Goal: Information Seeking & Learning: Find specific fact

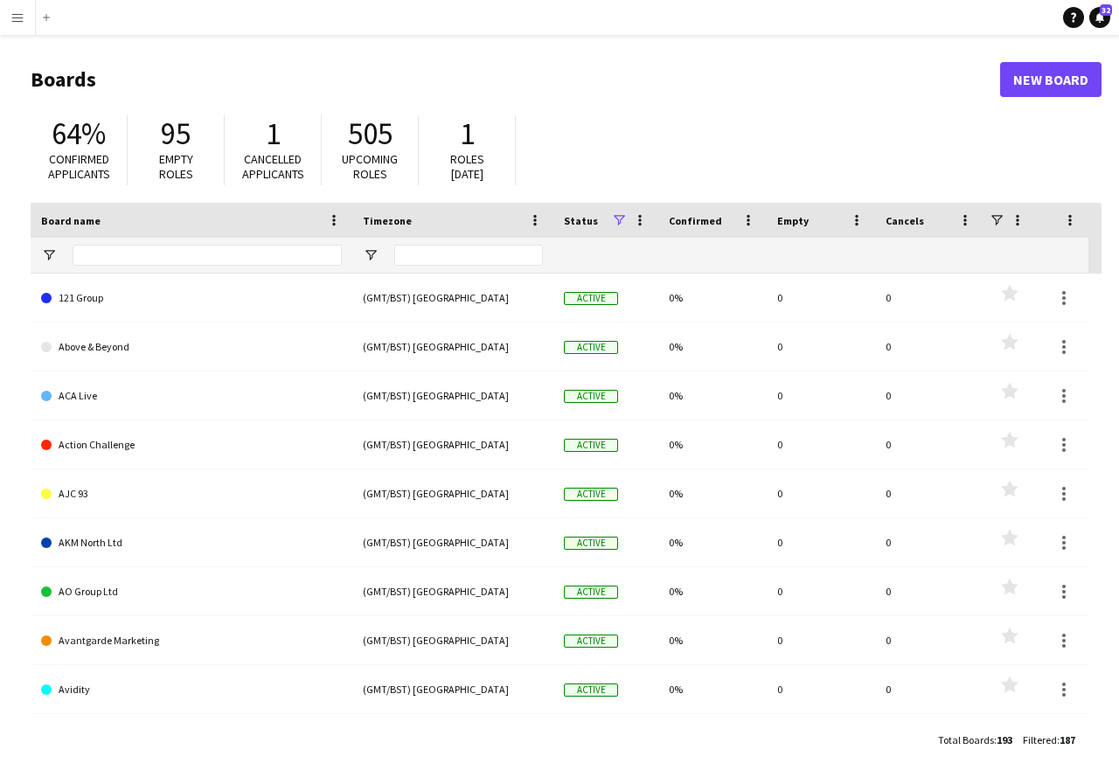
click at [15, 18] on app-icon "Menu" at bounding box center [17, 17] width 14 height 14
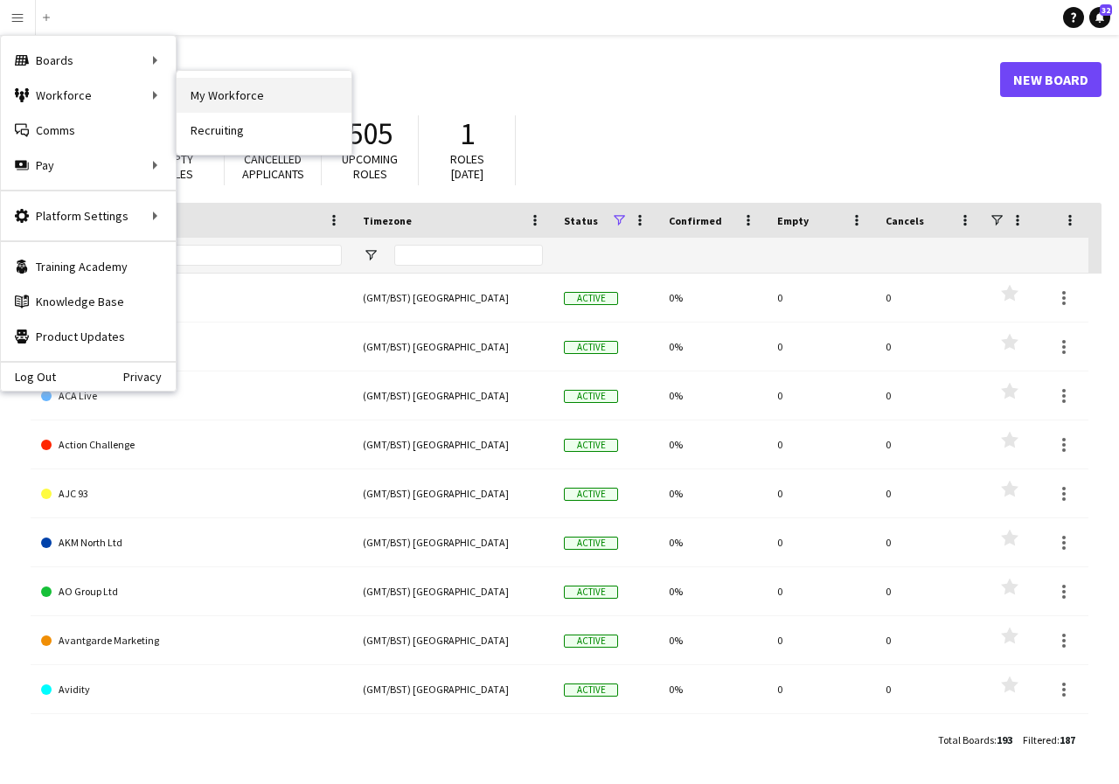
click at [220, 93] on link "My Workforce" at bounding box center [264, 95] width 175 height 35
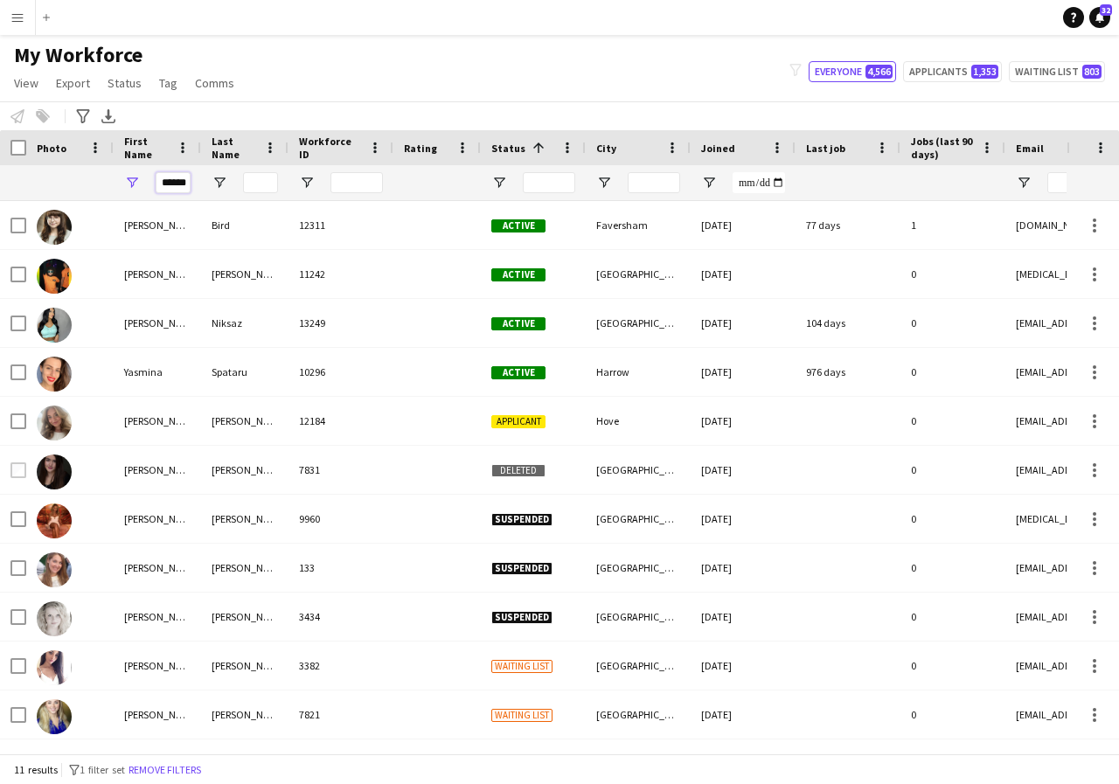
click at [187, 185] on input "******" at bounding box center [173, 182] width 35 height 21
type input "*"
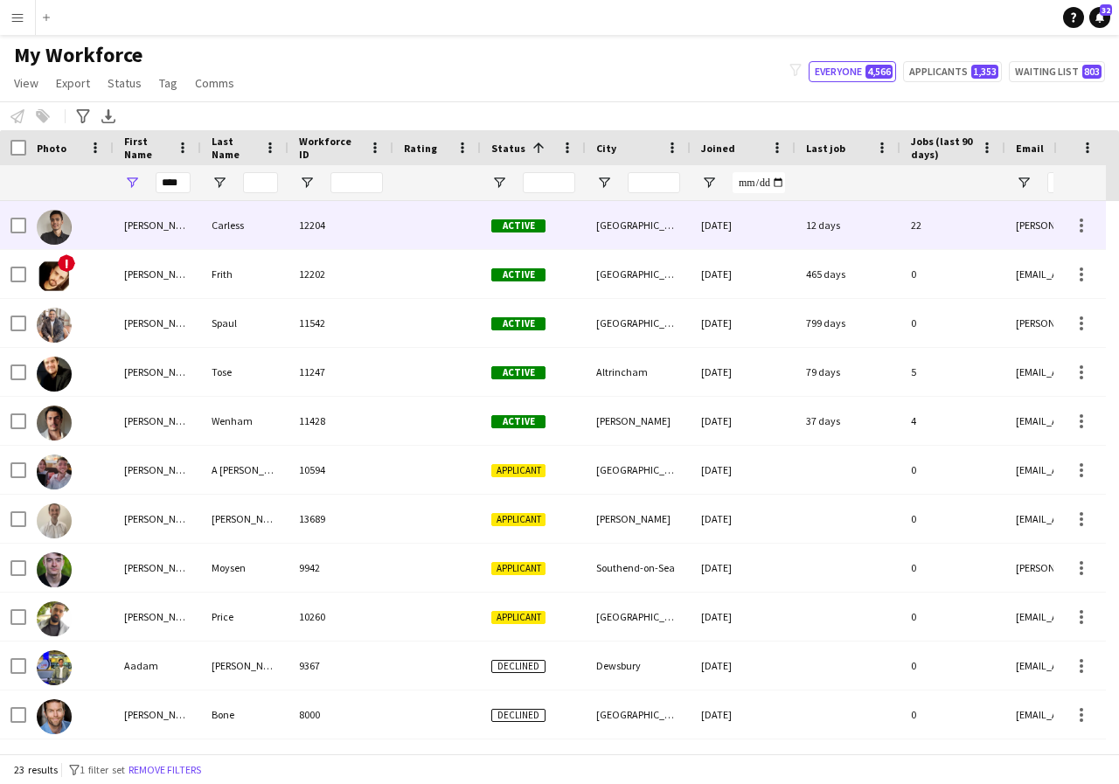
click at [168, 232] on div "Adam" at bounding box center [157, 225] width 87 height 48
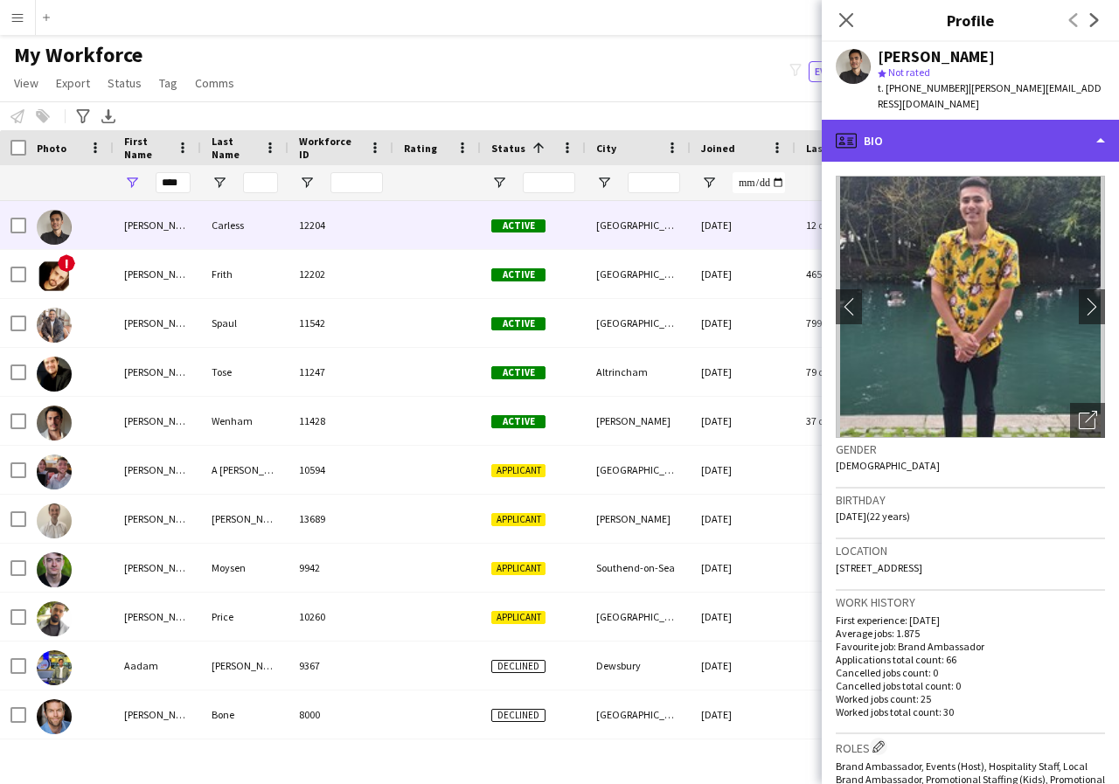
click at [1100, 127] on div "profile Bio" at bounding box center [970, 141] width 297 height 42
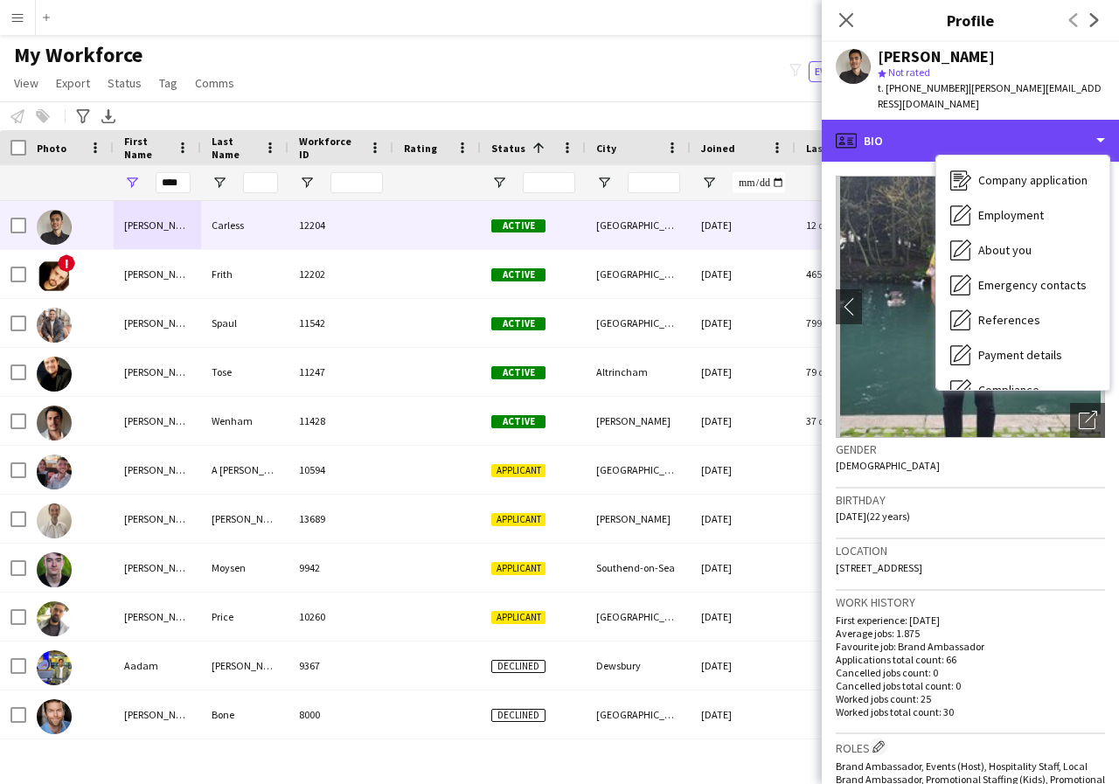
scroll to position [70, 0]
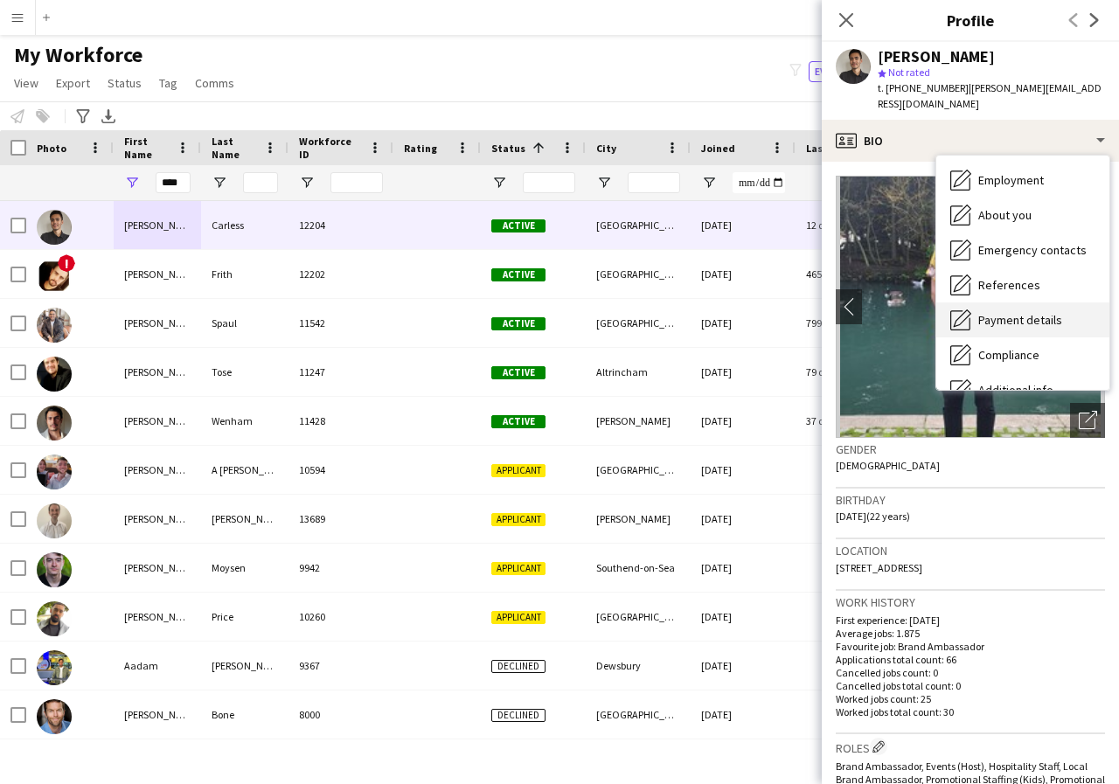
click at [1031, 312] on span "Payment details" at bounding box center [1020, 320] width 84 height 16
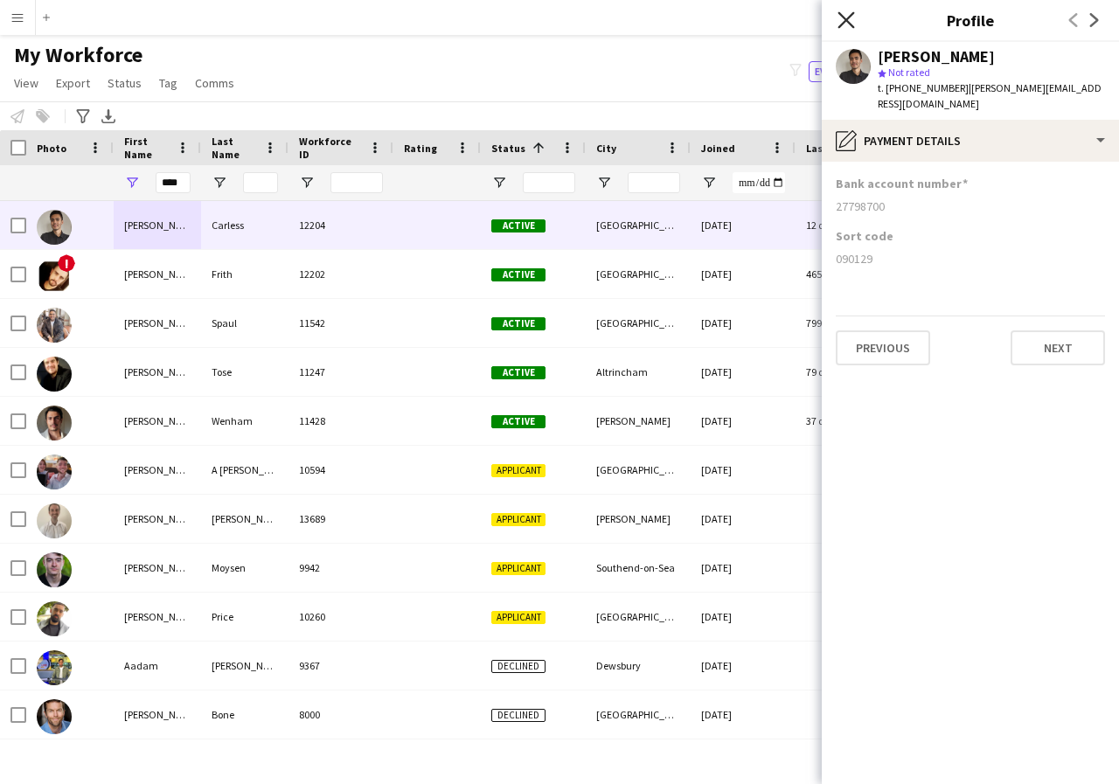
click at [845, 22] on icon at bounding box center [845, 19] width 17 height 17
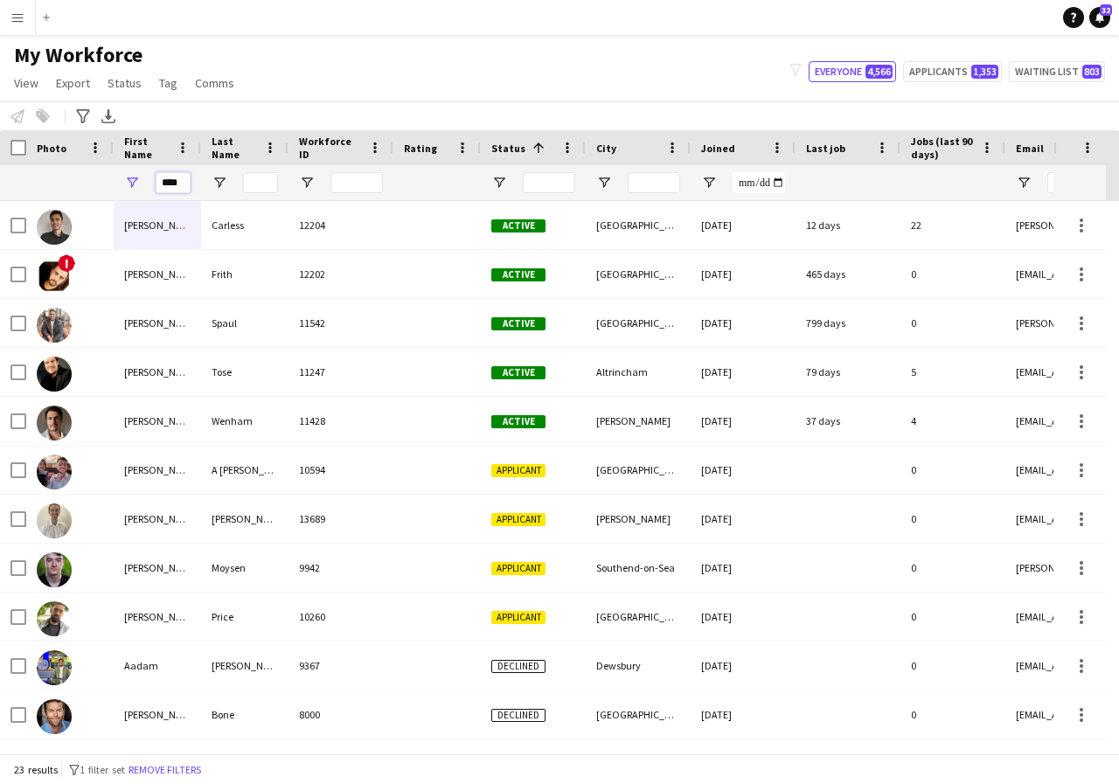
click at [186, 184] on input "****" at bounding box center [173, 182] width 35 height 21
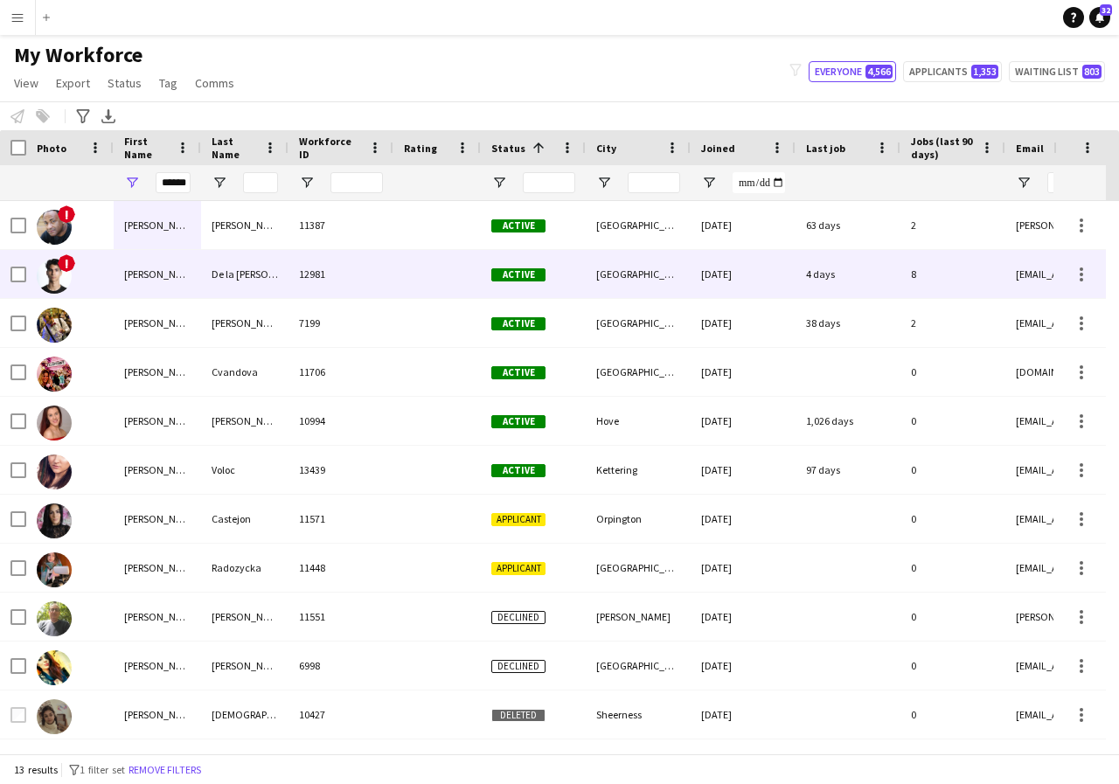
scroll to position [0, 0]
click at [162, 274] on div "Adrian" at bounding box center [157, 274] width 87 height 48
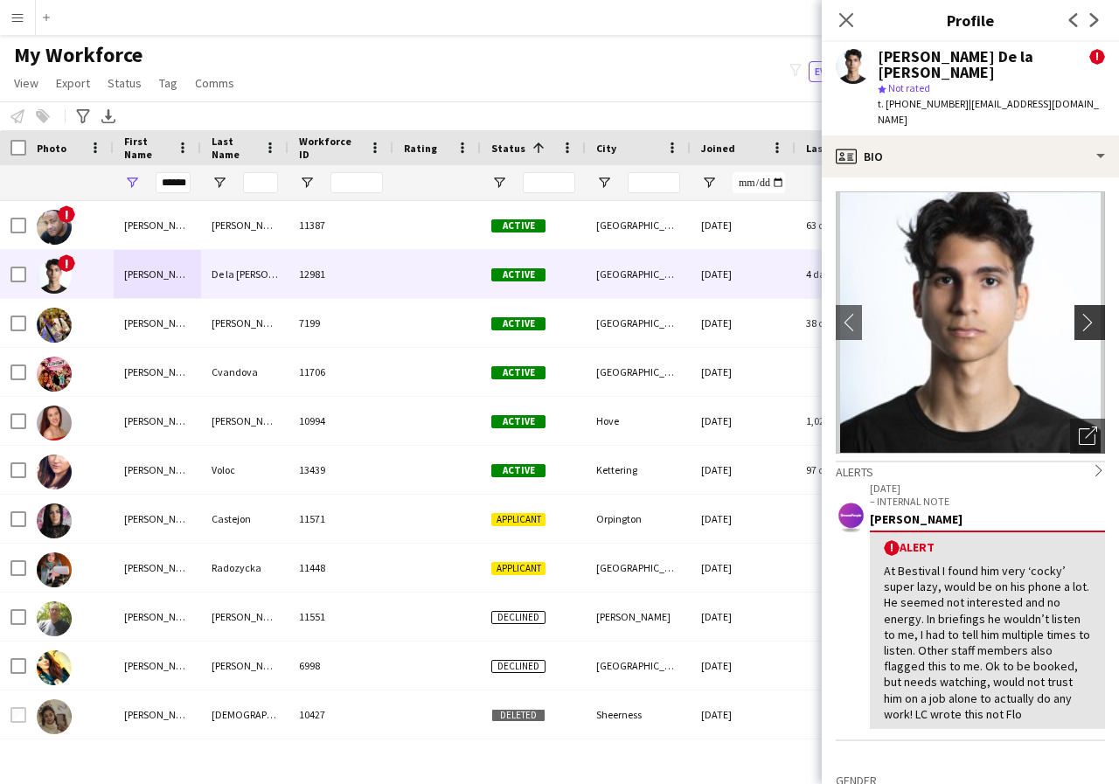
click at [1079, 313] on app-icon "chevron-right" at bounding box center [1092, 322] width 27 height 18
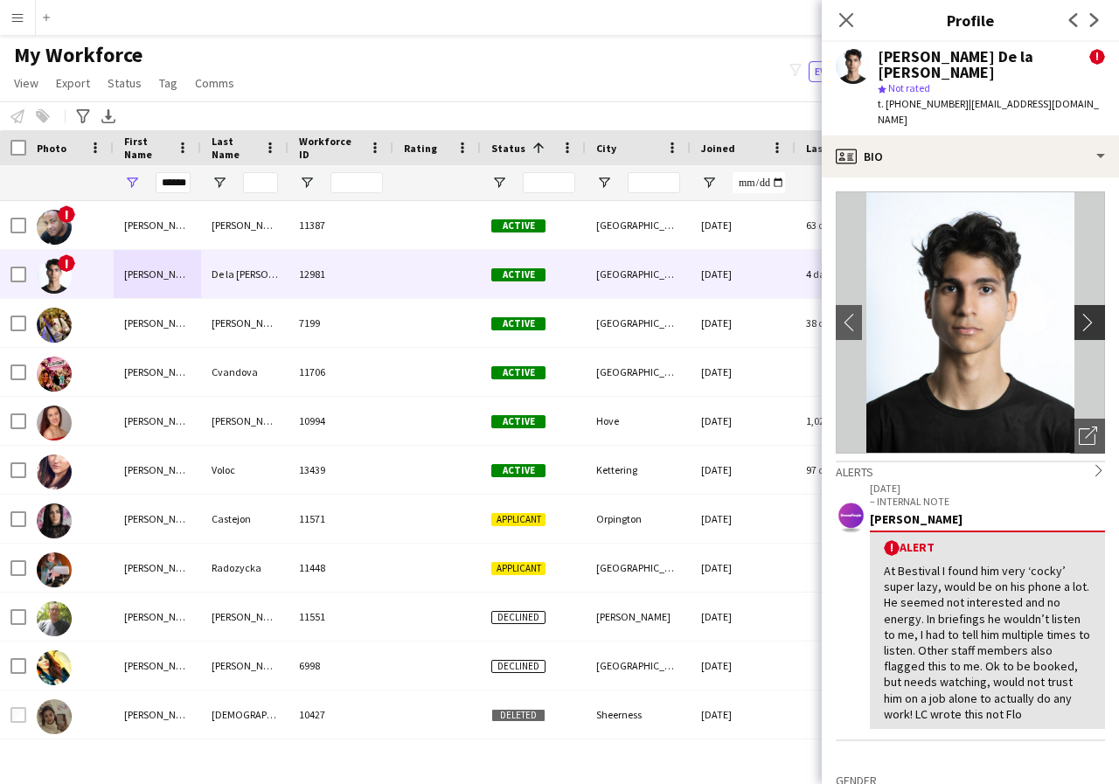
click at [1079, 313] on app-icon "chevron-right" at bounding box center [1092, 322] width 27 height 18
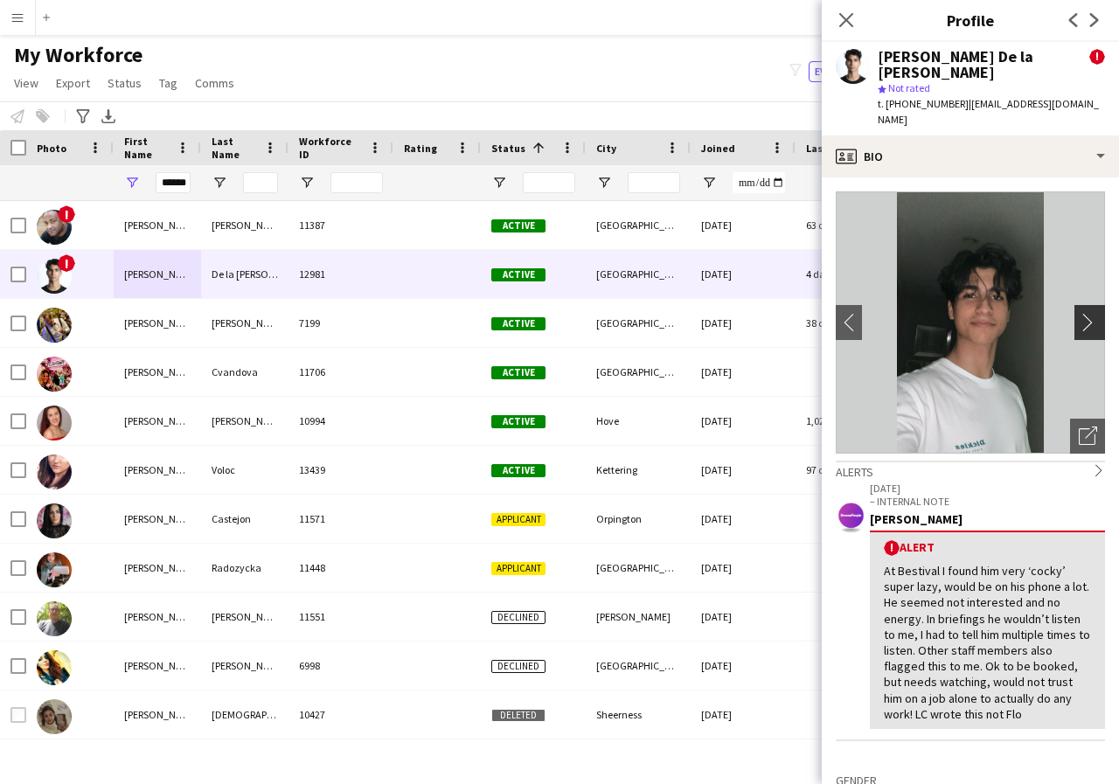
click at [1079, 313] on app-icon "chevron-right" at bounding box center [1092, 322] width 27 height 18
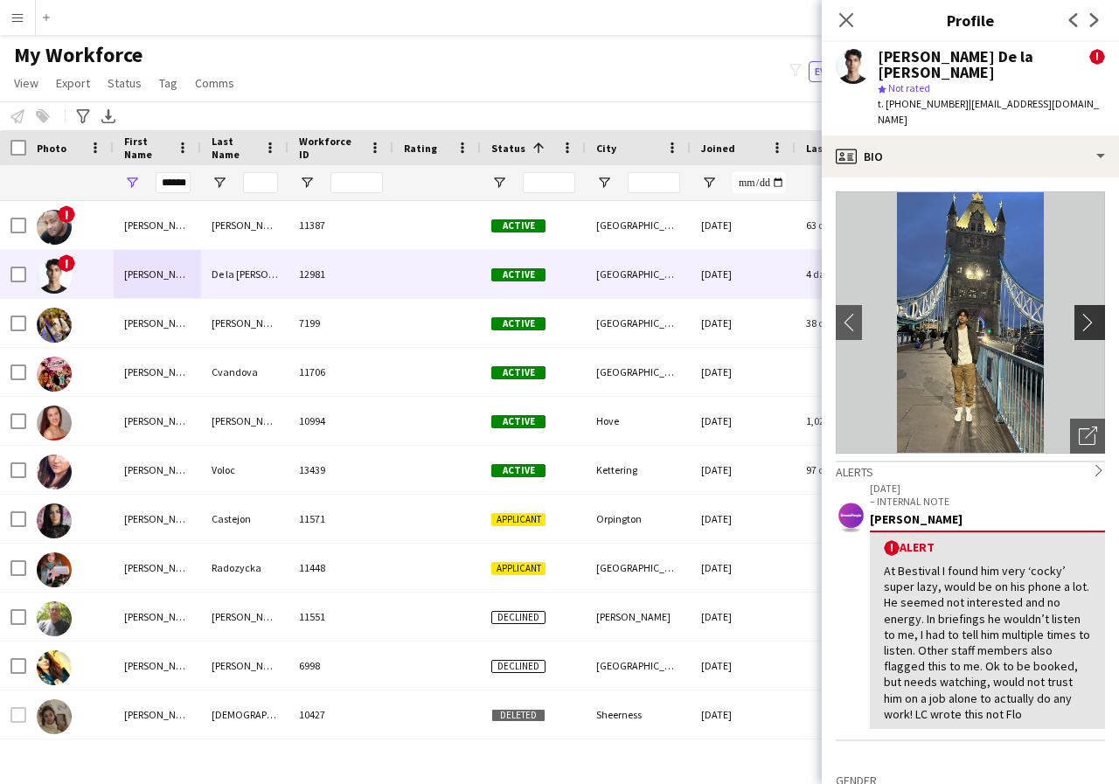
click at [1079, 313] on app-icon "chevron-right" at bounding box center [1092, 322] width 27 height 18
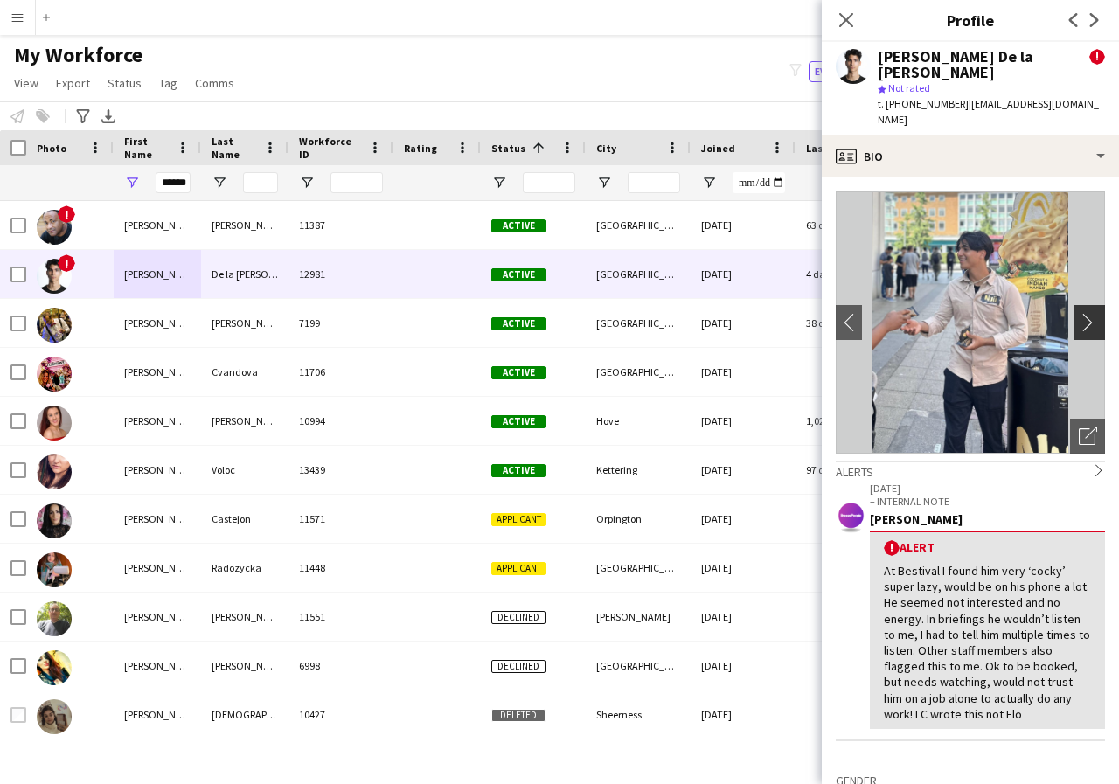
click at [1079, 313] on app-icon "chevron-right" at bounding box center [1092, 322] width 27 height 18
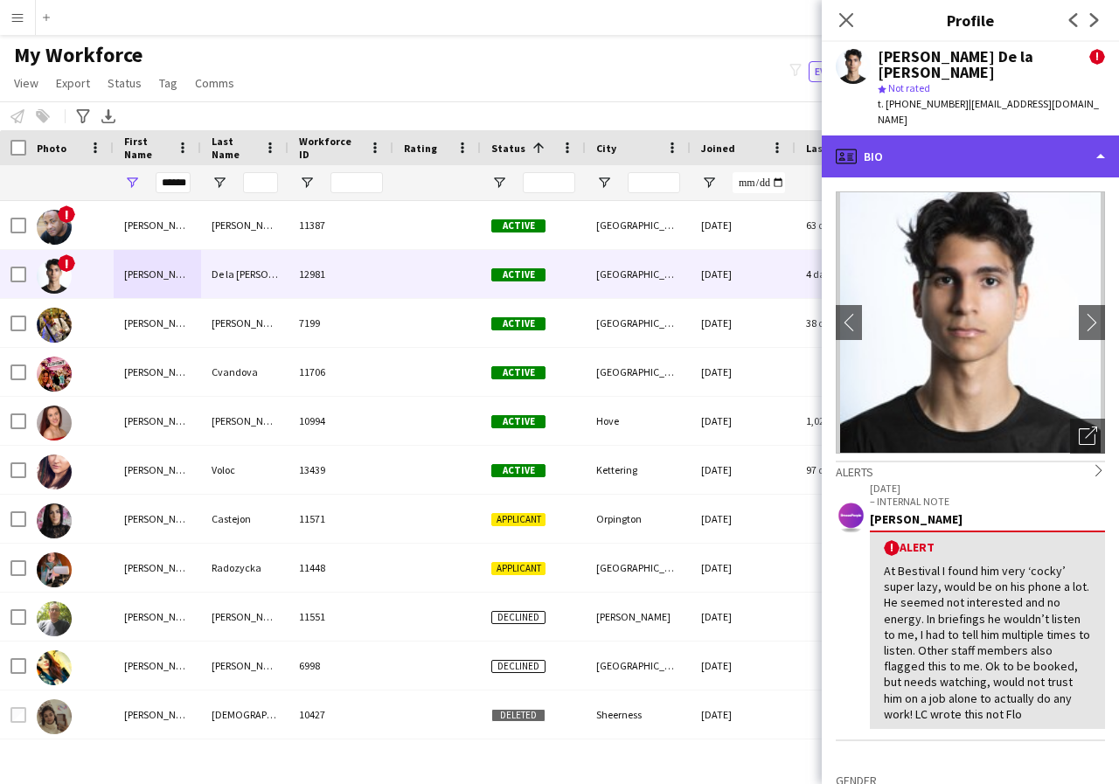
click at [1096, 135] on div "profile Bio" at bounding box center [970, 156] width 297 height 42
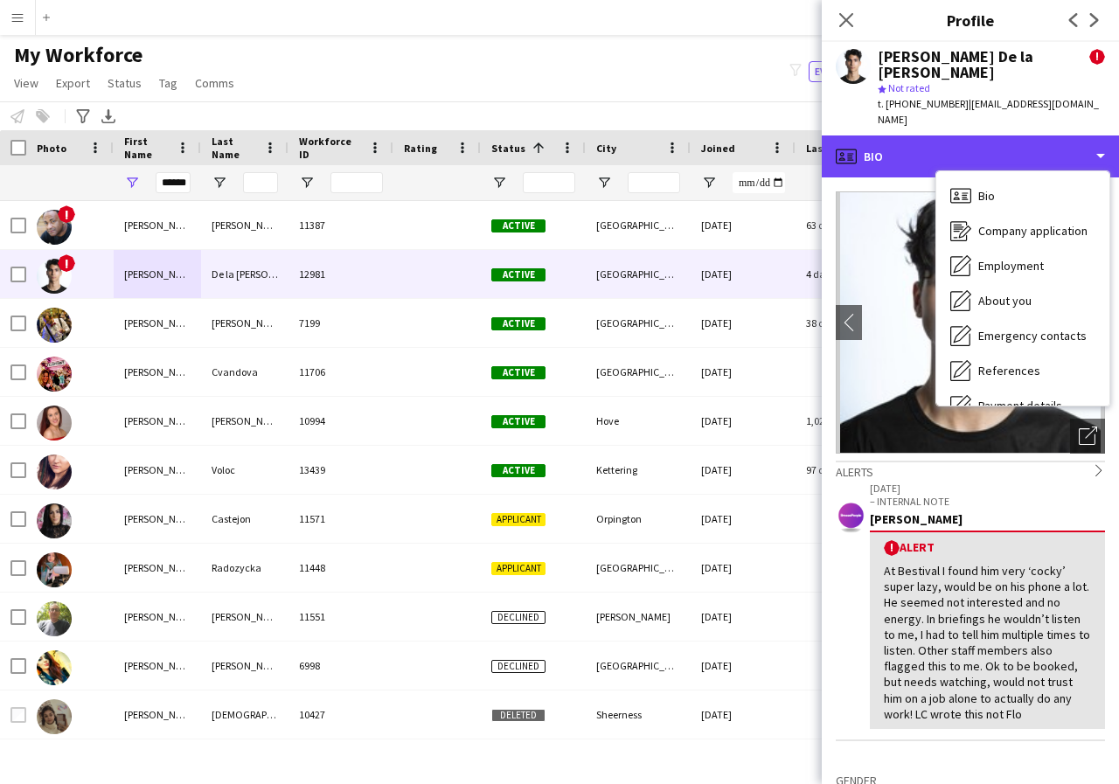
scroll to position [35, 0]
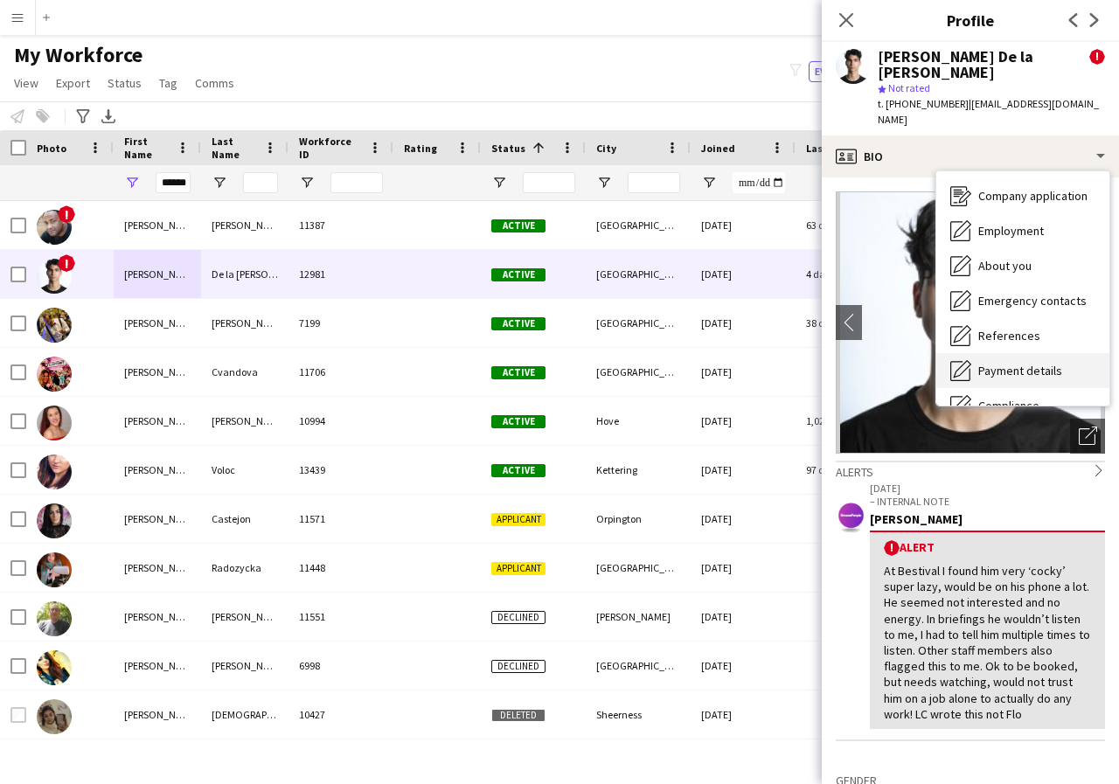
click at [1054, 363] on span "Payment details" at bounding box center [1020, 371] width 84 height 16
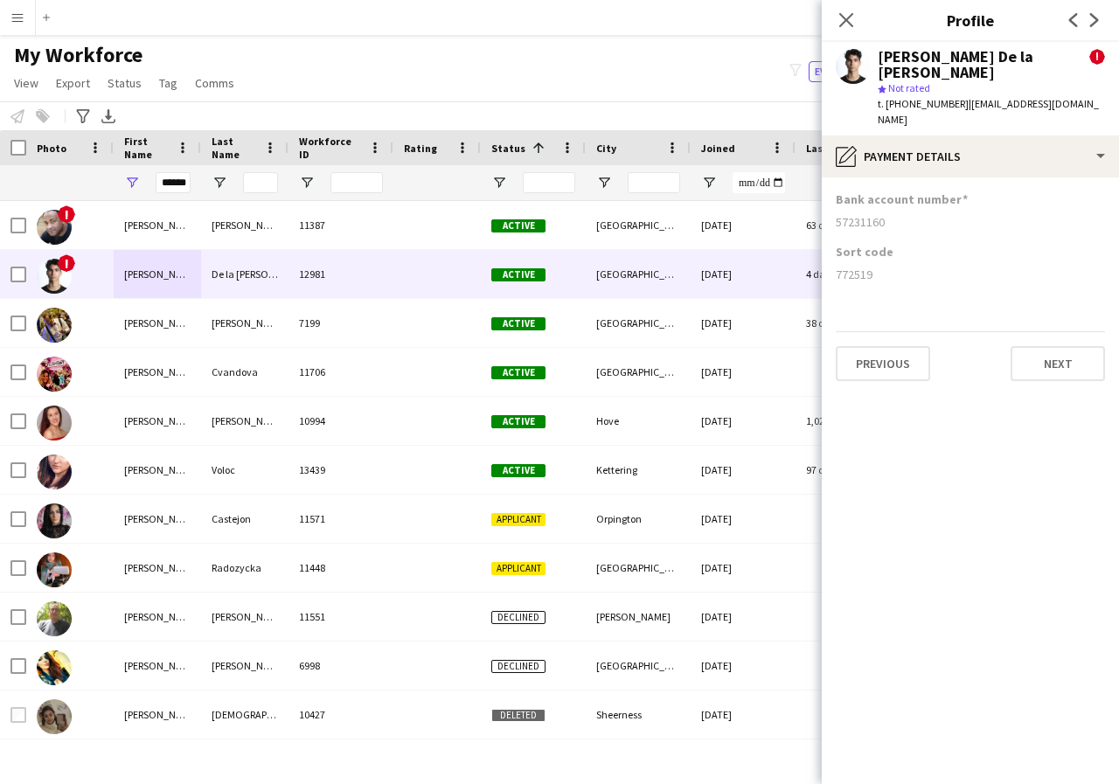
drag, startPoint x: 832, startPoint y: 189, endPoint x: 897, endPoint y: 192, distance: 64.8
click at [897, 192] on app-section-data-types "Bank account number 57231160 Sort code 772519 Previous Next" at bounding box center [970, 480] width 297 height 607
copy div "57231160"
drag, startPoint x: 832, startPoint y: 244, endPoint x: 892, endPoint y: 249, distance: 60.5
click at [892, 249] on app-section-data-types "Bank account number 57231160 Sort code 772519 Previous Next" at bounding box center [970, 480] width 297 height 607
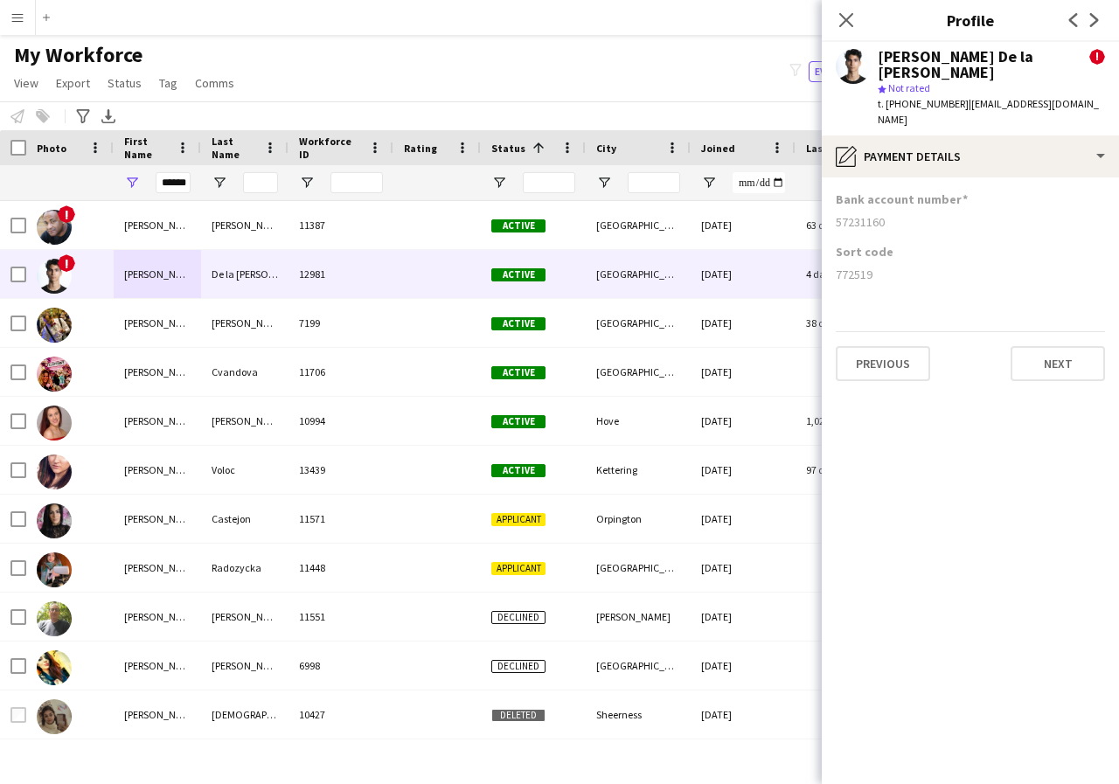
copy div "772519"
click at [843, 24] on icon at bounding box center [845, 19] width 17 height 17
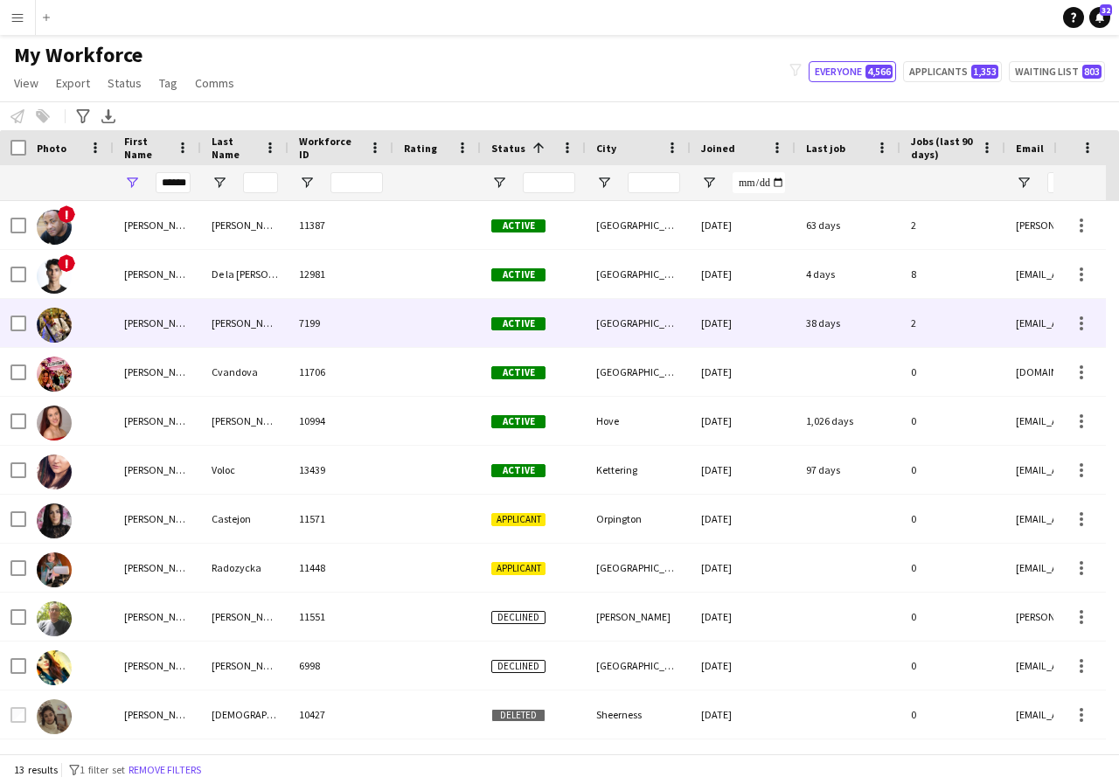
click at [170, 325] on div "Adrian" at bounding box center [157, 323] width 87 height 48
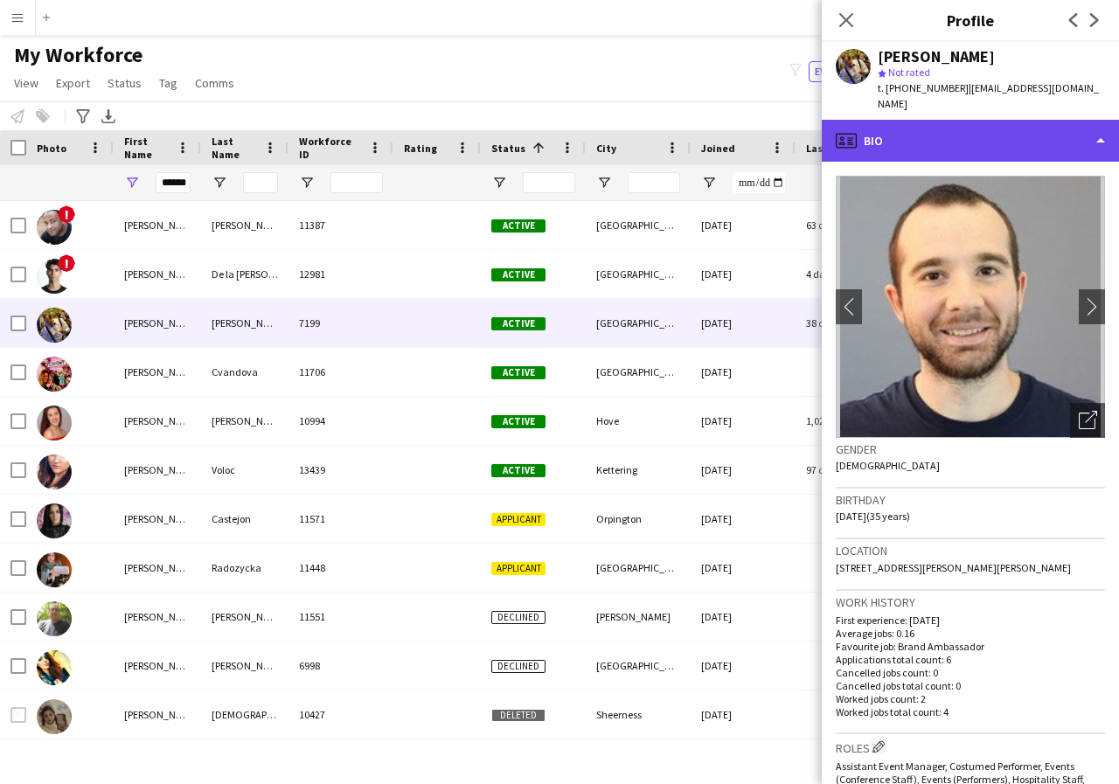
click at [1094, 138] on div "profile Bio" at bounding box center [970, 141] width 297 height 42
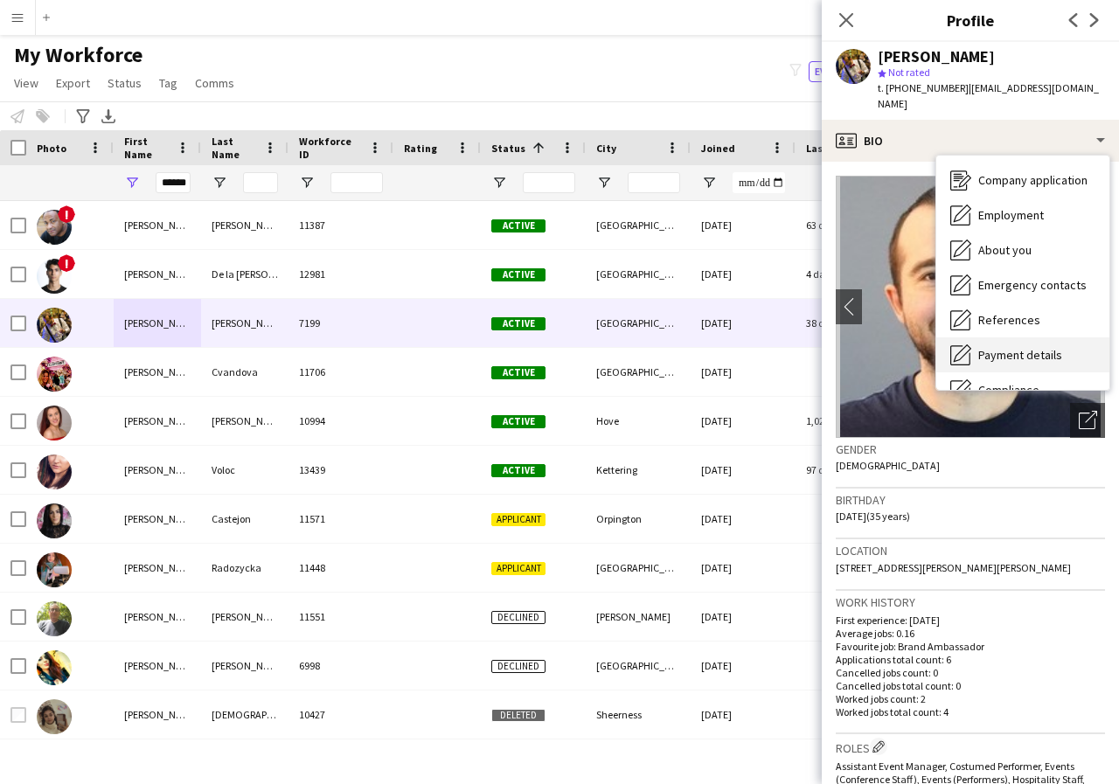
click at [1051, 356] on span "Payment details" at bounding box center [1020, 355] width 84 height 16
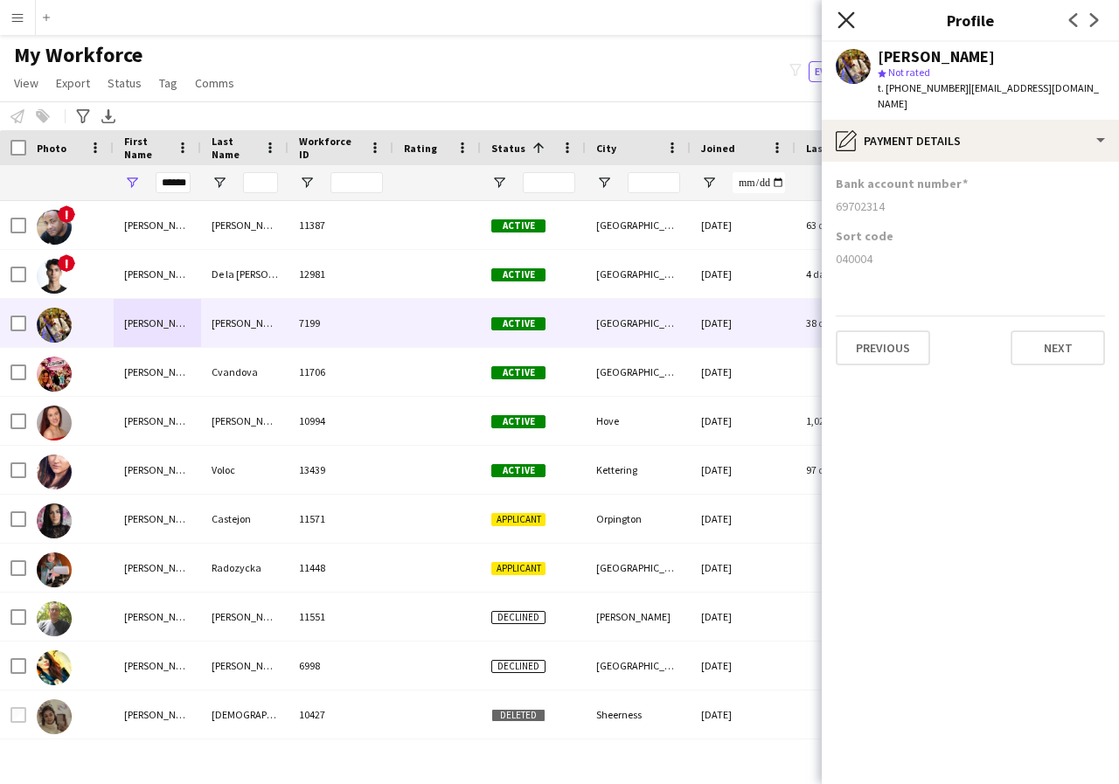
click at [840, 20] on icon "Close pop-in" at bounding box center [845, 19] width 17 height 17
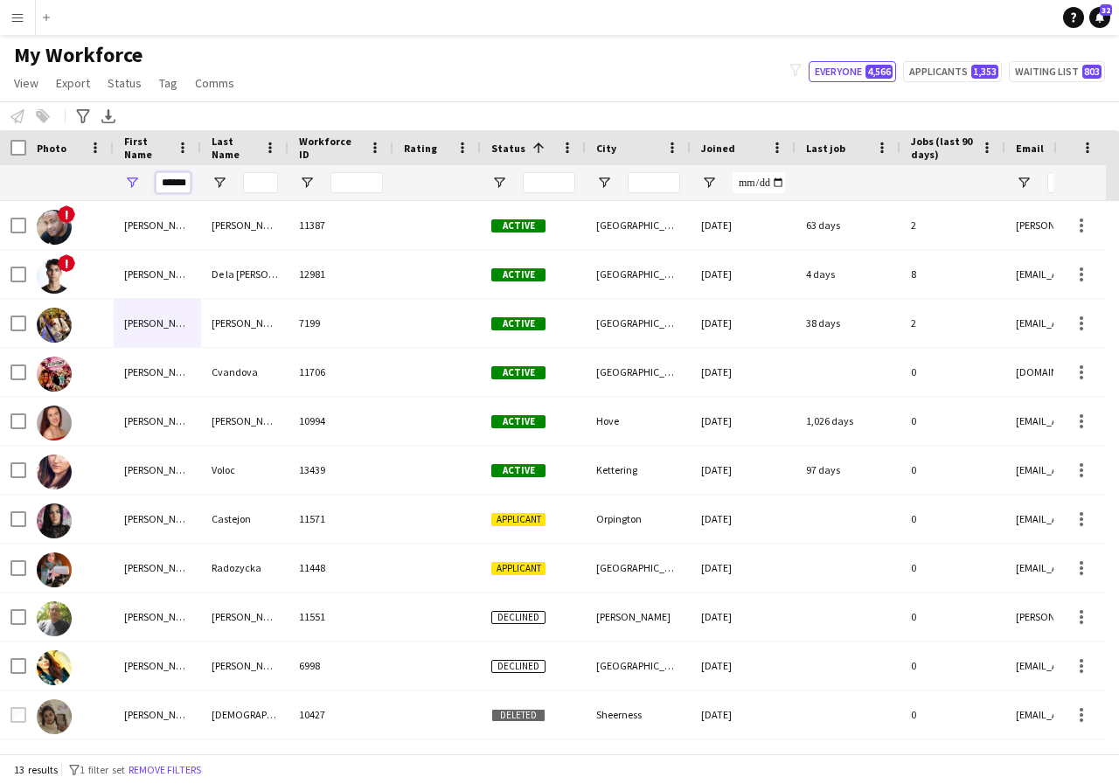
click at [184, 183] on input "******" at bounding box center [173, 182] width 35 height 21
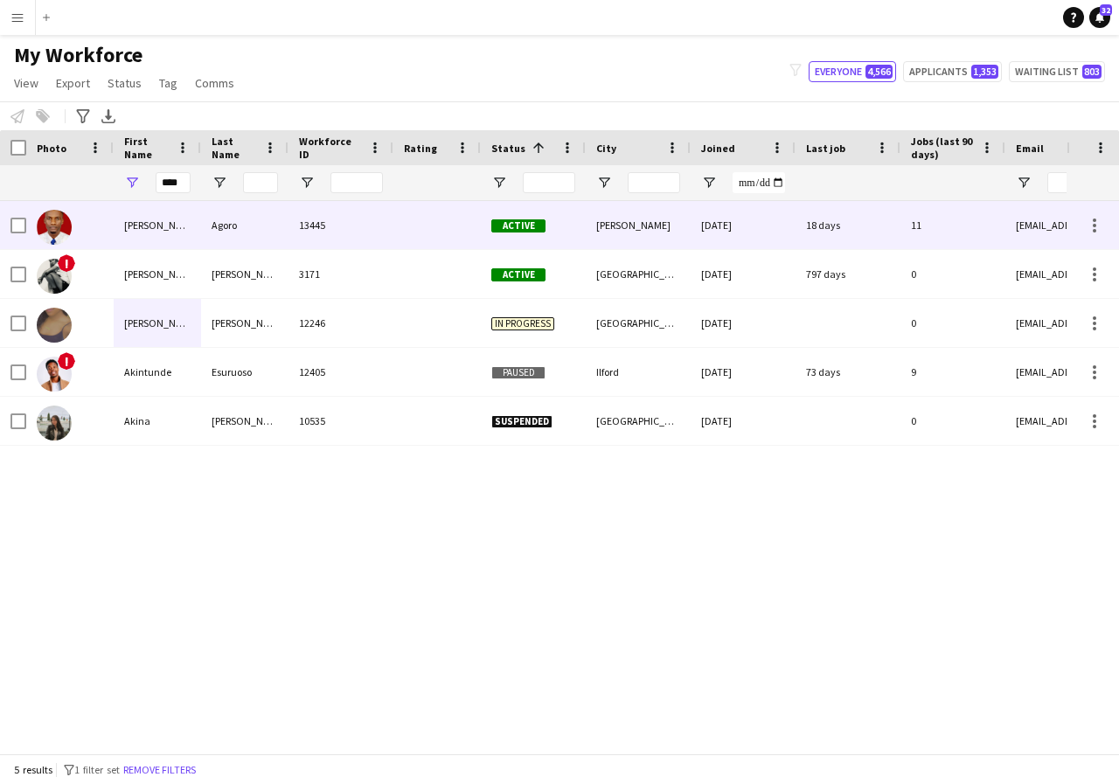
click at [160, 222] on div "Akinola" at bounding box center [157, 225] width 87 height 48
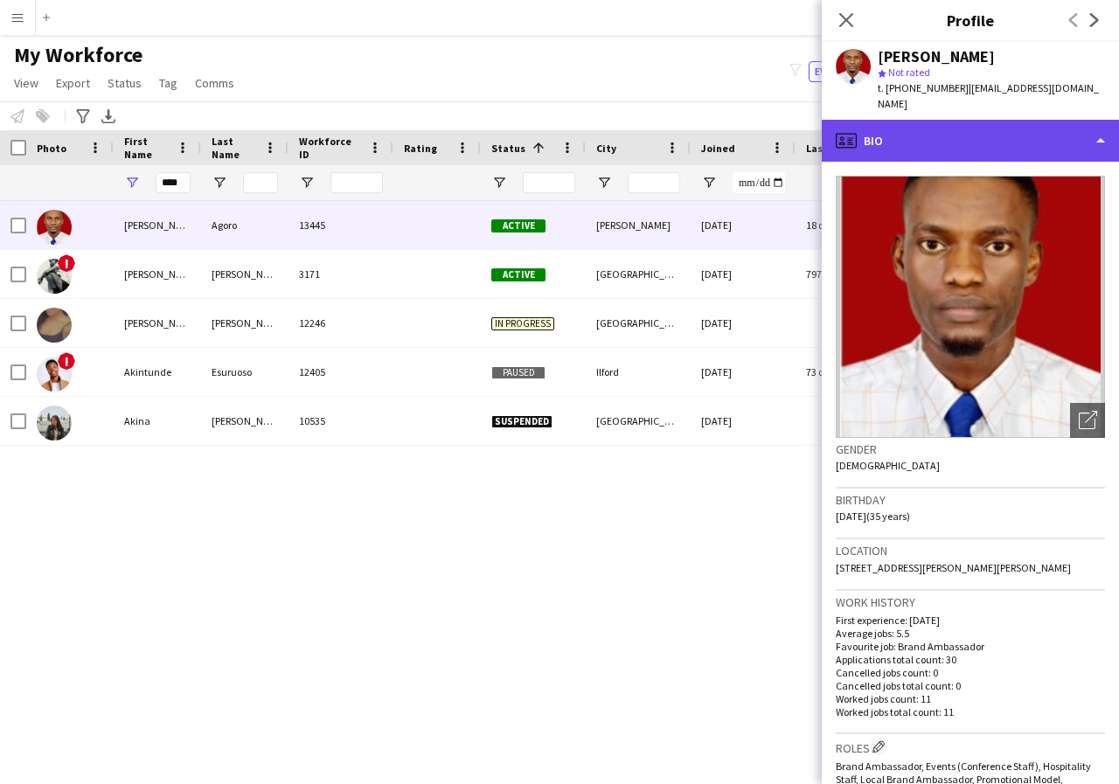
click at [1098, 123] on div "profile Bio" at bounding box center [970, 141] width 297 height 42
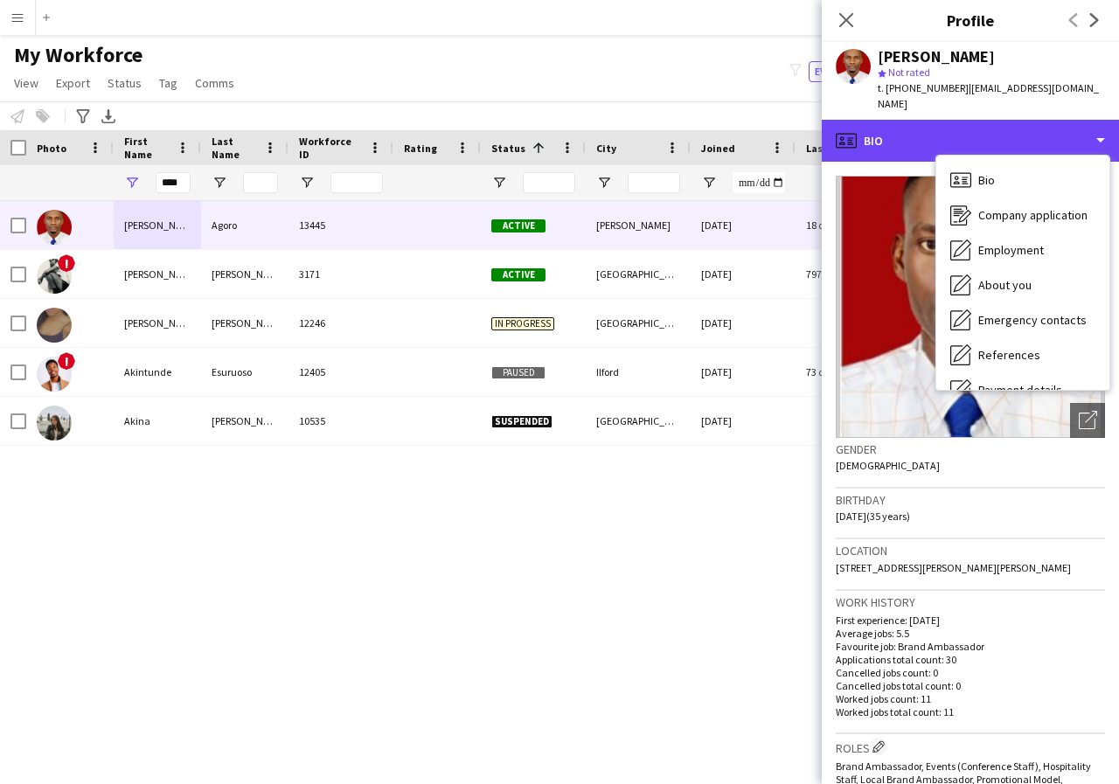
scroll to position [35, 0]
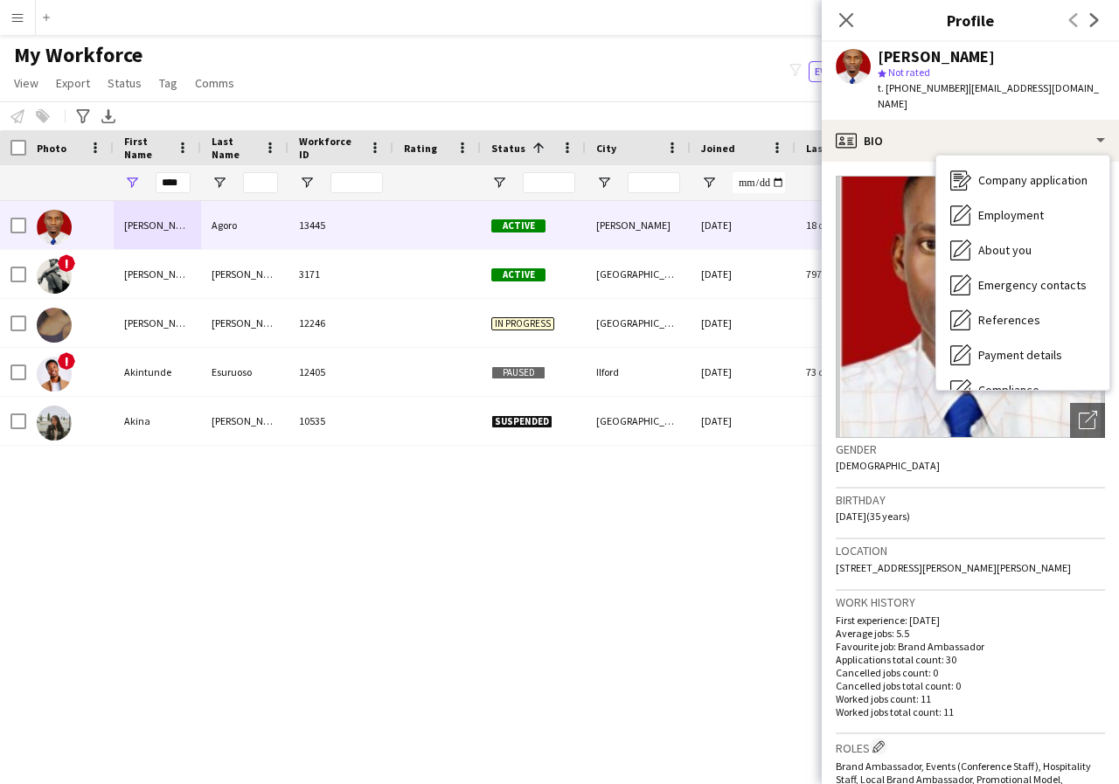
click at [966, 448] on div "Gender Male" at bounding box center [970, 463] width 269 height 51
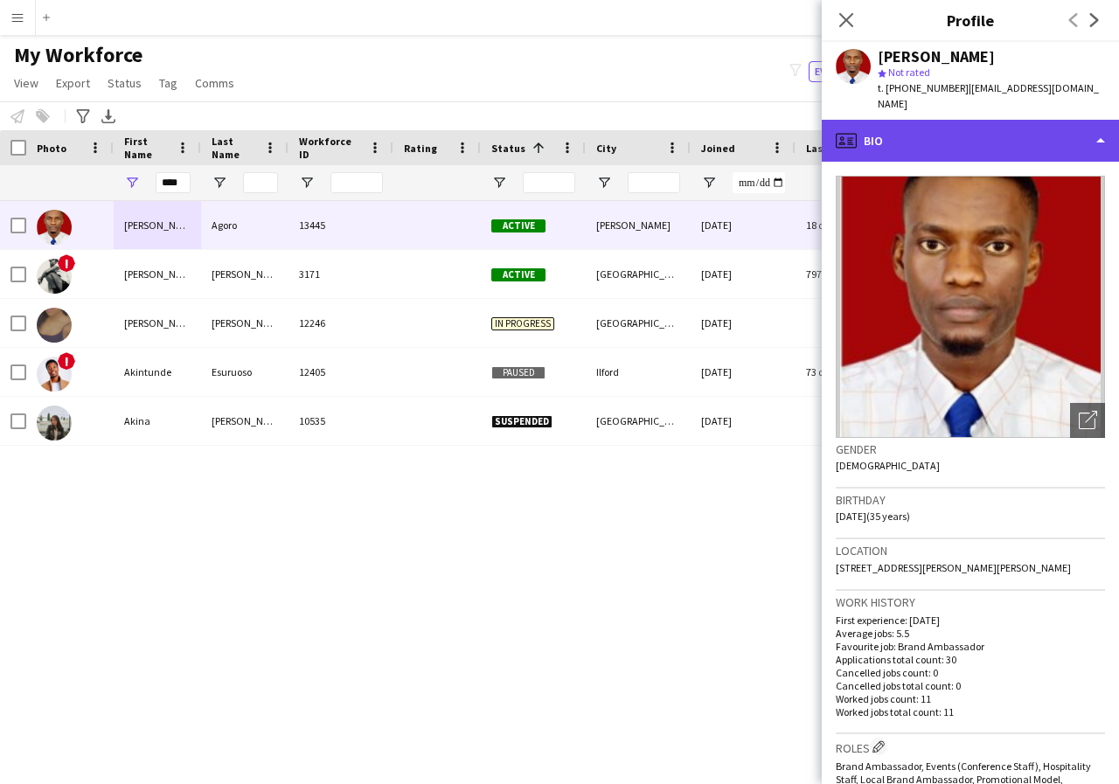
click at [1099, 127] on div "profile Bio" at bounding box center [970, 141] width 297 height 42
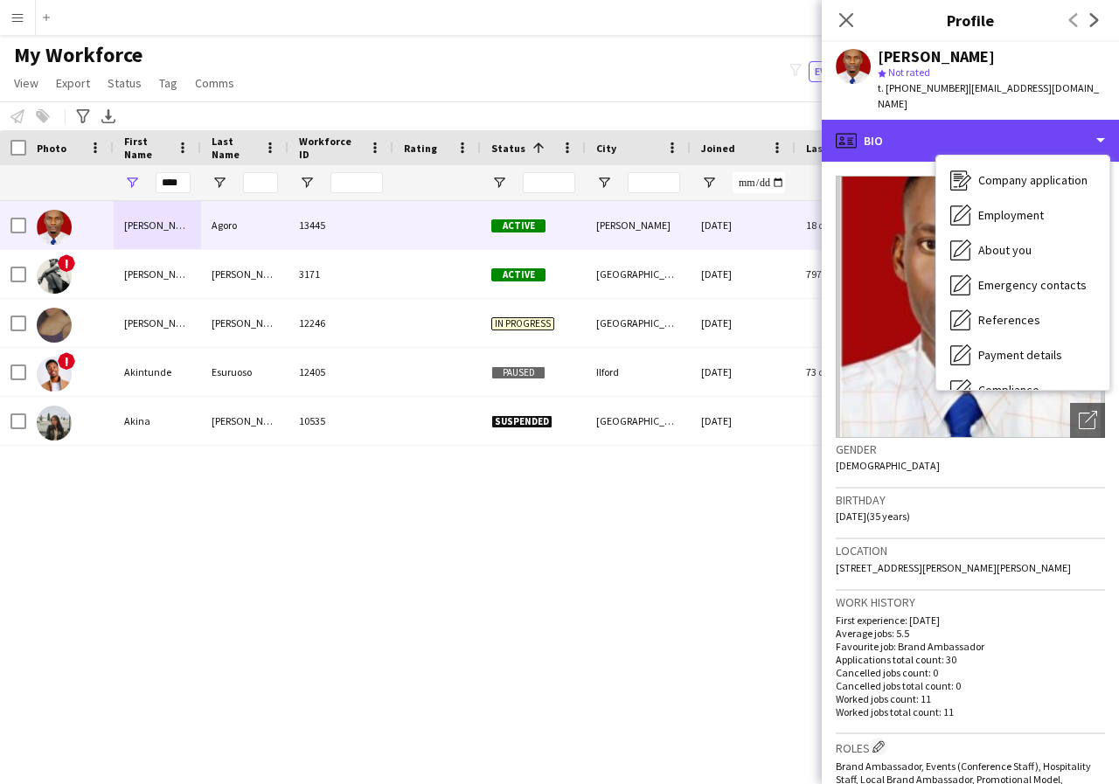
scroll to position [70, 0]
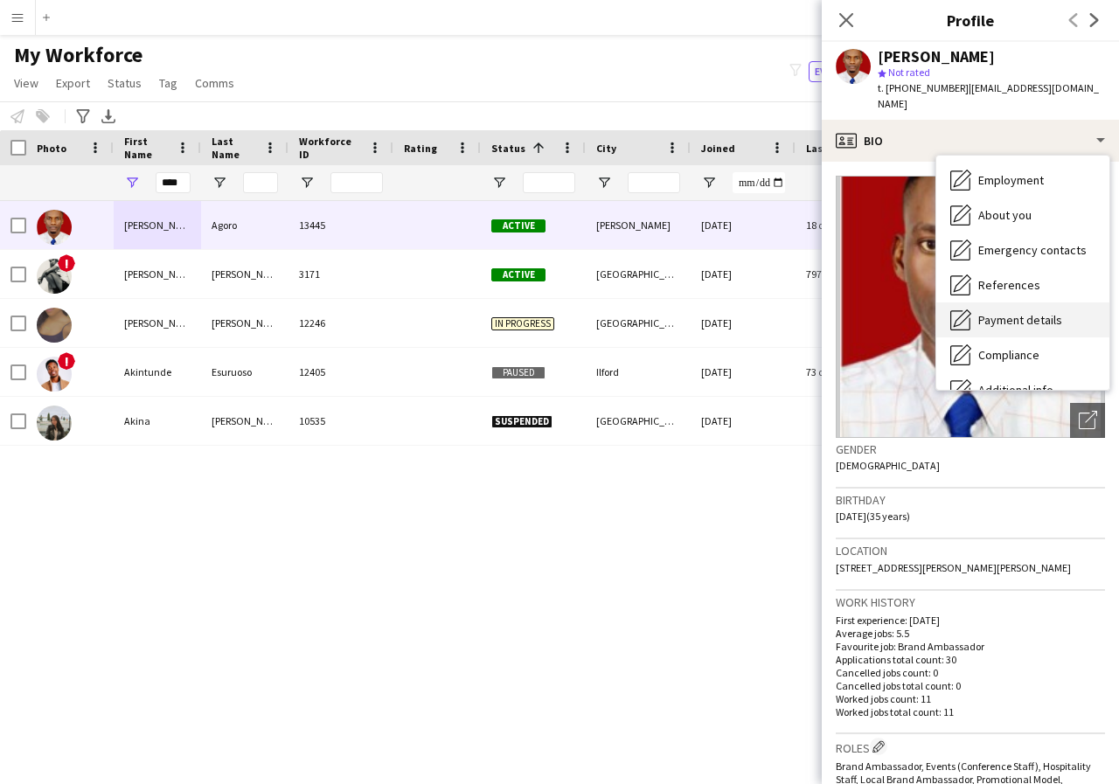
click at [1051, 312] on span "Payment details" at bounding box center [1020, 320] width 84 height 16
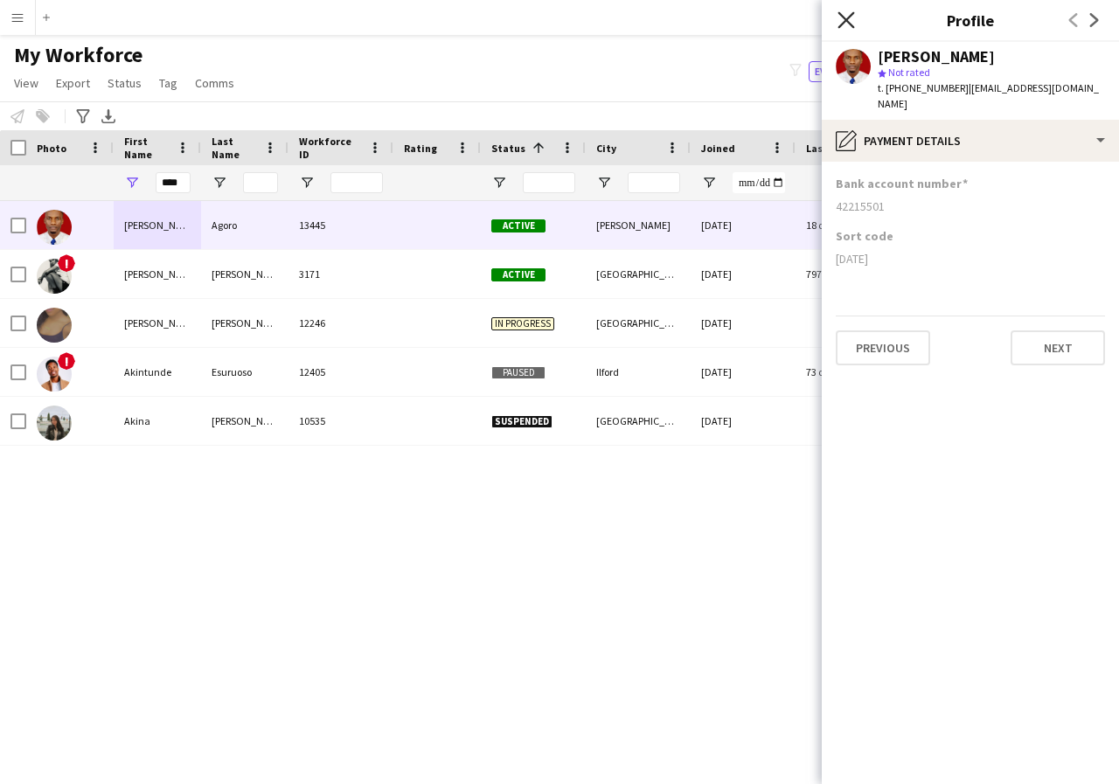
click at [843, 17] on icon at bounding box center [845, 19] width 17 height 17
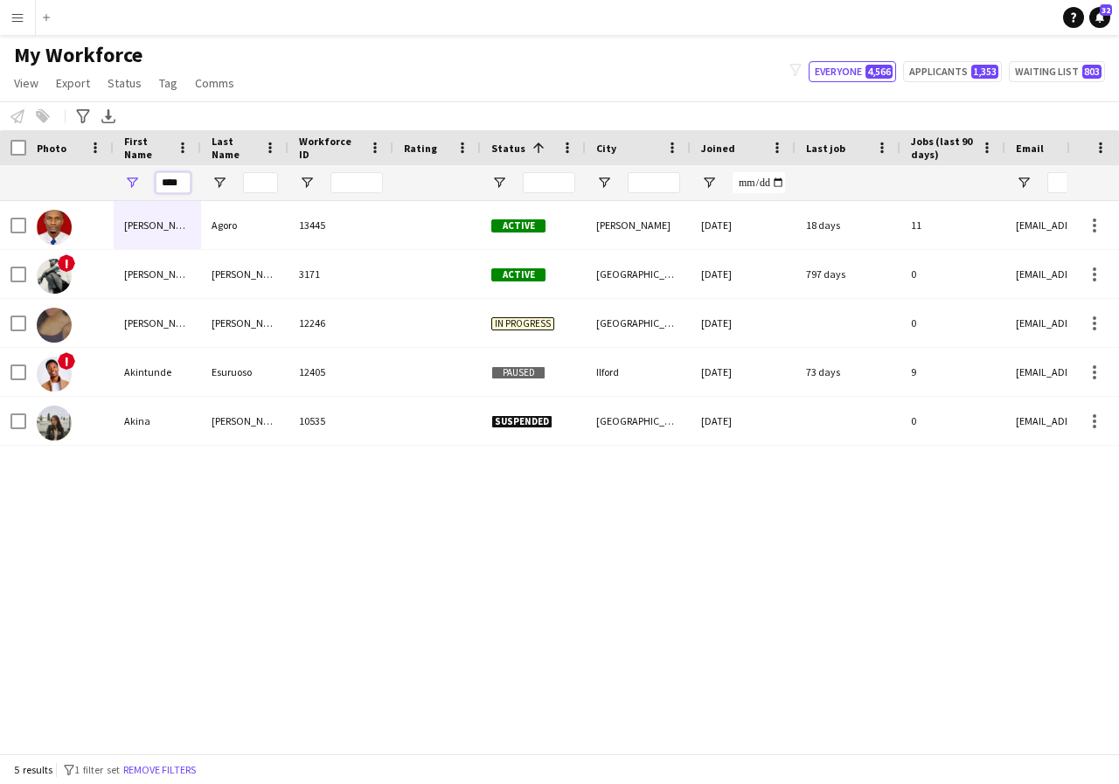
click at [187, 181] on input "****" at bounding box center [173, 182] width 35 height 21
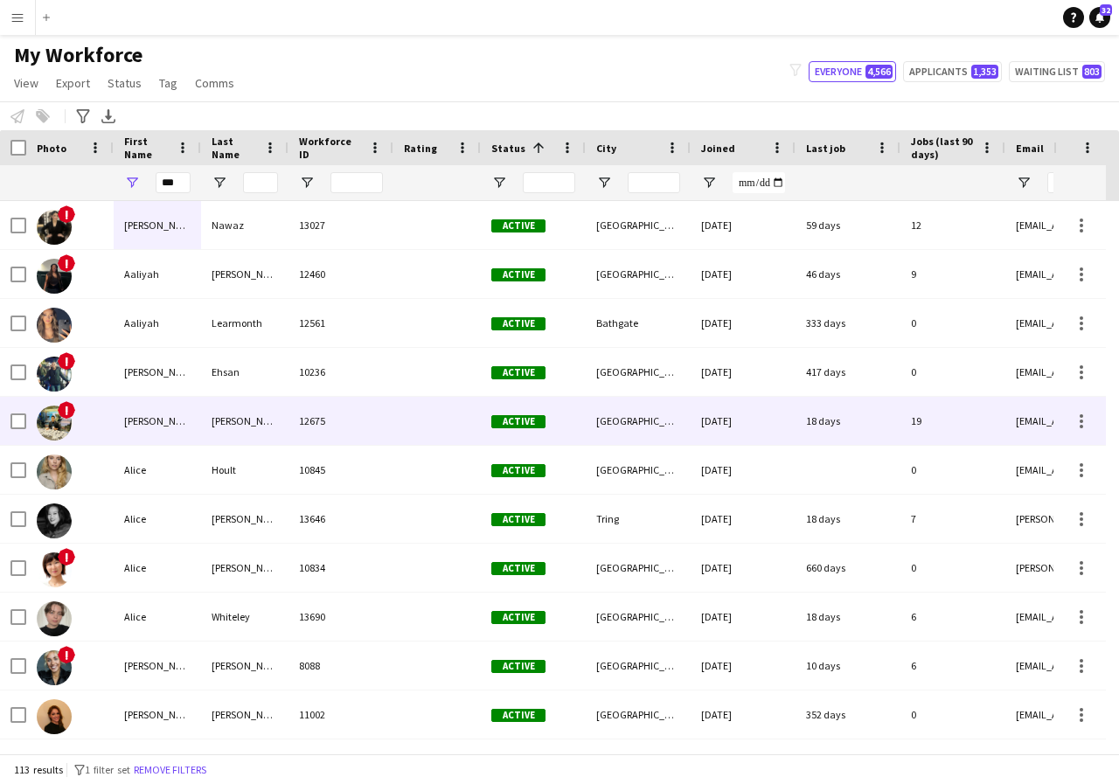
click at [161, 417] on div "Ali" at bounding box center [157, 421] width 87 height 48
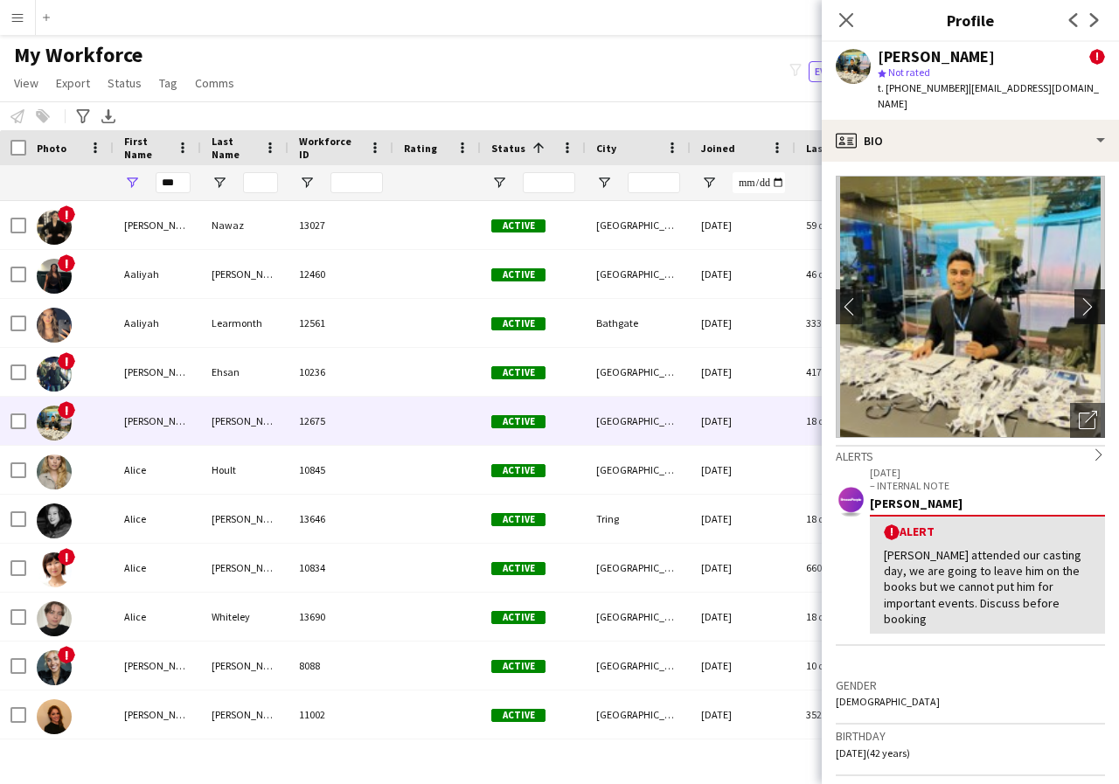
click at [1079, 297] on app-icon "chevron-right" at bounding box center [1092, 306] width 27 height 18
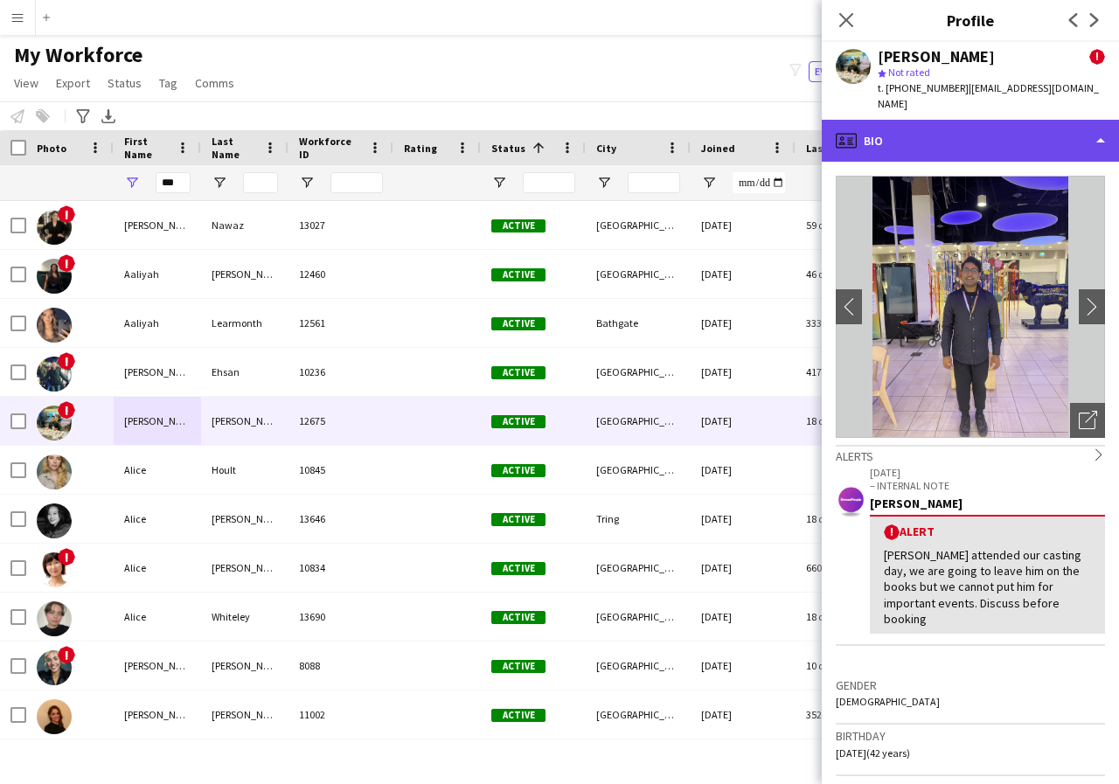
click at [1105, 123] on div "profile Bio" at bounding box center [970, 141] width 297 height 42
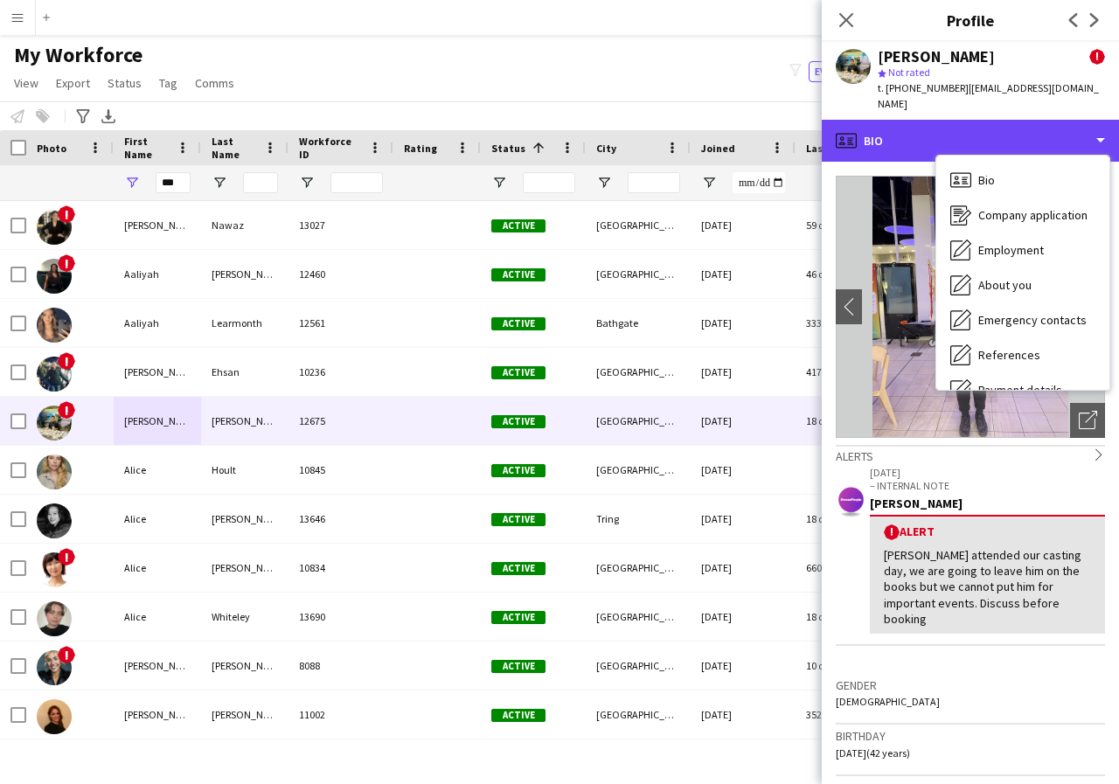
scroll to position [35, 0]
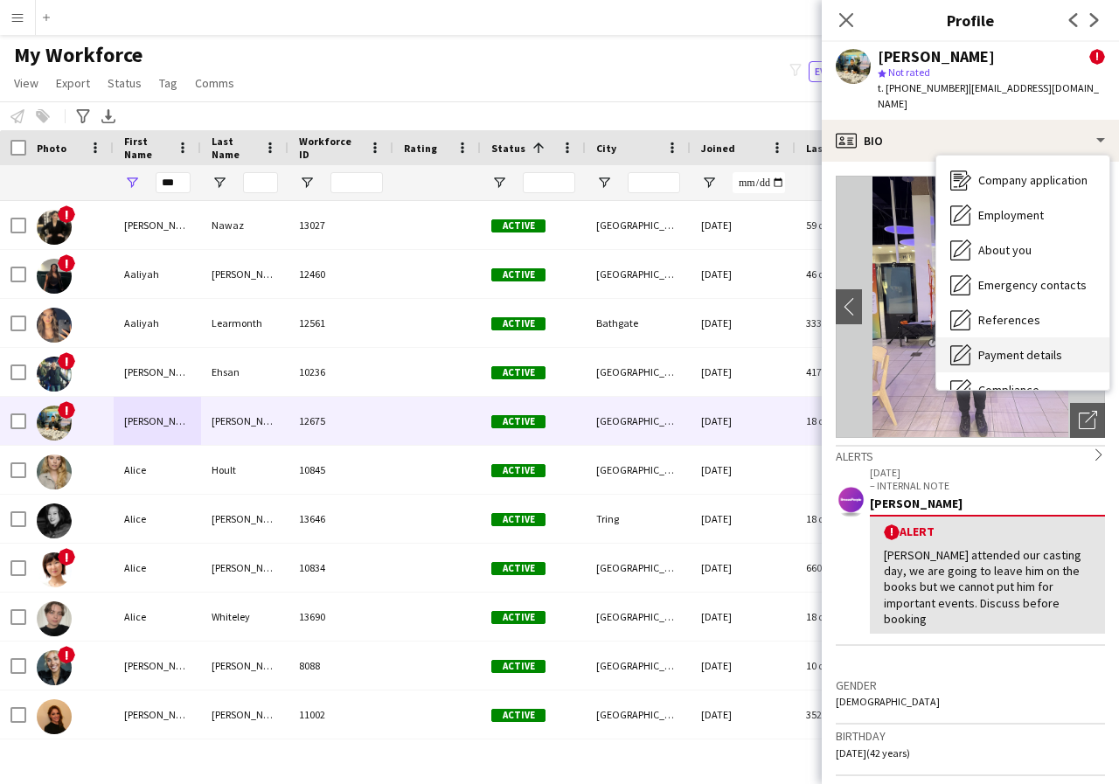
click at [1052, 347] on span "Payment details" at bounding box center [1020, 355] width 84 height 16
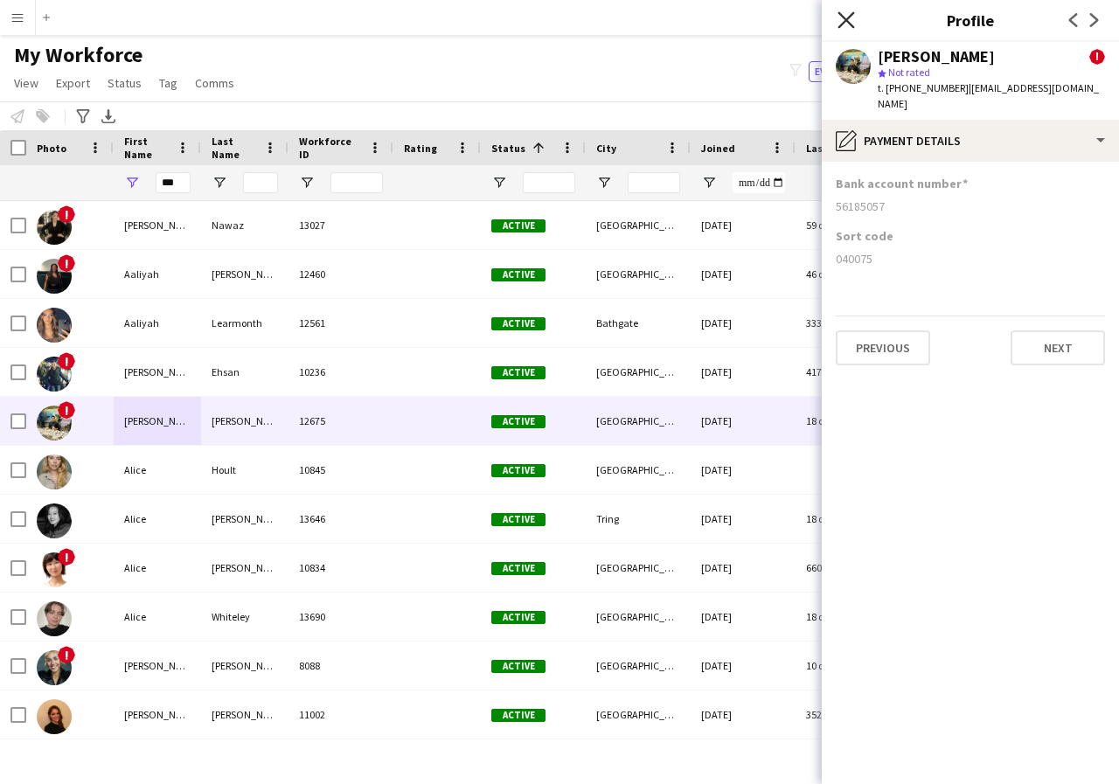
click at [843, 27] on icon "Close pop-in" at bounding box center [845, 19] width 17 height 17
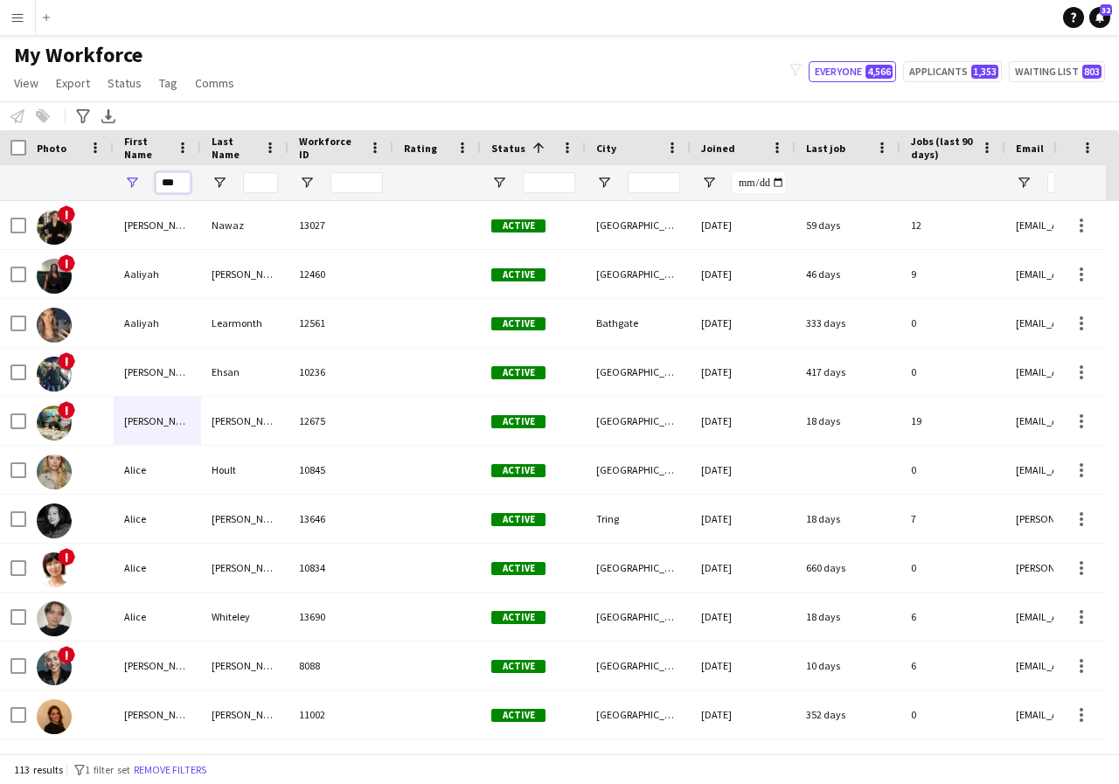
click at [183, 184] on input "***" at bounding box center [173, 182] width 35 height 21
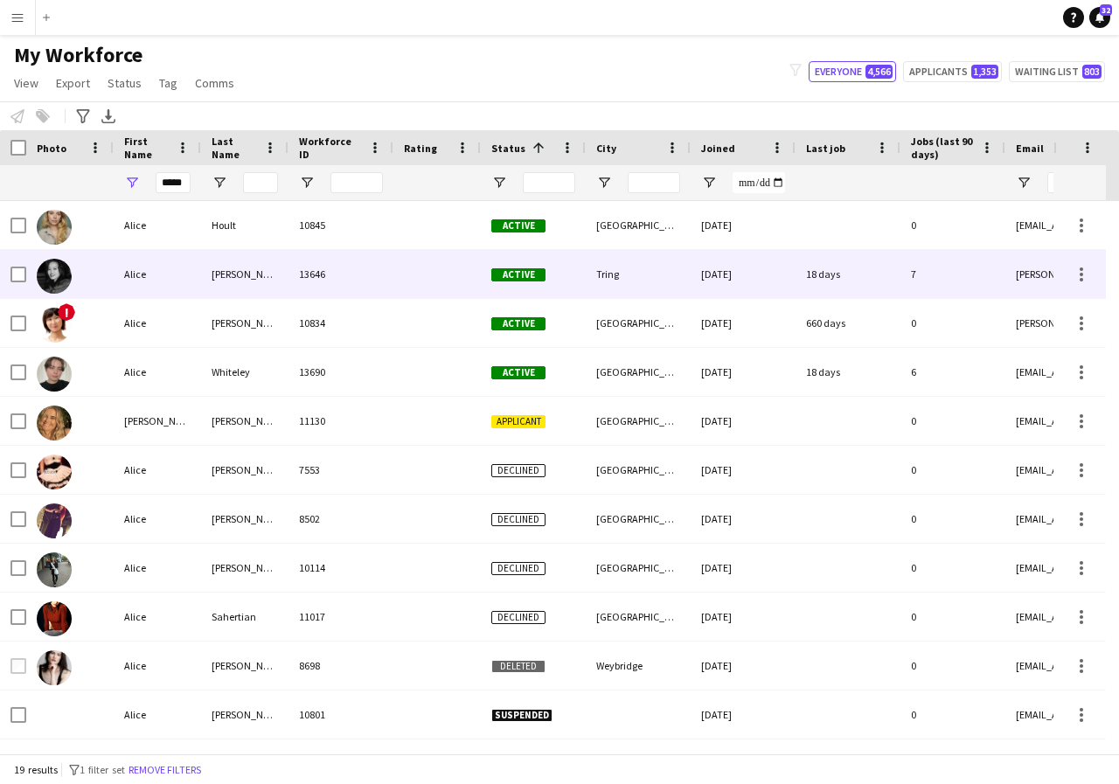
click at [172, 276] on div "Alice" at bounding box center [157, 274] width 87 height 48
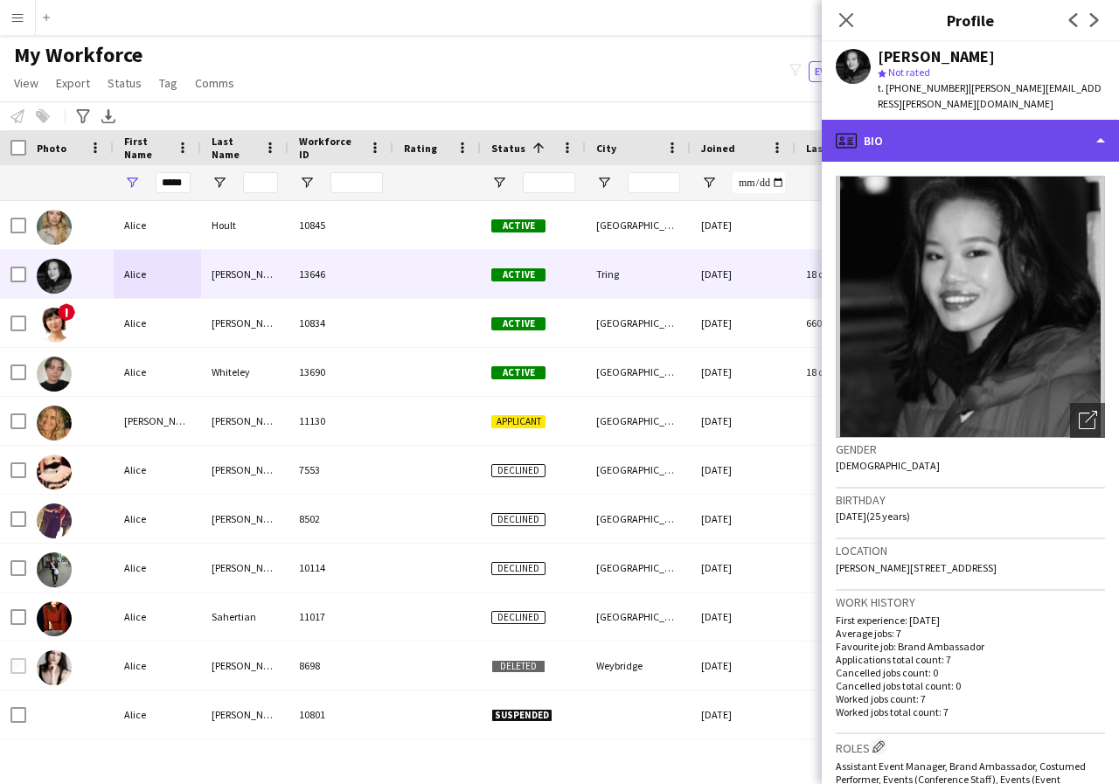
click at [1099, 128] on div "profile Bio" at bounding box center [970, 141] width 297 height 42
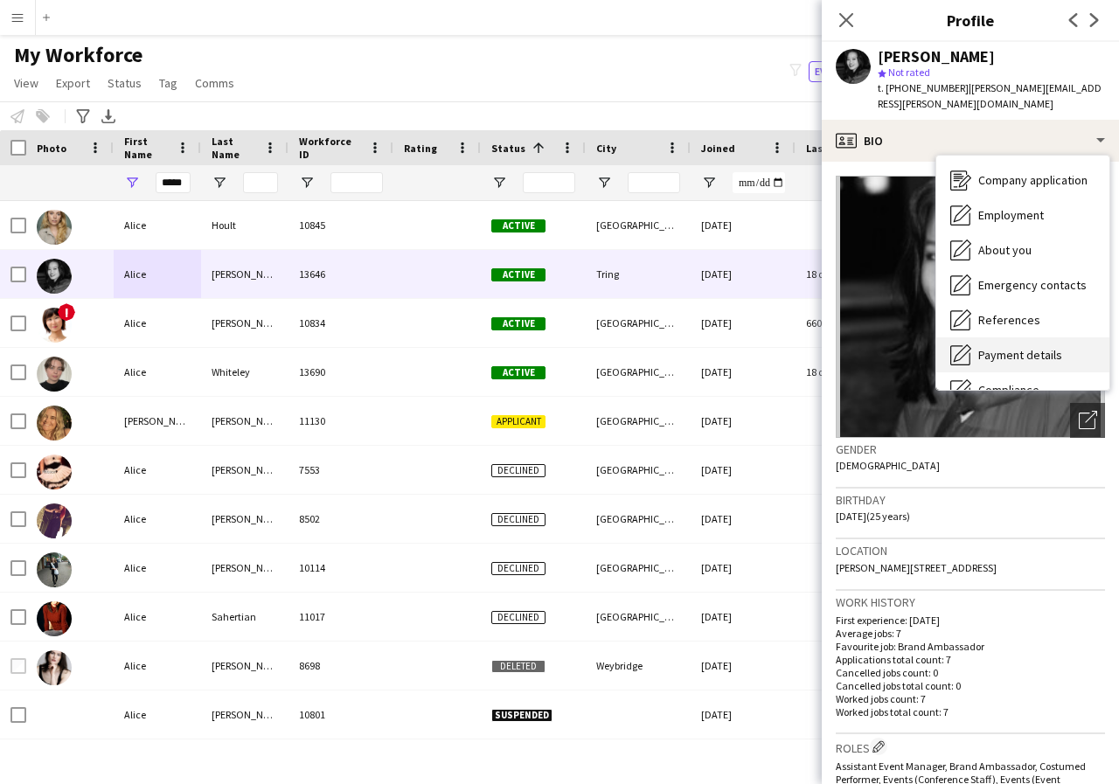
click at [1049, 347] on span "Payment details" at bounding box center [1020, 355] width 84 height 16
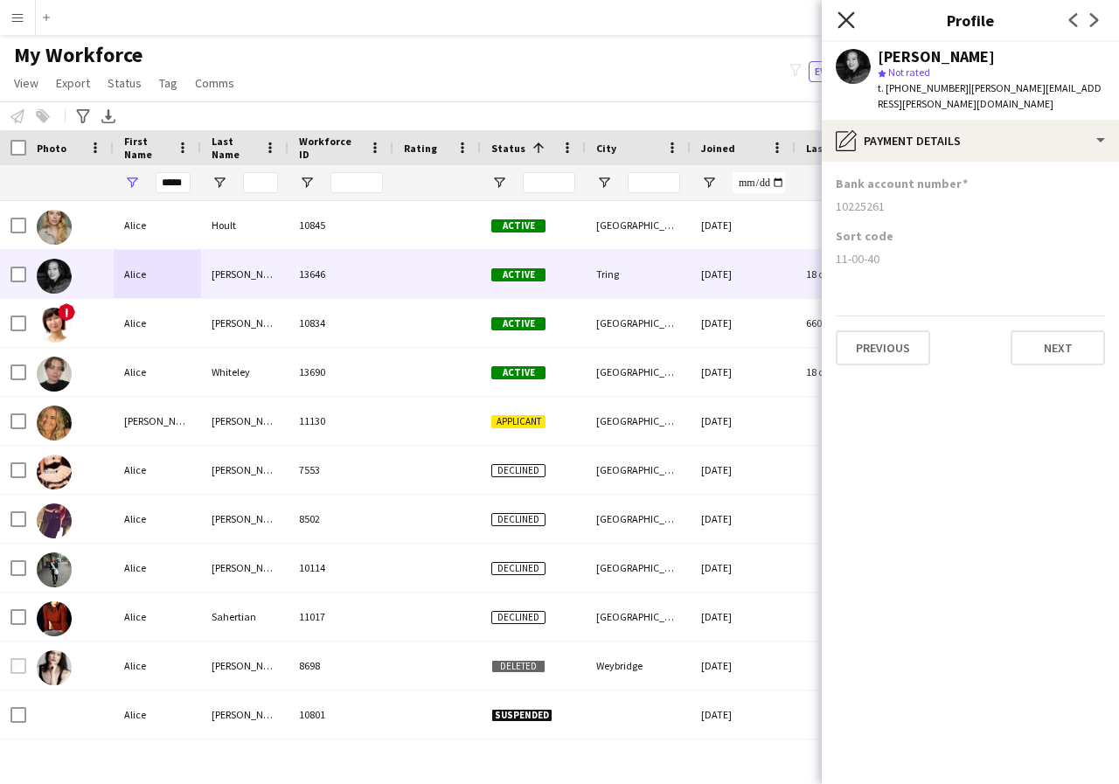
click at [844, 16] on icon "Close pop-in" at bounding box center [845, 19] width 17 height 17
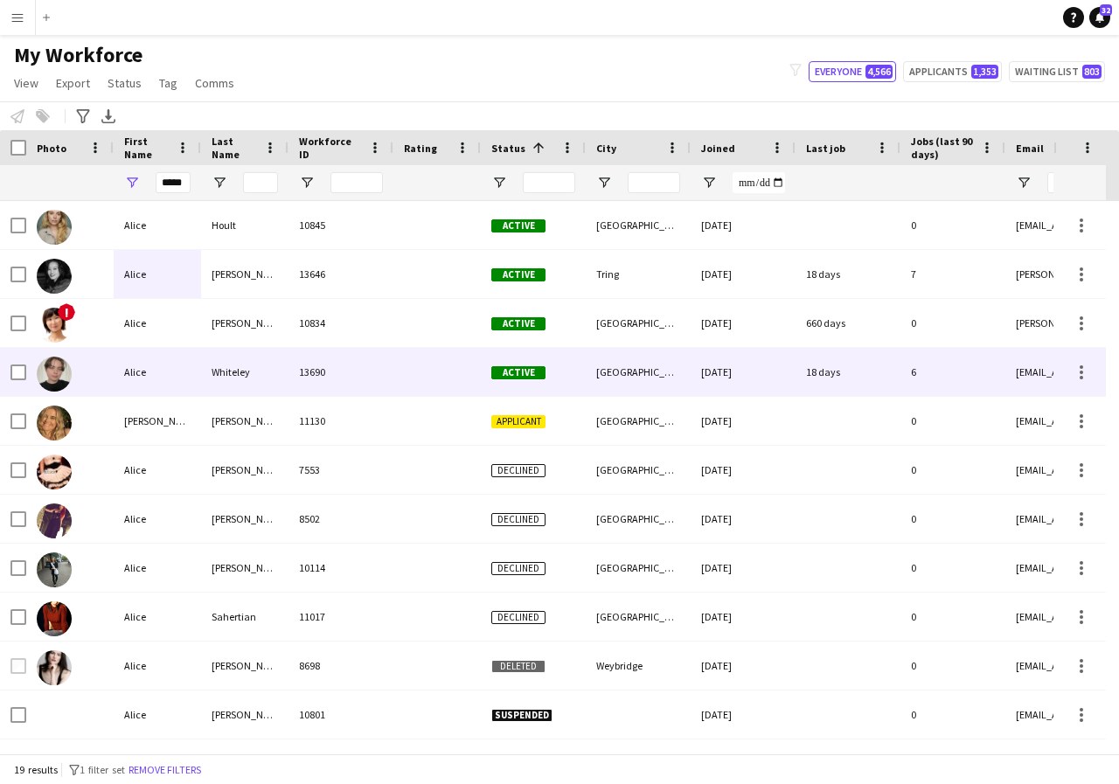
click at [156, 370] on div "Alice" at bounding box center [157, 372] width 87 height 48
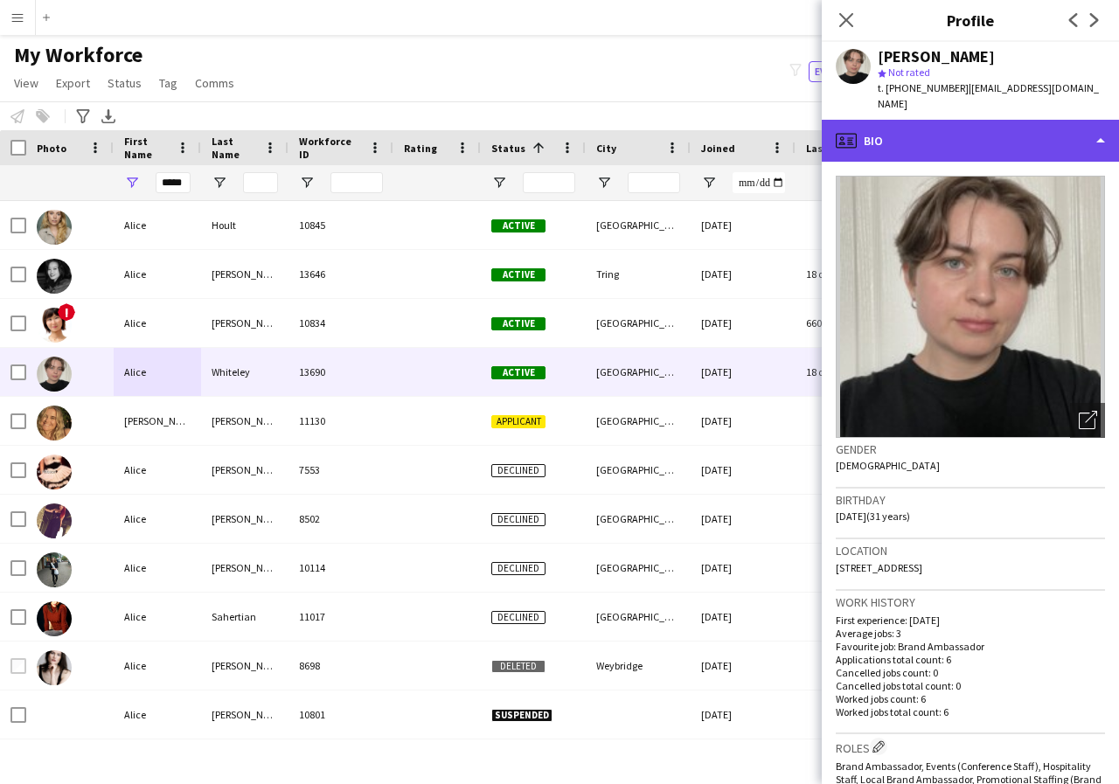
click at [1097, 142] on div "profile Bio" at bounding box center [970, 141] width 297 height 42
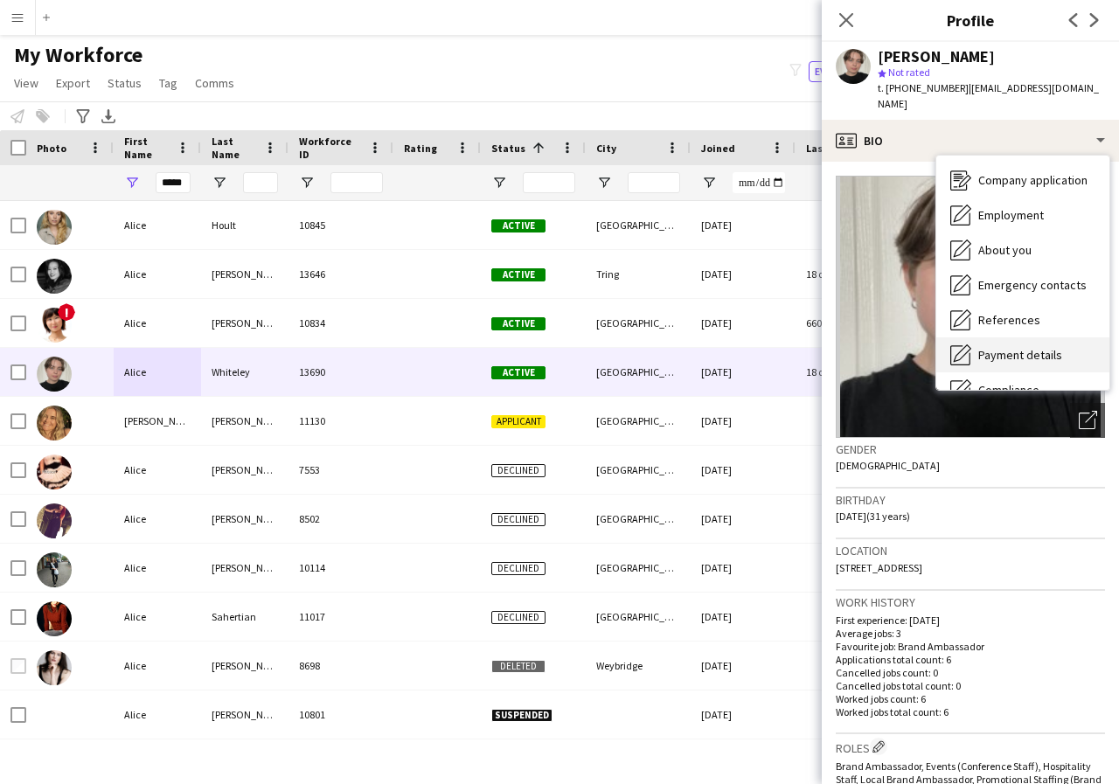
click at [1015, 349] on span "Payment details" at bounding box center [1020, 355] width 84 height 16
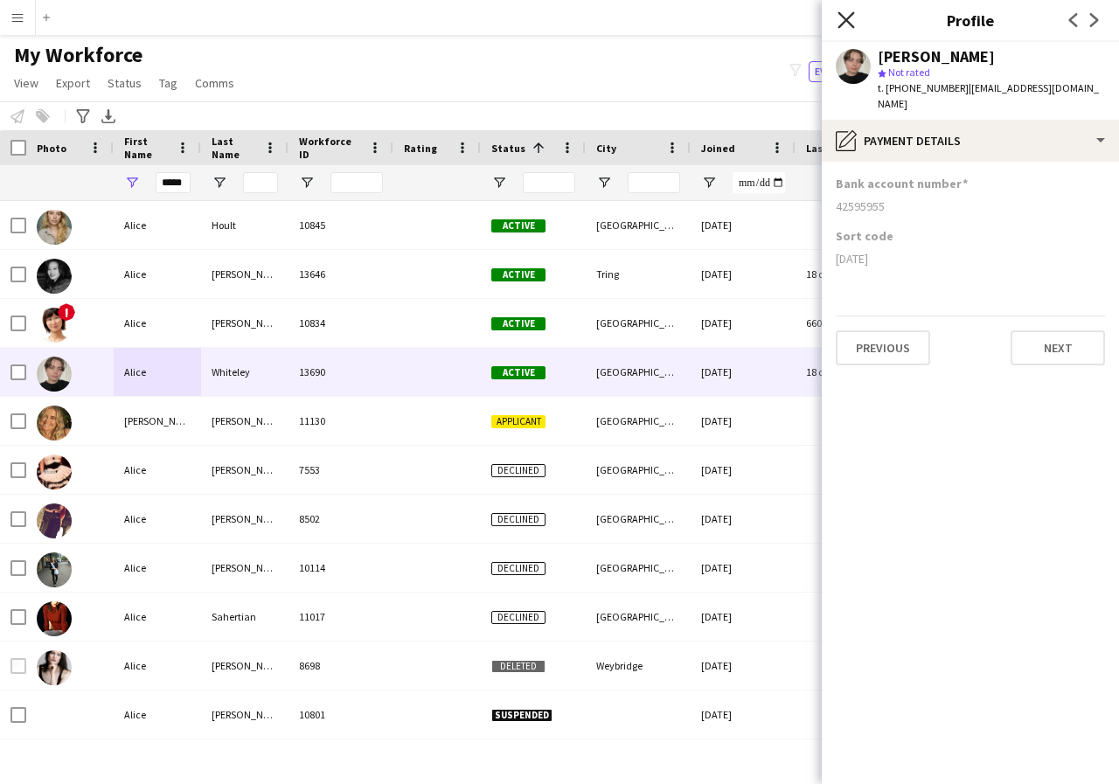
click at [843, 21] on icon "Close pop-in" at bounding box center [845, 19] width 17 height 17
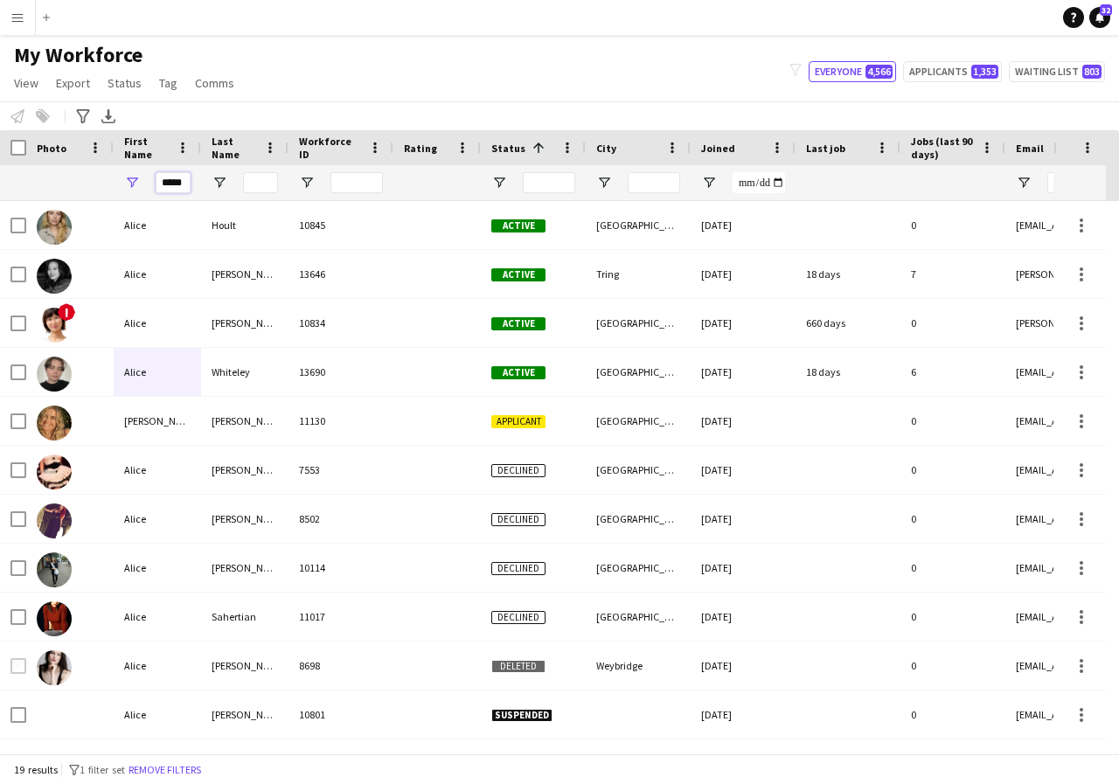
click at [184, 178] on input "*****" at bounding box center [173, 182] width 35 height 21
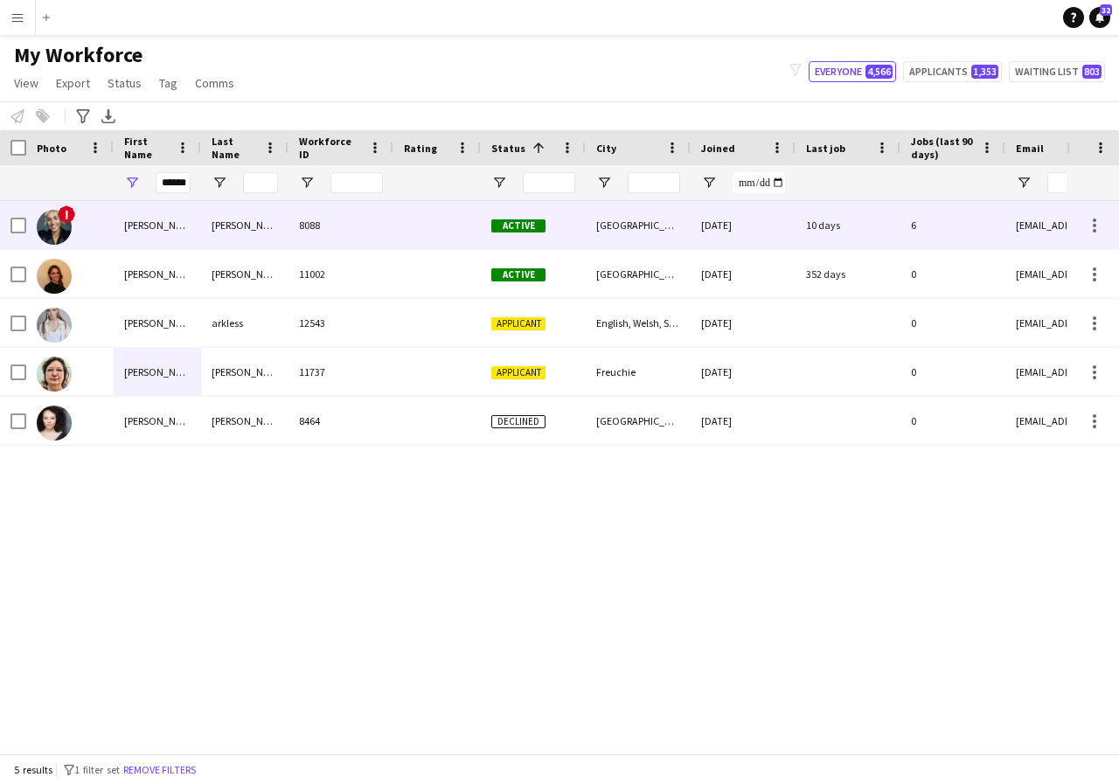
click at [165, 231] on div "Alicia" at bounding box center [157, 225] width 87 height 48
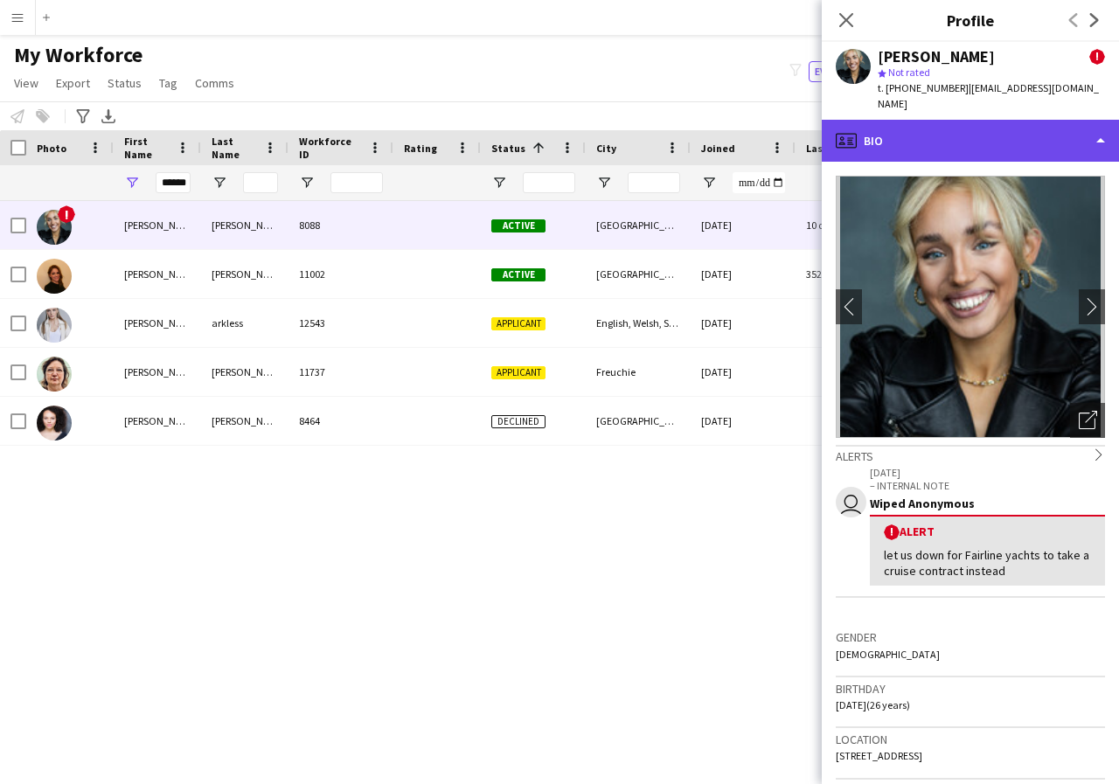
click at [1101, 141] on div "profile Bio" at bounding box center [970, 141] width 297 height 42
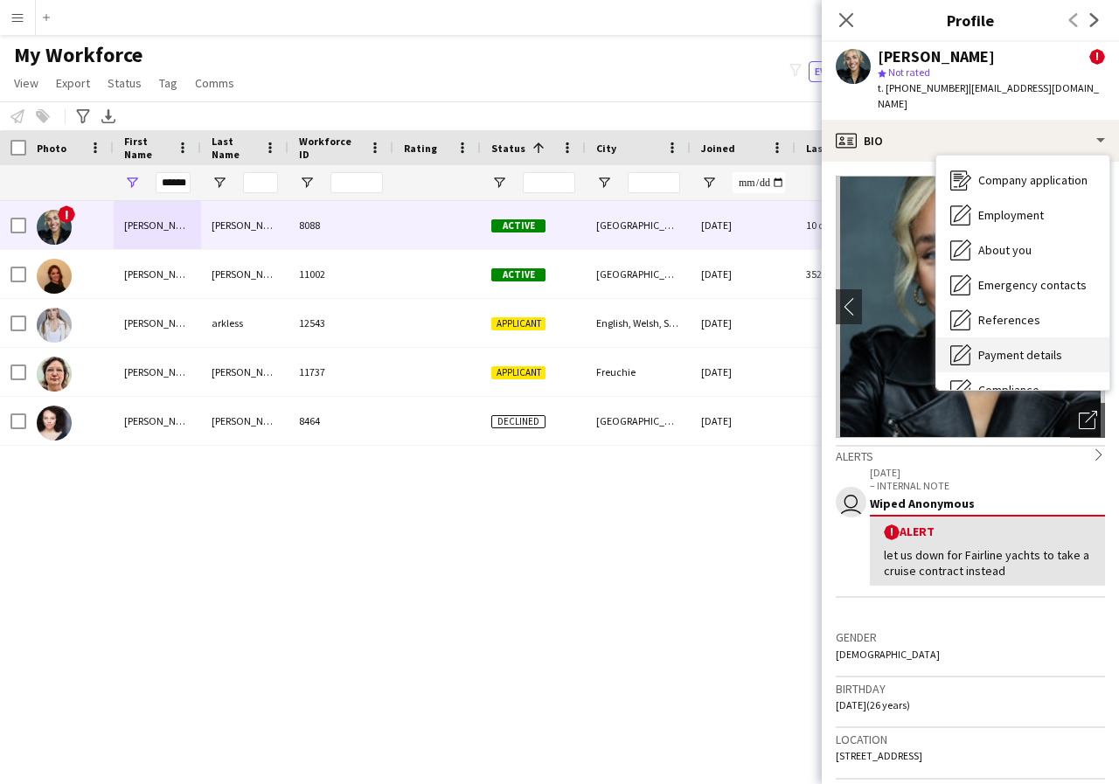
click at [1038, 352] on span "Payment details" at bounding box center [1020, 355] width 84 height 16
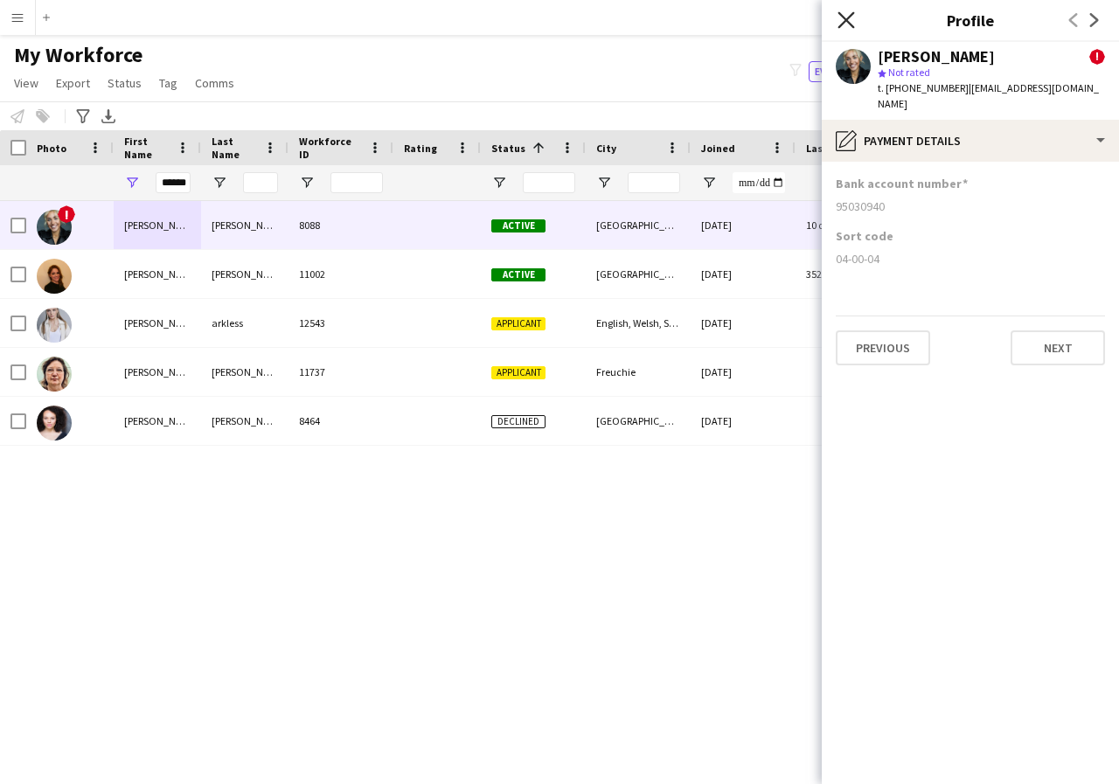
click at [850, 23] on icon "Close pop-in" at bounding box center [845, 19] width 17 height 17
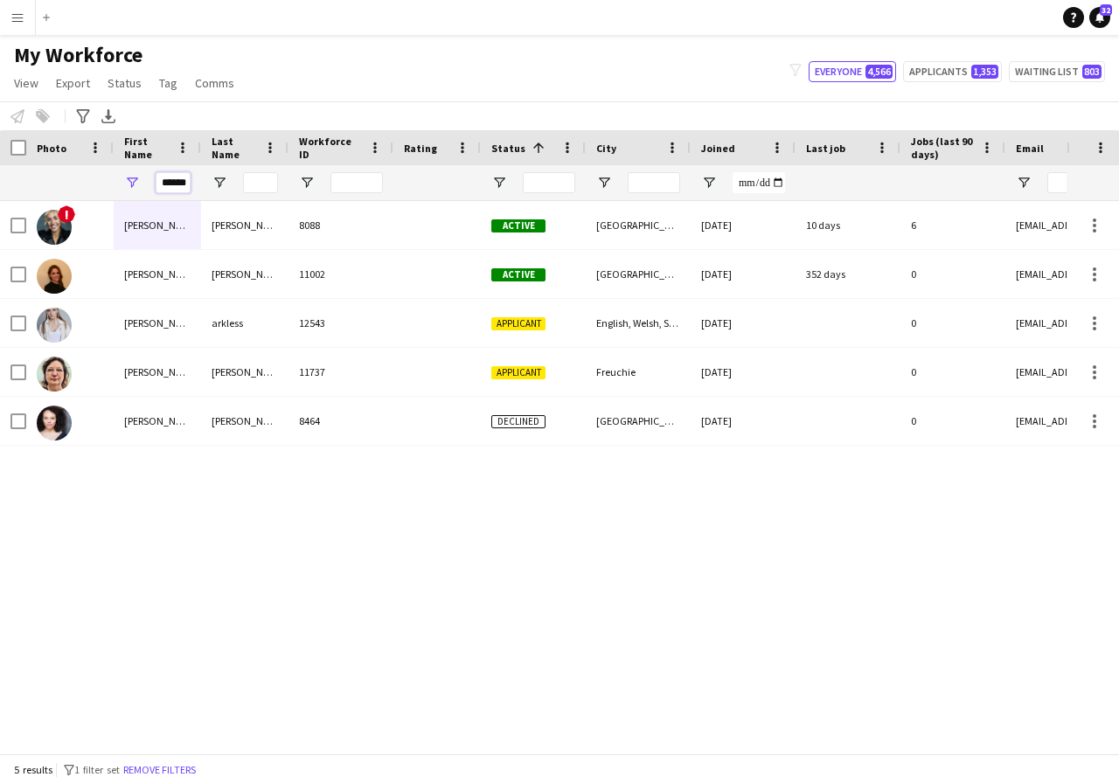
click at [187, 182] on input "******" at bounding box center [173, 182] width 35 height 21
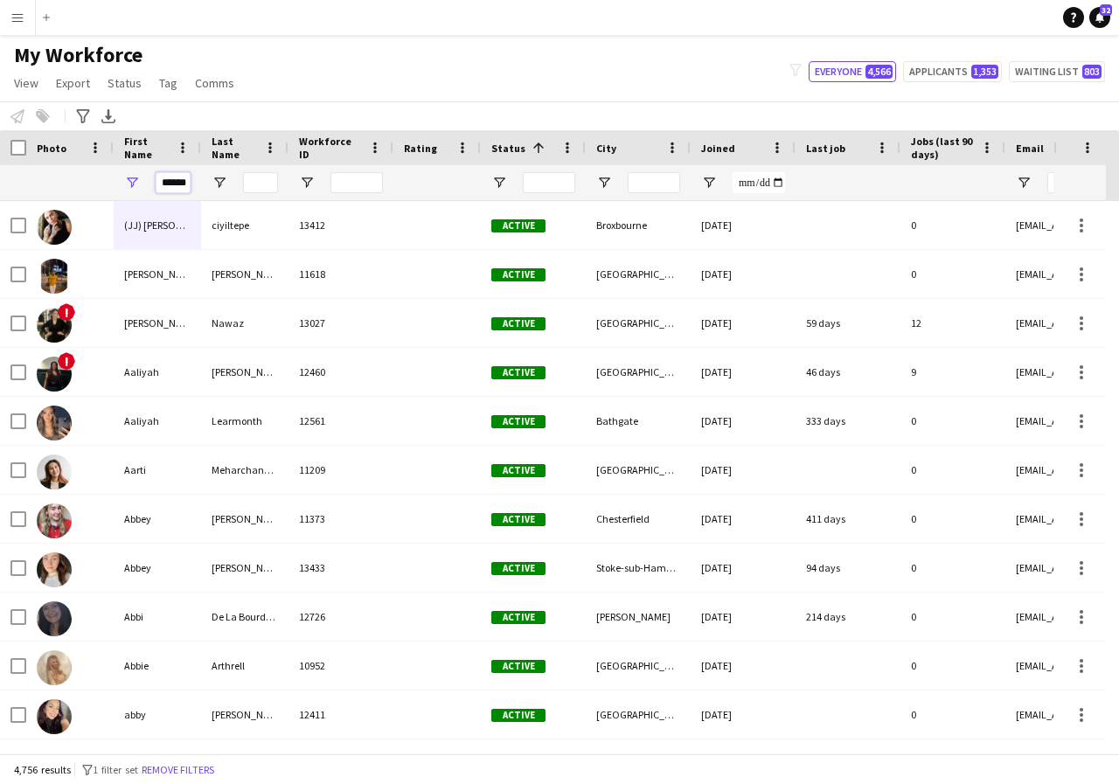
scroll to position [0, 10]
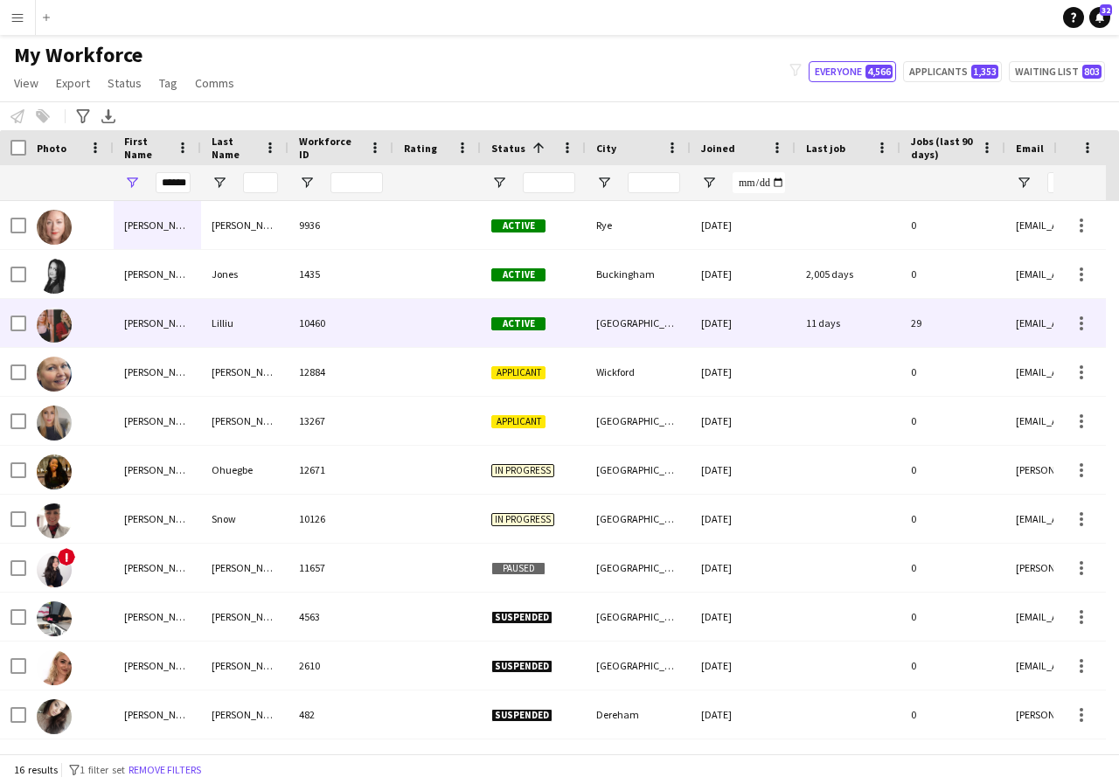
click at [173, 317] on div "Amanda" at bounding box center [157, 323] width 87 height 48
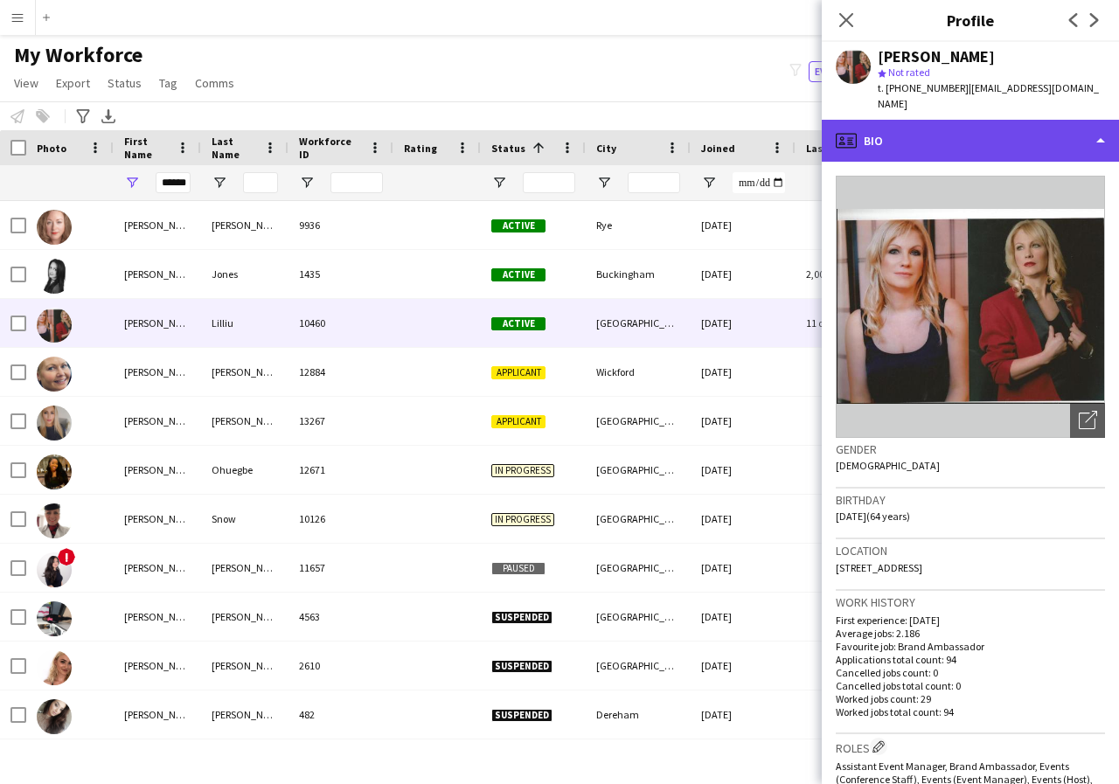
click at [1100, 124] on div "profile Bio" at bounding box center [970, 141] width 297 height 42
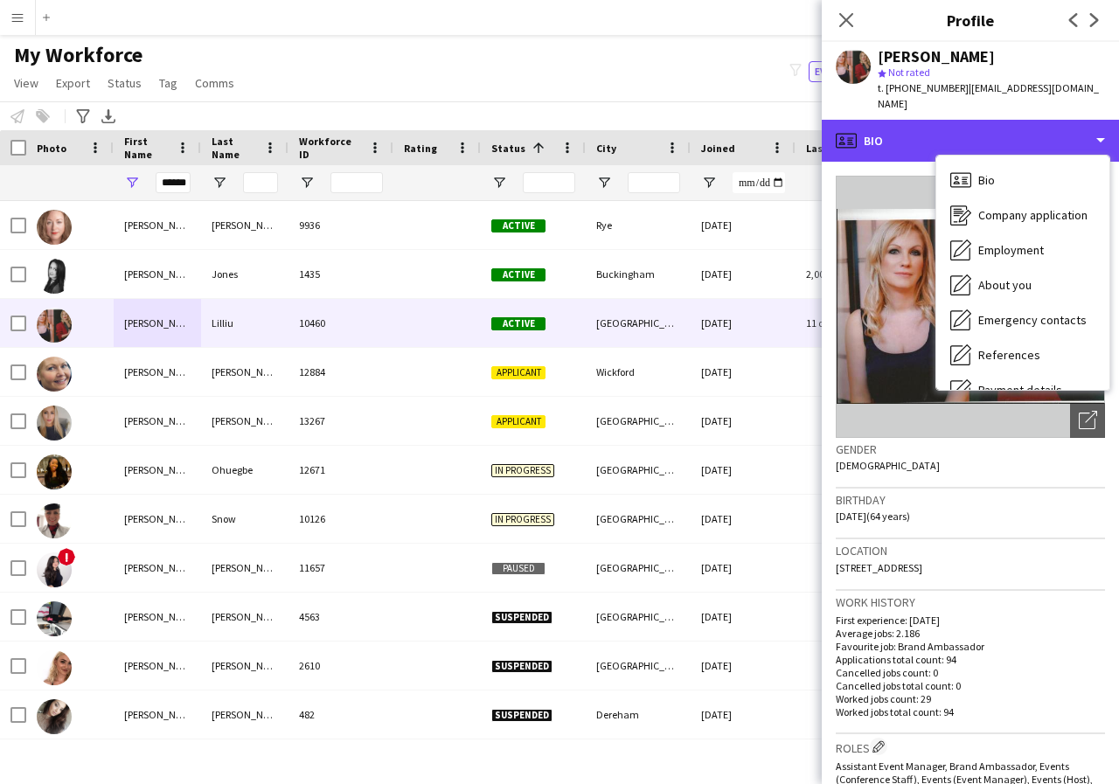
scroll to position [35, 0]
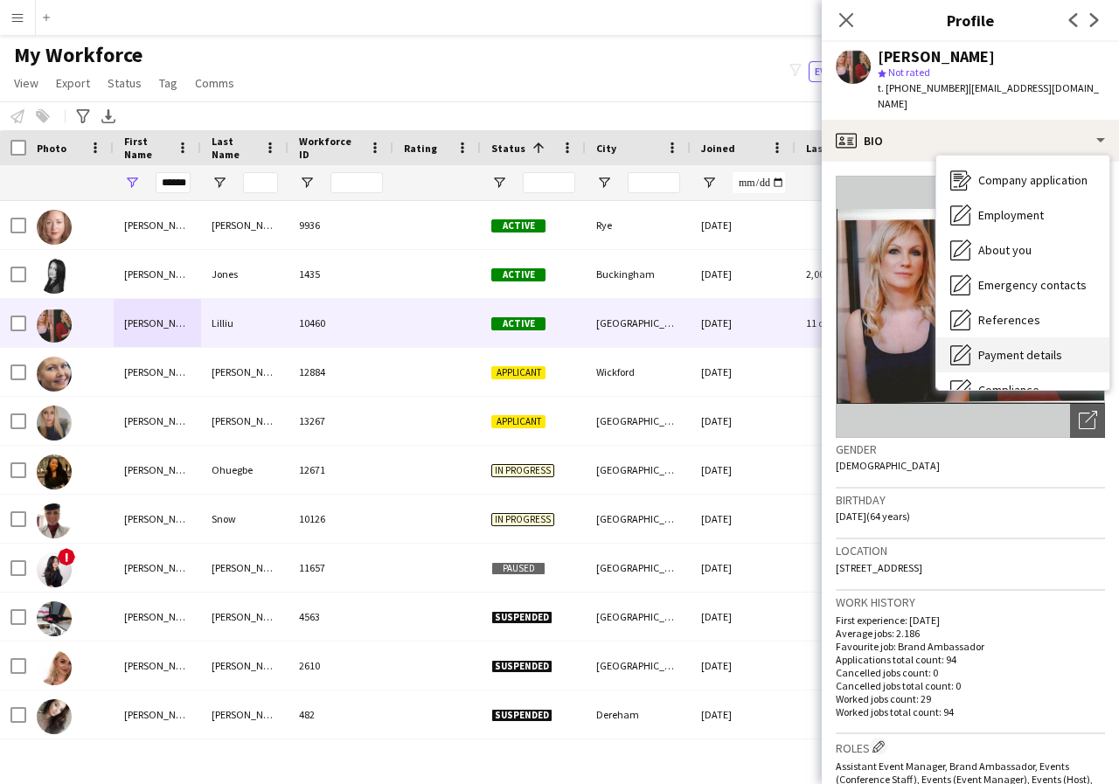
click at [1030, 347] on span "Payment details" at bounding box center [1020, 355] width 84 height 16
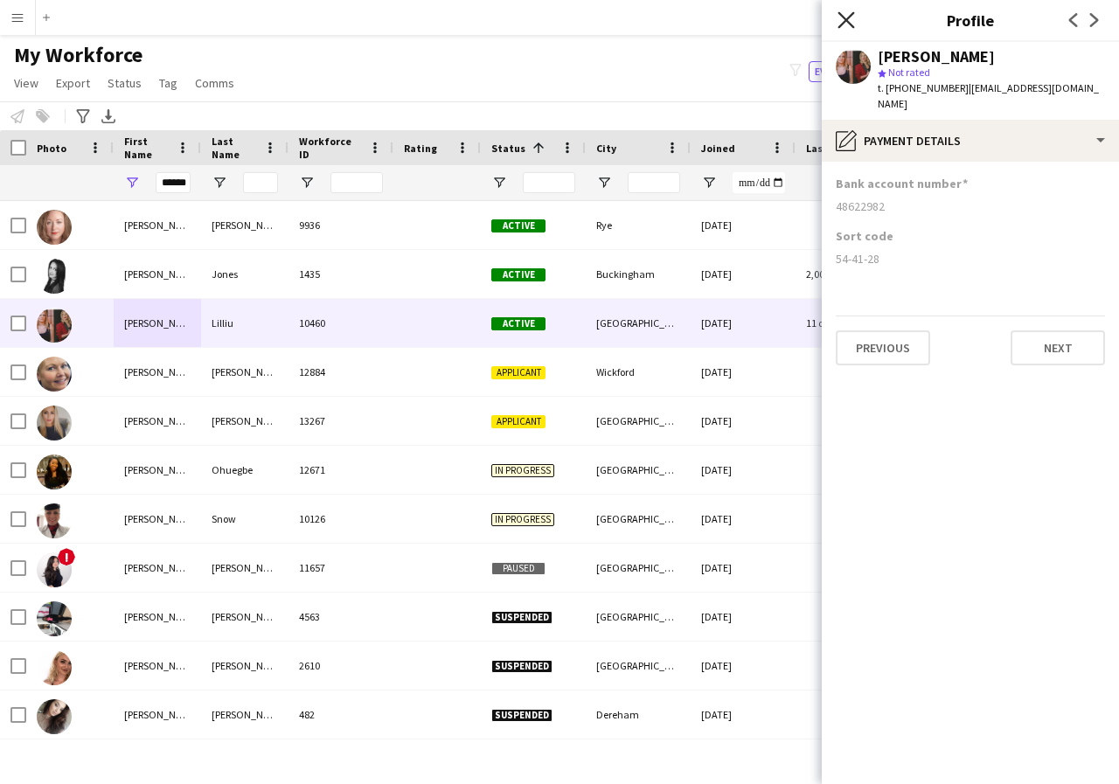
click at [842, 18] on icon "Close pop-in" at bounding box center [845, 19] width 17 height 17
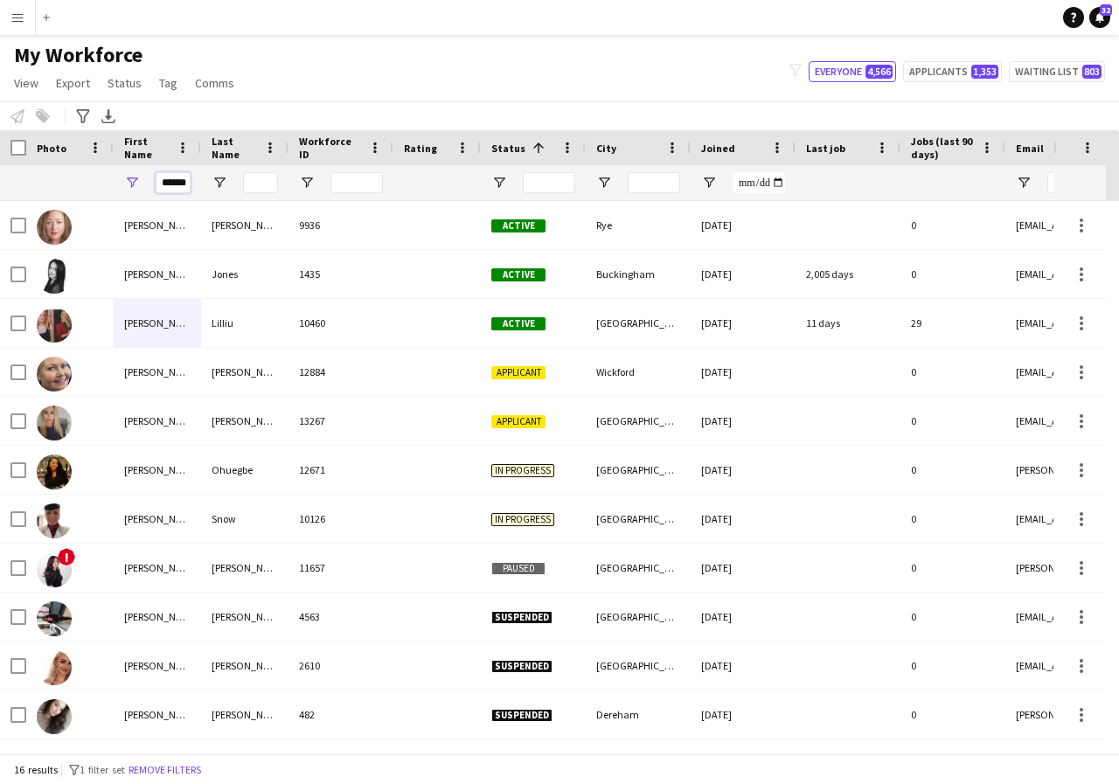
click at [190, 180] on input "******" at bounding box center [173, 182] width 35 height 21
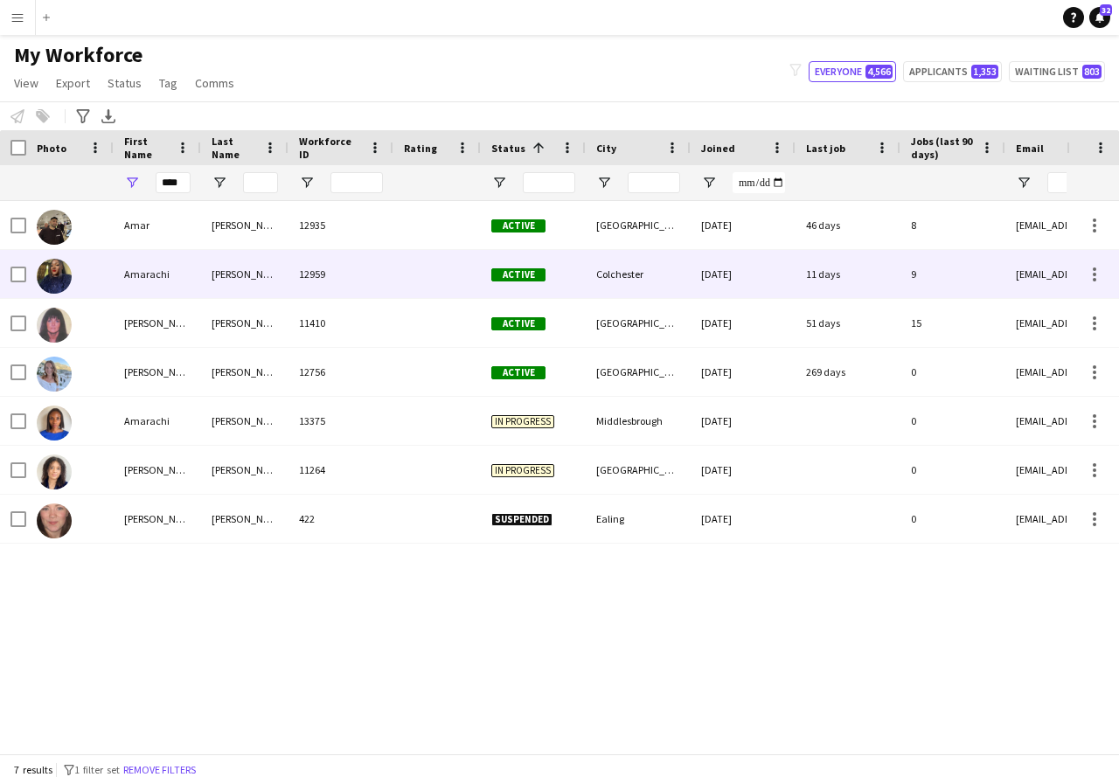
click at [180, 277] on div "Amarachi" at bounding box center [157, 274] width 87 height 48
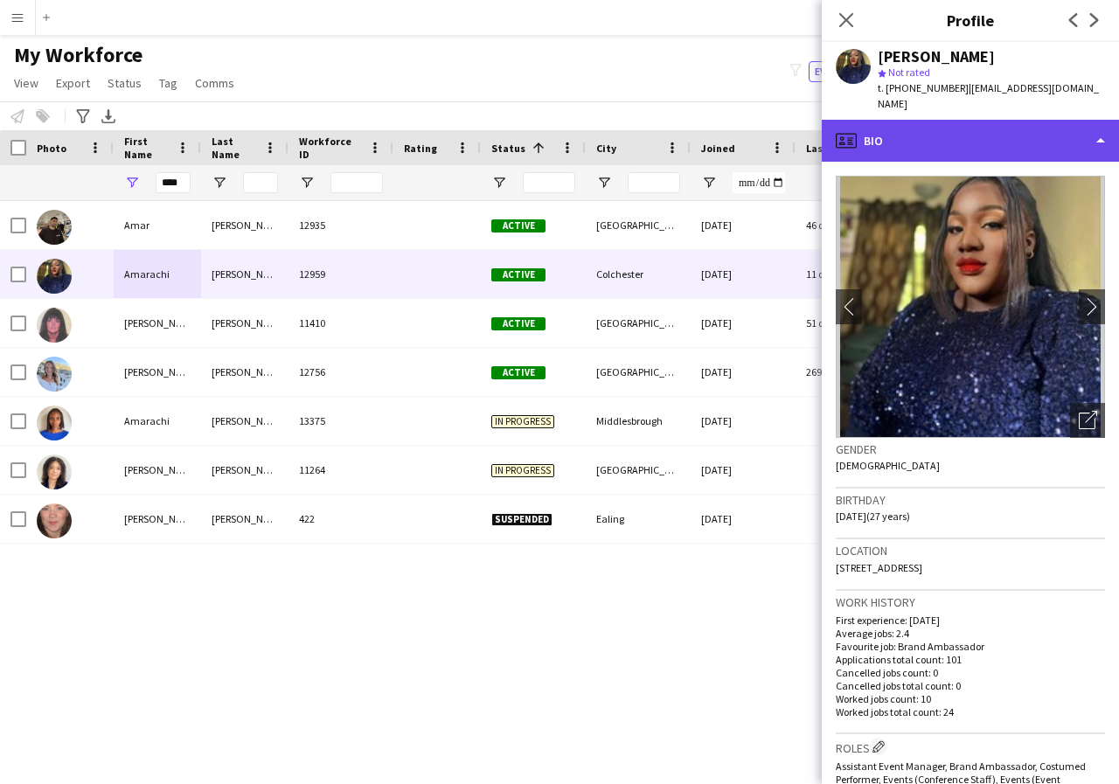
click at [1099, 128] on div "profile Bio" at bounding box center [970, 141] width 297 height 42
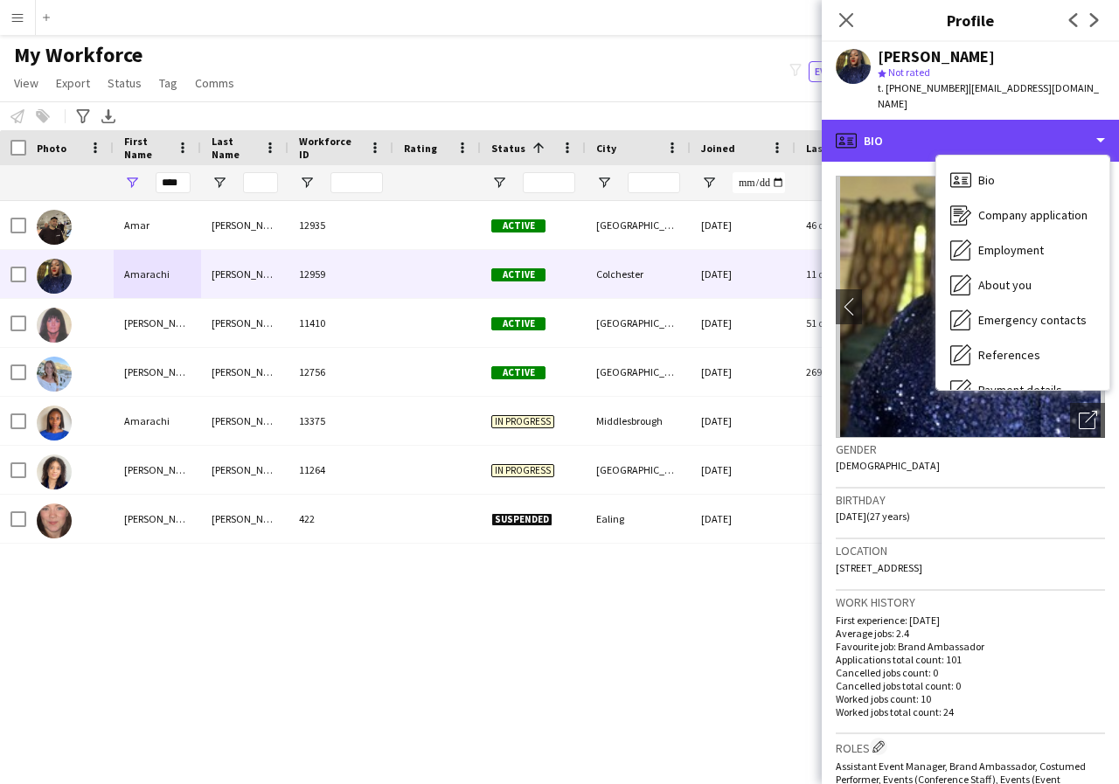
scroll to position [35, 0]
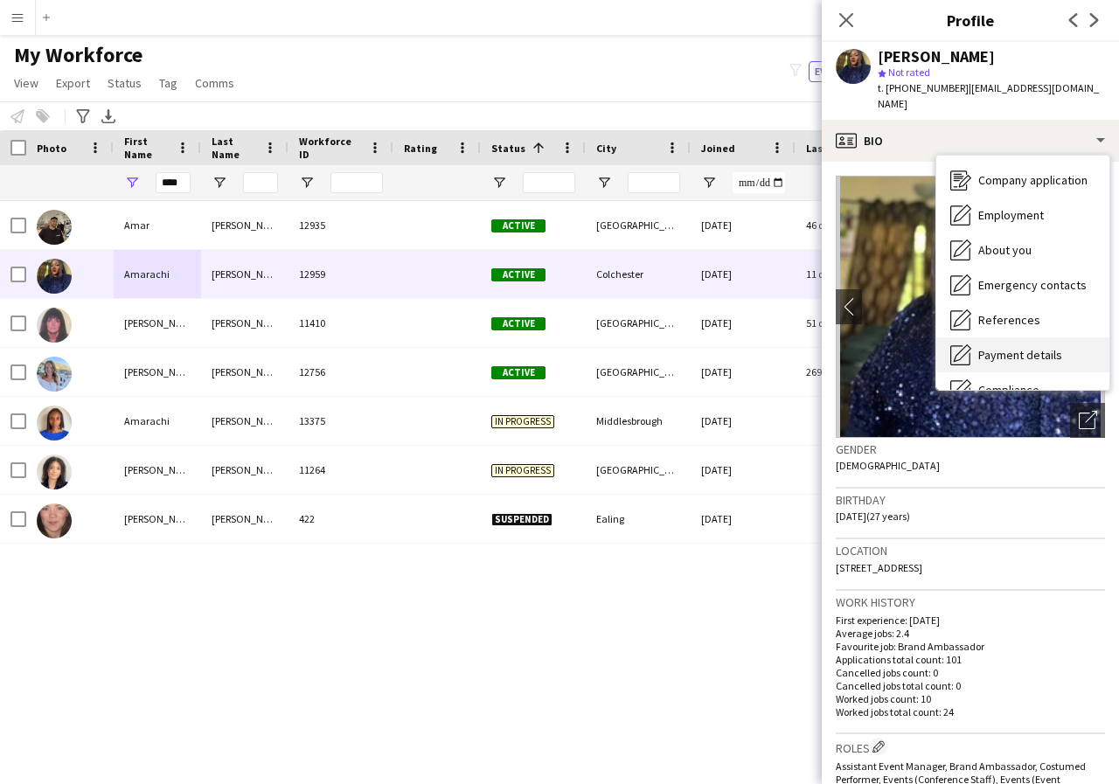
click at [1050, 347] on span "Payment details" at bounding box center [1020, 355] width 84 height 16
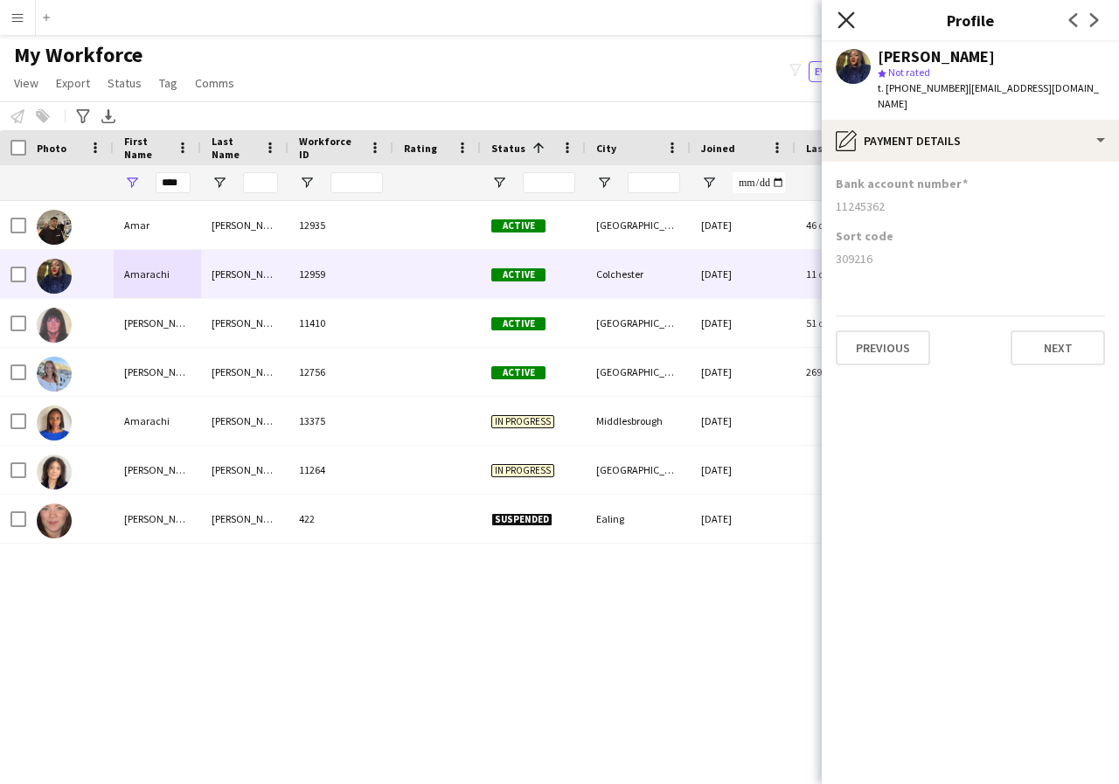
click at [843, 16] on icon at bounding box center [845, 19] width 17 height 17
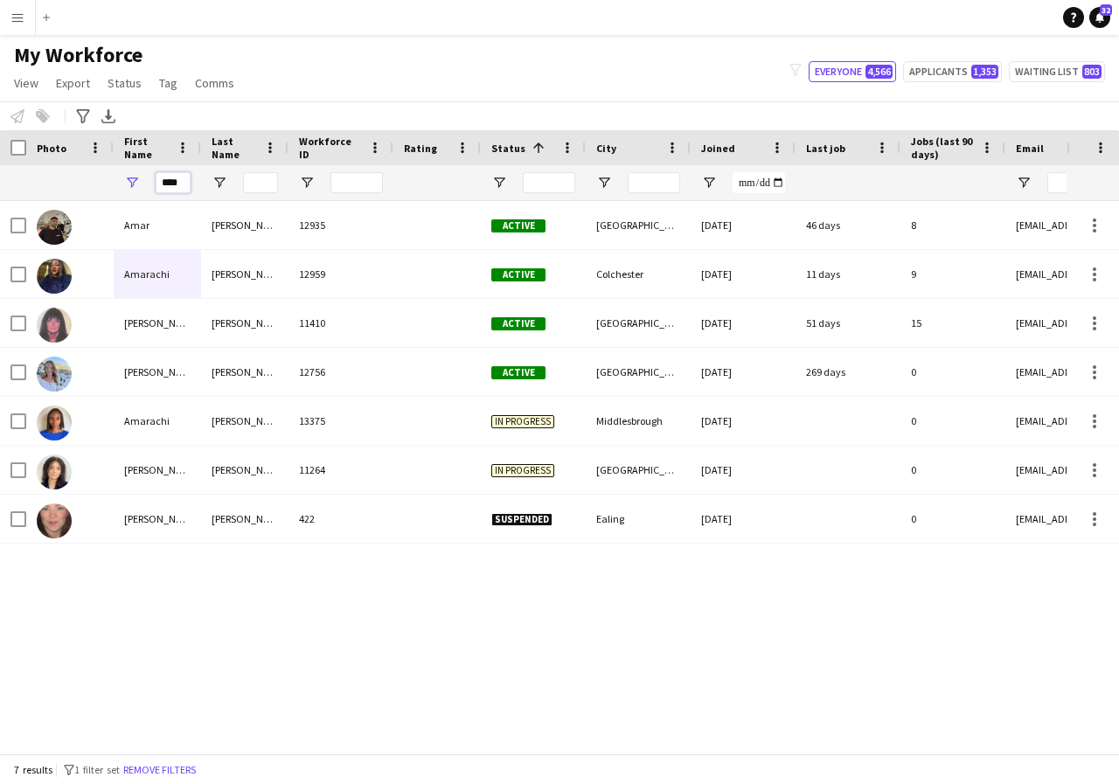
click at [185, 181] on input "****" at bounding box center [173, 182] width 35 height 21
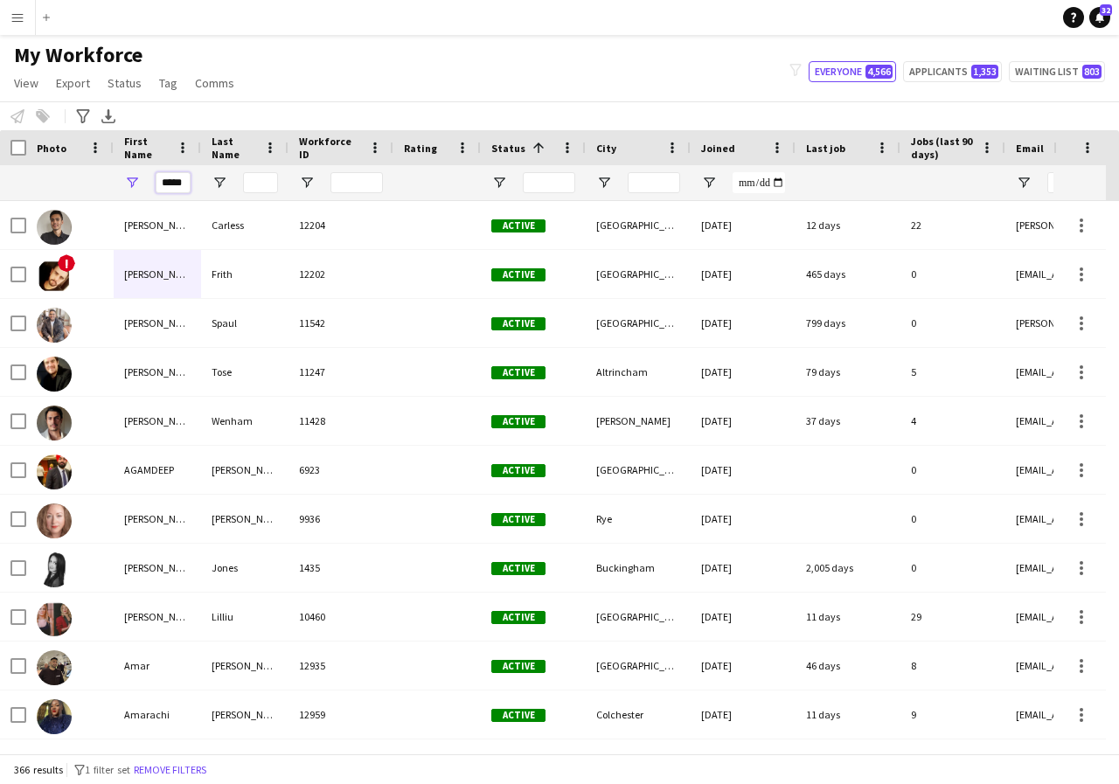
scroll to position [0, 2]
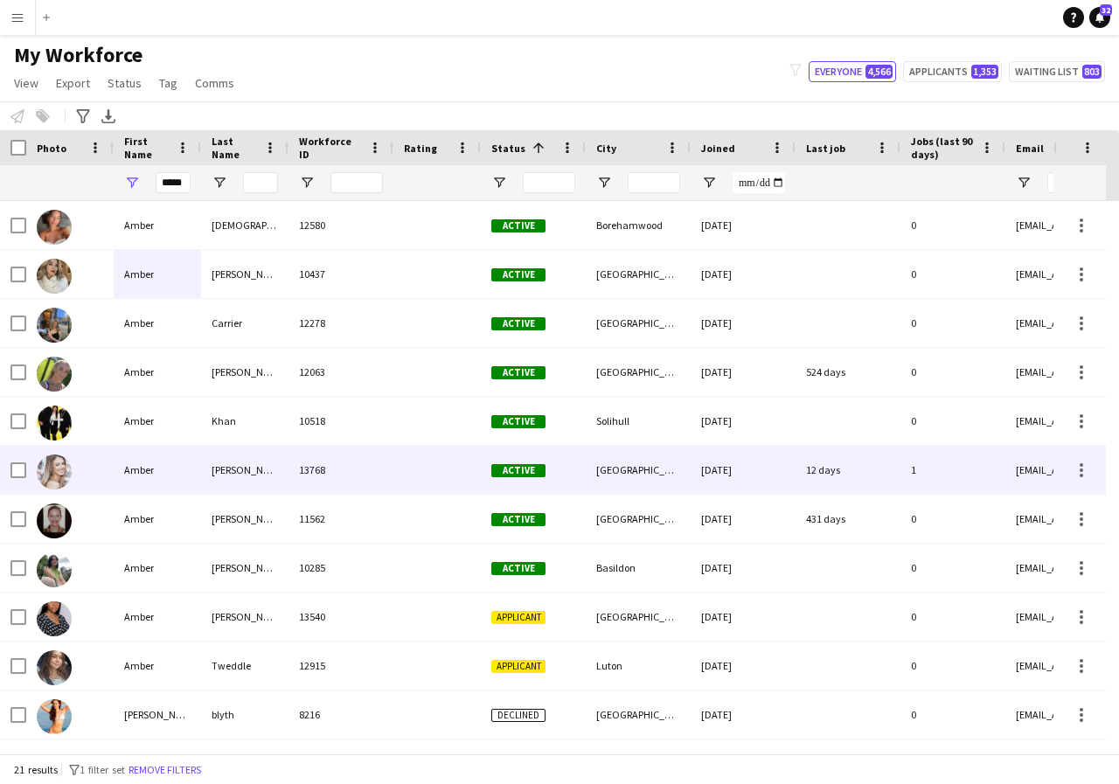
click at [172, 471] on div "Amber" at bounding box center [157, 470] width 87 height 48
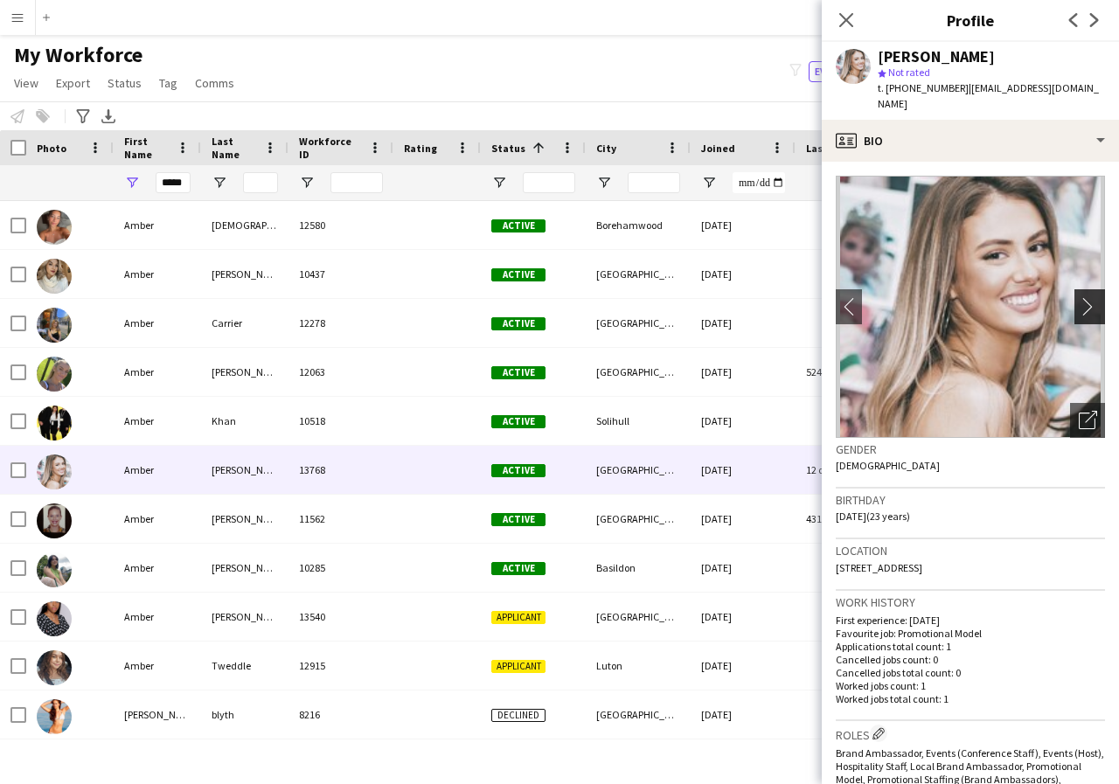
click at [1079, 306] on app-icon "chevron-right" at bounding box center [1092, 306] width 27 height 18
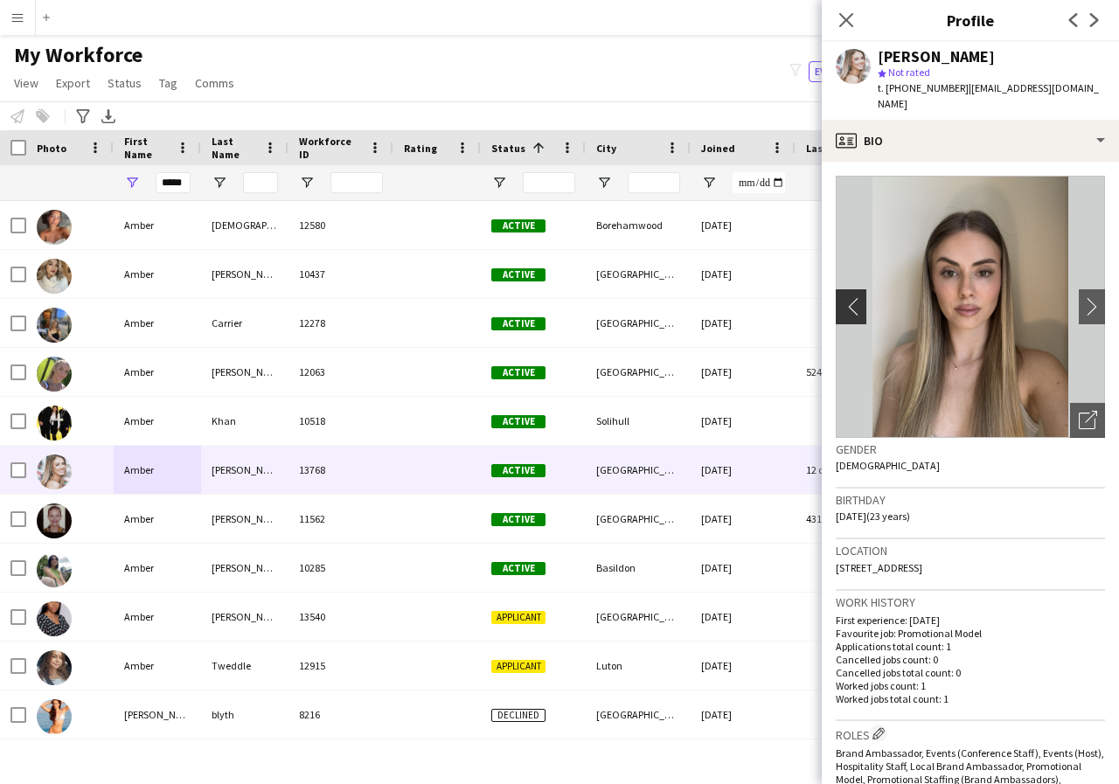
click at [848, 308] on app-icon "chevron-left" at bounding box center [849, 306] width 27 height 18
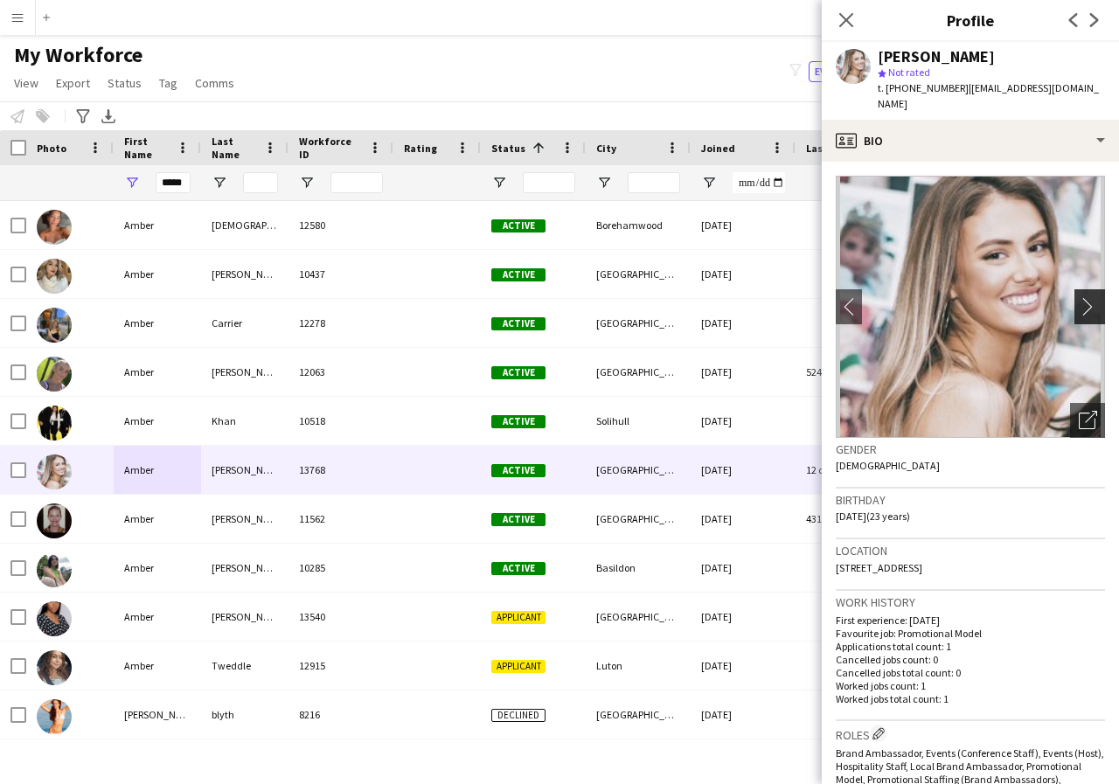
click at [1079, 303] on app-icon "chevron-right" at bounding box center [1092, 306] width 27 height 18
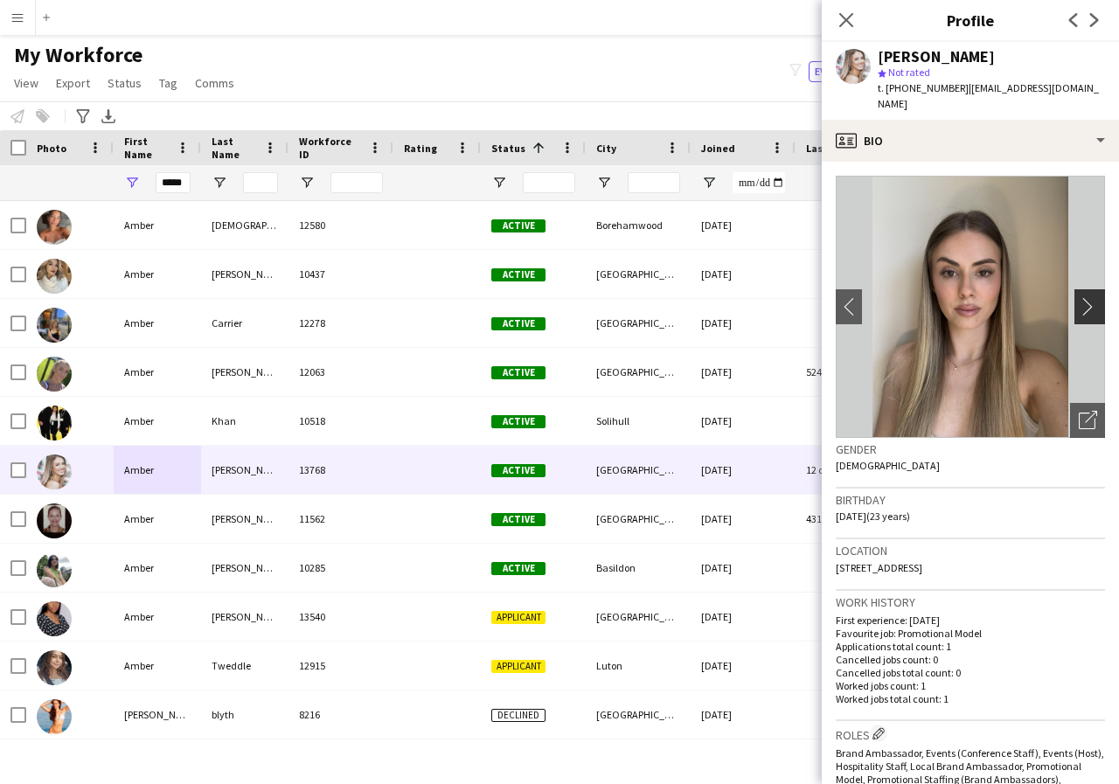
click at [1079, 303] on app-icon "chevron-right" at bounding box center [1092, 306] width 27 height 18
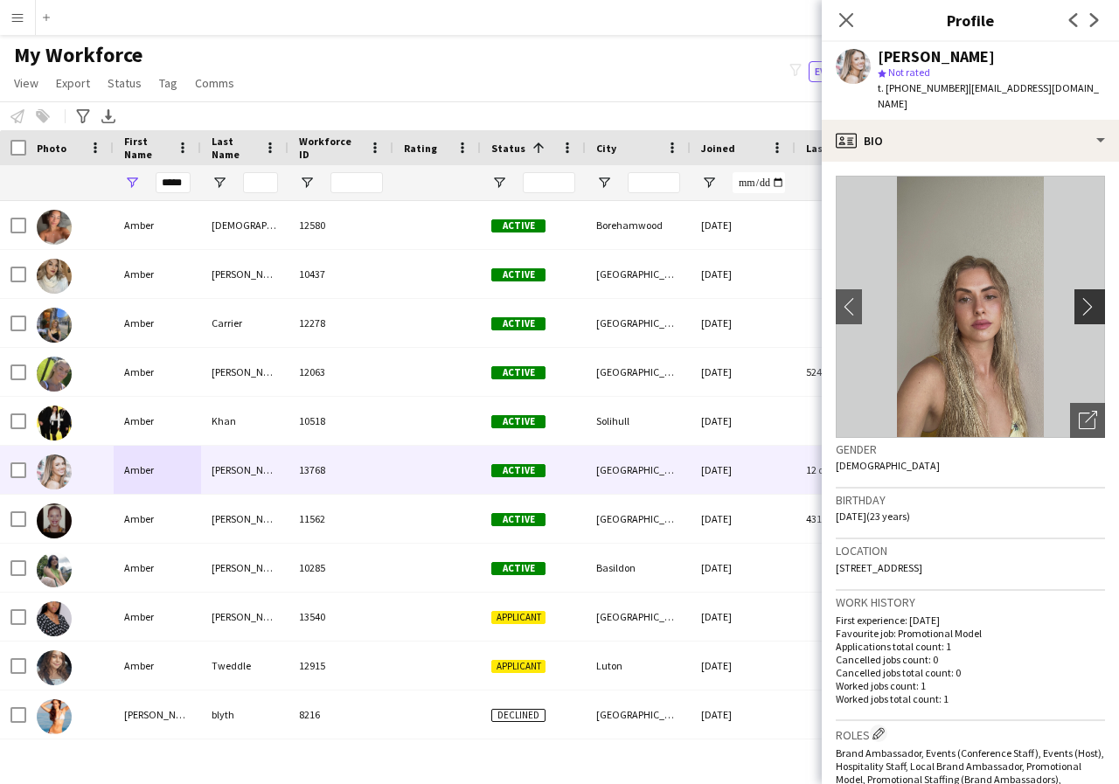
click at [1079, 303] on app-icon "chevron-right" at bounding box center [1092, 306] width 27 height 18
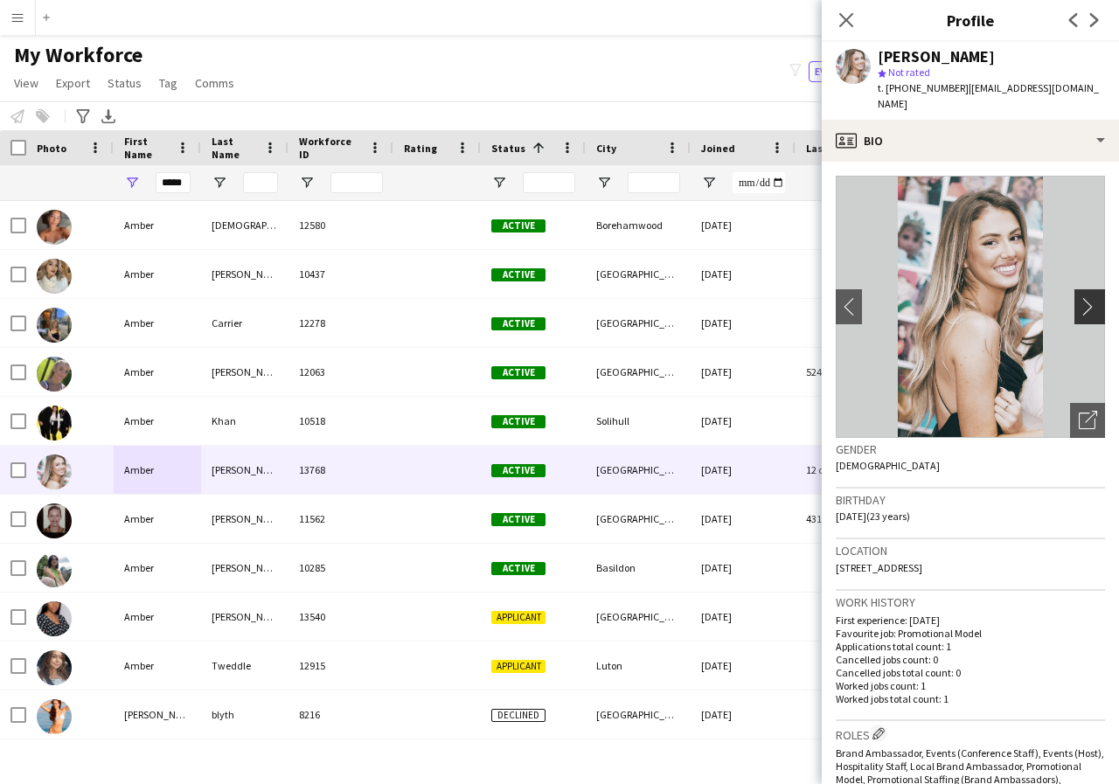
click at [1079, 303] on app-icon "chevron-right" at bounding box center [1092, 306] width 27 height 18
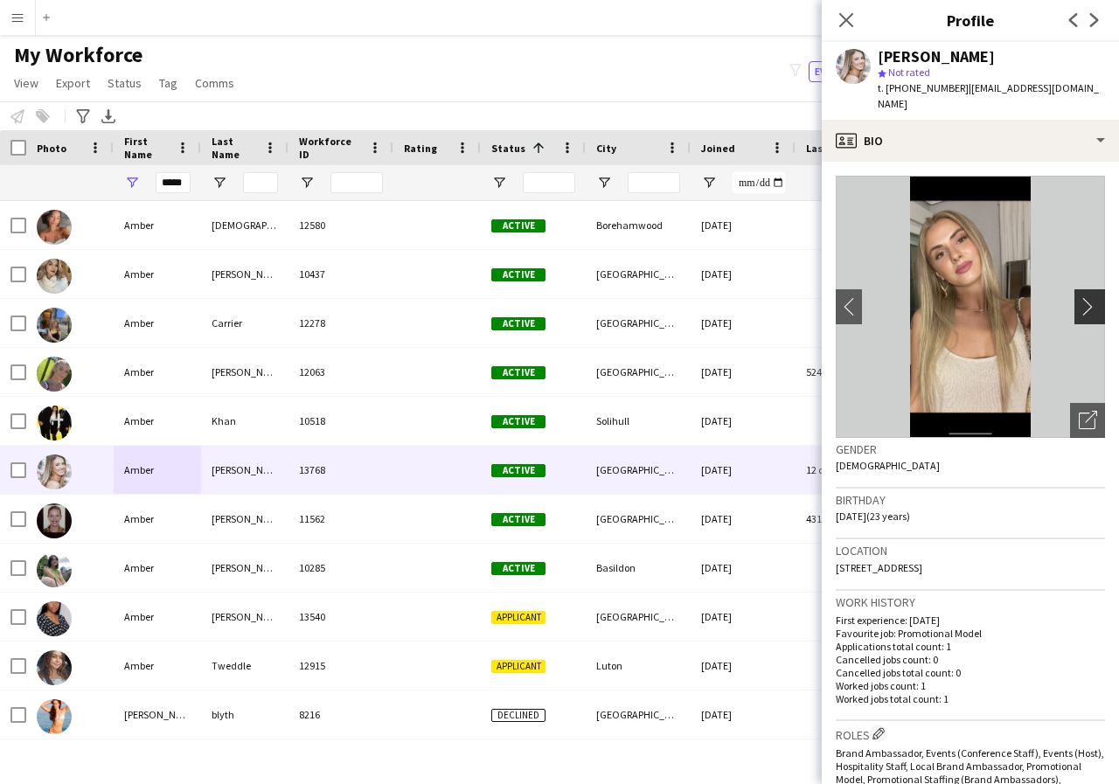
click at [1079, 303] on app-icon "chevron-right" at bounding box center [1092, 306] width 27 height 18
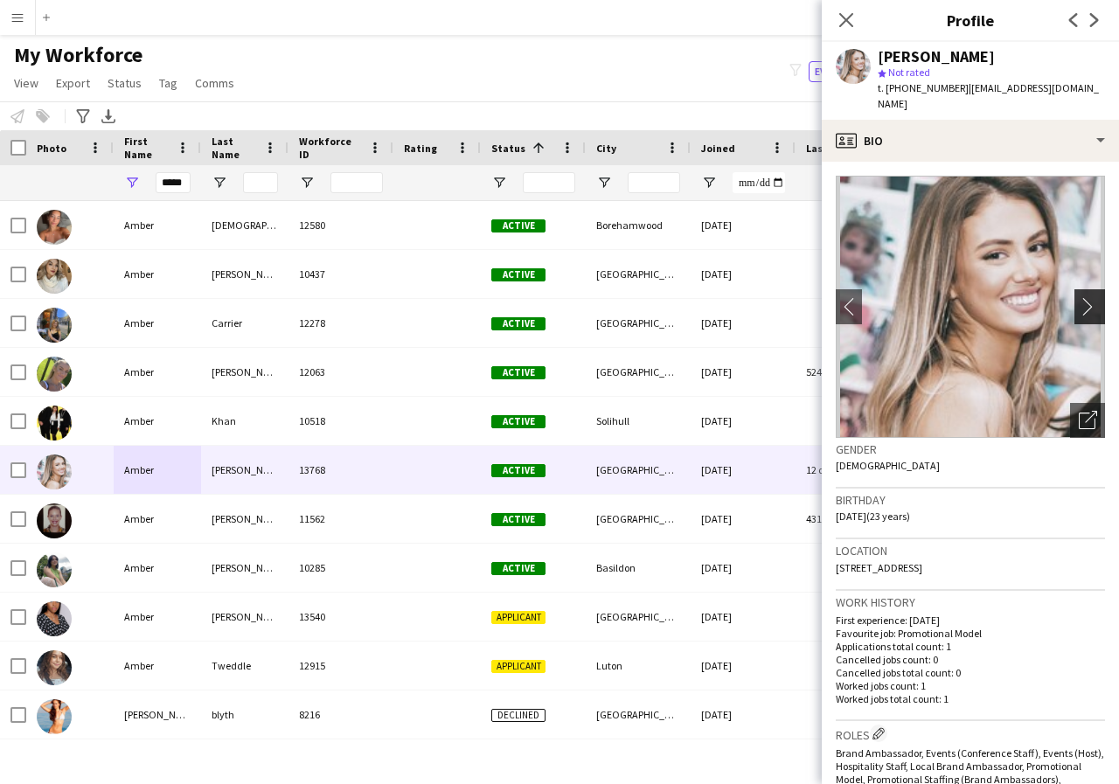
click at [1079, 303] on app-icon "chevron-right" at bounding box center [1092, 306] width 27 height 18
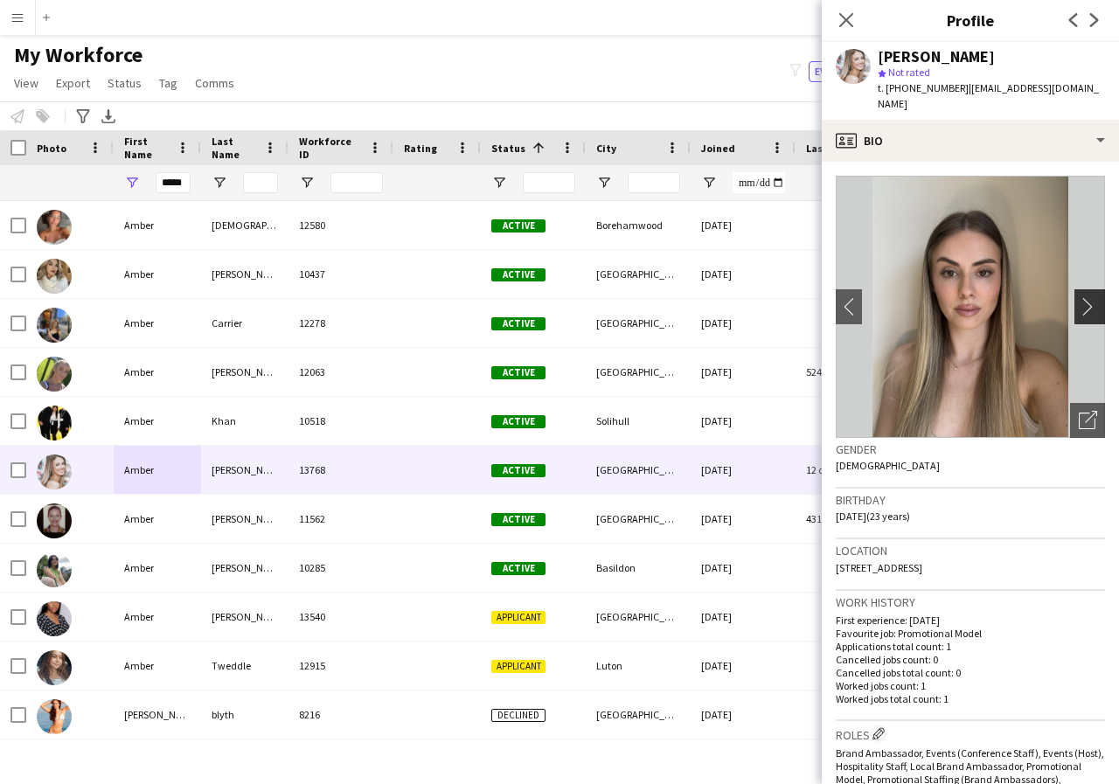
click at [1079, 303] on app-icon "chevron-right" at bounding box center [1092, 306] width 27 height 18
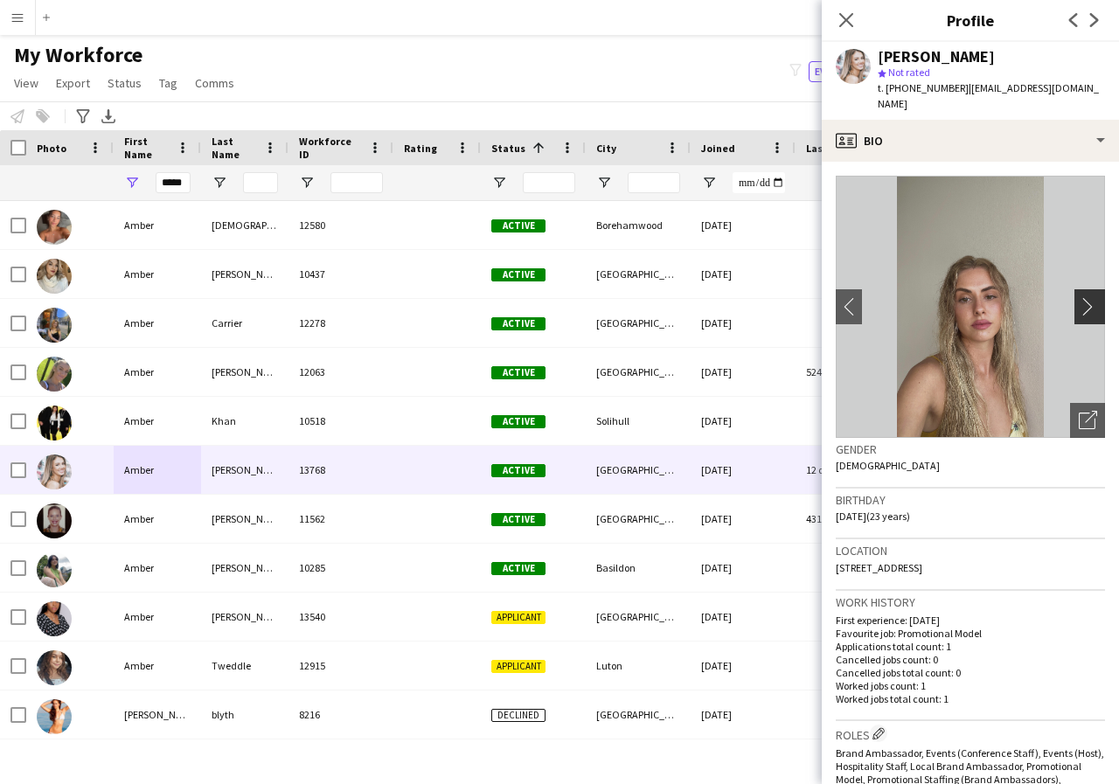
click at [1079, 303] on app-icon "chevron-right" at bounding box center [1092, 306] width 27 height 18
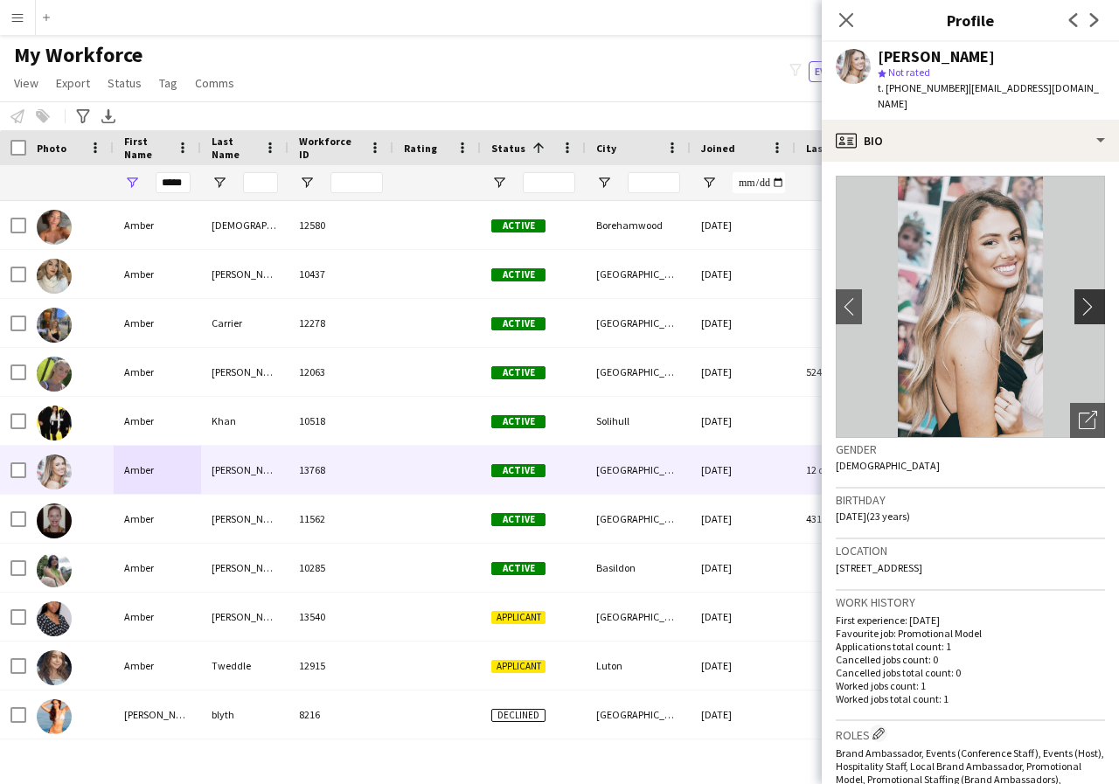
click at [1079, 303] on app-icon "chevron-right" at bounding box center [1092, 306] width 27 height 18
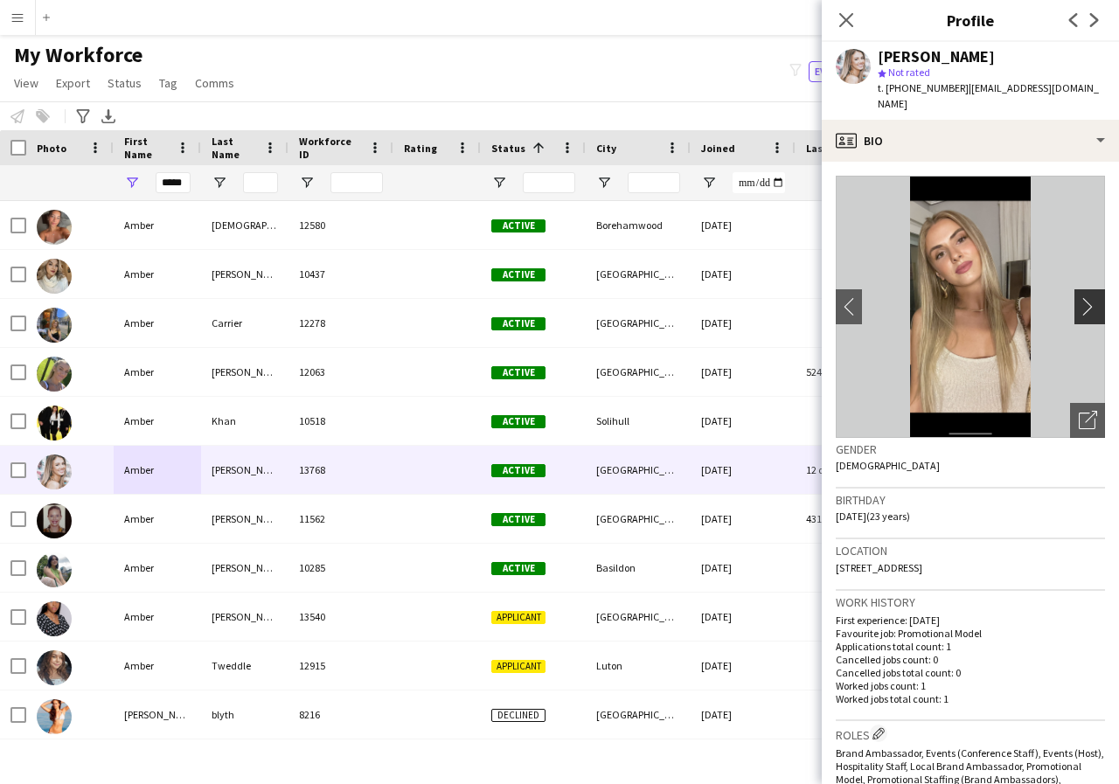
click at [1079, 303] on app-icon "chevron-right" at bounding box center [1092, 306] width 27 height 18
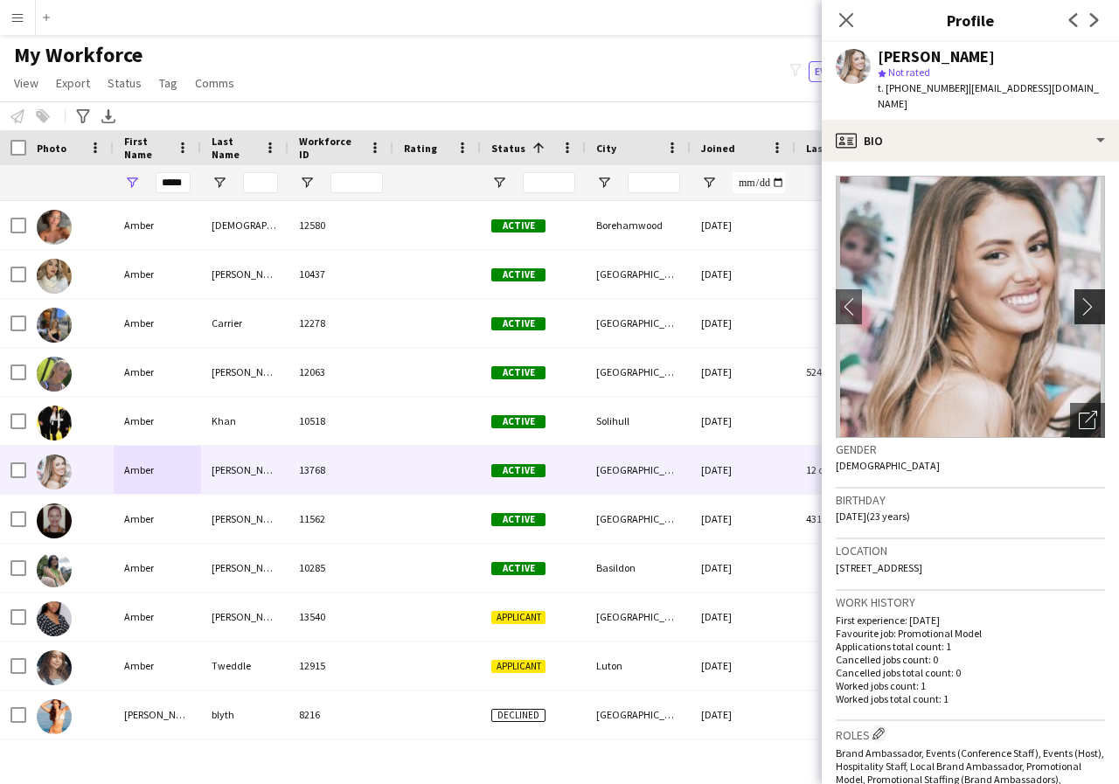
click at [1079, 303] on app-icon "chevron-right" at bounding box center [1092, 306] width 27 height 18
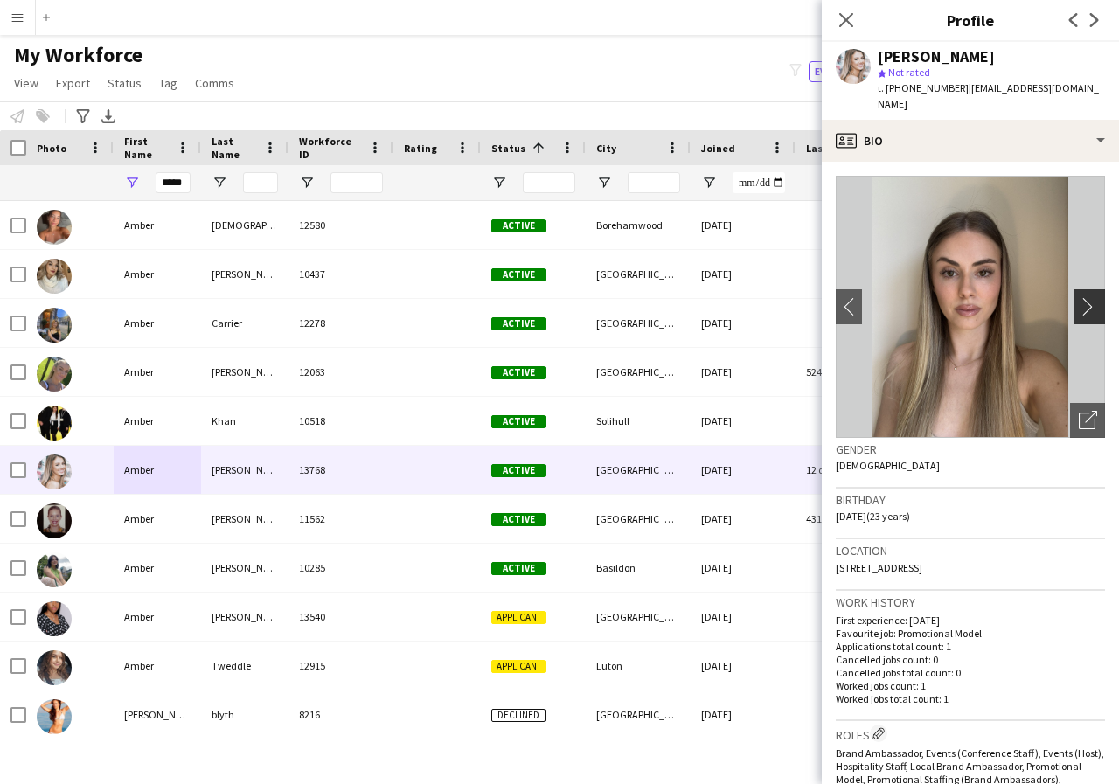
click at [1079, 303] on app-icon "chevron-right" at bounding box center [1092, 306] width 27 height 18
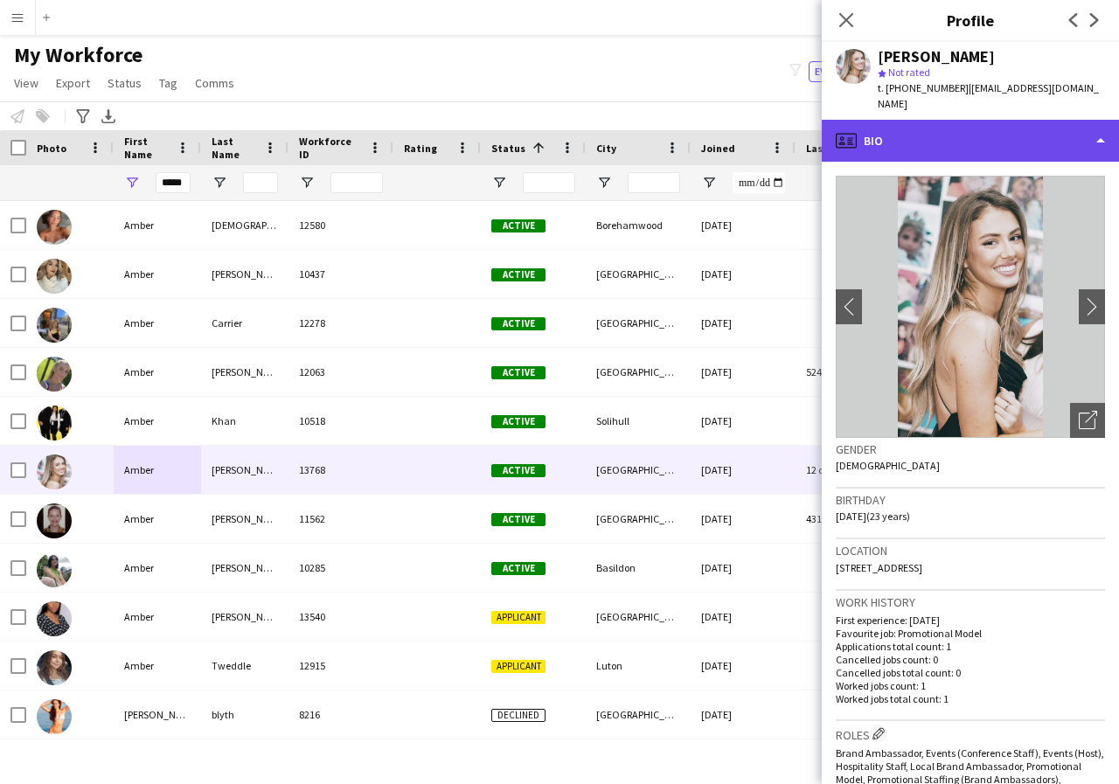
click at [1100, 140] on div "profile Bio" at bounding box center [970, 141] width 297 height 42
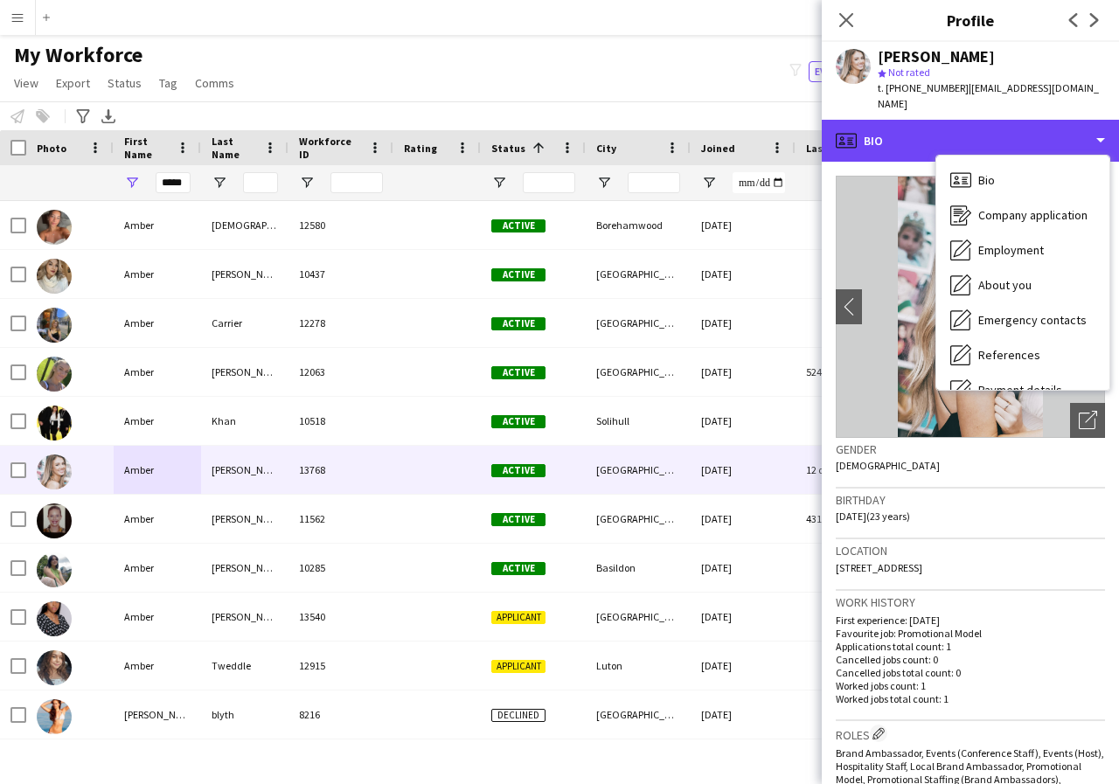
scroll to position [35, 0]
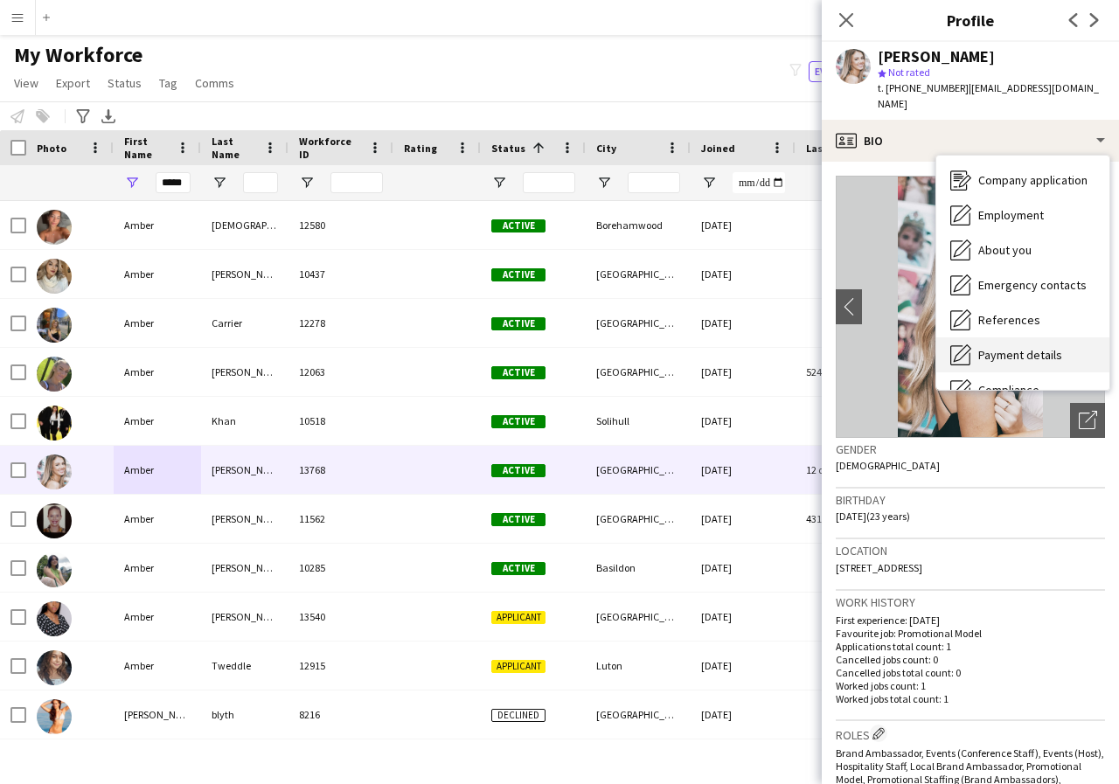
click at [1056, 357] on span "Payment details" at bounding box center [1020, 355] width 84 height 16
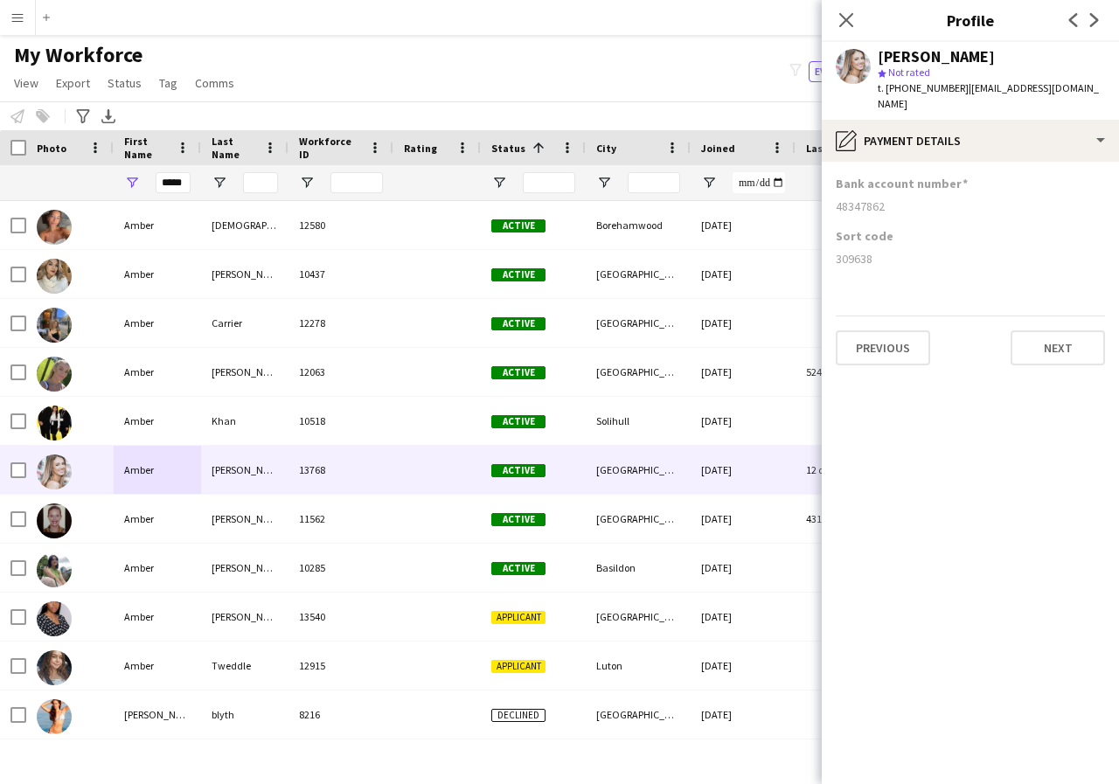
drag, startPoint x: 832, startPoint y: 207, endPoint x: 895, endPoint y: 208, distance: 62.9
click at [895, 208] on app-section-data-types "Bank account number 48347862 Sort code 309638 Previous Next" at bounding box center [970, 473] width 297 height 622
copy div "48347862"
drag, startPoint x: 833, startPoint y: 258, endPoint x: 903, endPoint y: 261, distance: 70.0
click at [903, 261] on app-section-data-types "Bank account number 48347862 Sort code 309638 Previous Next" at bounding box center [970, 473] width 297 height 622
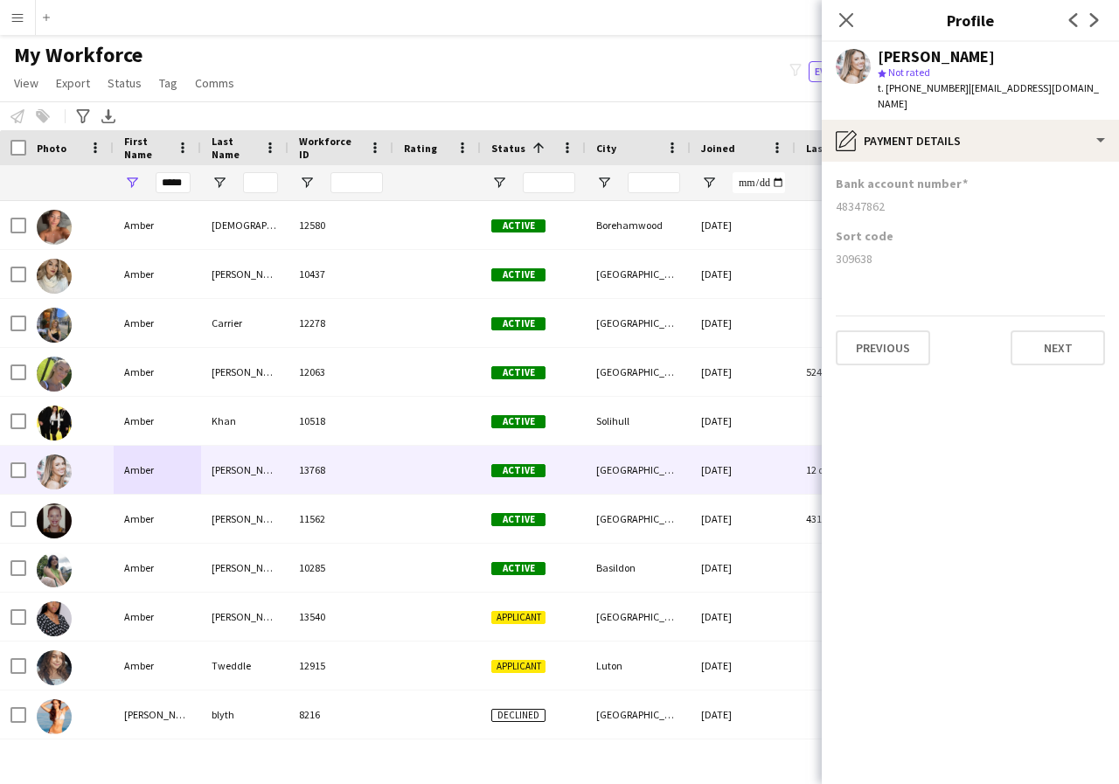
copy div "309638"
click at [844, 24] on icon "Close pop-in" at bounding box center [845, 19] width 17 height 17
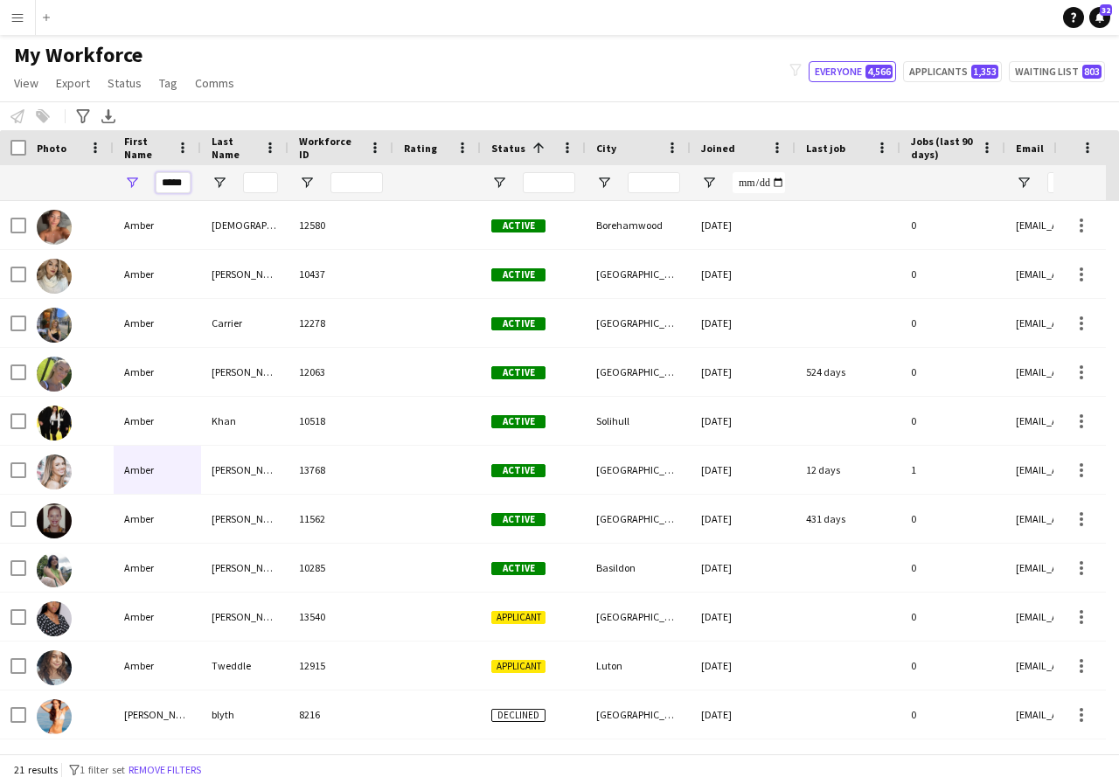
click at [184, 181] on input "*****" at bounding box center [173, 182] width 35 height 21
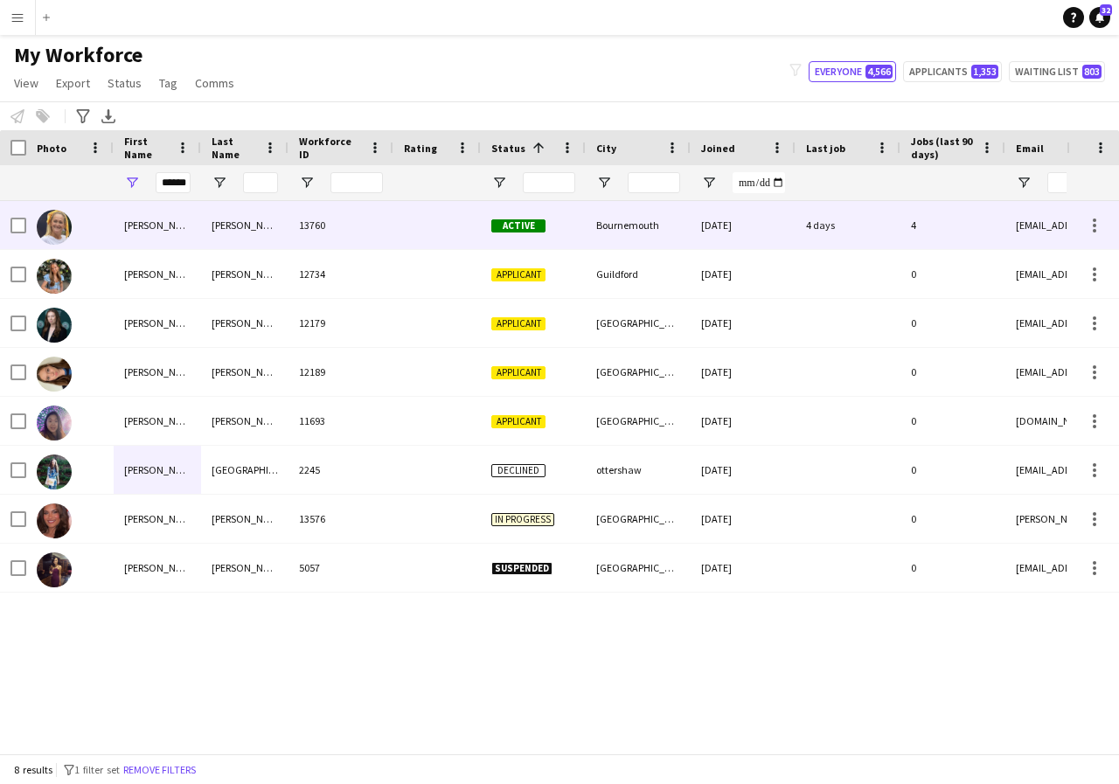
scroll to position [0, 0]
click at [170, 226] on div "Amelia" at bounding box center [157, 225] width 87 height 48
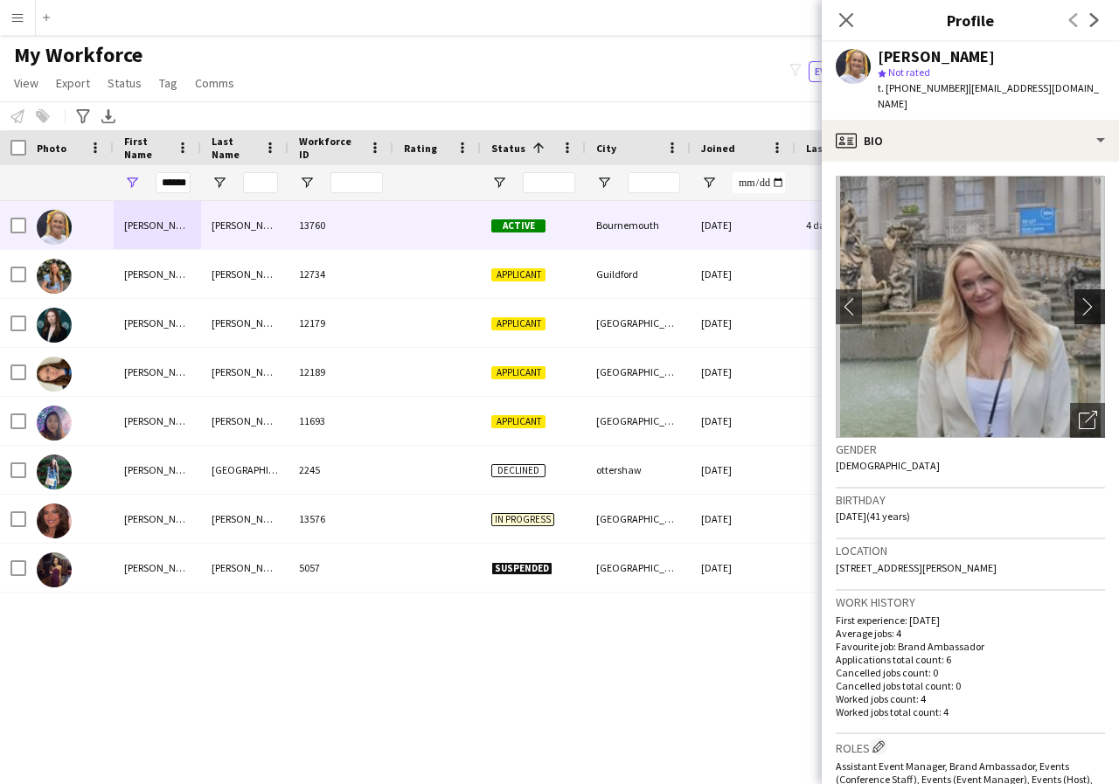
click at [1079, 297] on app-icon "chevron-right" at bounding box center [1092, 306] width 27 height 18
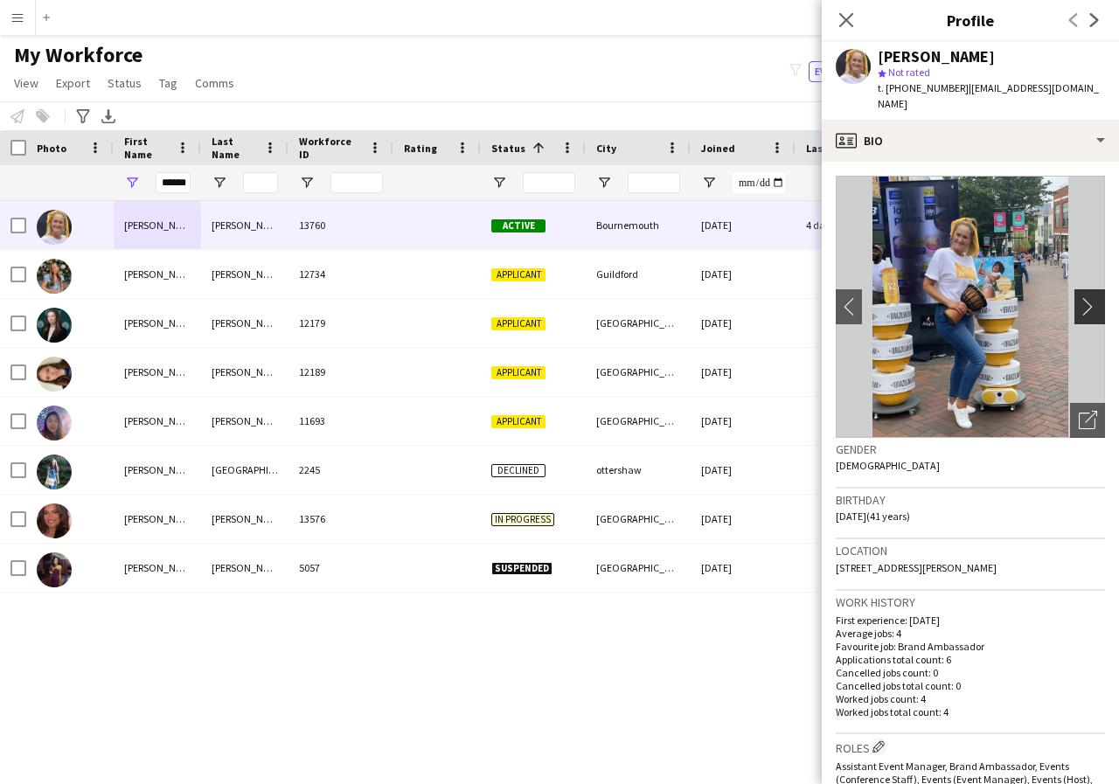
click at [1079, 297] on app-icon "chevron-right" at bounding box center [1092, 306] width 27 height 18
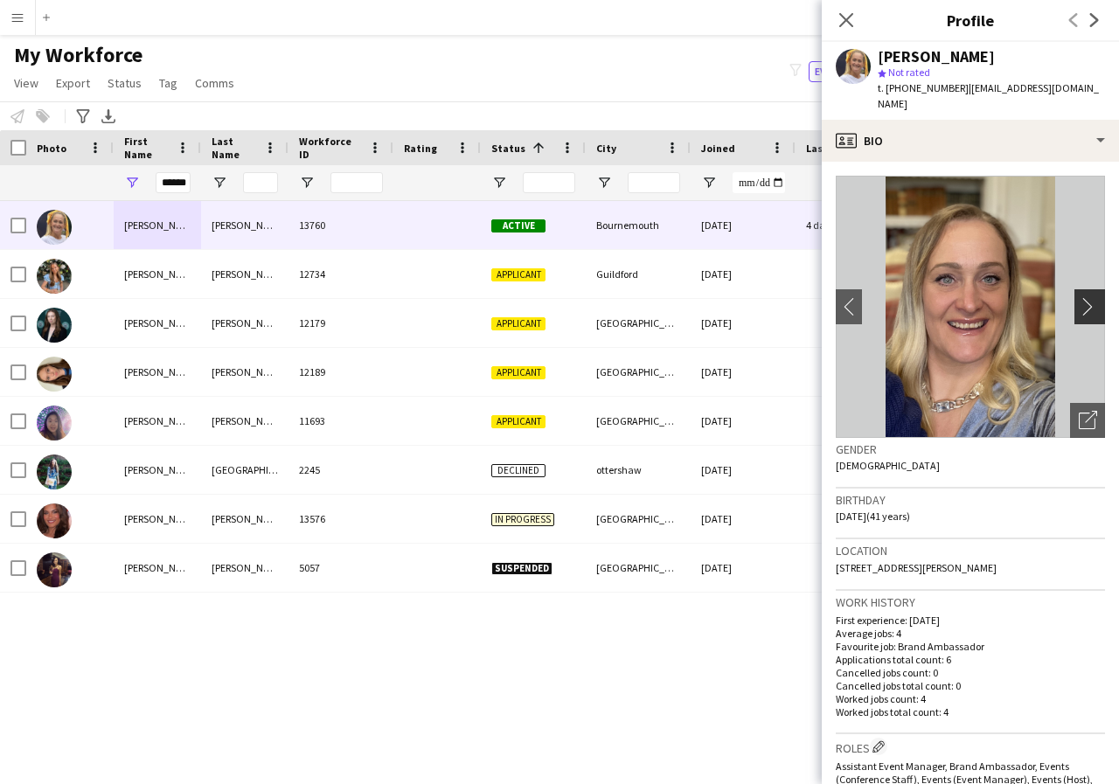
click at [1079, 297] on app-icon "chevron-right" at bounding box center [1092, 306] width 27 height 18
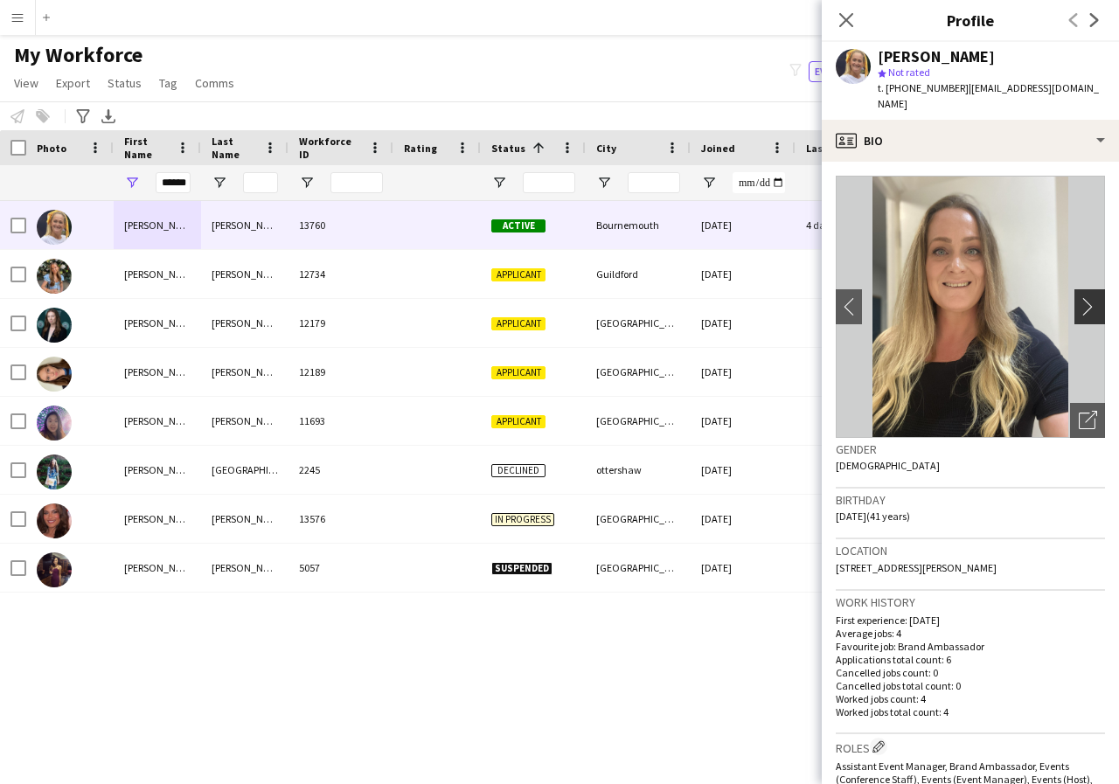
click at [1079, 297] on app-icon "chevron-right" at bounding box center [1092, 306] width 27 height 18
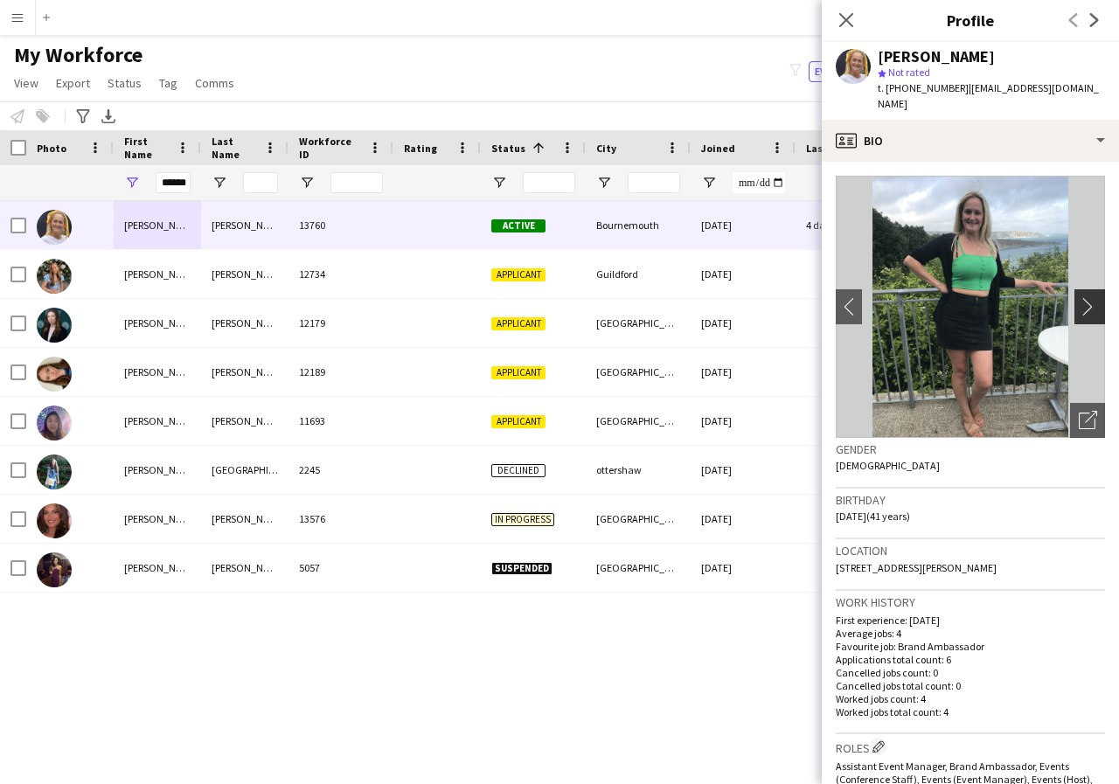
click at [1079, 297] on app-icon "chevron-right" at bounding box center [1092, 306] width 27 height 18
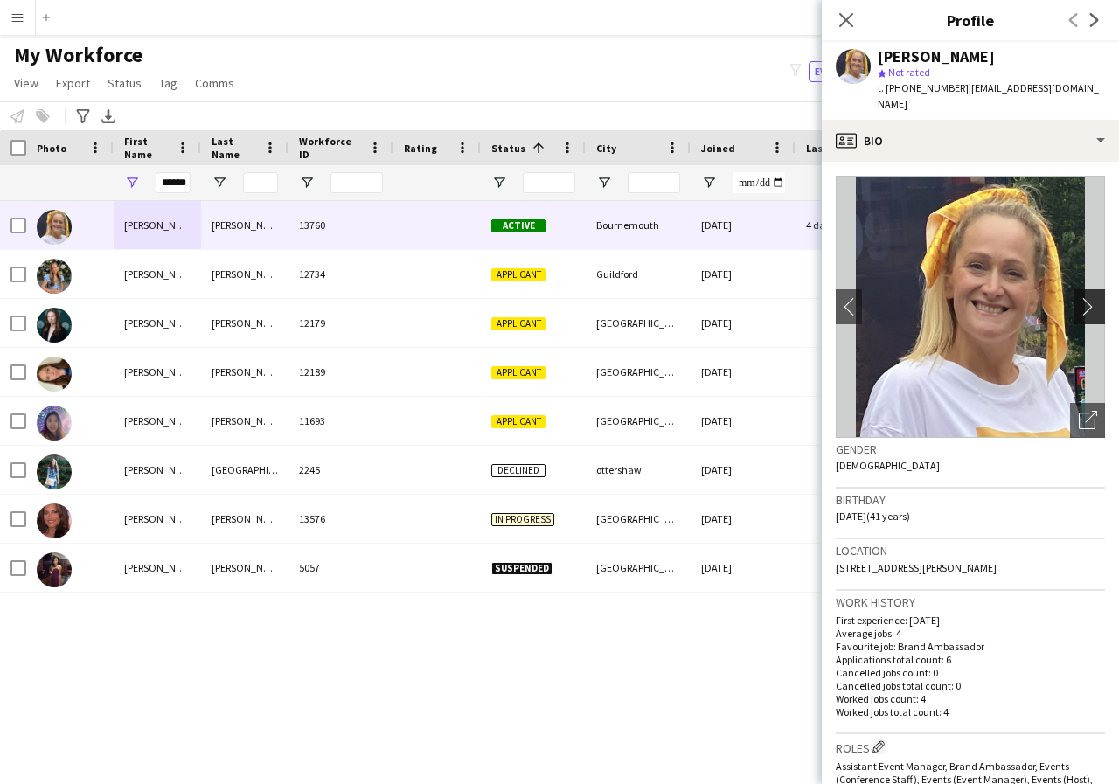
click at [1079, 297] on app-icon "chevron-right" at bounding box center [1092, 306] width 27 height 18
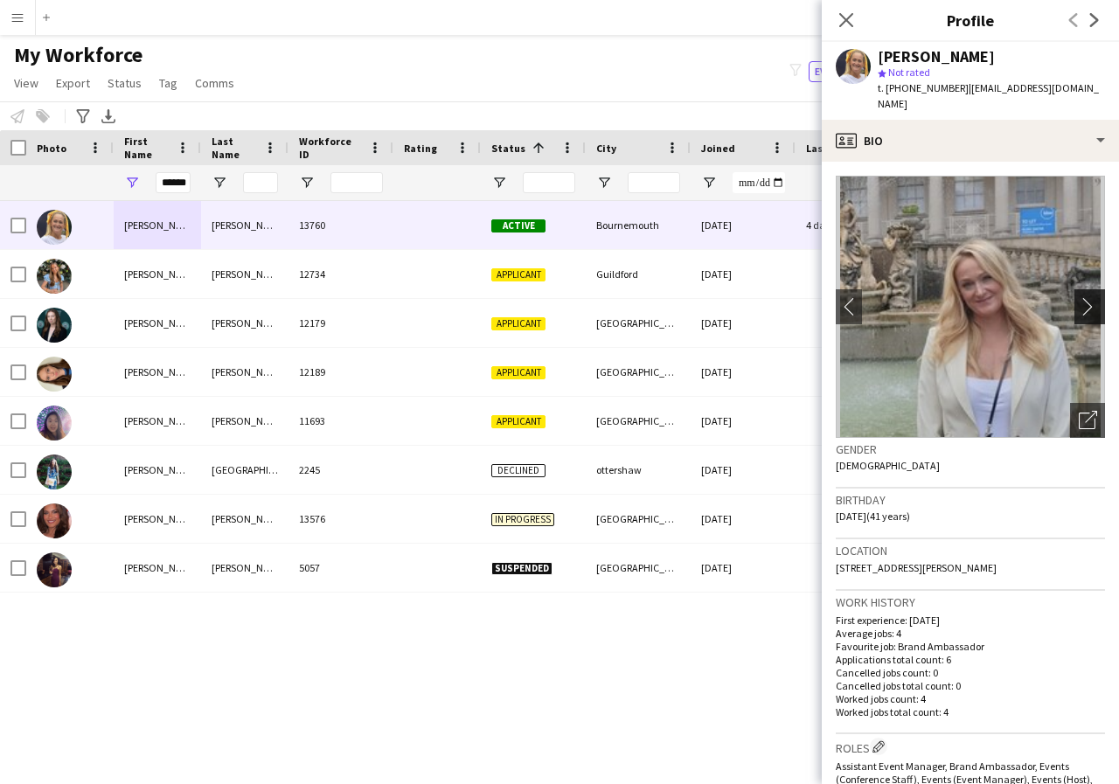
click at [1079, 297] on app-icon "chevron-right" at bounding box center [1092, 306] width 27 height 18
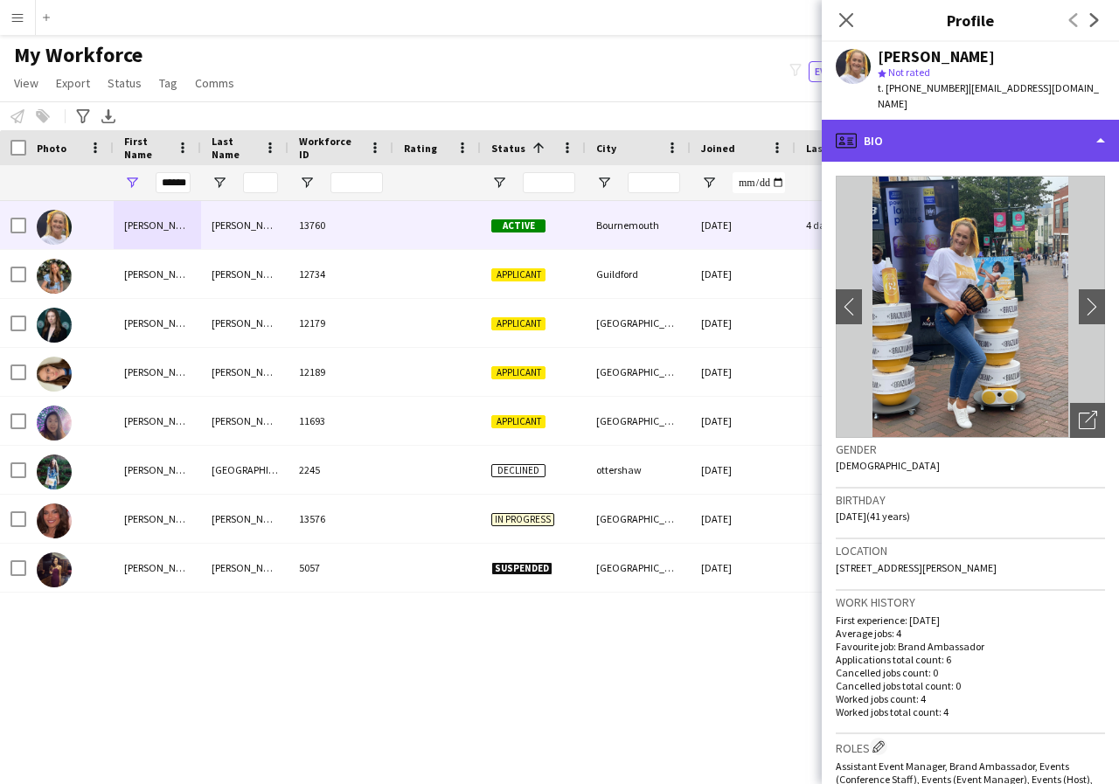
click at [1097, 128] on div "profile Bio" at bounding box center [970, 141] width 297 height 42
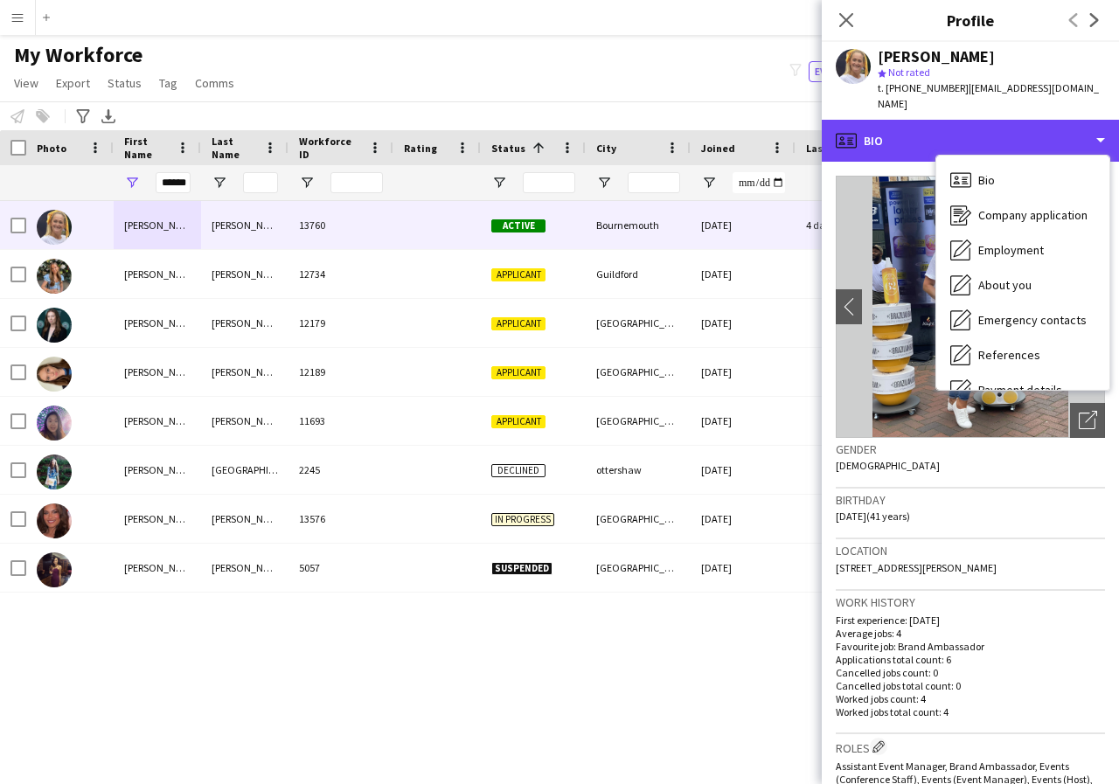
scroll to position [35, 0]
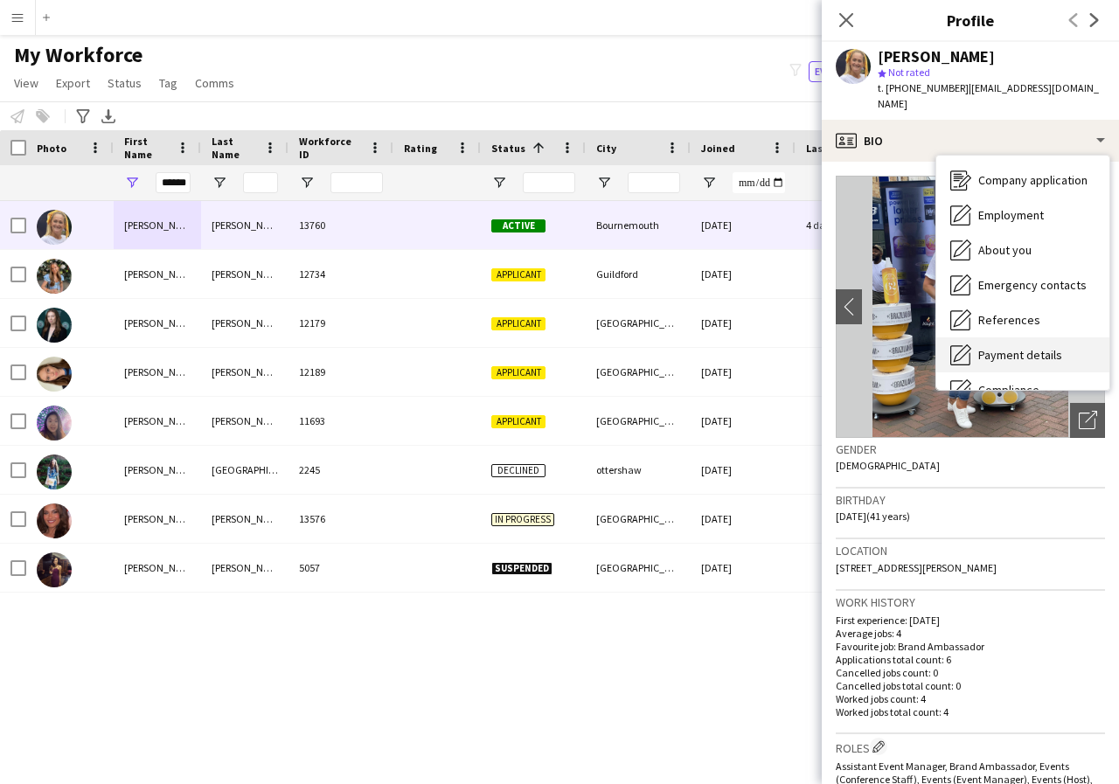
click at [1040, 347] on span "Payment details" at bounding box center [1020, 355] width 84 height 16
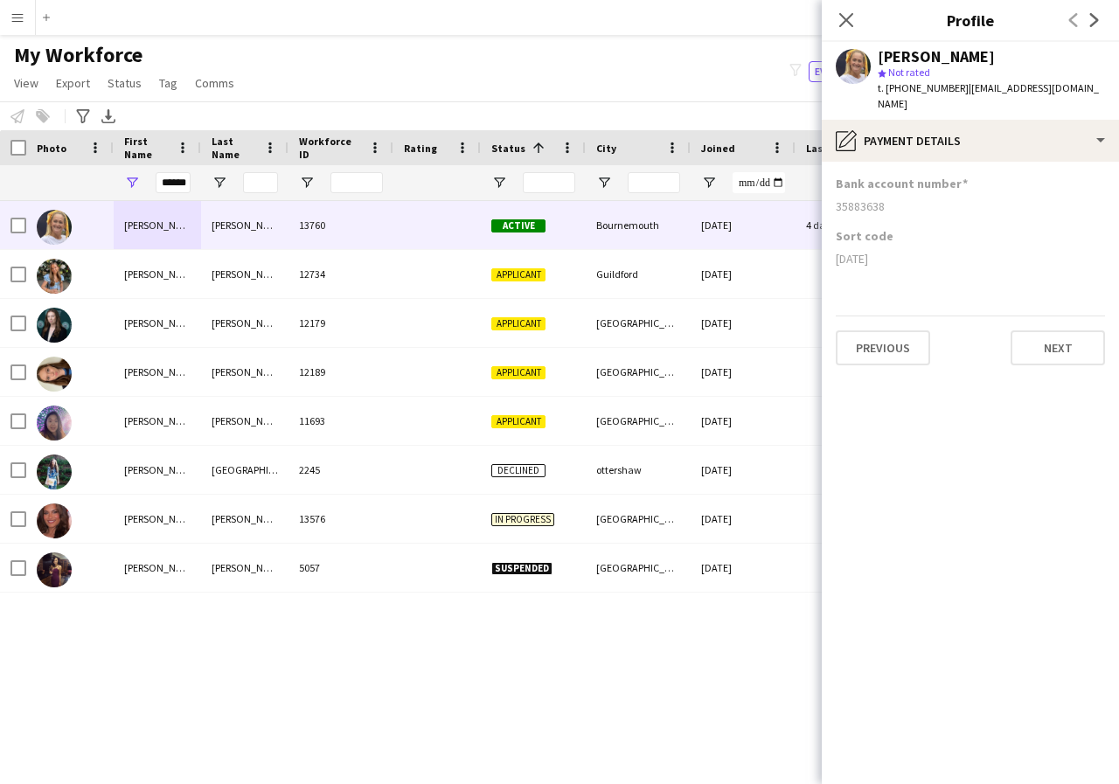
drag, startPoint x: 835, startPoint y: 188, endPoint x: 897, endPoint y: 191, distance: 62.1
click at [897, 191] on app-section-data-types "Bank account number 35883638 Sort code 07-08-06 Previous Next" at bounding box center [970, 473] width 297 height 622
copy div "35883638"
drag, startPoint x: 831, startPoint y: 238, endPoint x: 911, endPoint y: 244, distance: 79.8
click at [911, 244] on app-section-data-types "Bank account number 35883638 Sort code 07-08-06 Previous Next" at bounding box center [970, 473] width 297 height 622
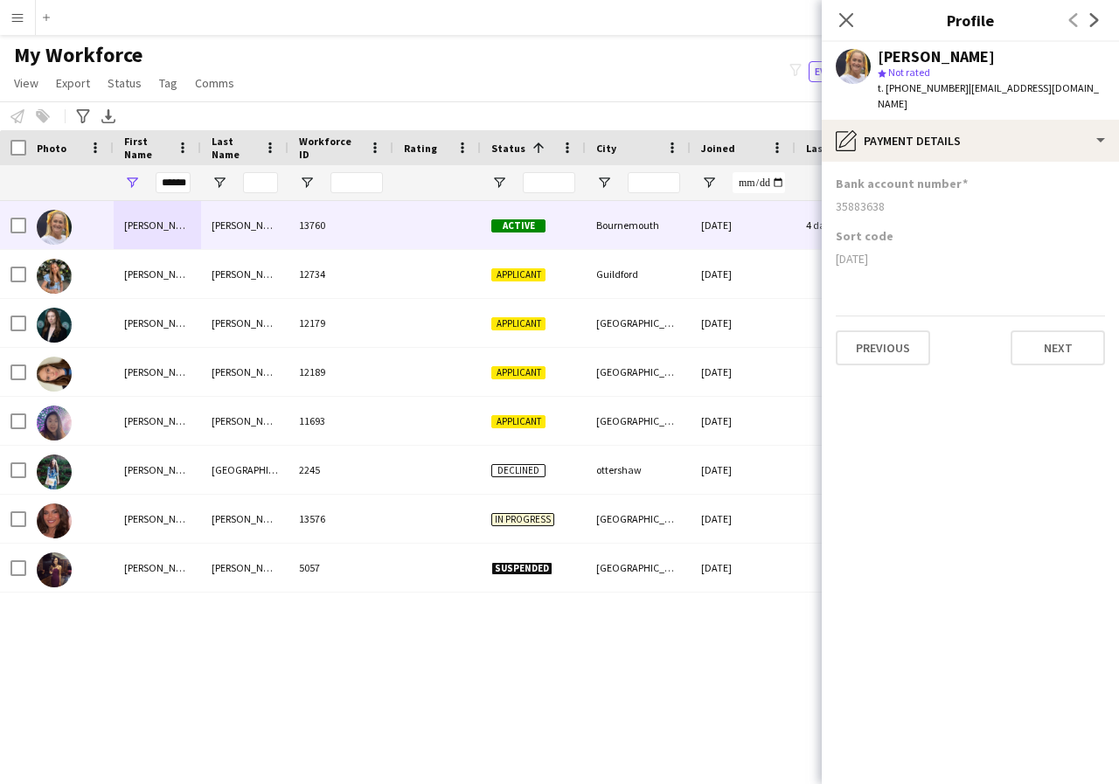
copy div "07-08-06"
click at [843, 20] on icon "Close pop-in" at bounding box center [845, 19] width 17 height 17
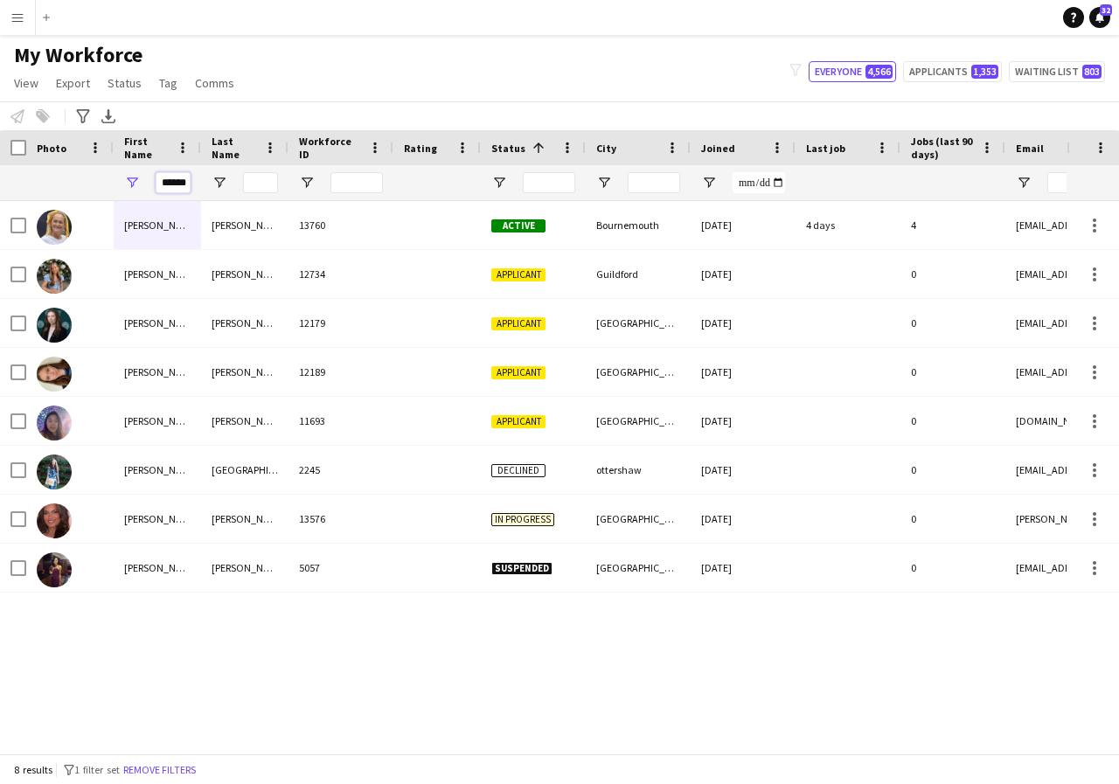
click at [180, 184] on input "******" at bounding box center [173, 182] width 35 height 21
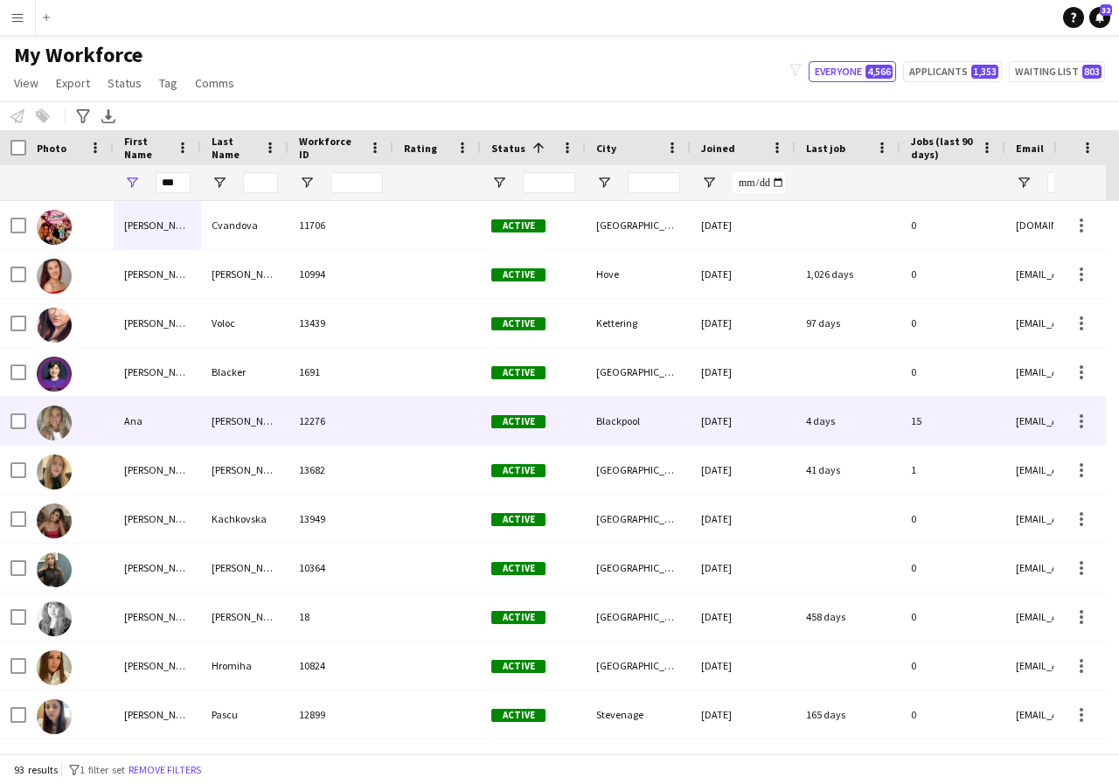
click at [180, 428] on div "Ana" at bounding box center [157, 421] width 87 height 48
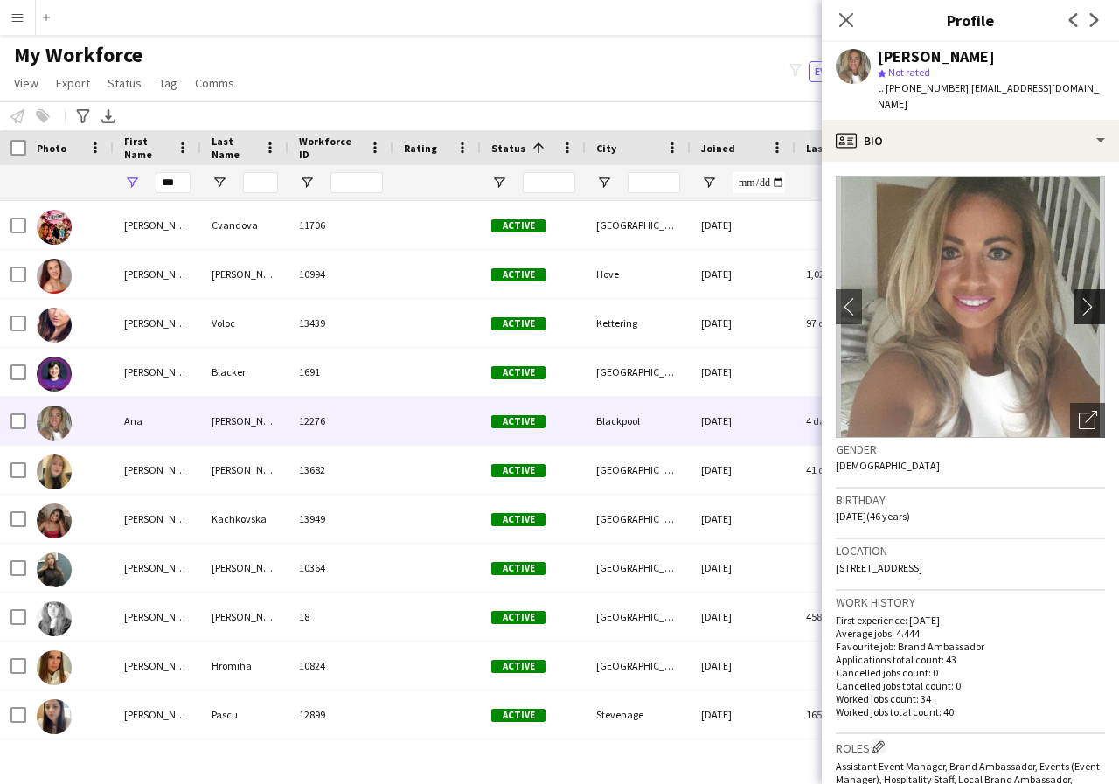
click at [1081, 297] on app-icon "chevron-right" at bounding box center [1092, 306] width 27 height 18
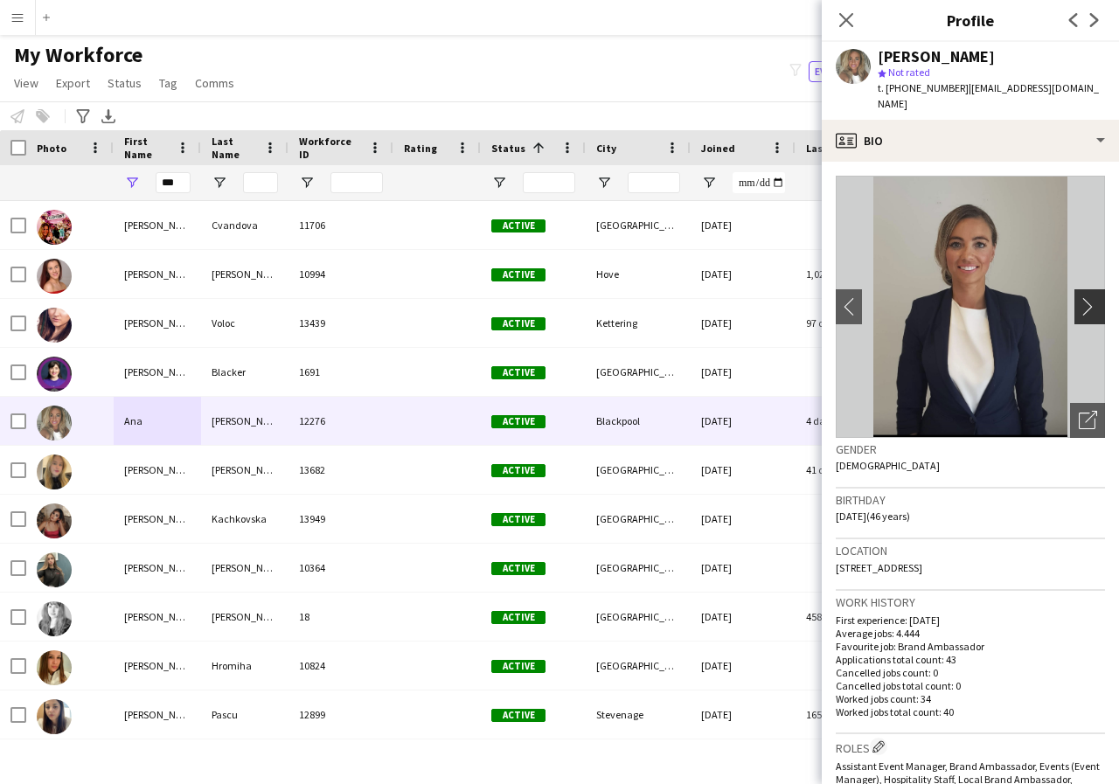
click at [1081, 297] on app-icon "chevron-right" at bounding box center [1092, 306] width 27 height 18
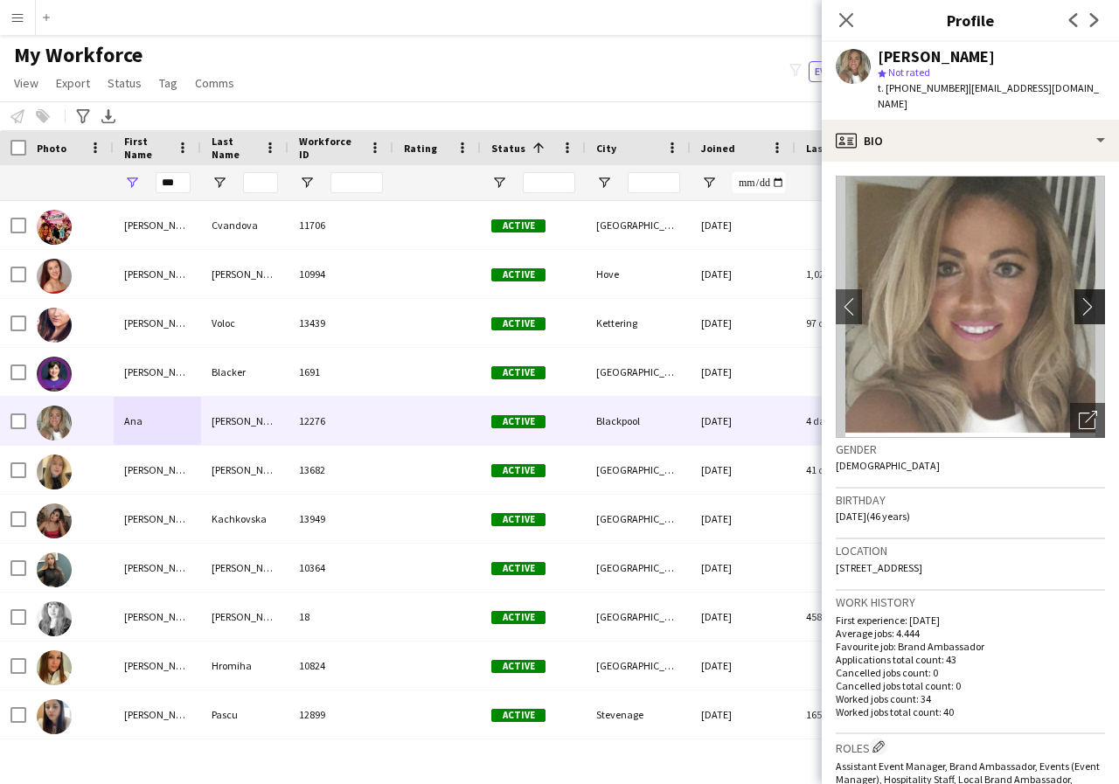
click at [1081, 297] on app-icon "chevron-right" at bounding box center [1092, 306] width 27 height 18
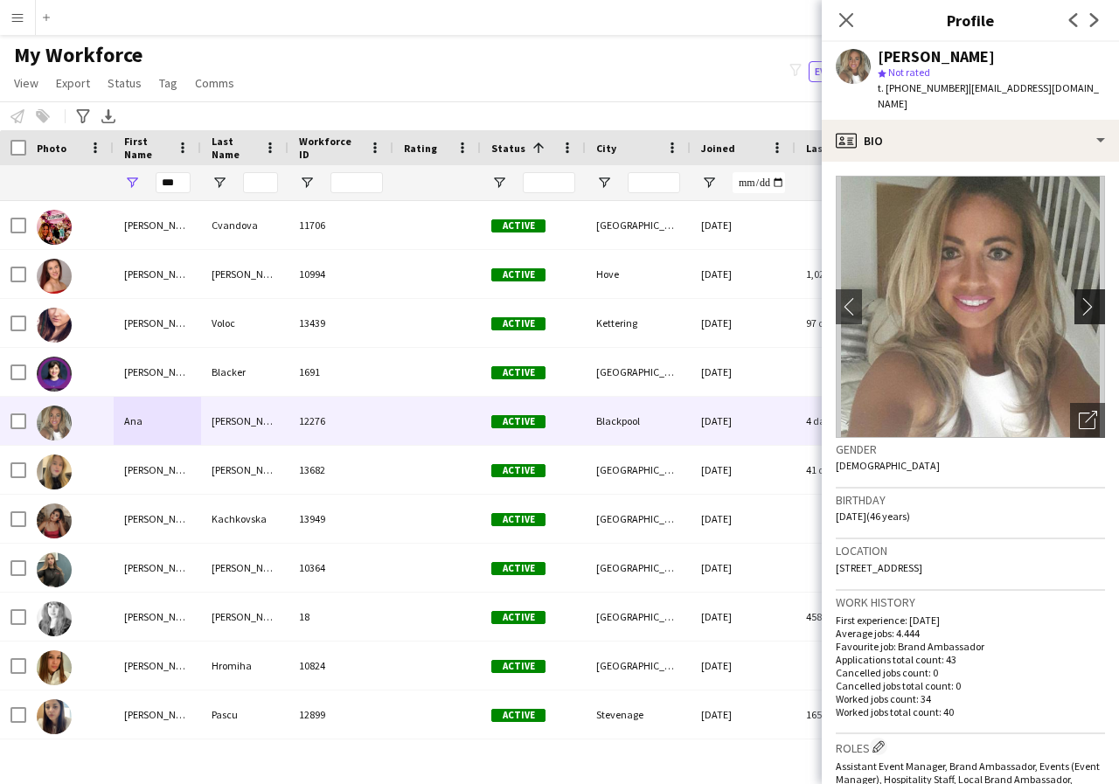
click at [1081, 297] on app-icon "chevron-right" at bounding box center [1092, 306] width 27 height 18
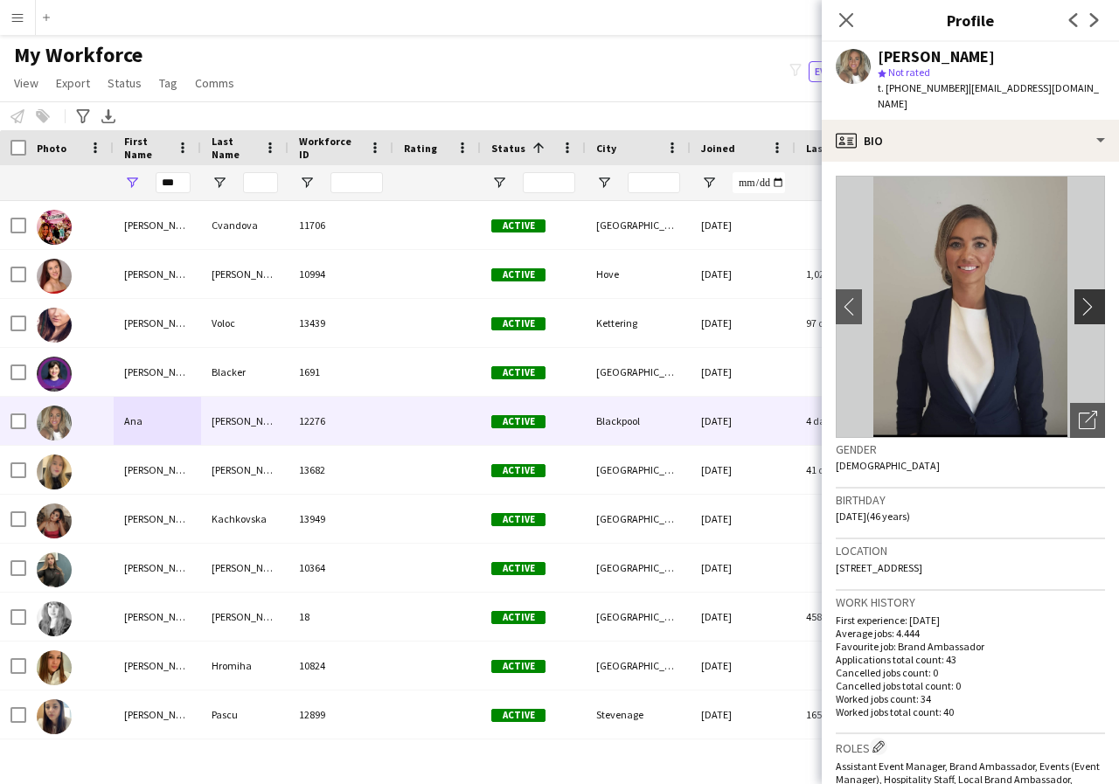
click at [1081, 297] on app-icon "chevron-right" at bounding box center [1092, 306] width 27 height 18
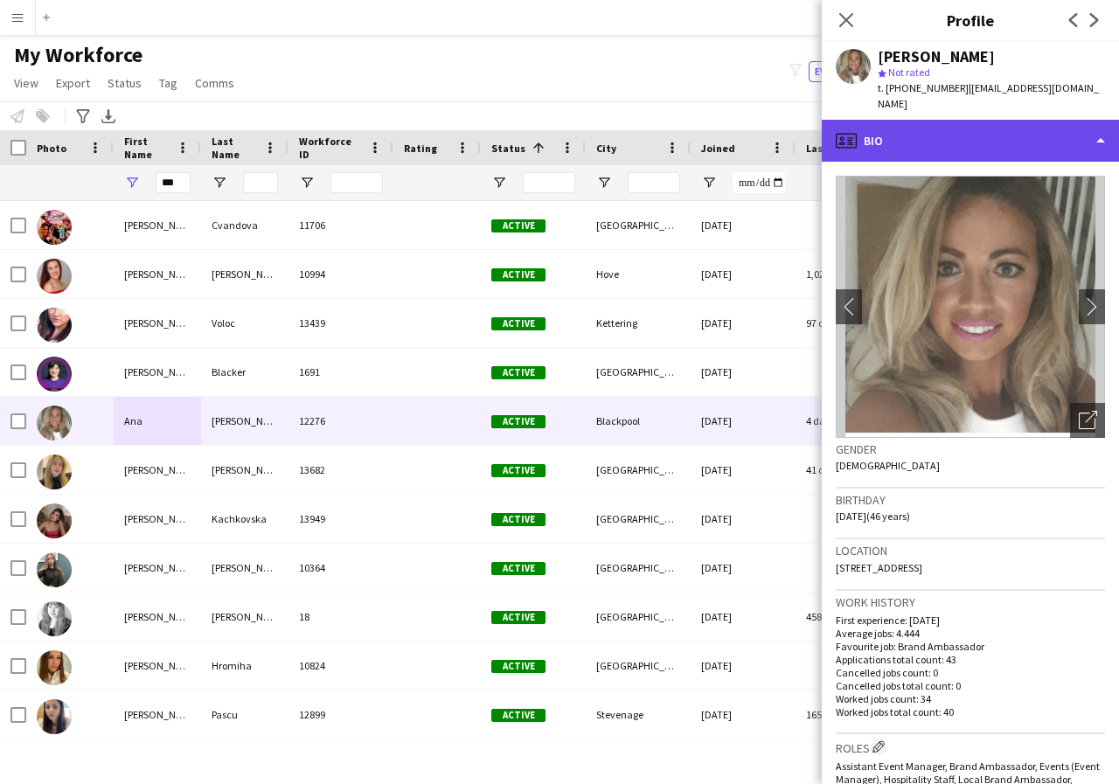
click at [1097, 130] on div "profile Bio" at bounding box center [970, 141] width 297 height 42
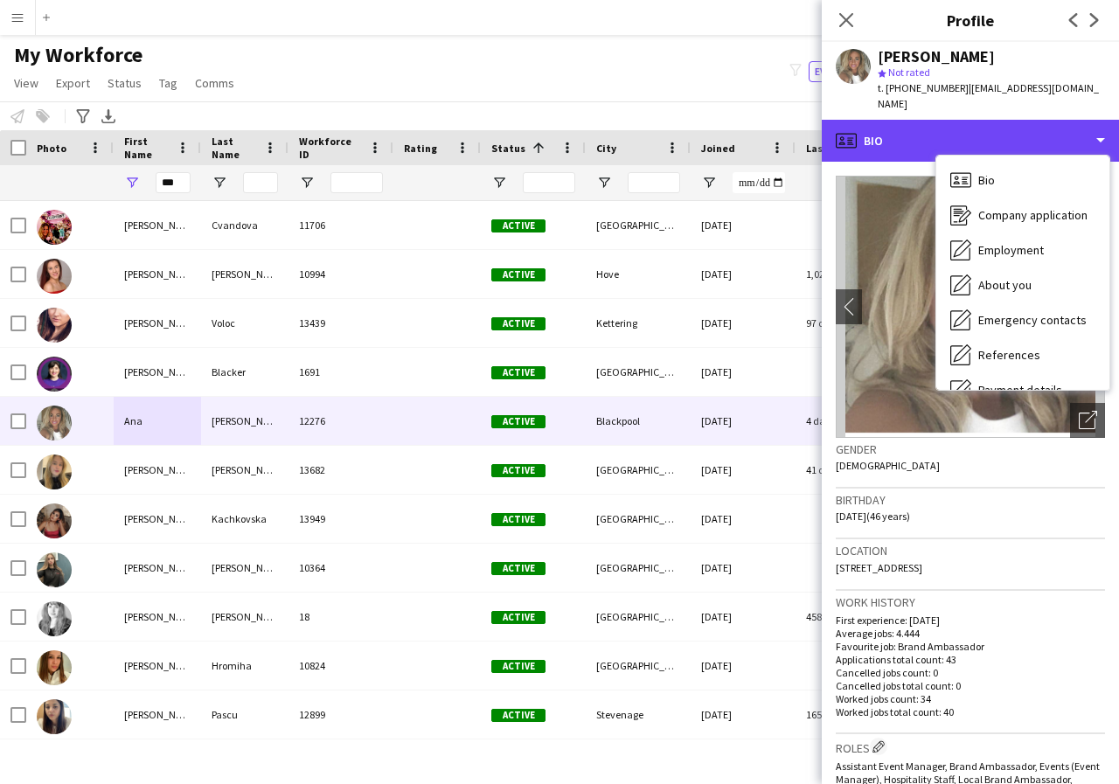
scroll to position [35, 0]
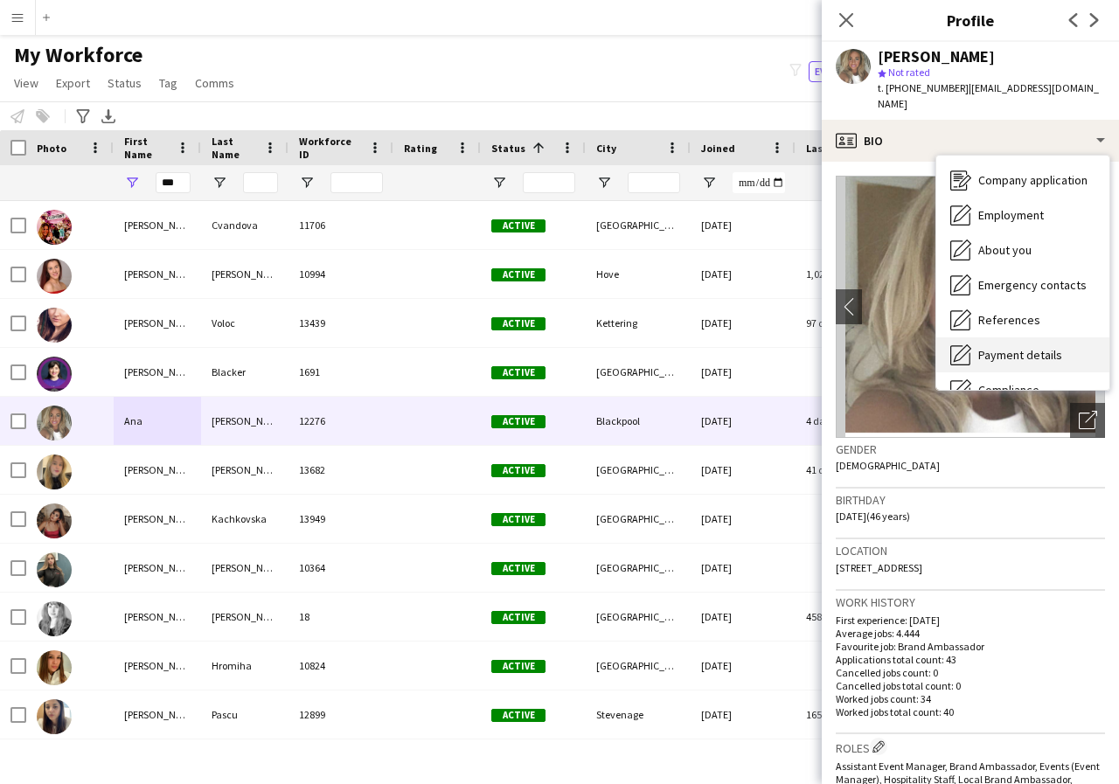
click at [1033, 347] on span "Payment details" at bounding box center [1020, 355] width 84 height 16
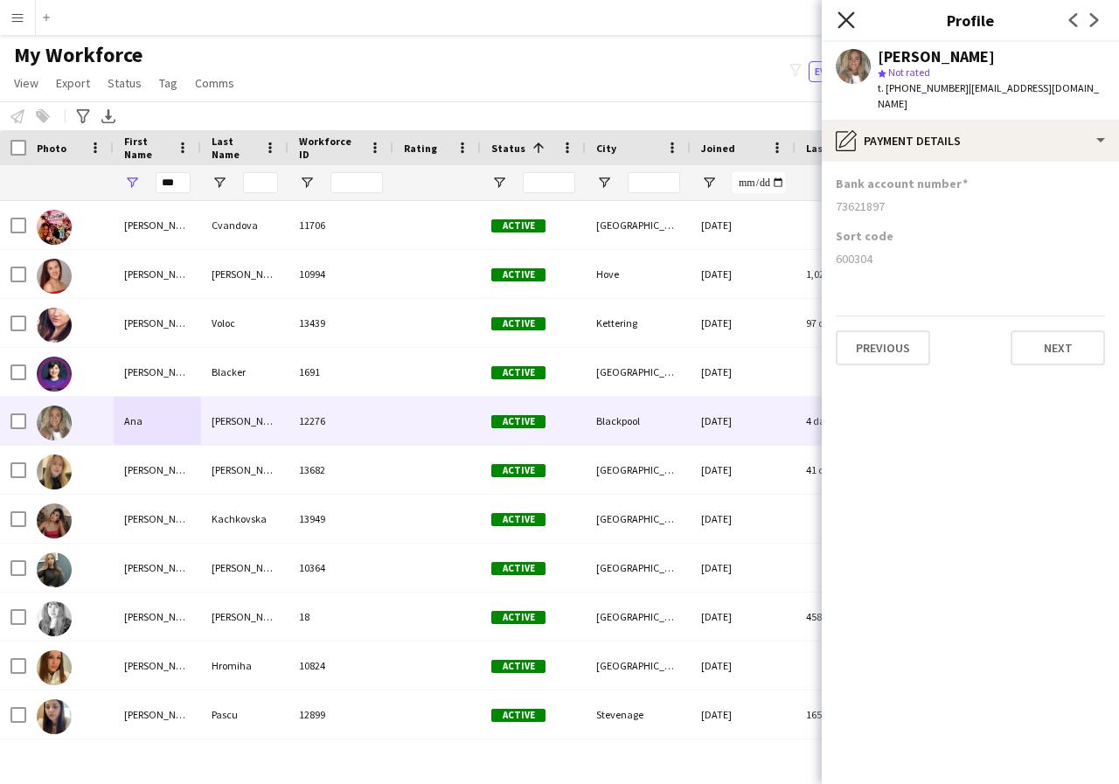
click at [842, 18] on icon "Close pop-in" at bounding box center [845, 19] width 17 height 17
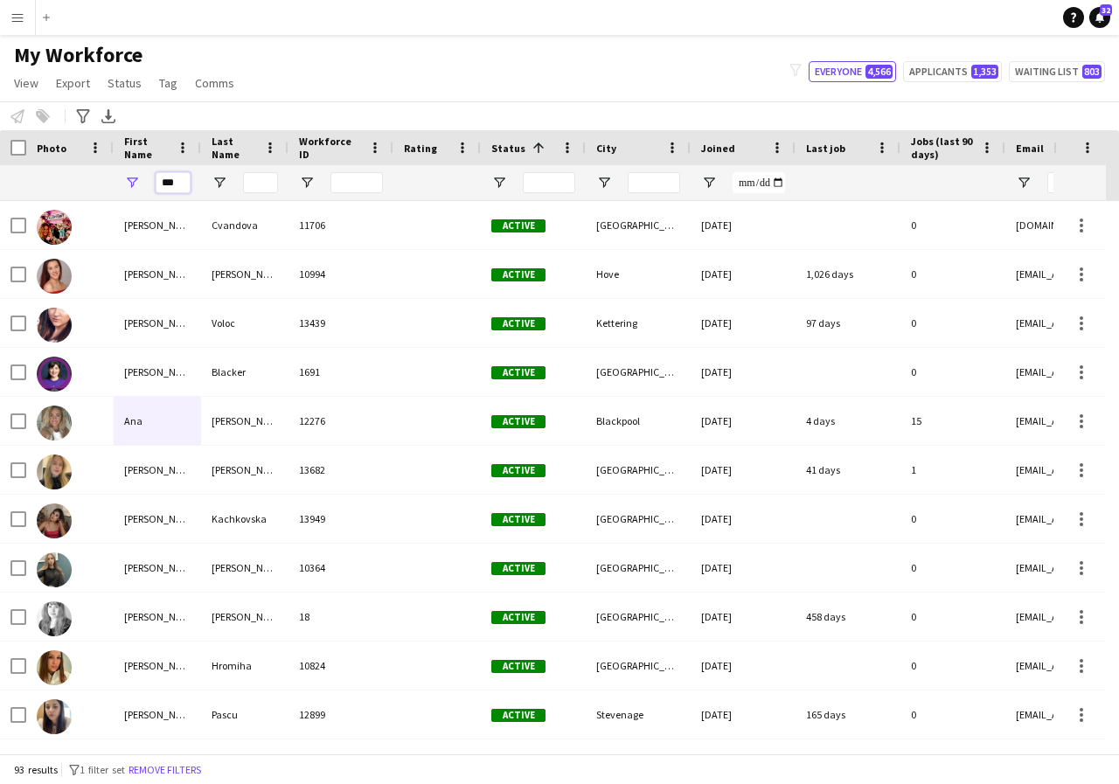
click at [183, 187] on input "***" at bounding box center [173, 182] width 35 height 21
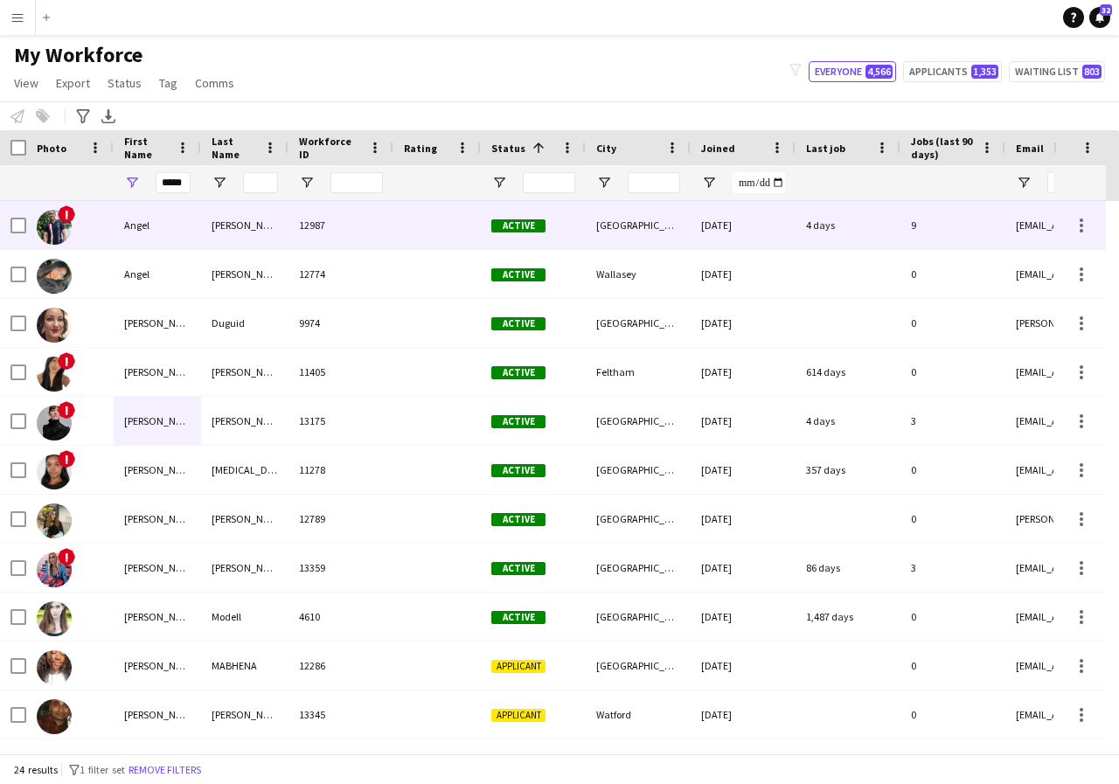
click at [174, 229] on div "Angel" at bounding box center [157, 225] width 87 height 48
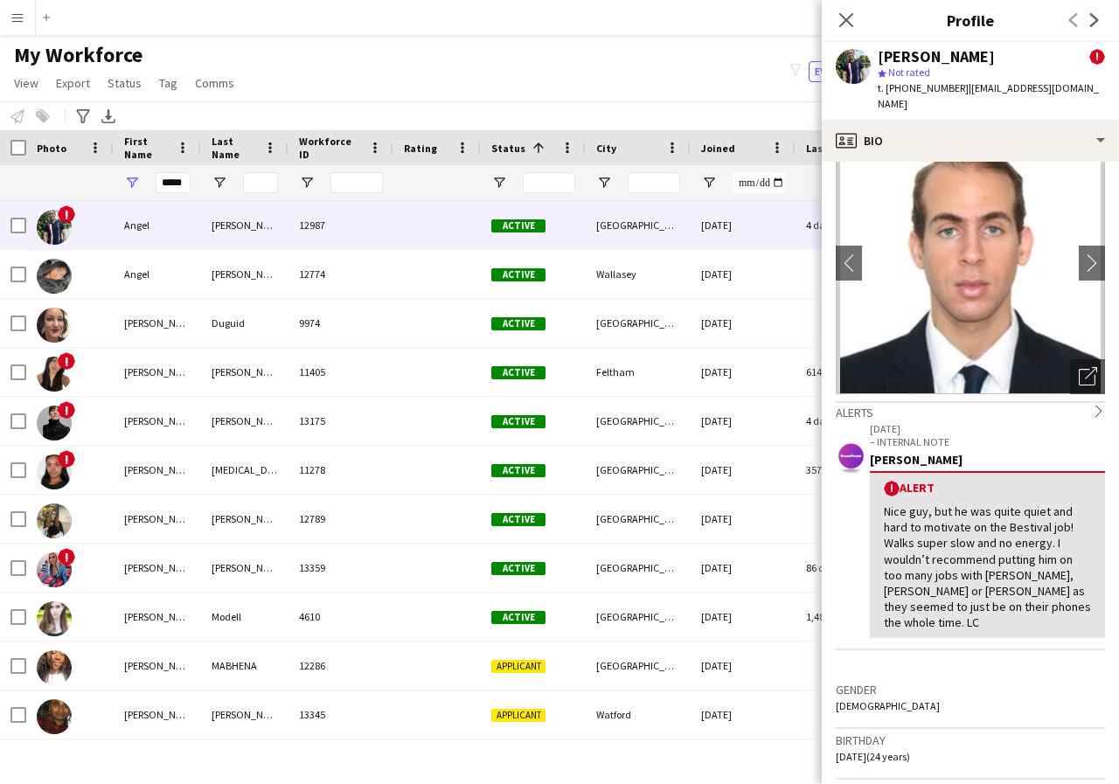
scroll to position [0, 0]
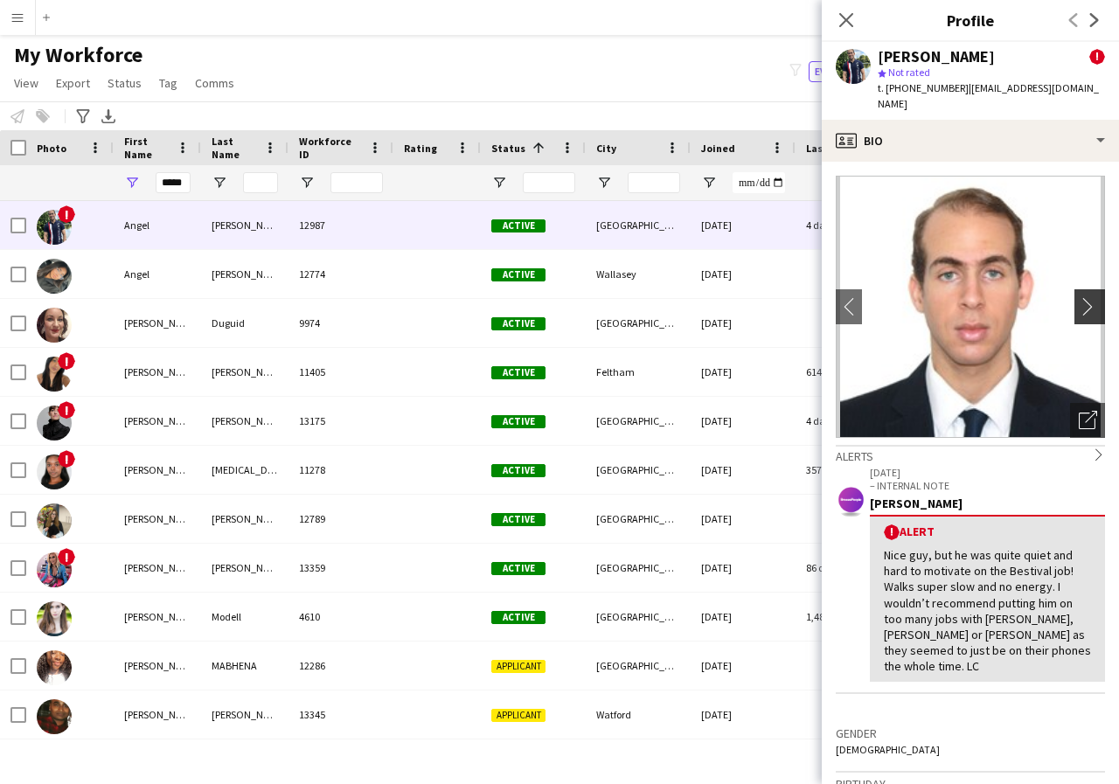
click at [1079, 297] on app-icon "chevron-right" at bounding box center [1092, 306] width 27 height 18
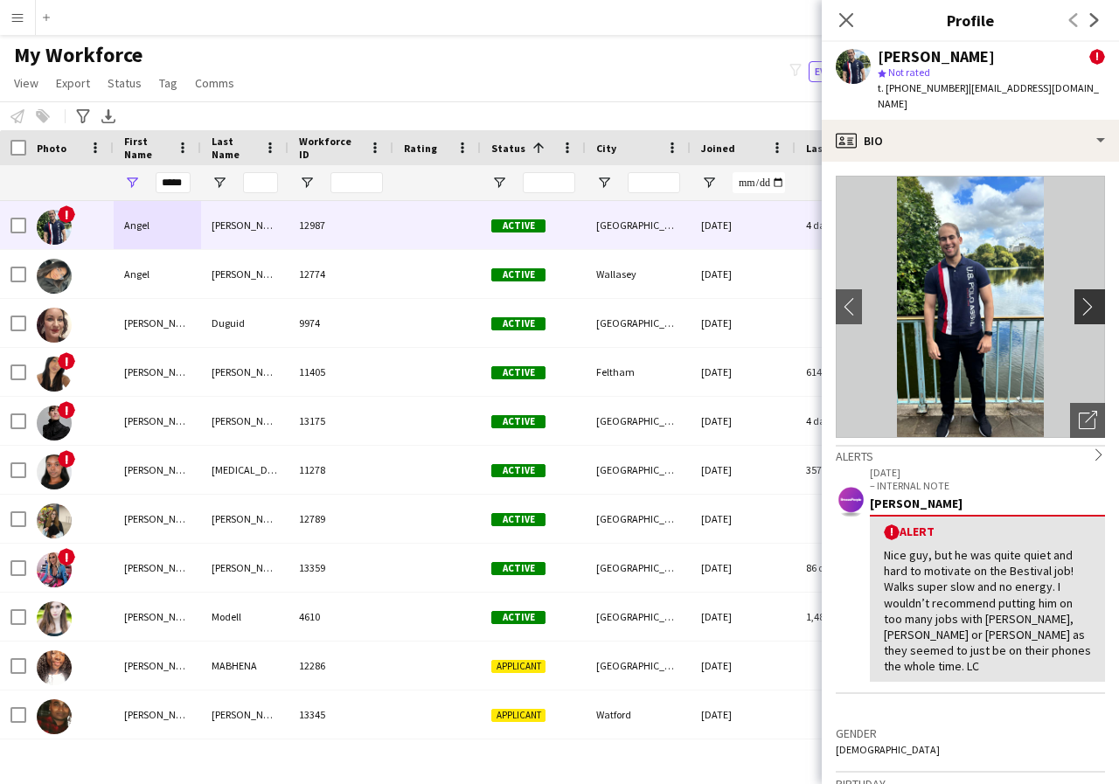
click at [1079, 297] on app-icon "chevron-right" at bounding box center [1092, 306] width 27 height 18
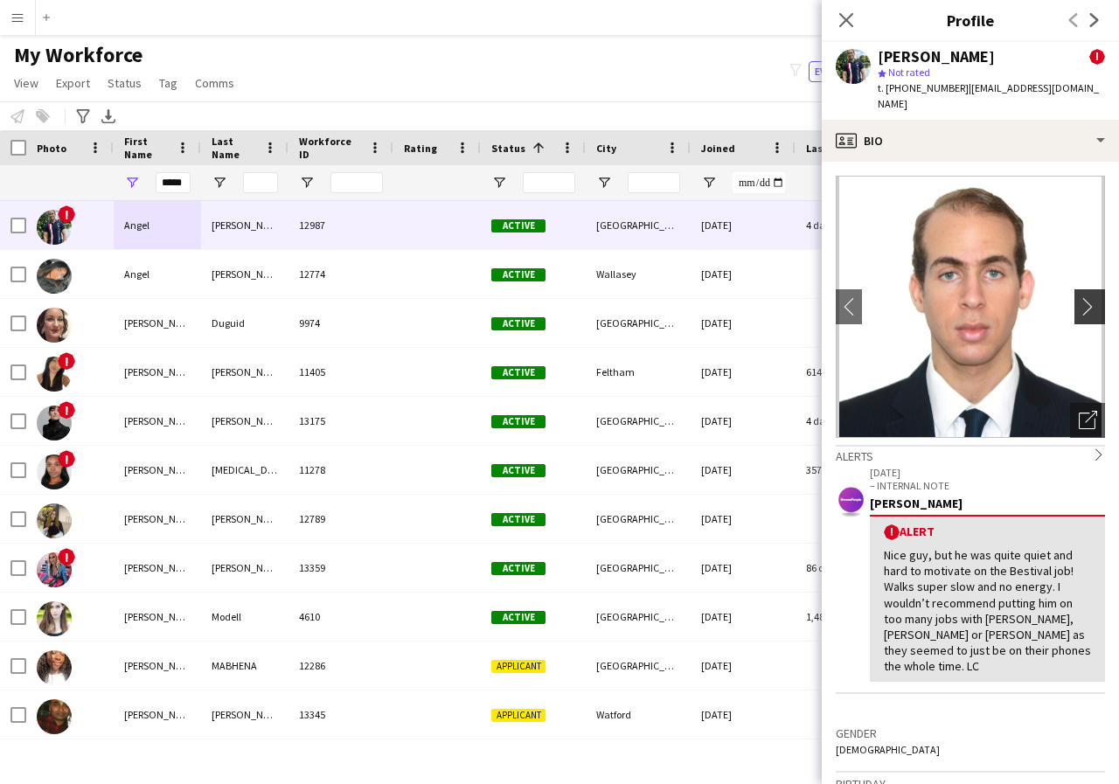
click at [1079, 297] on app-icon "chevron-right" at bounding box center [1092, 306] width 27 height 18
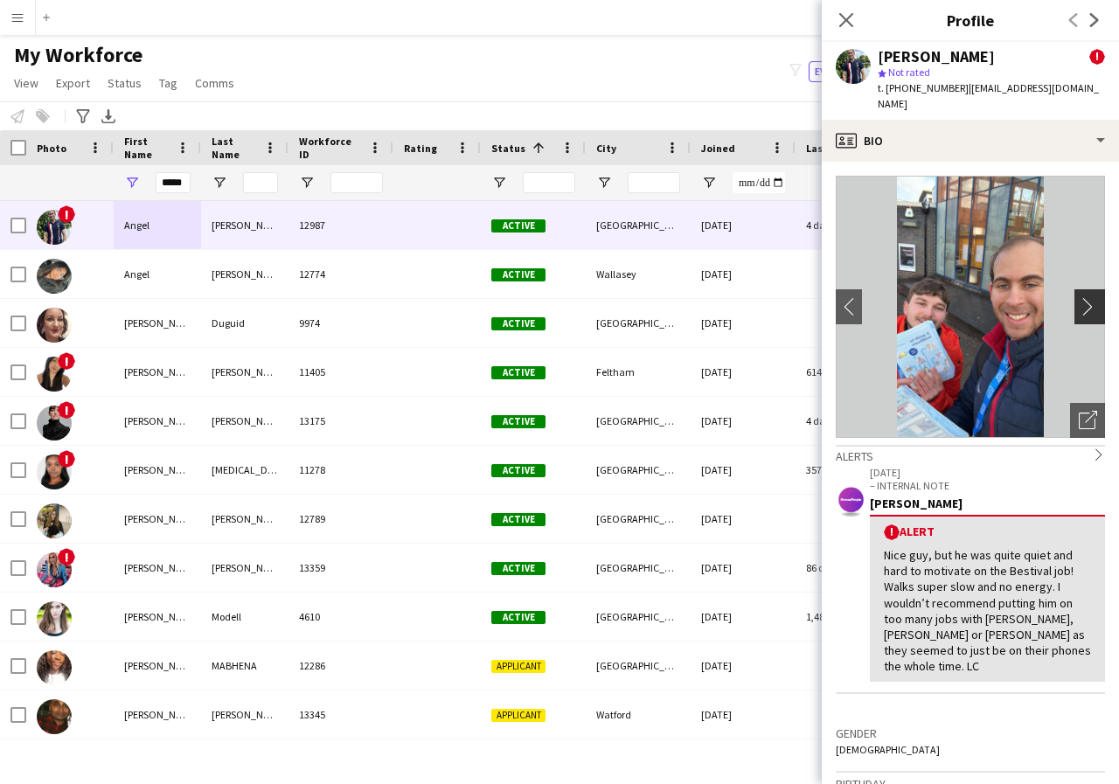
click at [1079, 297] on app-icon "chevron-right" at bounding box center [1092, 306] width 27 height 18
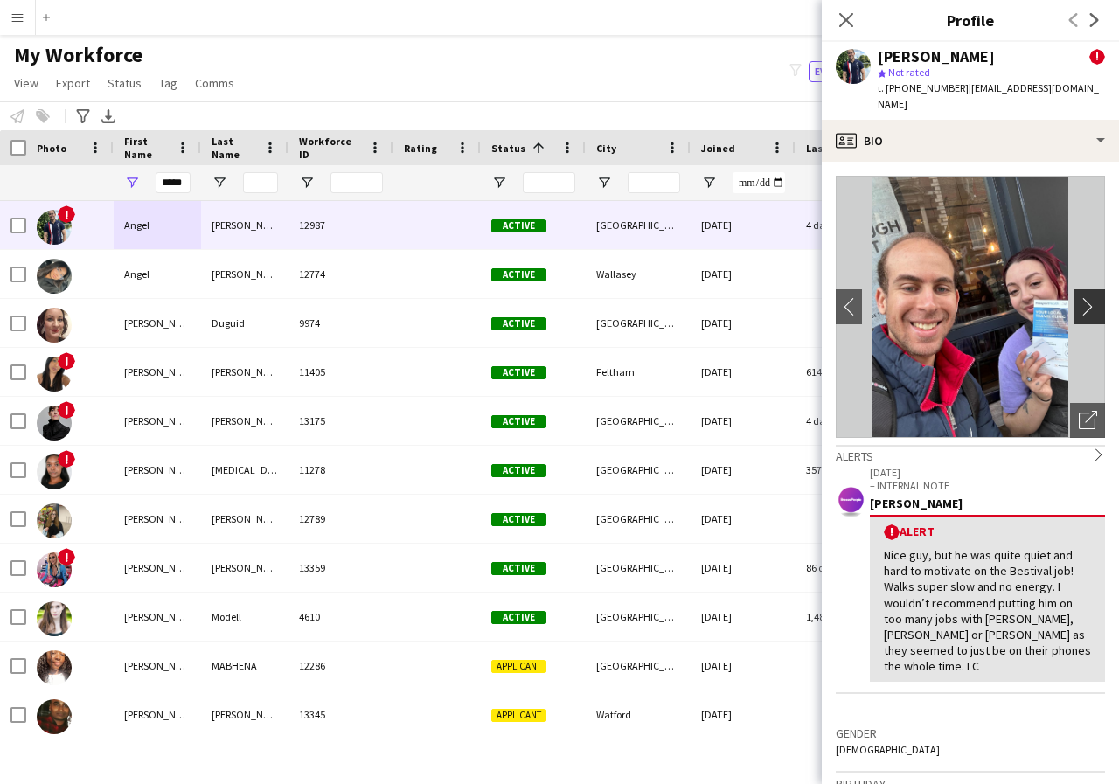
click at [1079, 297] on app-icon "chevron-right" at bounding box center [1092, 306] width 27 height 18
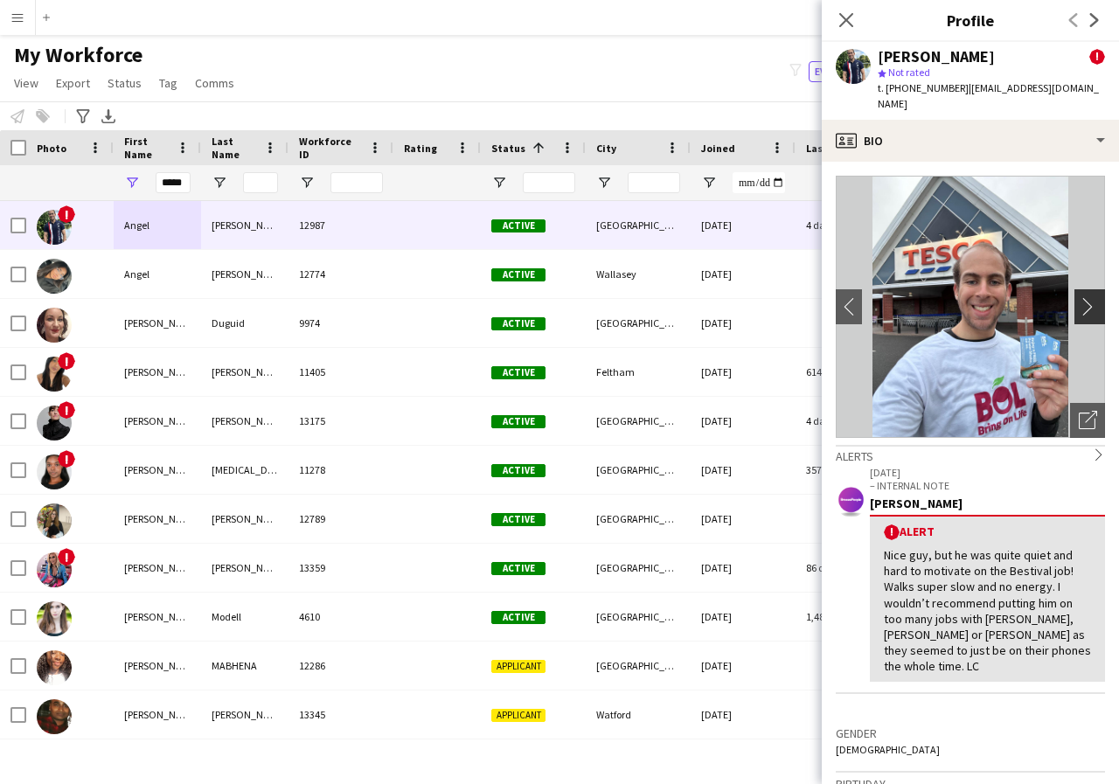
click at [1079, 297] on app-icon "chevron-right" at bounding box center [1092, 306] width 27 height 18
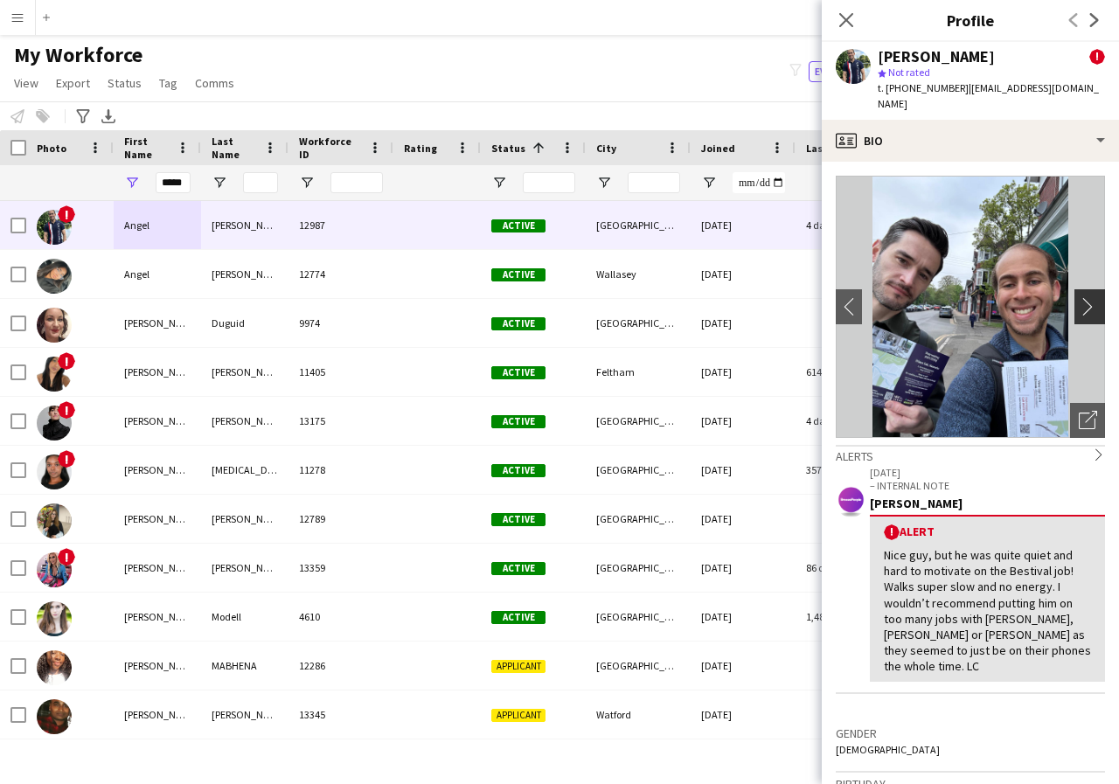
click at [1079, 297] on app-icon "chevron-right" at bounding box center [1092, 306] width 27 height 18
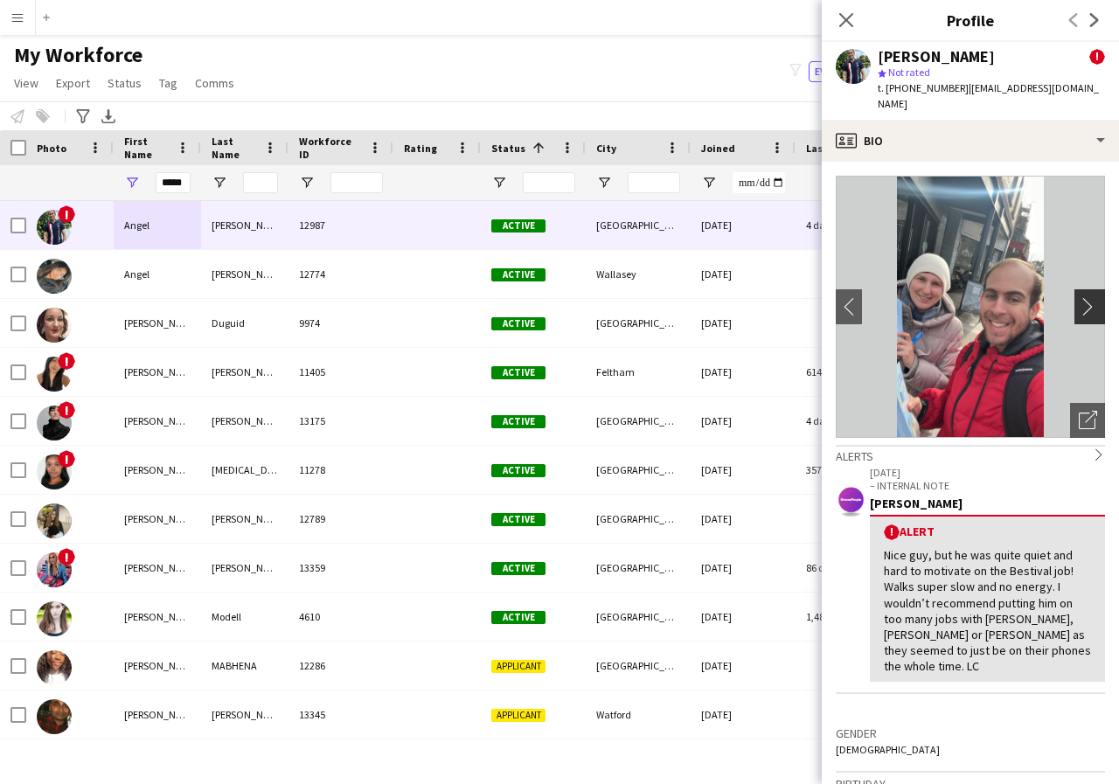
click at [1079, 297] on app-icon "chevron-right" at bounding box center [1092, 306] width 27 height 18
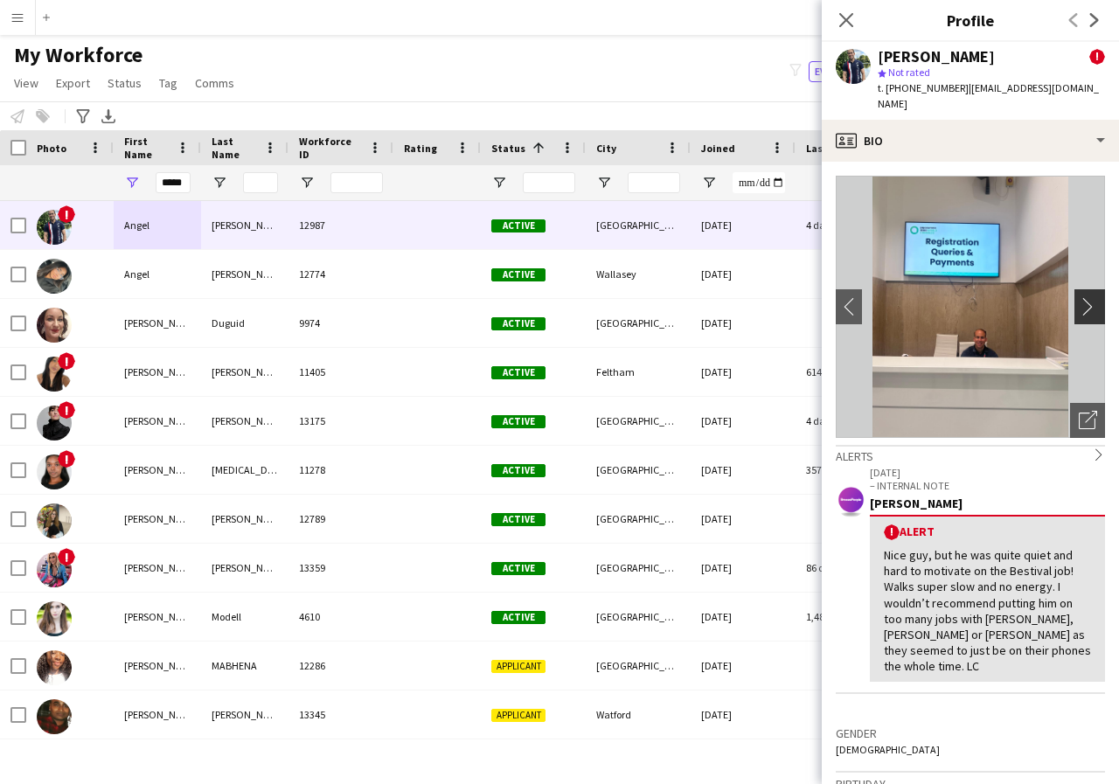
click at [1079, 297] on app-icon "chevron-right" at bounding box center [1092, 306] width 27 height 18
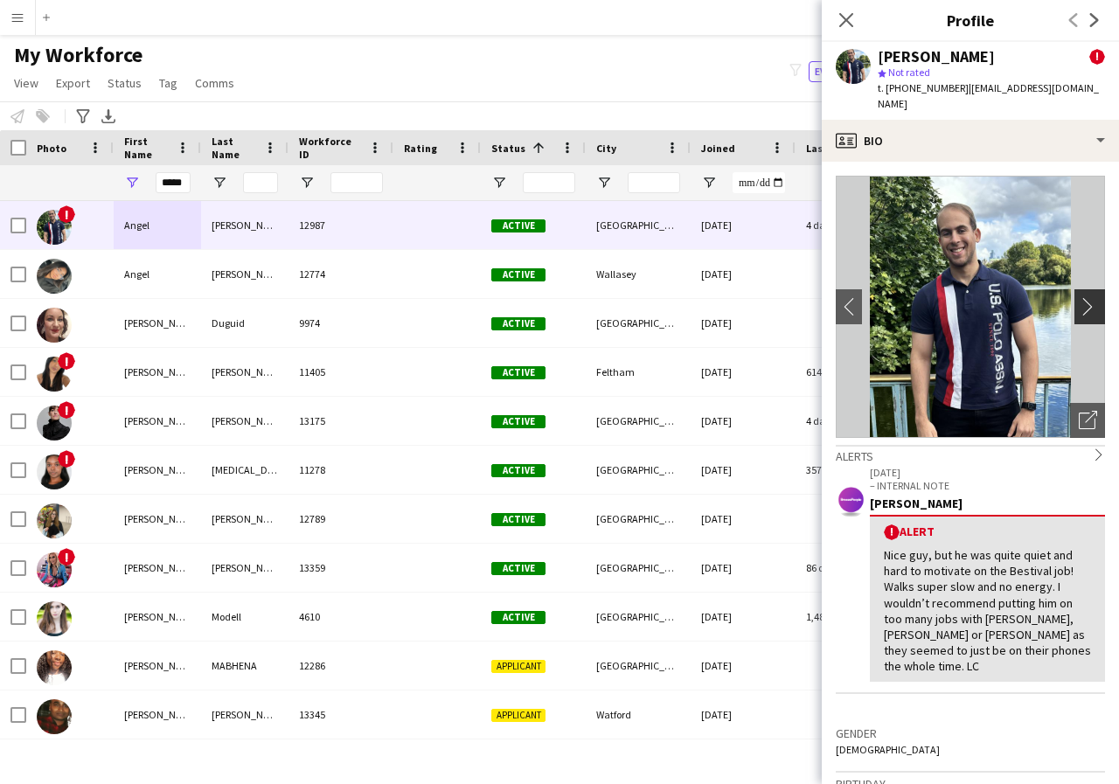
click at [1079, 297] on app-icon "chevron-right" at bounding box center [1092, 306] width 27 height 18
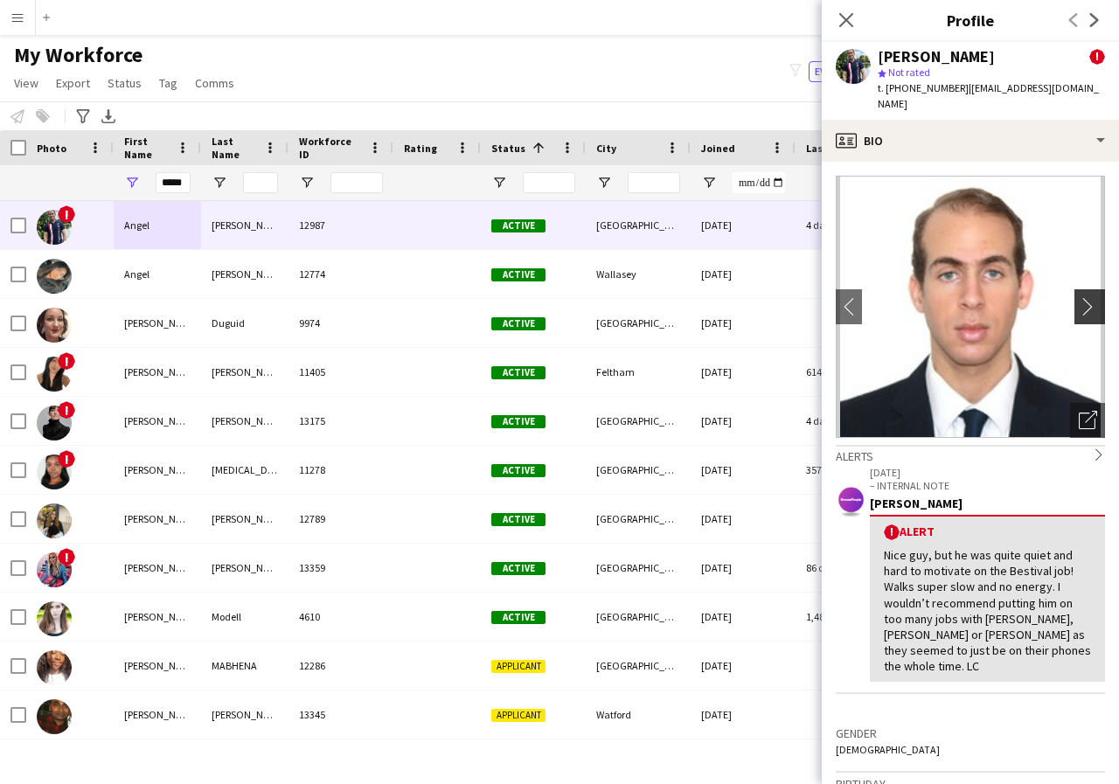
click at [1079, 297] on app-icon "chevron-right" at bounding box center [1092, 306] width 27 height 18
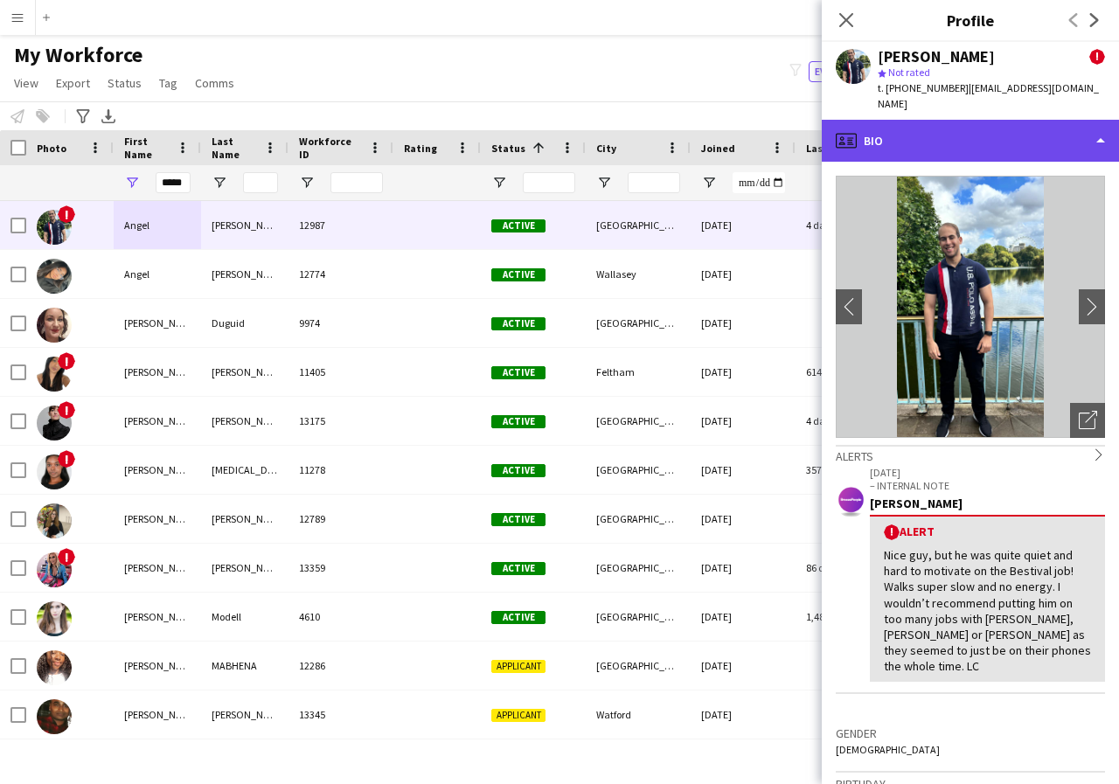
click at [1098, 127] on div "profile Bio" at bounding box center [970, 141] width 297 height 42
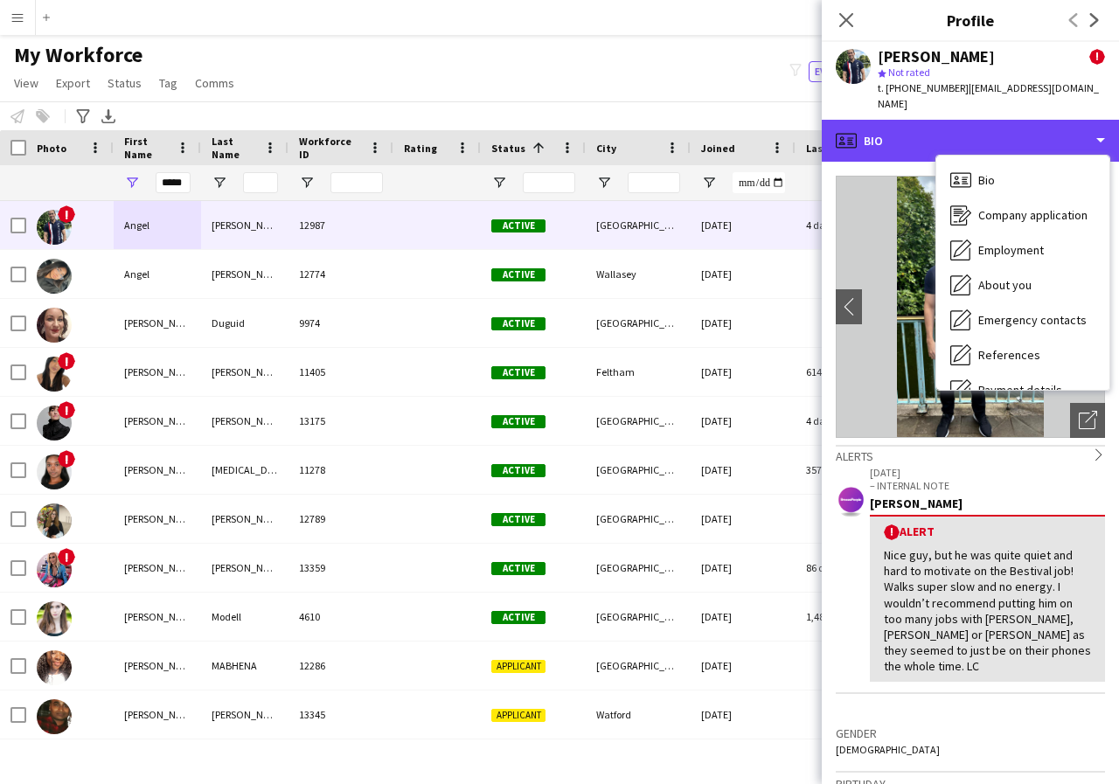
scroll to position [35, 0]
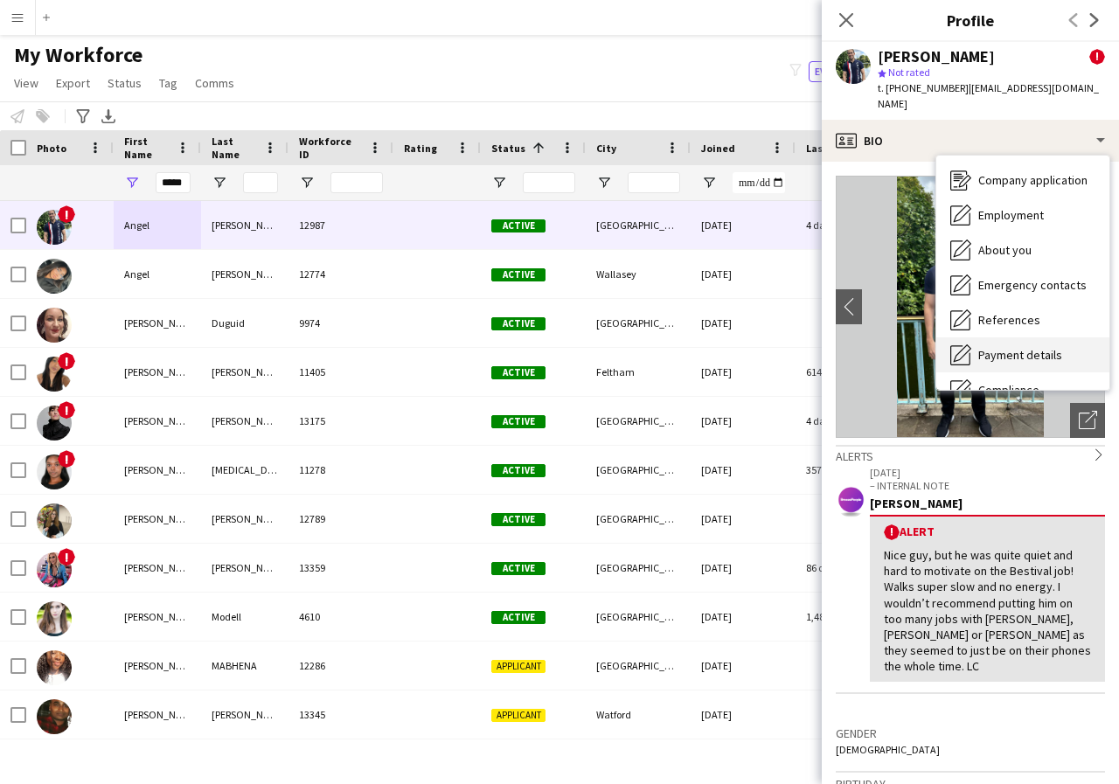
click at [1048, 347] on span "Payment details" at bounding box center [1020, 355] width 84 height 16
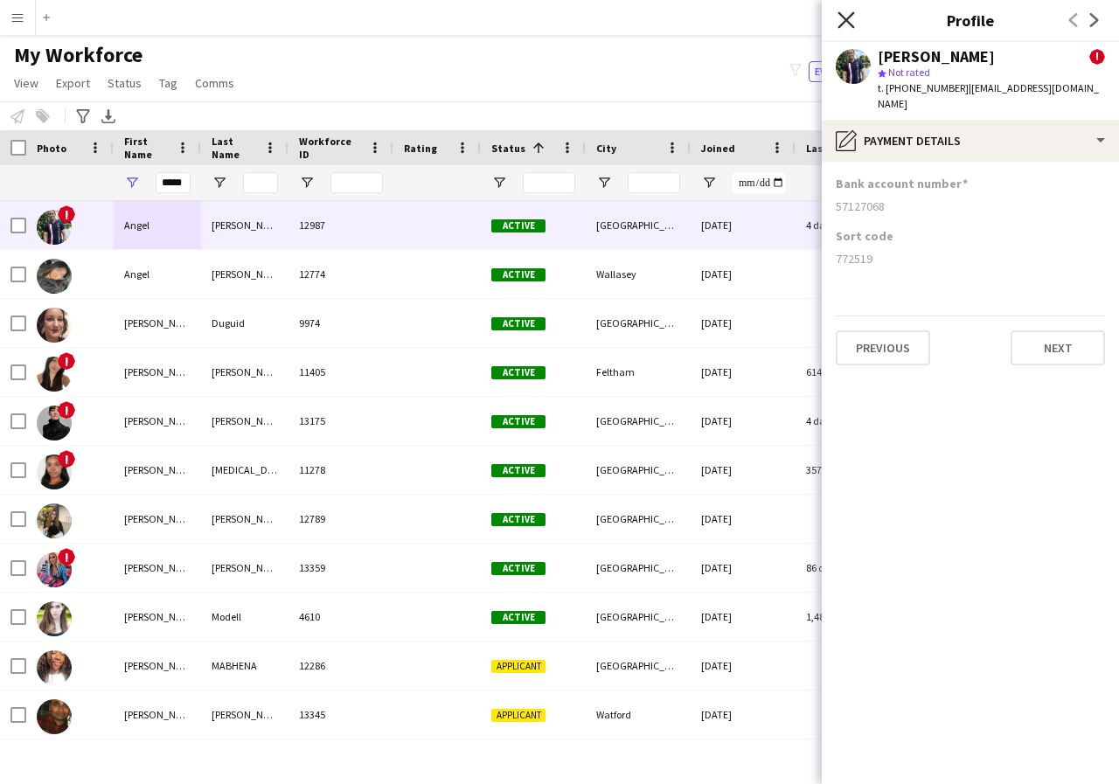
click at [845, 21] on icon at bounding box center [845, 19] width 17 height 17
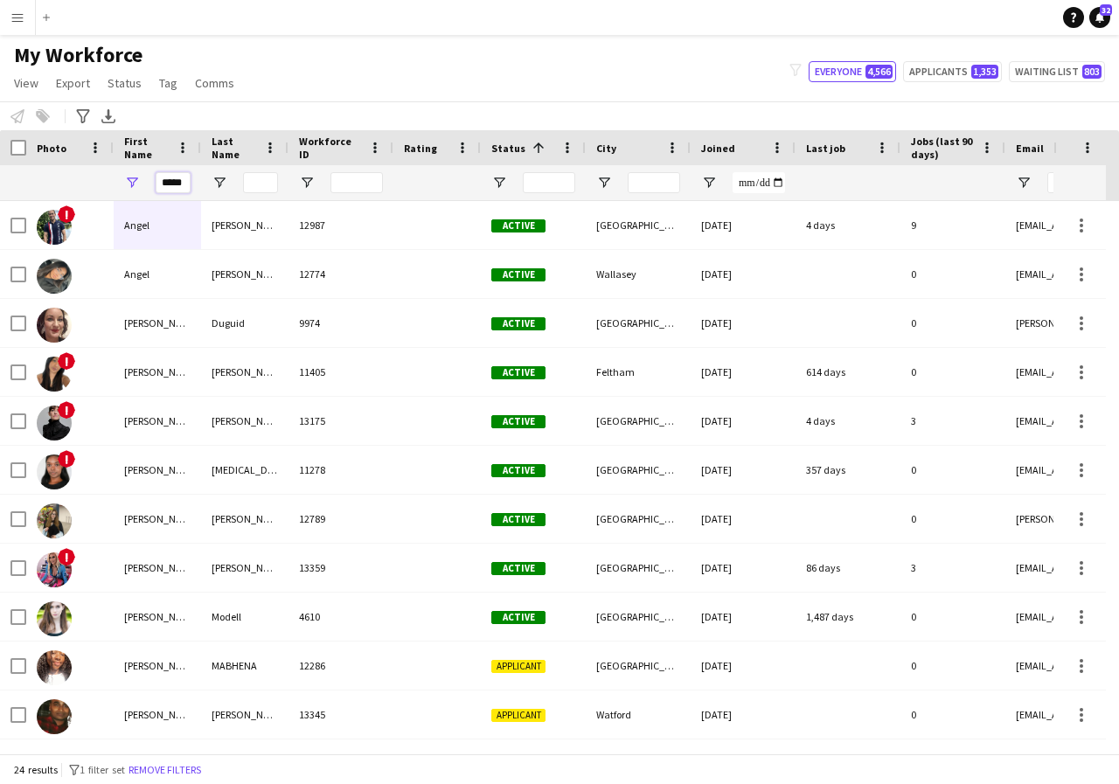
click at [189, 184] on input "*****" at bounding box center [173, 182] width 35 height 21
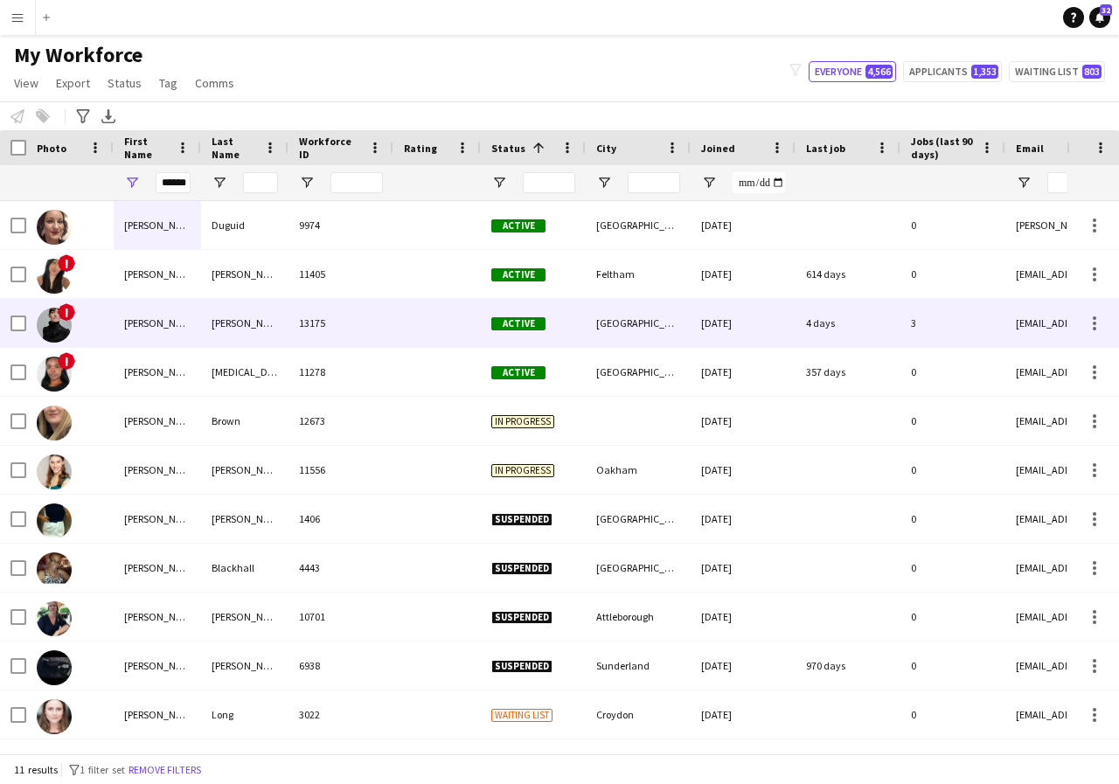
click at [170, 327] on div "Angela" at bounding box center [157, 323] width 87 height 48
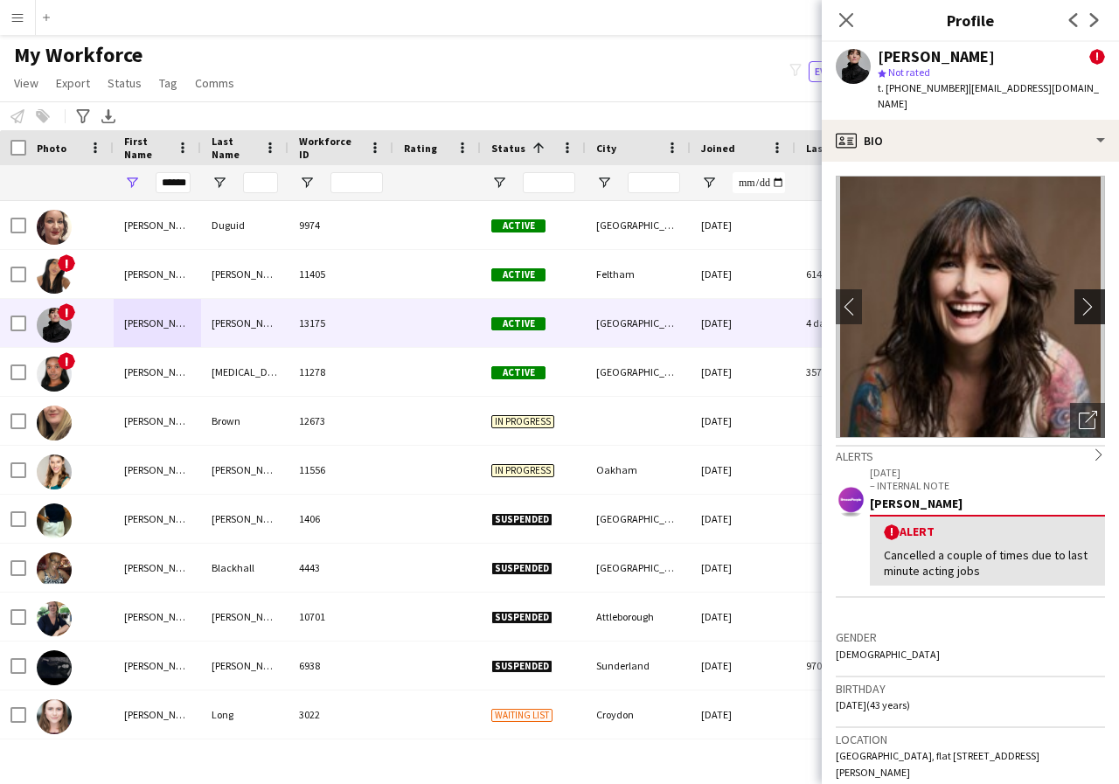
click at [1079, 297] on app-icon "chevron-right" at bounding box center [1092, 306] width 27 height 18
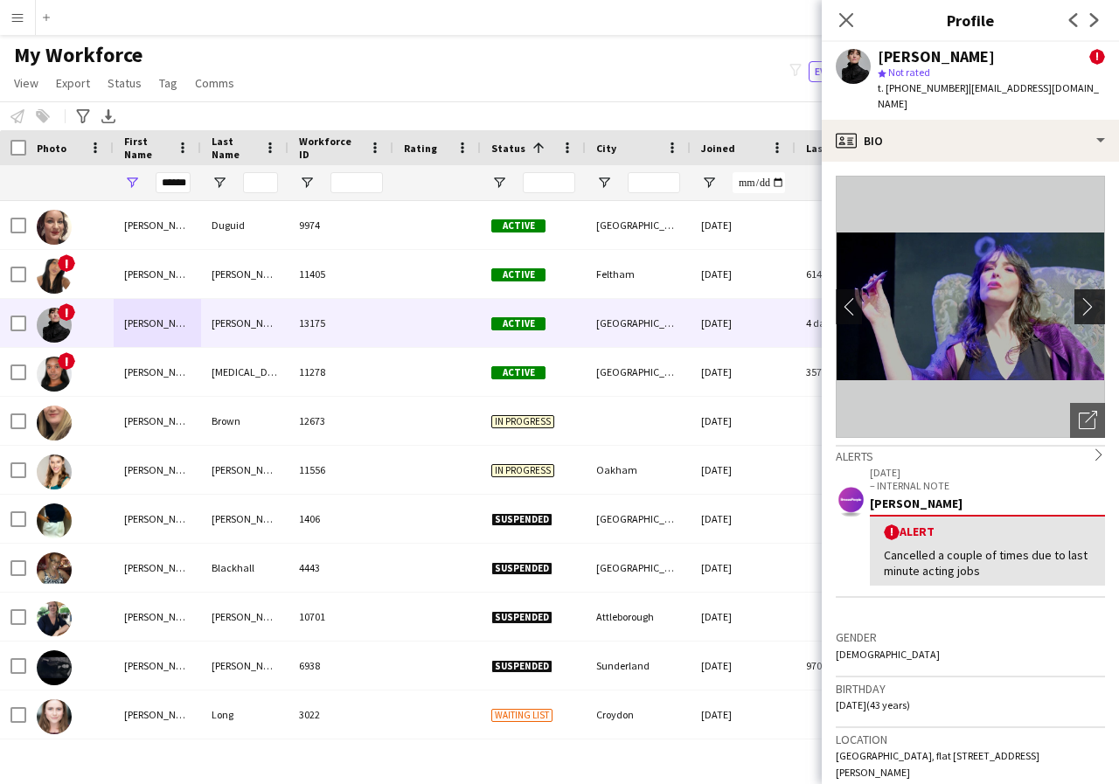
click at [1079, 297] on app-icon "chevron-right" at bounding box center [1092, 306] width 27 height 18
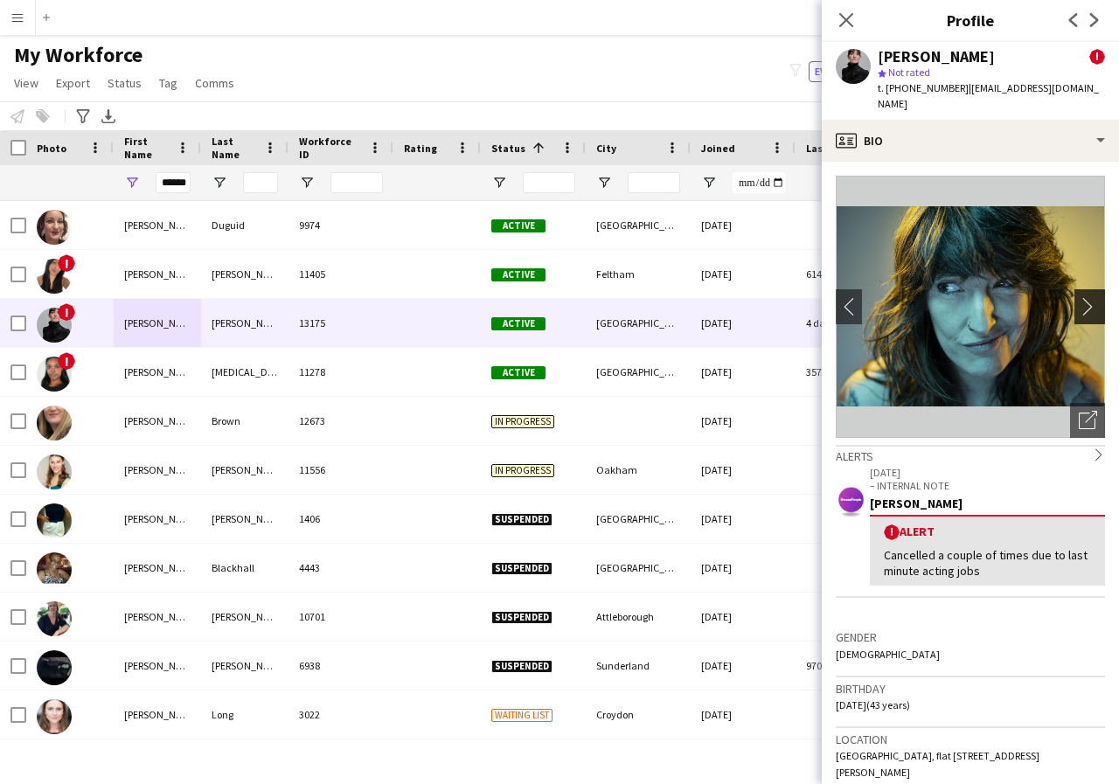
click at [1079, 297] on app-icon "chevron-right" at bounding box center [1092, 306] width 27 height 18
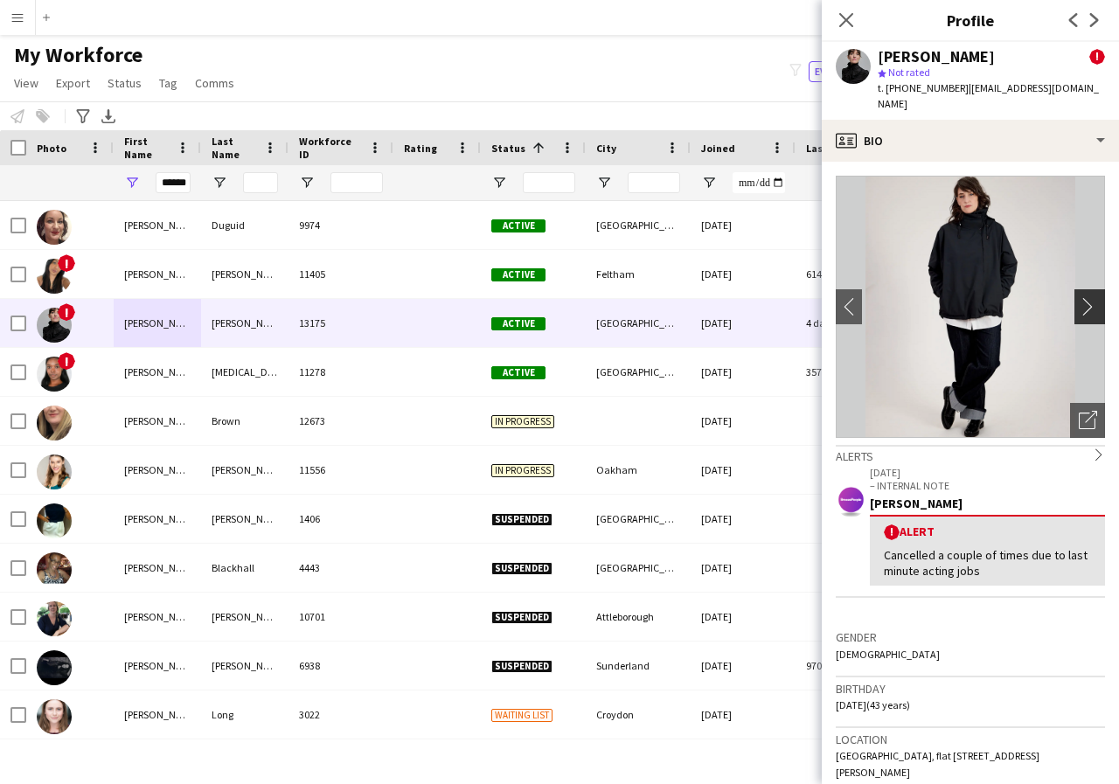
click at [1079, 297] on app-icon "chevron-right" at bounding box center [1092, 306] width 27 height 18
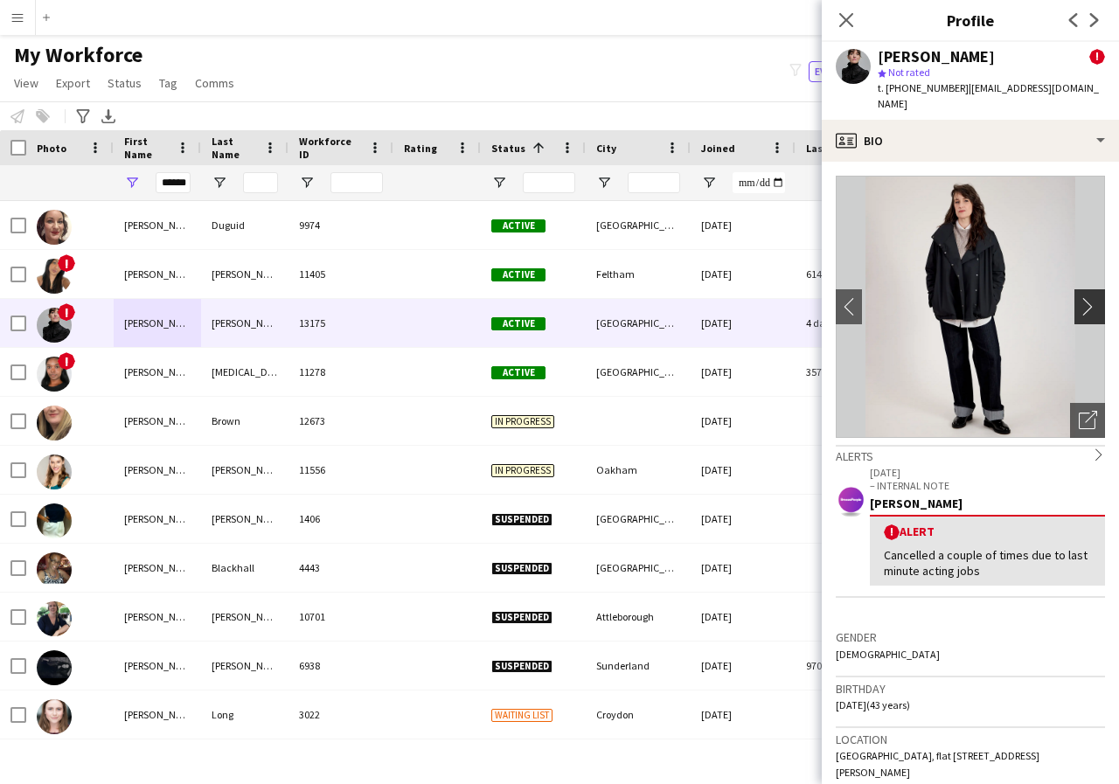
click at [1079, 297] on app-icon "chevron-right" at bounding box center [1092, 306] width 27 height 18
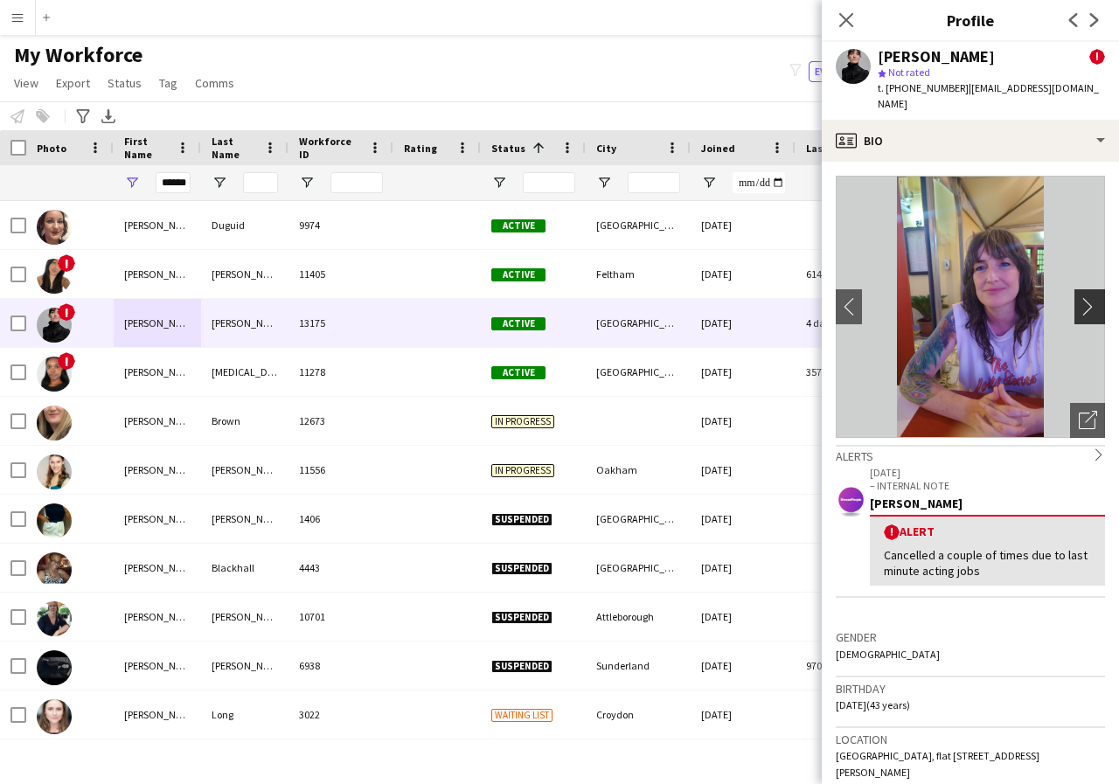
click at [1079, 297] on app-icon "chevron-right" at bounding box center [1092, 306] width 27 height 18
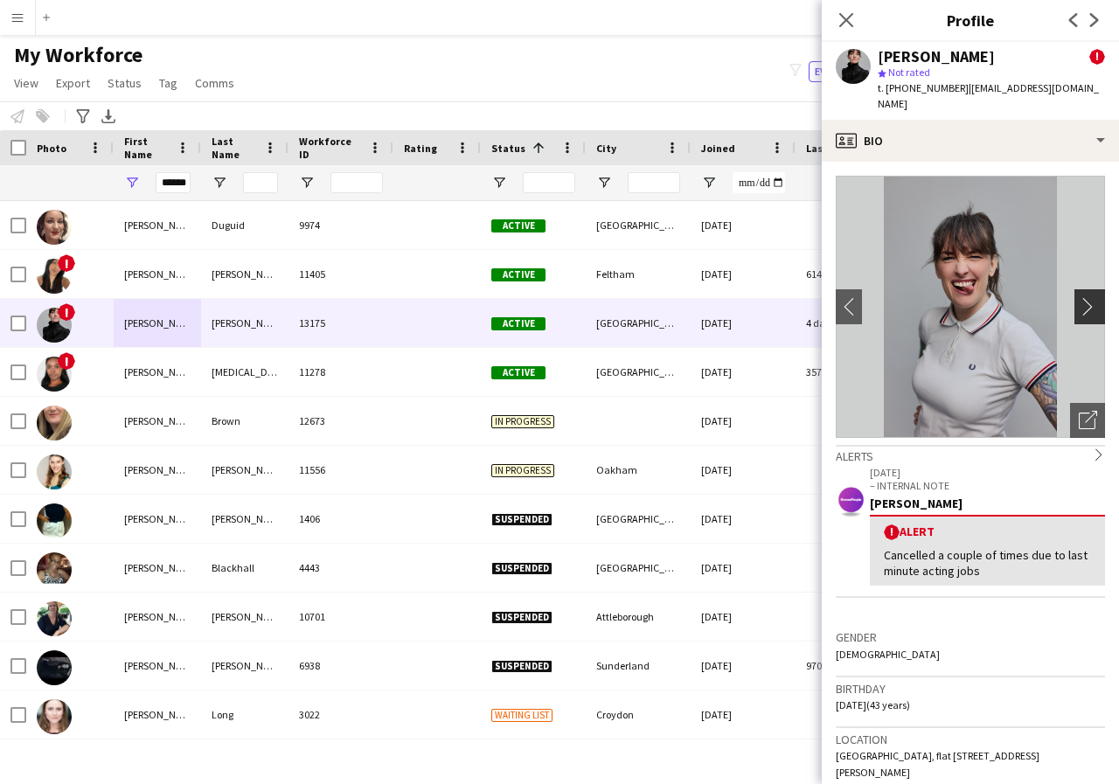
click at [1079, 297] on app-icon "chevron-right" at bounding box center [1092, 306] width 27 height 18
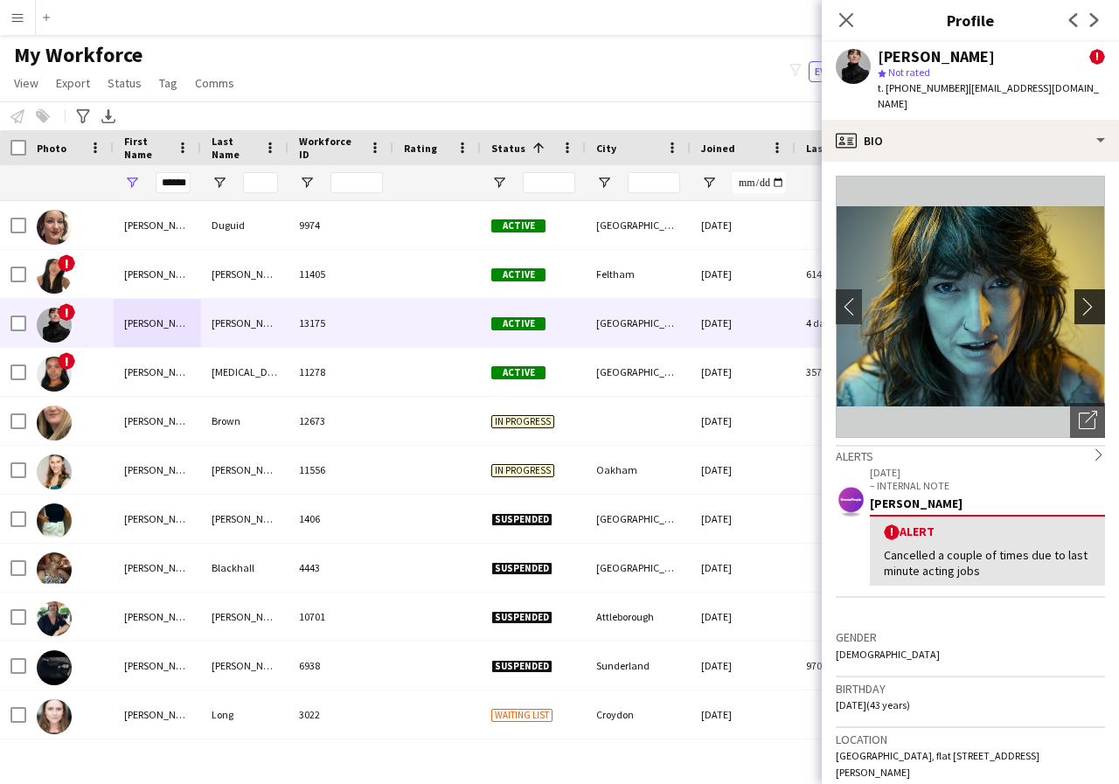
click at [1079, 297] on app-icon "chevron-right" at bounding box center [1092, 306] width 27 height 18
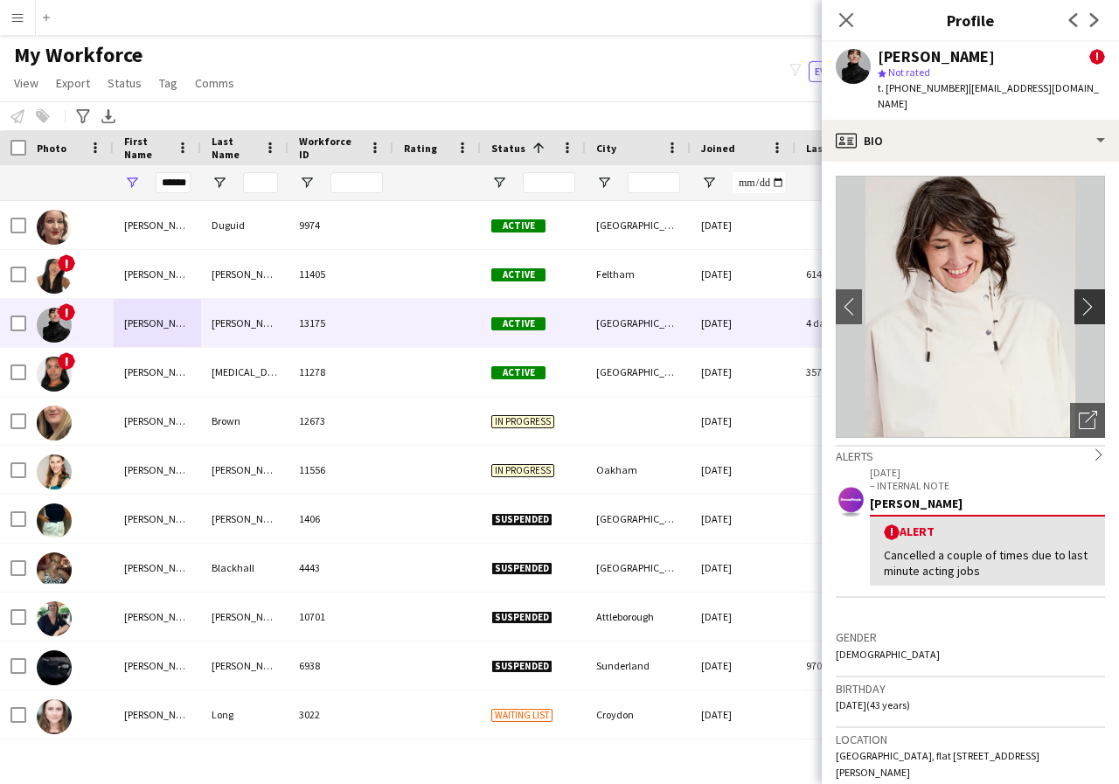
click at [1079, 297] on app-icon "chevron-right" at bounding box center [1092, 306] width 27 height 18
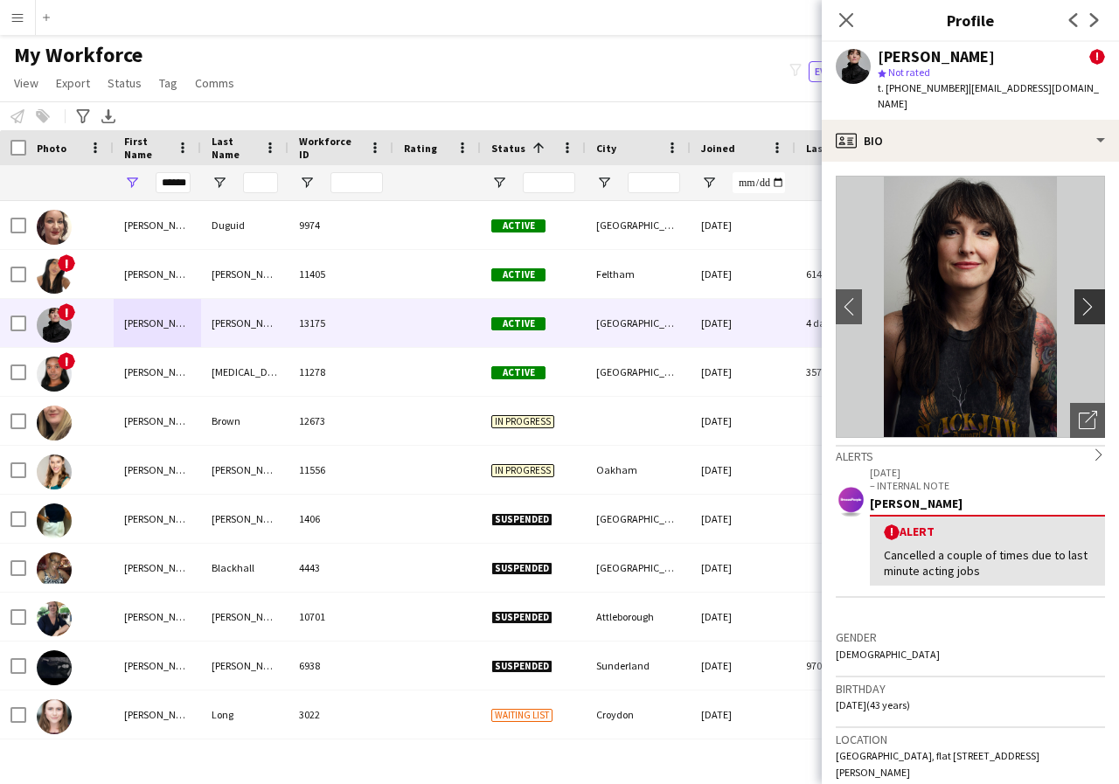
click at [1079, 297] on app-icon "chevron-right" at bounding box center [1092, 306] width 27 height 18
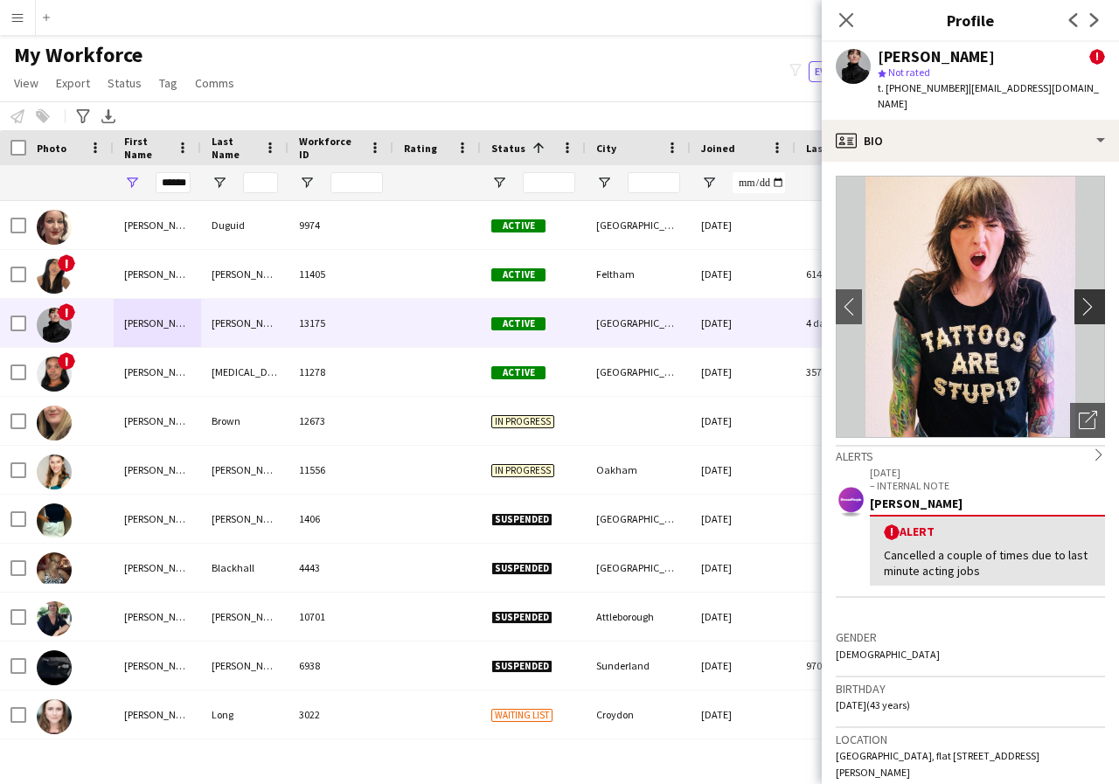
click at [1079, 297] on app-icon "chevron-right" at bounding box center [1092, 306] width 27 height 18
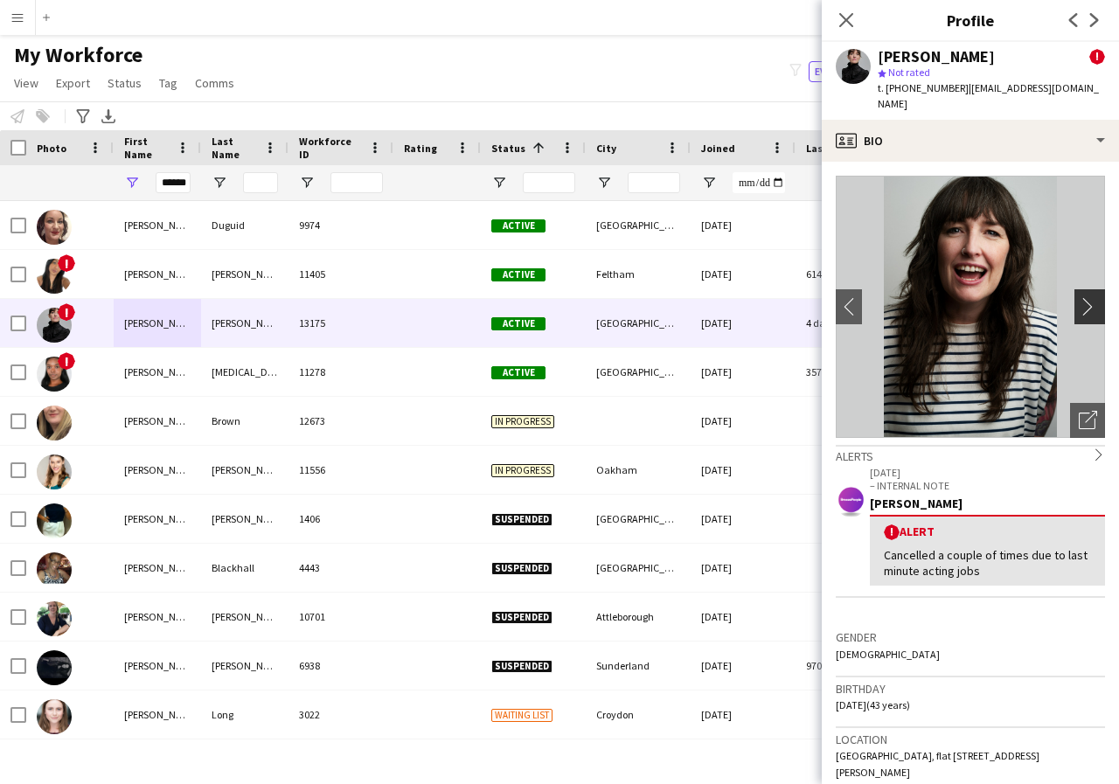
click at [1079, 297] on app-icon "chevron-right" at bounding box center [1092, 306] width 27 height 18
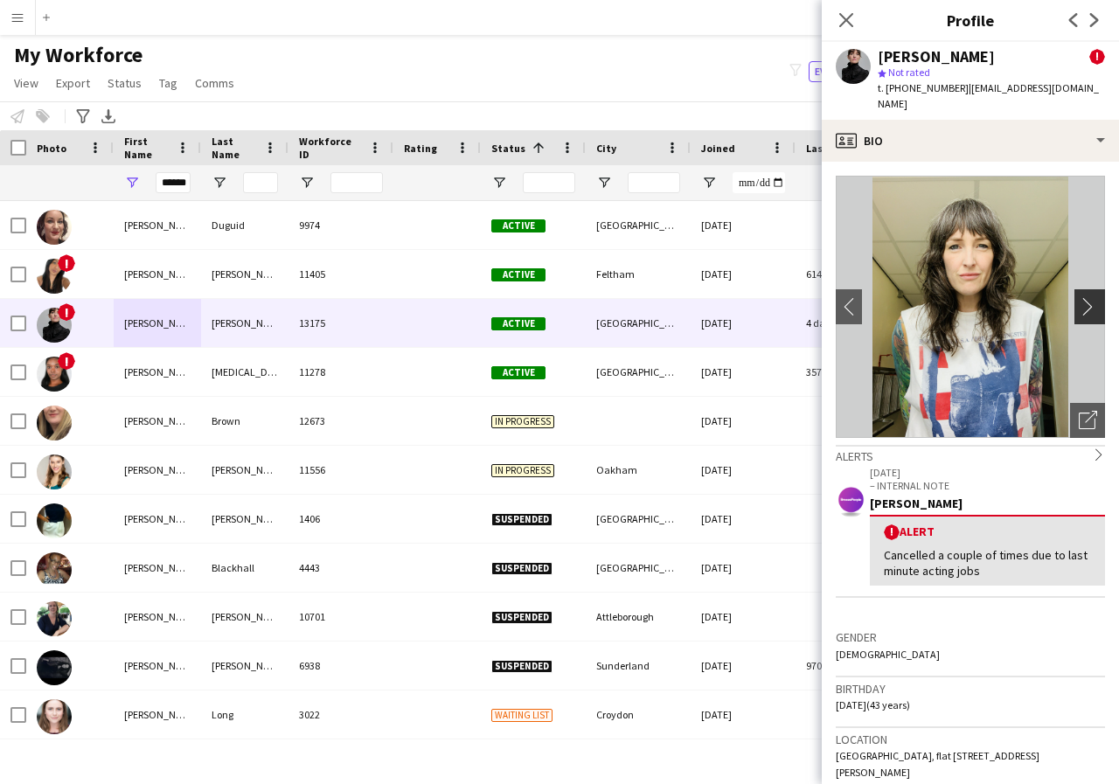
click at [1079, 297] on app-icon "chevron-right" at bounding box center [1092, 306] width 27 height 18
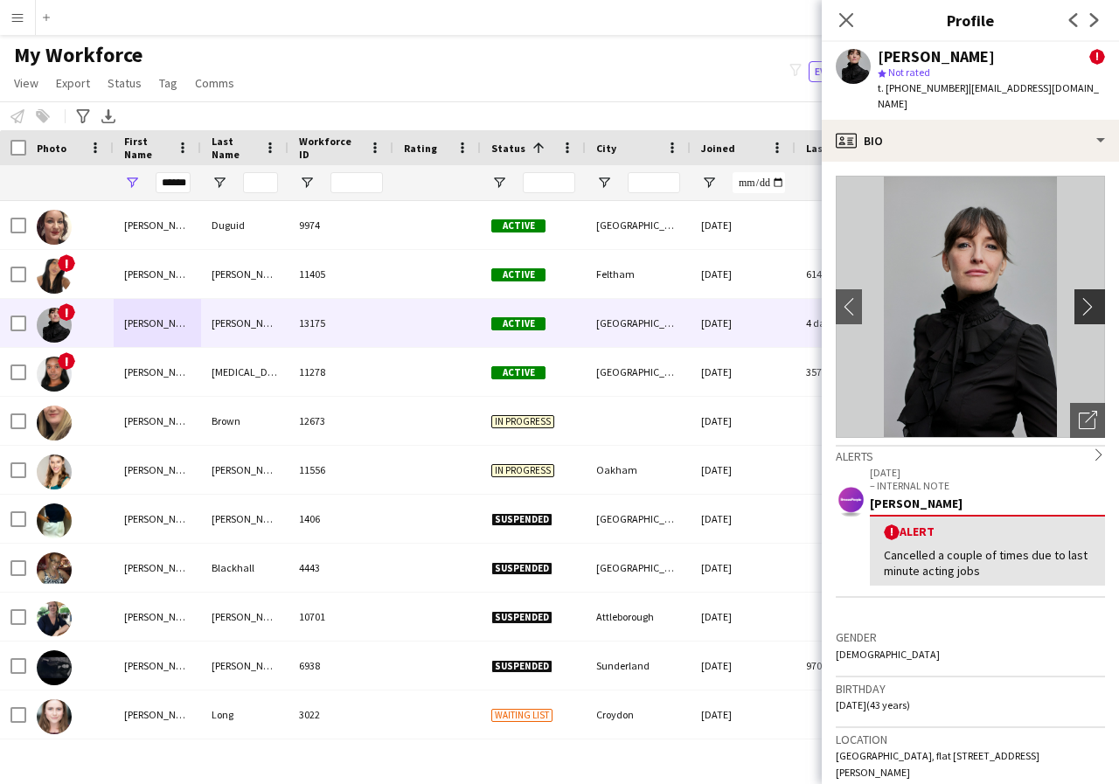
click at [1079, 297] on app-icon "chevron-right" at bounding box center [1092, 306] width 27 height 18
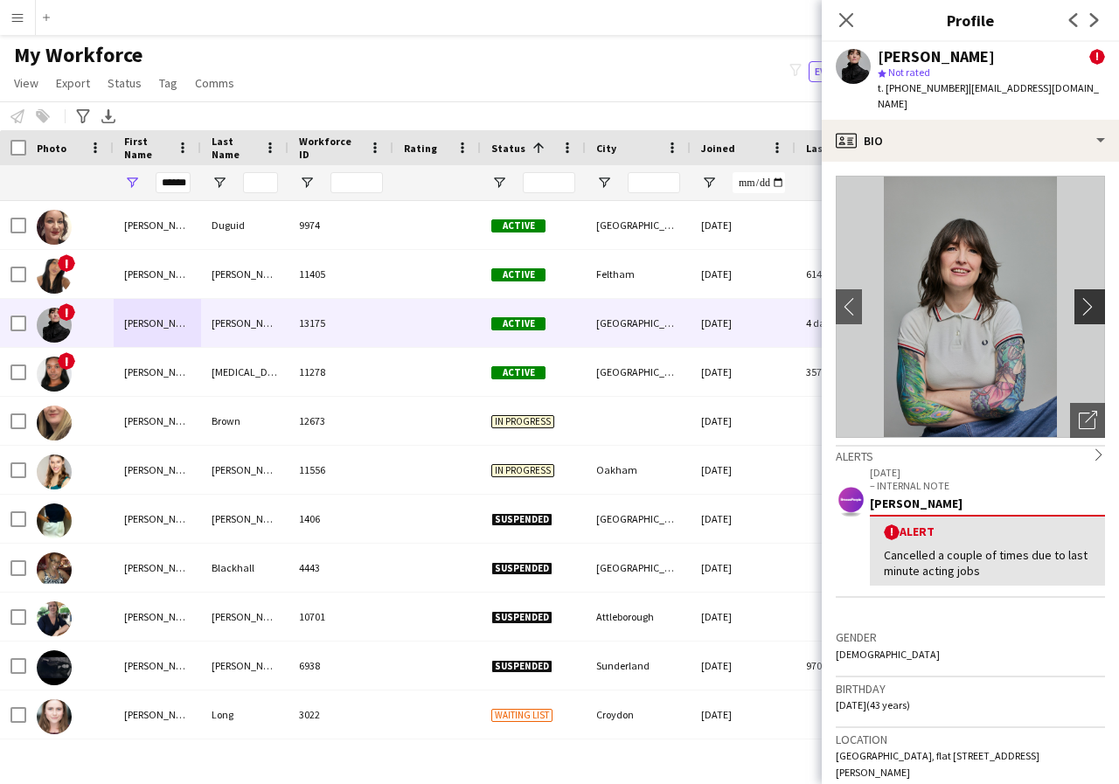
click at [1079, 297] on app-icon "chevron-right" at bounding box center [1092, 306] width 27 height 18
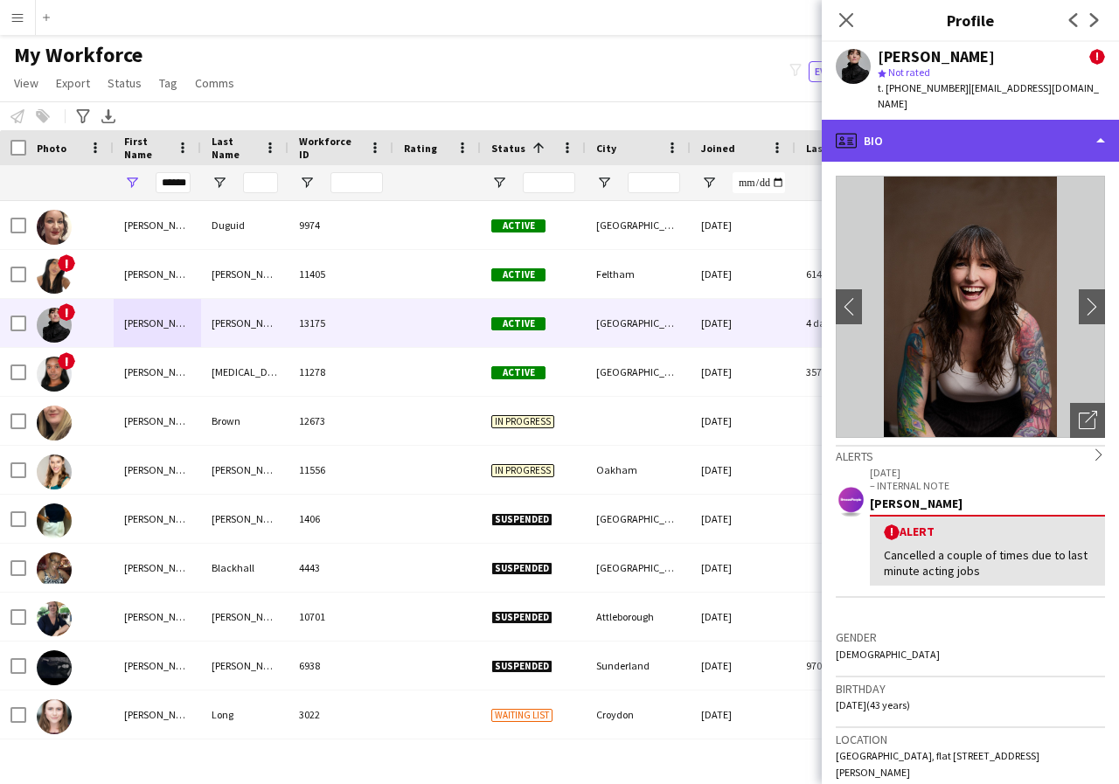
click at [1097, 127] on div "profile Bio" at bounding box center [970, 141] width 297 height 42
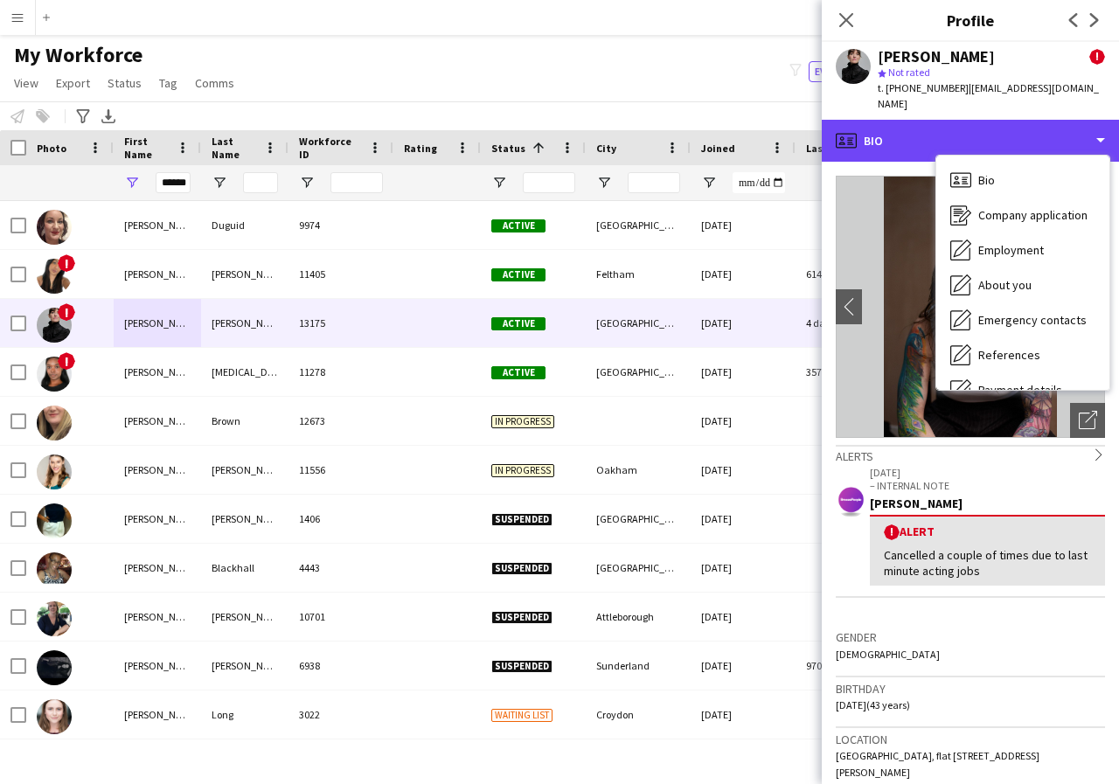
scroll to position [35, 0]
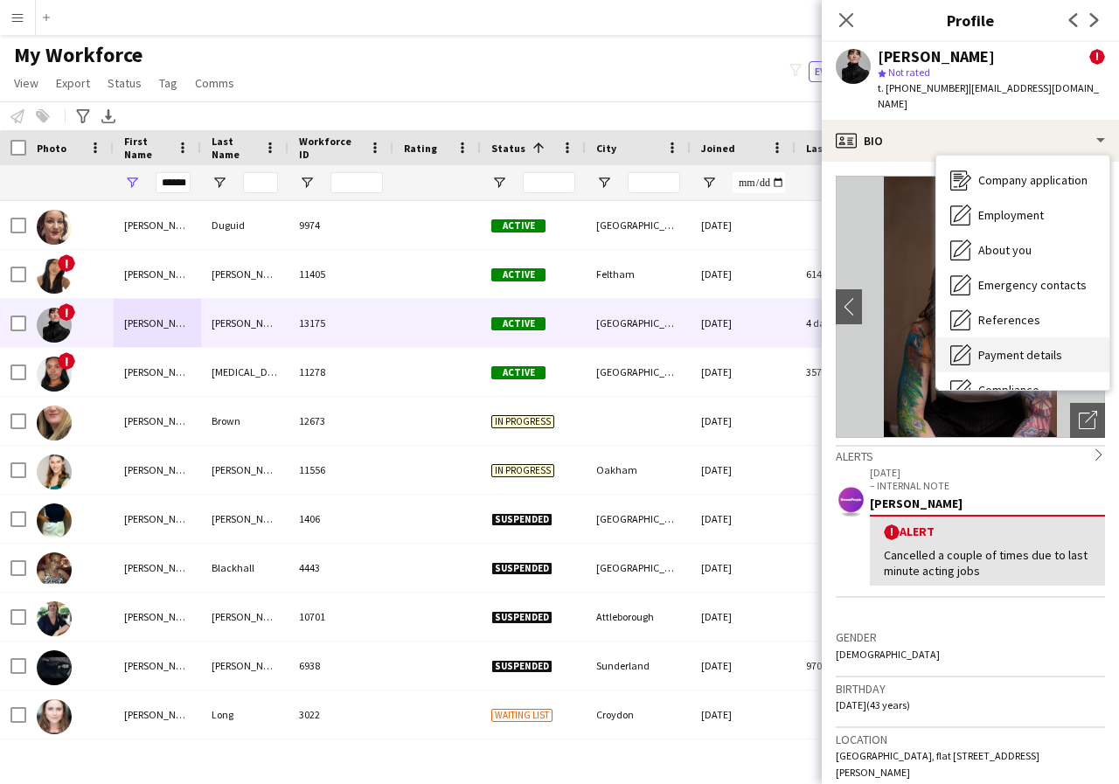
click at [1032, 347] on span "Payment details" at bounding box center [1020, 355] width 84 height 16
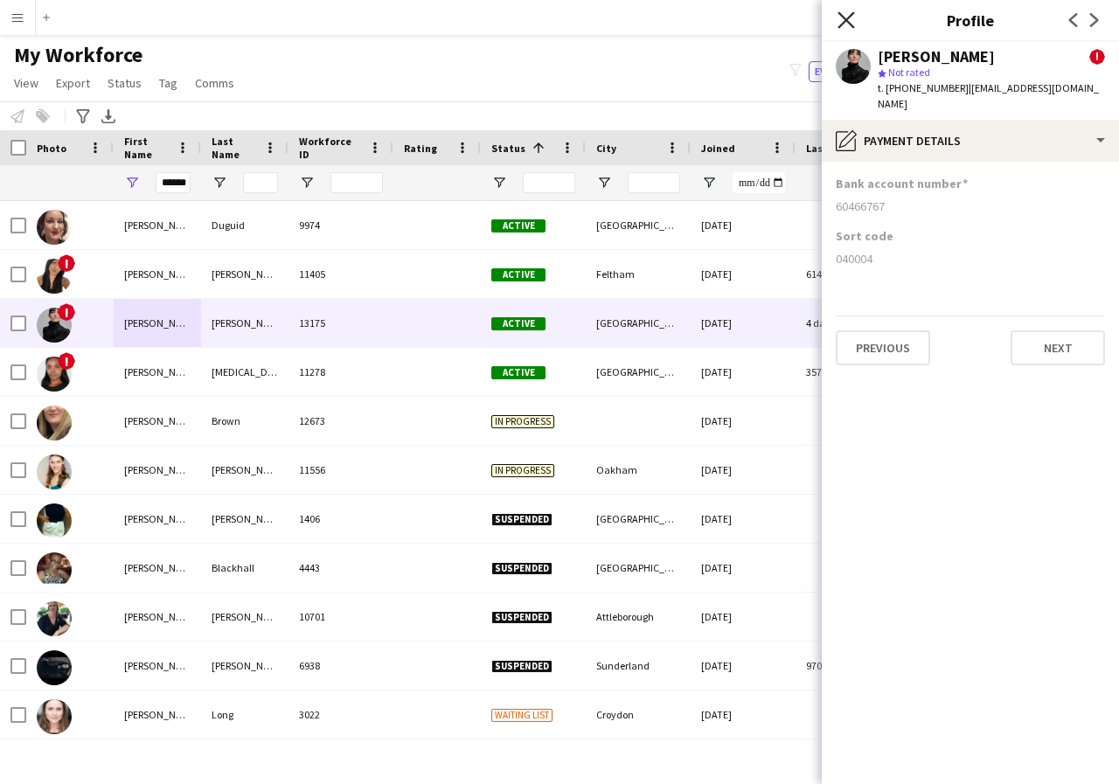
click at [844, 19] on icon at bounding box center [845, 19] width 17 height 17
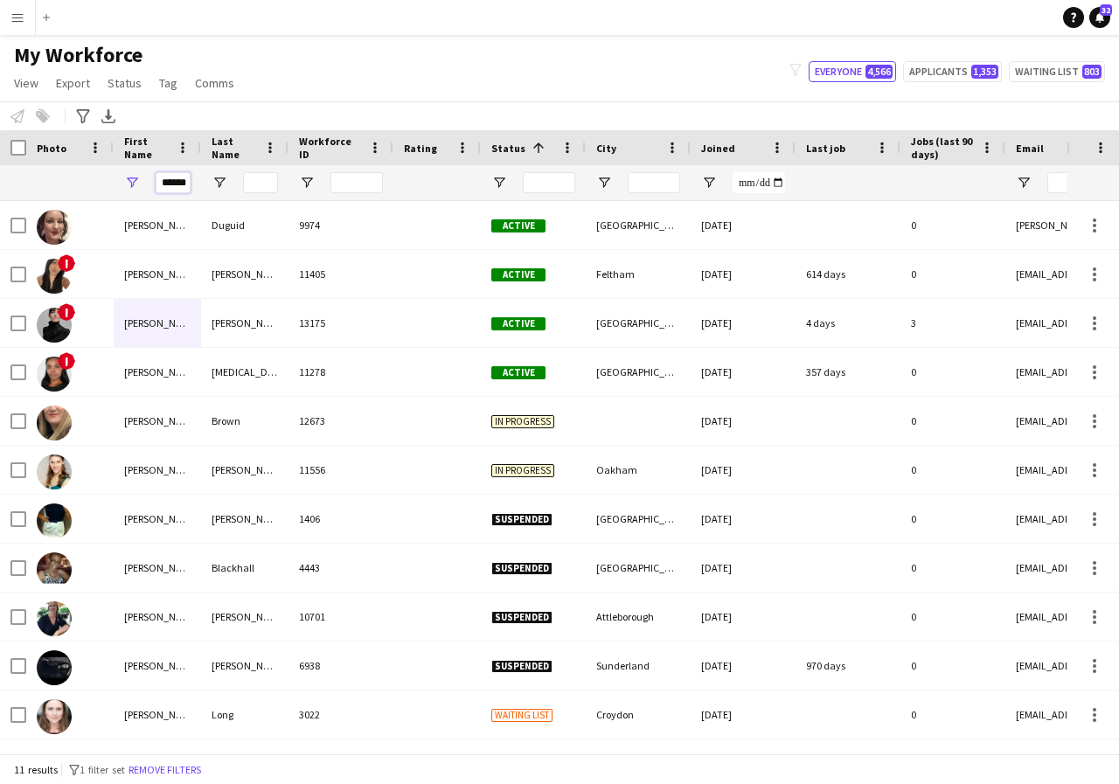
click at [185, 186] on input "******" at bounding box center [173, 182] width 35 height 21
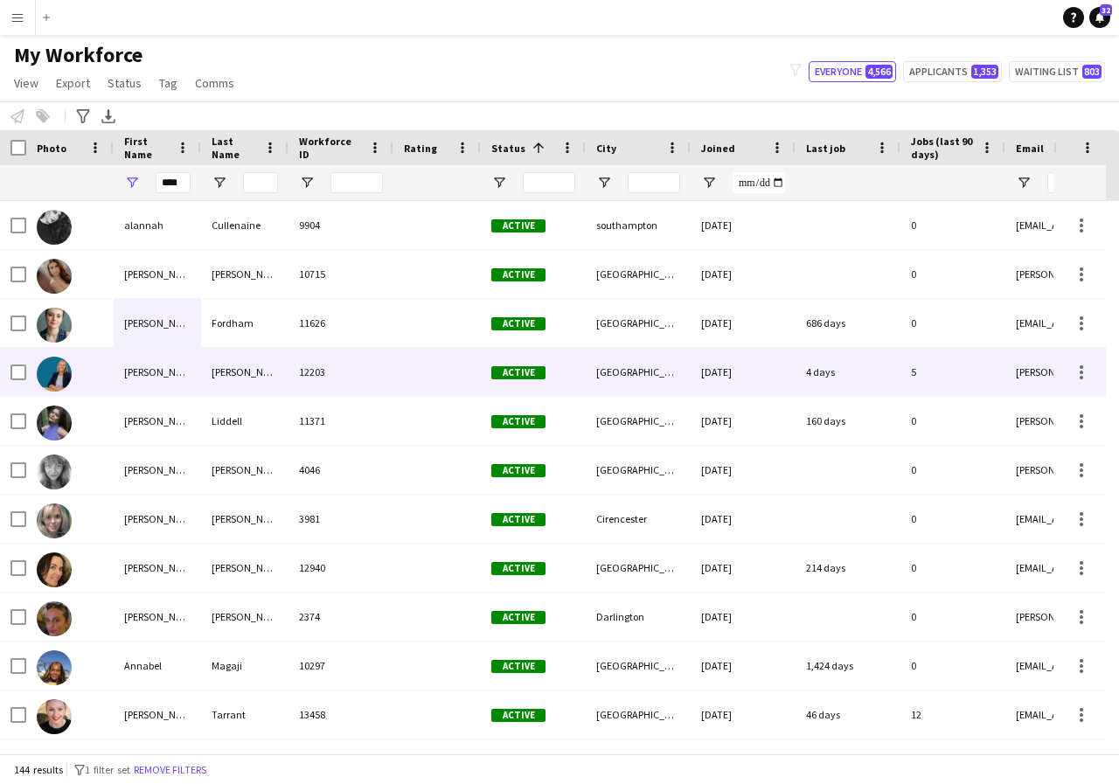
click at [164, 378] on div "Anna" at bounding box center [157, 372] width 87 height 48
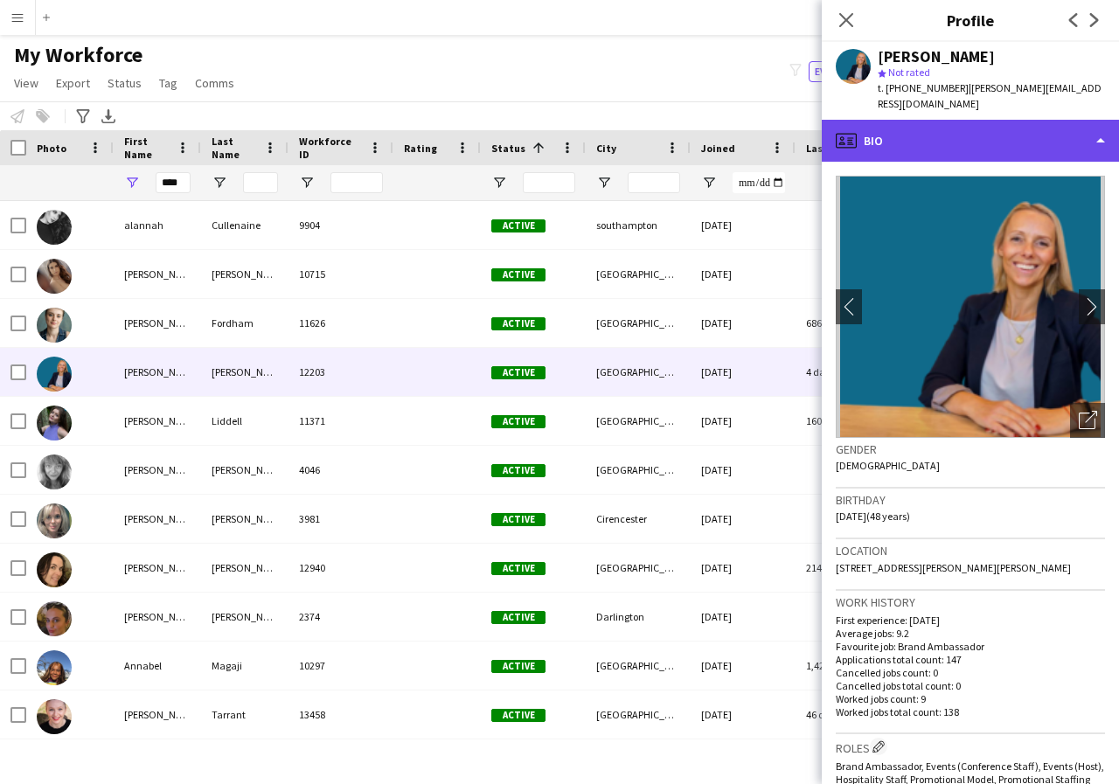
click at [1100, 128] on div "profile Bio" at bounding box center [970, 141] width 297 height 42
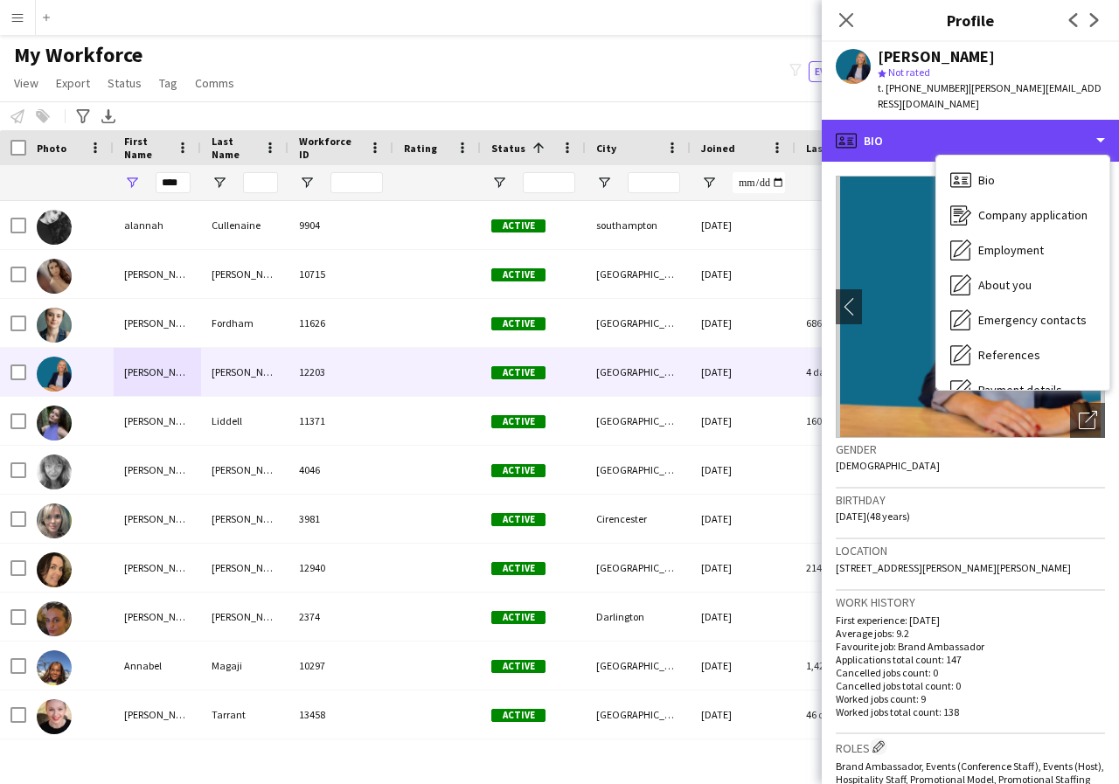
scroll to position [35, 0]
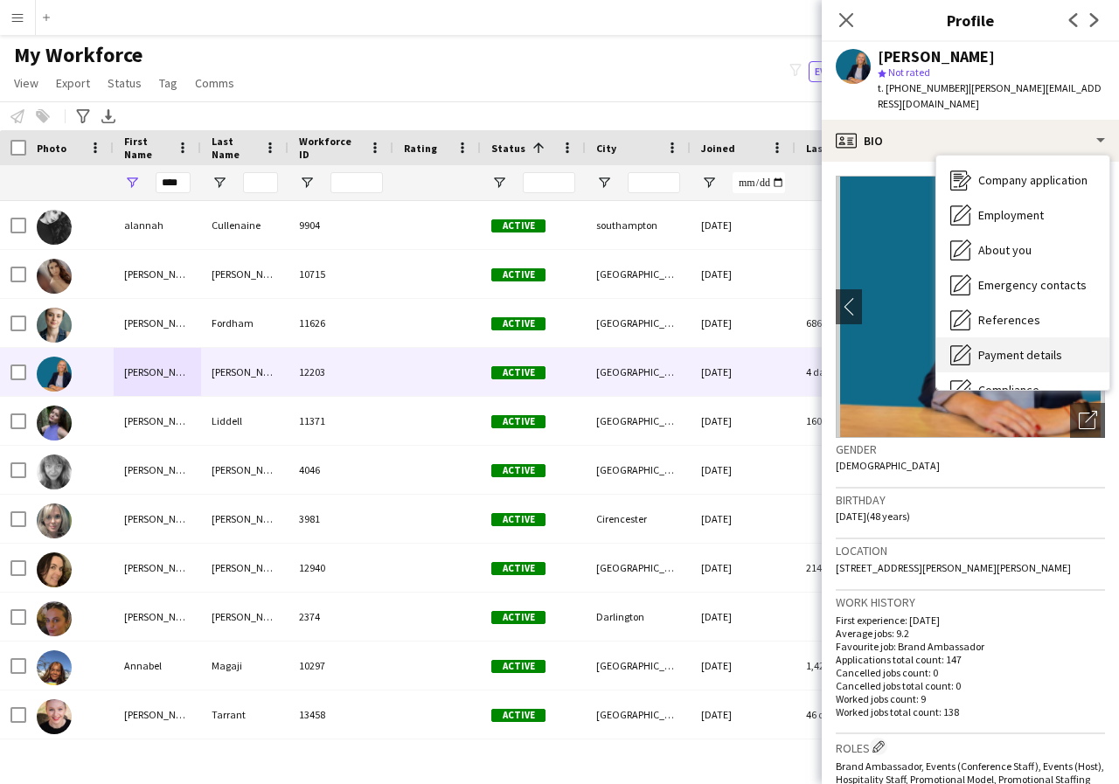
click at [1025, 347] on span "Payment details" at bounding box center [1020, 355] width 84 height 16
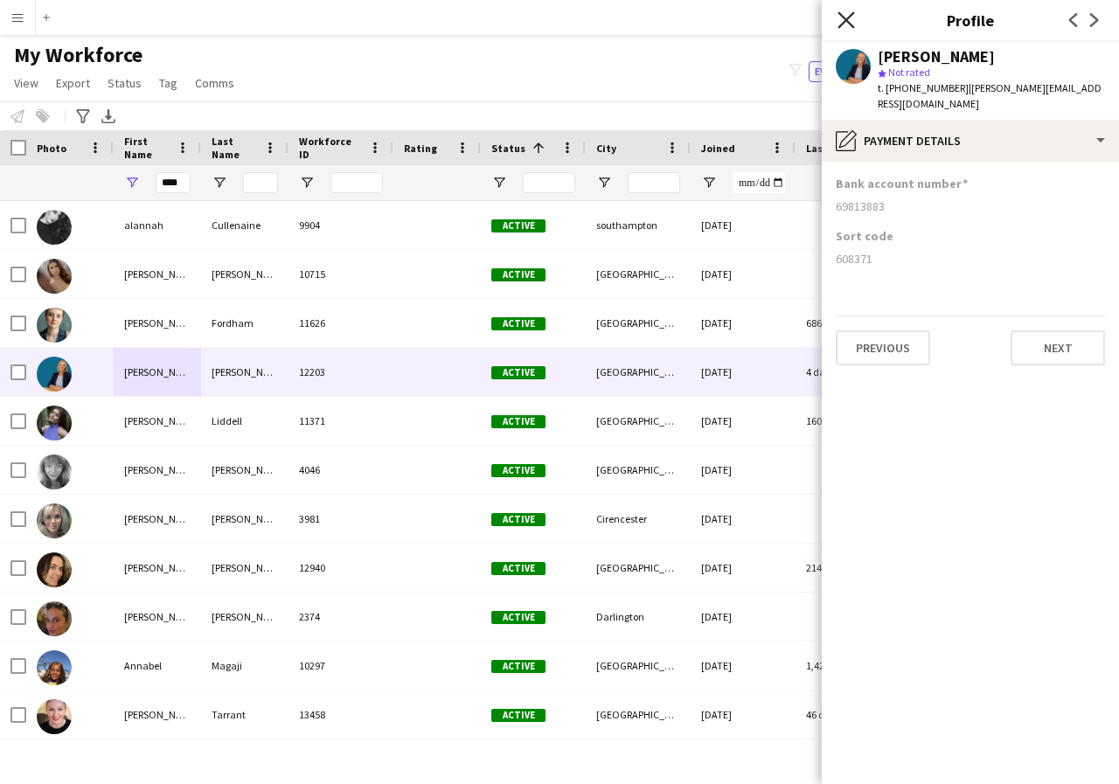
click at [846, 18] on icon "Close pop-in" at bounding box center [845, 19] width 17 height 17
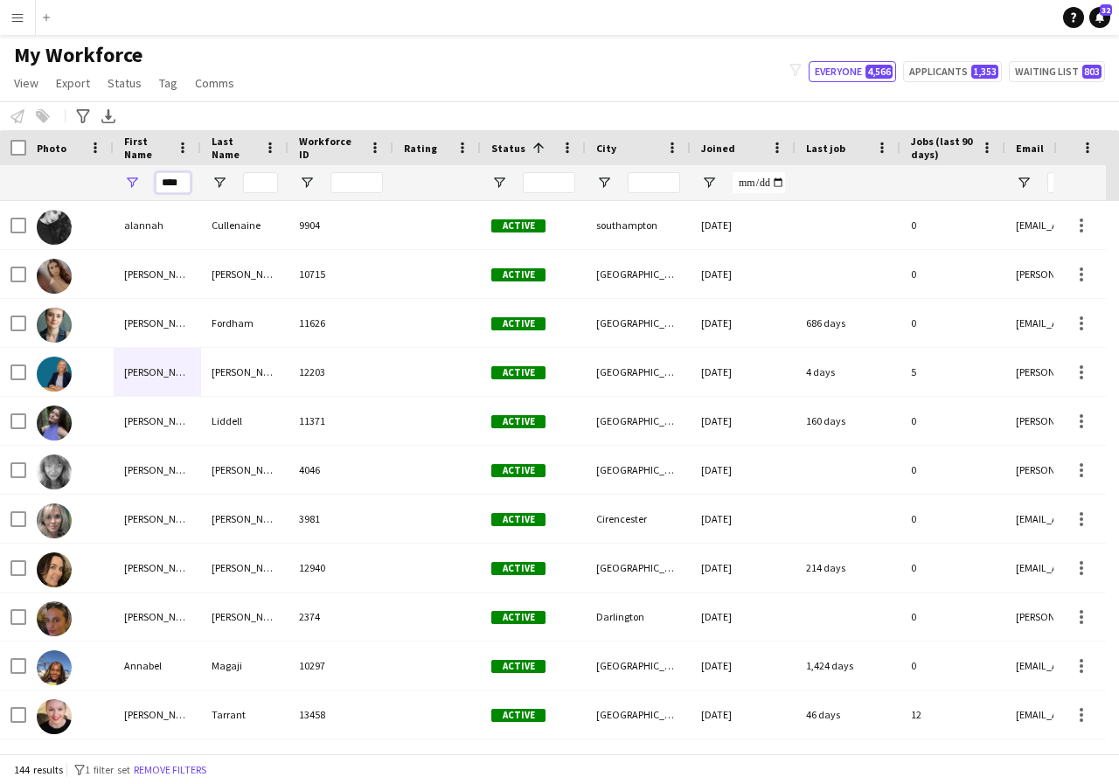
click at [187, 181] on input "****" at bounding box center [173, 182] width 35 height 21
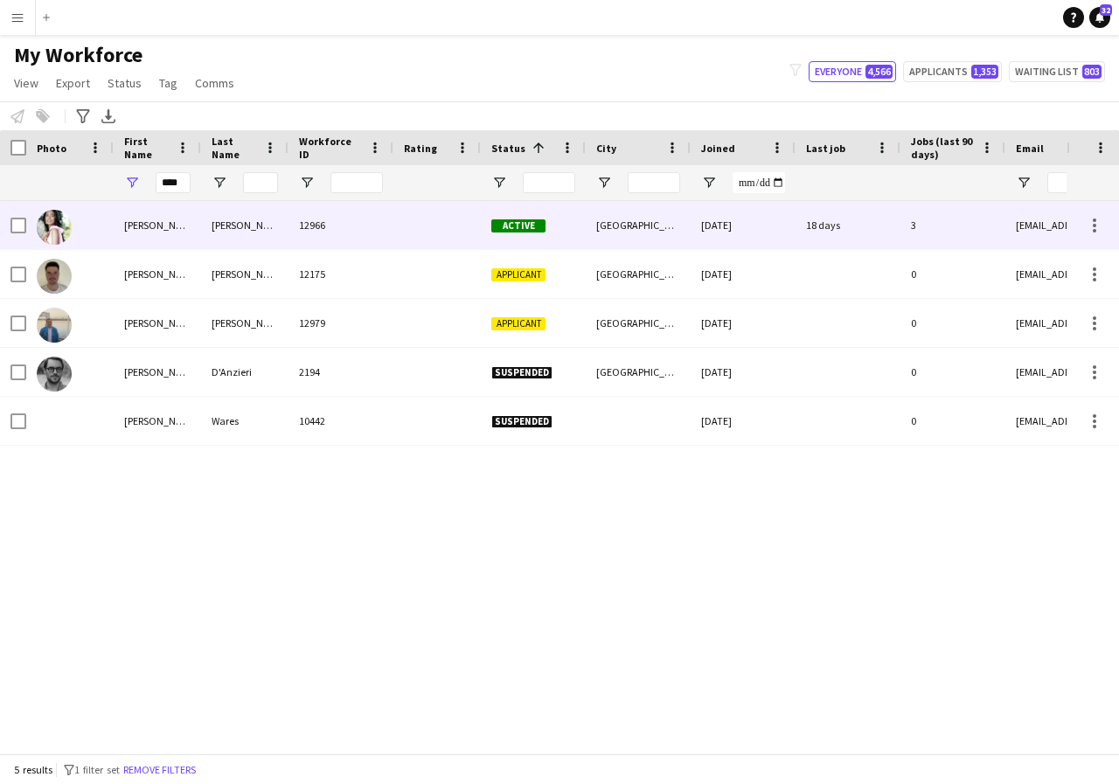
click at [159, 226] on div "Anny" at bounding box center [157, 225] width 87 height 48
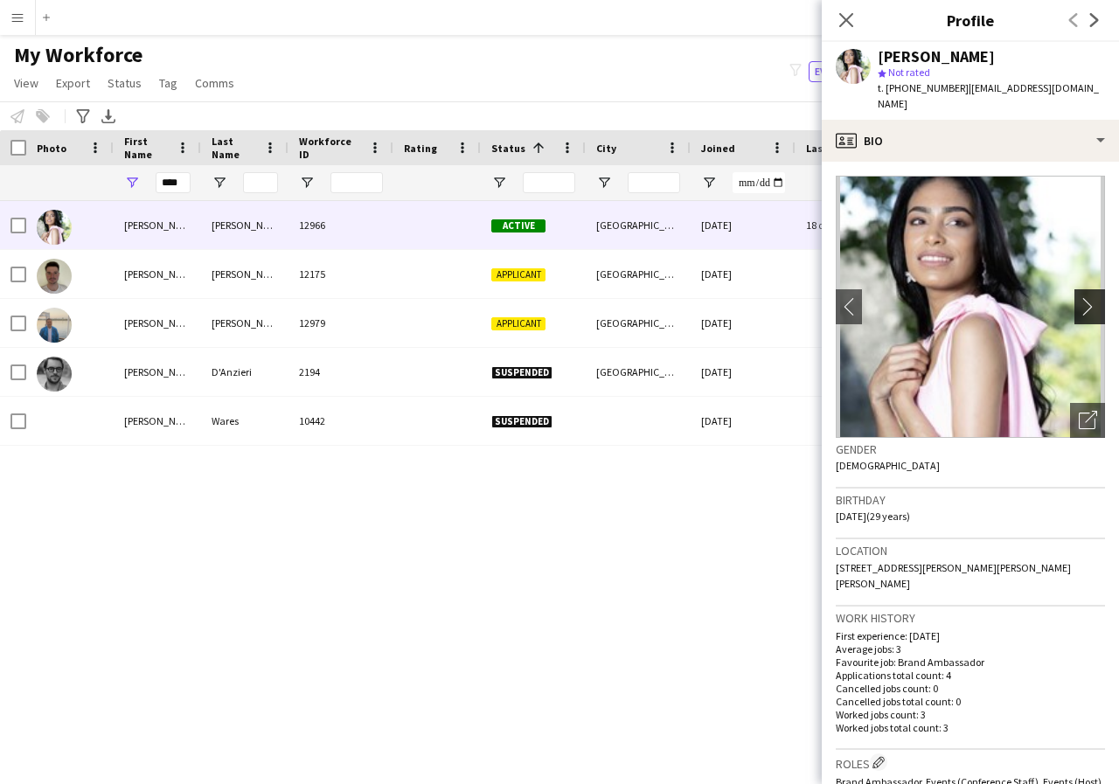
click at [1079, 297] on app-icon "chevron-right" at bounding box center [1092, 306] width 27 height 18
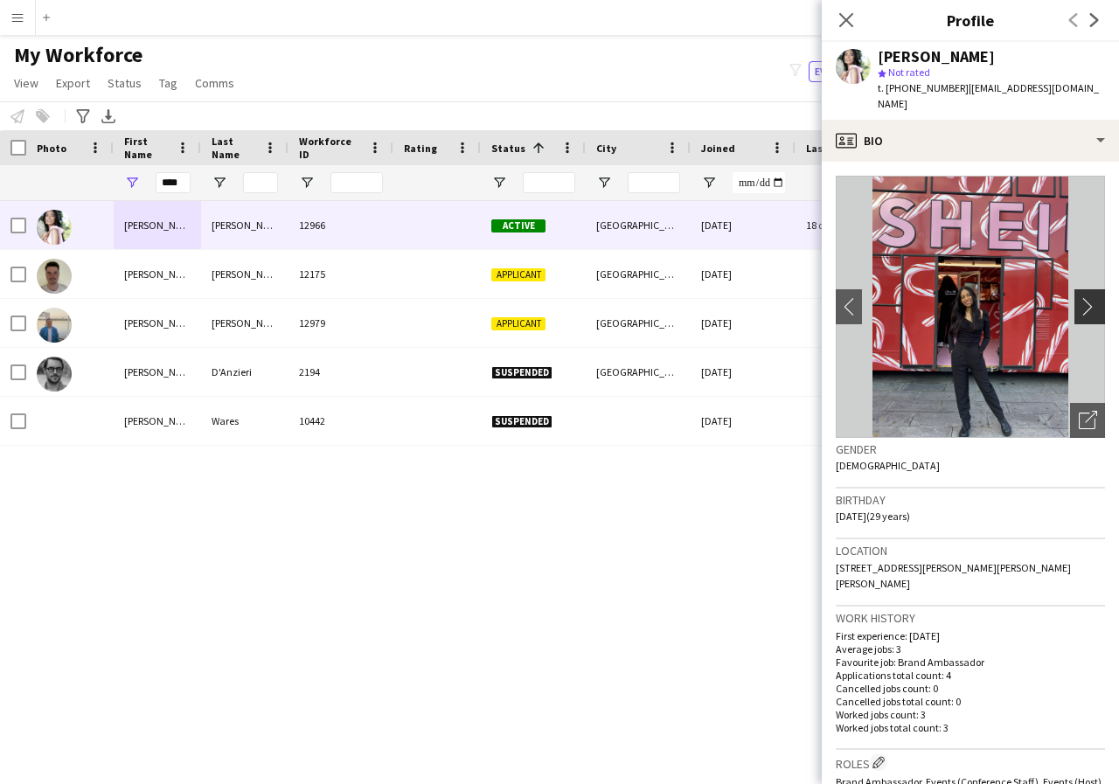
click at [1079, 297] on app-icon "chevron-right" at bounding box center [1092, 306] width 27 height 18
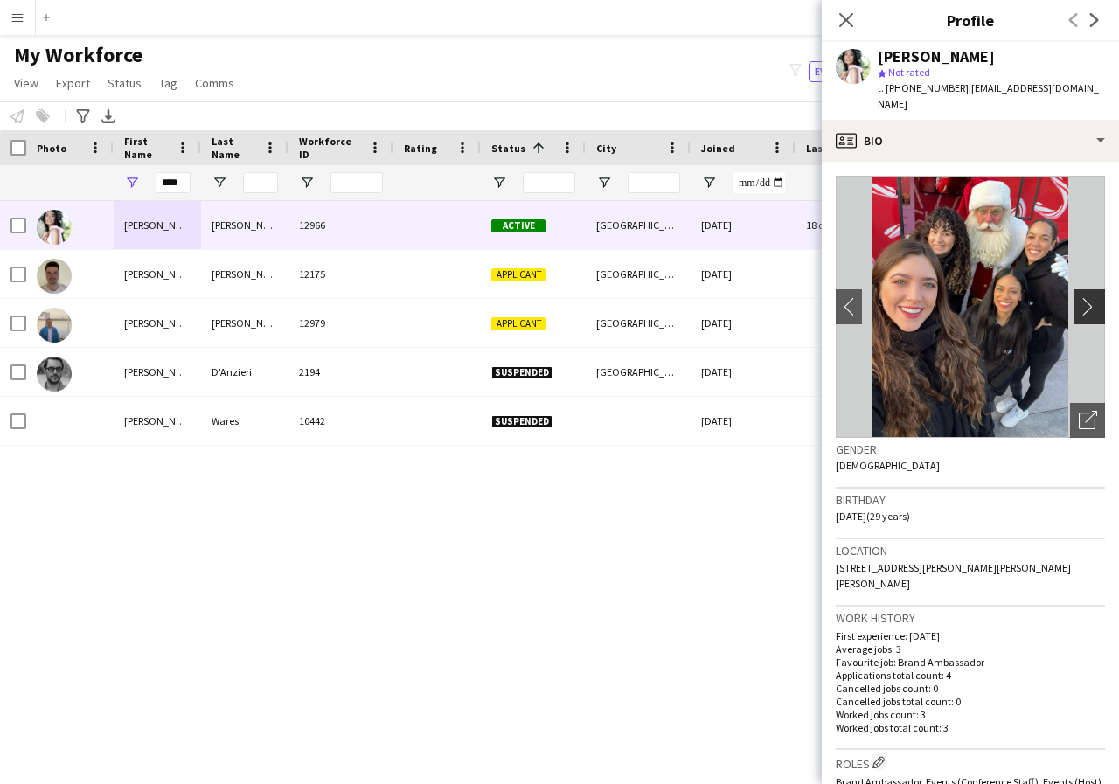
click at [1079, 297] on app-icon "chevron-right" at bounding box center [1092, 306] width 27 height 18
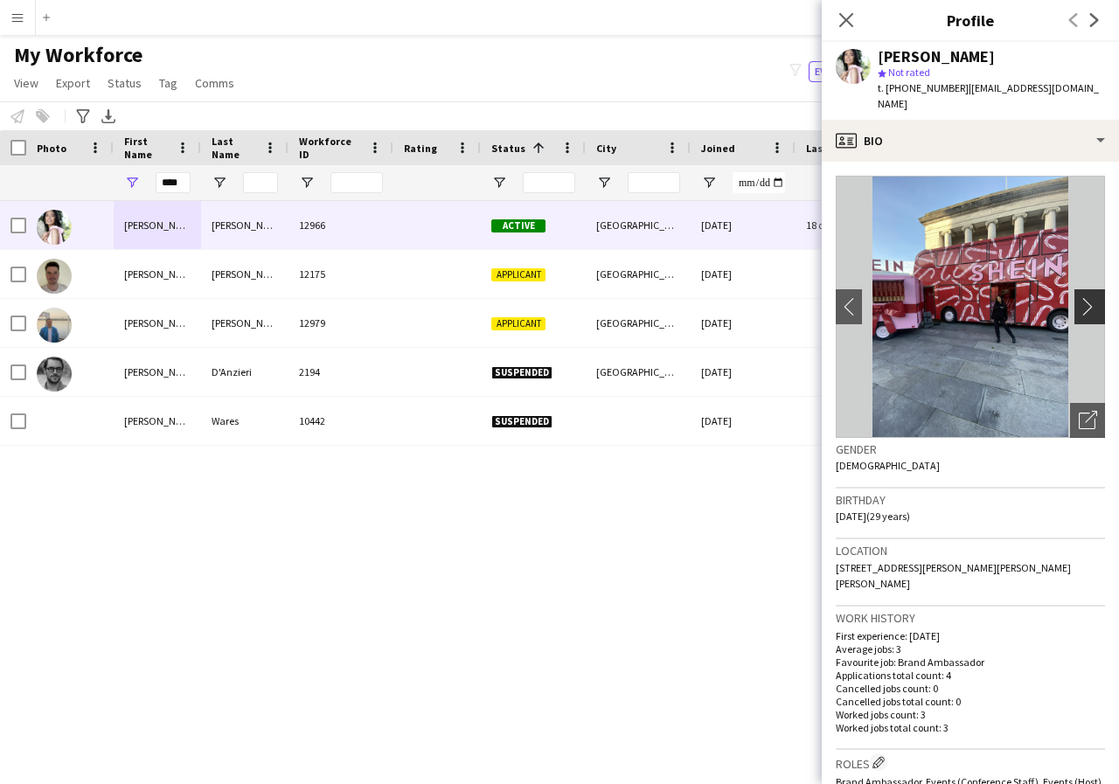
click at [1079, 297] on app-icon "chevron-right" at bounding box center [1092, 306] width 27 height 18
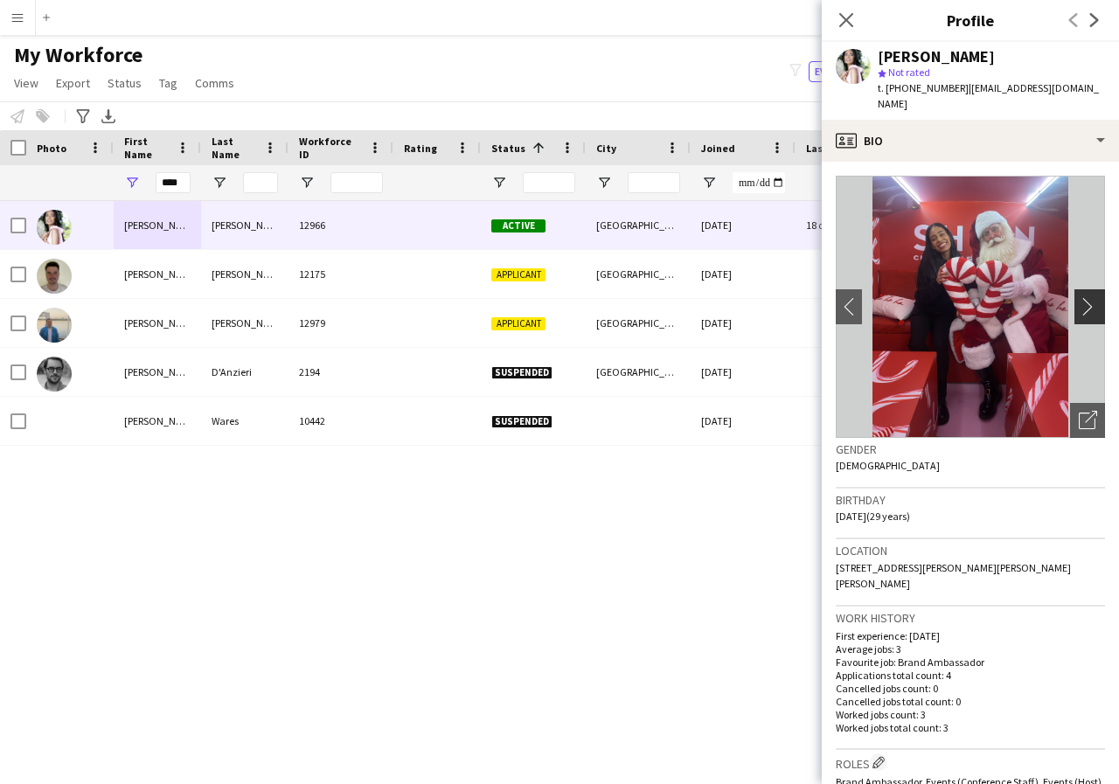
click at [1079, 297] on app-icon "chevron-right" at bounding box center [1092, 306] width 27 height 18
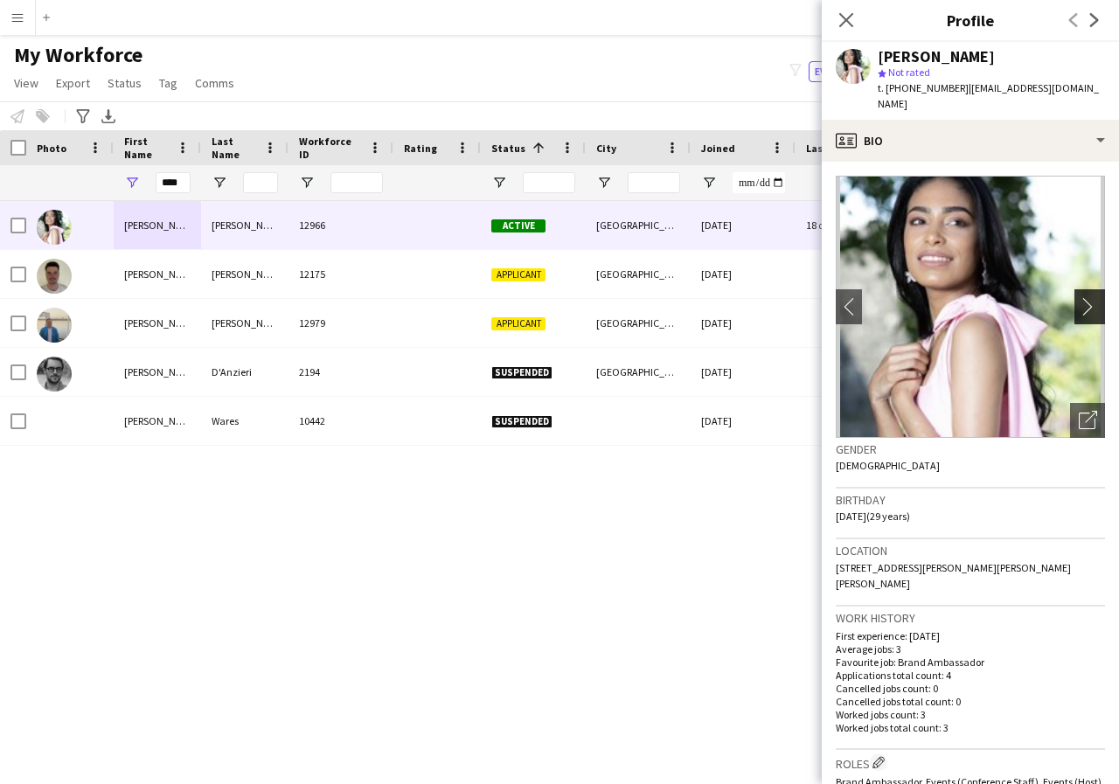
click at [1079, 297] on app-icon "chevron-right" at bounding box center [1092, 306] width 27 height 18
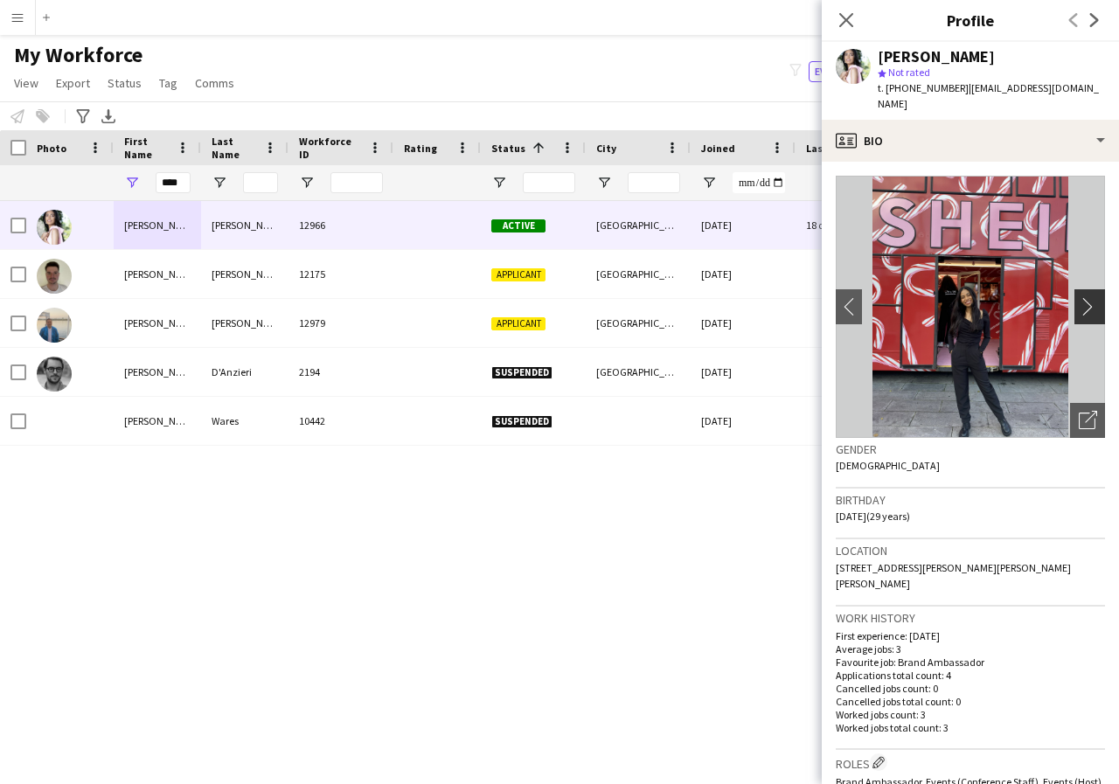
click at [1079, 297] on app-icon "chevron-right" at bounding box center [1092, 306] width 27 height 18
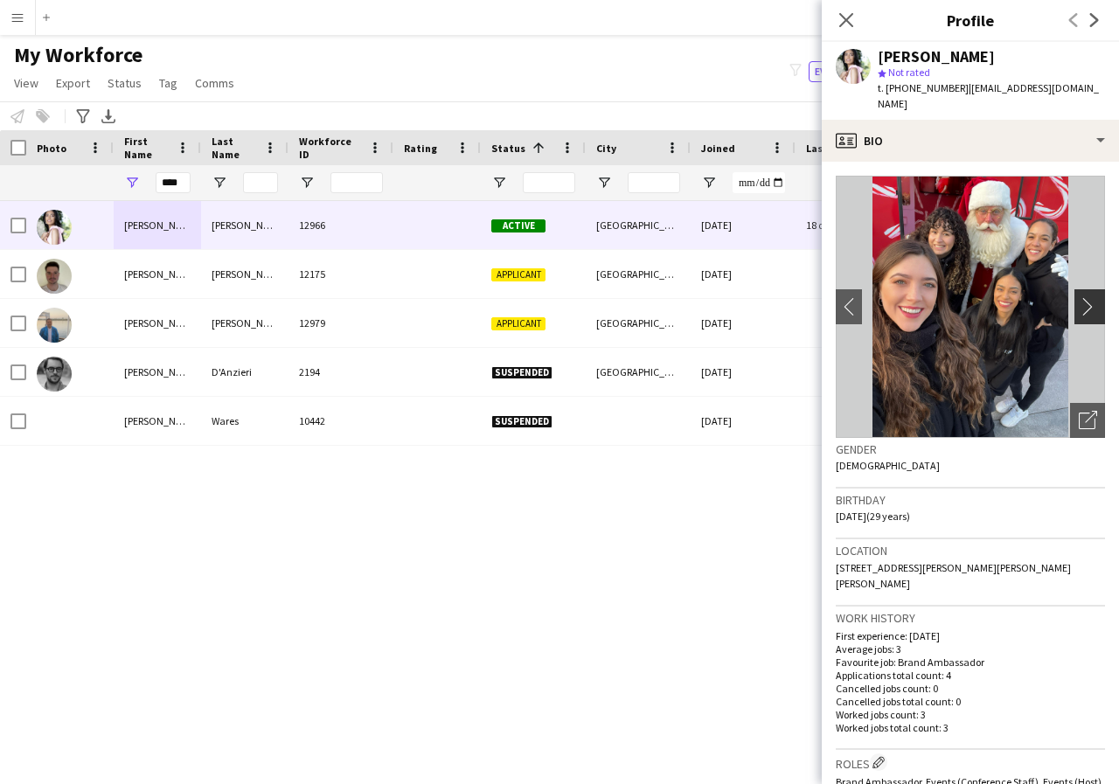
click at [1079, 297] on app-icon "chevron-right" at bounding box center [1092, 306] width 27 height 18
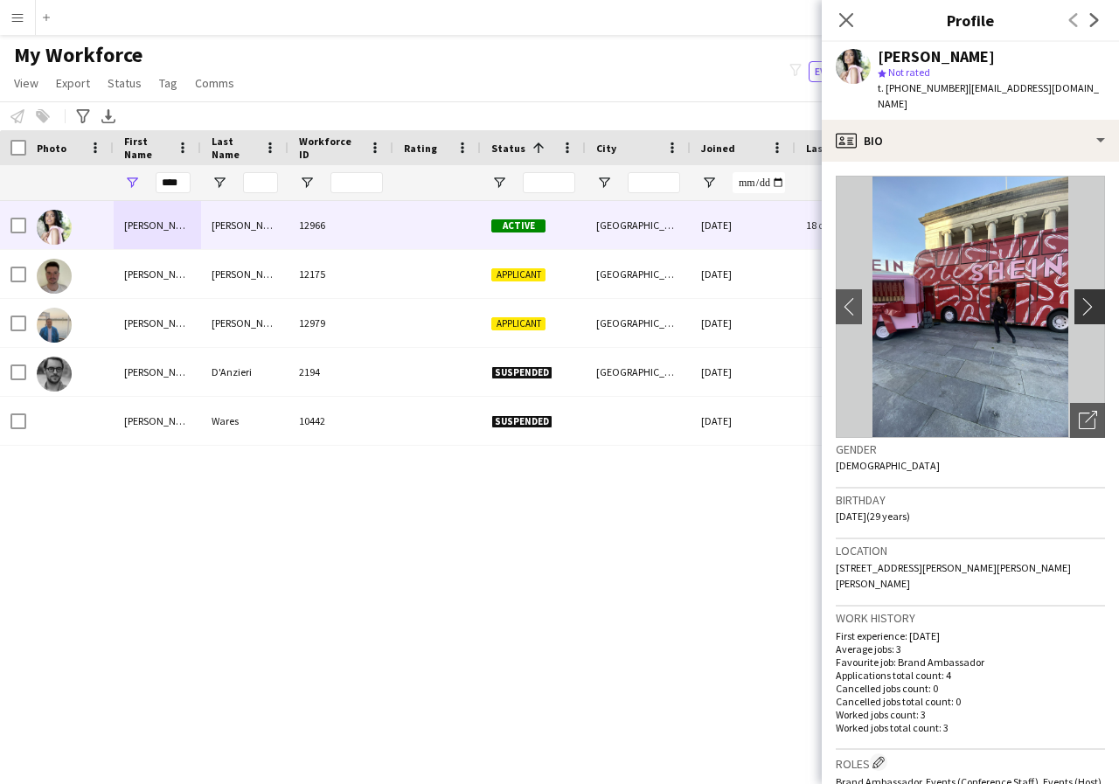
click at [1079, 297] on app-icon "chevron-right" at bounding box center [1092, 306] width 27 height 18
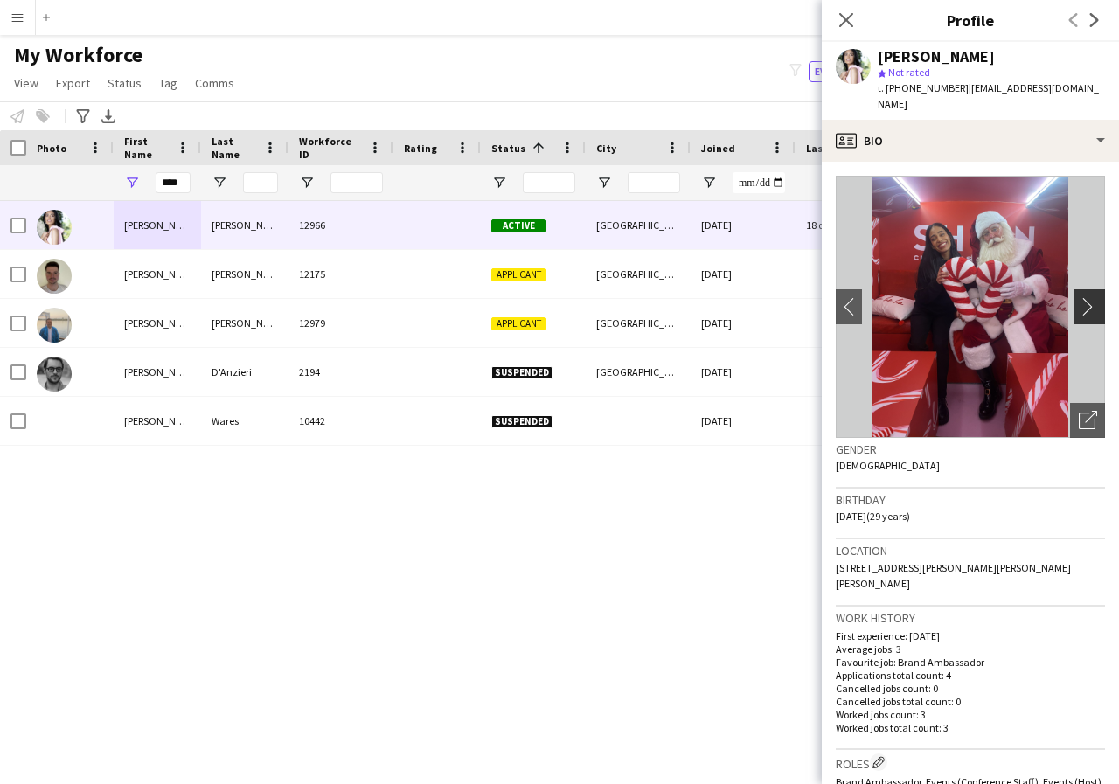
click at [1079, 297] on app-icon "chevron-right" at bounding box center [1092, 306] width 27 height 18
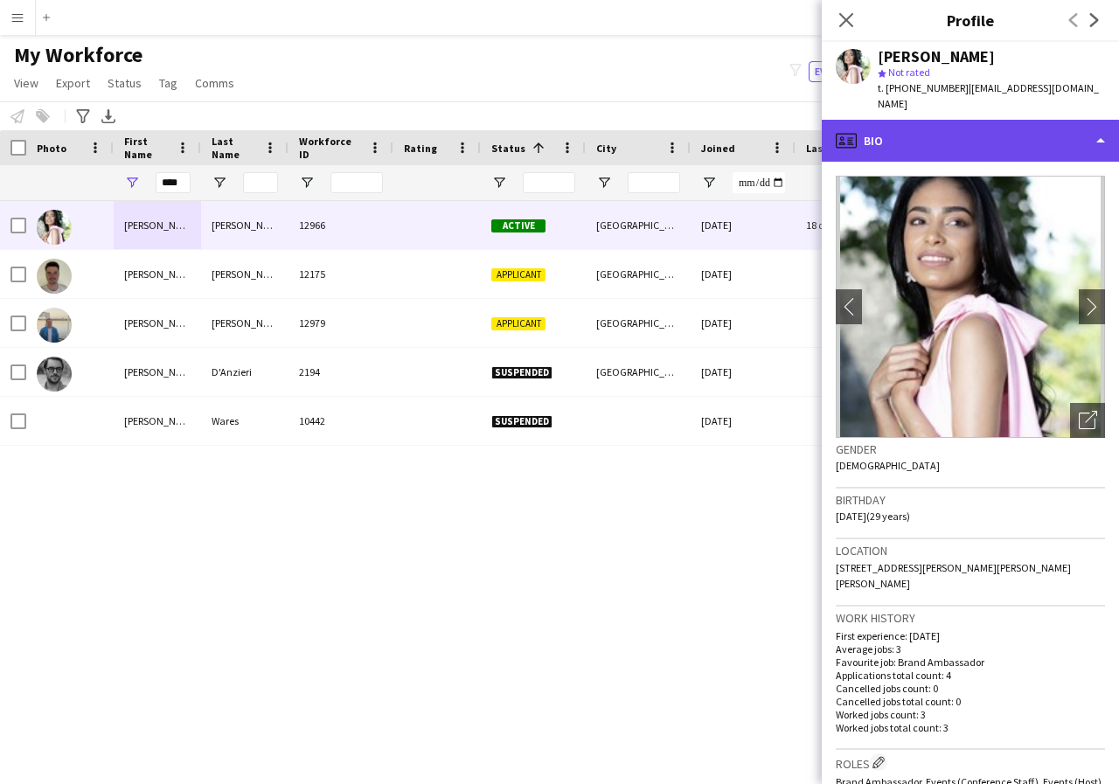
click at [1097, 127] on div "profile Bio" at bounding box center [970, 141] width 297 height 42
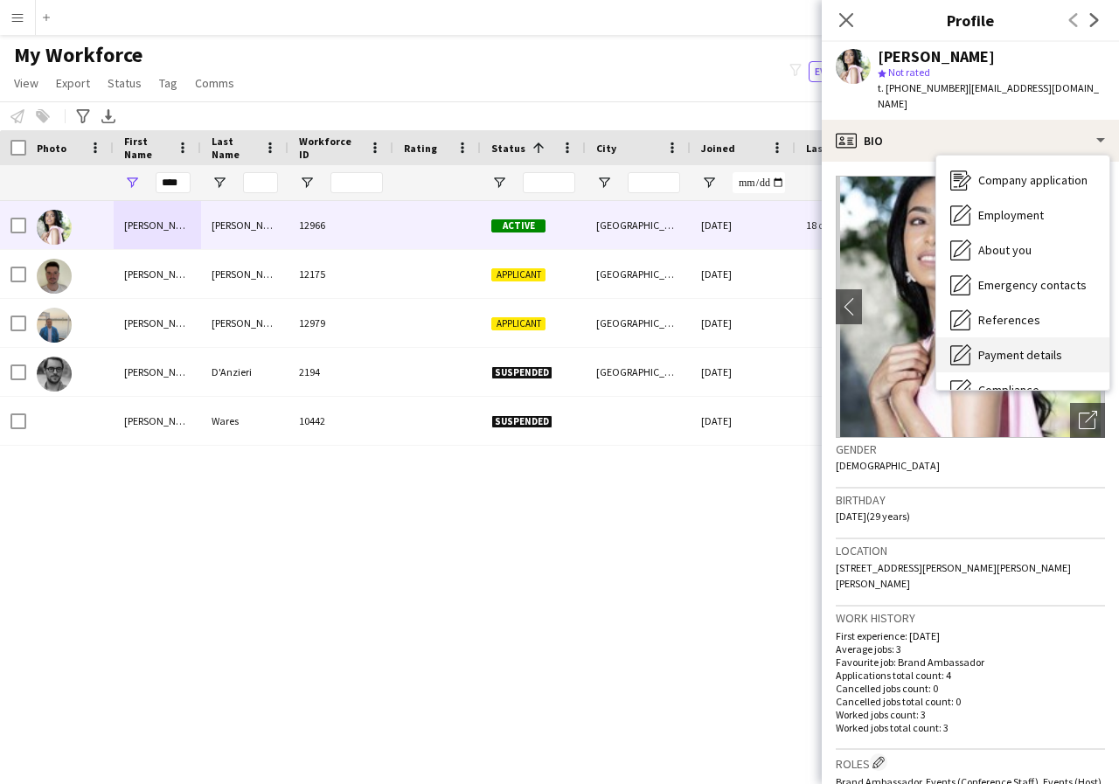
click at [1046, 347] on span "Payment details" at bounding box center [1020, 355] width 84 height 16
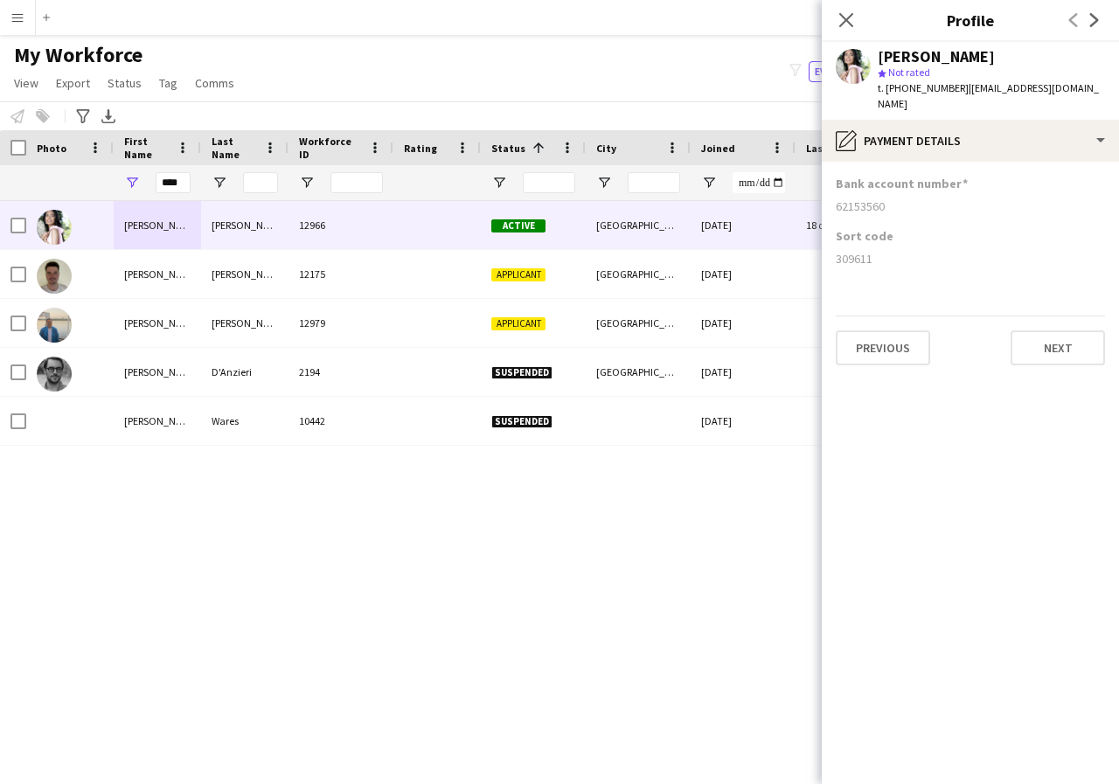
drag, startPoint x: 831, startPoint y: 189, endPoint x: 924, endPoint y: 200, distance: 93.3
click at [924, 200] on app-section-data-types "Bank account number 62153560 Sort code 309611 Previous Next" at bounding box center [970, 473] width 297 height 622
copy div "62153560"
drag, startPoint x: 836, startPoint y: 244, endPoint x: 906, endPoint y: 250, distance: 71.1
click at [906, 251] on div "309611" at bounding box center [970, 259] width 269 height 16
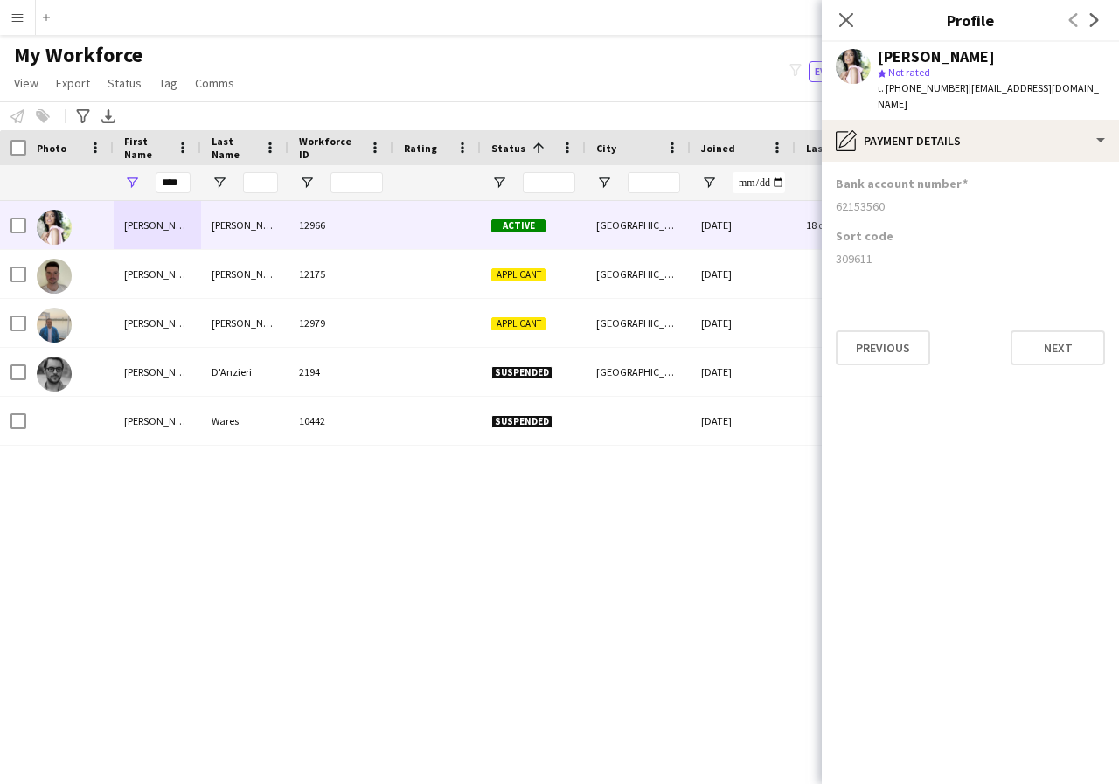
copy div "309611"
click at [842, 21] on icon "Close pop-in" at bounding box center [845, 19] width 17 height 17
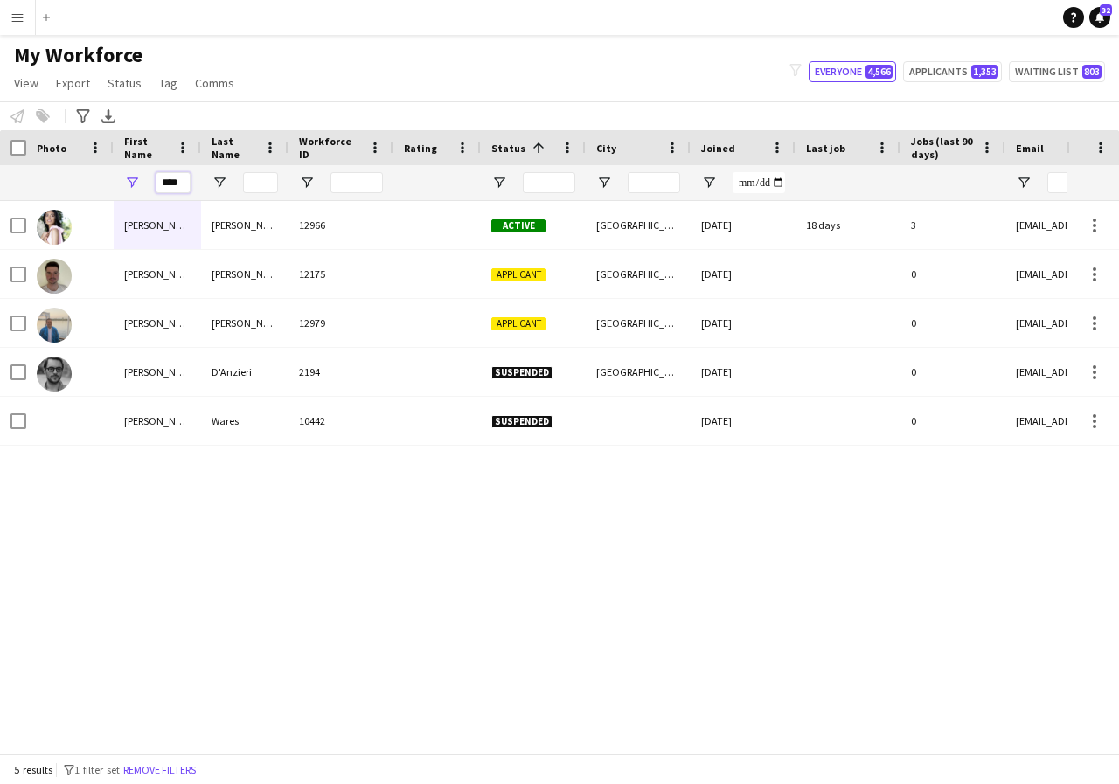
click at [187, 184] on input "****" at bounding box center [173, 182] width 35 height 21
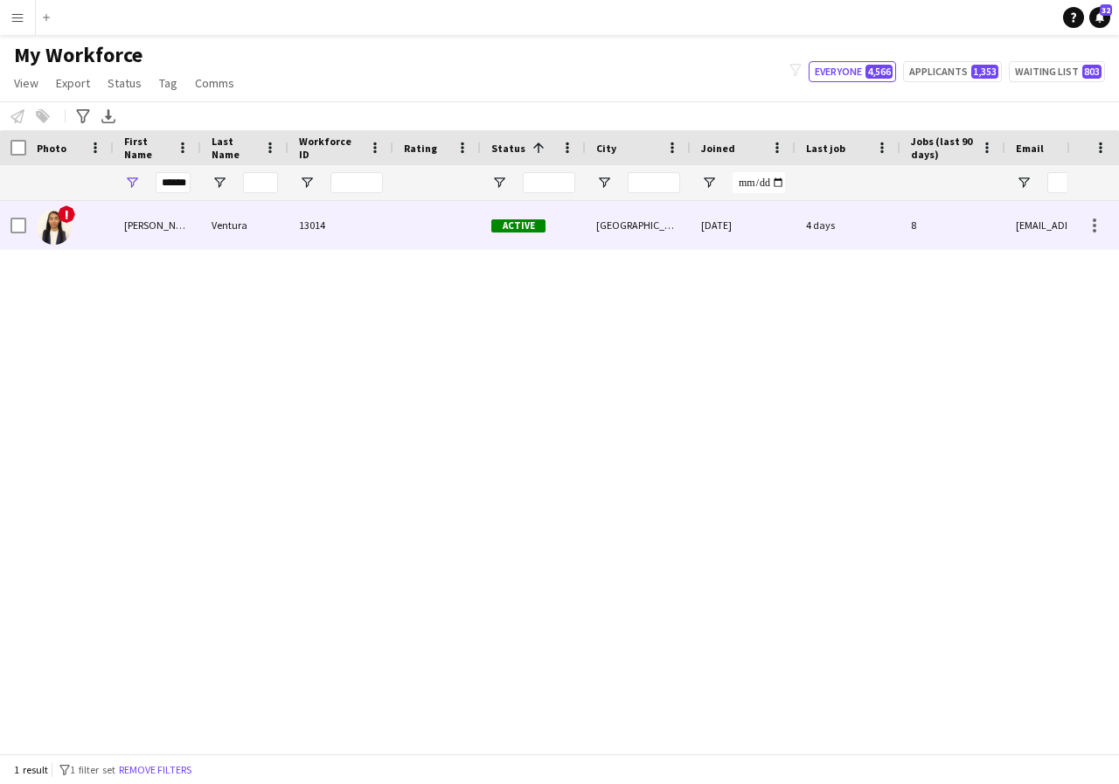
click at [177, 235] on div "Astrid" at bounding box center [157, 225] width 87 height 48
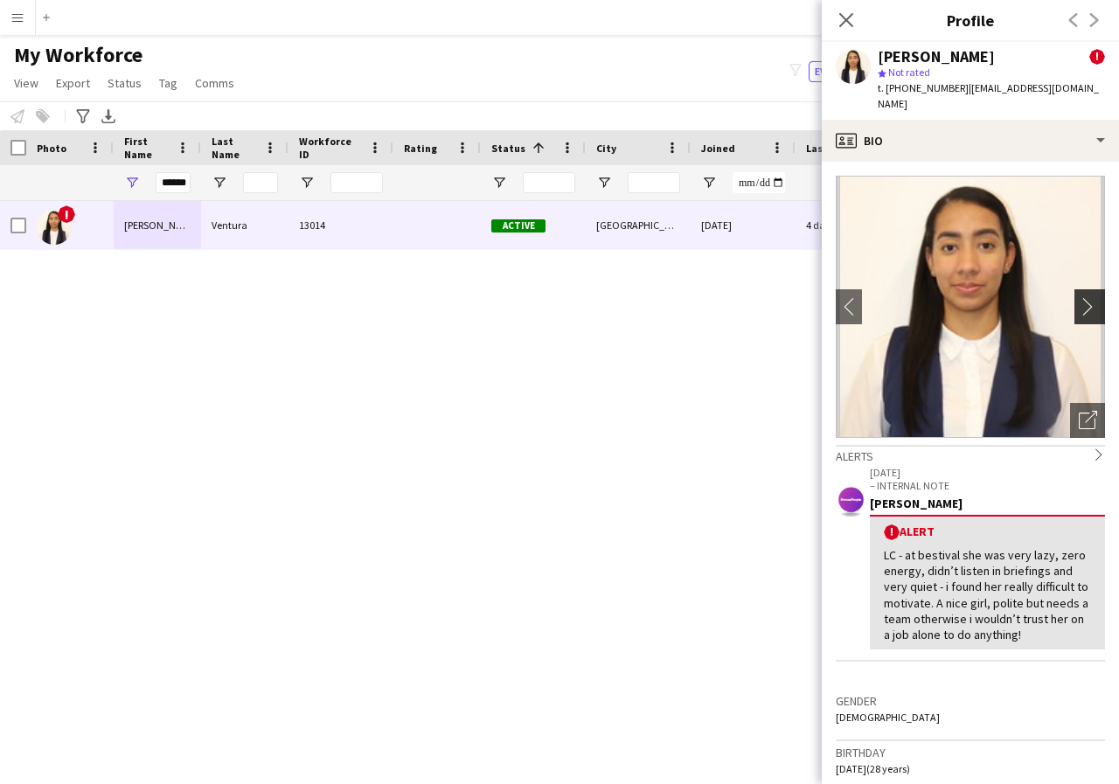
click at [1079, 297] on app-icon "chevron-right" at bounding box center [1092, 306] width 27 height 18
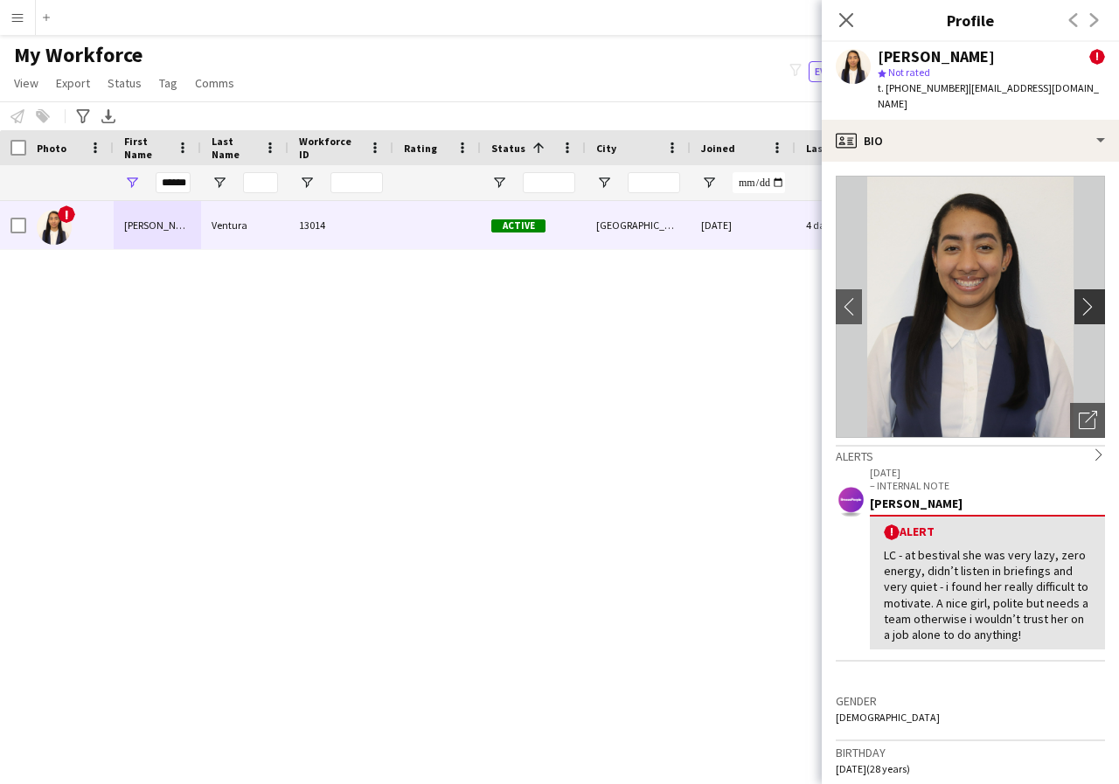
click at [1079, 297] on app-icon "chevron-right" at bounding box center [1092, 306] width 27 height 18
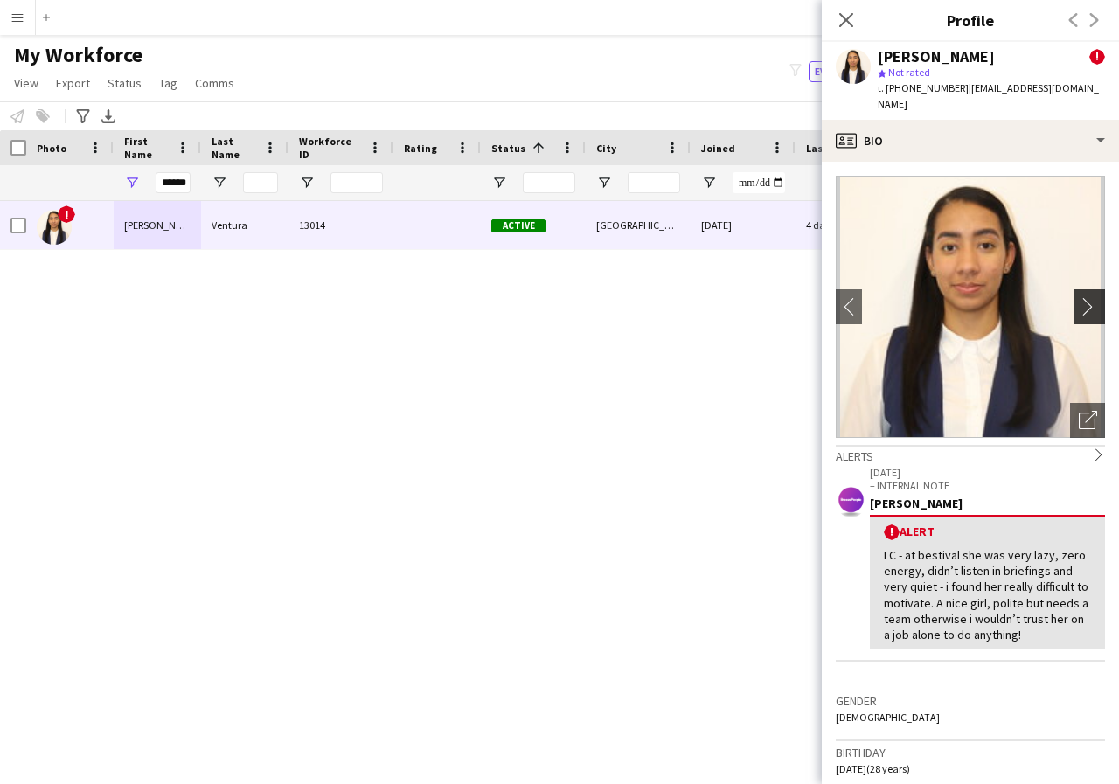
click at [1079, 297] on app-icon "chevron-right" at bounding box center [1092, 306] width 27 height 18
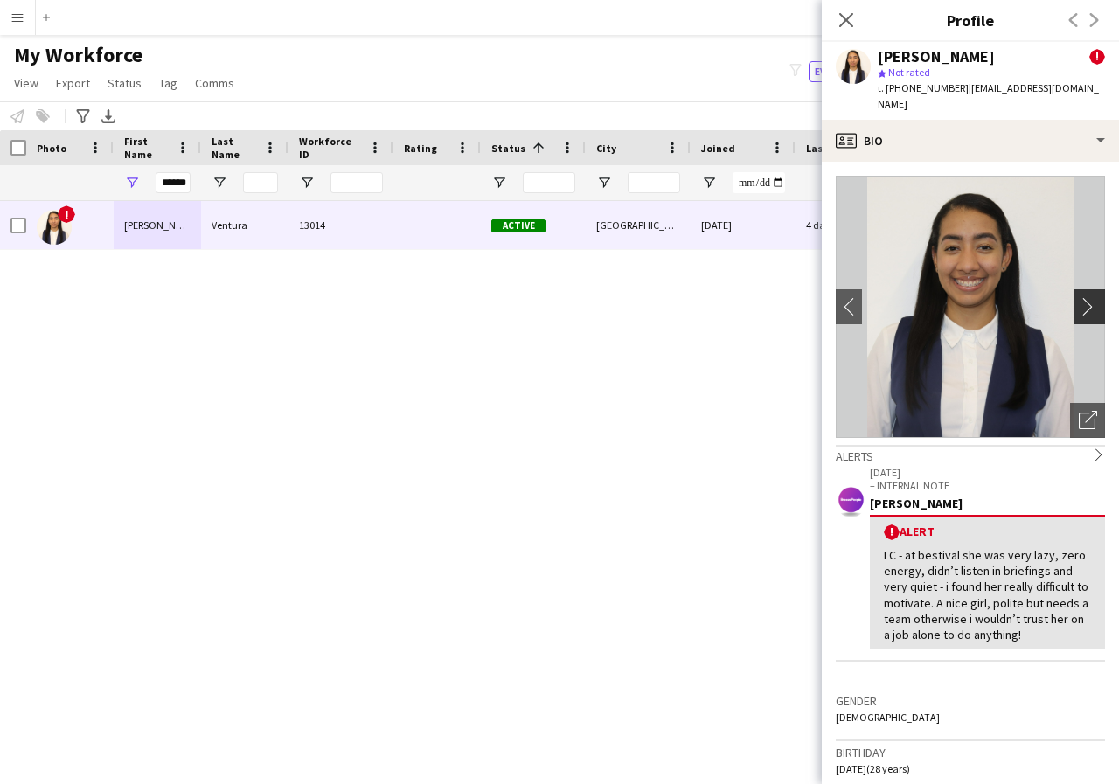
click at [1079, 297] on app-icon "chevron-right" at bounding box center [1092, 306] width 27 height 18
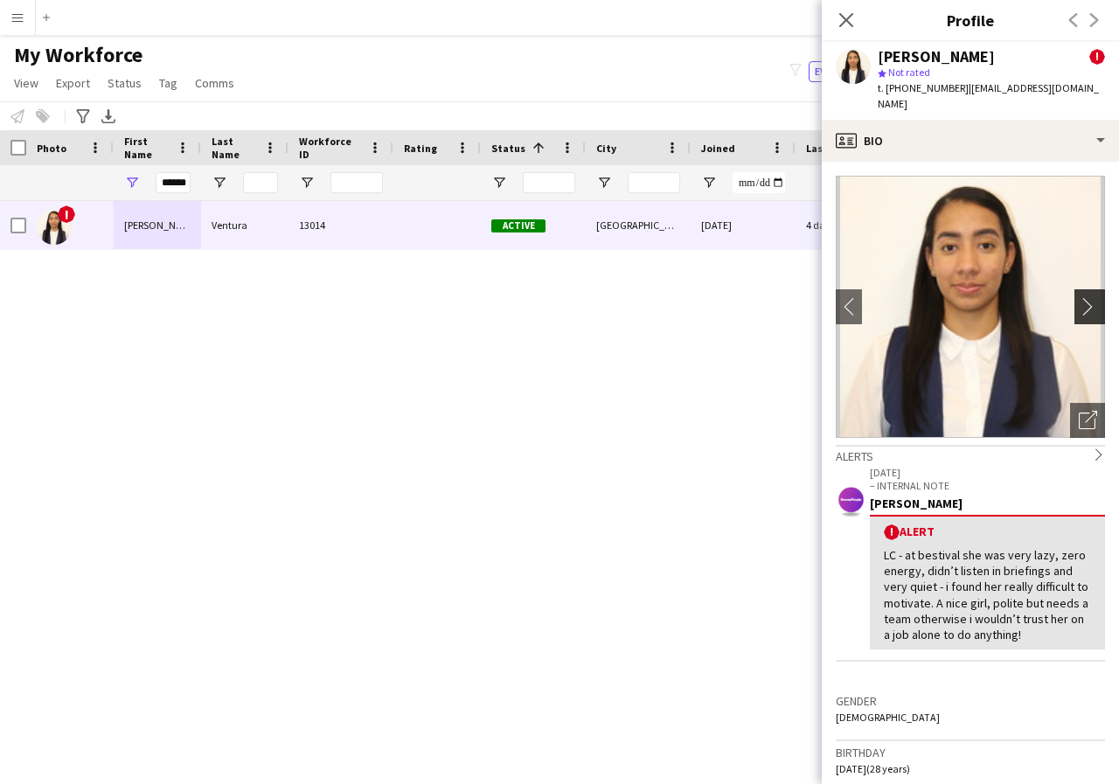
click at [1079, 297] on app-icon "chevron-right" at bounding box center [1092, 306] width 27 height 18
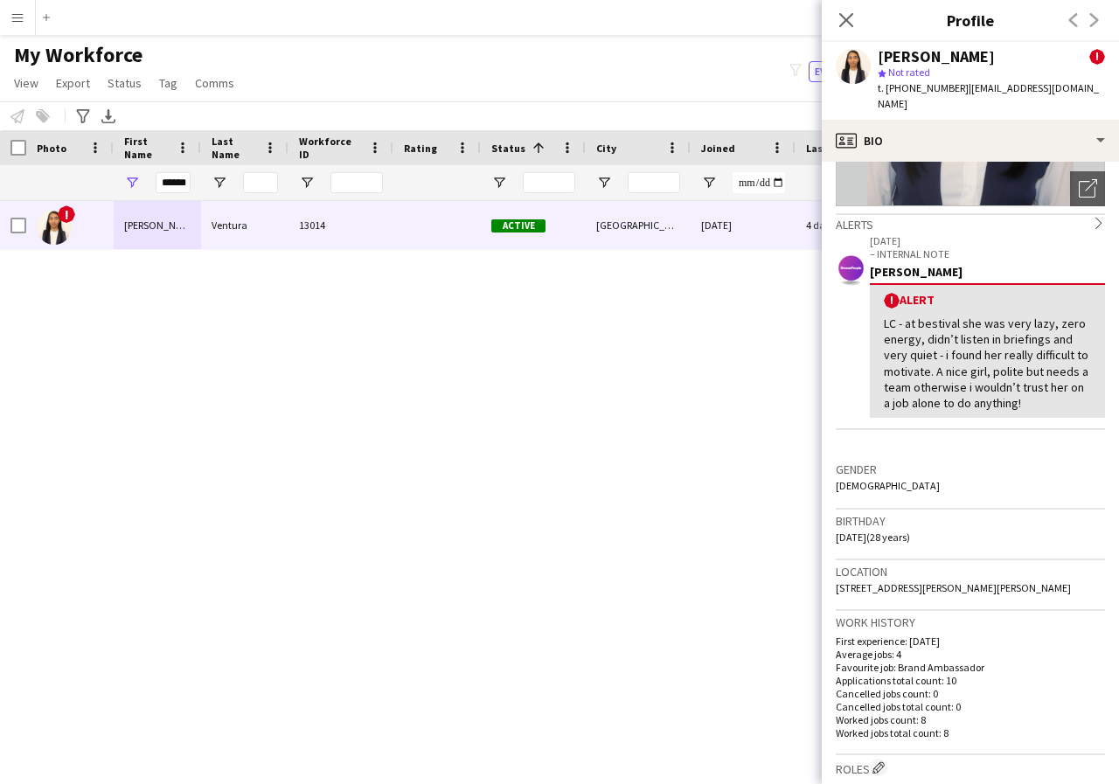
scroll to position [297, 0]
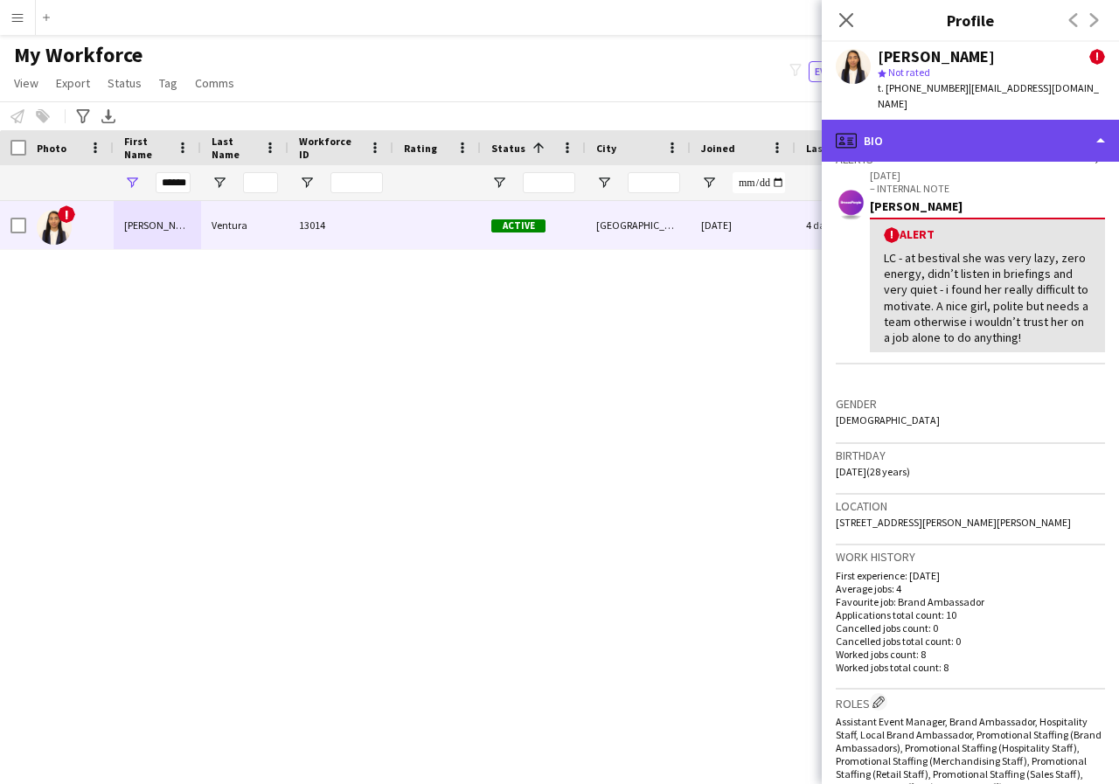
click at [1098, 128] on div "profile Bio" at bounding box center [970, 141] width 297 height 42
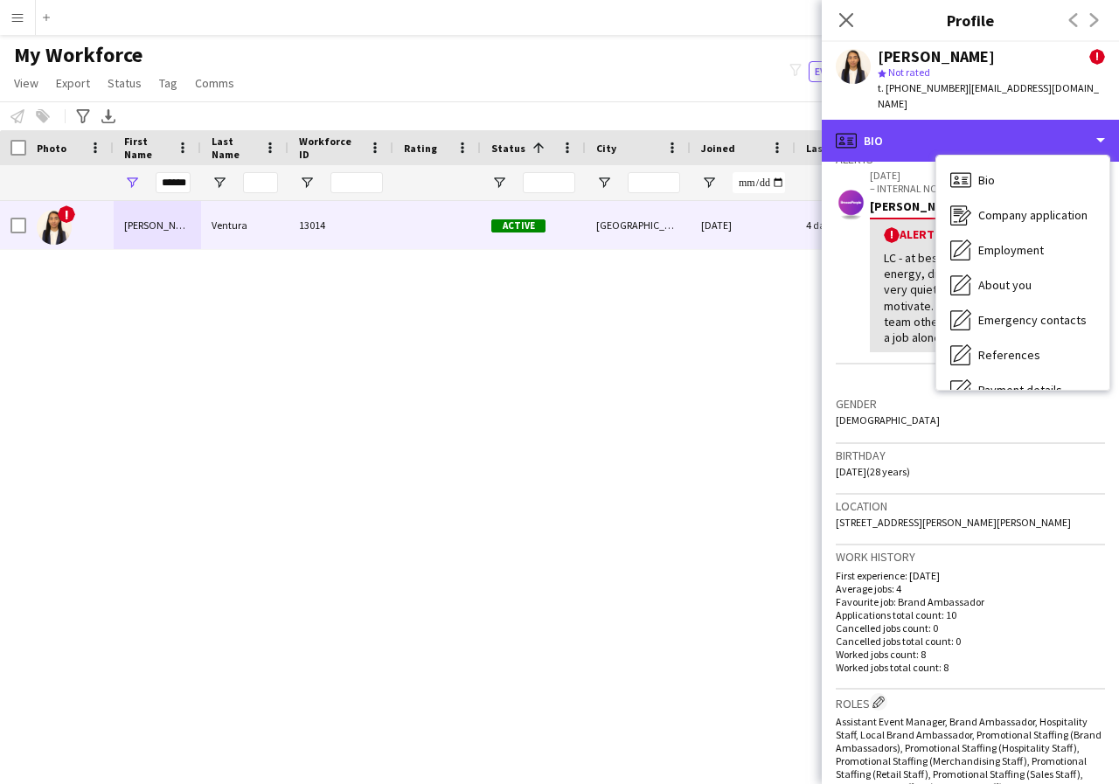
scroll to position [35, 0]
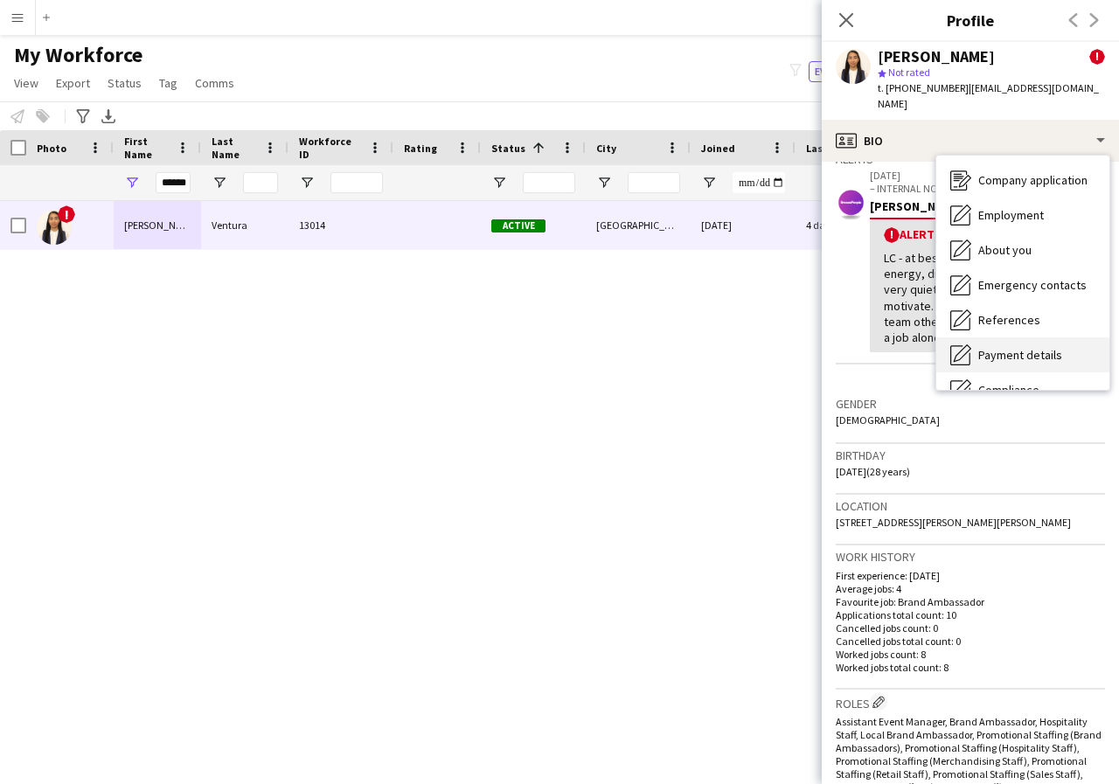
click at [1051, 347] on span "Payment details" at bounding box center [1020, 355] width 84 height 16
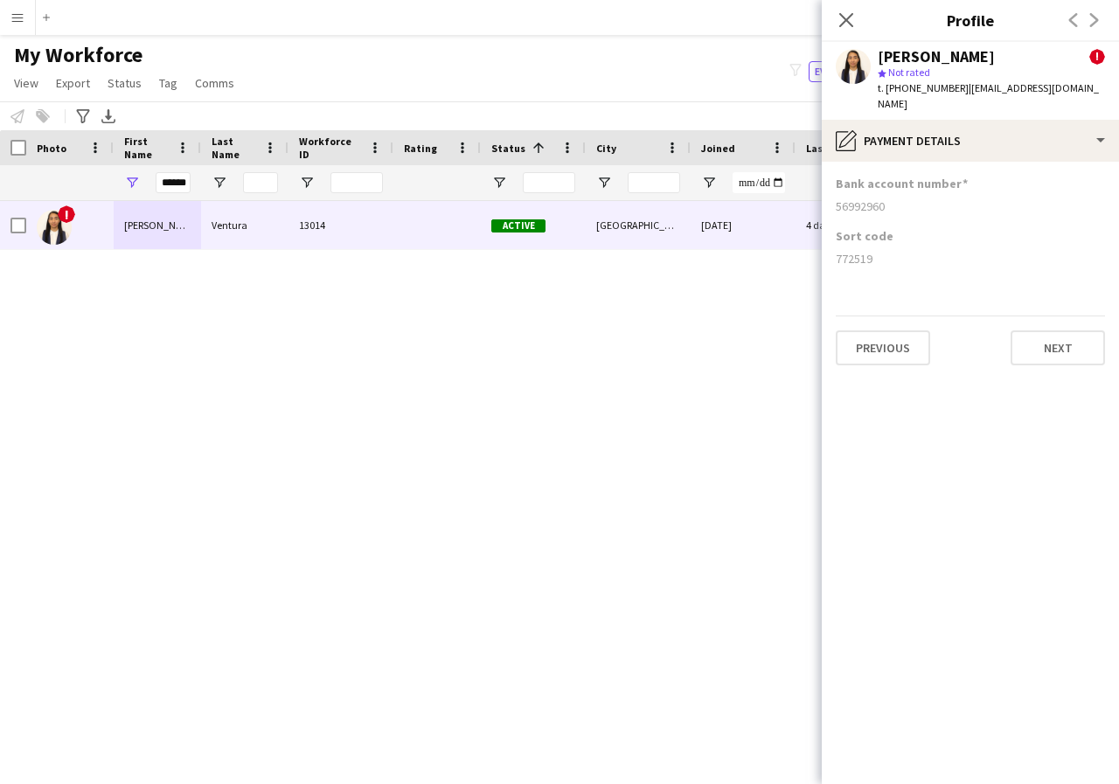
drag, startPoint x: 835, startPoint y: 190, endPoint x: 901, endPoint y: 194, distance: 66.6
click at [901, 194] on app-section-data-types "Bank account number 56992960 Sort code 772519 Previous Next" at bounding box center [970, 473] width 297 height 622
copy div "56992960"
drag, startPoint x: 833, startPoint y: 242, endPoint x: 888, endPoint y: 249, distance: 55.5
click at [888, 249] on app-section-data-types "Bank account number 56992960 Sort code 772519 Previous Next" at bounding box center [970, 473] width 297 height 622
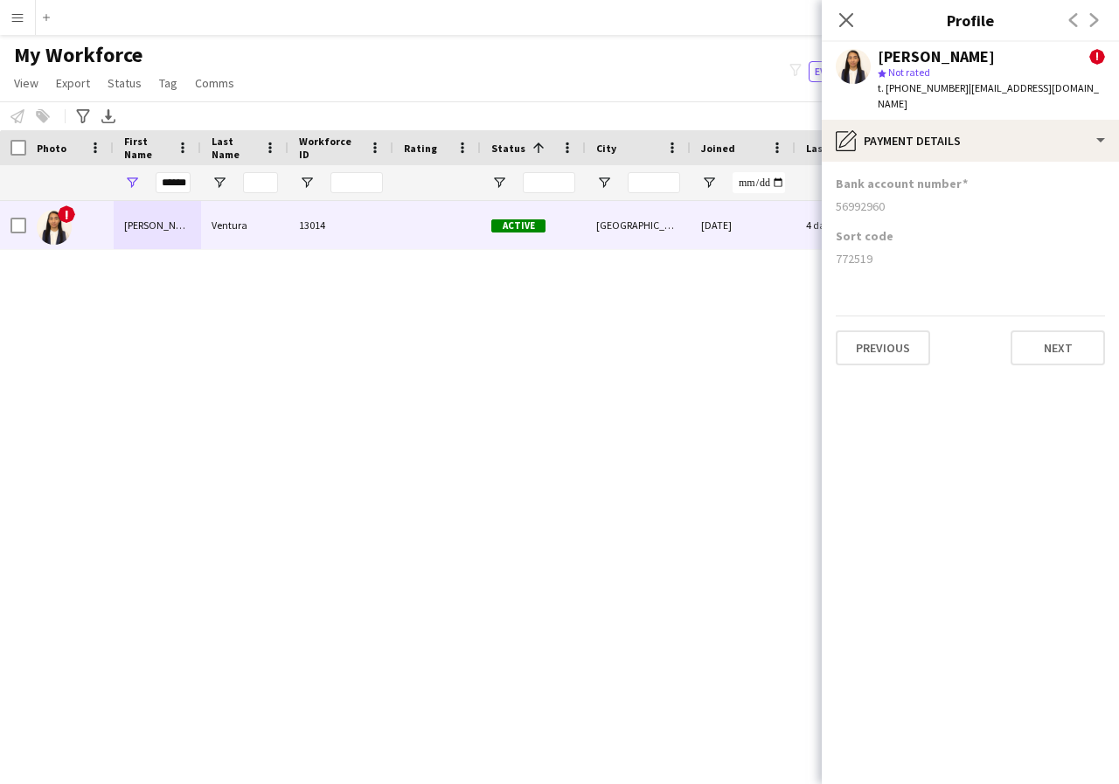
copy div "772519"
click at [841, 19] on icon "Close pop-in" at bounding box center [845, 19] width 17 height 17
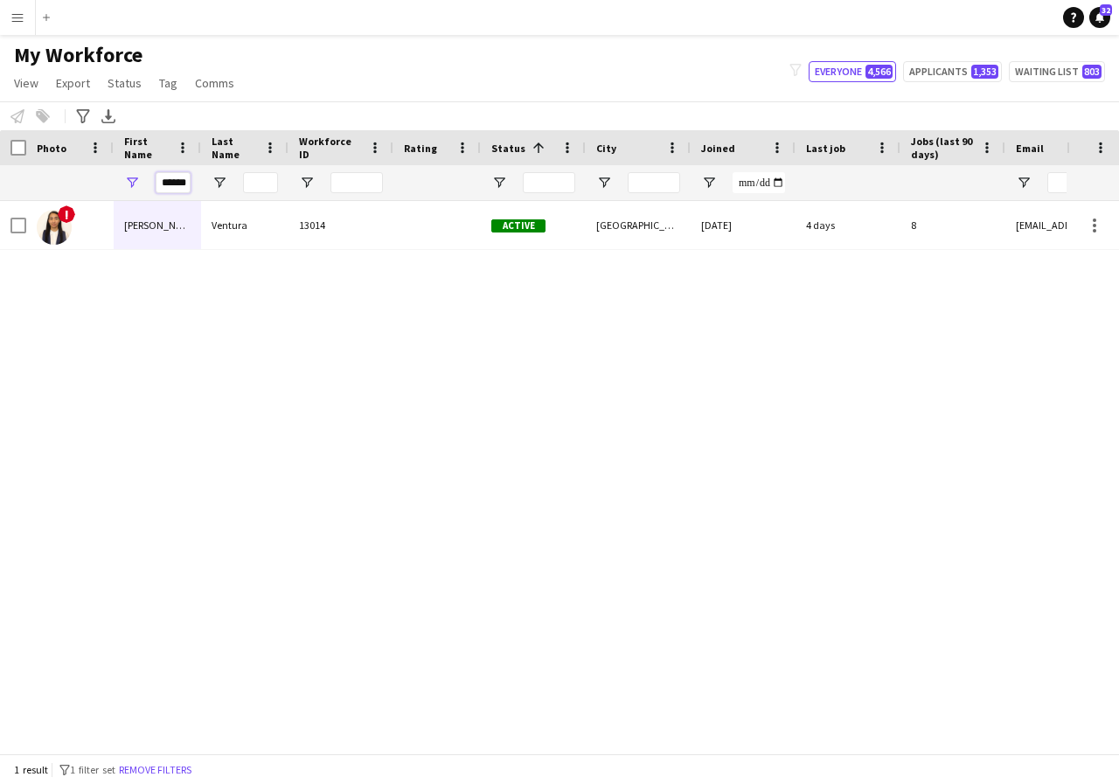
click at [186, 184] on input "******" at bounding box center [173, 182] width 35 height 21
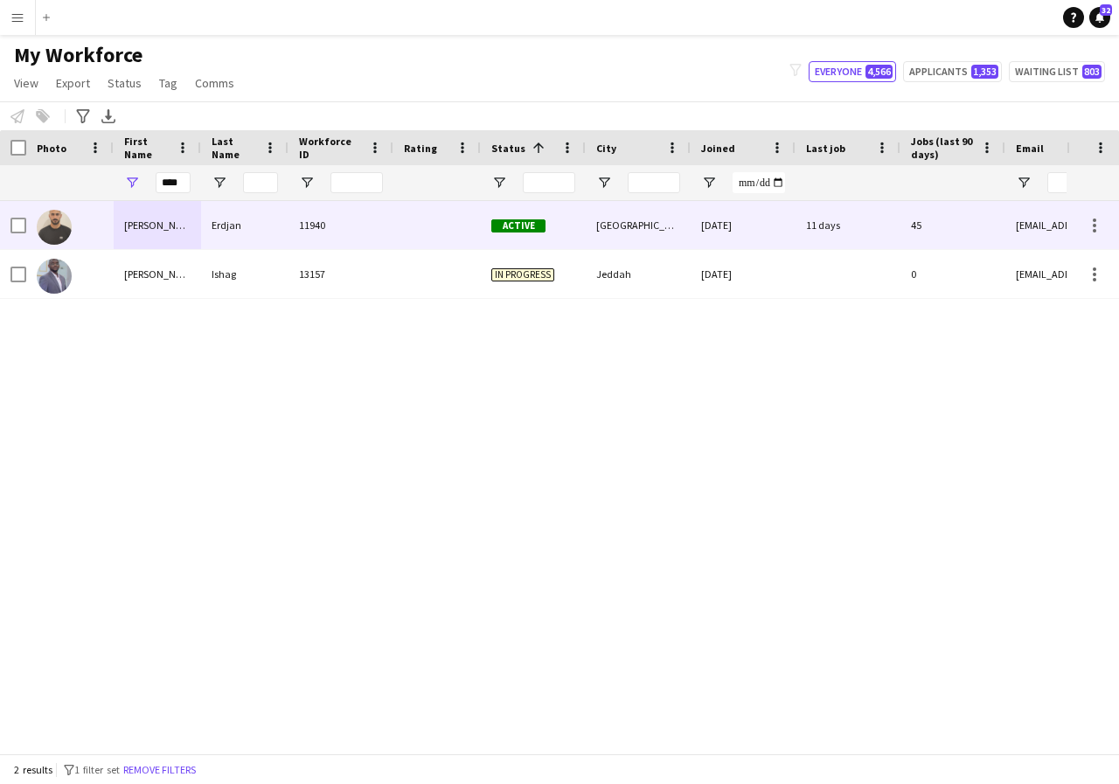
click at [170, 226] on div "Aziz" at bounding box center [157, 225] width 87 height 48
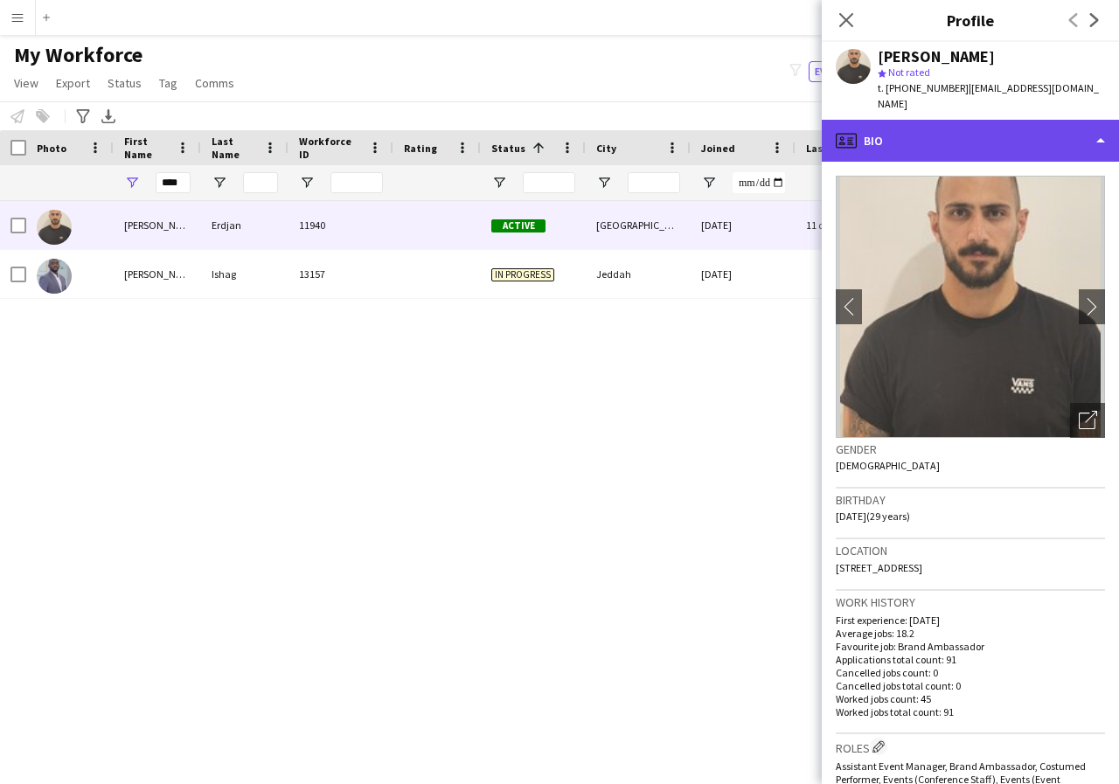
click at [1096, 124] on div "profile Bio" at bounding box center [970, 141] width 297 height 42
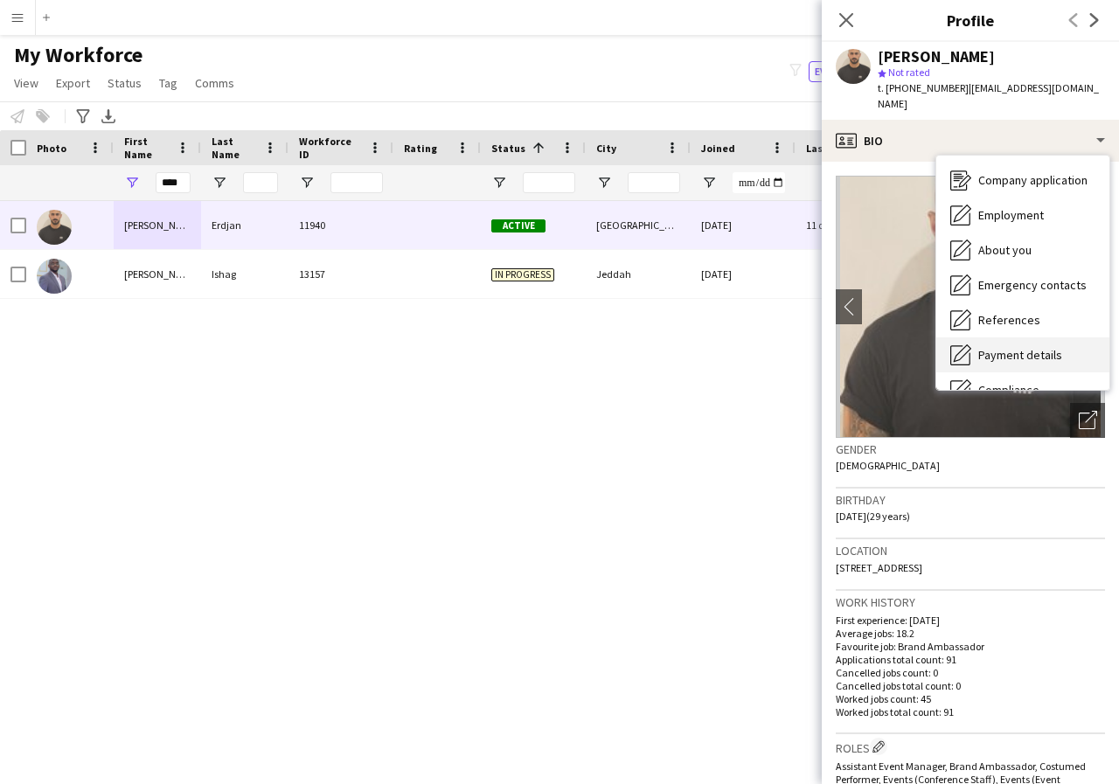
click at [1050, 337] on div "Payment details Payment details" at bounding box center [1022, 354] width 173 height 35
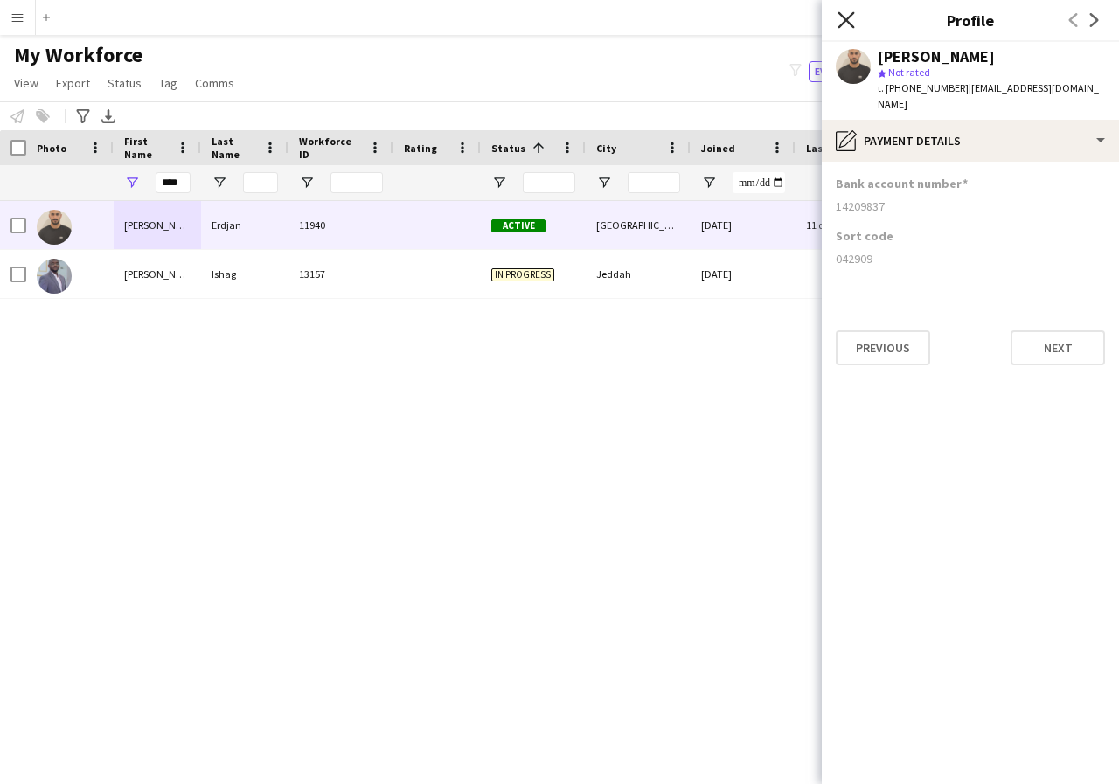
click at [848, 22] on icon at bounding box center [845, 19] width 17 height 17
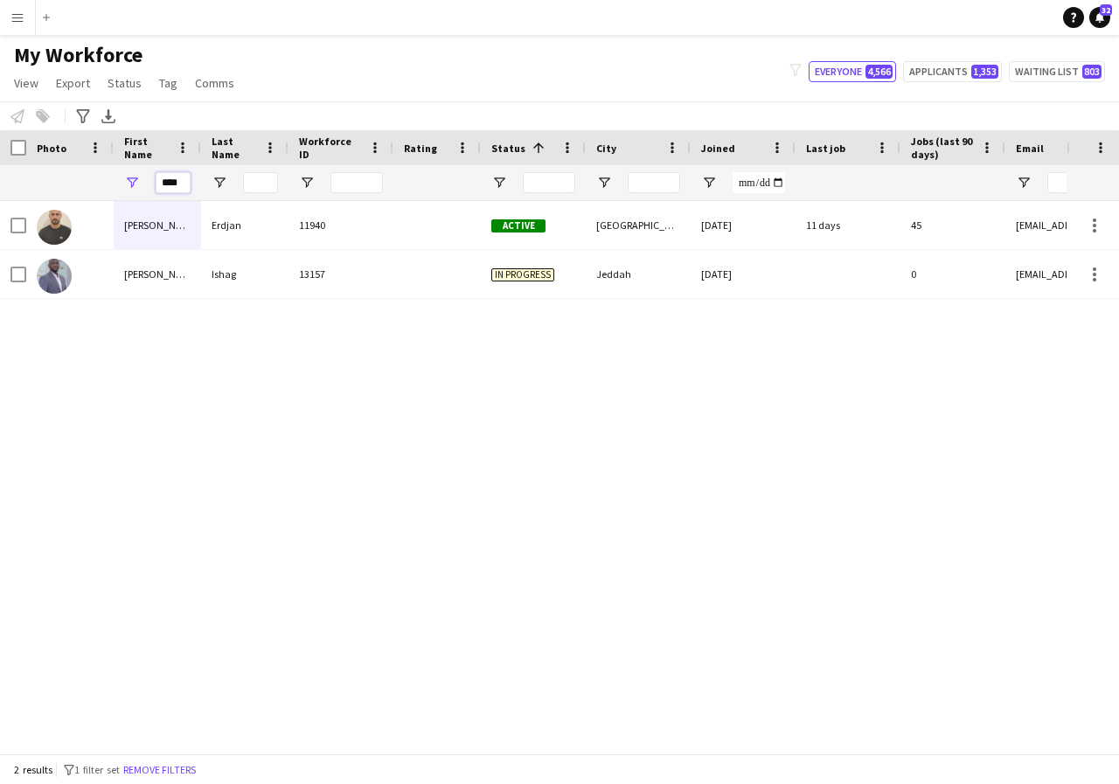
click at [177, 182] on input "****" at bounding box center [173, 182] width 35 height 21
type input "*"
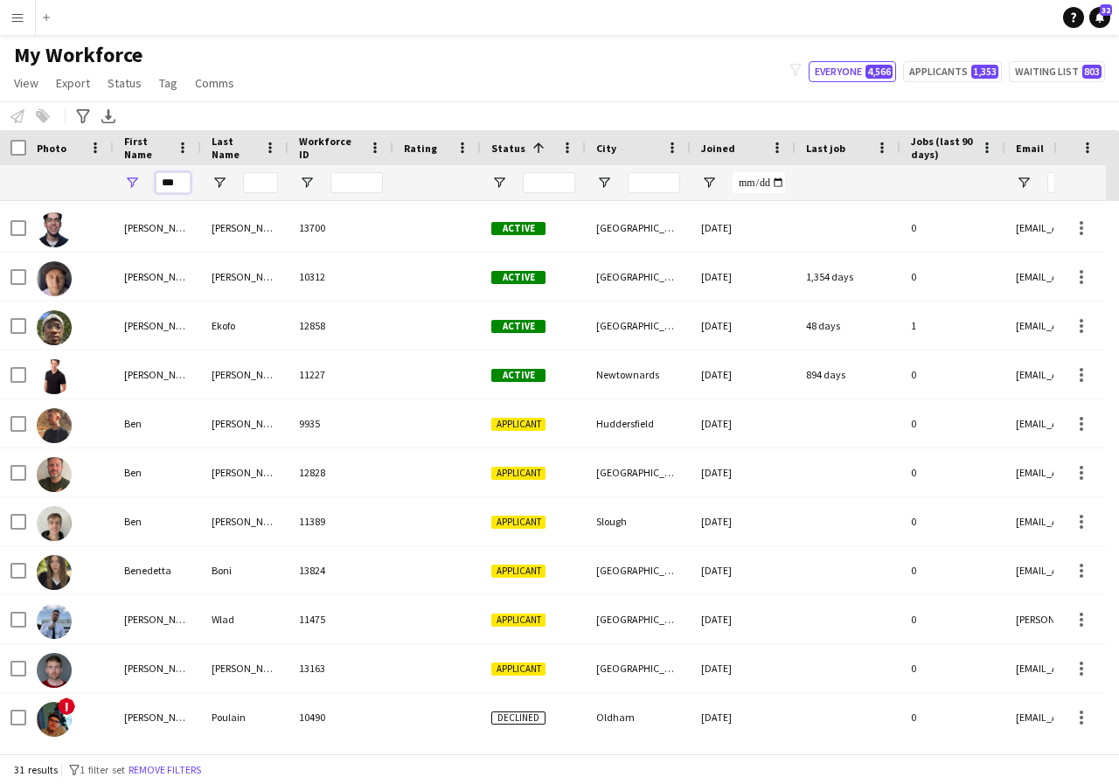
scroll to position [297, 0]
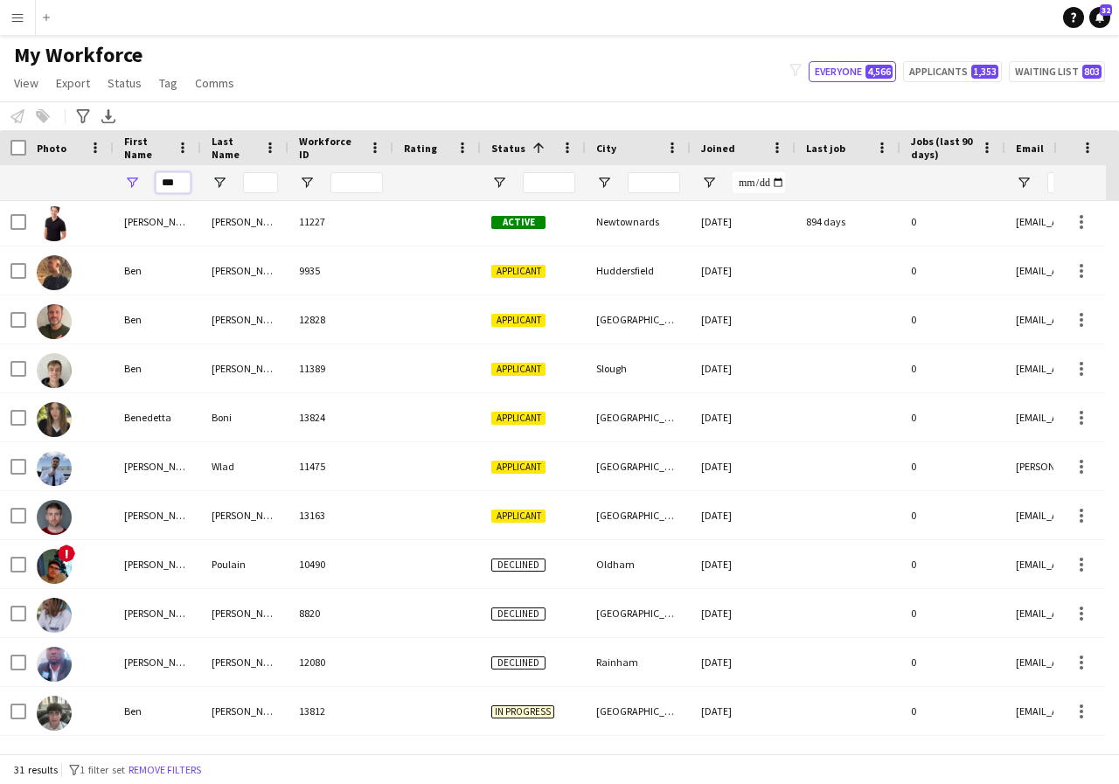
type input "***"
click at [262, 182] on input "Last Name Filter Input" at bounding box center [260, 182] width 35 height 21
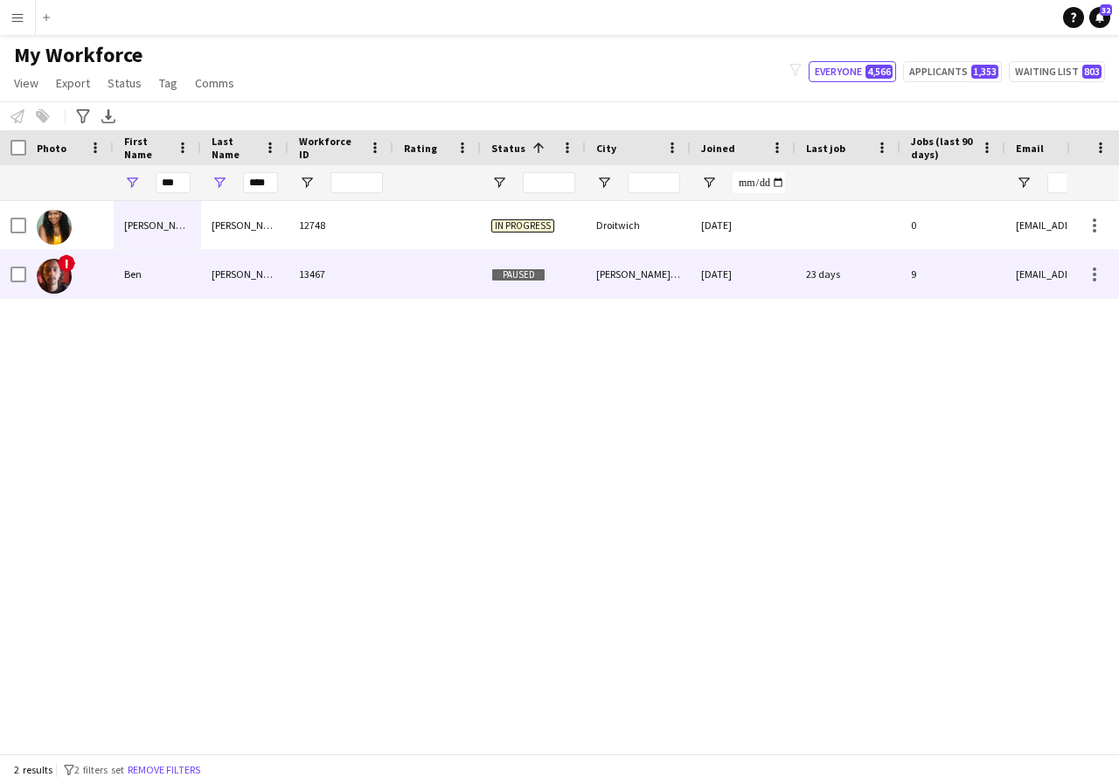
click at [153, 276] on div "Ben" at bounding box center [157, 274] width 87 height 48
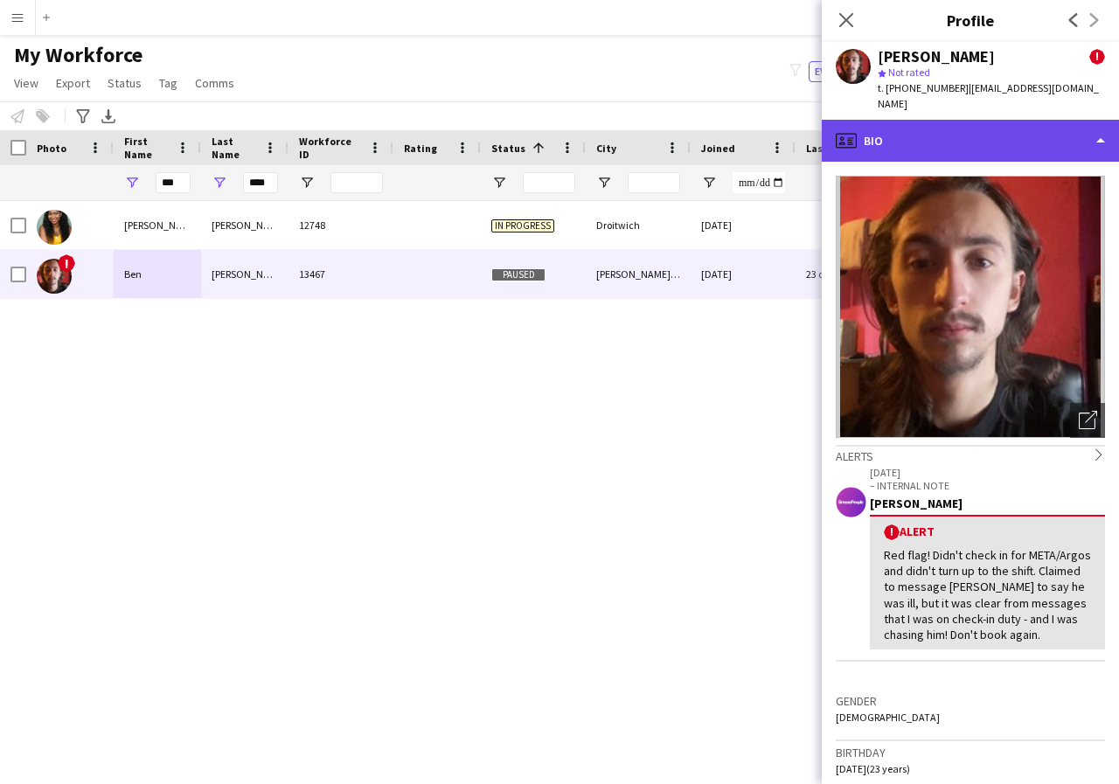
click at [1099, 128] on div "profile Bio" at bounding box center [970, 141] width 297 height 42
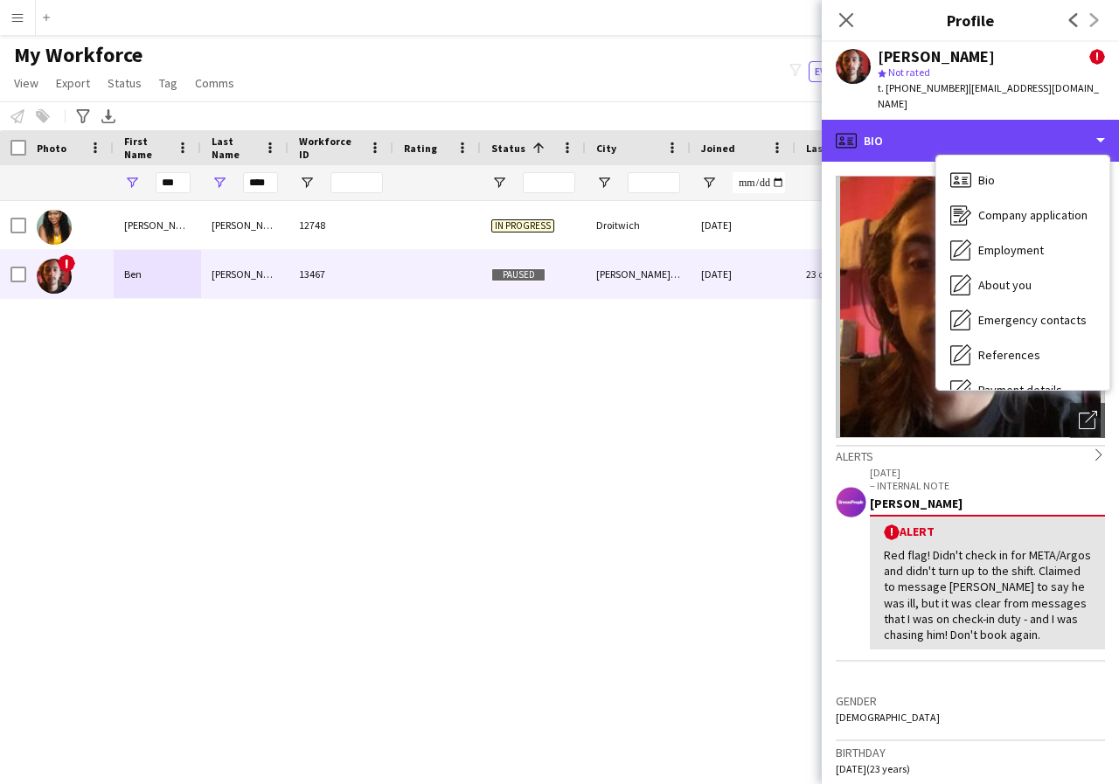
scroll to position [35, 0]
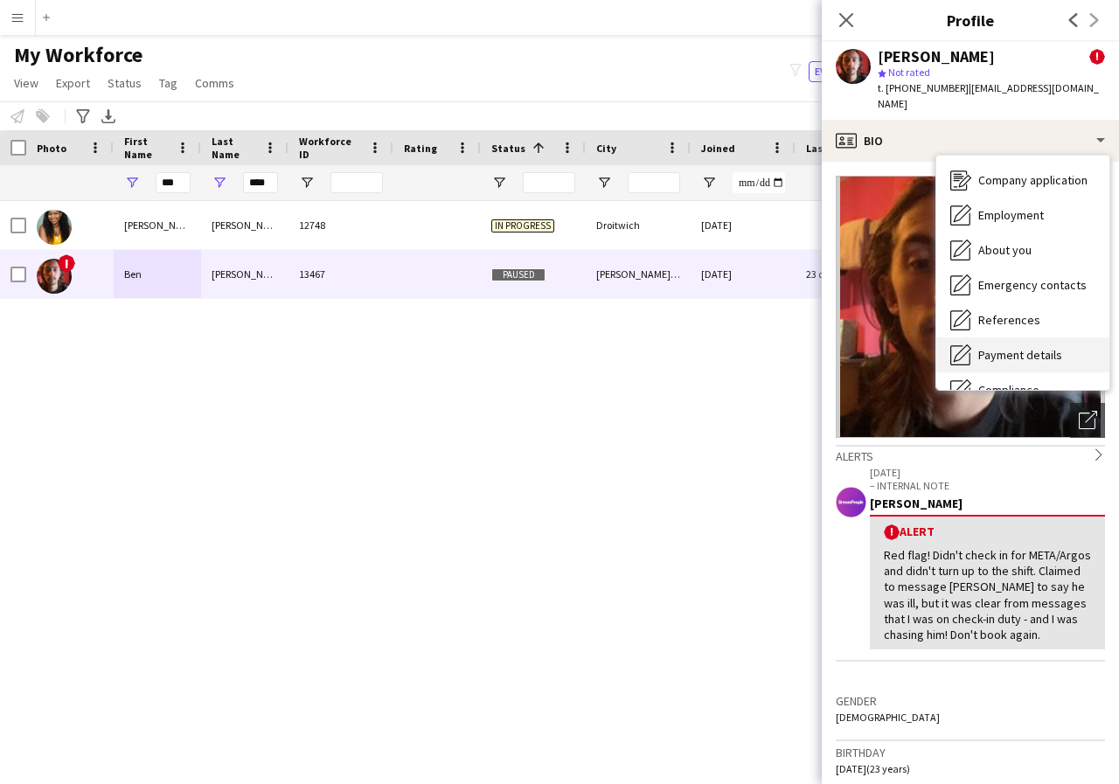
click at [1037, 347] on span "Payment details" at bounding box center [1020, 355] width 84 height 16
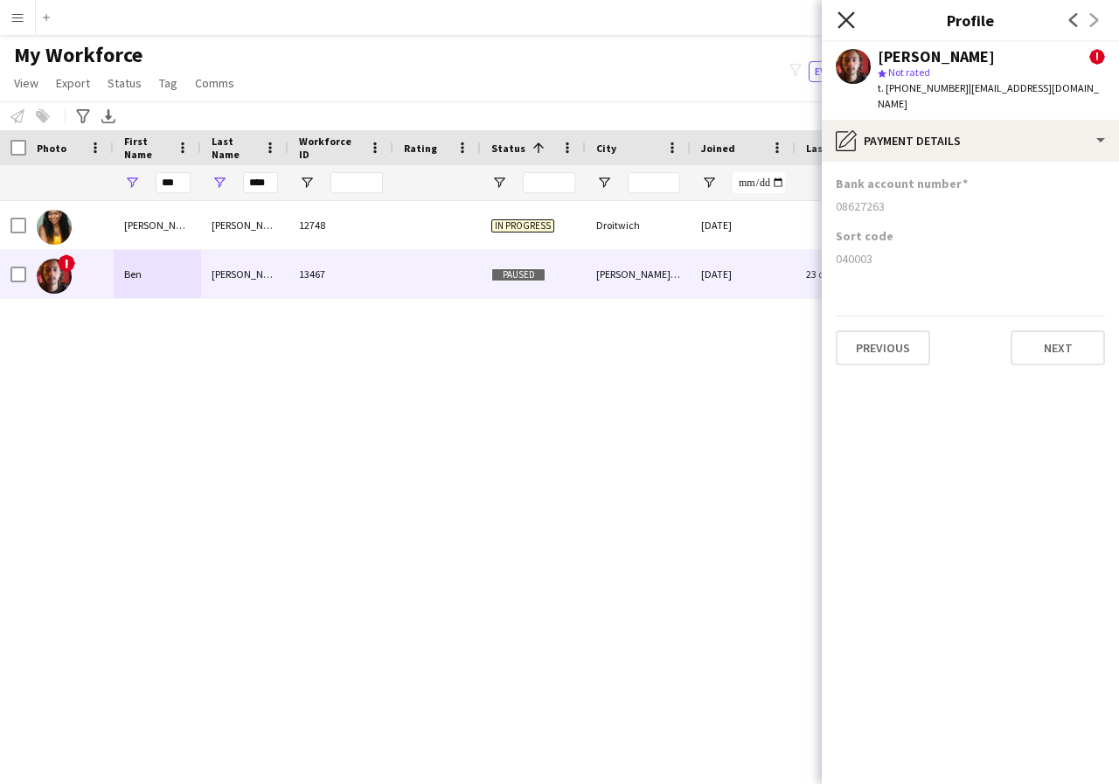
click at [846, 24] on icon "Close pop-in" at bounding box center [845, 19] width 17 height 17
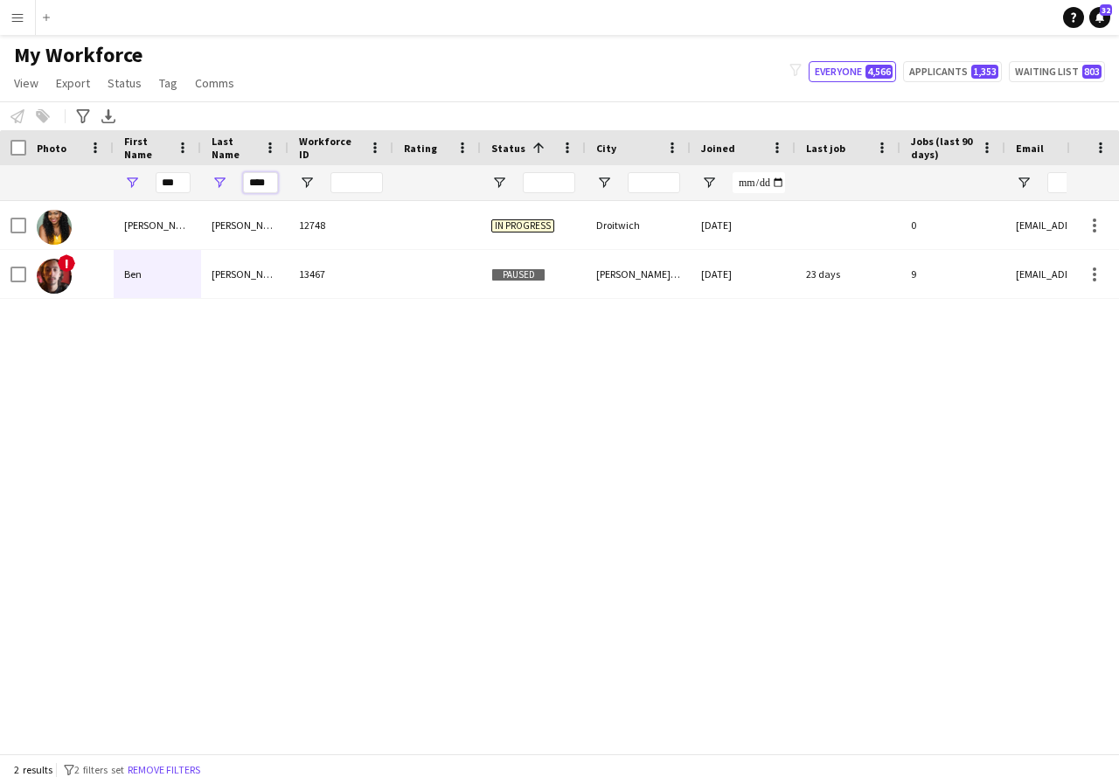
click at [274, 184] on input "****" at bounding box center [260, 182] width 35 height 21
type input "*"
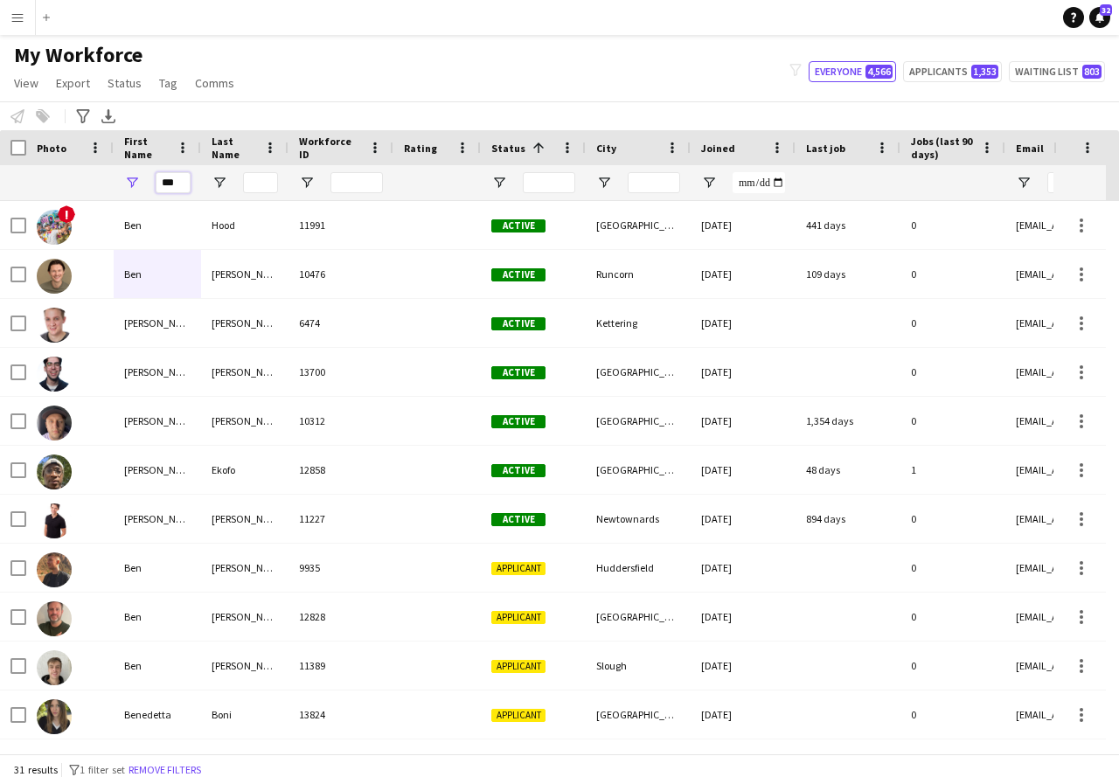
click at [182, 184] on input "***" at bounding box center [173, 182] width 35 height 21
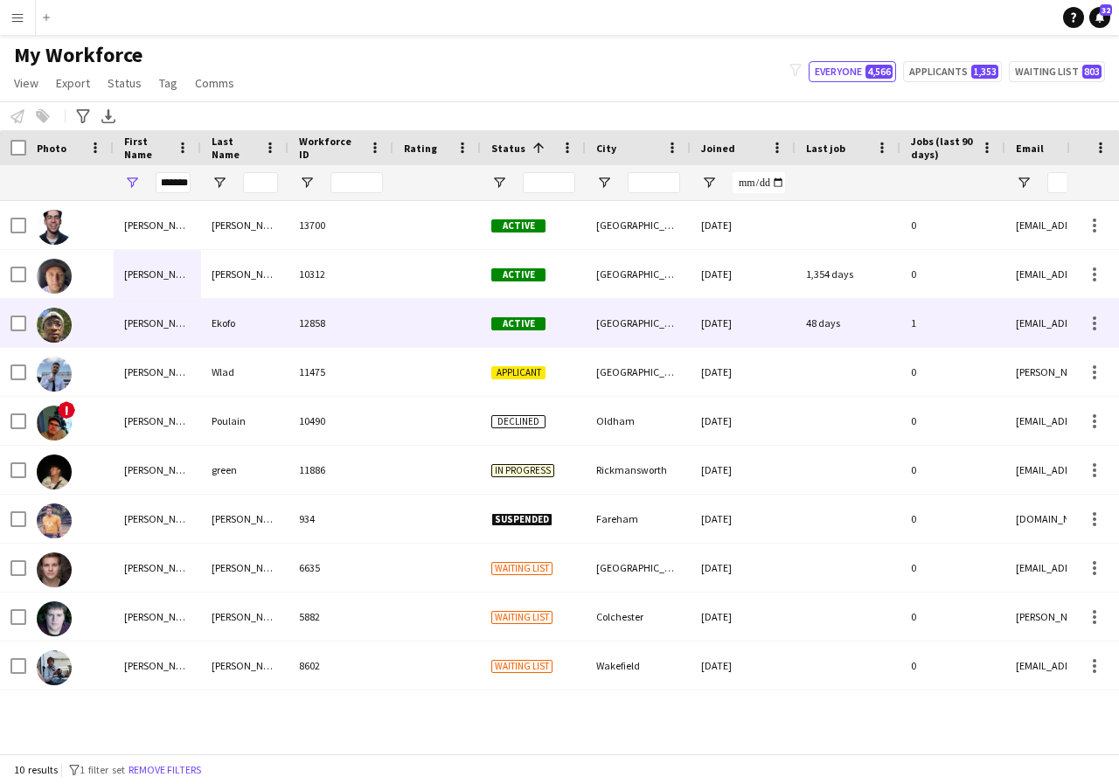
click at [174, 328] on div "Benjamin" at bounding box center [157, 323] width 87 height 48
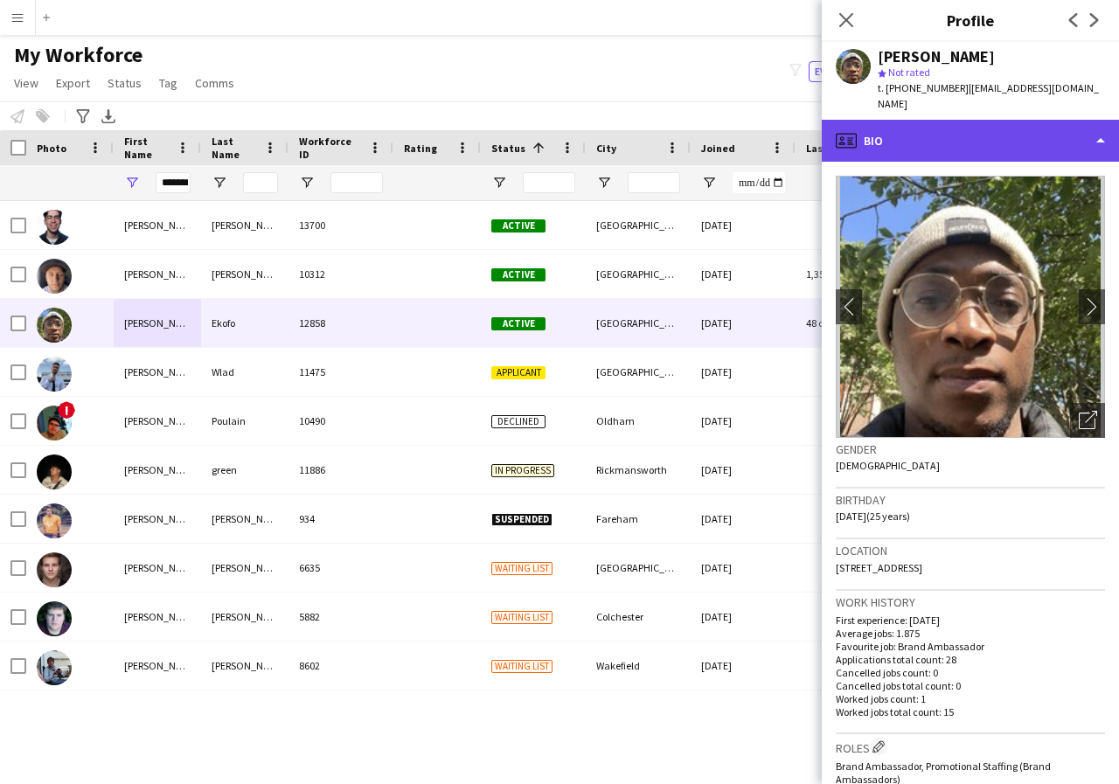
click at [1101, 123] on div "profile Bio" at bounding box center [970, 141] width 297 height 42
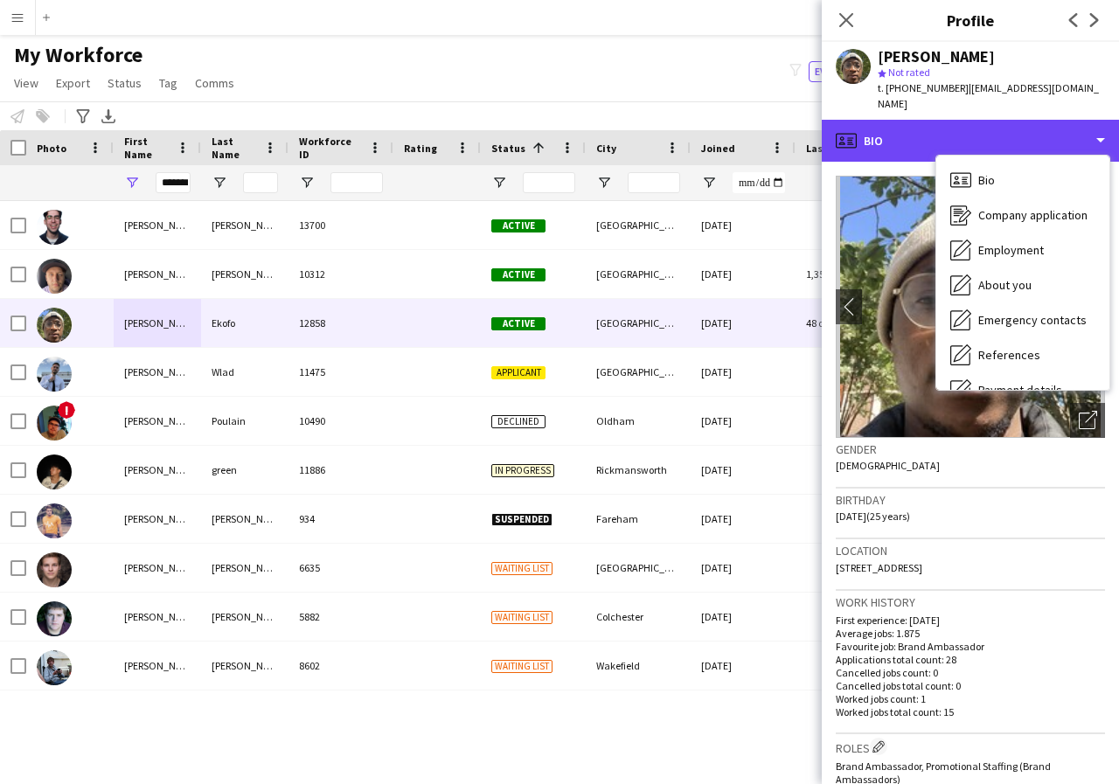
scroll to position [35, 0]
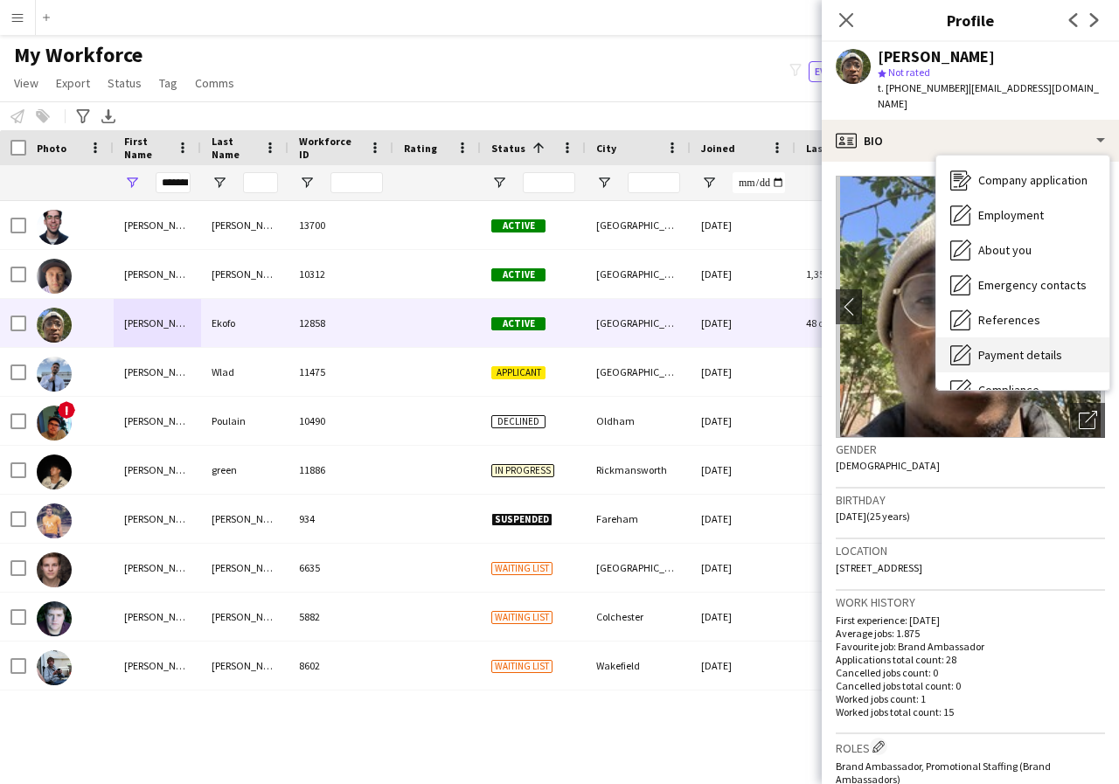
click at [1025, 347] on div "Payment details Payment details" at bounding box center [1022, 354] width 173 height 35
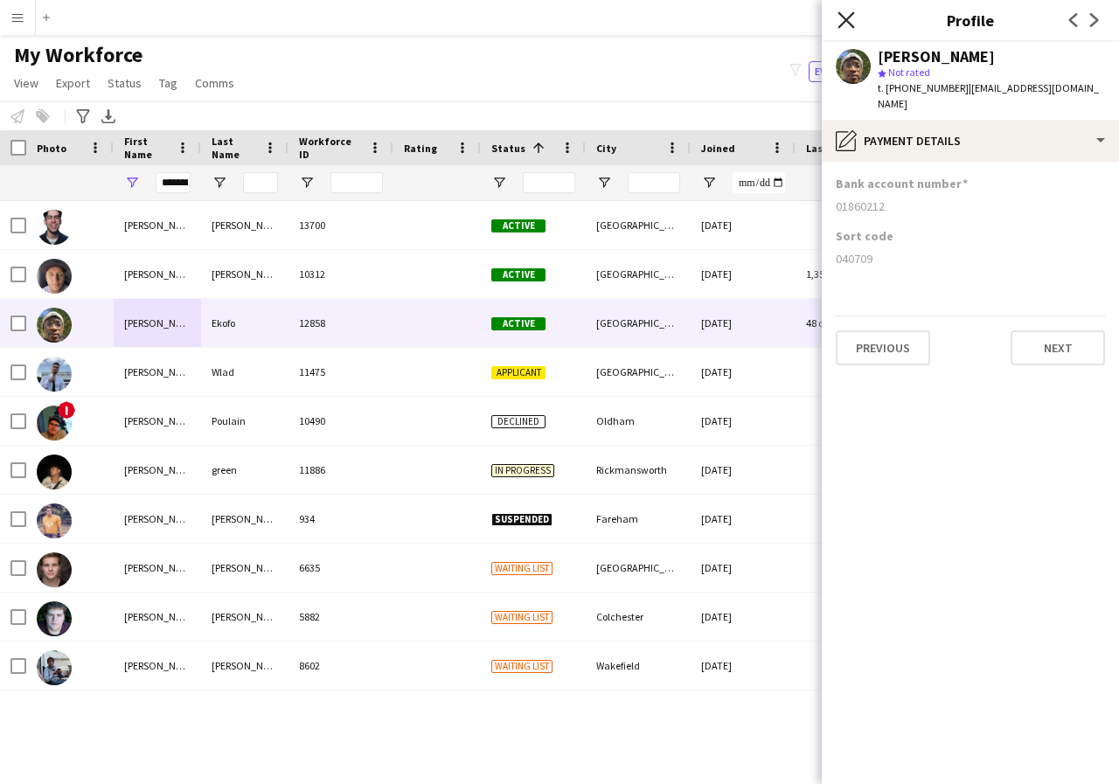
click at [843, 21] on icon "Close pop-in" at bounding box center [845, 19] width 17 height 17
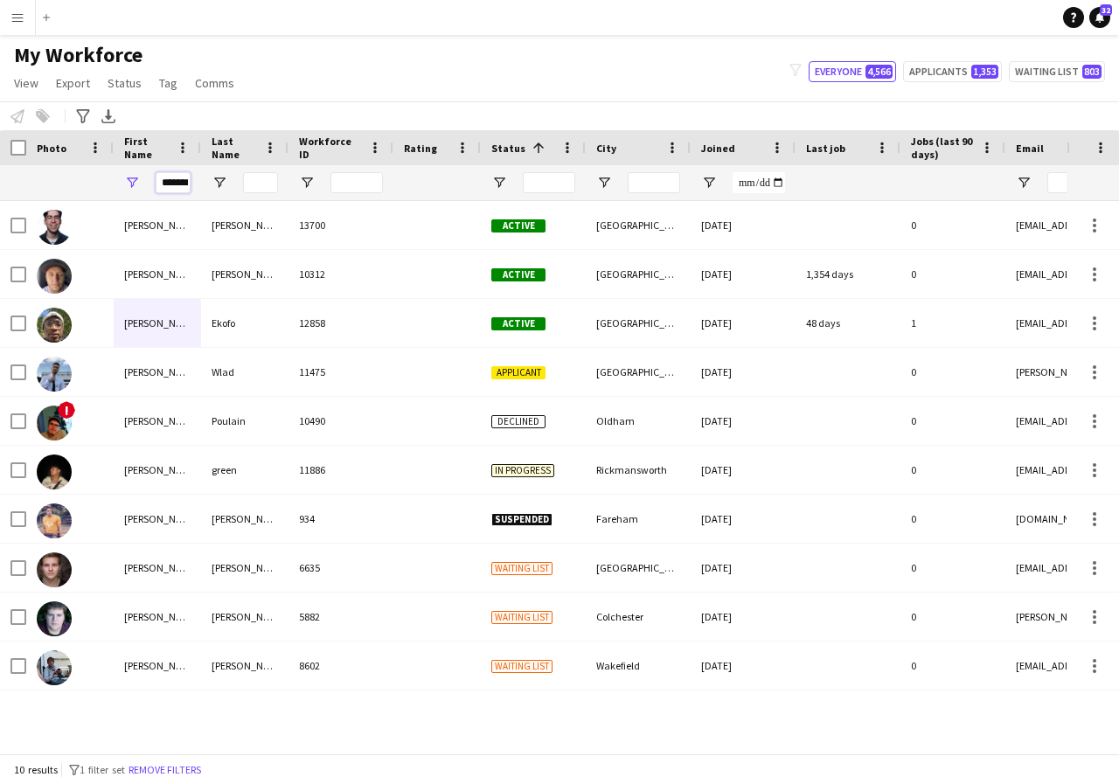
click at [184, 183] on input "*******" at bounding box center [173, 182] width 35 height 21
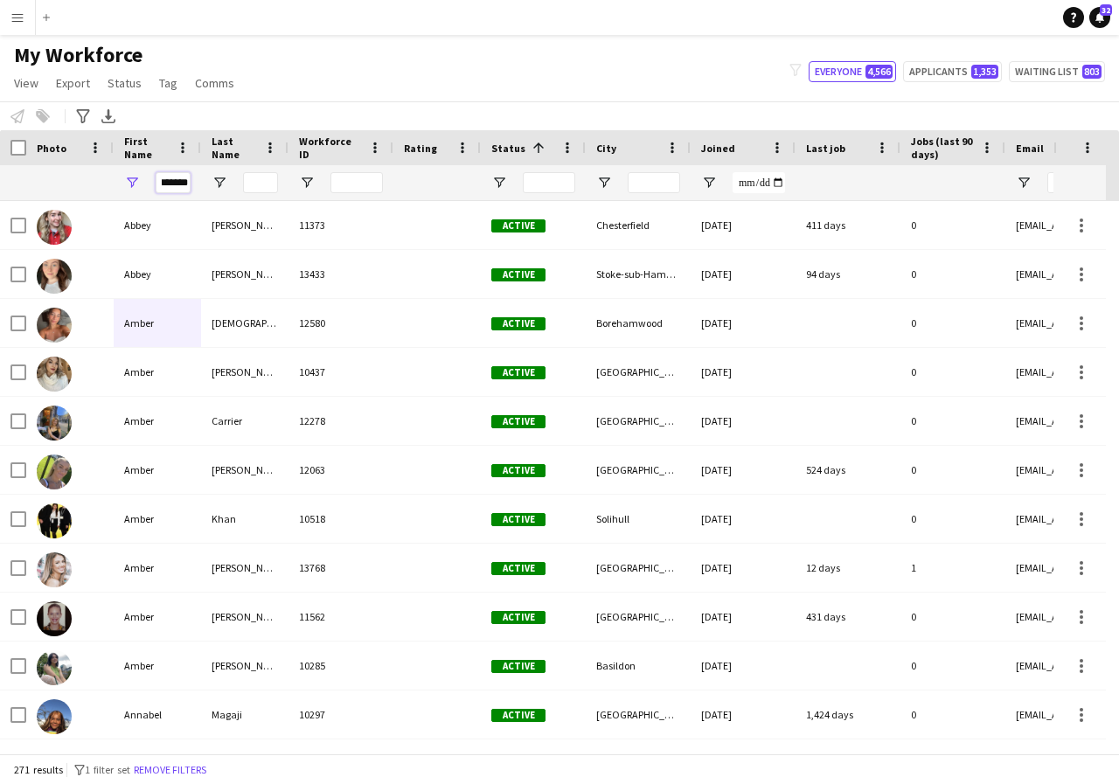
scroll to position [0, 10]
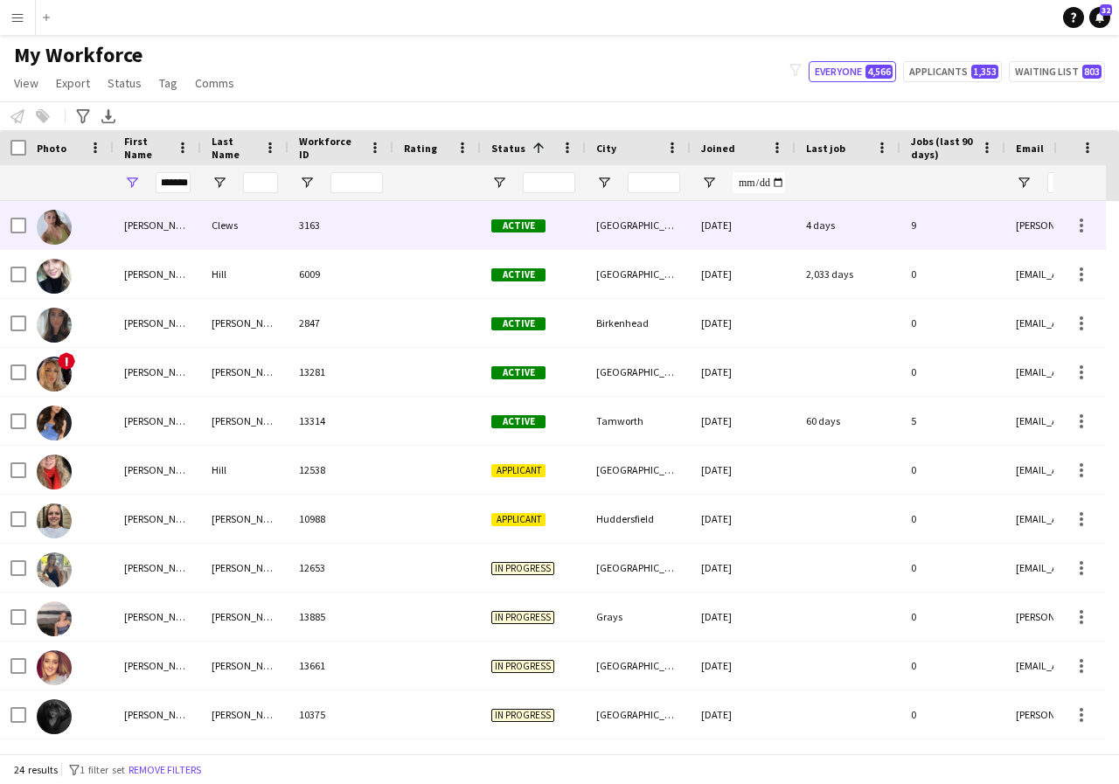
click at [158, 233] on div "Bethany" at bounding box center [157, 225] width 87 height 48
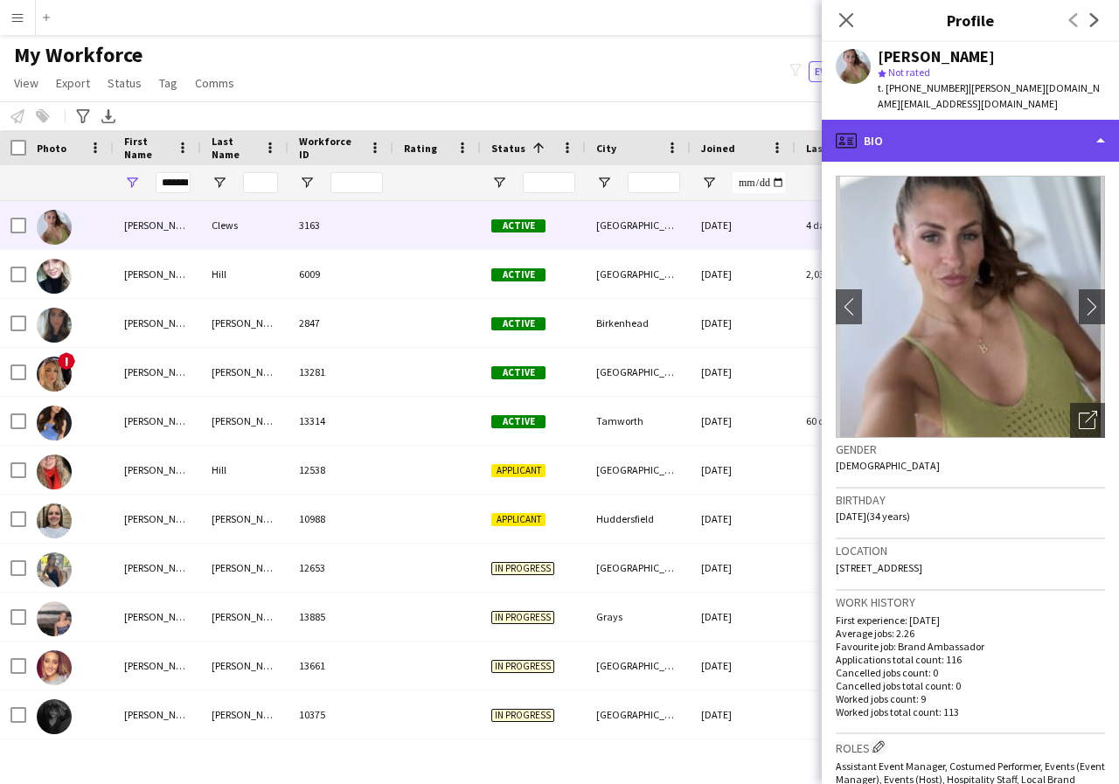
click at [1100, 127] on div "profile Bio" at bounding box center [970, 141] width 297 height 42
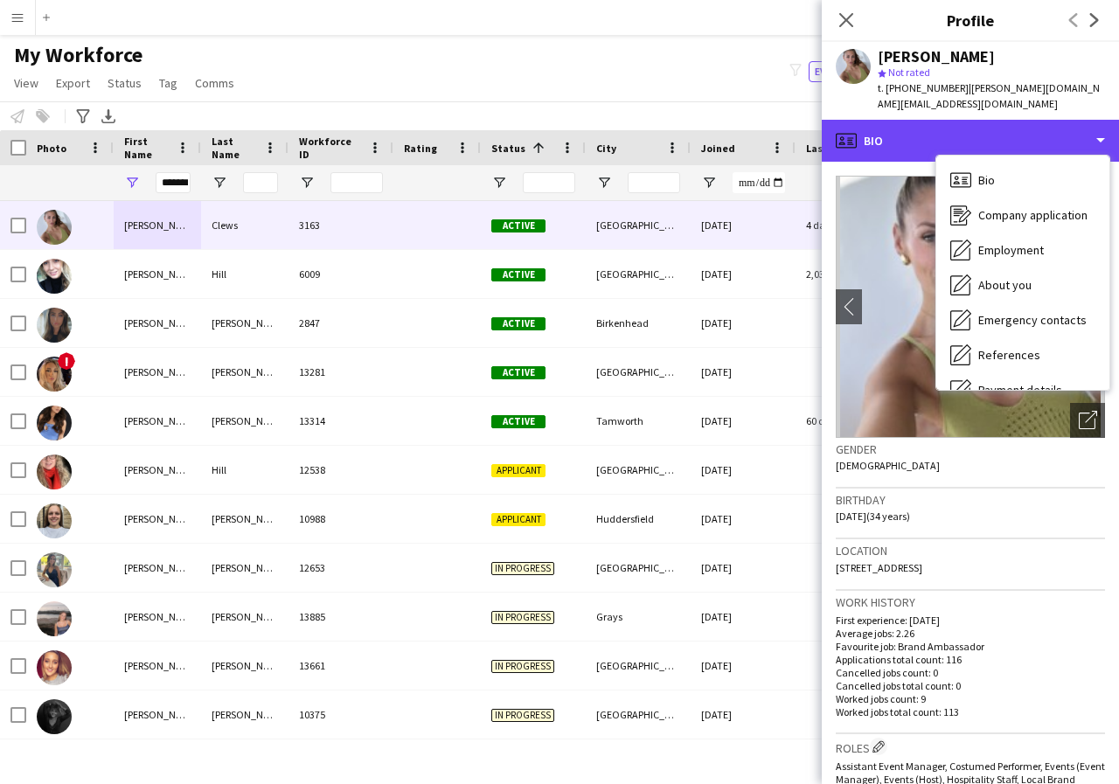
scroll to position [35, 0]
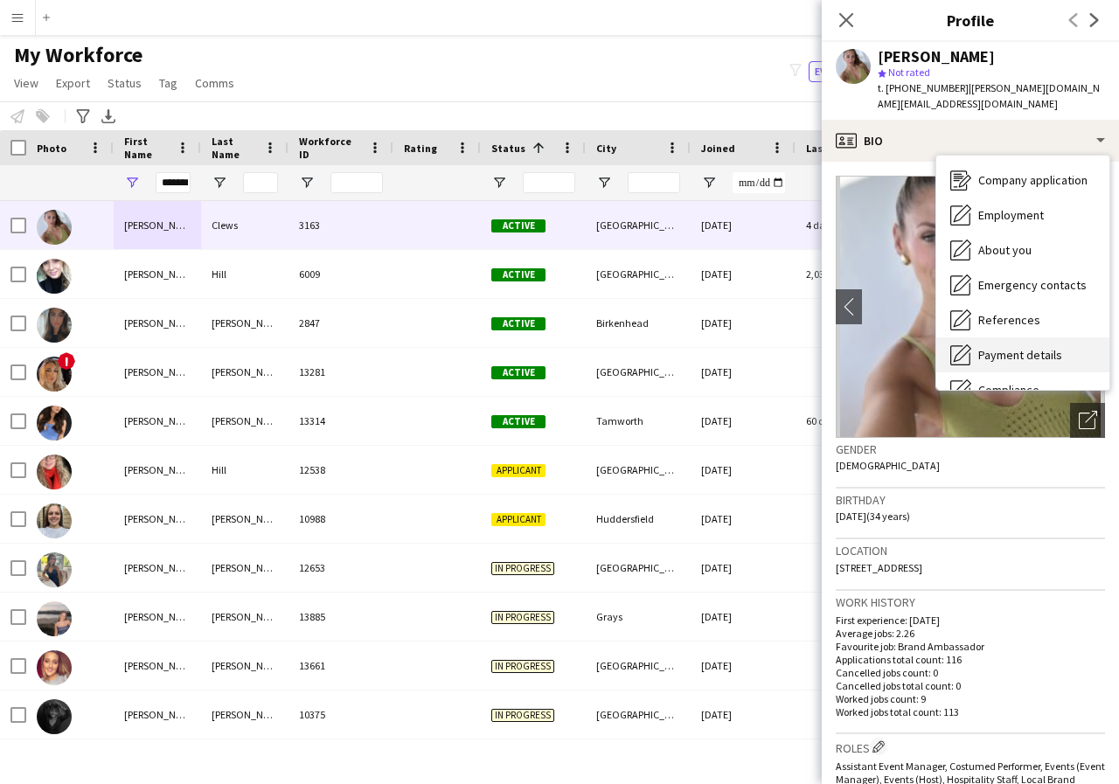
click at [1035, 347] on span "Payment details" at bounding box center [1020, 355] width 84 height 16
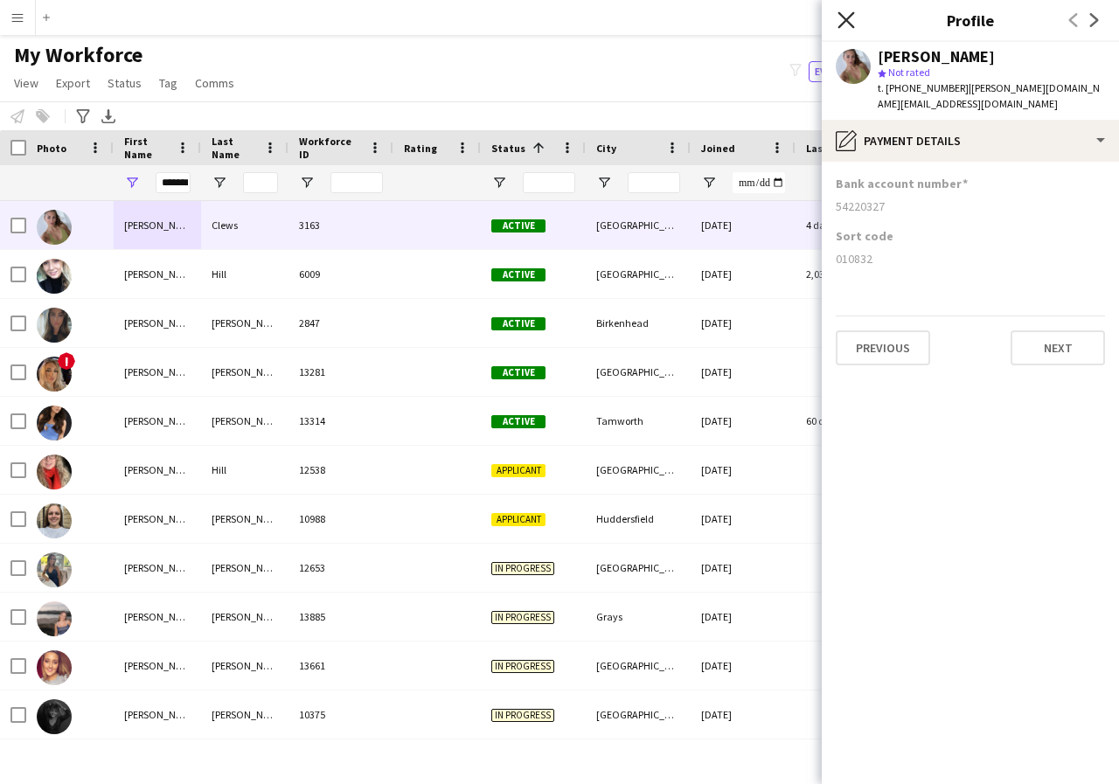
click at [844, 24] on icon "Close pop-in" at bounding box center [845, 19] width 17 height 17
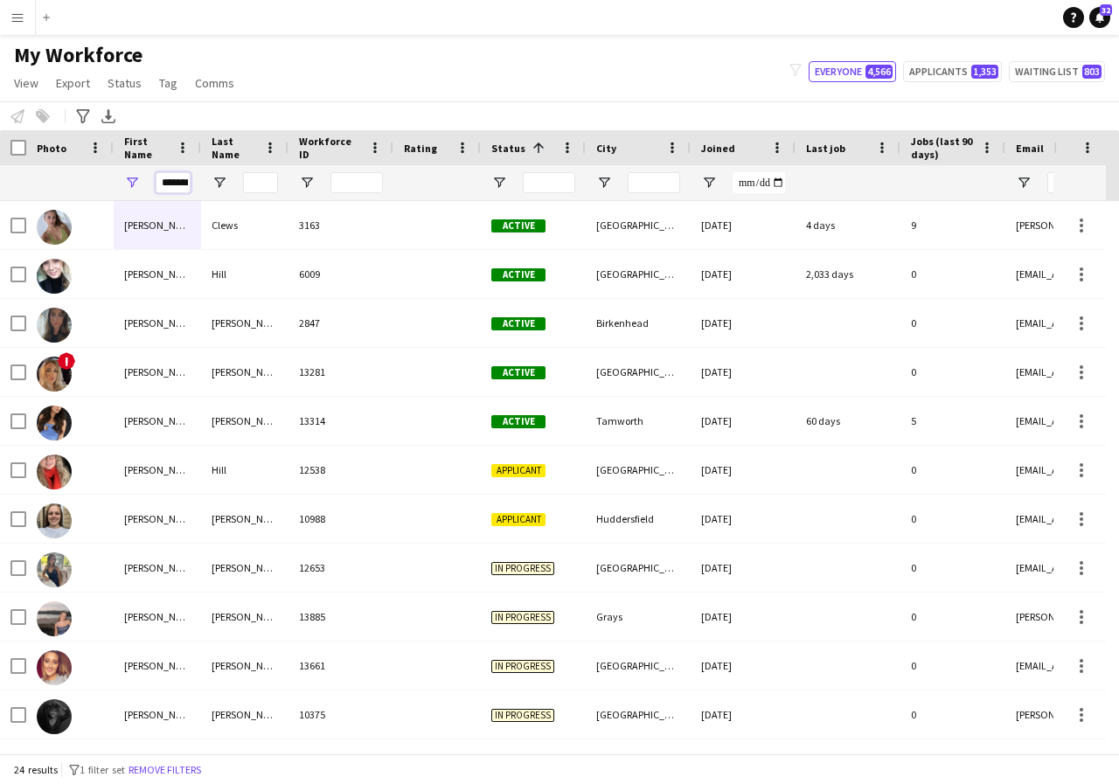
click at [188, 185] on input "*******" at bounding box center [173, 182] width 35 height 21
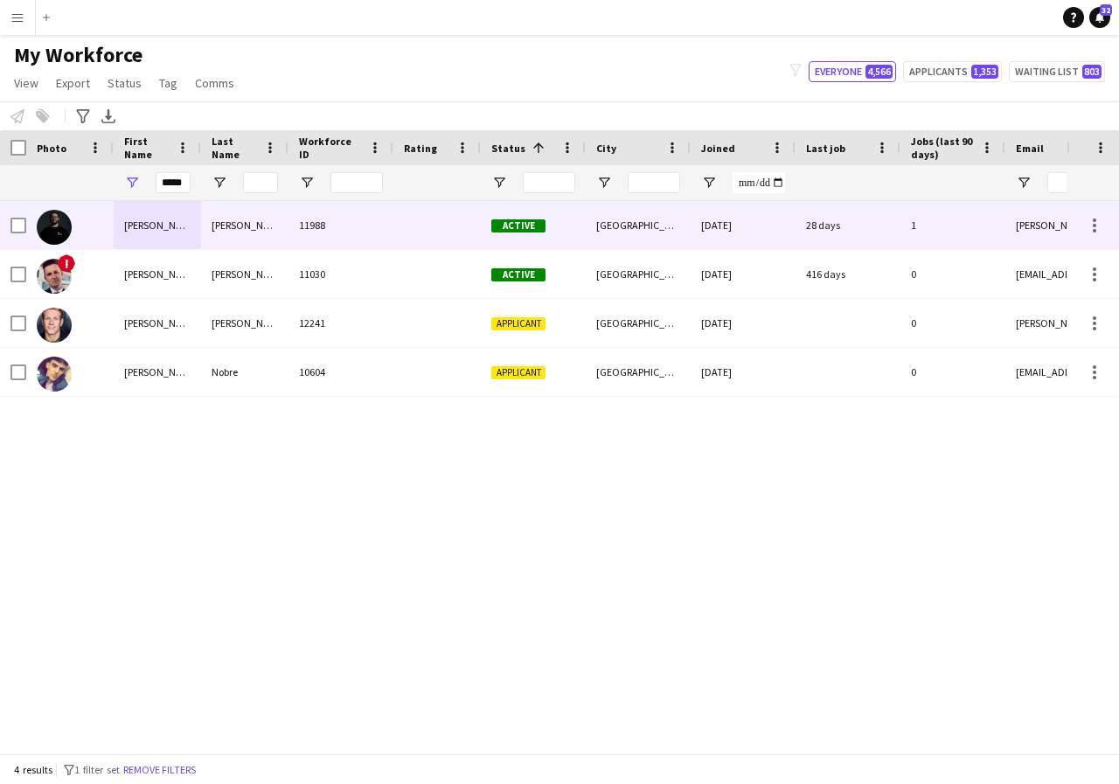
click at [179, 225] on div "Brandon" at bounding box center [157, 225] width 87 height 48
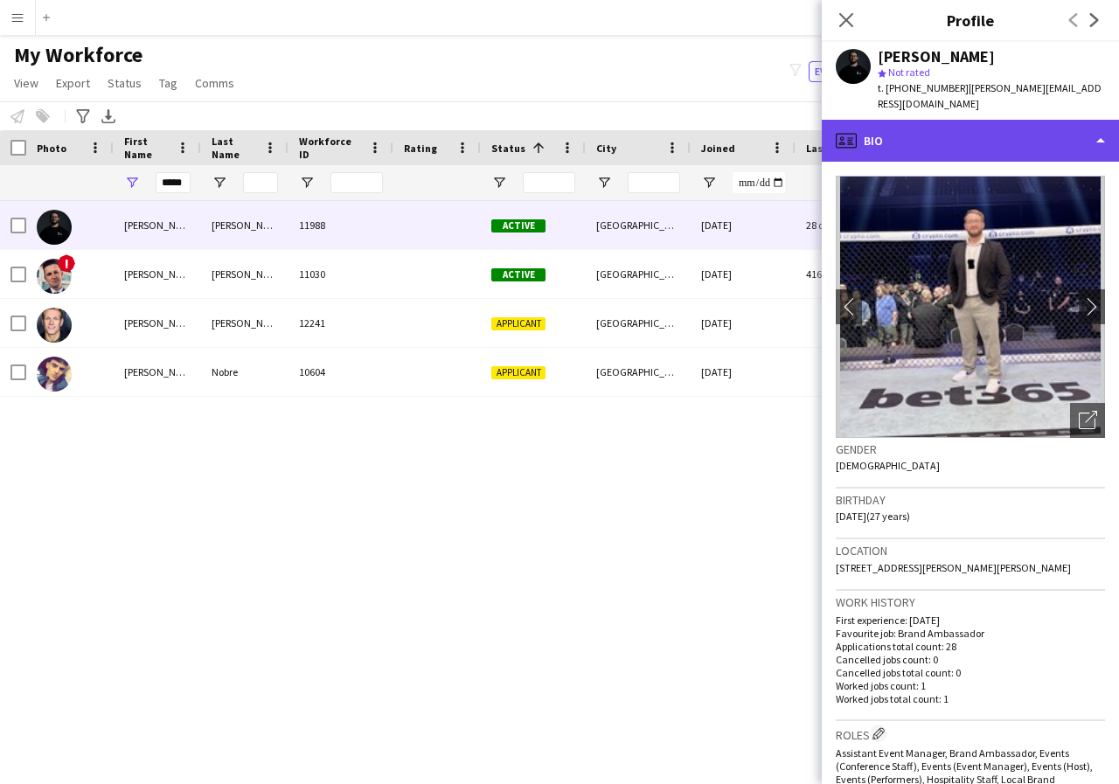
click at [1102, 128] on div "profile Bio" at bounding box center [970, 141] width 297 height 42
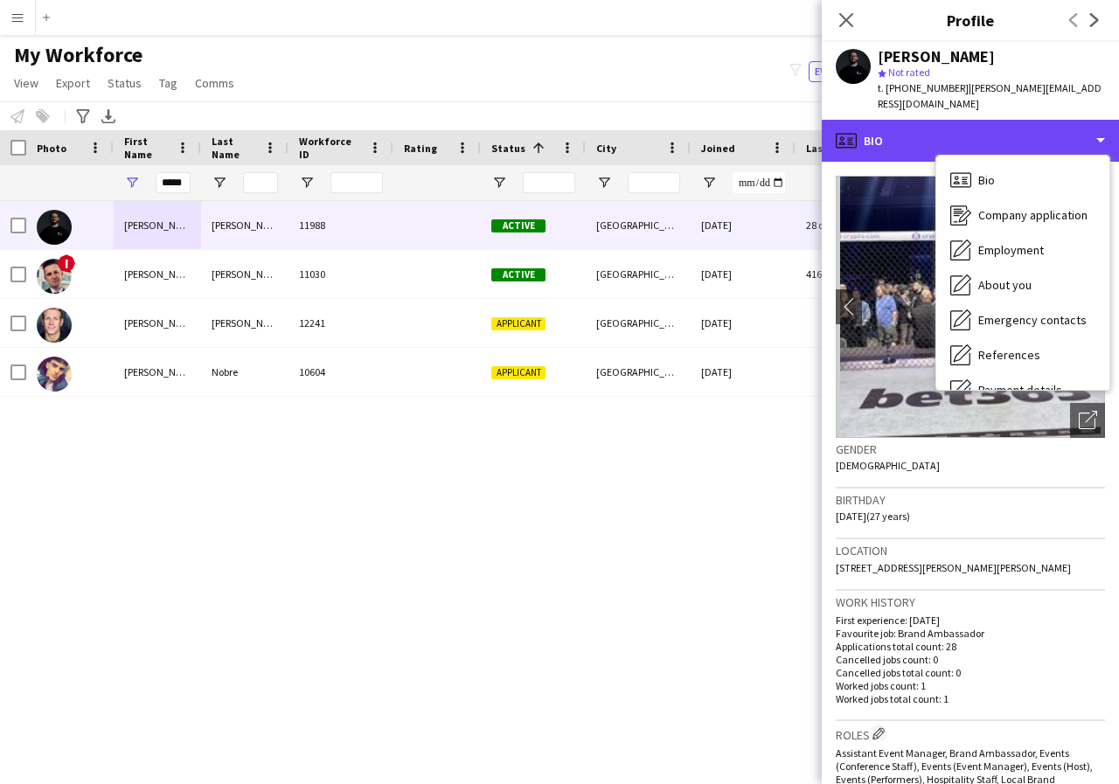
scroll to position [35, 0]
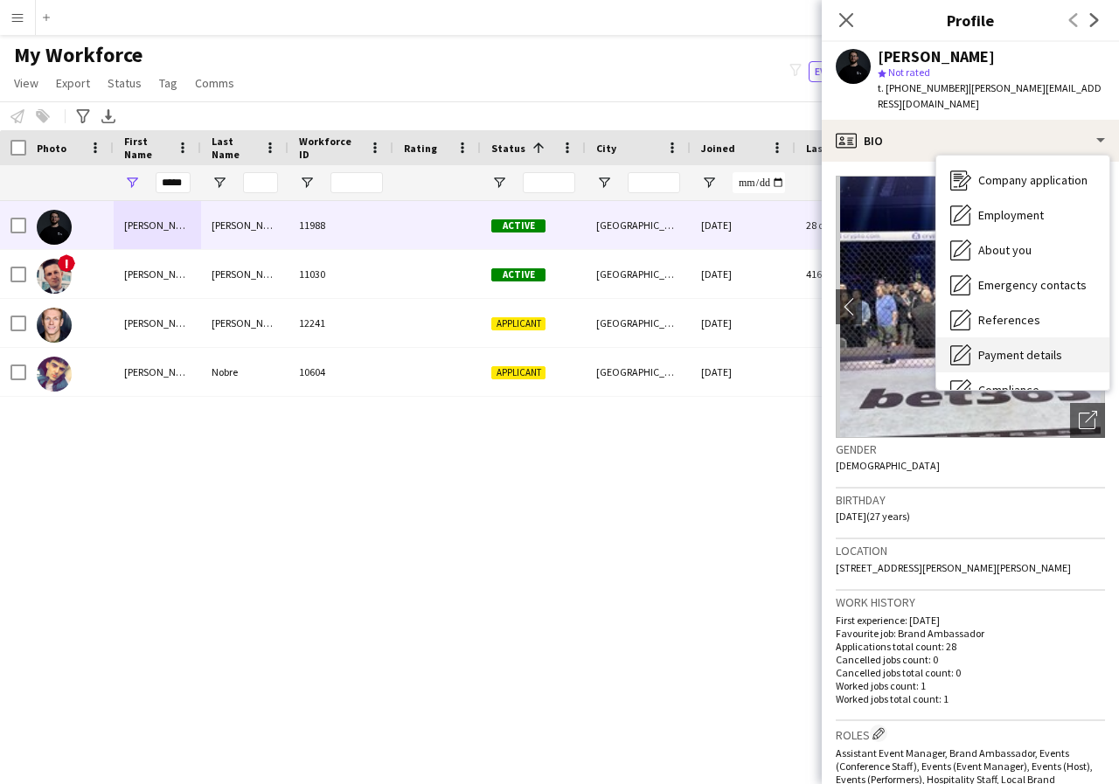
click at [1036, 347] on span "Payment details" at bounding box center [1020, 355] width 84 height 16
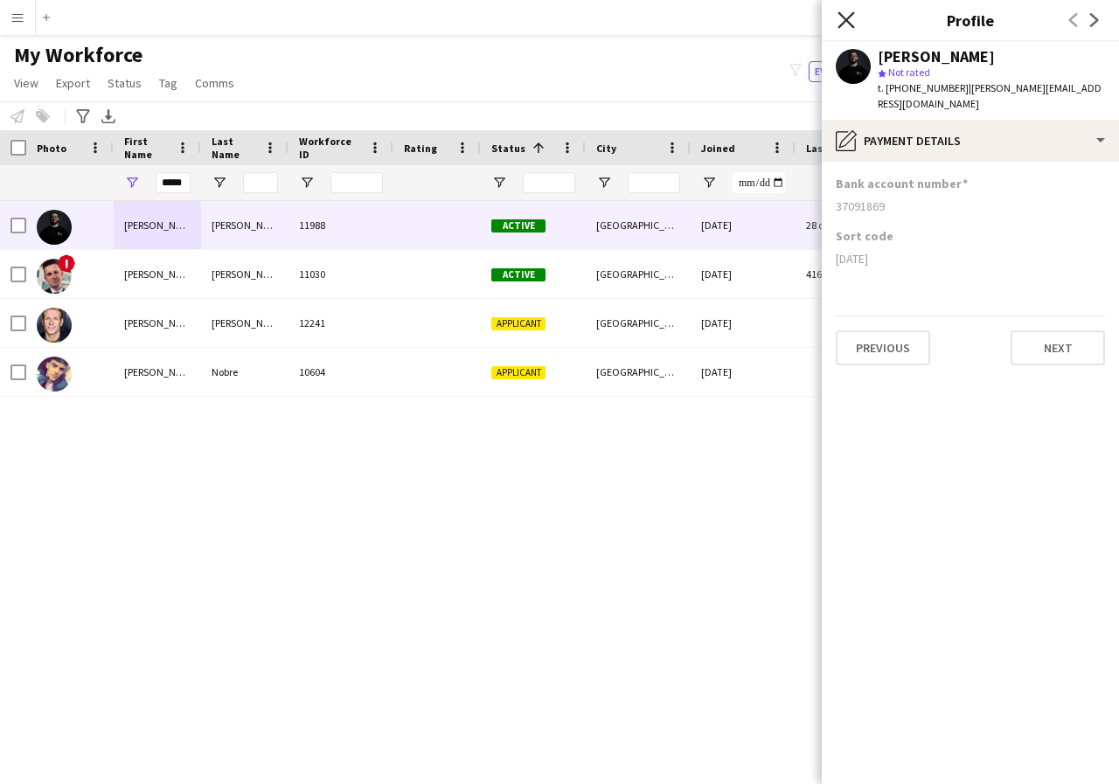
click at [845, 17] on icon "Close pop-in" at bounding box center [845, 19] width 17 height 17
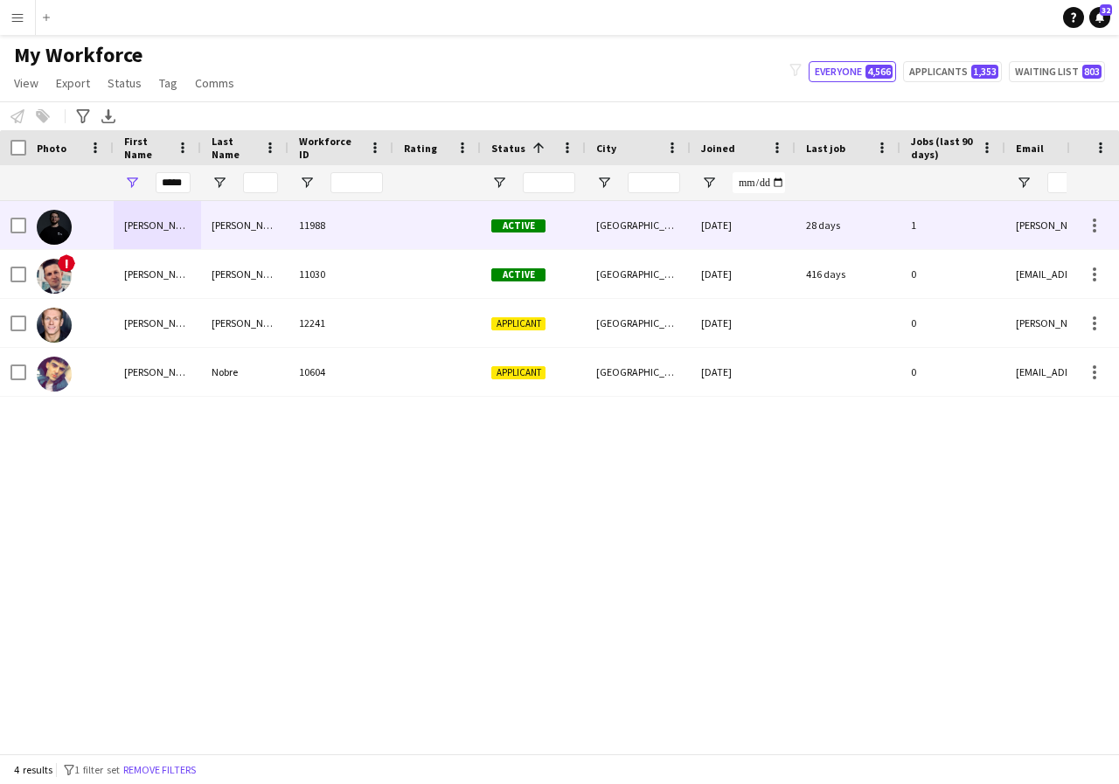
click at [371, 226] on div "11988" at bounding box center [340, 225] width 105 height 48
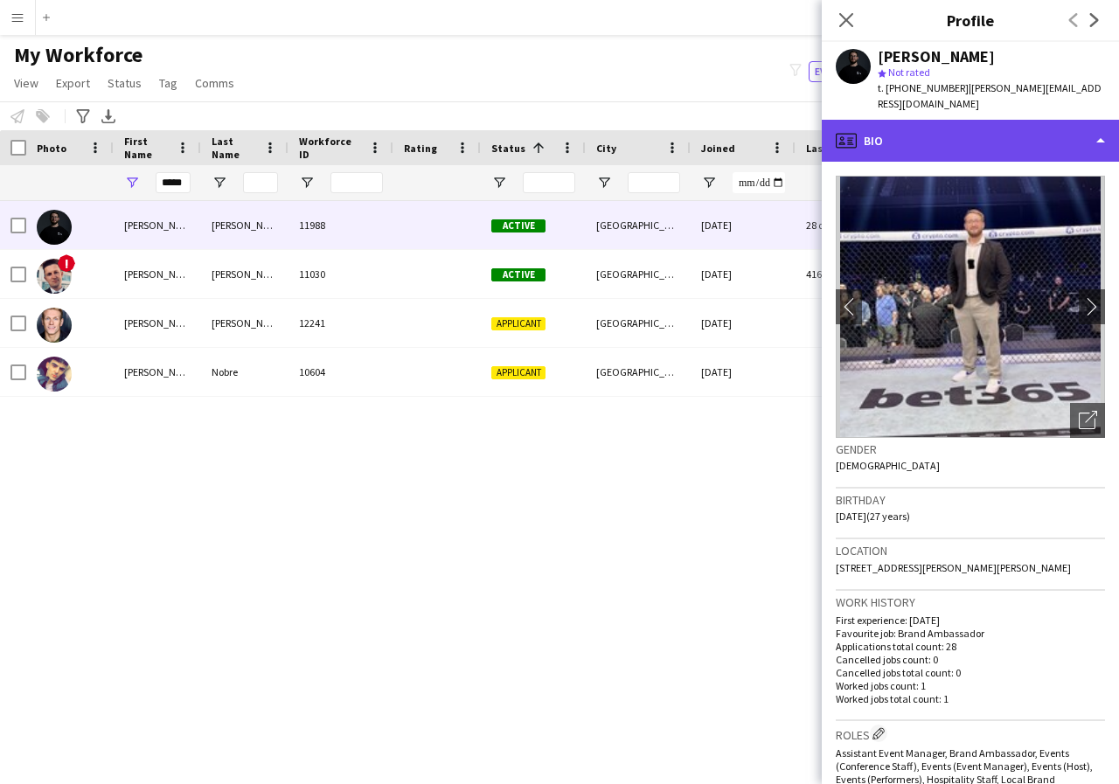
click at [1095, 128] on div "profile Bio" at bounding box center [970, 141] width 297 height 42
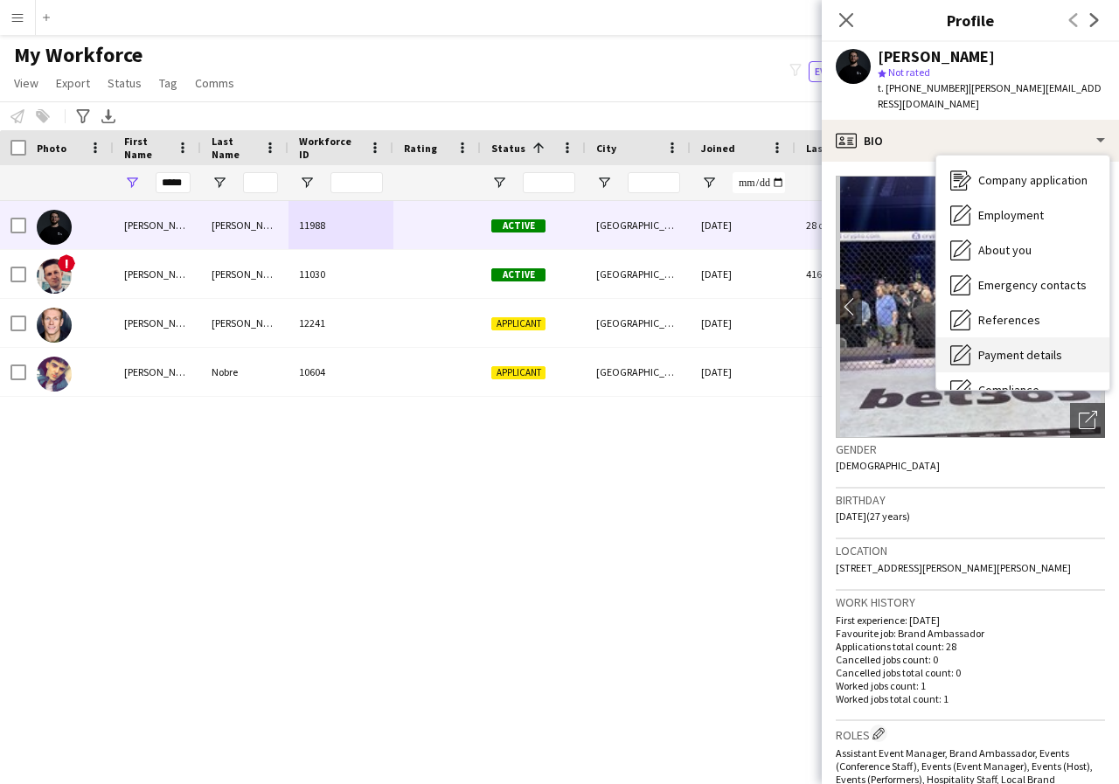
click at [1042, 347] on span "Payment details" at bounding box center [1020, 355] width 84 height 16
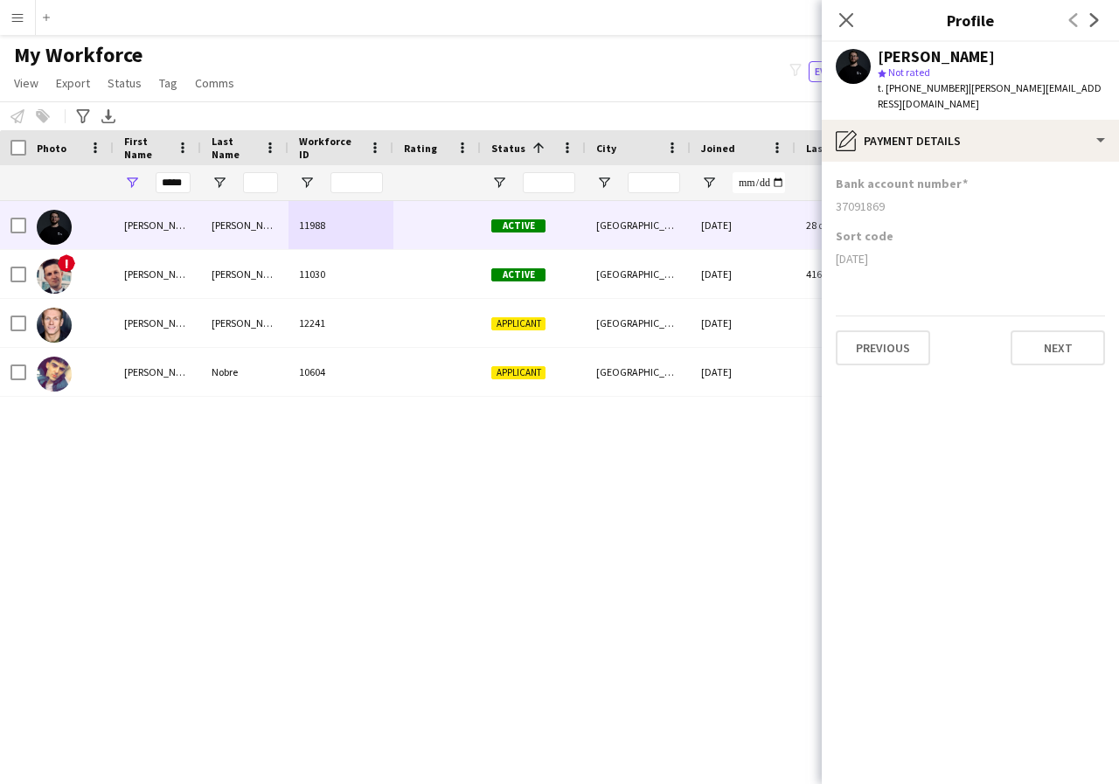
drag, startPoint x: 836, startPoint y: 194, endPoint x: 898, endPoint y: 196, distance: 61.2
click at [898, 198] on div "37091869" at bounding box center [970, 206] width 269 height 16
drag, startPoint x: 833, startPoint y: 239, endPoint x: 947, endPoint y: 246, distance: 113.8
click at [947, 246] on app-section-data-types "Bank account number 37091869 Sort code 04-03-33 Previous Next" at bounding box center [970, 473] width 297 height 622
click at [843, 19] on icon "Close pop-in" at bounding box center [845, 19] width 17 height 17
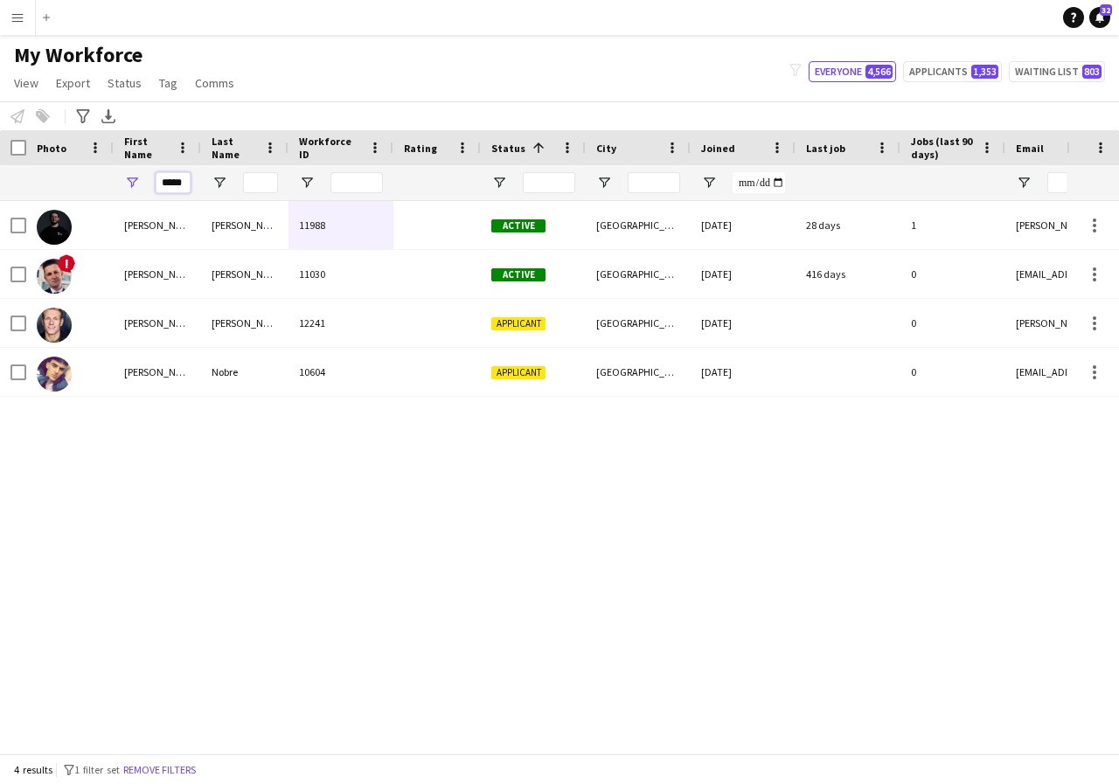
click at [185, 183] on input "*****" at bounding box center [173, 182] width 35 height 21
type input "*"
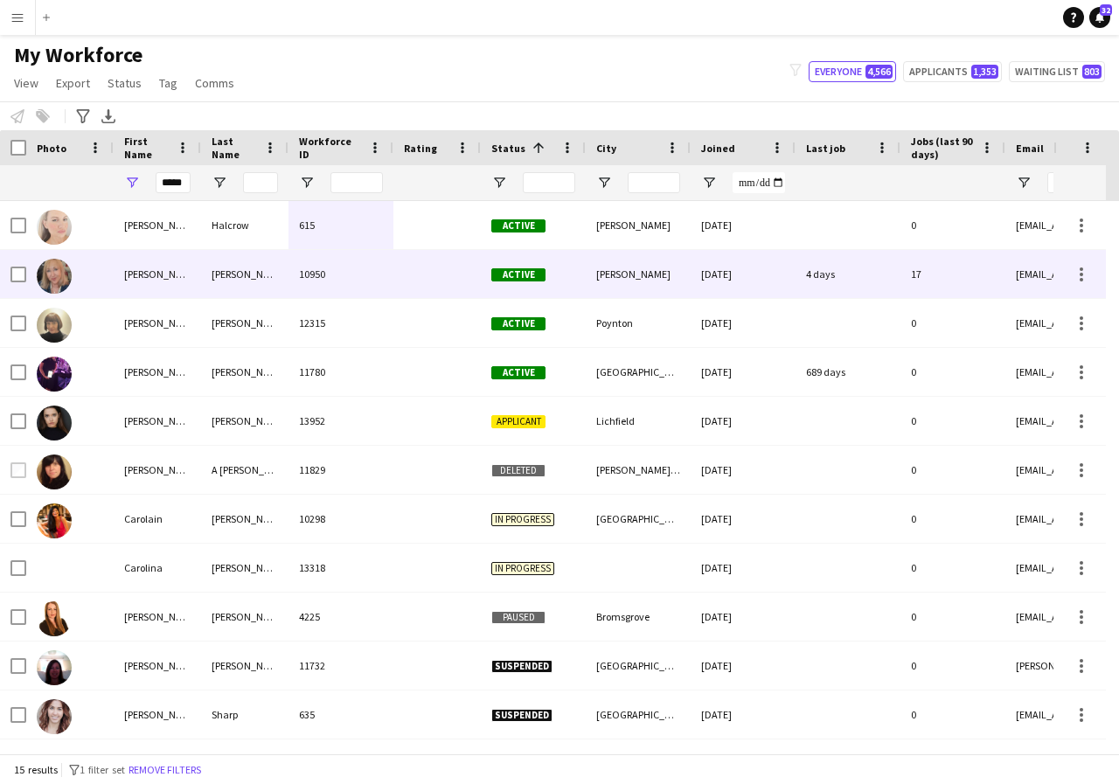
click at [162, 277] on div "Carol" at bounding box center [157, 274] width 87 height 48
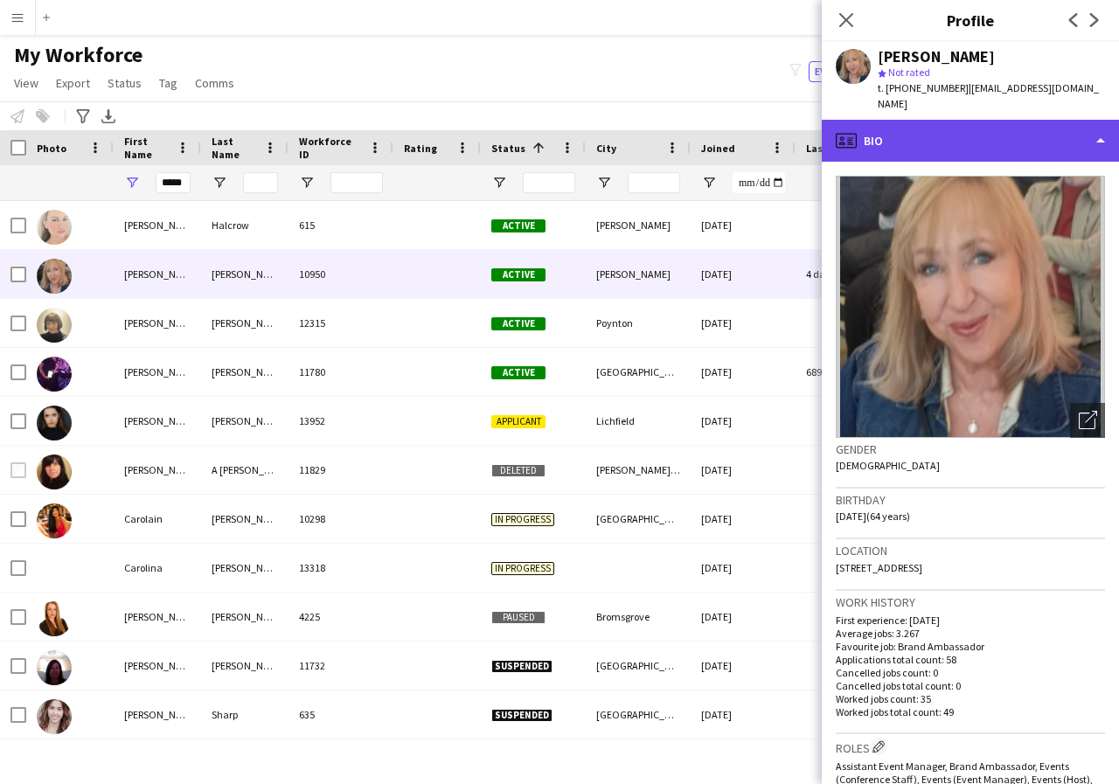
click at [1099, 141] on div "profile Bio" at bounding box center [970, 141] width 297 height 42
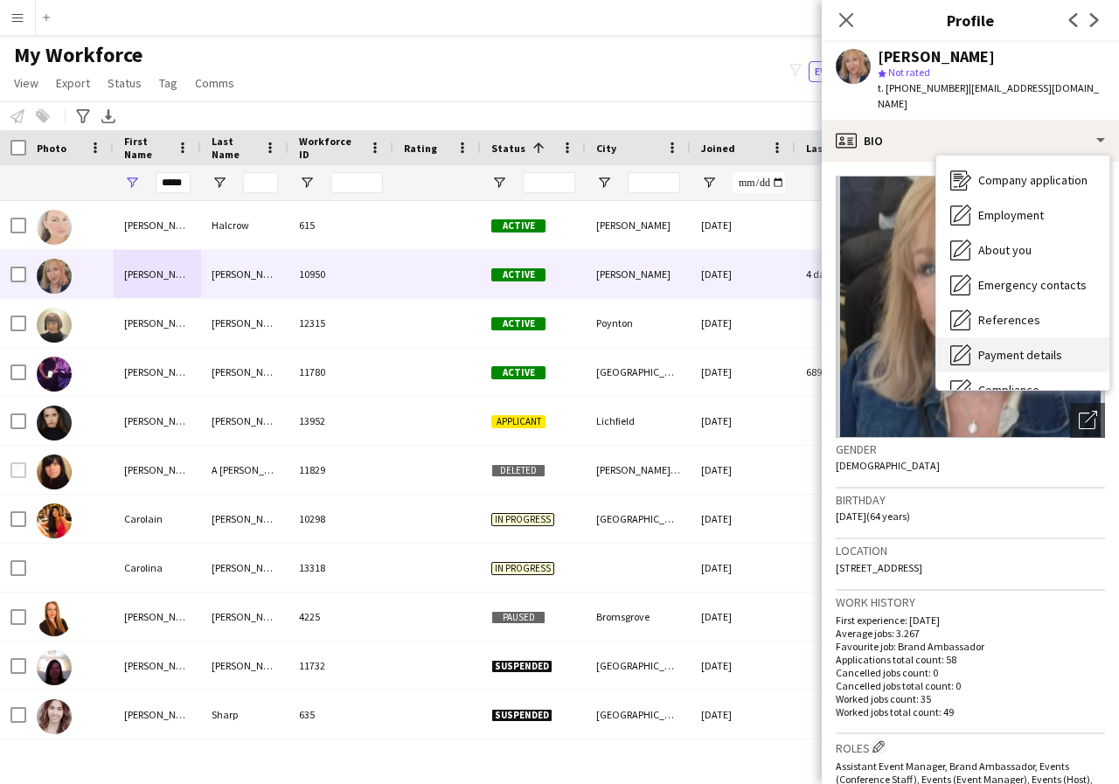
click at [1033, 359] on span "Payment details" at bounding box center [1020, 355] width 84 height 16
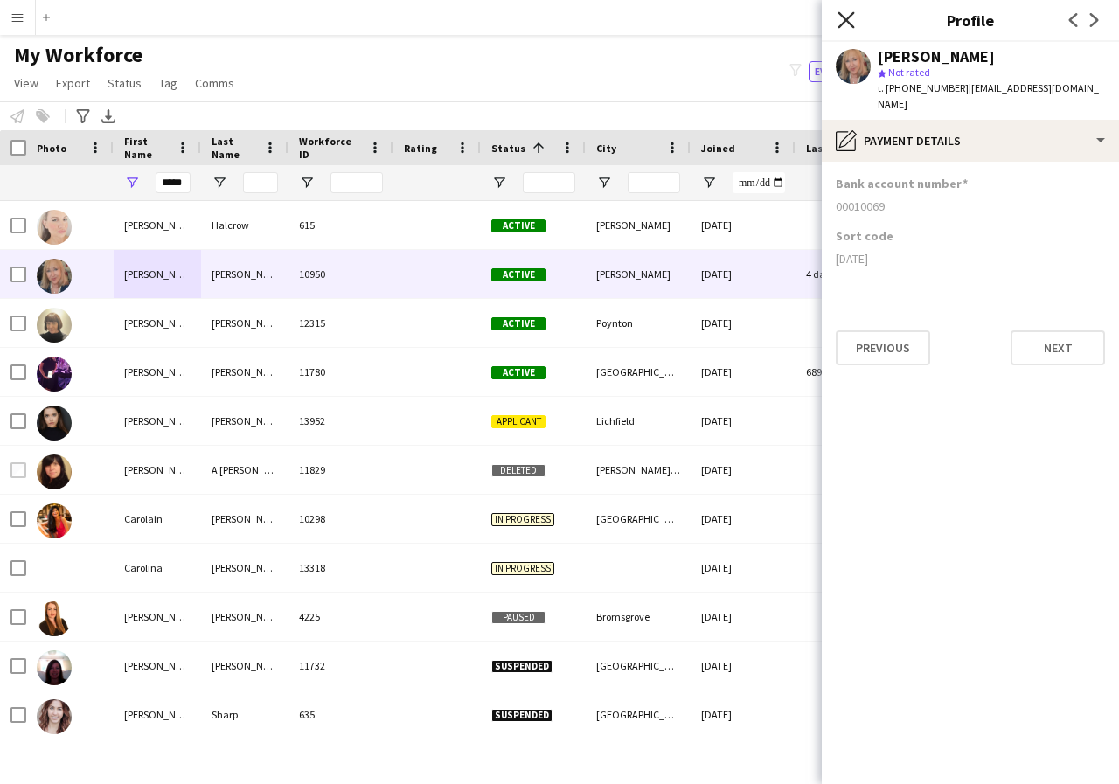
click at [844, 21] on icon at bounding box center [845, 19] width 17 height 17
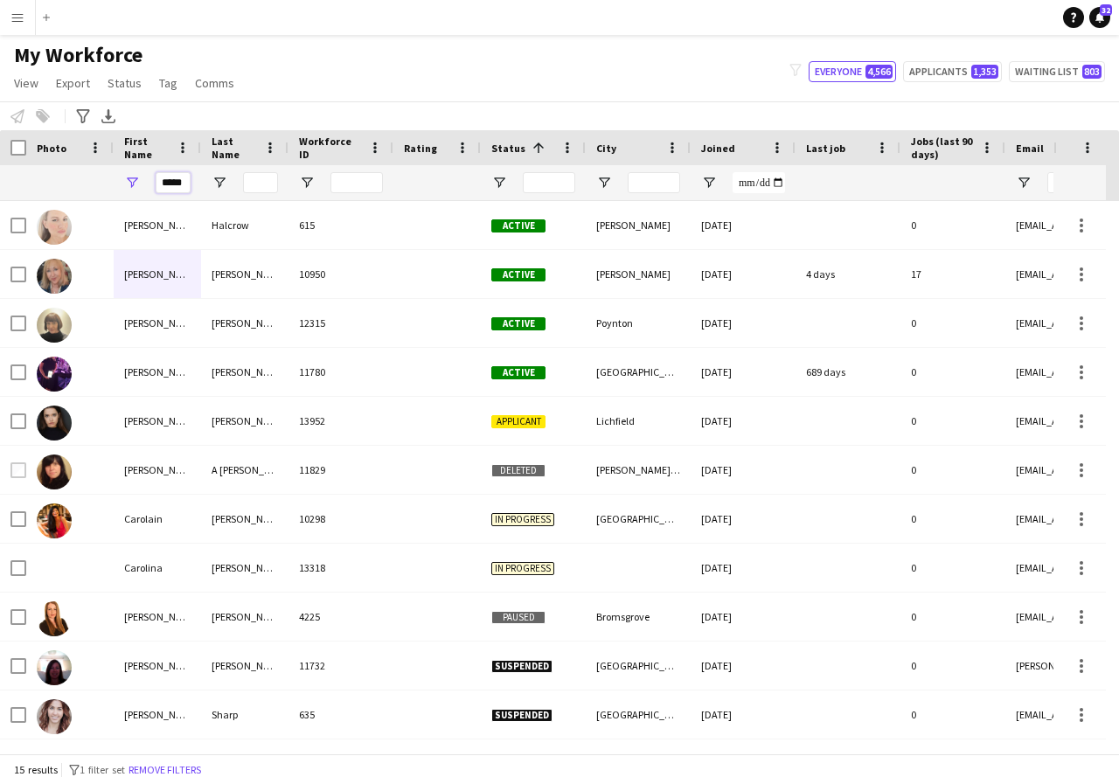
click at [185, 184] on input "*****" at bounding box center [173, 182] width 35 height 21
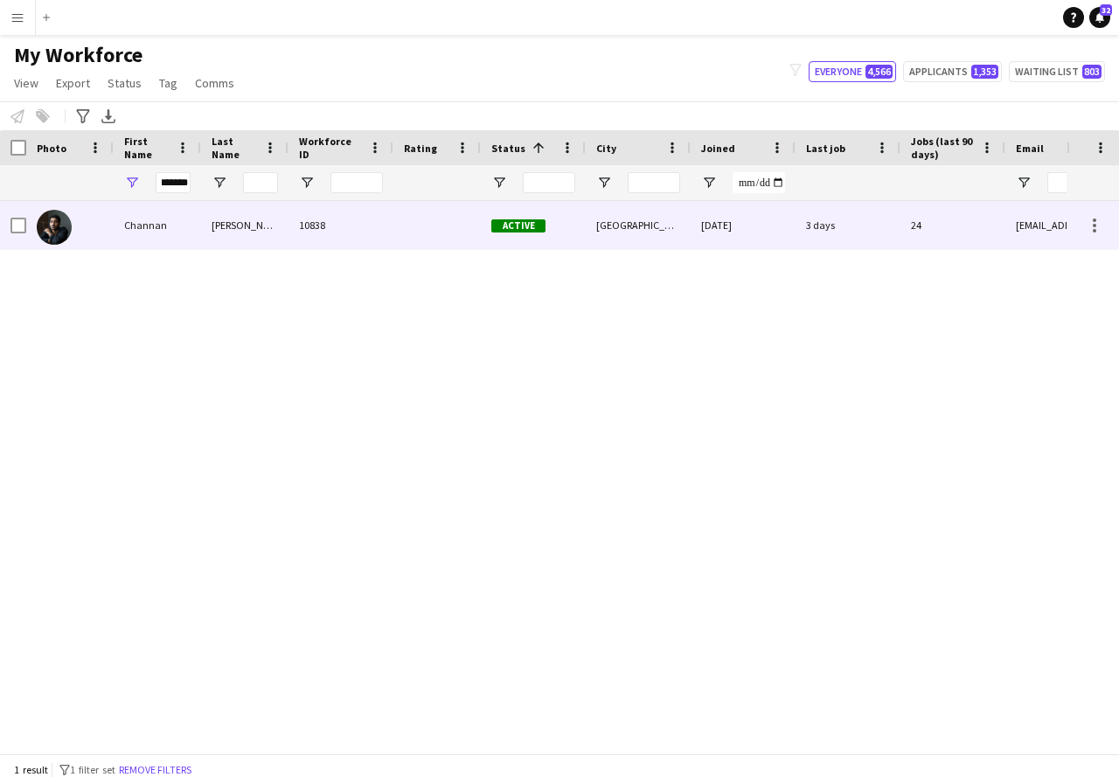
scroll to position [0, 0]
click at [162, 225] on div "Channan" at bounding box center [157, 225] width 87 height 48
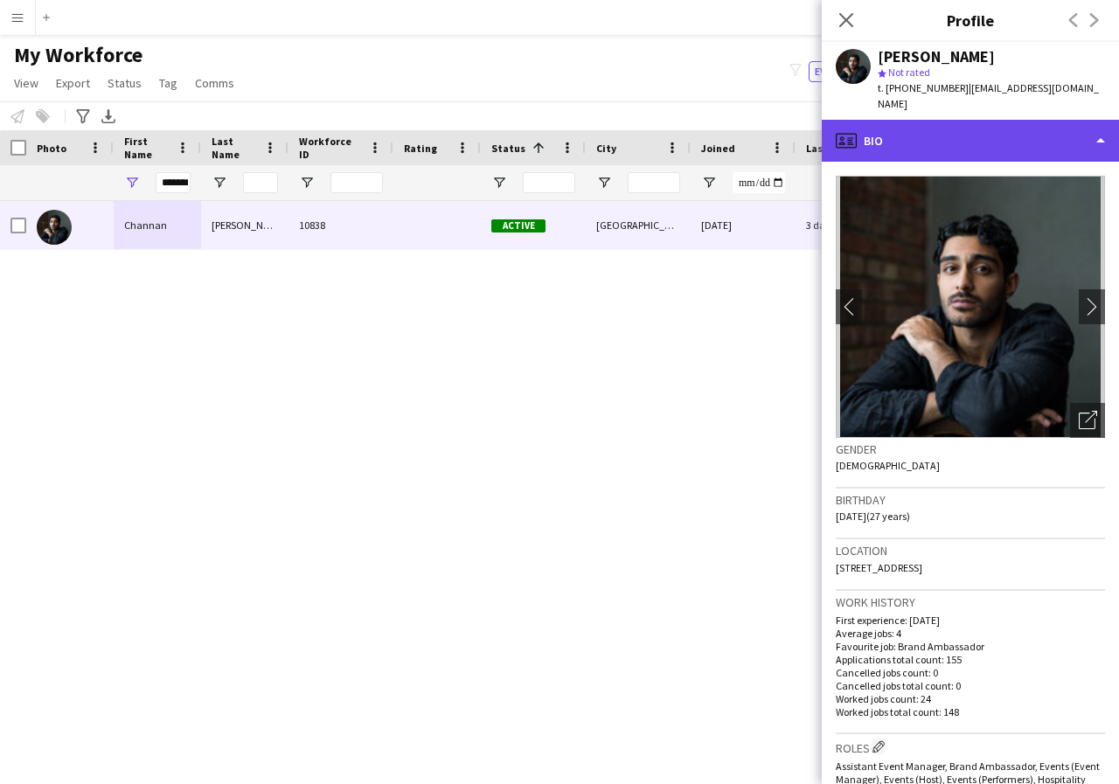
click at [1100, 126] on div "profile Bio" at bounding box center [970, 141] width 297 height 42
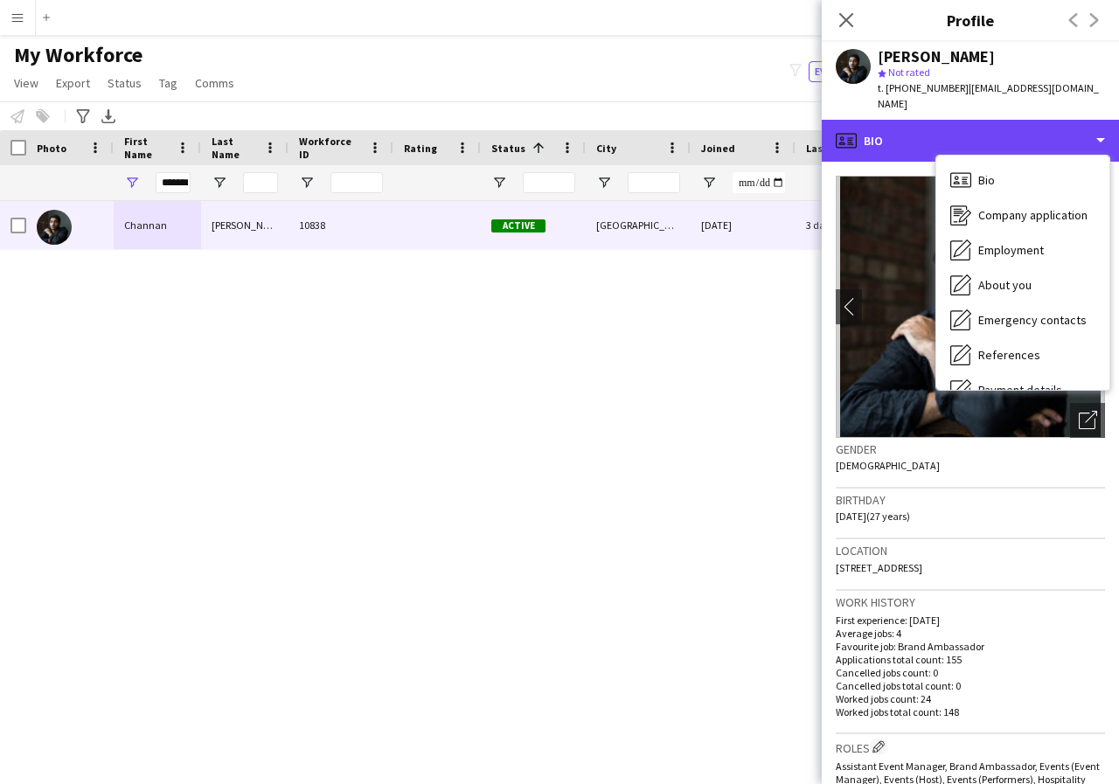
scroll to position [35, 0]
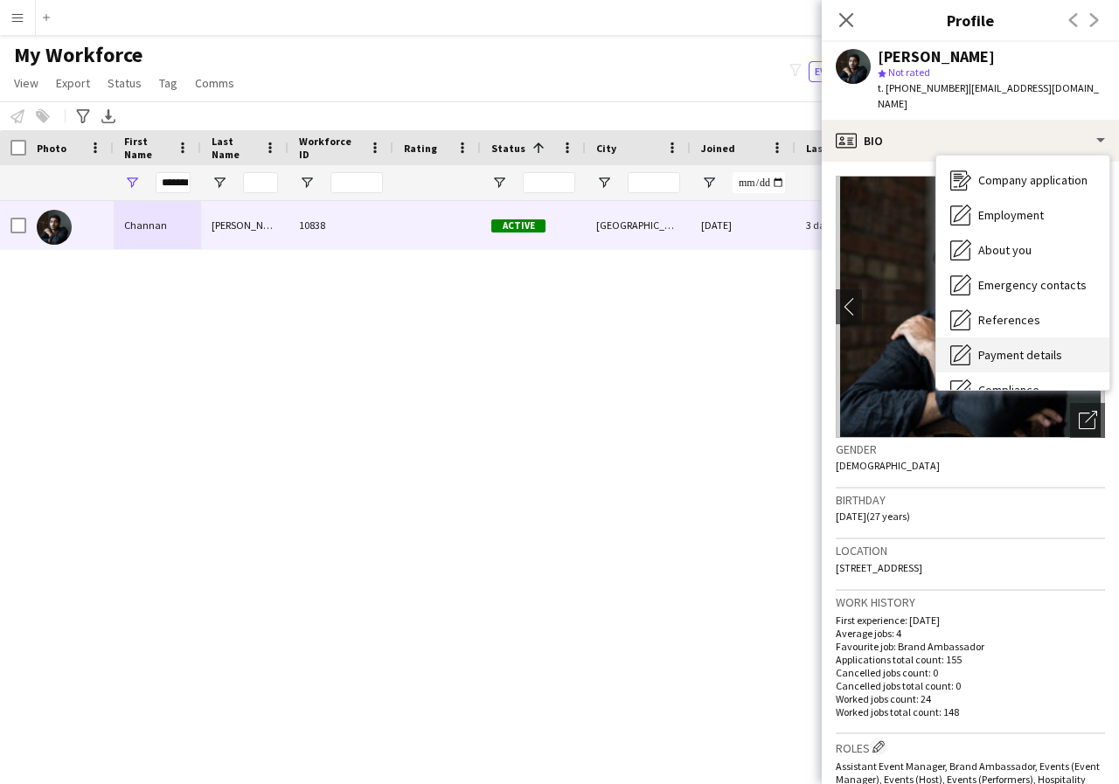
click at [1051, 347] on span "Payment details" at bounding box center [1020, 355] width 84 height 16
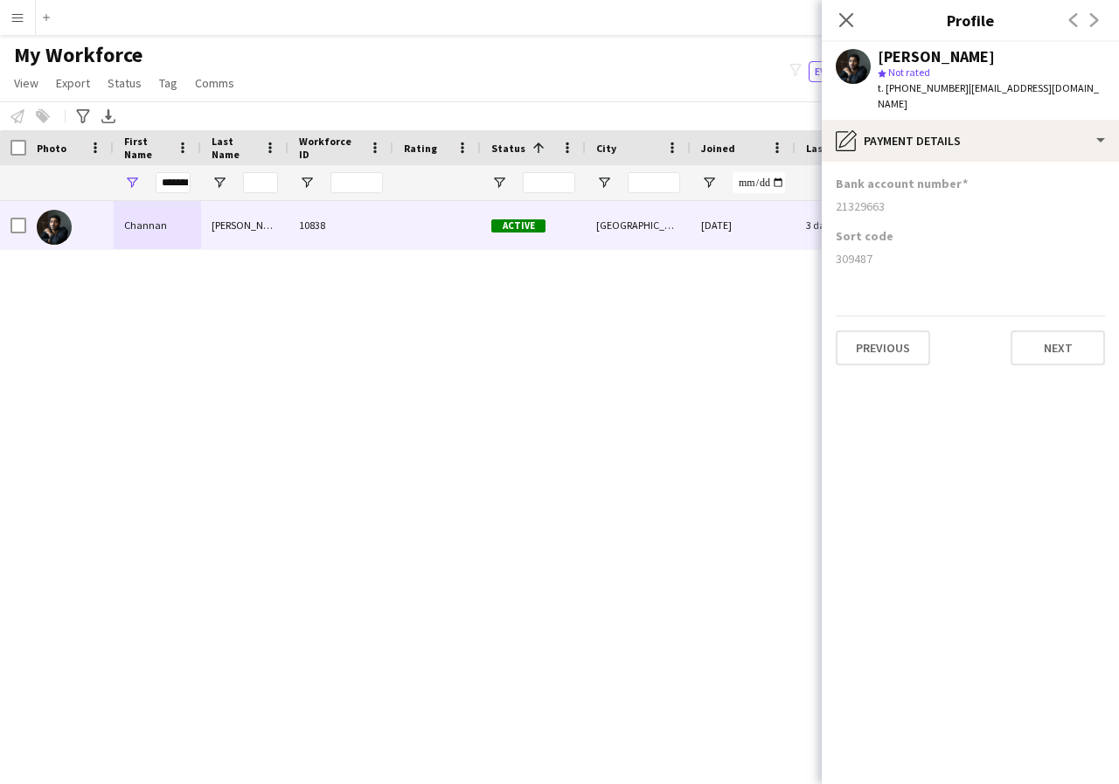
click at [857, 46] on div "Channan Hanif star Not rated t. +4407534534461 | channanhanif@gmail.com" at bounding box center [970, 81] width 297 height 78
click at [849, 27] on icon "Close pop-in" at bounding box center [845, 19] width 17 height 17
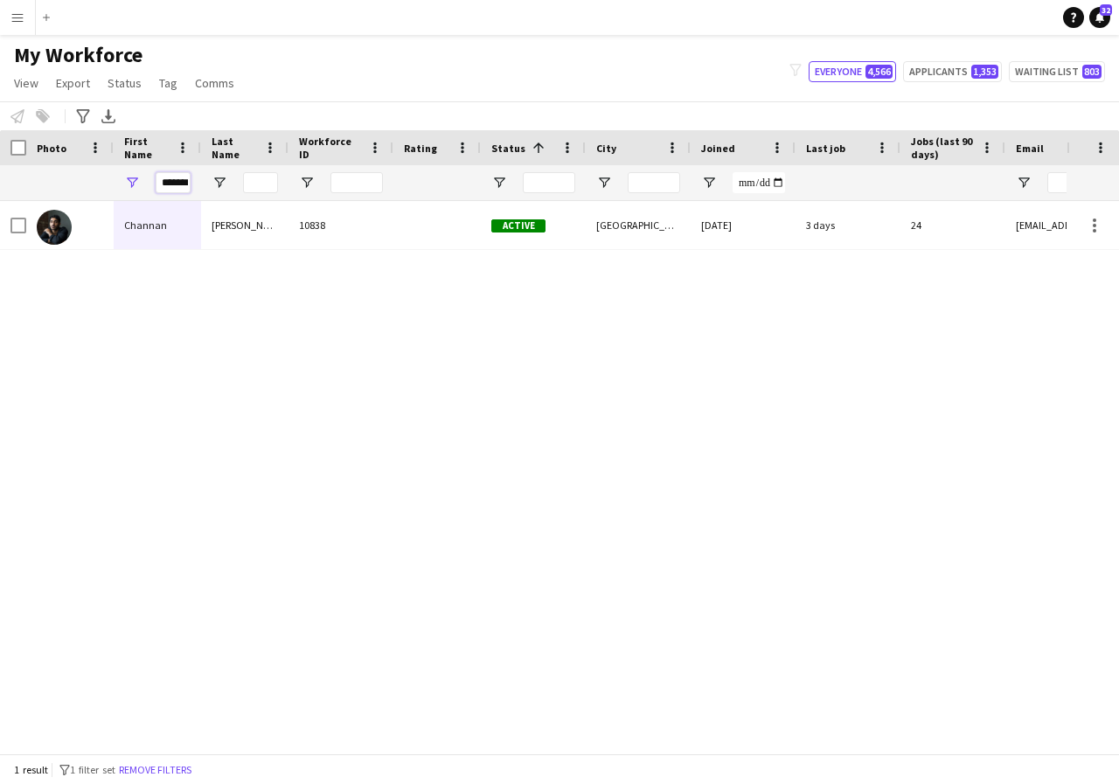
click at [185, 185] on input "*******" at bounding box center [173, 182] width 35 height 21
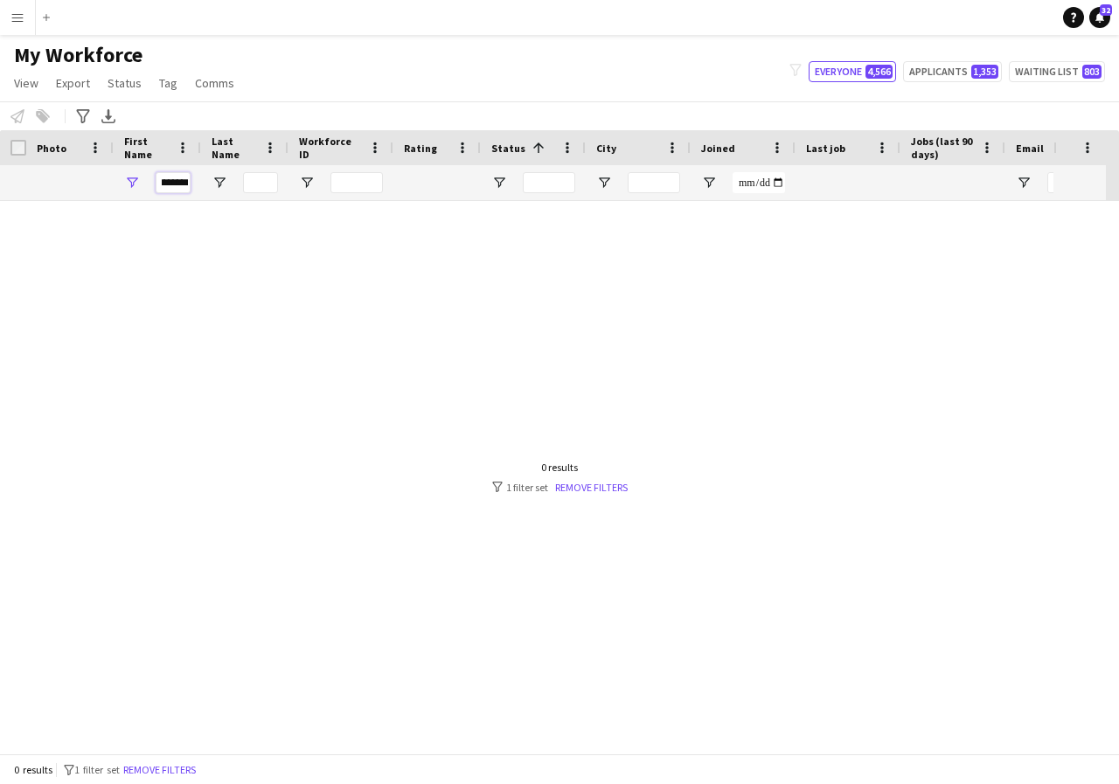
scroll to position [0, 14]
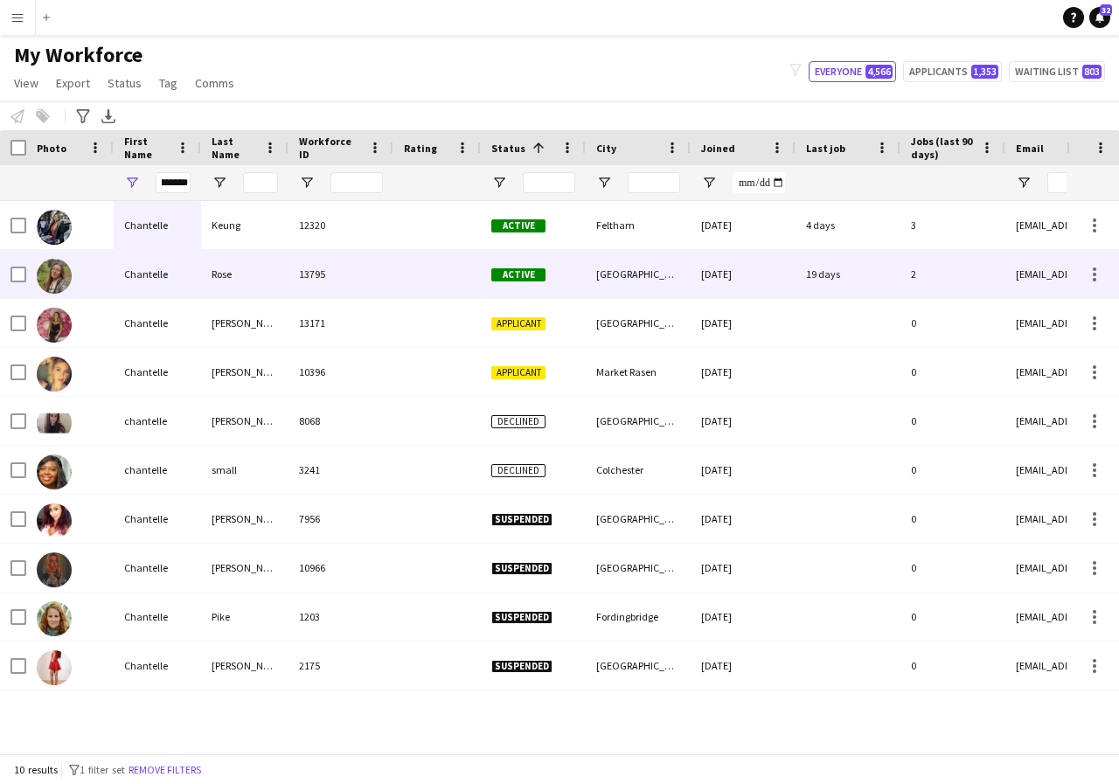
click at [170, 267] on div "Chantelle" at bounding box center [157, 274] width 87 height 48
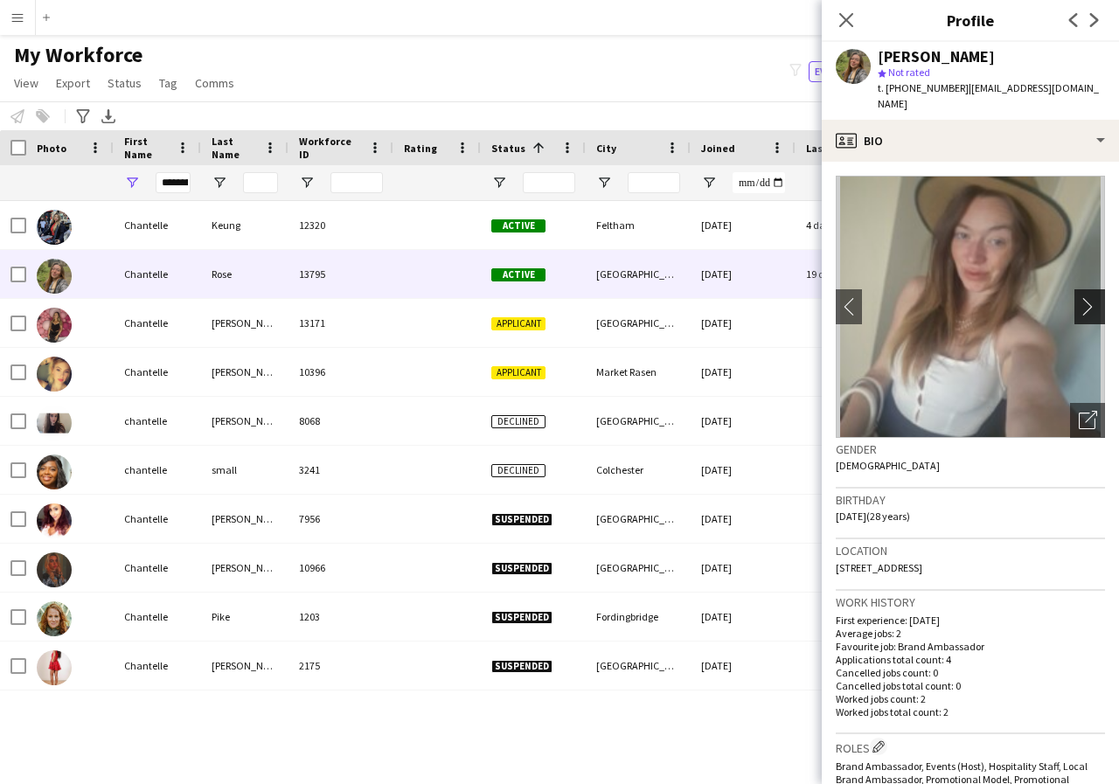
click at [1079, 297] on app-icon "chevron-right" at bounding box center [1092, 306] width 27 height 18
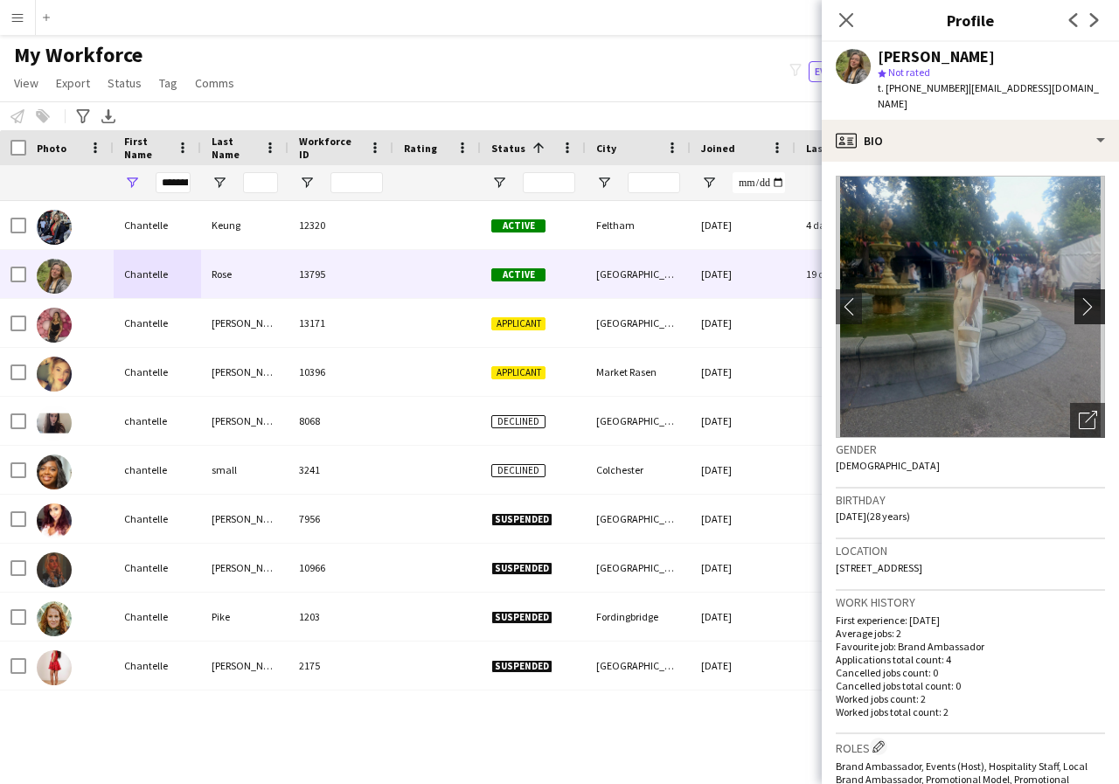
click at [1079, 297] on app-icon "chevron-right" at bounding box center [1092, 306] width 27 height 18
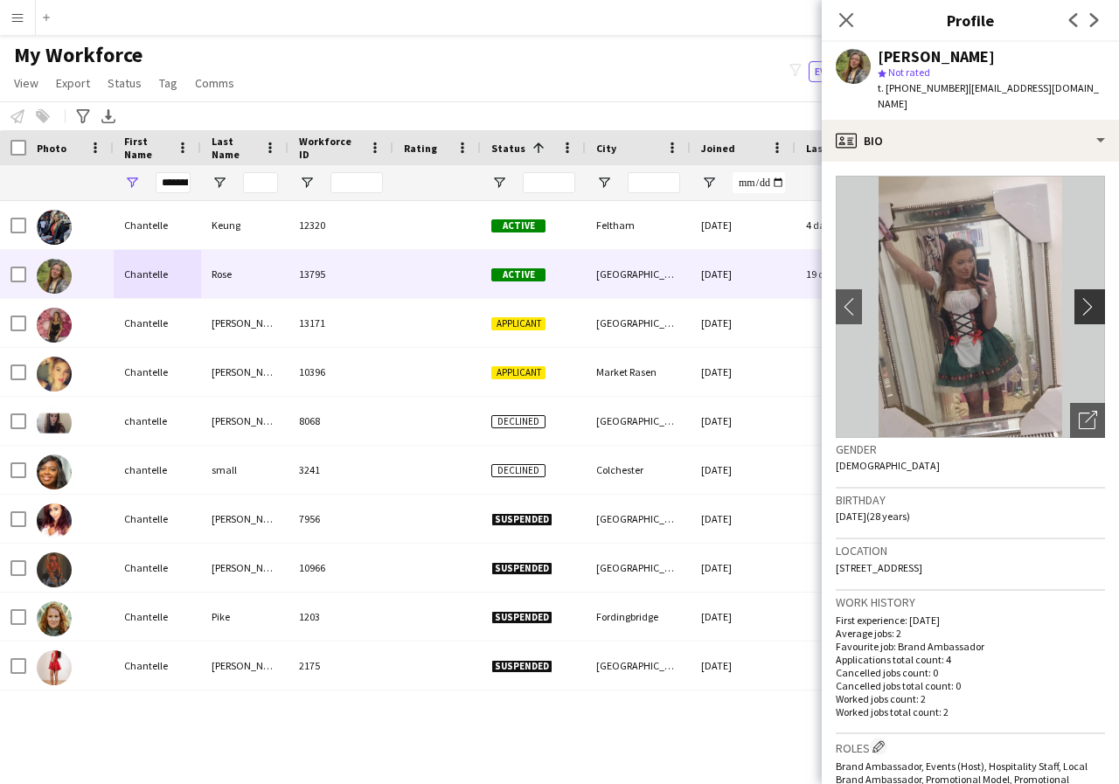
click at [1079, 297] on app-icon "chevron-right" at bounding box center [1092, 306] width 27 height 18
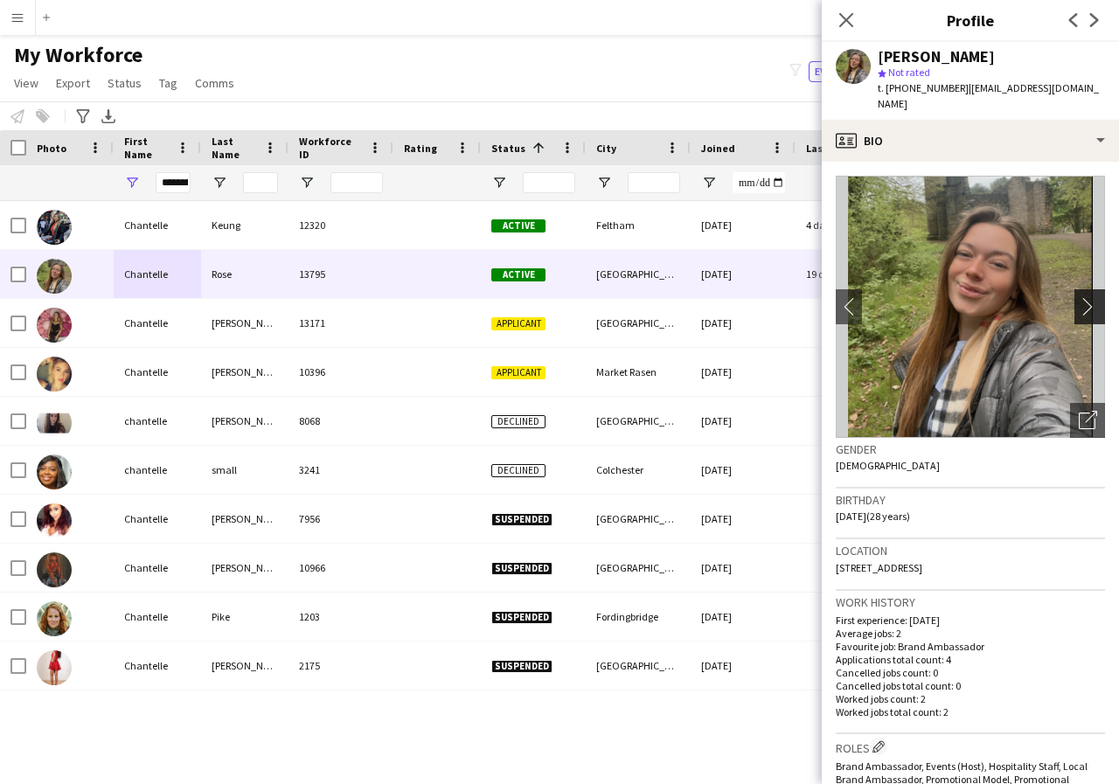
click at [1079, 297] on app-icon "chevron-right" at bounding box center [1092, 306] width 27 height 18
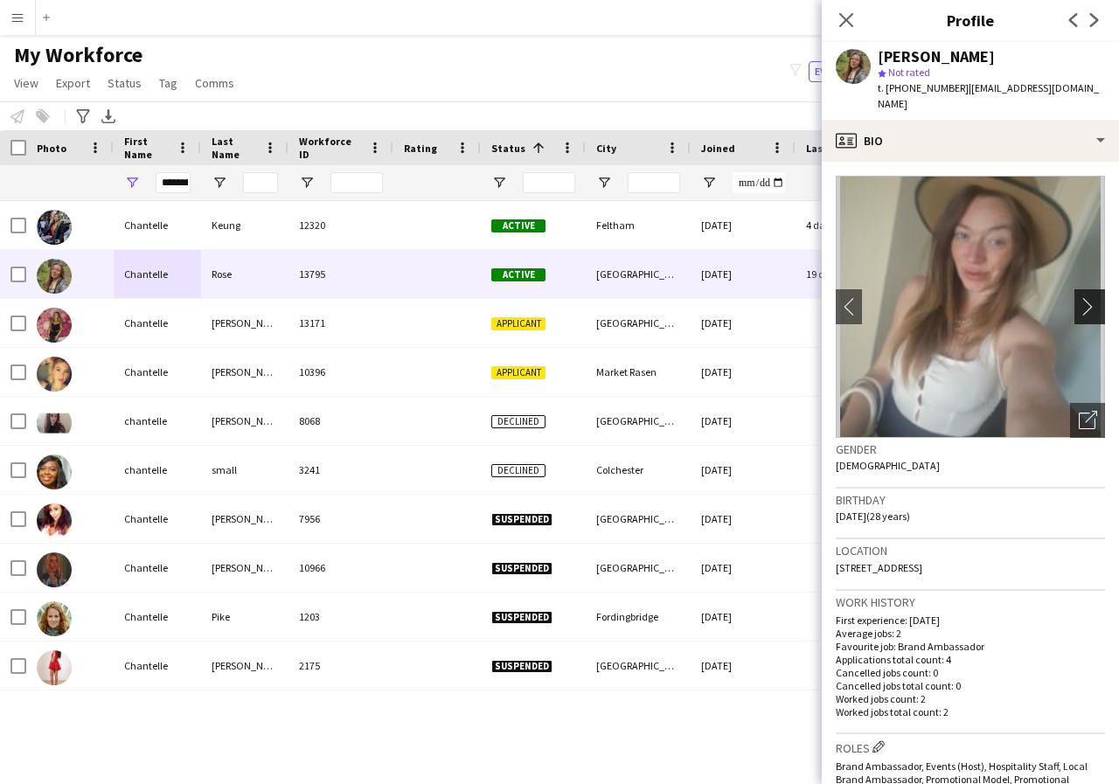
click at [1079, 297] on app-icon "chevron-right" at bounding box center [1092, 306] width 27 height 18
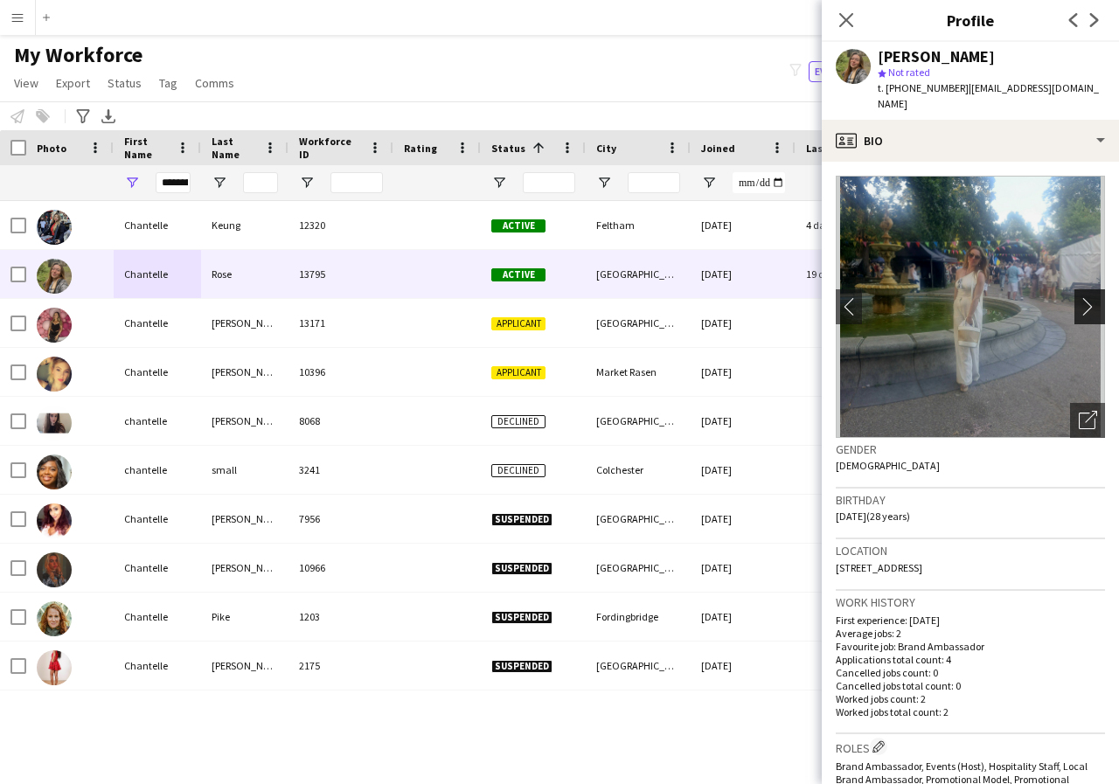
click at [1079, 297] on app-icon "chevron-right" at bounding box center [1092, 306] width 27 height 18
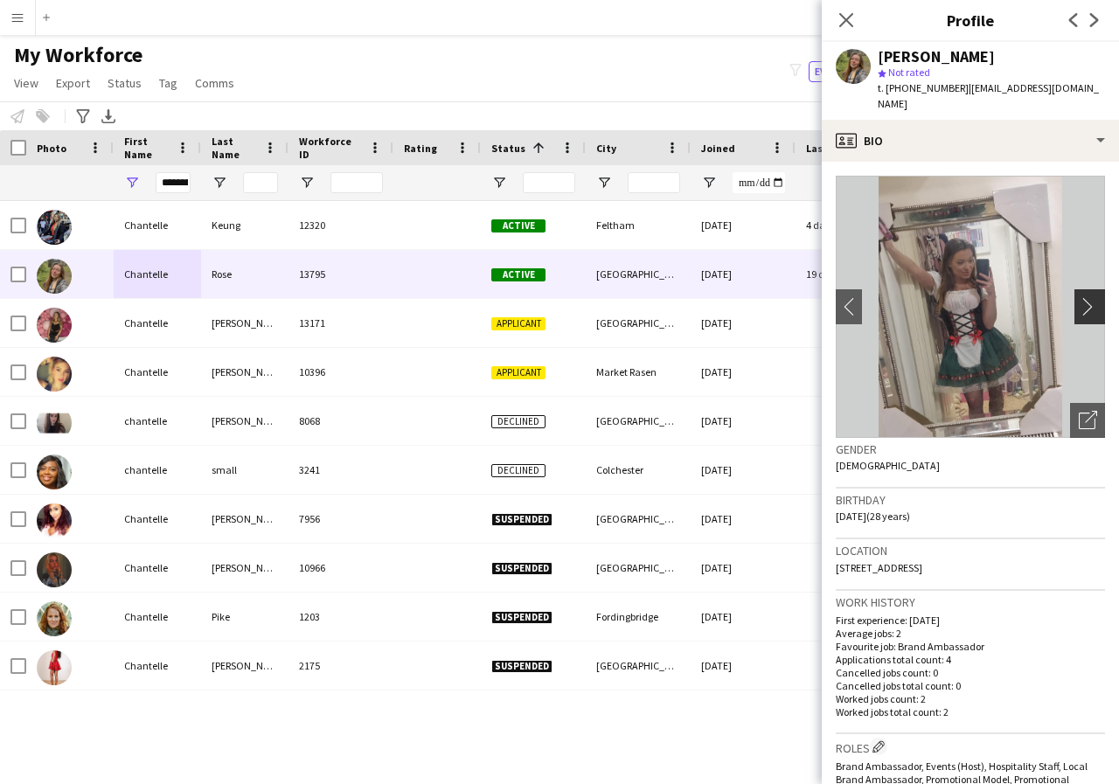
click at [1079, 297] on app-icon "chevron-right" at bounding box center [1092, 306] width 27 height 18
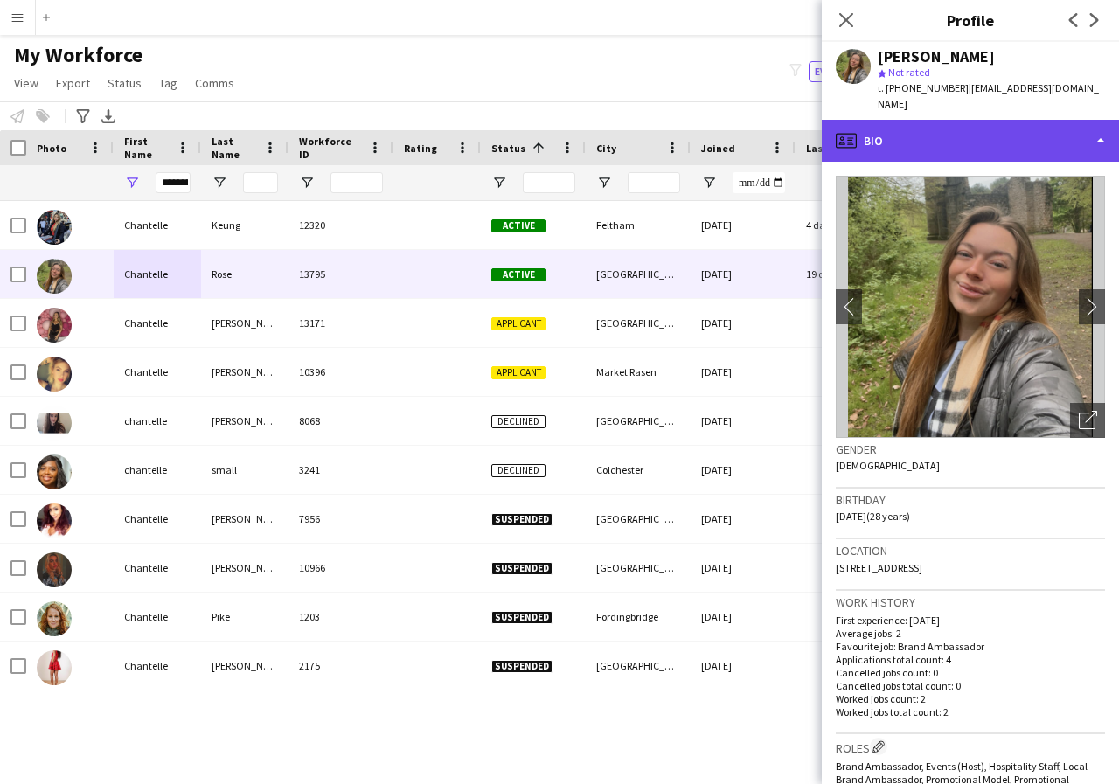
click at [1100, 122] on div "profile Bio" at bounding box center [970, 141] width 297 height 42
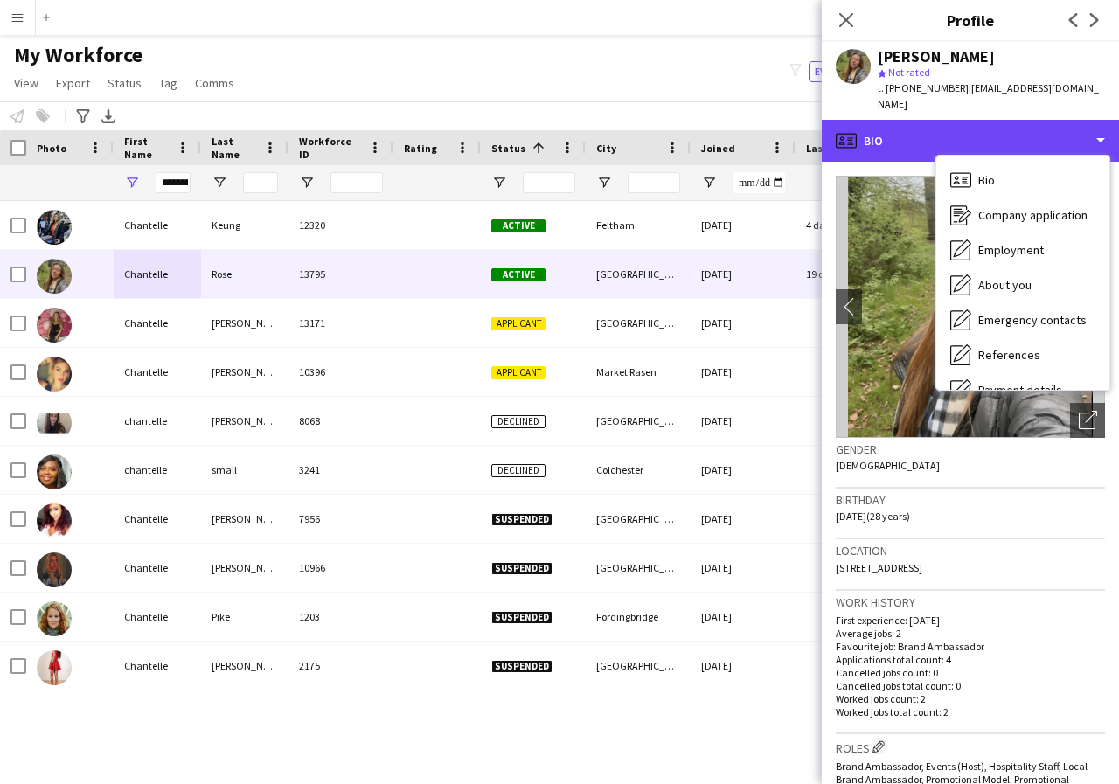
scroll to position [35, 0]
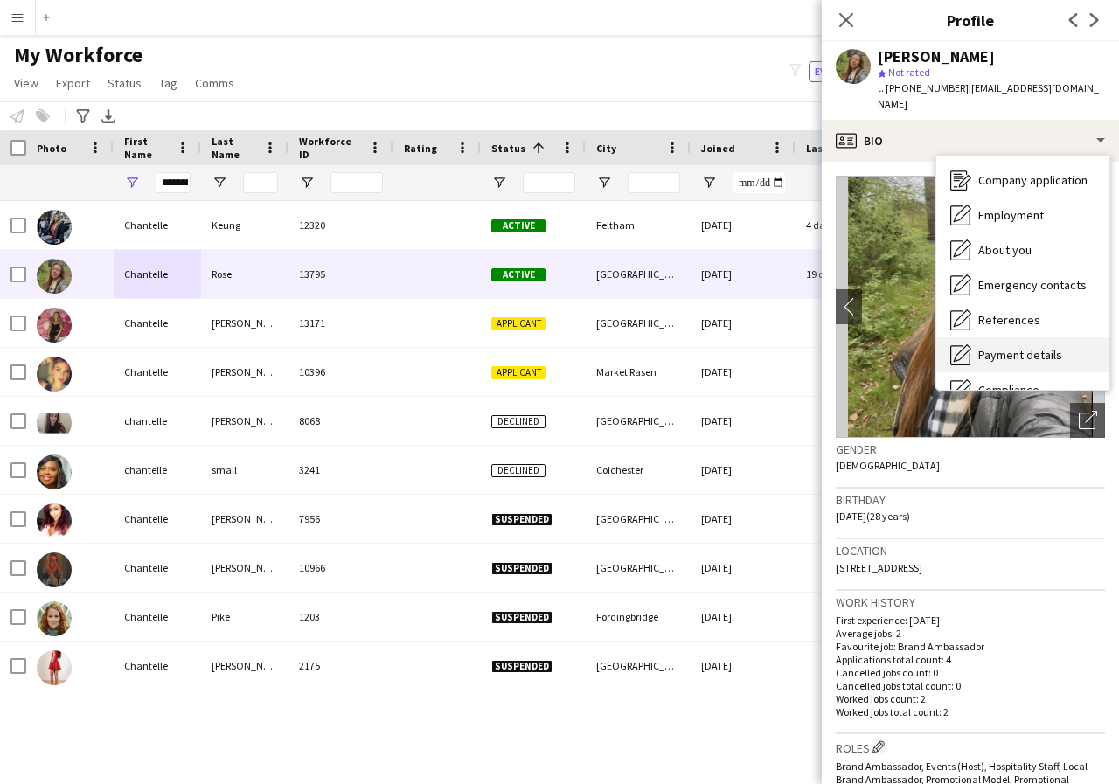
click at [1028, 347] on span "Payment details" at bounding box center [1020, 355] width 84 height 16
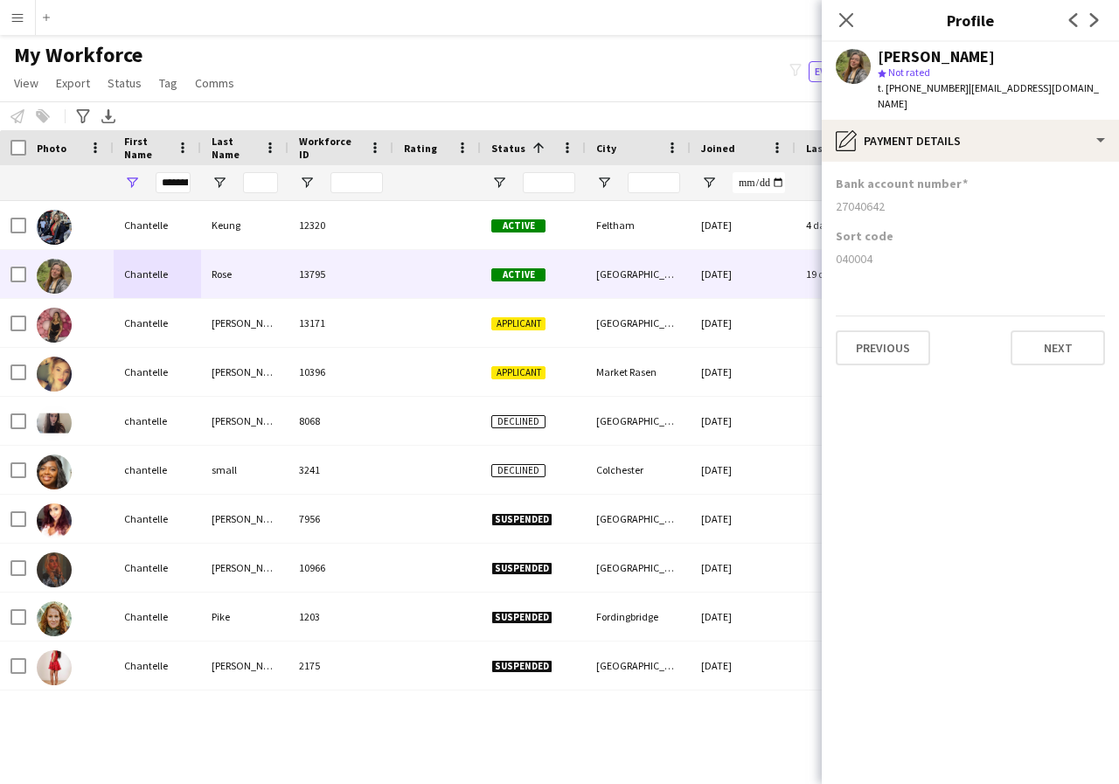
drag, startPoint x: 834, startPoint y: 185, endPoint x: 929, endPoint y: 191, distance: 95.4
click at [929, 191] on app-section-data-types "Bank account number 27040642 Sort code 040004 Previous Next" at bounding box center [970, 473] width 297 height 622
drag, startPoint x: 833, startPoint y: 241, endPoint x: 895, endPoint y: 246, distance: 62.3
click at [895, 246] on app-section-data-types "Bank account number 27040642 Sort code 040004 Previous Next" at bounding box center [970, 473] width 297 height 622
click at [847, 19] on icon at bounding box center [845, 19] width 17 height 17
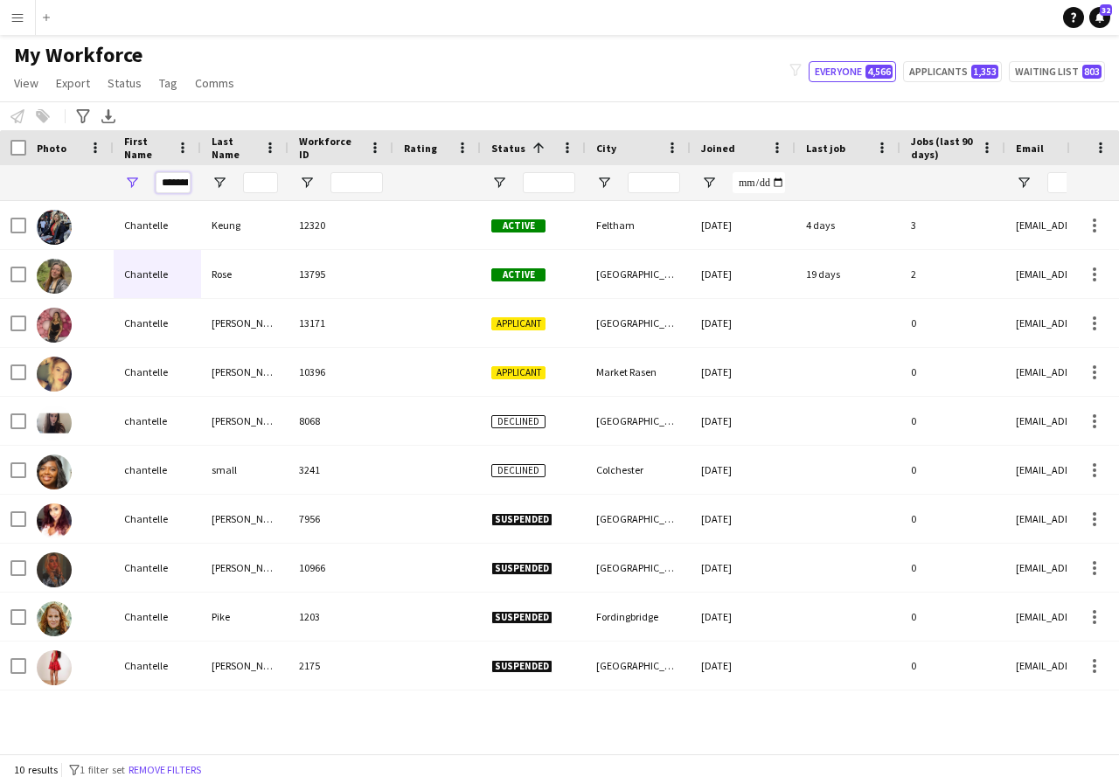
click at [186, 183] on input "*********" at bounding box center [173, 182] width 35 height 21
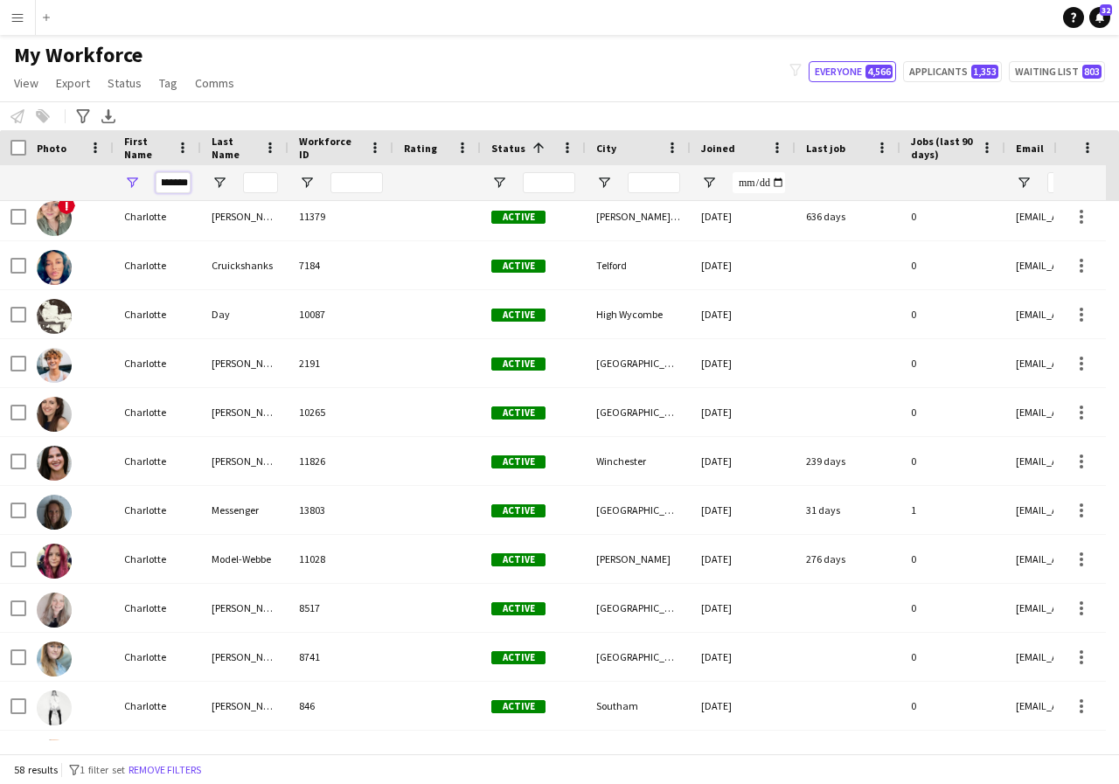
scroll to position [363, 0]
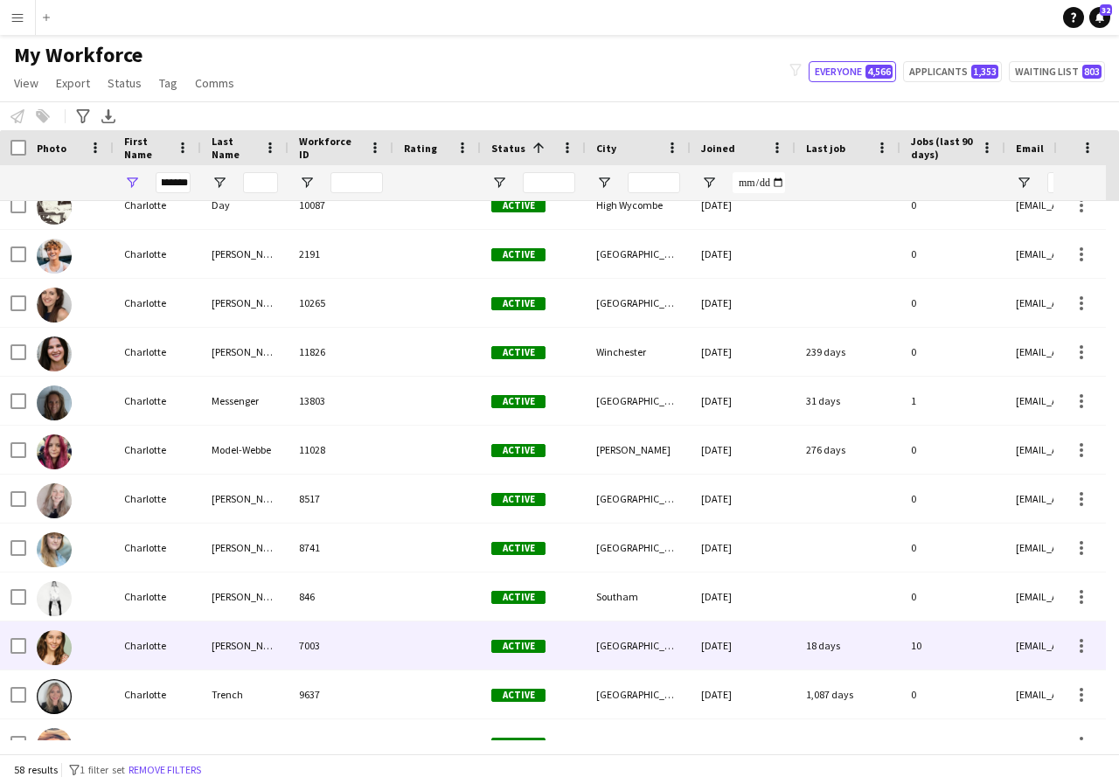
click at [281, 648] on div "Tonge" at bounding box center [244, 645] width 87 height 48
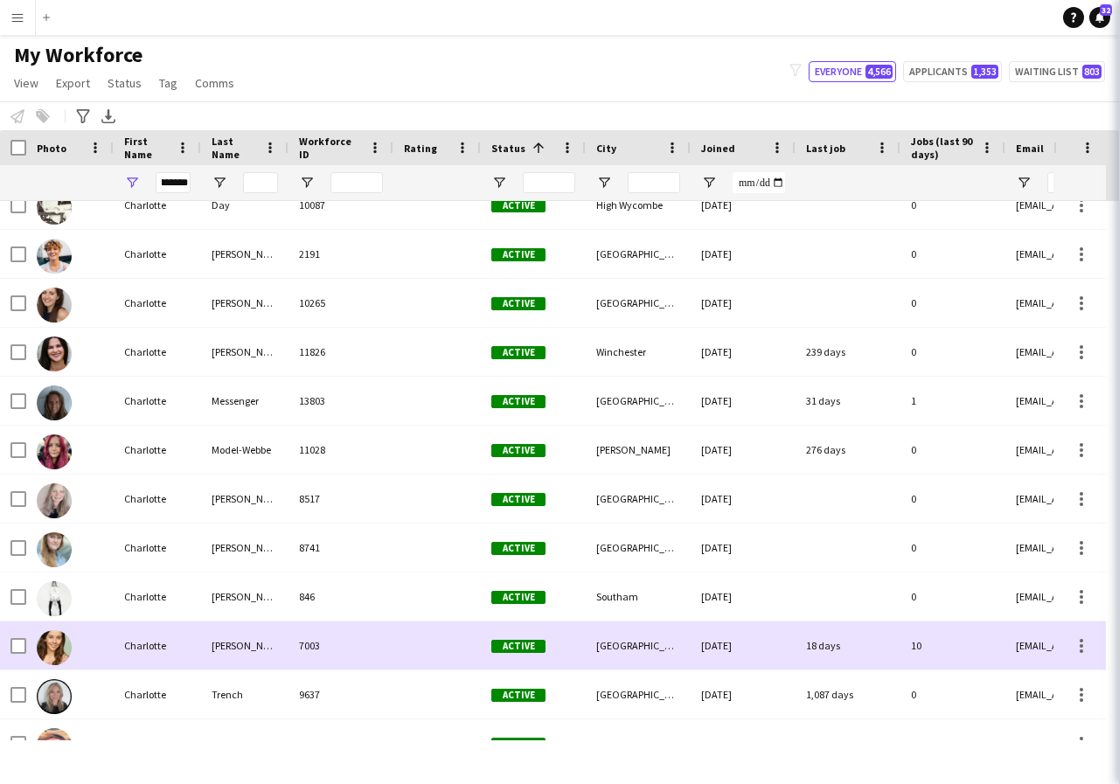
scroll to position [0, 0]
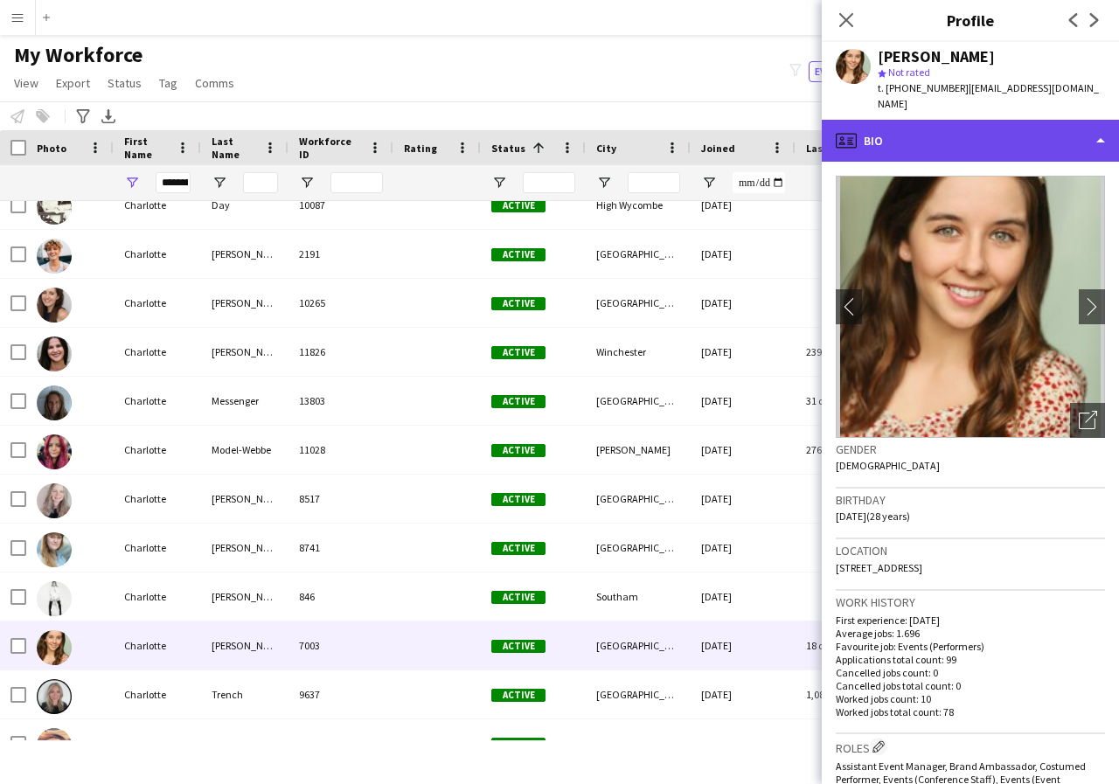
click at [1098, 141] on div "profile Bio" at bounding box center [970, 141] width 297 height 42
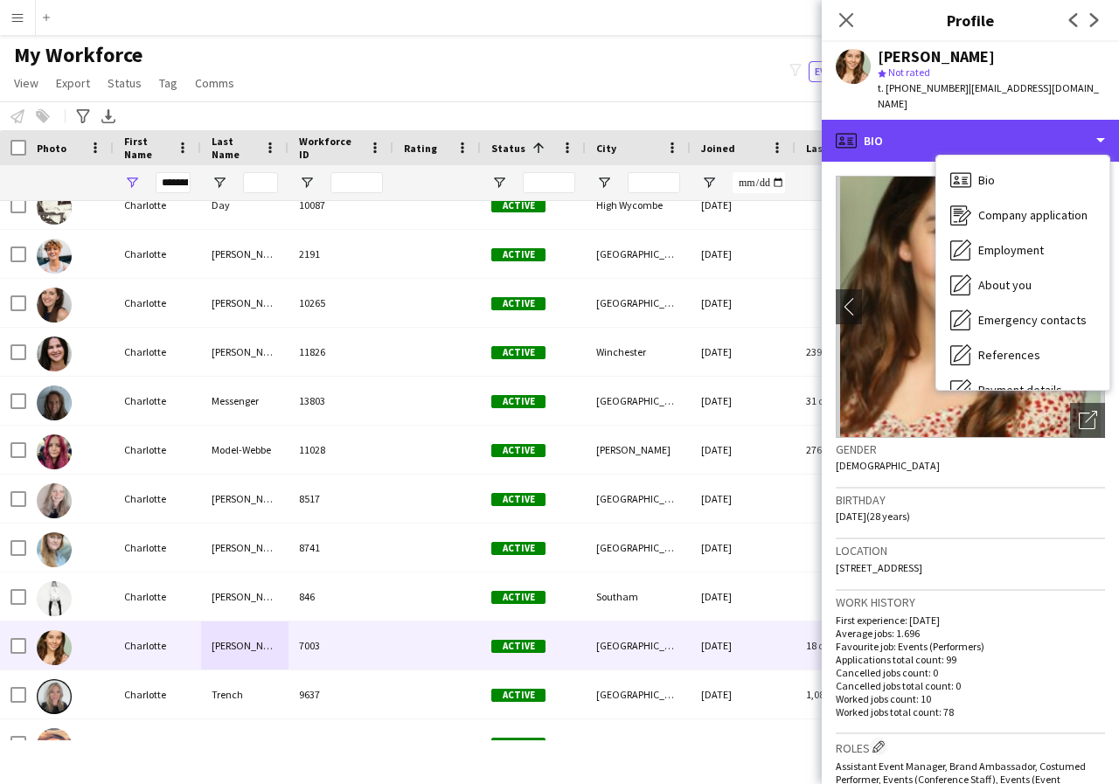
scroll to position [35, 0]
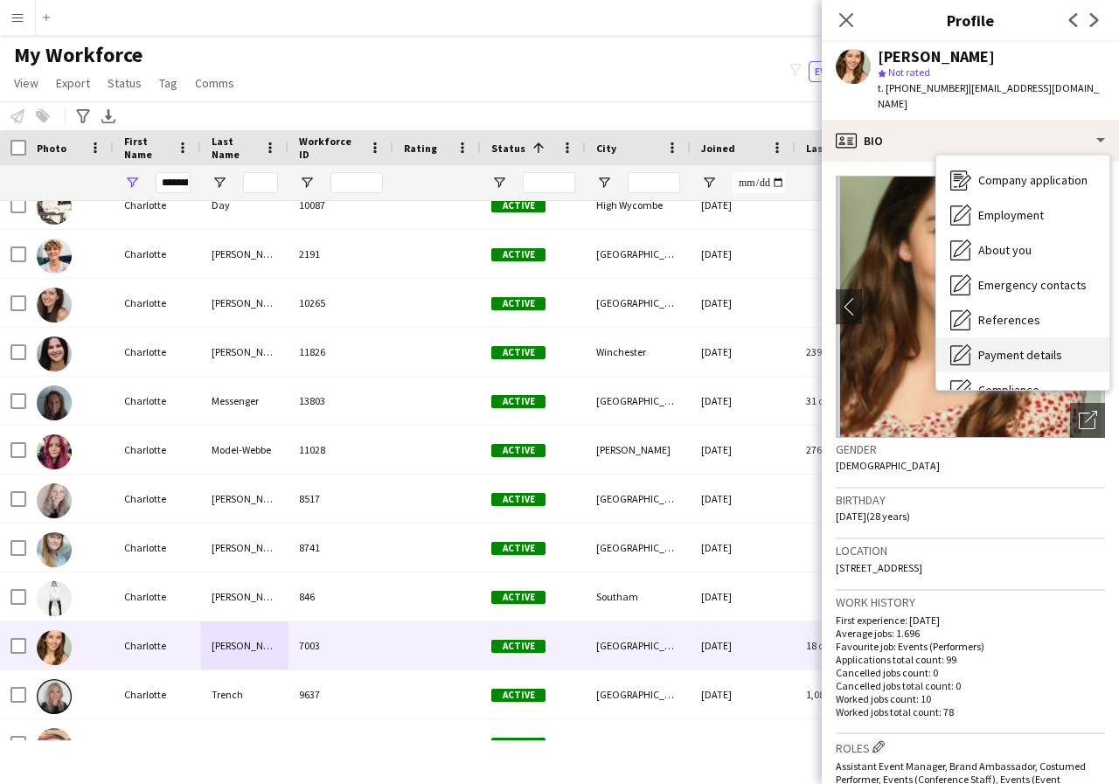
click at [1038, 355] on span "Payment details" at bounding box center [1020, 355] width 84 height 16
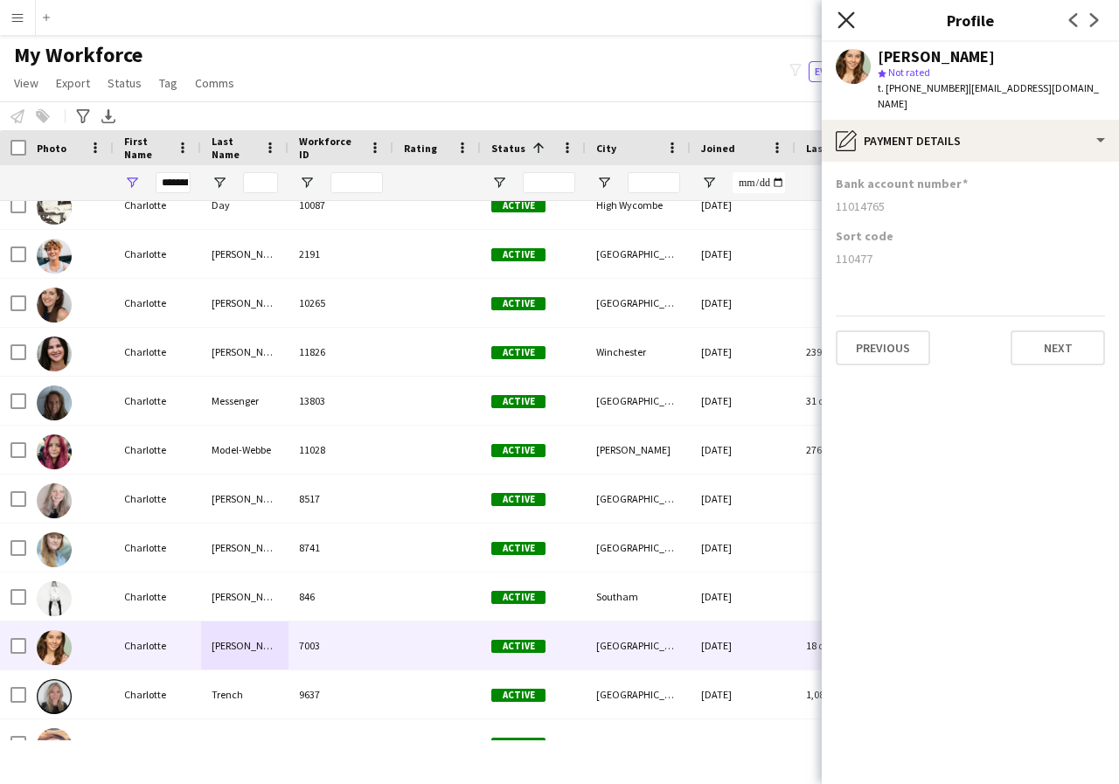
click at [843, 25] on icon "Close pop-in" at bounding box center [845, 19] width 17 height 17
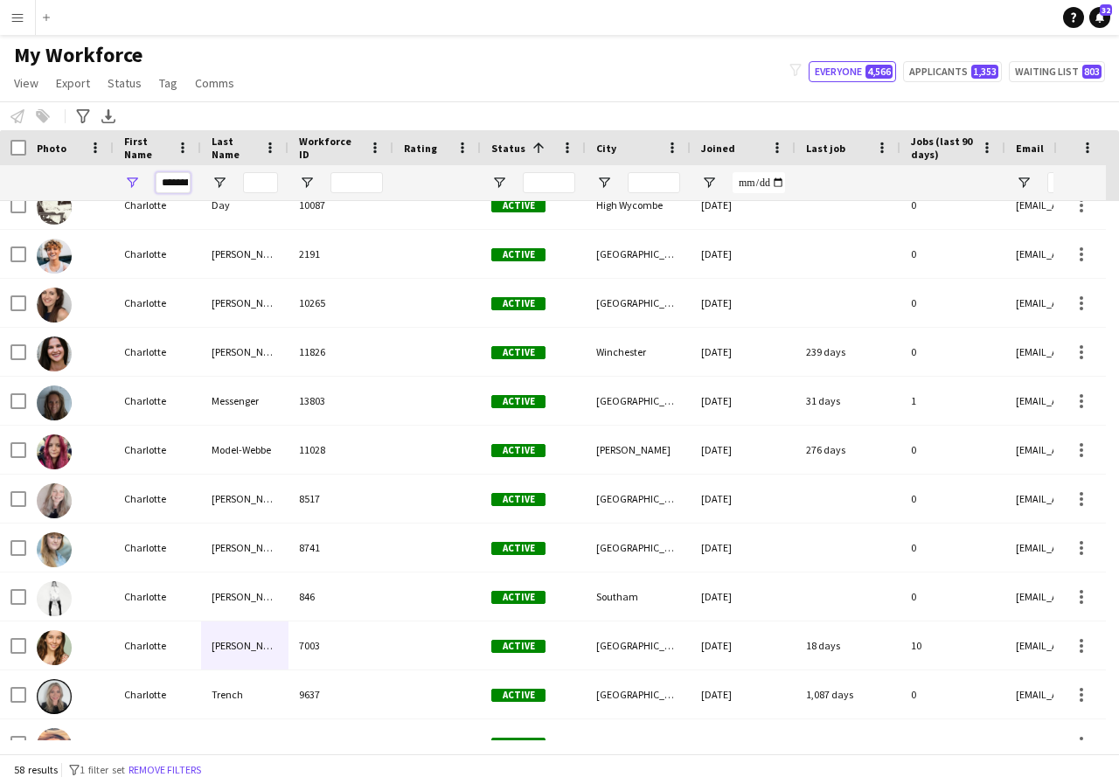
click at [184, 187] on input "*********" at bounding box center [173, 182] width 35 height 21
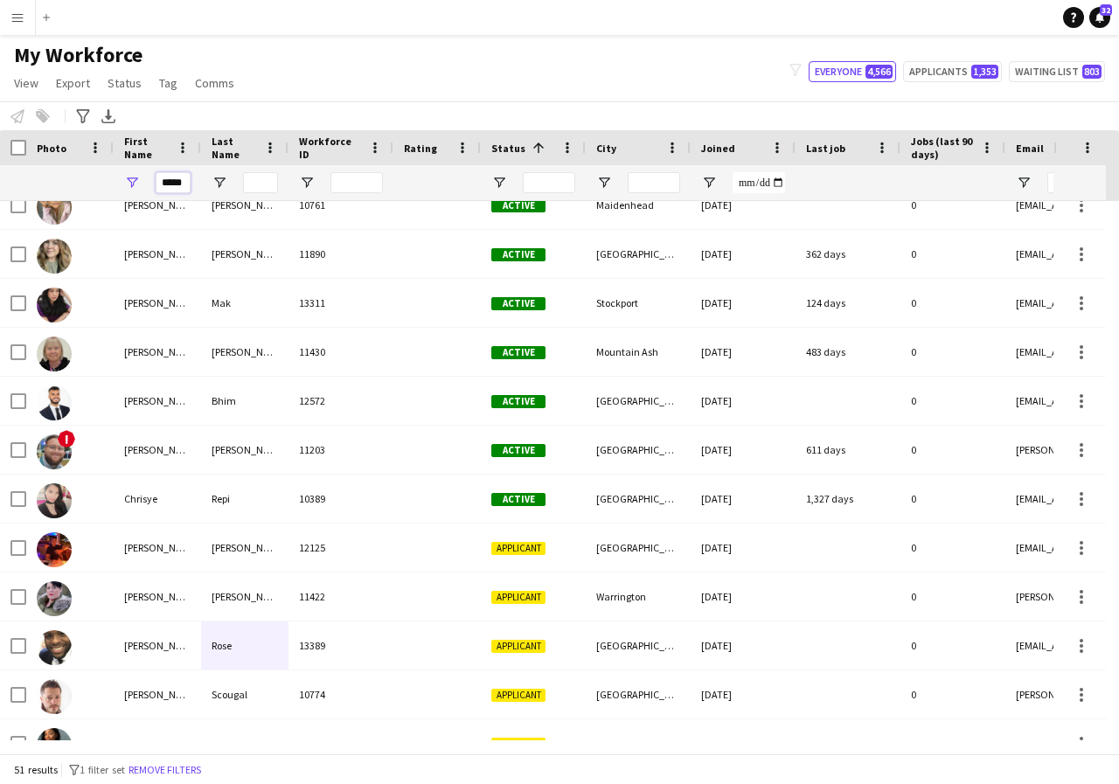
type input "*****"
click at [255, 186] on input "Last Name Filter Input" at bounding box center [260, 182] width 35 height 21
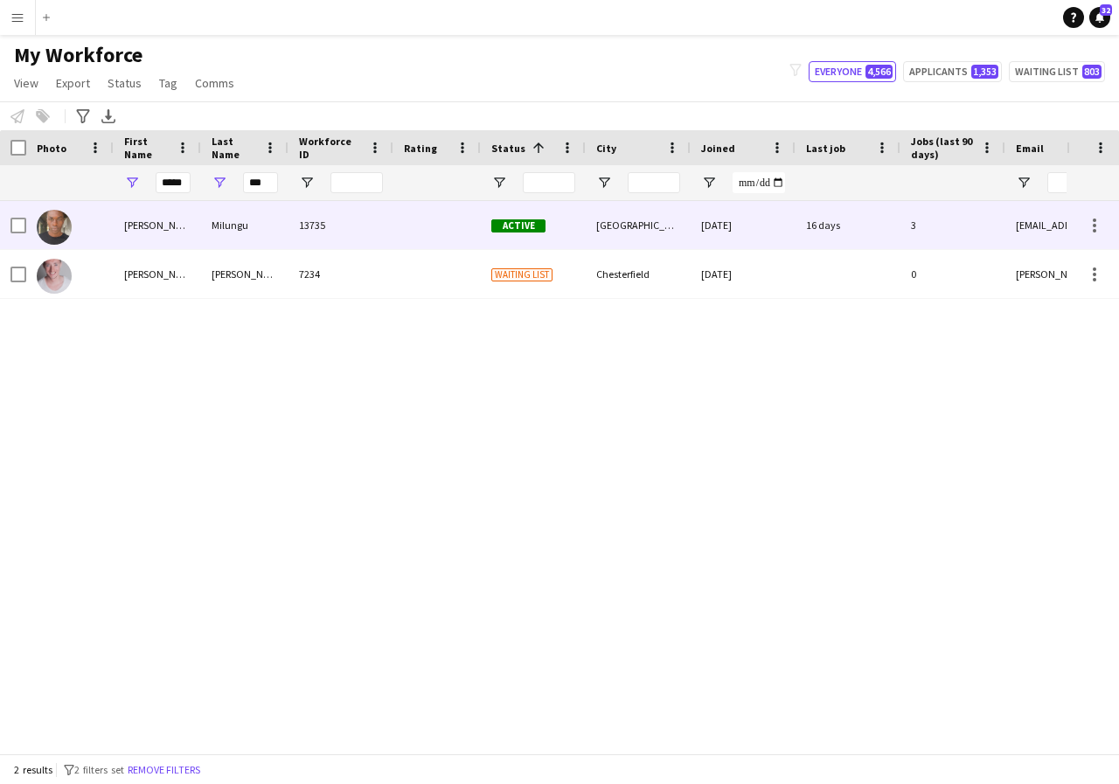
click at [169, 230] on div "Chris" at bounding box center [157, 225] width 87 height 48
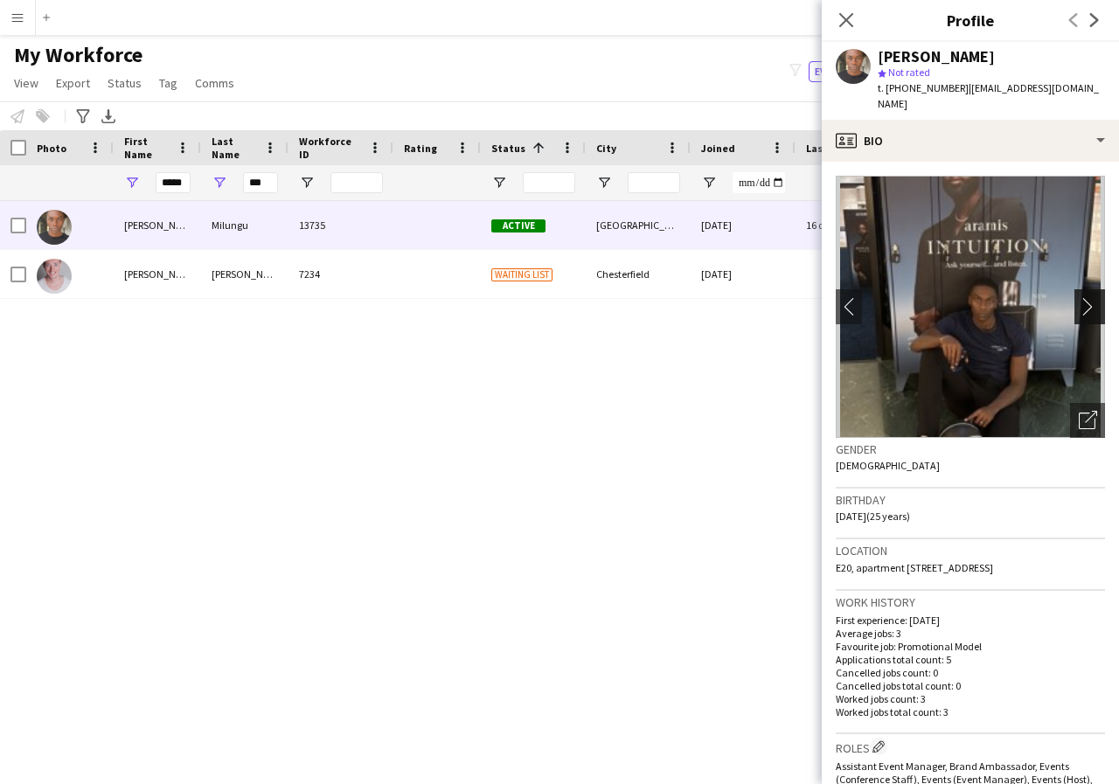
click at [1079, 297] on app-icon "chevron-right" at bounding box center [1092, 306] width 27 height 18
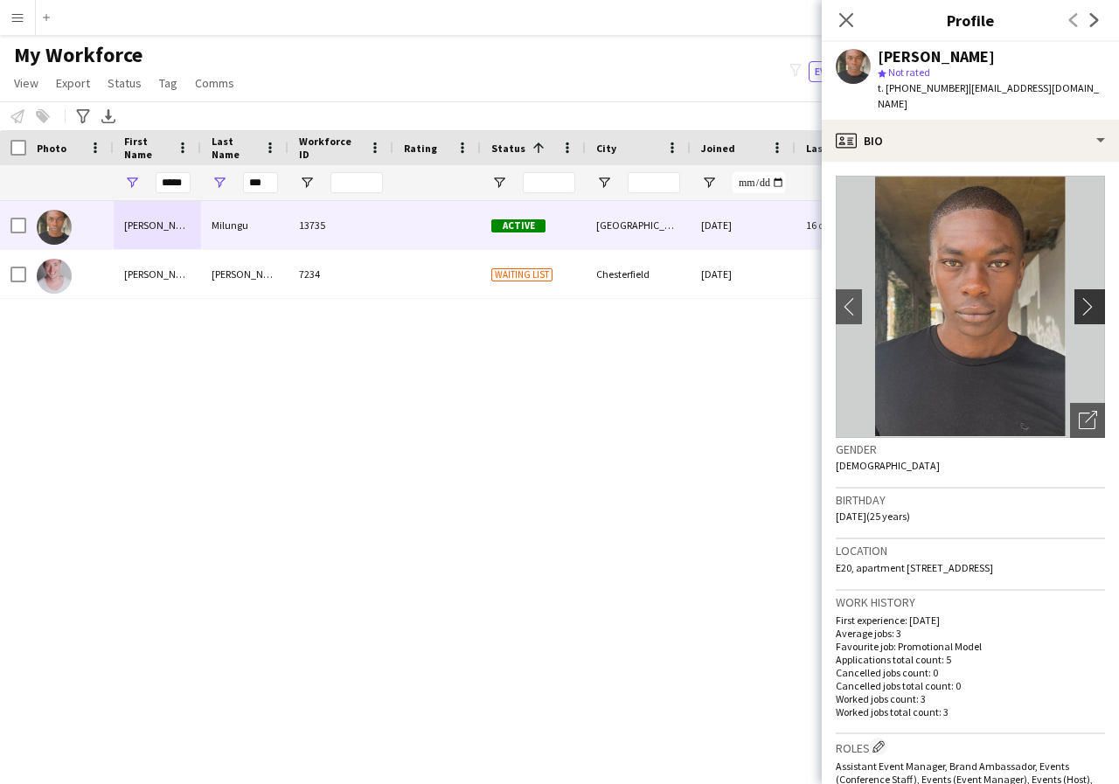
click at [1079, 297] on app-icon "chevron-right" at bounding box center [1092, 306] width 27 height 18
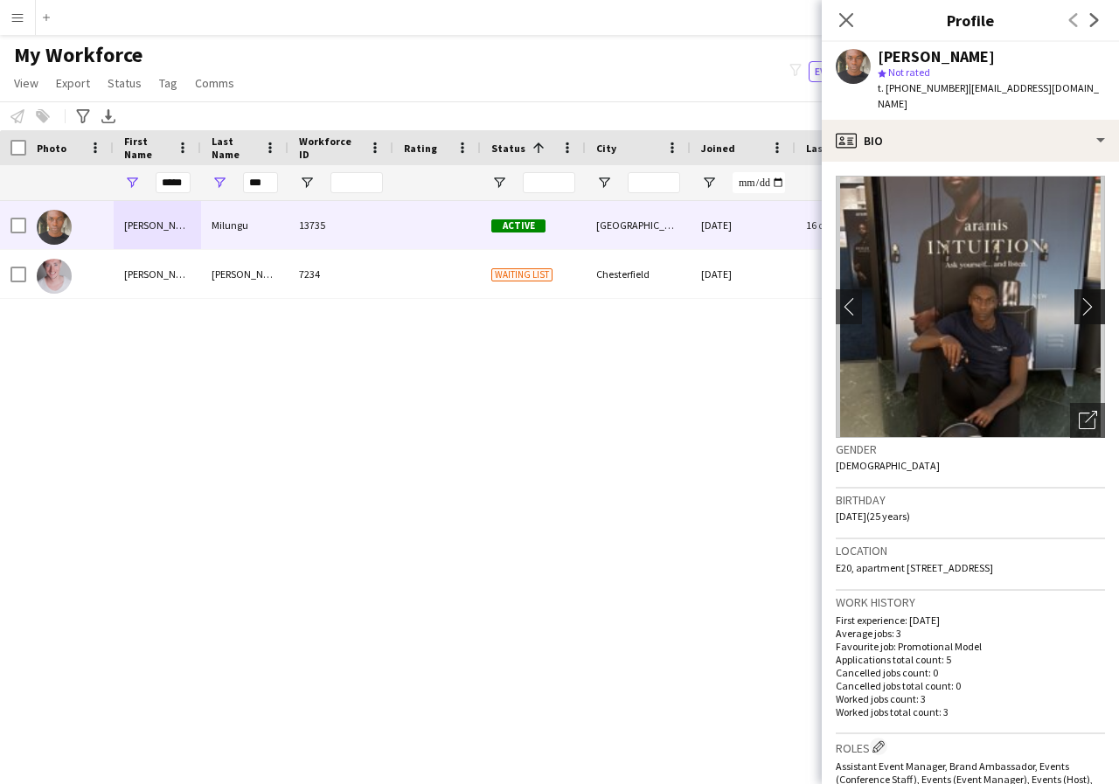
click at [1079, 297] on app-icon "chevron-right" at bounding box center [1092, 306] width 27 height 18
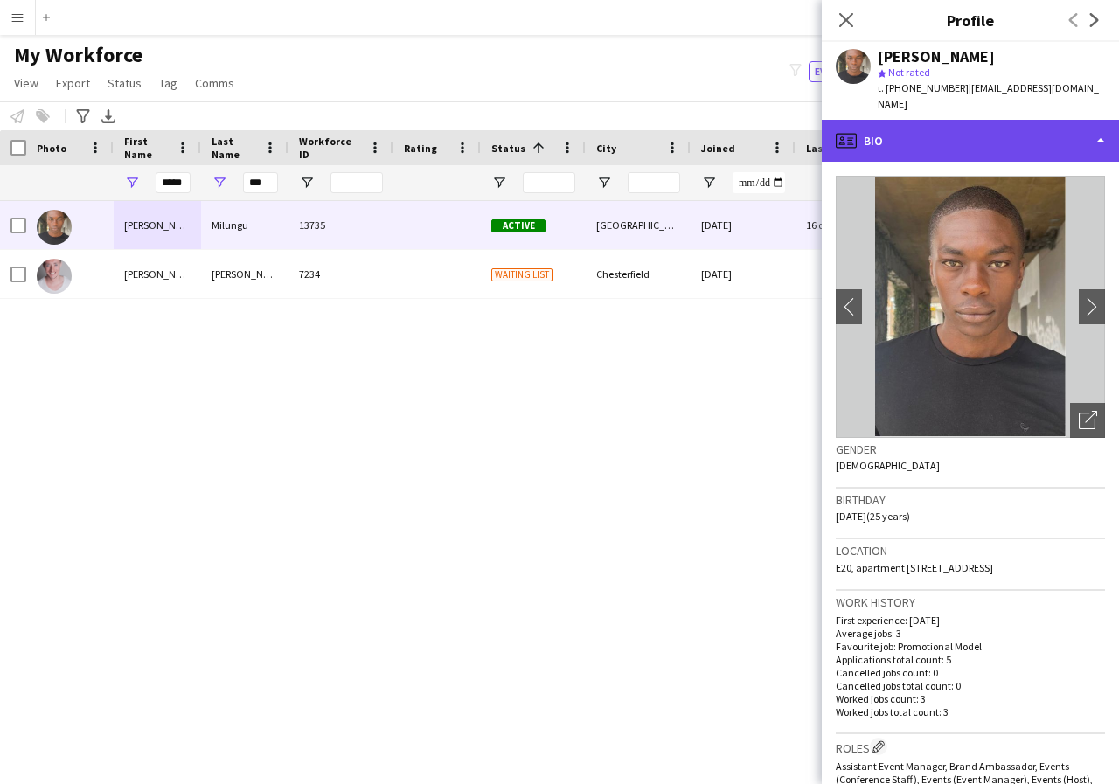
click at [1099, 124] on div "profile Bio" at bounding box center [970, 141] width 297 height 42
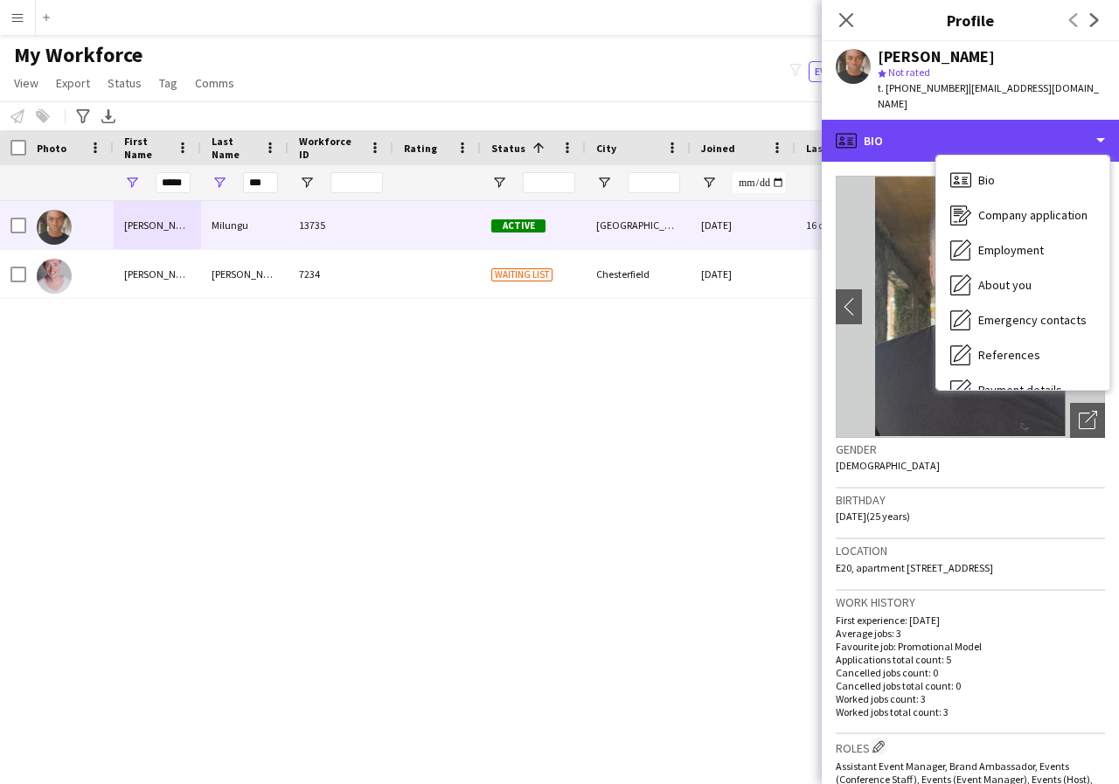
scroll to position [35, 0]
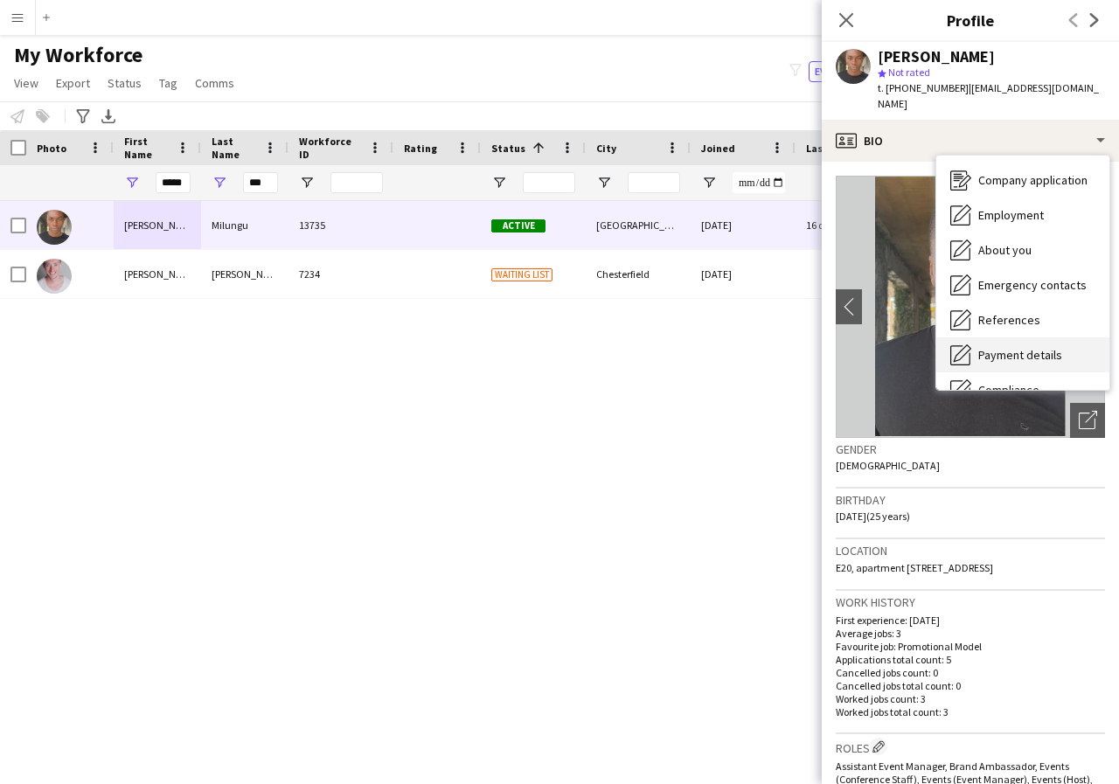
click at [1037, 347] on span "Payment details" at bounding box center [1020, 355] width 84 height 16
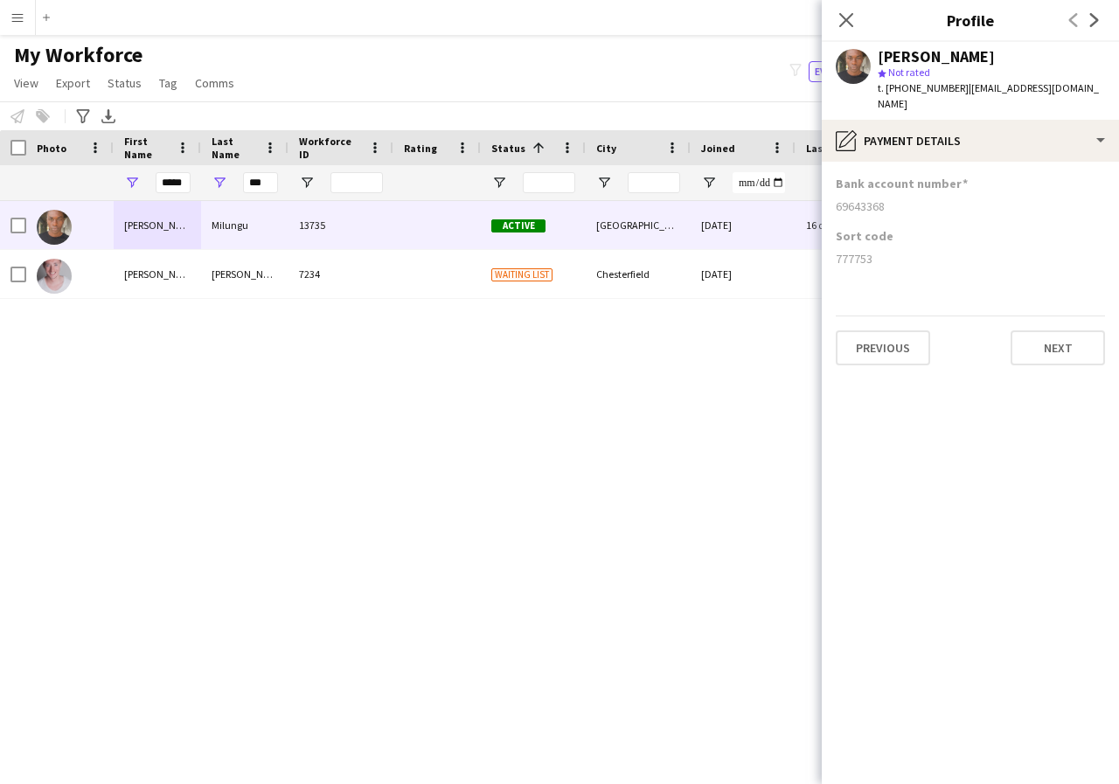
drag, startPoint x: 834, startPoint y: 190, endPoint x: 905, endPoint y: 199, distance: 71.4
click at [905, 199] on app-section-data-types "Bank account number 69643368 Sort code 777753 Previous Next" at bounding box center [970, 473] width 297 height 622
drag, startPoint x: 833, startPoint y: 239, endPoint x: 921, endPoint y: 254, distance: 89.5
click at [921, 254] on app-section-data-types "Bank account number 69643368 Sort code 777753 Previous Next" at bounding box center [970, 473] width 297 height 622
click at [843, 17] on icon at bounding box center [845, 19] width 17 height 17
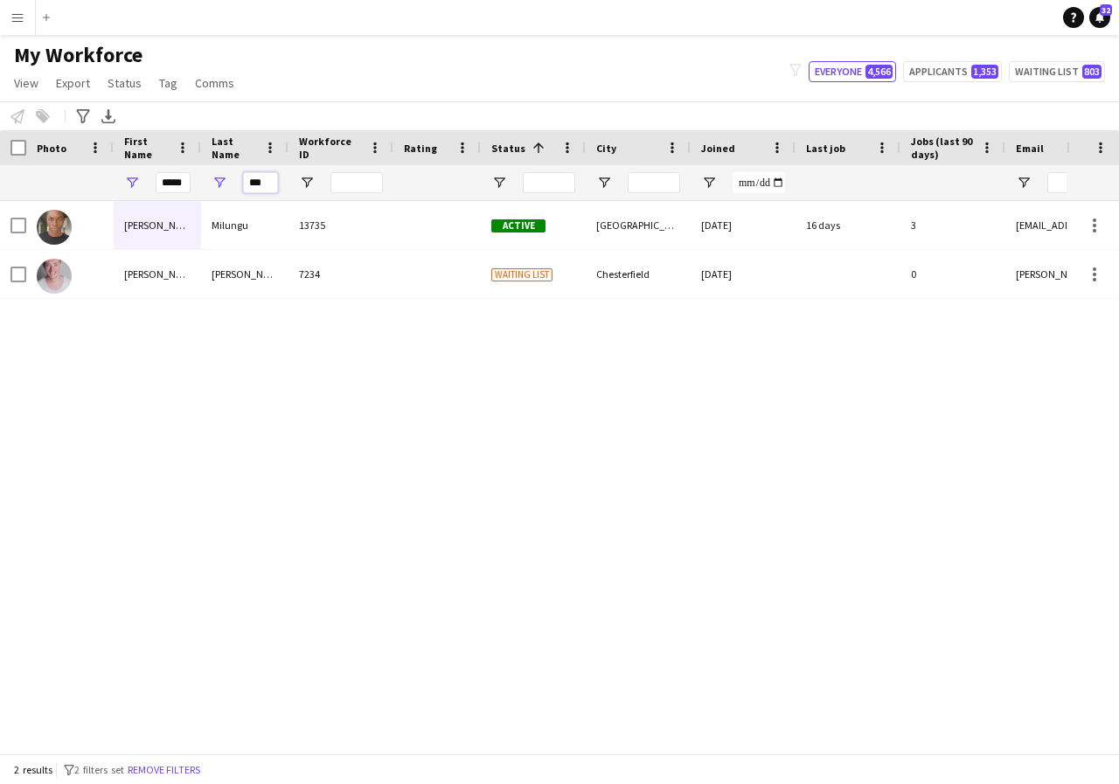
click at [268, 185] on input "***" at bounding box center [260, 182] width 35 height 21
type input "*"
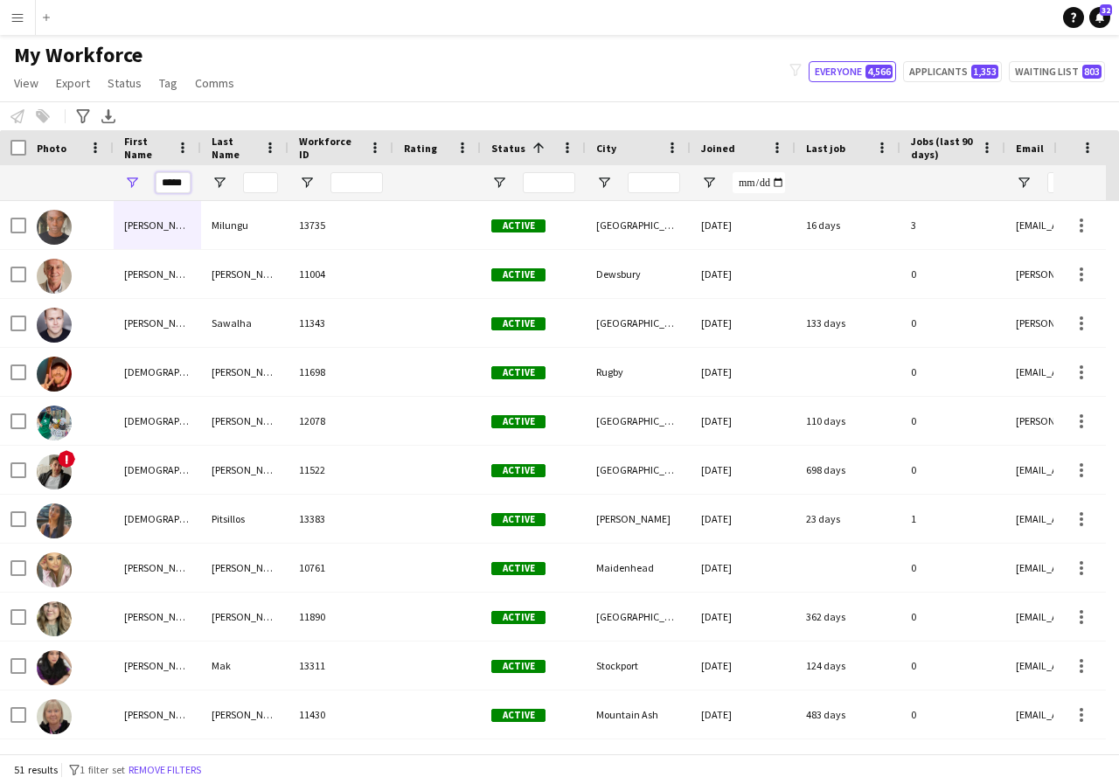
click at [184, 184] on input "*****" at bounding box center [173, 182] width 35 height 21
type input "*"
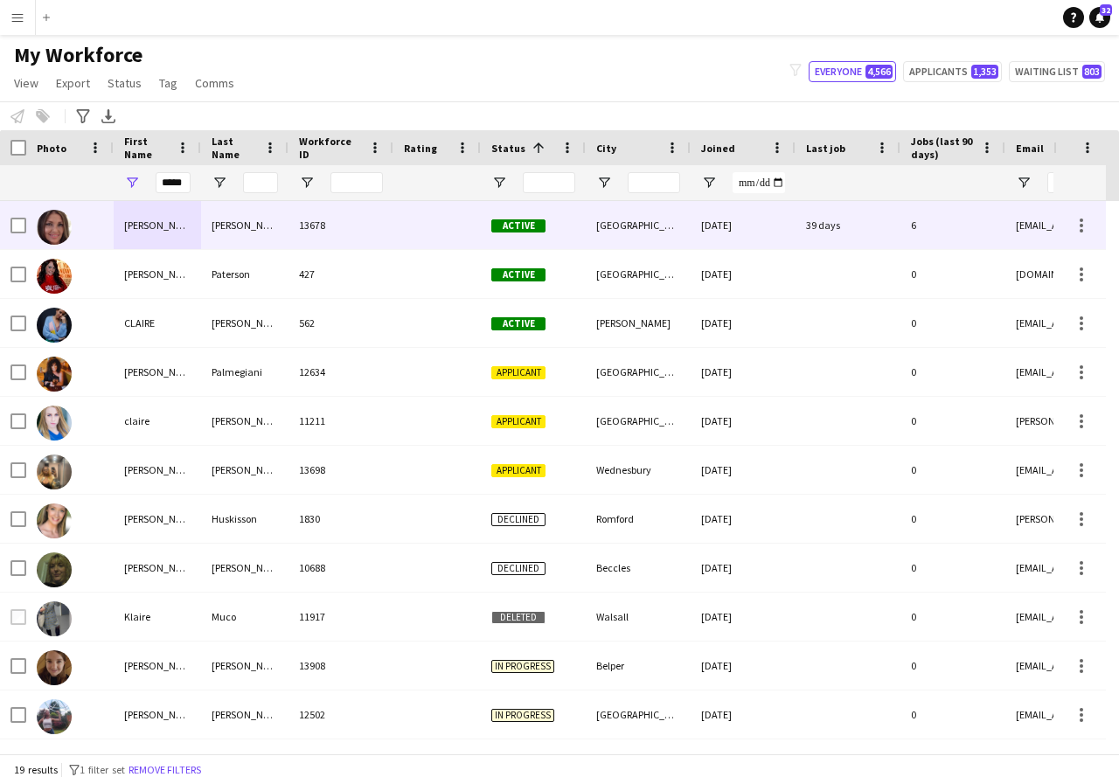
click at [173, 238] on div "Claire" at bounding box center [157, 225] width 87 height 48
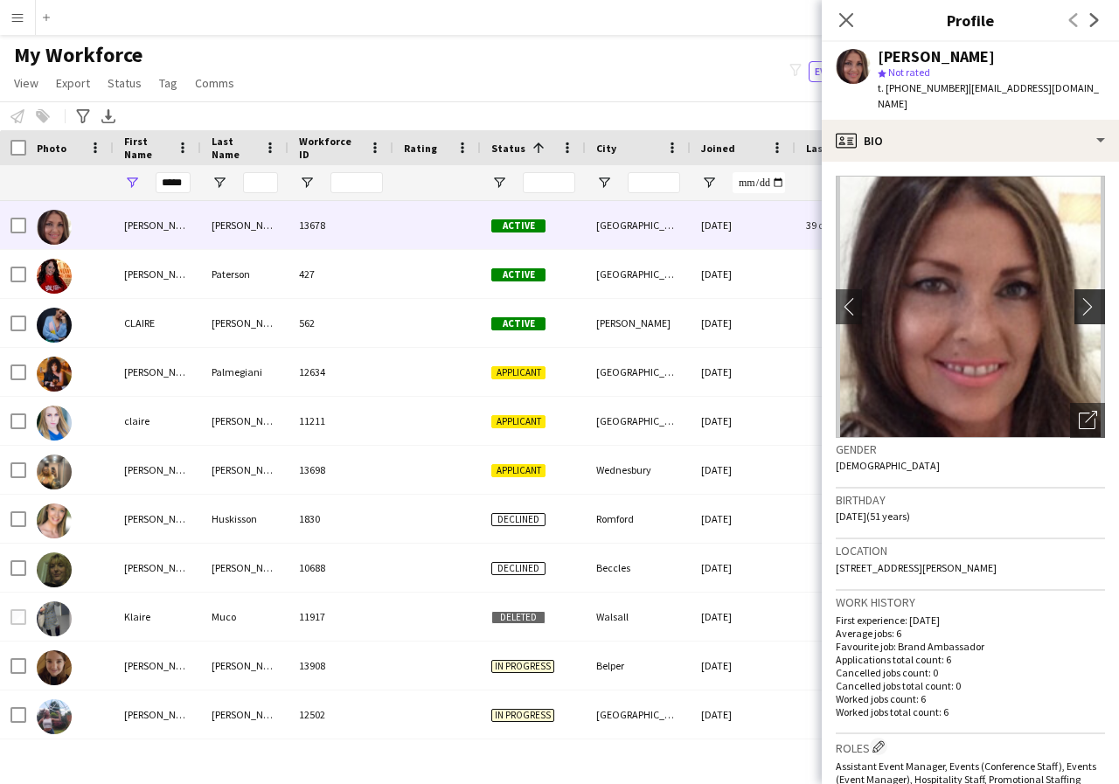
click at [1079, 297] on app-icon "chevron-right" at bounding box center [1092, 306] width 27 height 18
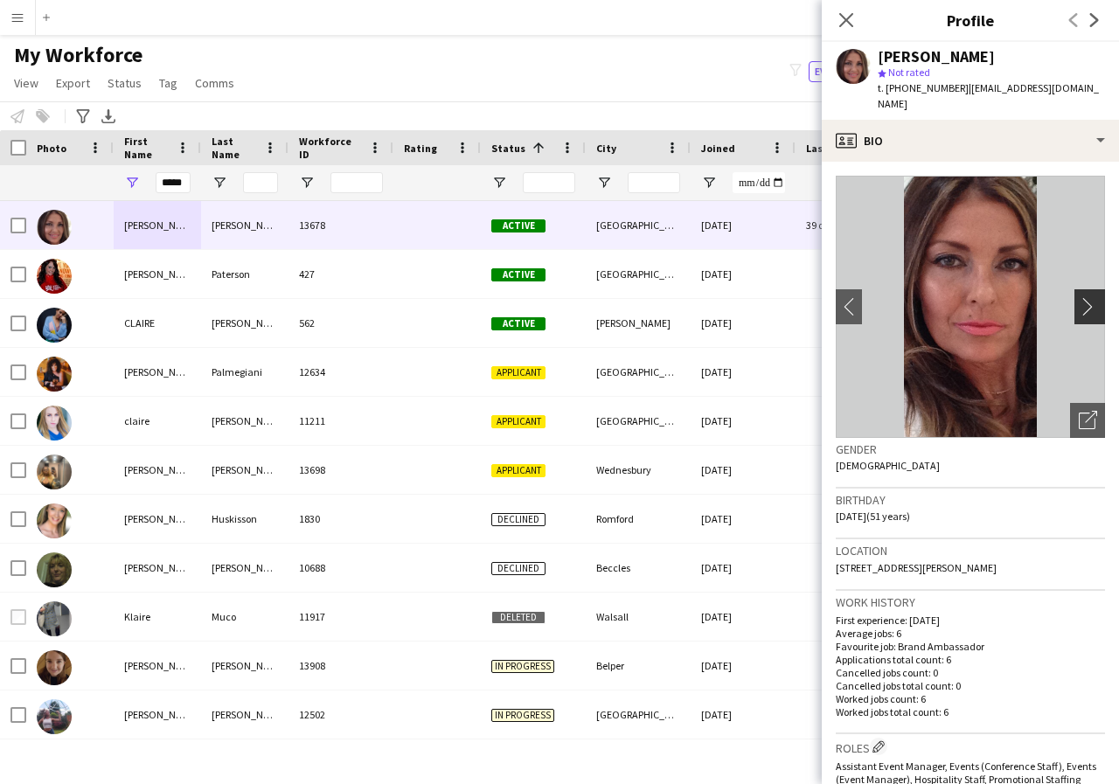
click at [1079, 297] on app-icon "chevron-right" at bounding box center [1092, 306] width 27 height 18
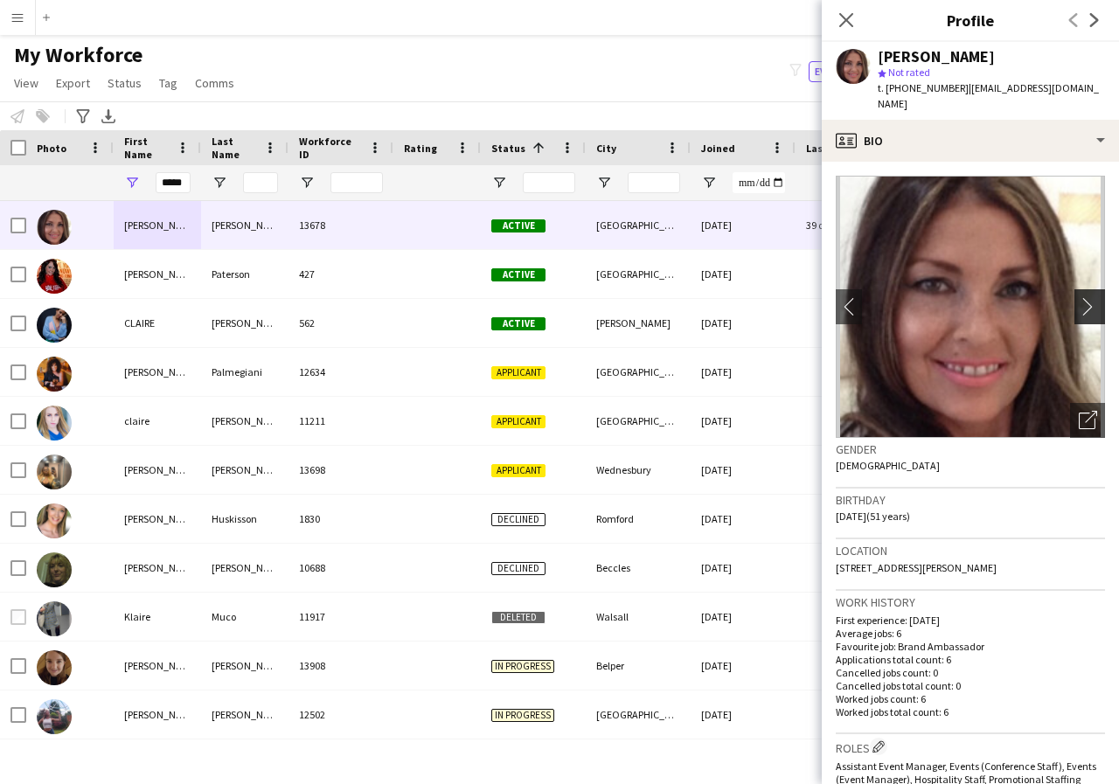
click at [1079, 297] on app-icon "chevron-right" at bounding box center [1092, 306] width 27 height 18
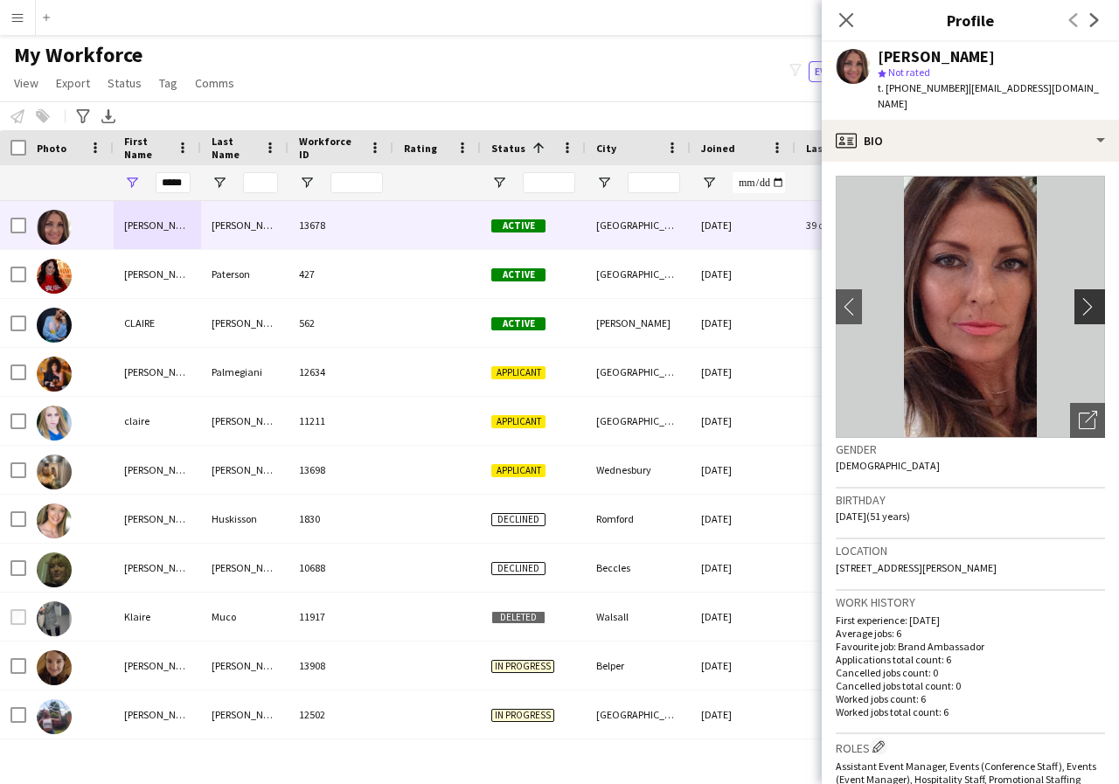
click at [1079, 297] on app-icon "chevron-right" at bounding box center [1092, 306] width 27 height 18
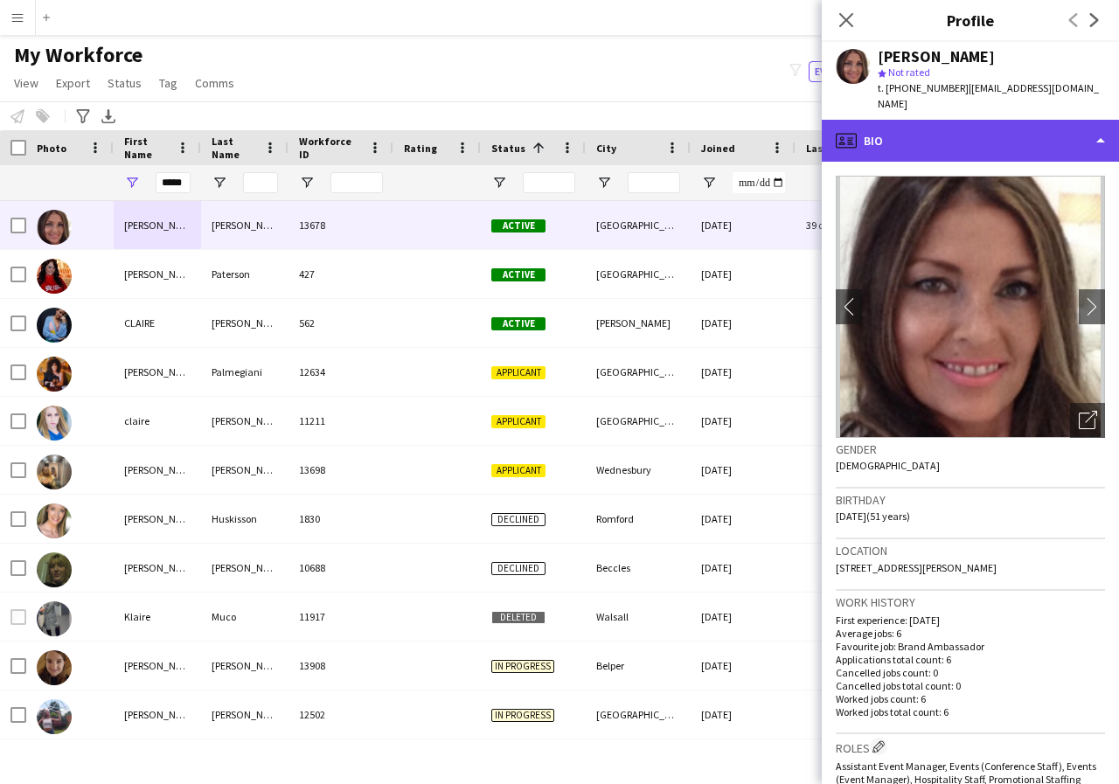
click at [1100, 122] on div "profile Bio" at bounding box center [970, 141] width 297 height 42
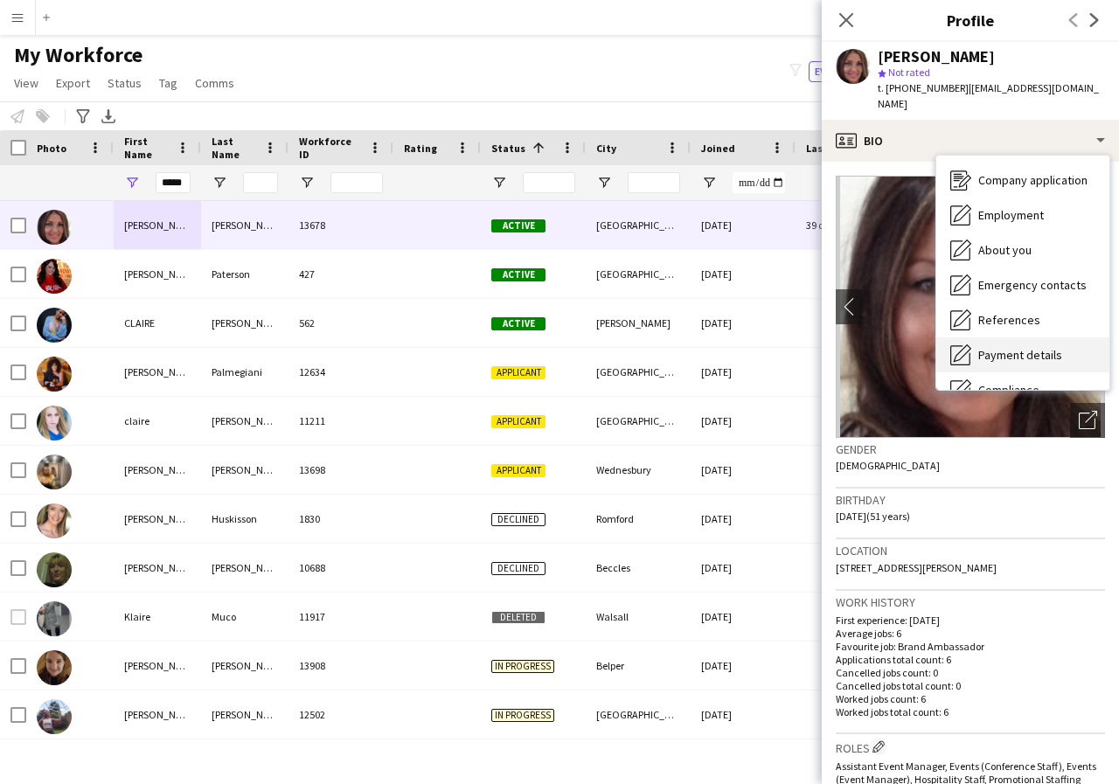
click at [995, 347] on span "Payment details" at bounding box center [1020, 355] width 84 height 16
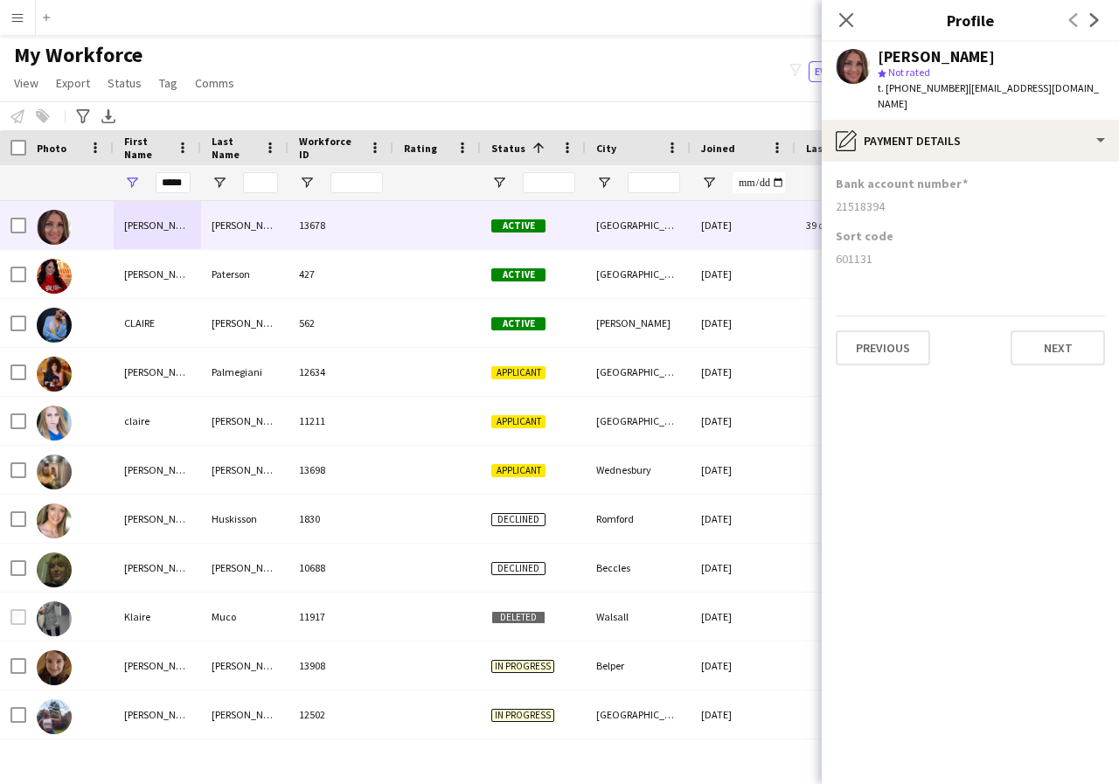
drag, startPoint x: 832, startPoint y: 190, endPoint x: 907, endPoint y: 191, distance: 75.2
click at [907, 191] on app-section-data-types "Bank account number 21518394 Sort code 601131 Previous Next" at bounding box center [970, 473] width 297 height 622
drag, startPoint x: 833, startPoint y: 240, endPoint x: 895, endPoint y: 247, distance: 62.4
click at [895, 247] on app-section-data-types "Bank account number 21518394 Sort code 601131 Previous Next" at bounding box center [970, 473] width 297 height 622
click at [842, 24] on icon at bounding box center [845, 19] width 17 height 17
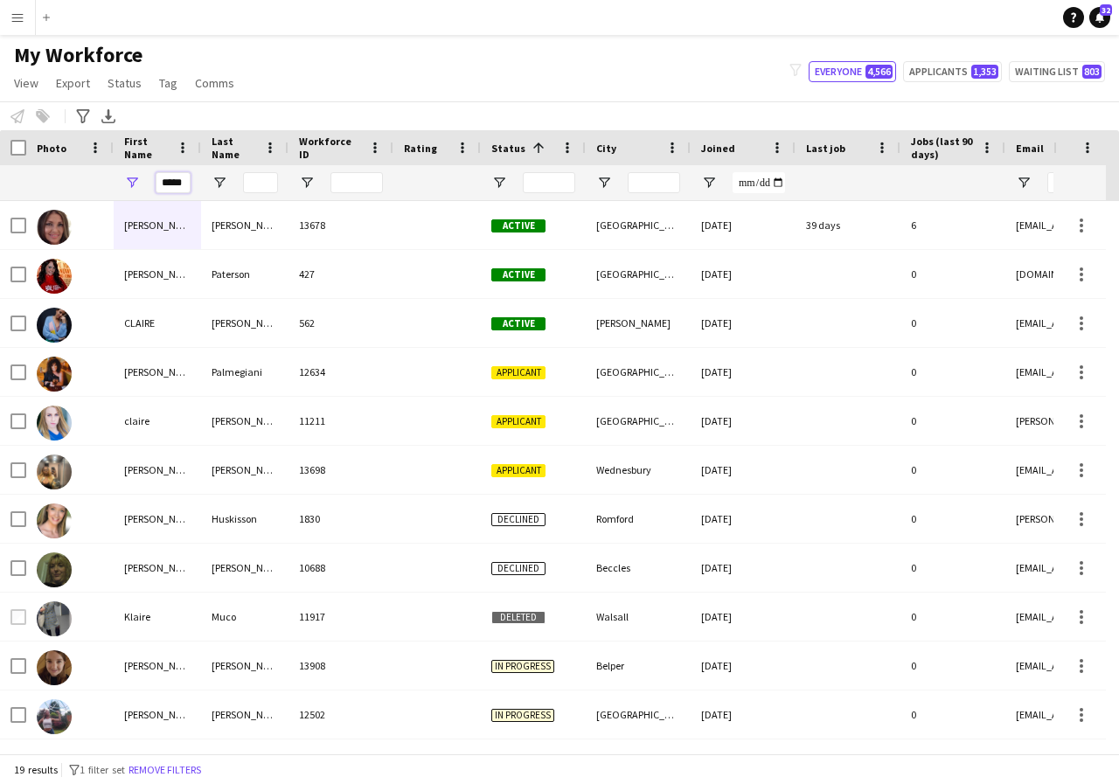
click at [183, 186] on input "*****" at bounding box center [173, 182] width 35 height 21
type input "*"
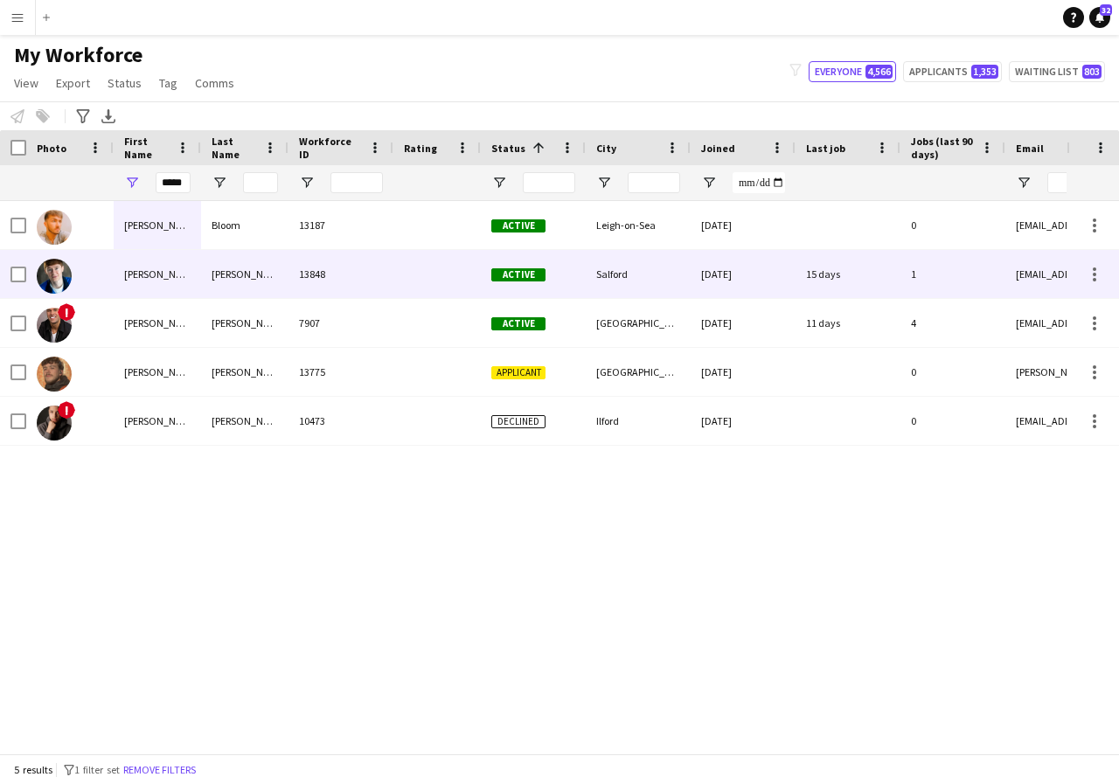
click at [166, 267] on div "Connor" at bounding box center [157, 274] width 87 height 48
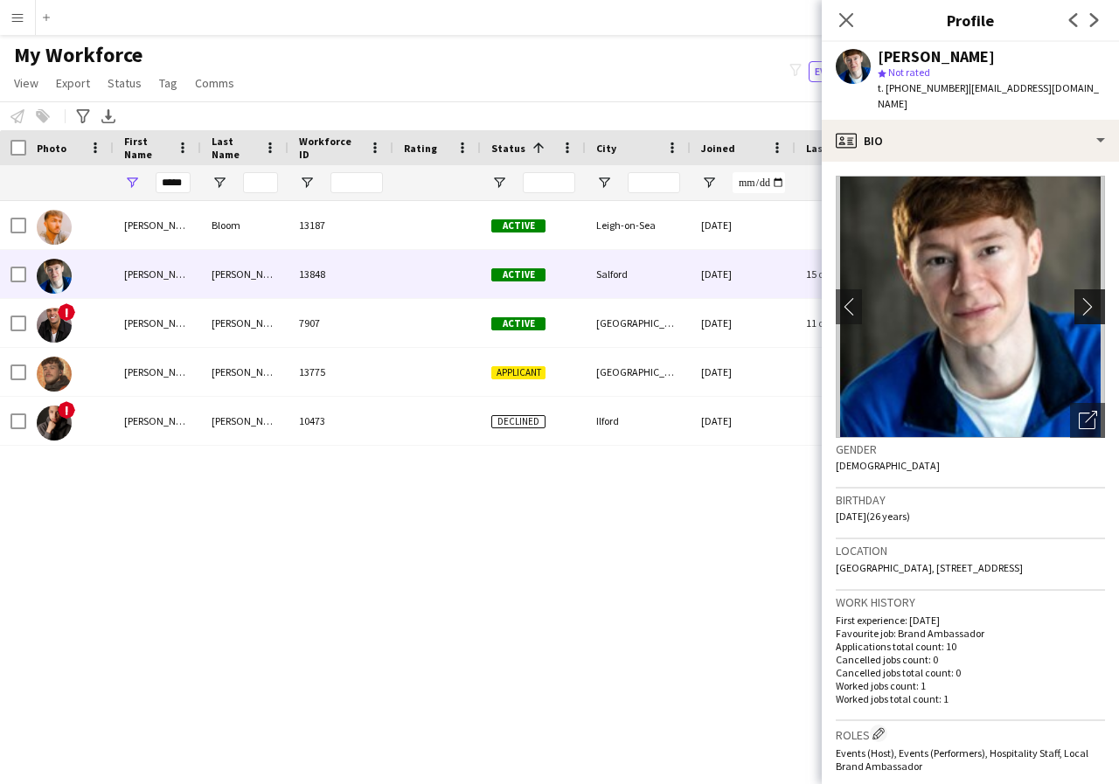
click at [1079, 297] on app-icon "chevron-right" at bounding box center [1092, 306] width 27 height 18
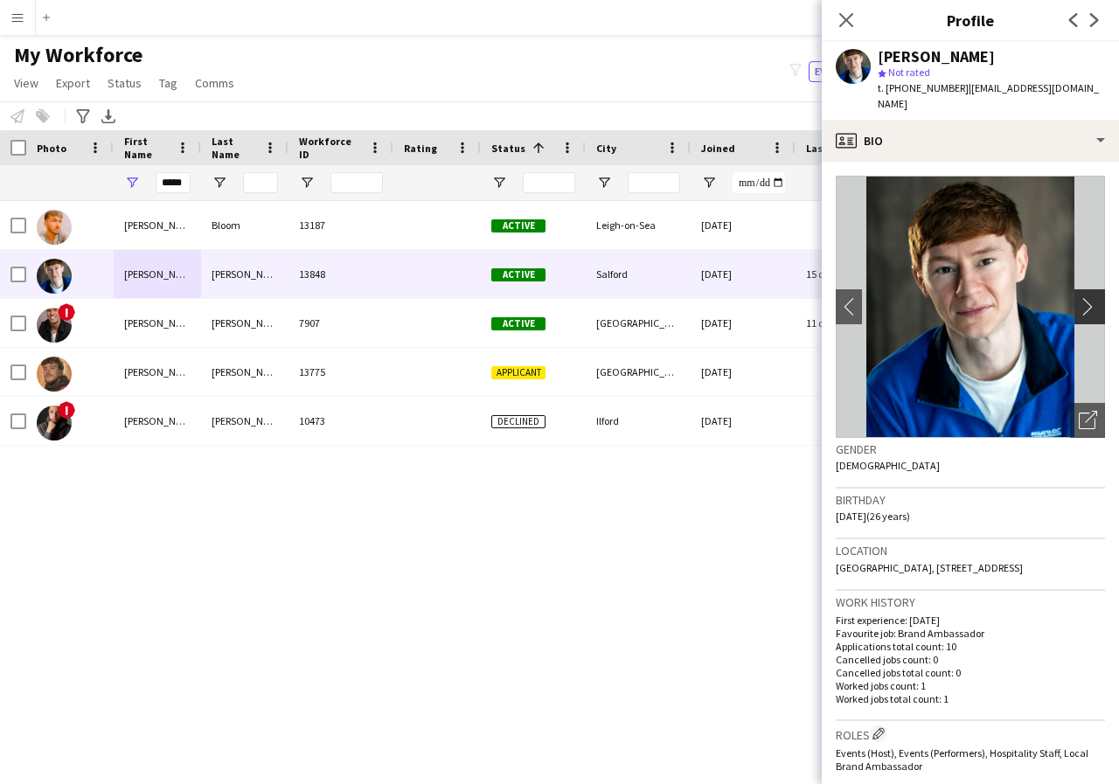
click at [1081, 297] on app-icon "chevron-right" at bounding box center [1092, 306] width 27 height 18
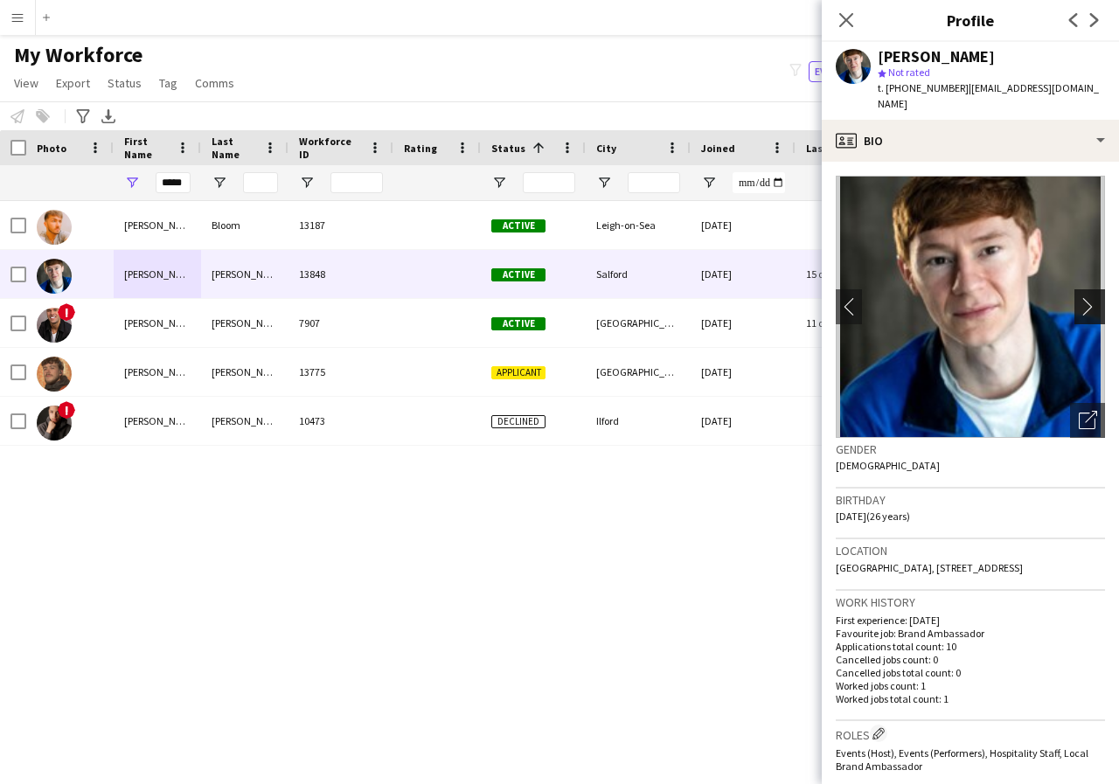
click at [1081, 297] on app-icon "chevron-right" at bounding box center [1092, 306] width 27 height 18
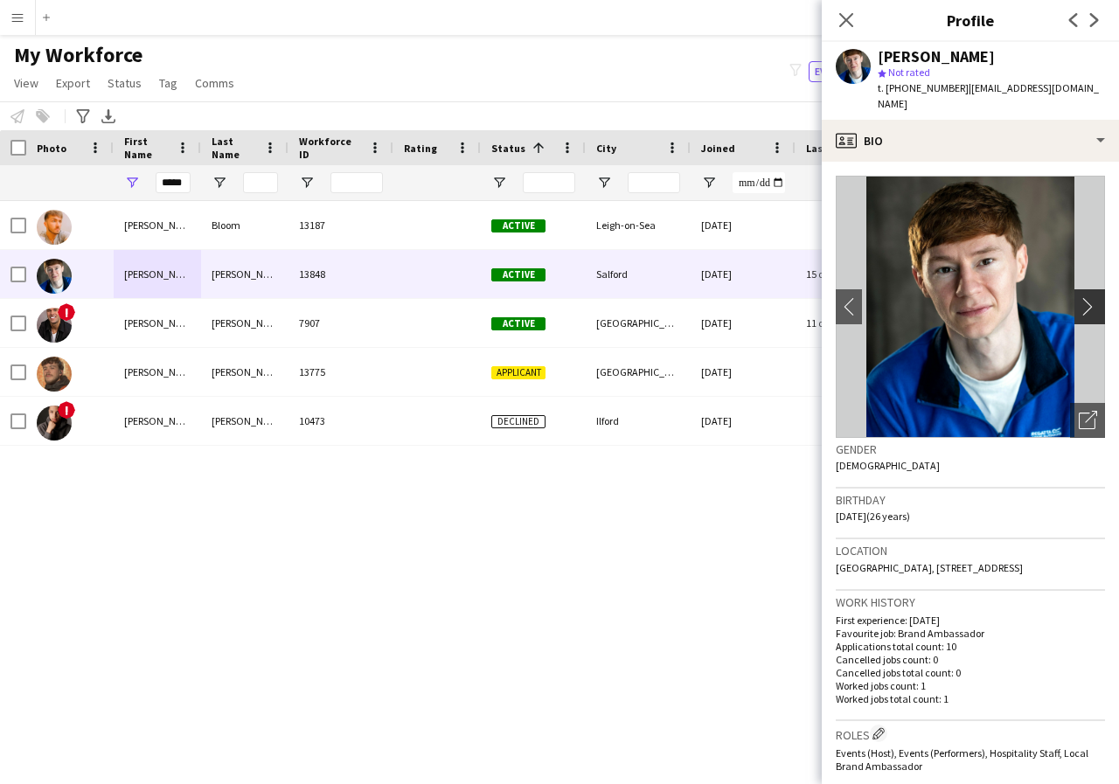
click at [1081, 297] on app-icon "chevron-right" at bounding box center [1092, 306] width 27 height 18
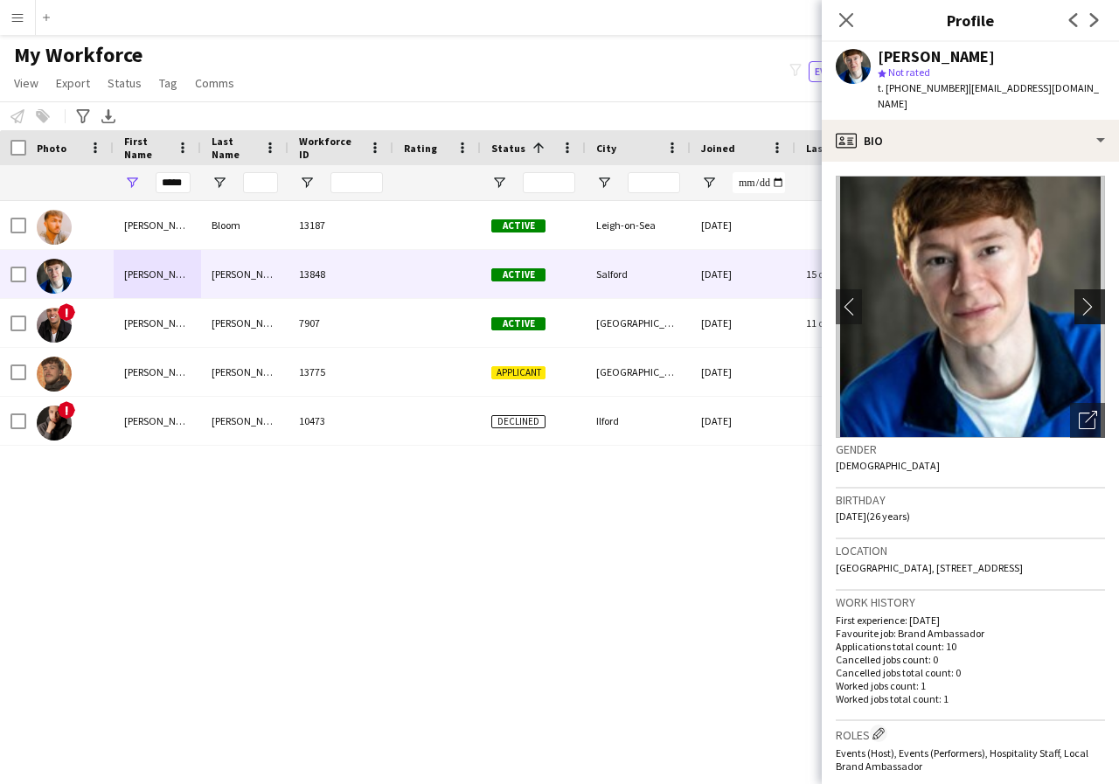
click at [1081, 297] on app-icon "chevron-right" at bounding box center [1092, 306] width 27 height 18
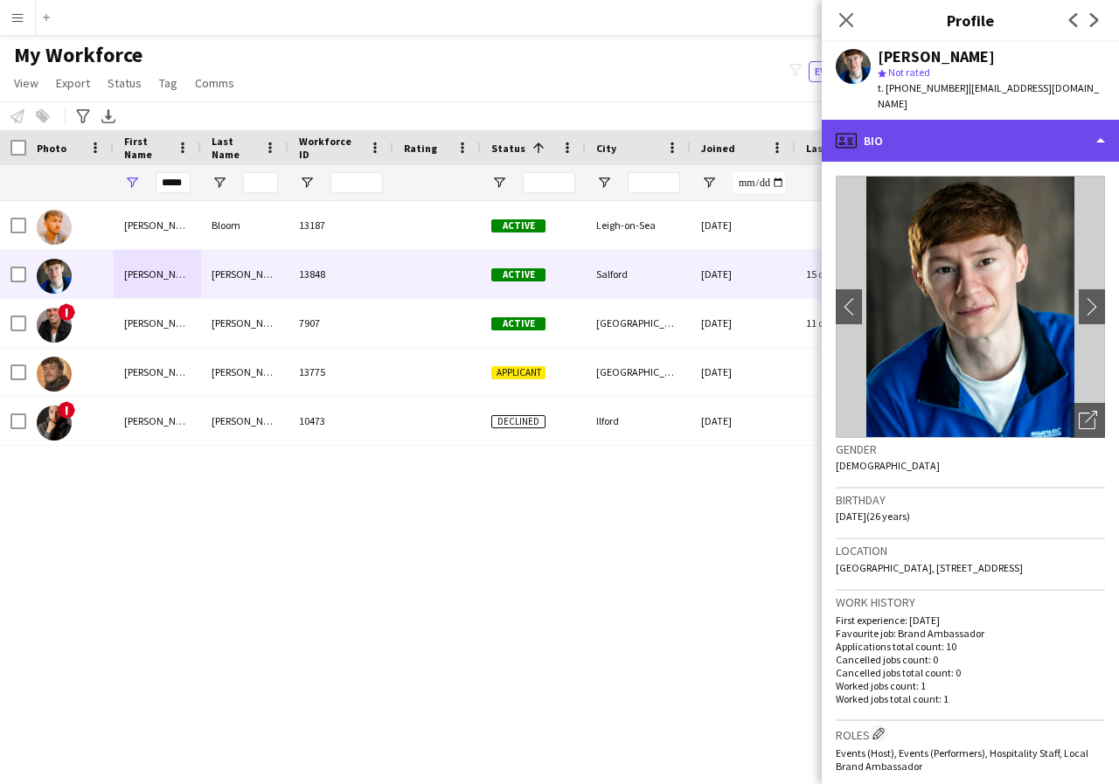
click at [1100, 126] on div "profile Bio" at bounding box center [970, 141] width 297 height 42
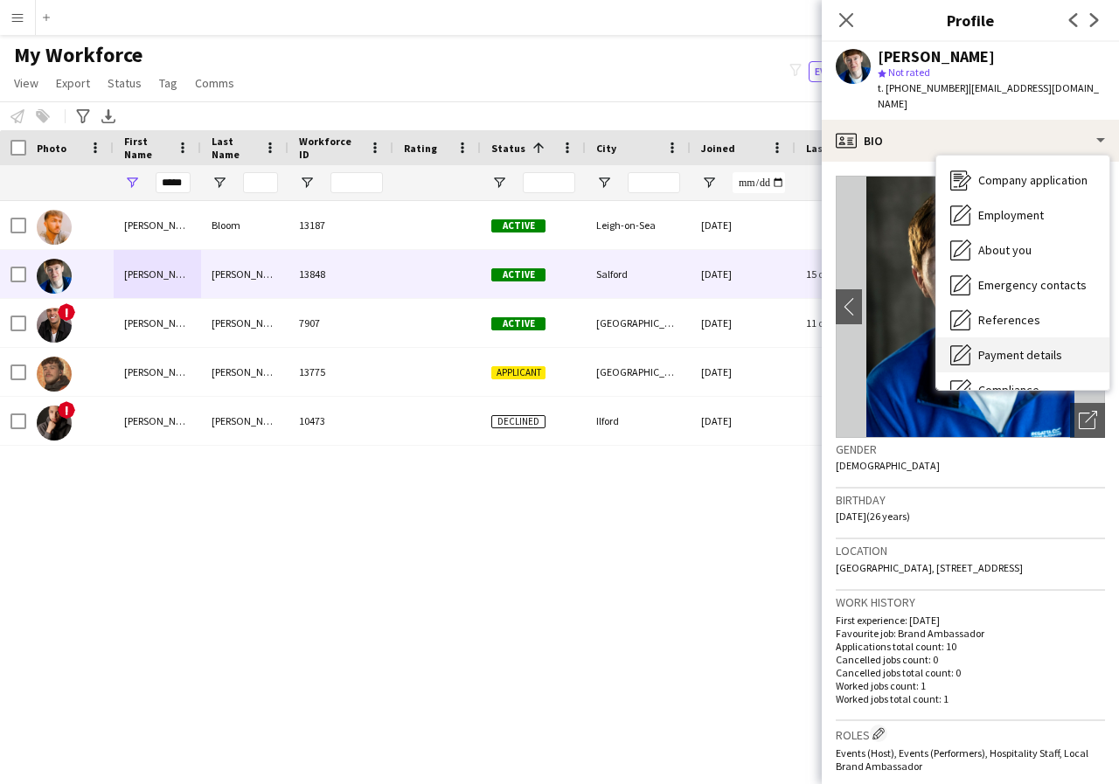
click at [1037, 347] on span "Payment details" at bounding box center [1020, 355] width 84 height 16
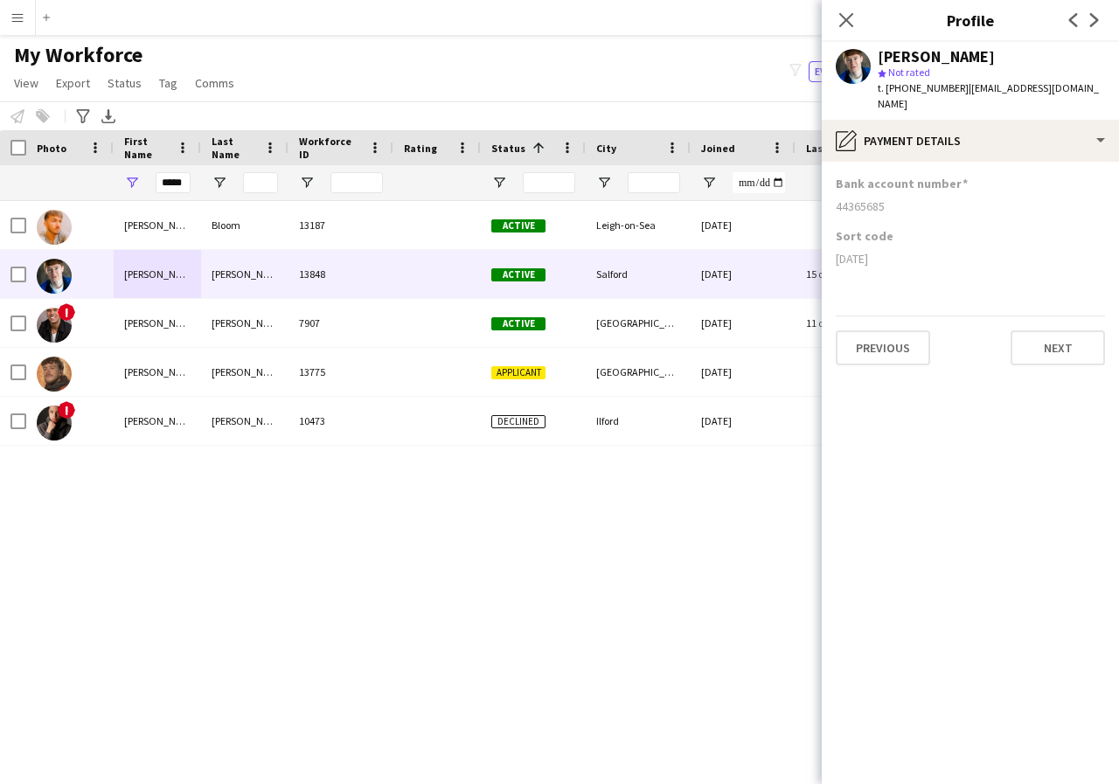
drag, startPoint x: 836, startPoint y: 191, endPoint x: 904, endPoint y: 191, distance: 68.2
click at [904, 198] on div "44365685" at bounding box center [970, 206] width 269 height 16
drag, startPoint x: 832, startPoint y: 242, endPoint x: 914, endPoint y: 246, distance: 82.3
click at [914, 246] on app-section-data-types "Bank account number 44365685 Sort code 23-05-80 Previous Next" at bounding box center [970, 473] width 297 height 622
click at [852, 17] on icon "Close pop-in" at bounding box center [845, 19] width 17 height 17
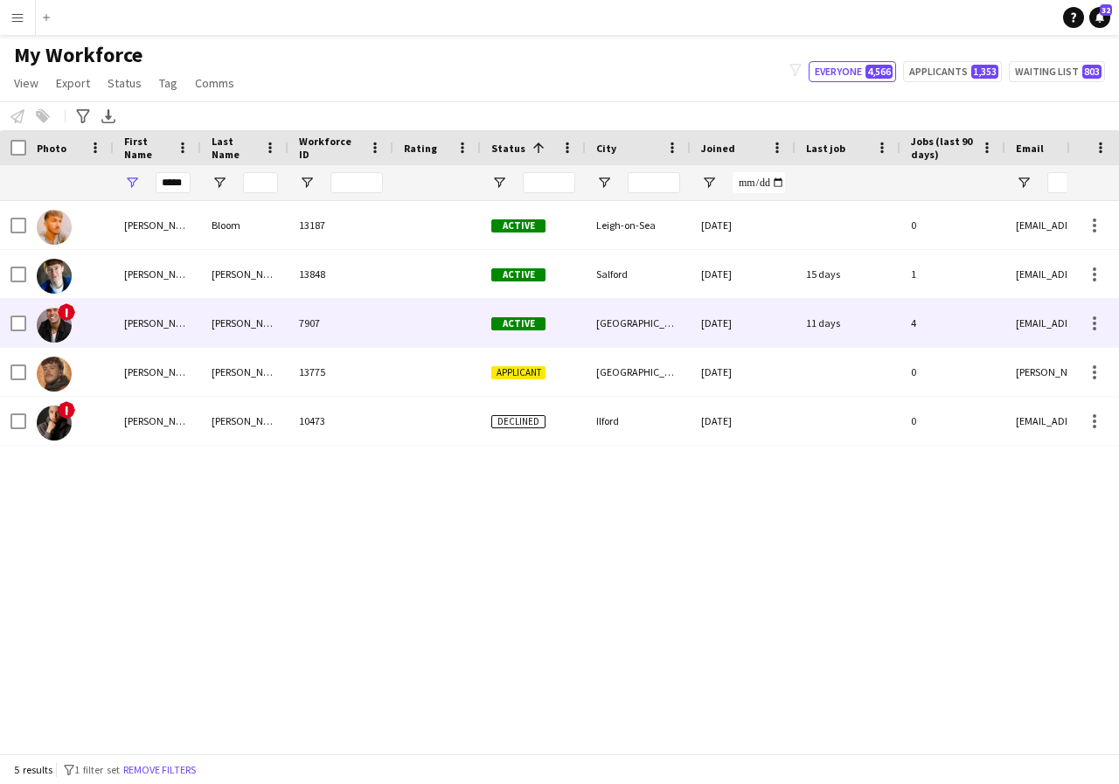
click at [174, 325] on div "Connor" at bounding box center [157, 323] width 87 height 48
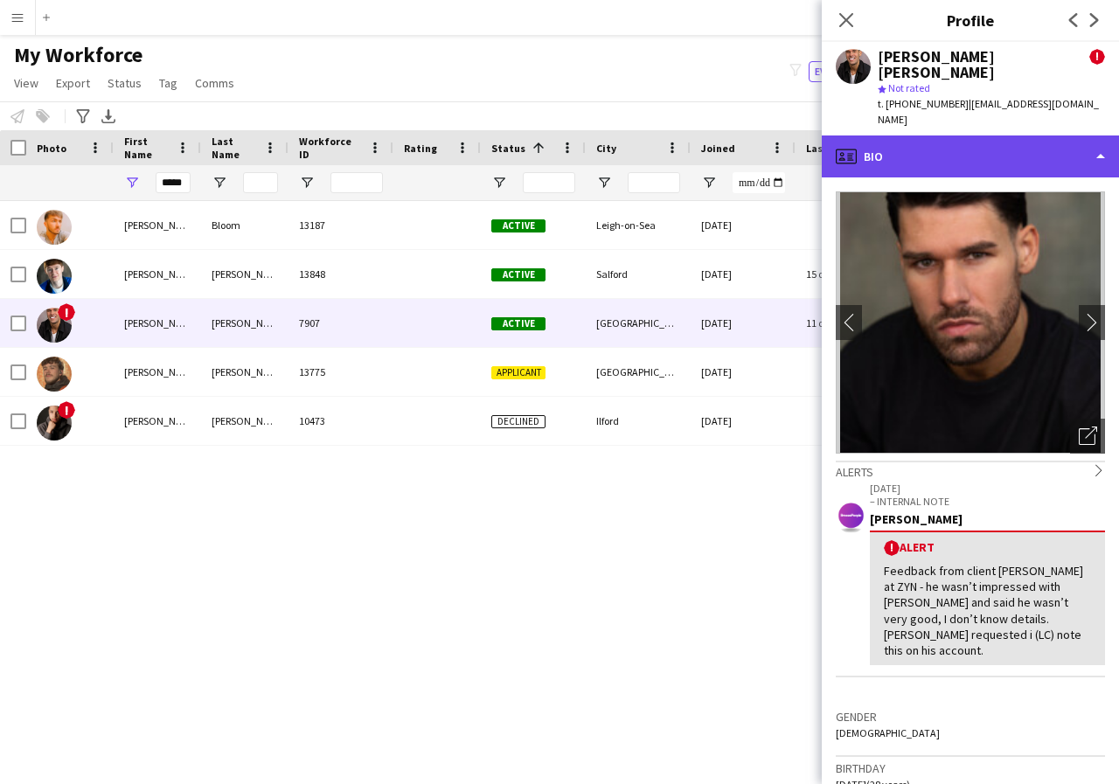
click at [1099, 135] on div "profile Bio" at bounding box center [970, 156] width 297 height 42
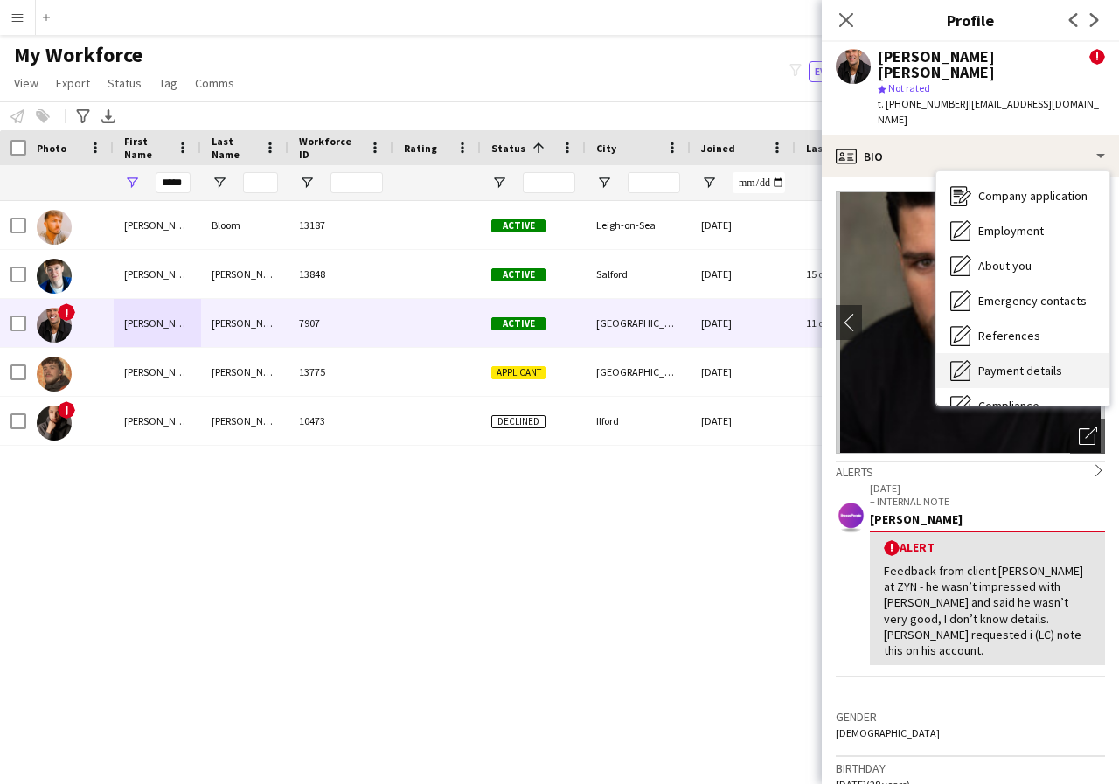
click at [1058, 363] on span "Payment details" at bounding box center [1020, 371] width 84 height 16
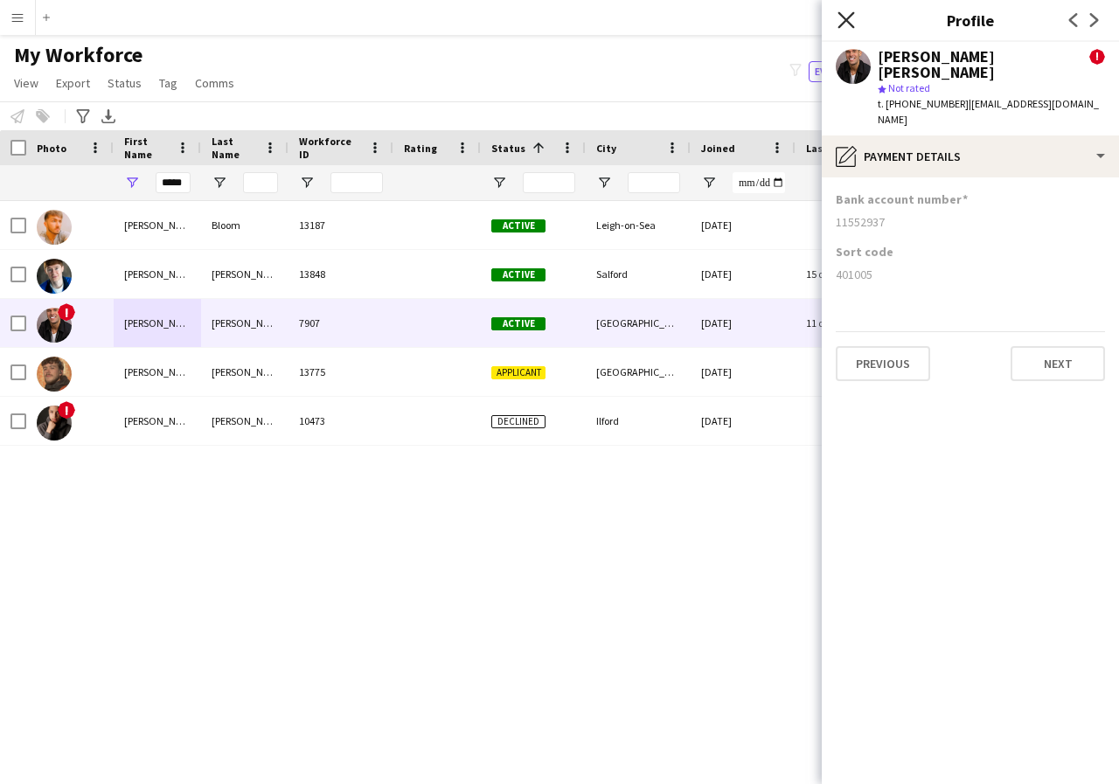
click at [845, 14] on icon "Close pop-in" at bounding box center [845, 19] width 17 height 17
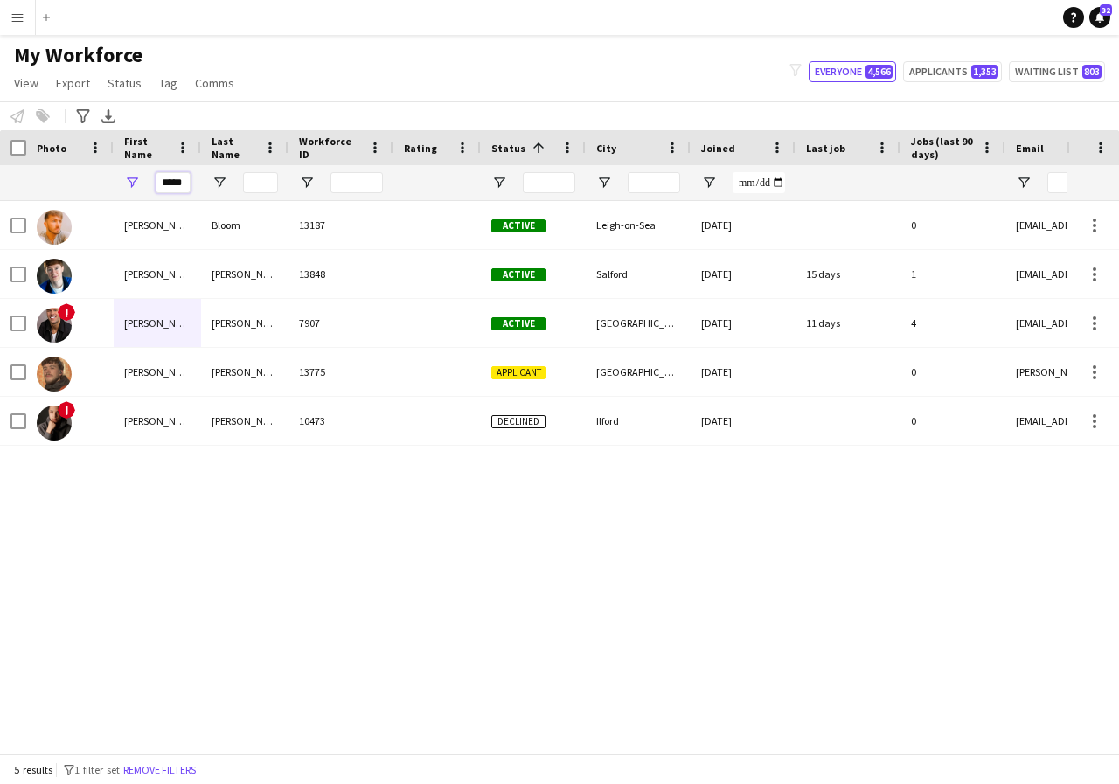
click at [186, 180] on input "*****" at bounding box center [173, 182] width 35 height 21
type input "*"
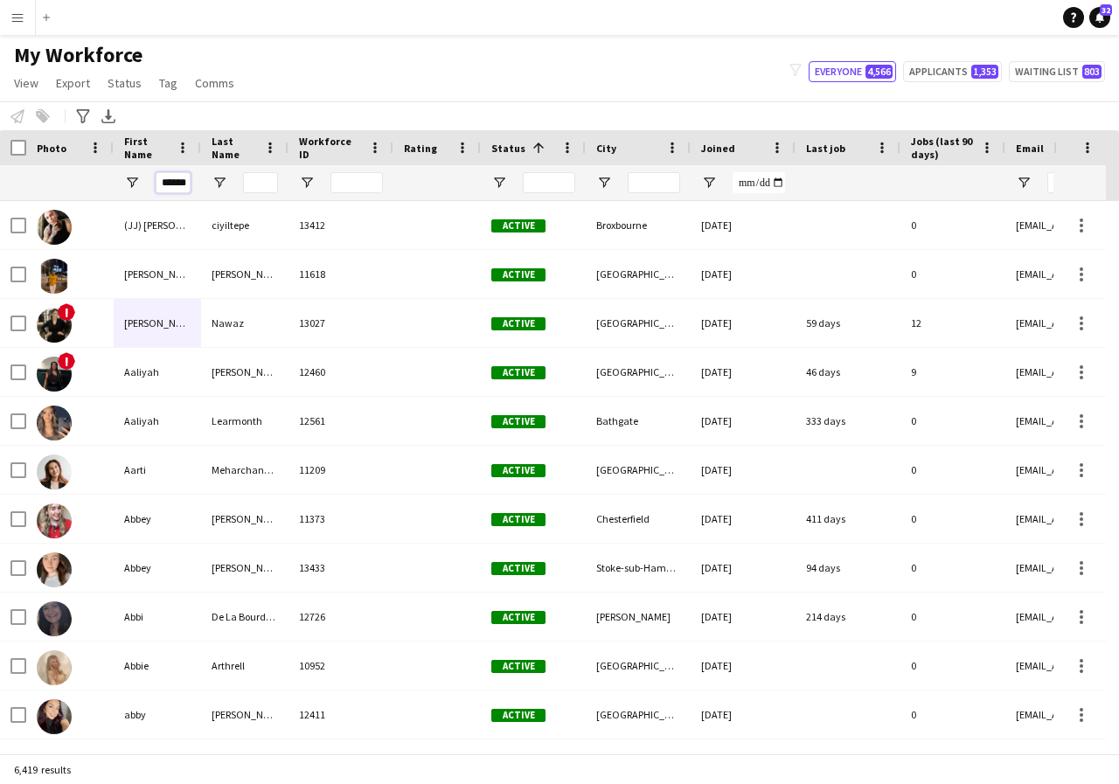
scroll to position [0, 1]
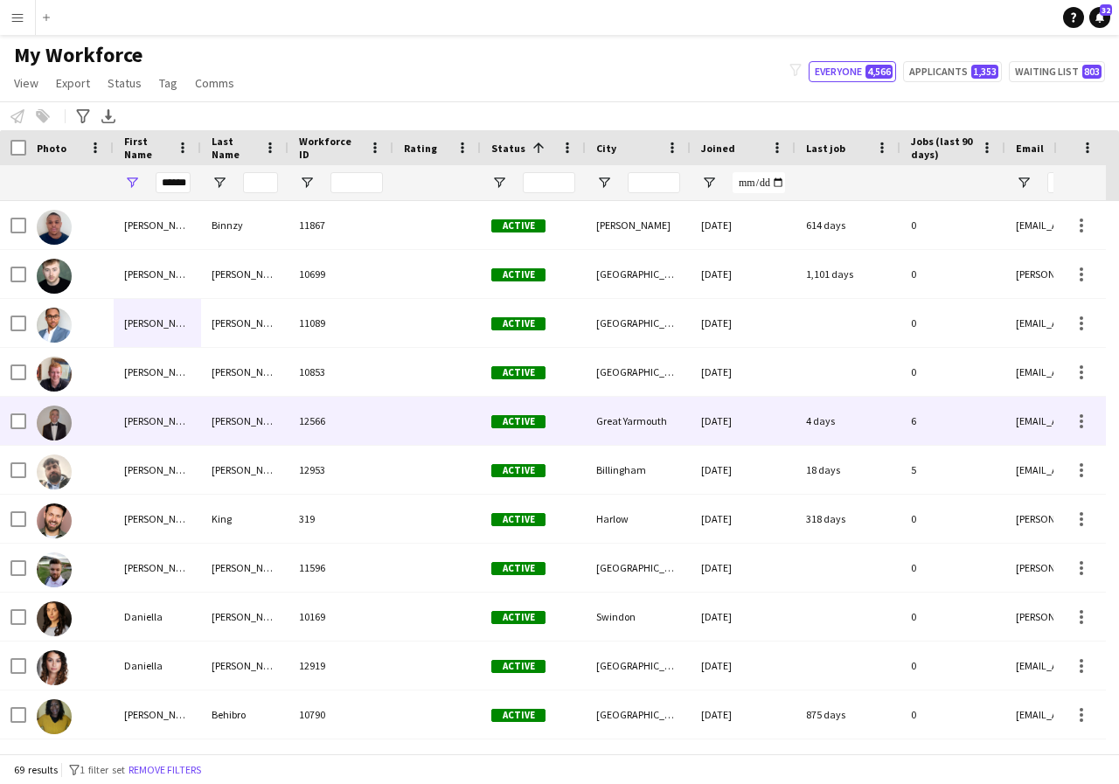
click at [171, 420] on div "Daniel" at bounding box center [157, 421] width 87 height 48
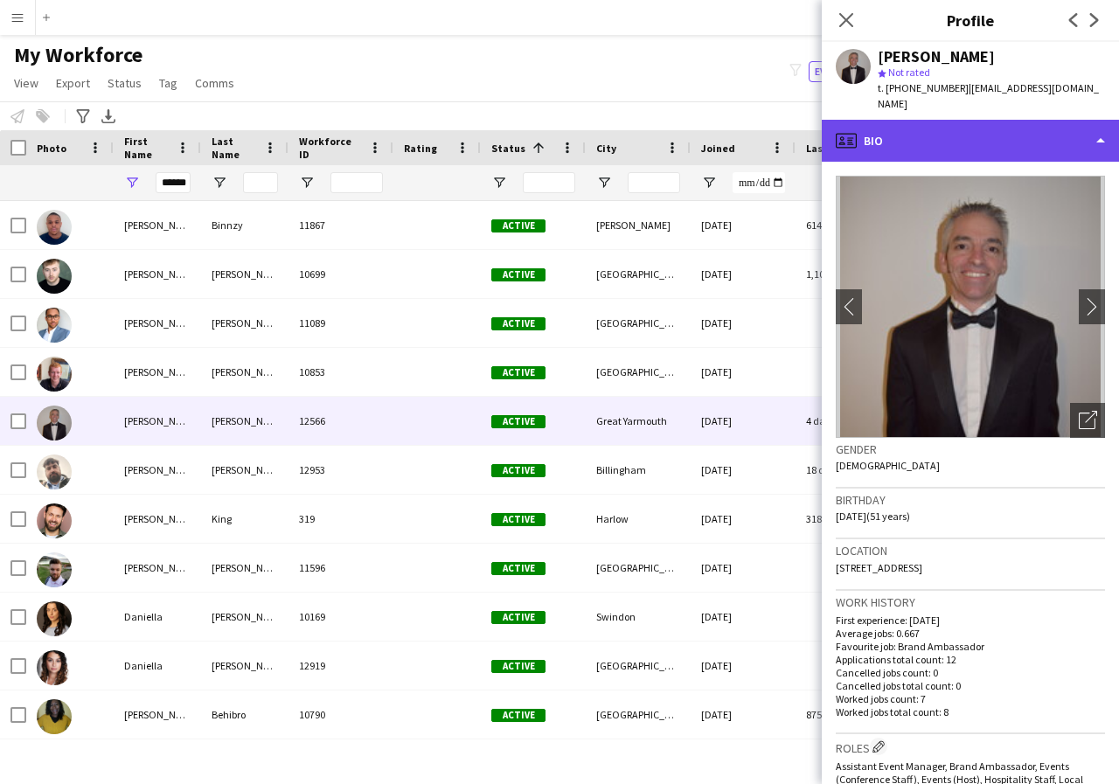
click at [1101, 123] on div "profile Bio" at bounding box center [970, 141] width 297 height 42
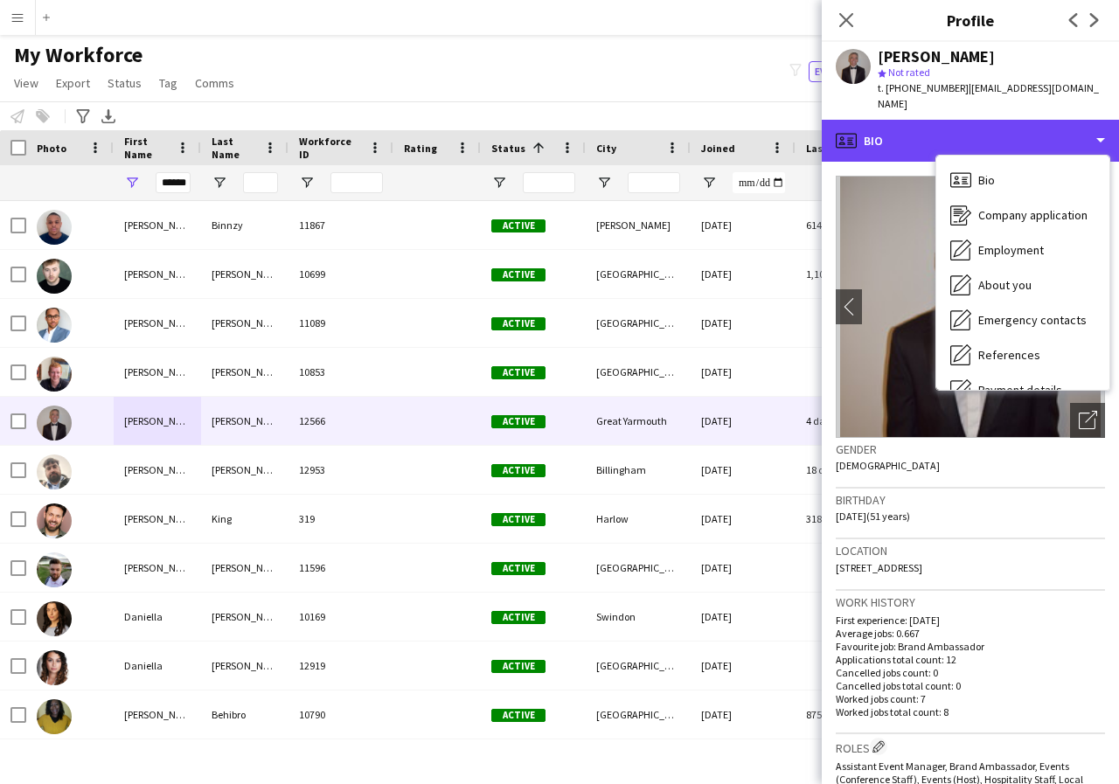
scroll to position [35, 0]
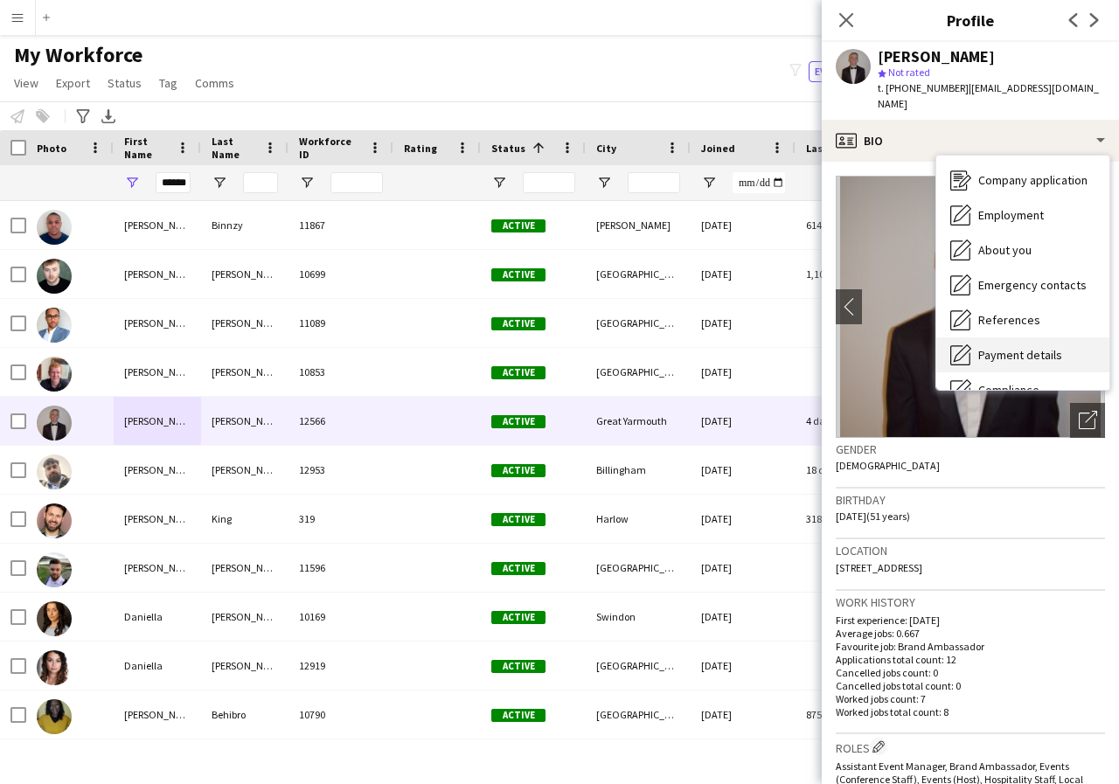
click at [1040, 347] on span "Payment details" at bounding box center [1020, 355] width 84 height 16
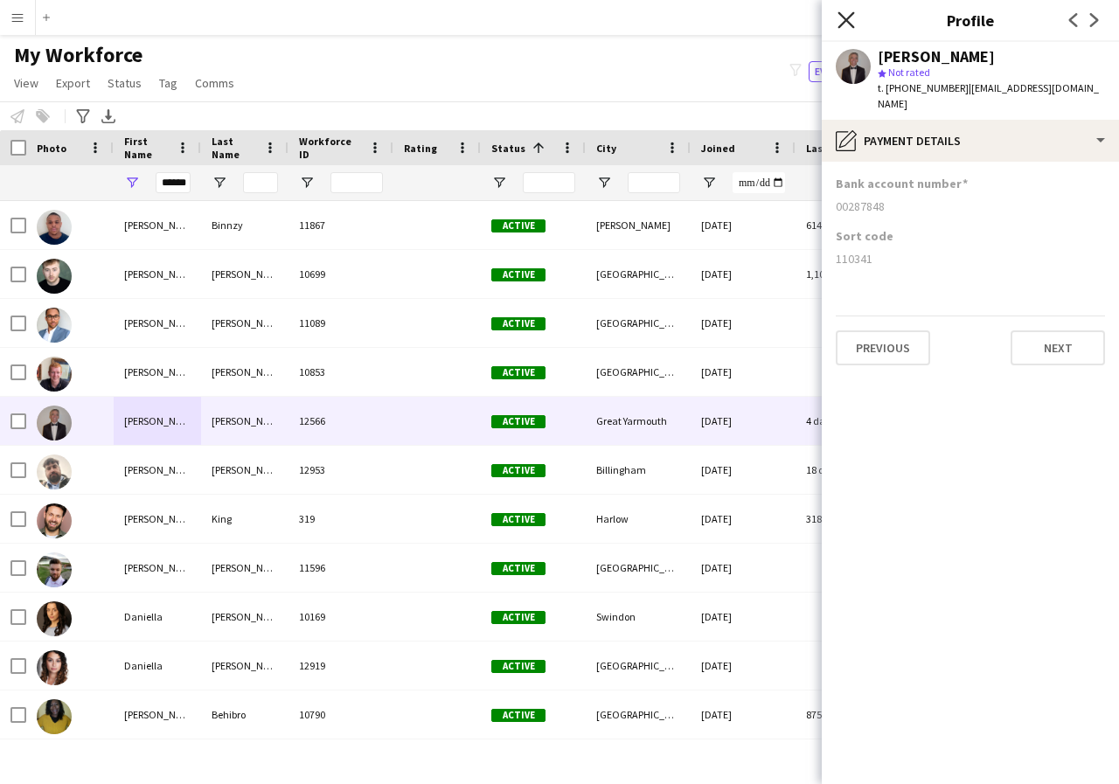
click at [850, 25] on icon "Close pop-in" at bounding box center [845, 19] width 17 height 17
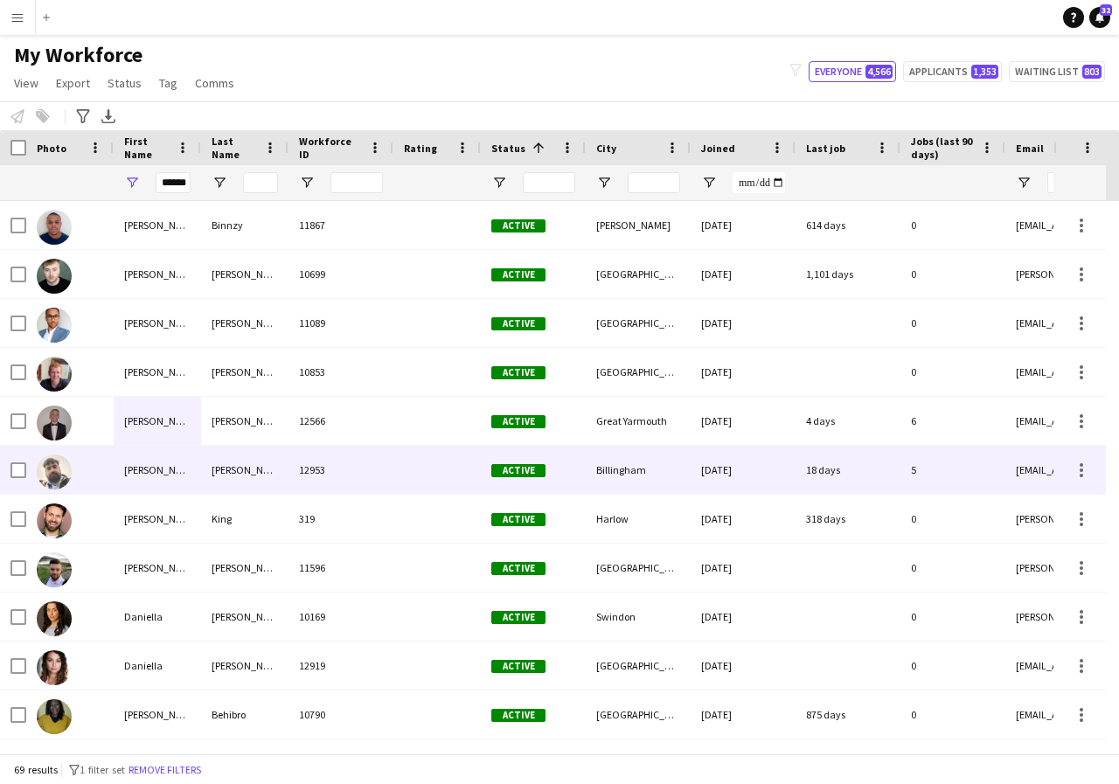
click at [188, 461] on div "Daniel" at bounding box center [157, 470] width 87 height 48
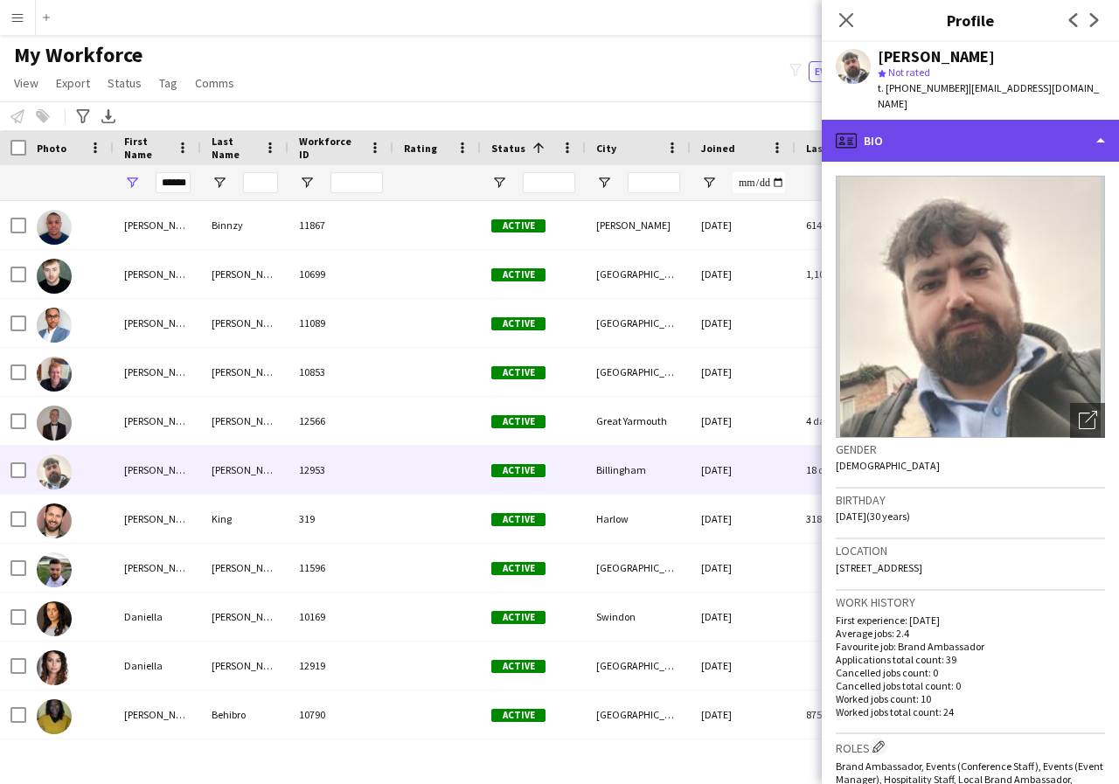
click at [1101, 124] on div "profile Bio" at bounding box center [970, 141] width 297 height 42
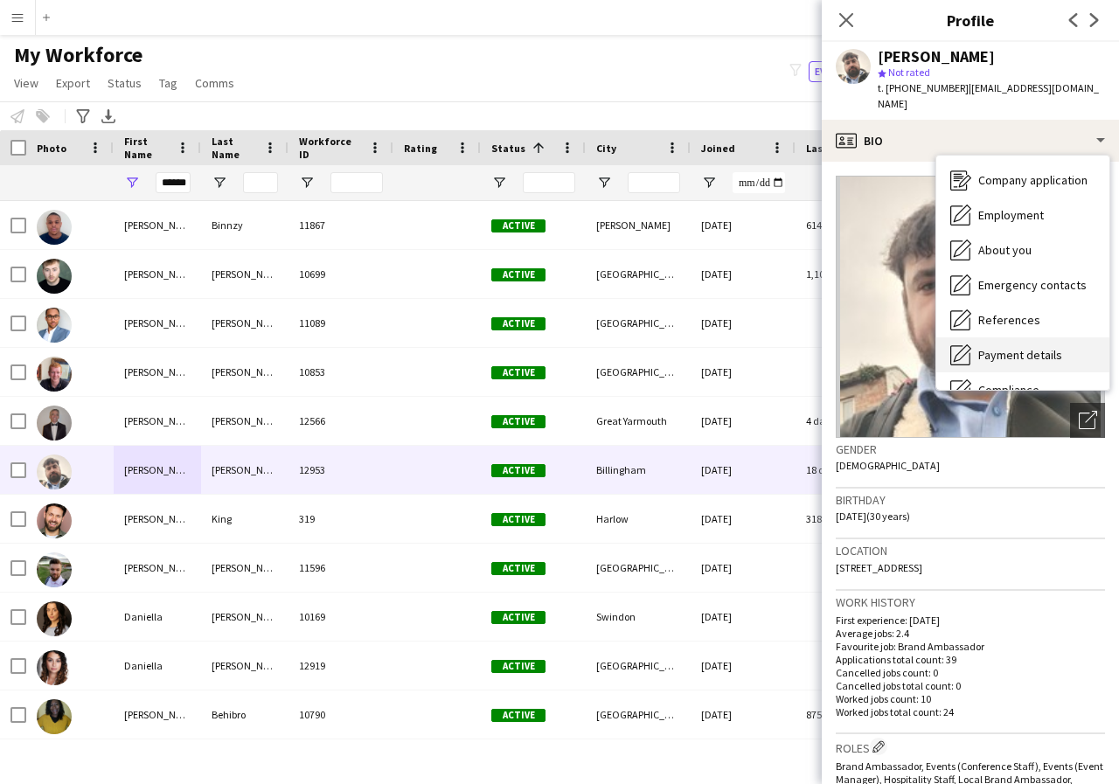
click at [1054, 347] on div "Payment details Payment details" at bounding box center [1022, 354] width 173 height 35
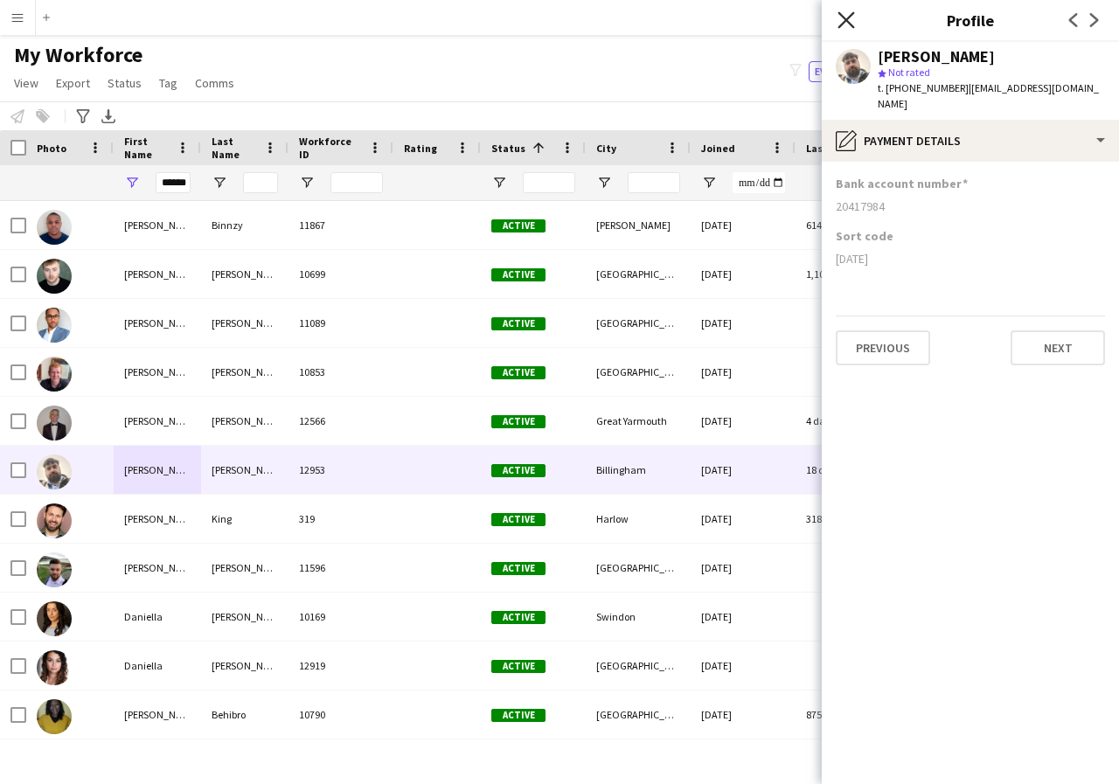
click at [844, 13] on icon "Close pop-in" at bounding box center [845, 19] width 17 height 17
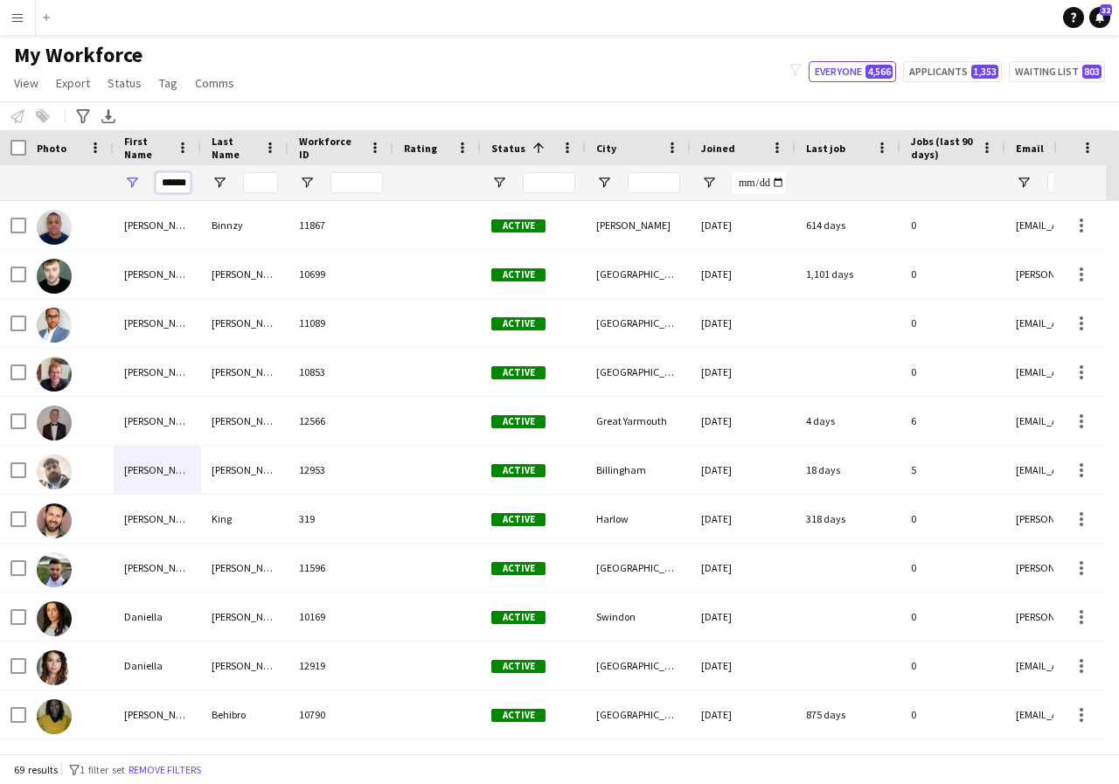
click at [185, 182] on input "******" at bounding box center [173, 182] width 35 height 21
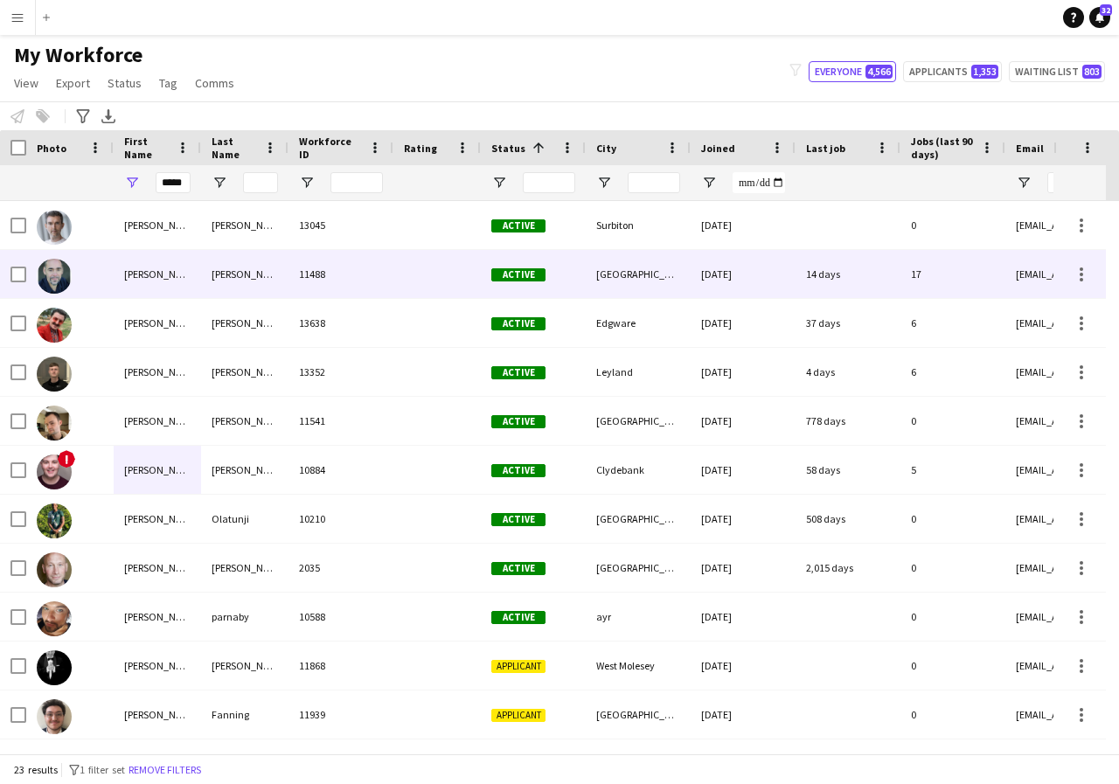
click at [155, 273] on div "david" at bounding box center [157, 274] width 87 height 48
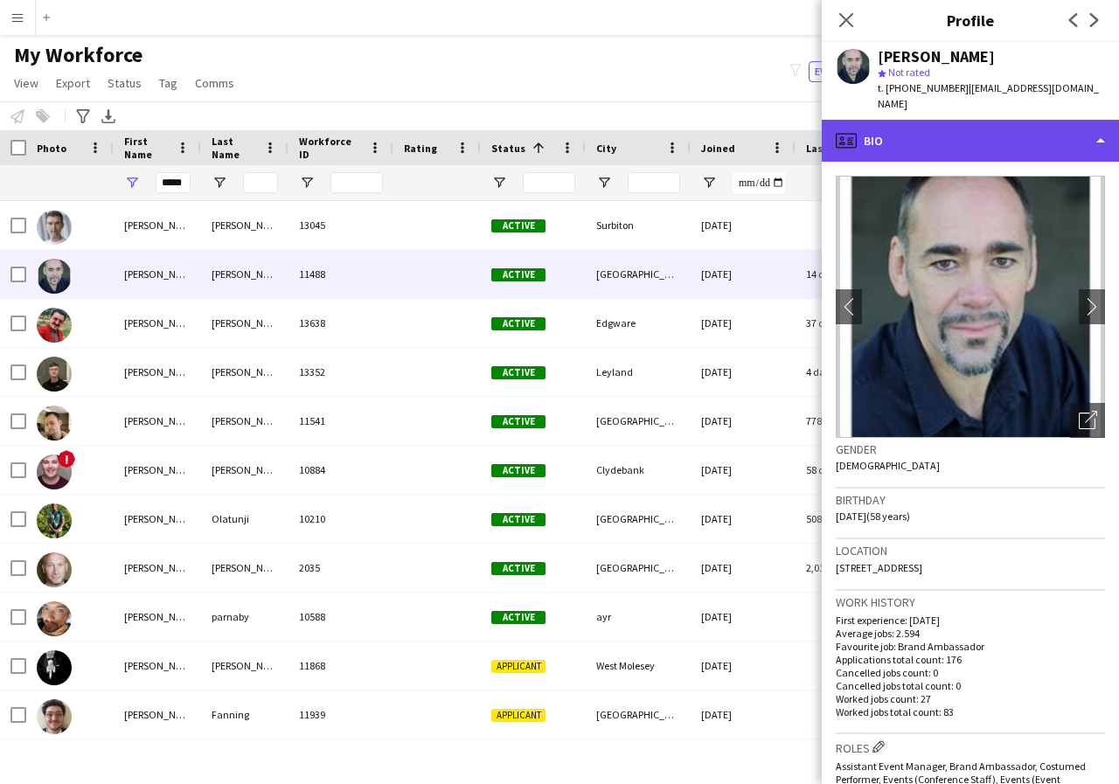
click at [1105, 125] on div "profile Bio" at bounding box center [970, 141] width 297 height 42
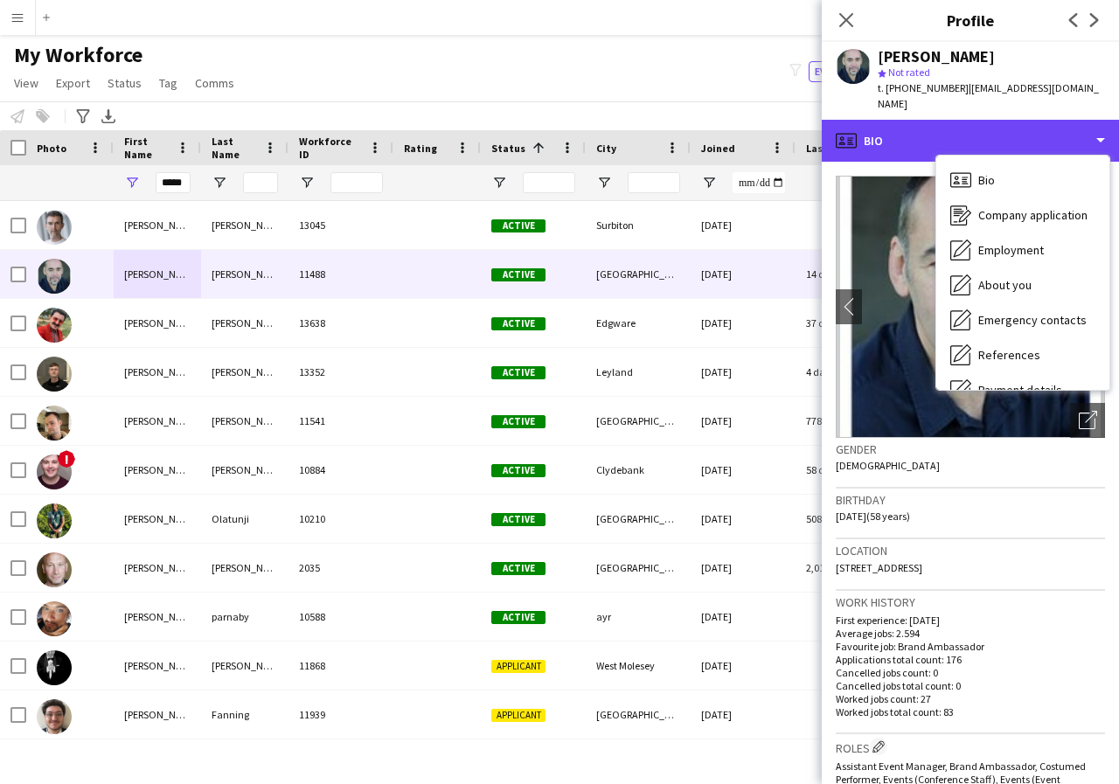
scroll to position [35, 0]
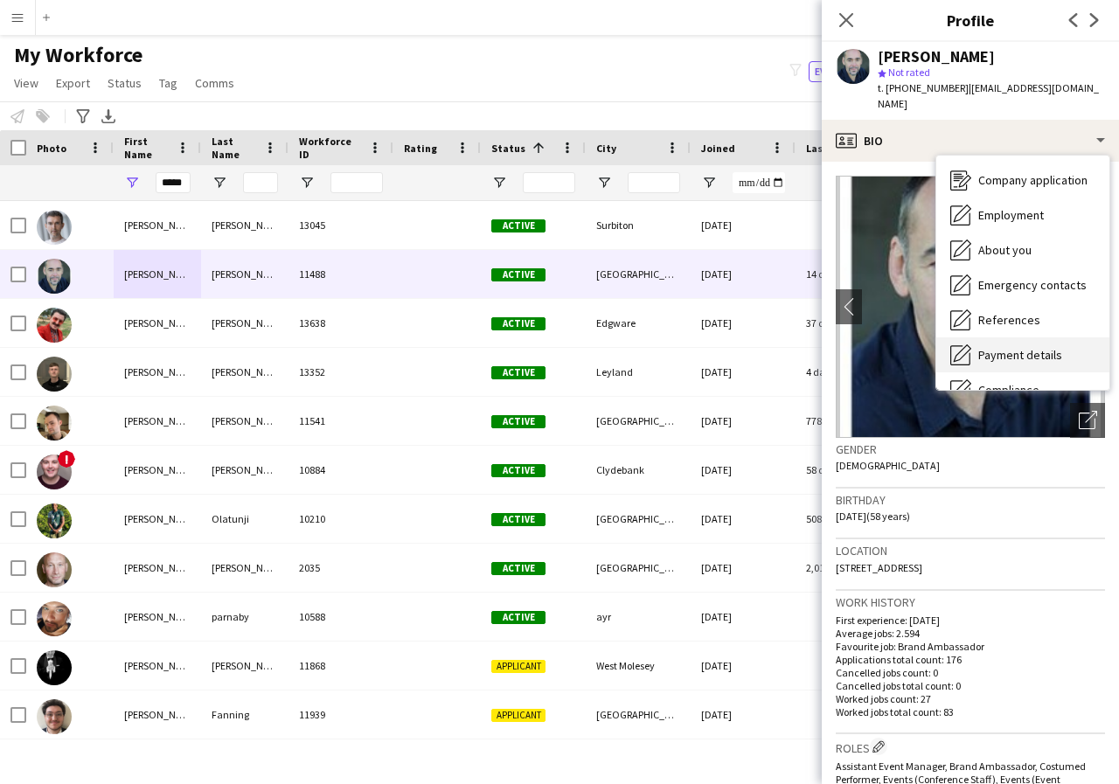
click at [1051, 347] on span "Payment details" at bounding box center [1020, 355] width 84 height 16
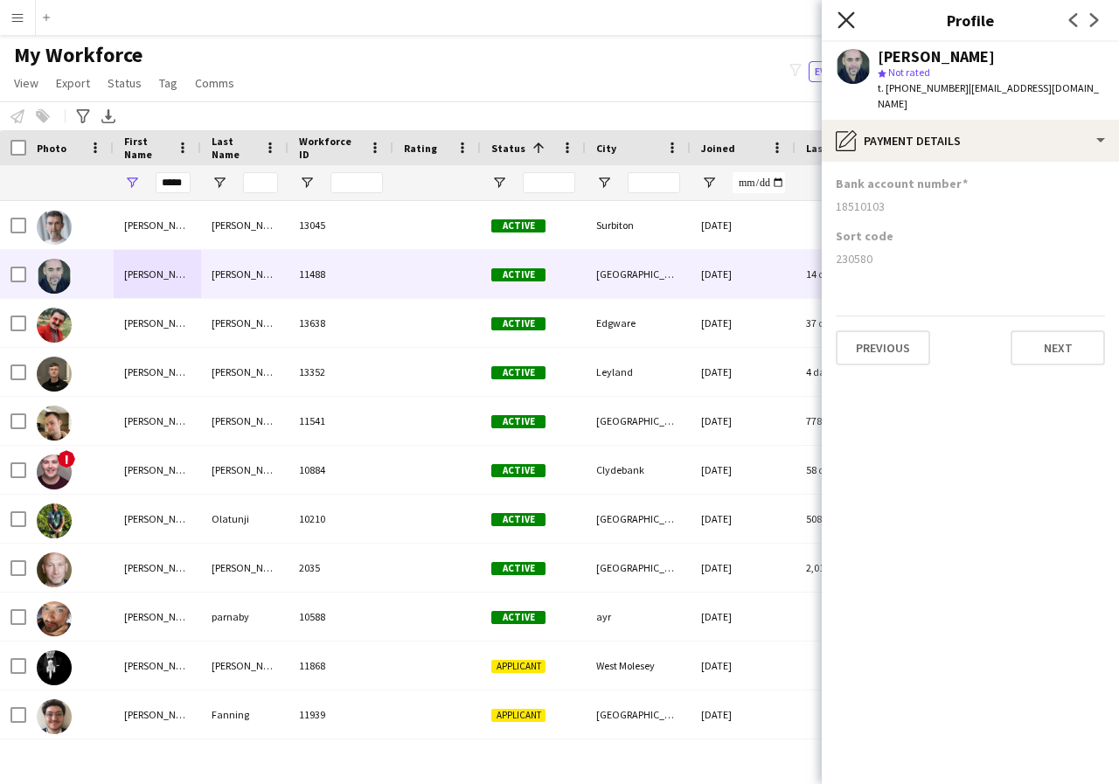
click at [846, 24] on icon "Close pop-in" at bounding box center [845, 19] width 17 height 17
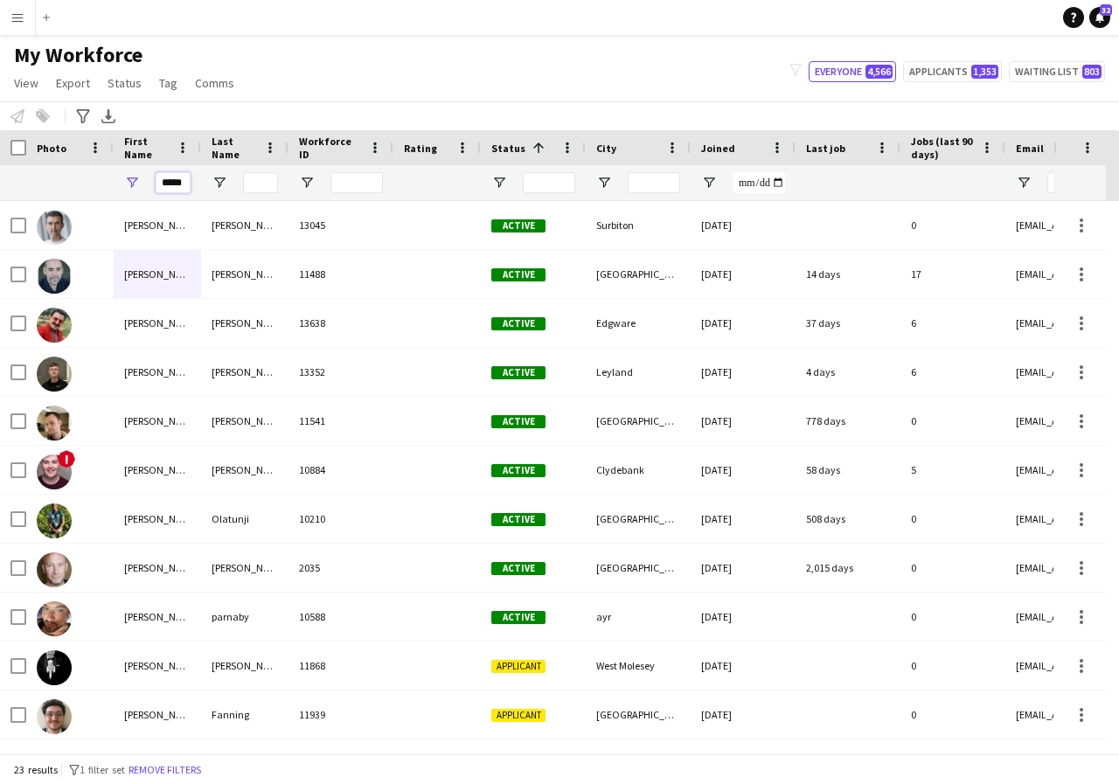
click at [182, 185] on input "*****" at bounding box center [173, 182] width 35 height 21
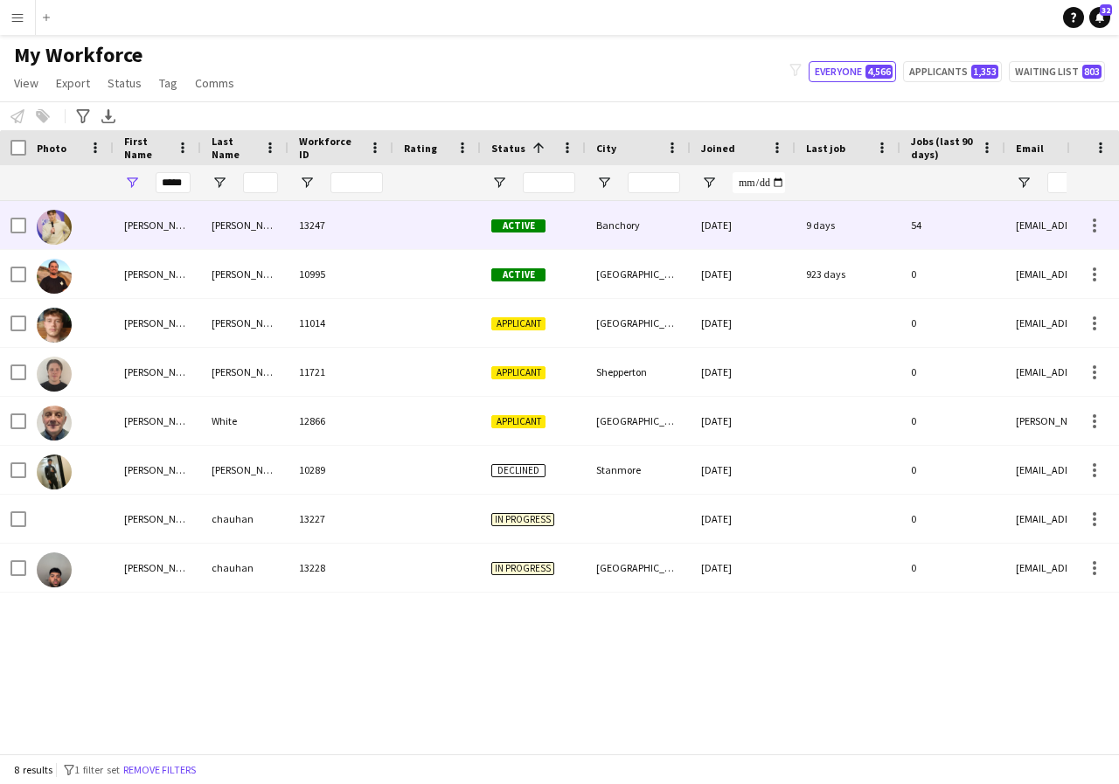
click at [171, 218] on div "Dylan" at bounding box center [157, 225] width 87 height 48
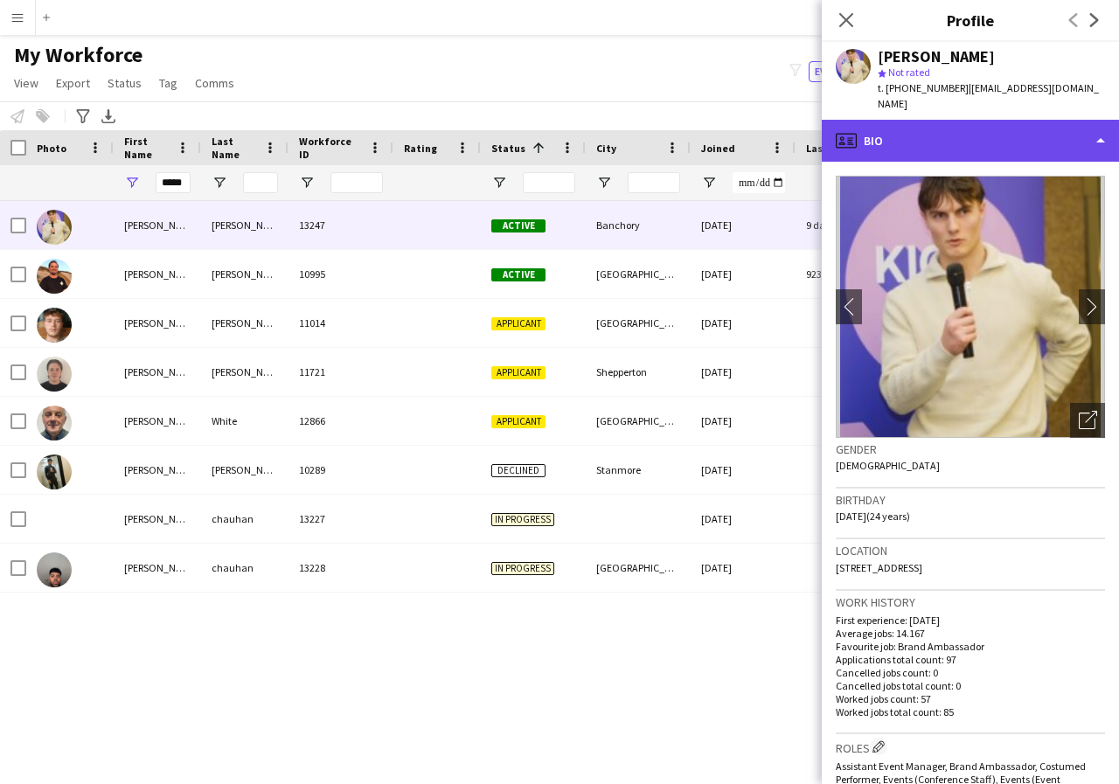
click at [1107, 129] on div "profile Bio" at bounding box center [970, 141] width 297 height 42
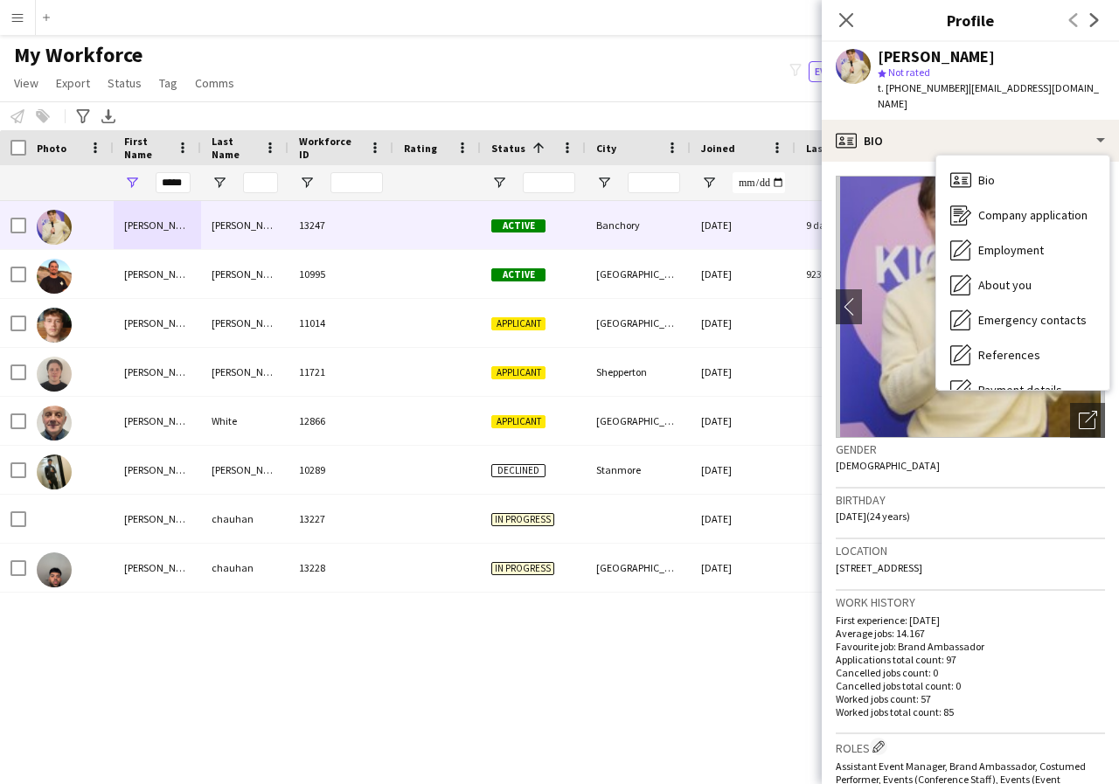
click at [1107, 373] on div "Bio Bio Company application Company application Employment Employment About you…" at bounding box center [1022, 273] width 173 height 234
click at [1022, 337] on div "Payment details Payment details" at bounding box center [1022, 354] width 173 height 35
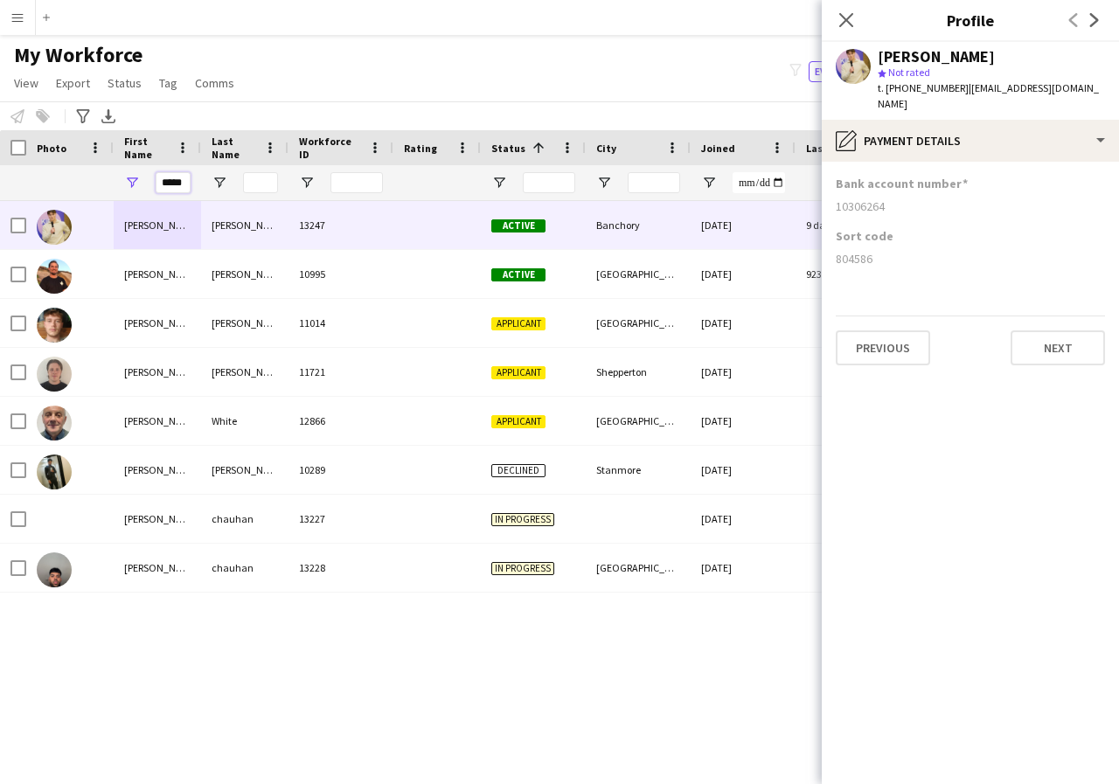
click at [187, 182] on input "*****" at bounding box center [173, 182] width 35 height 21
type input "*"
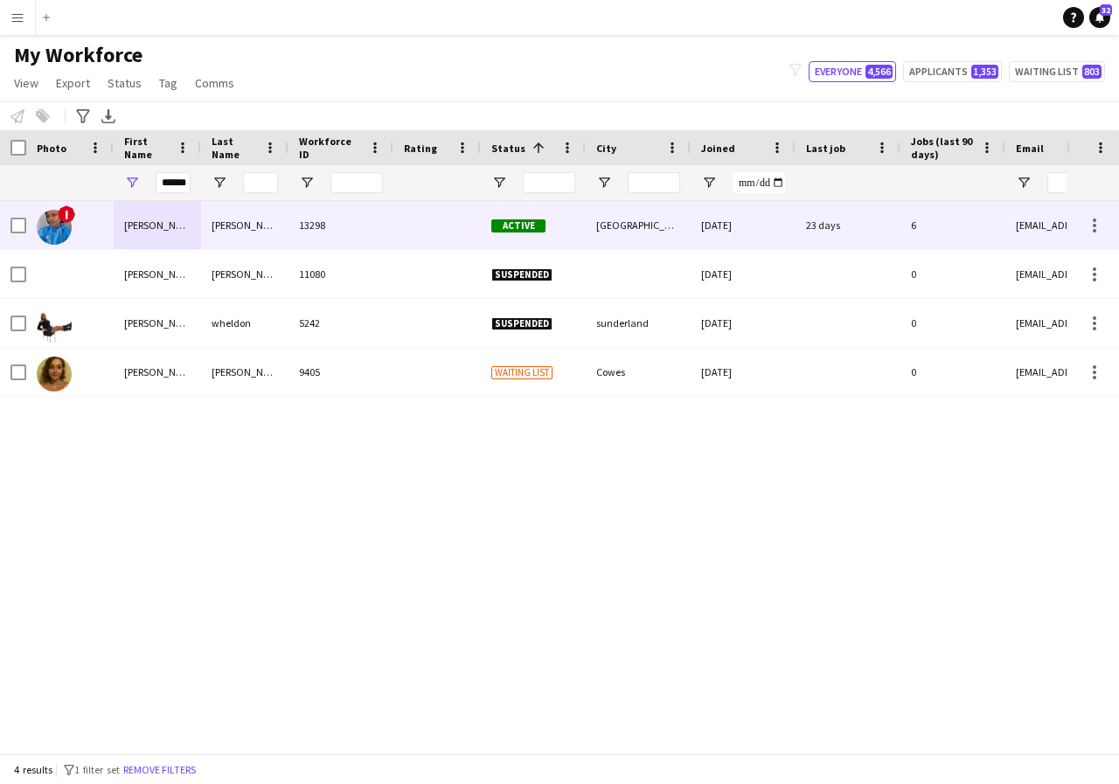
click at [153, 230] on div "Elaine" at bounding box center [157, 225] width 87 height 48
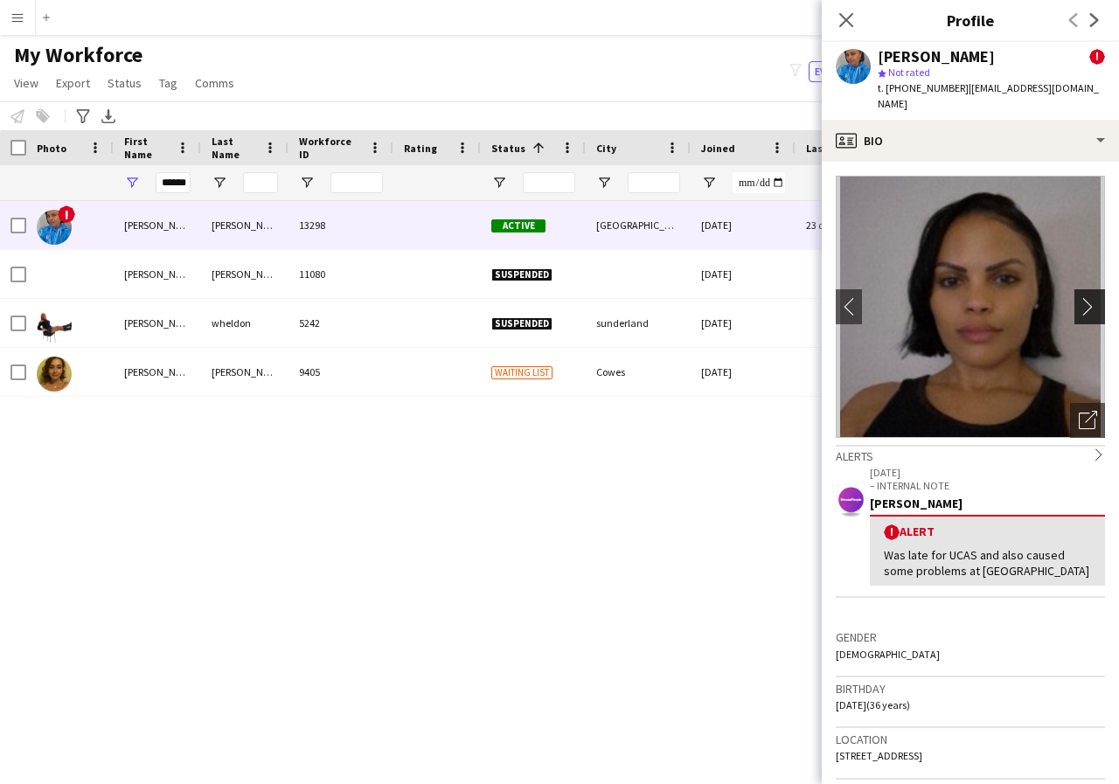
click at [1079, 297] on app-icon "chevron-right" at bounding box center [1092, 306] width 27 height 18
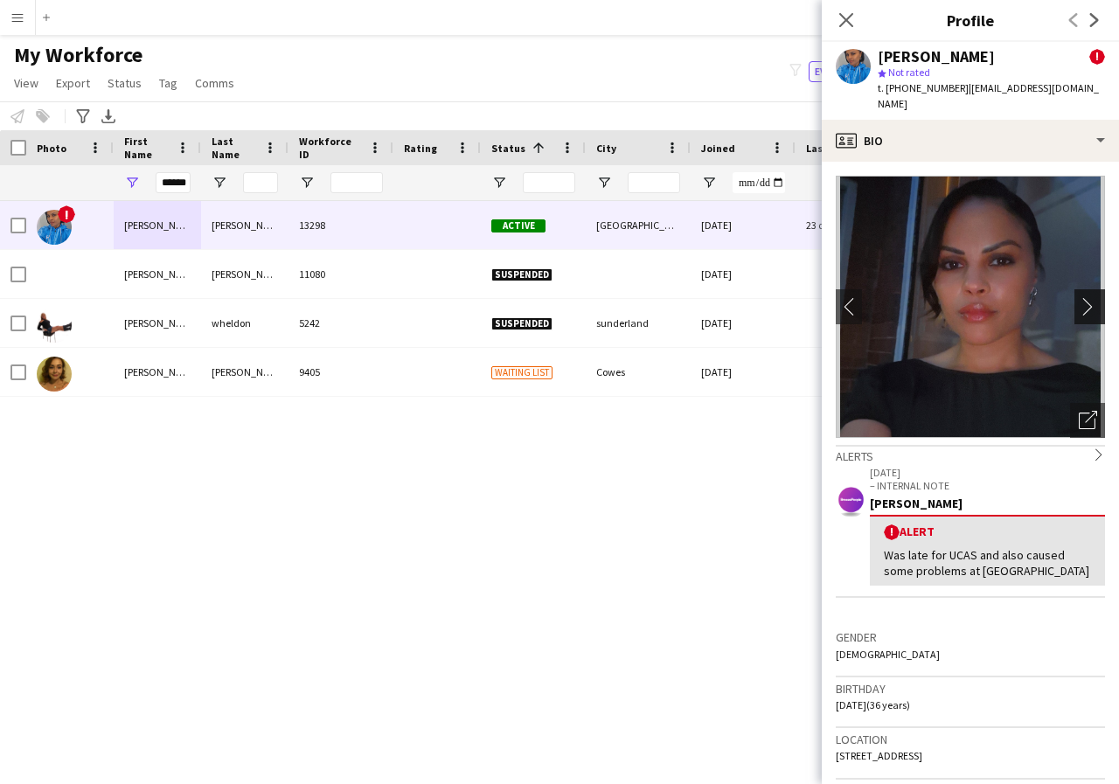
click at [1079, 297] on app-icon "chevron-right" at bounding box center [1092, 306] width 27 height 18
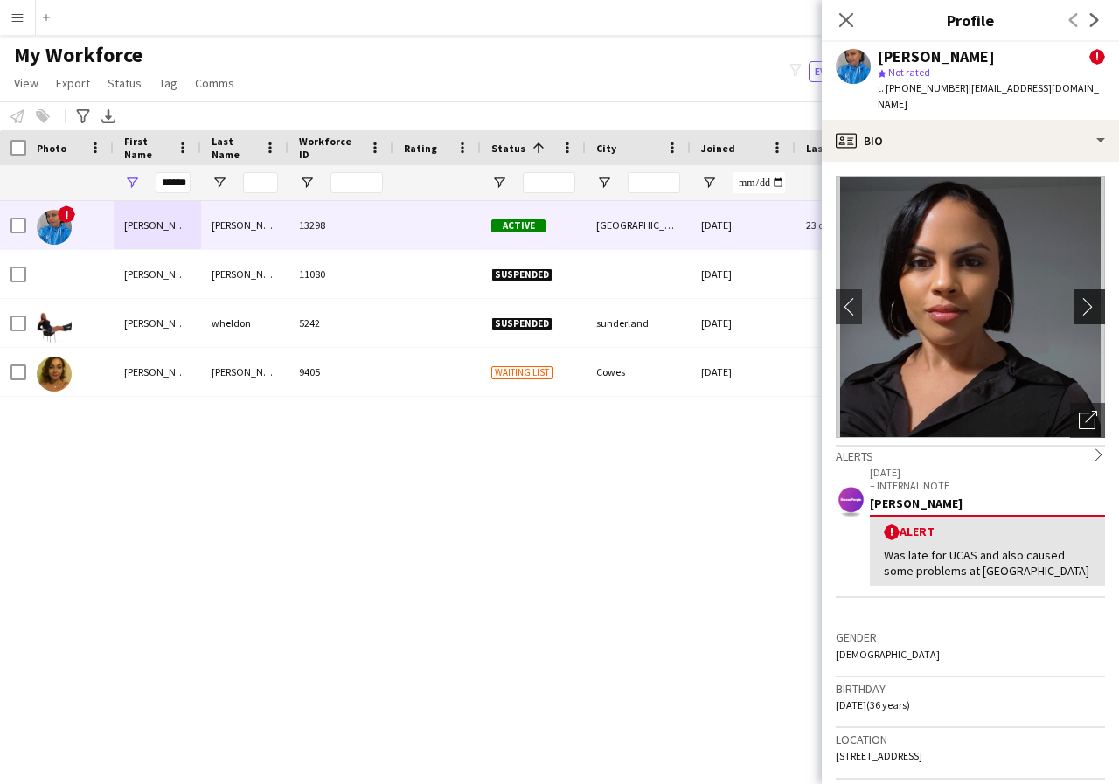
click at [1079, 297] on app-icon "chevron-right" at bounding box center [1092, 306] width 27 height 18
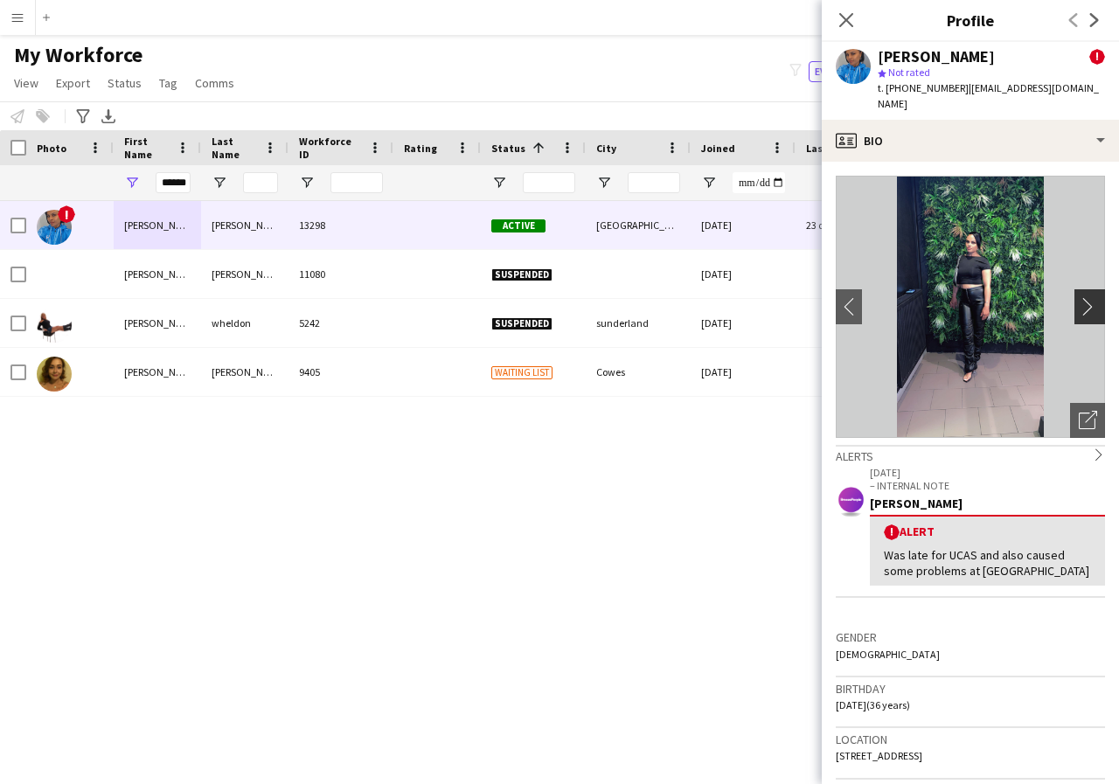
click at [1079, 297] on app-icon "chevron-right" at bounding box center [1092, 306] width 27 height 18
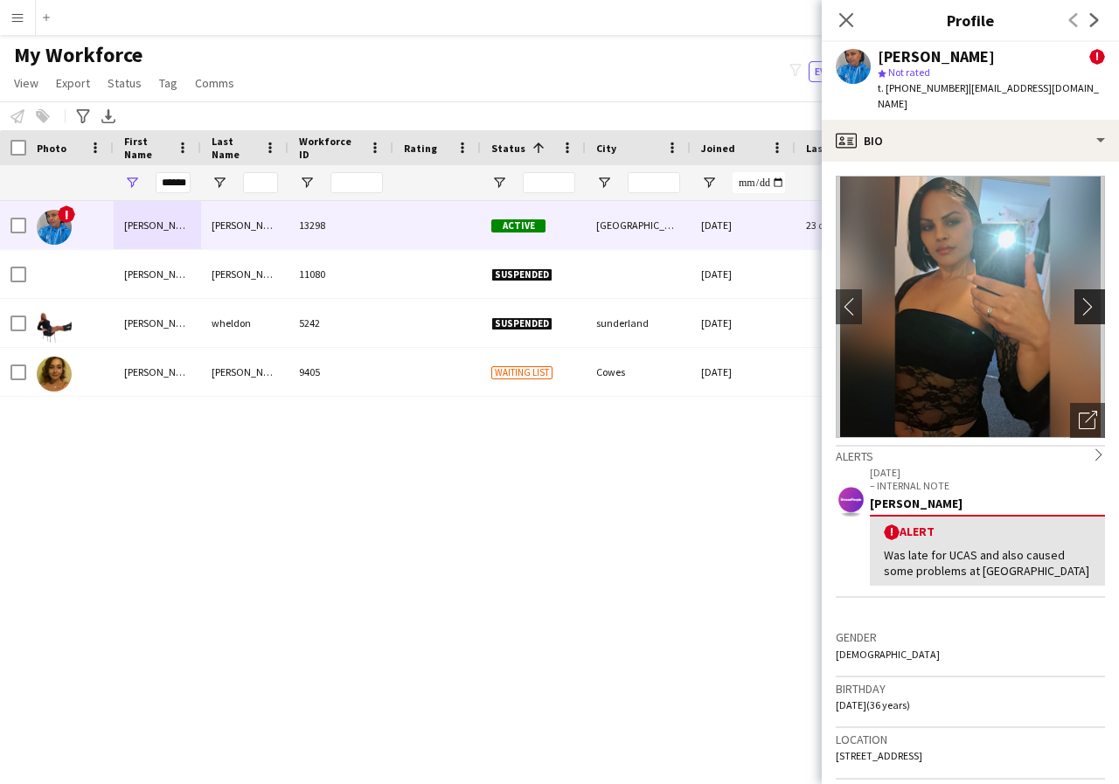
click at [1079, 297] on app-icon "chevron-right" at bounding box center [1092, 306] width 27 height 18
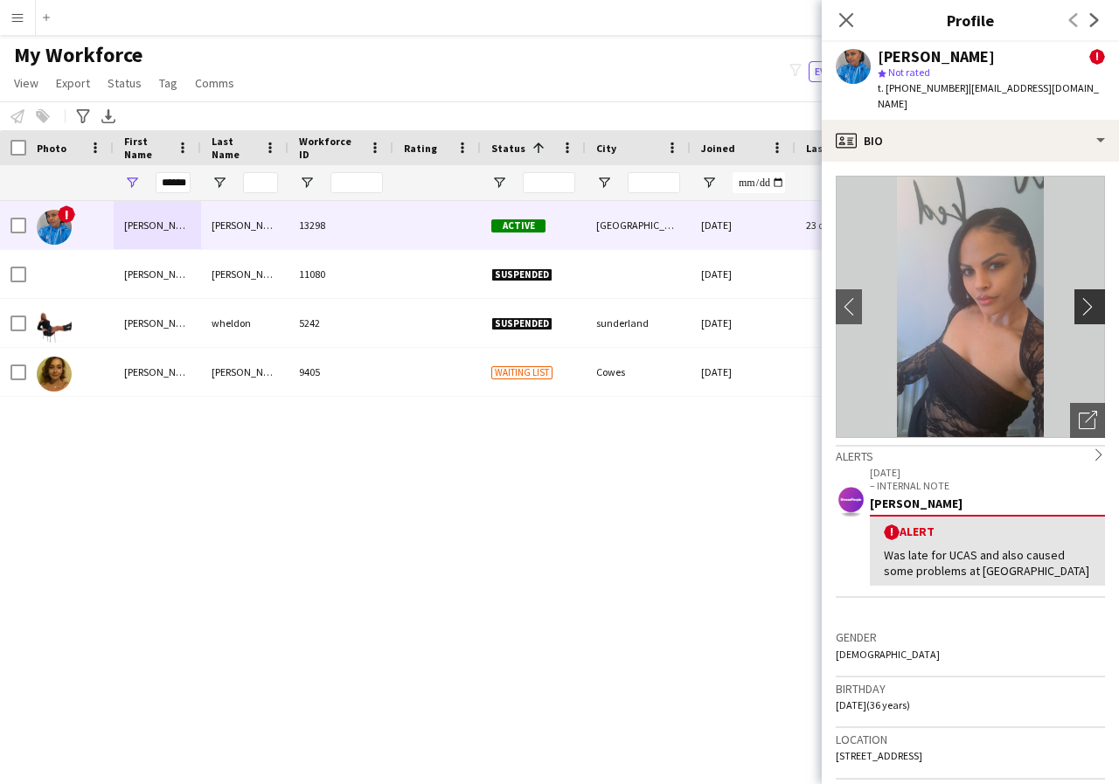
click at [1079, 297] on app-icon "chevron-right" at bounding box center [1092, 306] width 27 height 18
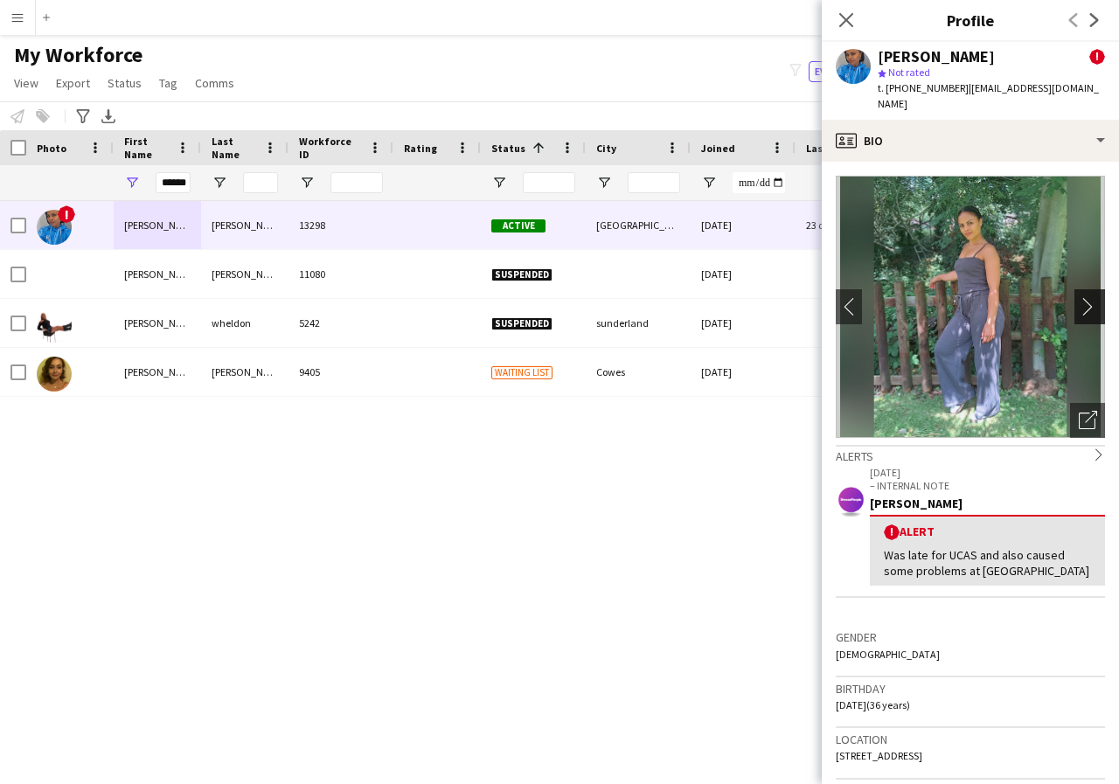
click at [1079, 297] on app-icon "chevron-right" at bounding box center [1092, 306] width 27 height 18
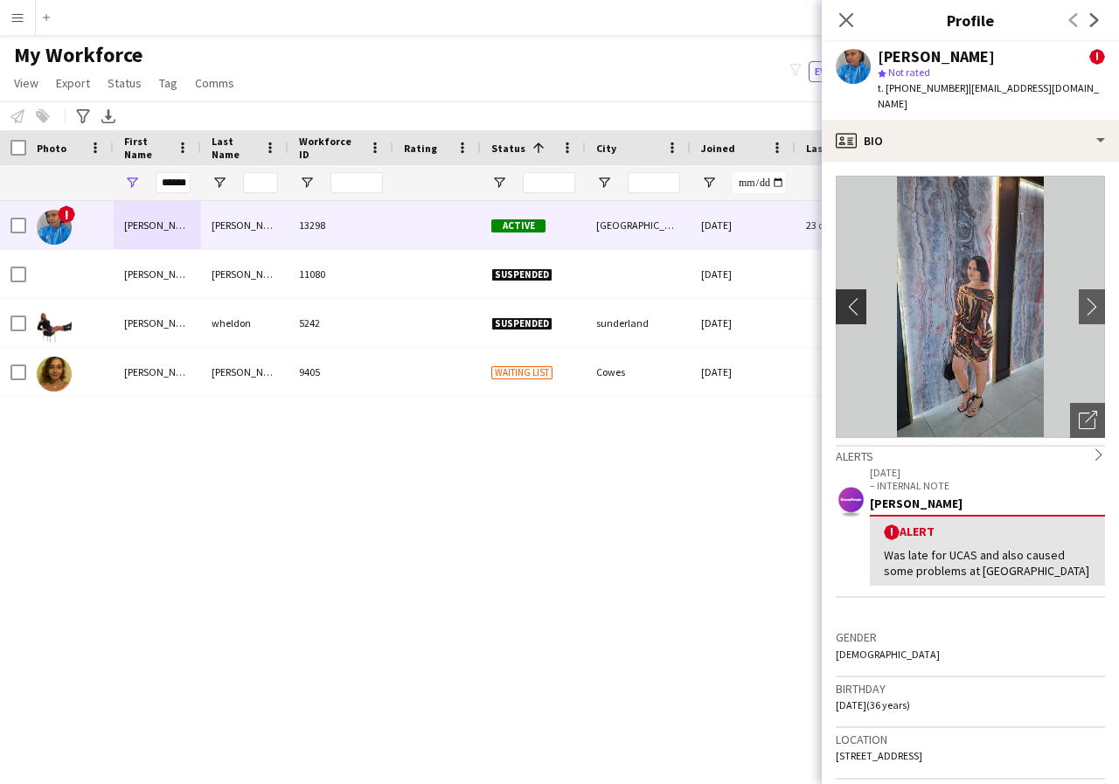
click at [843, 297] on app-icon "chevron-left" at bounding box center [849, 306] width 27 height 18
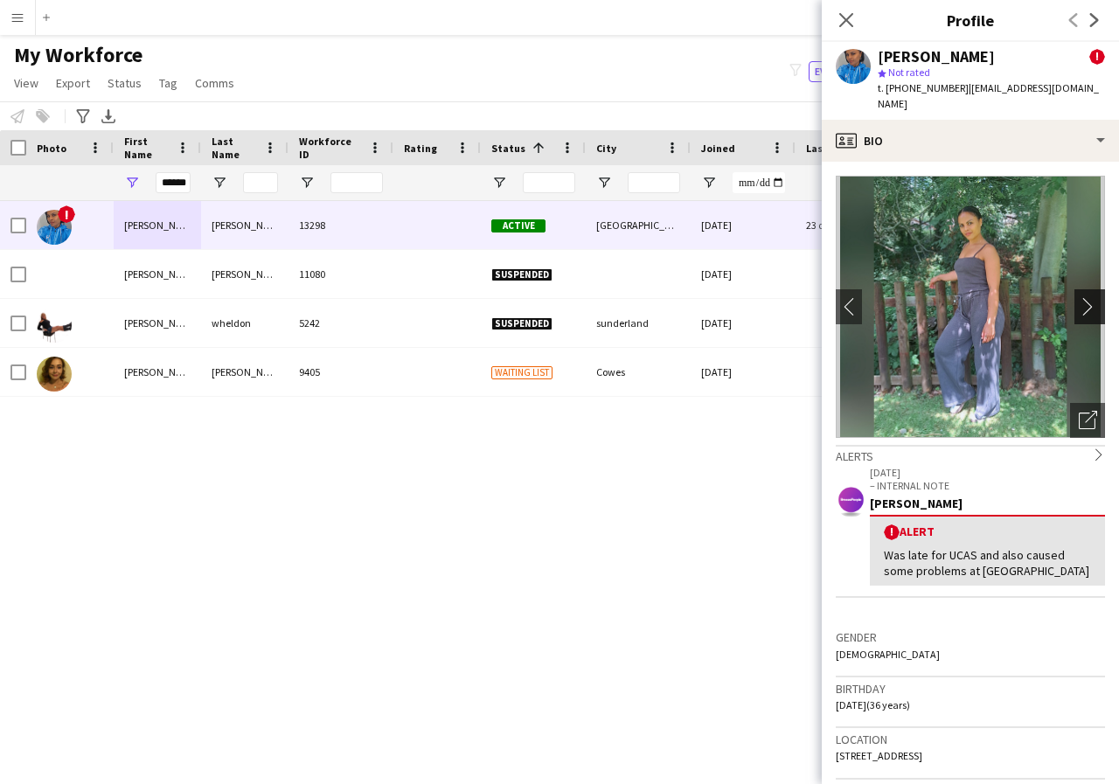
click at [1079, 297] on app-icon "chevron-right" at bounding box center [1092, 306] width 27 height 18
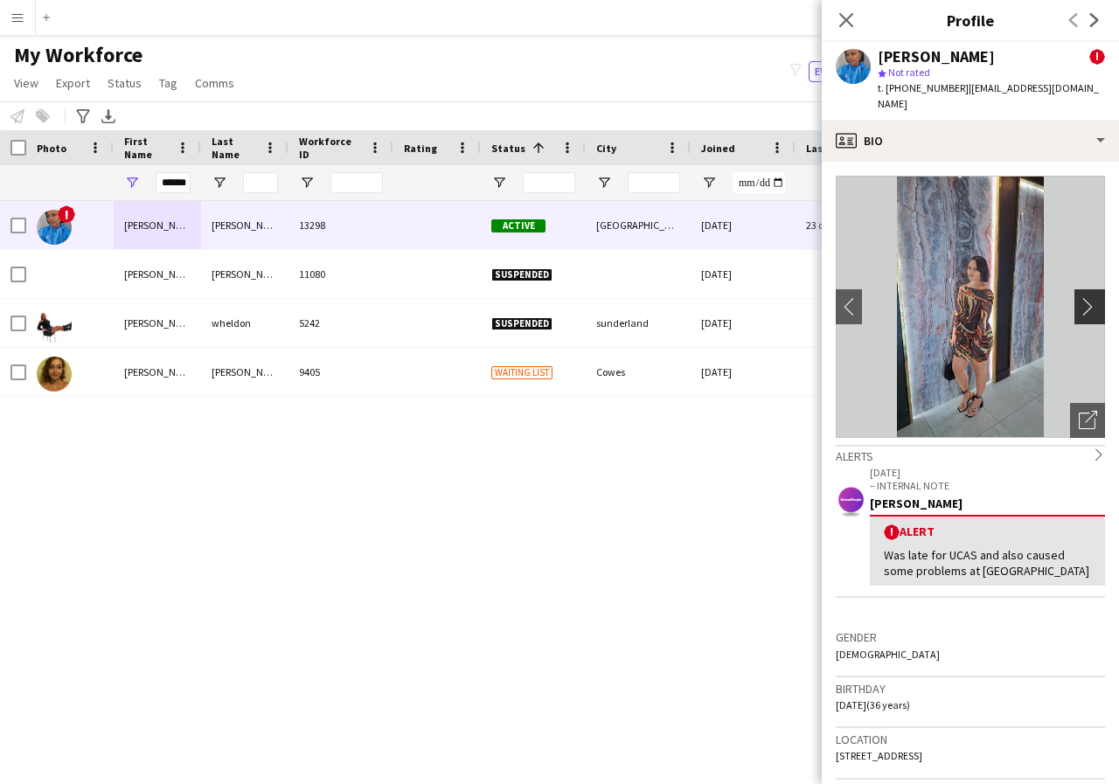
click at [1079, 297] on app-icon "chevron-right" at bounding box center [1092, 306] width 27 height 18
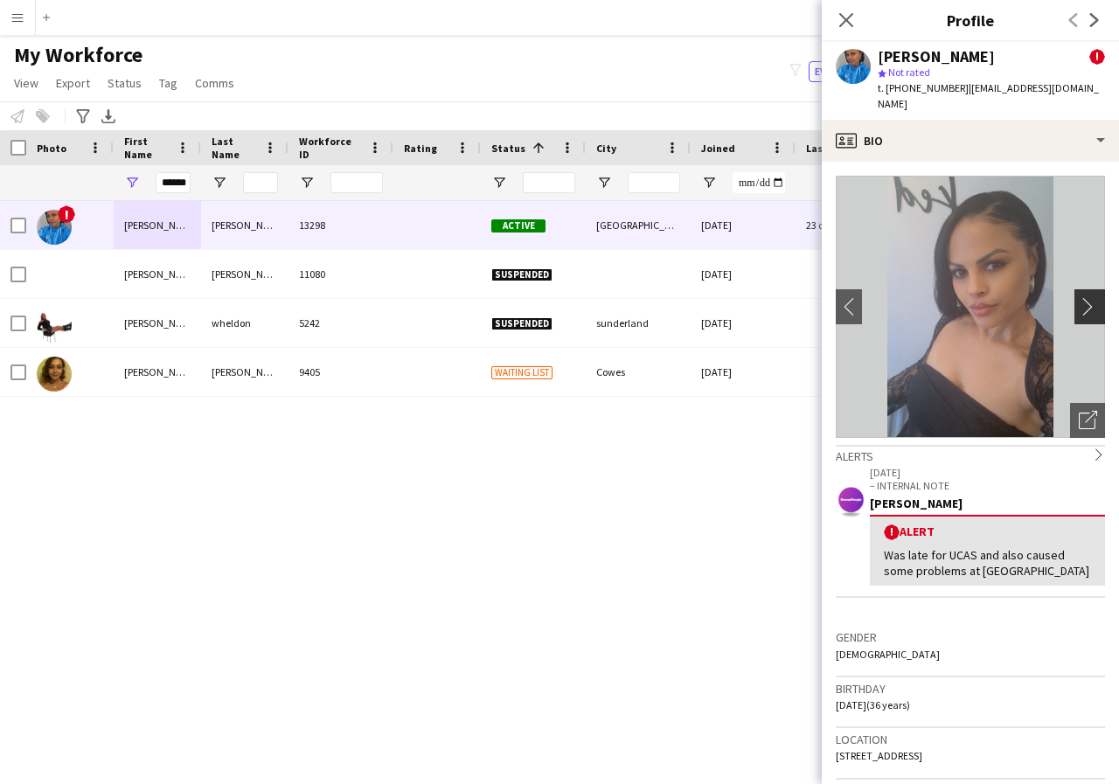
click at [1079, 297] on app-icon "chevron-right" at bounding box center [1092, 306] width 27 height 18
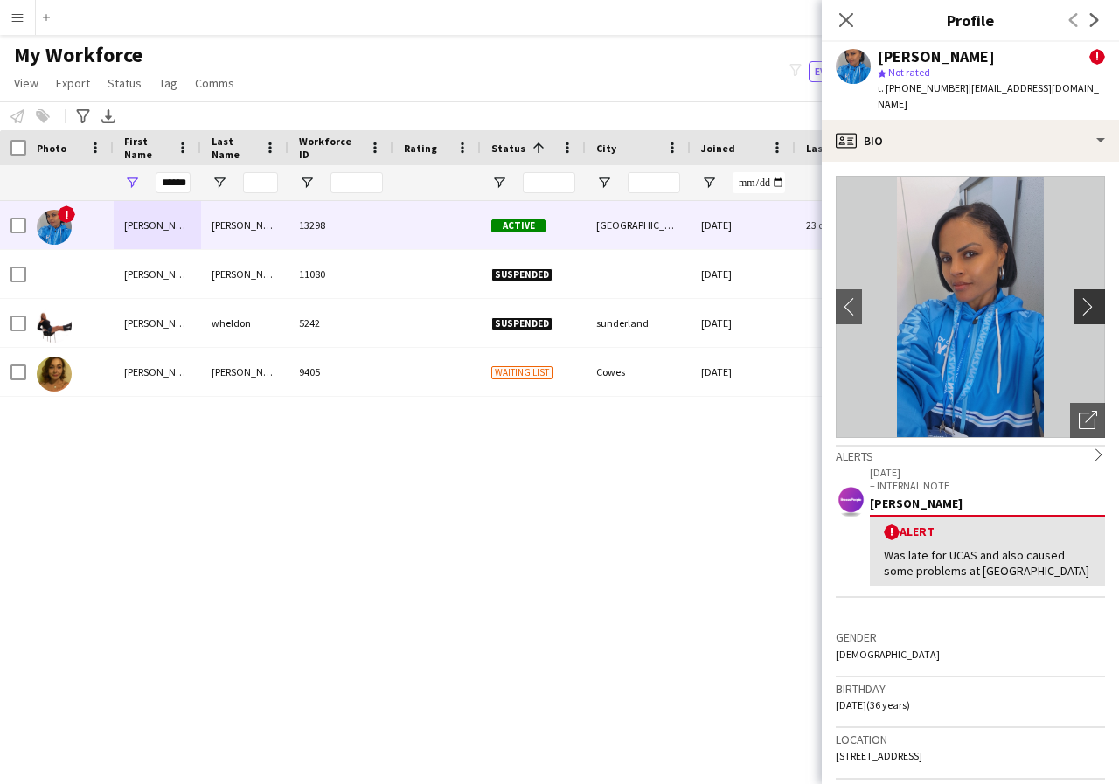
click at [1079, 297] on app-icon "chevron-right" at bounding box center [1092, 306] width 27 height 18
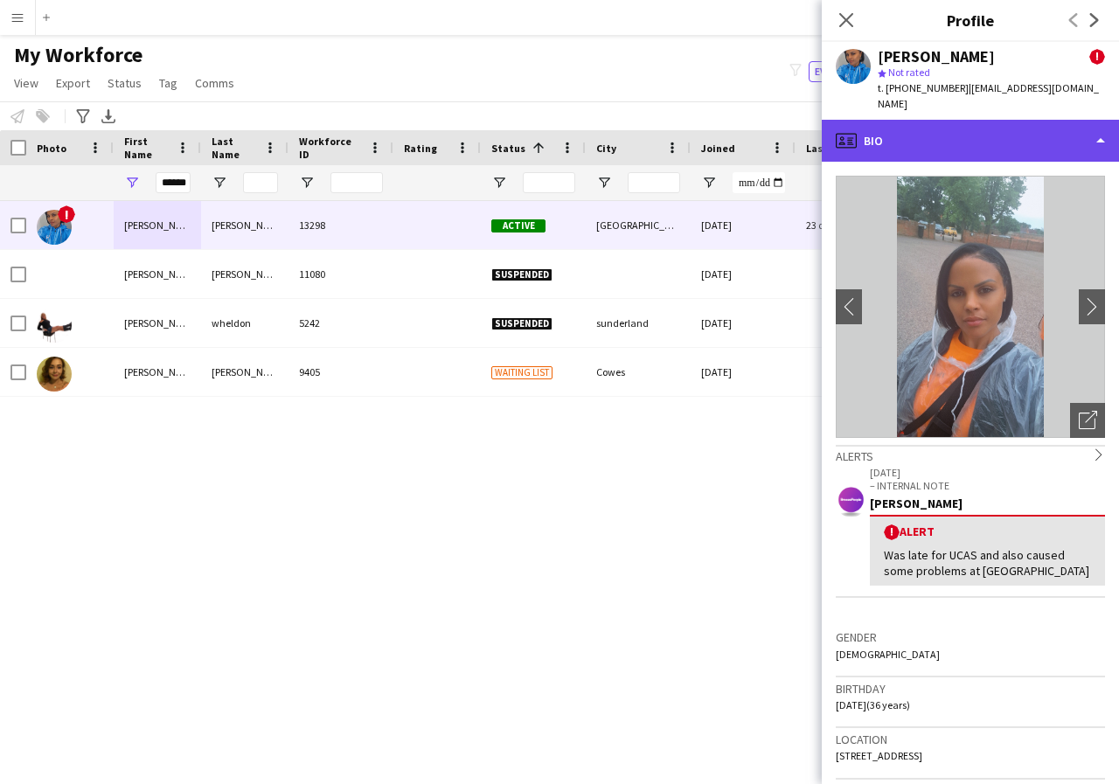
click at [1101, 128] on div "profile Bio" at bounding box center [970, 141] width 297 height 42
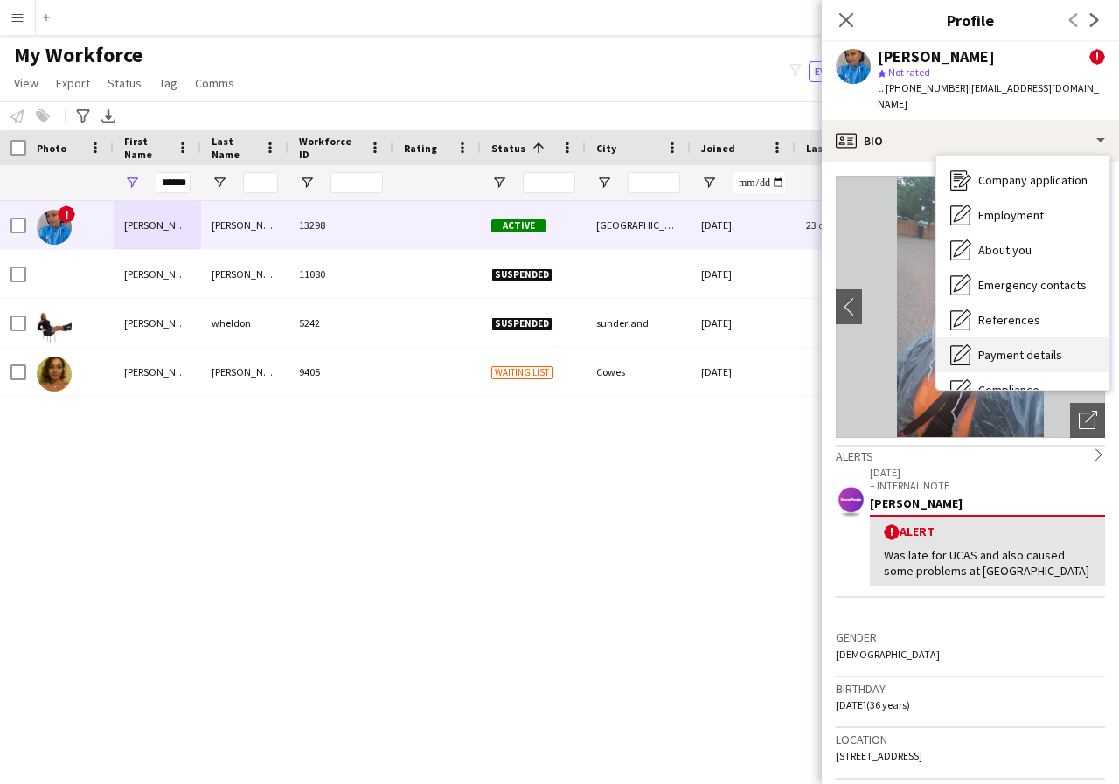
click at [999, 337] on div "Payment details Payment details" at bounding box center [1022, 354] width 173 height 35
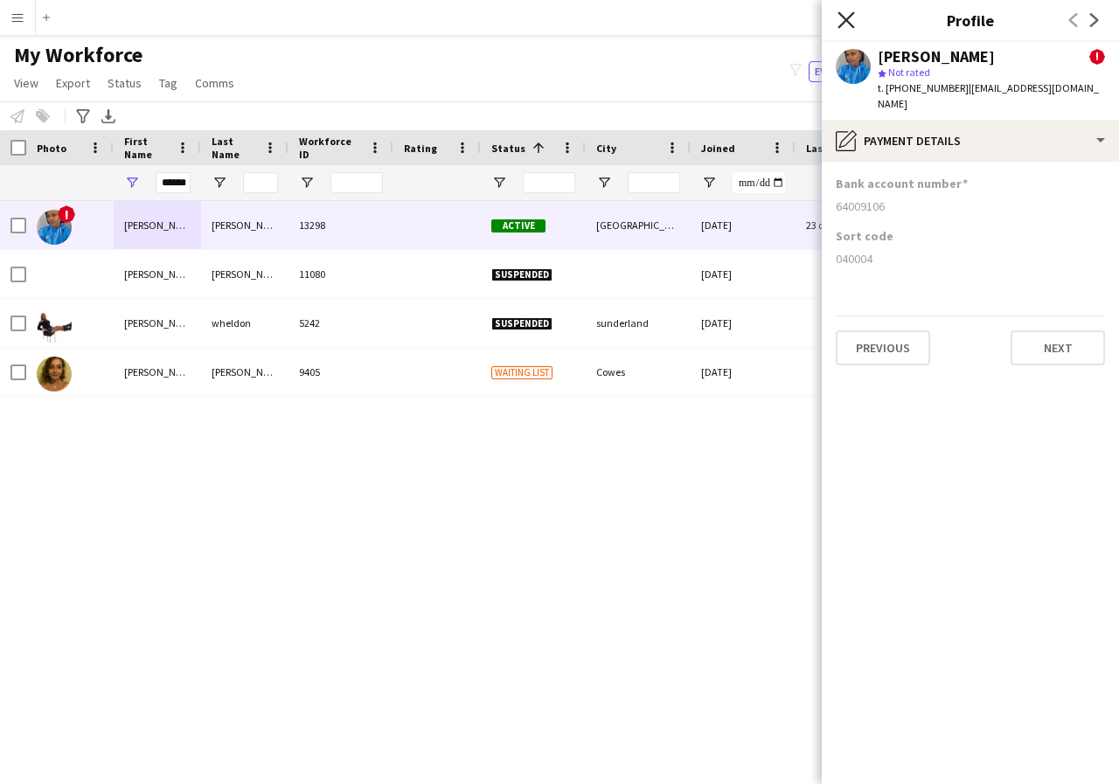
click at [853, 24] on icon "Close pop-in" at bounding box center [845, 19] width 17 height 17
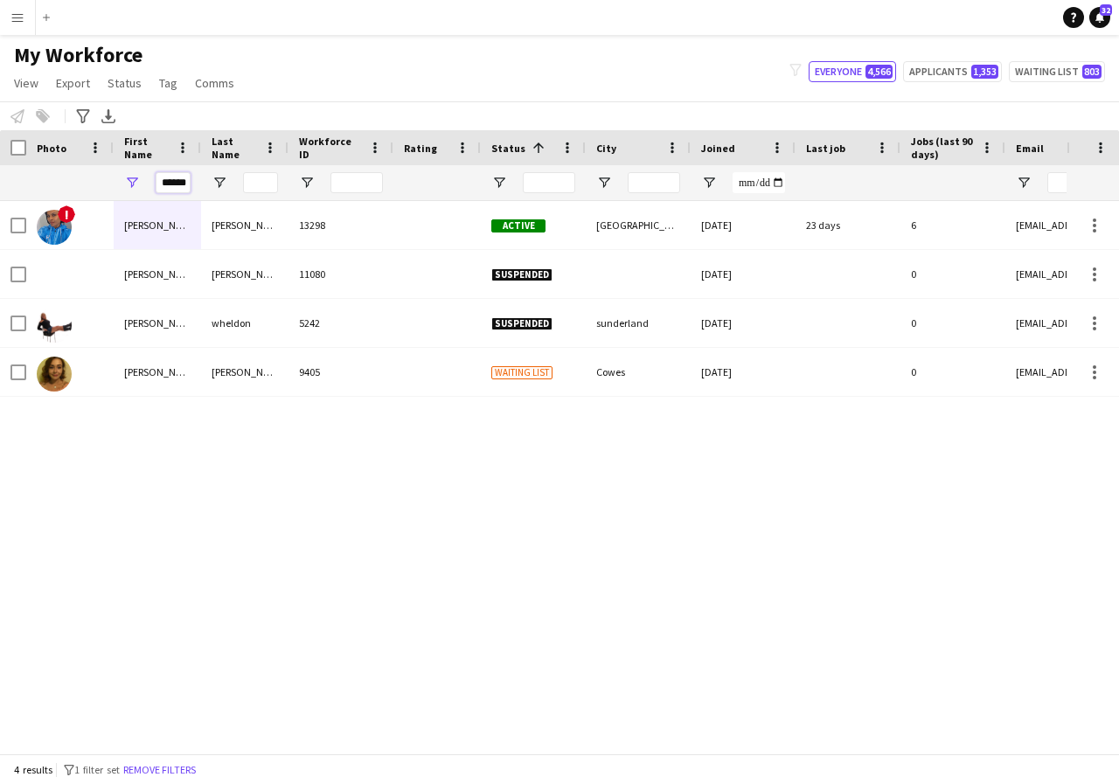
click at [186, 187] on input "******" at bounding box center [173, 182] width 35 height 21
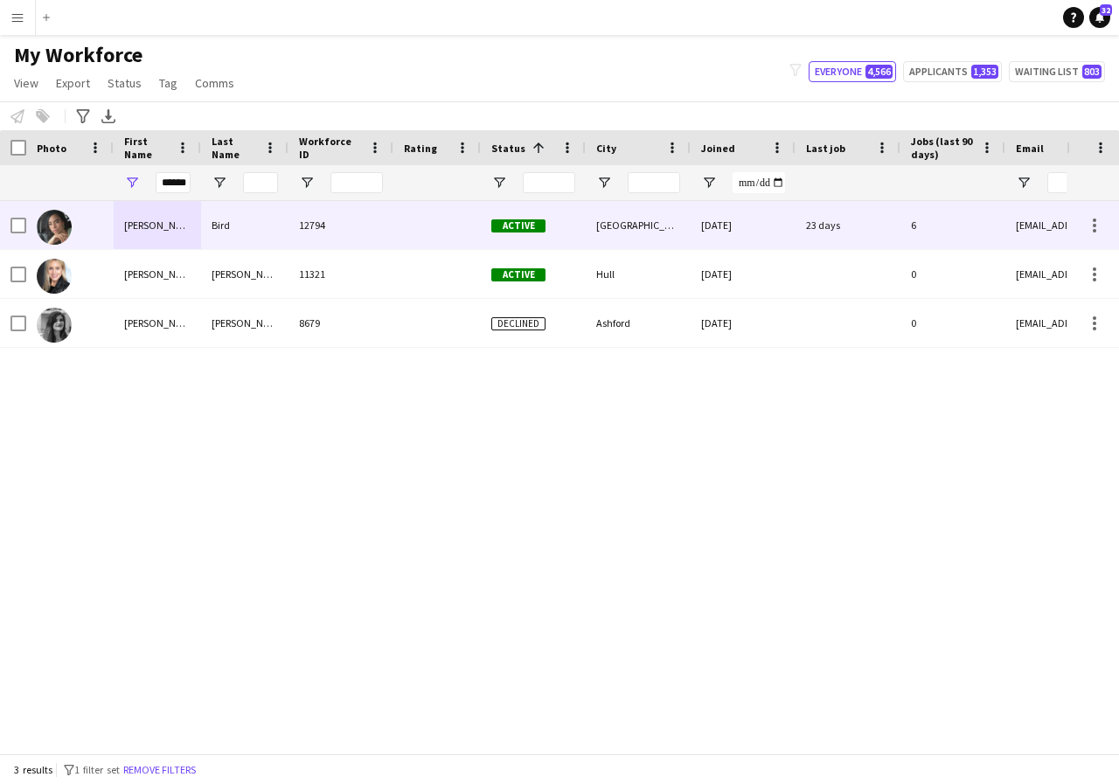
click at [185, 219] on div "Elisha" at bounding box center [157, 225] width 87 height 48
click at [177, 229] on div "Elisha" at bounding box center [157, 225] width 87 height 48
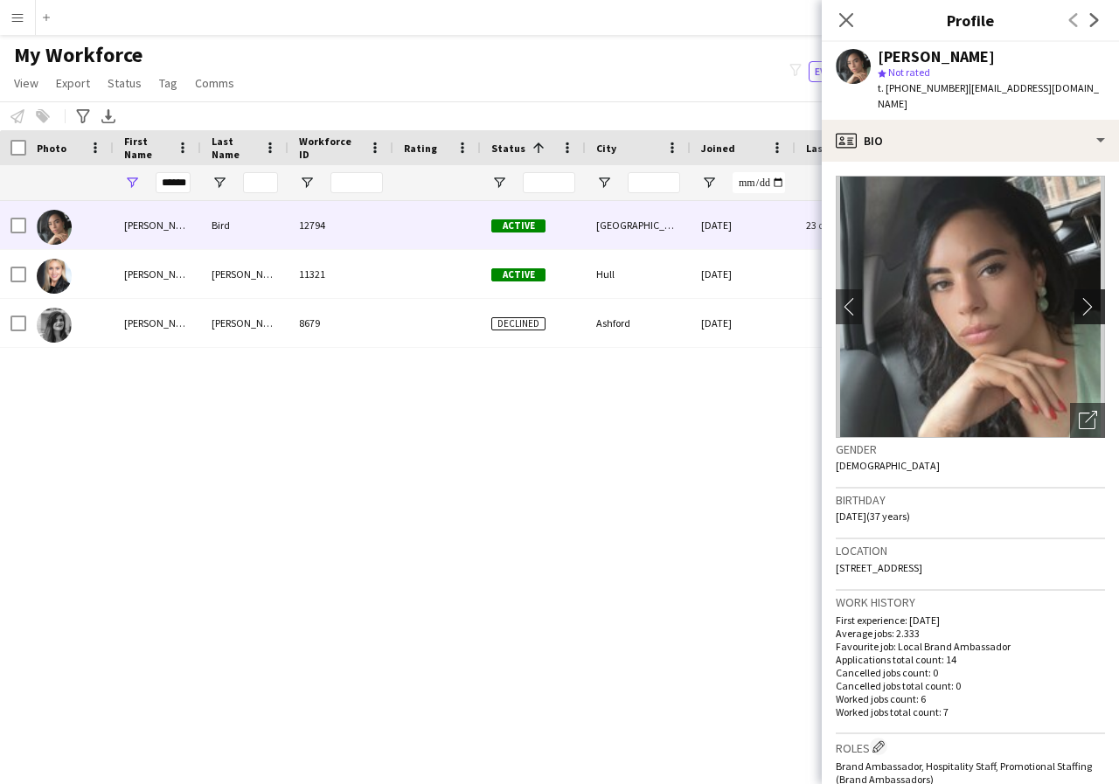
click at [1079, 297] on app-icon "chevron-right" at bounding box center [1092, 306] width 27 height 18
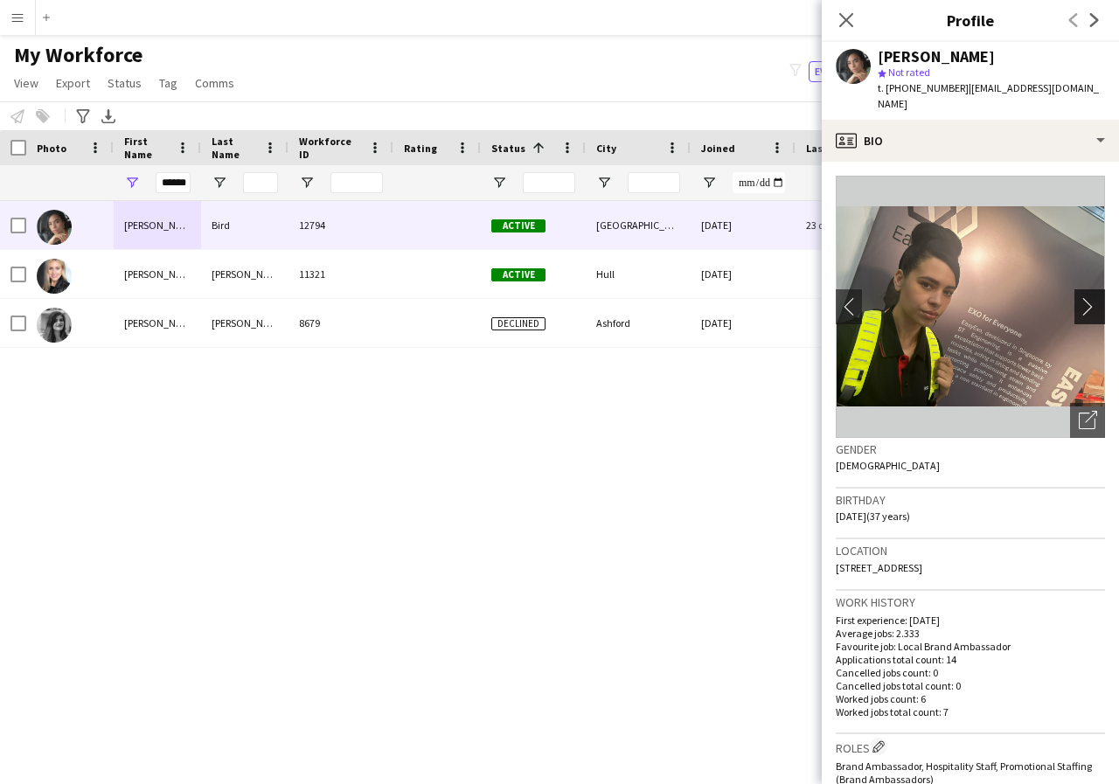
click at [1079, 297] on app-icon "chevron-right" at bounding box center [1092, 306] width 27 height 18
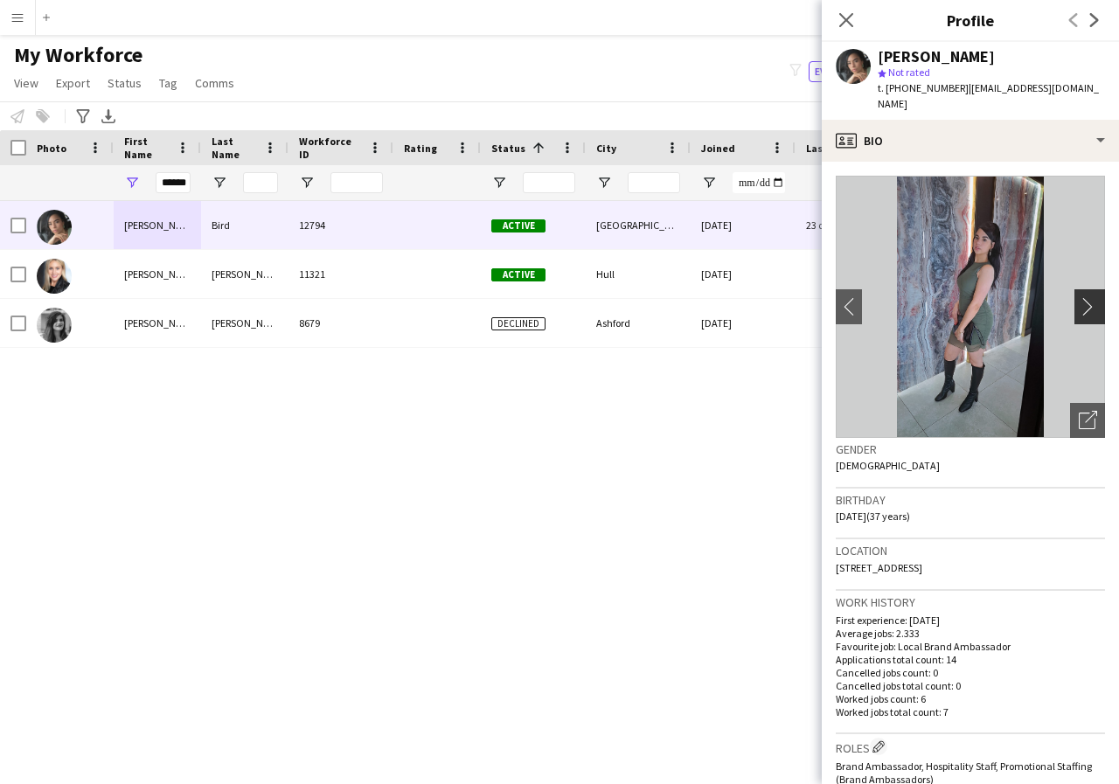
click at [1079, 297] on app-icon "chevron-right" at bounding box center [1092, 306] width 27 height 18
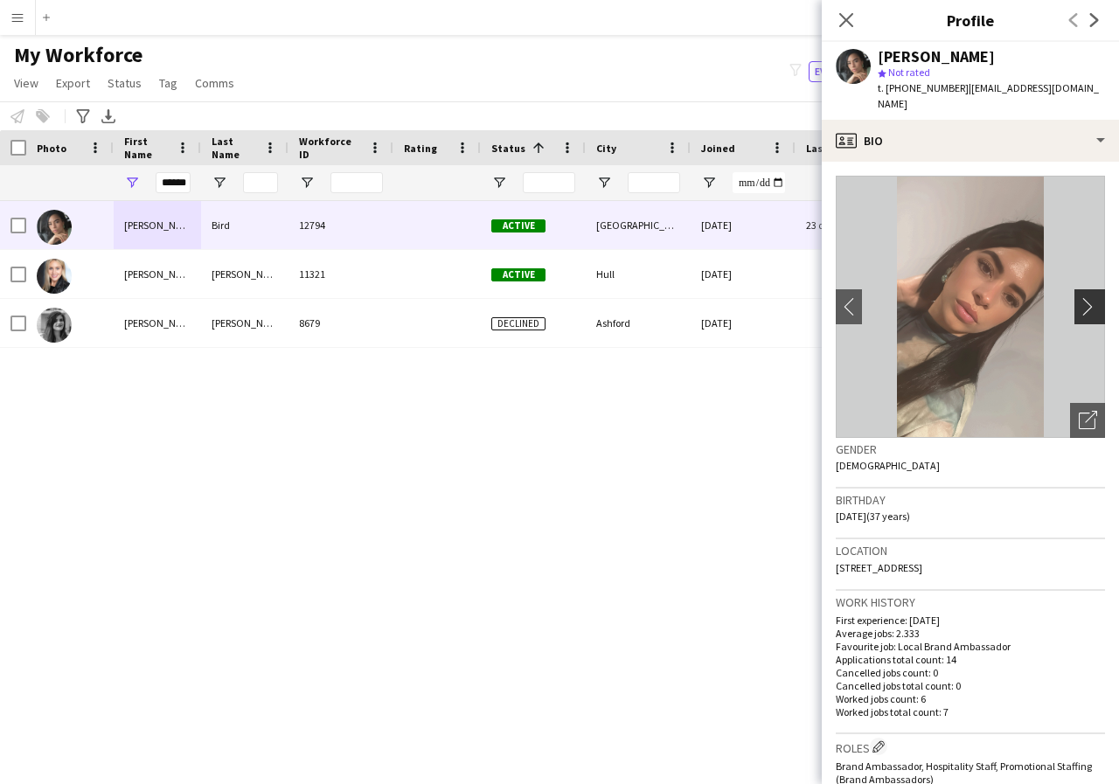
click at [1079, 297] on app-icon "chevron-right" at bounding box center [1092, 306] width 27 height 18
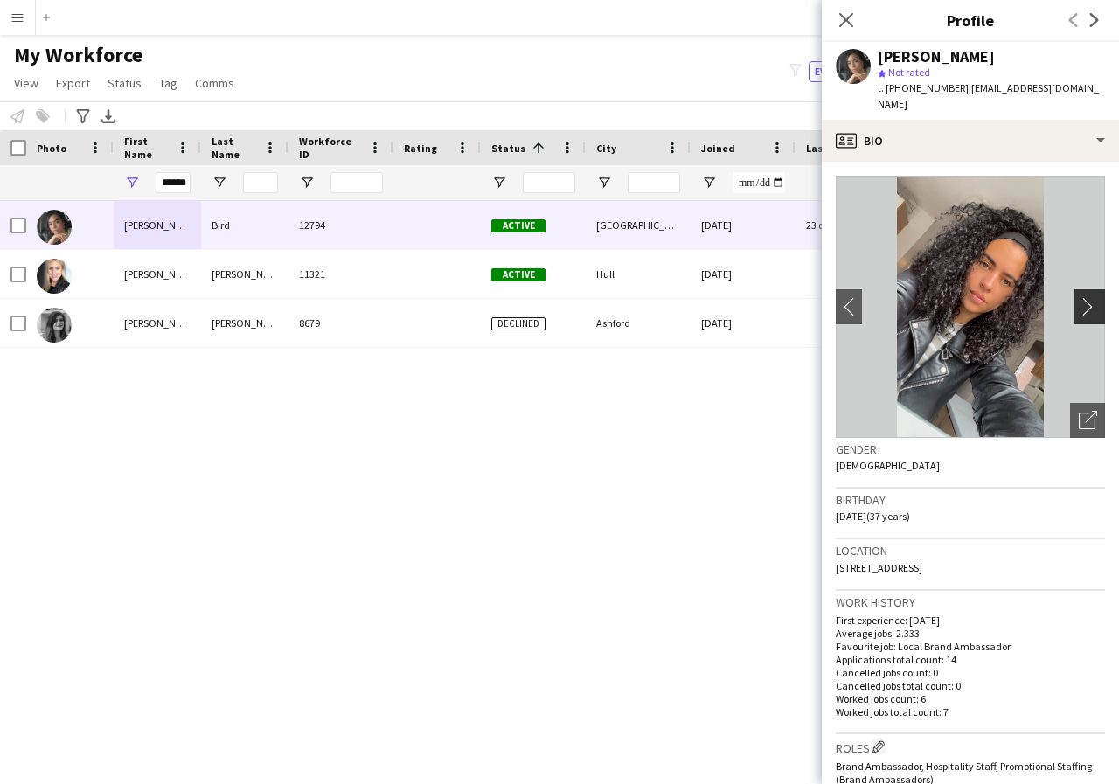
click at [1079, 297] on app-icon "chevron-right" at bounding box center [1092, 306] width 27 height 18
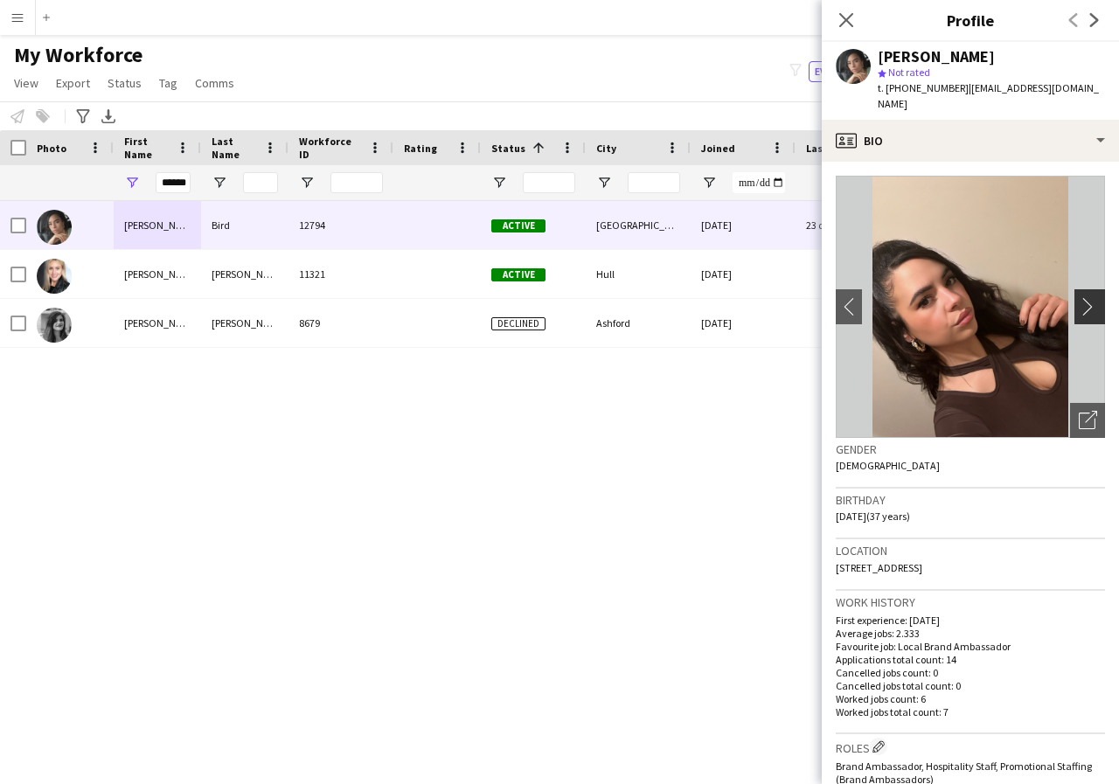
click at [1079, 297] on app-icon "chevron-right" at bounding box center [1092, 306] width 27 height 18
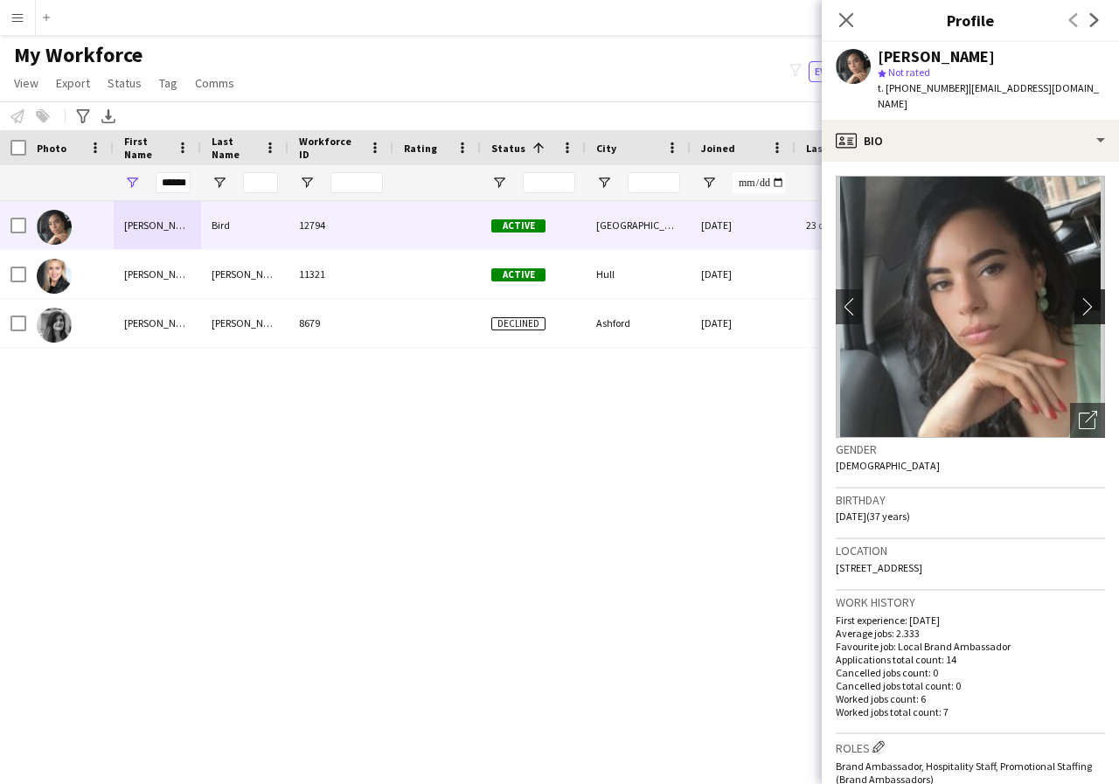
click at [1079, 297] on app-icon "chevron-right" at bounding box center [1092, 306] width 27 height 18
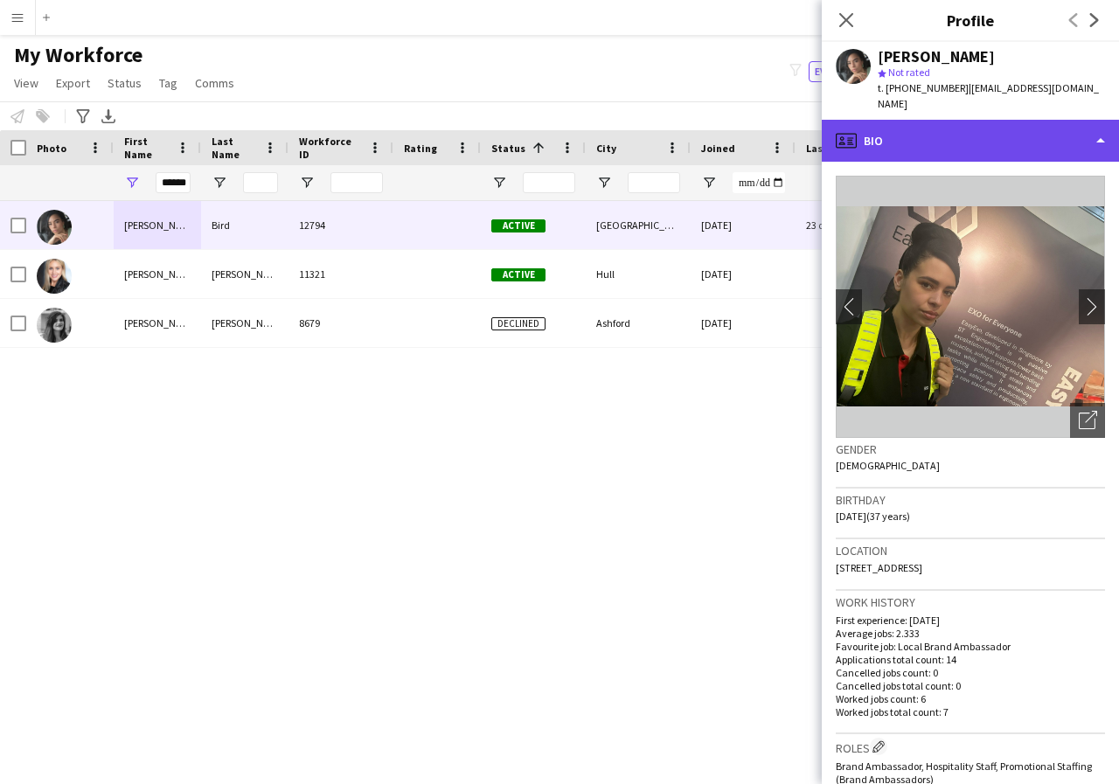
click at [1097, 123] on div "profile Bio" at bounding box center [970, 141] width 297 height 42
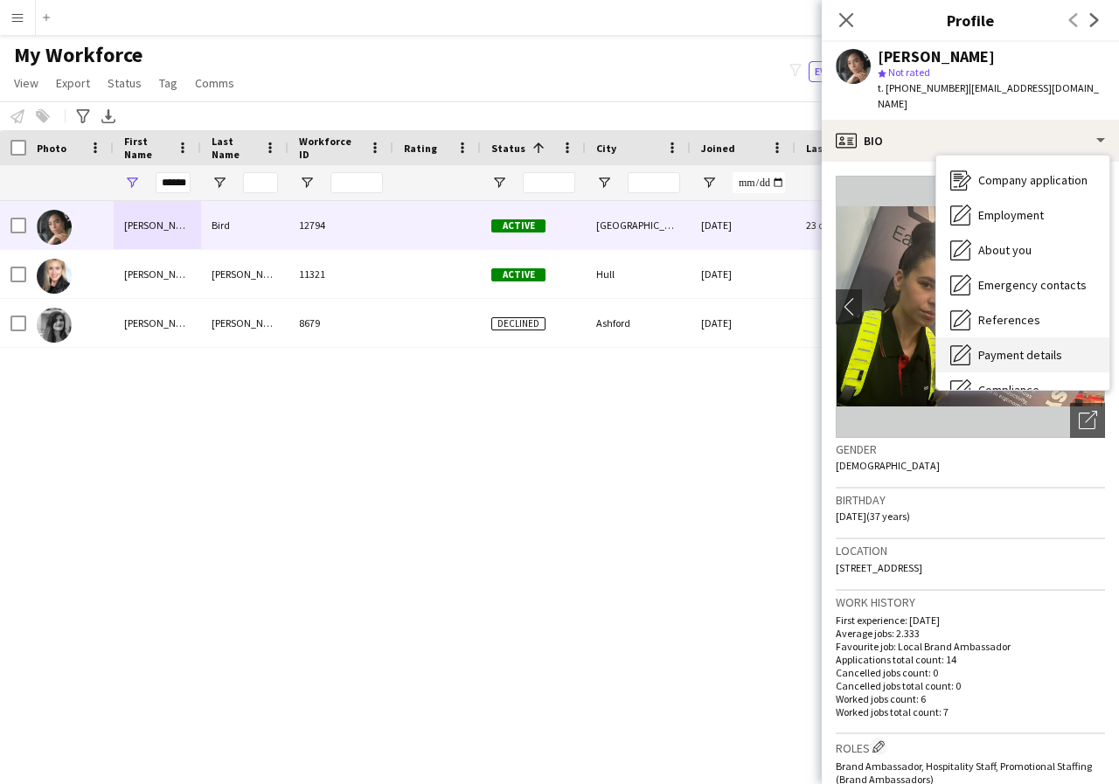
click at [1002, 347] on span "Payment details" at bounding box center [1020, 355] width 84 height 16
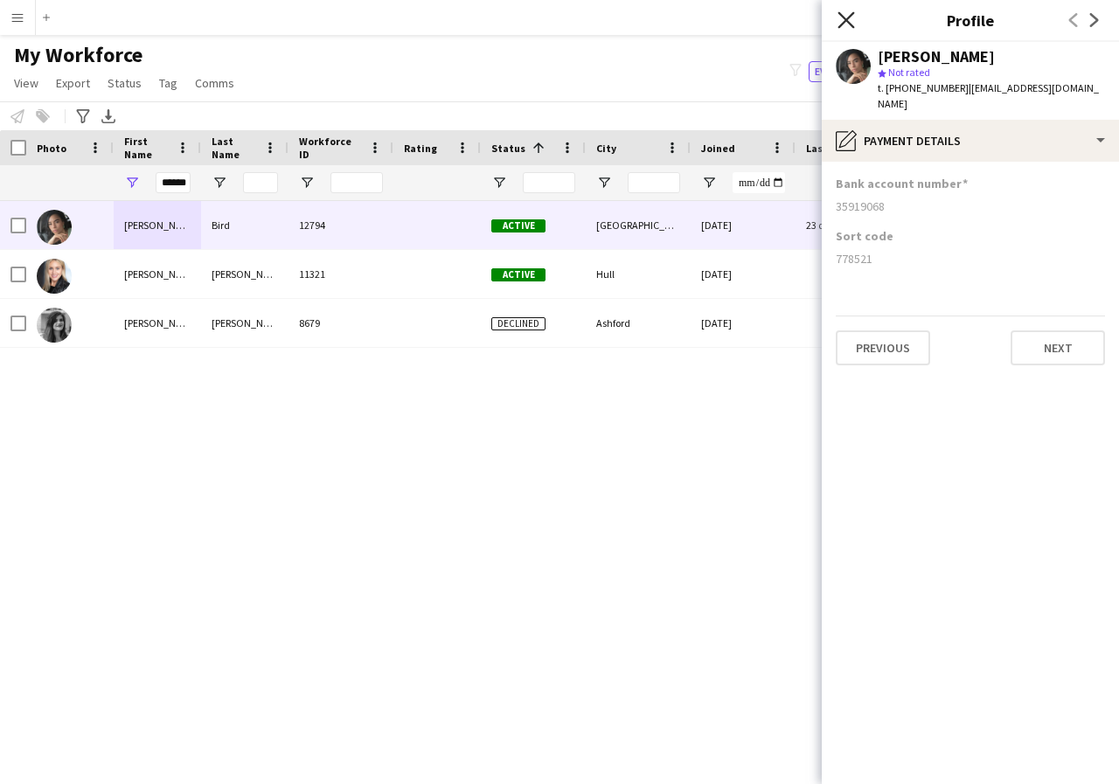
click at [842, 24] on icon at bounding box center [845, 19] width 17 height 17
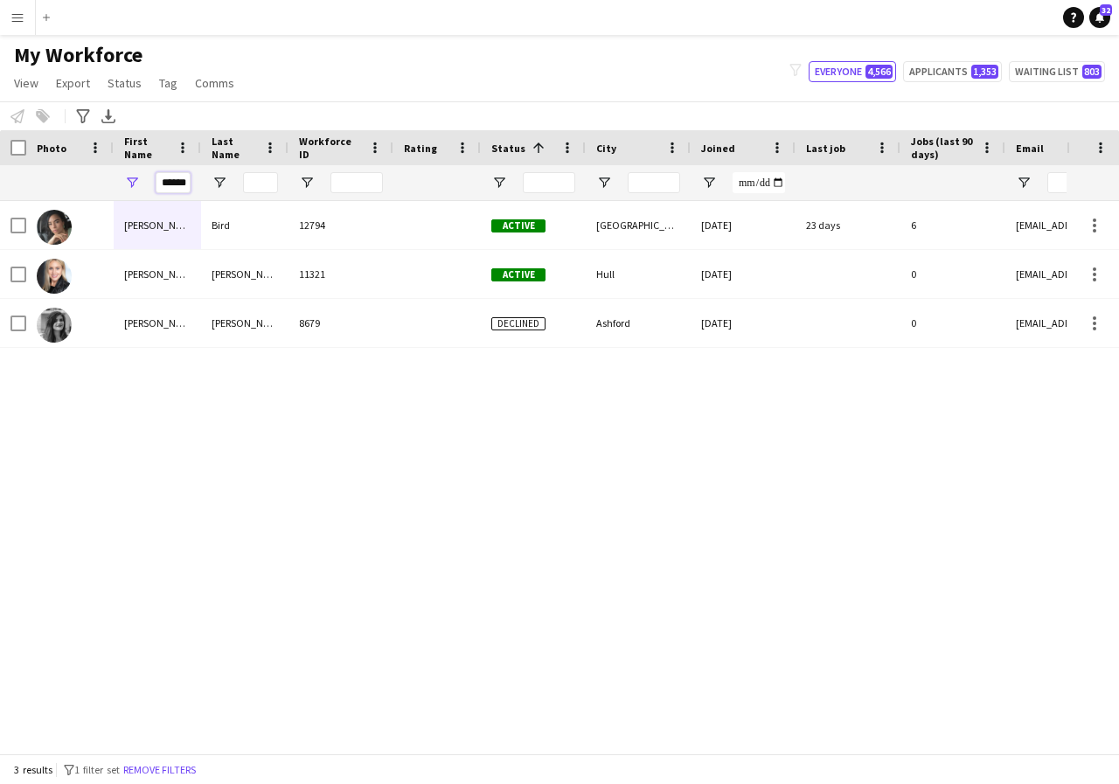
click at [185, 183] on input "******" at bounding box center [173, 182] width 35 height 21
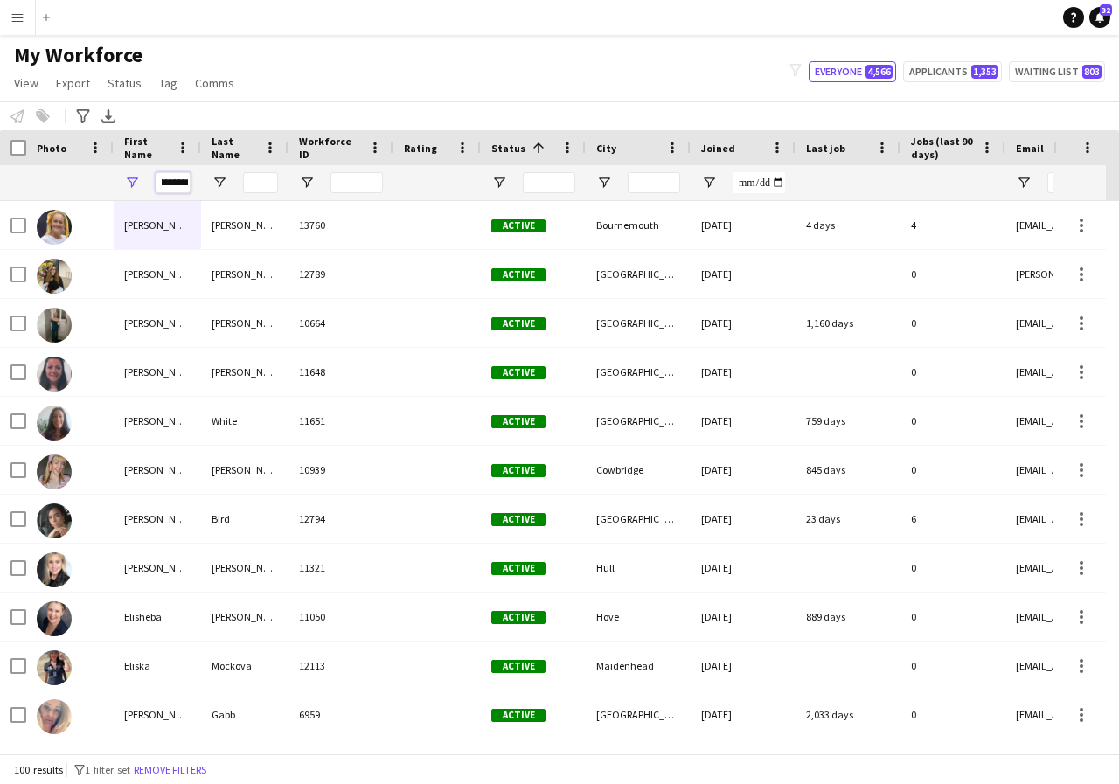
scroll to position [0, 13]
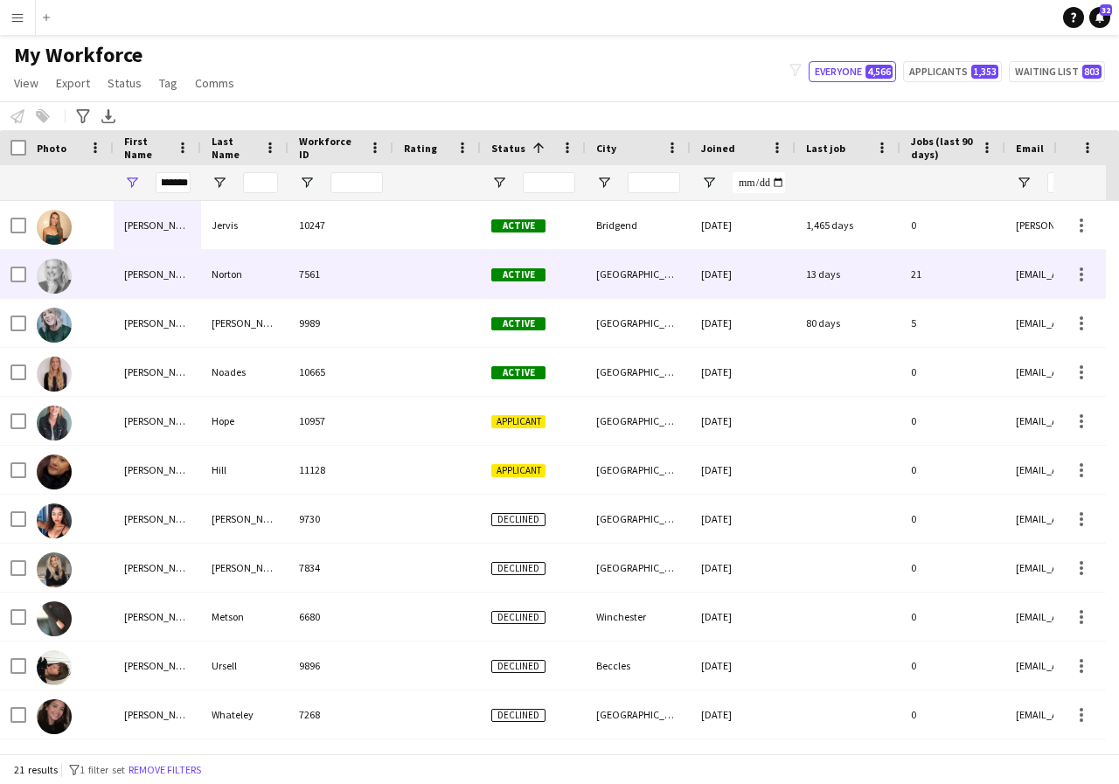
click at [183, 281] on div "Elizabeth" at bounding box center [157, 274] width 87 height 48
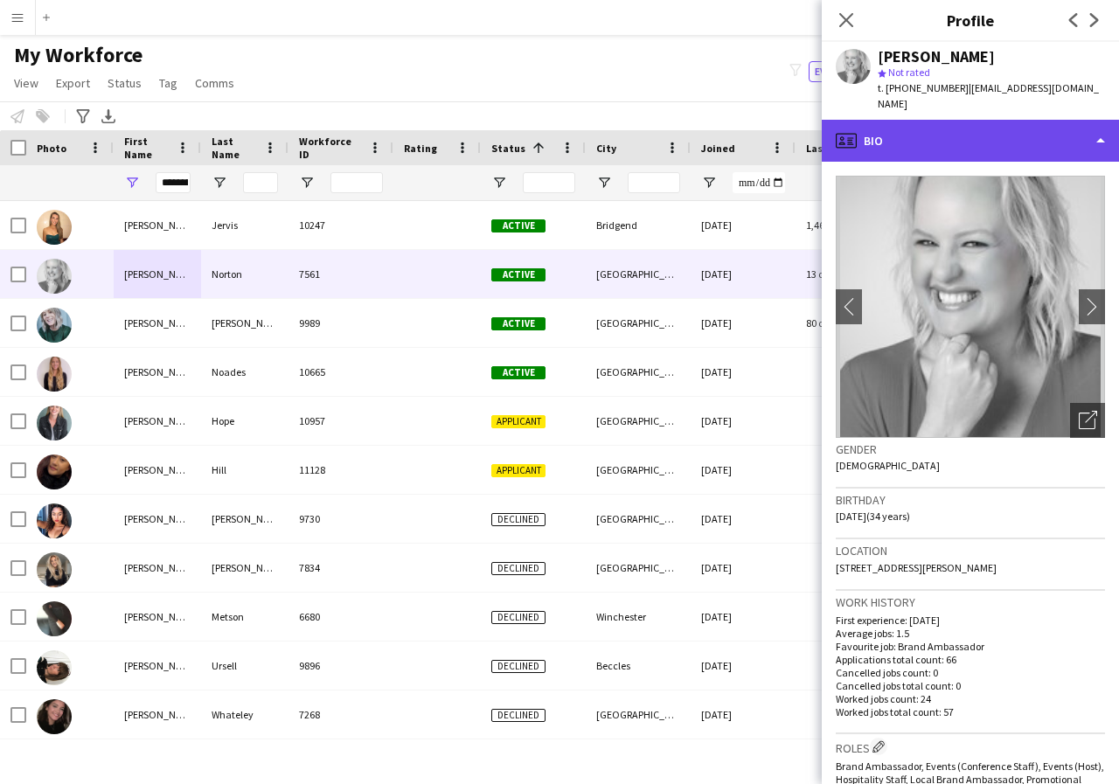
click at [1093, 125] on div "profile Bio" at bounding box center [970, 141] width 297 height 42
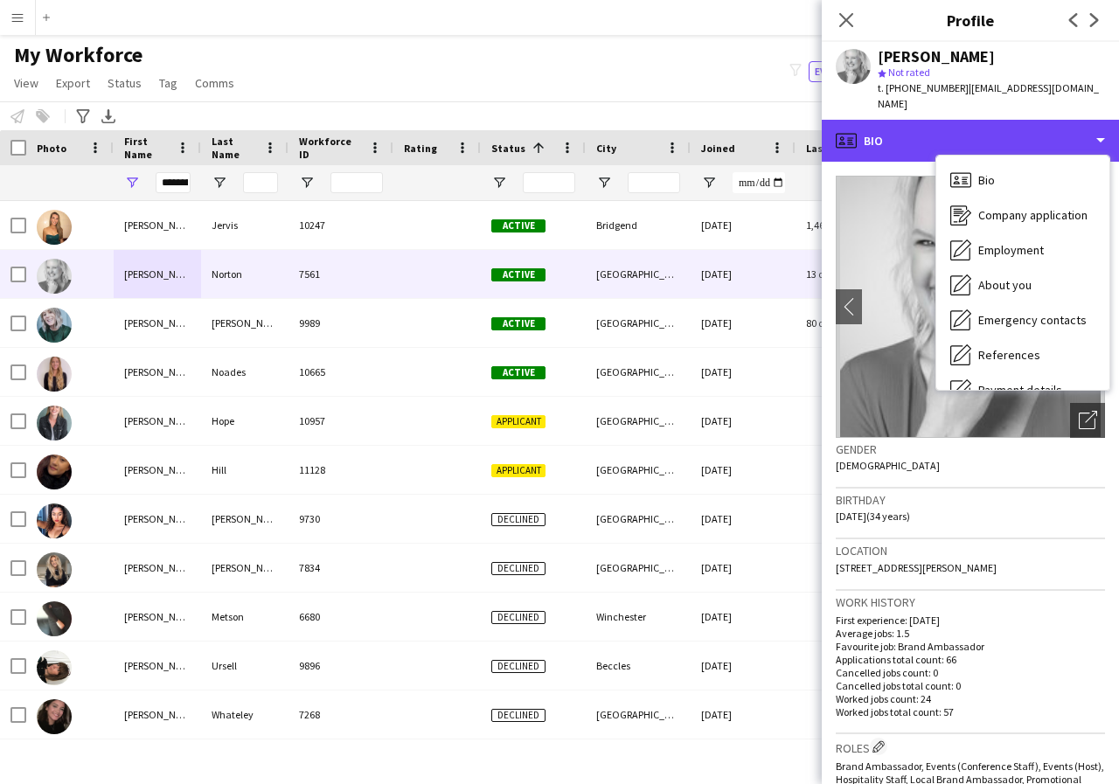
scroll to position [35, 0]
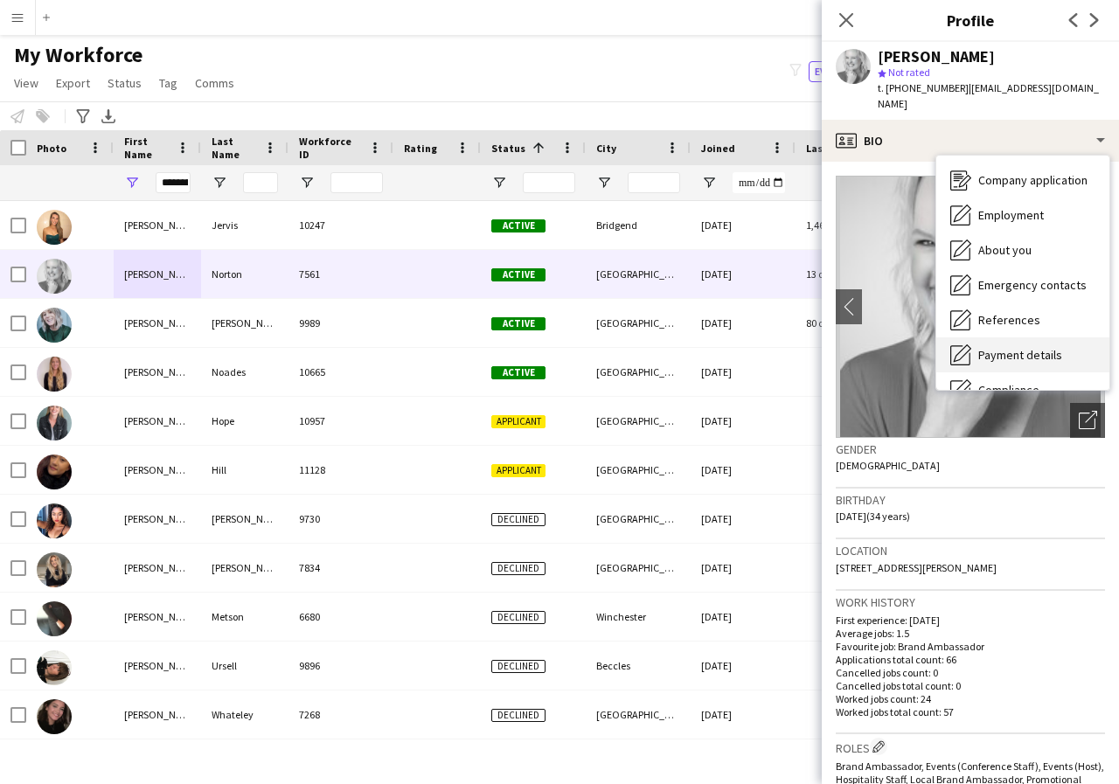
click at [1056, 347] on span "Payment details" at bounding box center [1020, 355] width 84 height 16
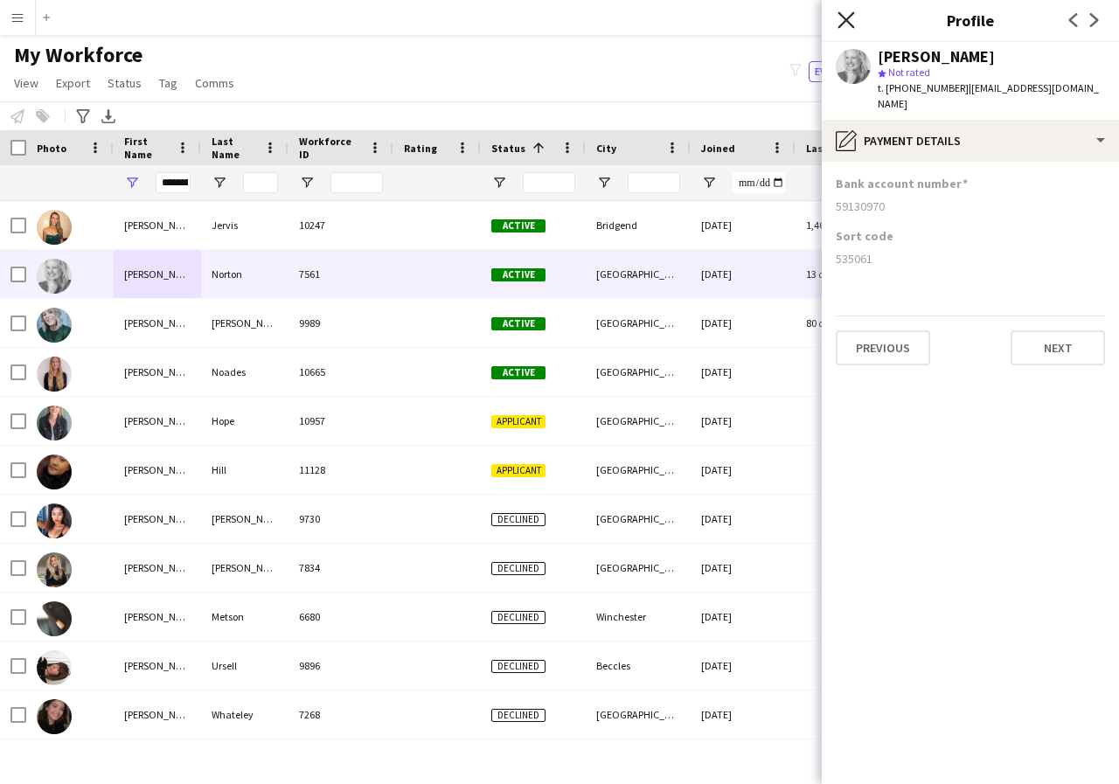
click at [843, 17] on icon at bounding box center [845, 19] width 17 height 17
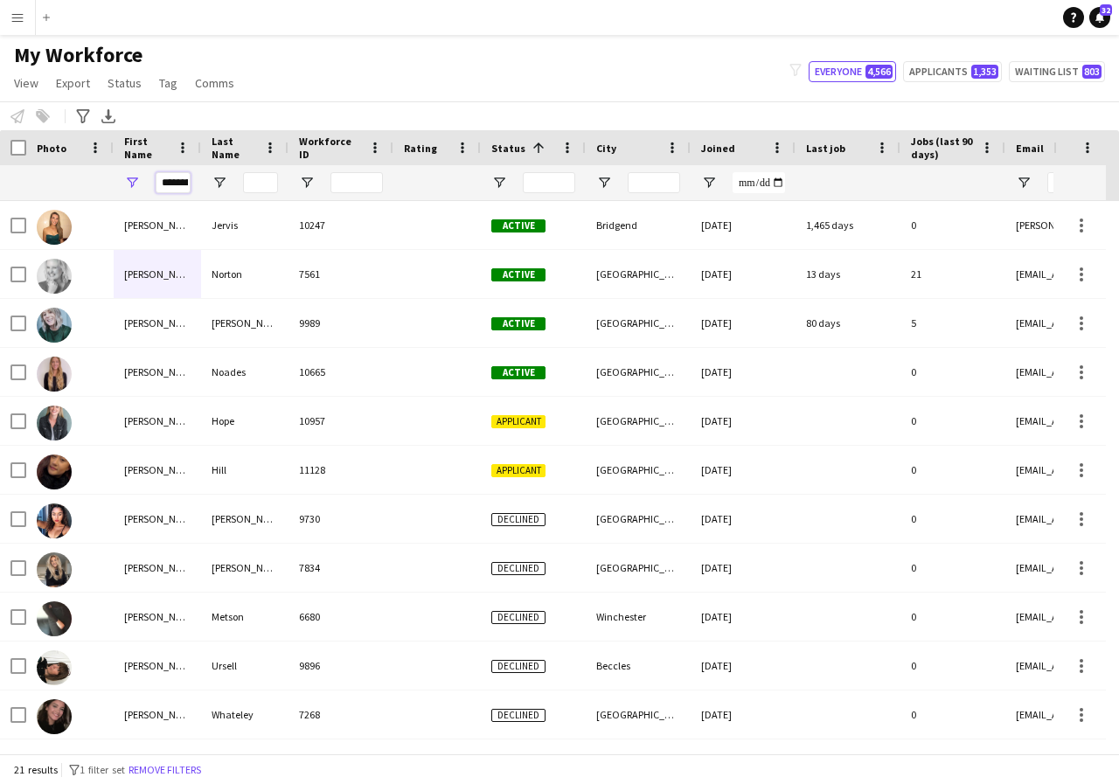
click at [189, 184] on input "*********" at bounding box center [173, 182] width 35 height 21
type input "*"
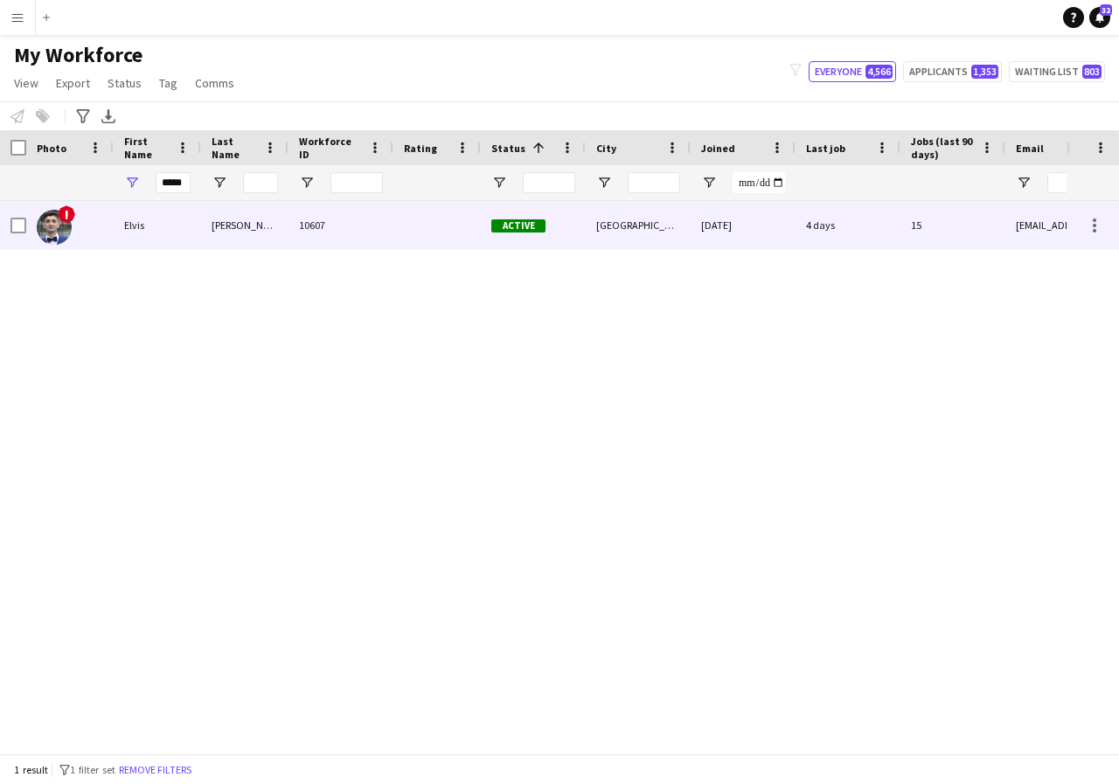
click at [163, 232] on div "Elvis" at bounding box center [157, 225] width 87 height 48
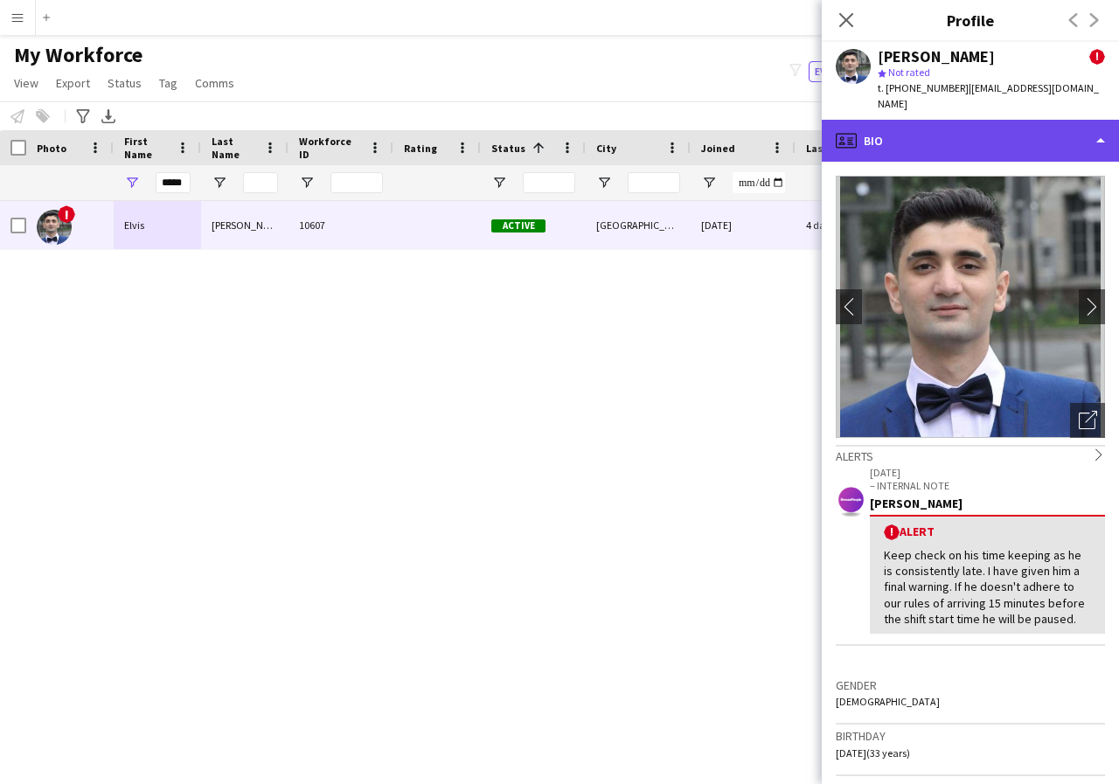
click at [1100, 126] on div "profile Bio" at bounding box center [970, 141] width 297 height 42
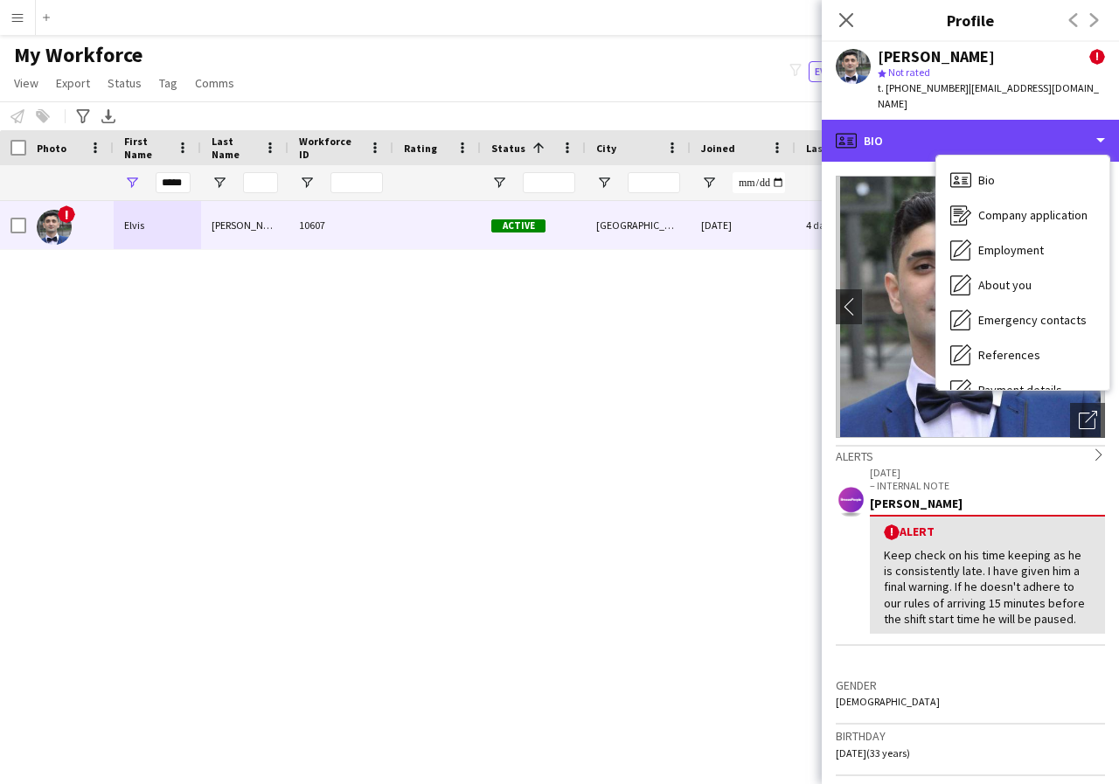
scroll to position [35, 0]
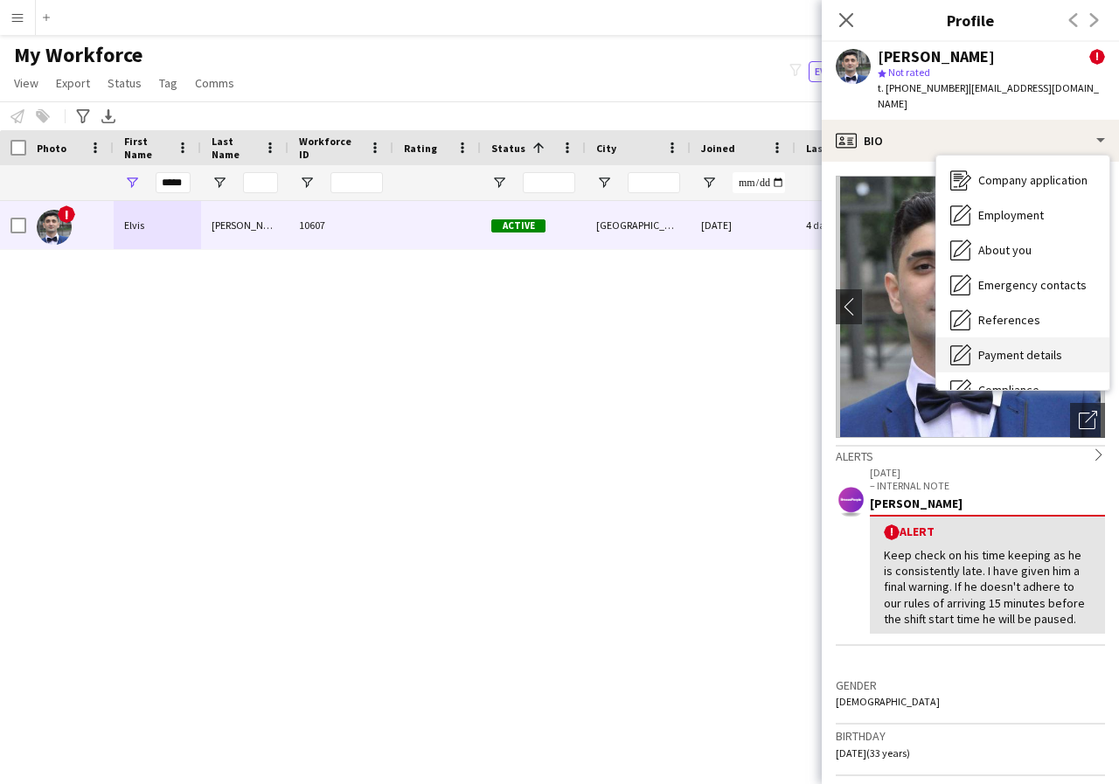
click at [1052, 347] on span "Payment details" at bounding box center [1020, 355] width 84 height 16
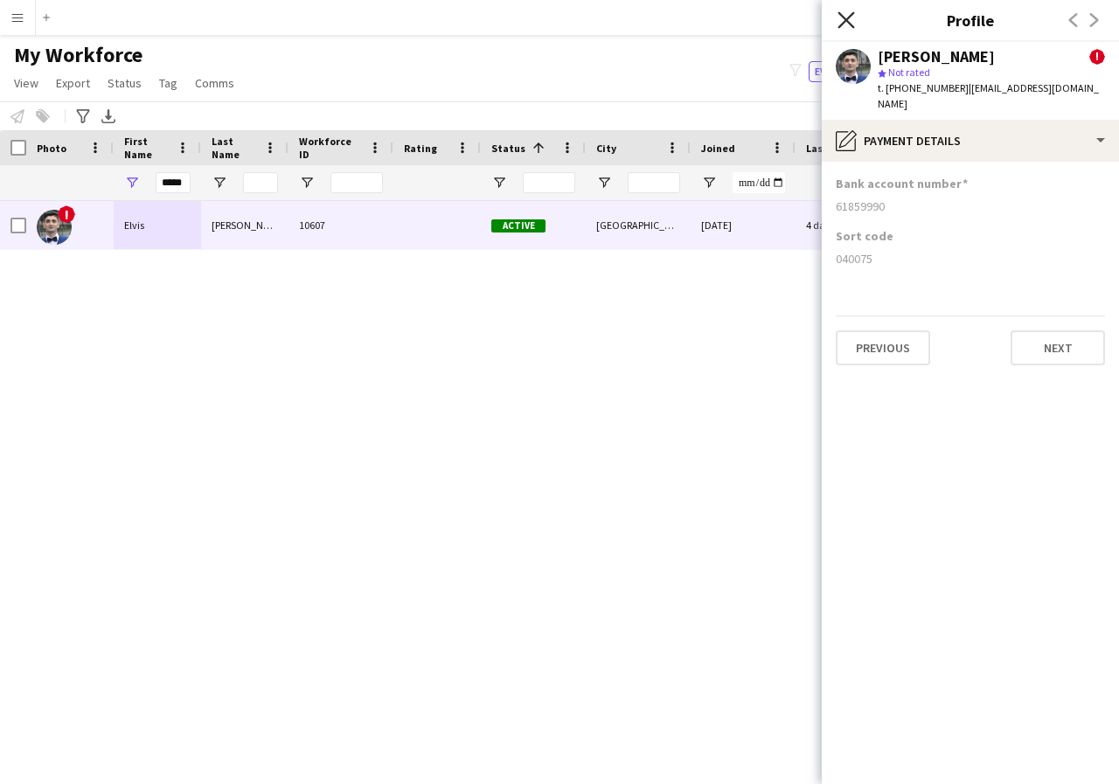
click at [844, 19] on icon at bounding box center [845, 19] width 17 height 17
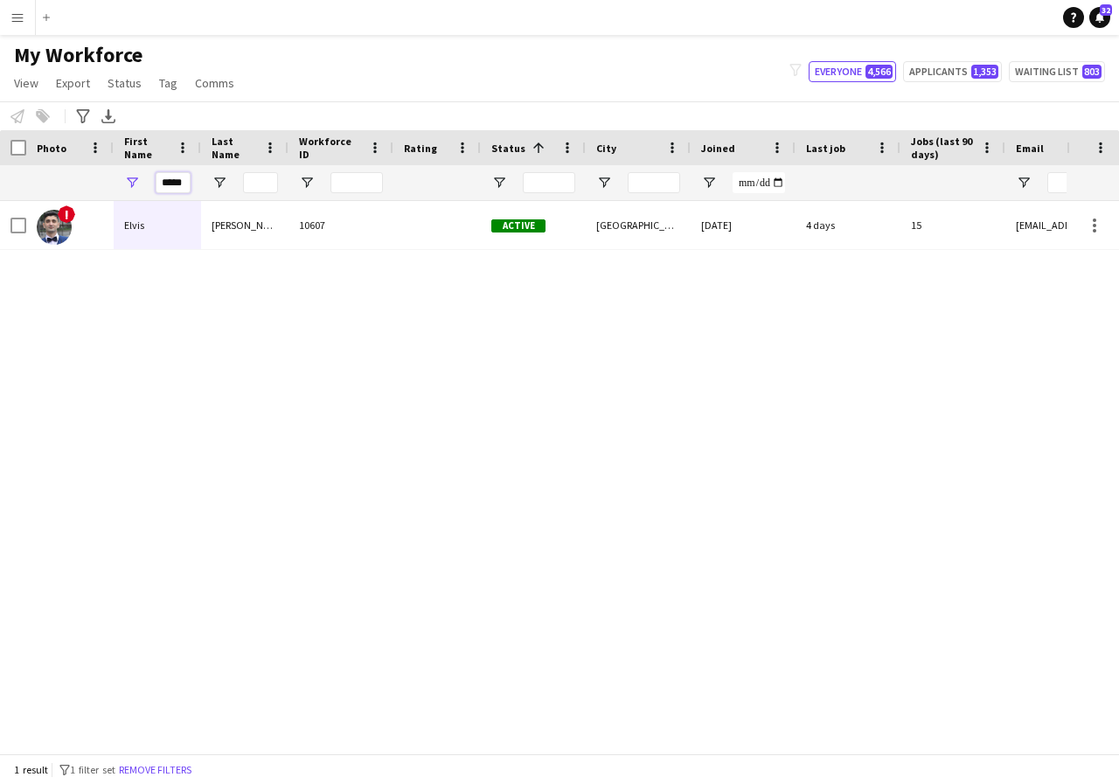
click at [180, 184] on input "*****" at bounding box center [173, 182] width 35 height 21
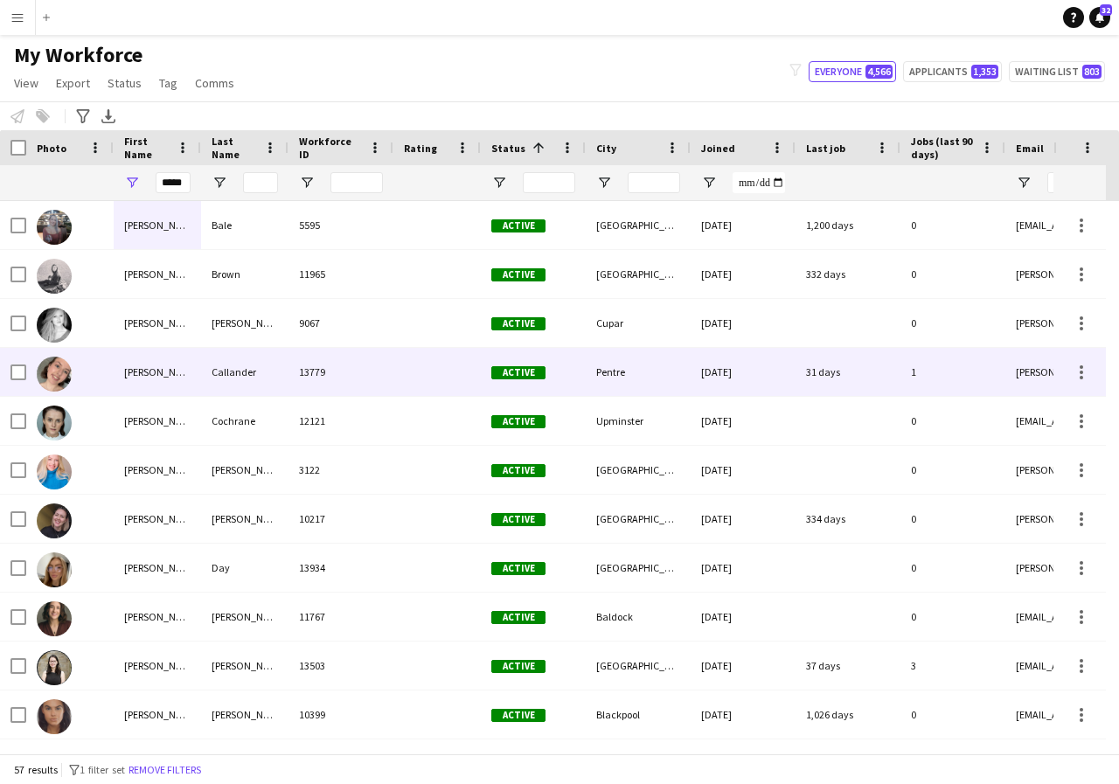
click at [179, 364] on div "Emily" at bounding box center [157, 372] width 87 height 48
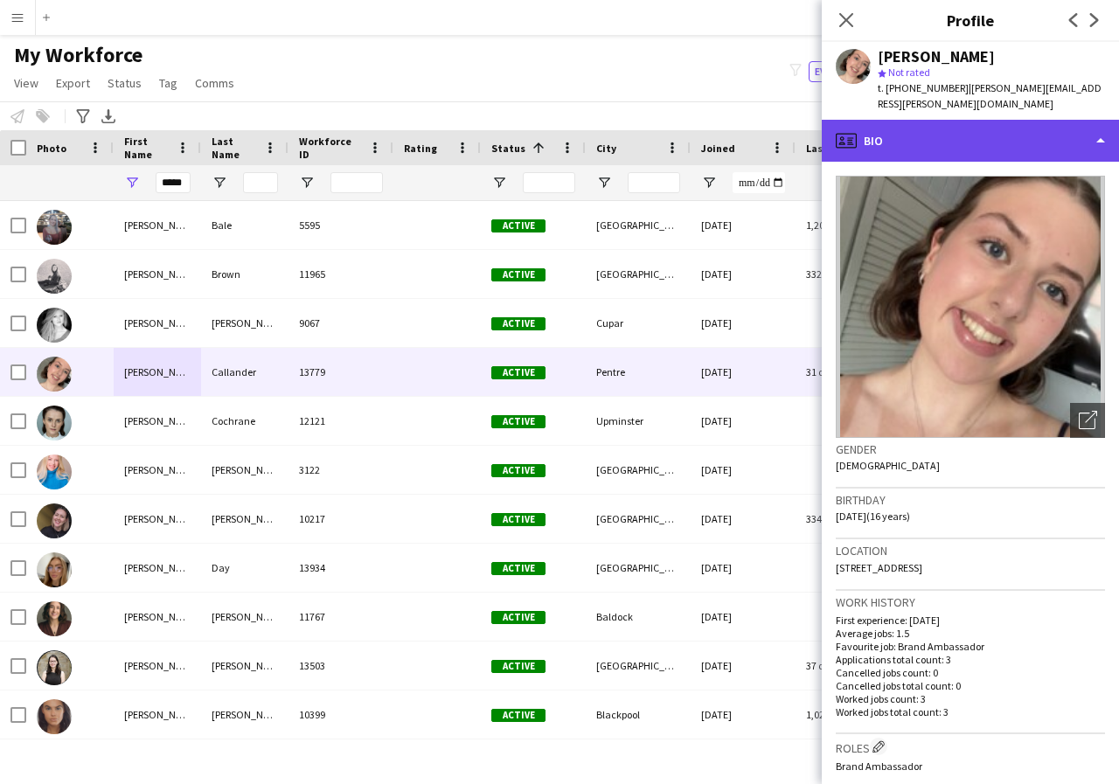
click at [1097, 128] on div "profile Bio" at bounding box center [970, 141] width 297 height 42
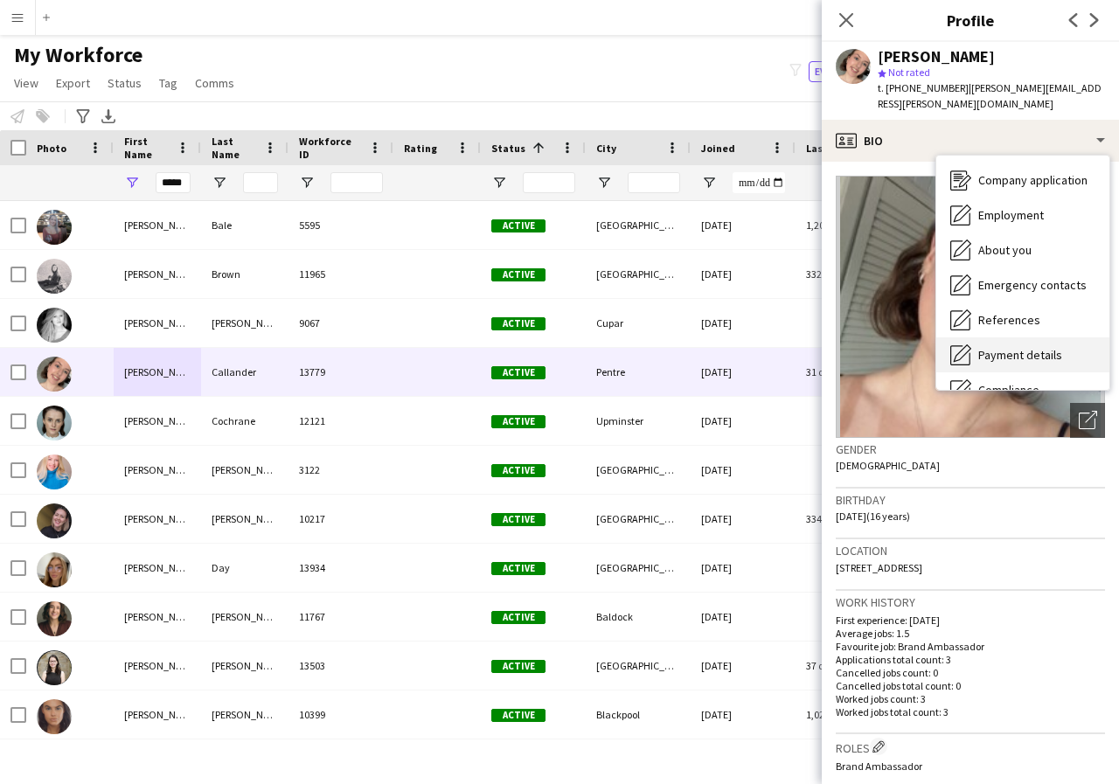
click at [1041, 347] on span "Payment details" at bounding box center [1020, 355] width 84 height 16
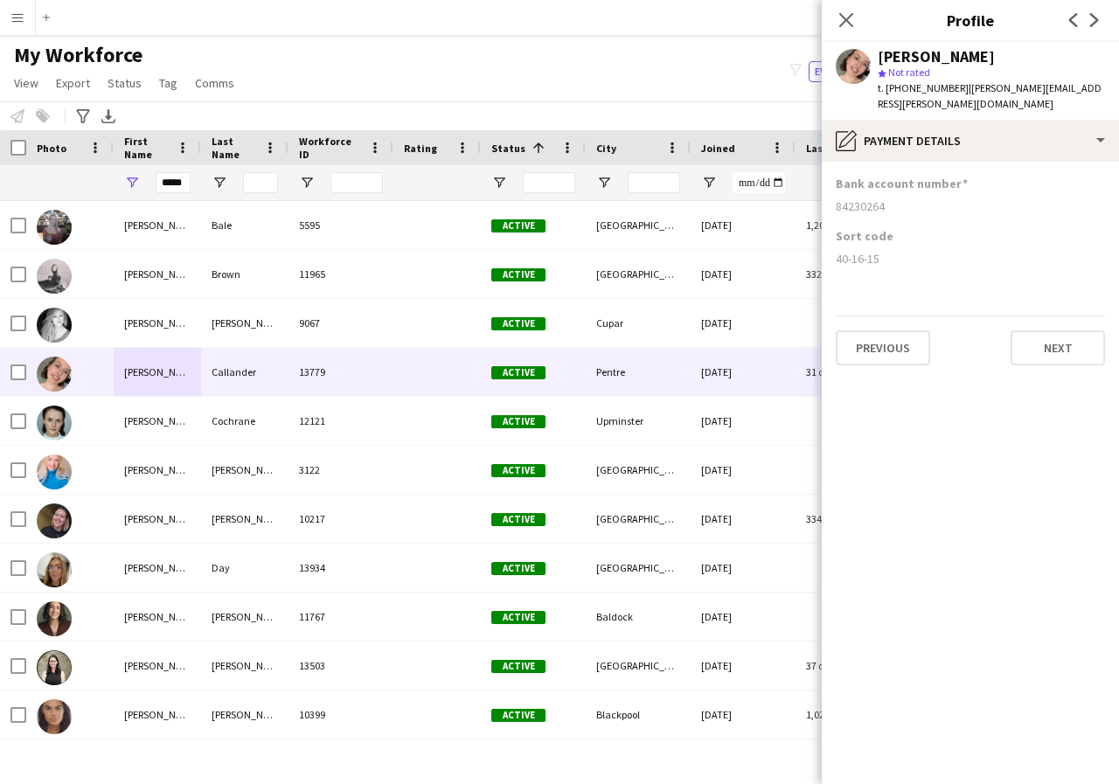
drag, startPoint x: 833, startPoint y: 190, endPoint x: 914, endPoint y: 200, distance: 82.0
click at [914, 200] on app-section-data-types "Bank account number 84230264 Sort code 40-16-15 Previous Next" at bounding box center [970, 473] width 297 height 622
drag, startPoint x: 833, startPoint y: 242, endPoint x: 907, endPoint y: 243, distance: 74.3
click at [907, 243] on app-section-data-types "Bank account number 84230264 Sort code 40-16-15 Previous Next" at bounding box center [970, 473] width 297 height 622
click at [843, 24] on icon "Close pop-in" at bounding box center [845, 19] width 17 height 17
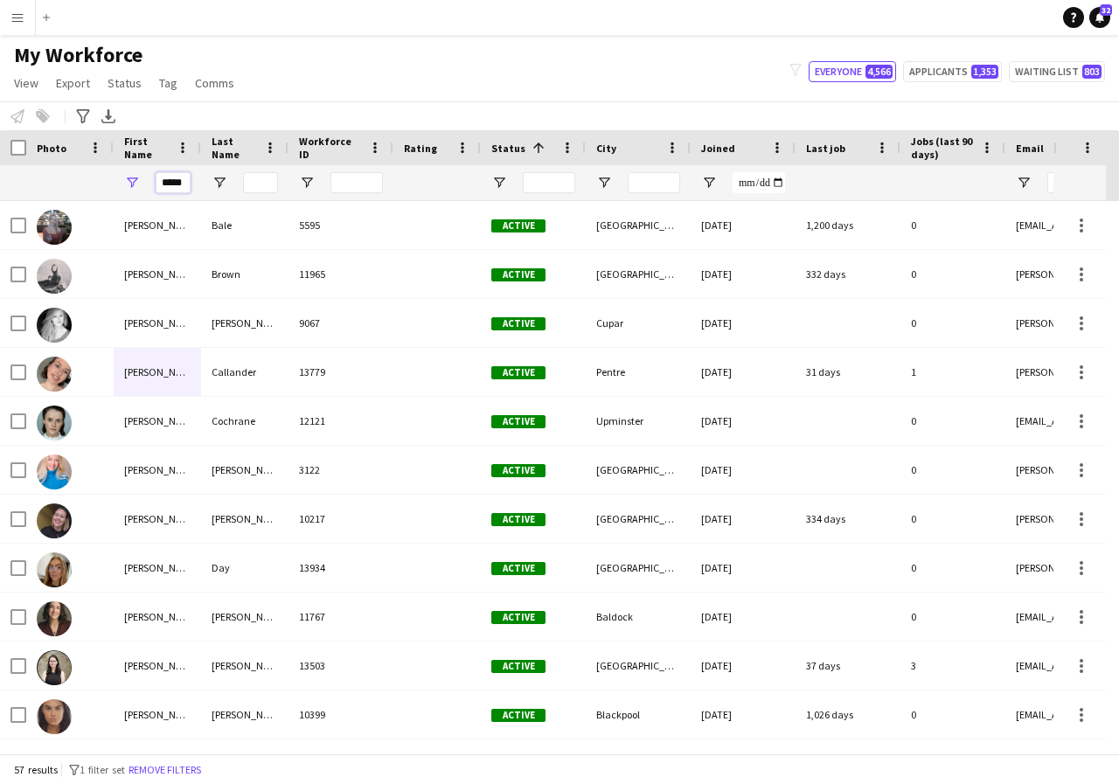
click at [185, 187] on input "*****" at bounding box center [173, 182] width 35 height 21
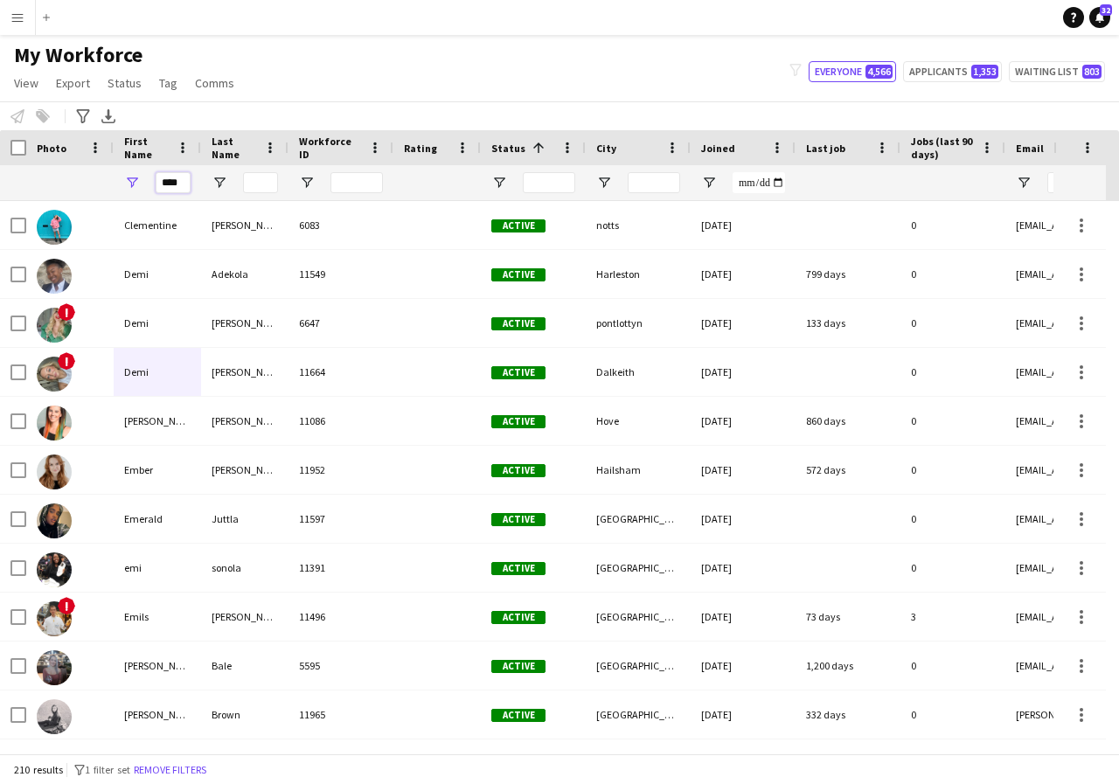
scroll to position [0, 1]
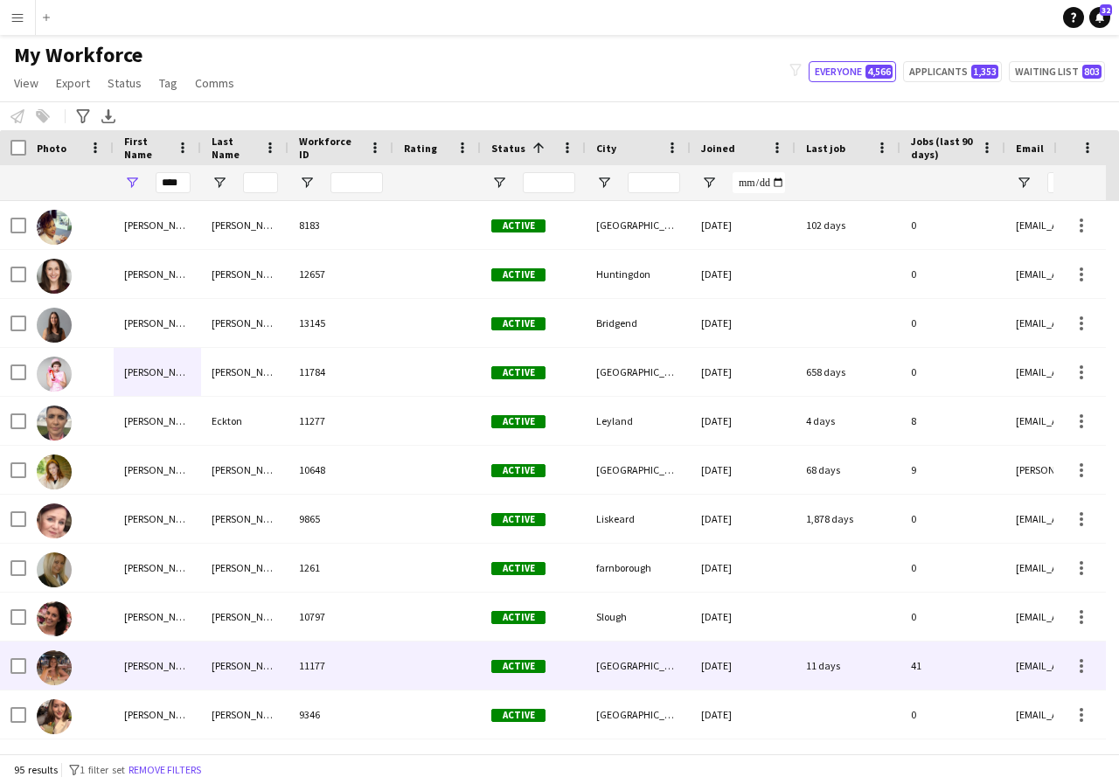
click at [175, 667] on div "Emma" at bounding box center [157, 666] width 87 height 48
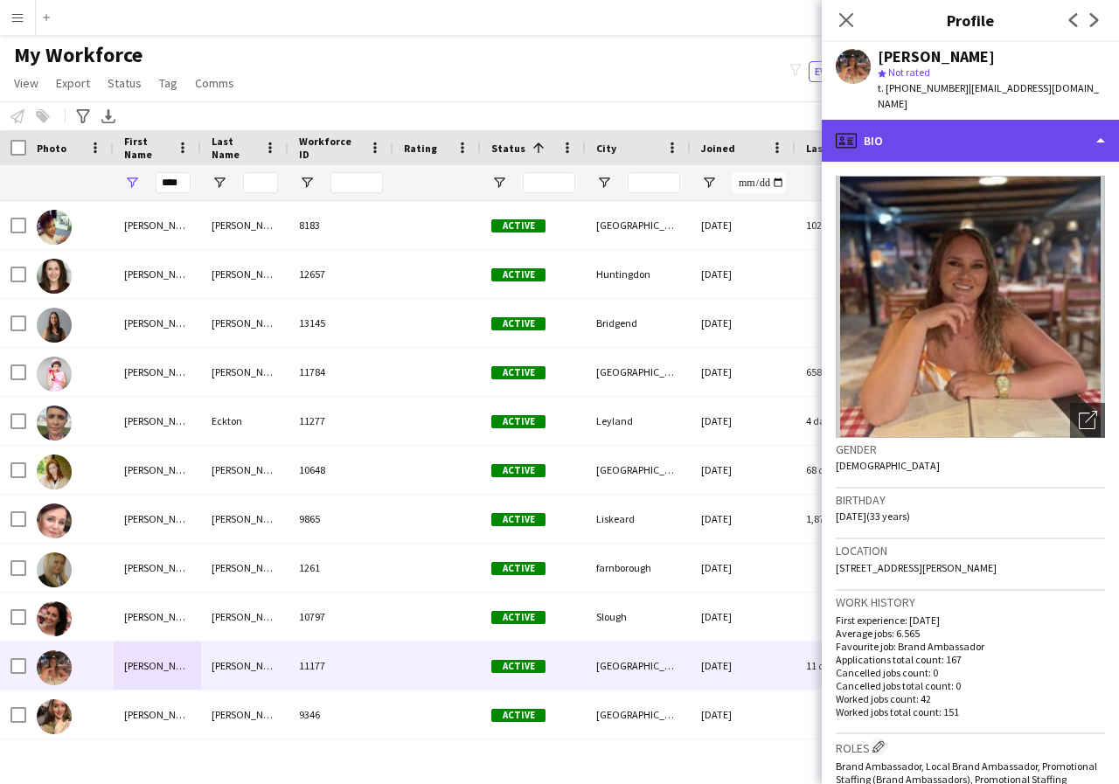
click at [1104, 128] on div "profile Bio" at bounding box center [970, 141] width 297 height 42
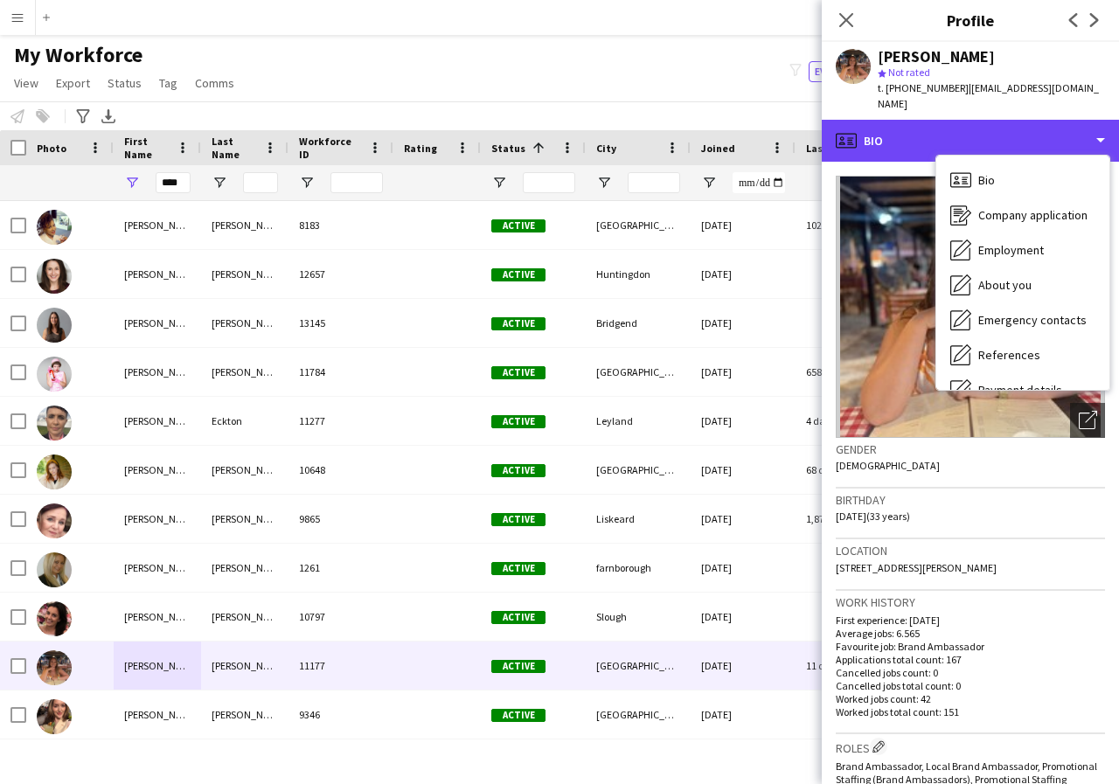
scroll to position [35, 0]
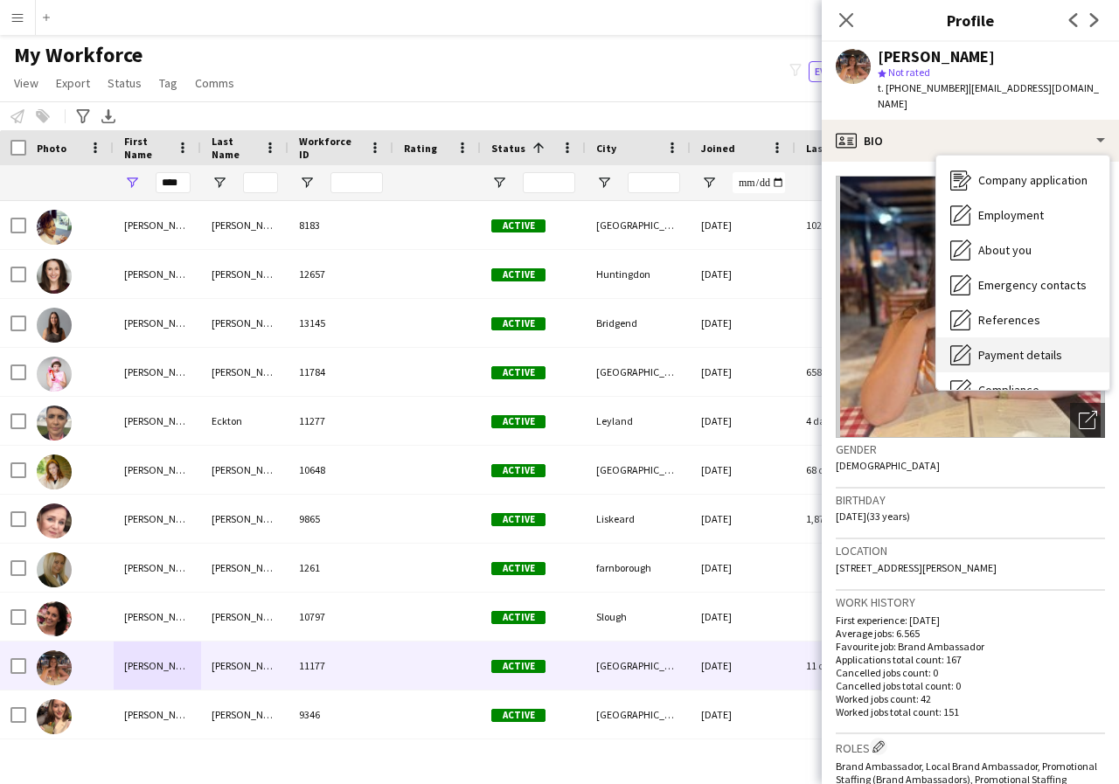
click at [1037, 347] on div "Payment details Payment details" at bounding box center [1022, 354] width 173 height 35
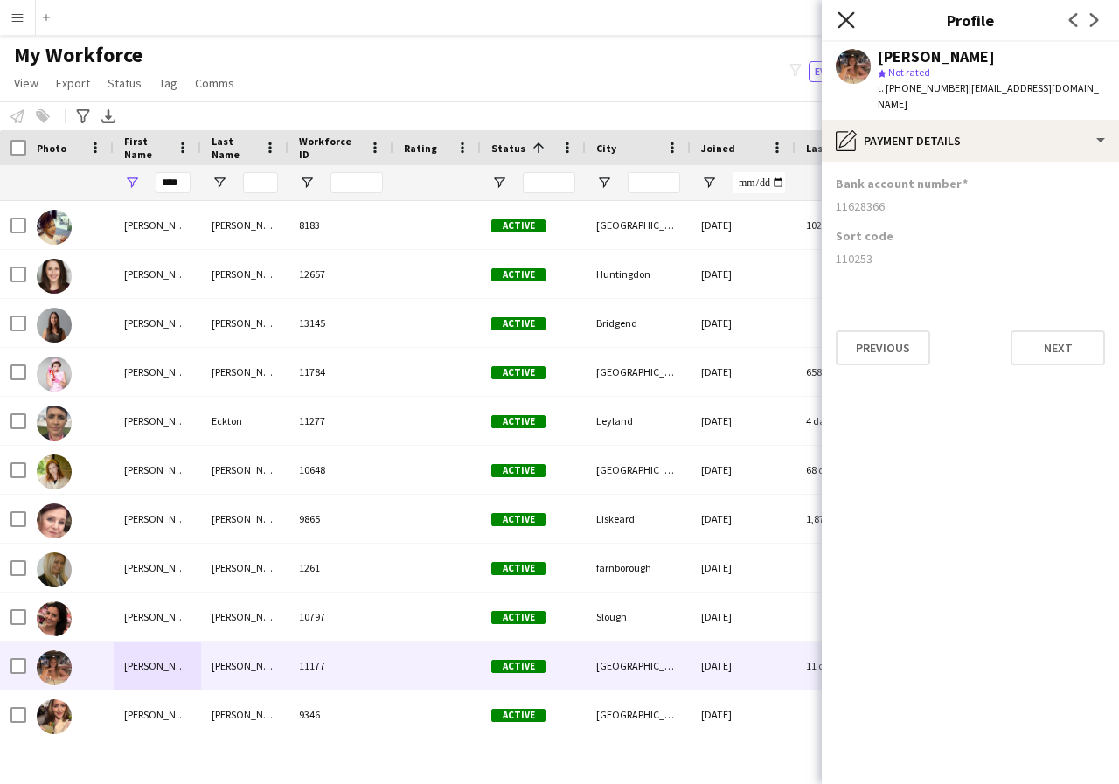
click at [843, 18] on icon at bounding box center [845, 19] width 17 height 17
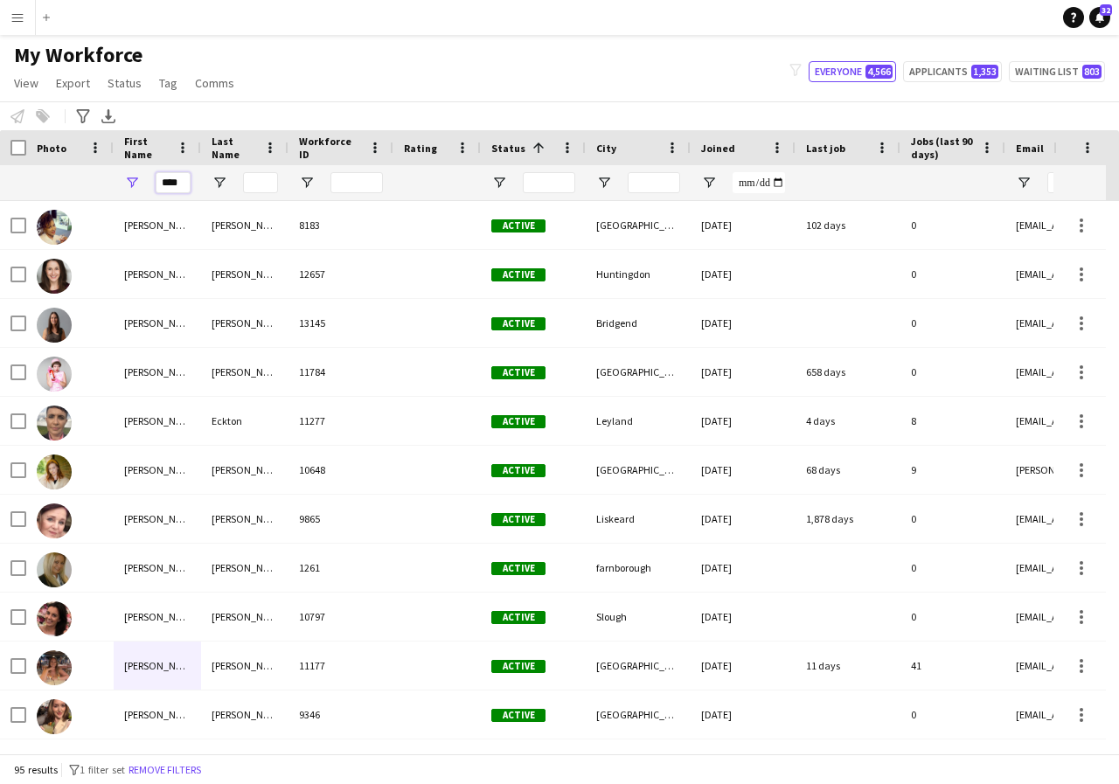
click at [182, 185] on input "****" at bounding box center [173, 182] width 35 height 21
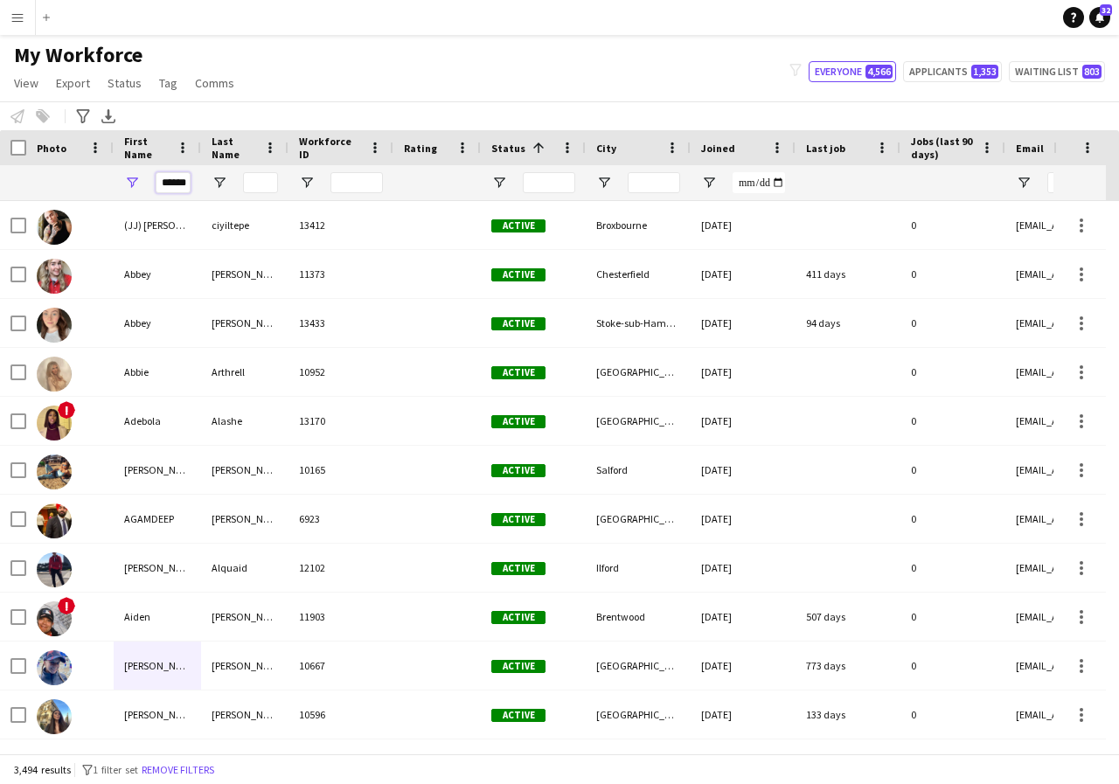
scroll to position [0, 5]
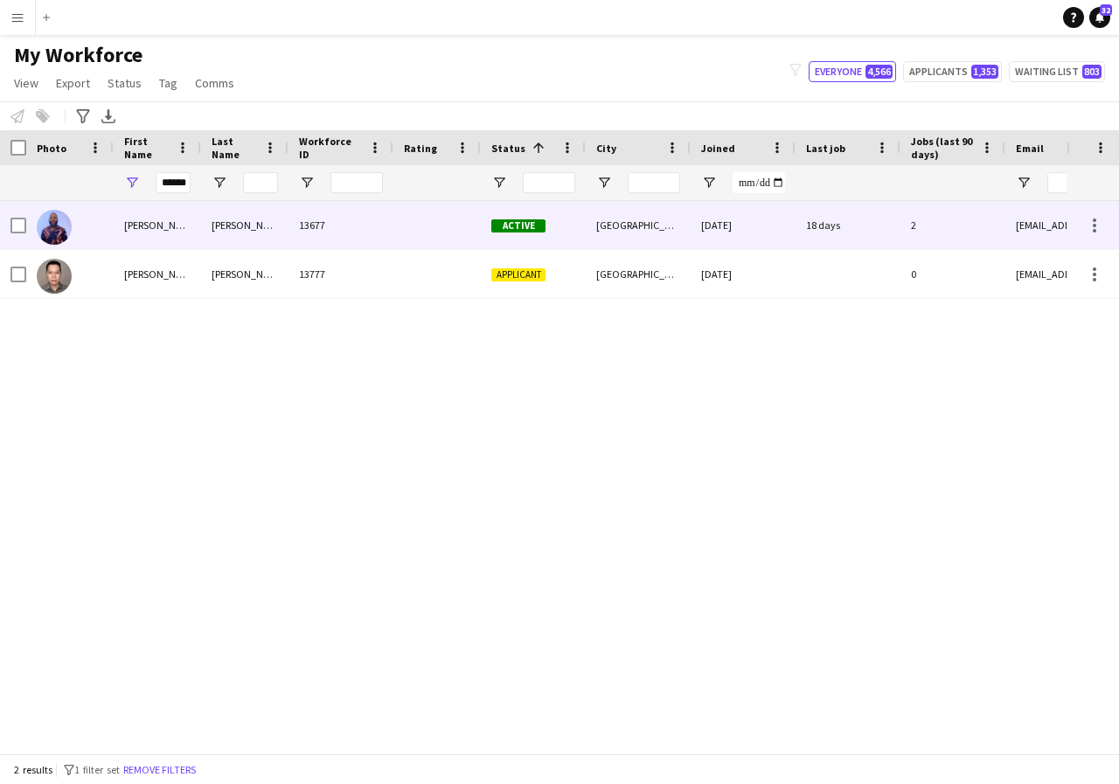
click at [175, 219] on div "Eugene E" at bounding box center [157, 225] width 87 height 48
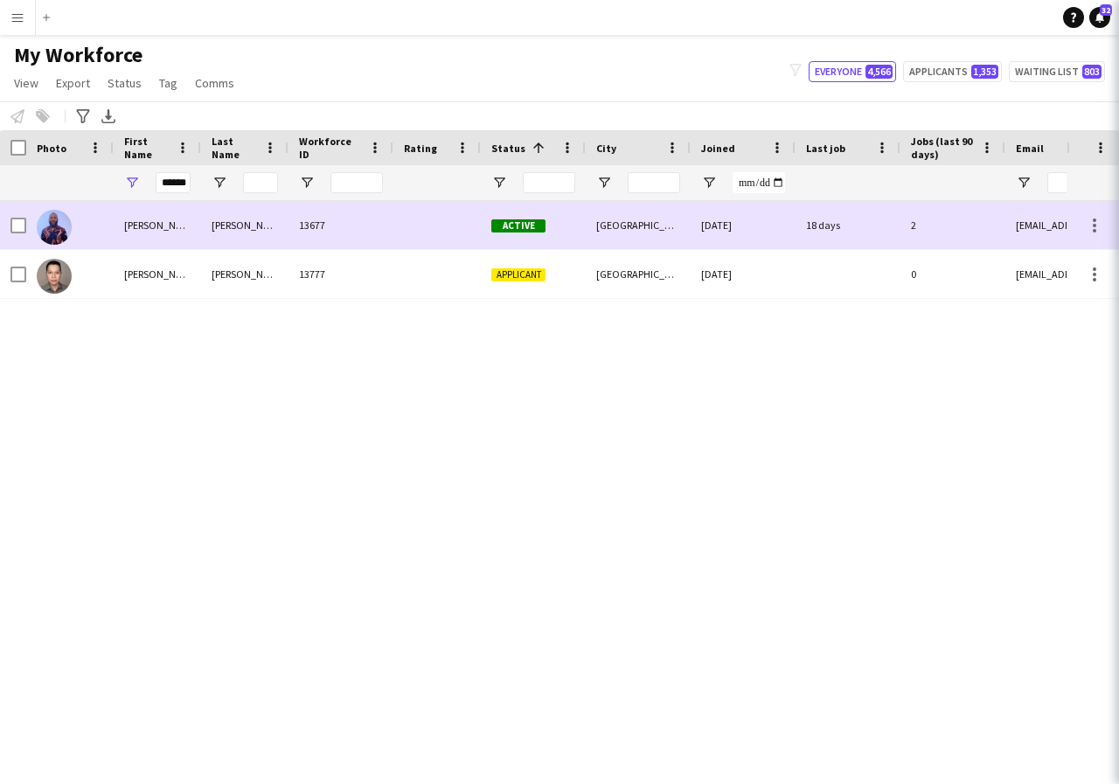
scroll to position [0, 0]
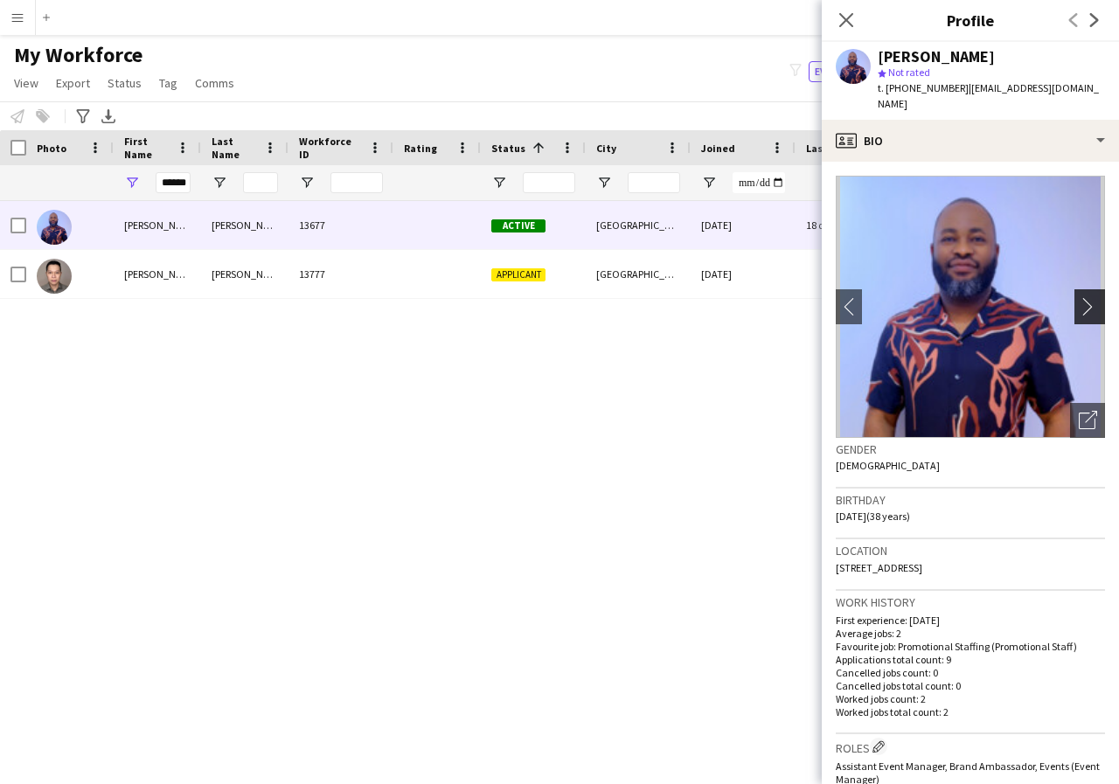
click at [1079, 297] on app-icon "chevron-right" at bounding box center [1092, 306] width 27 height 18
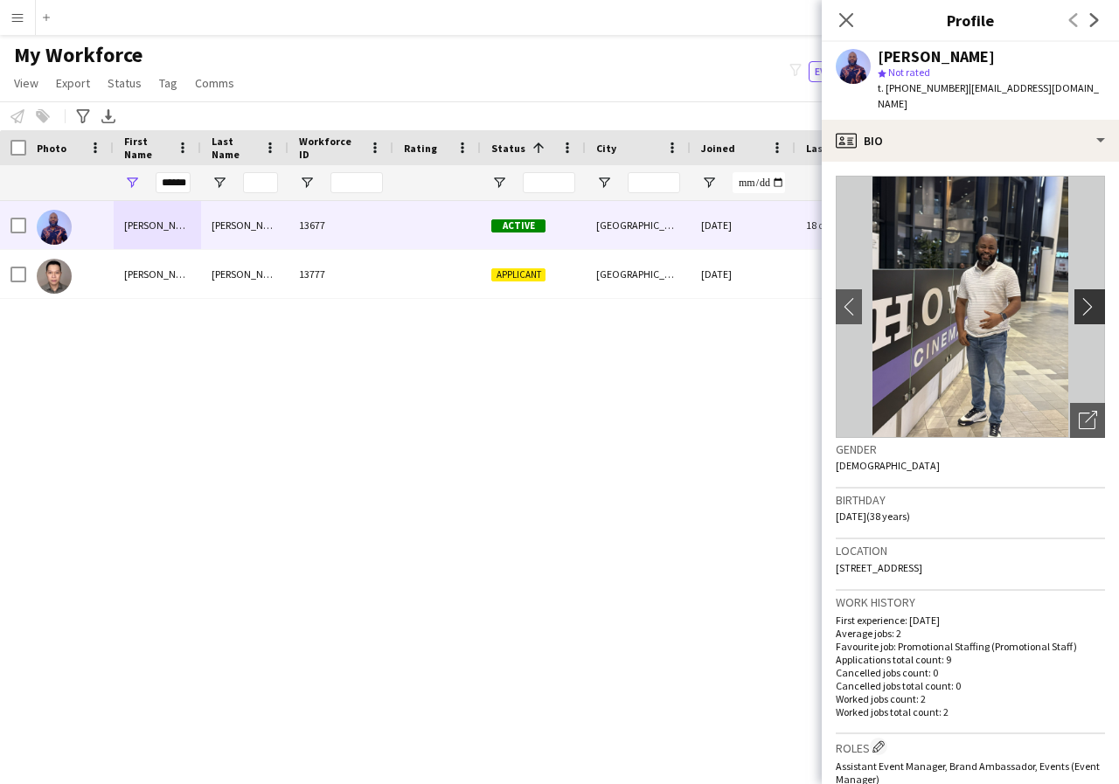
click at [1079, 297] on app-icon "chevron-right" at bounding box center [1092, 306] width 27 height 18
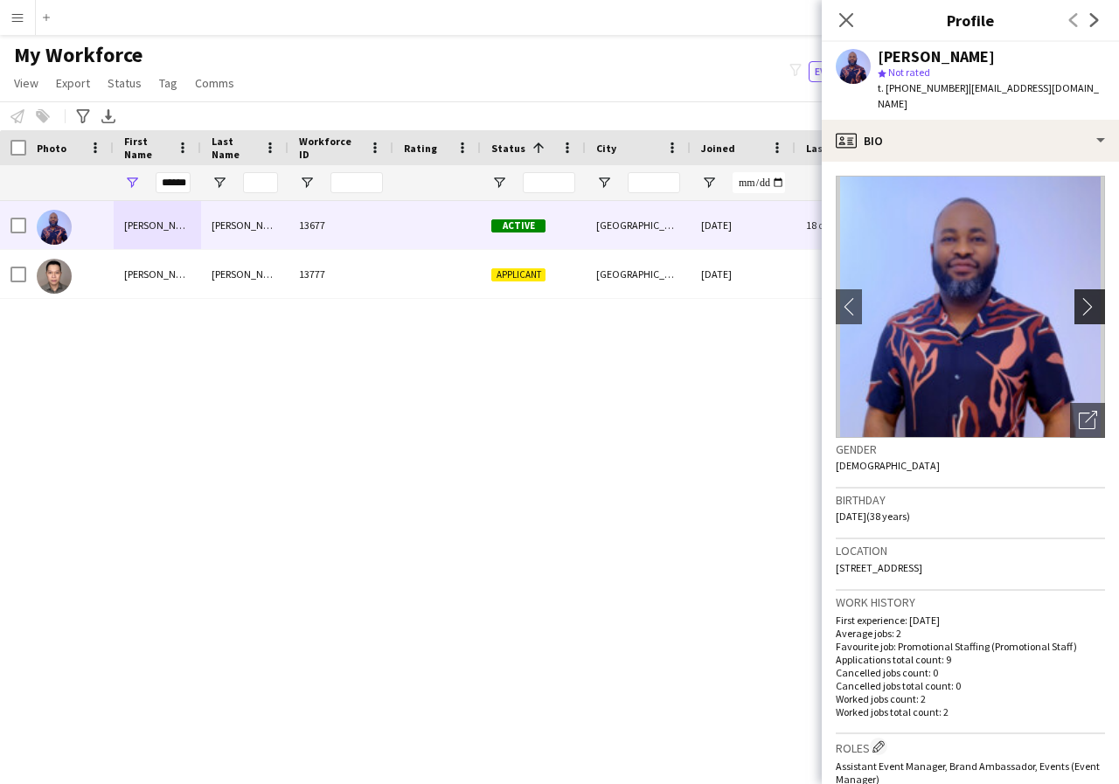
click at [1079, 297] on app-icon "chevron-right" at bounding box center [1092, 306] width 27 height 18
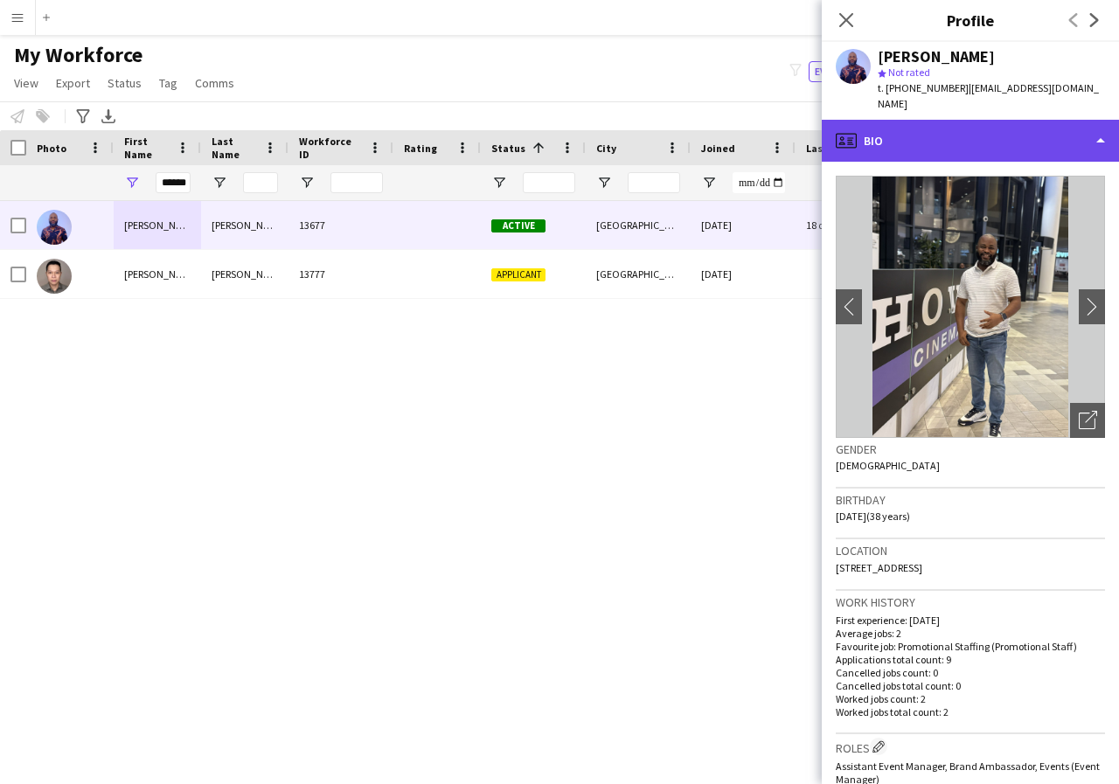
click at [1100, 127] on div "profile Bio" at bounding box center [970, 141] width 297 height 42
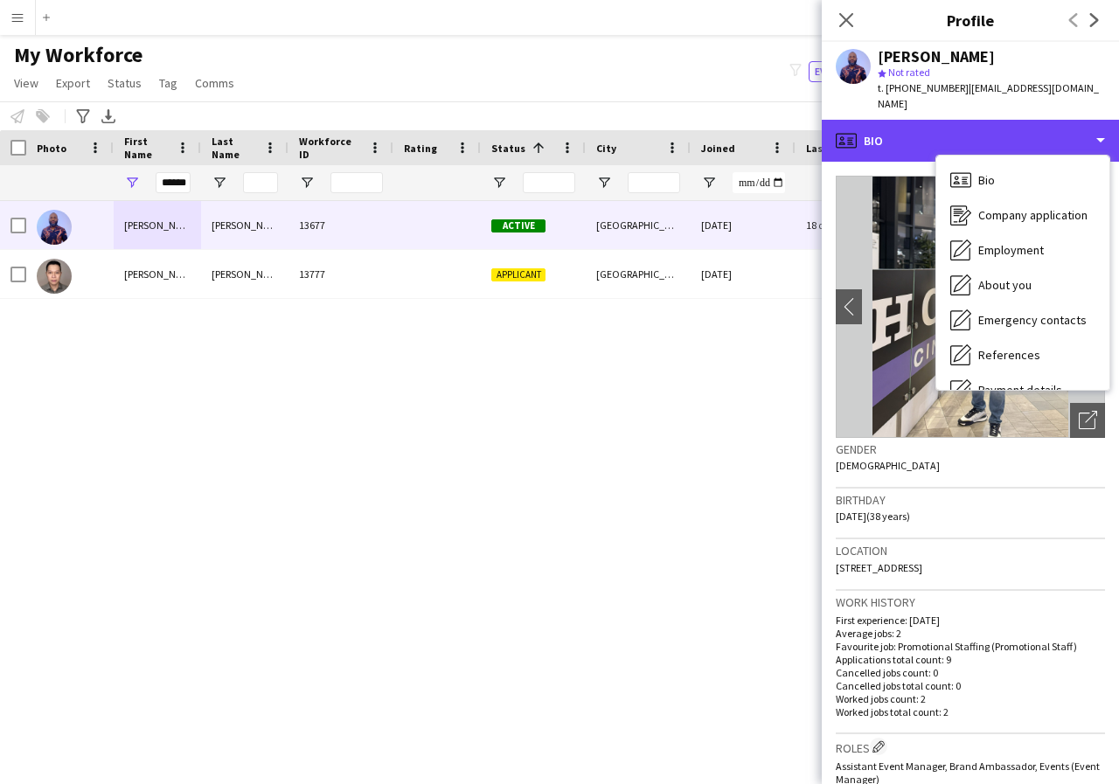
scroll to position [35, 0]
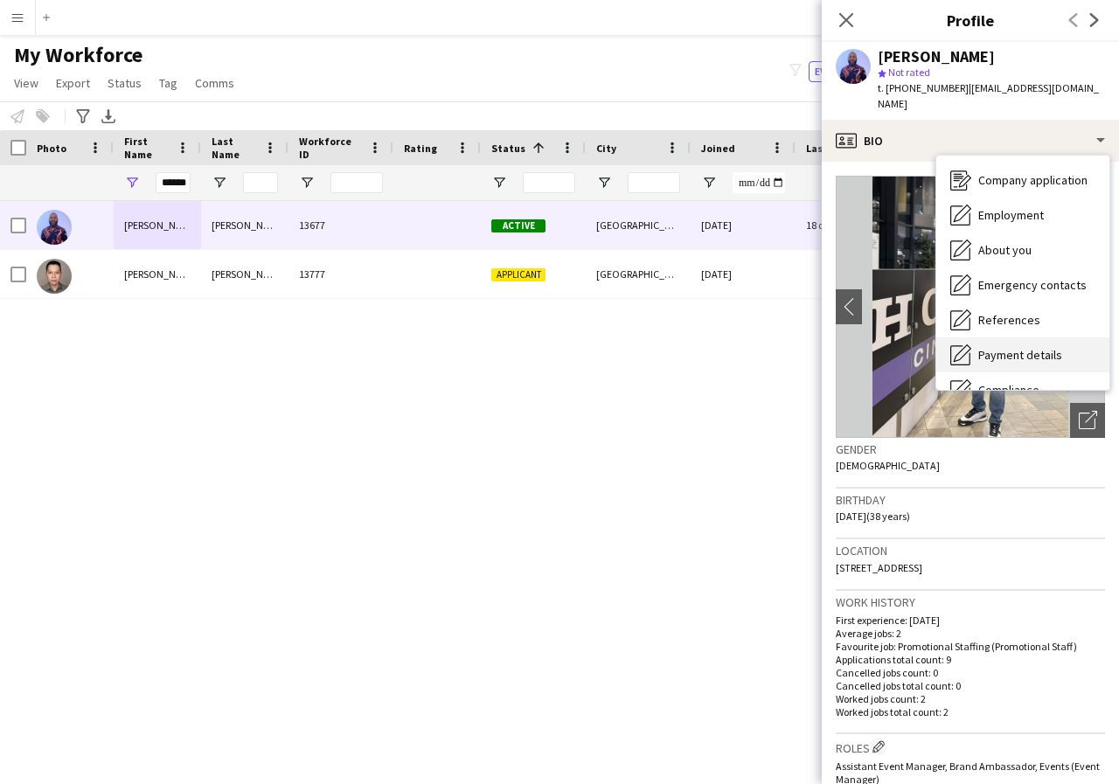
click at [1040, 347] on span "Payment details" at bounding box center [1020, 355] width 84 height 16
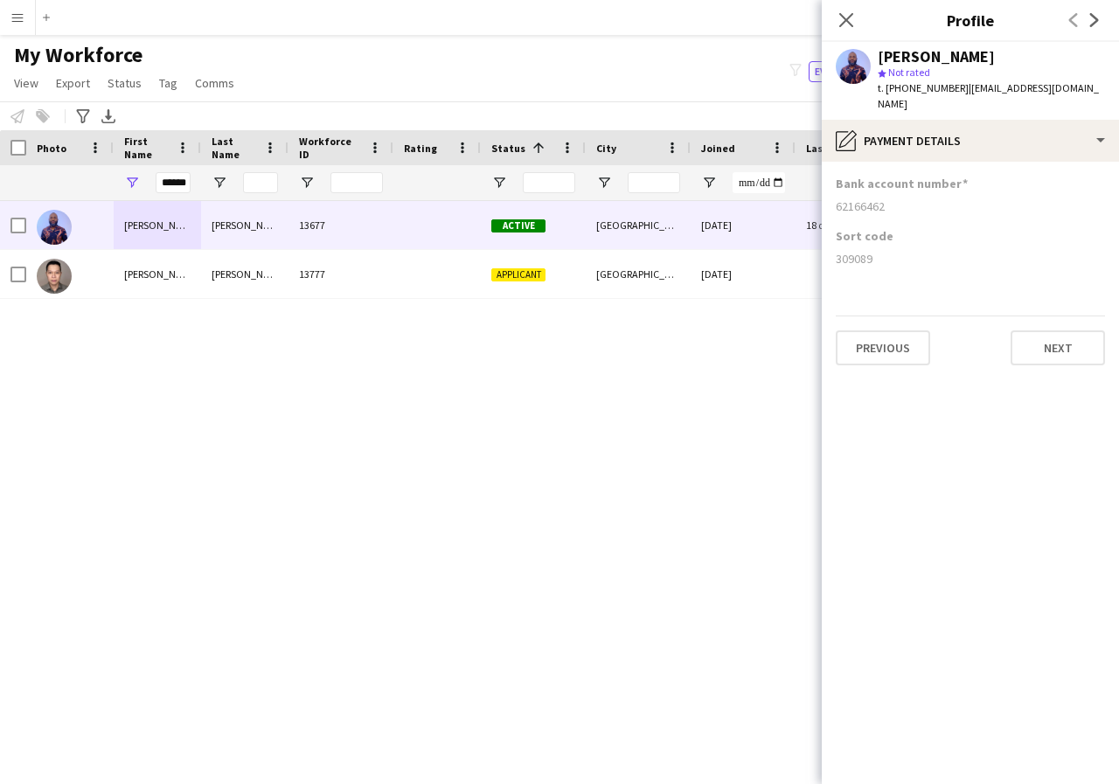
drag, startPoint x: 834, startPoint y: 189, endPoint x: 904, endPoint y: 192, distance: 70.0
click at [904, 192] on app-section-data-types "Bank account number 62166462 Sort code 309089 Previous Next" at bounding box center [970, 473] width 297 height 622
drag, startPoint x: 830, startPoint y: 243, endPoint x: 915, endPoint y: 246, distance: 84.9
click at [915, 246] on app-section-data-types "Bank account number 62166462 Sort code 309089 Previous Next" at bounding box center [970, 473] width 297 height 622
click at [843, 21] on icon "Close pop-in" at bounding box center [845, 19] width 17 height 17
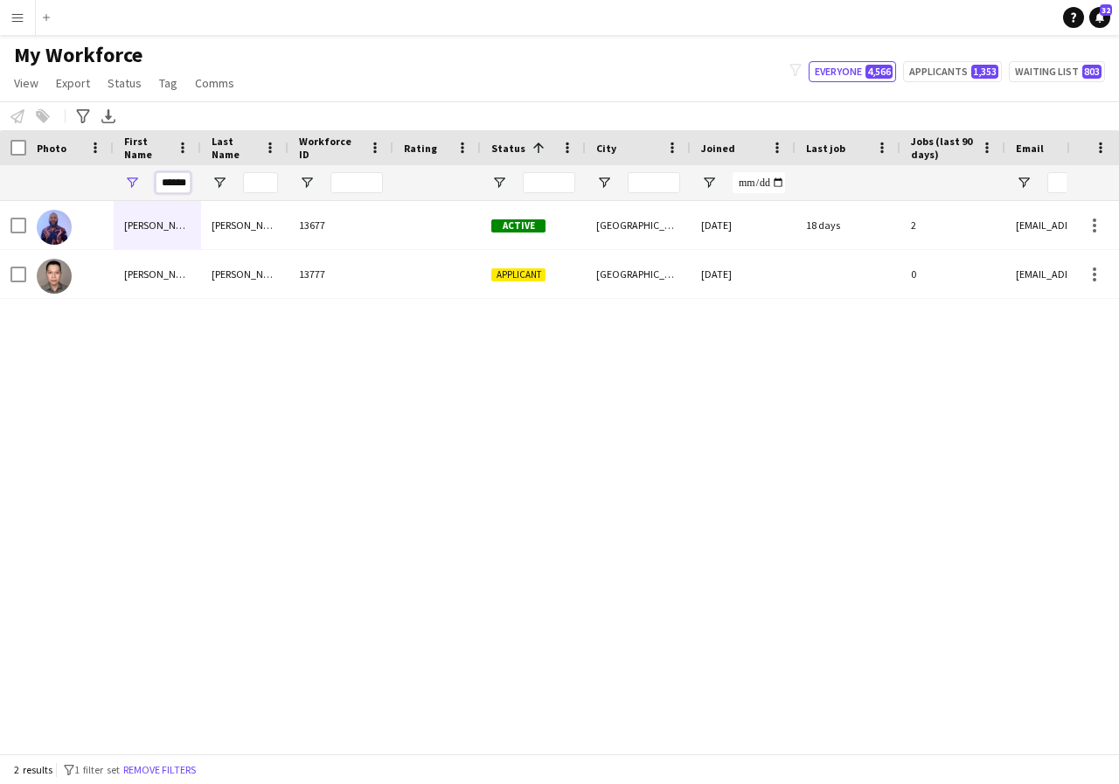
click at [182, 181] on input "******" at bounding box center [173, 182] width 35 height 21
type input "*"
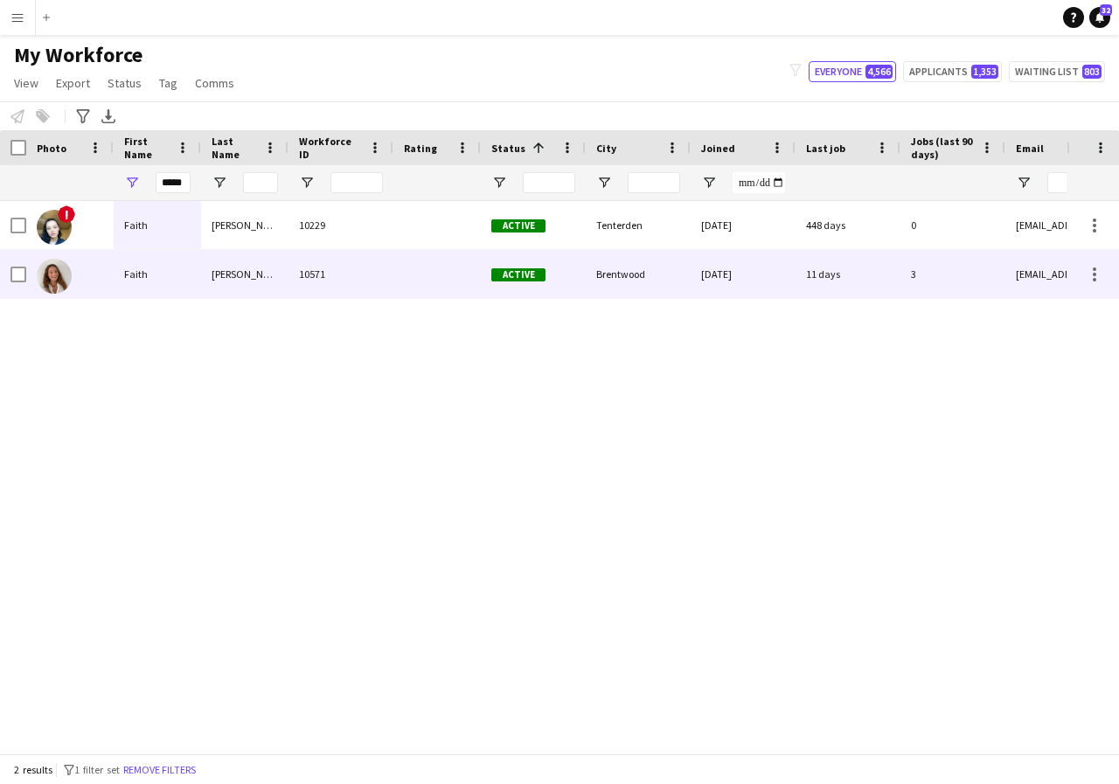
click at [169, 274] on div "Faith" at bounding box center [157, 274] width 87 height 48
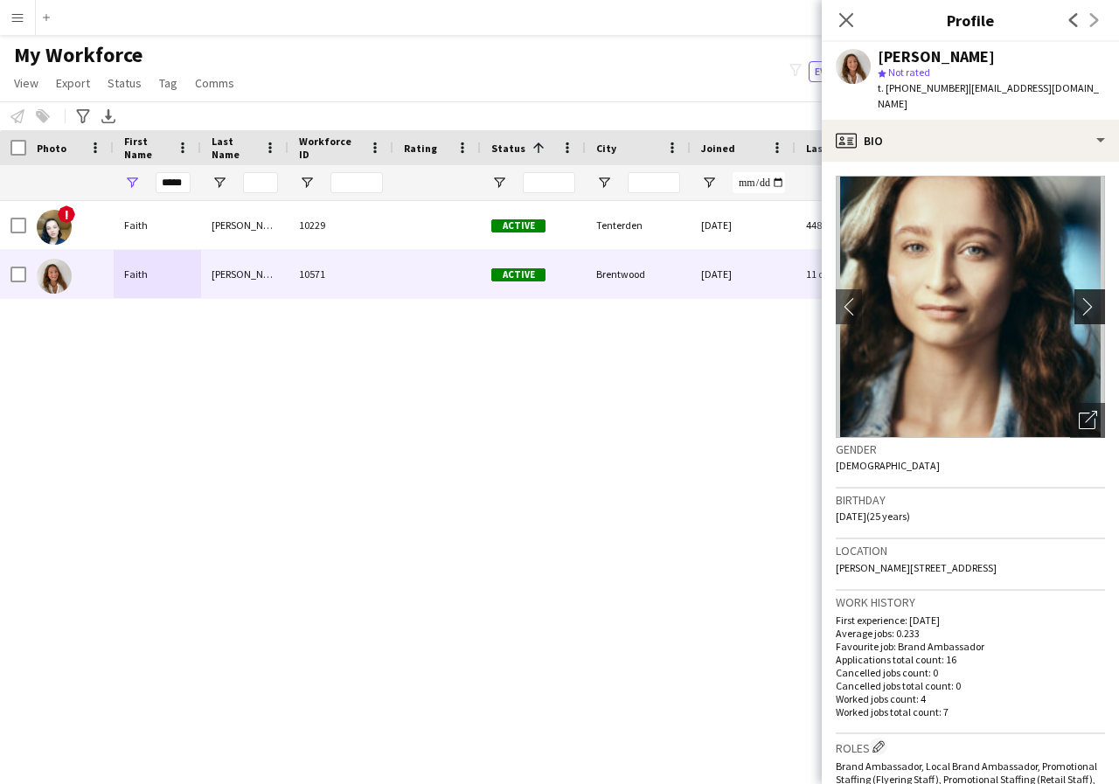
click at [1079, 297] on app-icon "chevron-right" at bounding box center [1092, 306] width 27 height 18
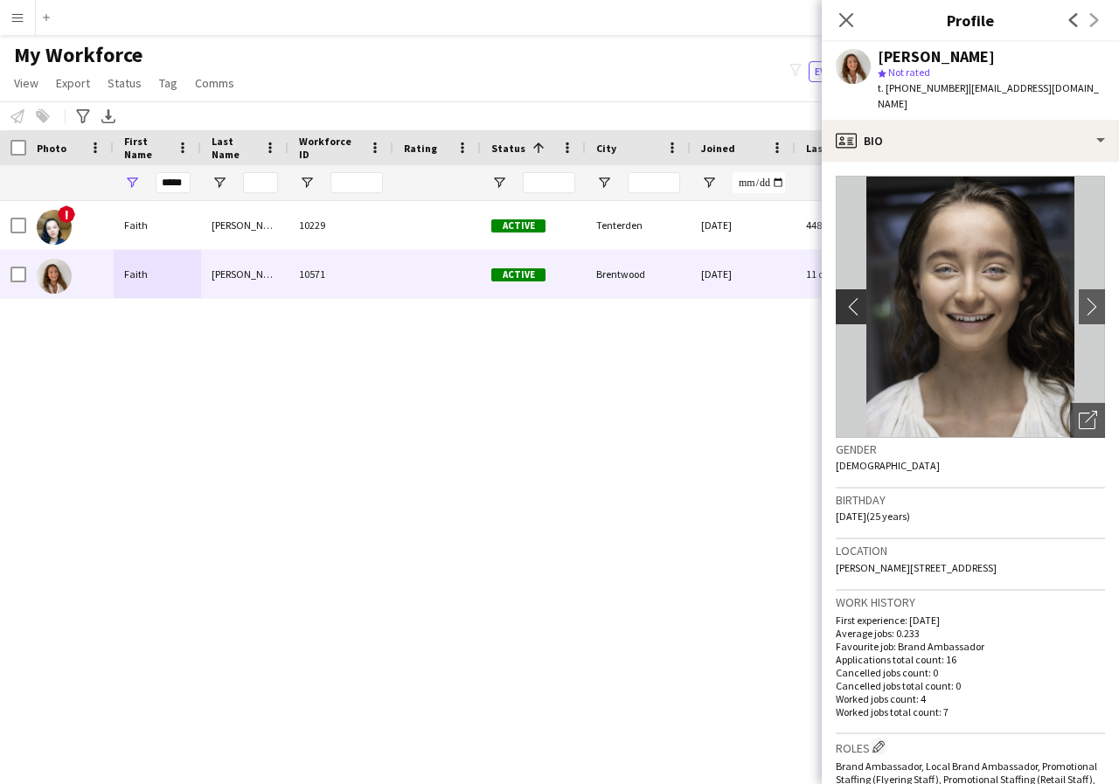
click at [852, 297] on app-icon "chevron-left" at bounding box center [849, 306] width 27 height 18
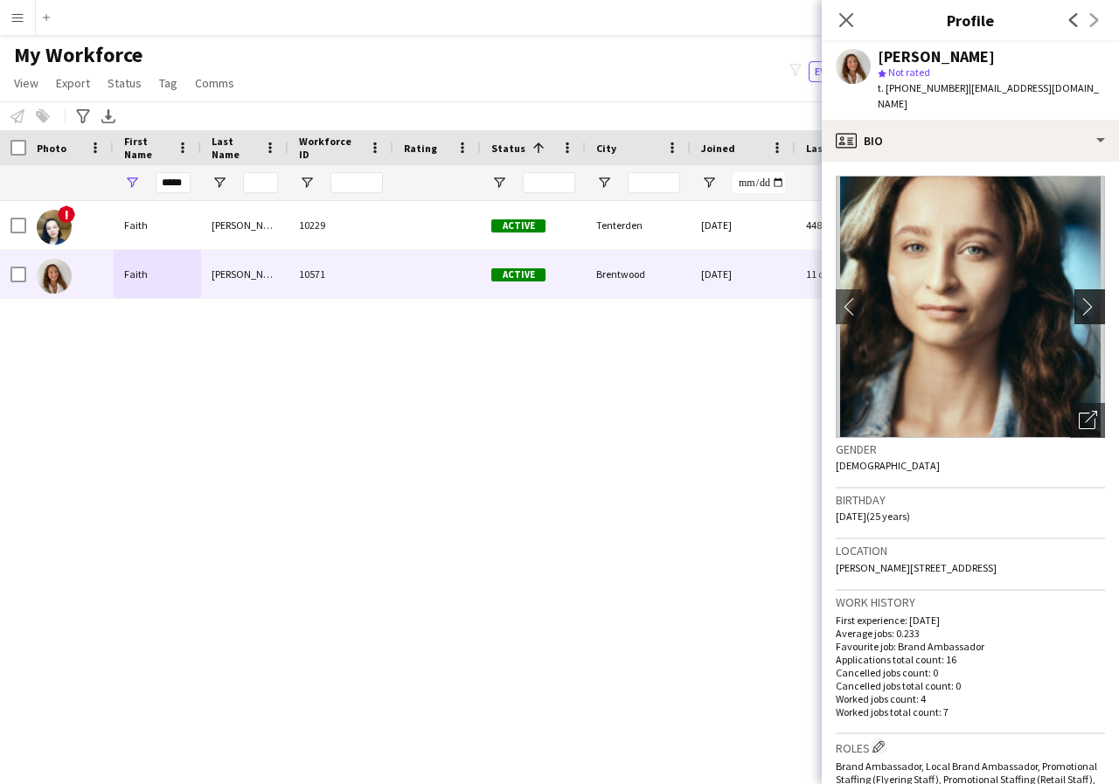
click at [1079, 297] on app-icon "chevron-right" at bounding box center [1092, 306] width 27 height 18
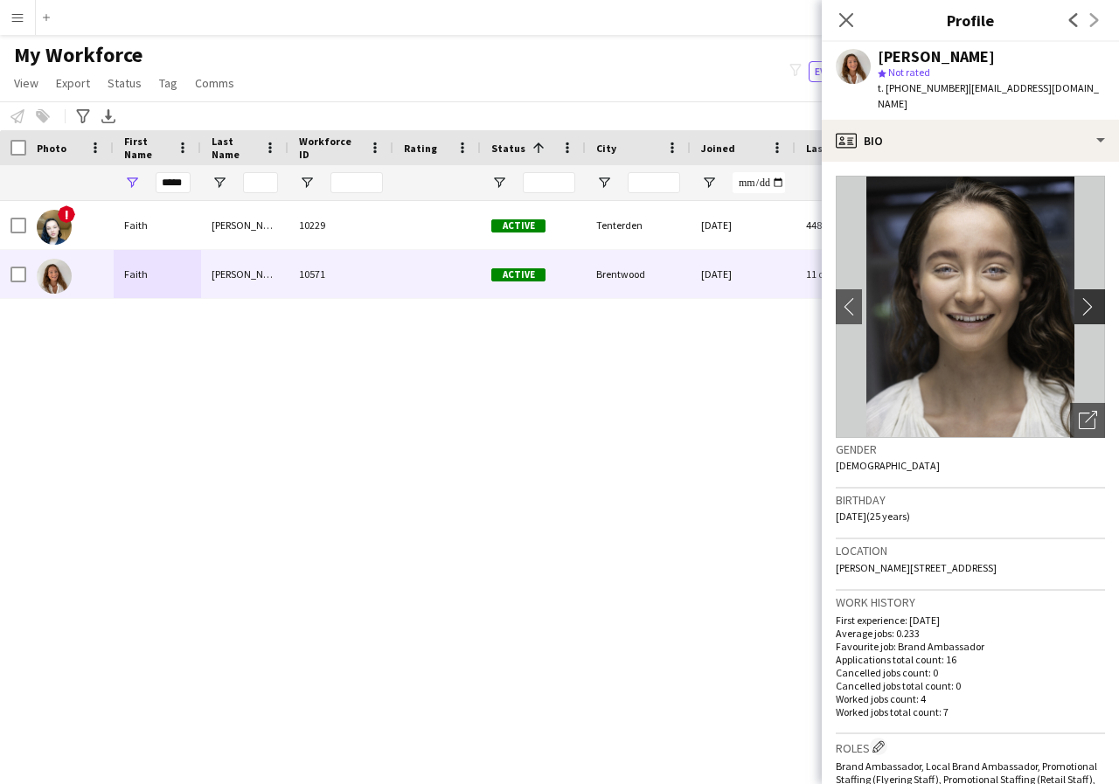
click at [1079, 297] on app-icon "chevron-right" at bounding box center [1092, 306] width 27 height 18
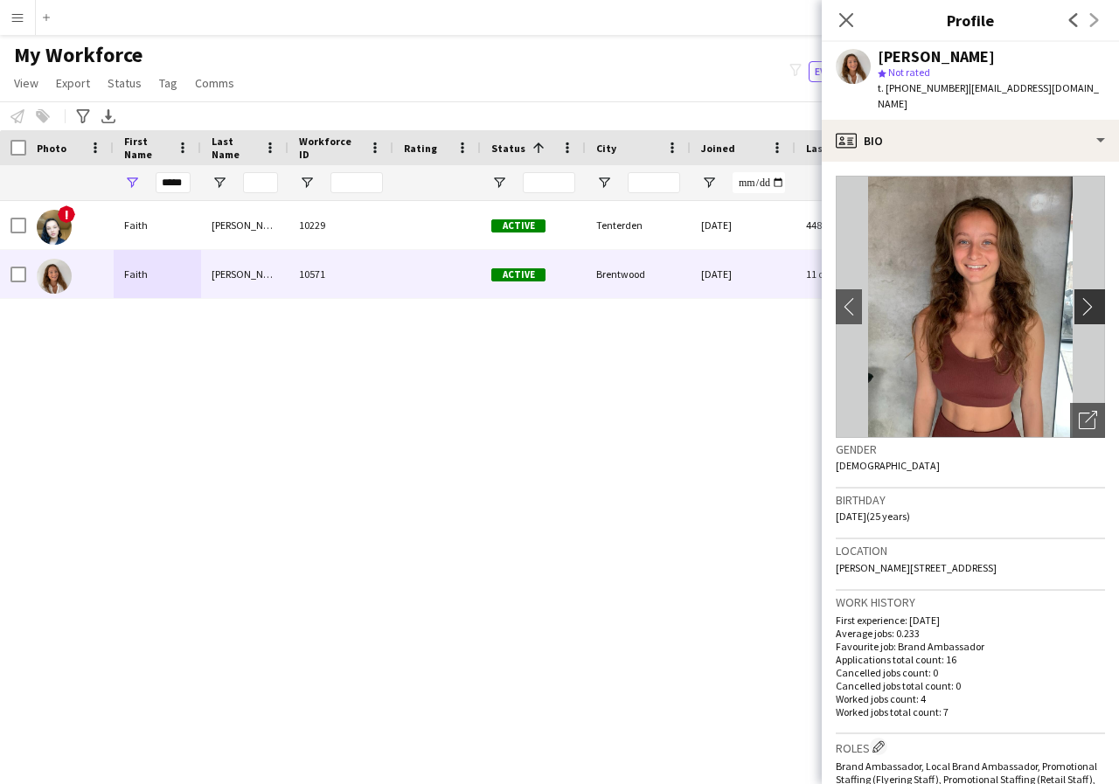
click at [1079, 297] on app-icon "chevron-right" at bounding box center [1092, 306] width 27 height 18
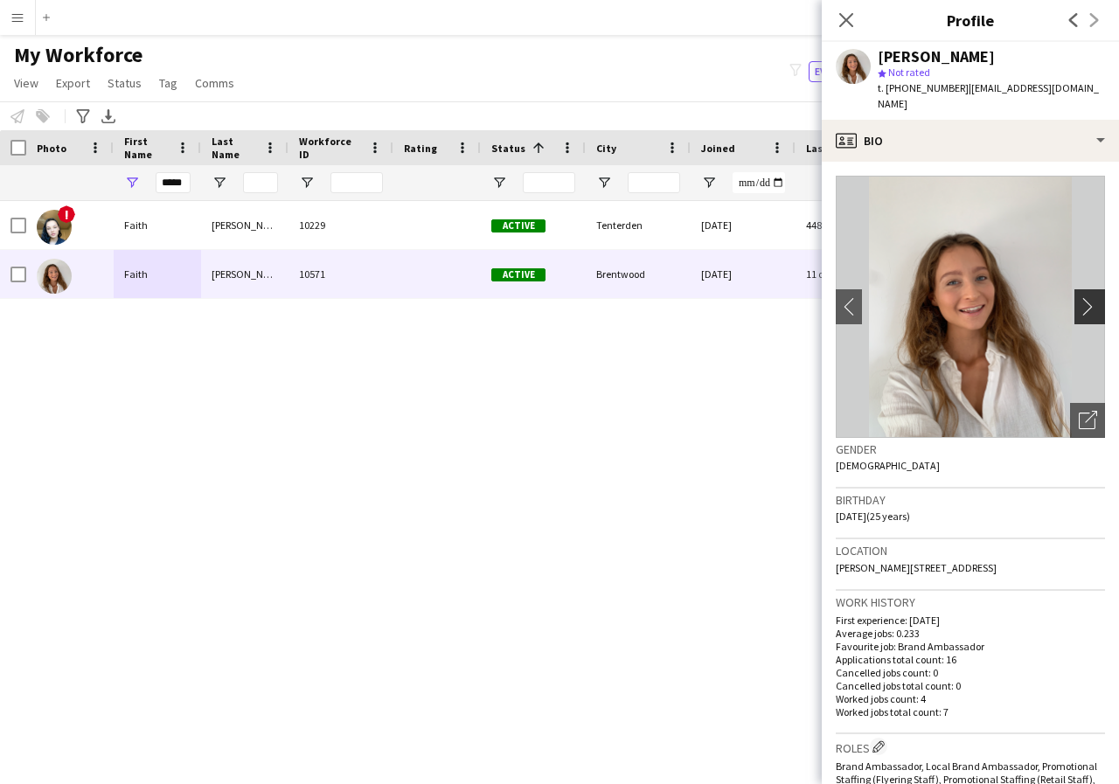
click at [1079, 297] on app-icon "chevron-right" at bounding box center [1092, 306] width 27 height 18
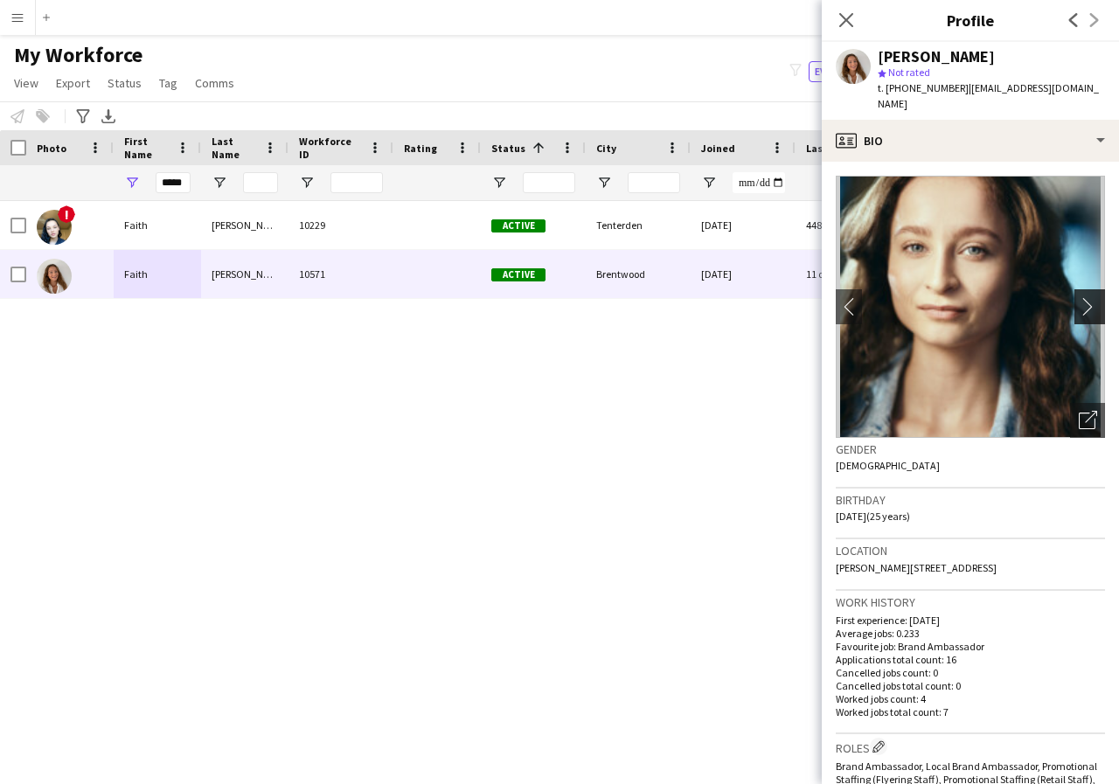
click at [1079, 297] on app-icon "chevron-right" at bounding box center [1092, 306] width 27 height 18
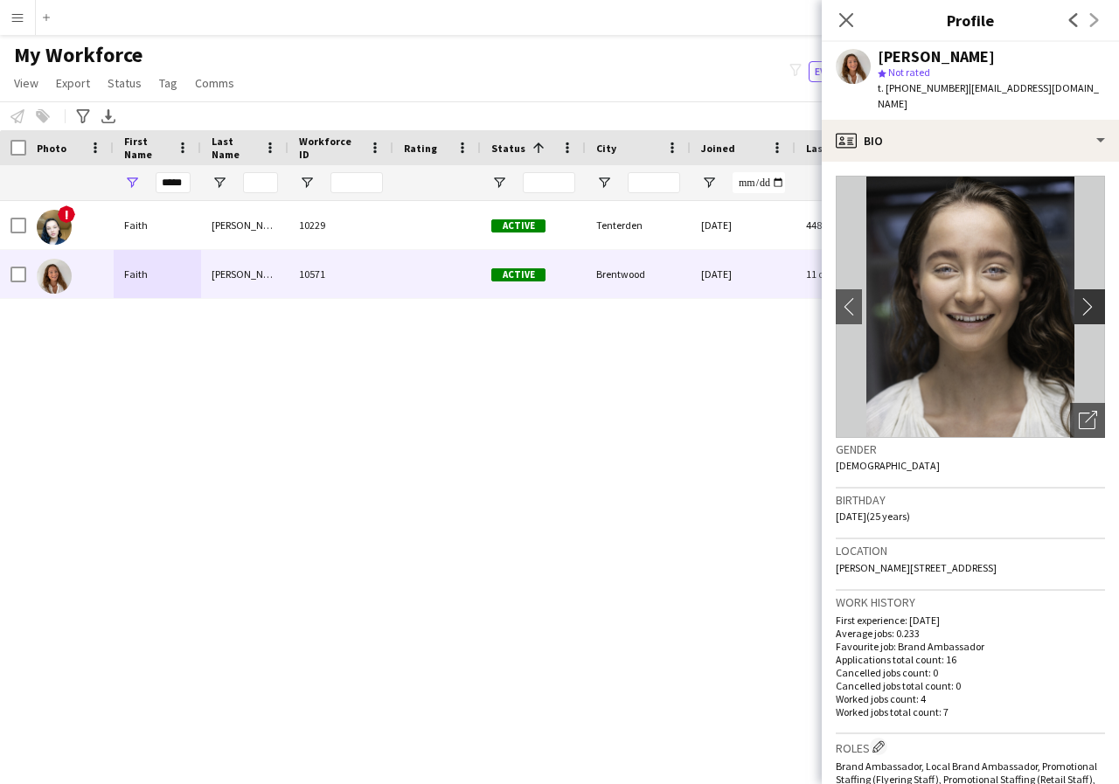
click at [1079, 297] on app-icon "chevron-right" at bounding box center [1092, 306] width 27 height 18
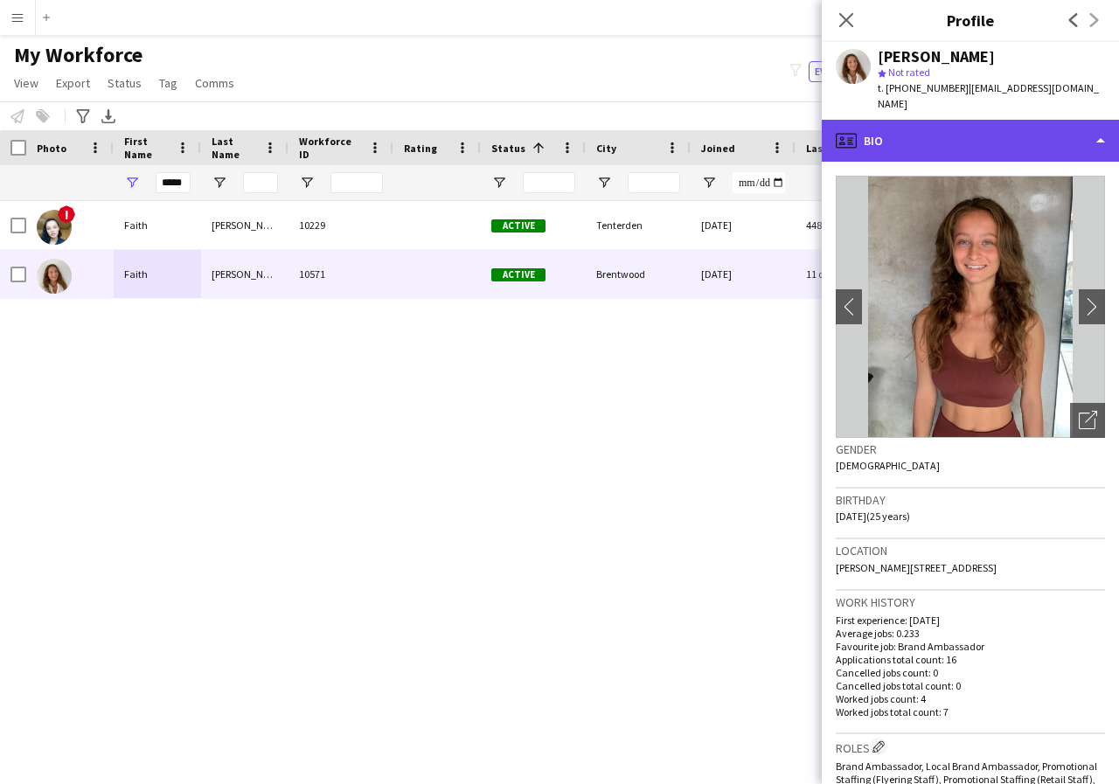
click at [1097, 128] on div "profile Bio" at bounding box center [970, 141] width 297 height 42
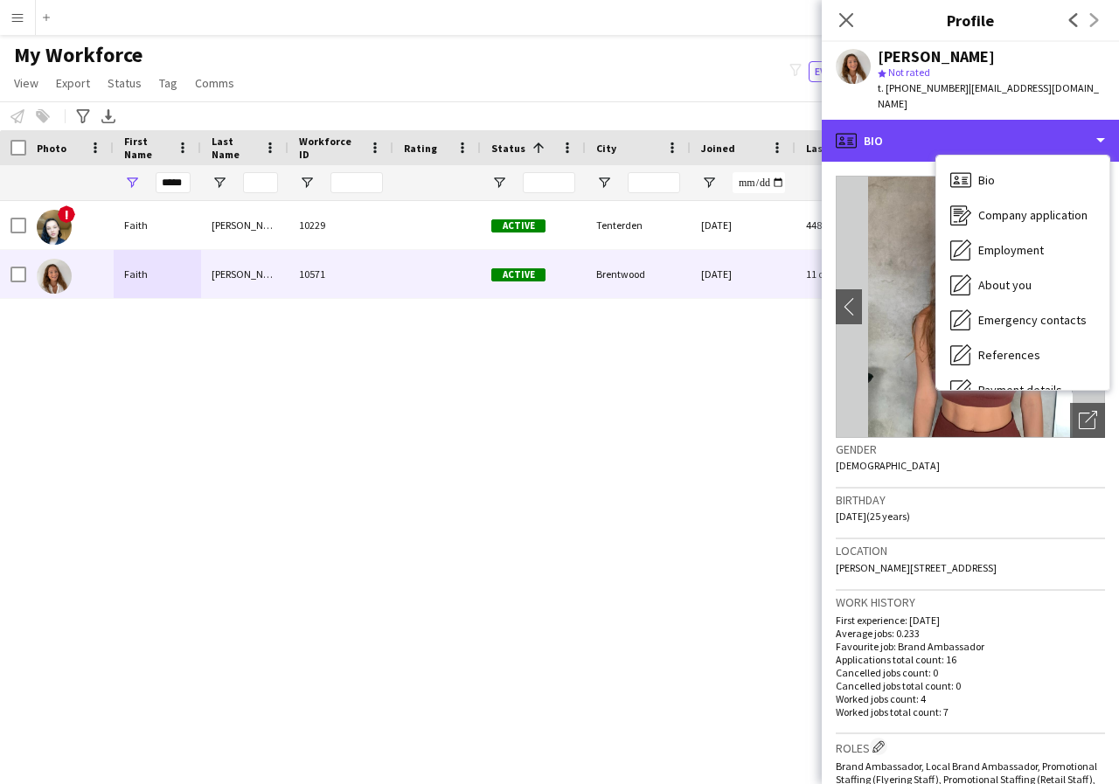
scroll to position [35, 0]
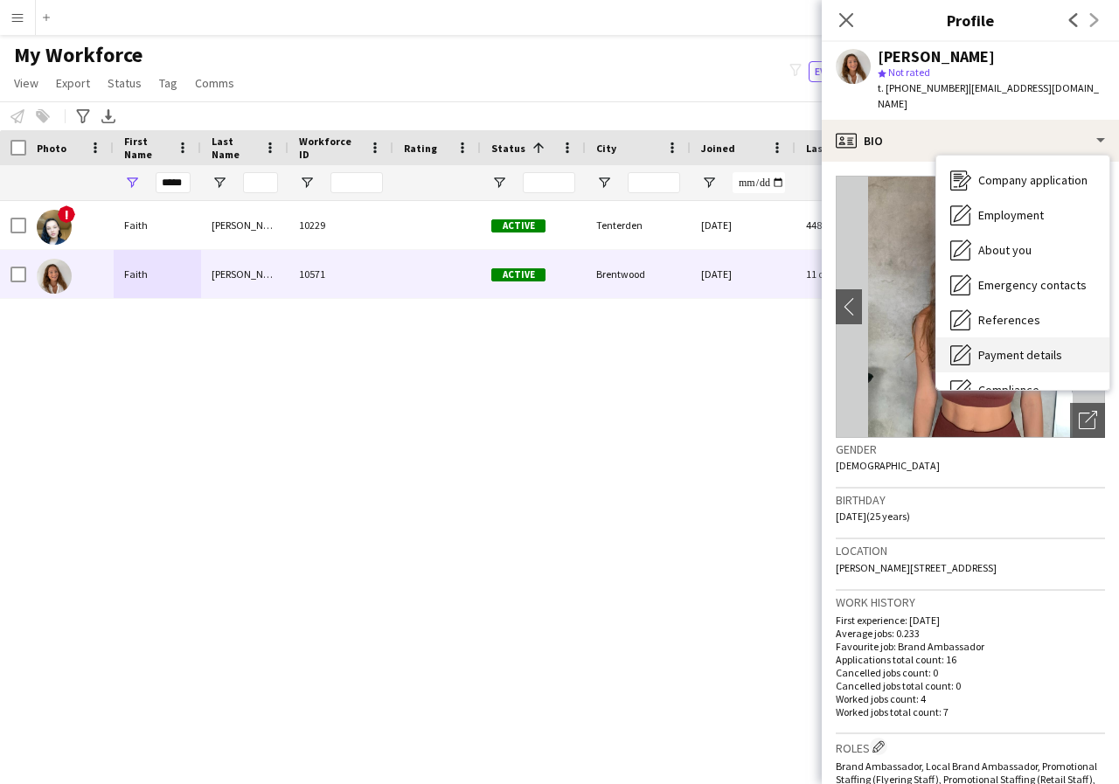
click at [1026, 347] on span "Payment details" at bounding box center [1020, 355] width 84 height 16
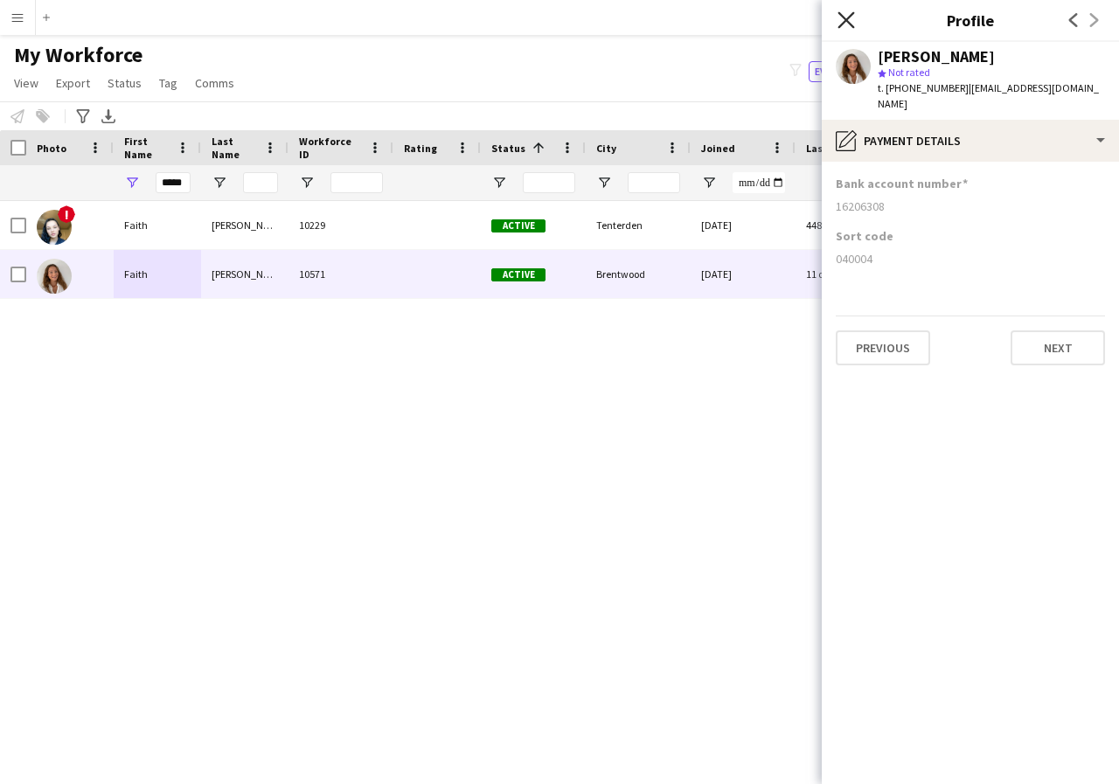
click at [842, 27] on icon "Close pop-in" at bounding box center [845, 19] width 17 height 17
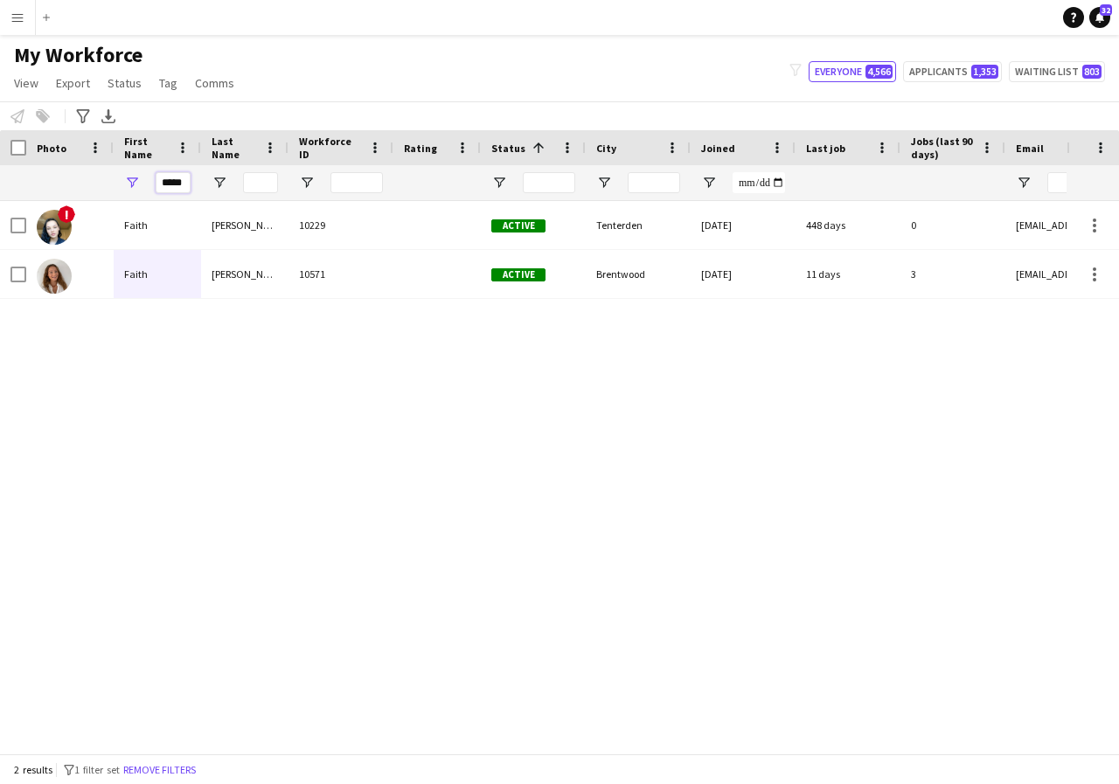
click at [186, 183] on input "*****" at bounding box center [173, 182] width 35 height 21
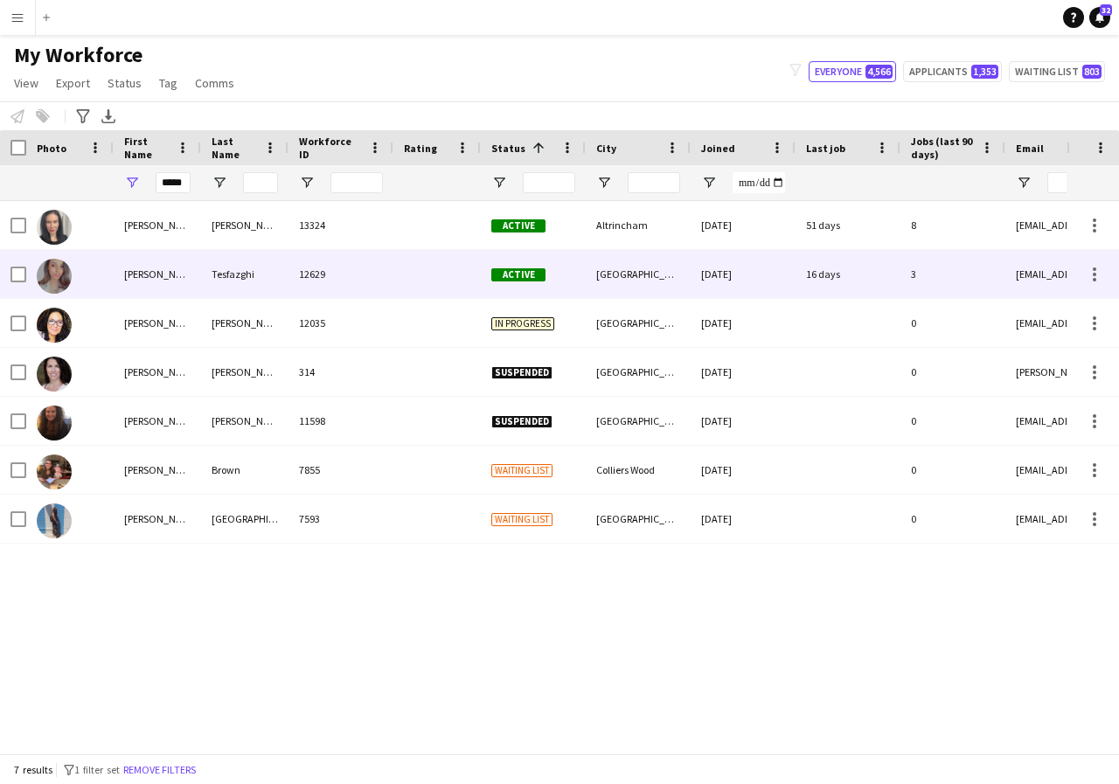
click at [171, 283] on div "Fiona" at bounding box center [157, 274] width 87 height 48
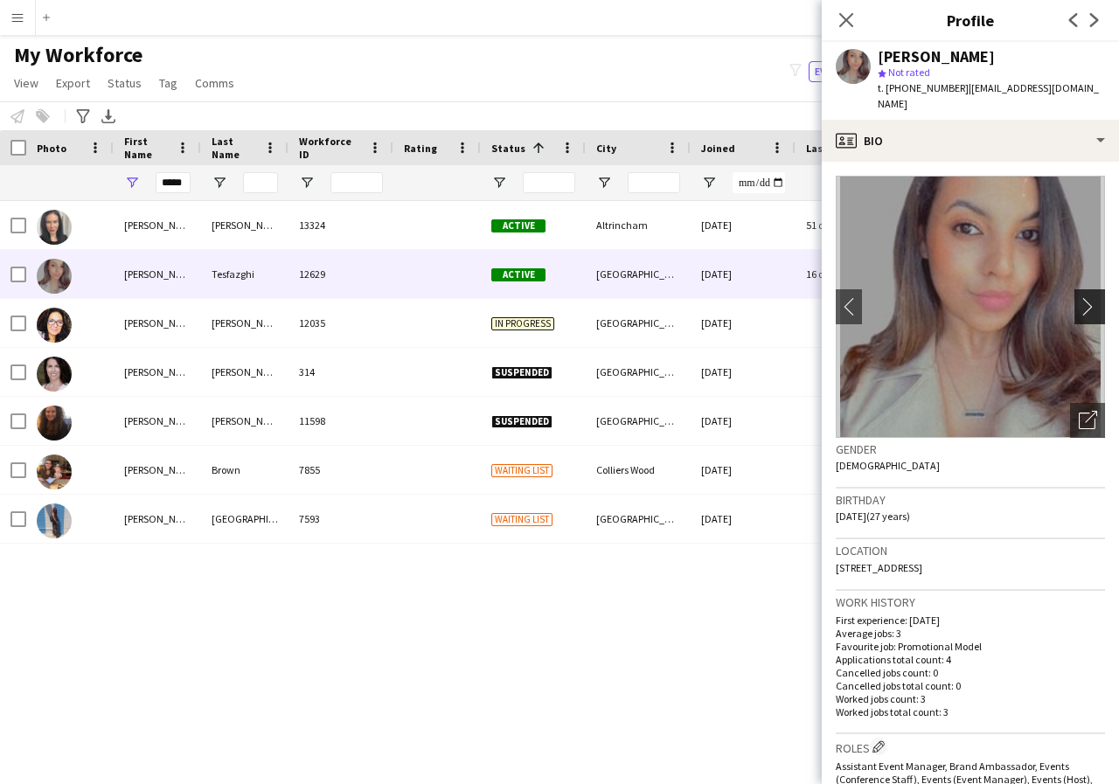
click at [1079, 297] on app-icon "chevron-right" at bounding box center [1092, 306] width 27 height 18
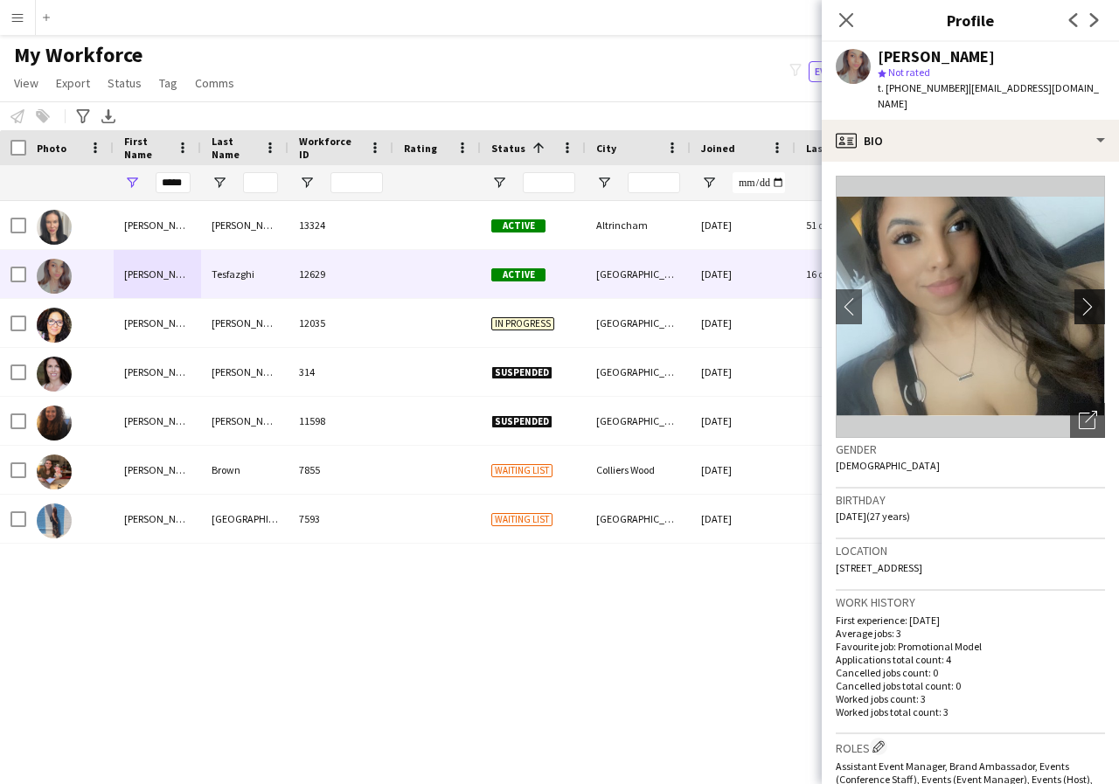
click at [1079, 297] on app-icon "chevron-right" at bounding box center [1092, 306] width 27 height 18
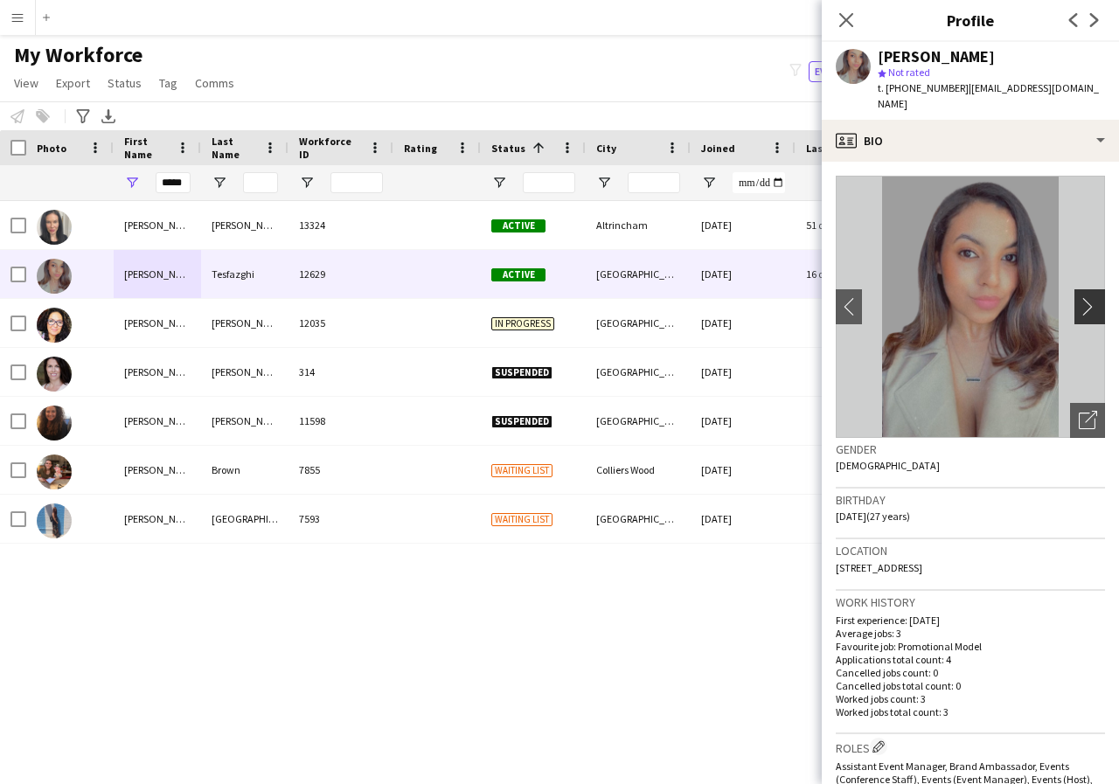
click at [1079, 297] on app-icon "chevron-right" at bounding box center [1092, 306] width 27 height 18
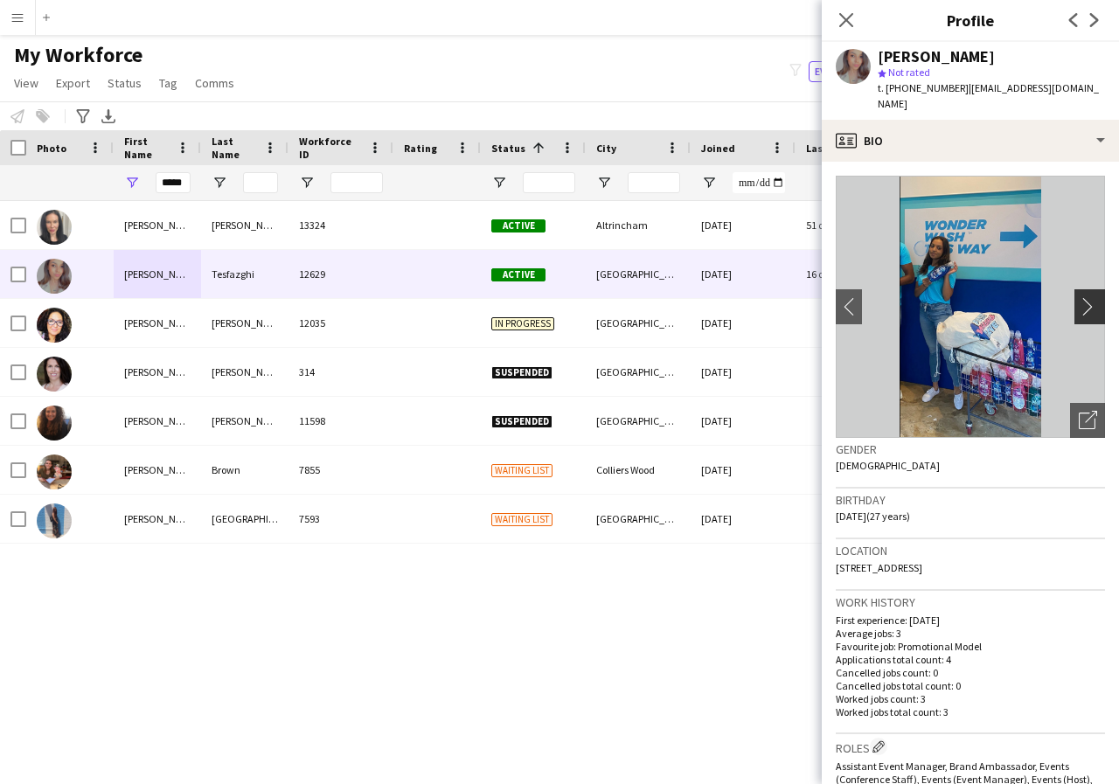
click at [1079, 297] on app-icon "chevron-right" at bounding box center [1092, 306] width 27 height 18
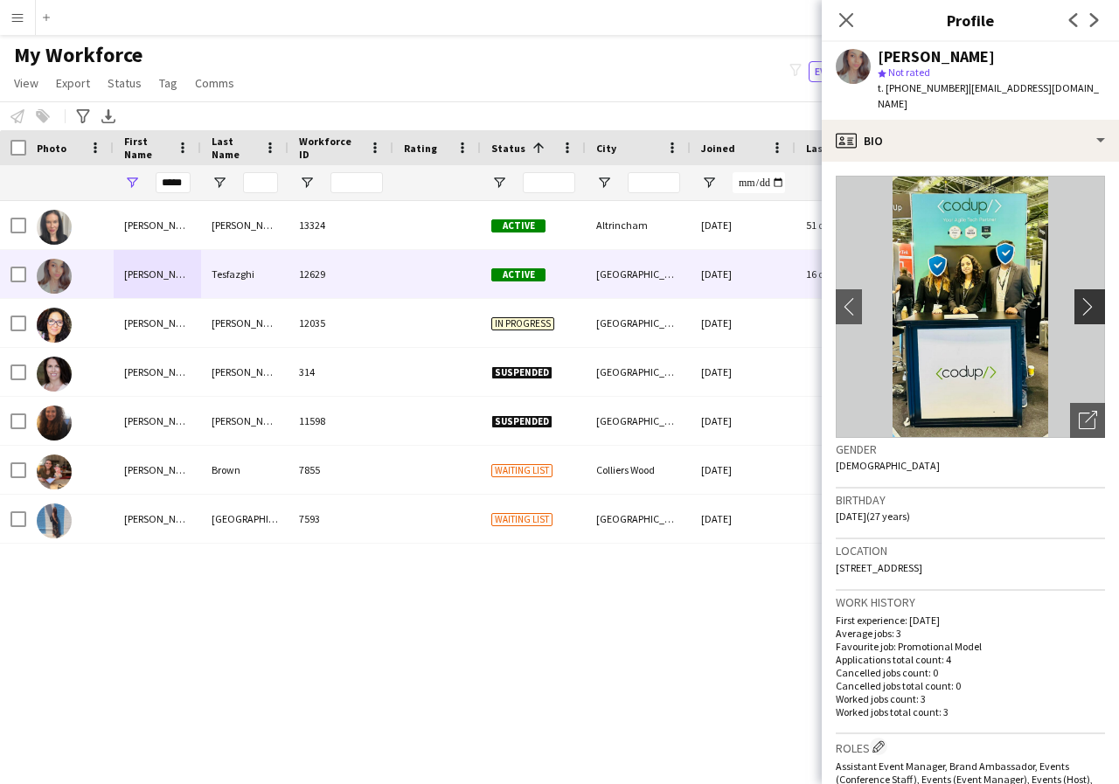
click at [1079, 297] on app-icon "chevron-right" at bounding box center [1092, 306] width 27 height 18
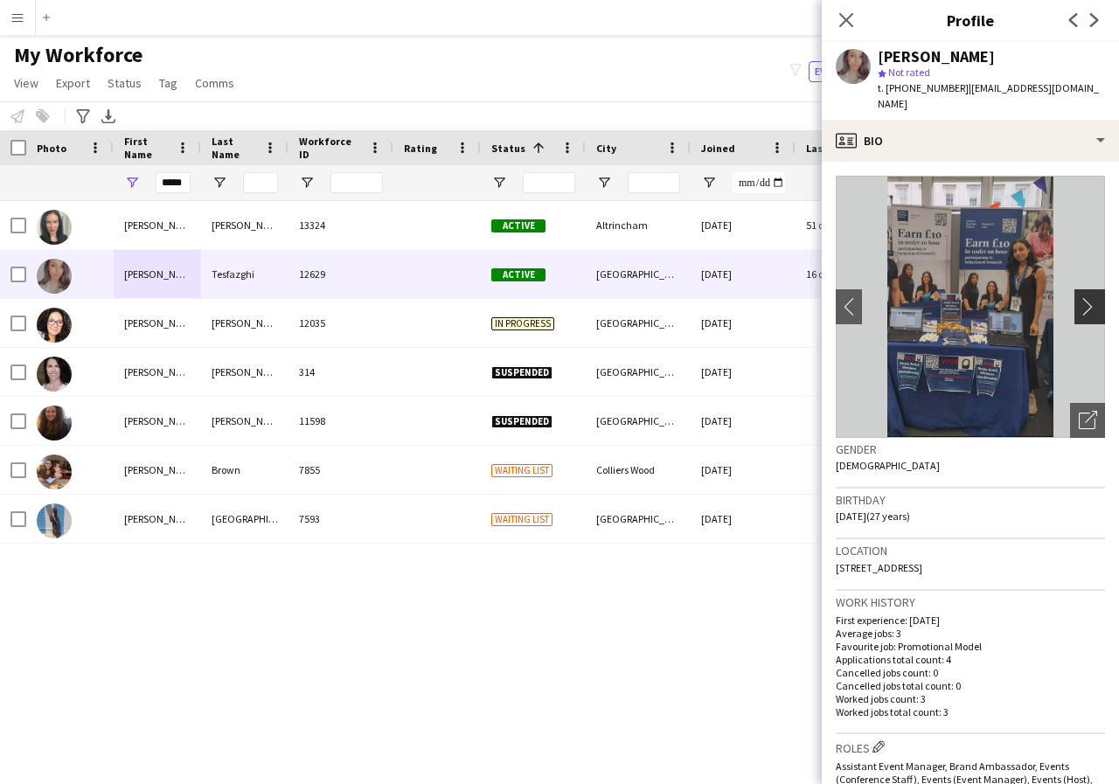
click at [1079, 297] on app-icon "chevron-right" at bounding box center [1092, 306] width 27 height 18
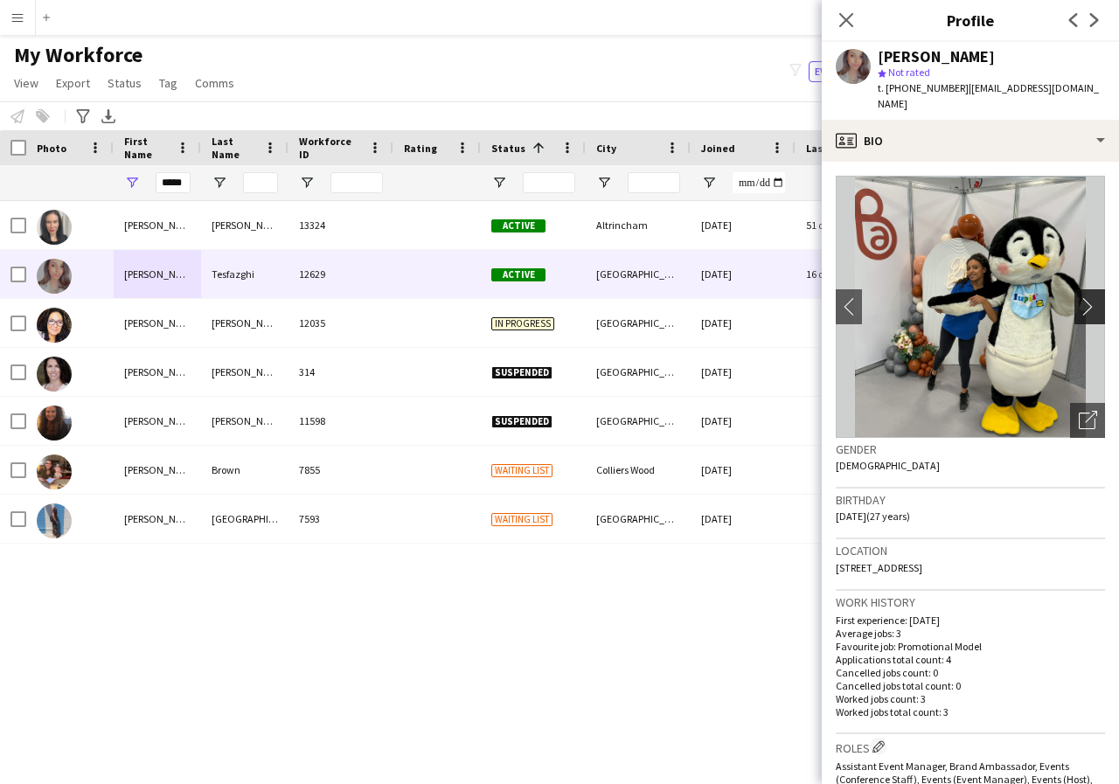
click at [1079, 297] on app-icon "chevron-right" at bounding box center [1092, 306] width 27 height 18
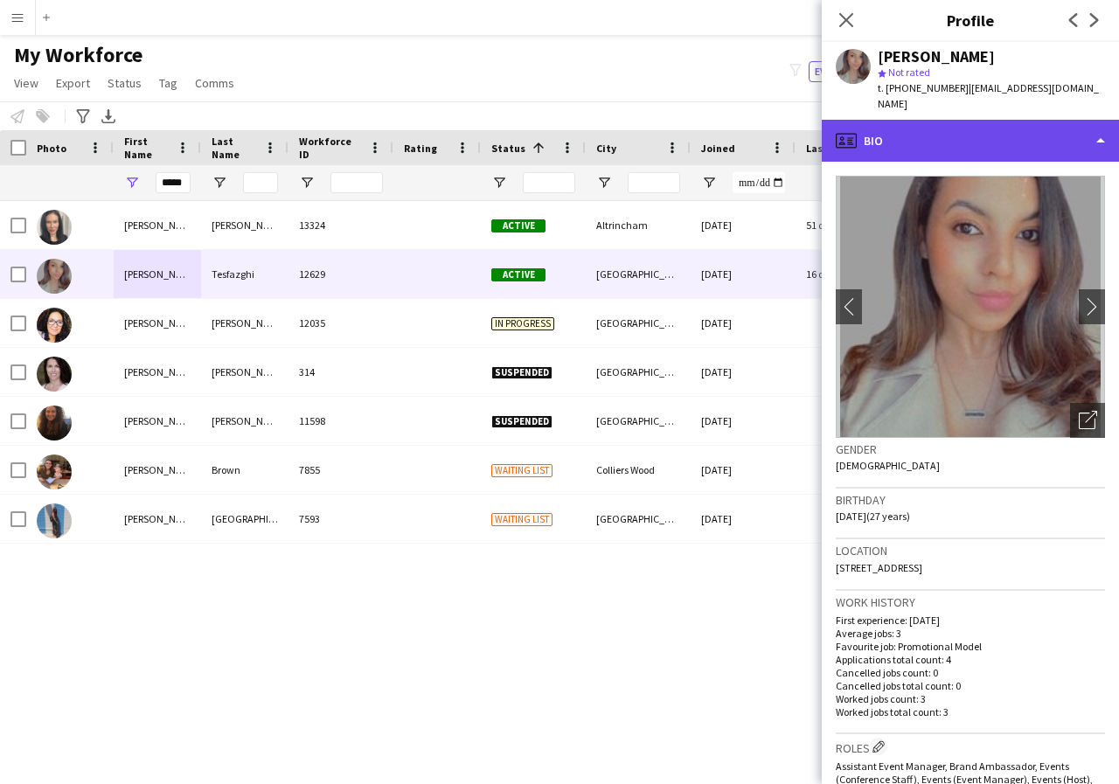
click at [1102, 126] on div "profile Bio" at bounding box center [970, 141] width 297 height 42
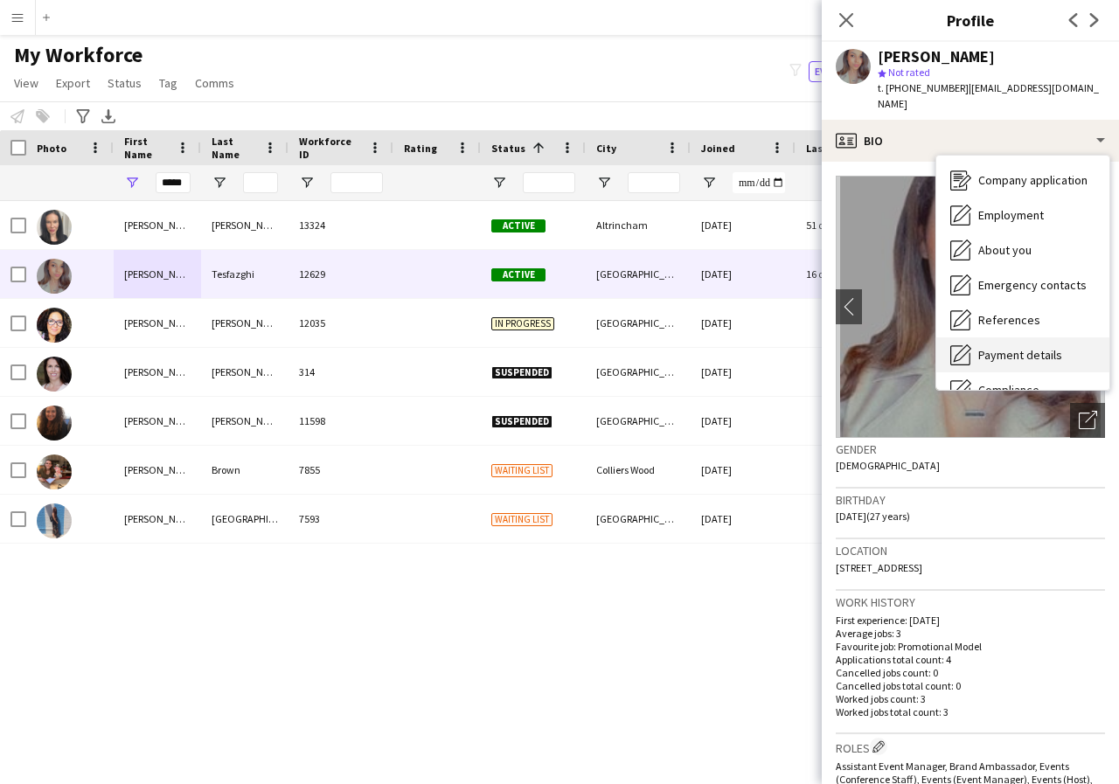
click at [1050, 347] on span "Payment details" at bounding box center [1020, 355] width 84 height 16
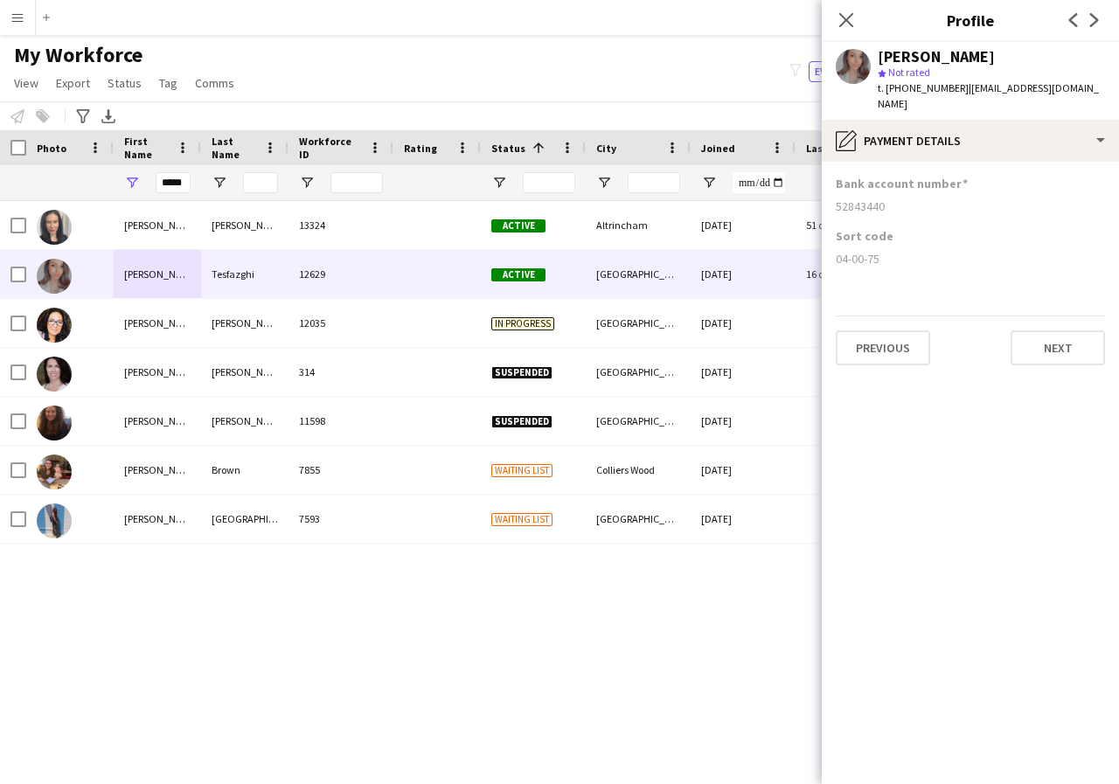
drag, startPoint x: 836, startPoint y: 187, endPoint x: 898, endPoint y: 194, distance: 63.3
click at [898, 198] on div "52843440" at bounding box center [970, 206] width 269 height 16
drag, startPoint x: 838, startPoint y: 239, endPoint x: 895, endPoint y: 255, distance: 59.2
click at [895, 255] on div "Sort code 04-00-75" at bounding box center [970, 254] width 269 height 52
click at [844, 22] on icon at bounding box center [845, 19] width 17 height 17
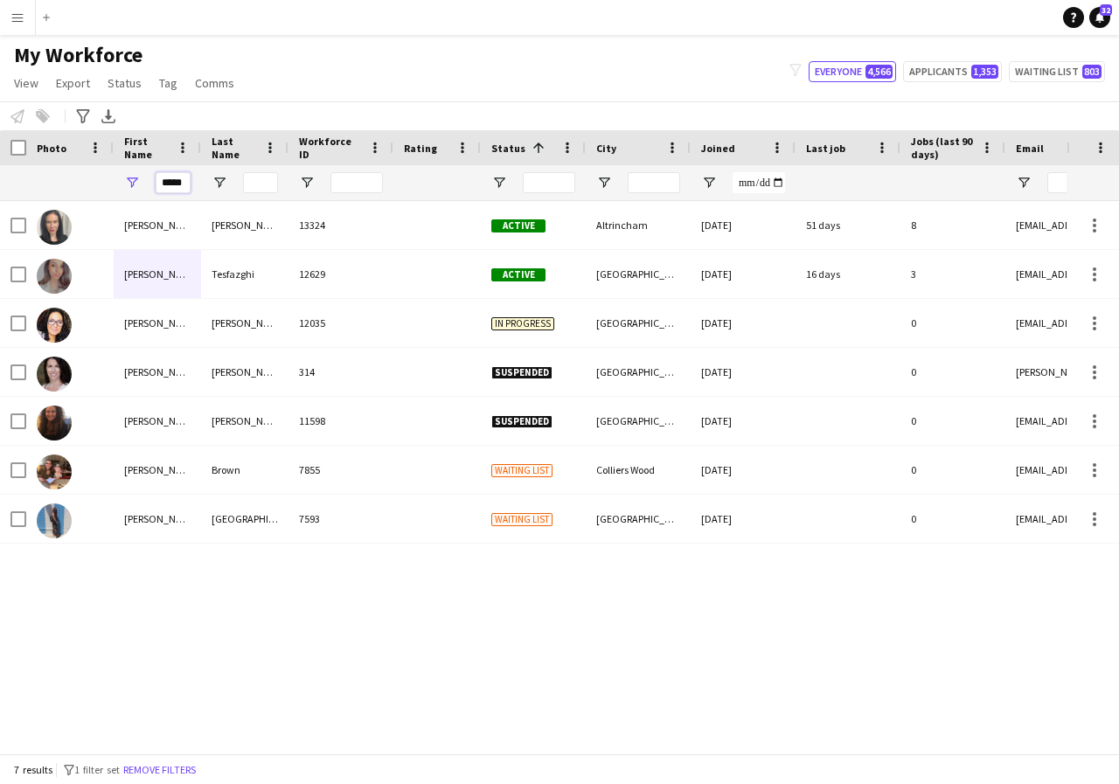
click at [185, 184] on input "*****" at bounding box center [173, 182] width 35 height 21
type input "*"
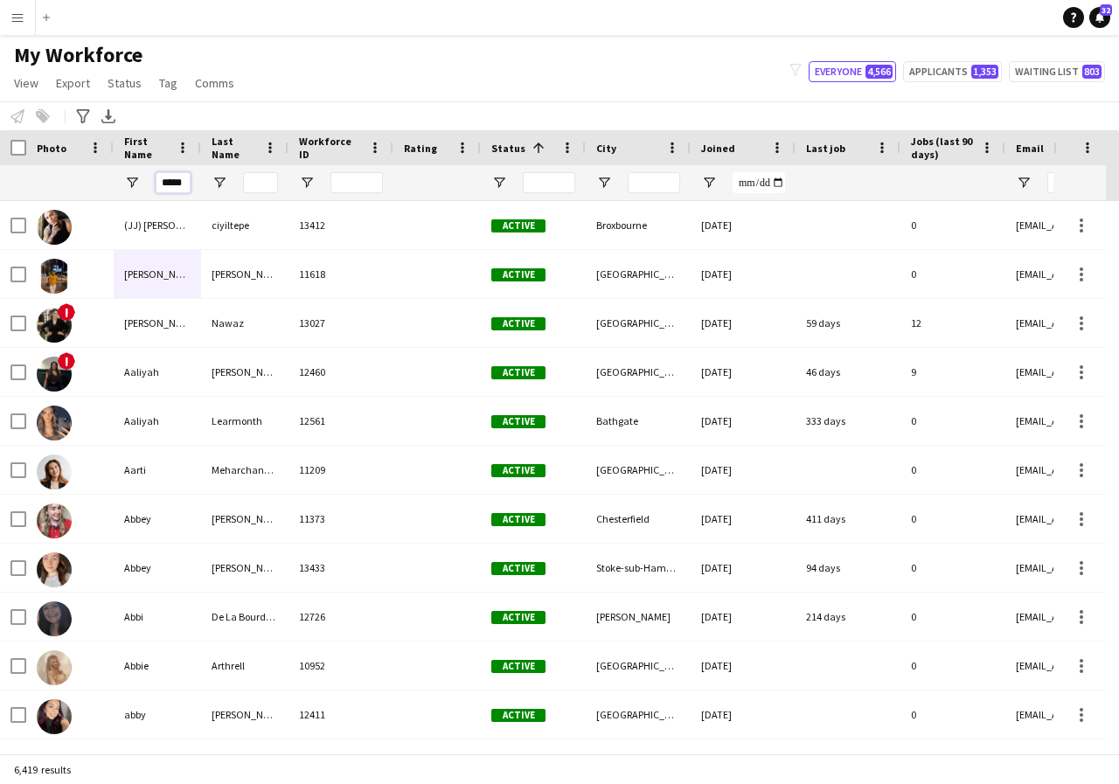
scroll to position [0, 6]
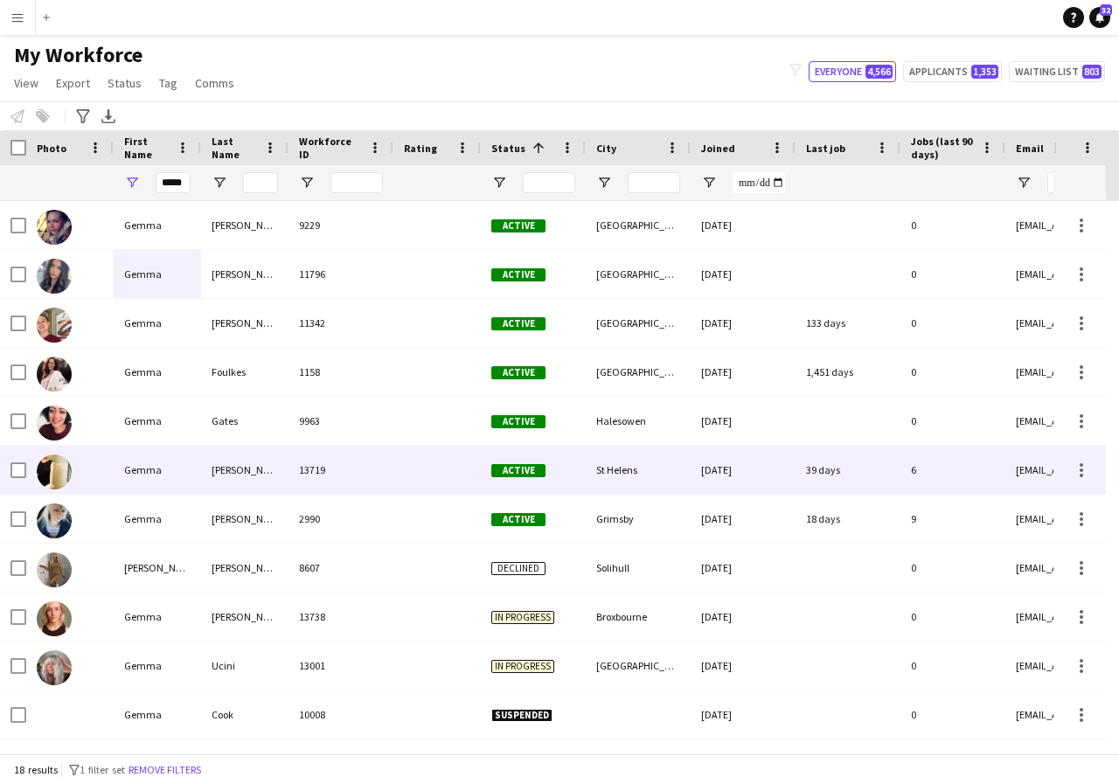
click at [174, 469] on div "Gemma" at bounding box center [157, 470] width 87 height 48
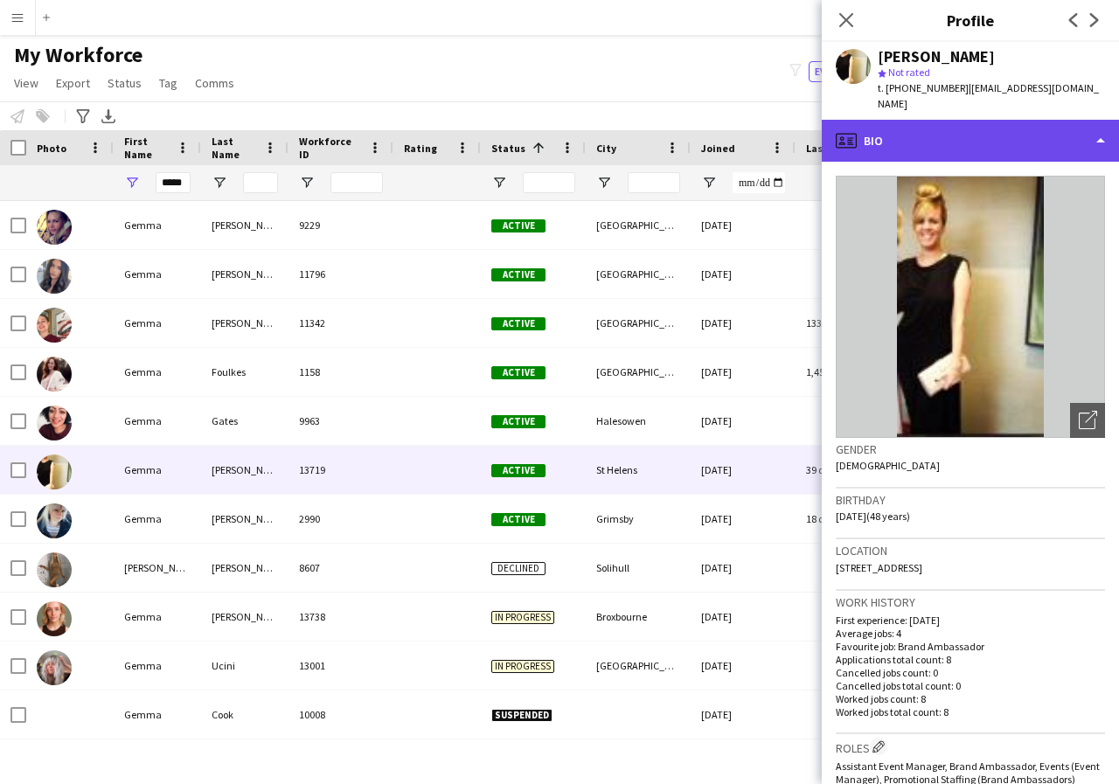
click at [1101, 121] on div "profile Bio" at bounding box center [970, 141] width 297 height 42
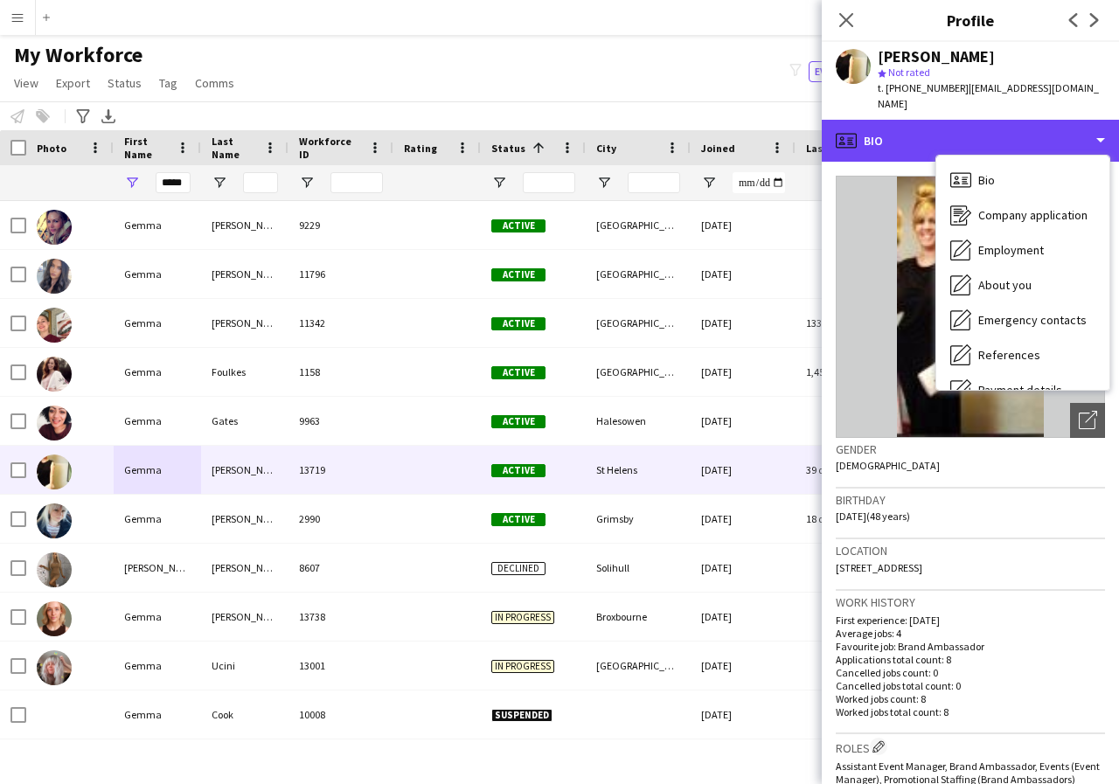
scroll to position [35, 0]
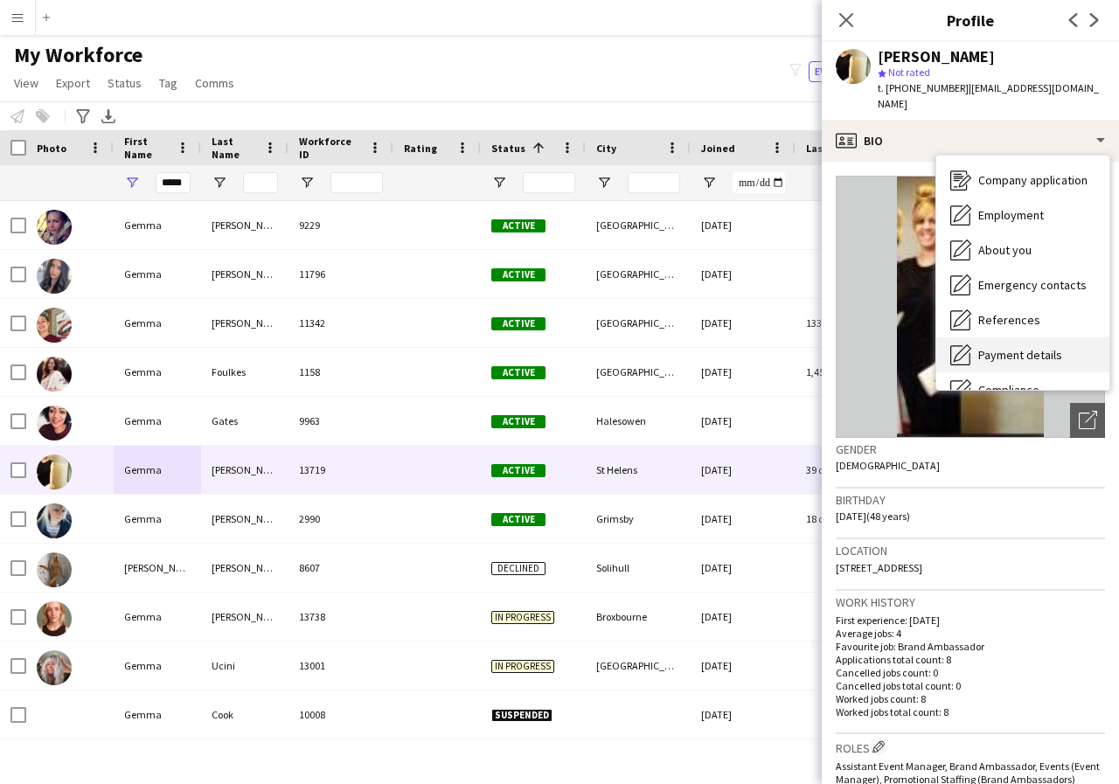
click at [1043, 347] on span "Payment details" at bounding box center [1020, 355] width 84 height 16
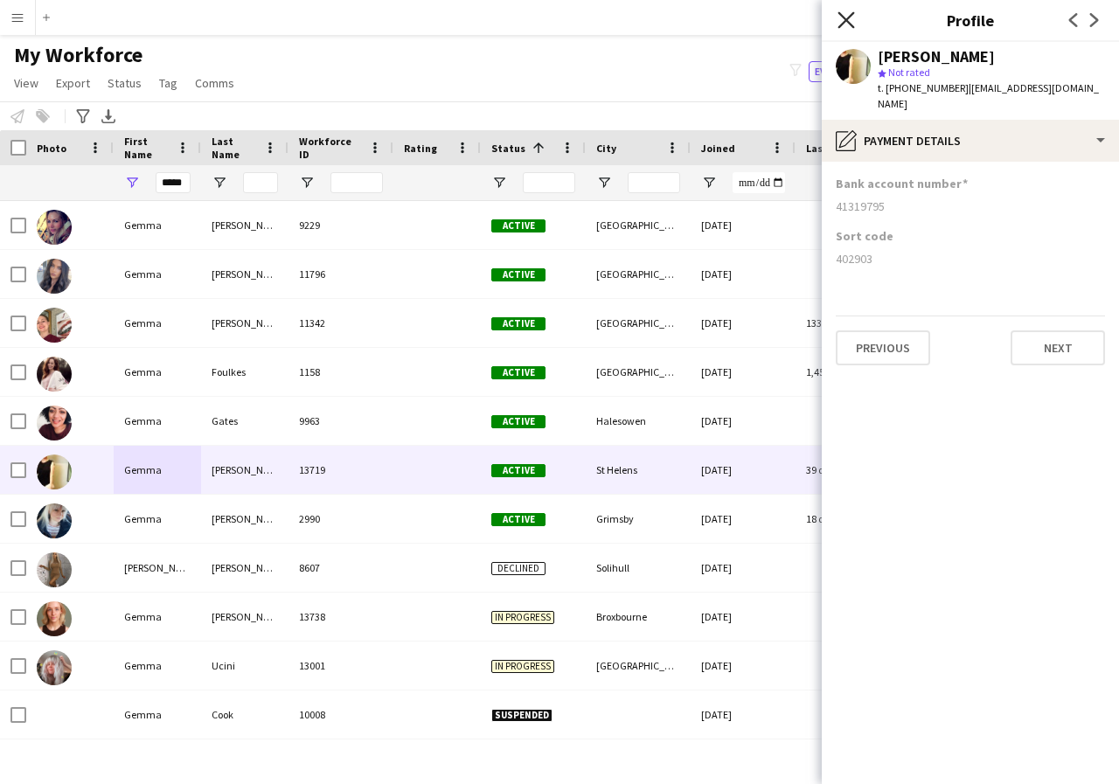
click at [845, 19] on icon at bounding box center [845, 19] width 17 height 17
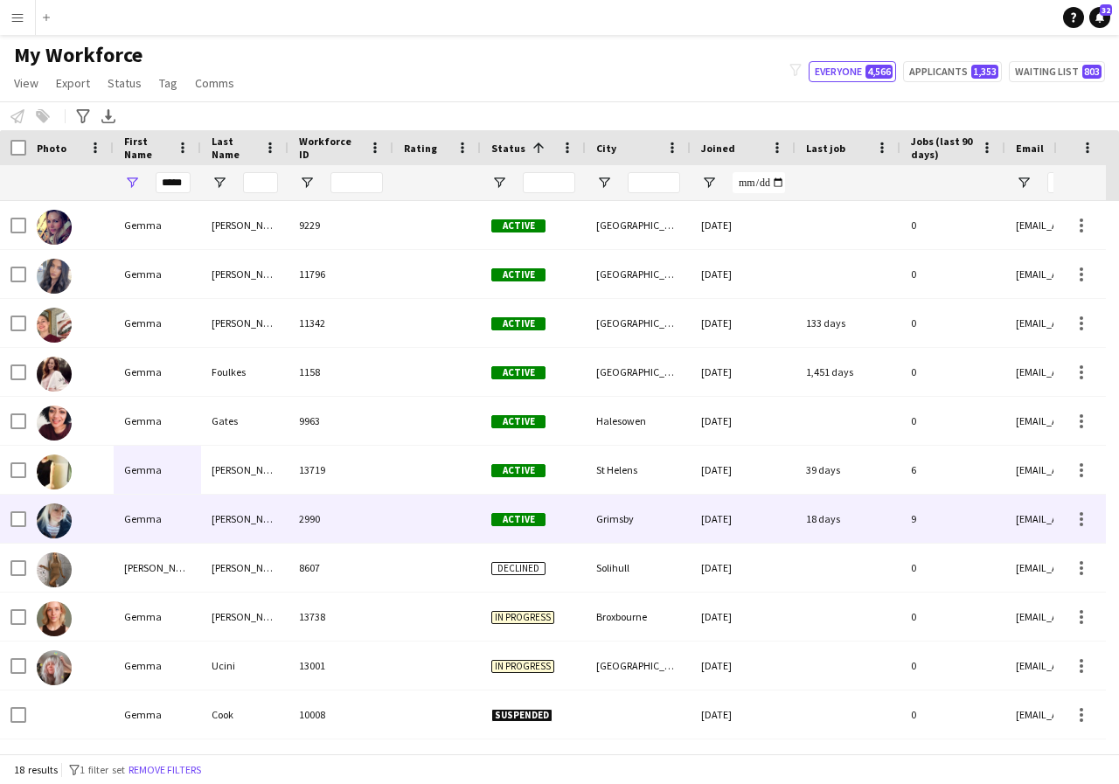
click at [202, 524] on div "Owen-Kendall" at bounding box center [244, 519] width 87 height 48
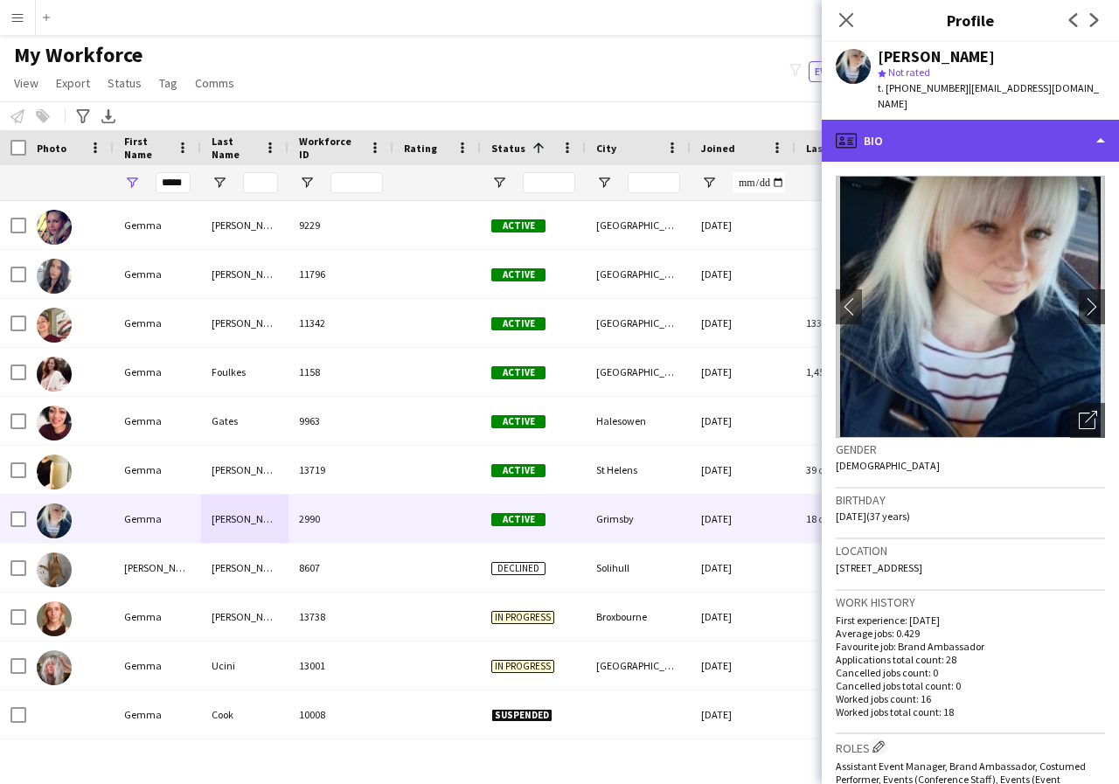
click at [1101, 135] on div "profile Bio" at bounding box center [970, 141] width 297 height 42
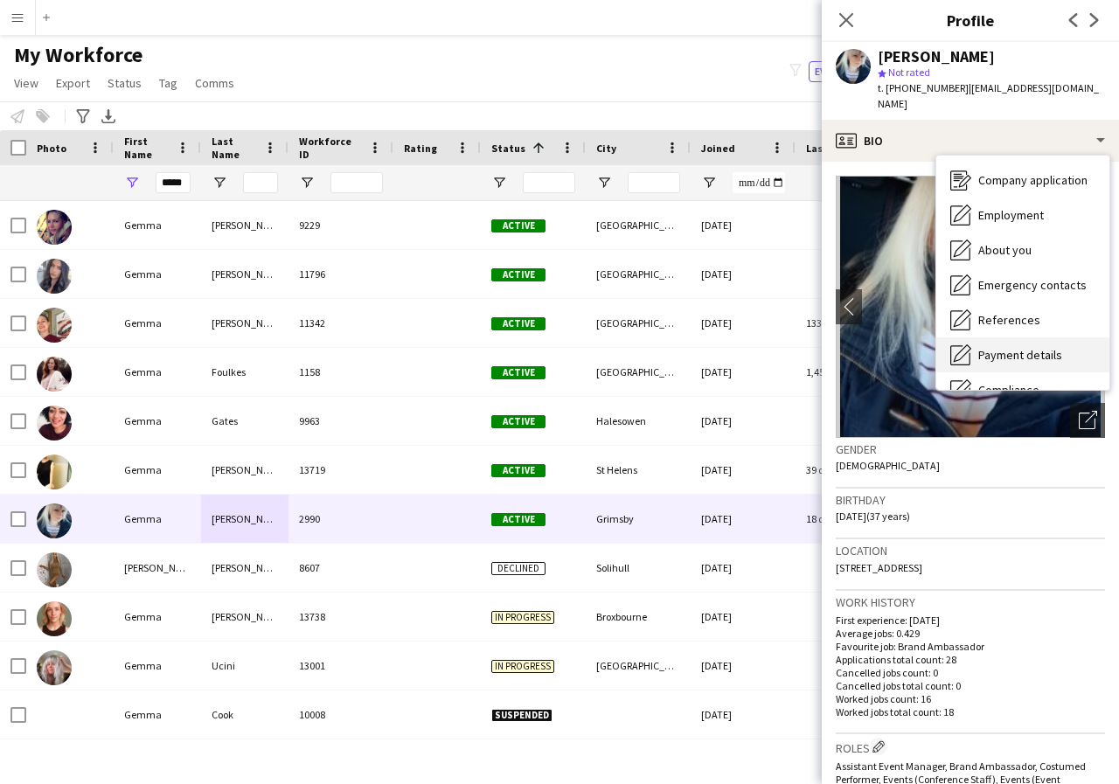
click at [1045, 357] on span "Payment details" at bounding box center [1020, 355] width 84 height 16
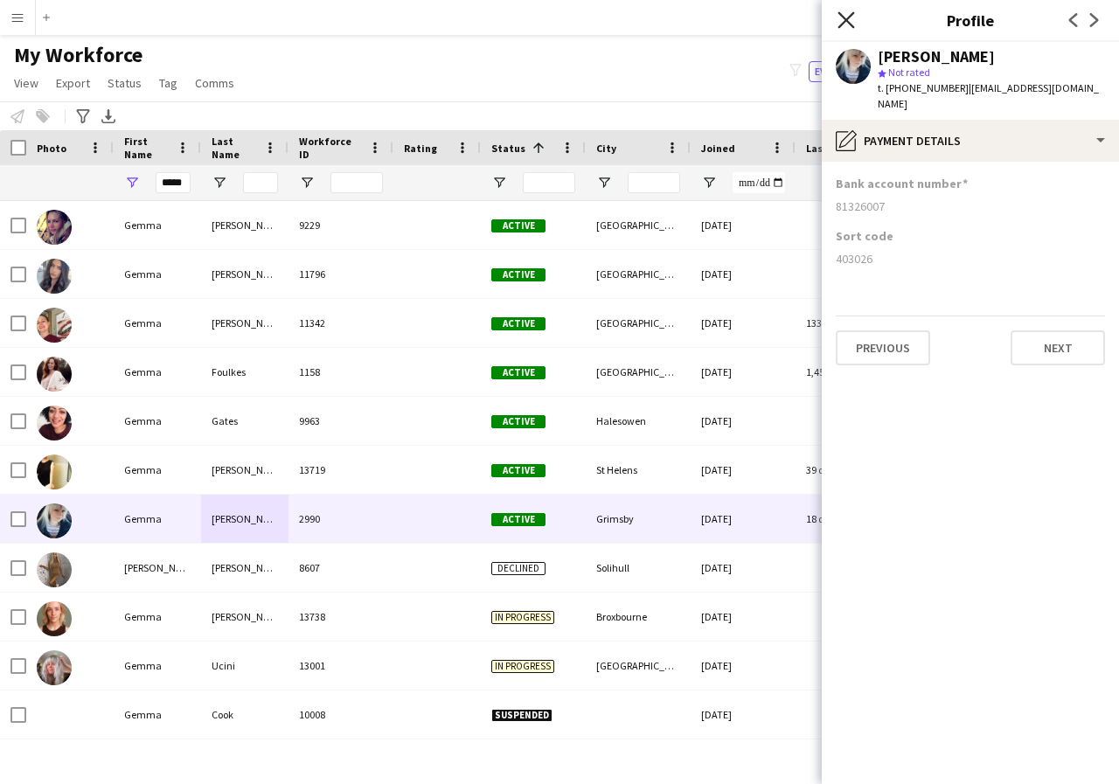
click at [844, 18] on icon at bounding box center [845, 19] width 17 height 17
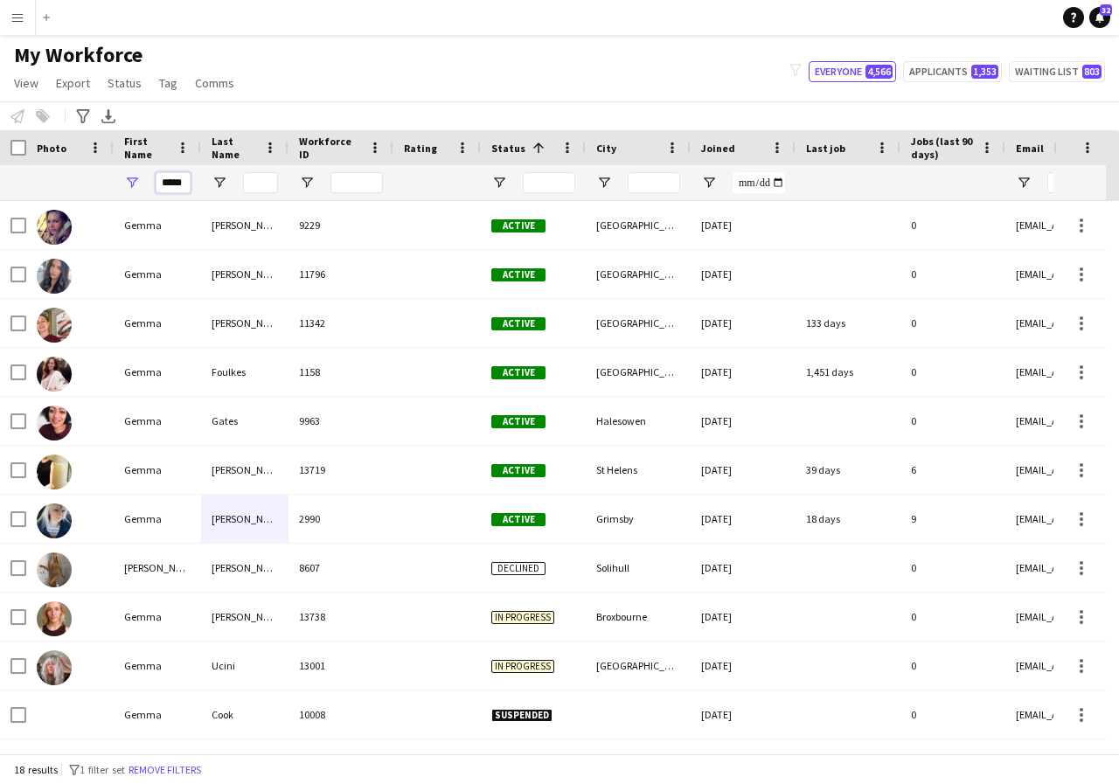
click at [186, 182] on input "*****" at bounding box center [173, 182] width 35 height 21
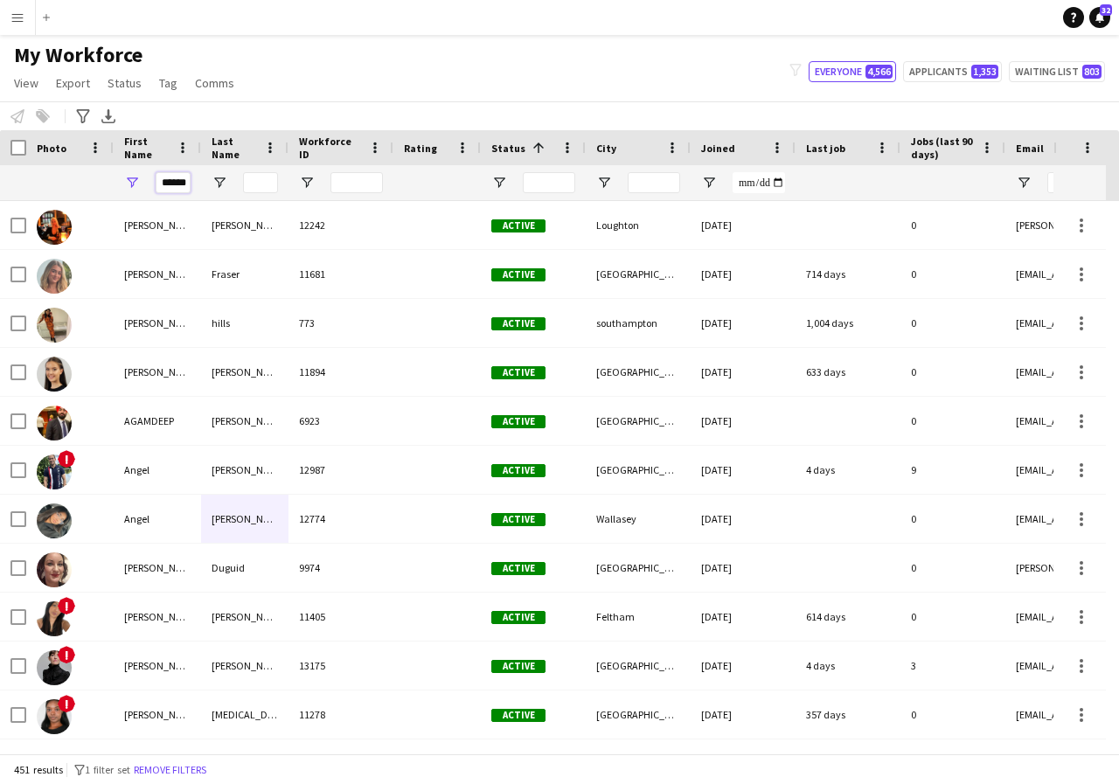
scroll to position [0, 3]
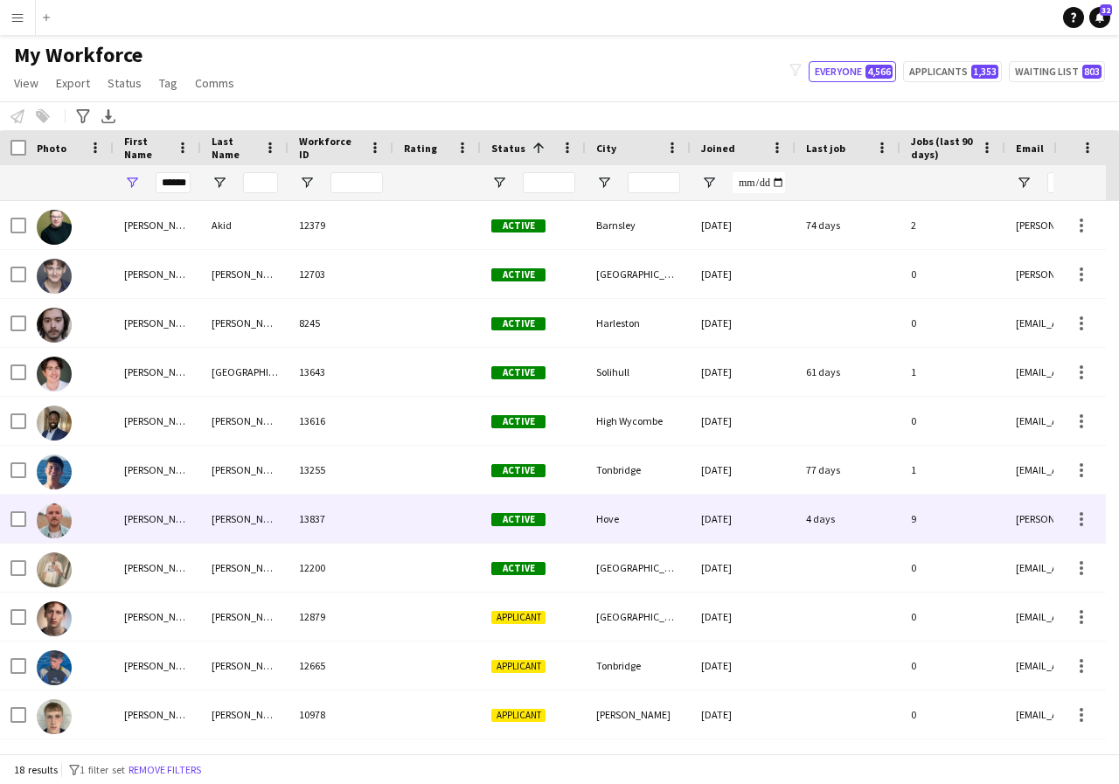
click at [176, 520] on div "George" at bounding box center [157, 519] width 87 height 48
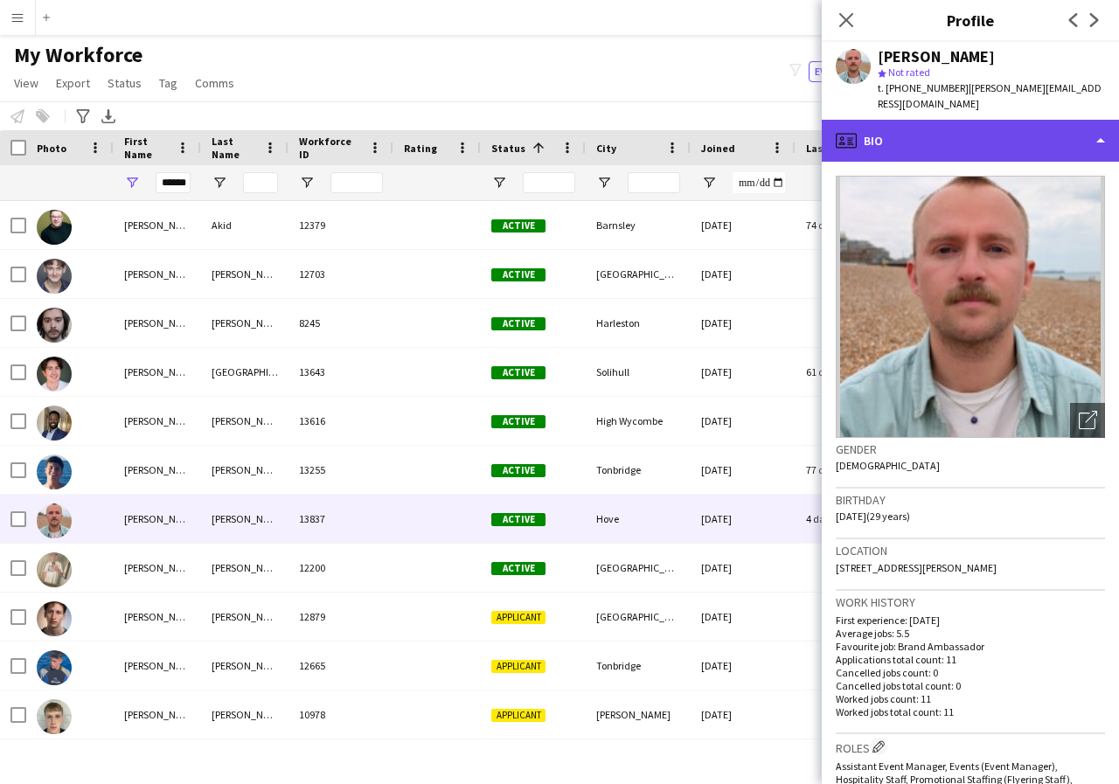
click at [1098, 139] on div "profile Bio" at bounding box center [970, 141] width 297 height 42
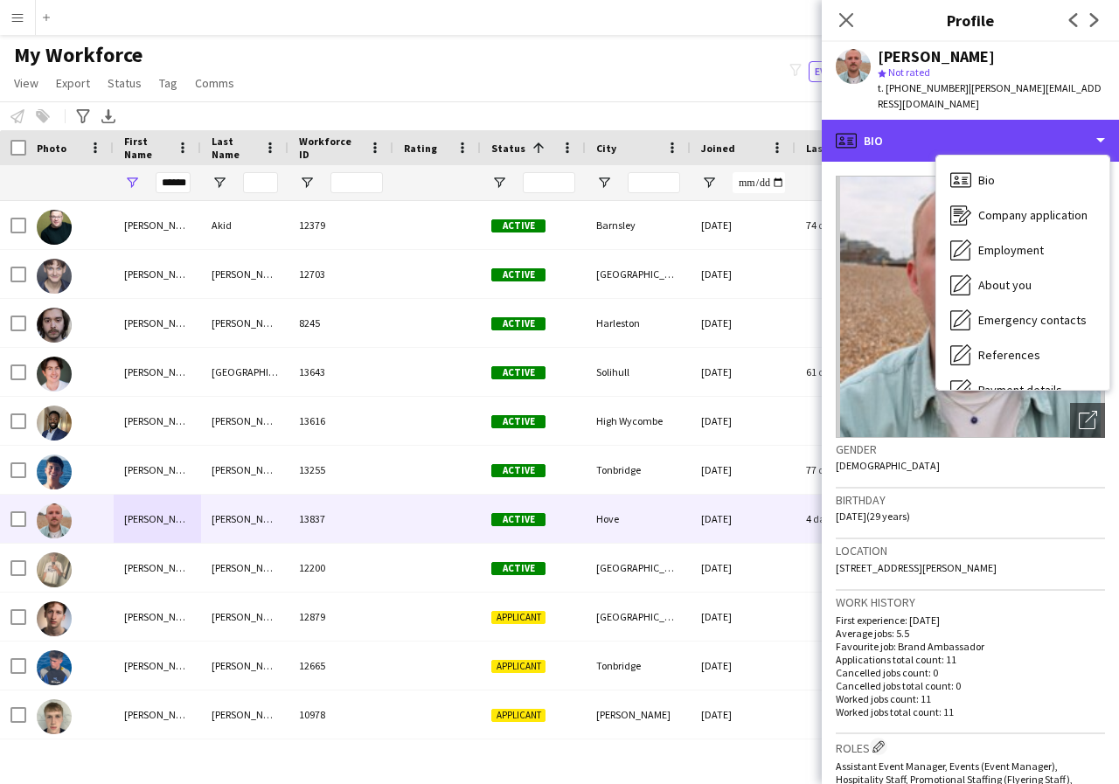
scroll to position [35, 0]
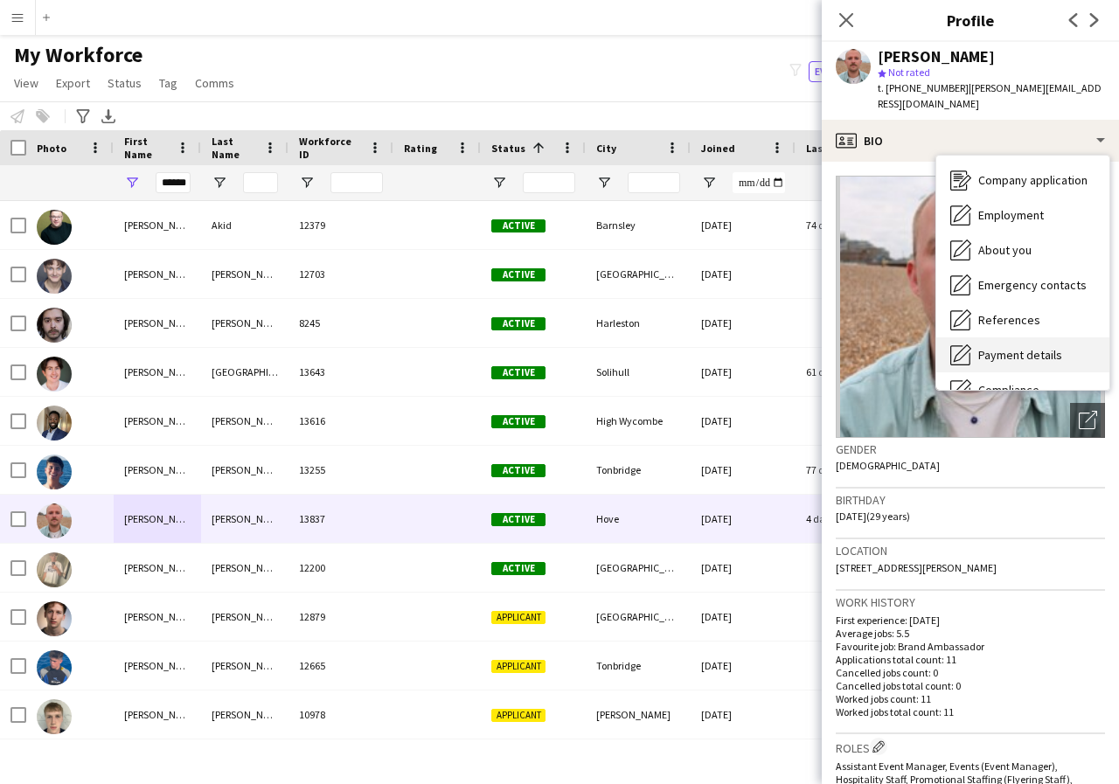
click at [1052, 356] on span "Payment details" at bounding box center [1020, 355] width 84 height 16
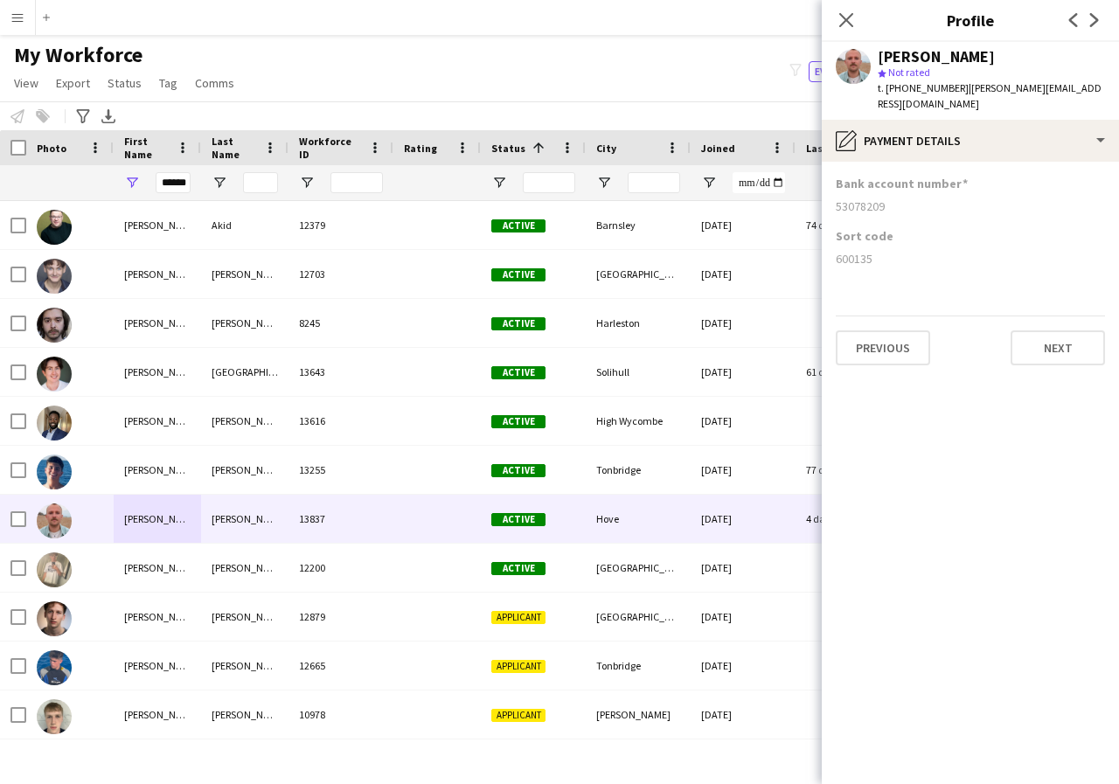
drag, startPoint x: 835, startPoint y: 204, endPoint x: 915, endPoint y: 216, distance: 81.3
click at [915, 216] on app-section-data-types "Bank account number 53078209 Sort code 600135 Previous Next" at bounding box center [970, 473] width 297 height 622
drag, startPoint x: 835, startPoint y: 256, endPoint x: 915, endPoint y: 253, distance: 80.5
click at [915, 253] on app-section-data-types "Bank account number 53078209 Sort code 600135 Previous Next" at bounding box center [970, 473] width 297 height 622
click at [843, 18] on icon at bounding box center [845, 19] width 17 height 17
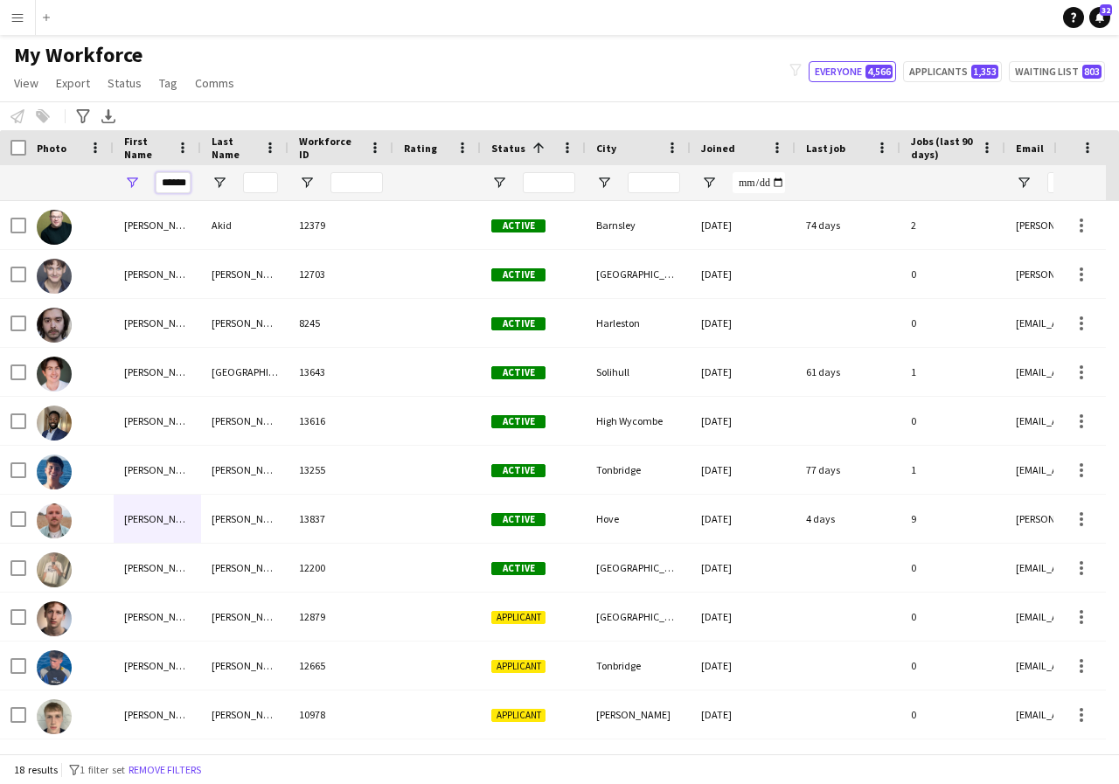
click at [187, 182] on input "******" at bounding box center [173, 182] width 35 height 21
type input "*"
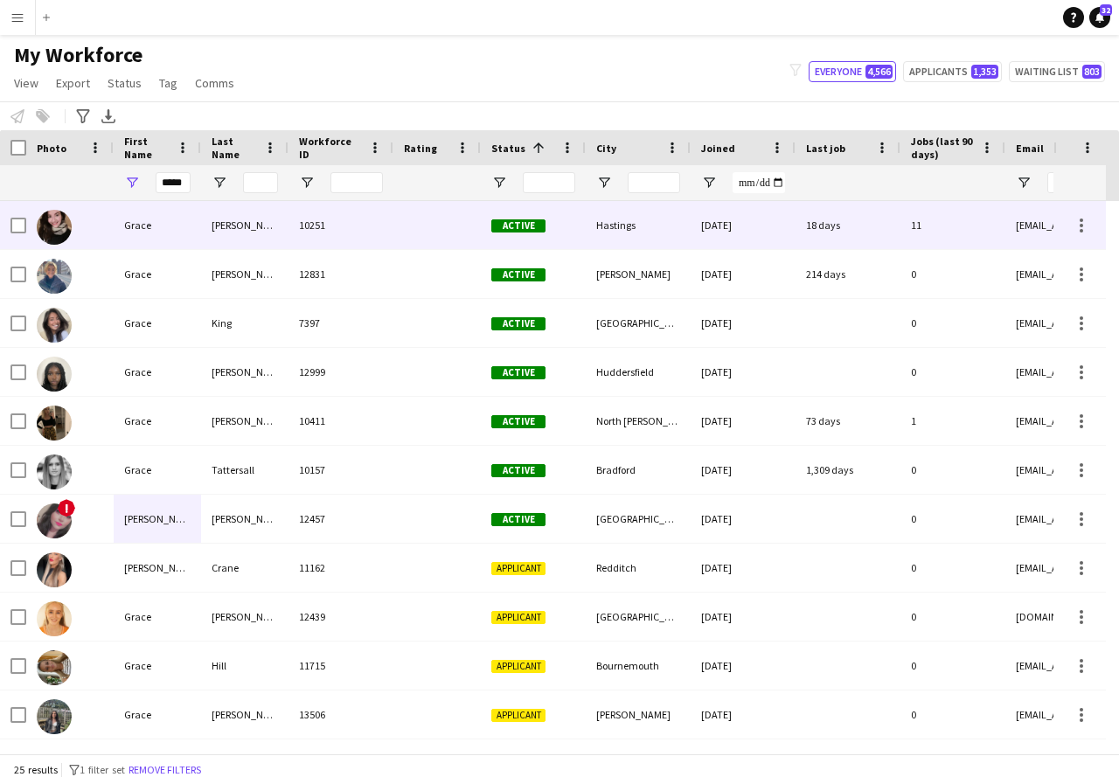
click at [185, 223] on div "Grace" at bounding box center [157, 225] width 87 height 48
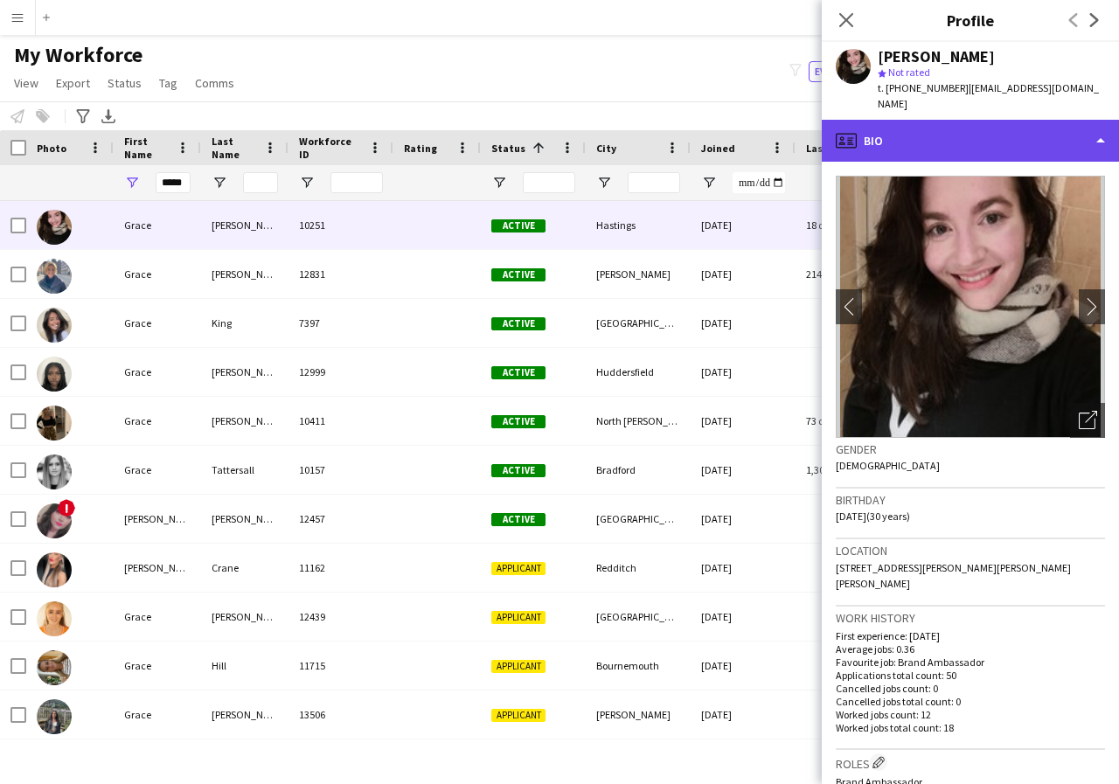
click at [1100, 123] on div "profile Bio" at bounding box center [970, 141] width 297 height 42
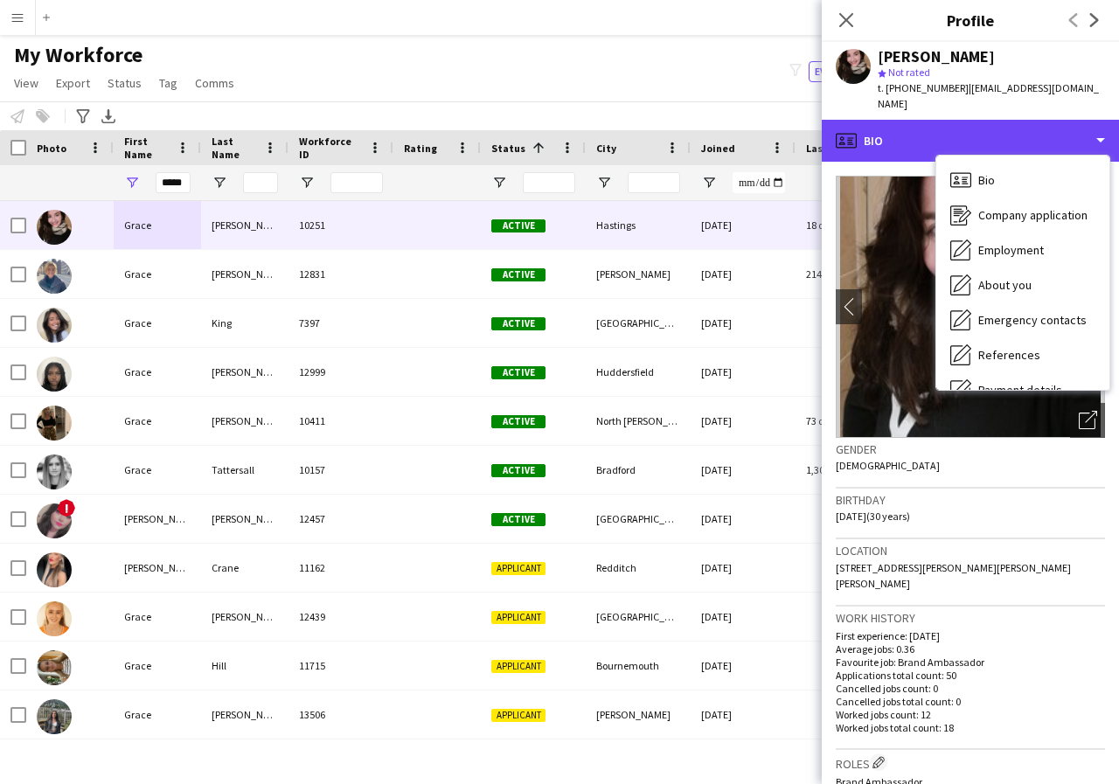
scroll to position [35, 0]
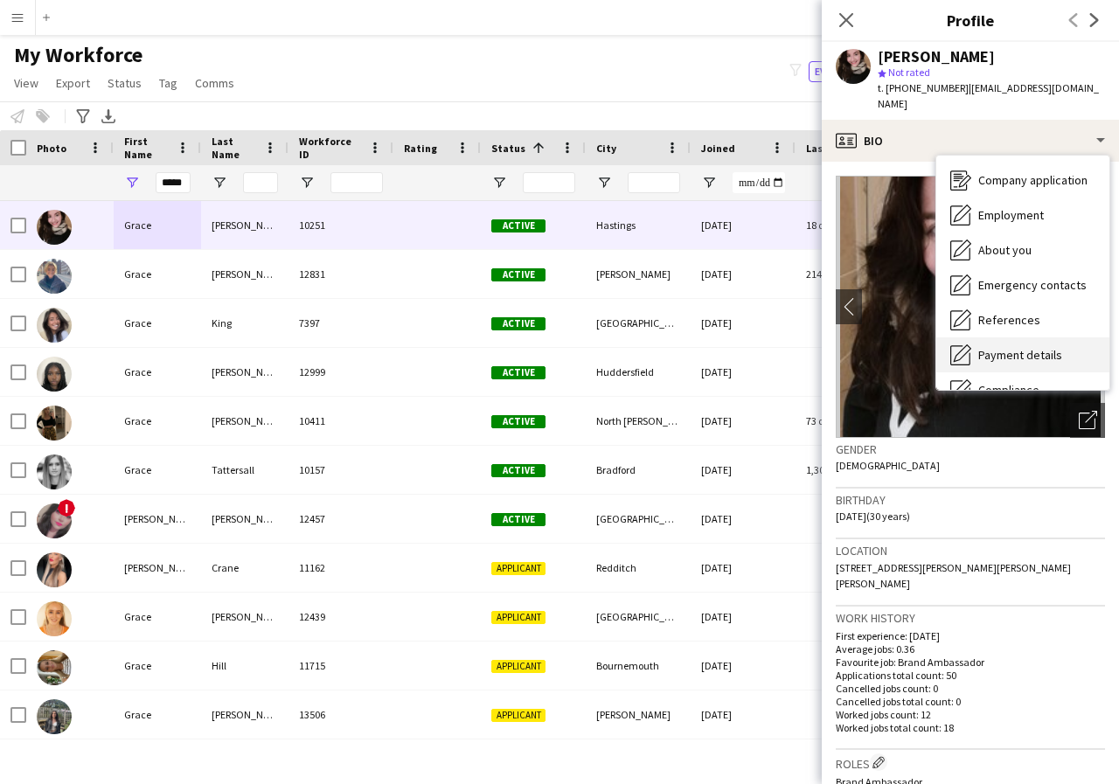
click at [1046, 347] on span "Payment details" at bounding box center [1020, 355] width 84 height 16
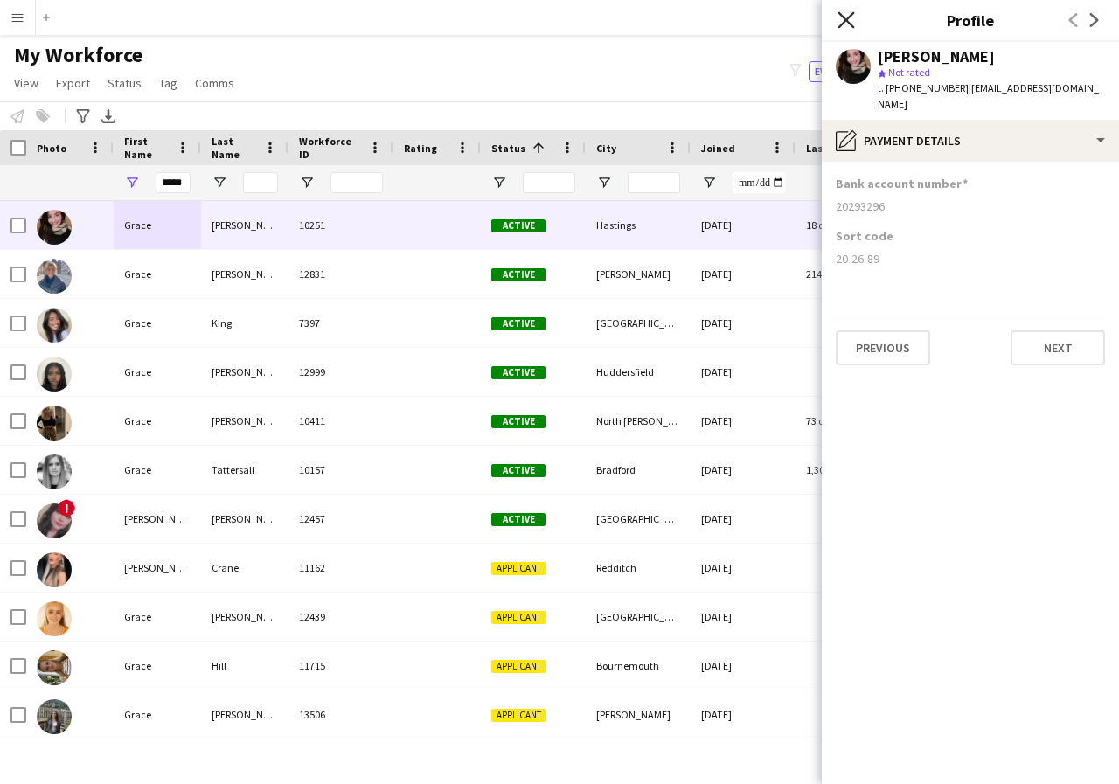
click at [848, 24] on icon "Close pop-in" at bounding box center [845, 19] width 17 height 17
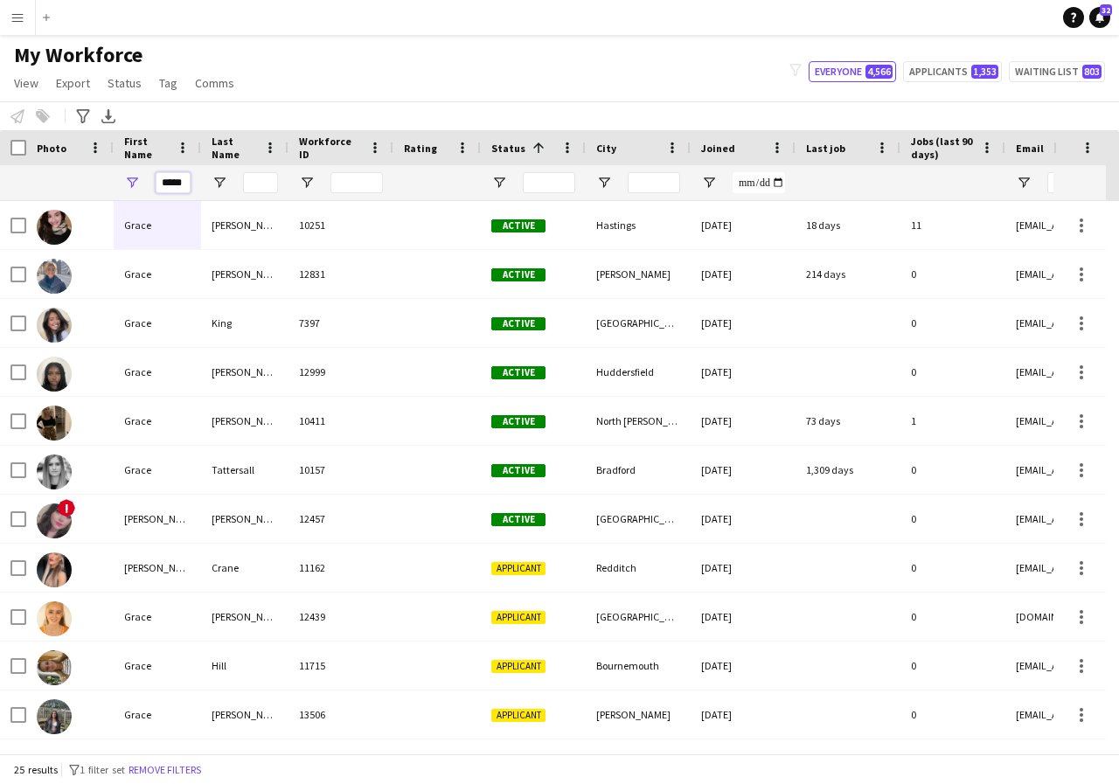
click at [187, 184] on input "*****" at bounding box center [173, 182] width 35 height 21
type input "*"
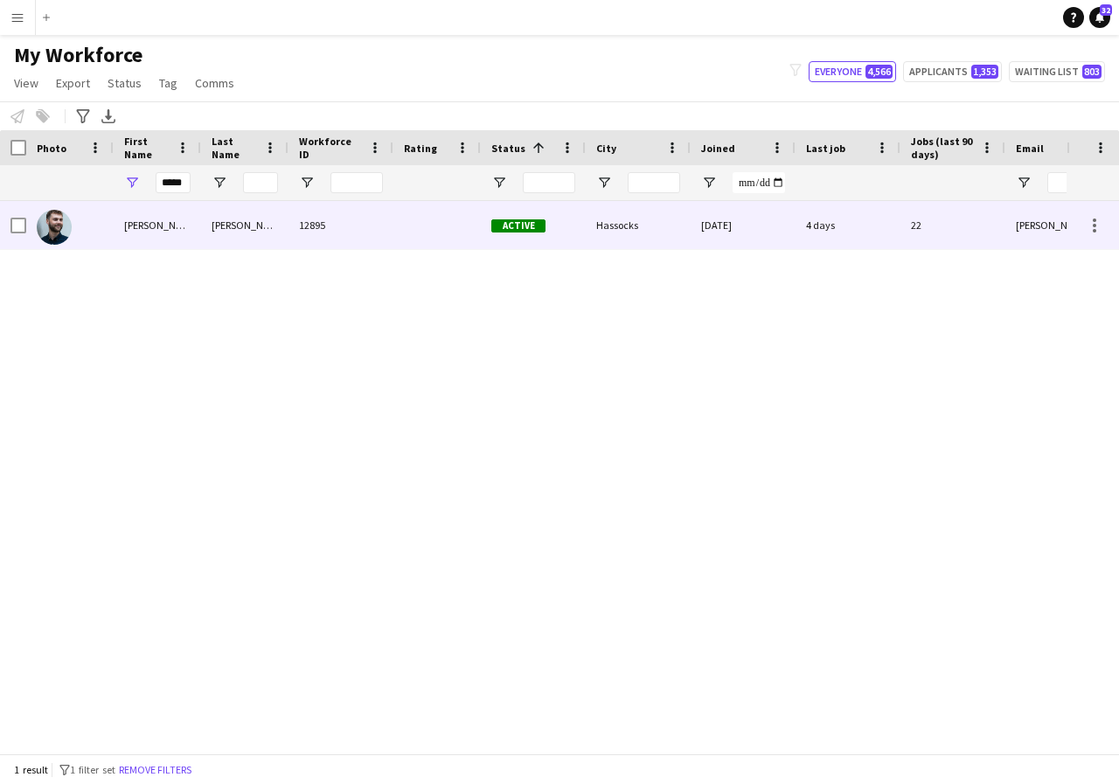
scroll to position [0, 0]
click at [161, 231] on div "Haydn" at bounding box center [157, 225] width 87 height 48
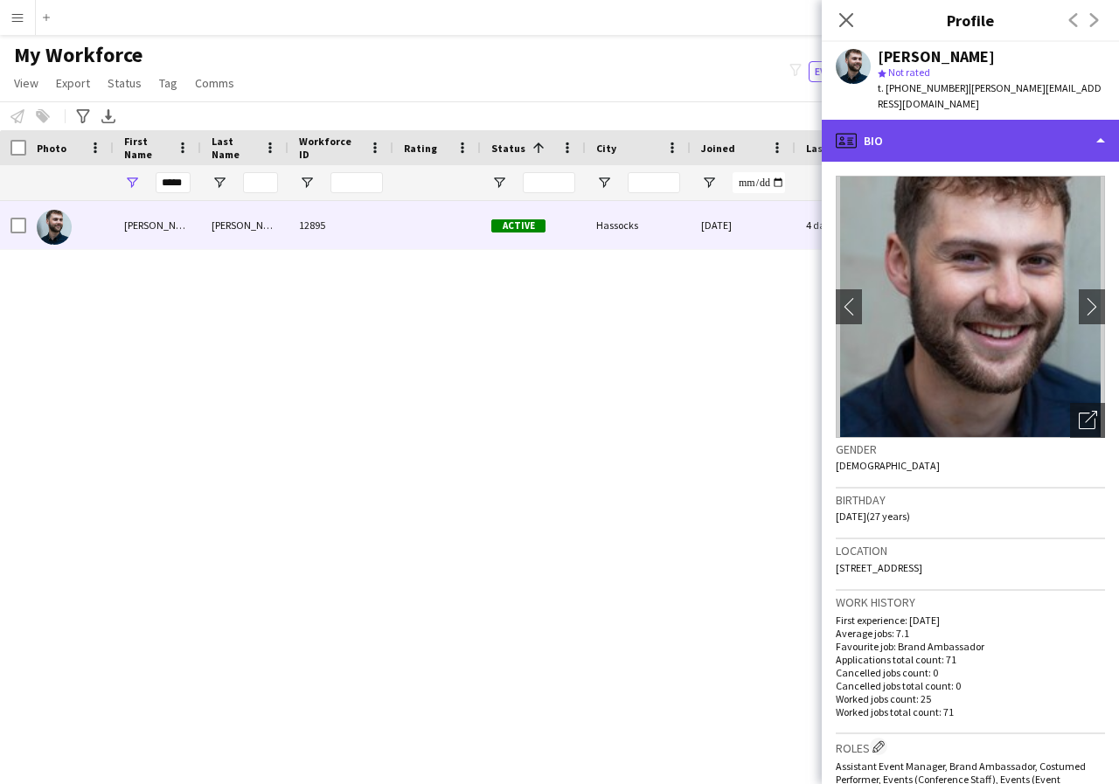
click at [1105, 126] on div "profile Bio" at bounding box center [970, 141] width 297 height 42
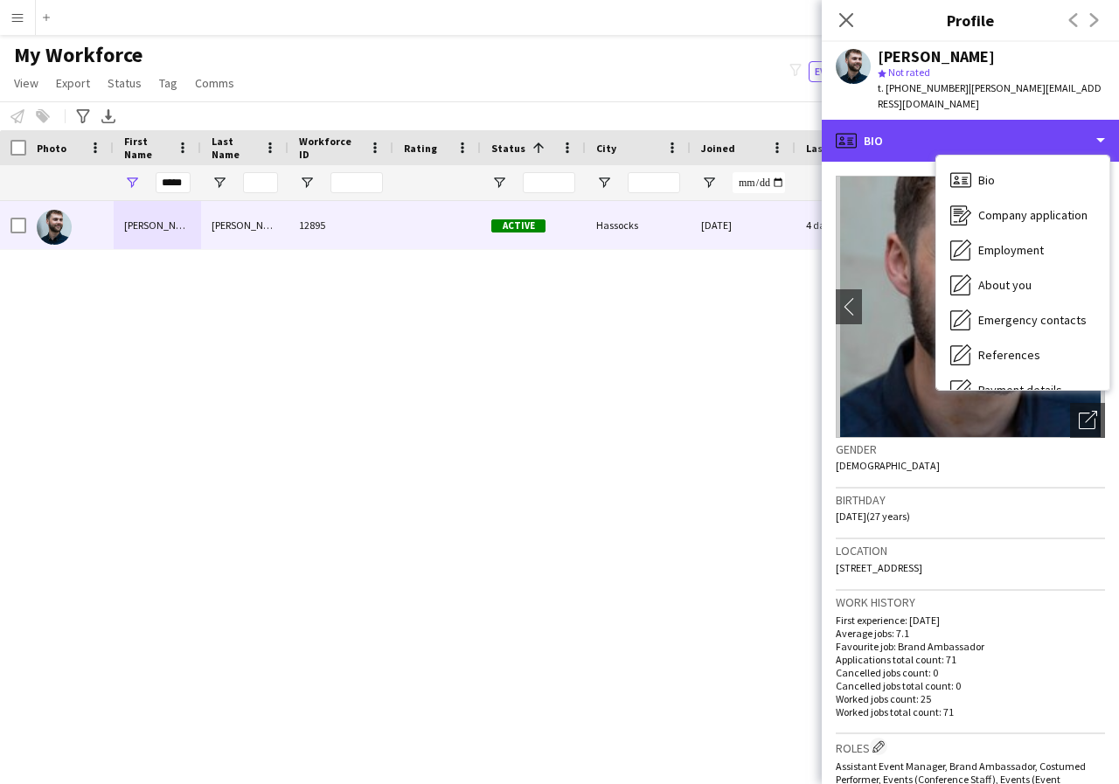
scroll to position [35, 0]
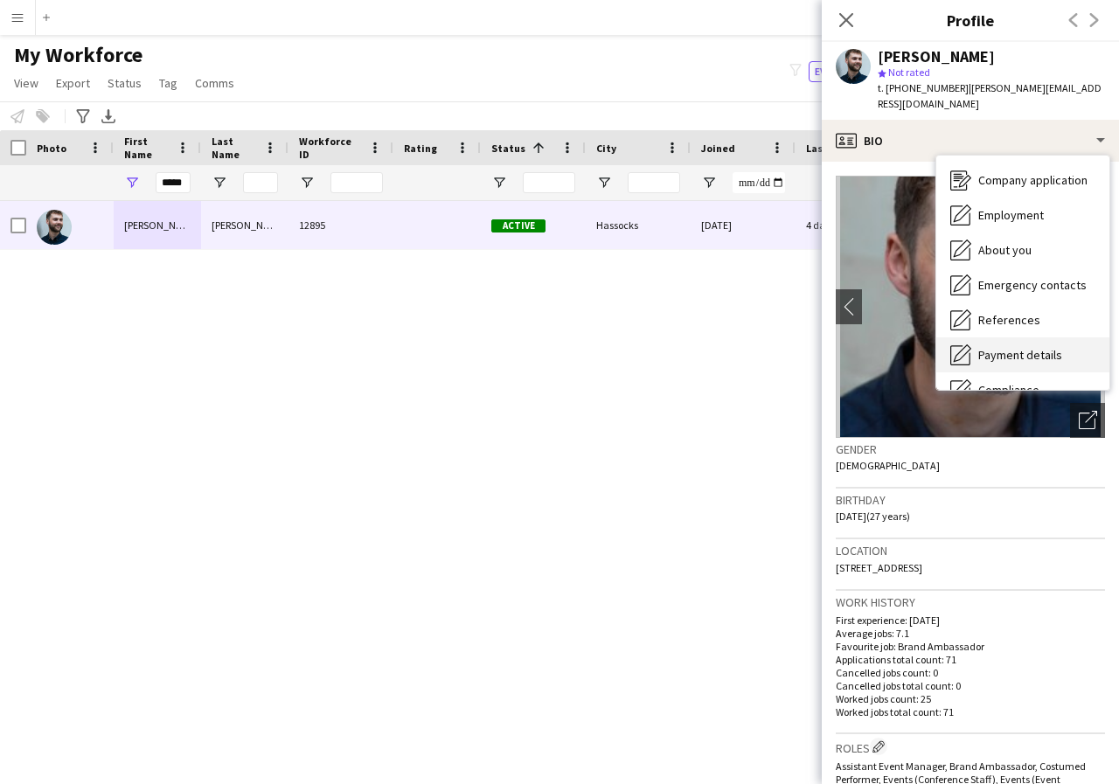
click at [1043, 347] on span "Payment details" at bounding box center [1020, 355] width 84 height 16
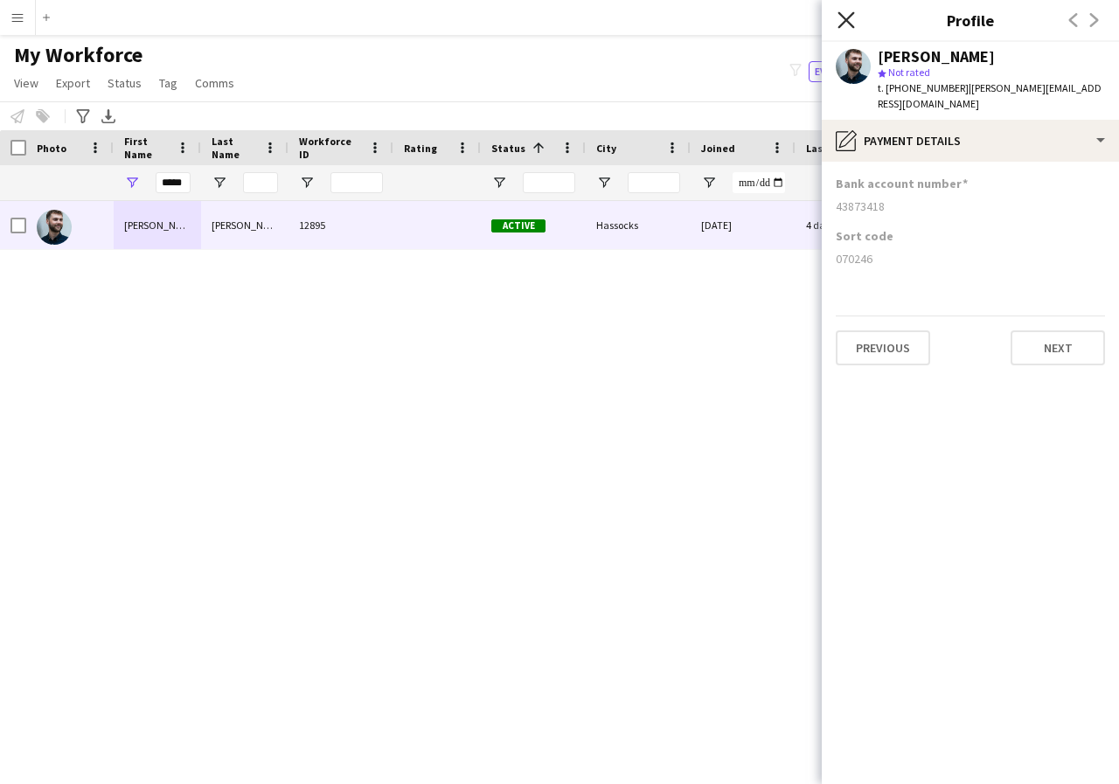
click at [846, 21] on icon at bounding box center [845, 19] width 17 height 17
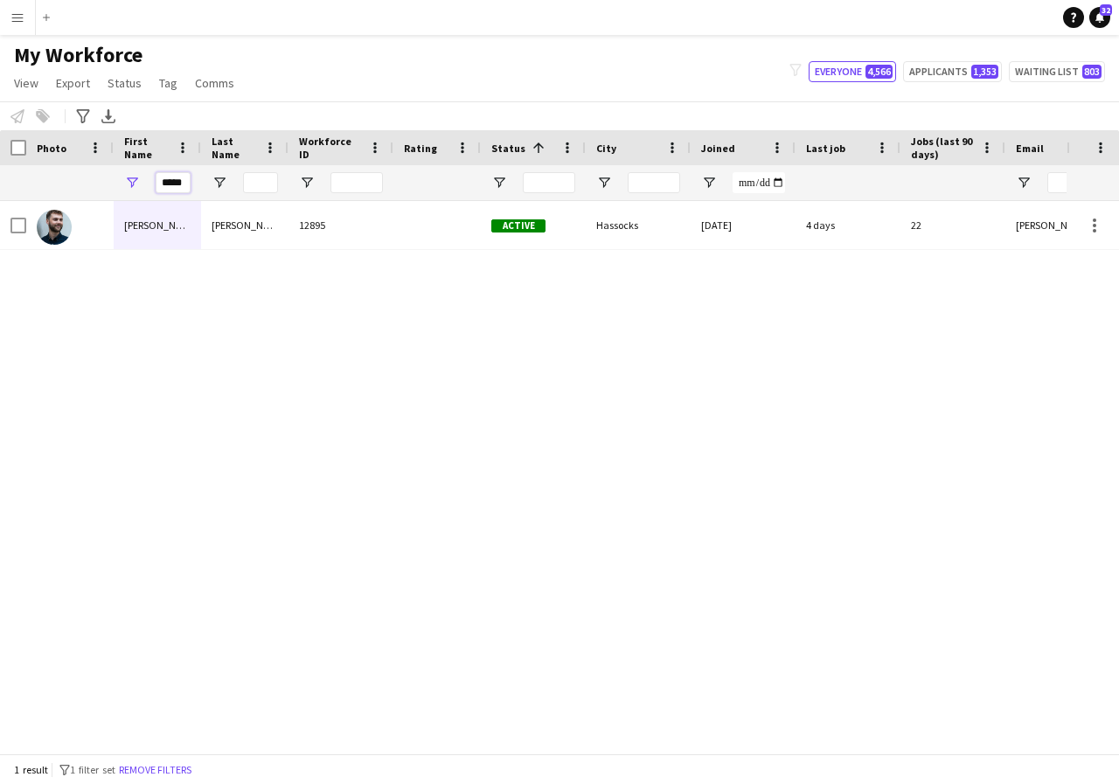
click at [186, 184] on input "*****" at bounding box center [173, 182] width 35 height 21
type input "*"
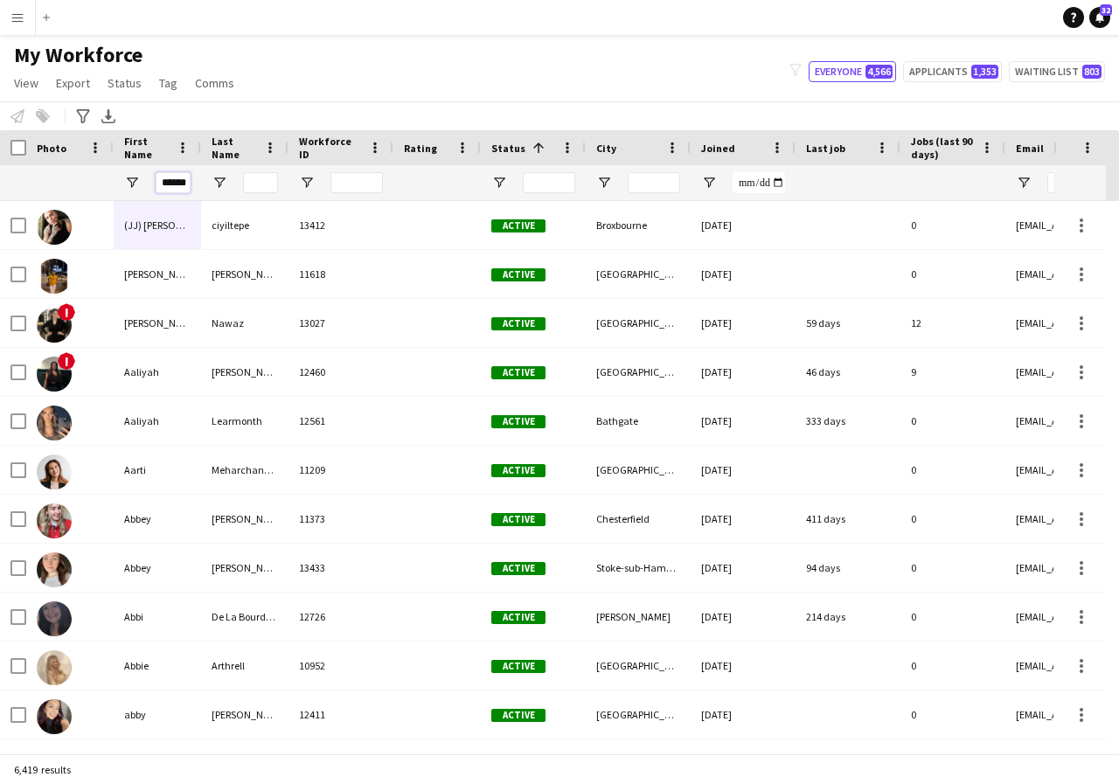
scroll to position [0, 3]
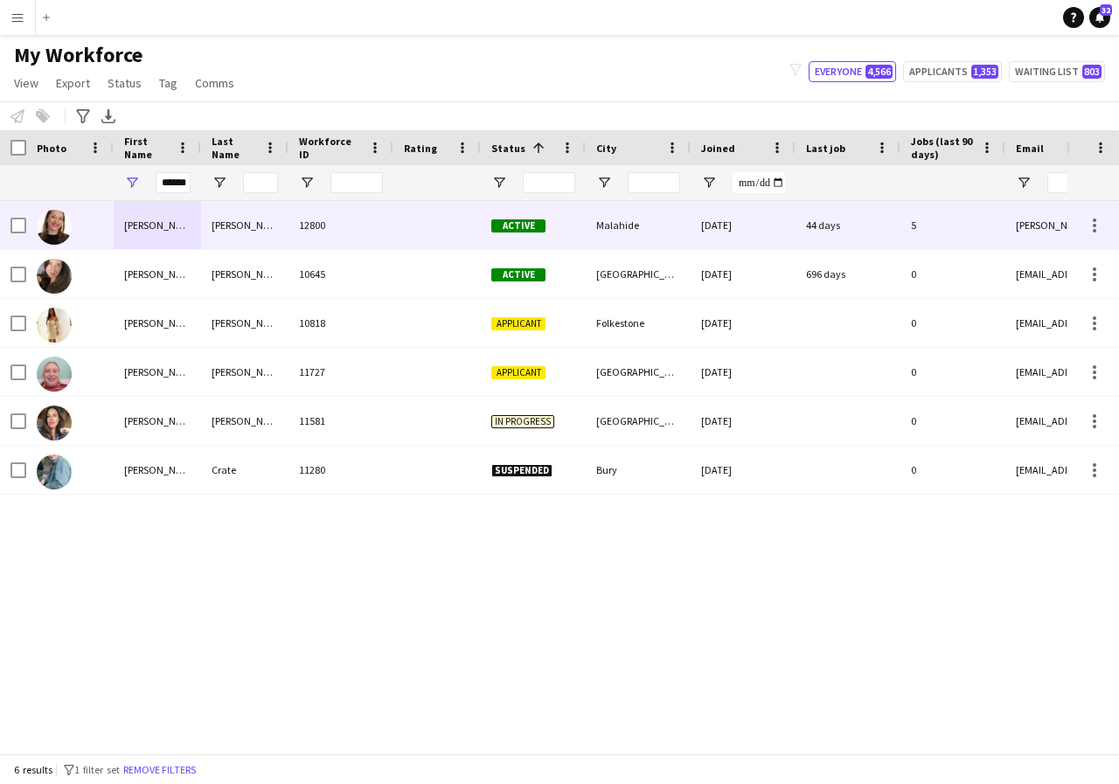
click at [178, 233] on div "Helena" at bounding box center [157, 225] width 87 height 48
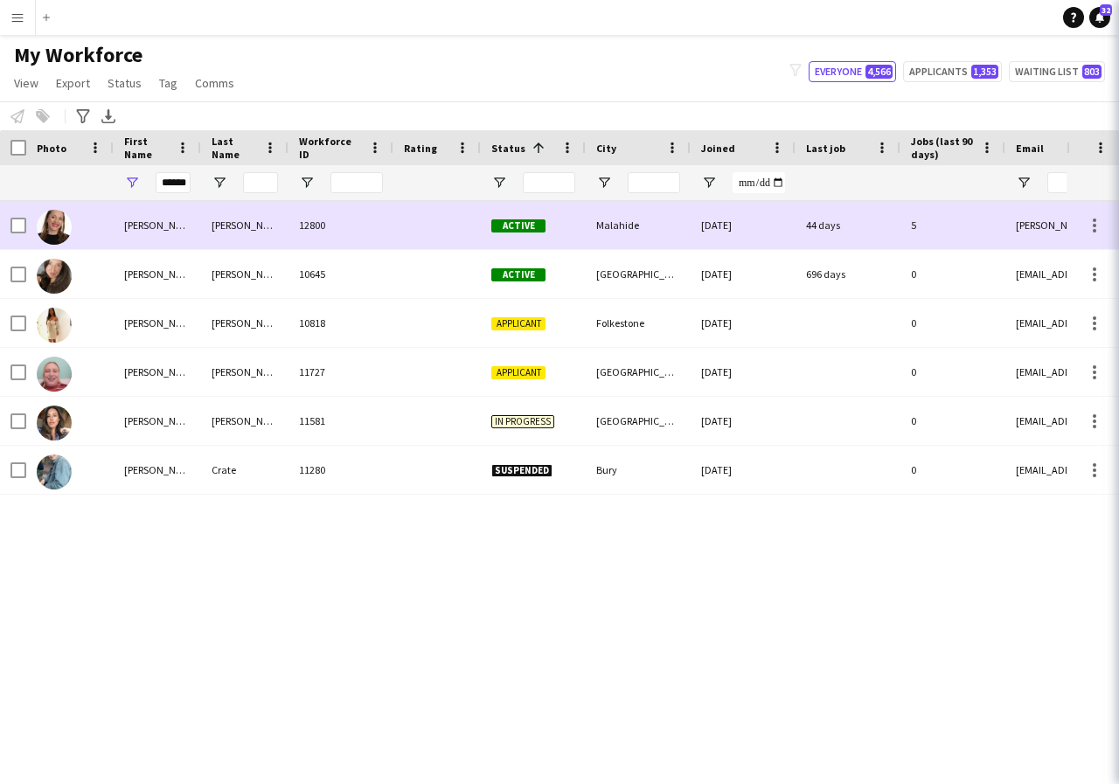
scroll to position [0, 0]
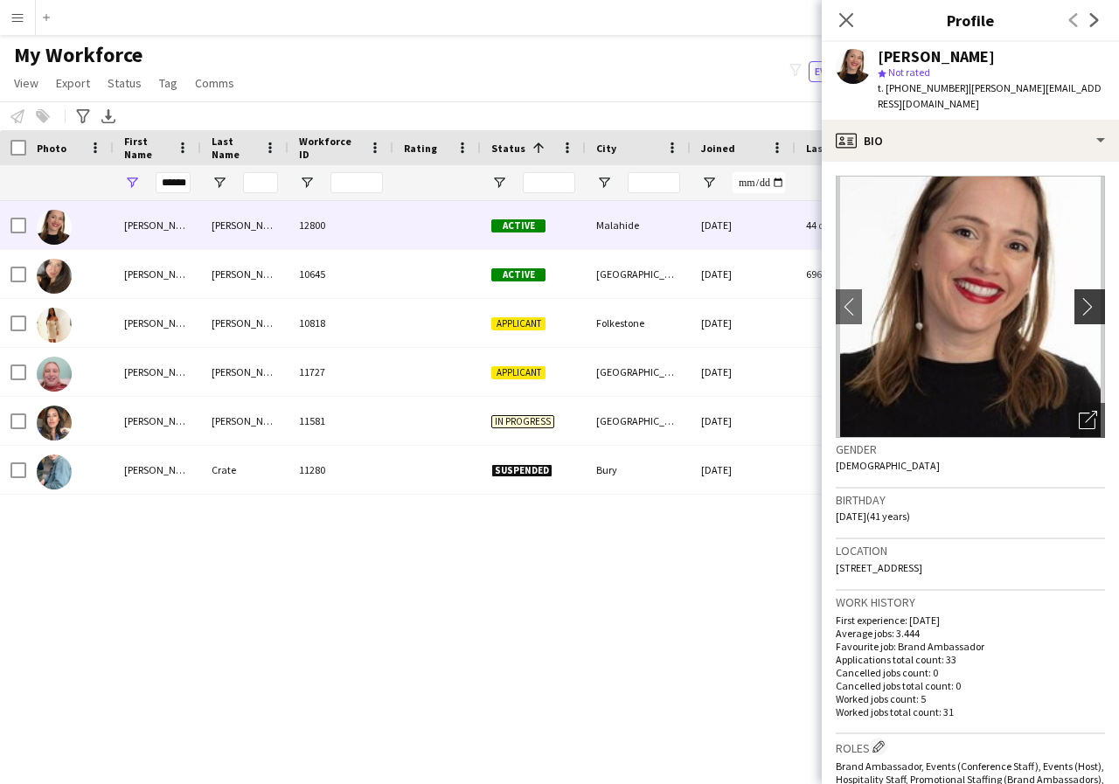
click at [1079, 297] on app-icon "chevron-right" at bounding box center [1092, 306] width 27 height 18
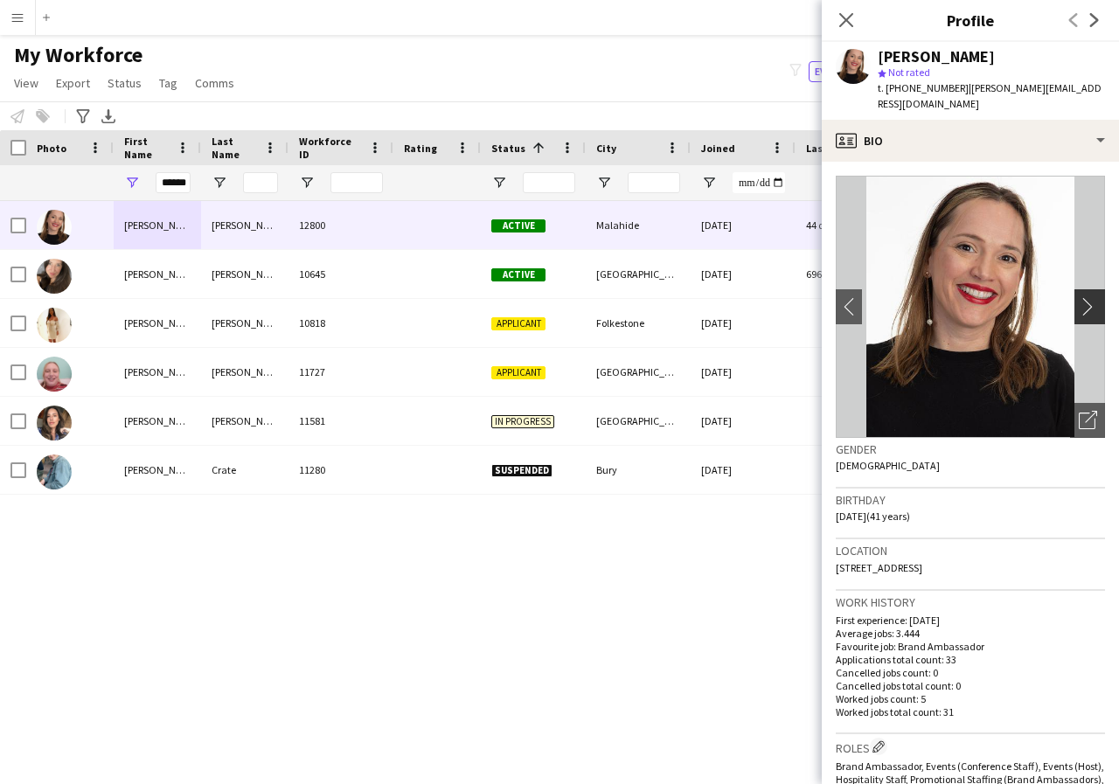
click at [1079, 297] on app-icon "chevron-right" at bounding box center [1092, 306] width 27 height 18
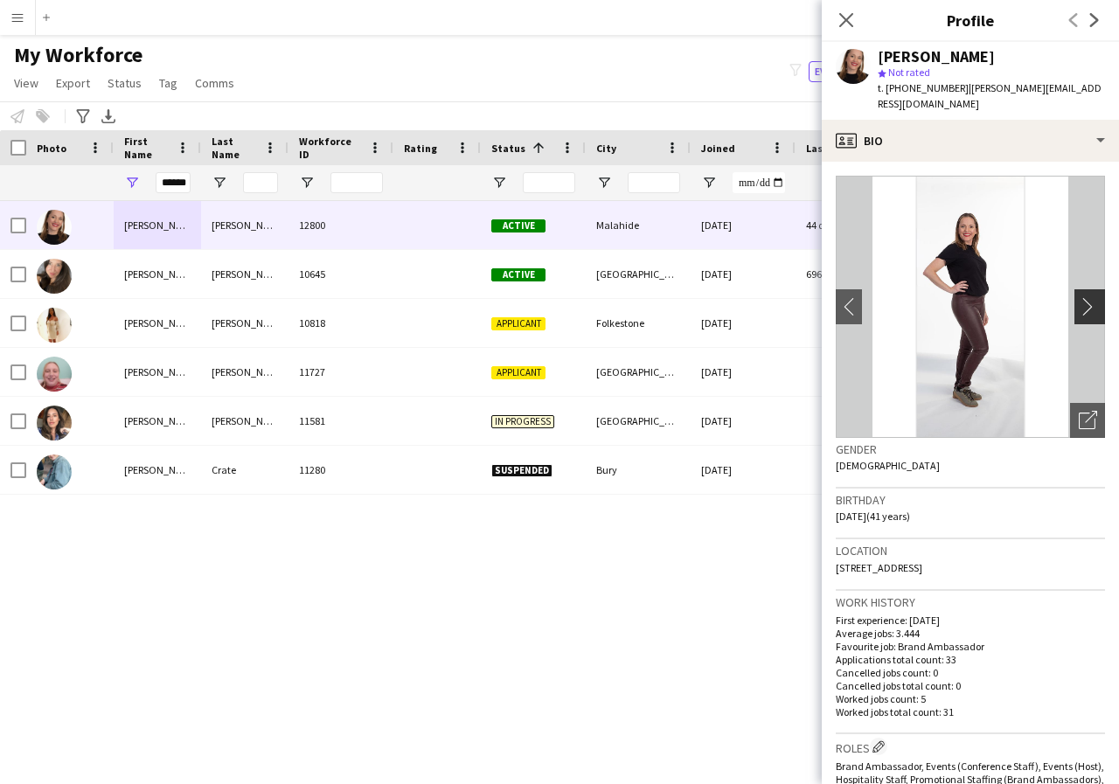
click at [1079, 297] on app-icon "chevron-right" at bounding box center [1092, 306] width 27 height 18
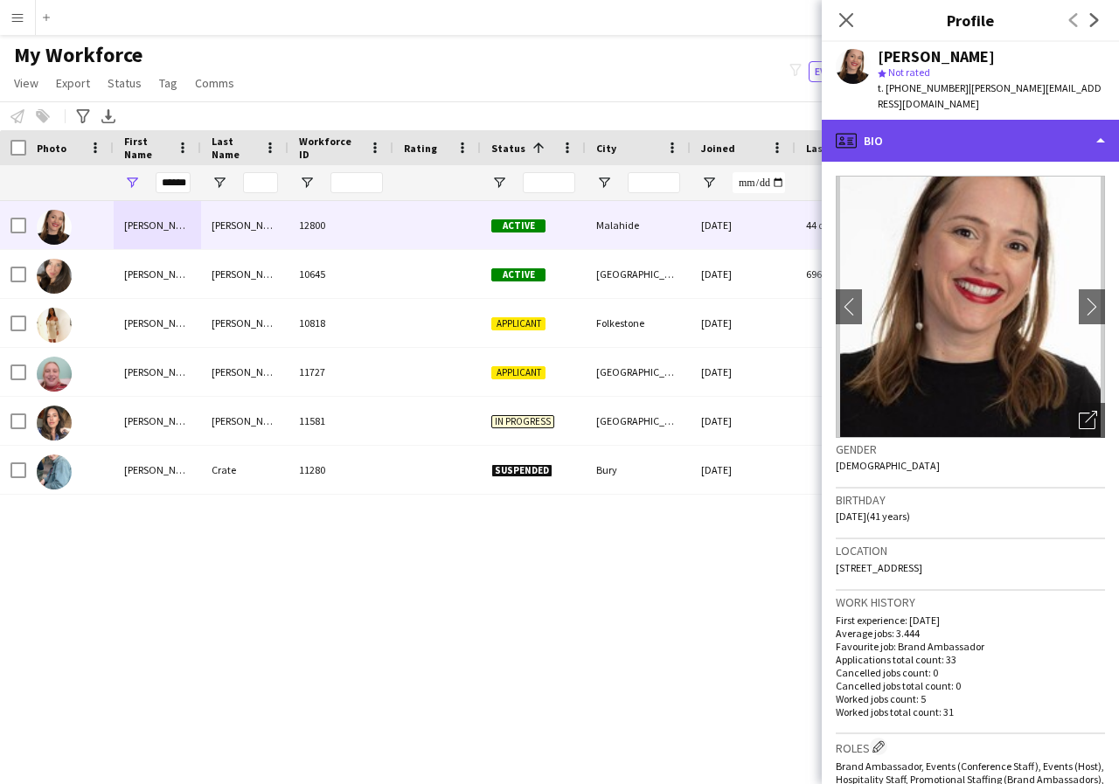
click at [1099, 128] on div "profile Bio" at bounding box center [970, 141] width 297 height 42
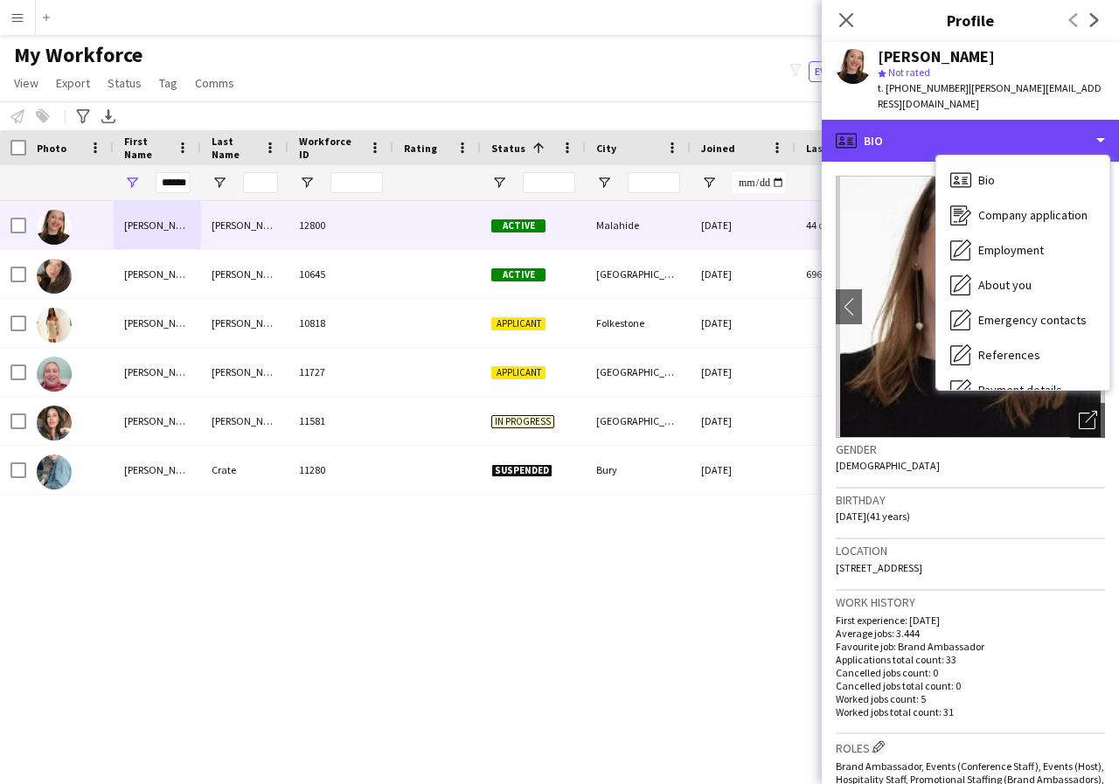
scroll to position [35, 0]
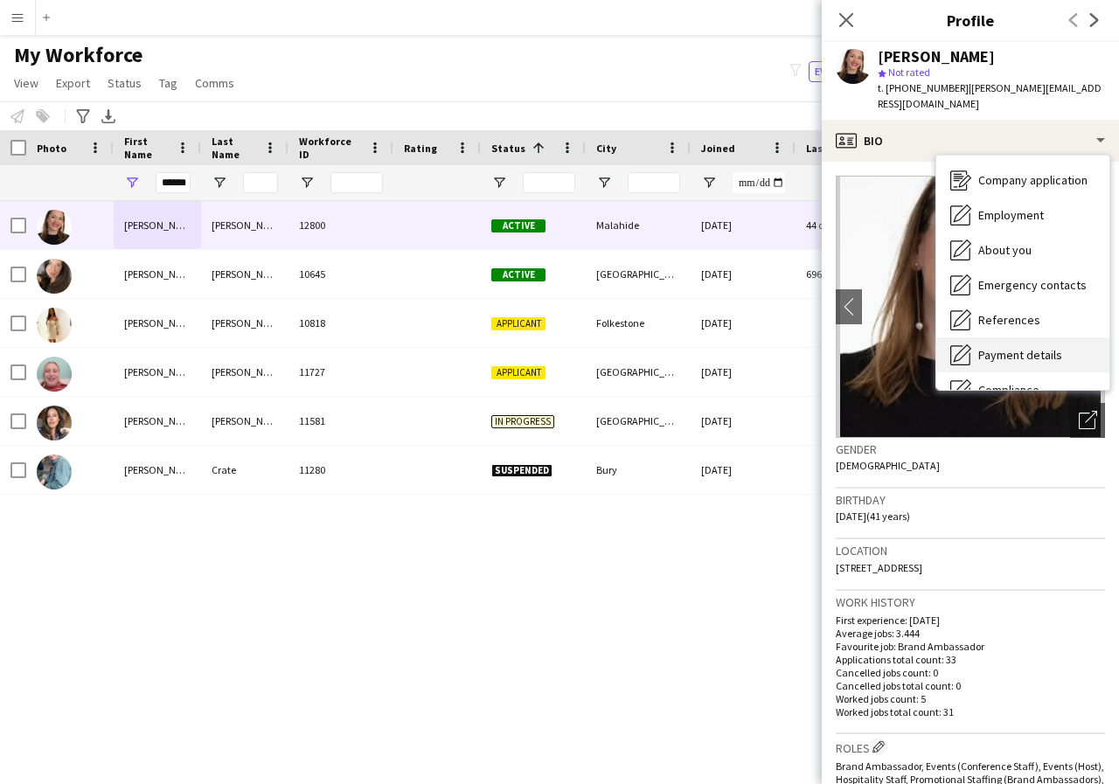
click at [1025, 347] on span "Payment details" at bounding box center [1020, 355] width 84 height 16
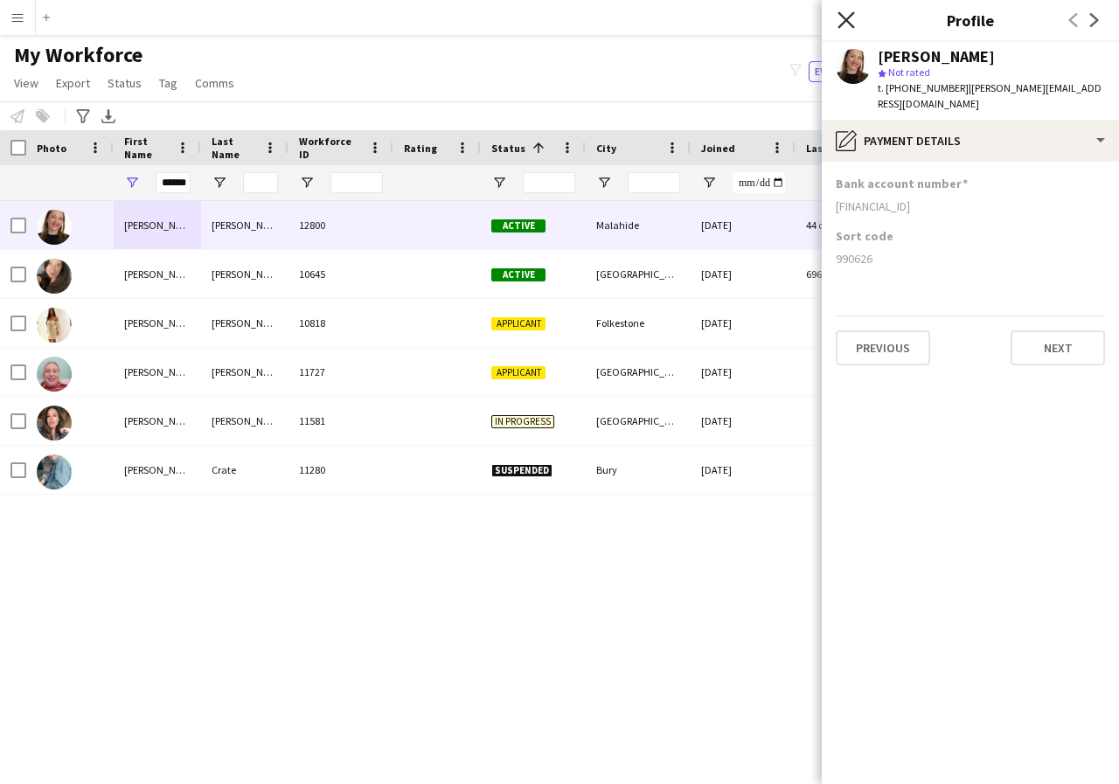
click at [844, 22] on icon at bounding box center [845, 19] width 17 height 17
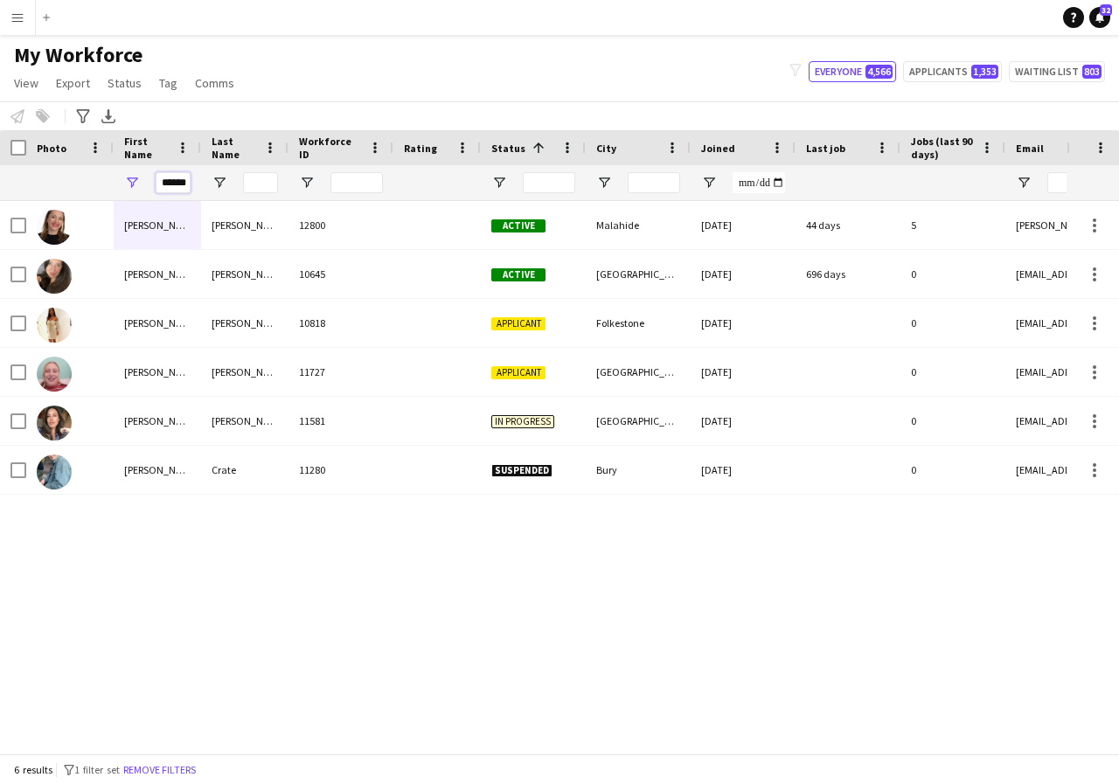
click at [185, 186] on input "******" at bounding box center [173, 182] width 35 height 21
type input "*"
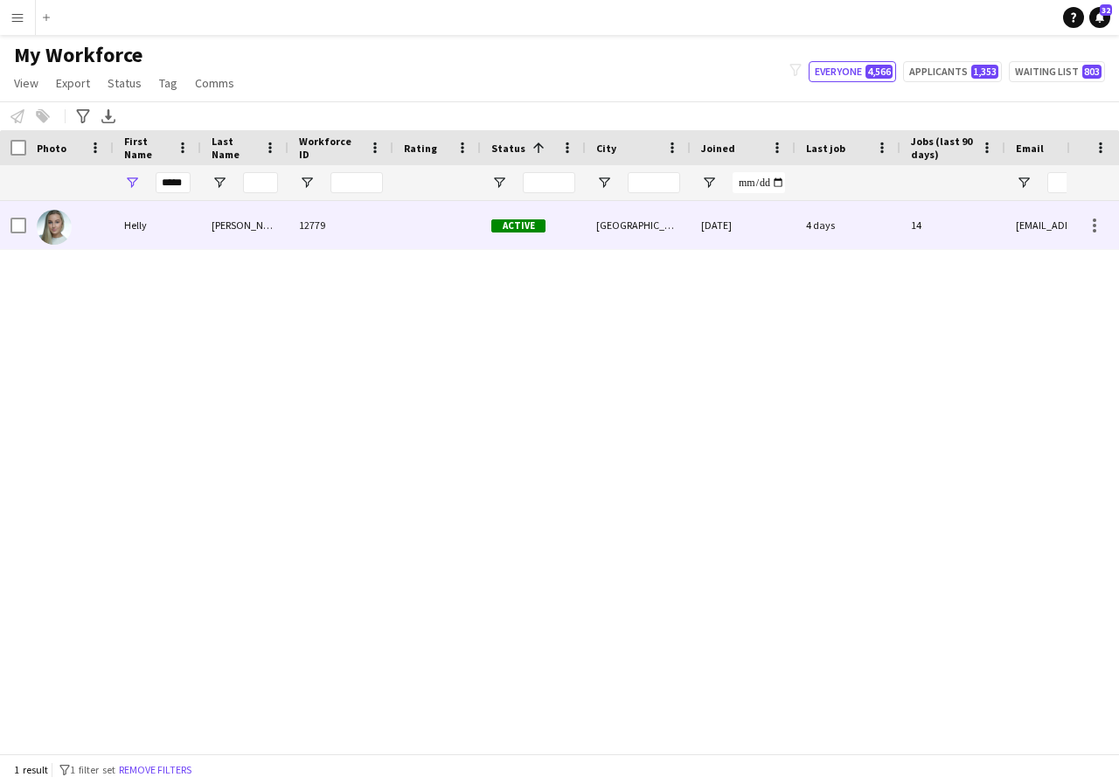
click at [170, 224] on div "Helly" at bounding box center [157, 225] width 87 height 48
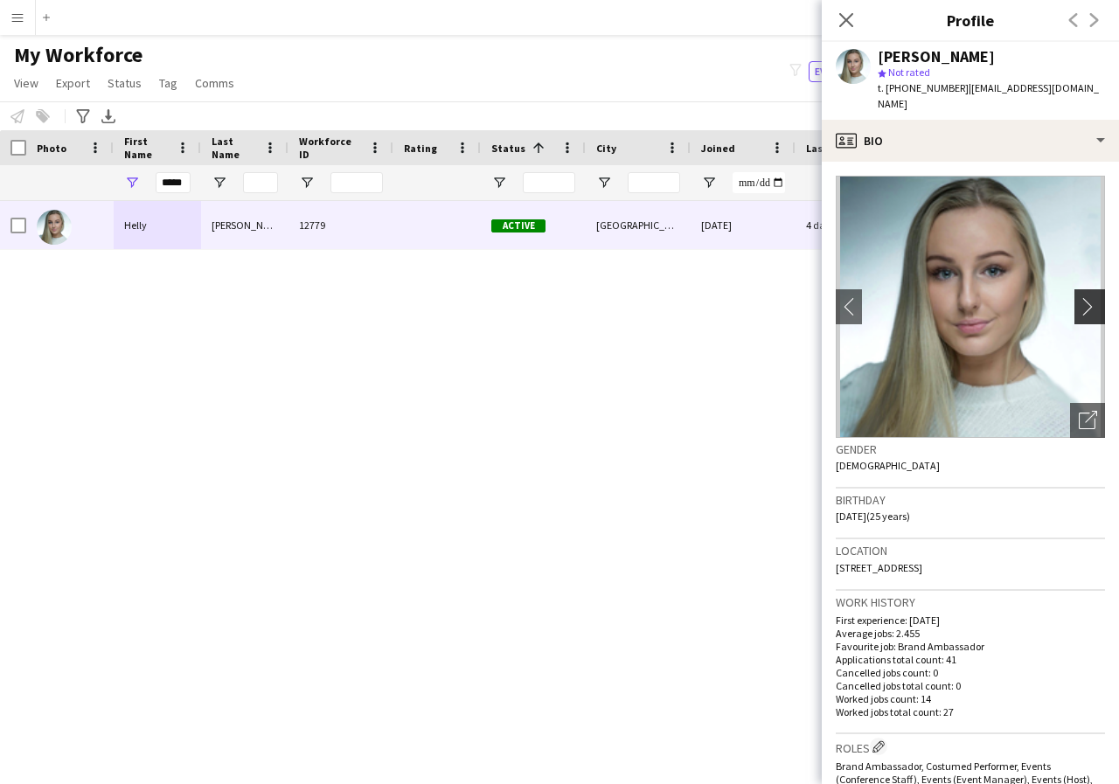
click at [1079, 297] on app-icon "chevron-right" at bounding box center [1092, 306] width 27 height 18
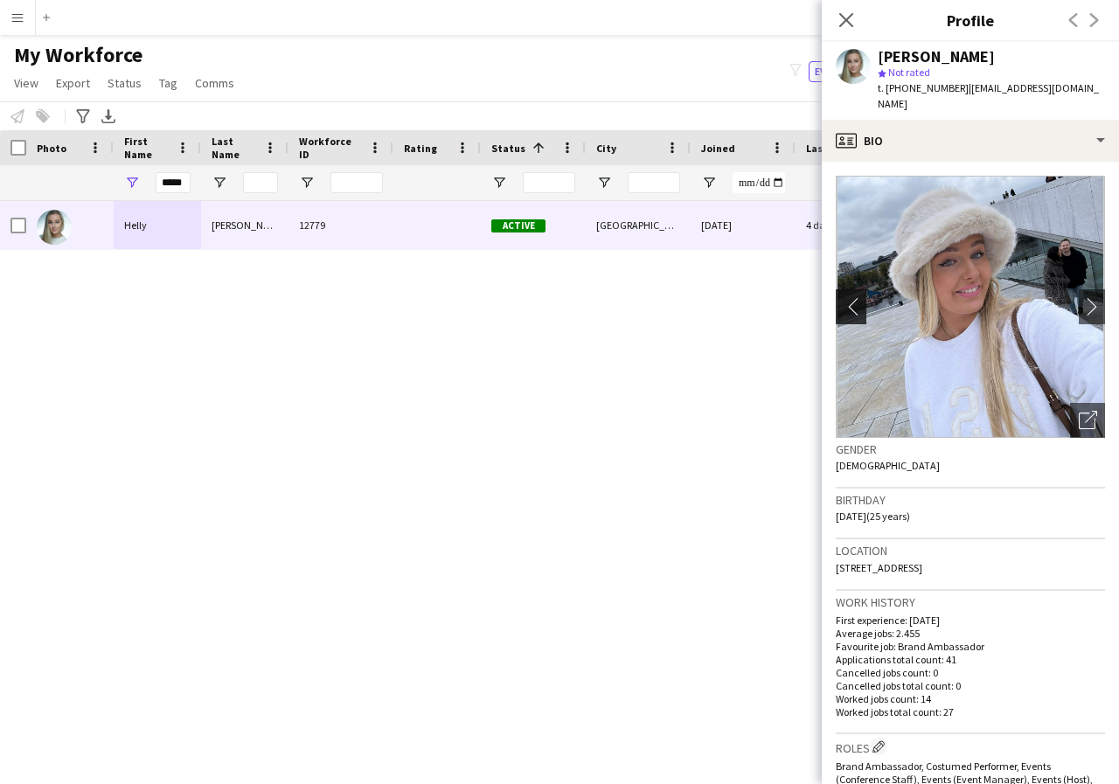
click at [847, 297] on app-icon "chevron-left" at bounding box center [849, 306] width 27 height 18
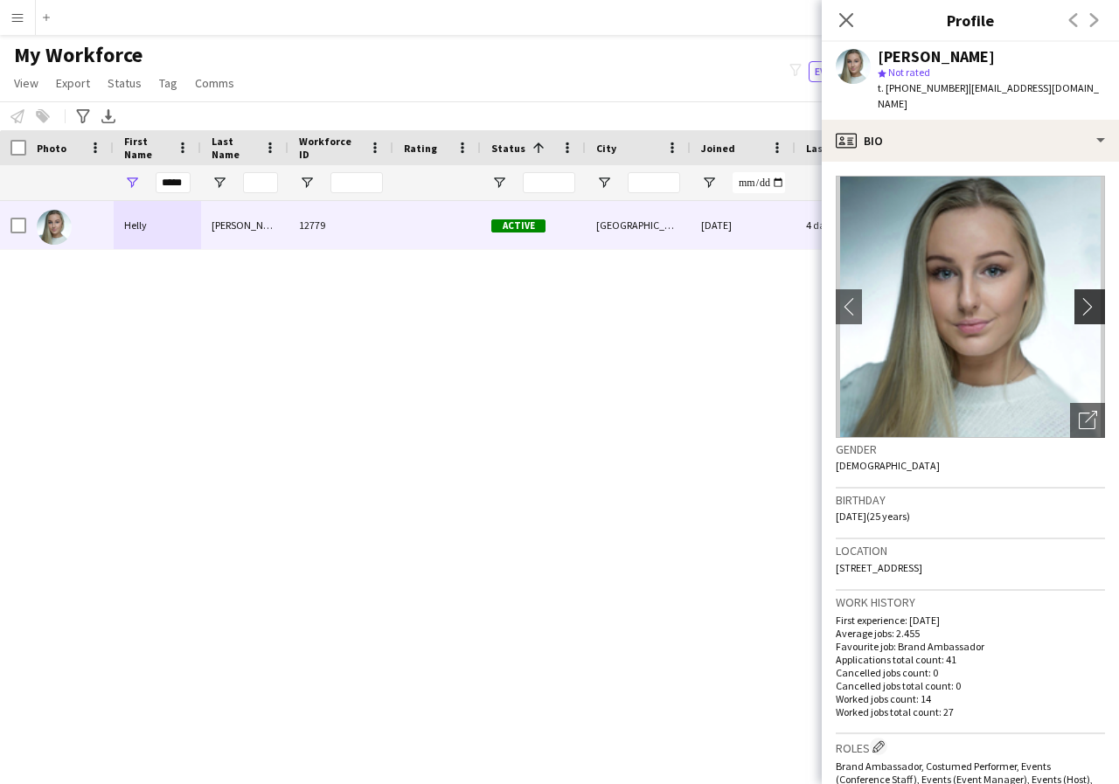
click at [1079, 297] on app-icon "chevron-right" at bounding box center [1092, 306] width 27 height 18
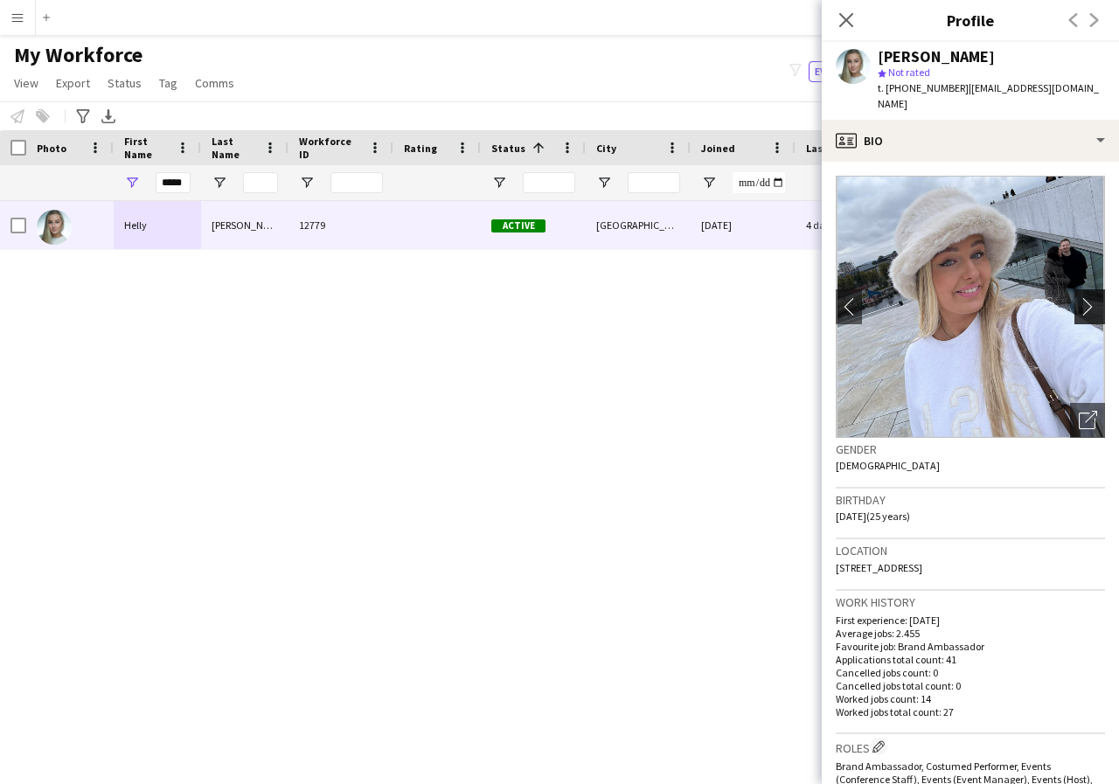
click at [1079, 297] on app-icon "chevron-right" at bounding box center [1092, 306] width 27 height 18
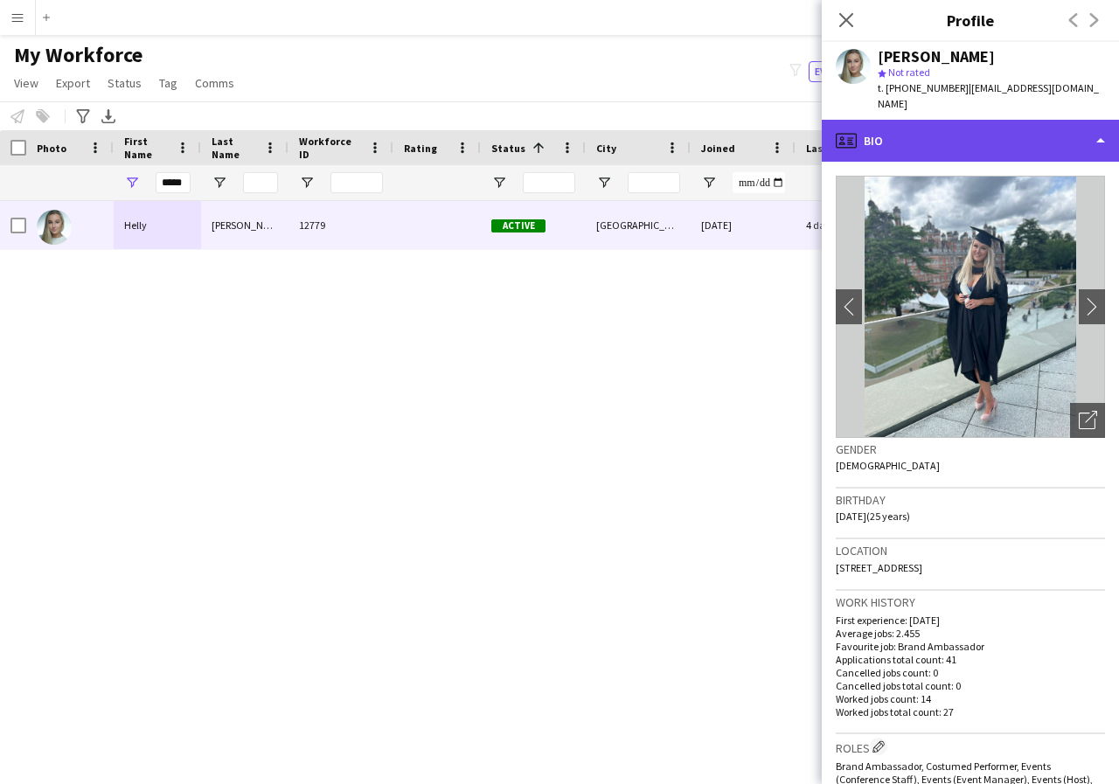
click at [1101, 124] on div "profile Bio" at bounding box center [970, 141] width 297 height 42
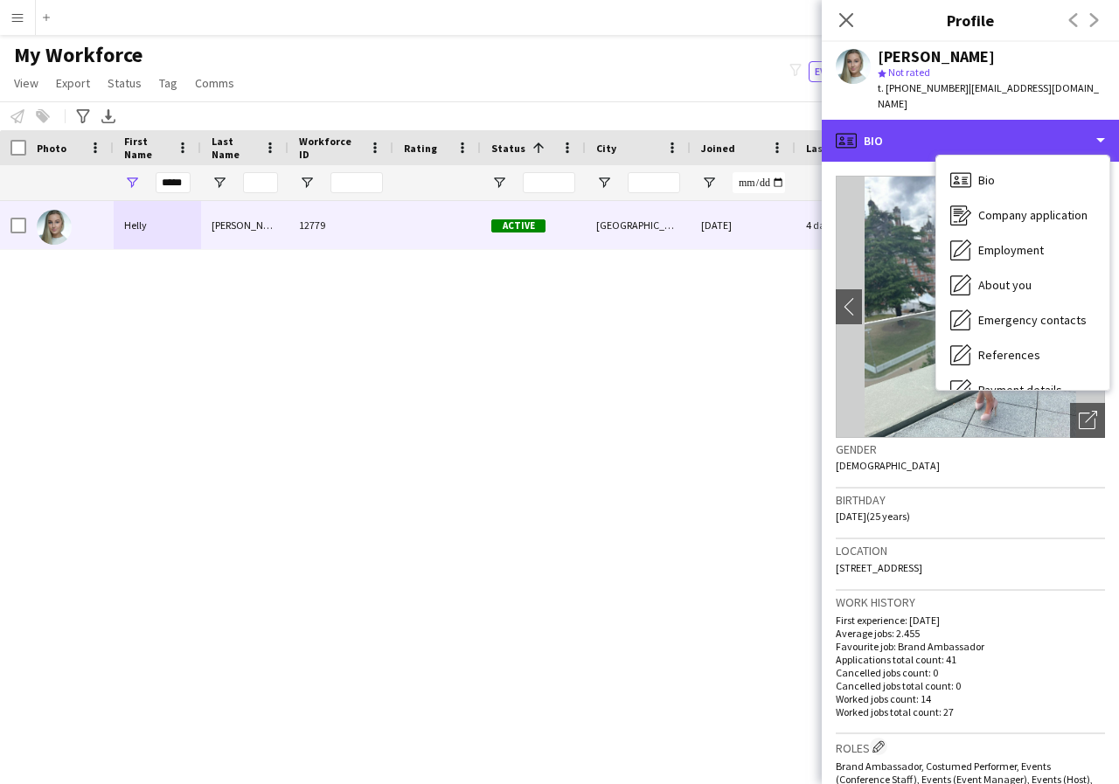
scroll to position [35, 0]
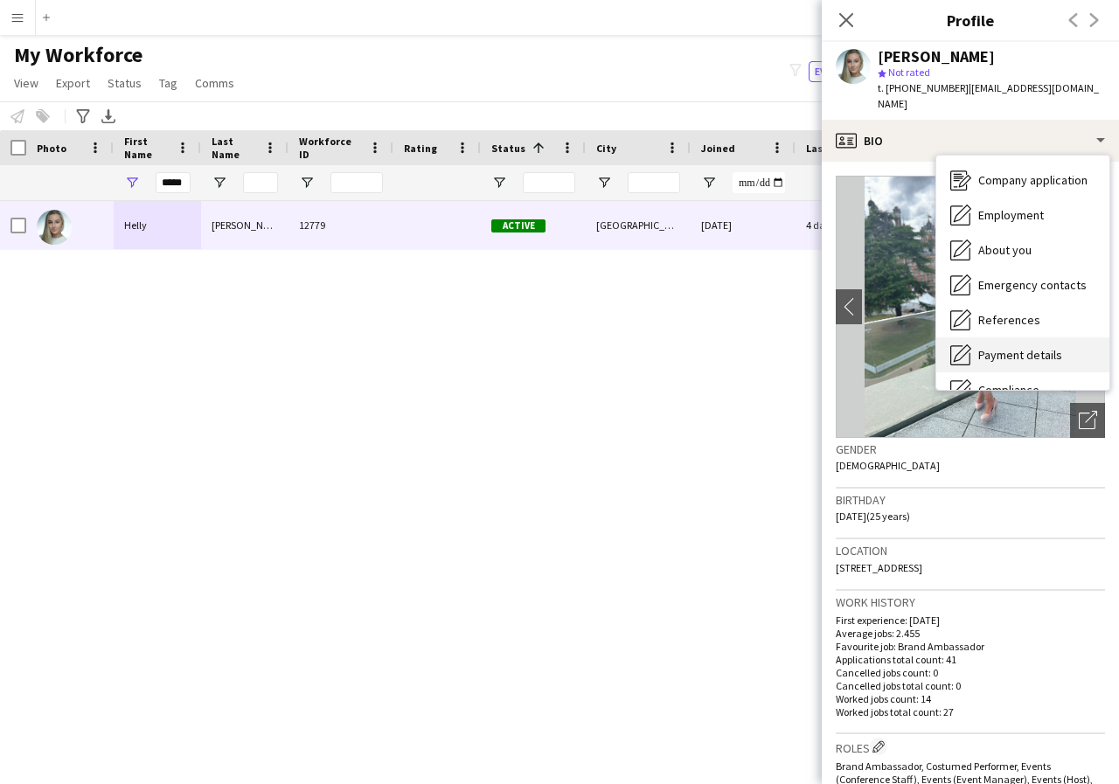
click at [1036, 347] on span "Payment details" at bounding box center [1020, 355] width 84 height 16
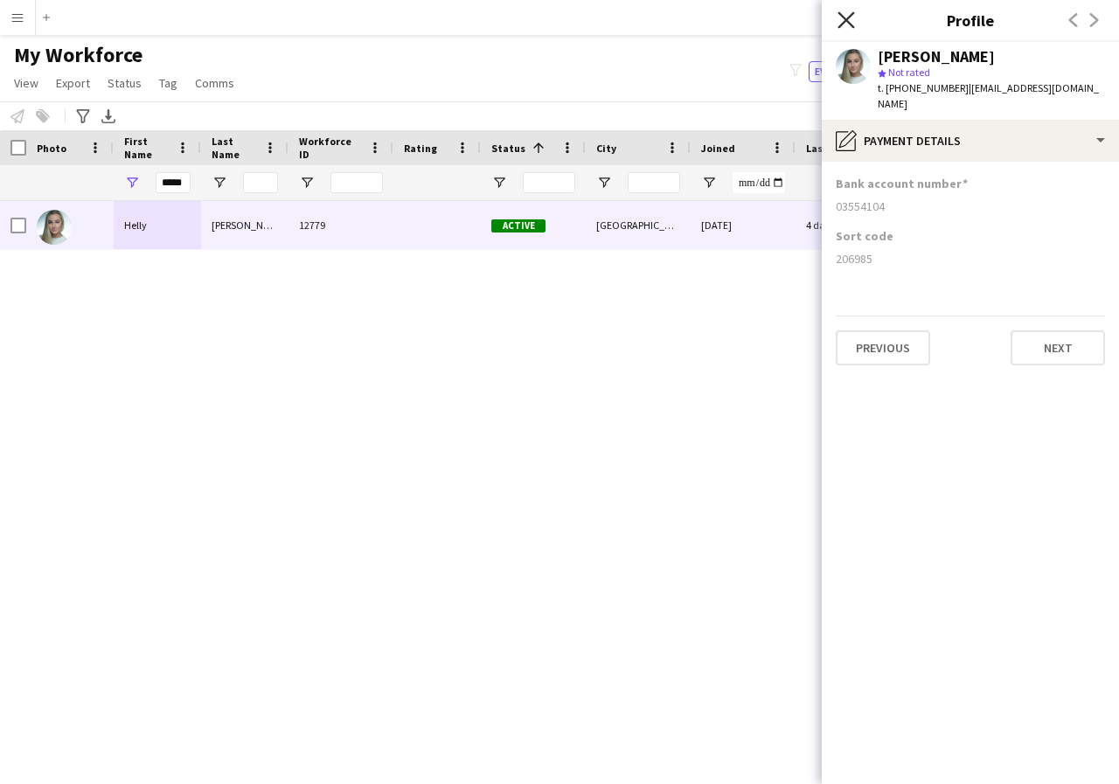
click at [846, 19] on icon at bounding box center [845, 19] width 17 height 17
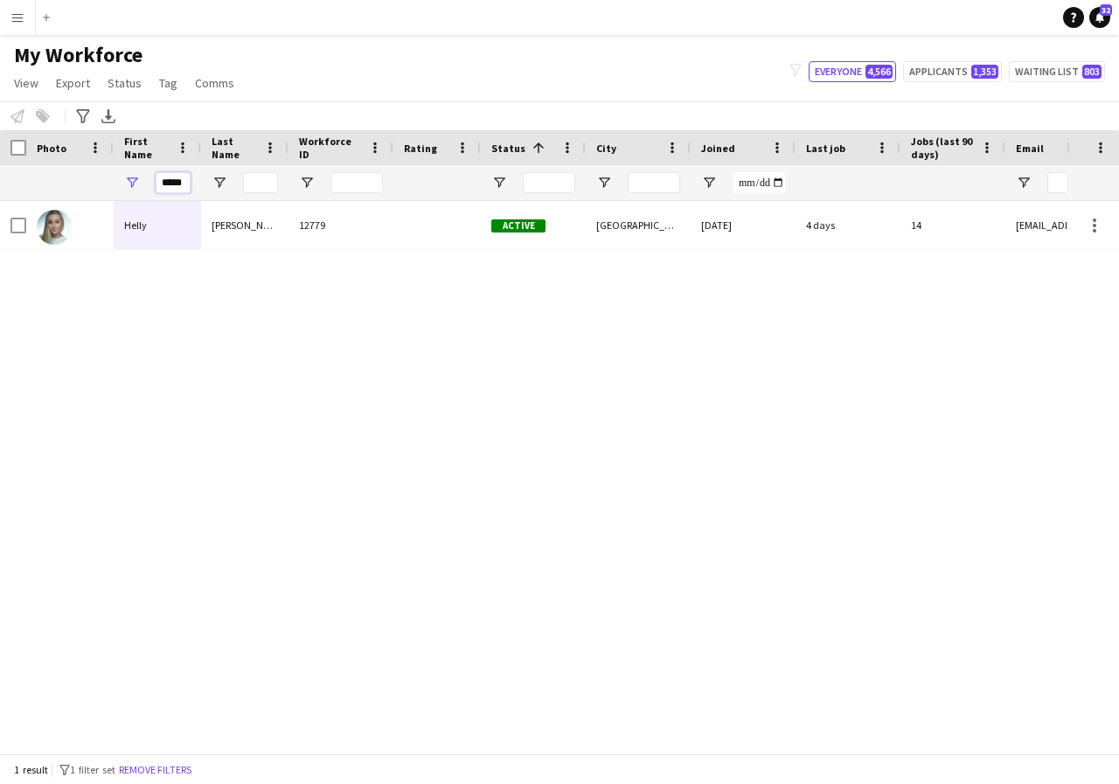
click at [190, 183] on input "*****" at bounding box center [173, 182] width 35 height 21
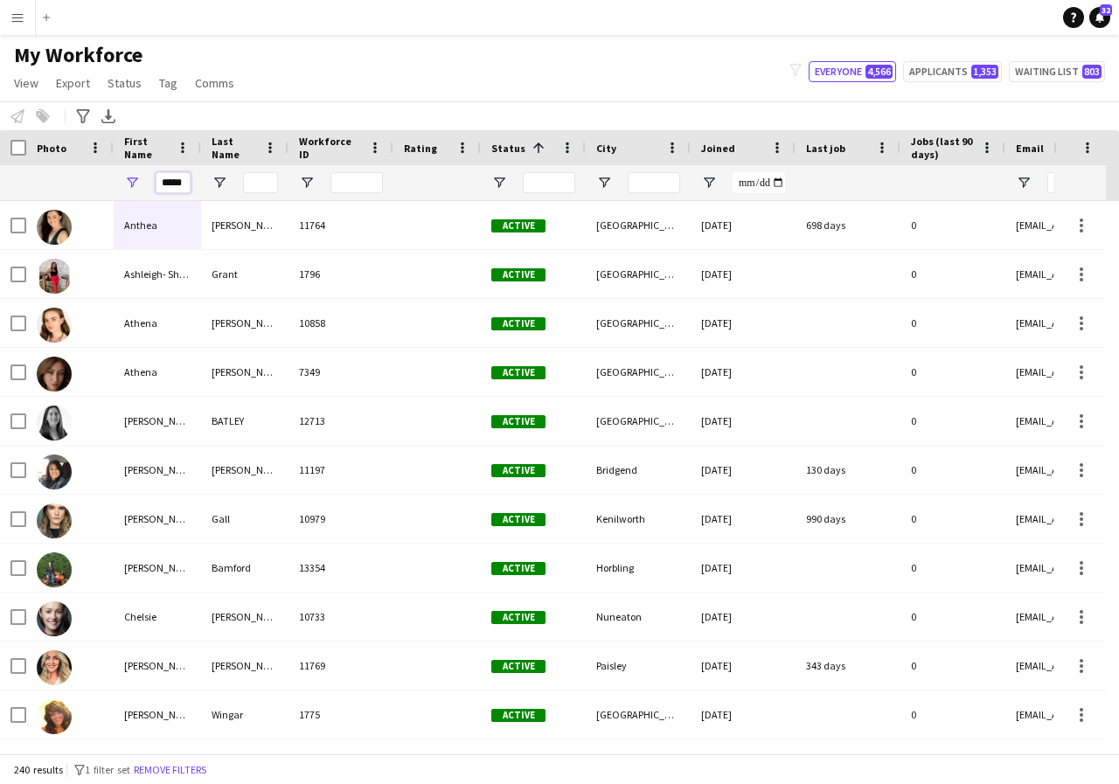
scroll to position [0, 1]
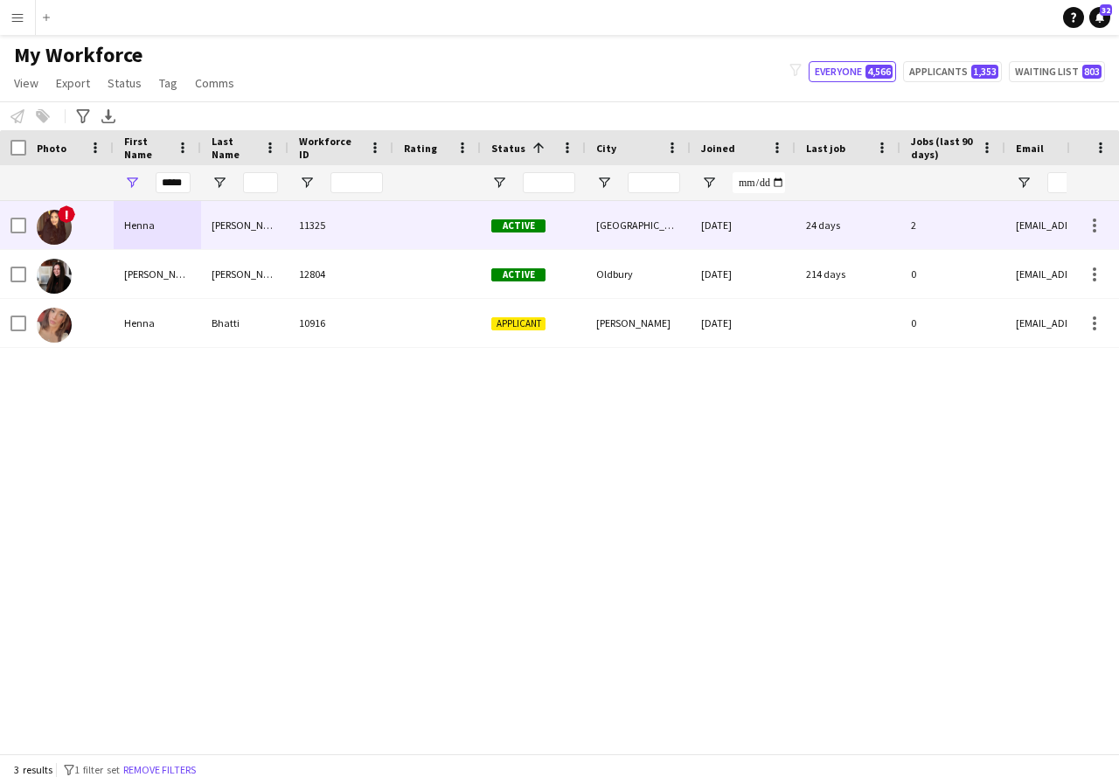
click at [163, 227] on div "Henna" at bounding box center [157, 225] width 87 height 48
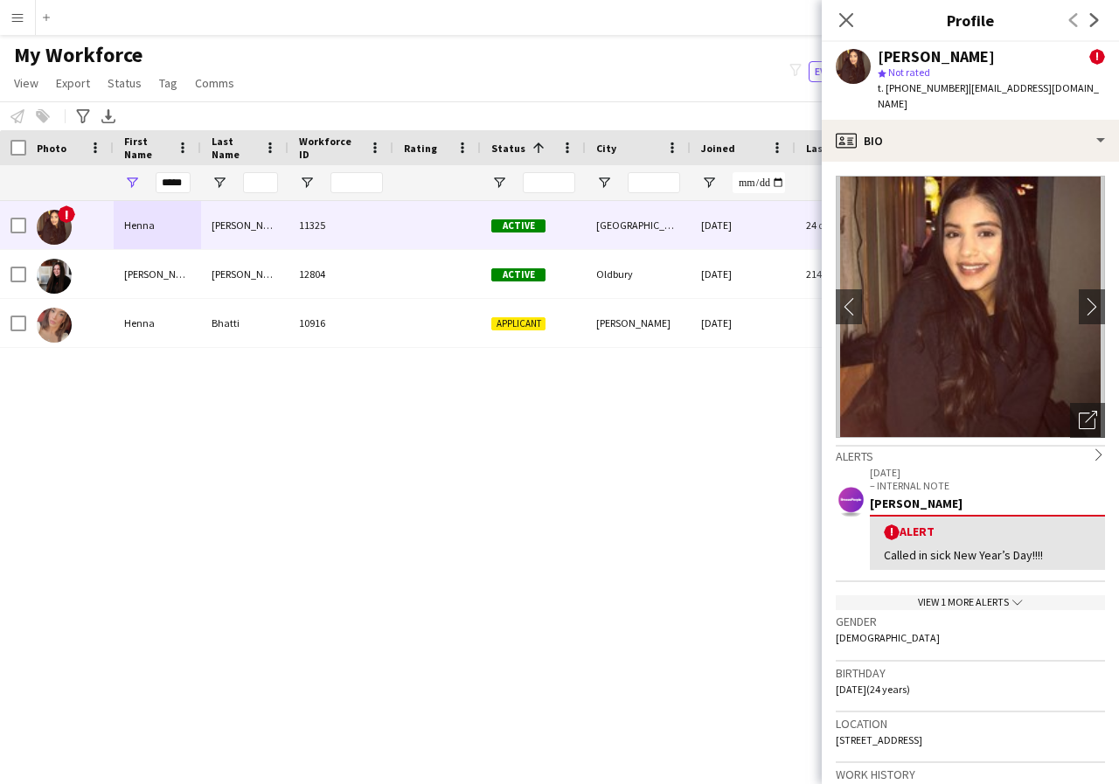
click at [1000, 595] on div "View 1 more alerts chevron-down" at bounding box center [970, 602] width 269 height 15
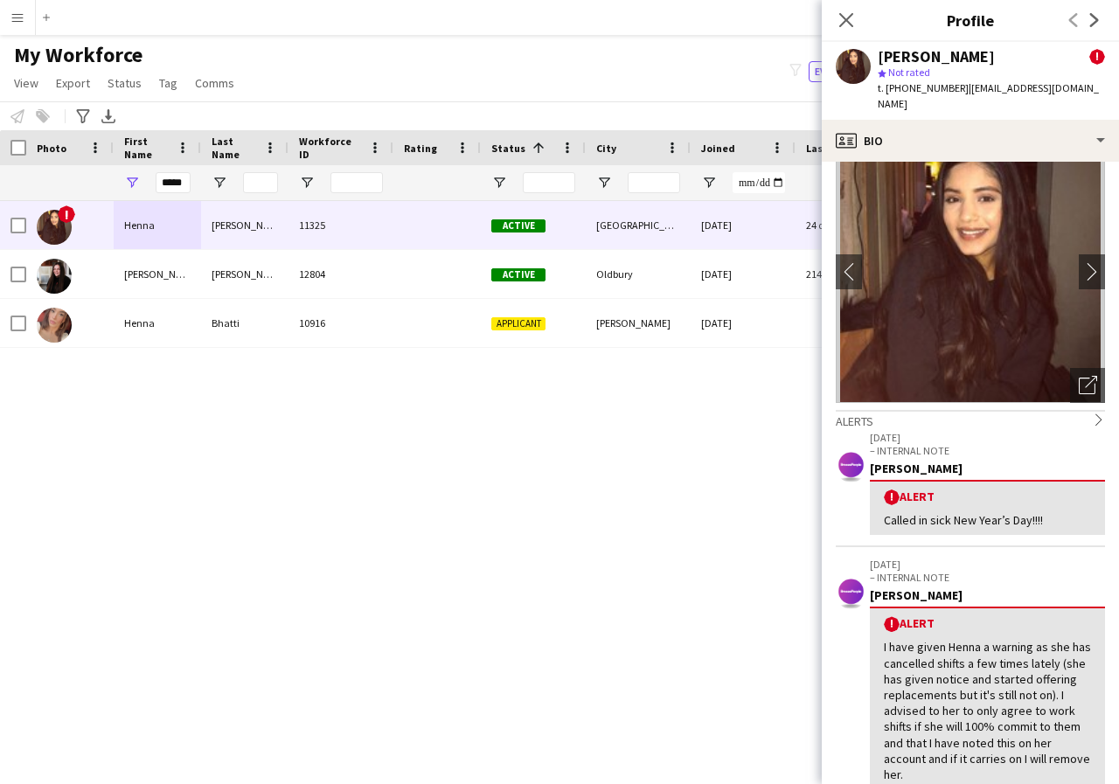
scroll to position [122, 0]
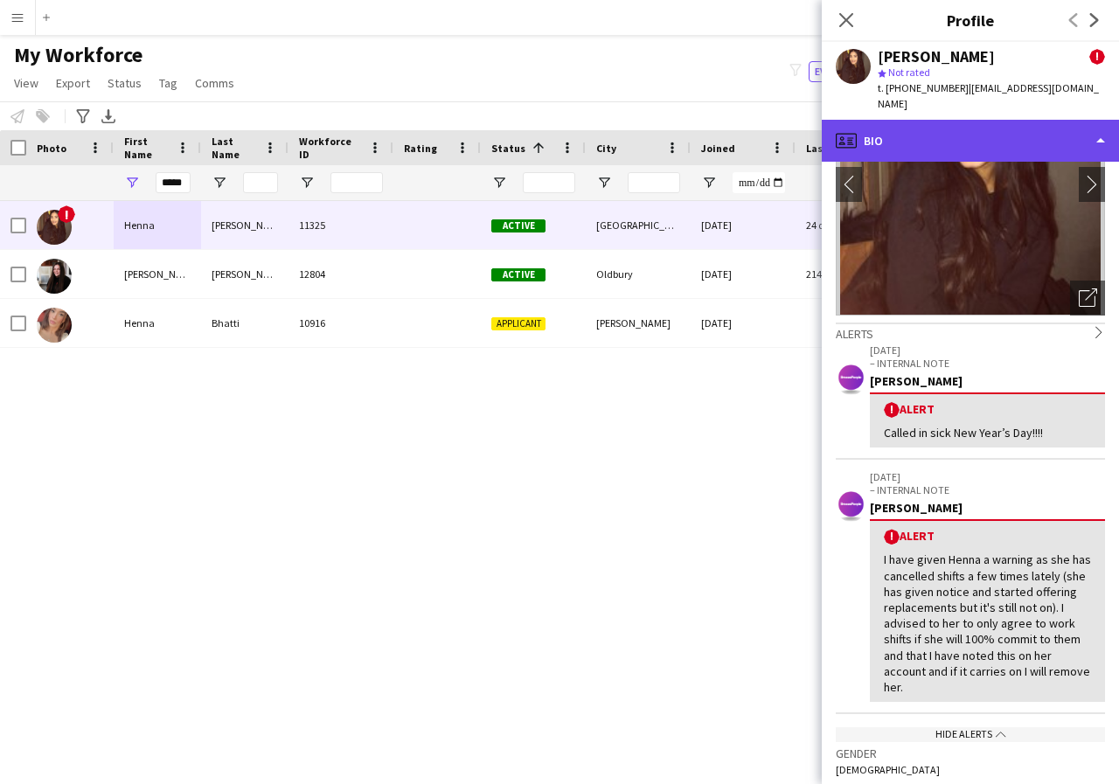
click at [1103, 128] on div "profile Bio" at bounding box center [970, 141] width 297 height 42
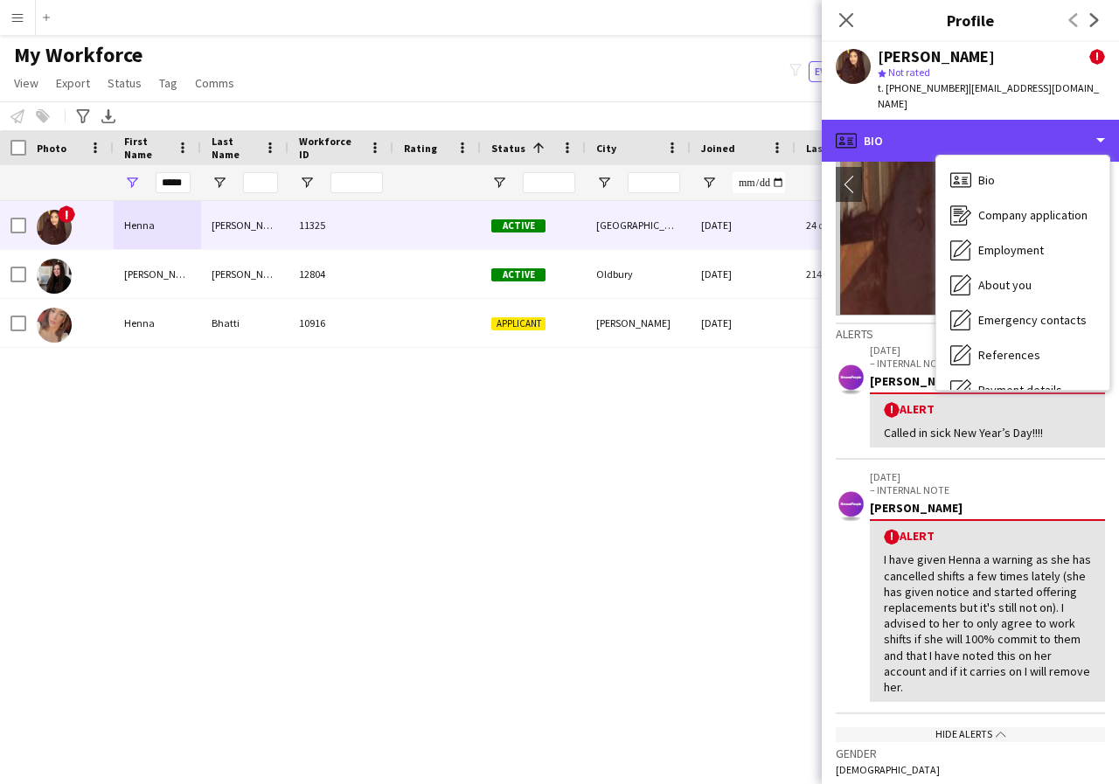
scroll to position [35, 0]
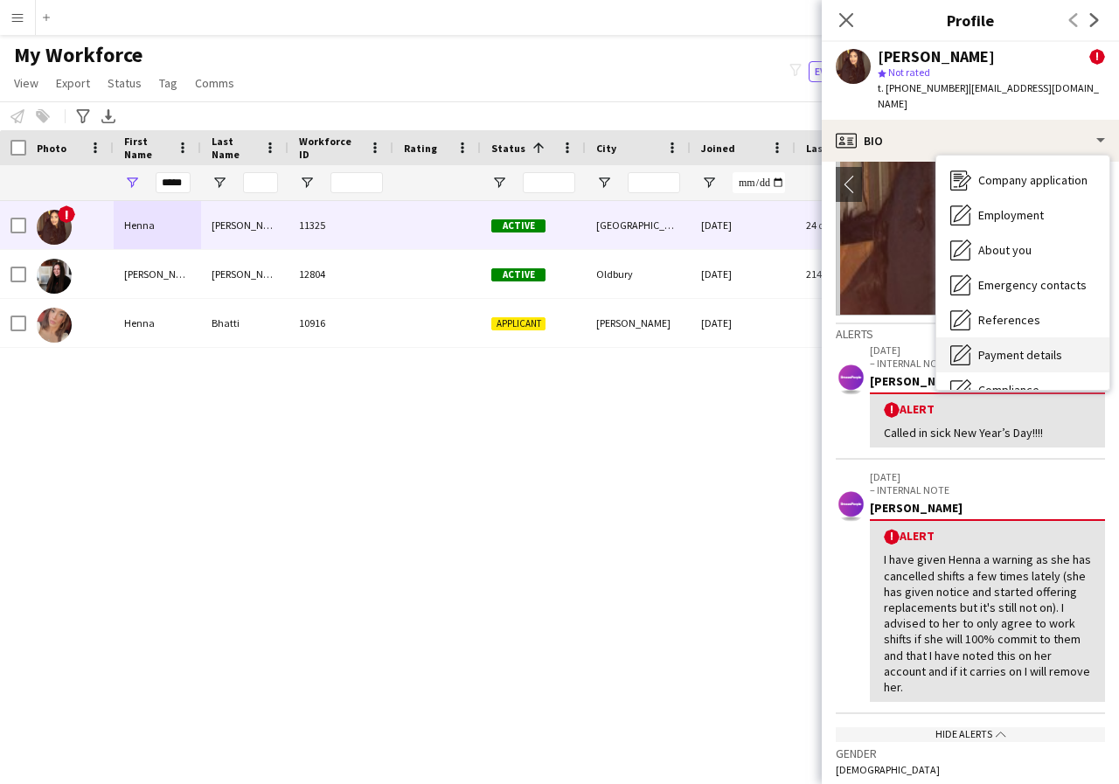
click at [1038, 347] on span "Payment details" at bounding box center [1020, 355] width 84 height 16
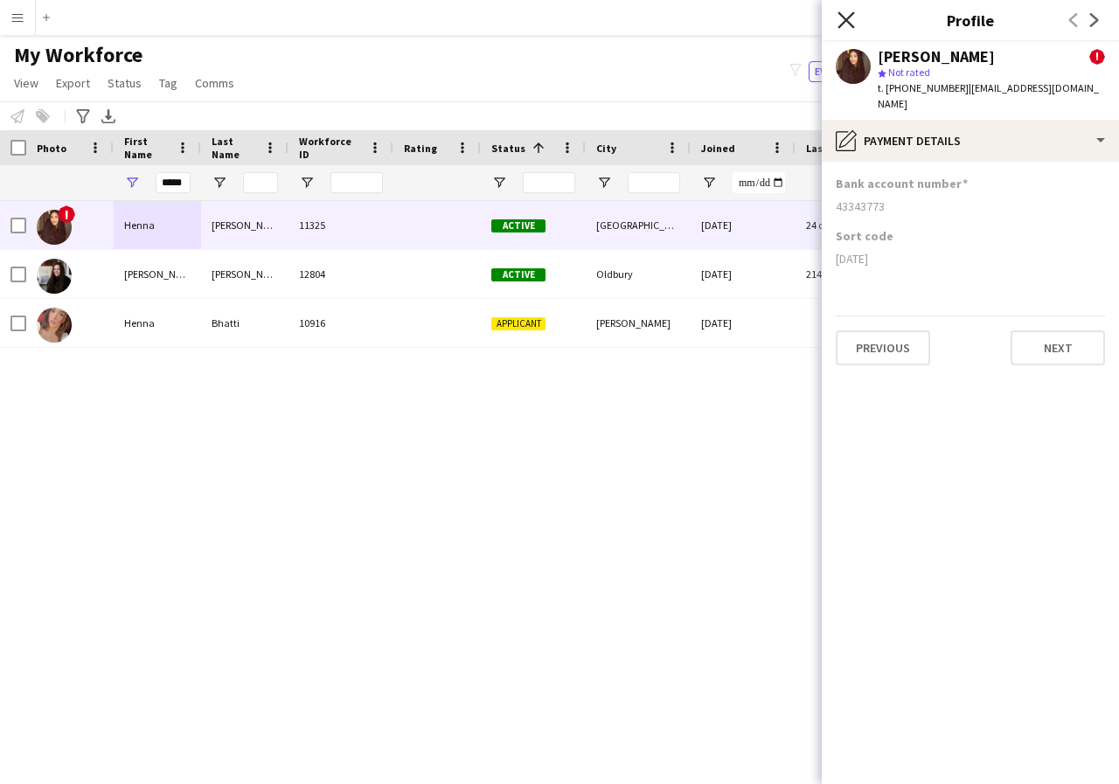
click at [844, 20] on icon "Close pop-in" at bounding box center [845, 19] width 17 height 17
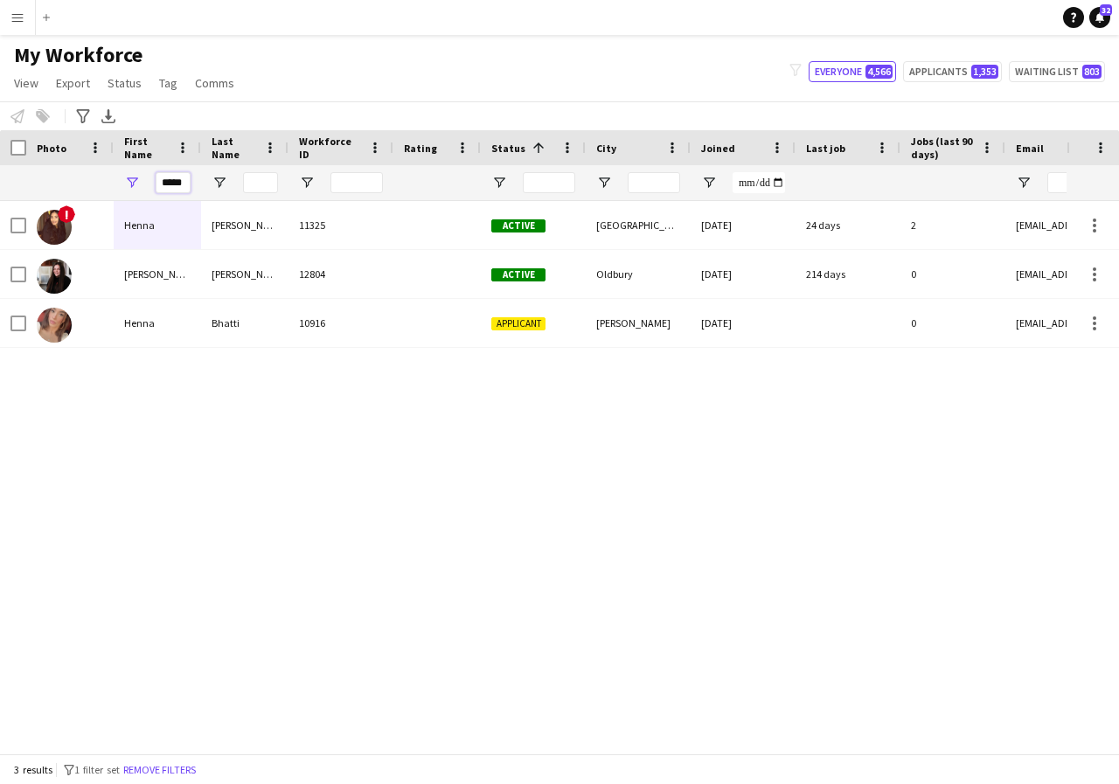
click at [179, 182] on input "*****" at bounding box center [173, 182] width 35 height 21
type input "*"
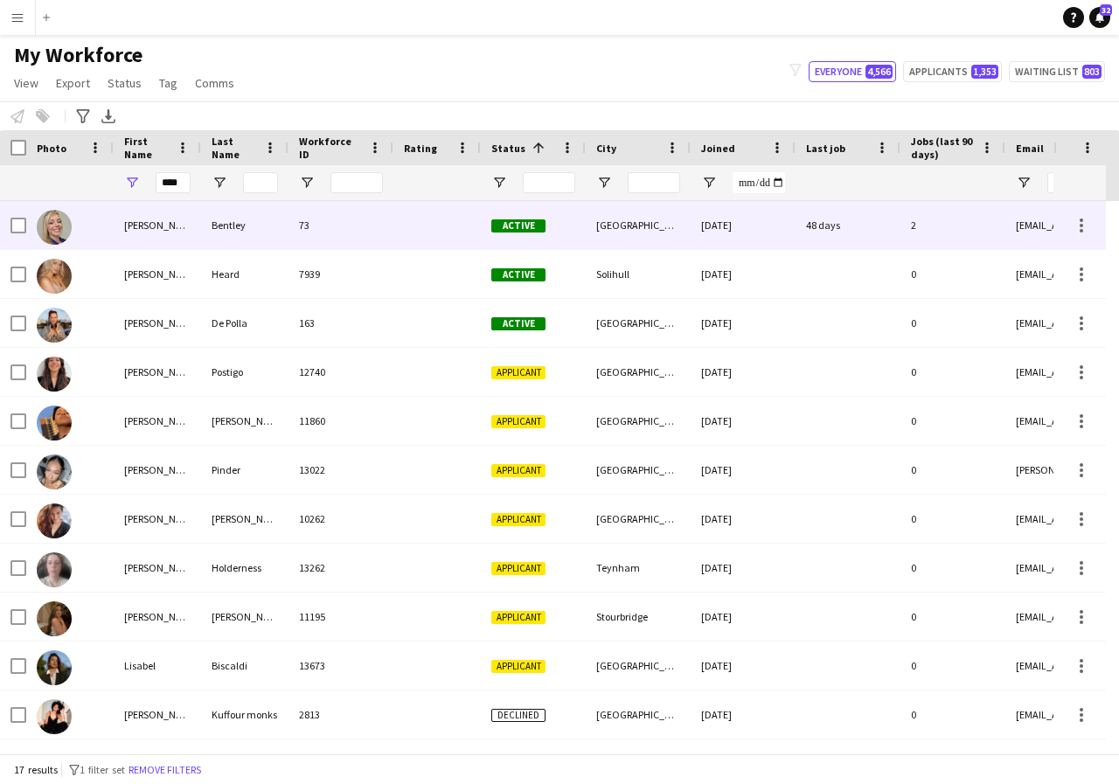
click at [178, 218] on div "Isabeau" at bounding box center [157, 225] width 87 height 48
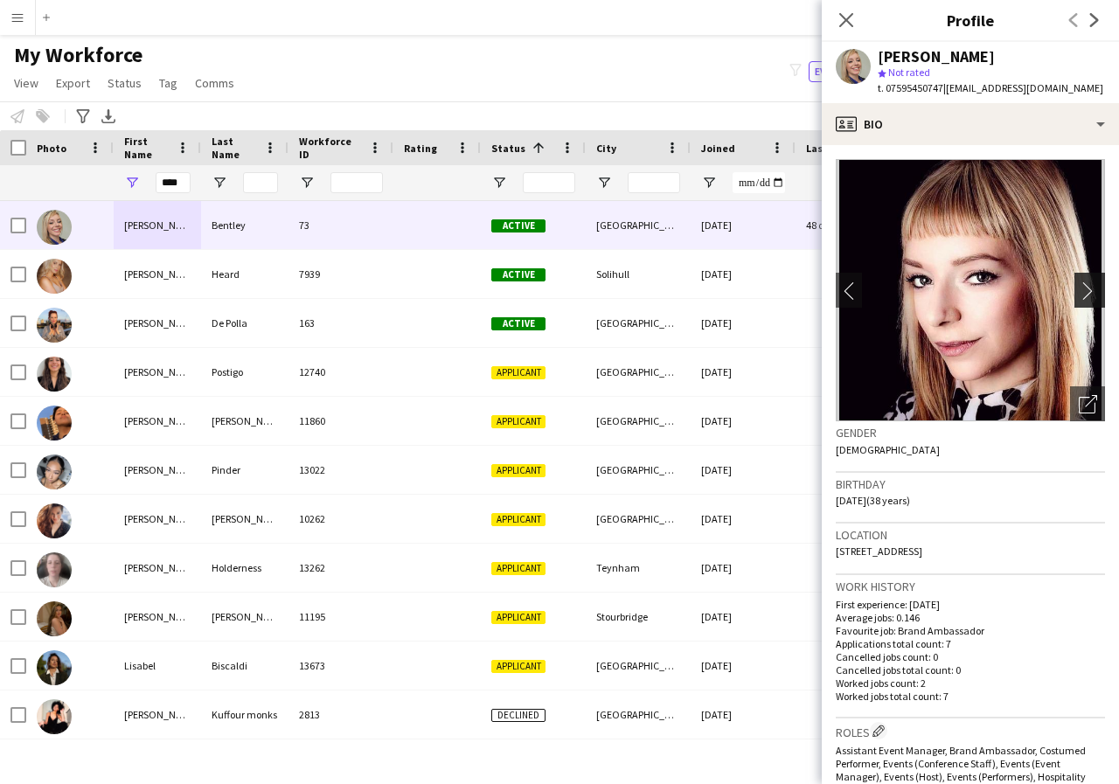
click at [1079, 294] on app-icon "chevron-right" at bounding box center [1092, 290] width 27 height 18
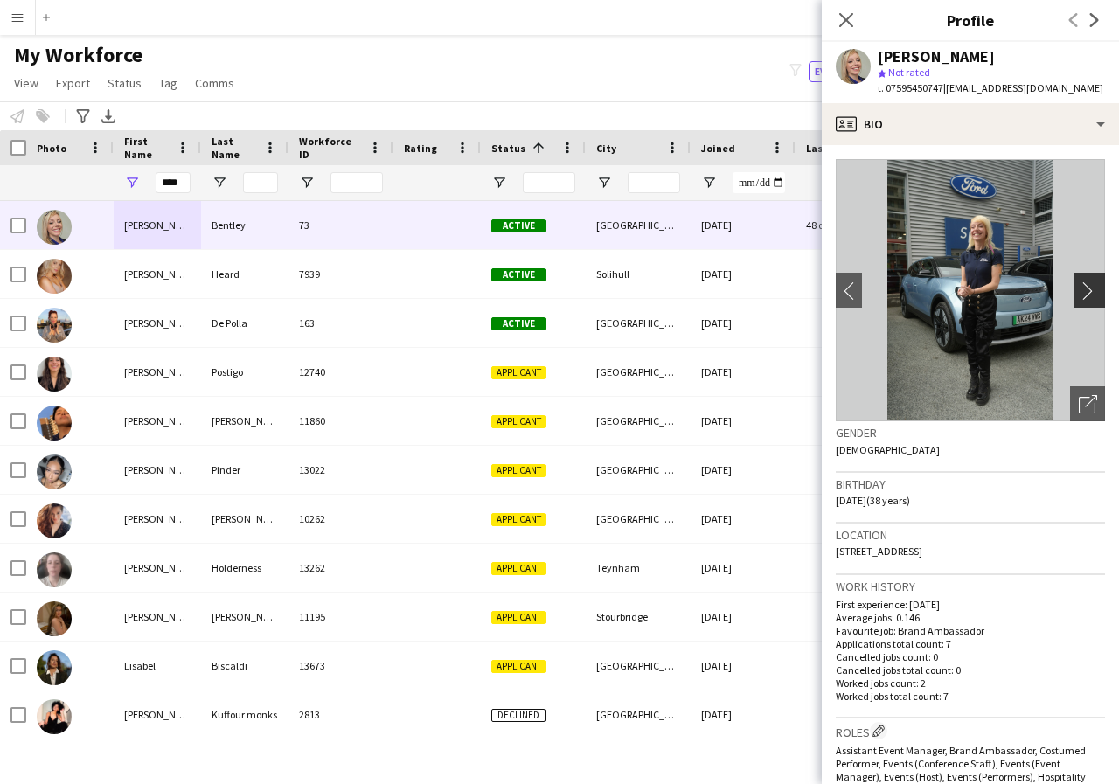
click at [1079, 294] on app-icon "chevron-right" at bounding box center [1092, 290] width 27 height 18
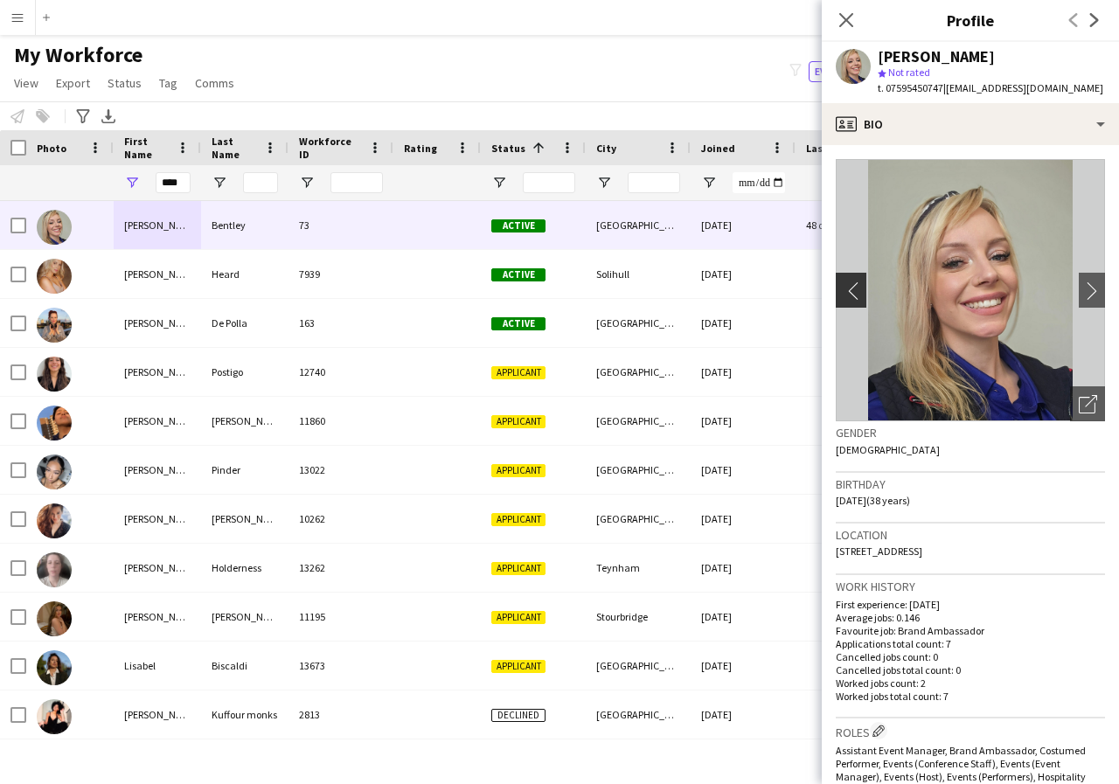
click at [850, 296] on app-icon "chevron-left" at bounding box center [849, 290] width 27 height 18
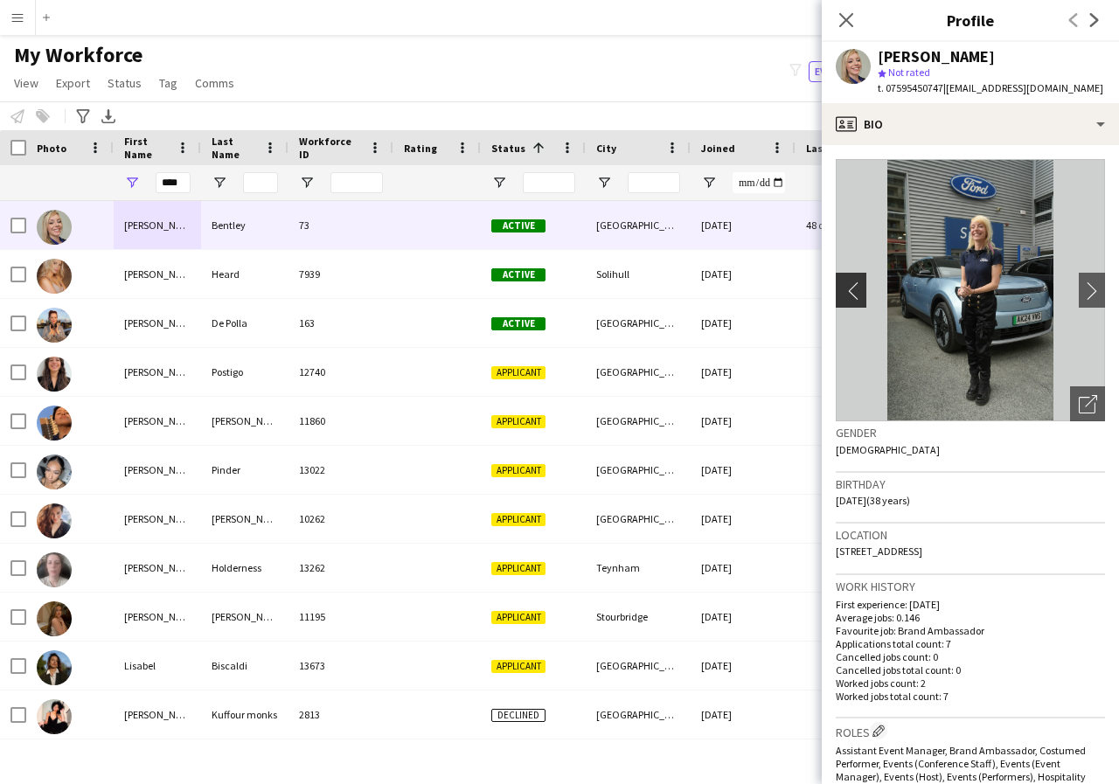
click at [850, 296] on app-icon "chevron-left" at bounding box center [849, 290] width 27 height 18
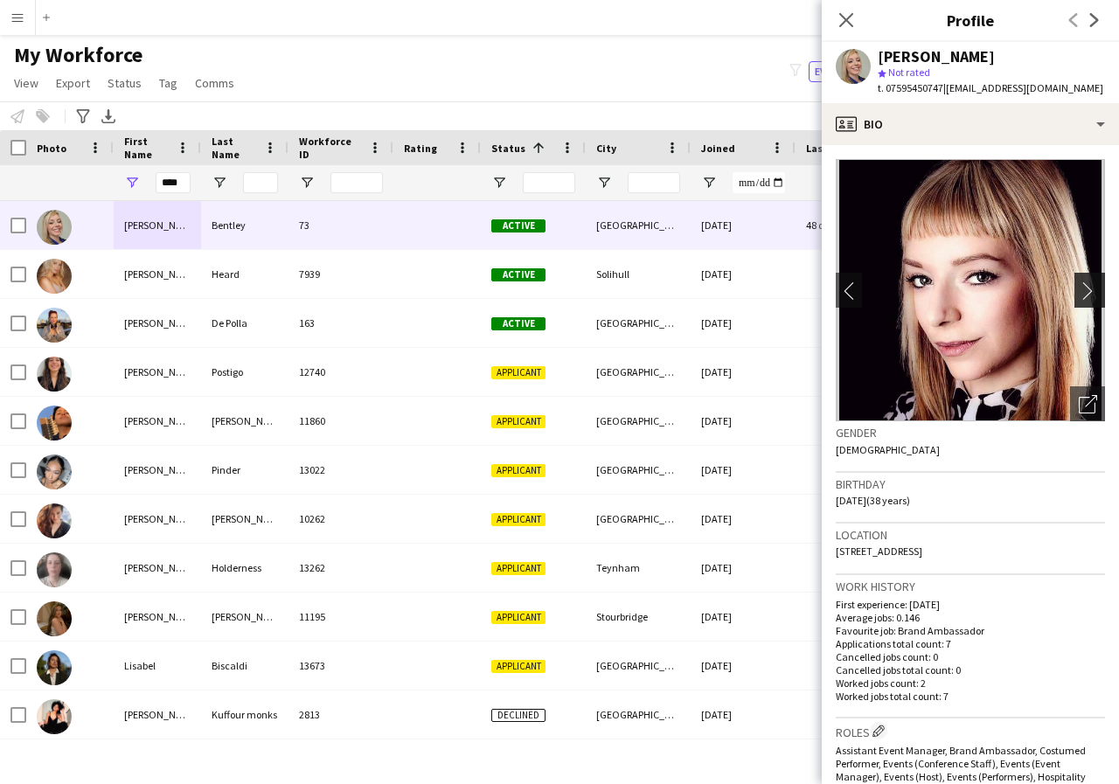
click at [1079, 293] on app-icon "chevron-right" at bounding box center [1092, 290] width 27 height 18
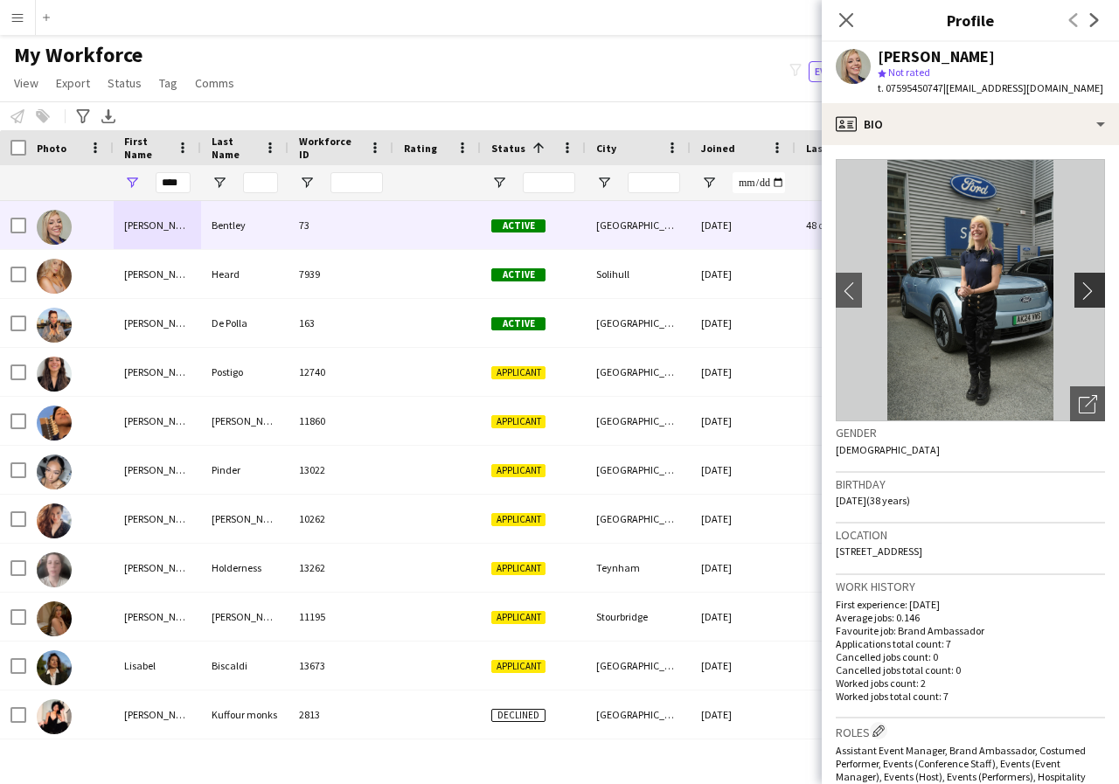
click at [1079, 293] on app-icon "chevron-right" at bounding box center [1092, 290] width 27 height 18
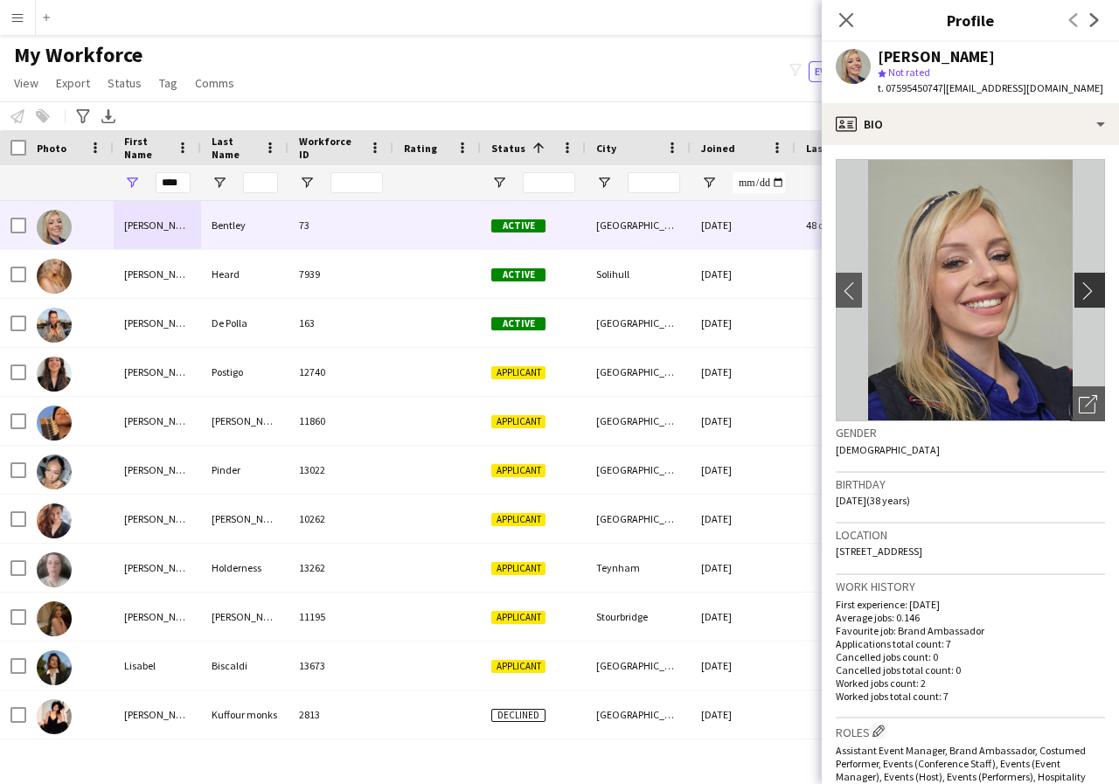
click at [1079, 293] on app-icon "chevron-right" at bounding box center [1092, 290] width 27 height 18
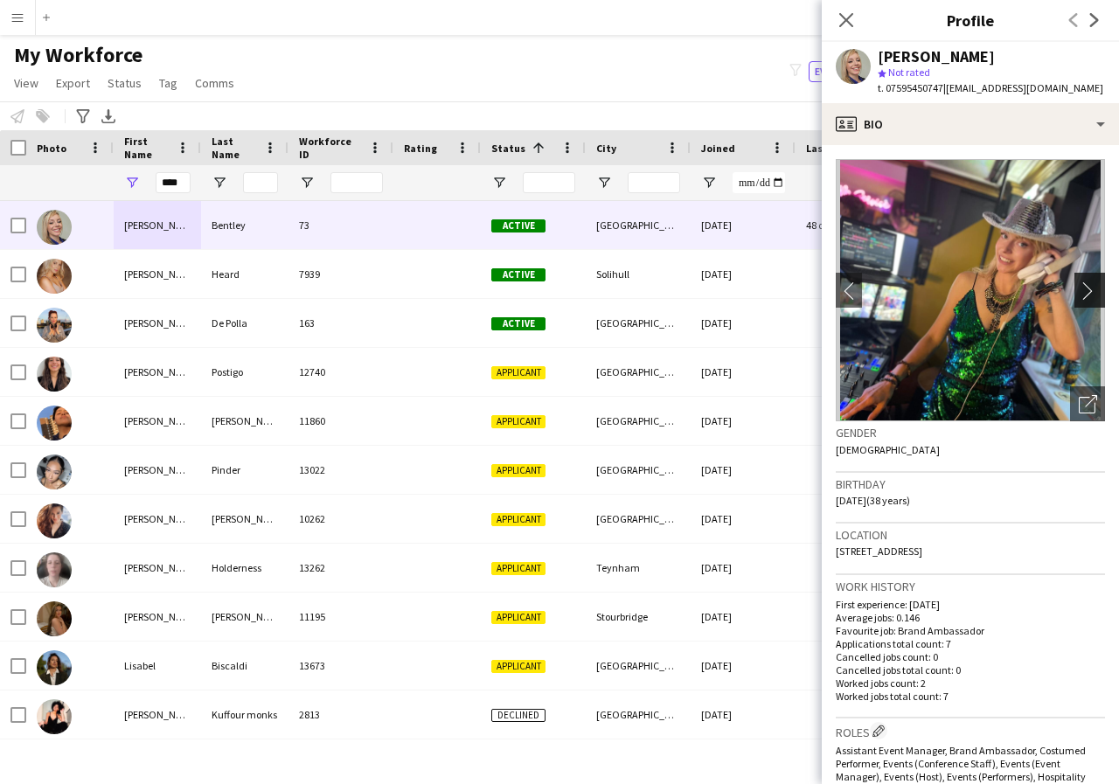
click at [1079, 293] on app-icon "chevron-right" at bounding box center [1092, 290] width 27 height 18
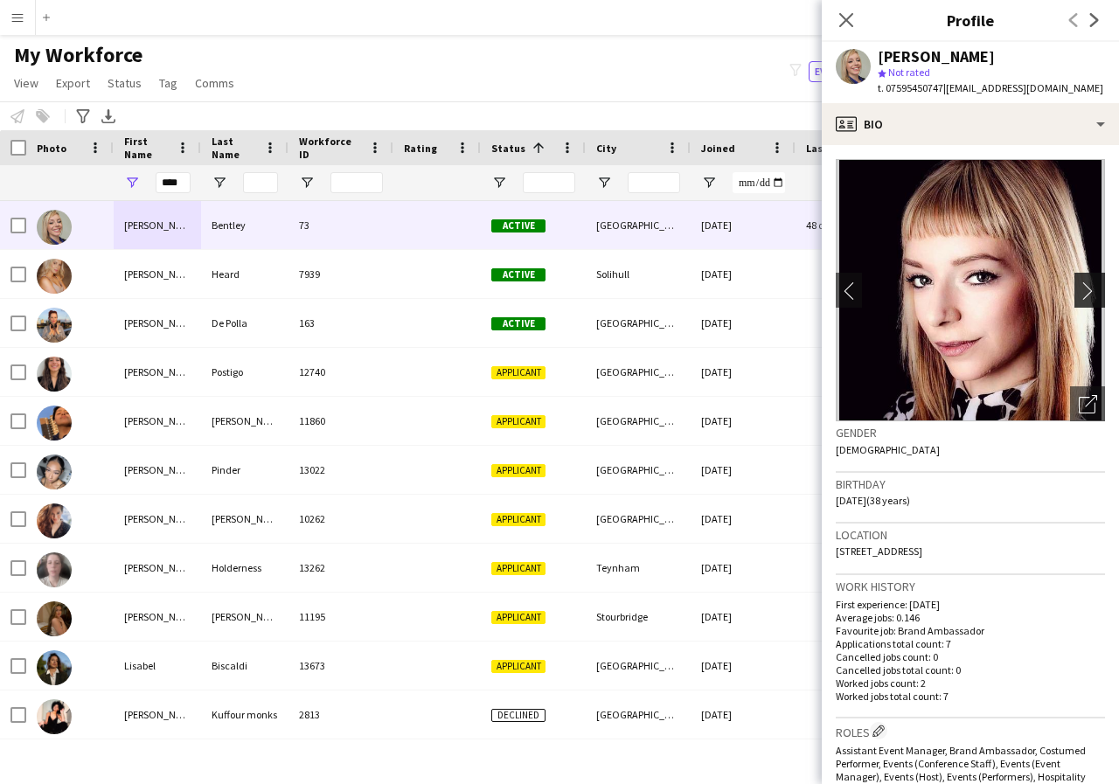
click at [1079, 293] on app-icon "chevron-right" at bounding box center [1092, 290] width 27 height 18
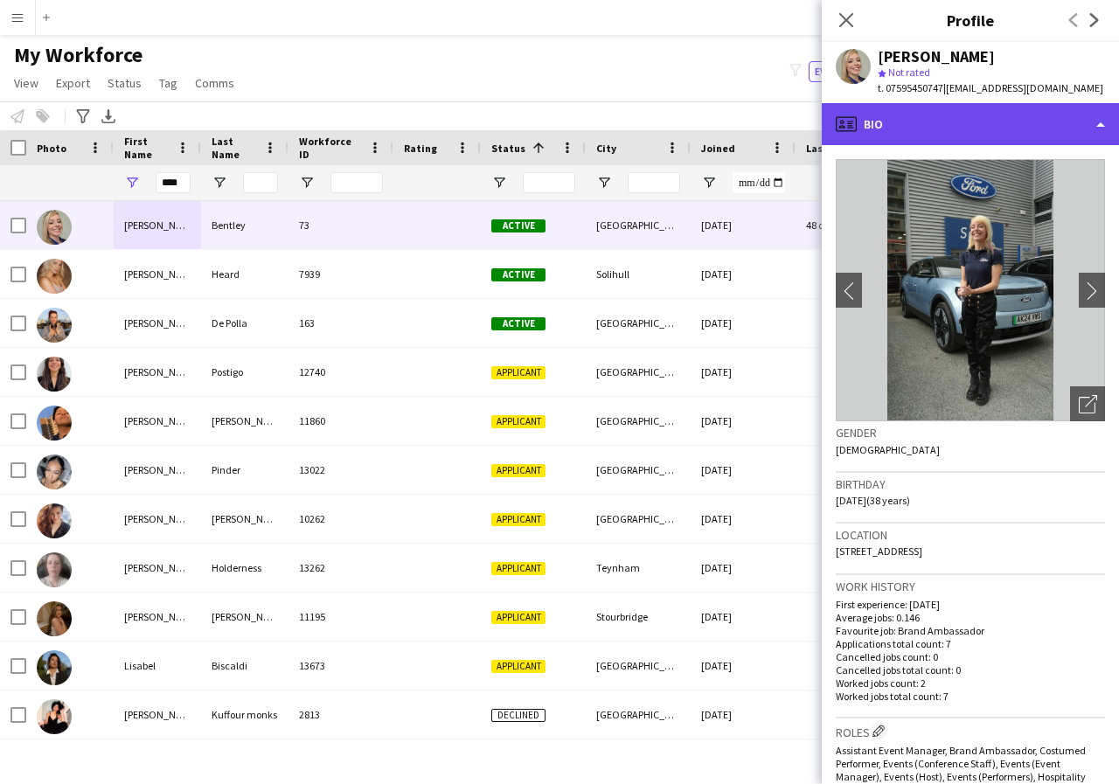
click at [1098, 124] on div "profile Bio" at bounding box center [970, 124] width 297 height 42
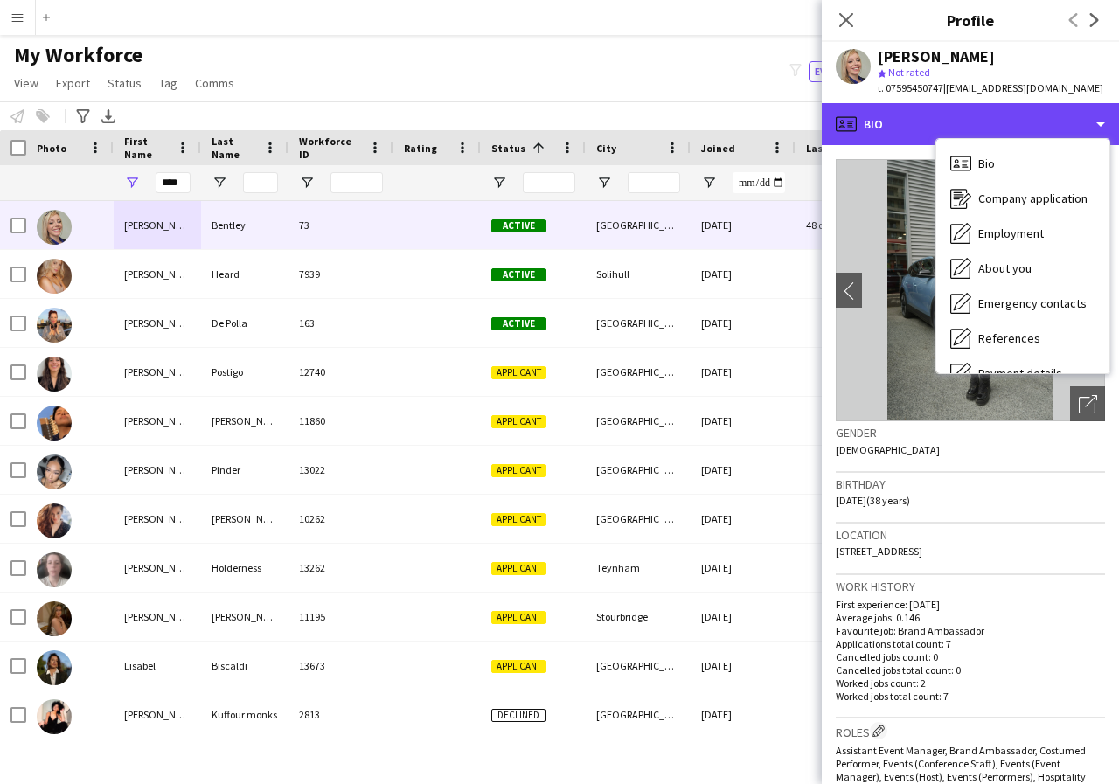
scroll to position [35, 0]
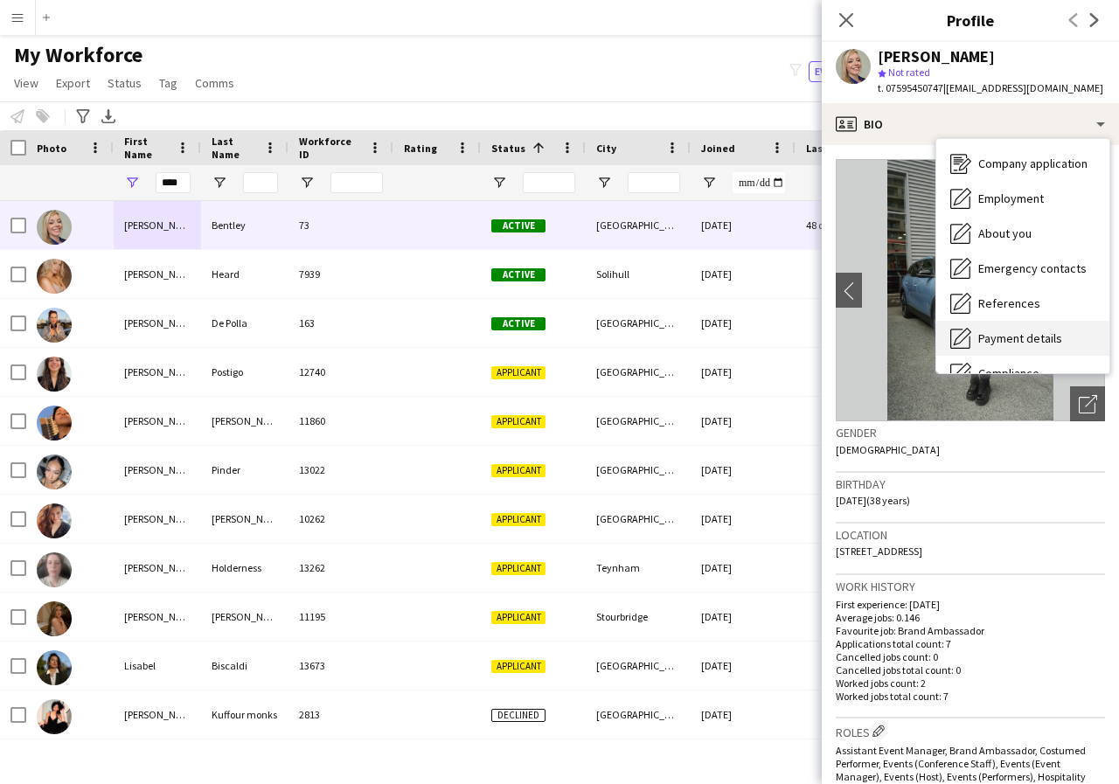
click at [1036, 337] on span "Payment details" at bounding box center [1020, 338] width 84 height 16
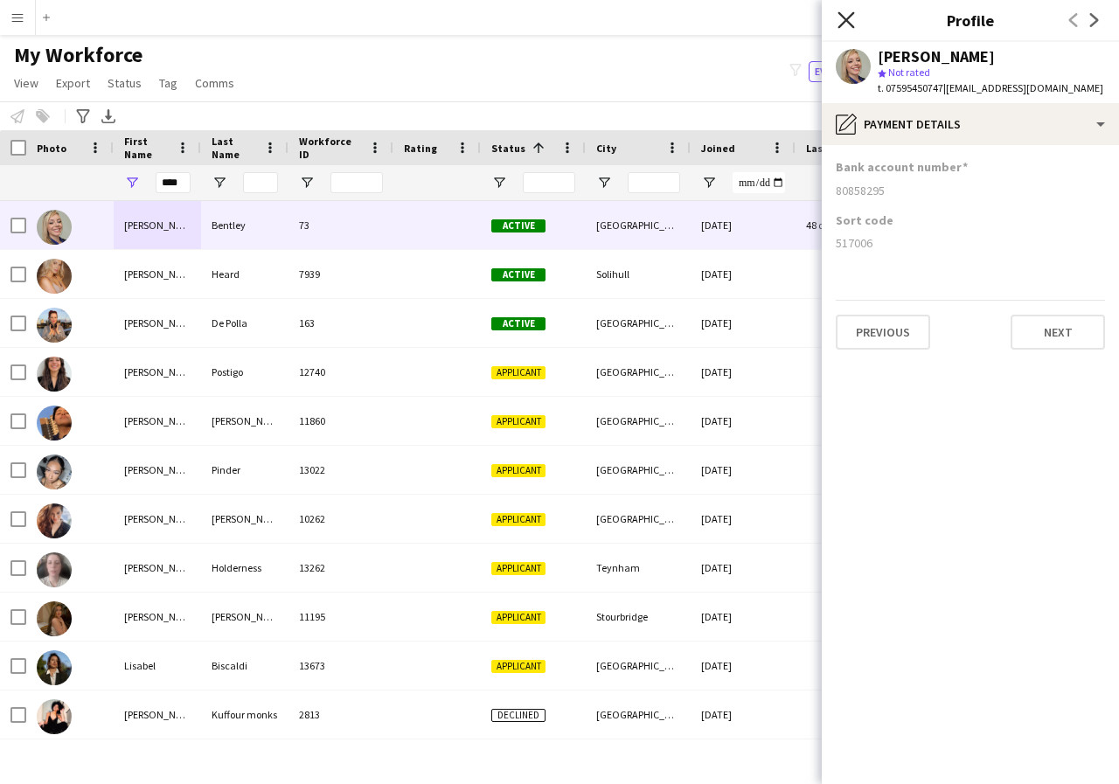
click at [845, 17] on icon "Close pop-in" at bounding box center [845, 19] width 17 height 17
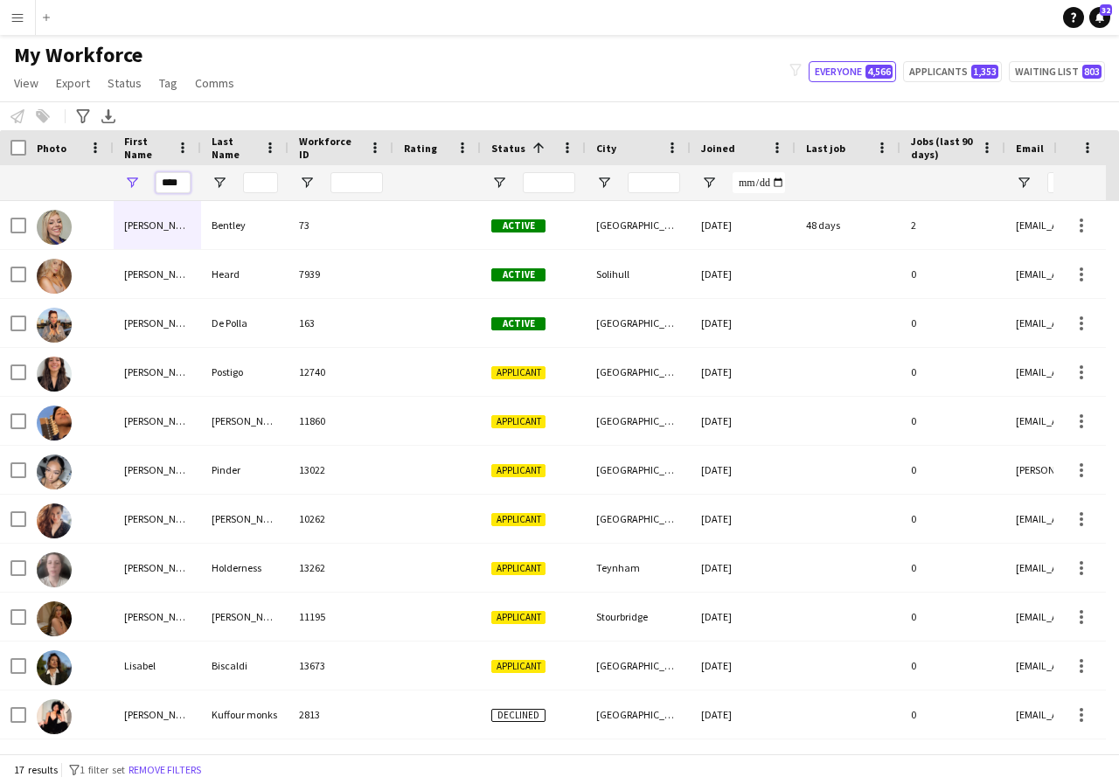
click at [185, 182] on input "****" at bounding box center [173, 182] width 35 height 21
type input "*"
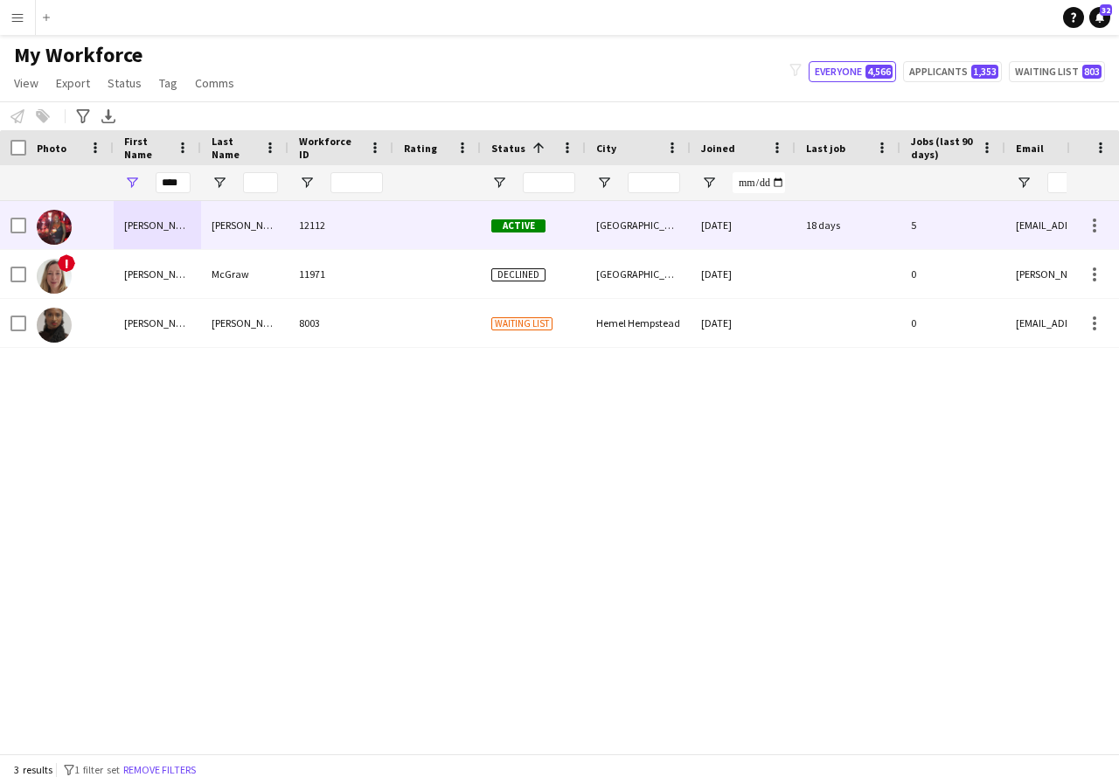
click at [174, 224] on div "Jacqueline" at bounding box center [157, 225] width 87 height 48
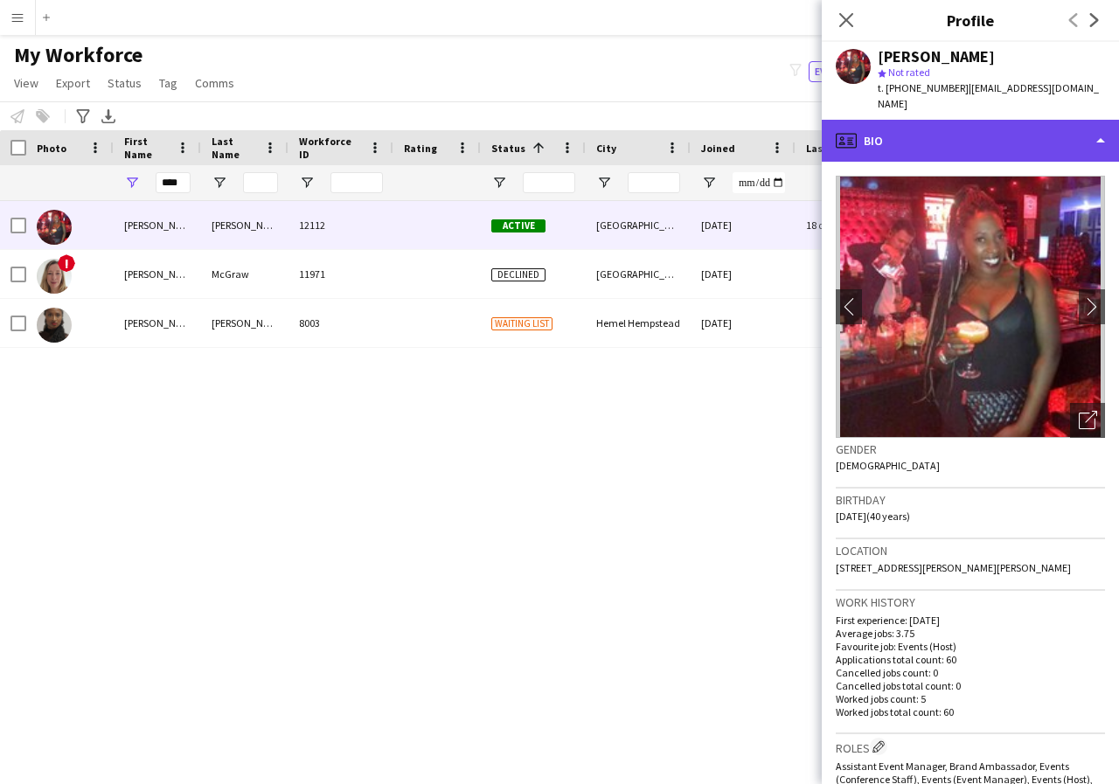
click at [1099, 121] on div "profile Bio" at bounding box center [970, 141] width 297 height 42
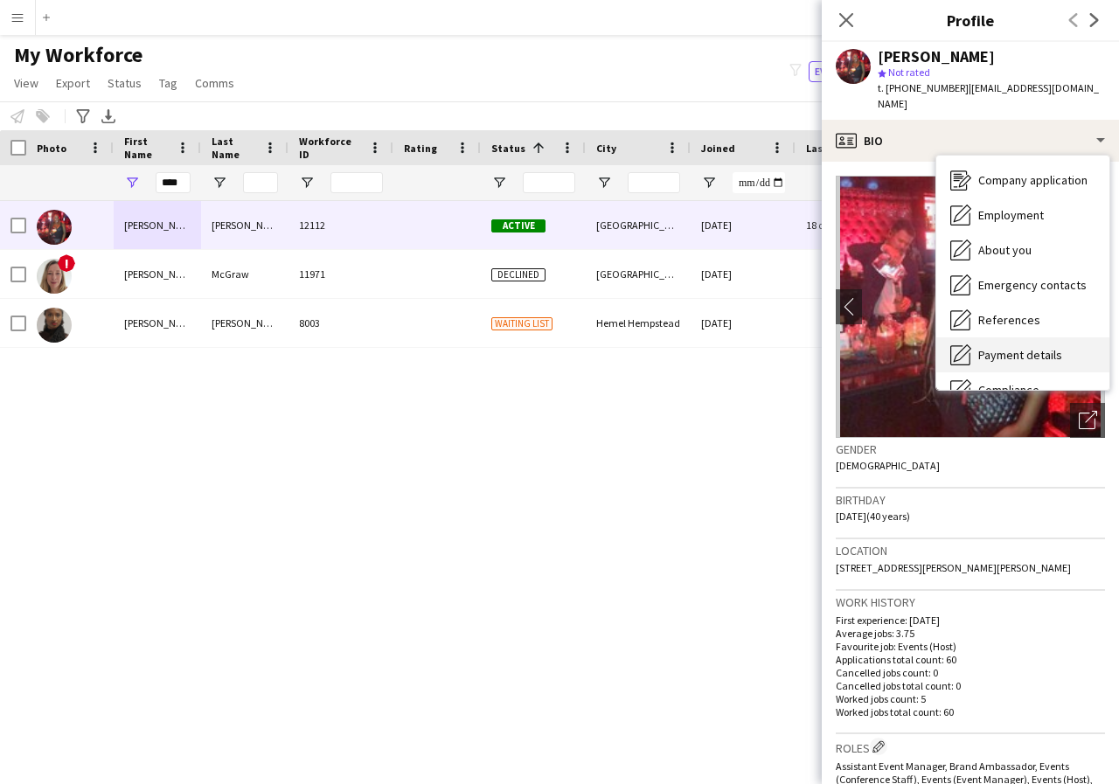
click at [1048, 347] on span "Payment details" at bounding box center [1020, 355] width 84 height 16
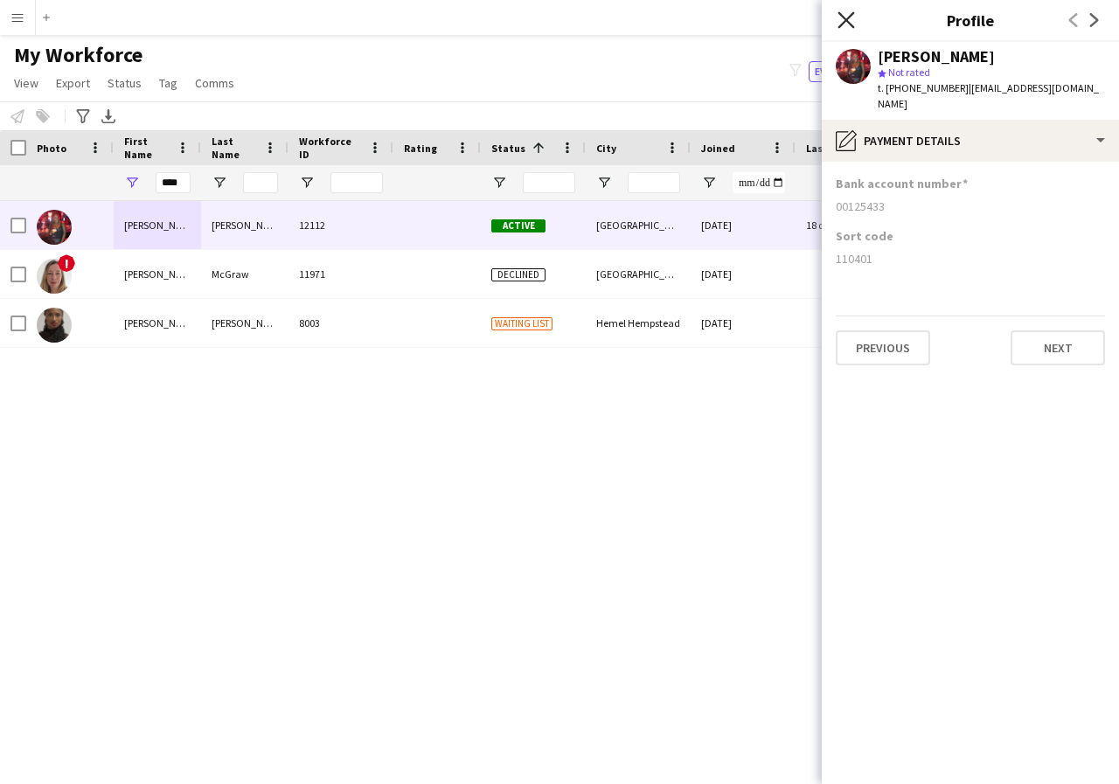
click at [843, 22] on icon at bounding box center [845, 19] width 17 height 17
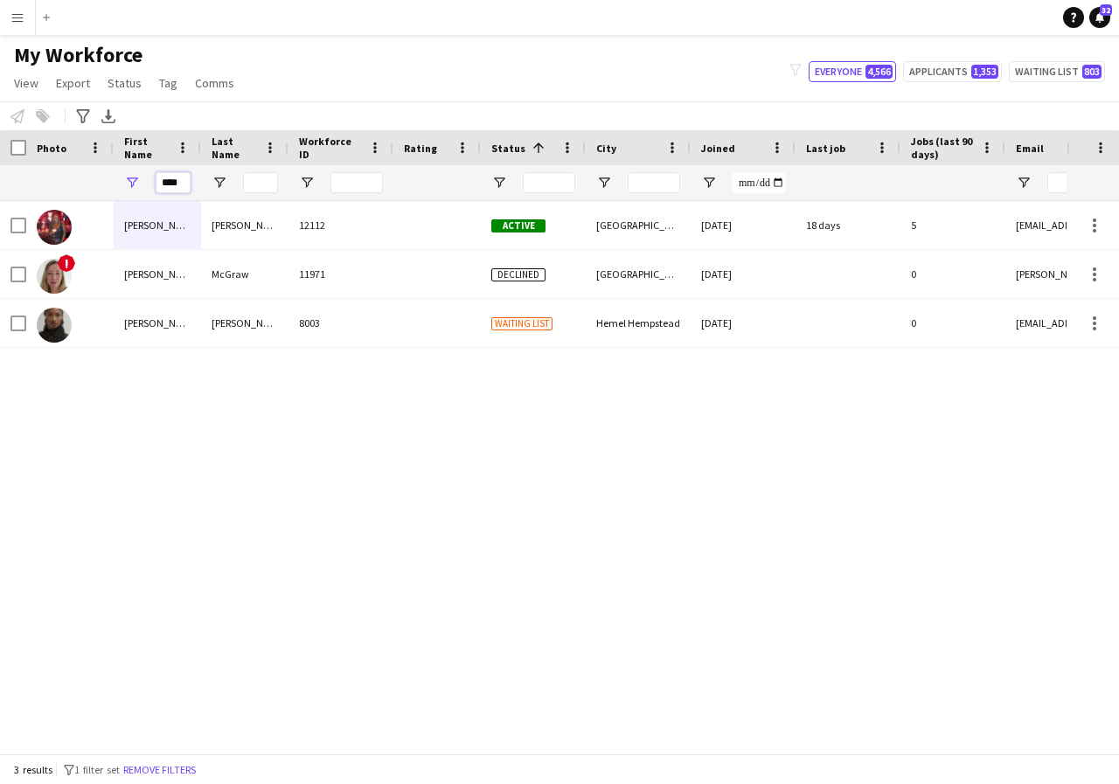
click at [182, 181] on input "****" at bounding box center [173, 182] width 35 height 21
type input "*"
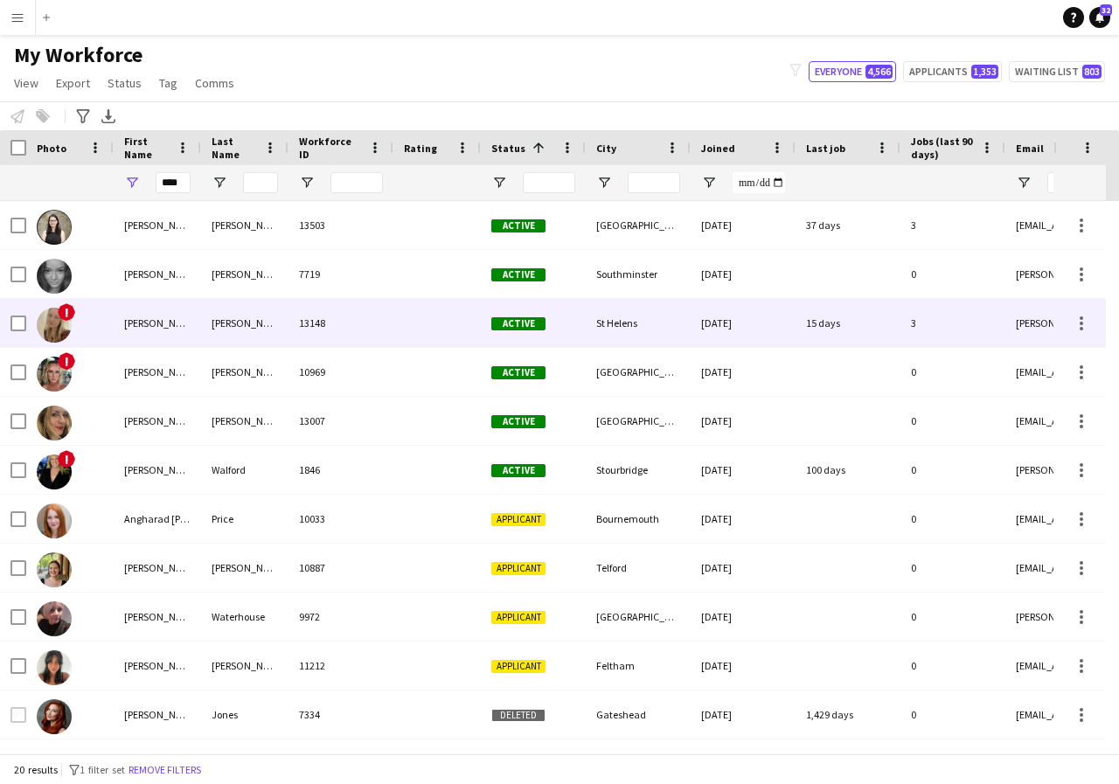
click at [158, 324] on div "Jane" at bounding box center [157, 323] width 87 height 48
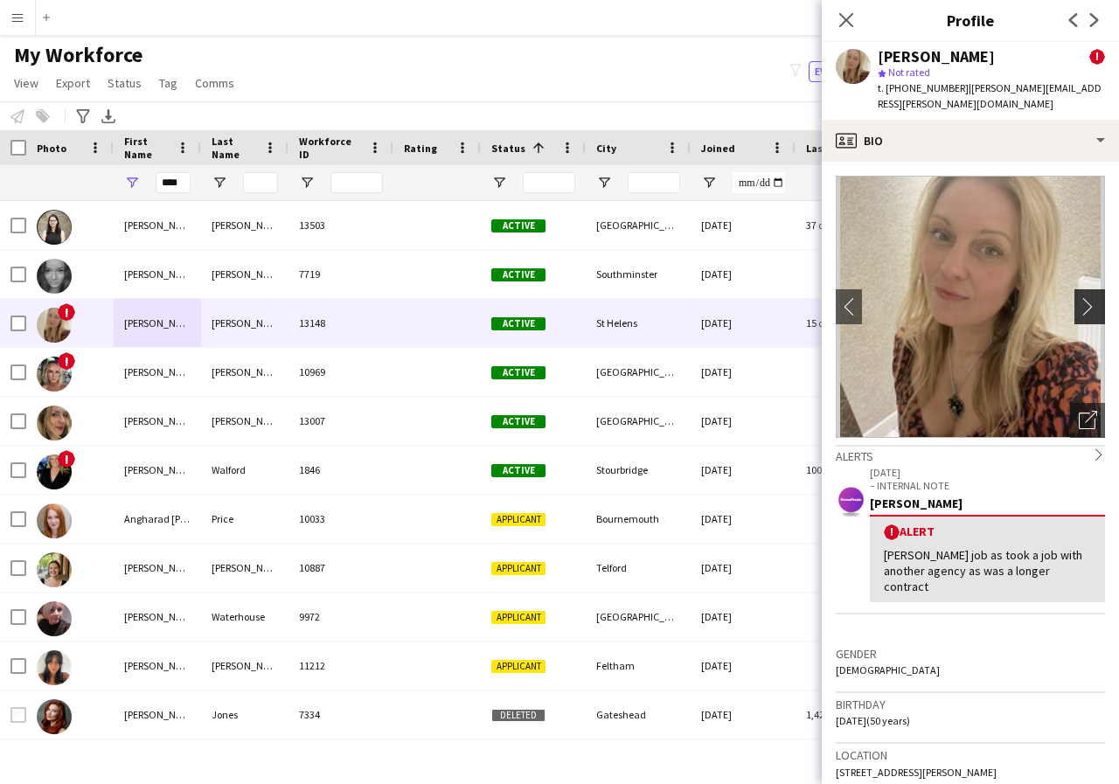
click at [1079, 297] on app-icon "chevron-right" at bounding box center [1092, 306] width 27 height 18
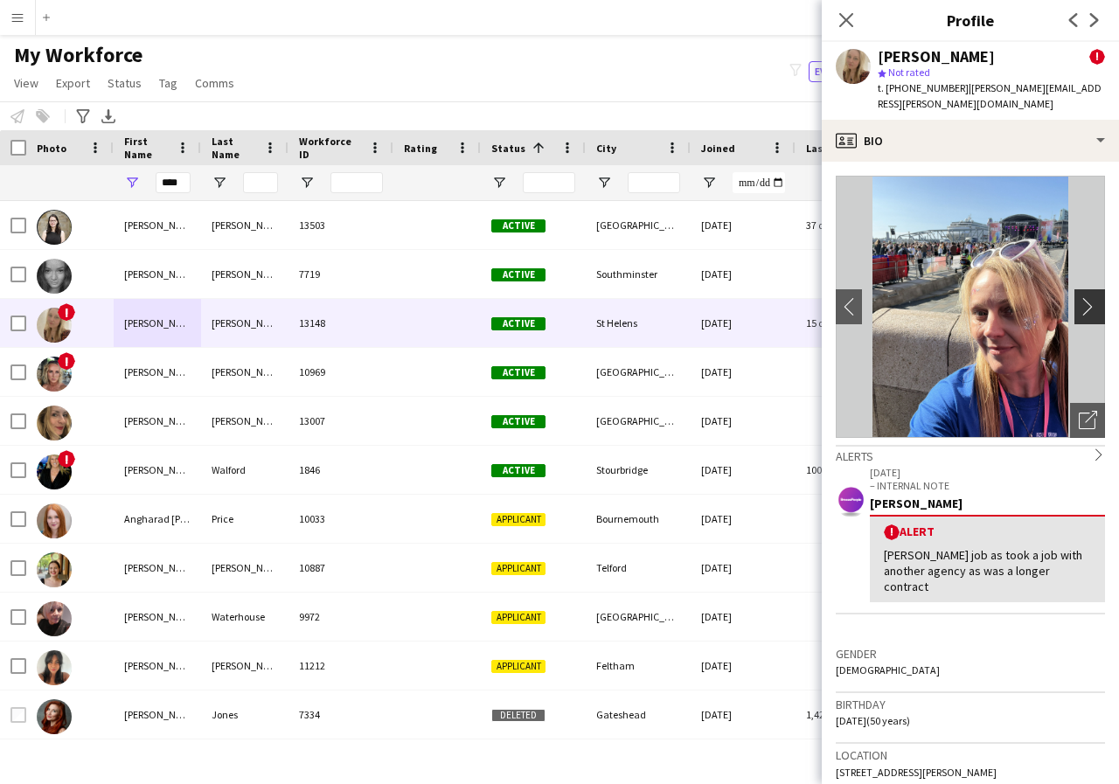
click at [1079, 297] on app-icon "chevron-right" at bounding box center [1092, 306] width 27 height 18
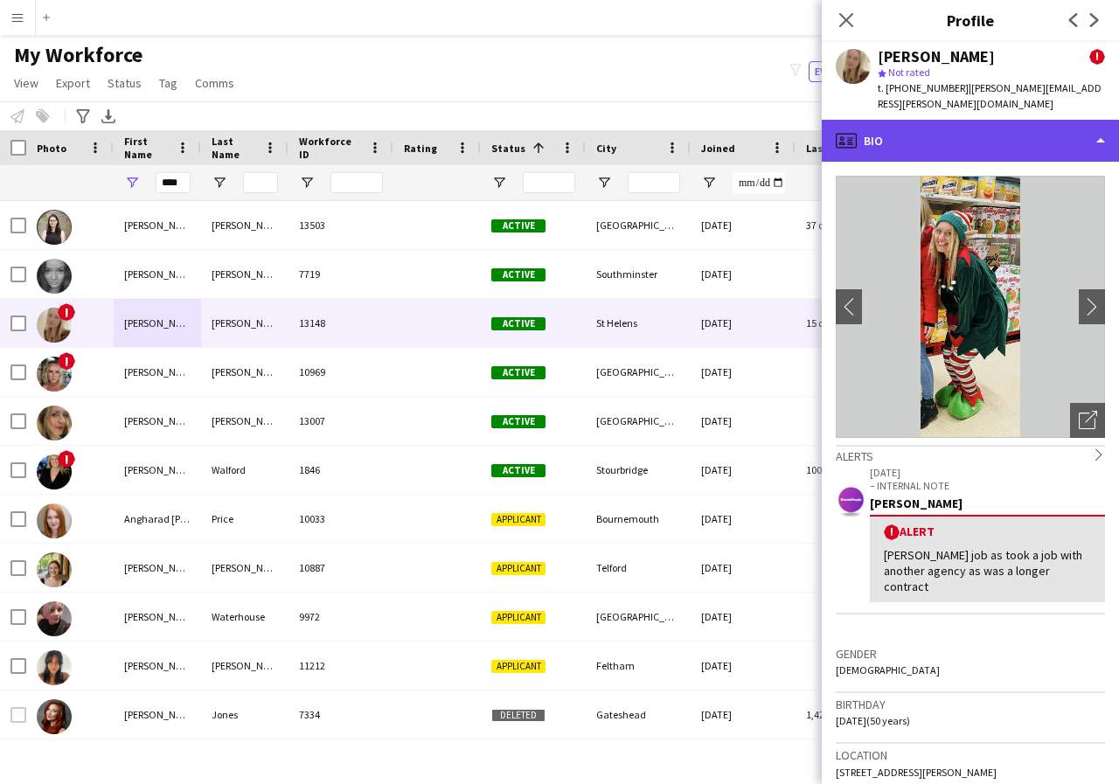
click at [1101, 122] on div "profile Bio" at bounding box center [970, 141] width 297 height 42
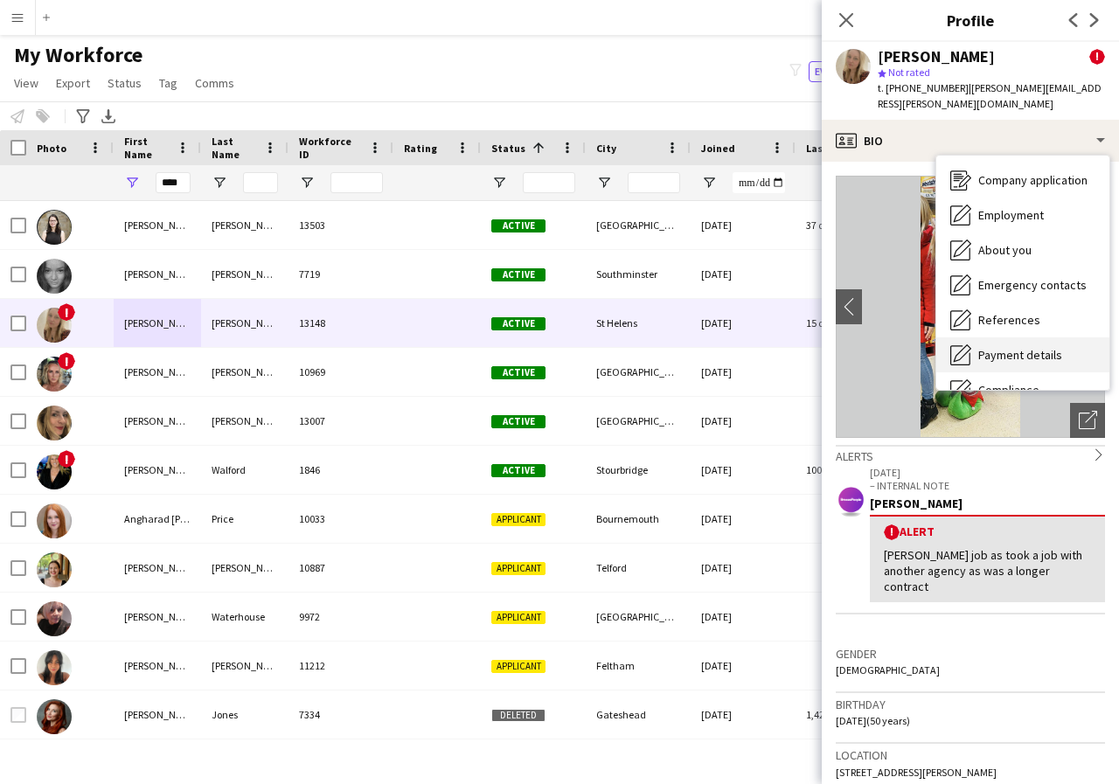
click at [1027, 347] on span "Payment details" at bounding box center [1020, 355] width 84 height 16
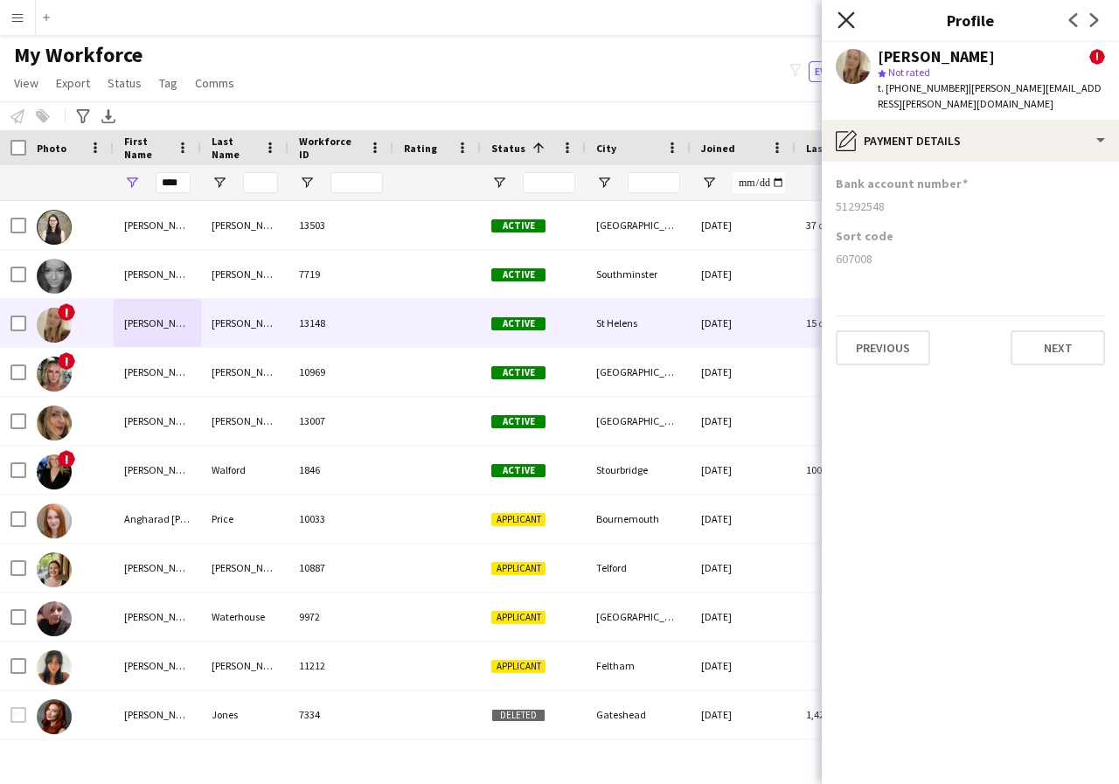
click at [843, 15] on icon "Close pop-in" at bounding box center [845, 19] width 17 height 17
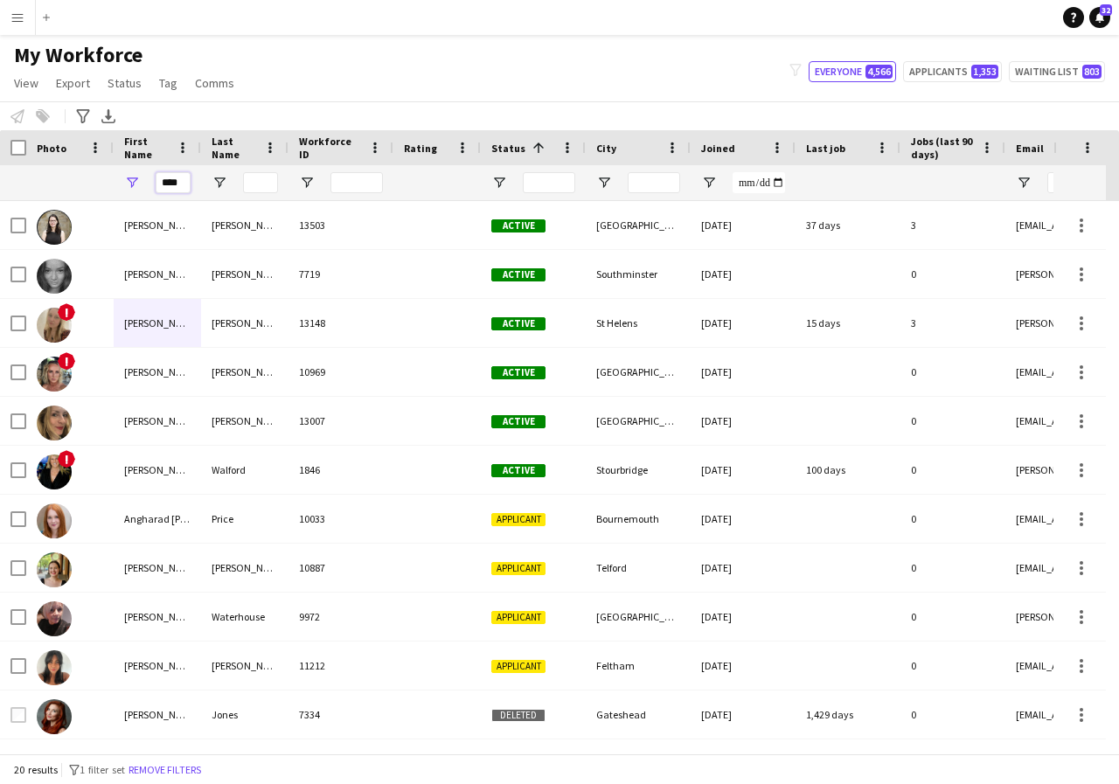
click at [187, 186] on input "****" at bounding box center [173, 182] width 35 height 21
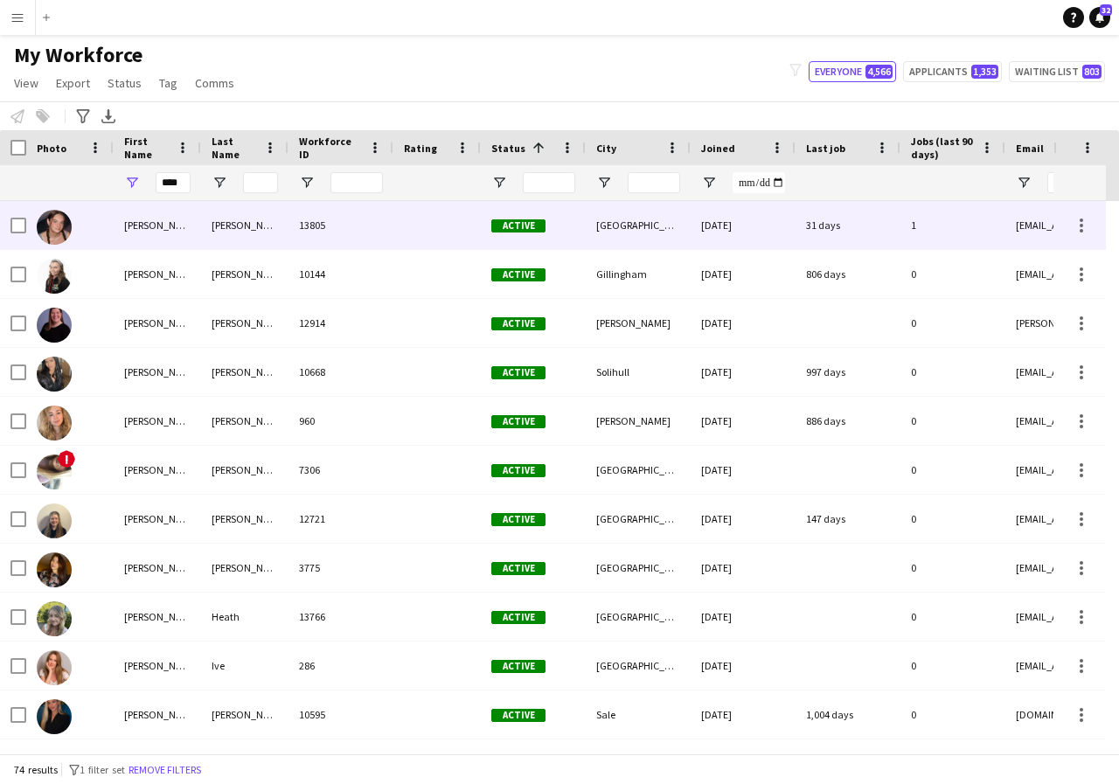
click at [163, 222] on div "Jess" at bounding box center [157, 225] width 87 height 48
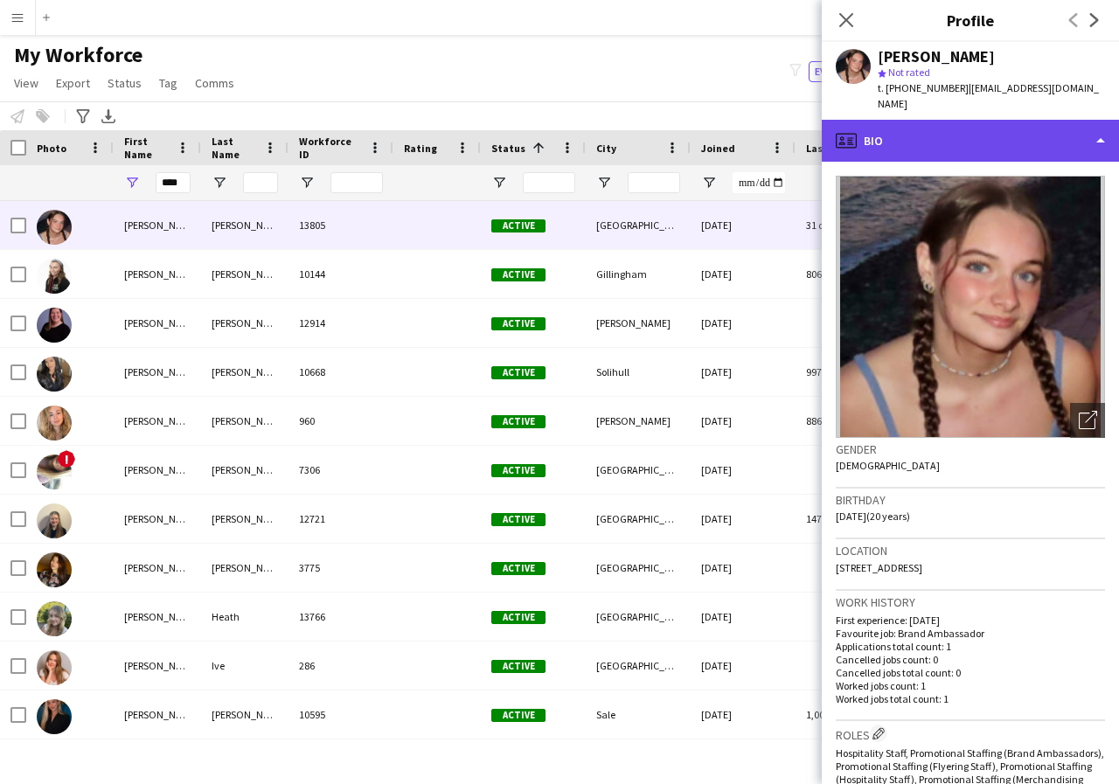
click at [1097, 122] on div "profile Bio" at bounding box center [970, 141] width 297 height 42
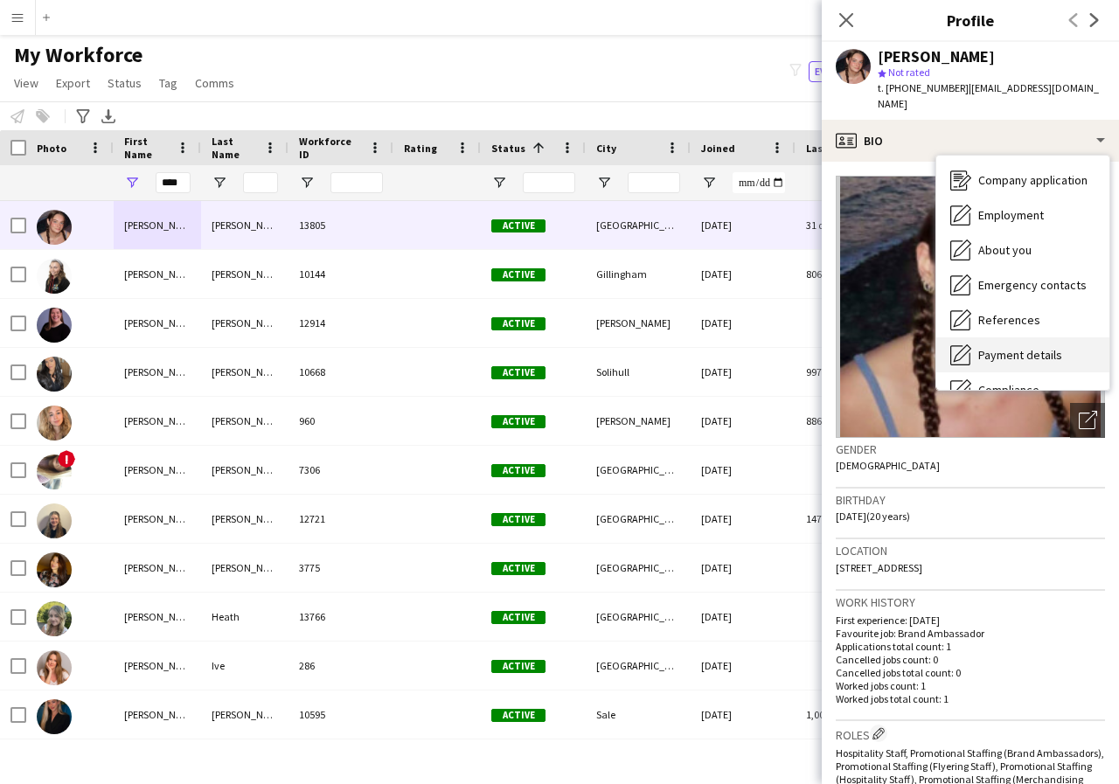
click at [1051, 347] on span "Payment details" at bounding box center [1020, 355] width 84 height 16
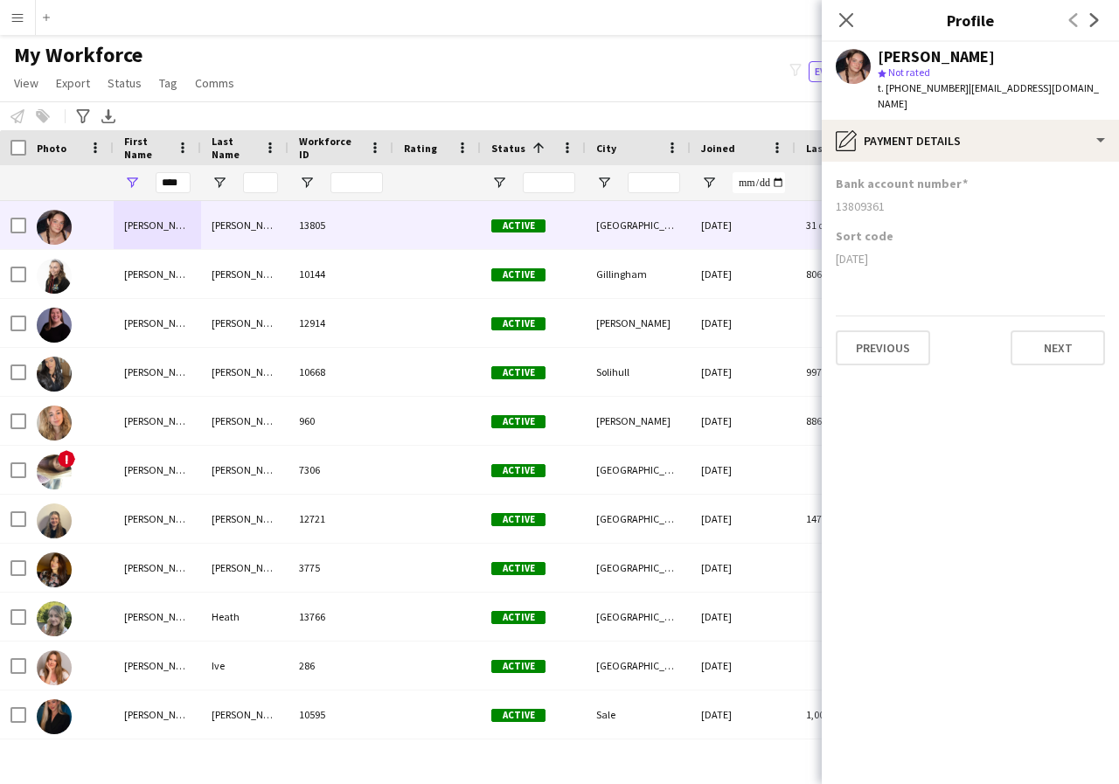
drag, startPoint x: 836, startPoint y: 189, endPoint x: 906, endPoint y: 199, distance: 71.6
click at [906, 199] on div "Bank account number 13809361" at bounding box center [970, 202] width 269 height 52
drag, startPoint x: 832, startPoint y: 241, endPoint x: 920, endPoint y: 248, distance: 88.6
click at [920, 248] on app-section-data-types "Bank account number 13809361 Sort code 07-08-06 Previous Next" at bounding box center [970, 473] width 297 height 622
click at [840, 19] on icon "Close pop-in" at bounding box center [845, 19] width 17 height 17
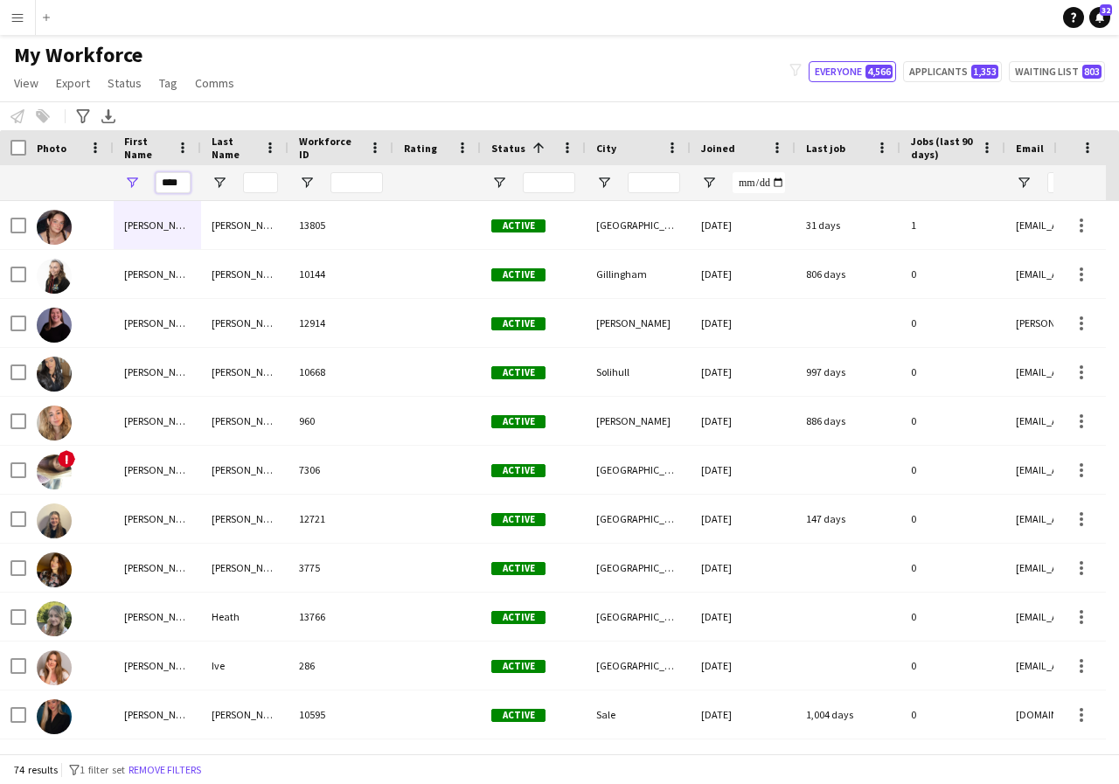
click at [184, 185] on input "****" at bounding box center [173, 182] width 35 height 21
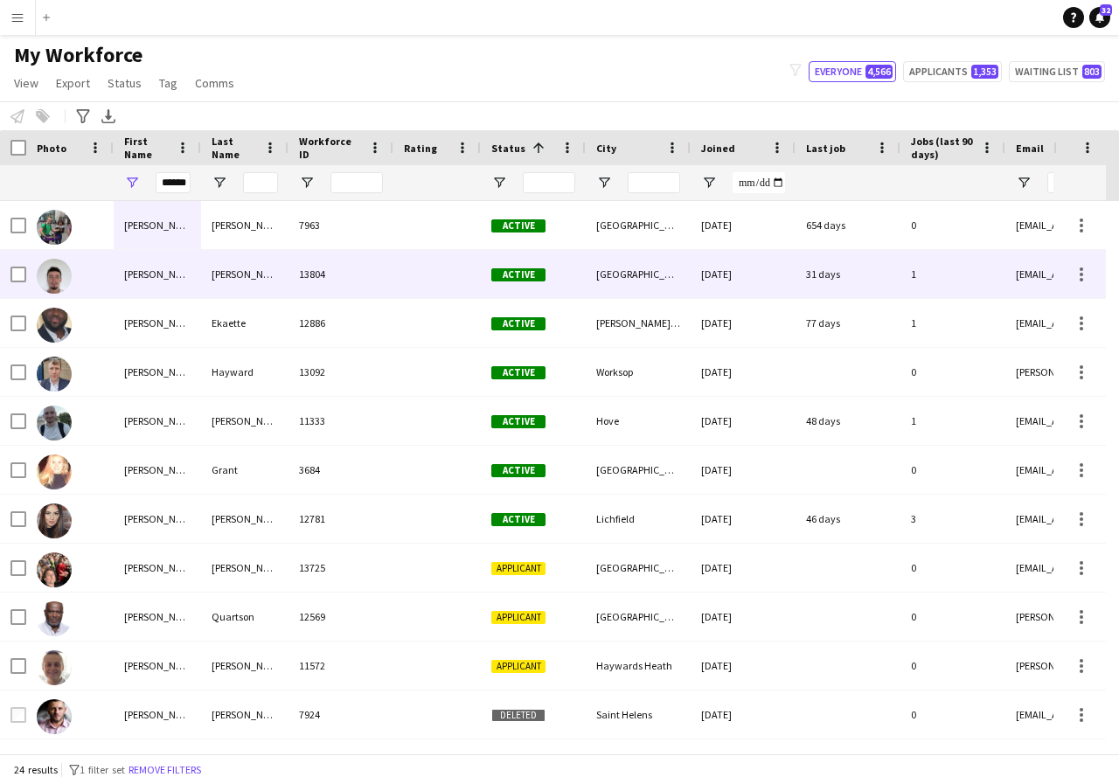
scroll to position [0, 0]
click at [163, 276] on div "Joseph" at bounding box center [157, 274] width 87 height 48
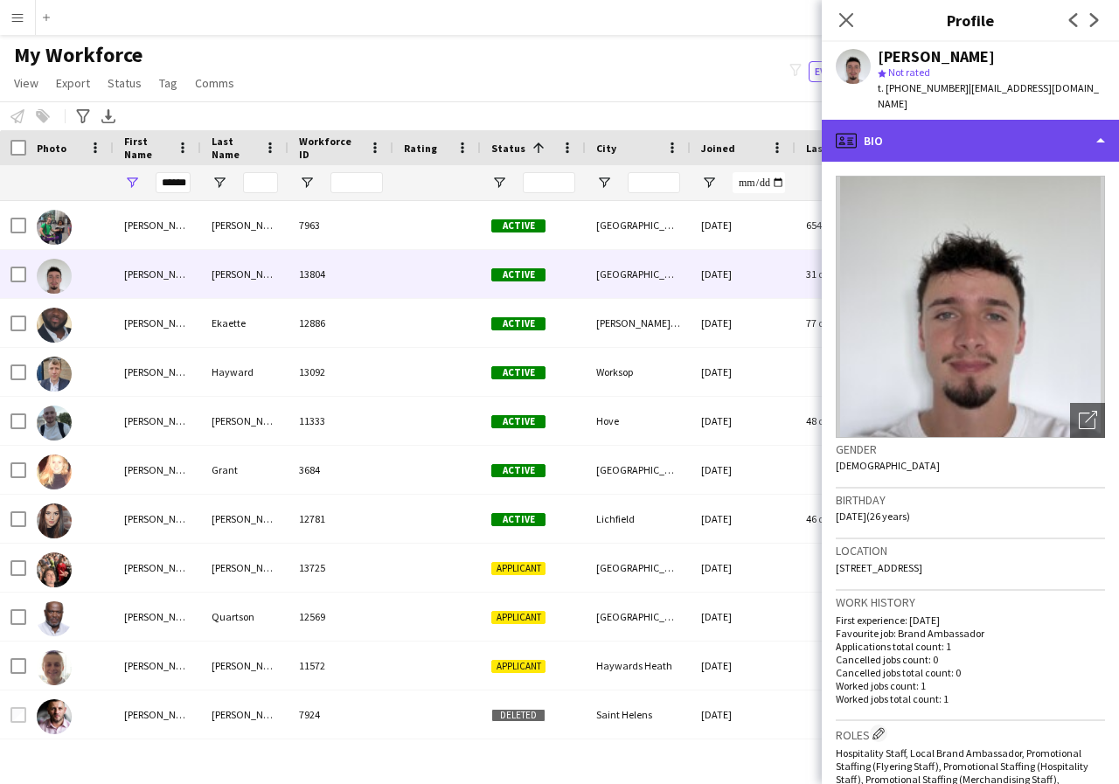
click at [1099, 121] on div "profile Bio" at bounding box center [970, 141] width 297 height 42
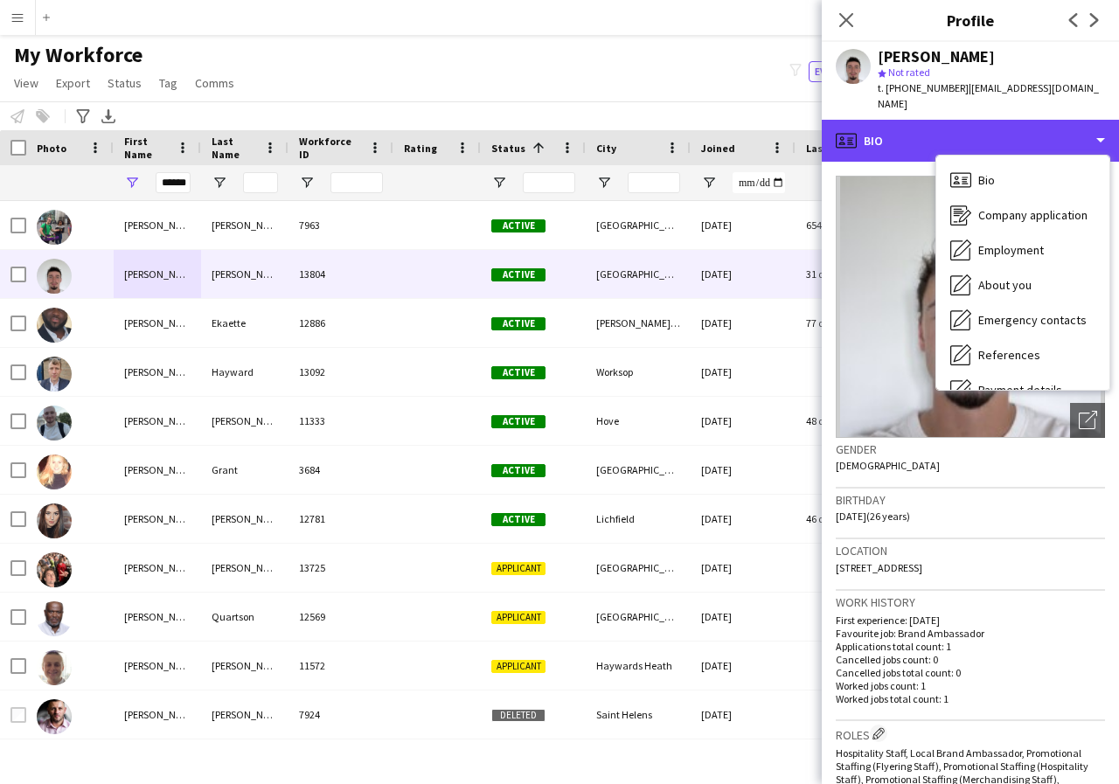
scroll to position [35, 0]
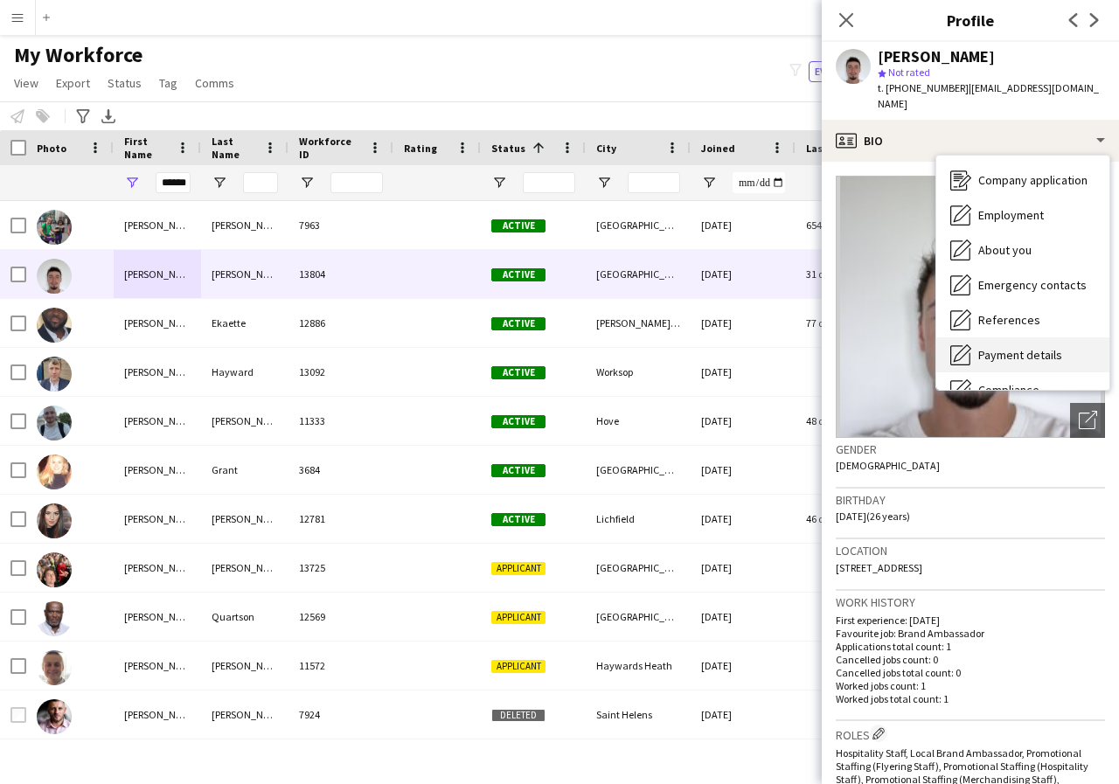
click at [1055, 347] on span "Payment details" at bounding box center [1020, 355] width 84 height 16
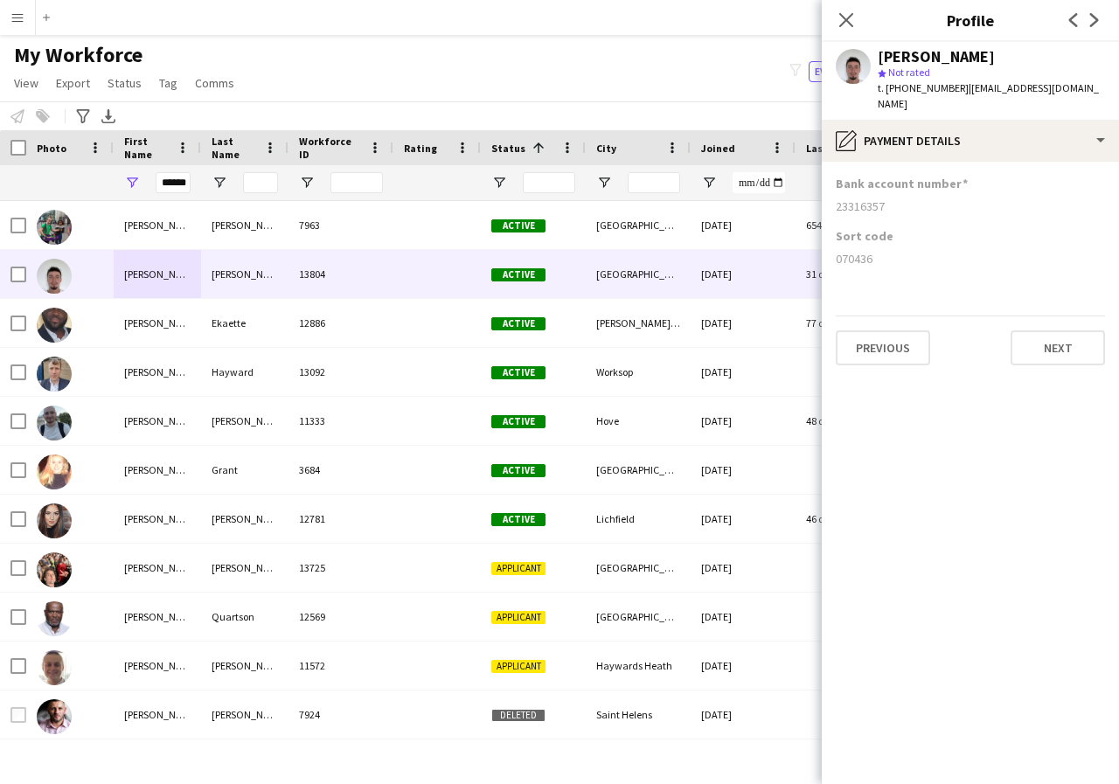
drag, startPoint x: 831, startPoint y: 187, endPoint x: 933, endPoint y: 198, distance: 102.9
click at [933, 198] on app-section-data-types "Bank account number 23316357 Sort code 070436 Previous Next" at bounding box center [970, 473] width 297 height 622
drag, startPoint x: 834, startPoint y: 243, endPoint x: 916, endPoint y: 242, distance: 82.2
click at [916, 242] on app-section-data-types "Bank account number 23316357 Sort code 070436 Previous Next" at bounding box center [970, 473] width 297 height 622
click at [836, 10] on app-icon "Close pop-in" at bounding box center [846, 20] width 25 height 25
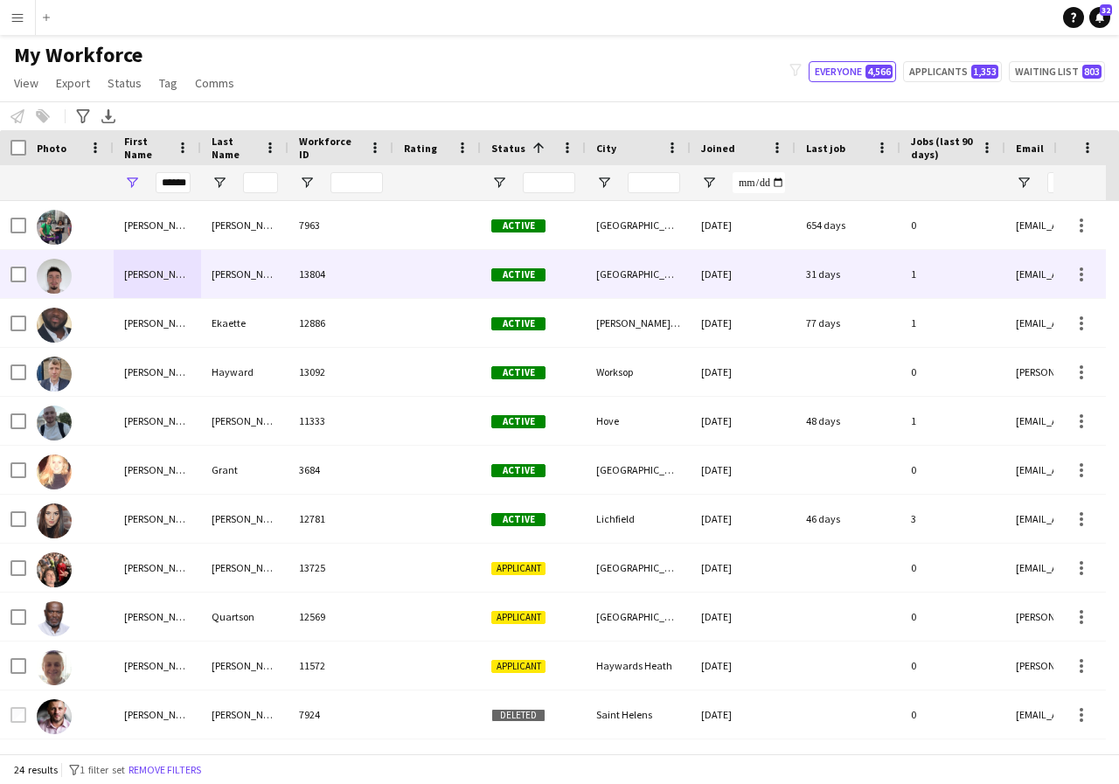
click at [240, 278] on div "Dickinson" at bounding box center [244, 274] width 87 height 48
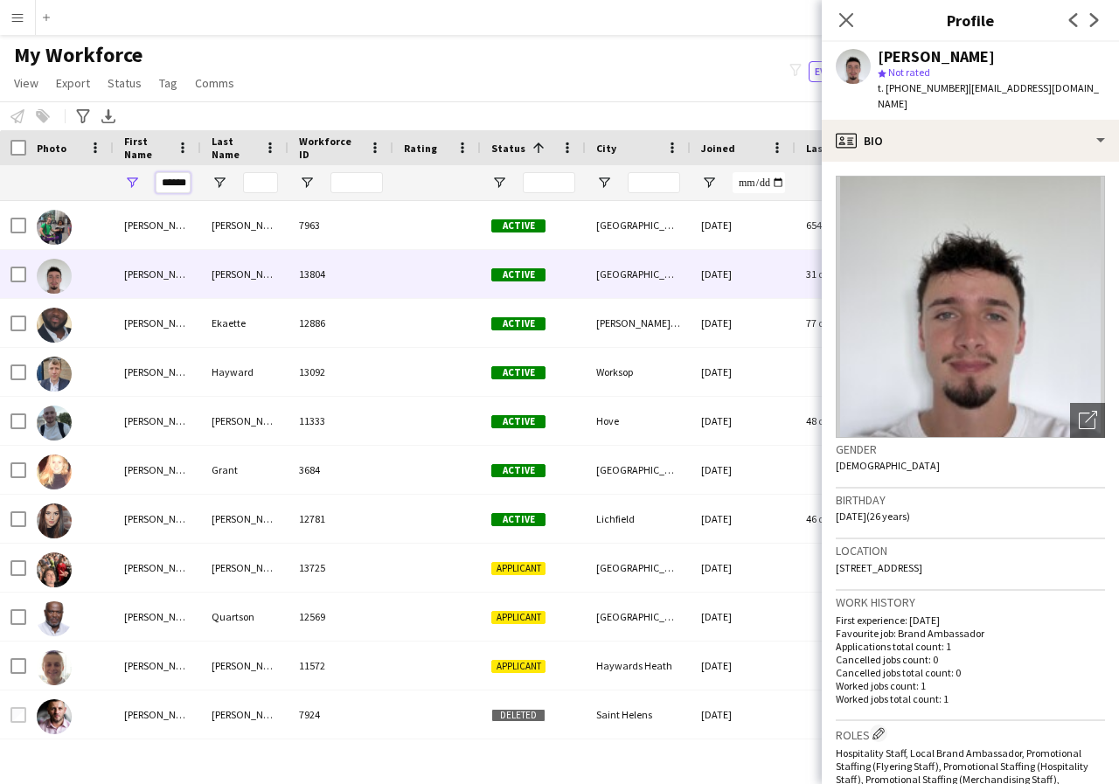
click at [184, 184] on input "******" at bounding box center [173, 182] width 35 height 21
type input "*"
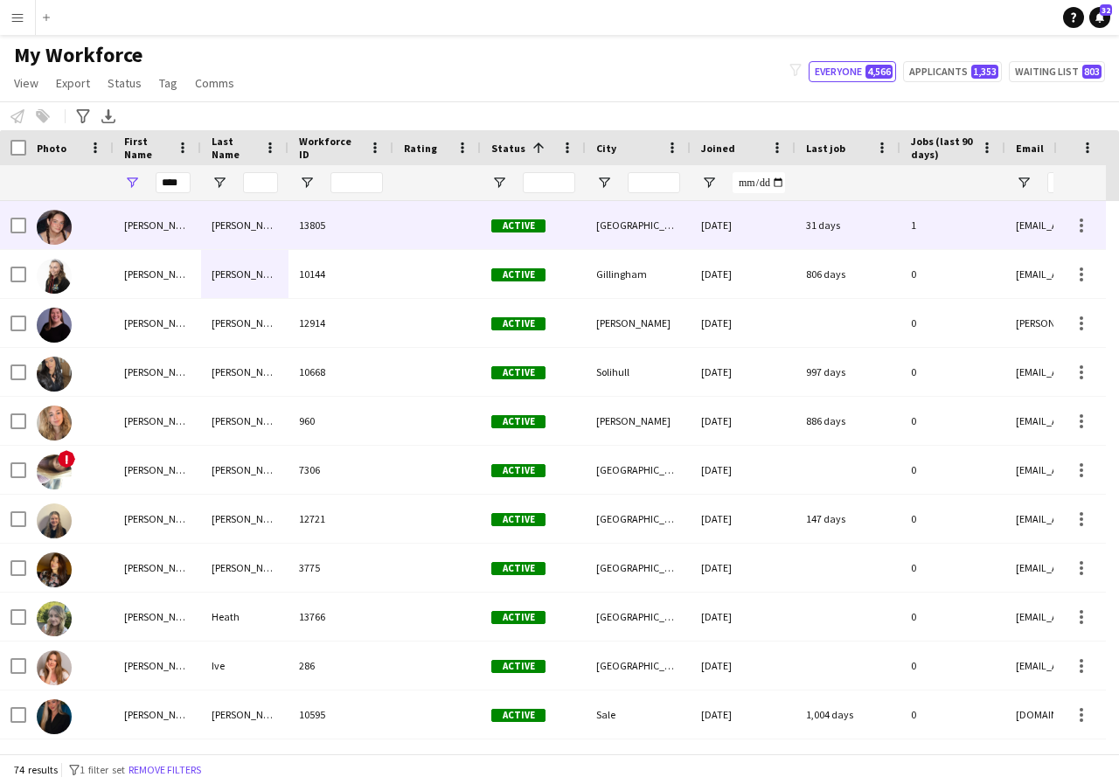
click at [191, 228] on div "Jess" at bounding box center [157, 225] width 87 height 48
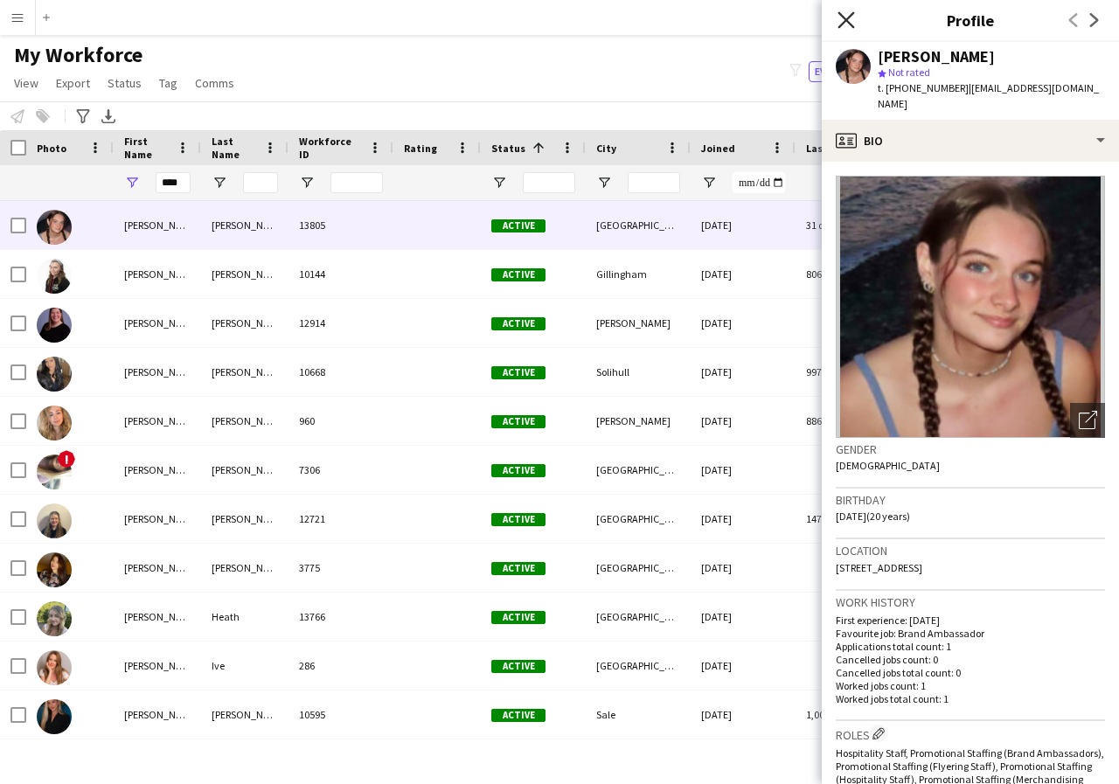
click at [843, 16] on icon "Close pop-in" at bounding box center [845, 19] width 17 height 17
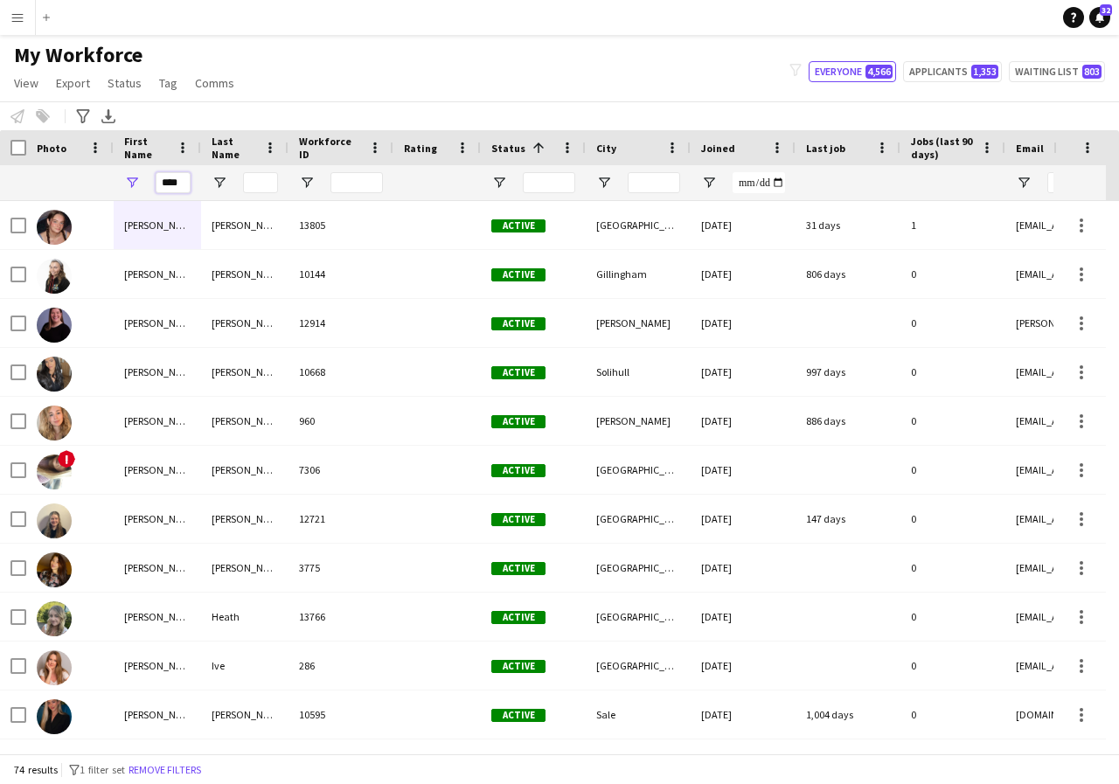
click at [180, 181] on input "****" at bounding box center [173, 182] width 35 height 21
type input "*"
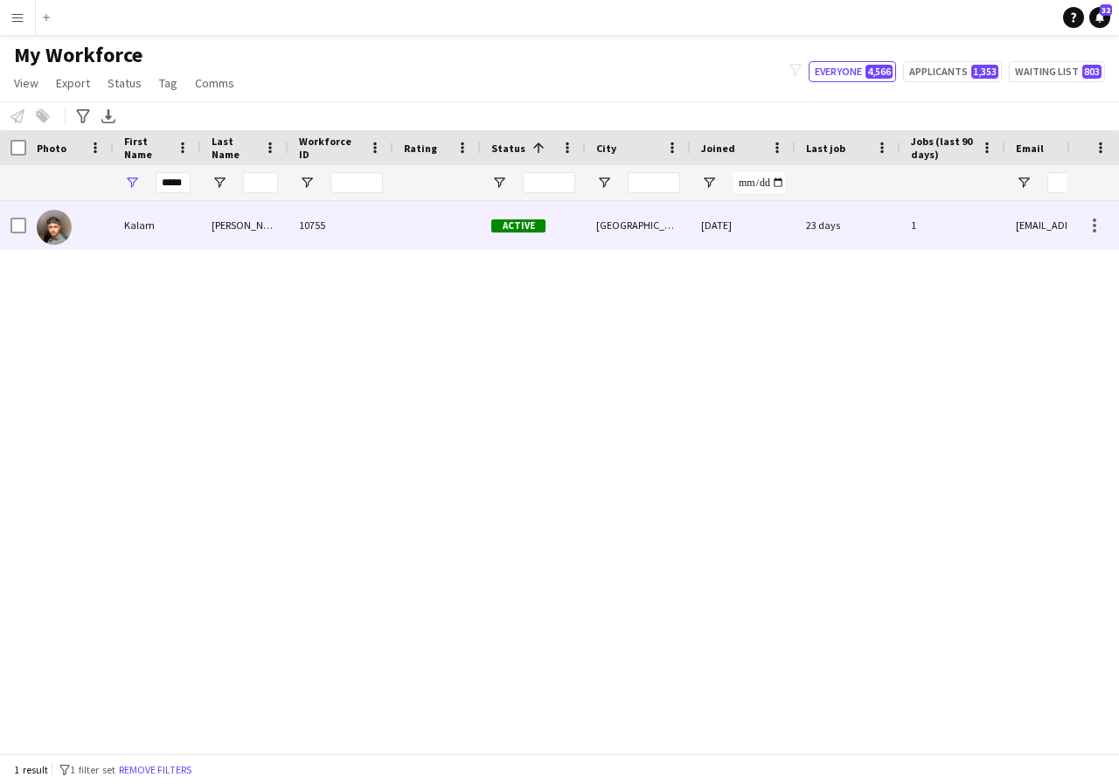
click at [149, 230] on div "Kalam" at bounding box center [157, 225] width 87 height 48
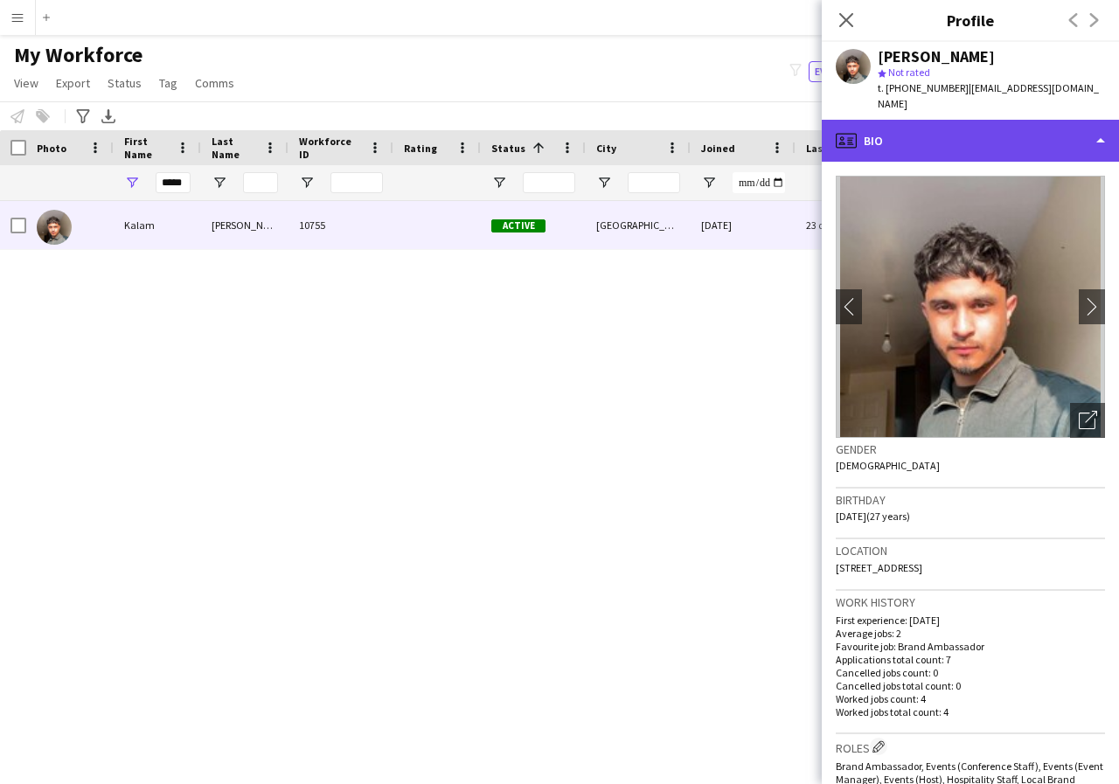
click at [1098, 138] on div "profile Bio" at bounding box center [970, 141] width 297 height 42
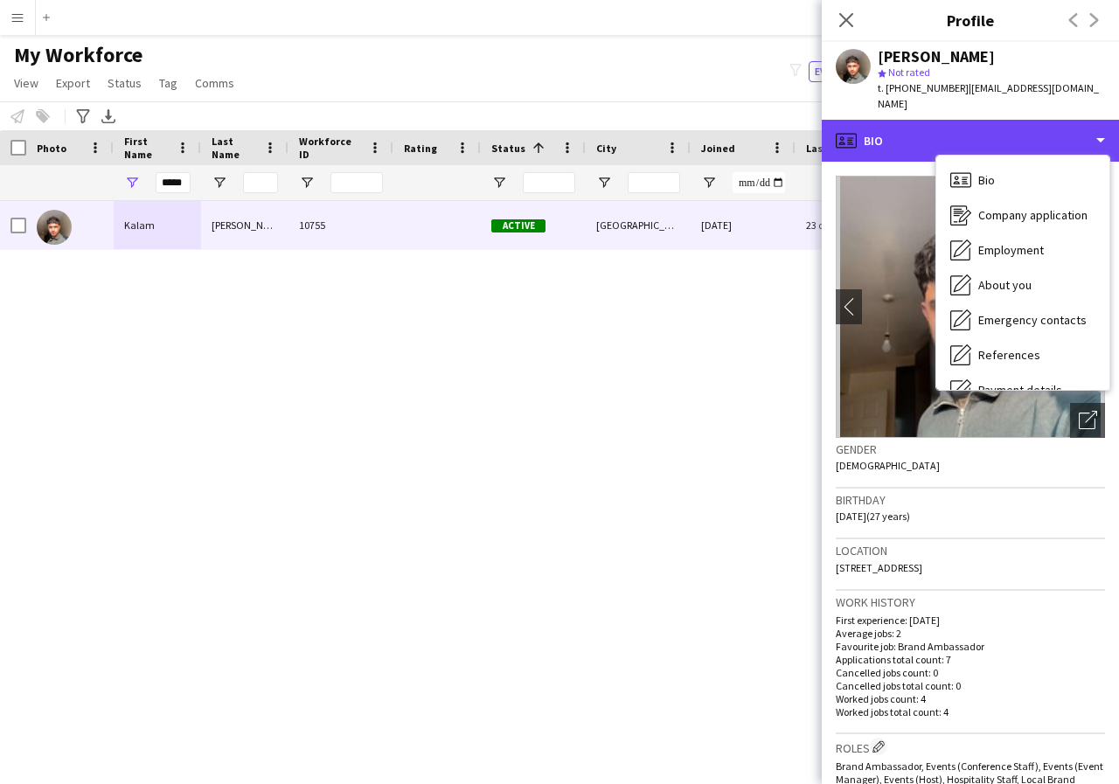
scroll to position [35, 0]
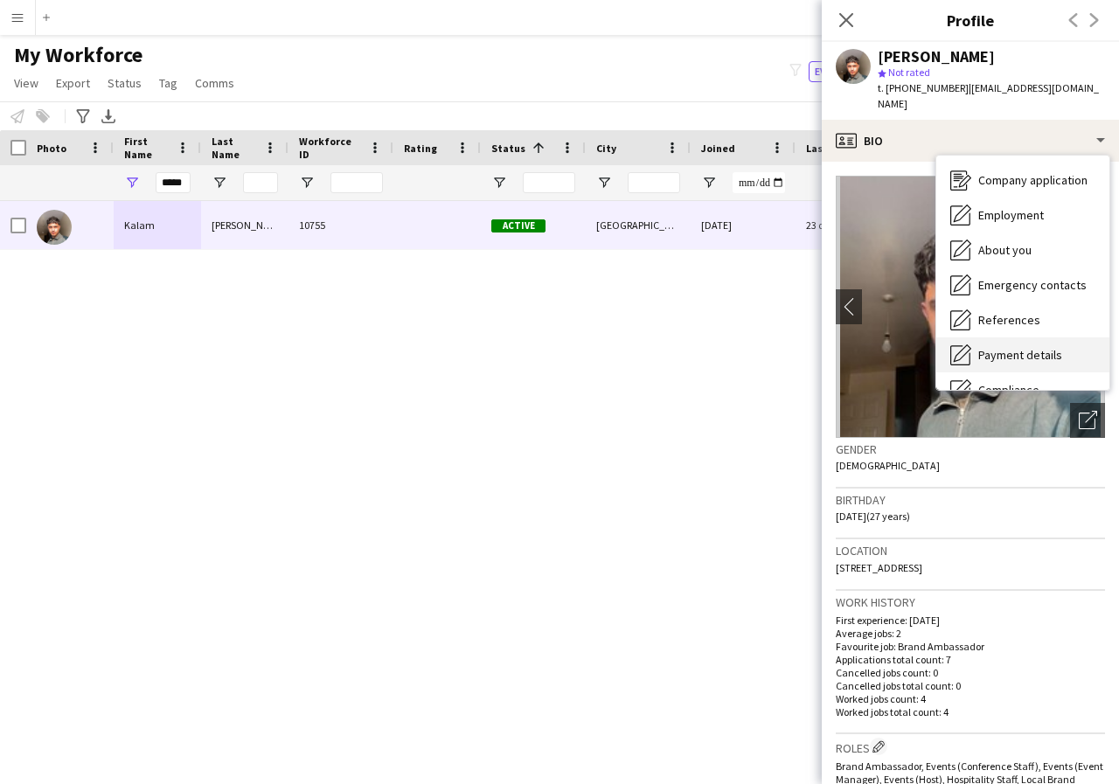
click at [1049, 355] on span "Payment details" at bounding box center [1020, 355] width 84 height 16
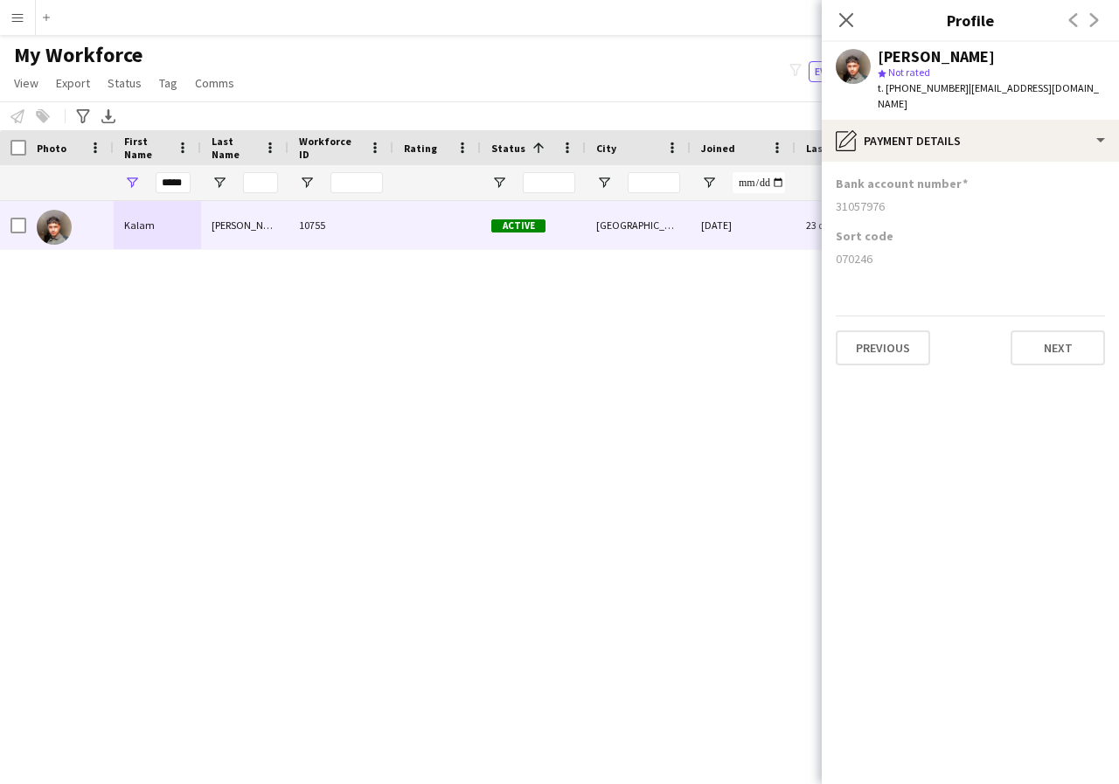
drag, startPoint x: 830, startPoint y: 205, endPoint x: 926, endPoint y: 209, distance: 95.3
click at [926, 209] on app-section-data-types "Bank account number 31057976 Sort code 070246 Previous Next" at bounding box center [970, 473] width 297 height 622
drag, startPoint x: 854, startPoint y: 257, endPoint x: 857, endPoint y: 275, distance: 18.7
click at [856, 266] on div "070246" at bounding box center [970, 259] width 269 height 16
click at [860, 281] on app-section-data-types "Bank account number 31057976 Sort code 070246 Previous Next" at bounding box center [970, 473] width 297 height 622
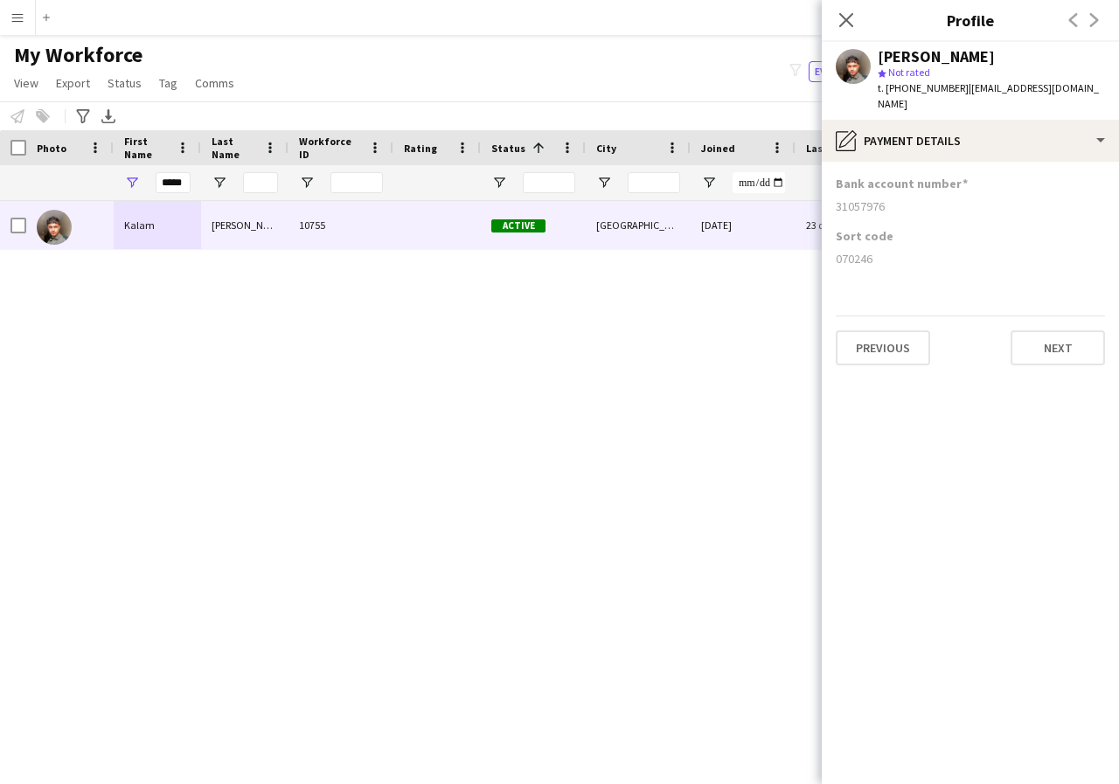
drag, startPoint x: 833, startPoint y: 257, endPoint x: 898, endPoint y: 261, distance: 64.8
click at [898, 261] on app-section-data-types "Bank account number 31057976 Sort code 070246 Previous Next" at bounding box center [970, 473] width 297 height 622
click at [845, 18] on icon at bounding box center [845, 19] width 17 height 17
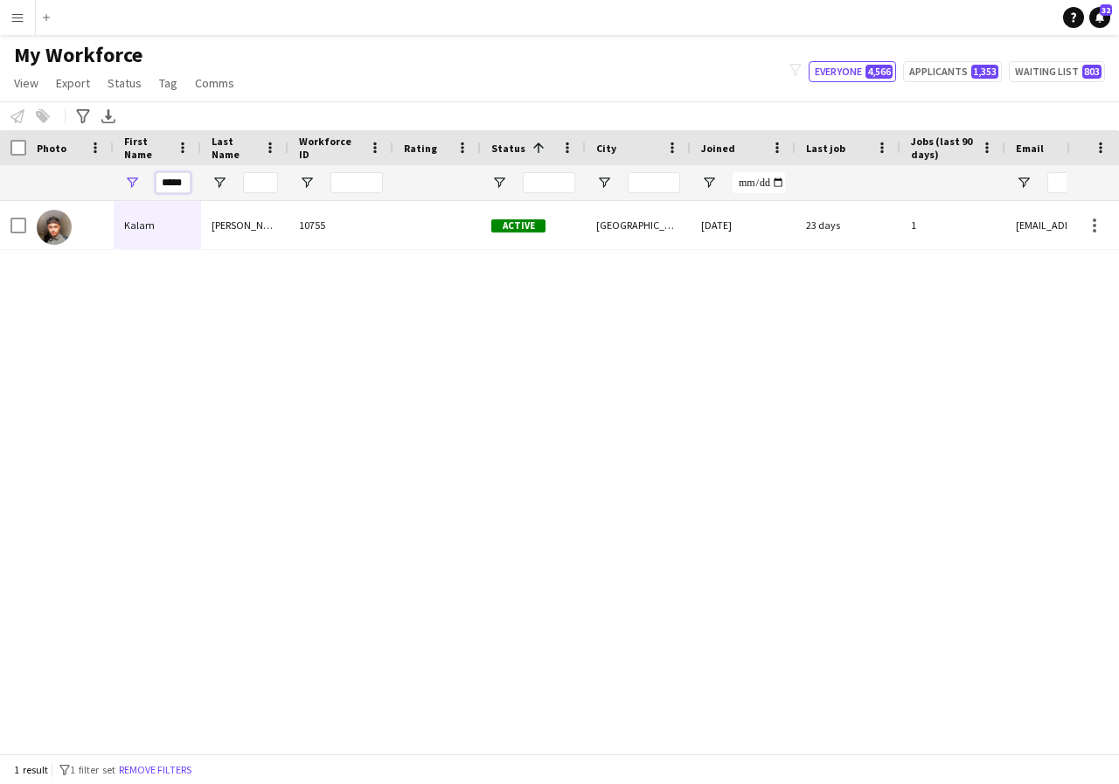
click at [184, 182] on input "*****" at bounding box center [173, 182] width 35 height 21
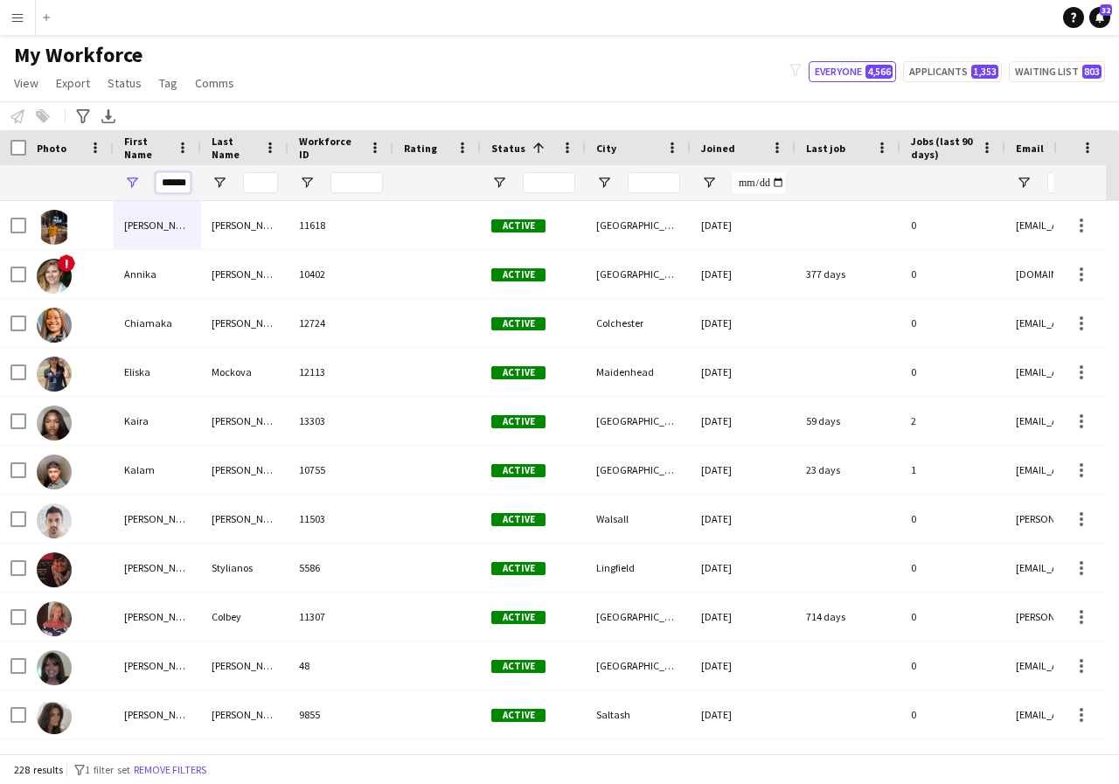
scroll to position [0, 1]
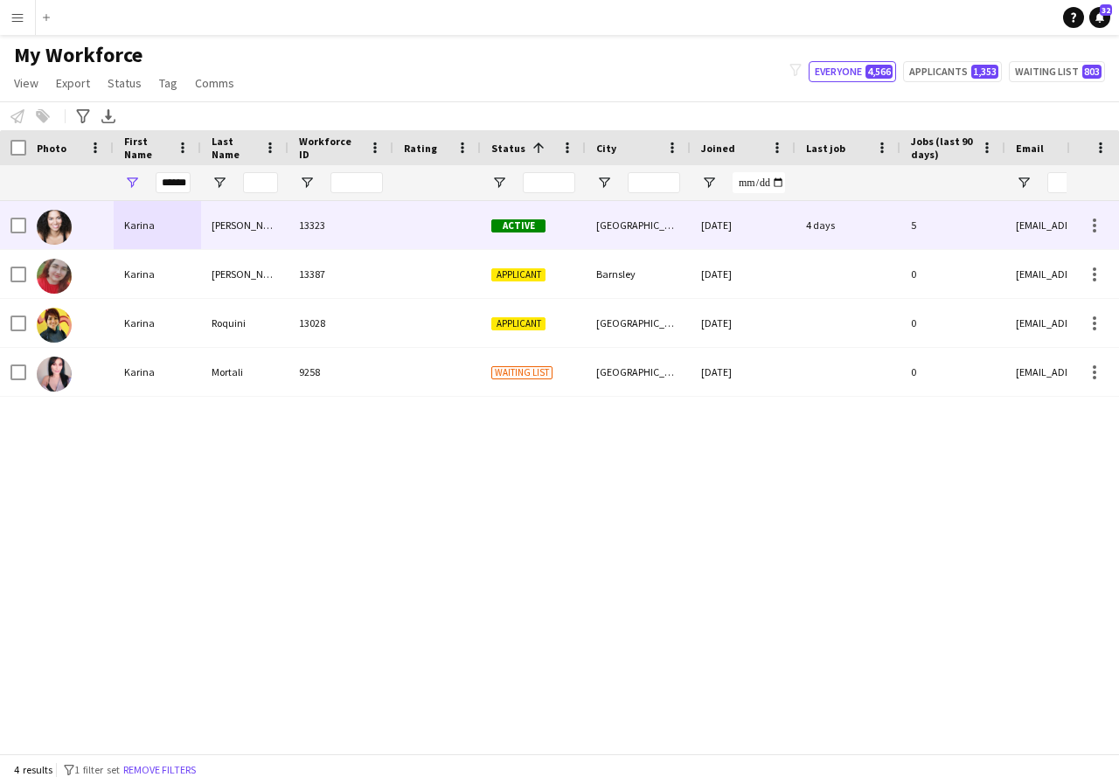
click at [163, 220] on div "Karina" at bounding box center [157, 225] width 87 height 48
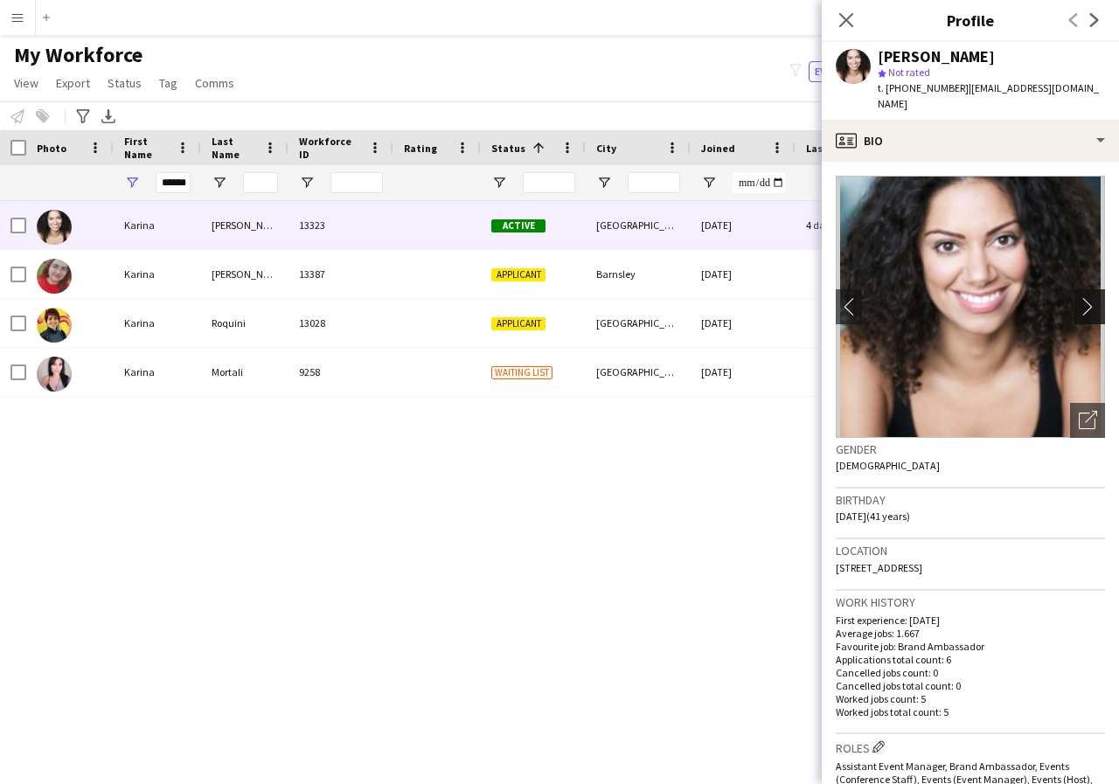
click at [1081, 297] on app-icon "chevron-right" at bounding box center [1092, 306] width 27 height 18
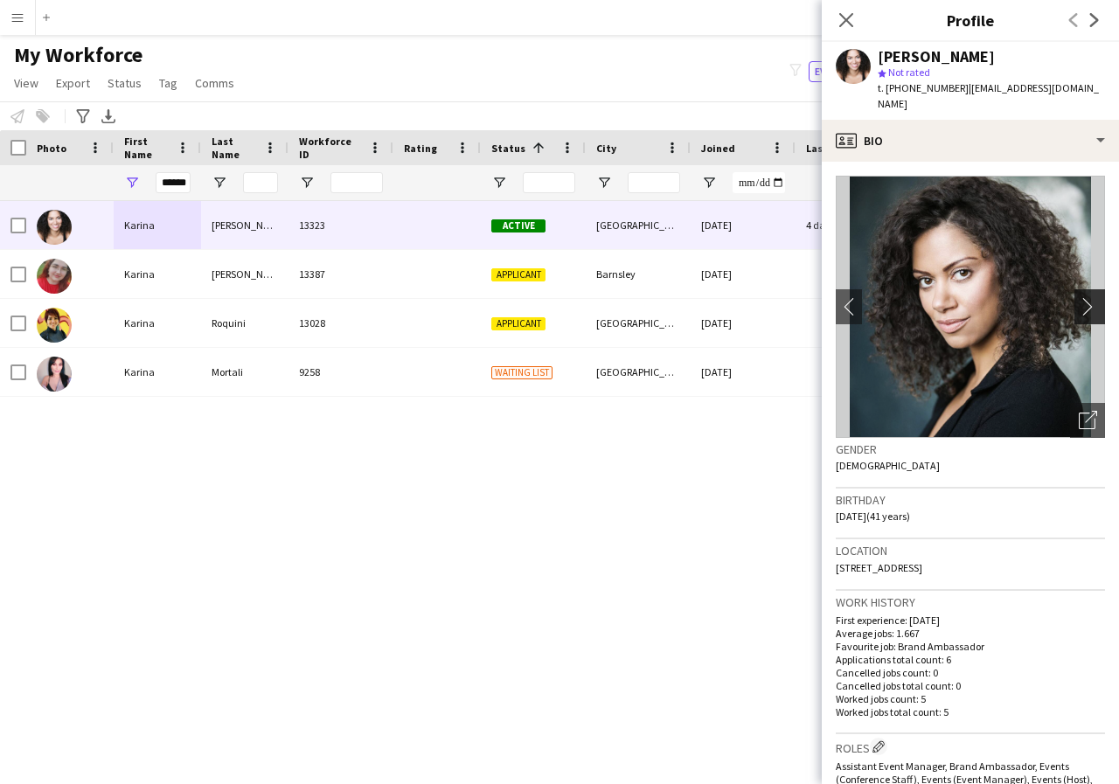
click at [1081, 297] on app-icon "chevron-right" at bounding box center [1092, 306] width 27 height 18
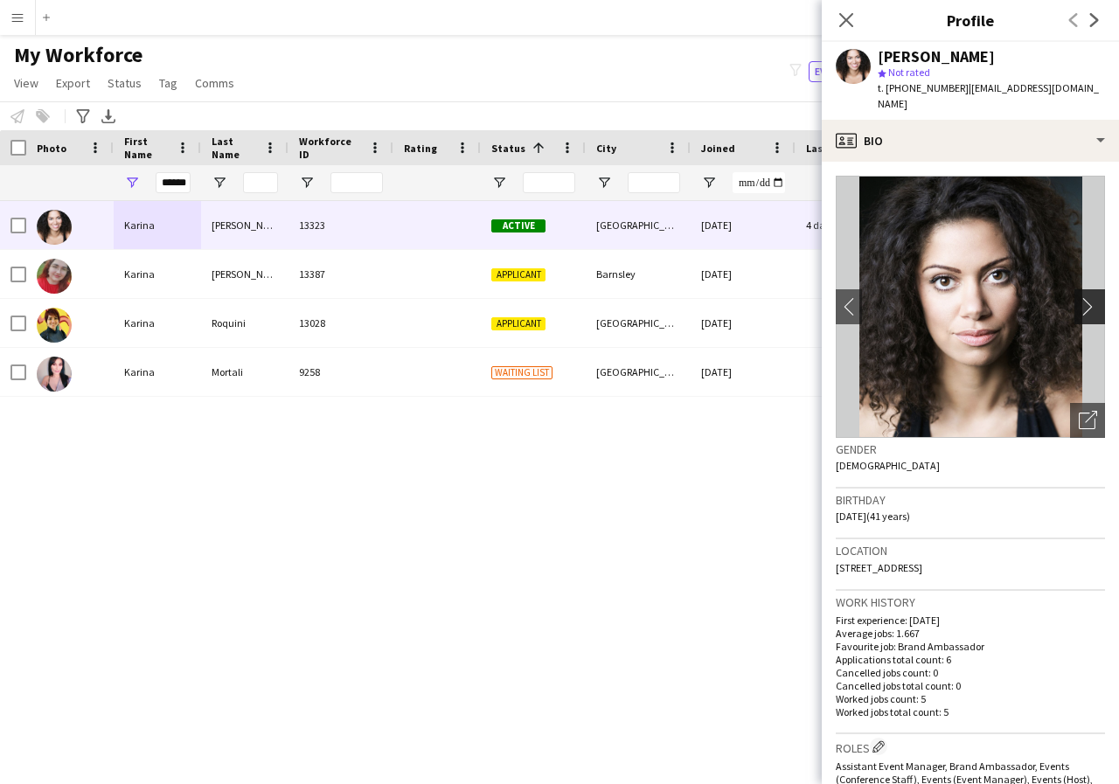
click at [1081, 297] on app-icon "chevron-right" at bounding box center [1092, 306] width 27 height 18
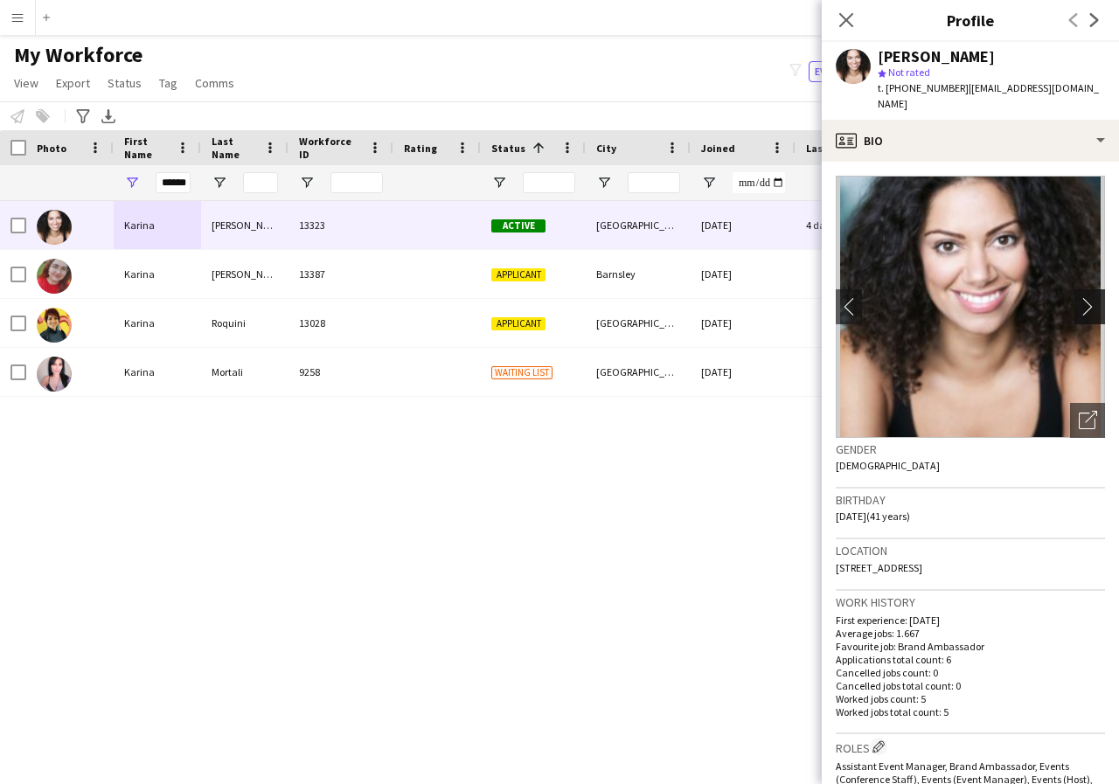
click at [1081, 297] on app-icon "chevron-right" at bounding box center [1092, 306] width 27 height 18
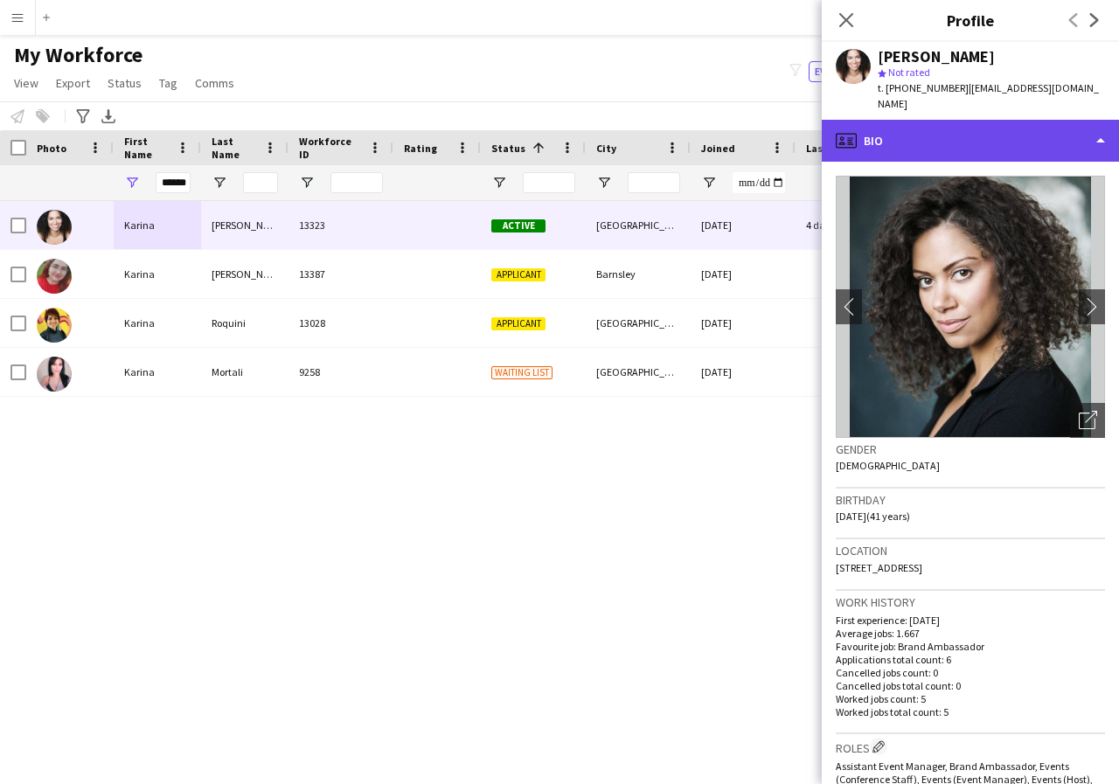
click at [1098, 128] on div "profile Bio" at bounding box center [970, 141] width 297 height 42
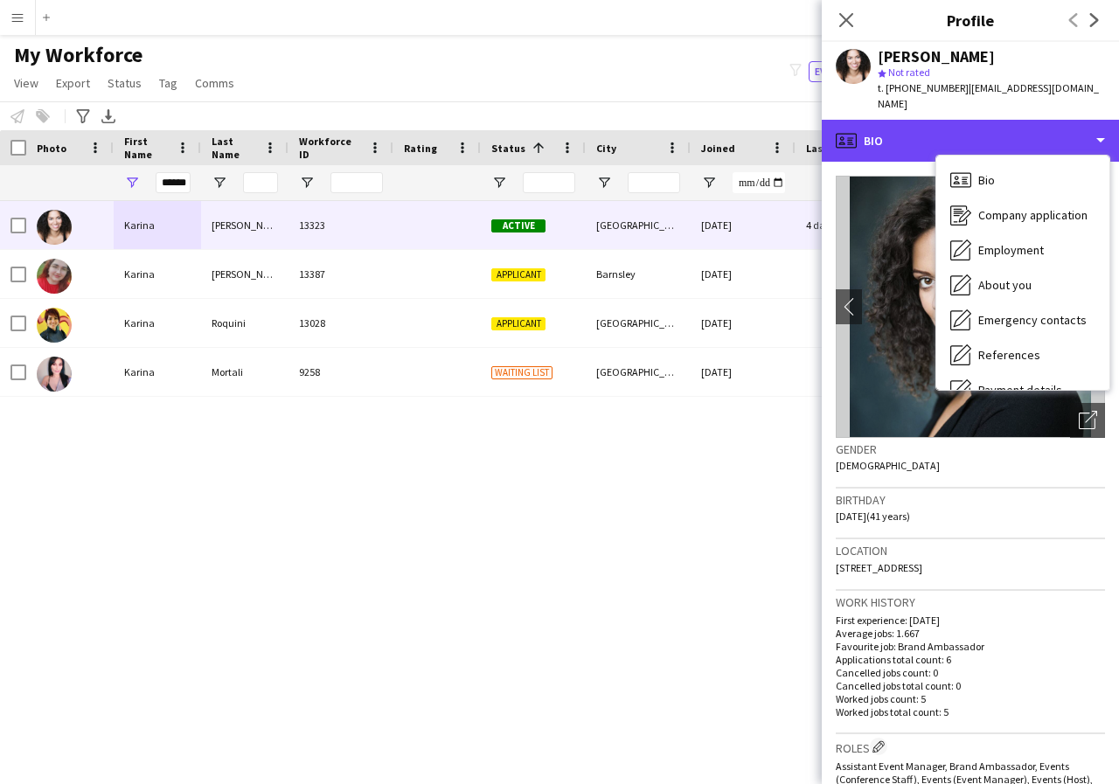
scroll to position [35, 0]
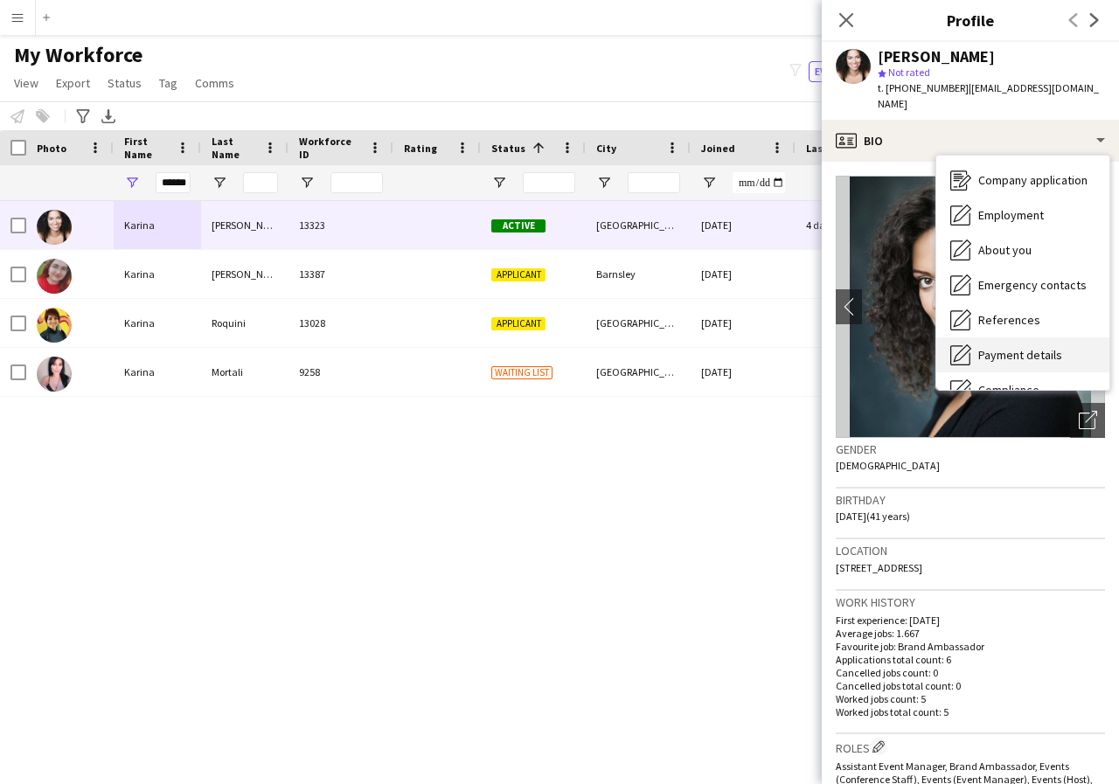
click at [1023, 347] on span "Payment details" at bounding box center [1020, 355] width 84 height 16
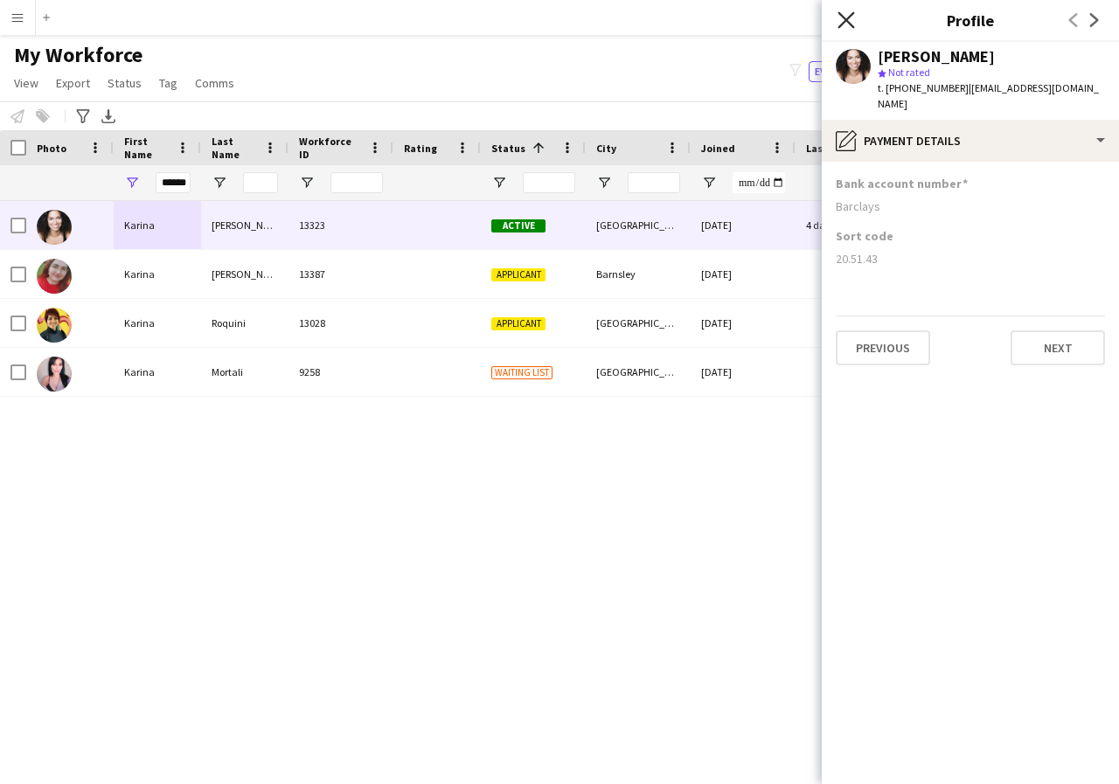
click at [844, 23] on icon at bounding box center [845, 19] width 17 height 17
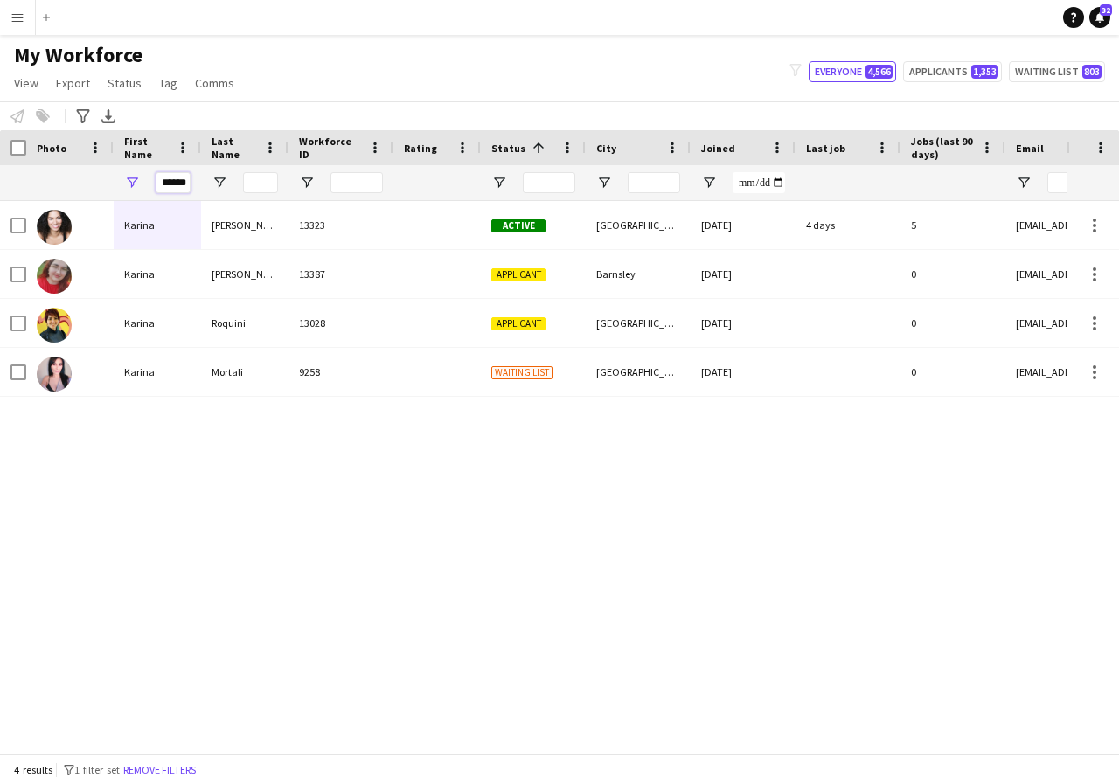
click at [188, 183] on input "******" at bounding box center [173, 182] width 35 height 21
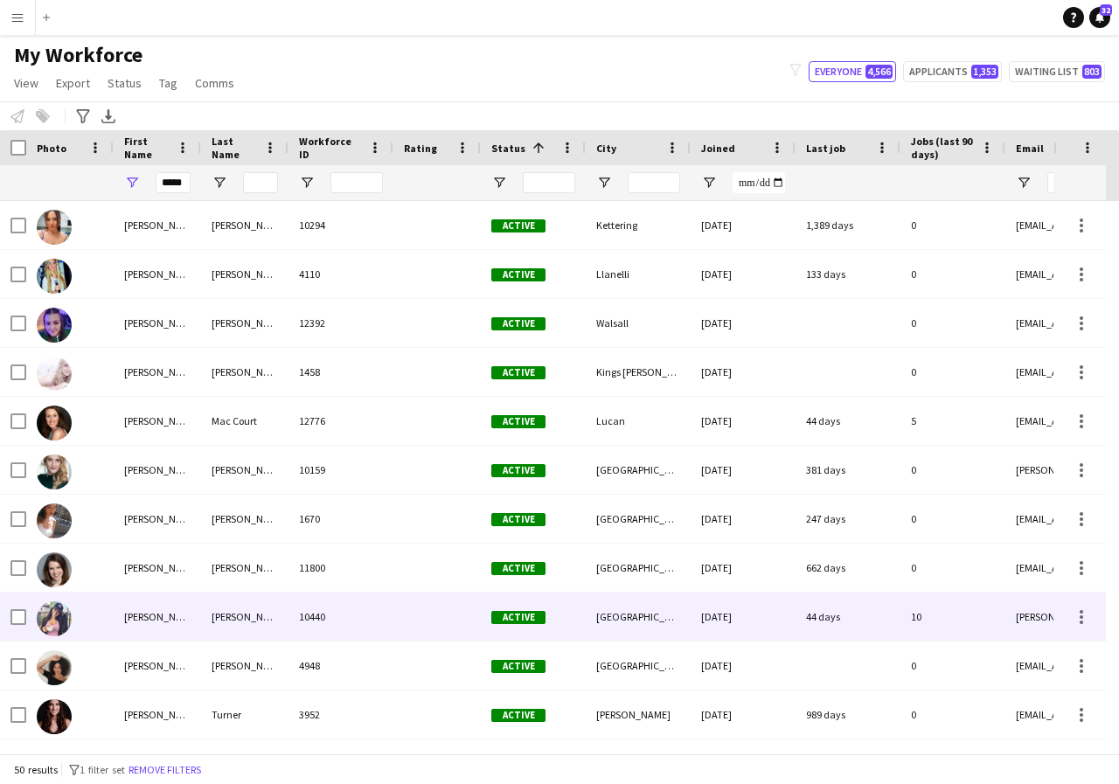
click at [168, 621] on div "Katie" at bounding box center [157, 617] width 87 height 48
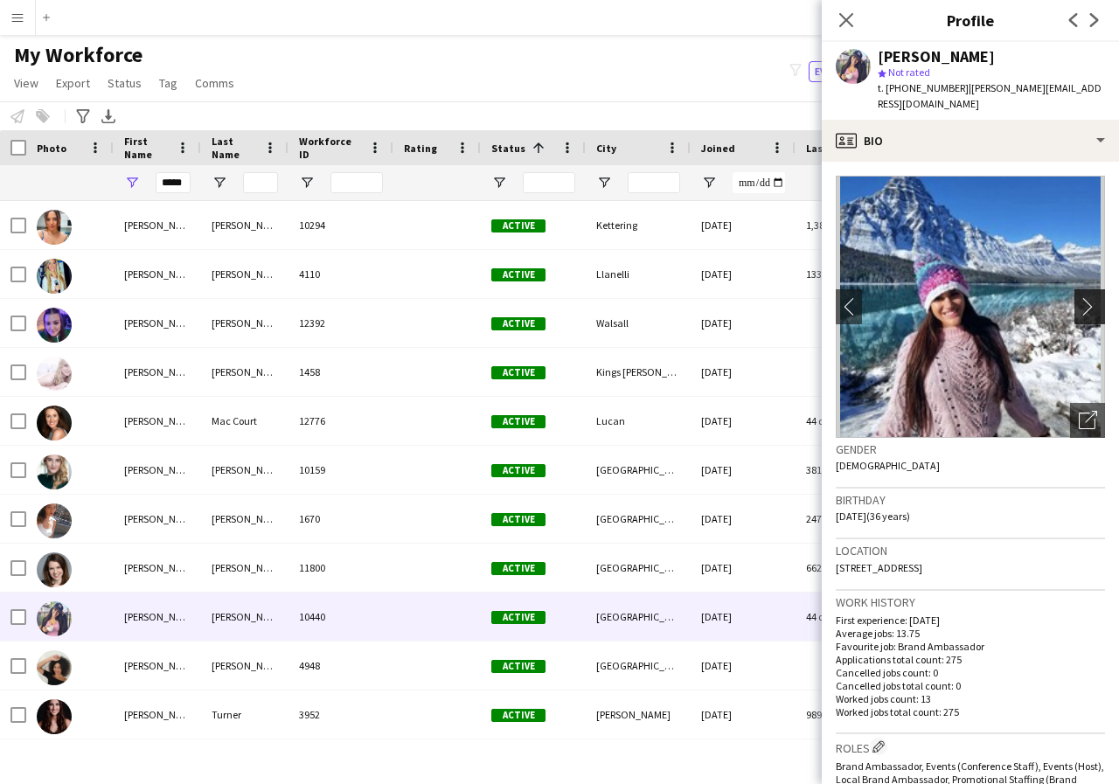
click at [1079, 297] on app-icon "chevron-right" at bounding box center [1092, 306] width 27 height 18
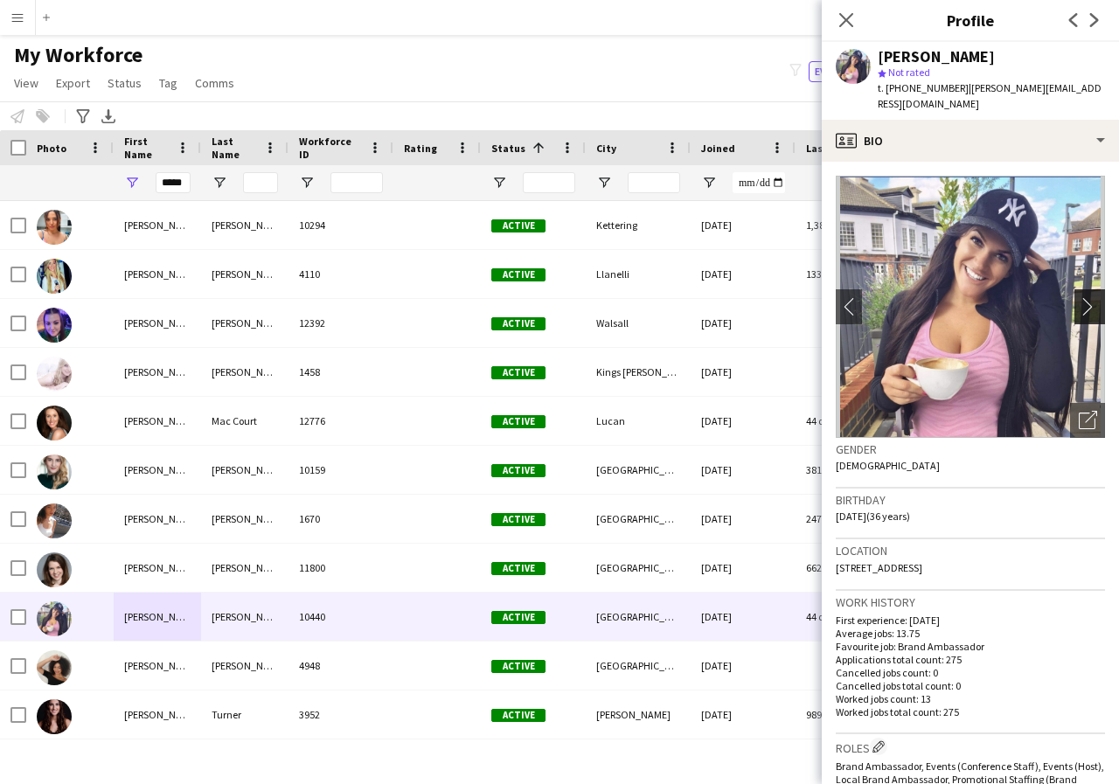
click at [1079, 297] on app-icon "chevron-right" at bounding box center [1092, 306] width 27 height 18
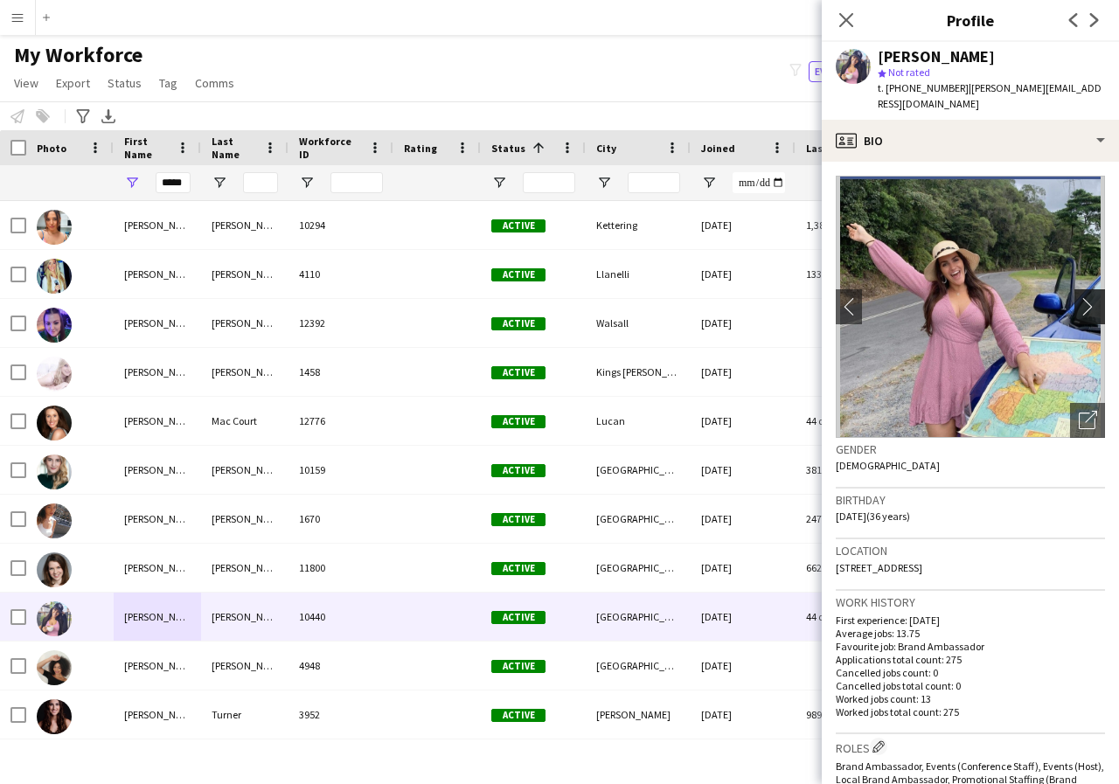
click at [1079, 297] on app-icon "chevron-right" at bounding box center [1092, 306] width 27 height 18
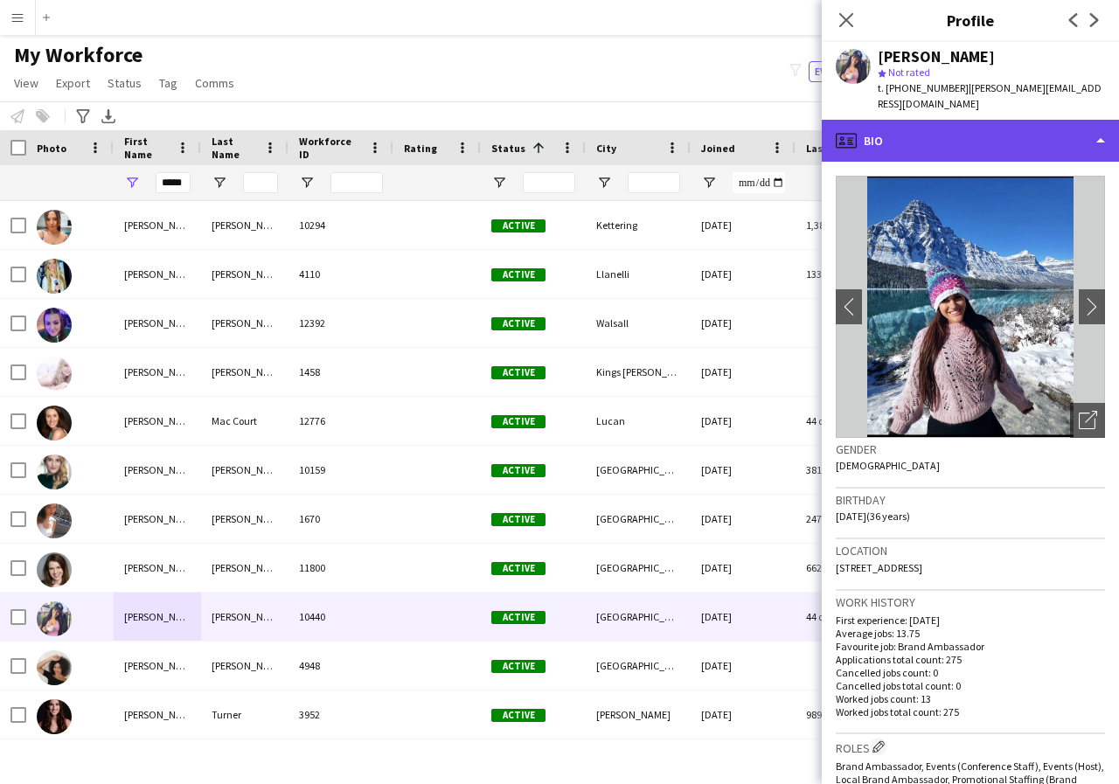
click at [1101, 126] on div "profile Bio" at bounding box center [970, 141] width 297 height 42
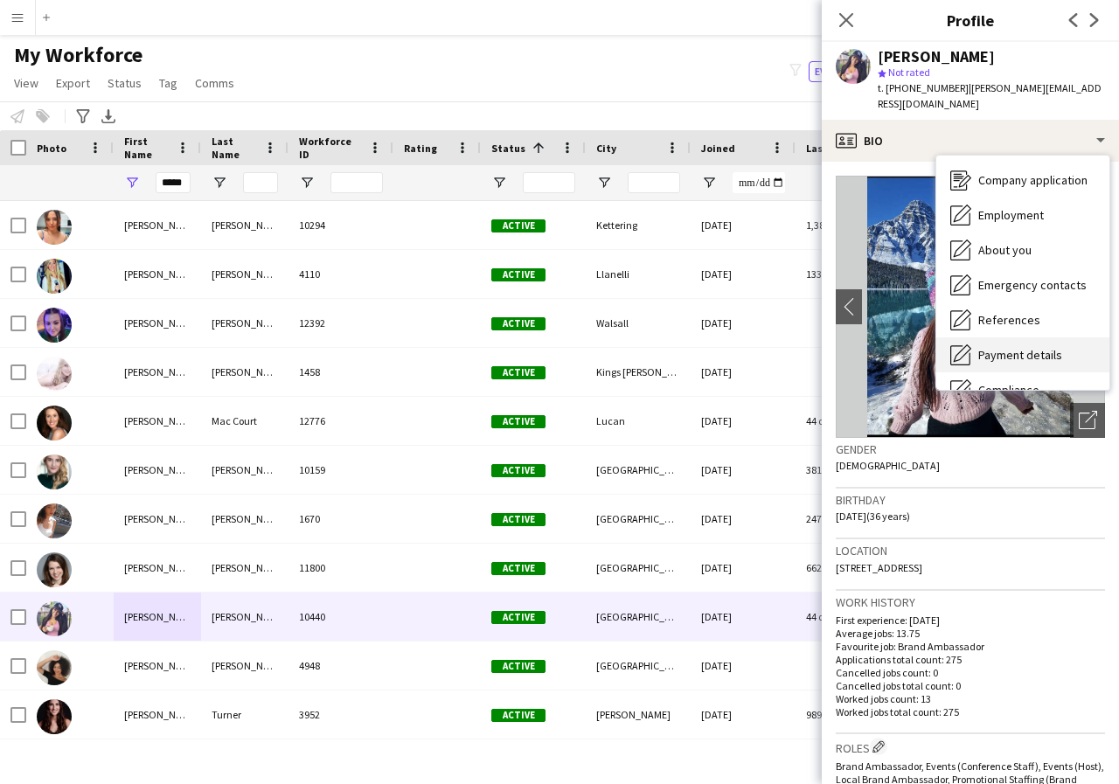
click at [1030, 347] on span "Payment details" at bounding box center [1020, 355] width 84 height 16
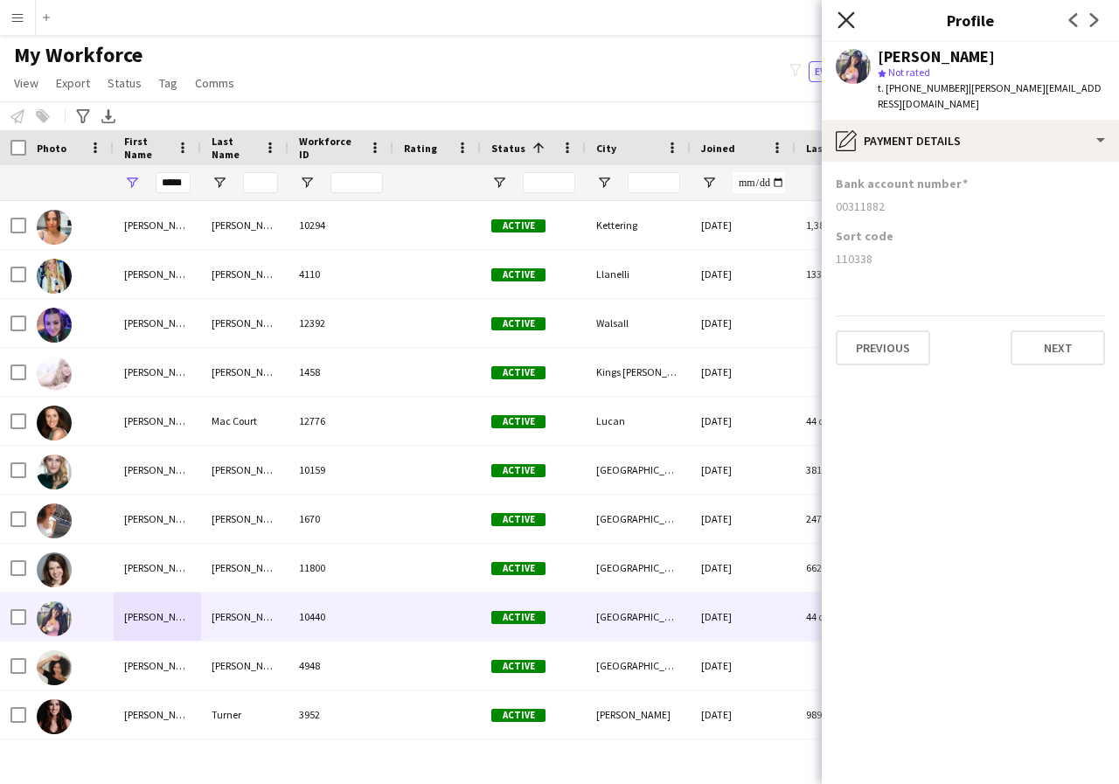
click at [847, 18] on icon at bounding box center [845, 19] width 17 height 17
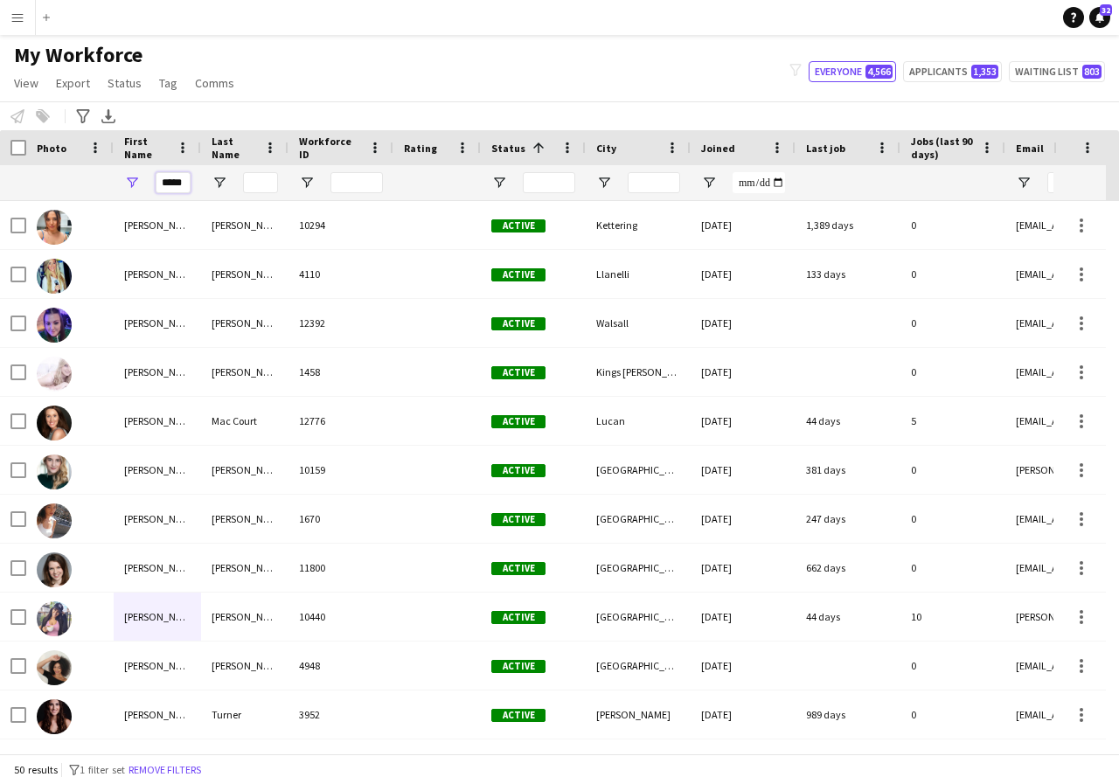
click at [184, 184] on input "*****" at bounding box center [173, 182] width 35 height 21
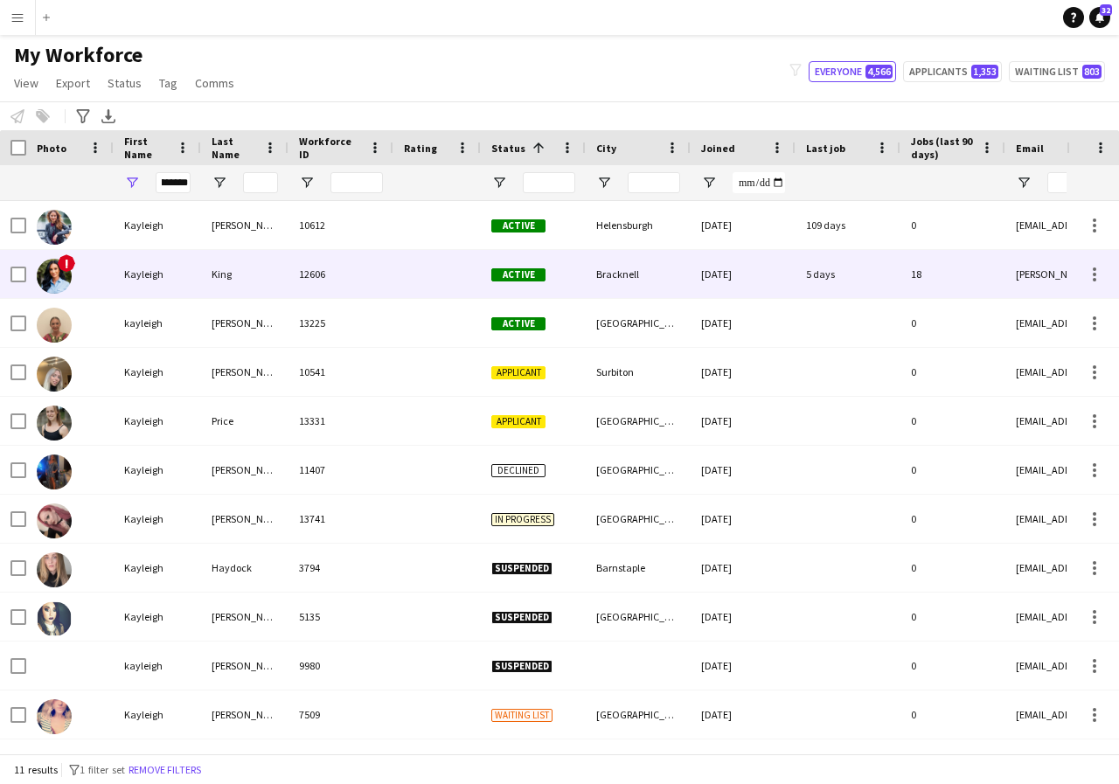
scroll to position [0, 0]
click at [158, 267] on div "Kayleigh" at bounding box center [157, 274] width 87 height 48
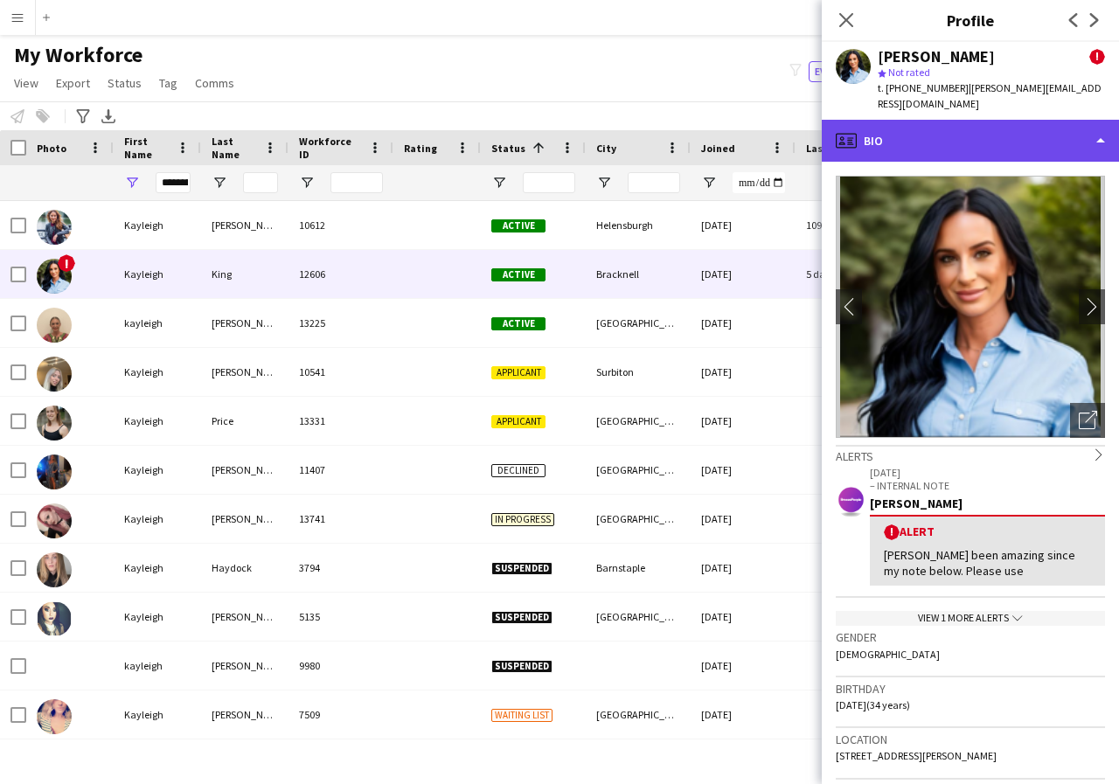
click at [1098, 125] on div "profile Bio" at bounding box center [970, 141] width 297 height 42
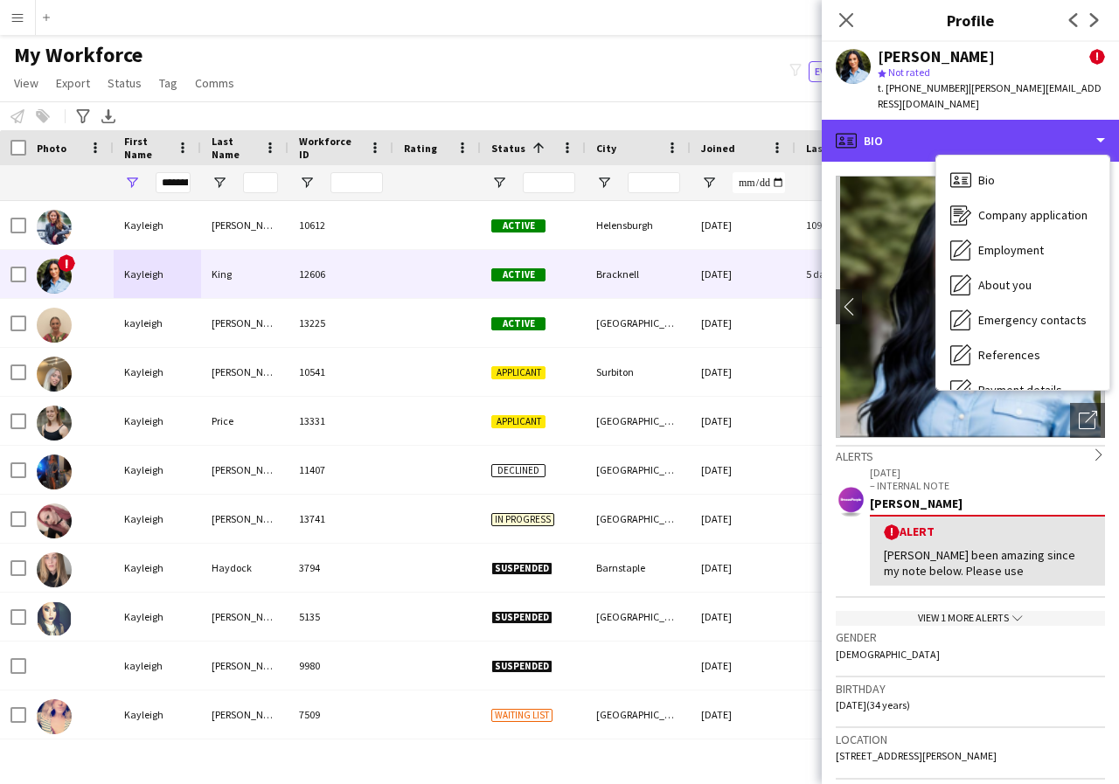
scroll to position [35, 0]
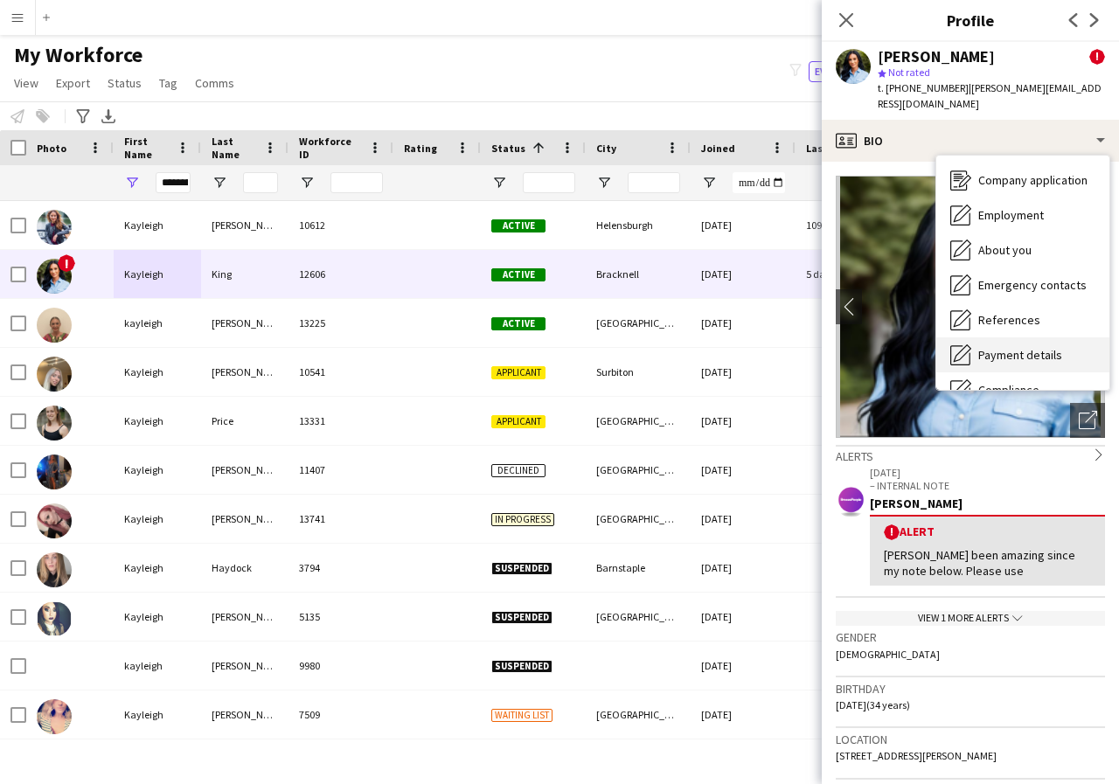
click at [1047, 347] on span "Payment details" at bounding box center [1020, 355] width 84 height 16
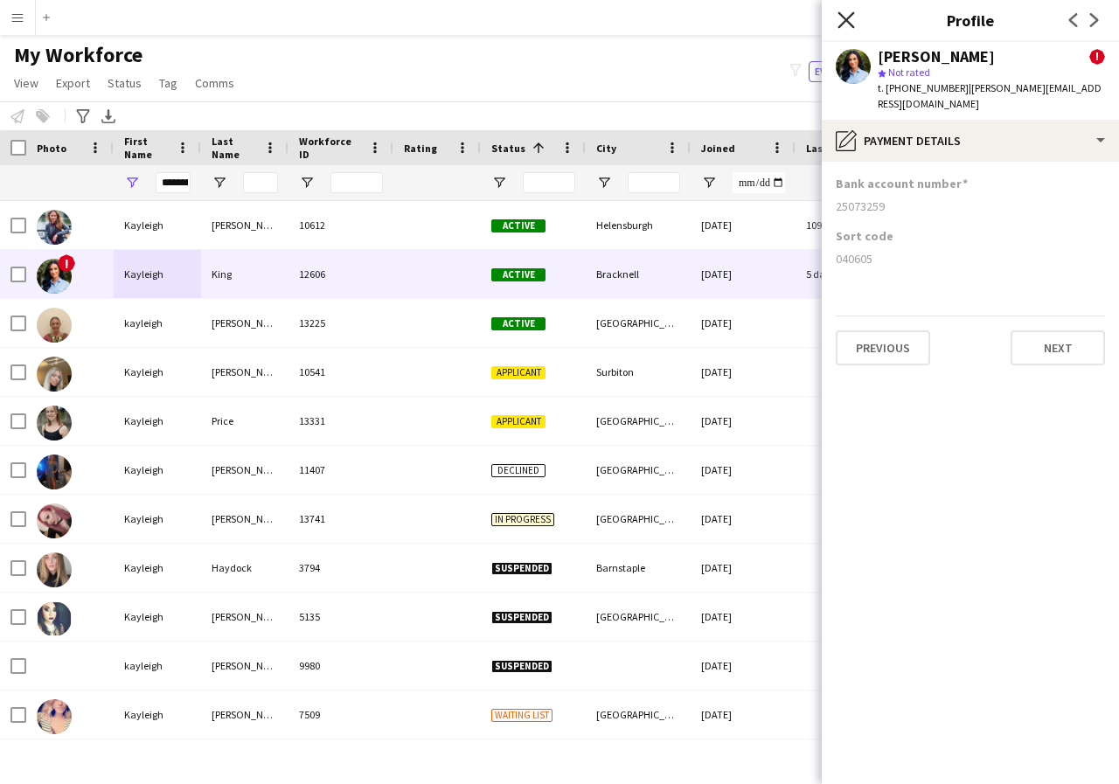
click at [846, 22] on icon "Close pop-in" at bounding box center [845, 19] width 17 height 17
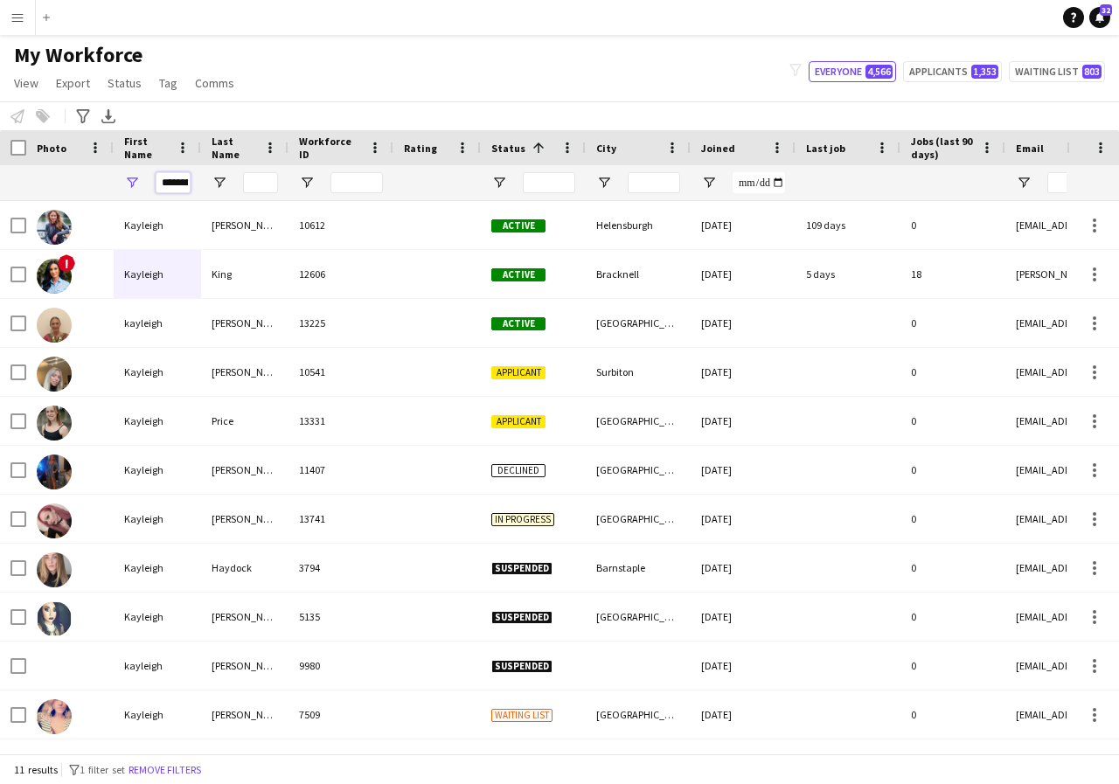
click at [184, 181] on input "********" at bounding box center [173, 182] width 35 height 21
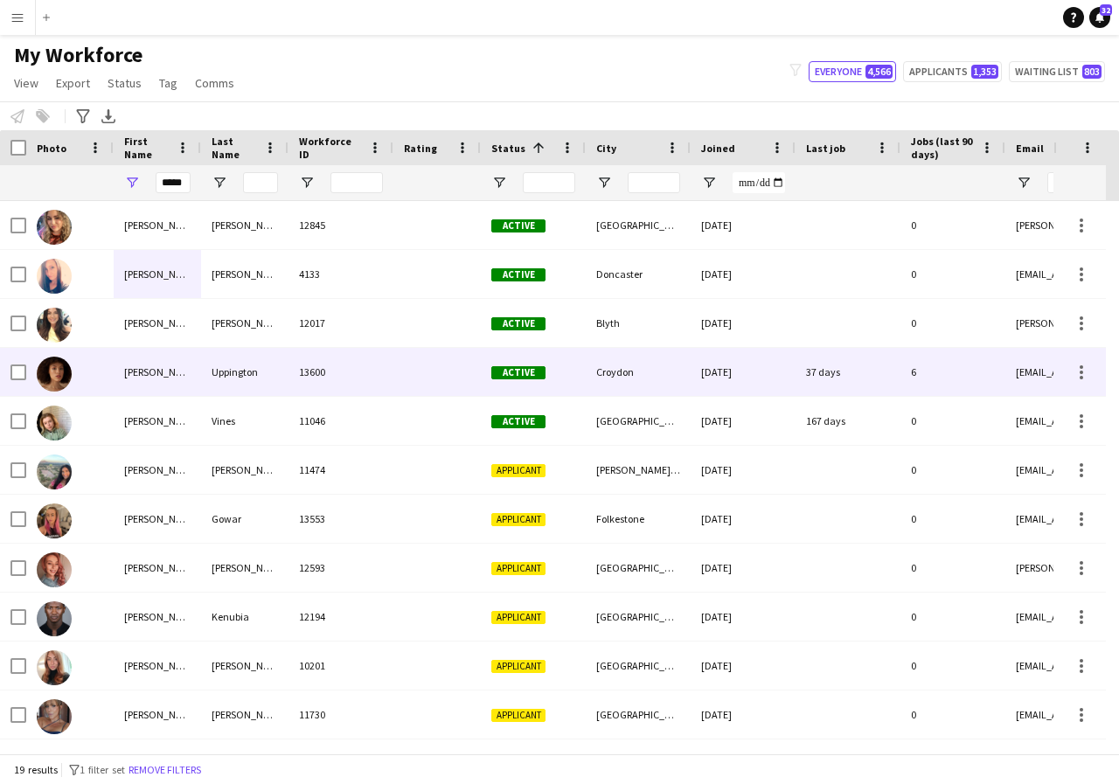
click at [170, 367] on div "Kelly" at bounding box center [157, 372] width 87 height 48
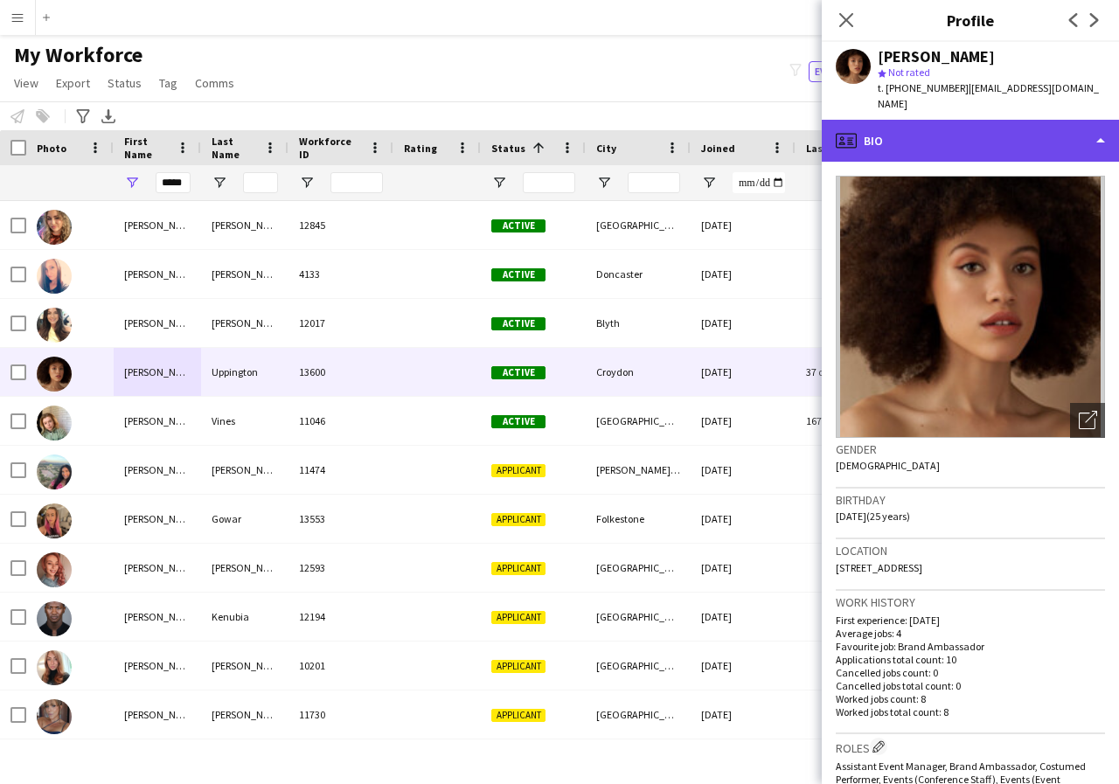
click at [1099, 123] on div "profile Bio" at bounding box center [970, 141] width 297 height 42
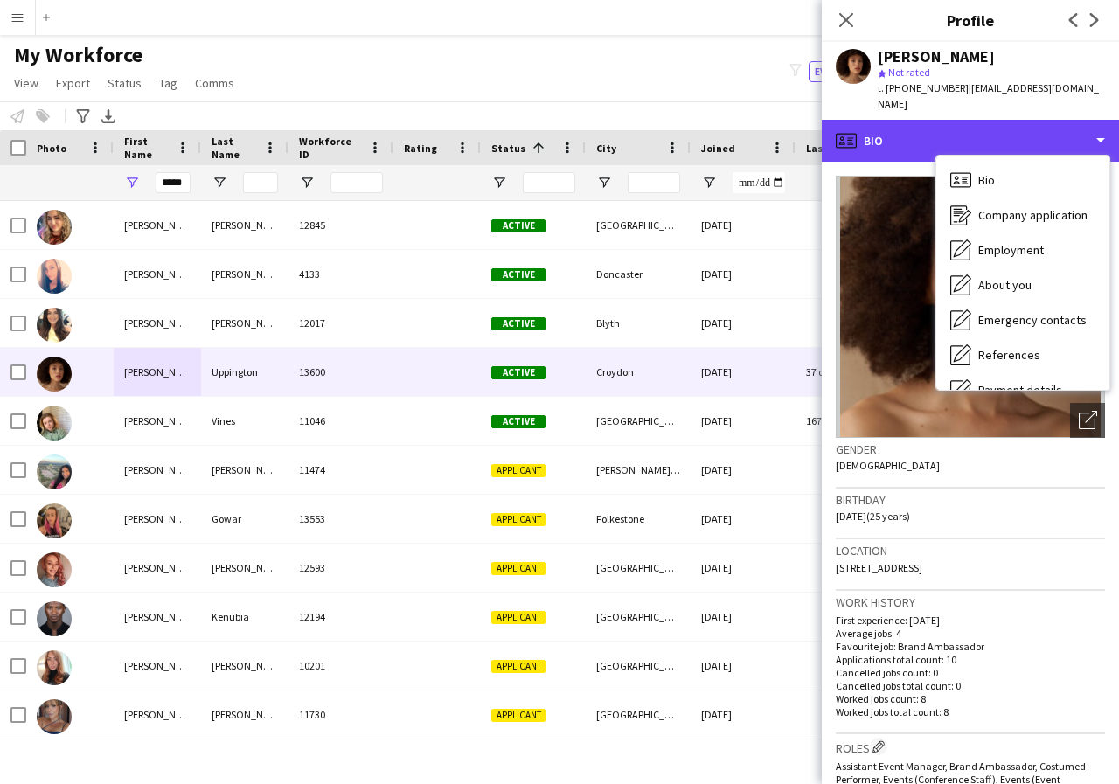
scroll to position [35, 0]
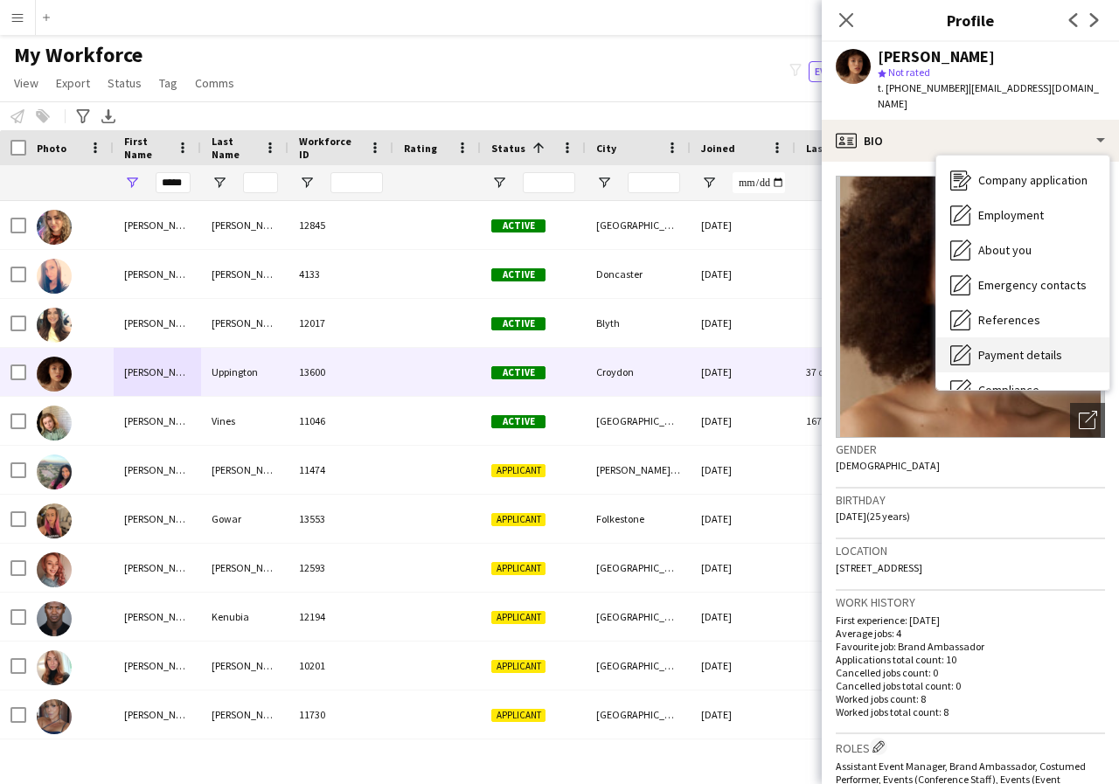
click at [1060, 340] on div "Payment details Payment details" at bounding box center [1022, 354] width 173 height 35
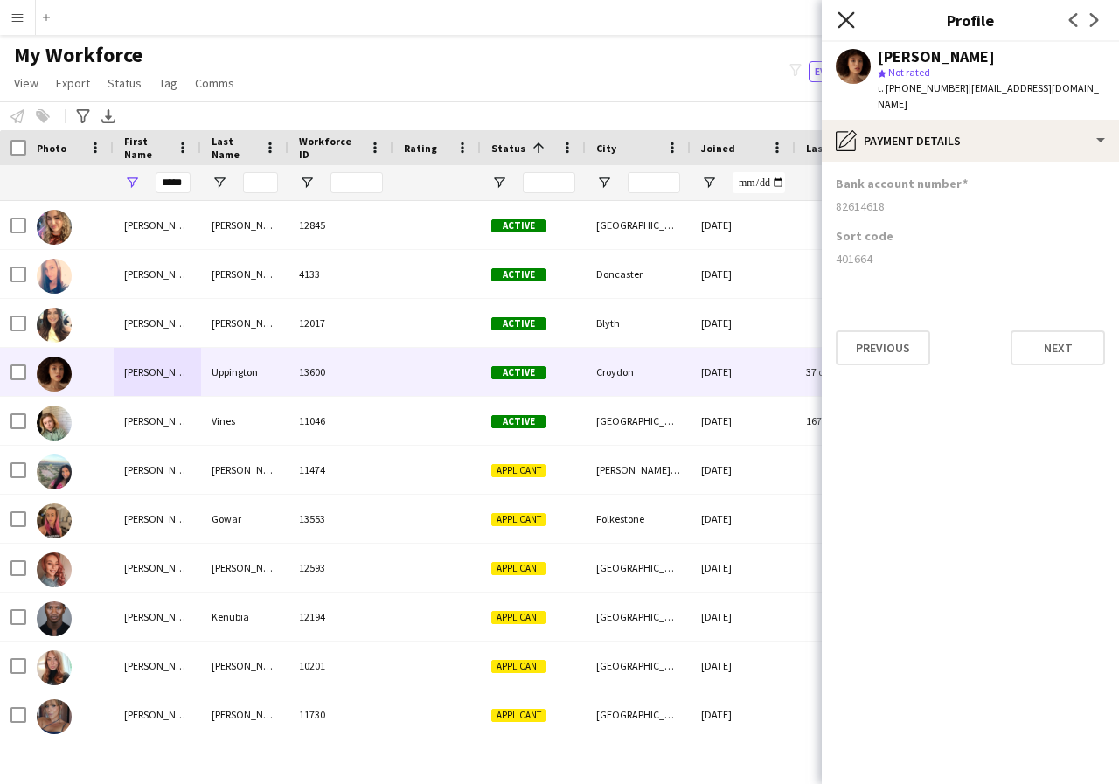
click at [843, 18] on icon "Close pop-in" at bounding box center [845, 19] width 17 height 17
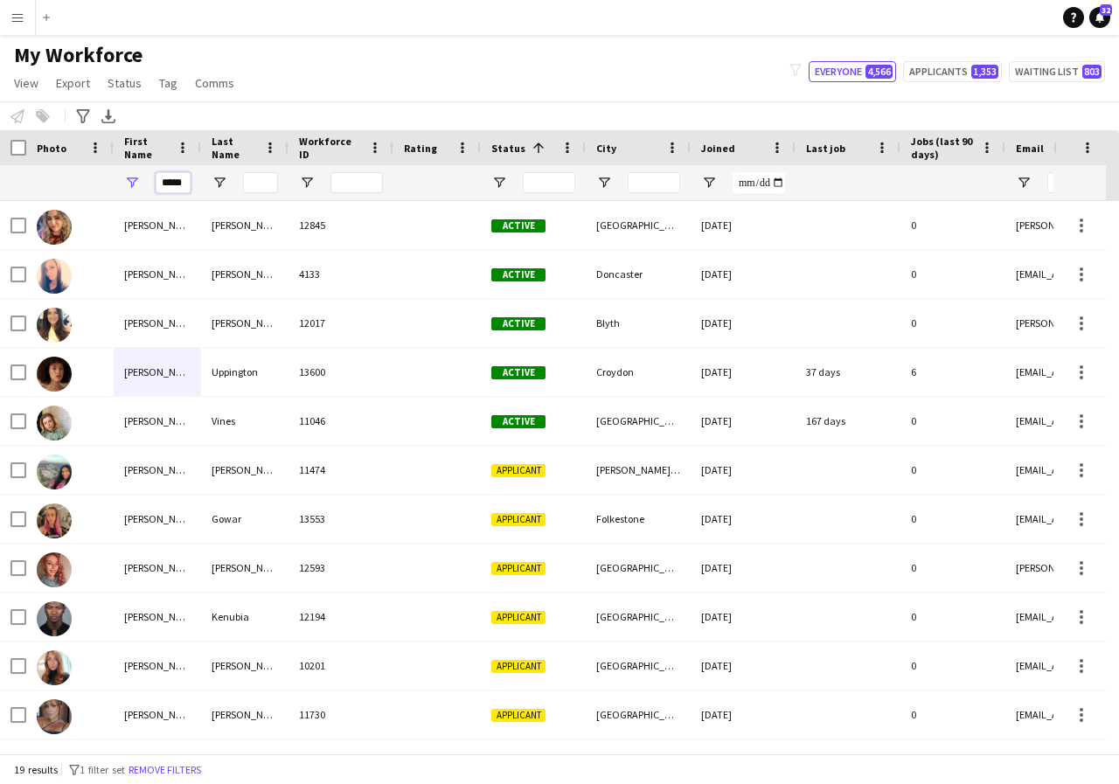
click at [184, 185] on input "*****" at bounding box center [173, 182] width 35 height 21
type input "*"
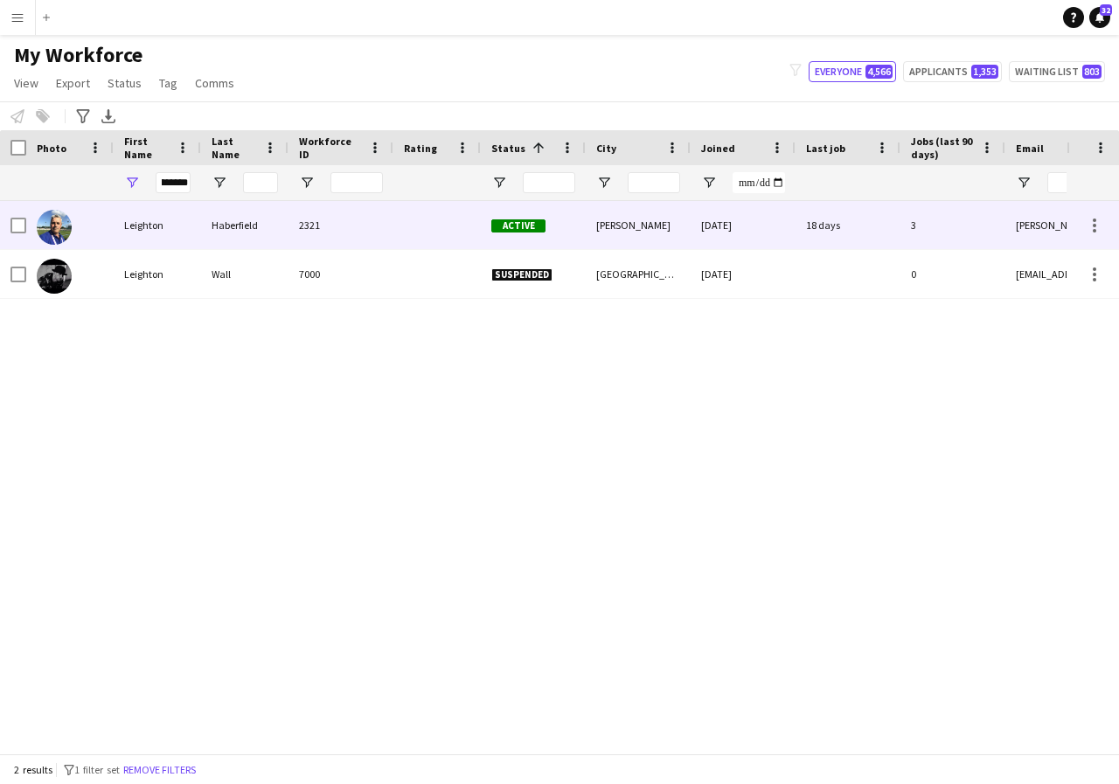
scroll to position [0, 0]
click at [178, 225] on div "Leighton" at bounding box center [157, 225] width 87 height 48
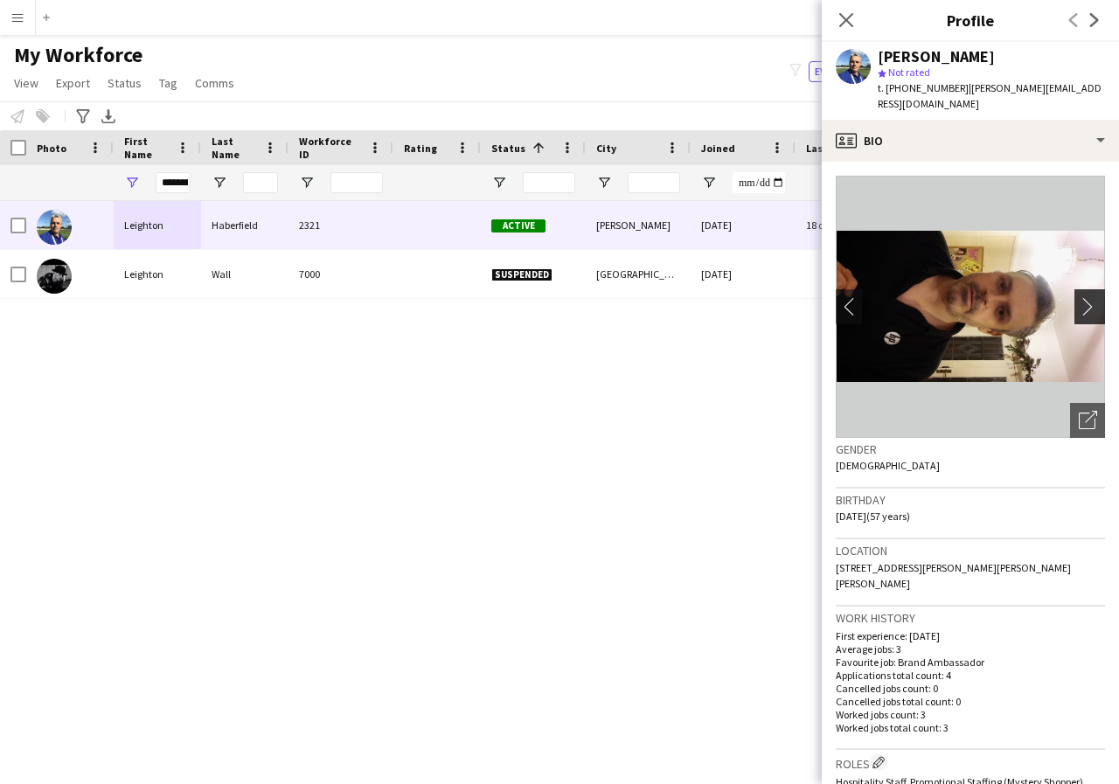
click at [1079, 297] on app-icon "chevron-right" at bounding box center [1092, 306] width 27 height 18
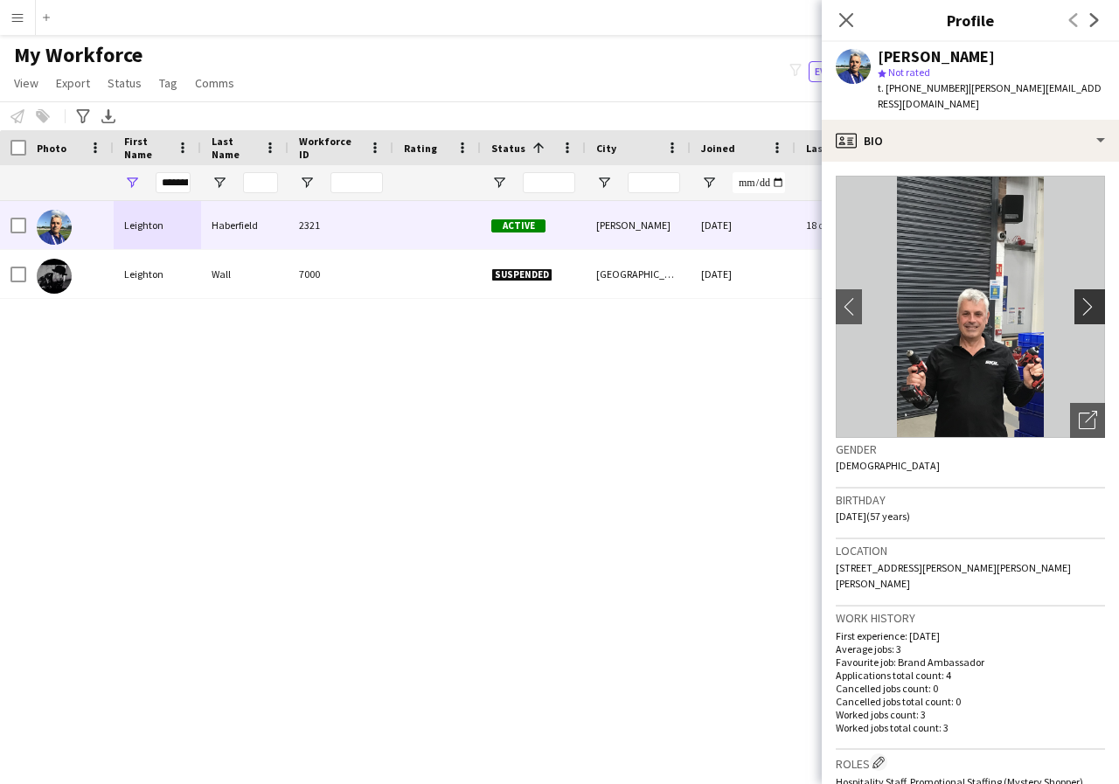
click at [1079, 297] on app-icon "chevron-right" at bounding box center [1092, 306] width 27 height 18
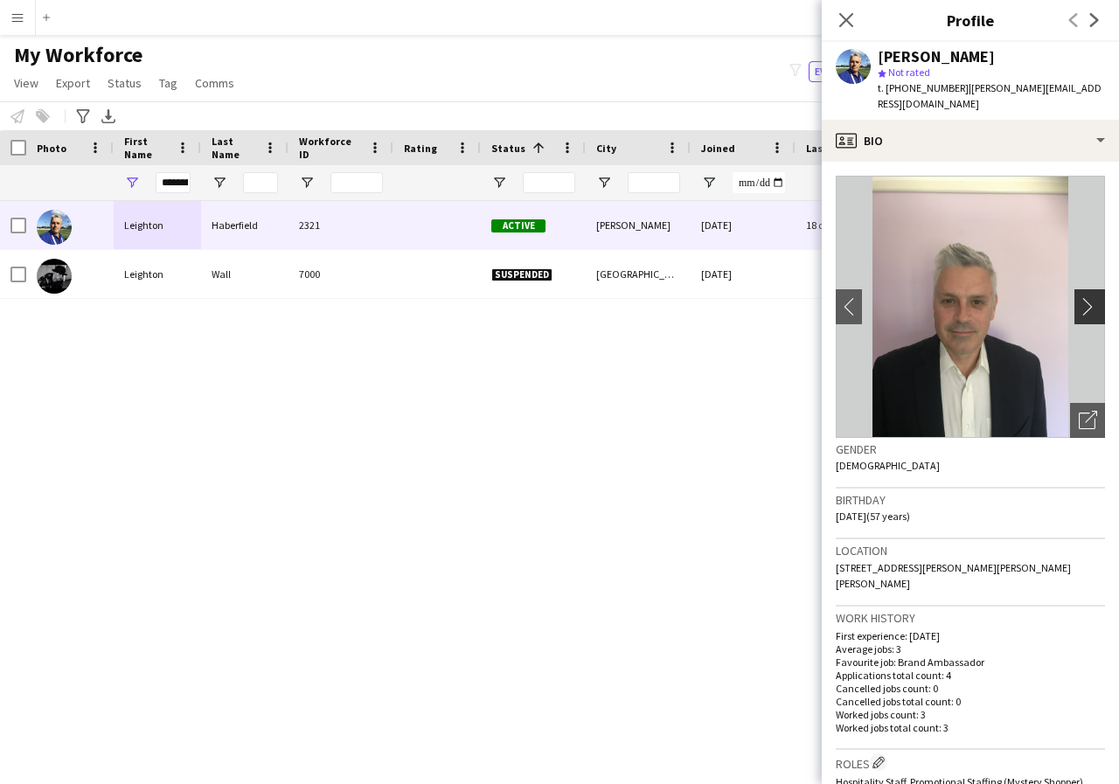
click at [1079, 297] on app-icon "chevron-right" at bounding box center [1092, 306] width 27 height 18
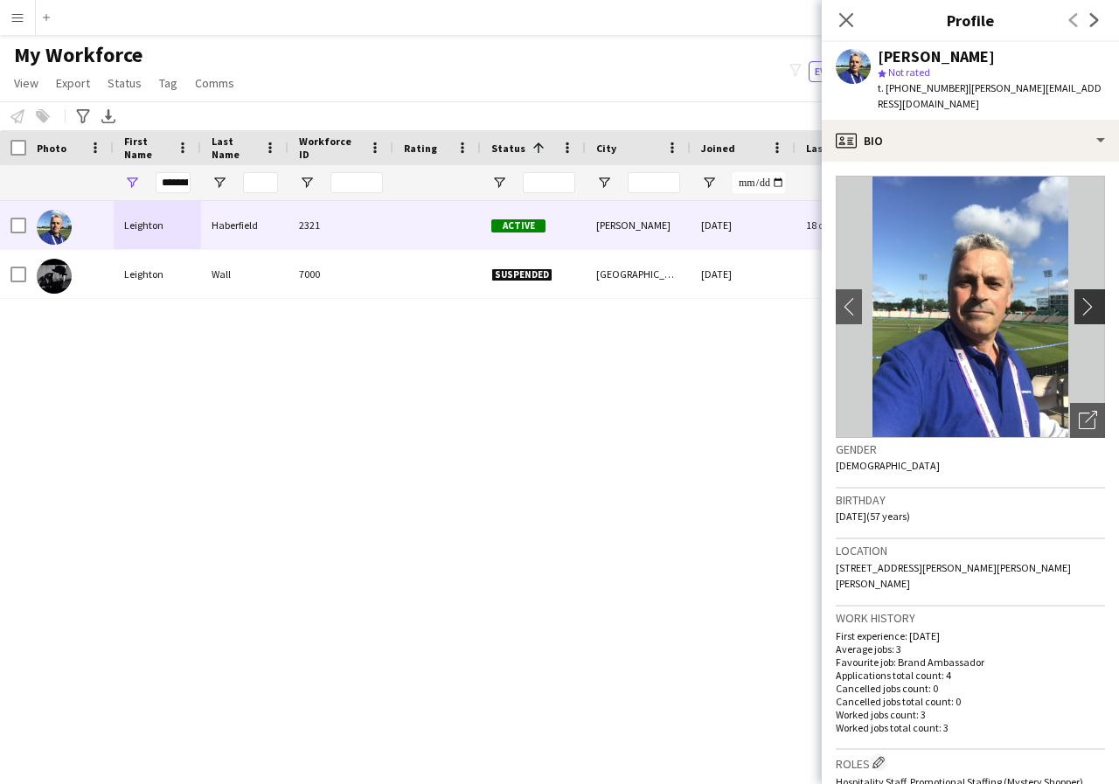
click at [1079, 297] on app-icon "chevron-right" at bounding box center [1092, 306] width 27 height 18
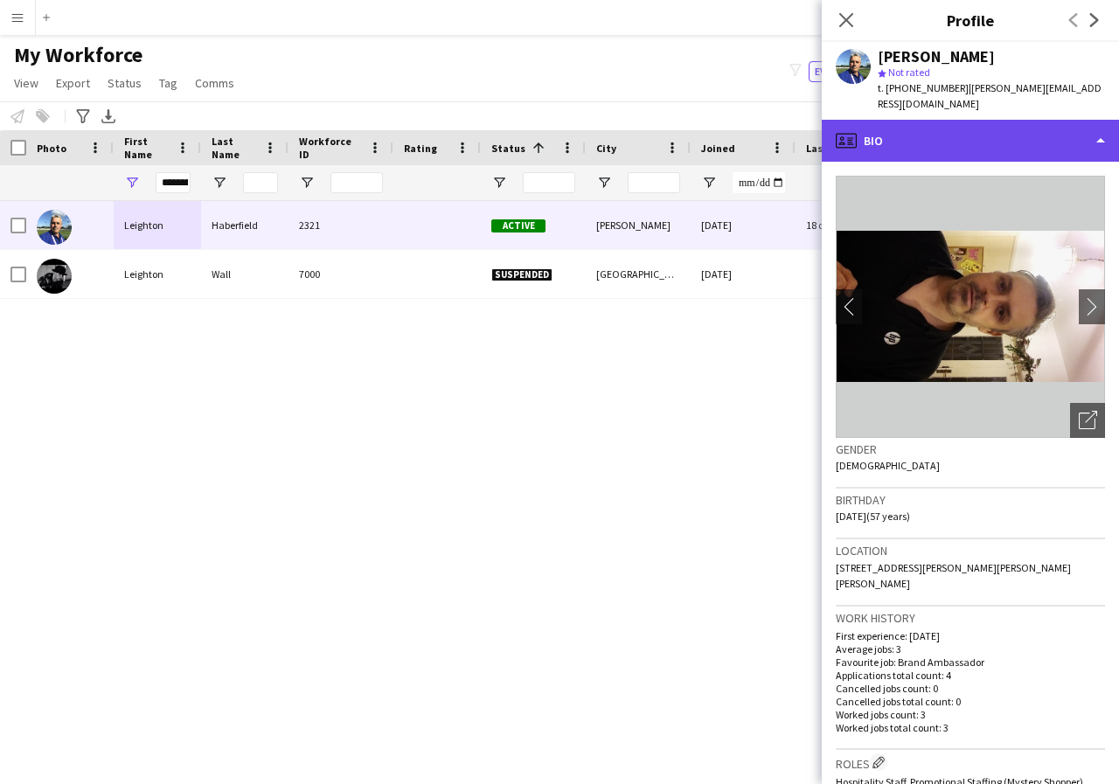
click at [1095, 128] on div "profile Bio" at bounding box center [970, 141] width 297 height 42
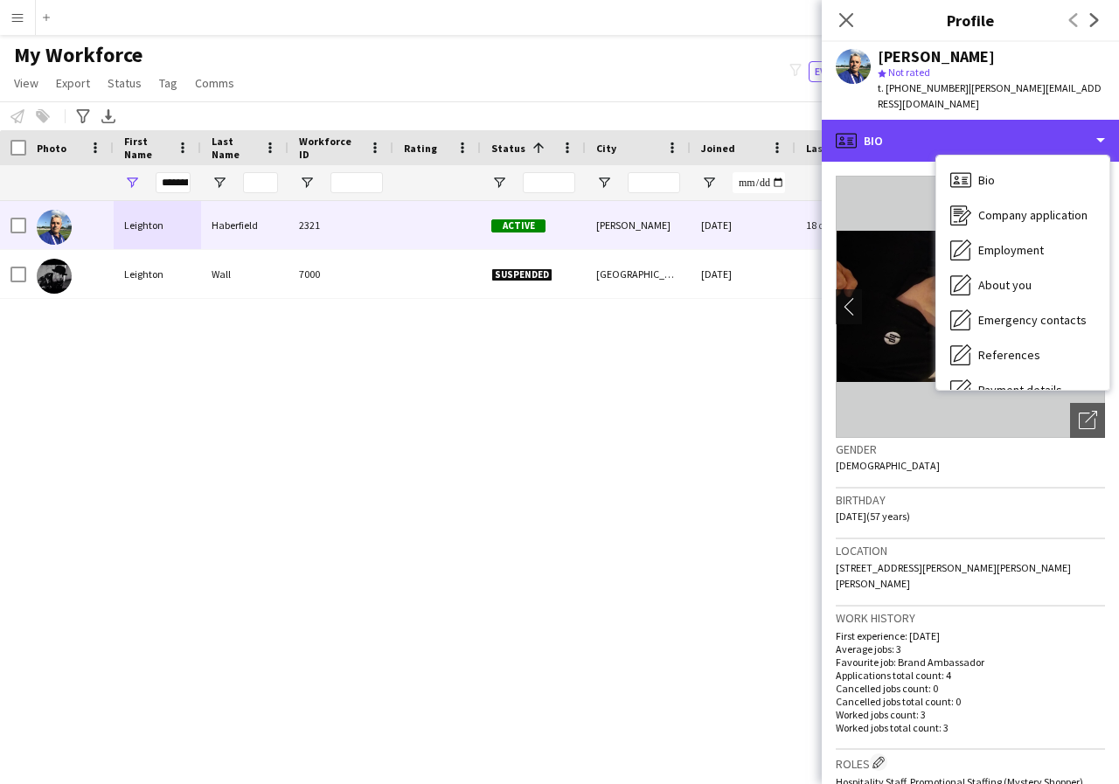
scroll to position [35, 0]
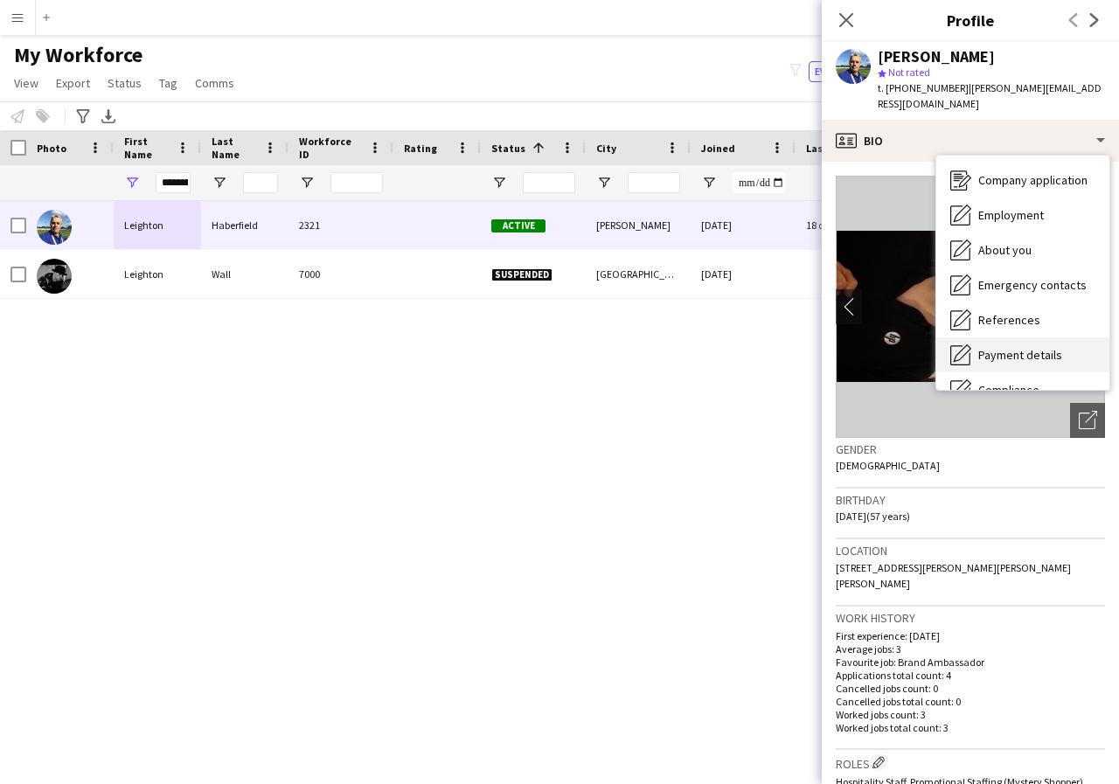
click at [1041, 347] on span "Payment details" at bounding box center [1020, 355] width 84 height 16
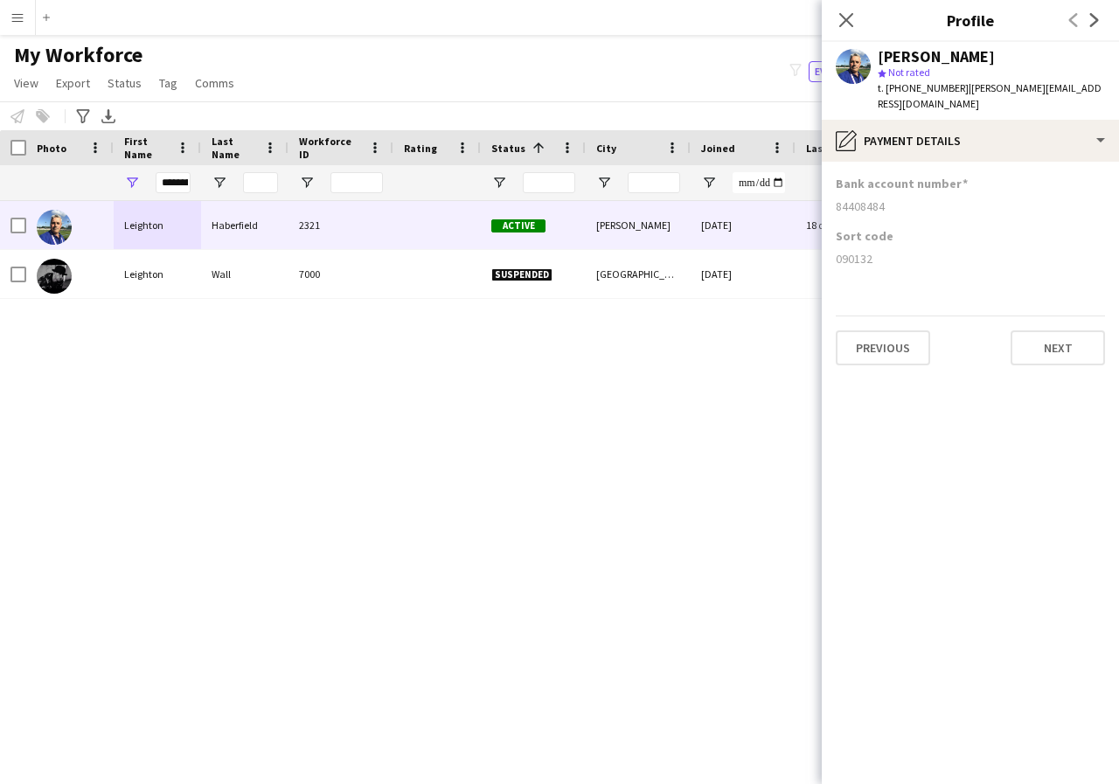
drag, startPoint x: 894, startPoint y: 205, endPoint x: 929, endPoint y: 209, distance: 35.1
click at [929, 209] on div "Bank account number 84408484" at bounding box center [970, 202] width 269 height 52
click at [916, 251] on div "090132" at bounding box center [970, 259] width 269 height 16
drag, startPoint x: 833, startPoint y: 189, endPoint x: 910, endPoint y: 195, distance: 77.2
click at [910, 195] on app-section-data-types "Bank account number 84408484 Sort code 090132 Previous Next" at bounding box center [970, 473] width 297 height 622
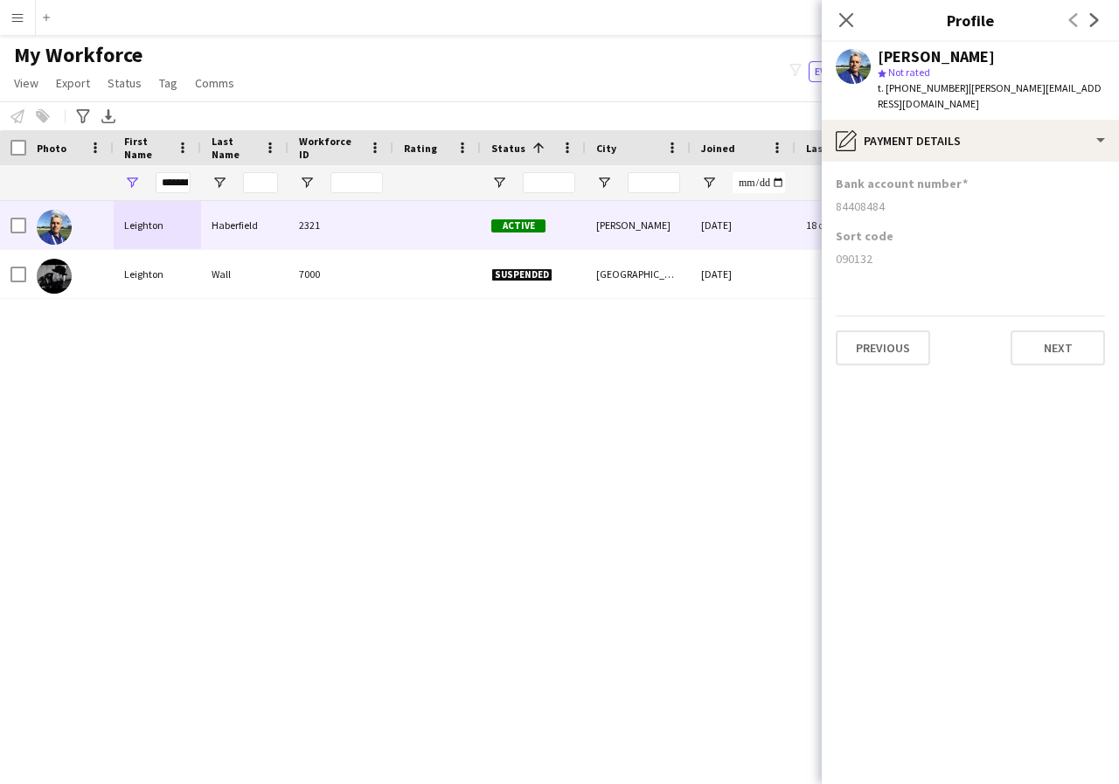
drag, startPoint x: 833, startPoint y: 243, endPoint x: 912, endPoint y: 253, distance: 79.4
click at [912, 253] on app-section-data-types "Bank account number 84408484 Sort code 090132 Previous Next" at bounding box center [970, 473] width 297 height 622
click at [845, 16] on icon "Close pop-in" at bounding box center [845, 19] width 17 height 17
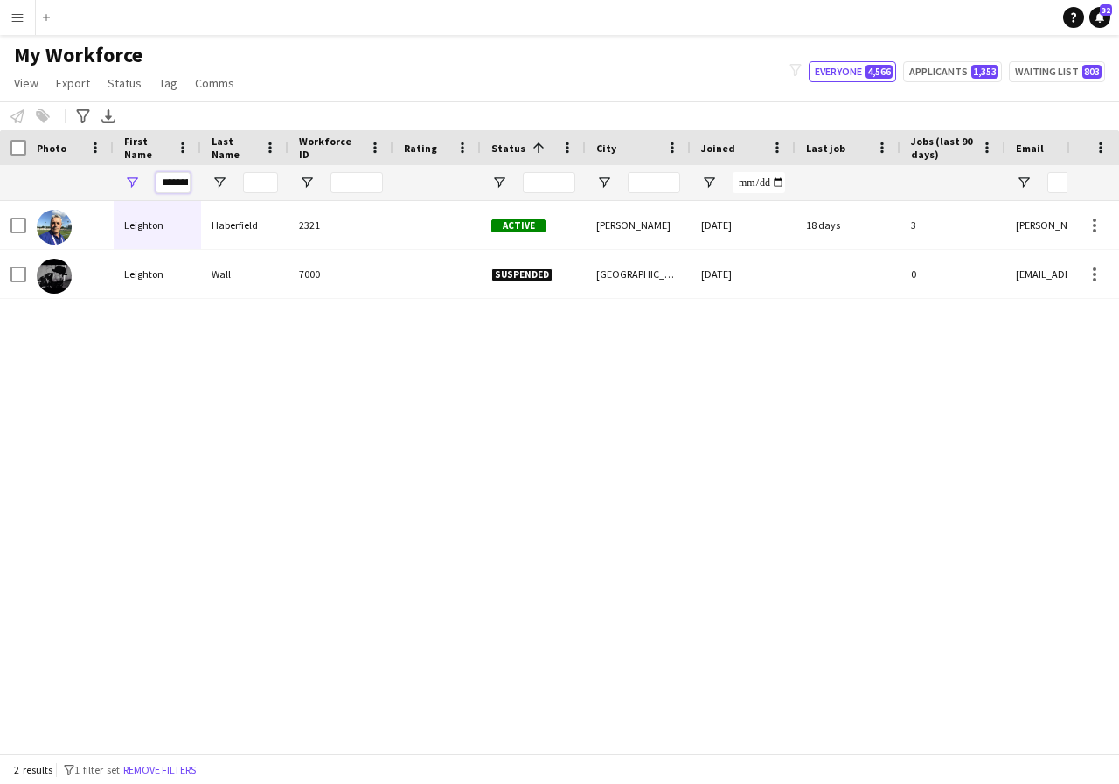
click at [184, 184] on input "********" at bounding box center [173, 182] width 35 height 21
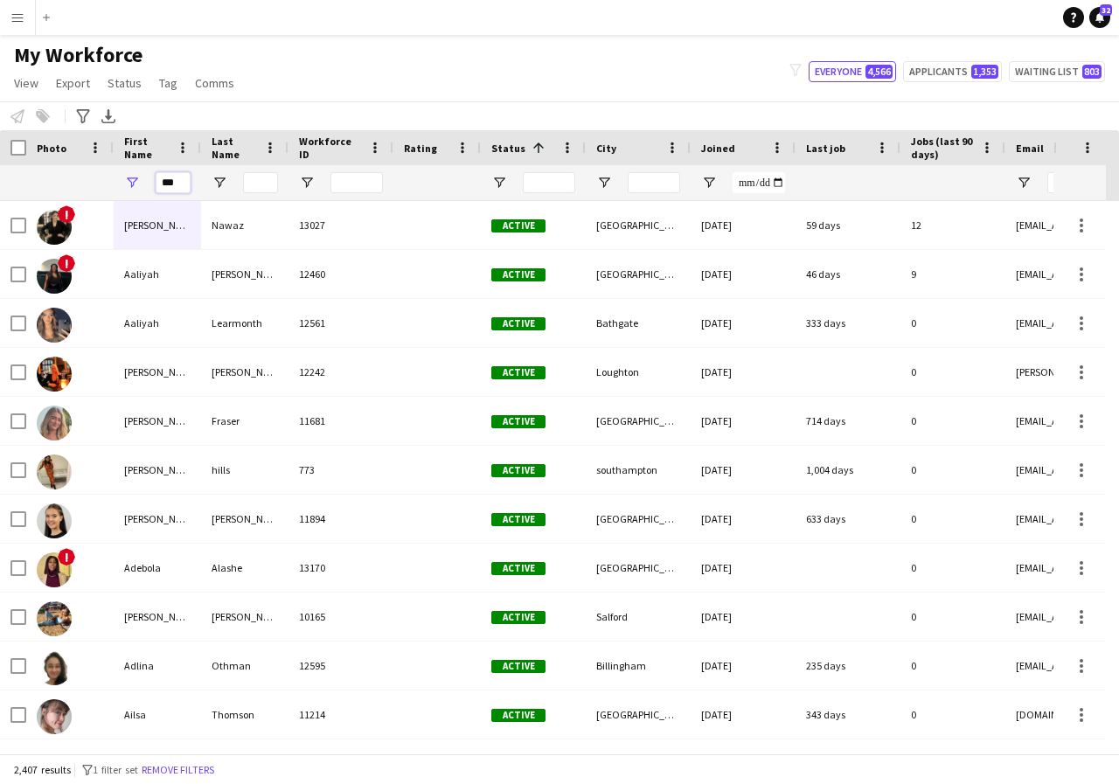
type input "****"
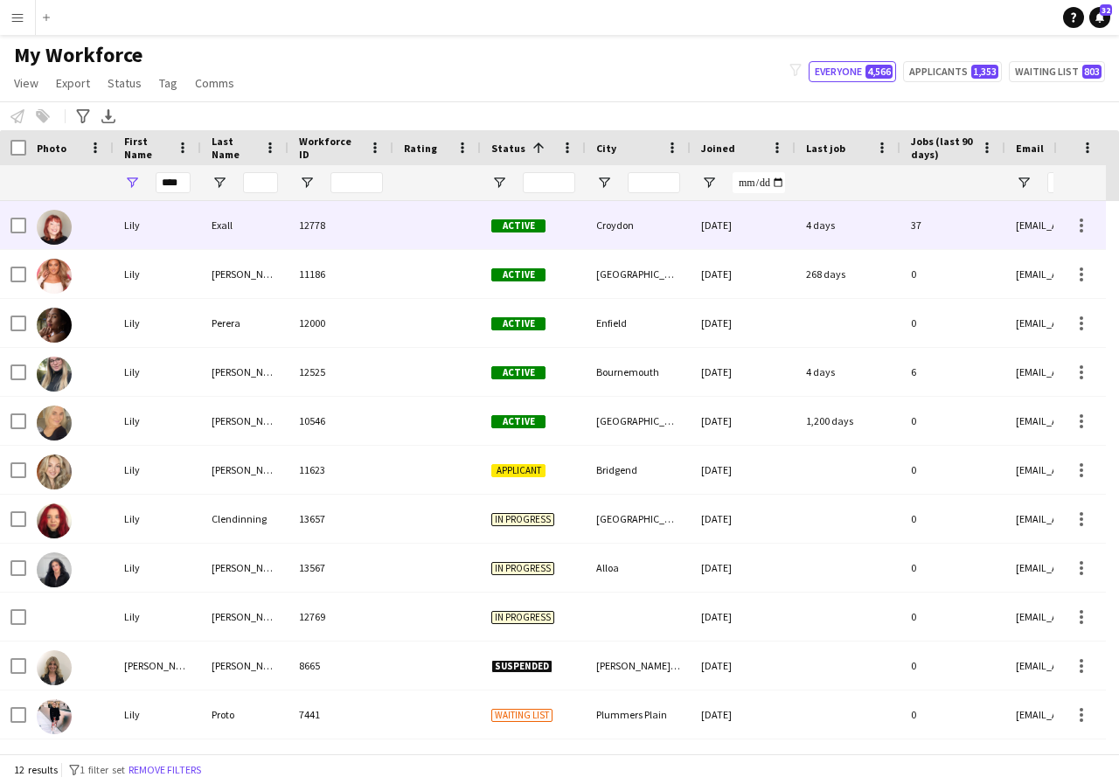
click at [178, 231] on div "Lily" at bounding box center [157, 225] width 87 height 48
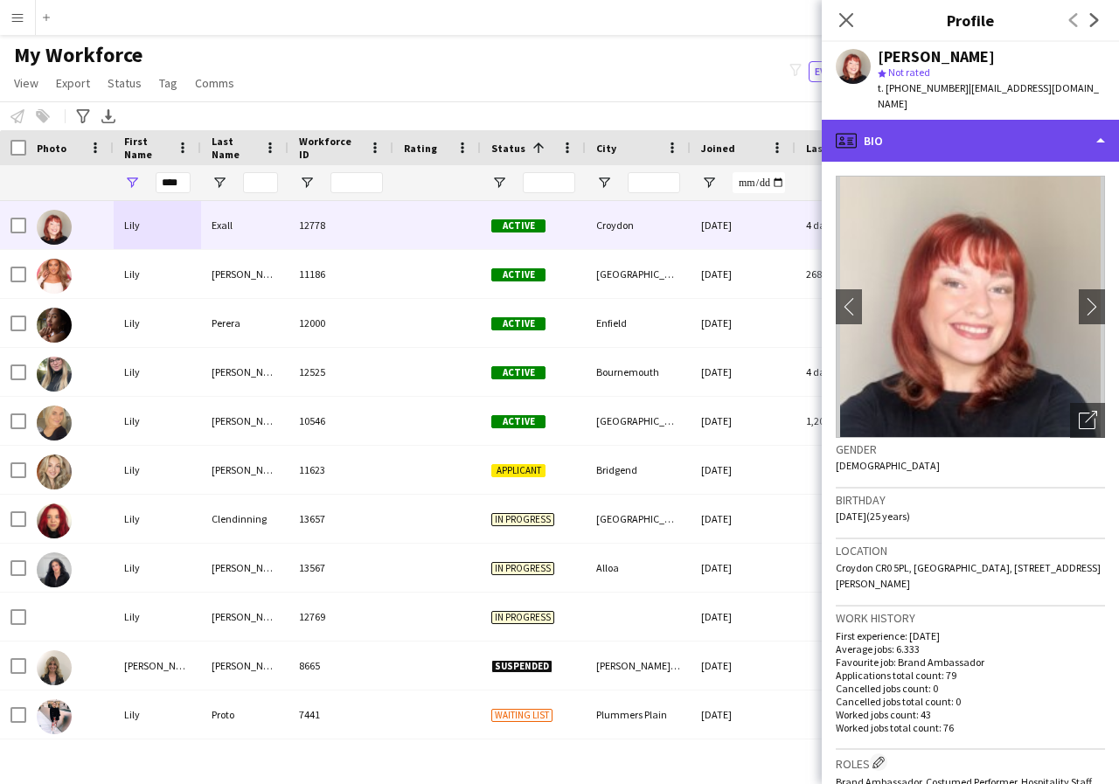
click at [1106, 129] on div "profile Bio" at bounding box center [970, 141] width 297 height 42
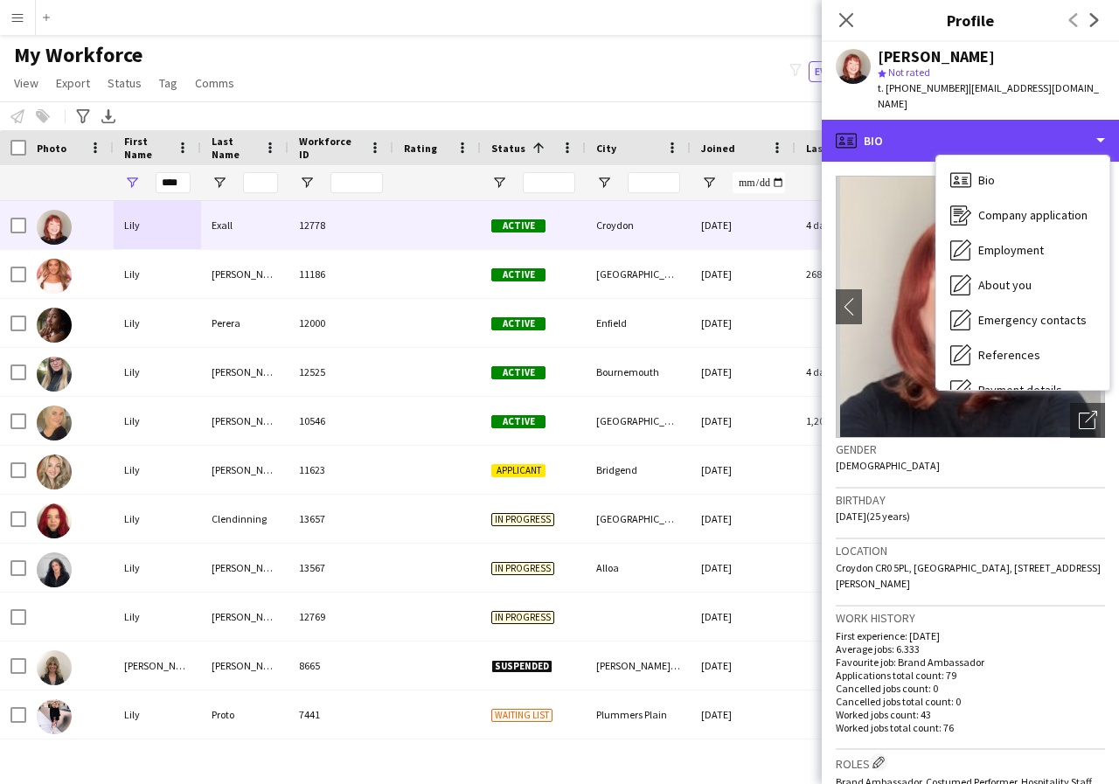
scroll to position [35, 0]
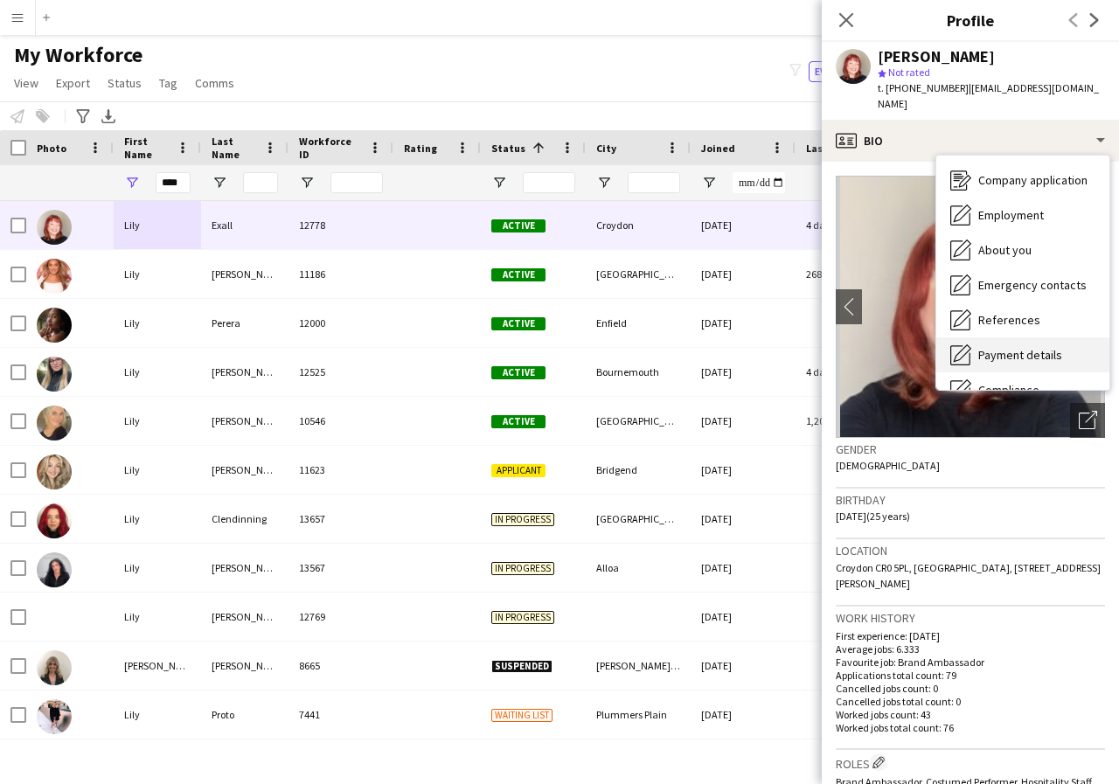
click at [1034, 347] on span "Payment details" at bounding box center [1020, 355] width 84 height 16
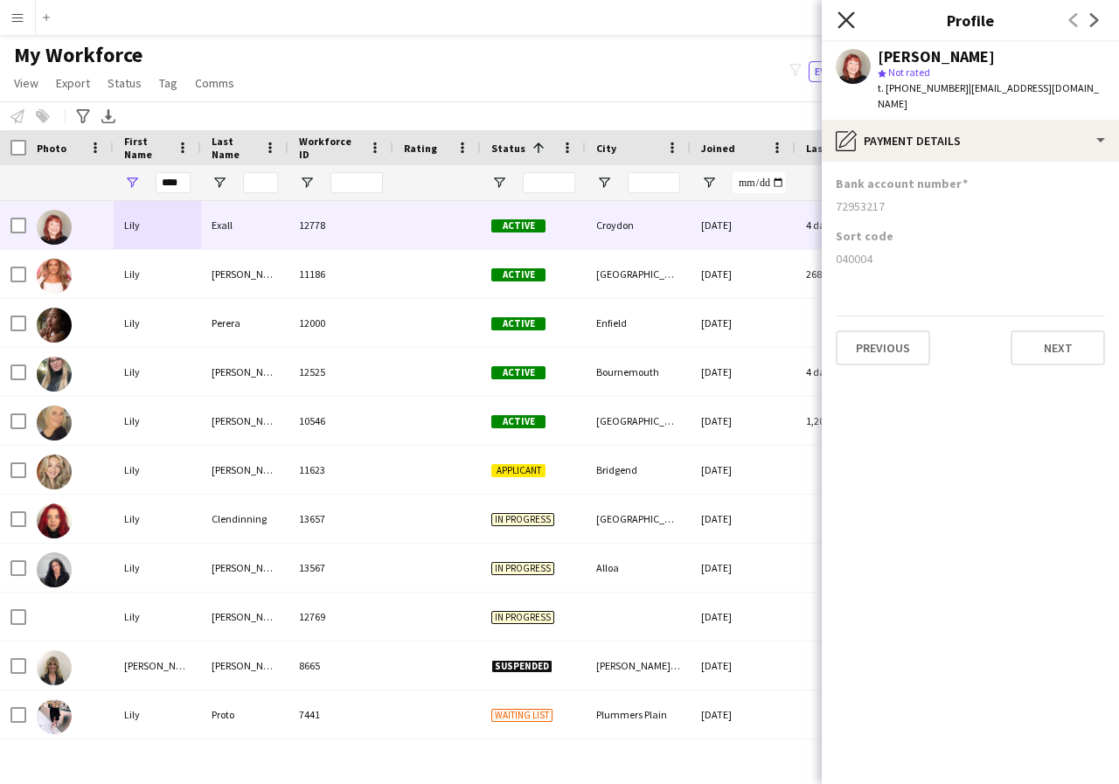
click at [844, 16] on icon "Close pop-in" at bounding box center [845, 19] width 17 height 17
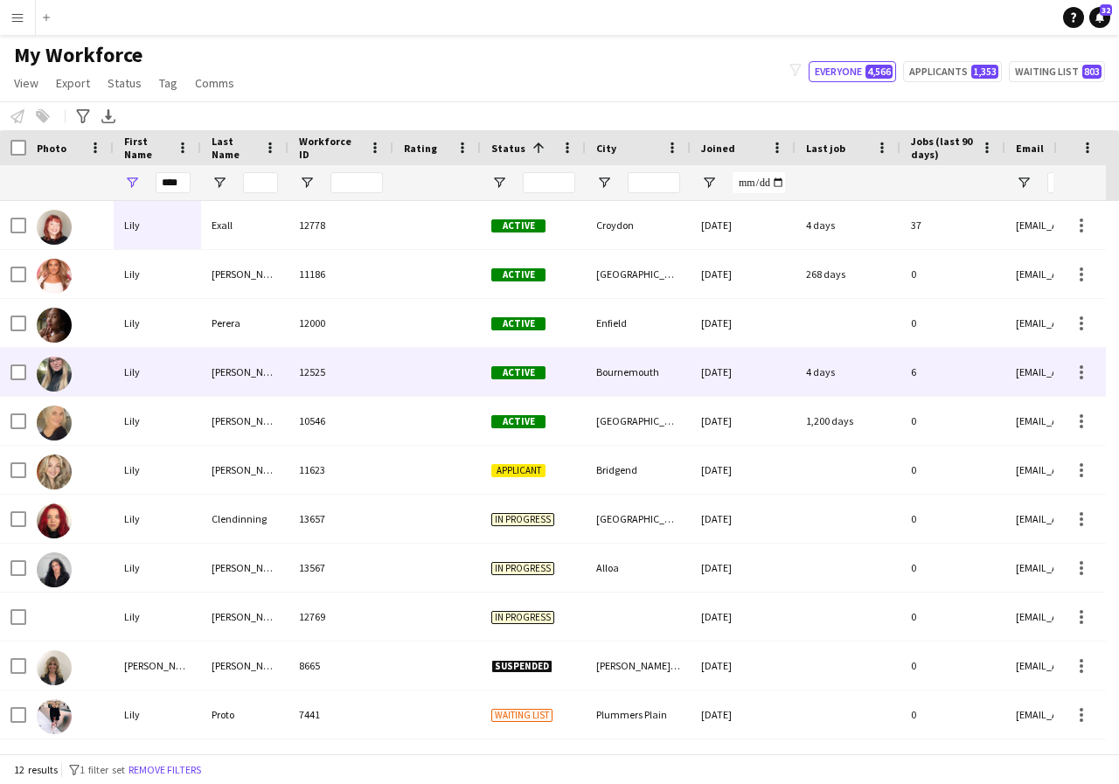
click at [174, 382] on div "Lily" at bounding box center [157, 372] width 87 height 48
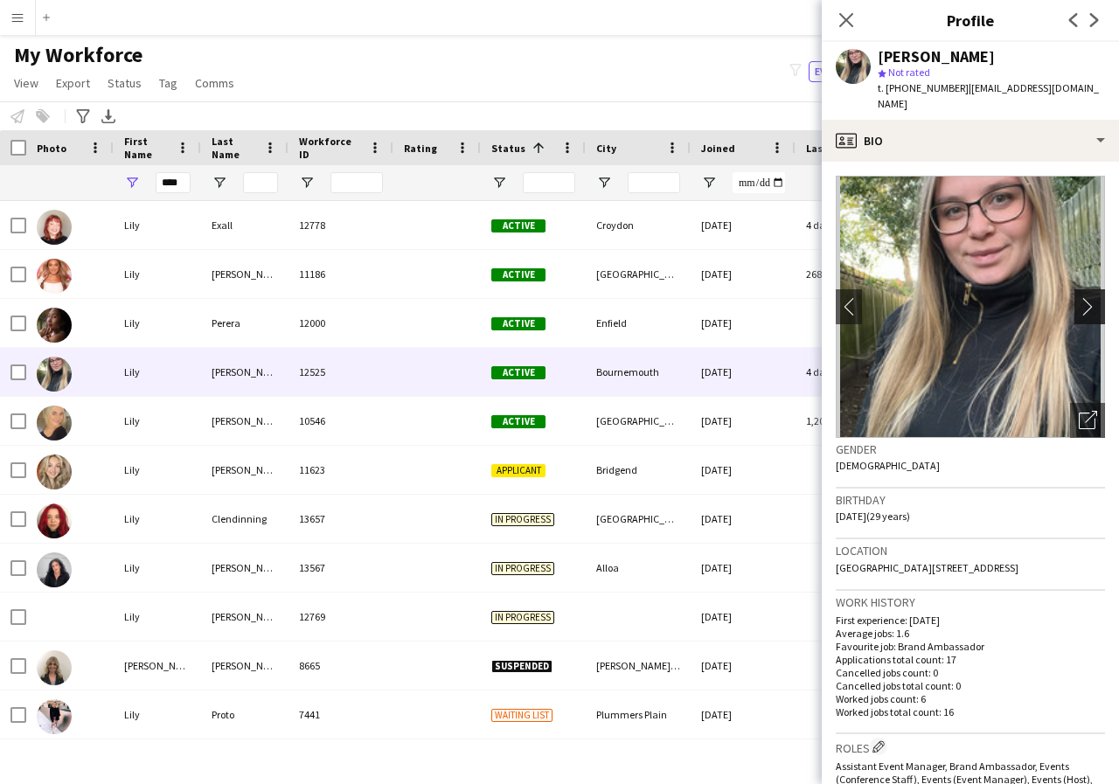
click at [1079, 297] on app-icon "chevron-right" at bounding box center [1092, 306] width 27 height 18
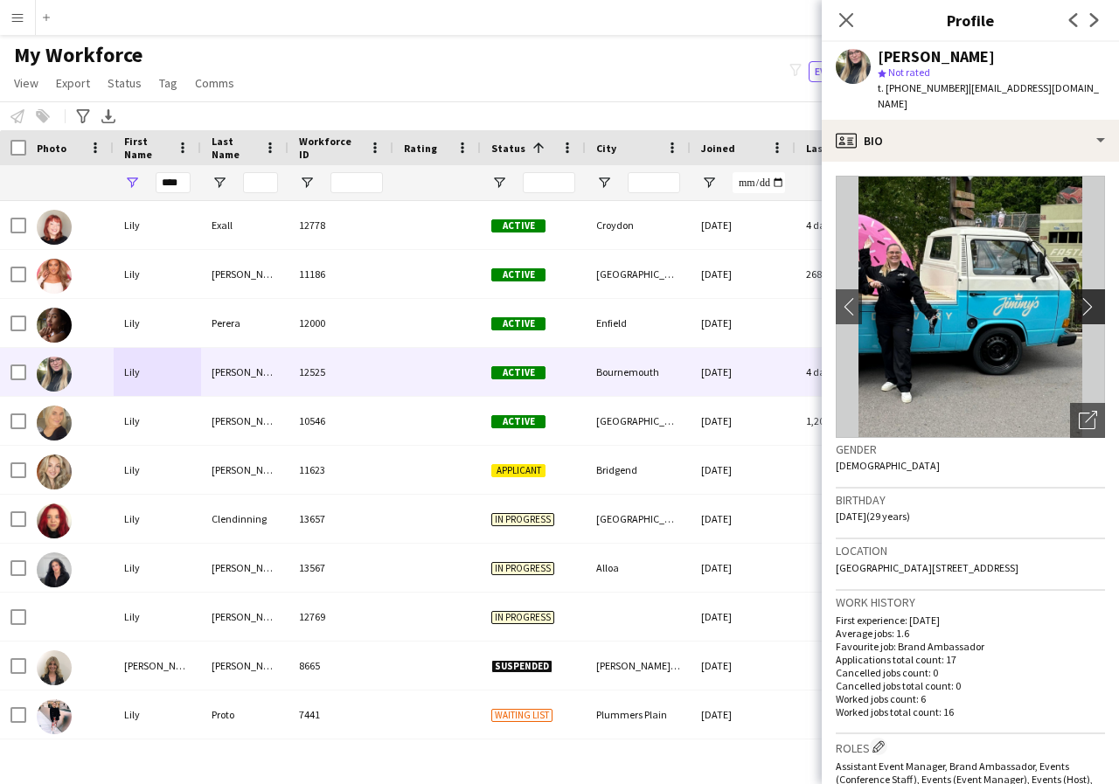
click at [1079, 297] on app-icon "chevron-right" at bounding box center [1092, 306] width 27 height 18
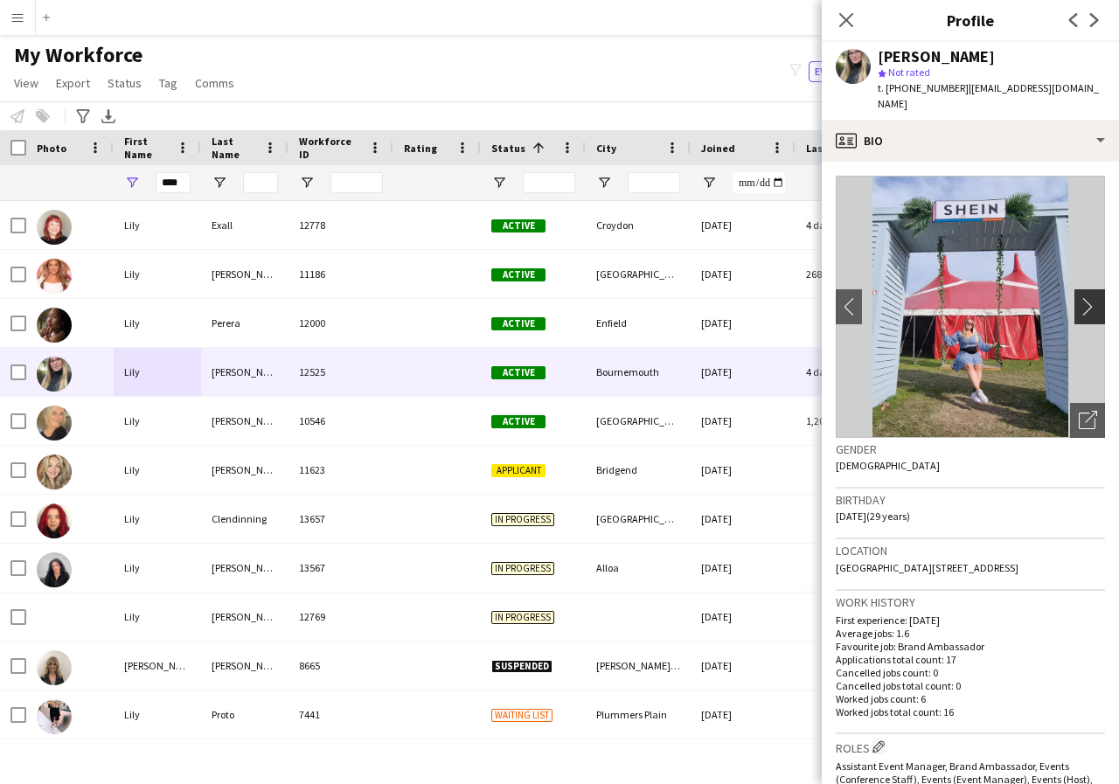
click at [1079, 297] on app-icon "chevron-right" at bounding box center [1092, 306] width 27 height 18
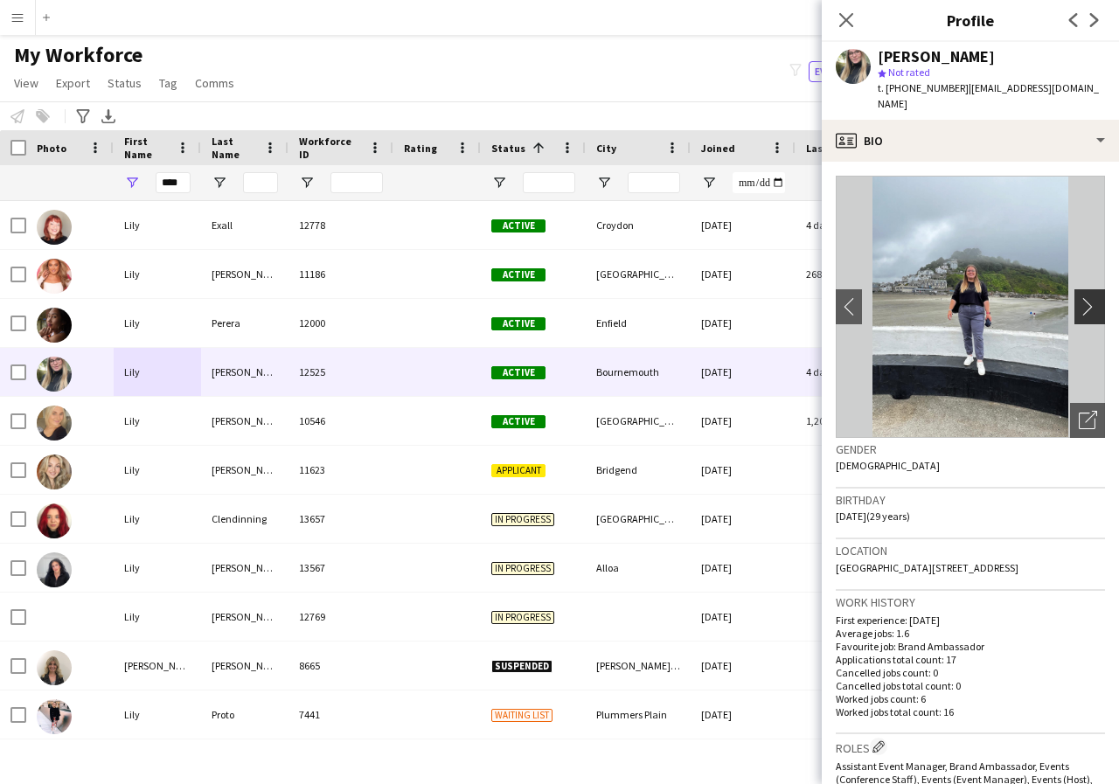
click at [1079, 297] on app-icon "chevron-right" at bounding box center [1092, 306] width 27 height 18
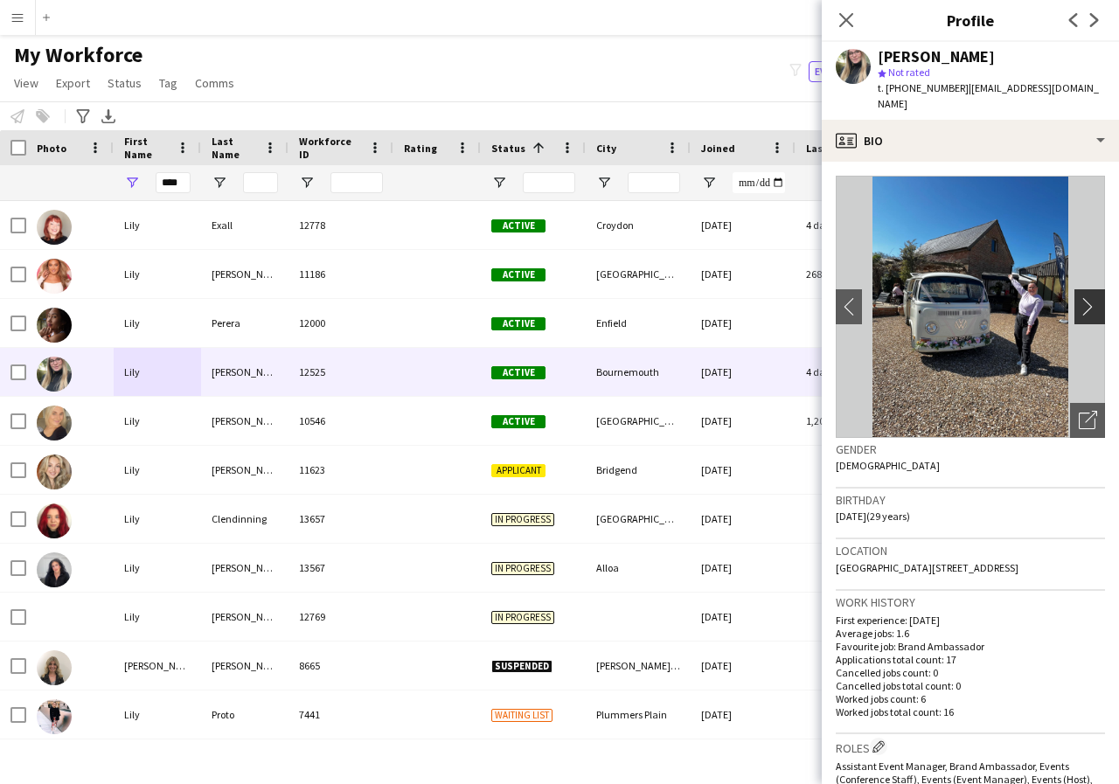
click at [1079, 297] on app-icon "chevron-right" at bounding box center [1092, 306] width 27 height 18
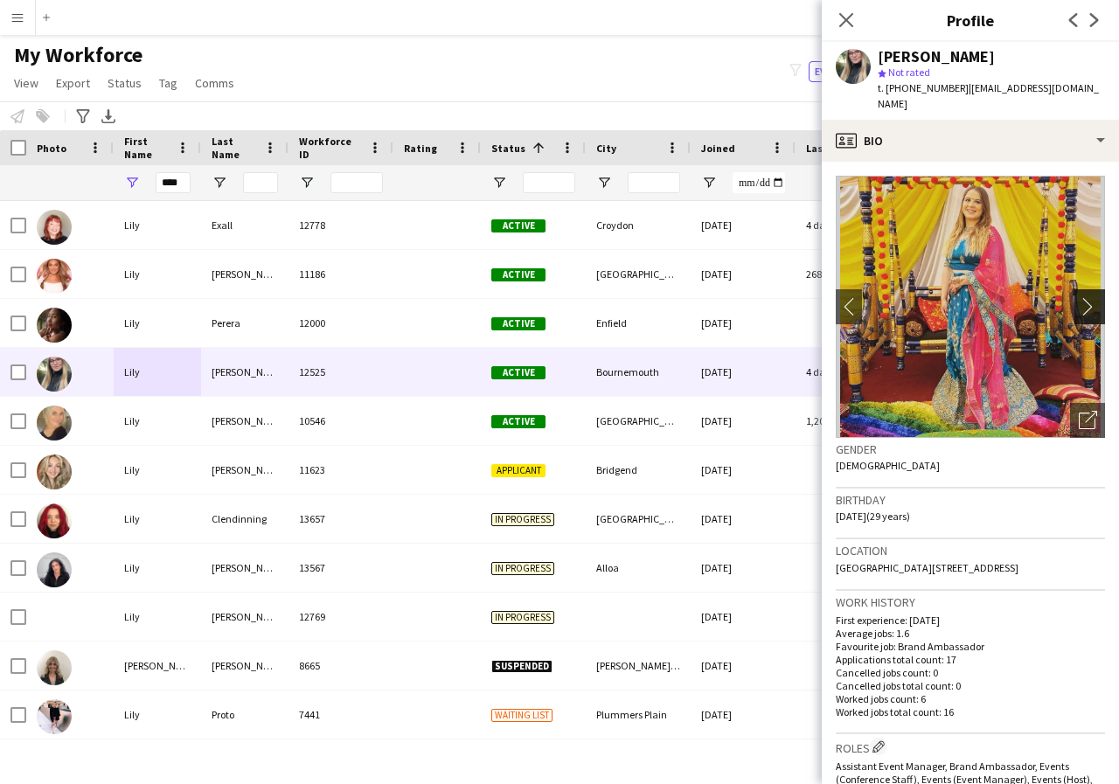
click at [1079, 297] on app-icon "chevron-right" at bounding box center [1092, 306] width 27 height 18
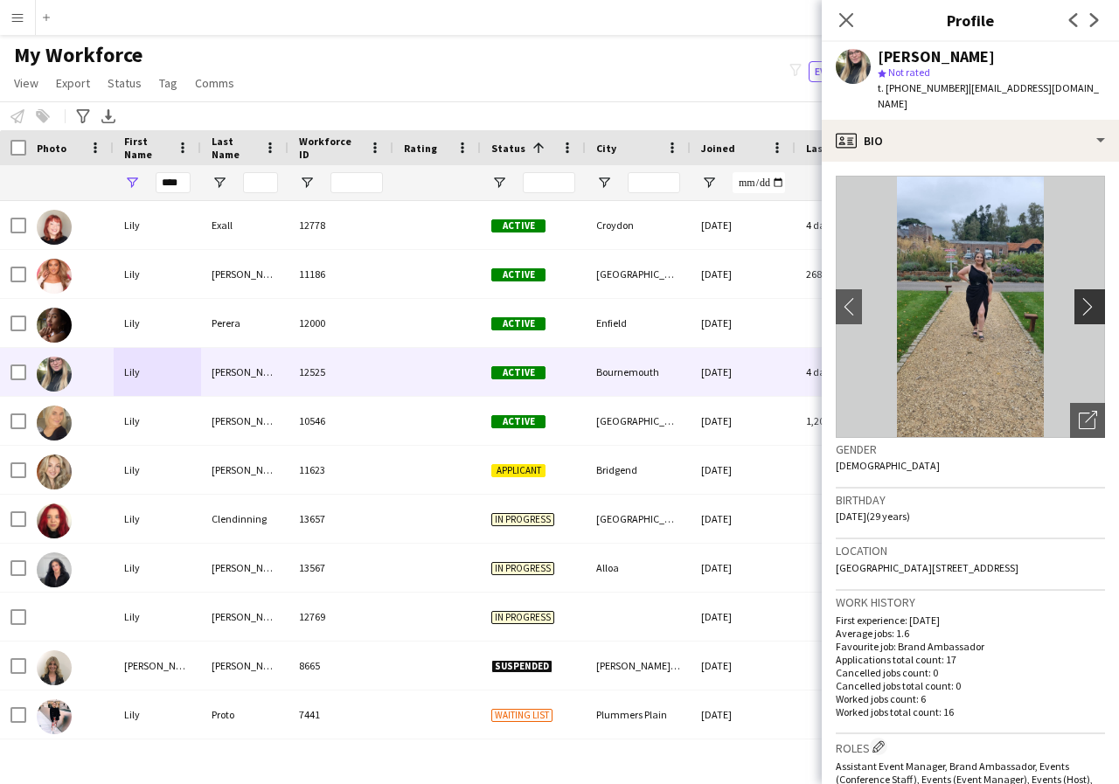
click at [1079, 297] on app-icon "chevron-right" at bounding box center [1092, 306] width 27 height 18
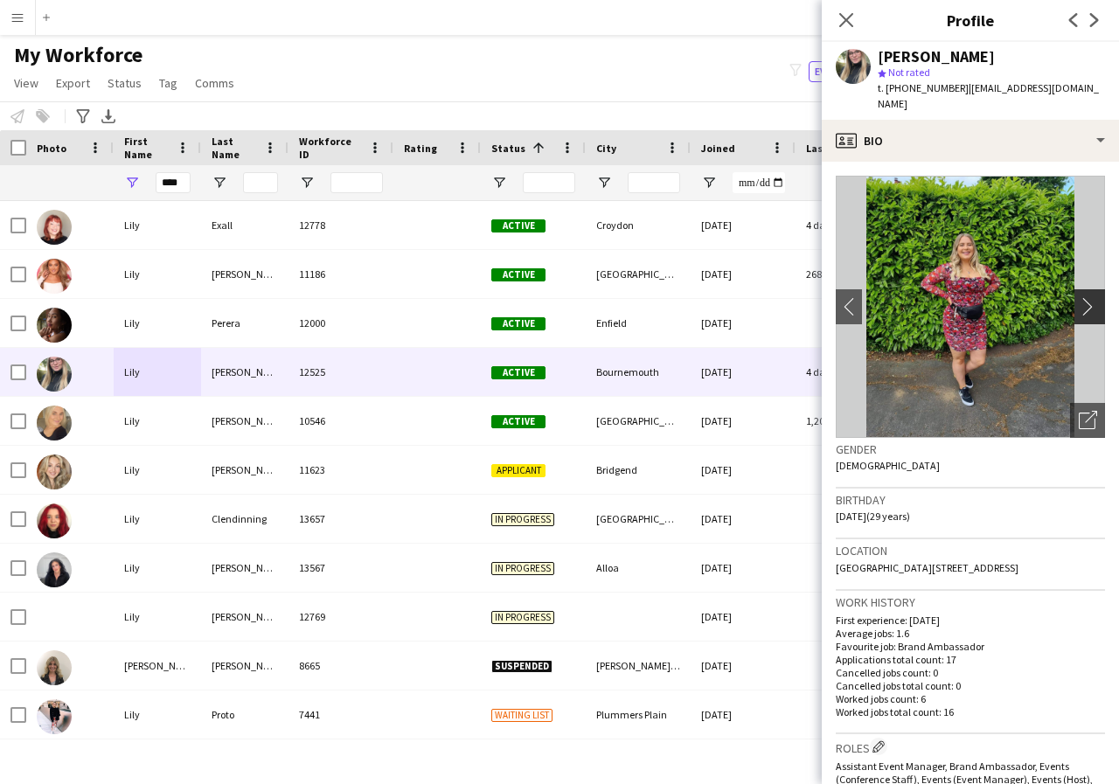
click at [1079, 297] on app-icon "chevron-right" at bounding box center [1092, 306] width 27 height 18
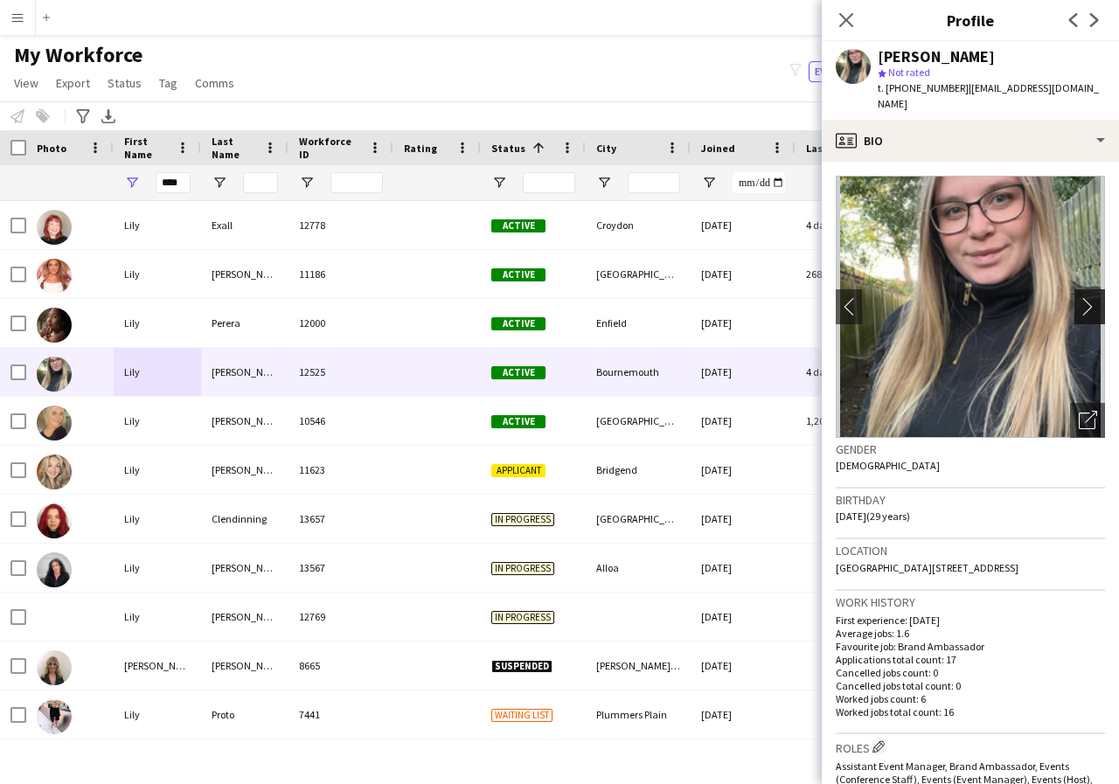
click at [1079, 297] on app-icon "chevron-right" at bounding box center [1092, 306] width 27 height 18
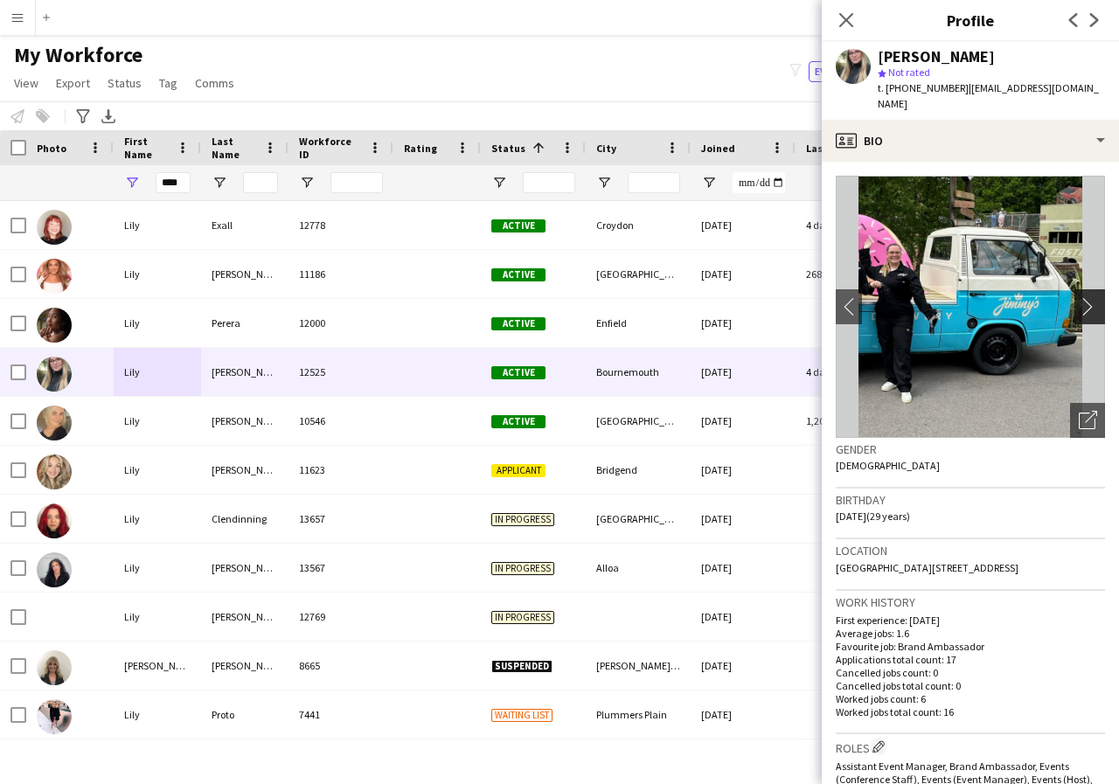
click at [1079, 297] on app-icon "chevron-right" at bounding box center [1092, 306] width 27 height 18
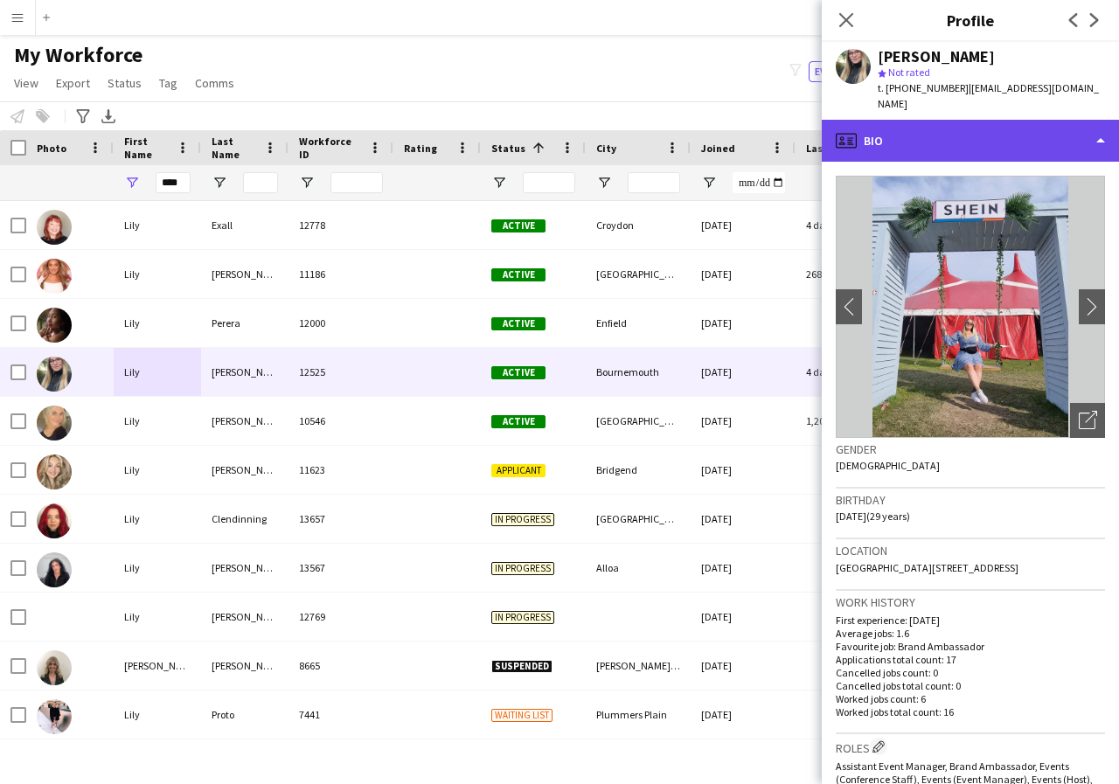
click at [1100, 130] on div "profile Bio" at bounding box center [970, 141] width 297 height 42
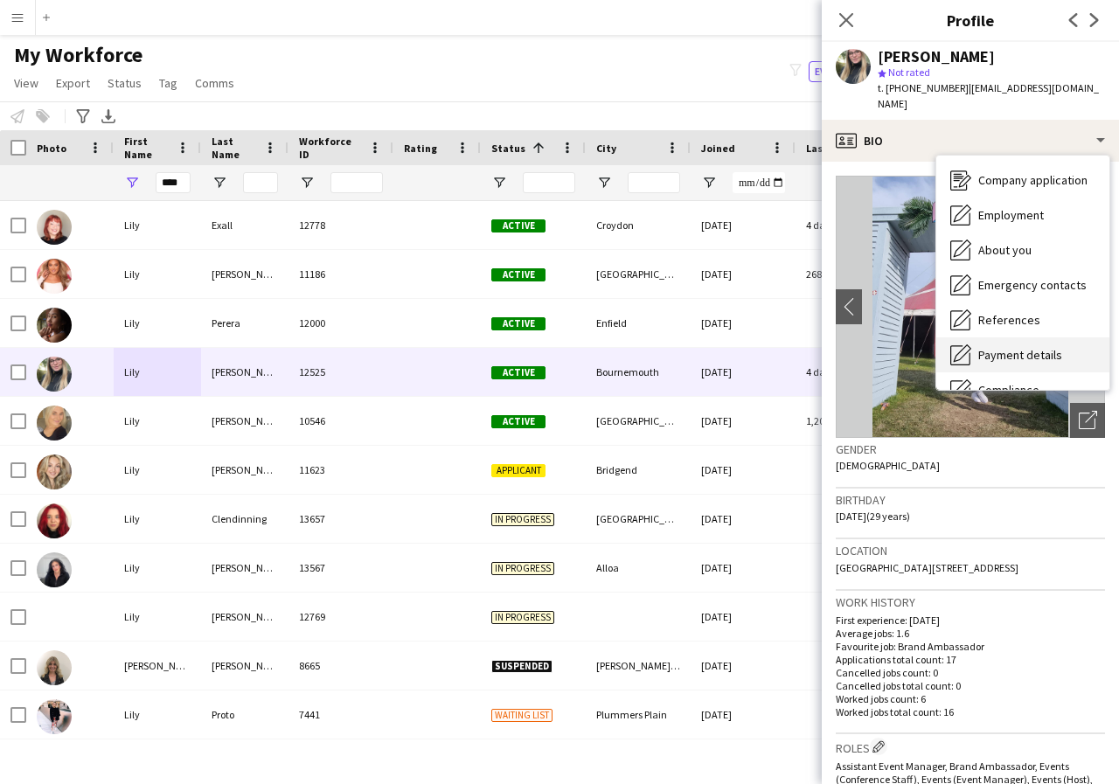
click at [1046, 347] on span "Payment details" at bounding box center [1020, 355] width 84 height 16
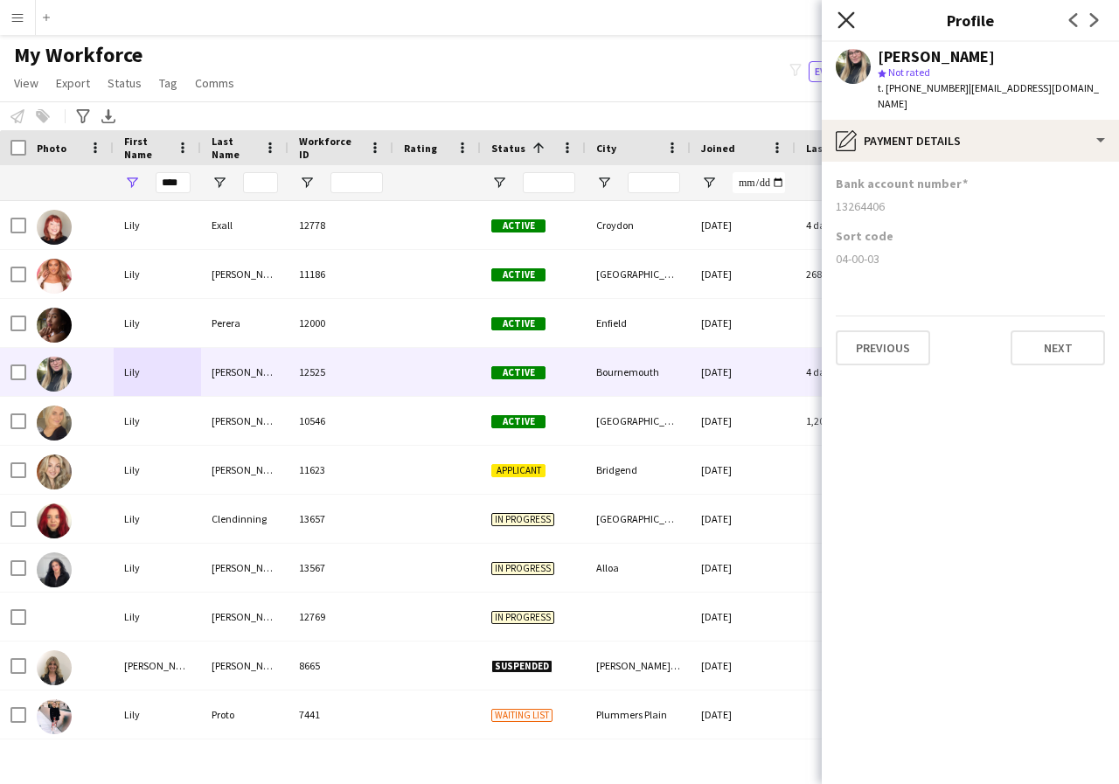
click at [847, 12] on icon "Close pop-in" at bounding box center [845, 19] width 17 height 17
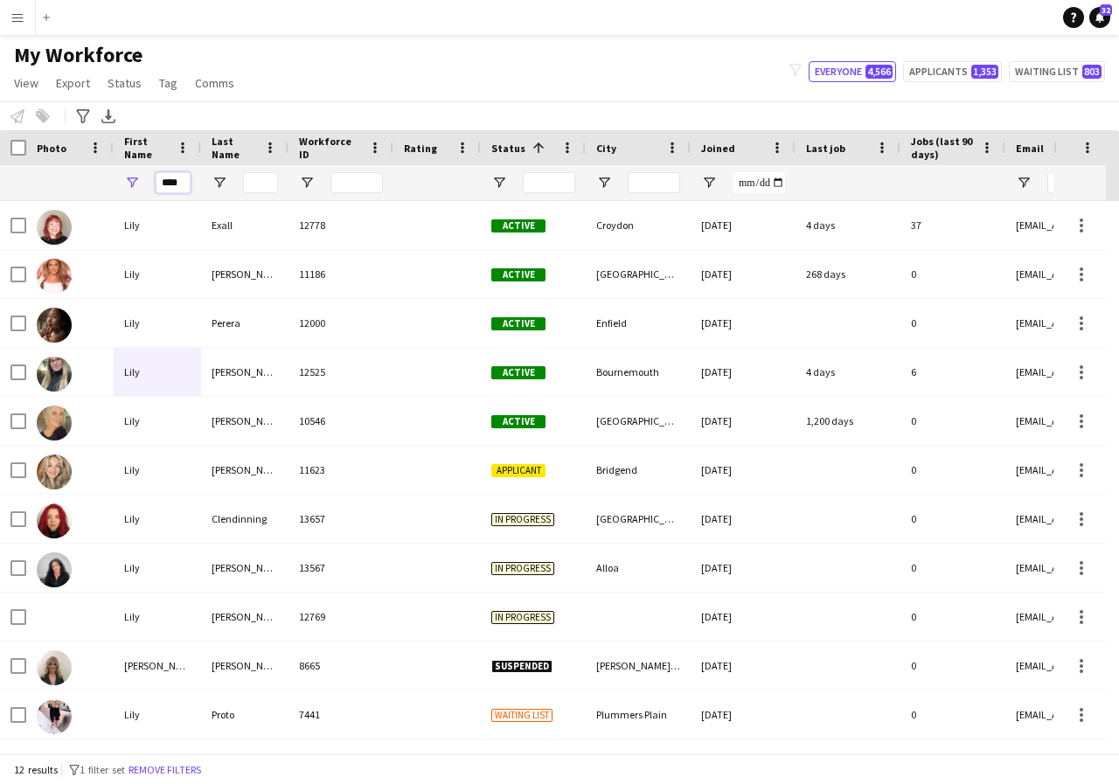
click at [182, 184] on input "****" at bounding box center [173, 182] width 35 height 21
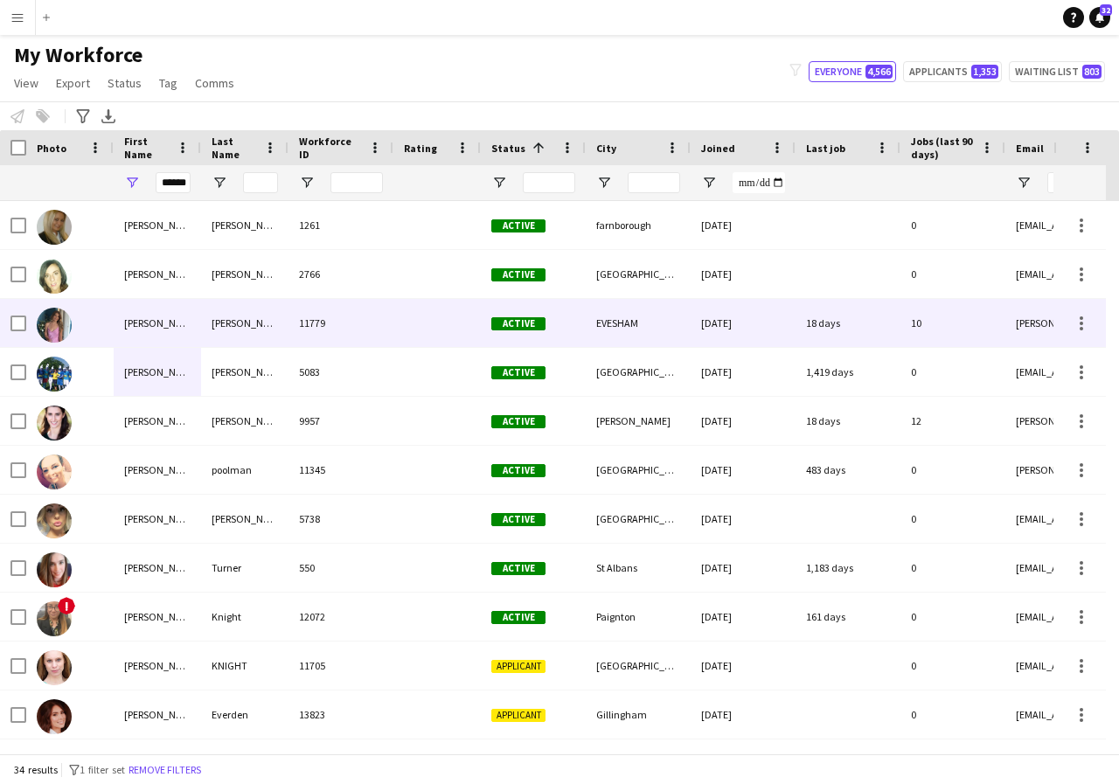
click at [176, 315] on div "LOUISE EMMA" at bounding box center [157, 323] width 87 height 48
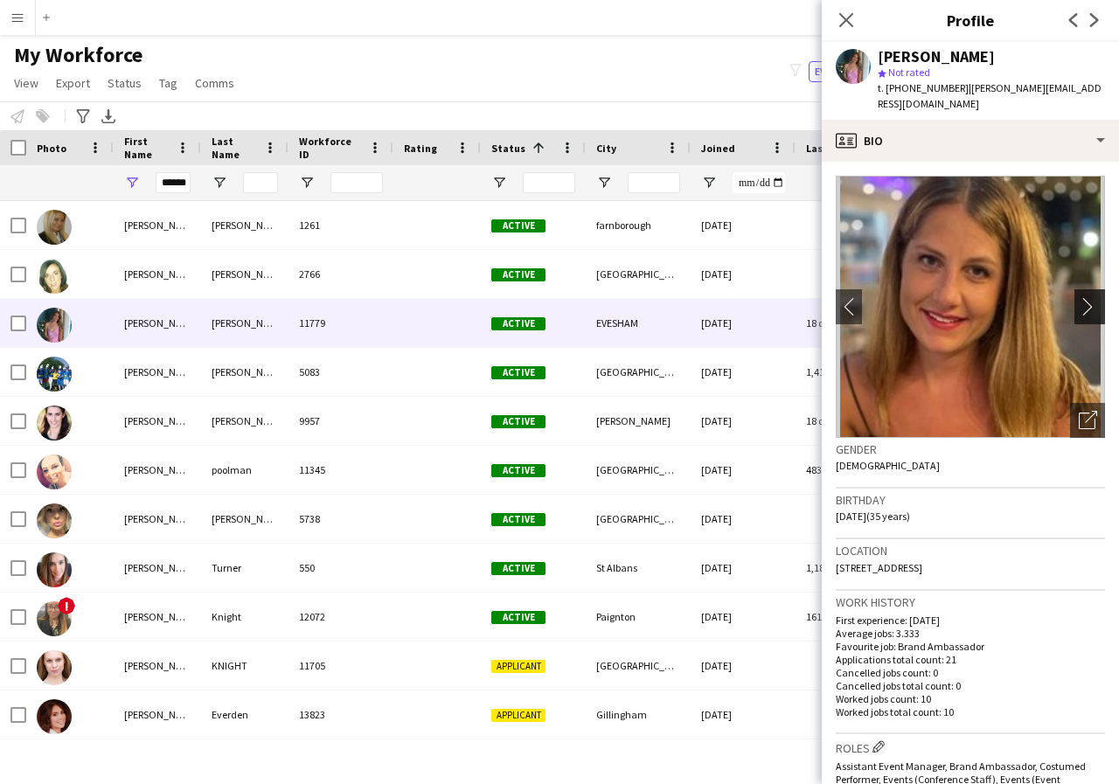
click at [1079, 308] on app-icon "chevron-right" at bounding box center [1092, 306] width 27 height 18
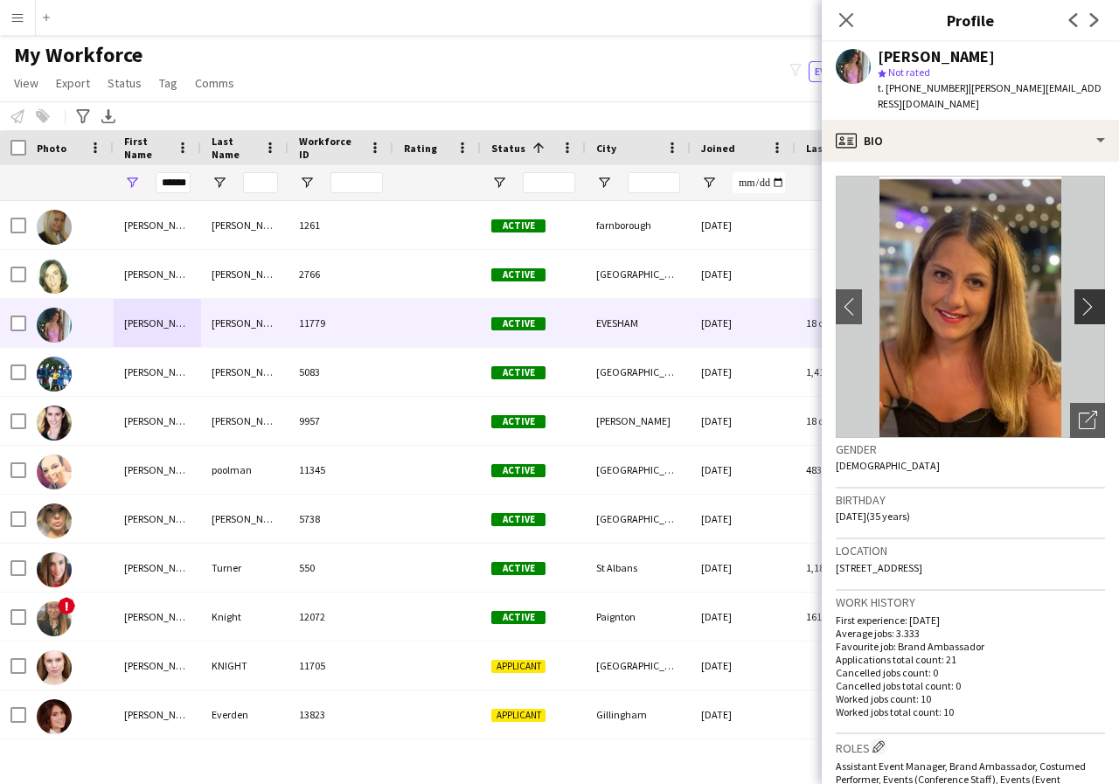
click at [1079, 308] on app-icon "chevron-right" at bounding box center [1092, 306] width 27 height 18
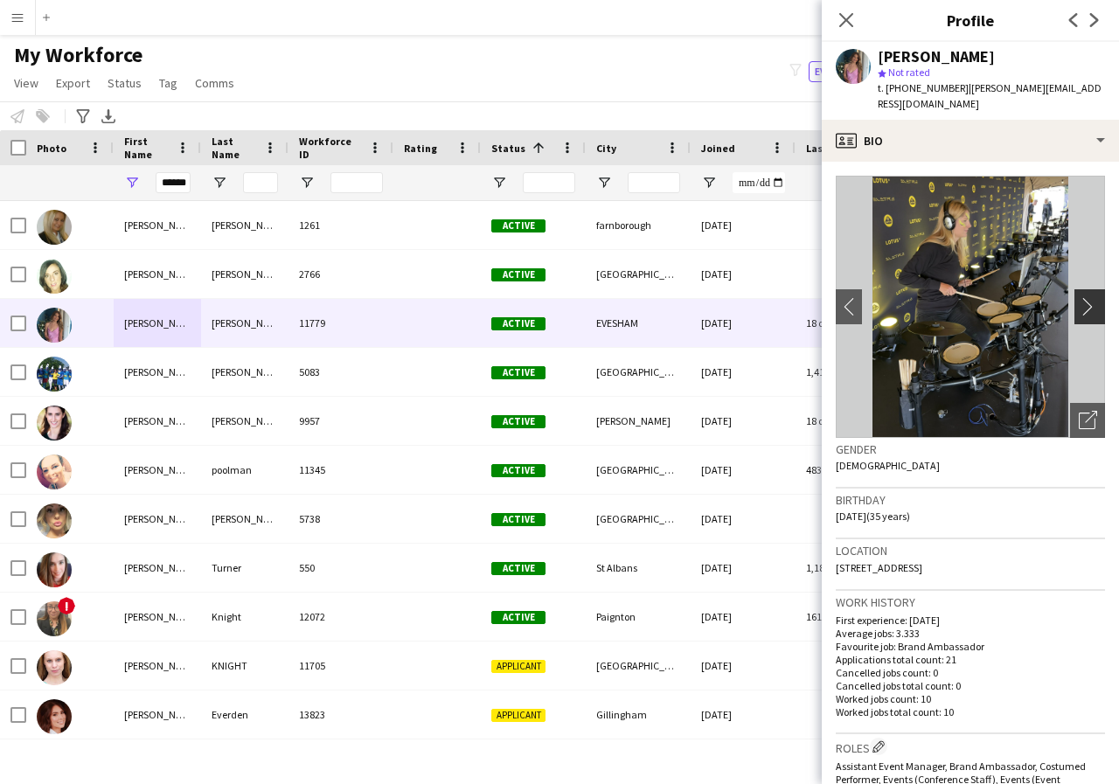
click at [1079, 308] on app-icon "chevron-right" at bounding box center [1092, 306] width 27 height 18
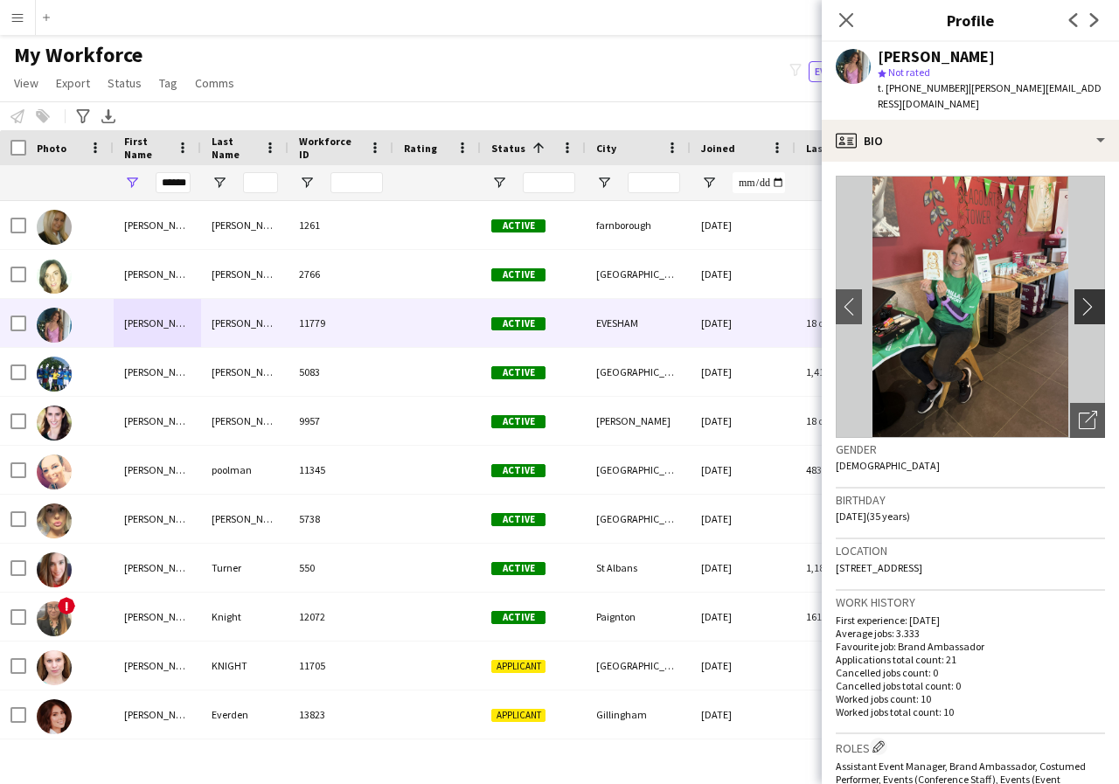
click at [1079, 308] on app-icon "chevron-right" at bounding box center [1092, 306] width 27 height 18
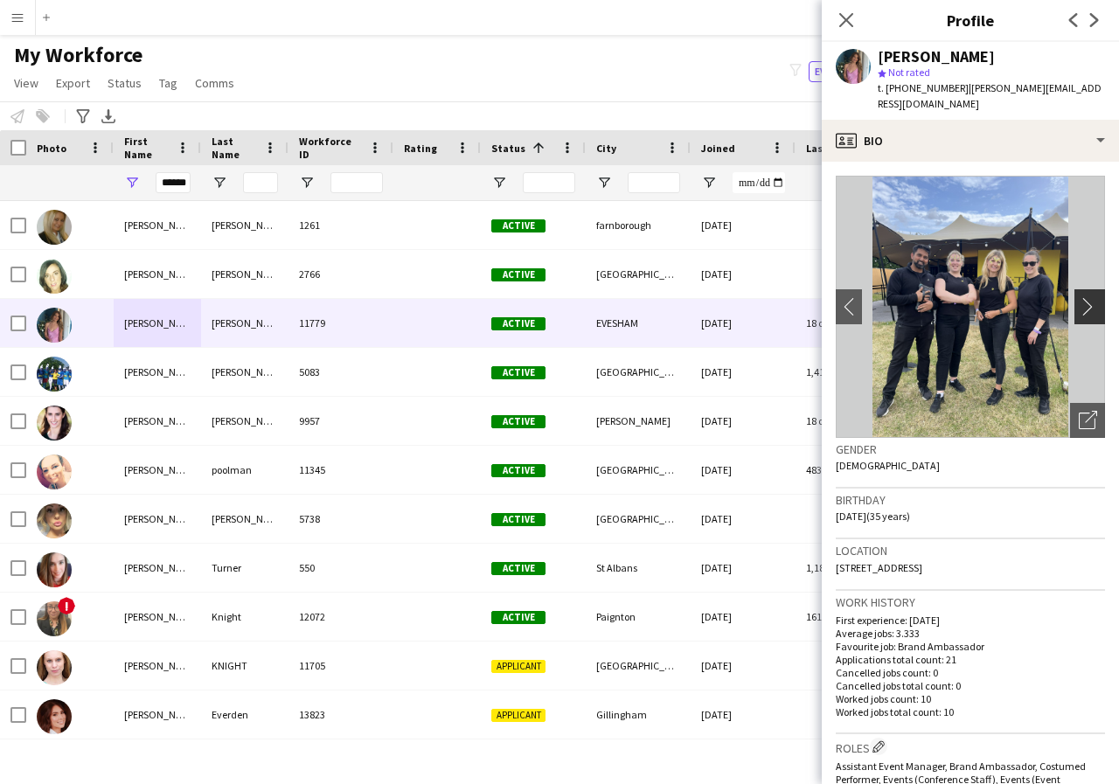
click at [1079, 308] on app-icon "chevron-right" at bounding box center [1092, 306] width 27 height 18
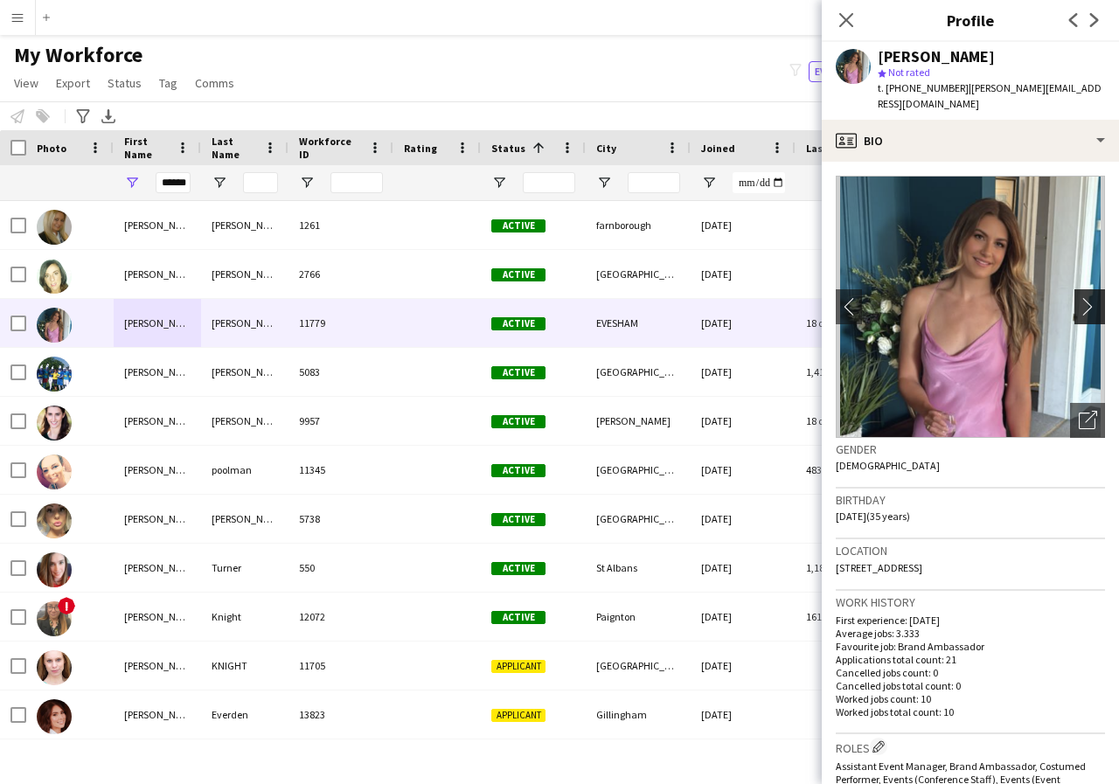
click at [1079, 308] on app-icon "chevron-right" at bounding box center [1092, 306] width 27 height 18
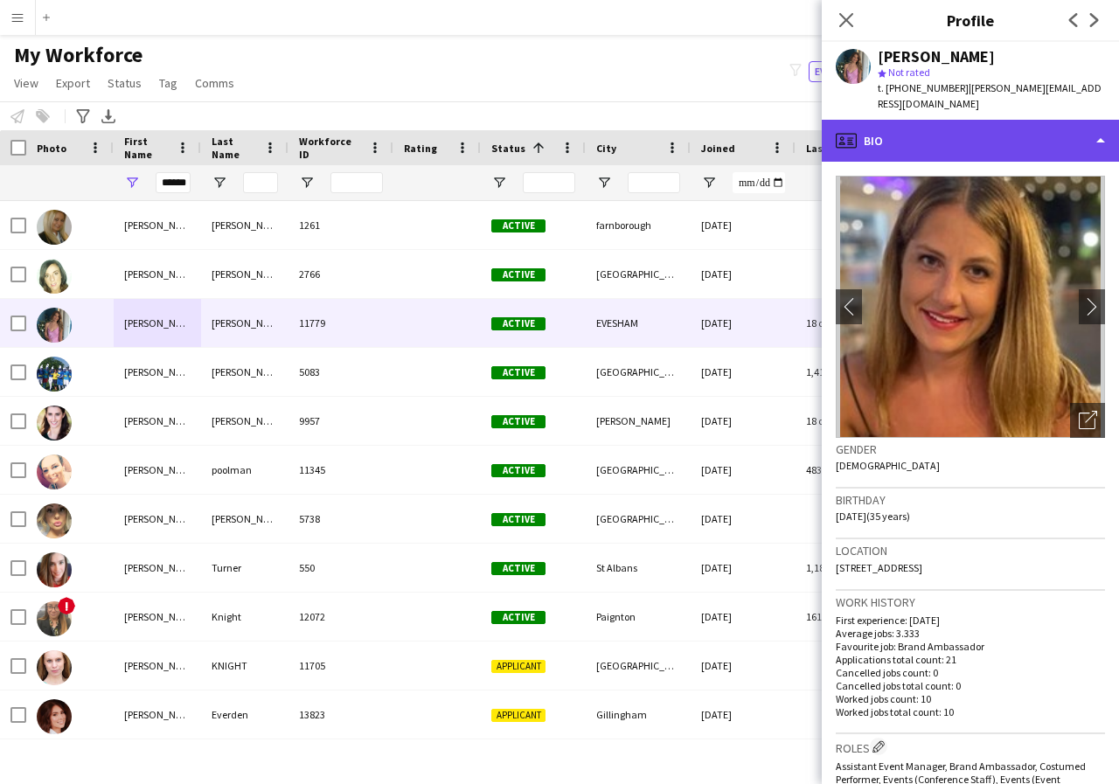
click at [1100, 139] on div "profile Bio" at bounding box center [970, 141] width 297 height 42
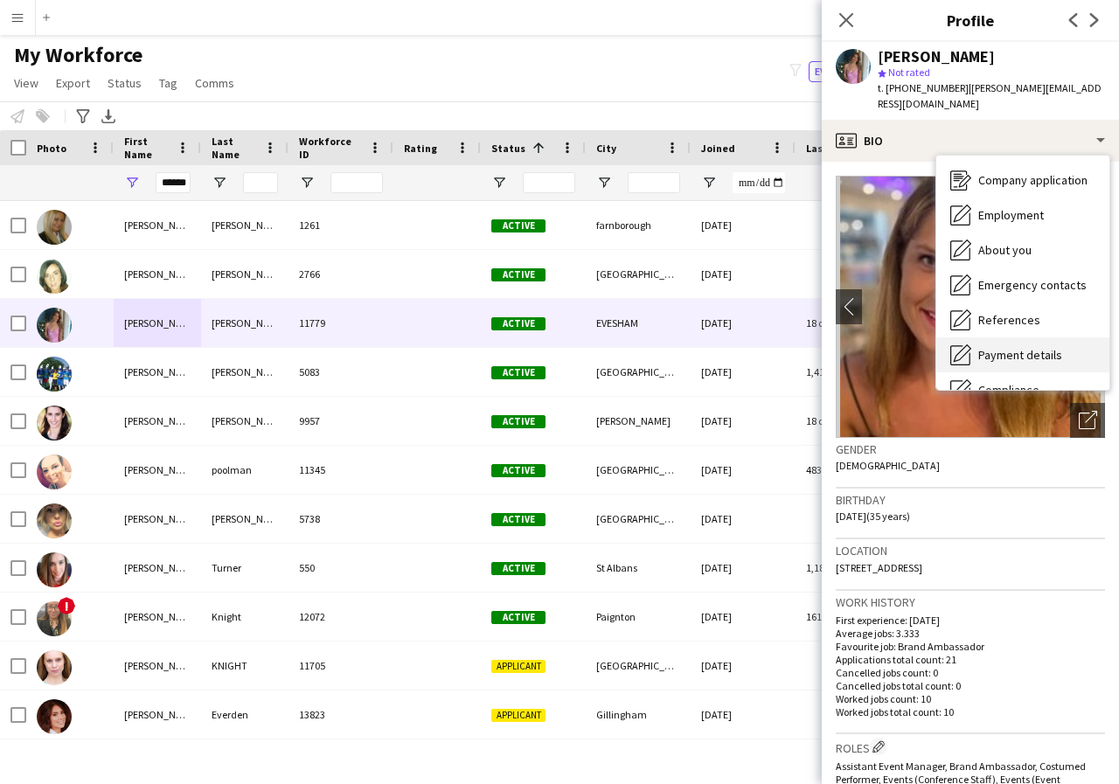
click at [1053, 358] on span "Payment details" at bounding box center [1020, 355] width 84 height 16
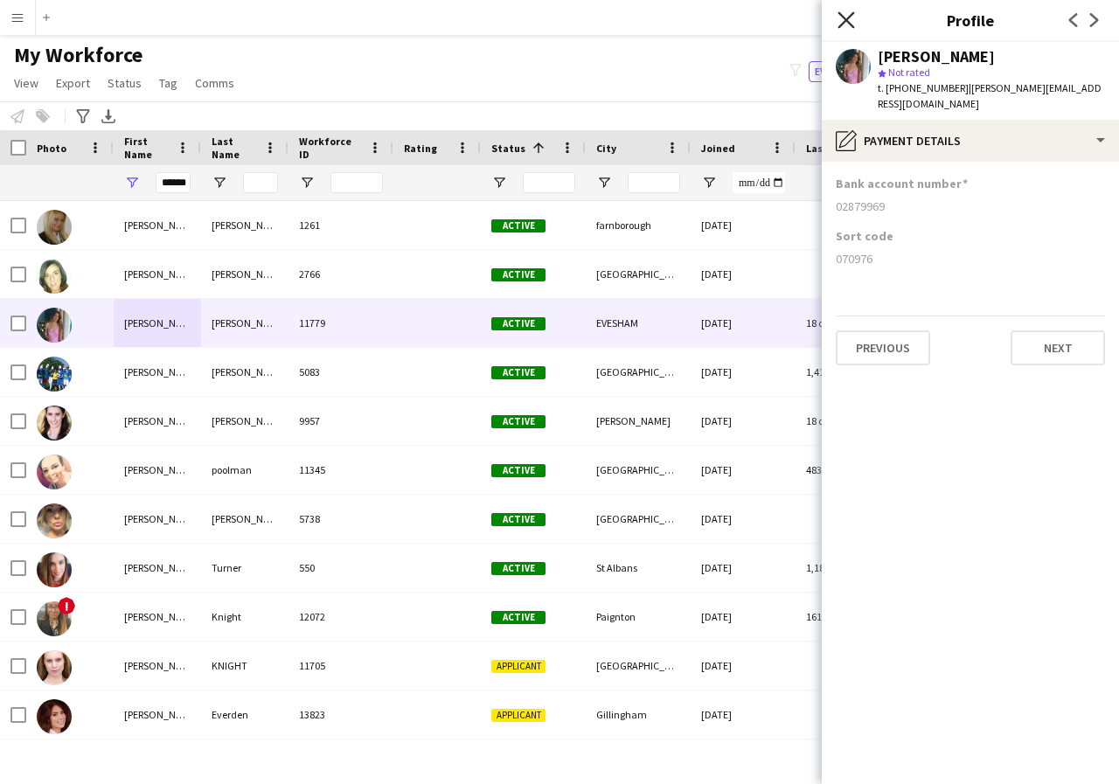
click at [843, 24] on icon at bounding box center [845, 19] width 17 height 17
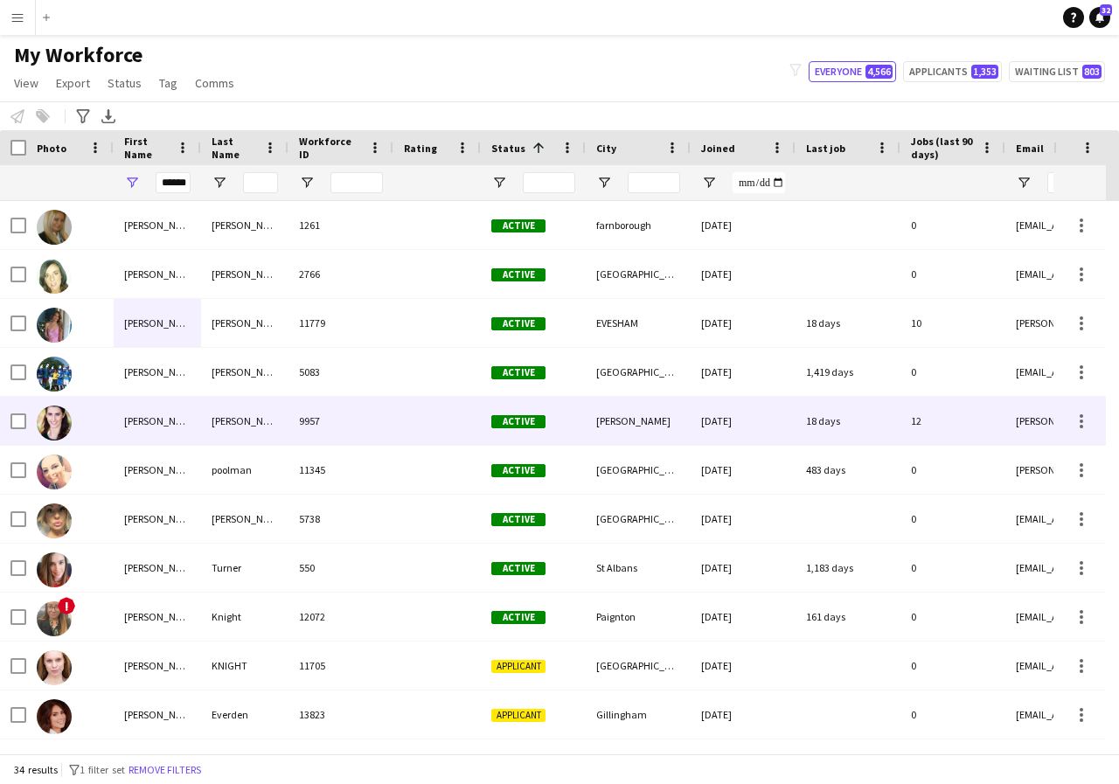
click at [145, 413] on div "Louise" at bounding box center [157, 421] width 87 height 48
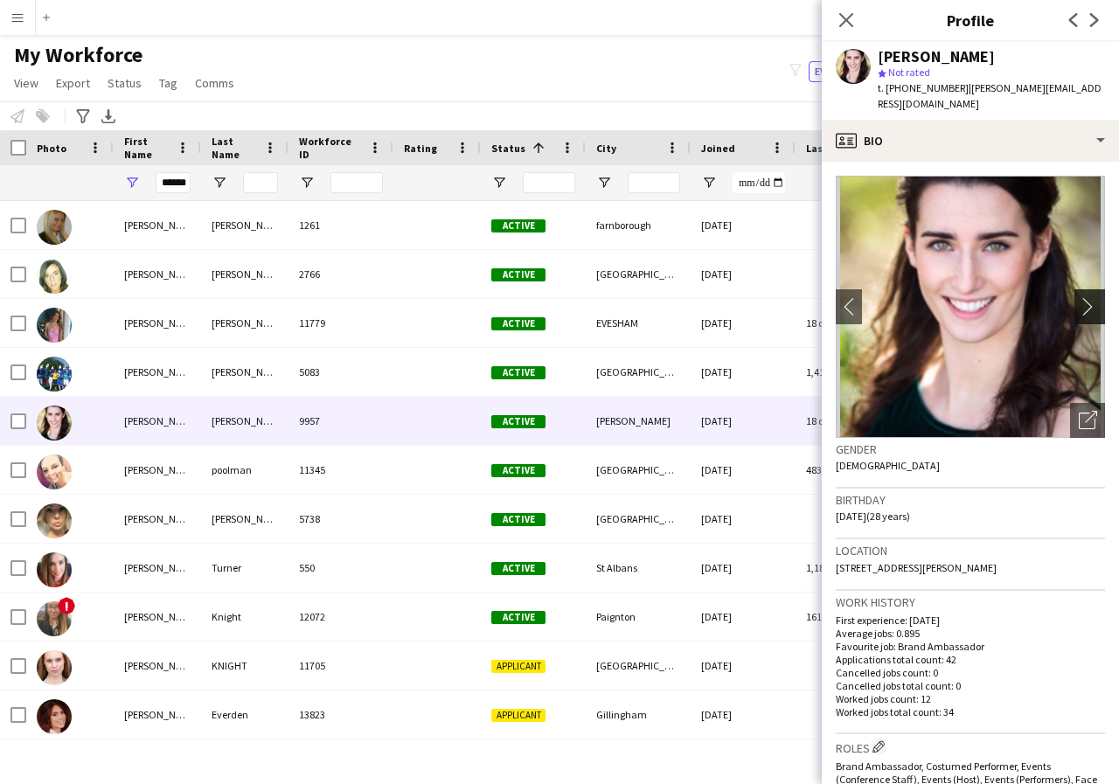
click at [1079, 309] on app-icon "chevron-right" at bounding box center [1092, 306] width 27 height 18
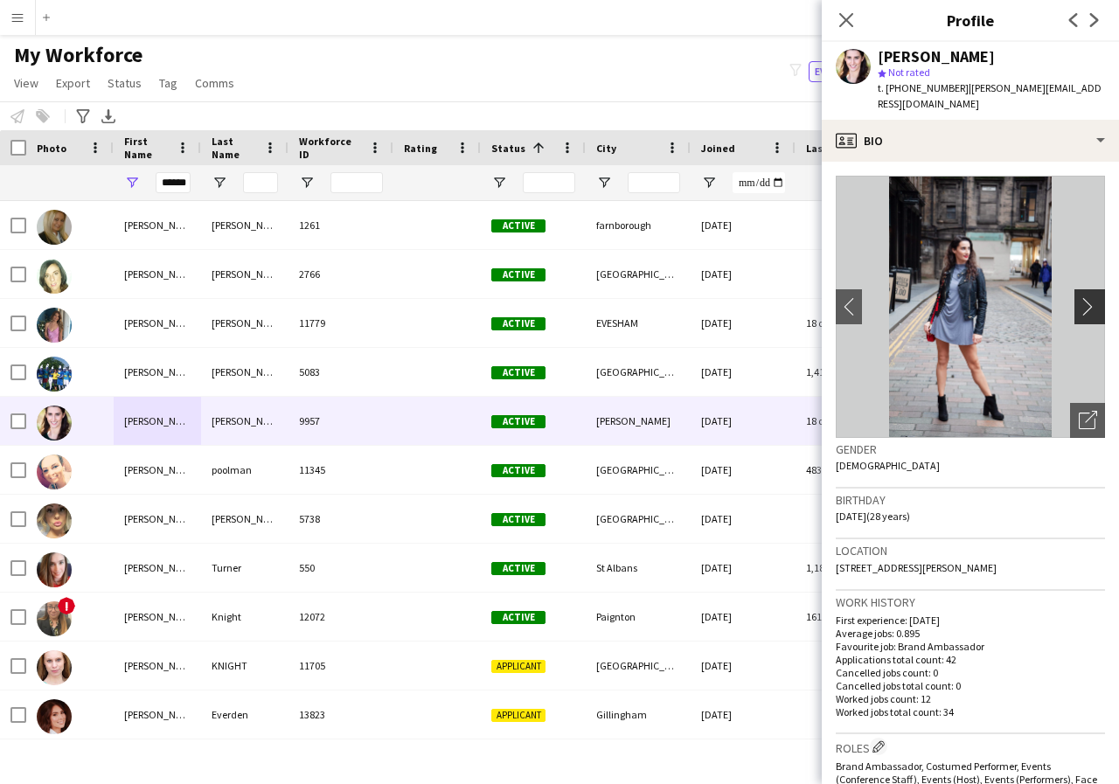
click at [1079, 309] on app-icon "chevron-right" at bounding box center [1092, 306] width 27 height 18
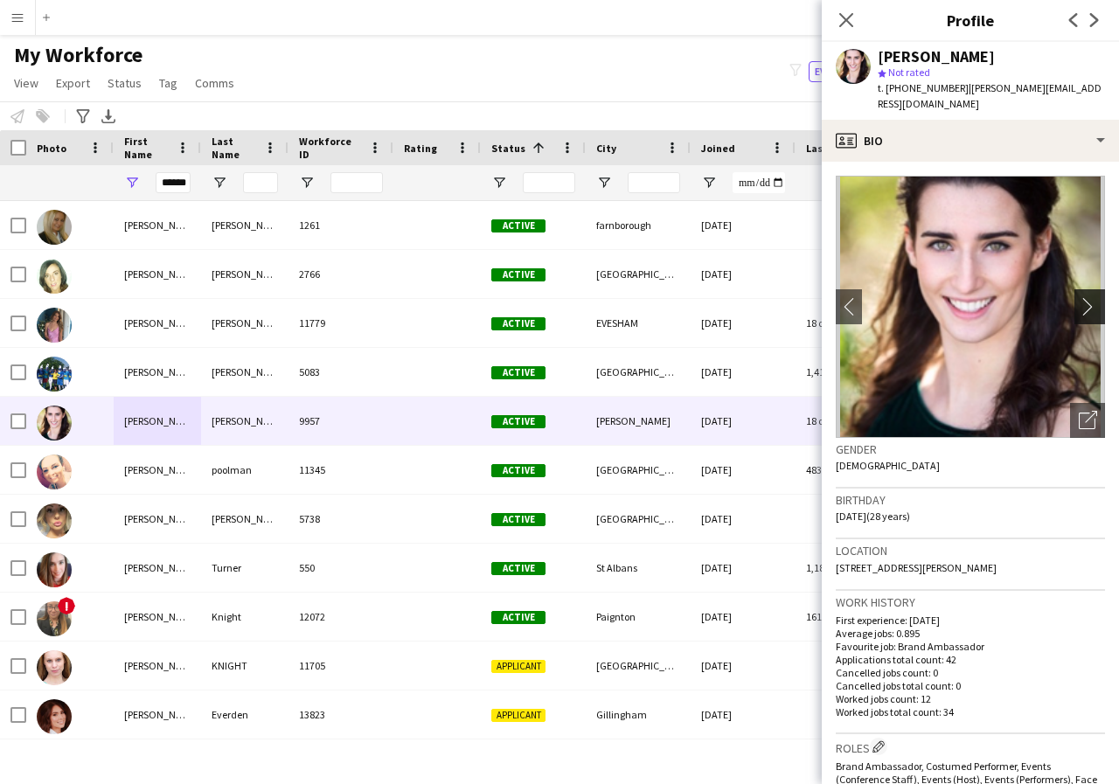
click at [1079, 309] on app-icon "chevron-right" at bounding box center [1092, 306] width 27 height 18
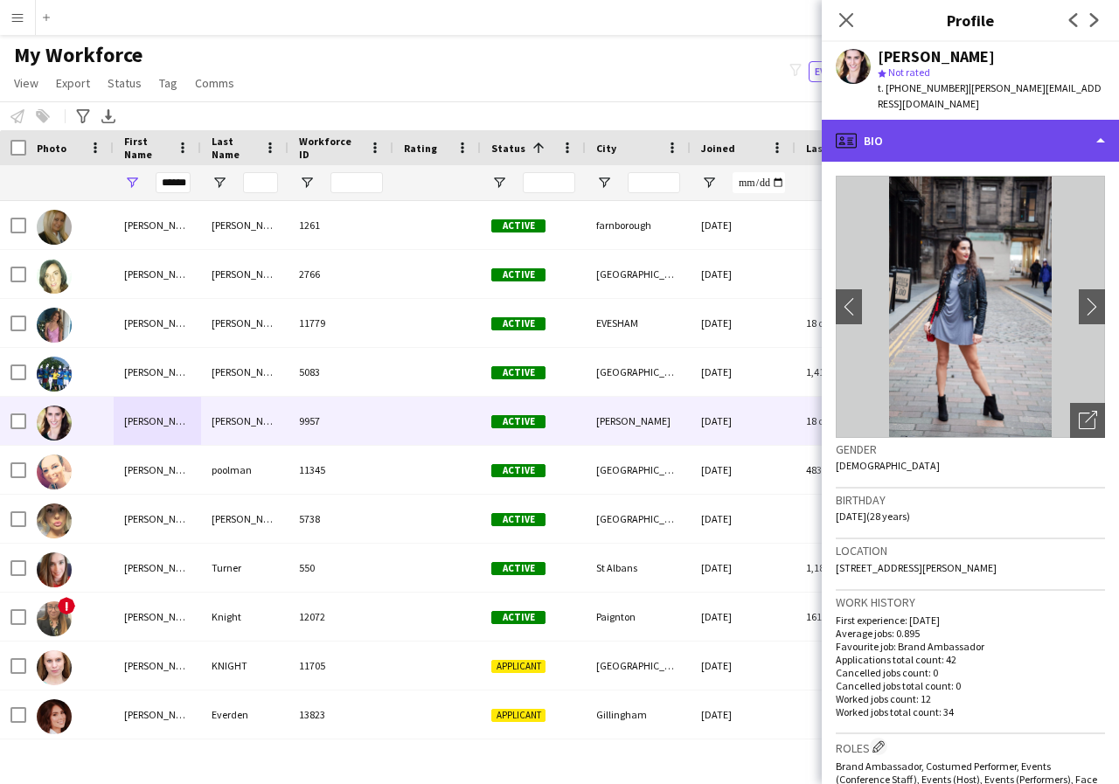
click at [1100, 140] on div "profile Bio" at bounding box center [970, 141] width 297 height 42
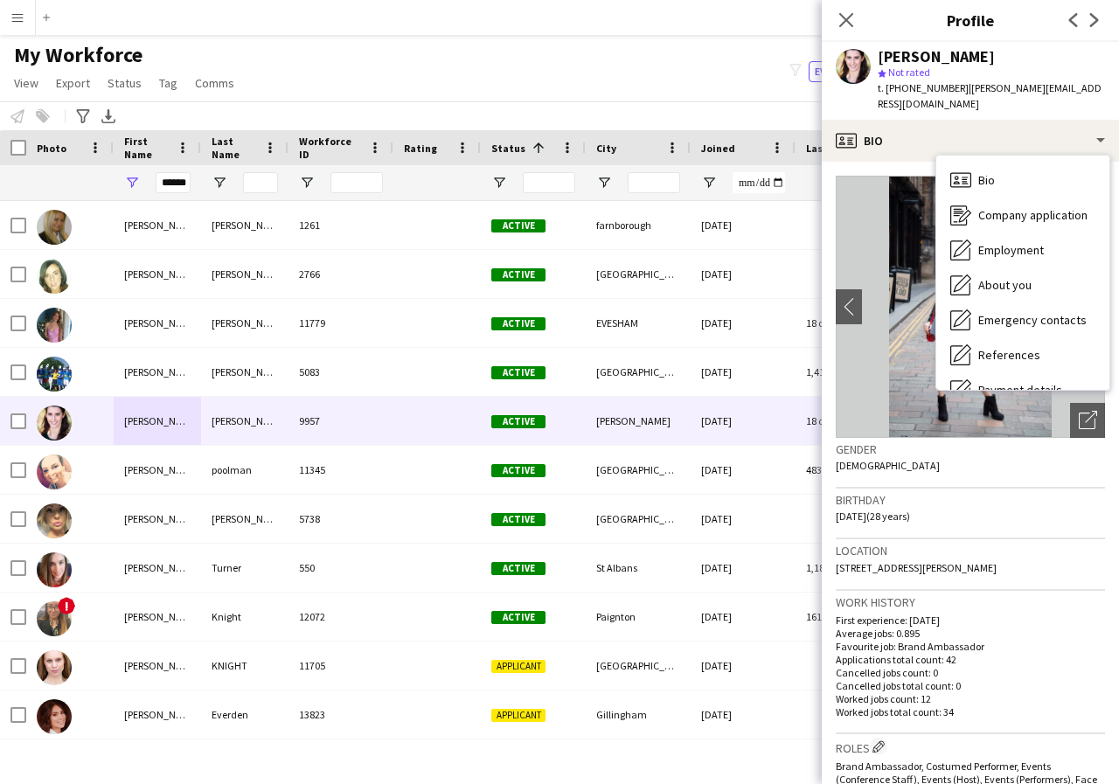
click at [859, 346] on img at bounding box center [970, 307] width 269 height 262
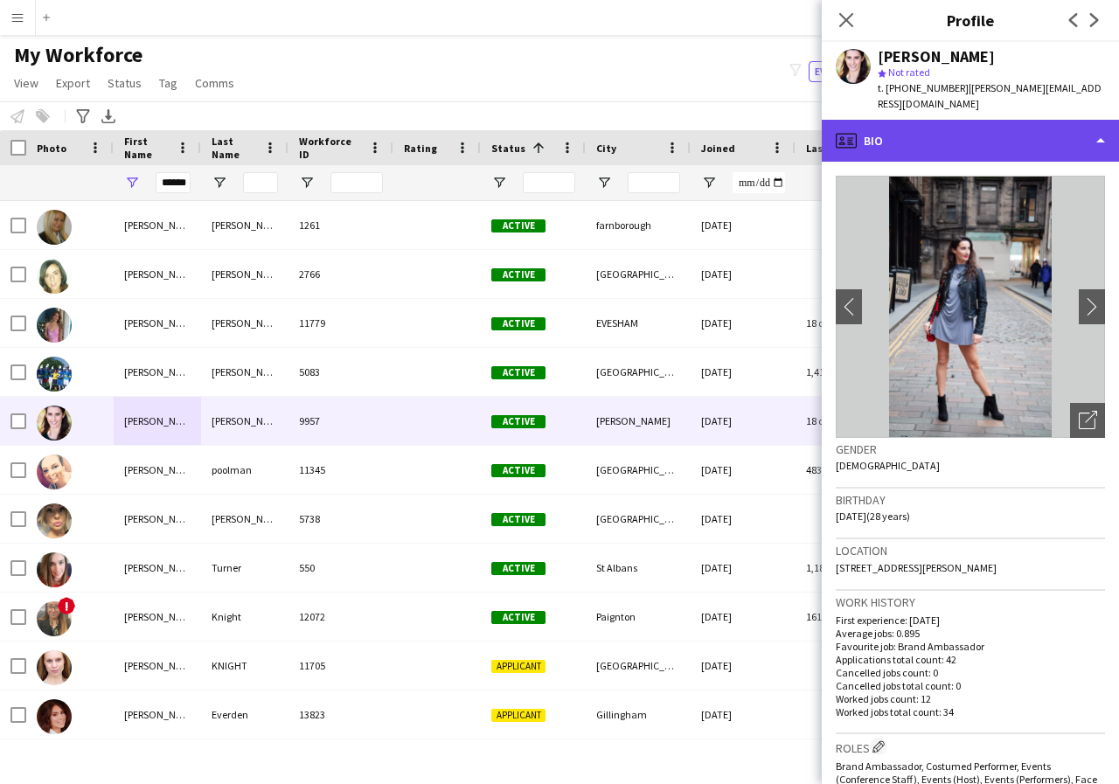
click at [1098, 142] on div "profile Bio" at bounding box center [970, 141] width 297 height 42
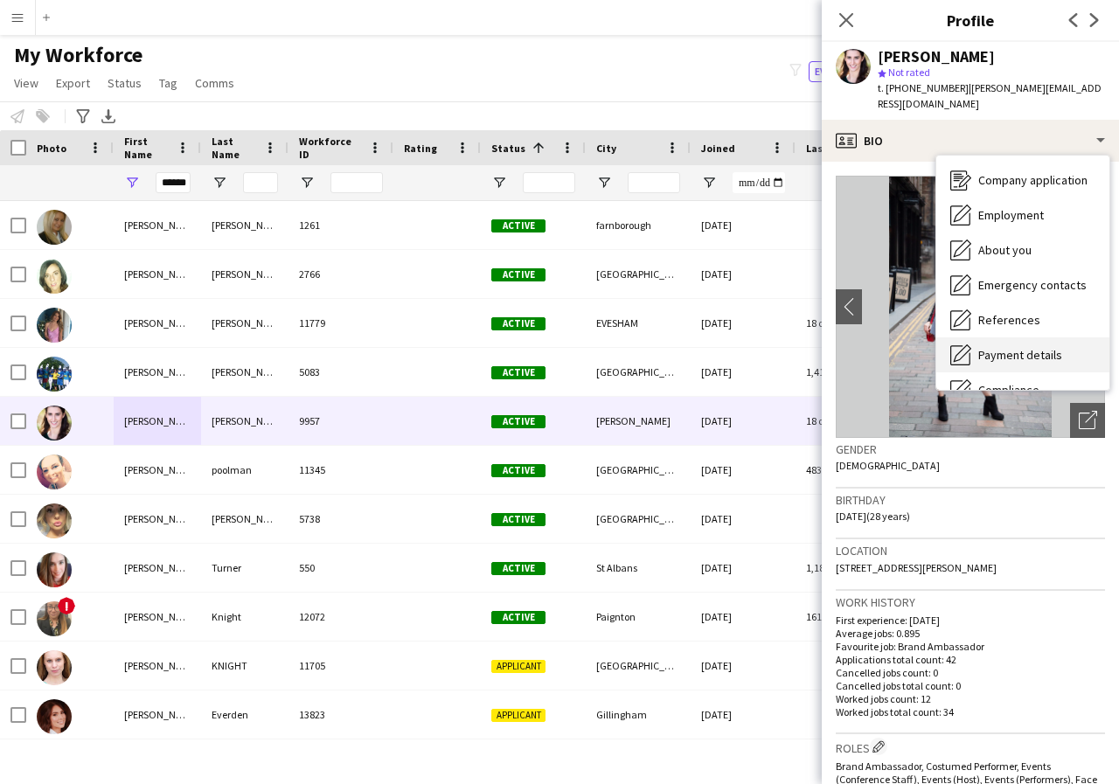
click at [1045, 357] on span "Payment details" at bounding box center [1020, 355] width 84 height 16
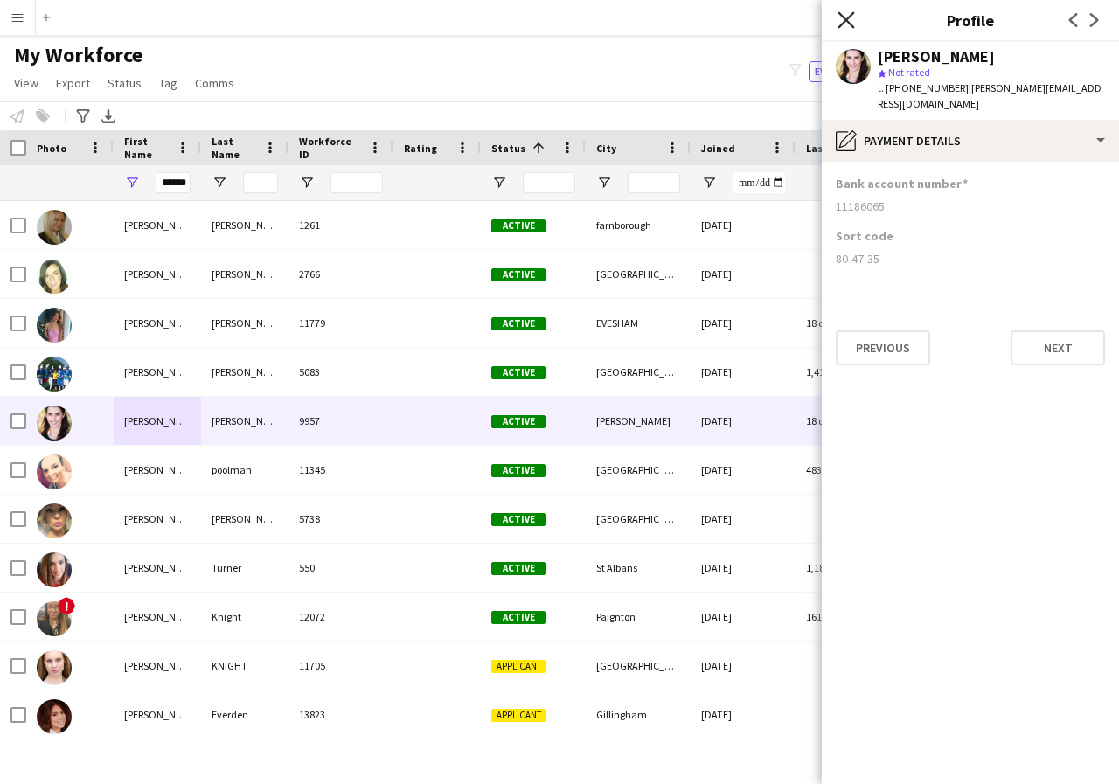
click at [844, 20] on icon "Close pop-in" at bounding box center [845, 19] width 17 height 17
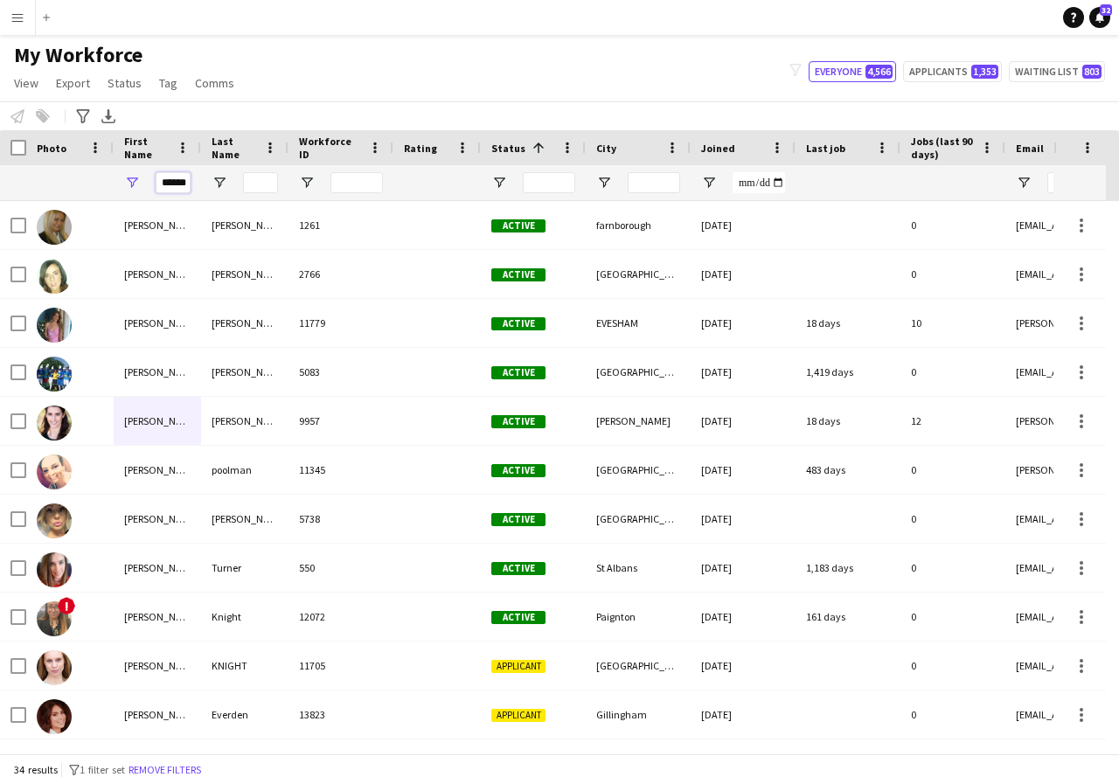
click at [185, 180] on input "******" at bounding box center [173, 182] width 35 height 21
type input "*"
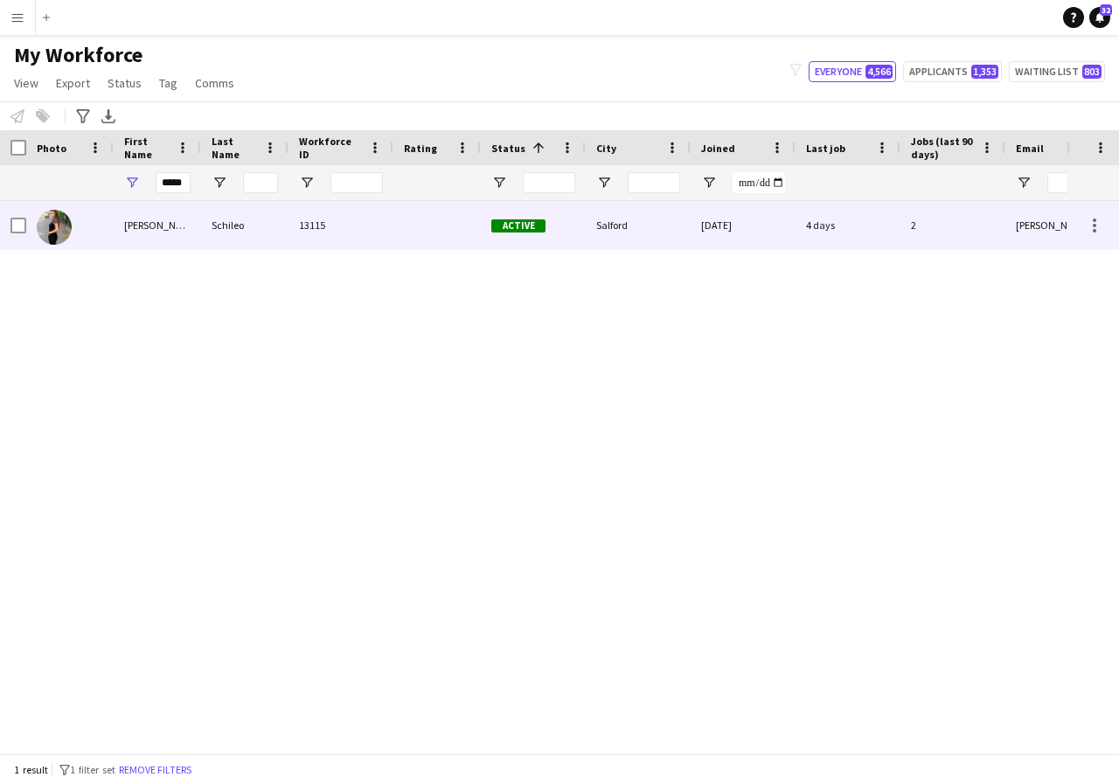
click at [149, 228] on div "Luisa" at bounding box center [157, 225] width 87 height 48
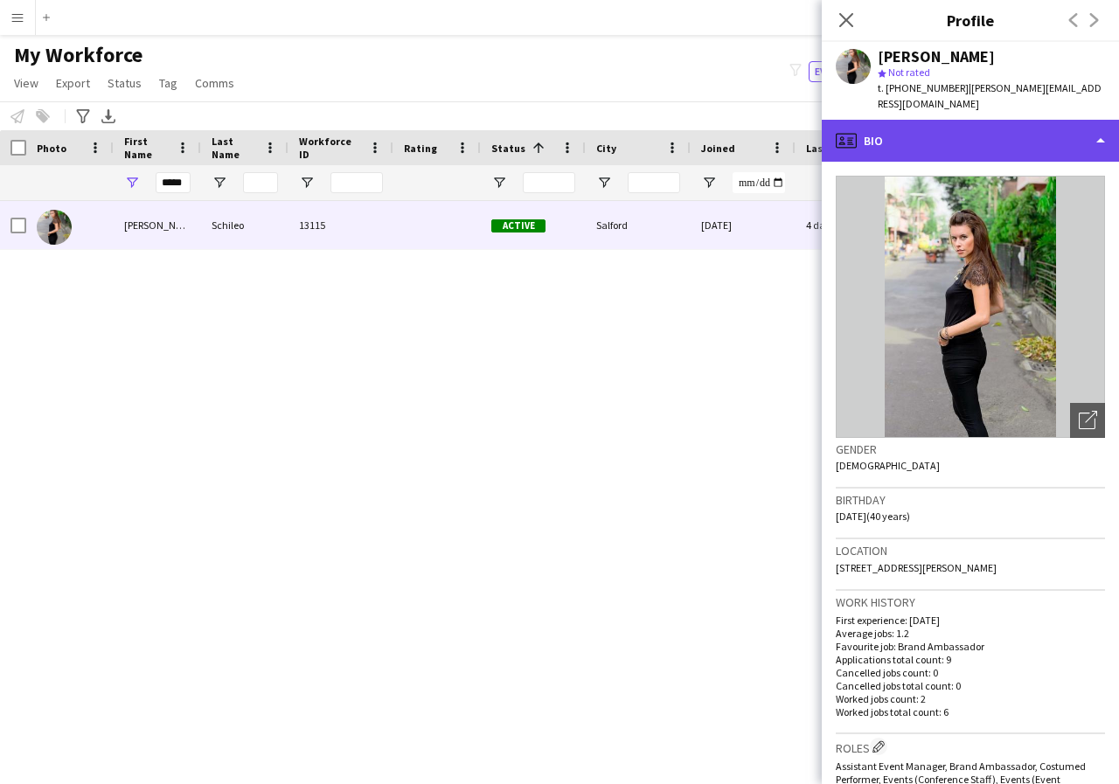
click at [1100, 124] on div "profile Bio" at bounding box center [970, 141] width 297 height 42
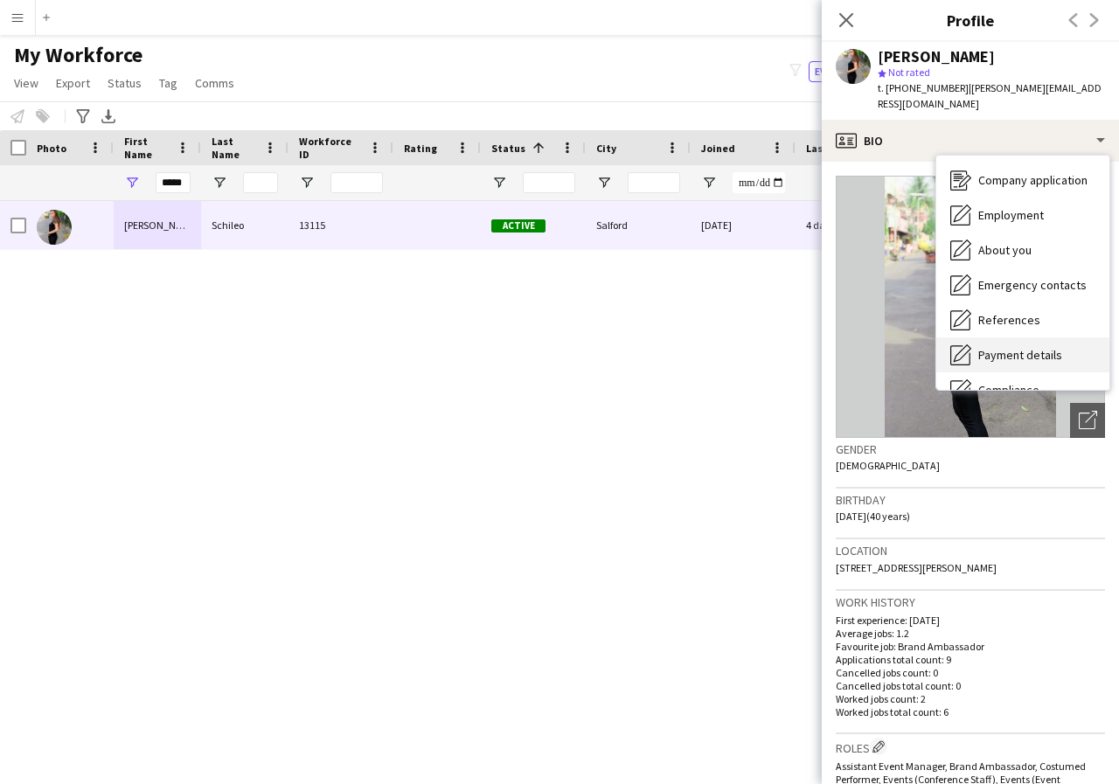
click at [1039, 347] on span "Payment details" at bounding box center [1020, 355] width 84 height 16
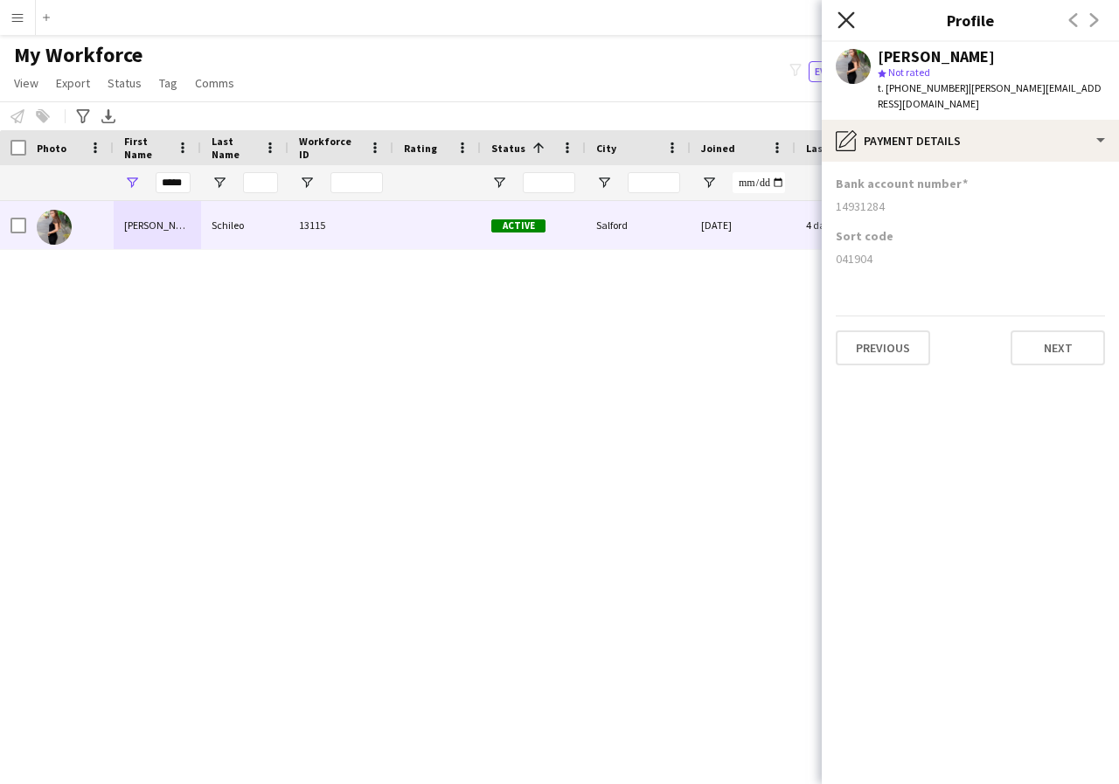
click at [845, 24] on icon "Close pop-in" at bounding box center [845, 19] width 17 height 17
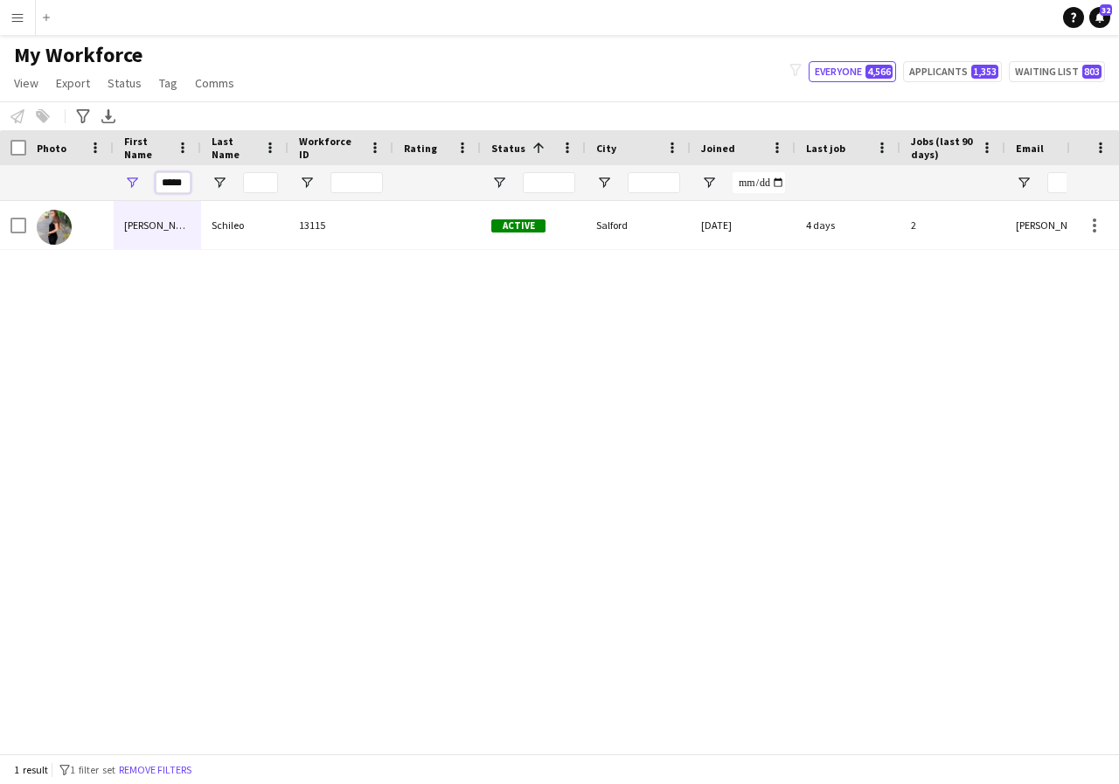
click at [184, 186] on input "*****" at bounding box center [173, 182] width 35 height 21
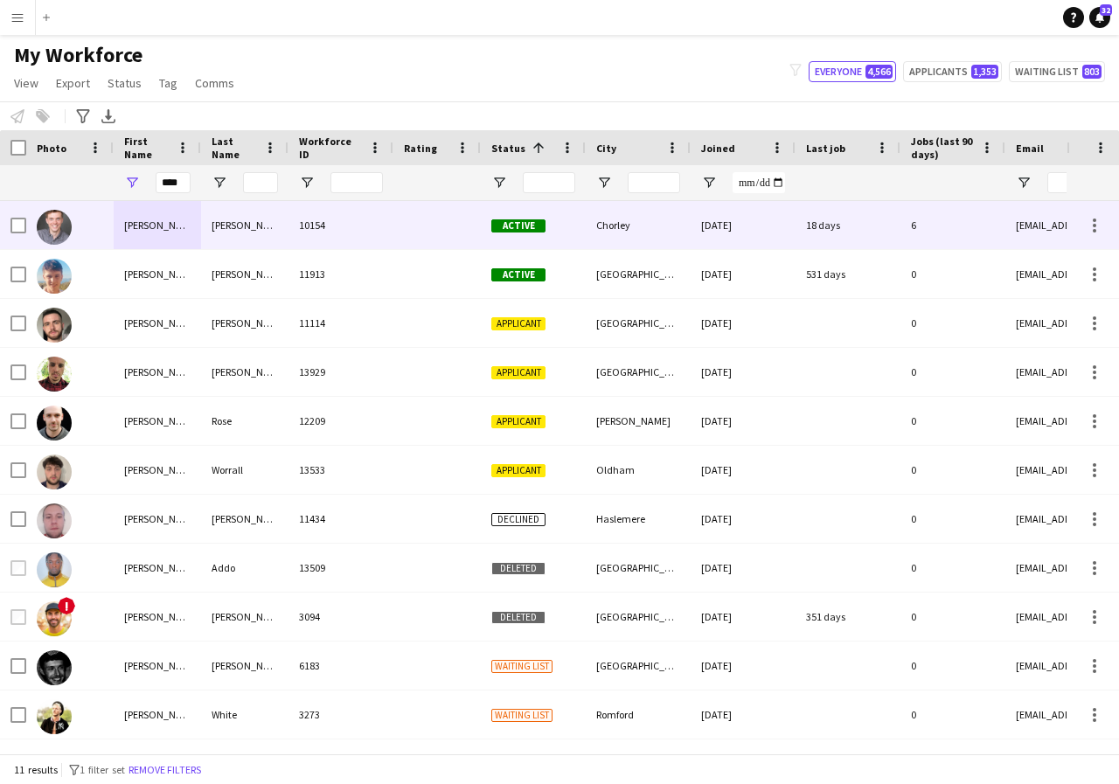
click at [167, 228] on div "Luke" at bounding box center [157, 225] width 87 height 48
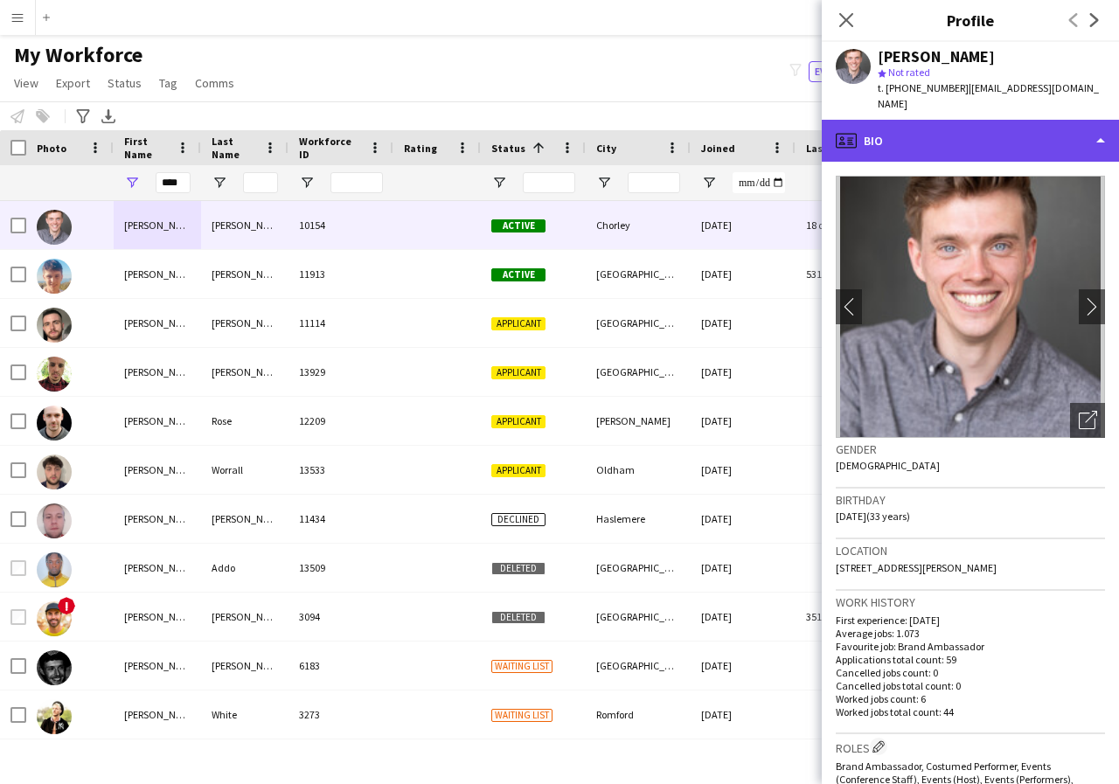
click at [1094, 128] on div "profile Bio" at bounding box center [970, 141] width 297 height 42
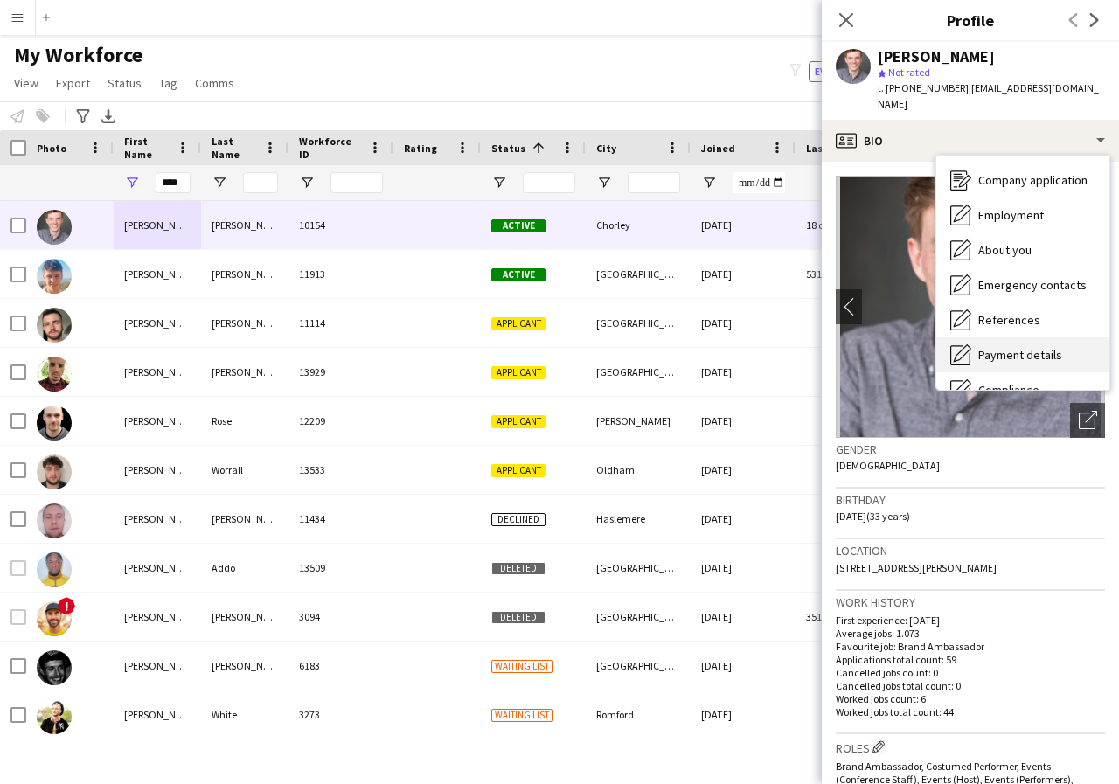
click at [1032, 347] on span "Payment details" at bounding box center [1020, 355] width 84 height 16
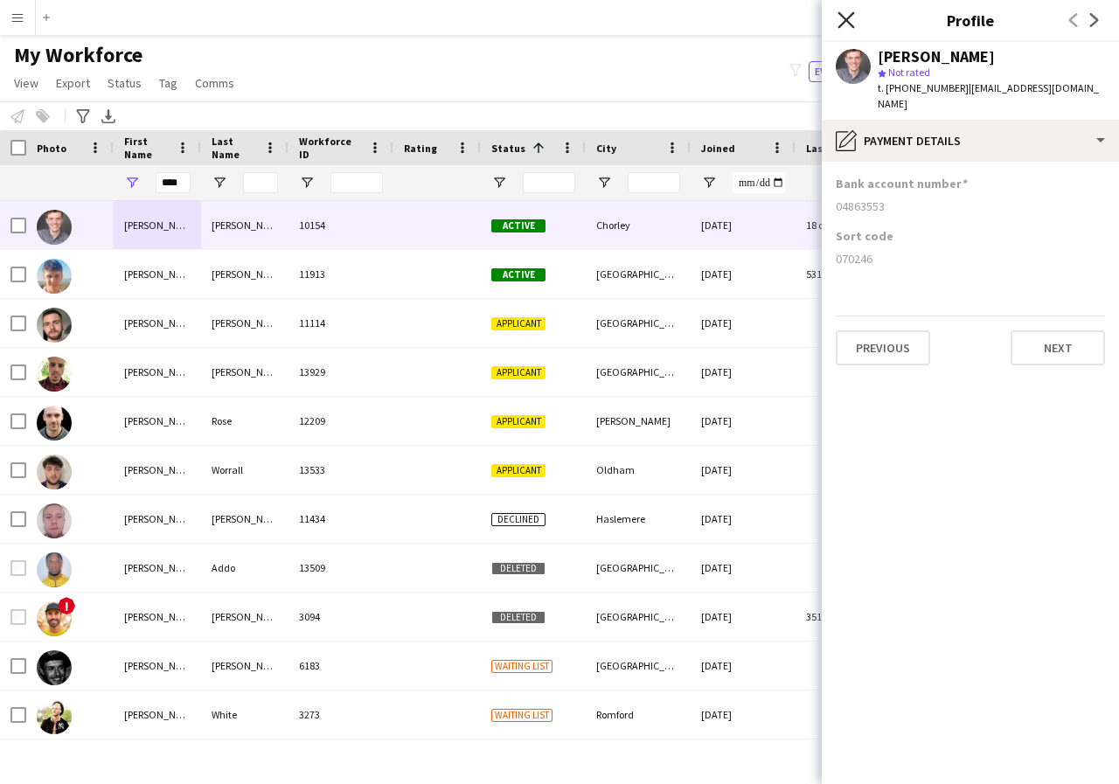
click at [846, 20] on icon at bounding box center [845, 19] width 17 height 17
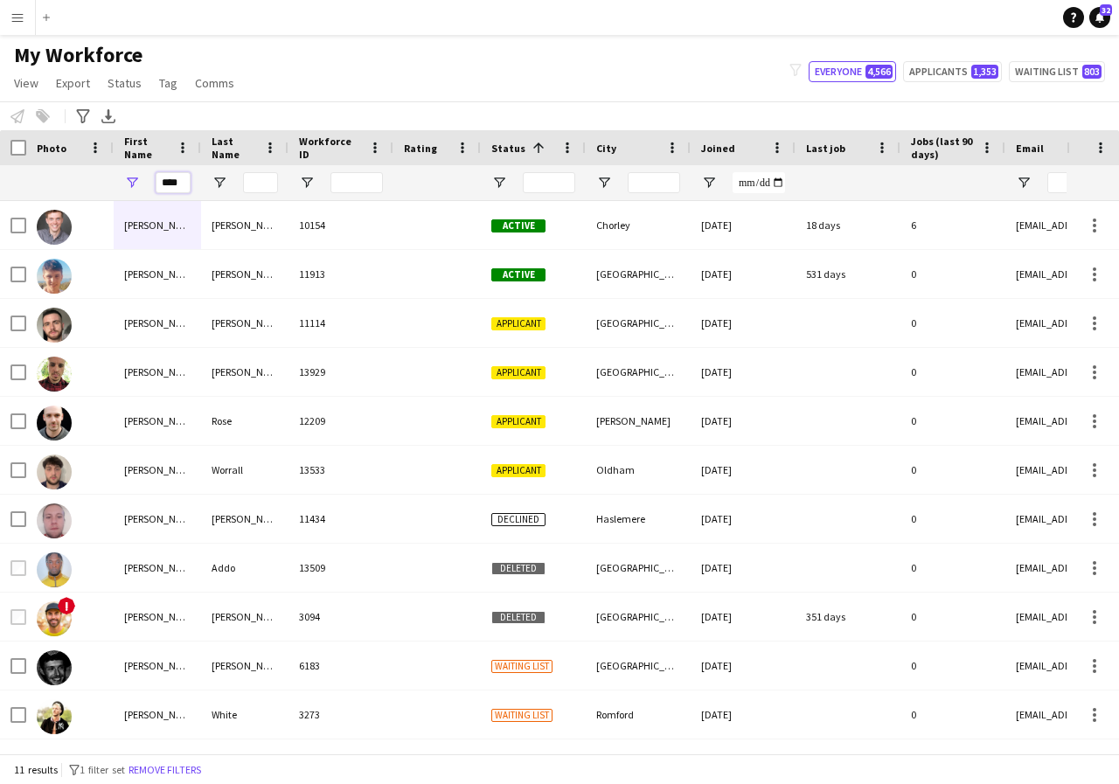
click at [184, 182] on input "****" at bounding box center [173, 182] width 35 height 21
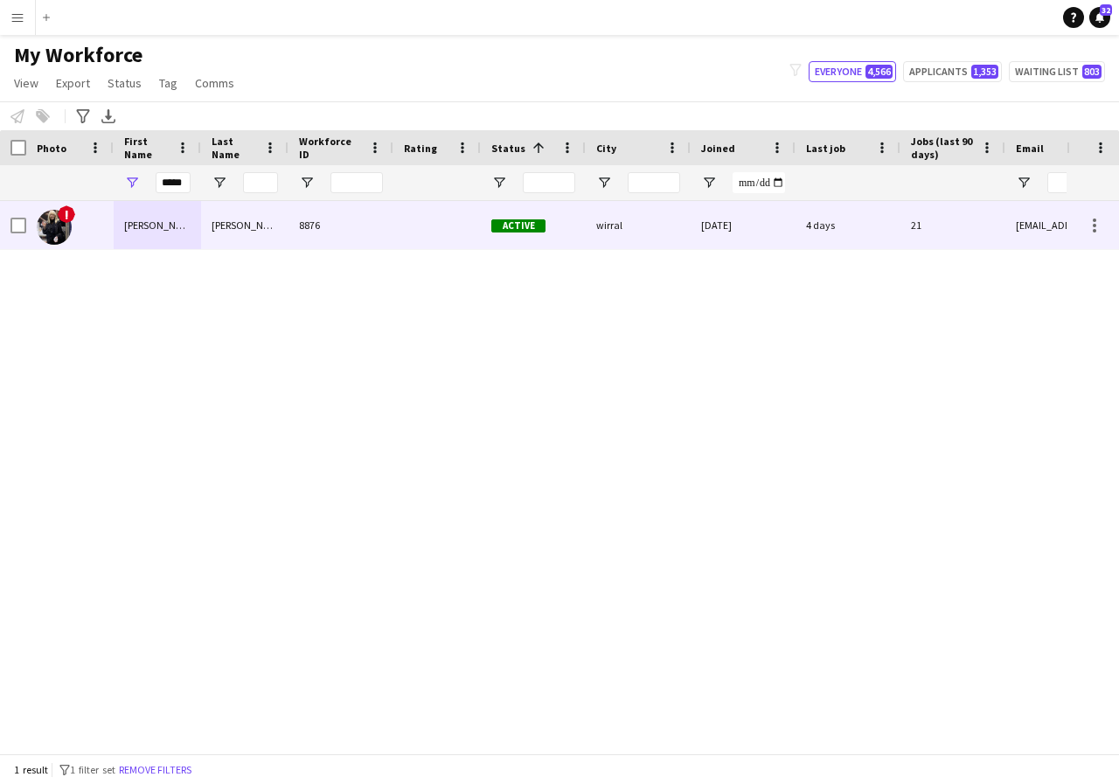
click at [163, 241] on div "Lynda" at bounding box center [157, 225] width 87 height 48
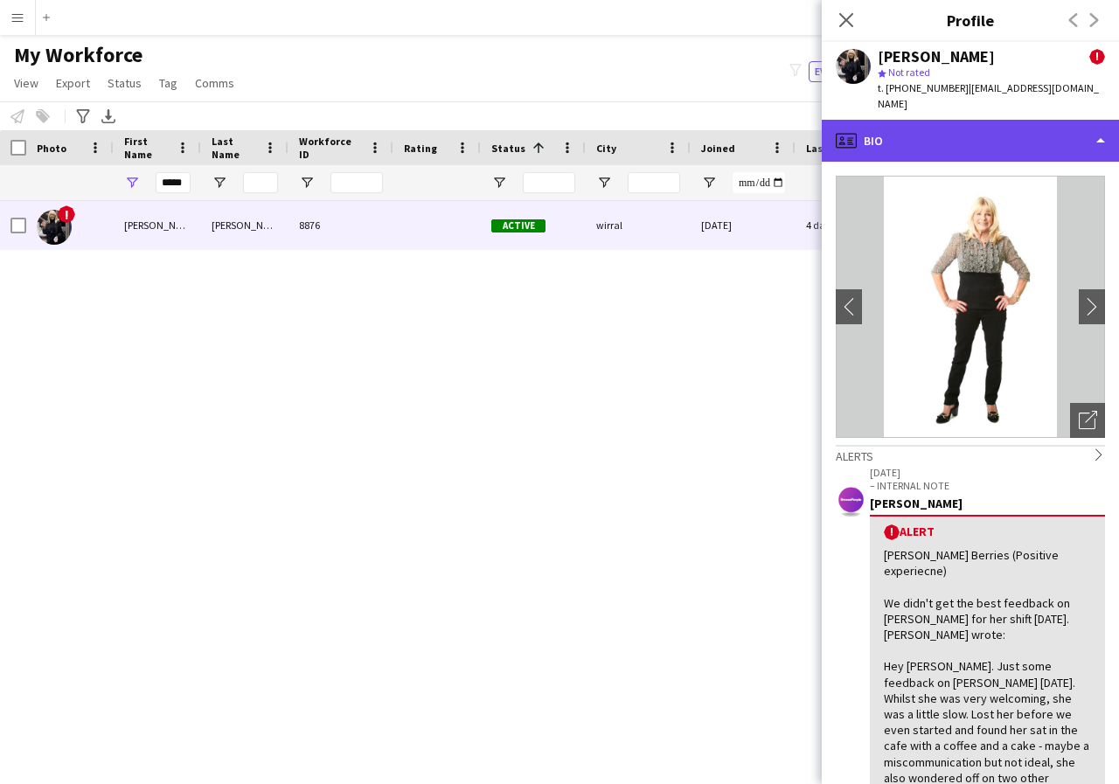
click at [1098, 125] on div "profile Bio" at bounding box center [970, 141] width 297 height 42
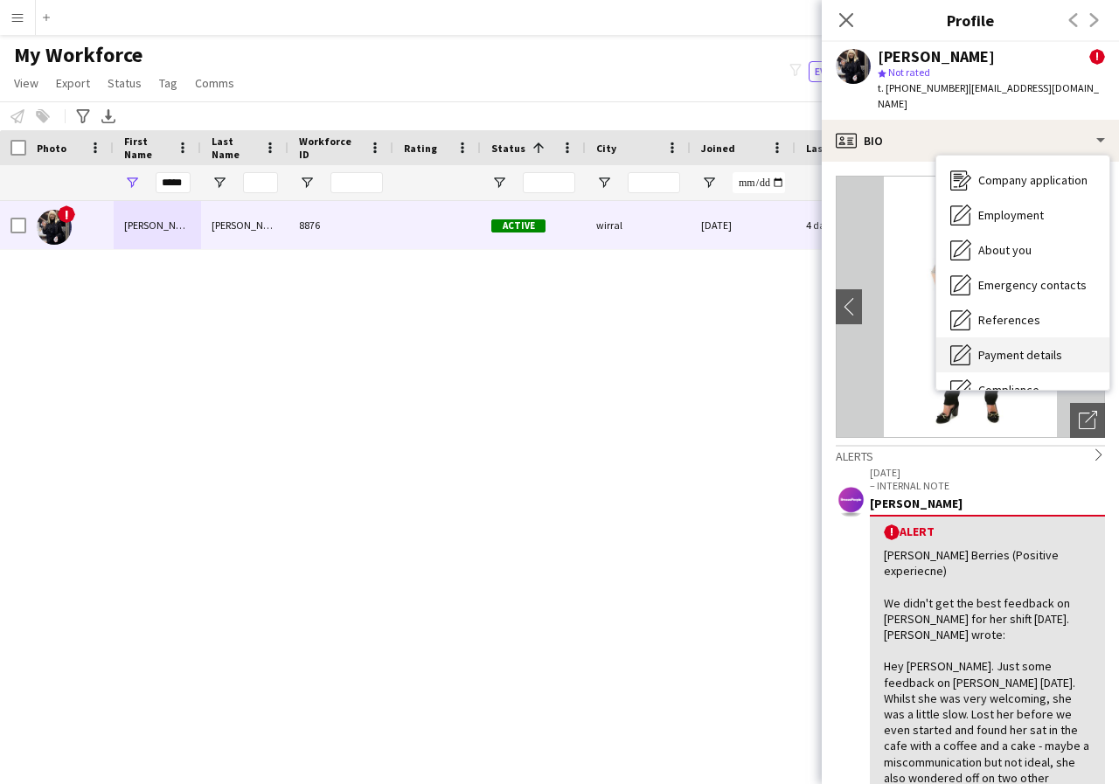
click at [1019, 347] on span "Payment details" at bounding box center [1020, 355] width 84 height 16
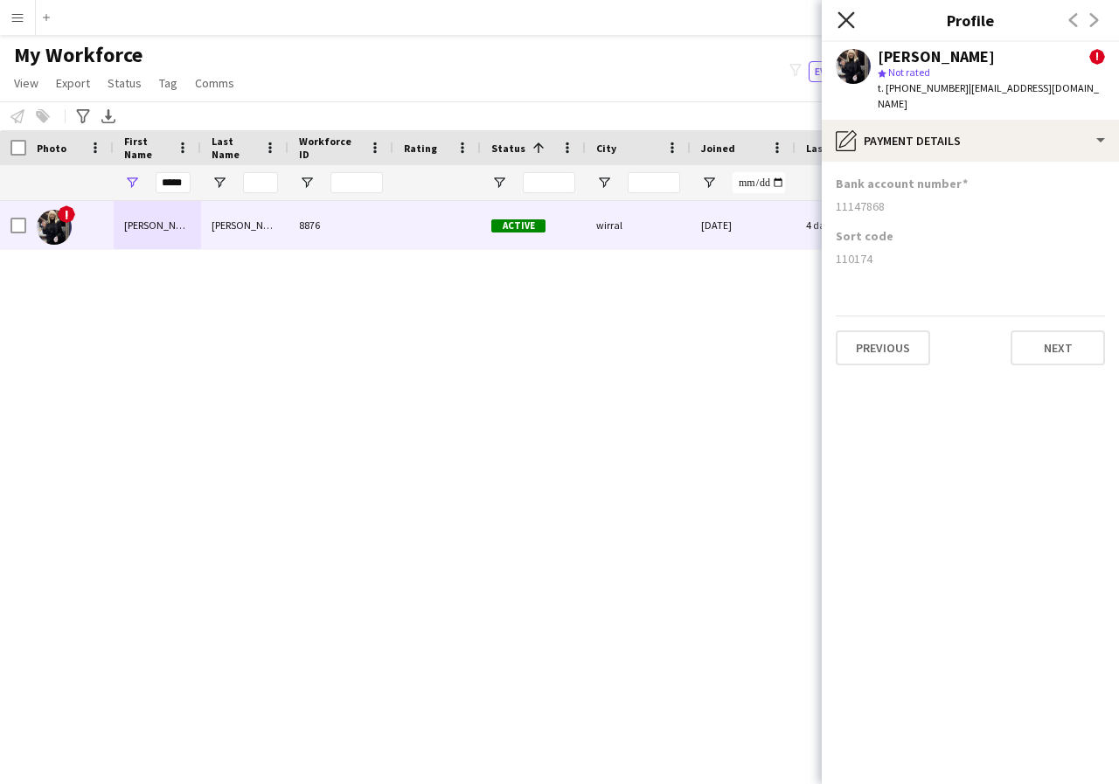
click at [845, 20] on icon at bounding box center [845, 19] width 17 height 17
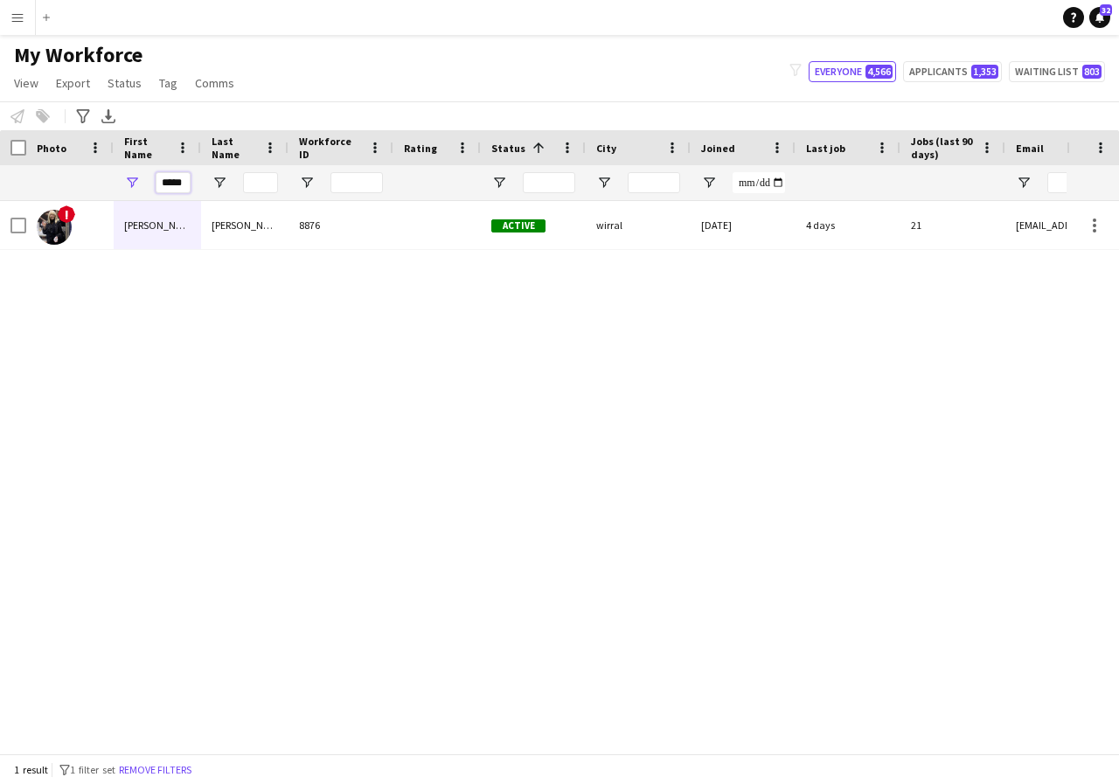
click at [185, 181] on input "*****" at bounding box center [173, 182] width 35 height 21
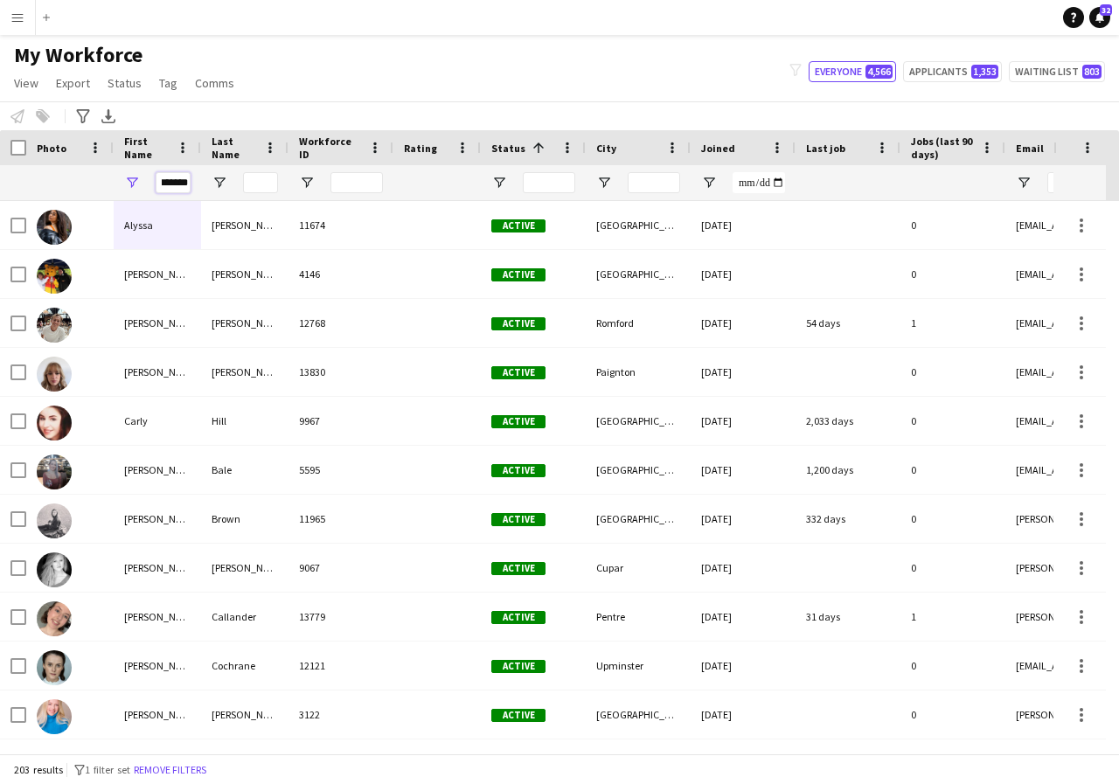
scroll to position [0, 8]
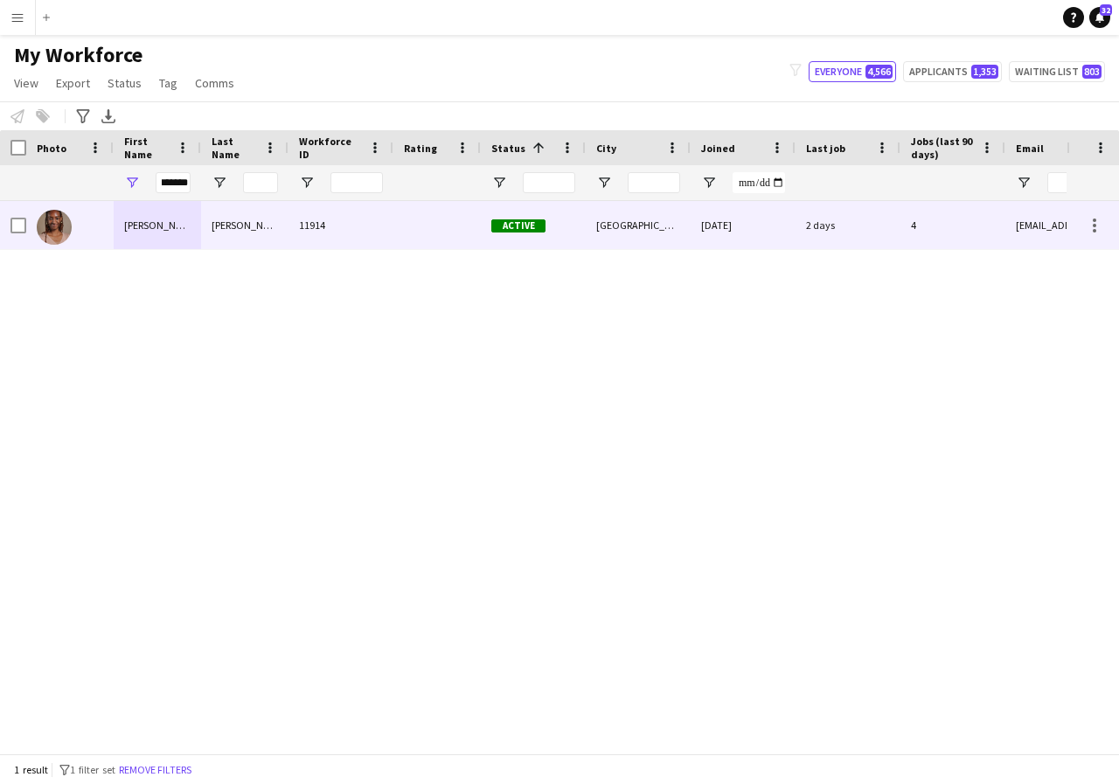
click at [174, 215] on div "Lyvonne" at bounding box center [157, 225] width 87 height 48
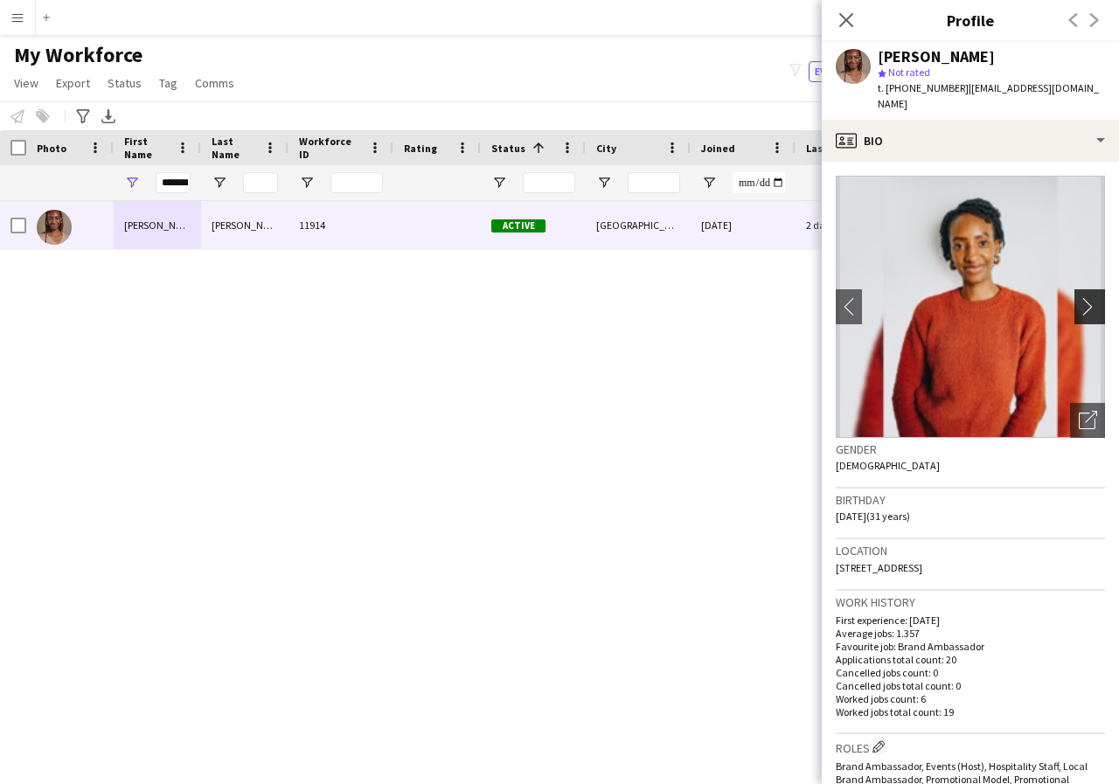
click at [1079, 297] on app-icon "chevron-right" at bounding box center [1092, 306] width 27 height 18
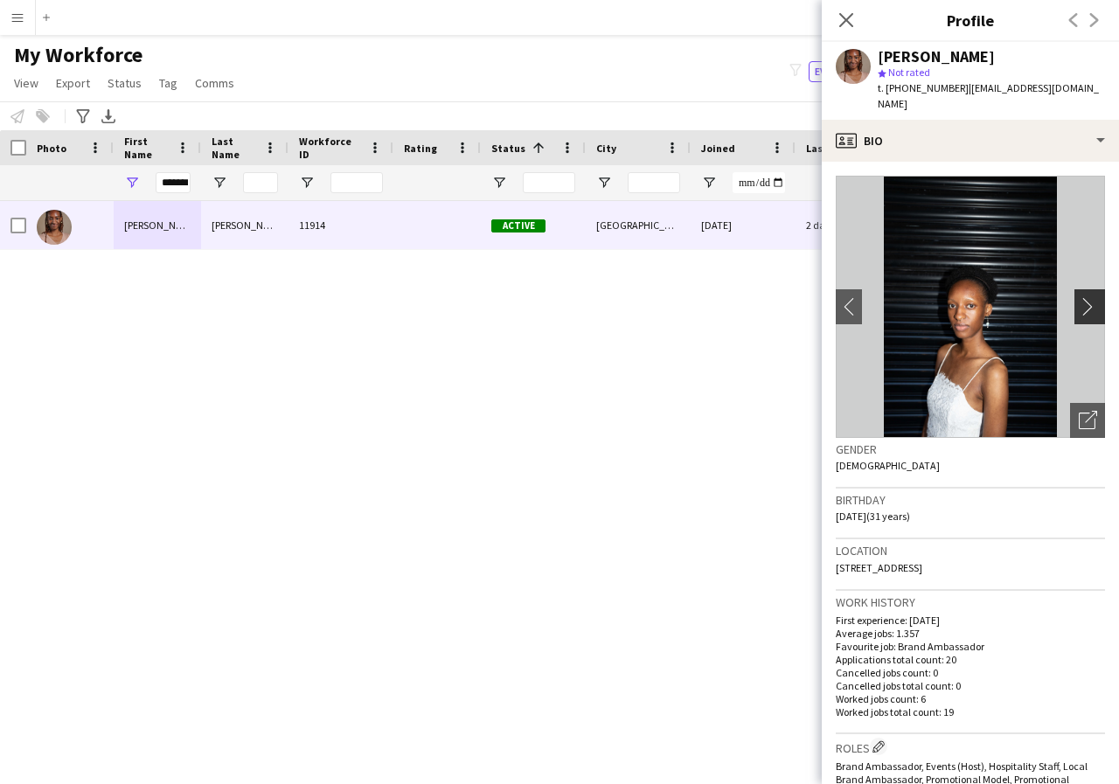
click at [1079, 297] on app-icon "chevron-right" at bounding box center [1092, 306] width 27 height 18
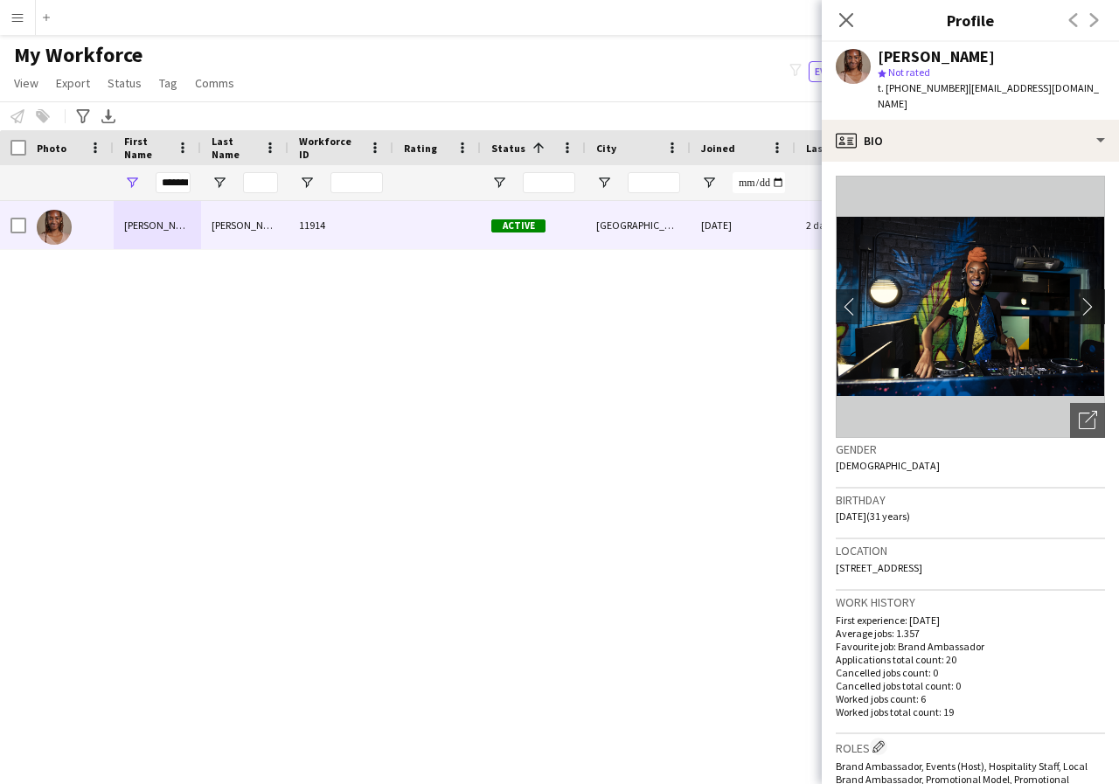
click at [1079, 297] on app-icon "chevron-right" at bounding box center [1092, 306] width 27 height 18
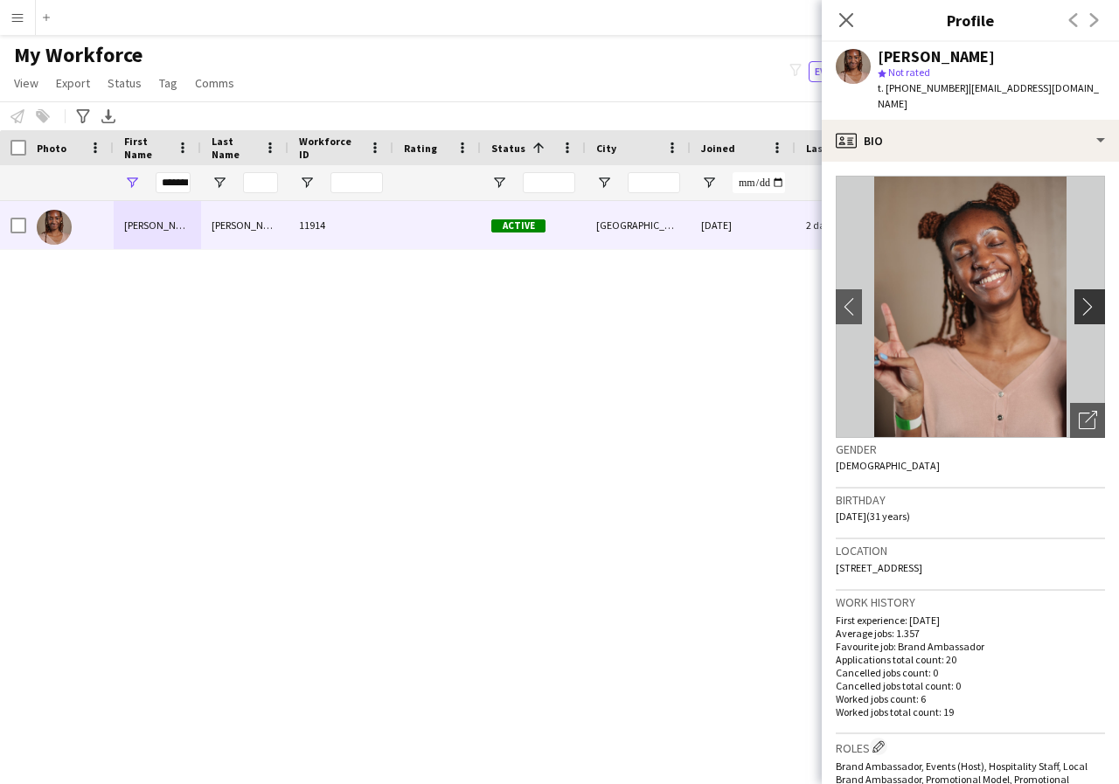
click at [1079, 297] on app-icon "chevron-right" at bounding box center [1092, 306] width 27 height 18
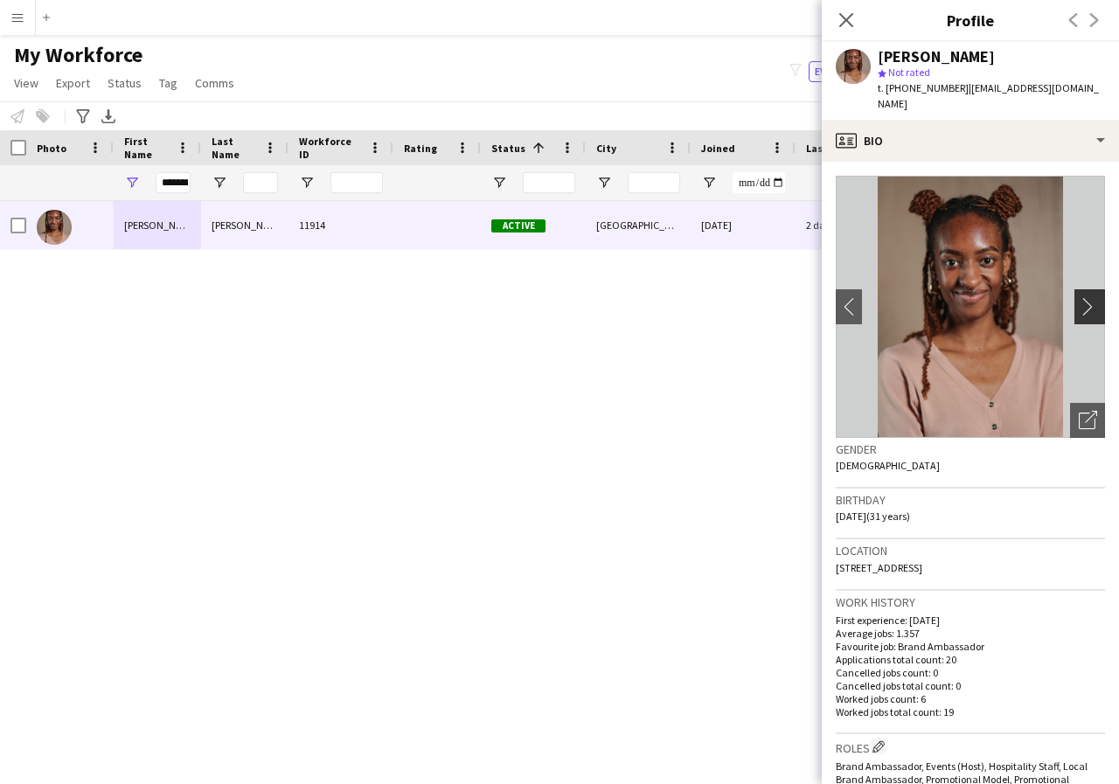
click at [1079, 297] on app-icon "chevron-right" at bounding box center [1092, 306] width 27 height 18
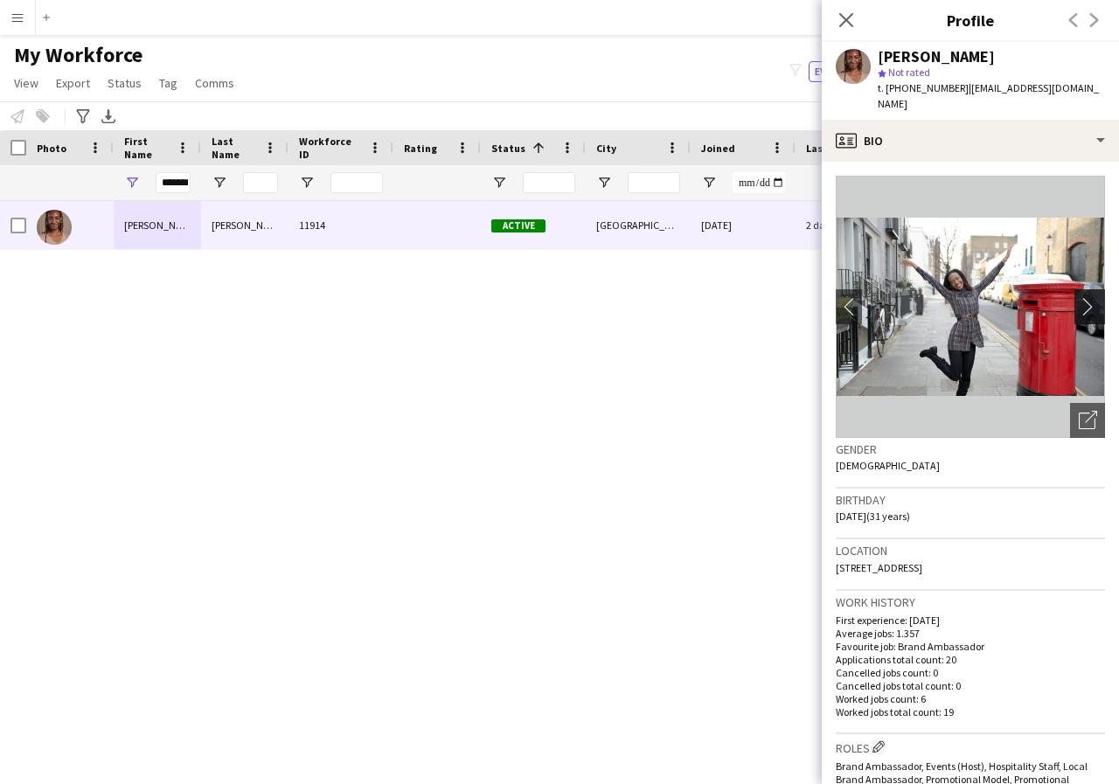
click at [1079, 297] on app-icon "chevron-right" at bounding box center [1092, 306] width 27 height 18
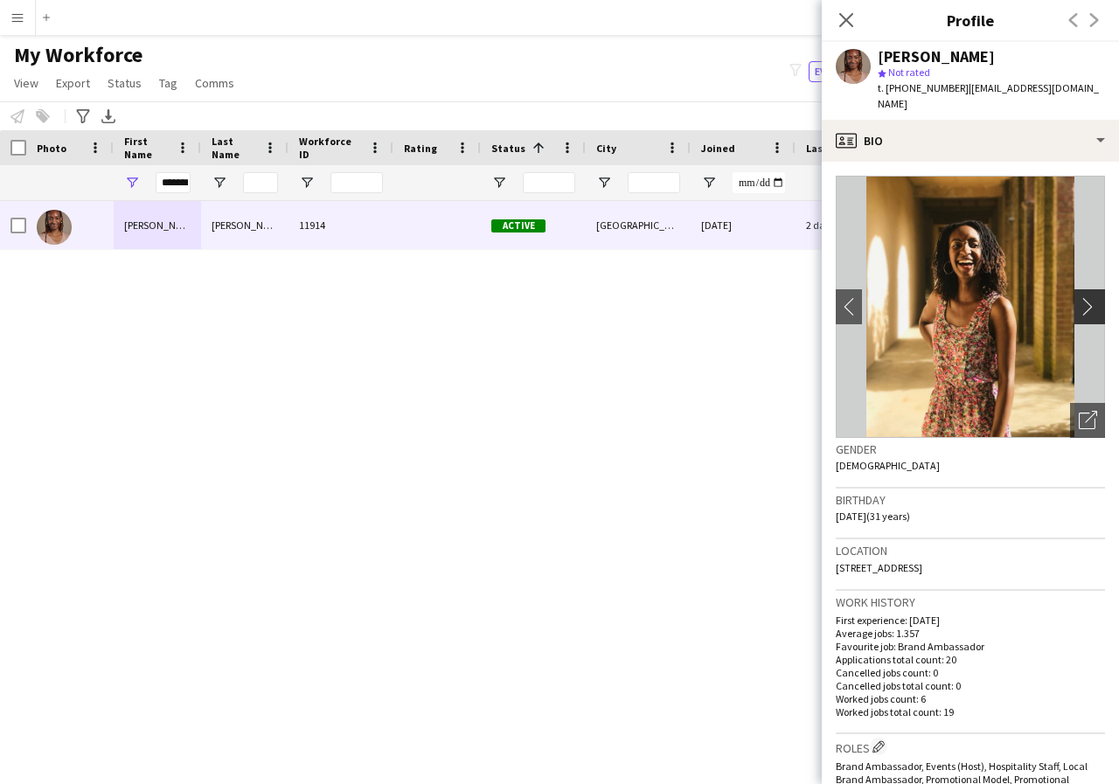
click at [1079, 297] on app-icon "chevron-right" at bounding box center [1092, 306] width 27 height 18
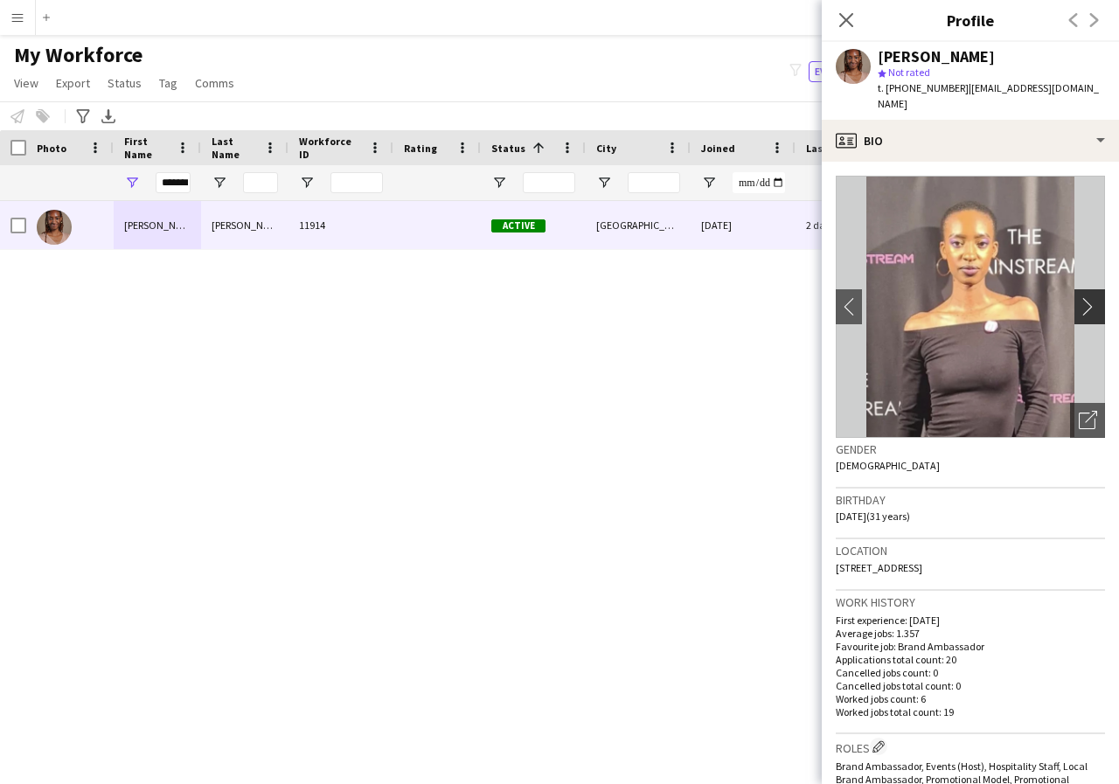
click at [1079, 297] on app-icon "chevron-right" at bounding box center [1092, 306] width 27 height 18
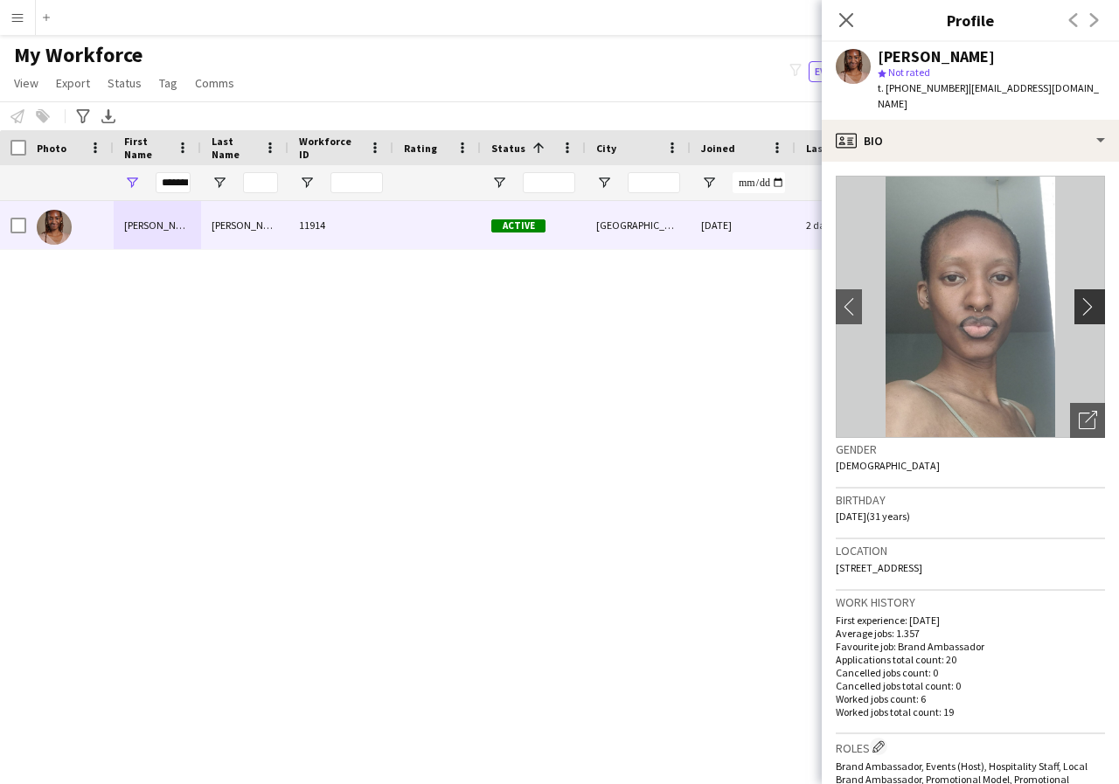
click at [1079, 297] on app-icon "chevron-right" at bounding box center [1092, 306] width 27 height 18
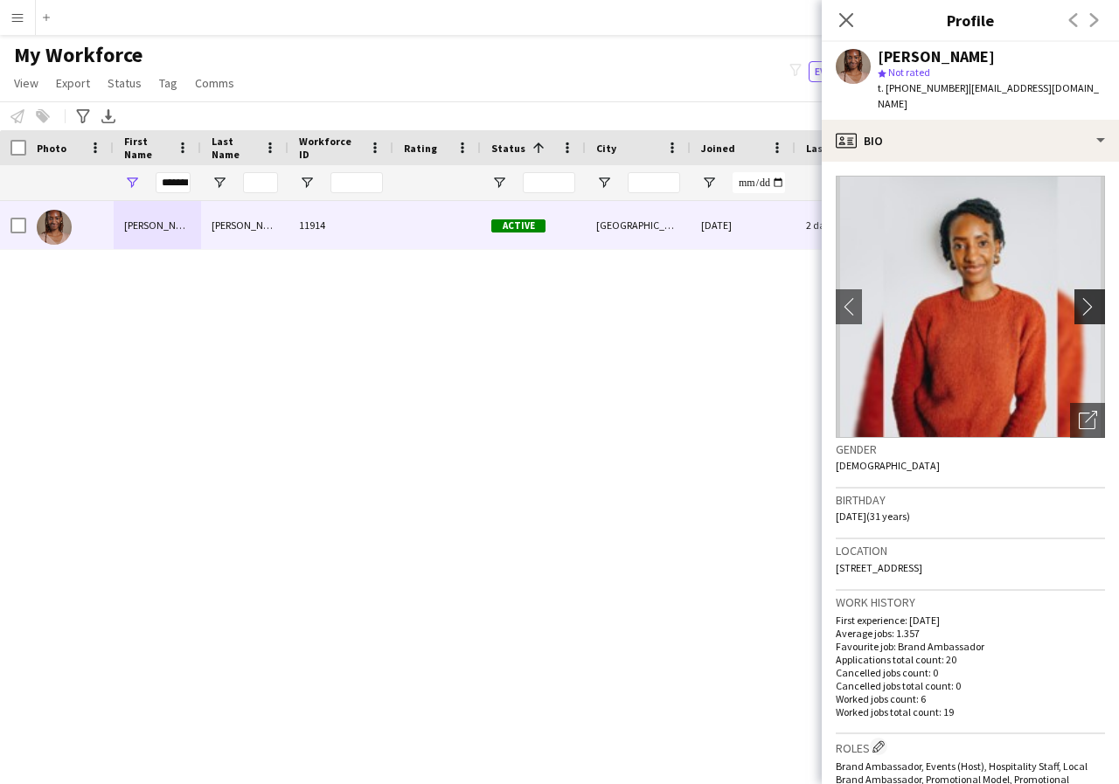
click at [1079, 297] on app-icon "chevron-right" at bounding box center [1092, 306] width 27 height 18
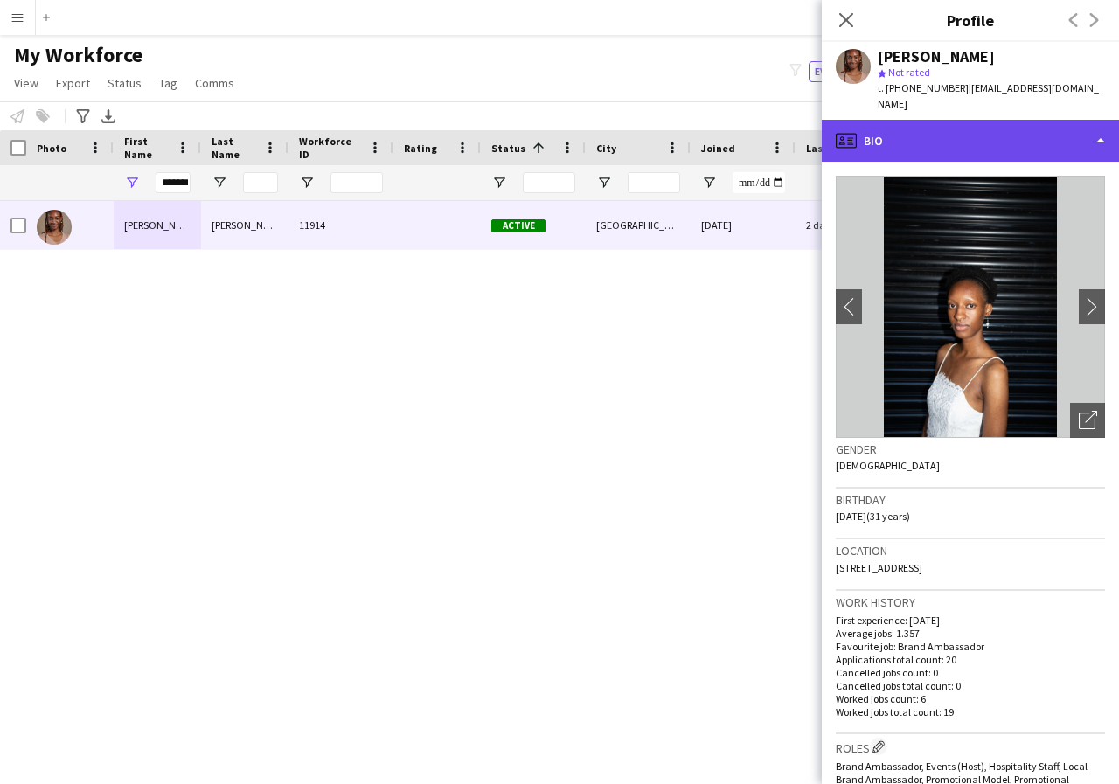
click at [1100, 125] on div "profile Bio" at bounding box center [970, 141] width 297 height 42
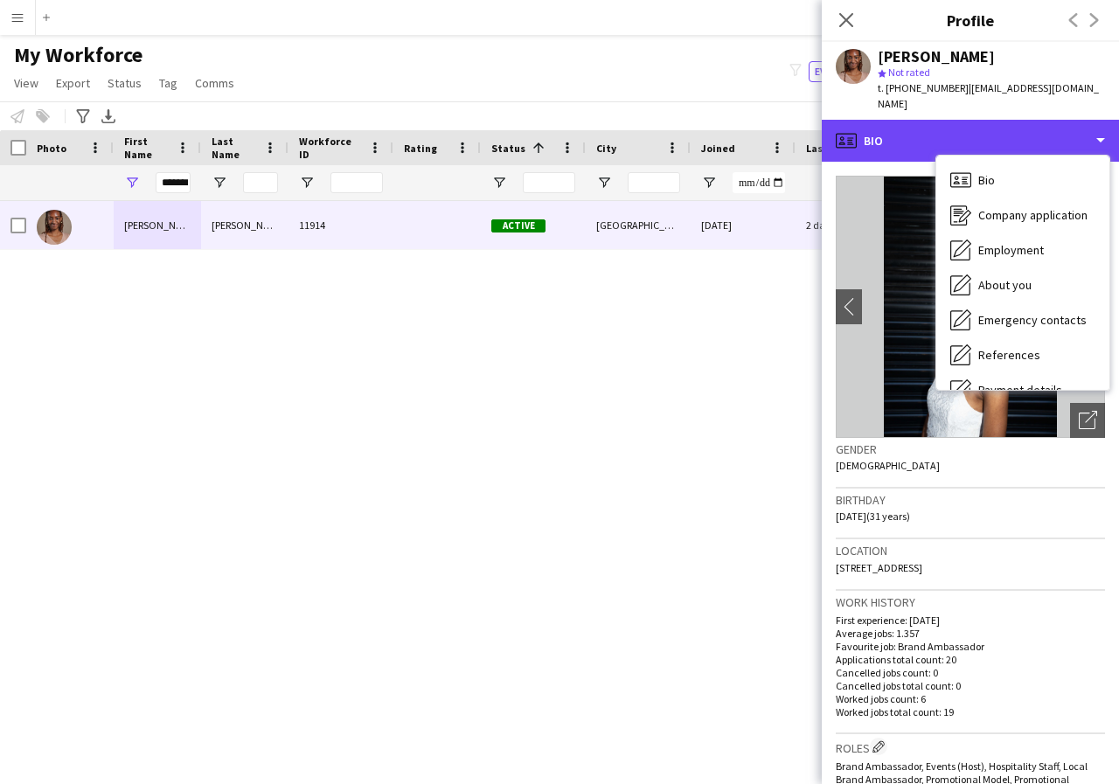
scroll to position [35, 0]
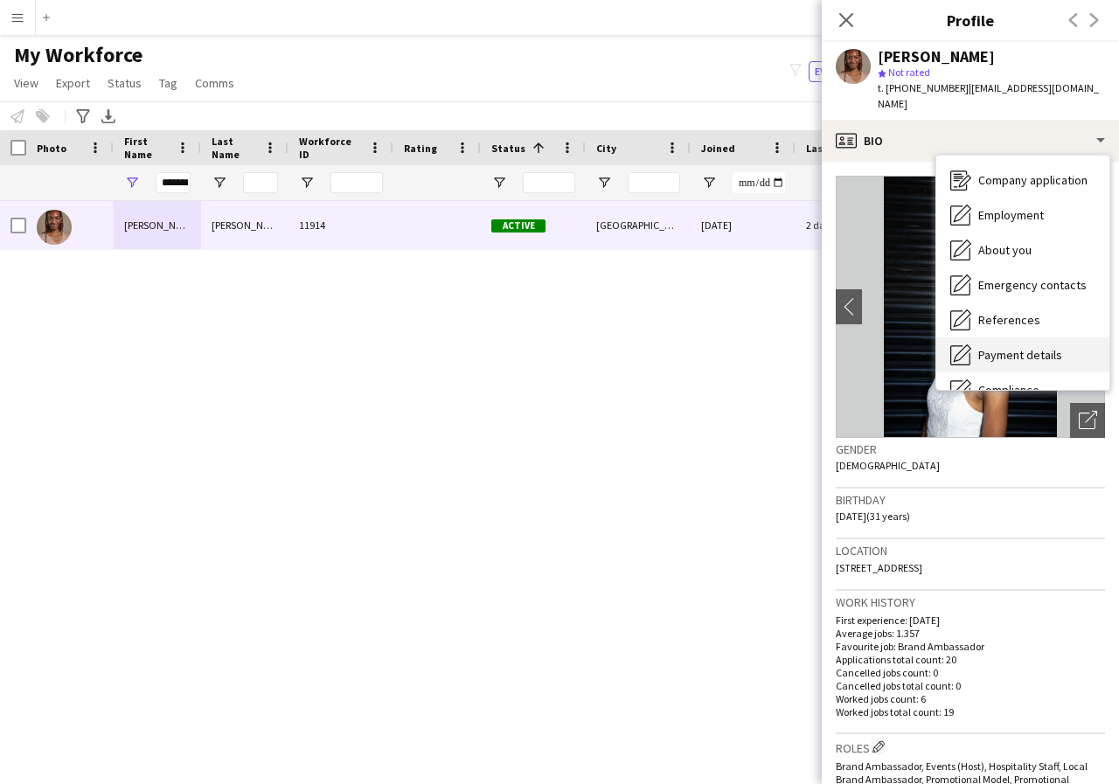
click at [1047, 347] on span "Payment details" at bounding box center [1020, 355] width 84 height 16
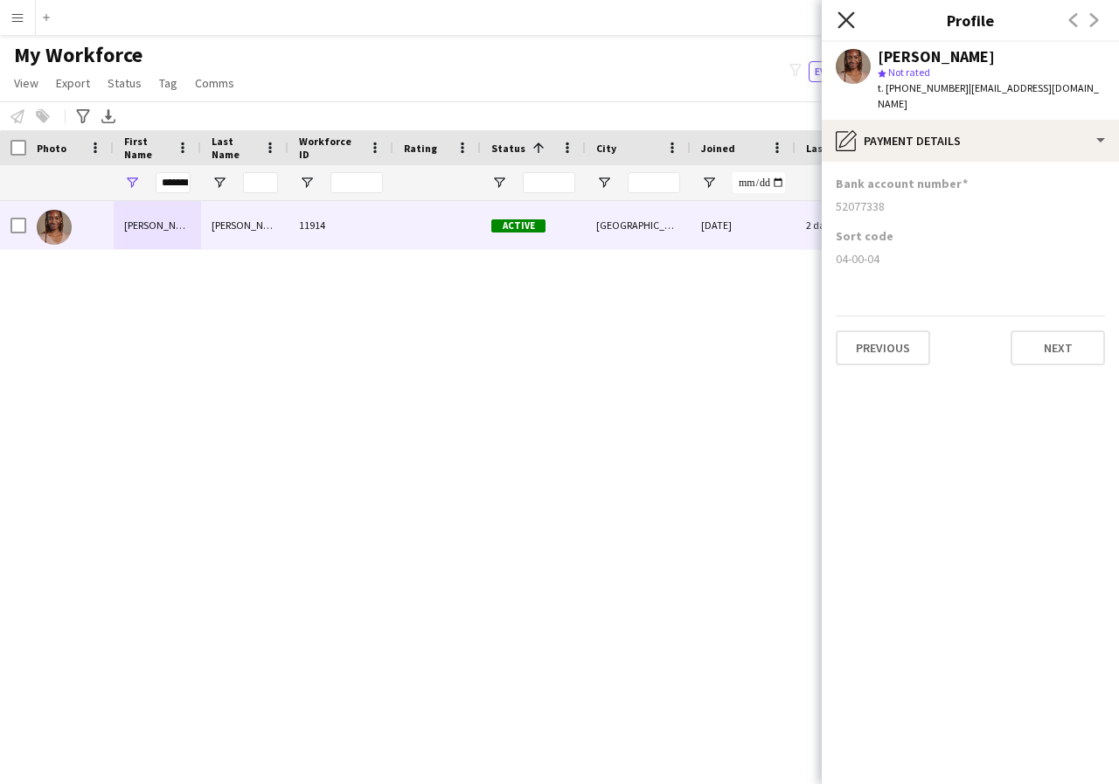
click at [845, 19] on icon at bounding box center [845, 19] width 17 height 17
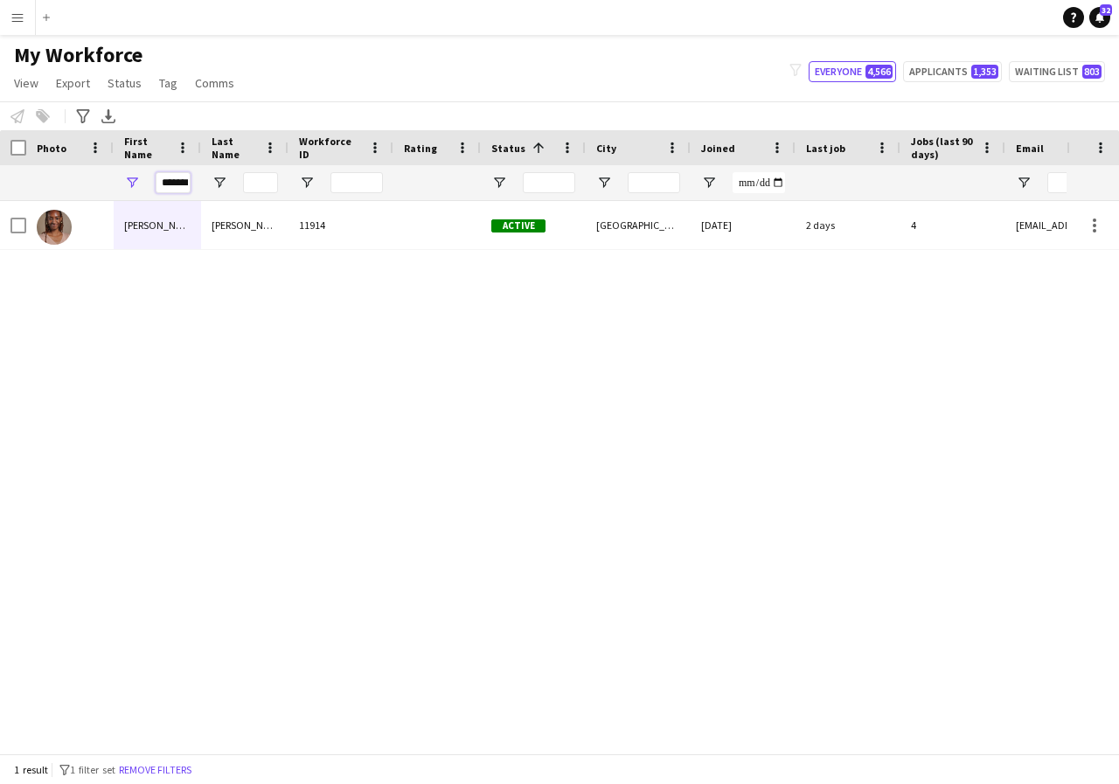
click at [187, 185] on input "*******" at bounding box center [173, 182] width 35 height 21
type input "*"
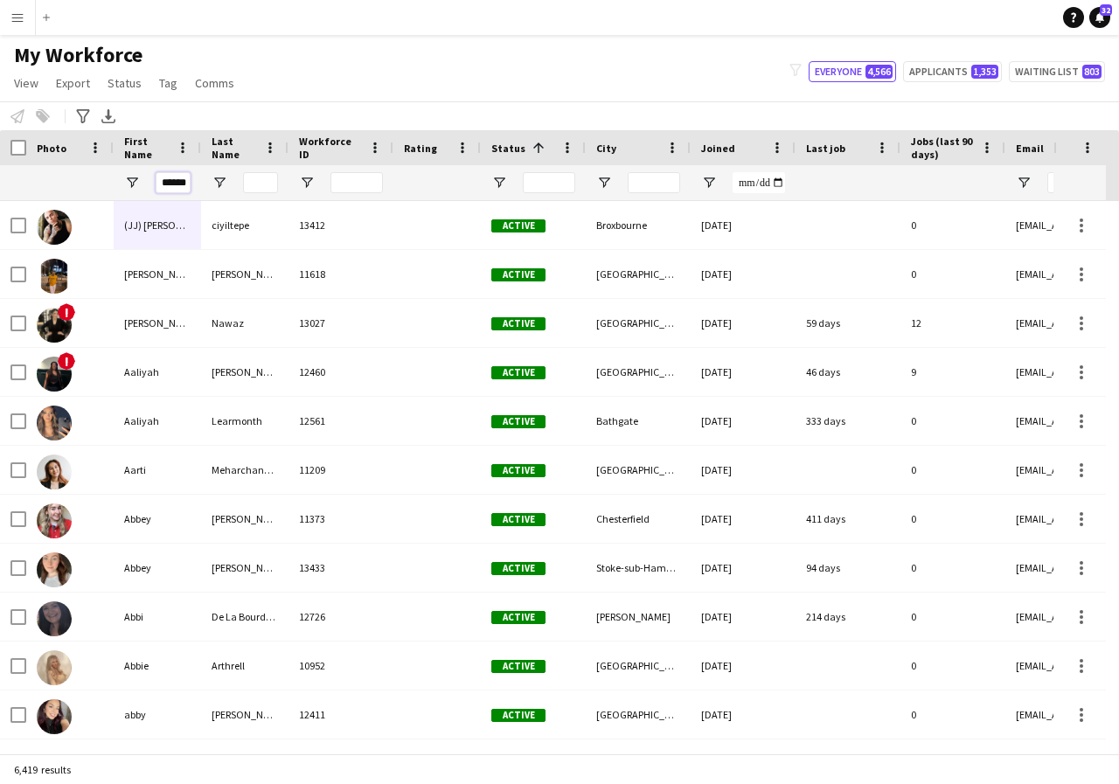
scroll to position [0, 2]
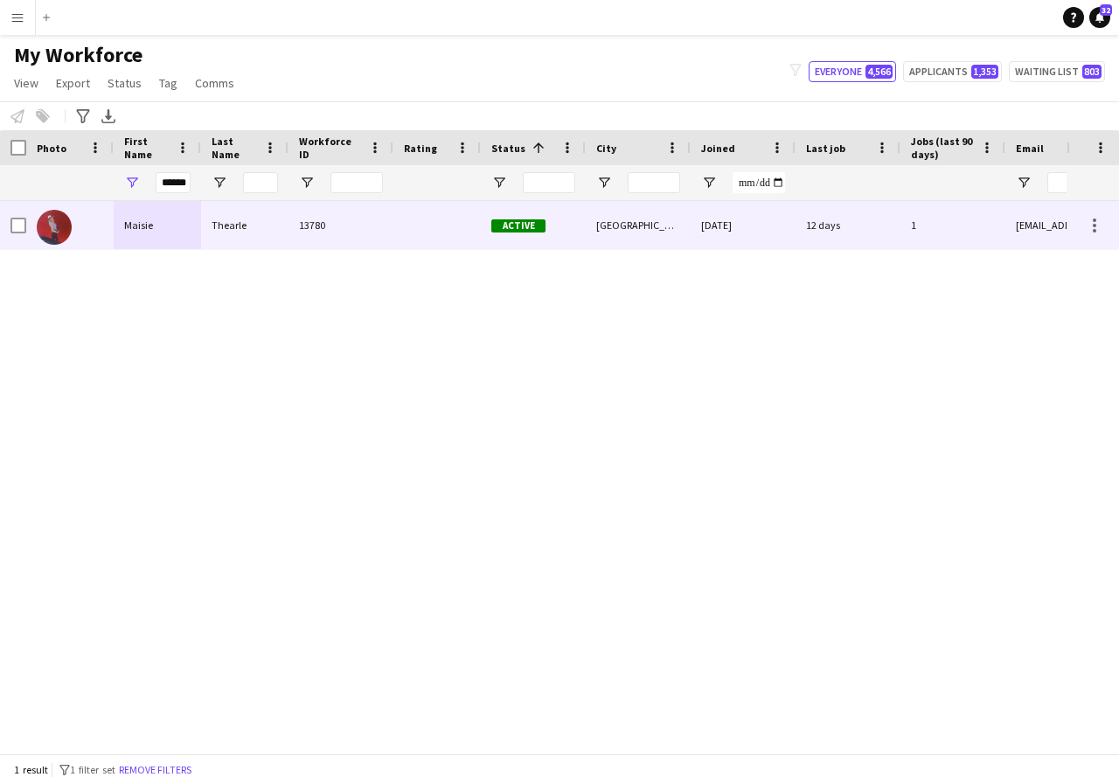
click at [175, 218] on div "Maisie" at bounding box center [157, 225] width 87 height 48
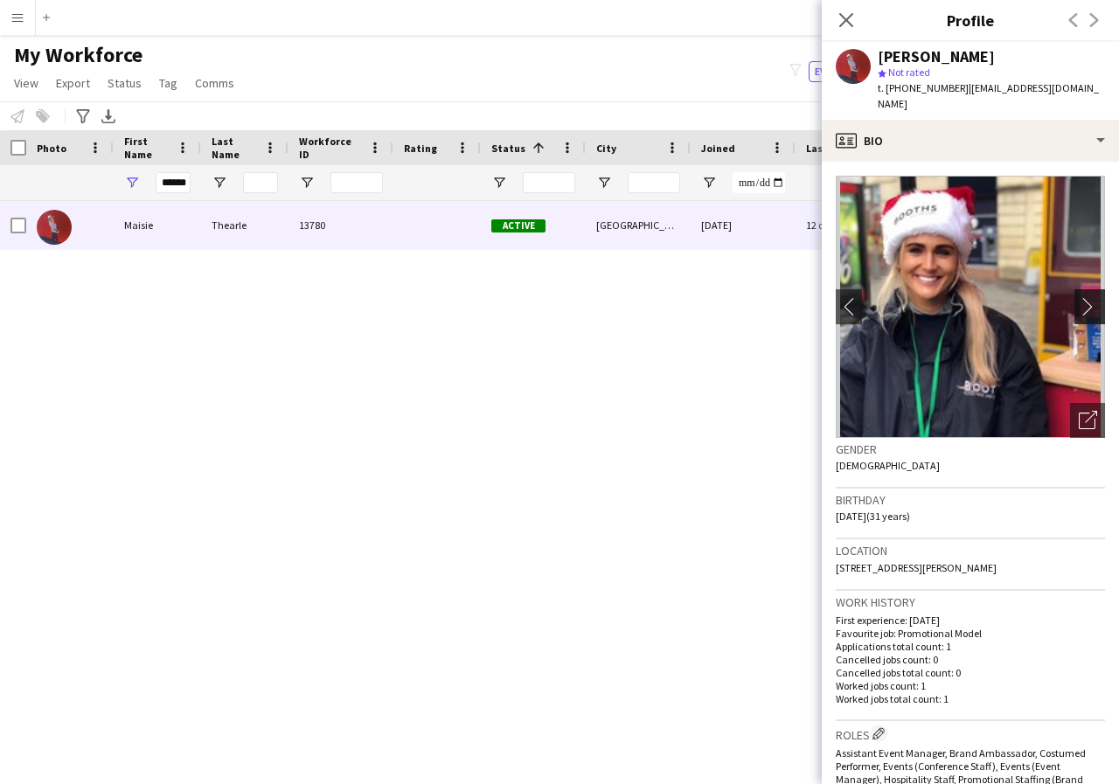
click at [1079, 297] on app-icon "chevron-right" at bounding box center [1092, 306] width 27 height 18
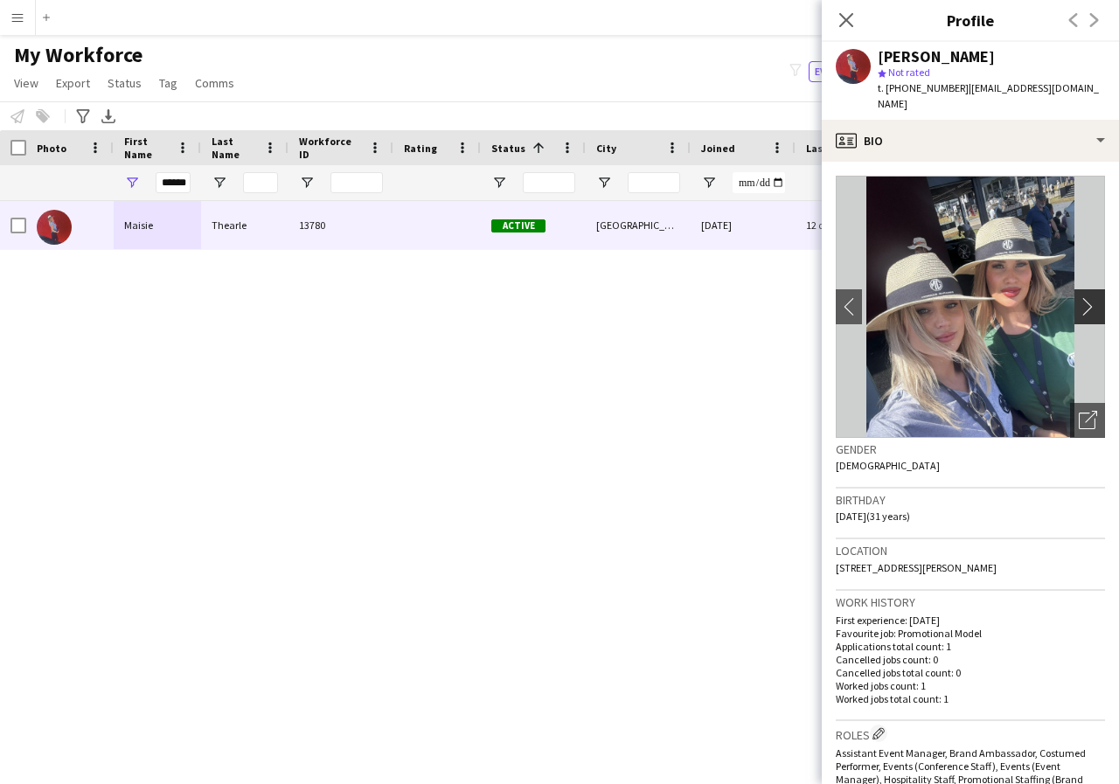
click at [1079, 297] on app-icon "chevron-right" at bounding box center [1092, 306] width 27 height 18
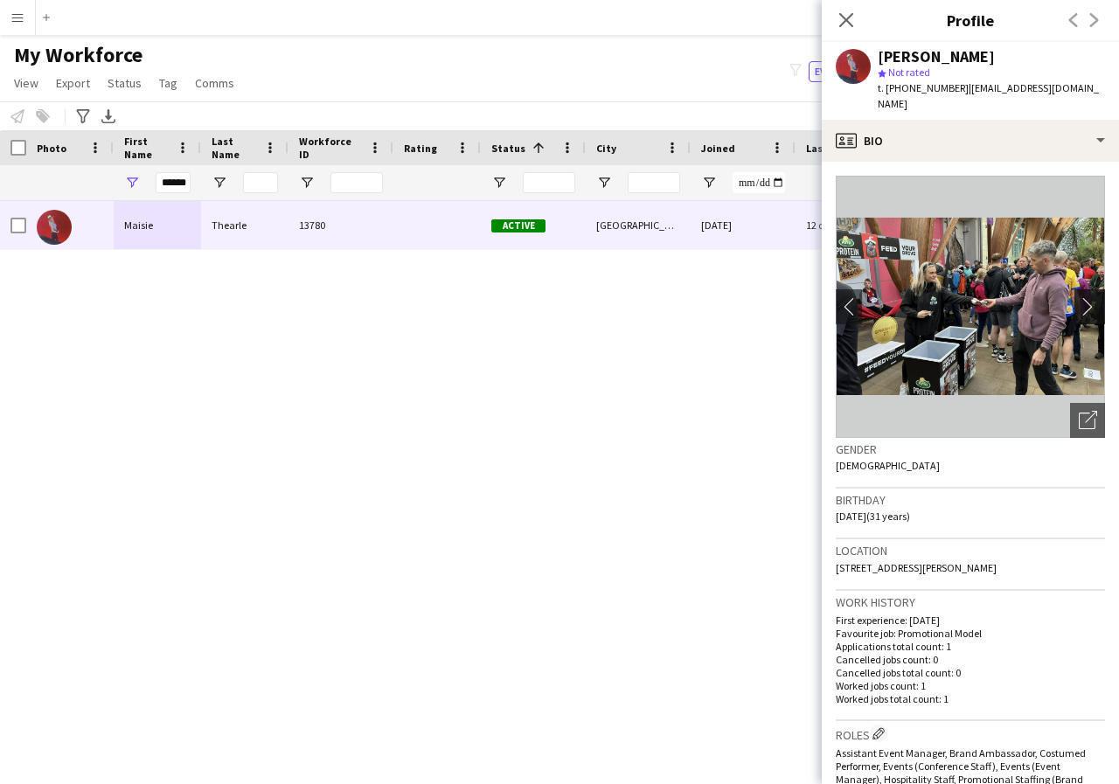
click at [1079, 297] on app-icon "chevron-right" at bounding box center [1092, 306] width 27 height 18
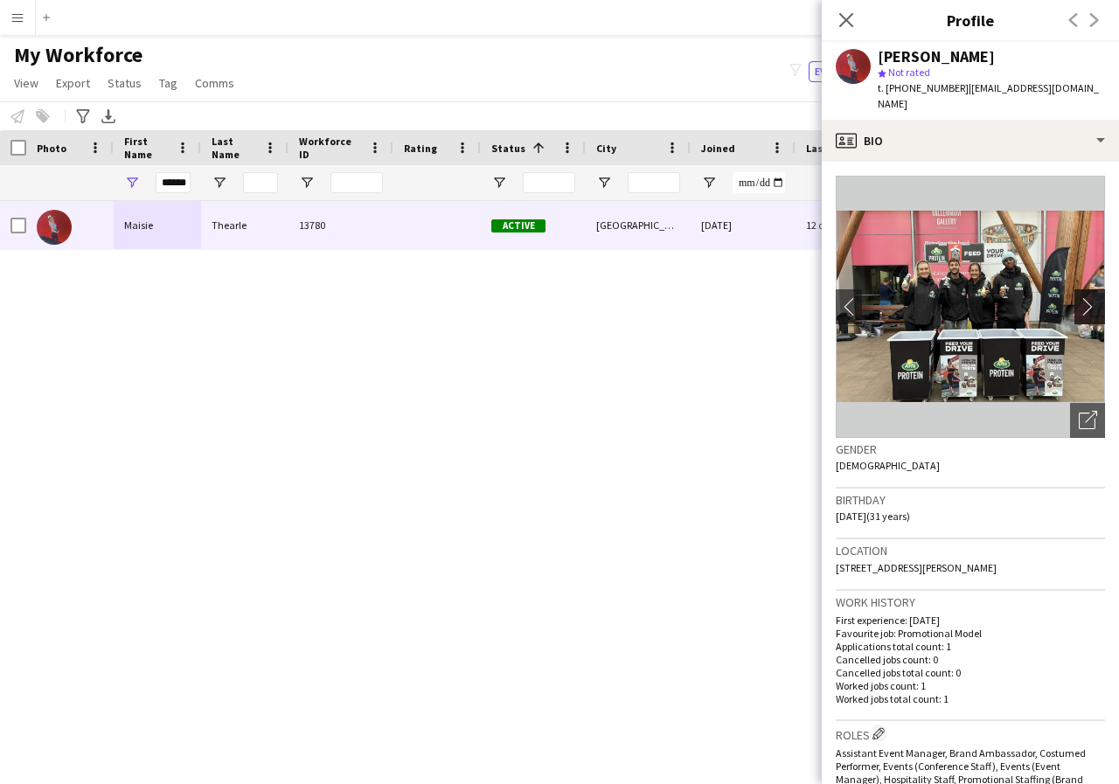
click at [1079, 297] on app-icon "chevron-right" at bounding box center [1092, 306] width 27 height 18
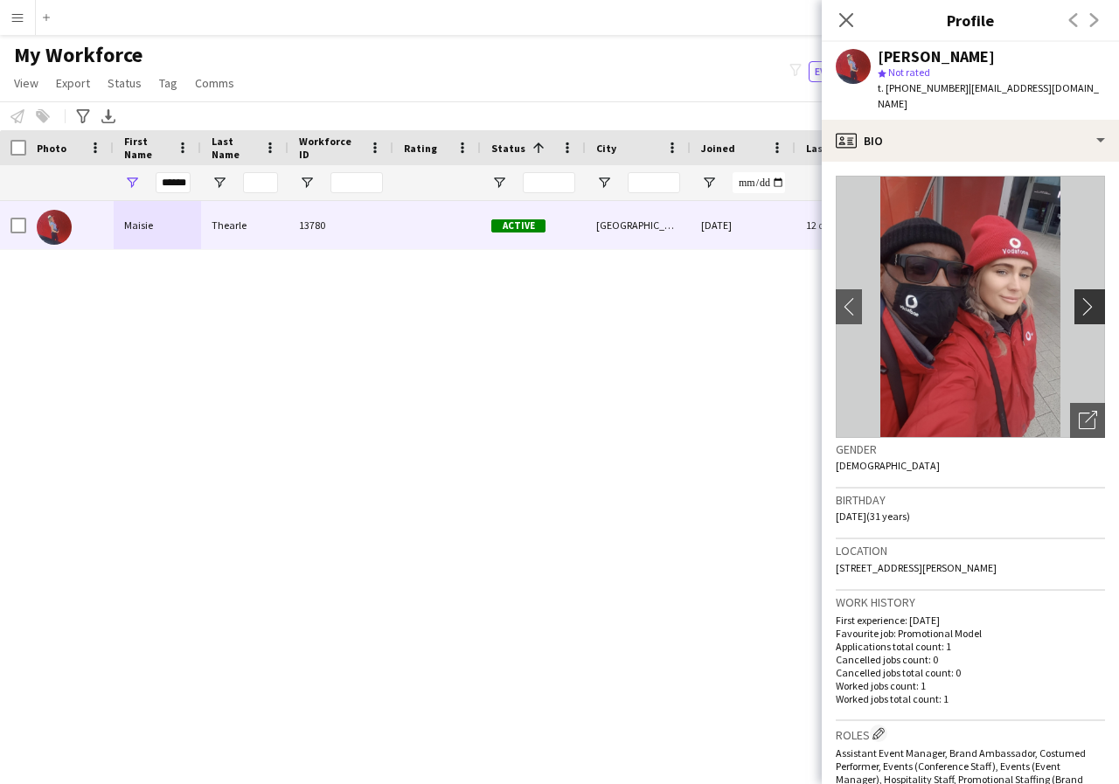
click at [1079, 297] on app-icon "chevron-right" at bounding box center [1092, 306] width 27 height 18
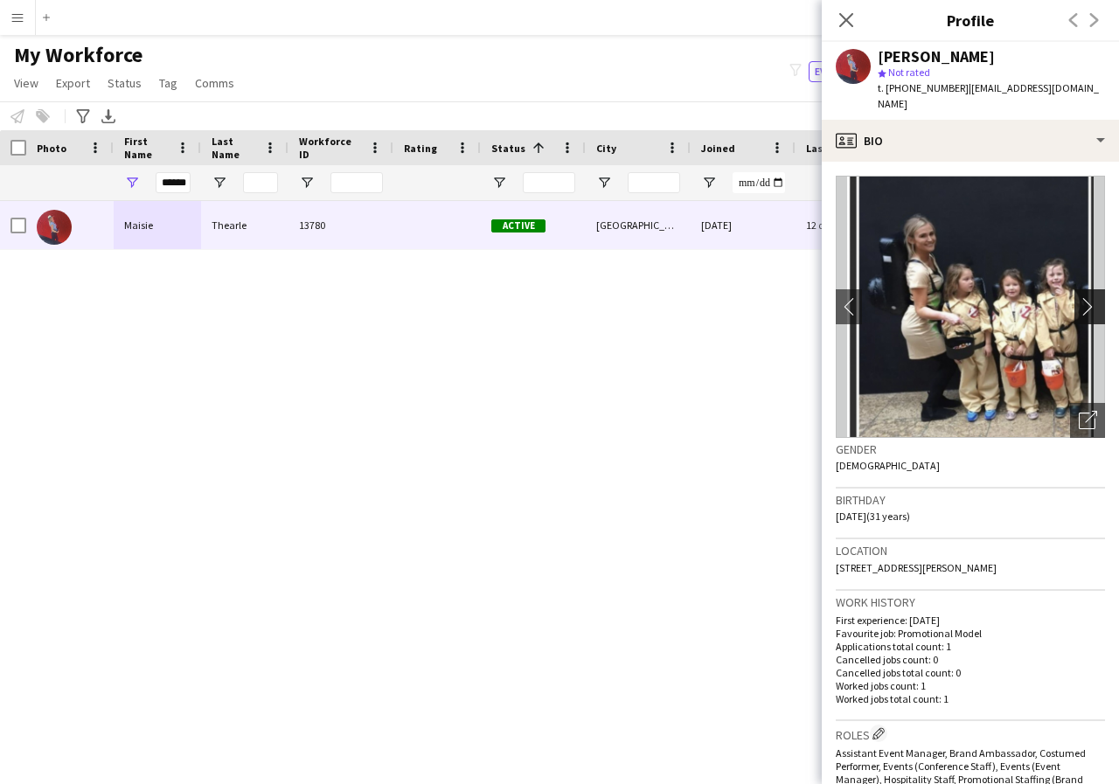
click at [1079, 297] on app-icon "chevron-right" at bounding box center [1092, 306] width 27 height 18
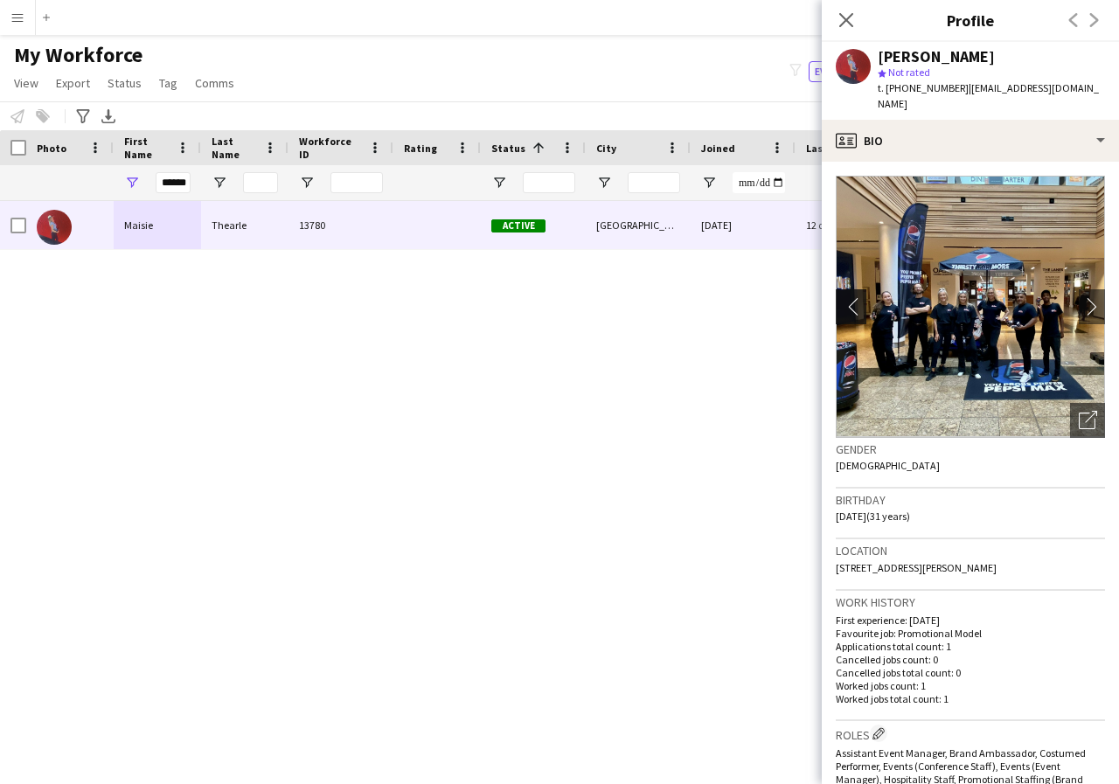
click at [847, 297] on app-icon "chevron-left" at bounding box center [849, 306] width 27 height 18
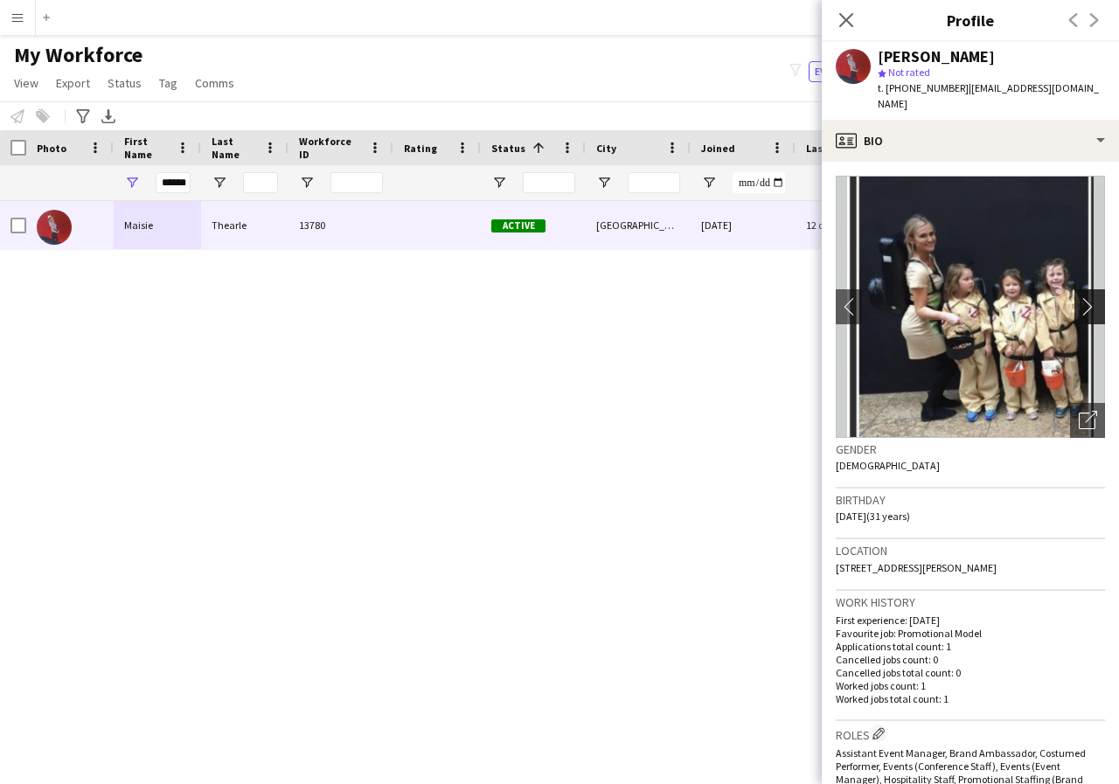
click at [1079, 297] on app-icon "chevron-right" at bounding box center [1092, 306] width 27 height 18
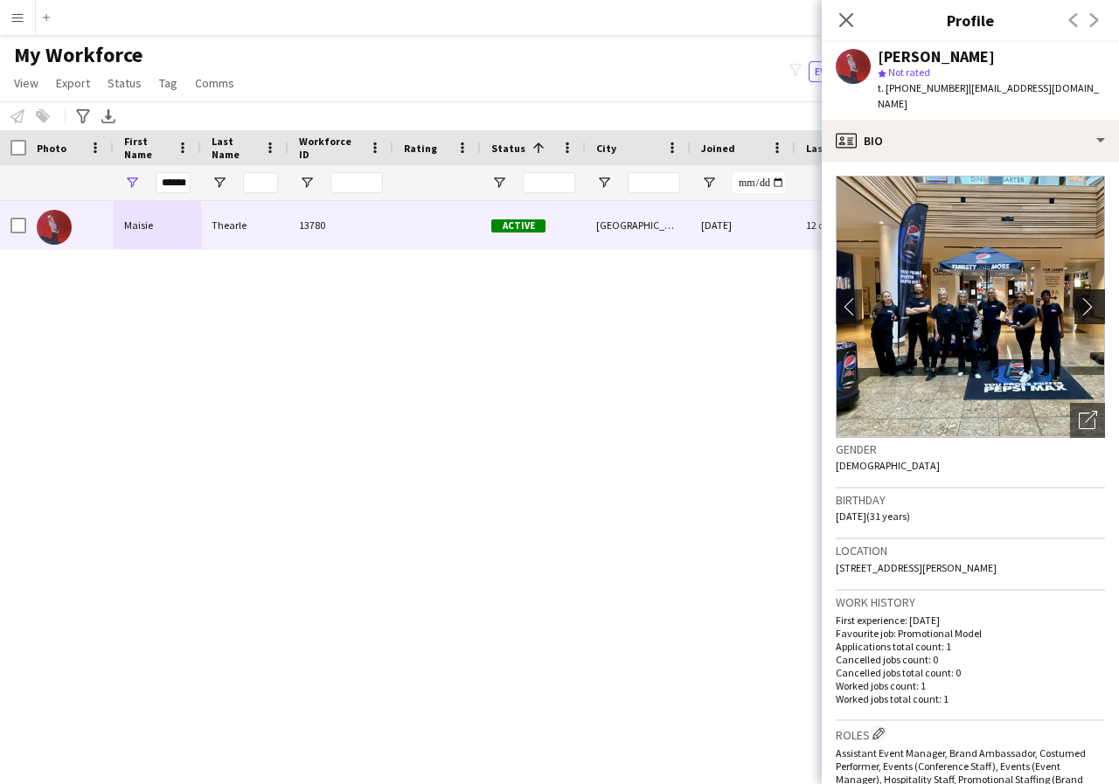
click at [1079, 297] on app-icon "chevron-right" at bounding box center [1092, 306] width 27 height 18
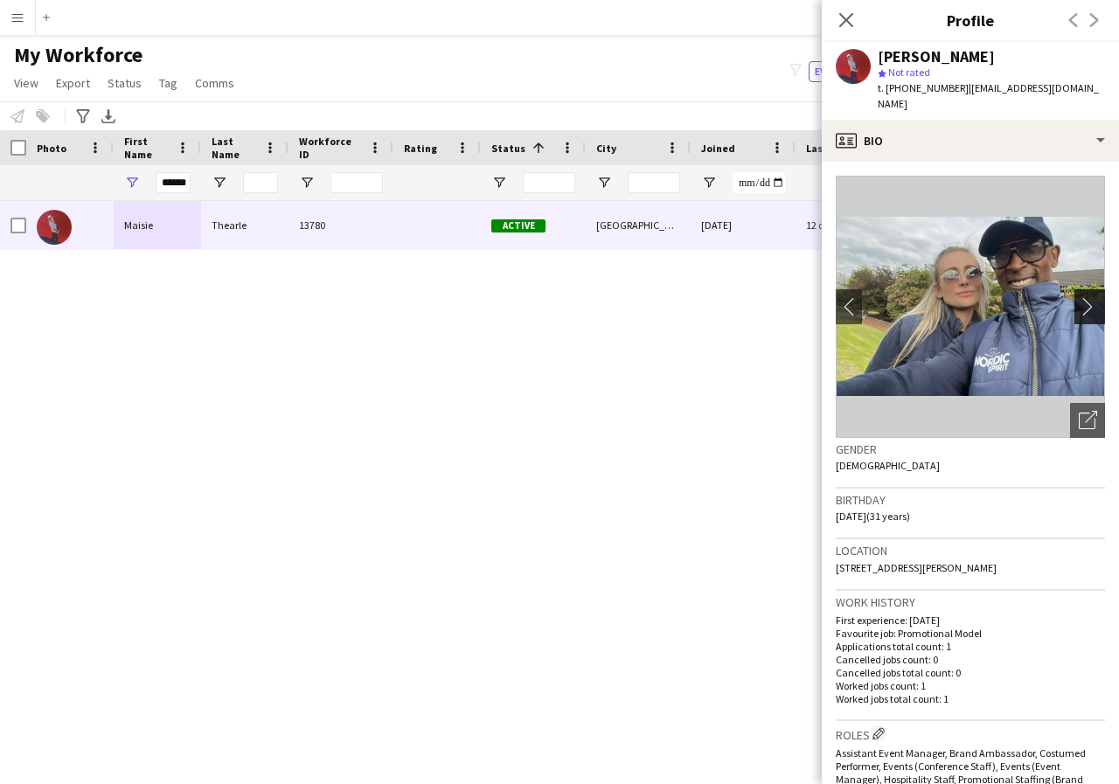
click at [1079, 297] on app-icon "chevron-right" at bounding box center [1092, 306] width 27 height 18
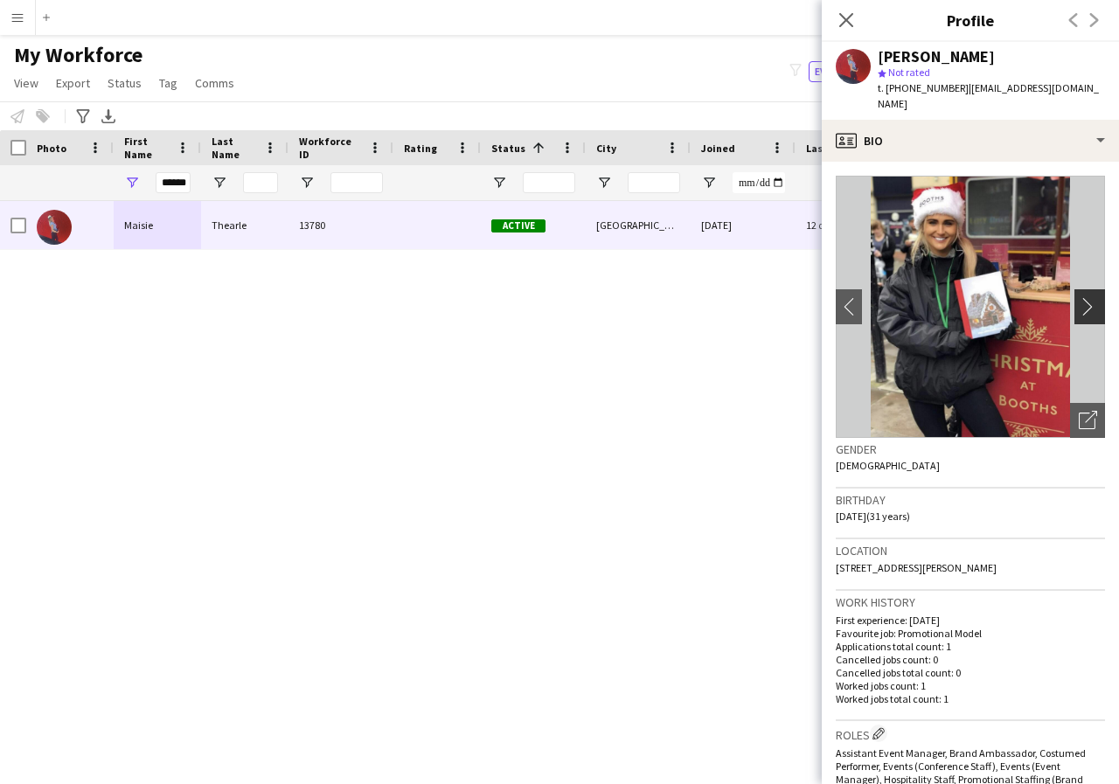
click at [1079, 297] on app-icon "chevron-right" at bounding box center [1092, 306] width 27 height 18
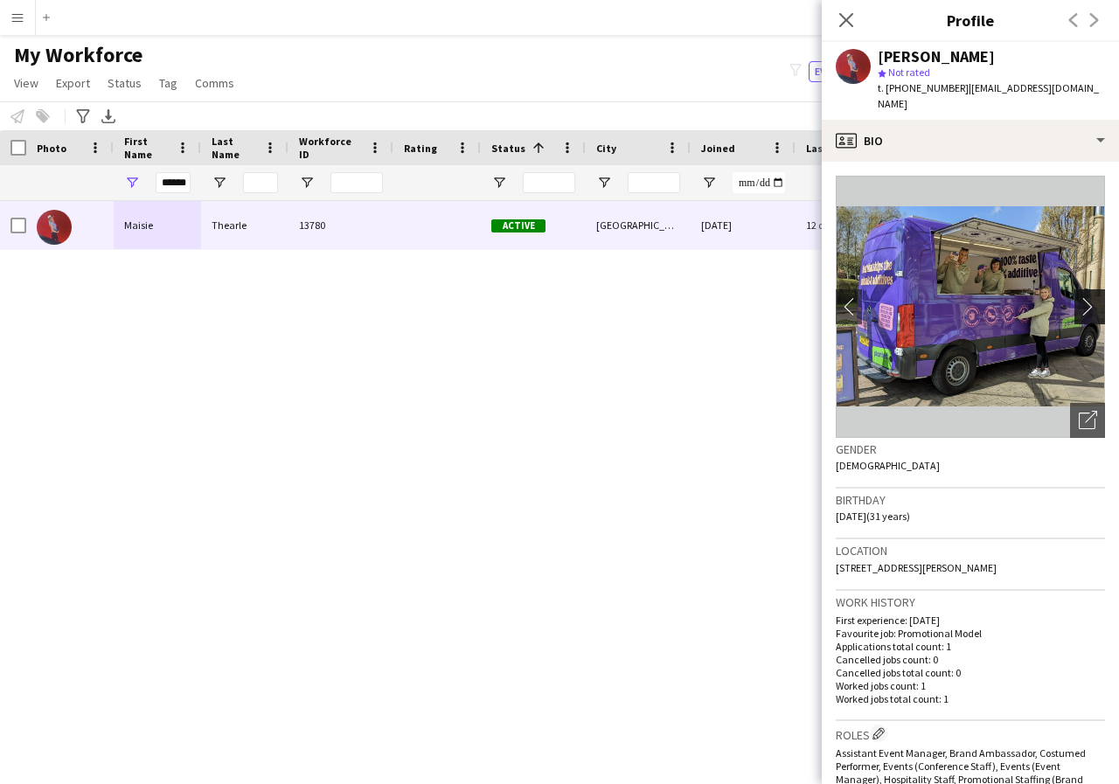
click at [1079, 297] on app-icon "chevron-right" at bounding box center [1092, 306] width 27 height 18
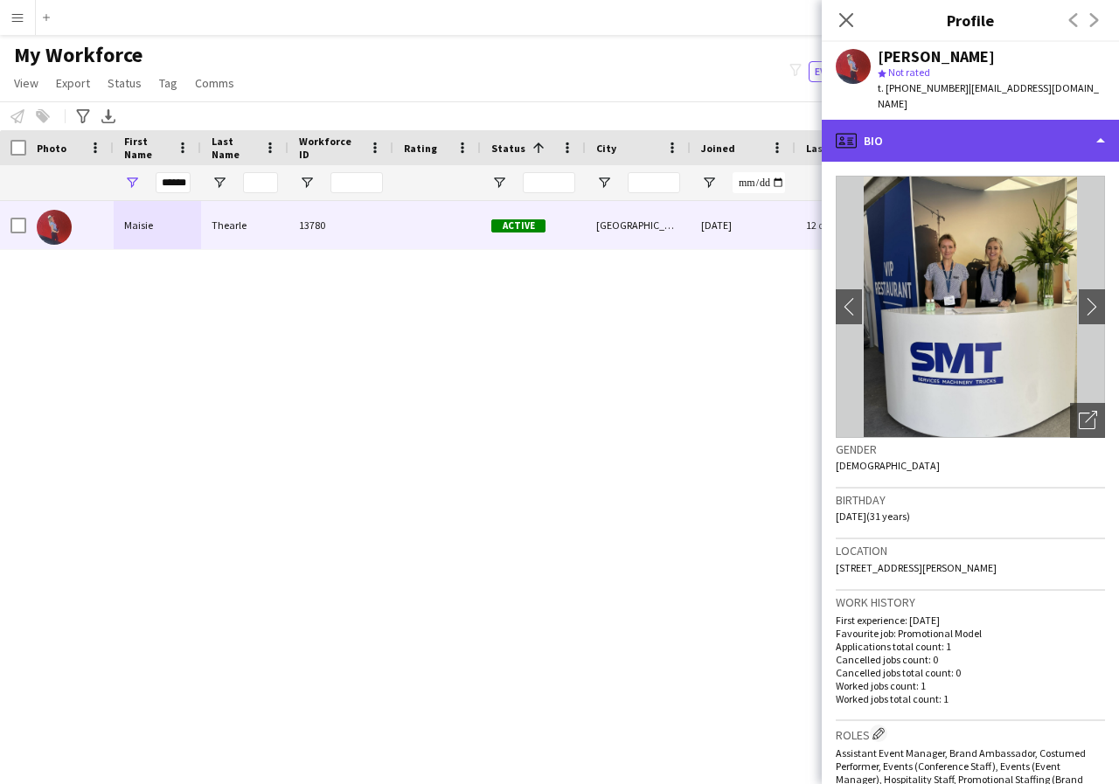
click at [1099, 123] on div "profile Bio" at bounding box center [970, 141] width 297 height 42
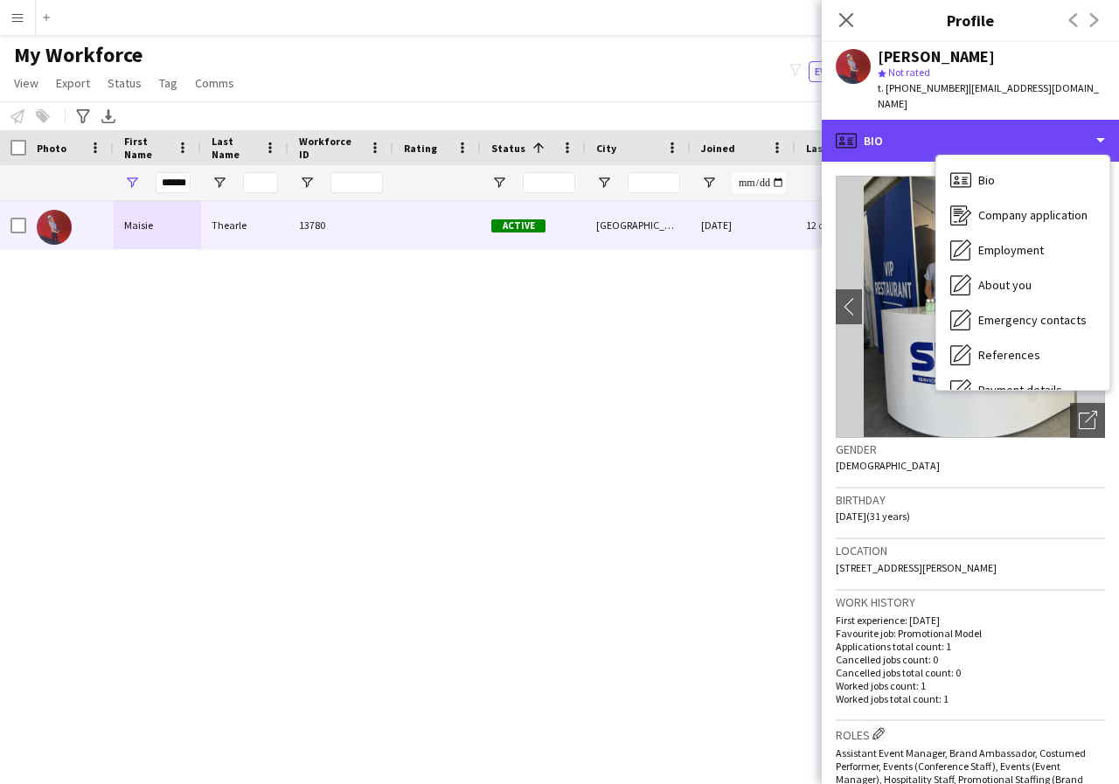
scroll to position [35, 0]
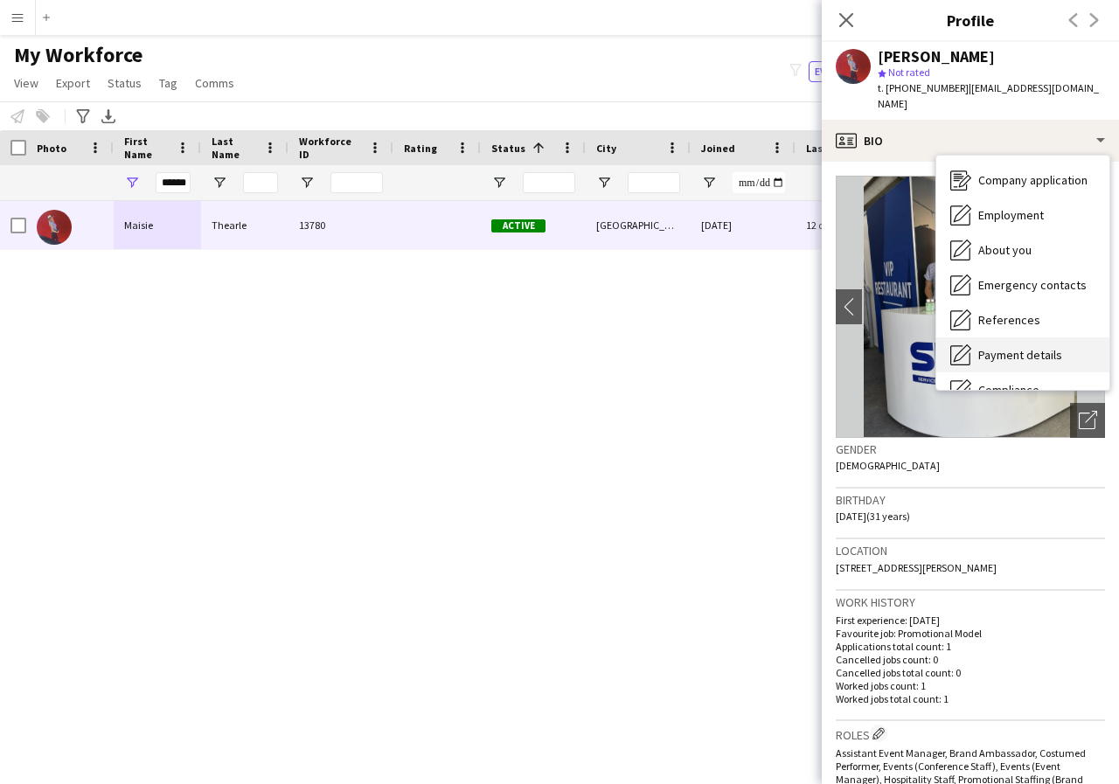
click at [1047, 347] on span "Payment details" at bounding box center [1020, 355] width 84 height 16
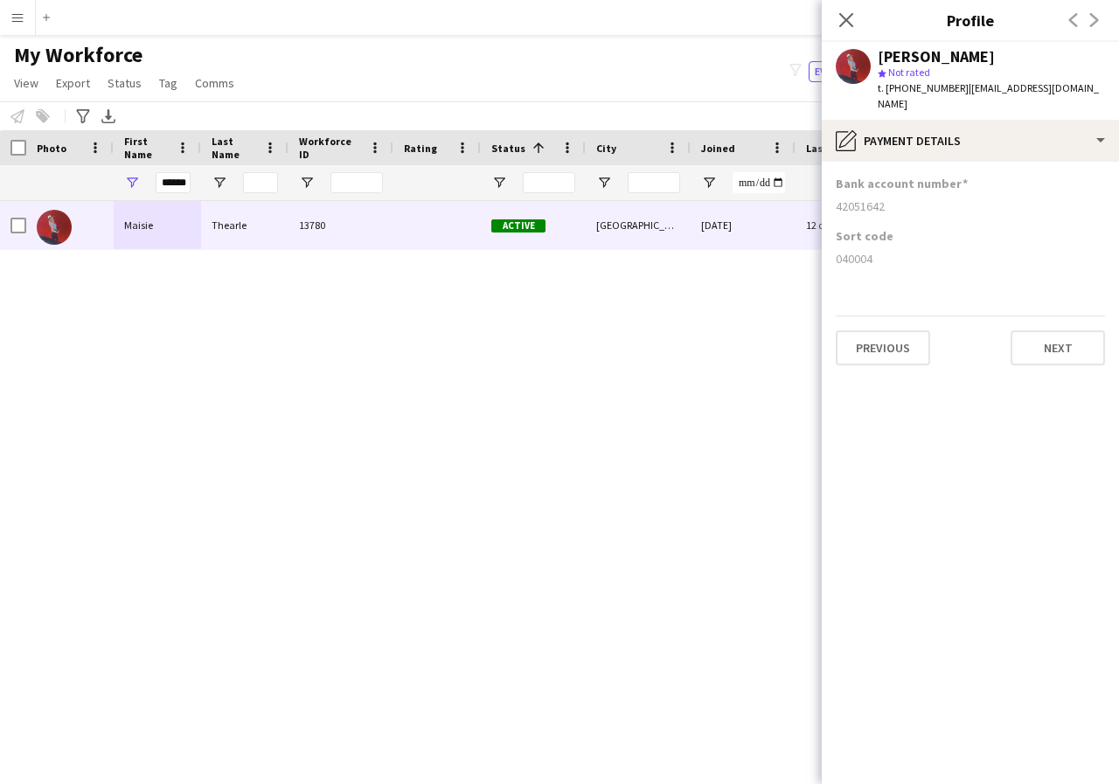
drag, startPoint x: 833, startPoint y: 186, endPoint x: 919, endPoint y: 192, distance: 86.7
click at [919, 192] on app-section-data-types "Bank account number 42051642 Sort code 040004 Previous Next" at bounding box center [970, 473] width 297 height 622
copy div "42051642"
drag, startPoint x: 833, startPoint y: 246, endPoint x: 893, endPoint y: 248, distance: 60.4
click at [893, 248] on app-section-data-types "Bank account number 42051642 Sort code 040004 Previous Next" at bounding box center [970, 473] width 297 height 622
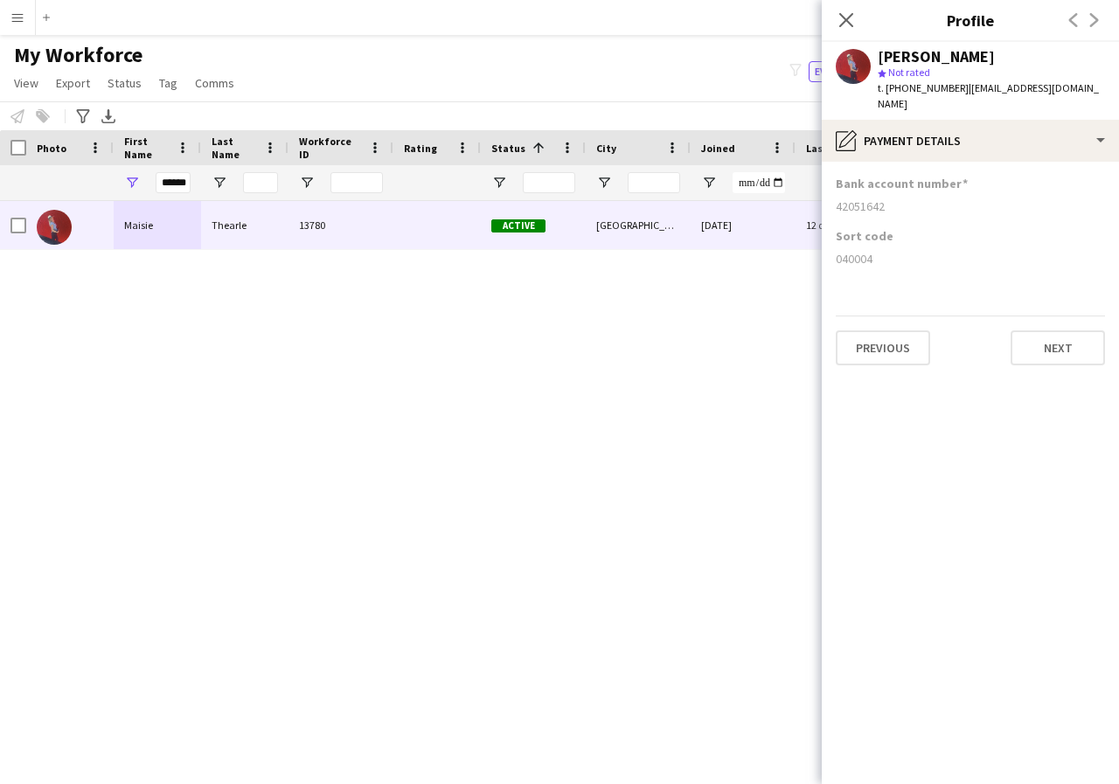
copy div "040004"
click at [844, 17] on icon "Close pop-in" at bounding box center [845, 19] width 17 height 17
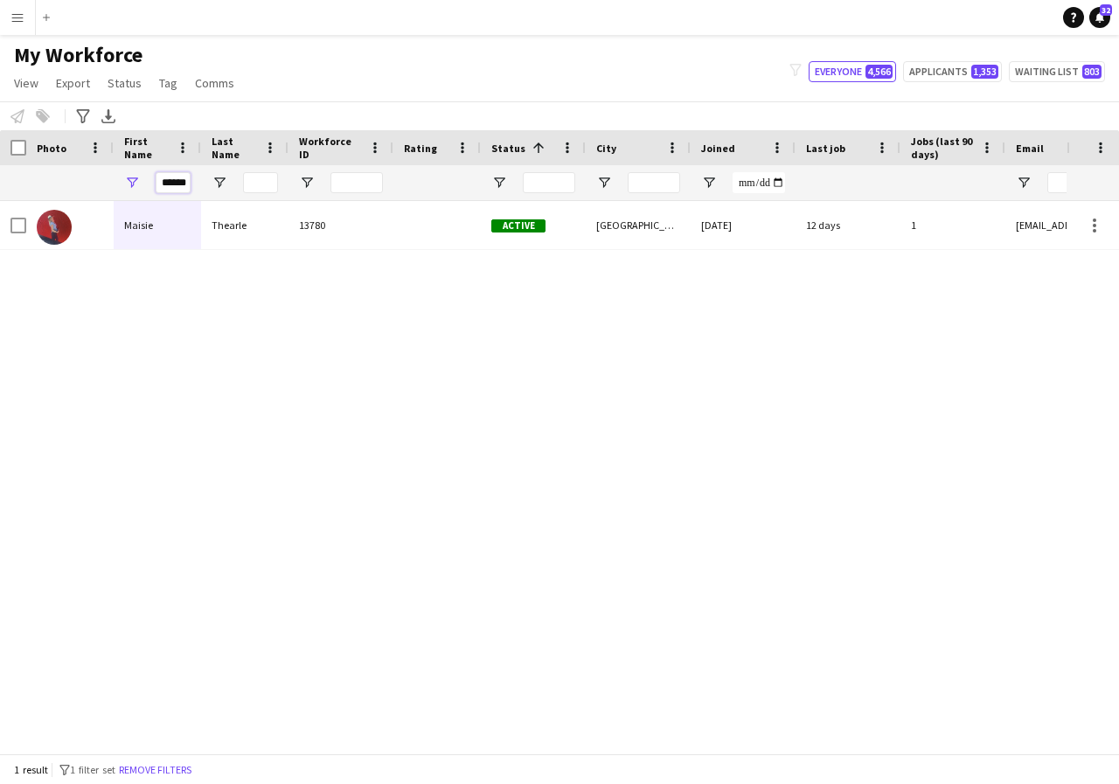
click at [180, 187] on input "******" at bounding box center [173, 182] width 35 height 21
type input "*"
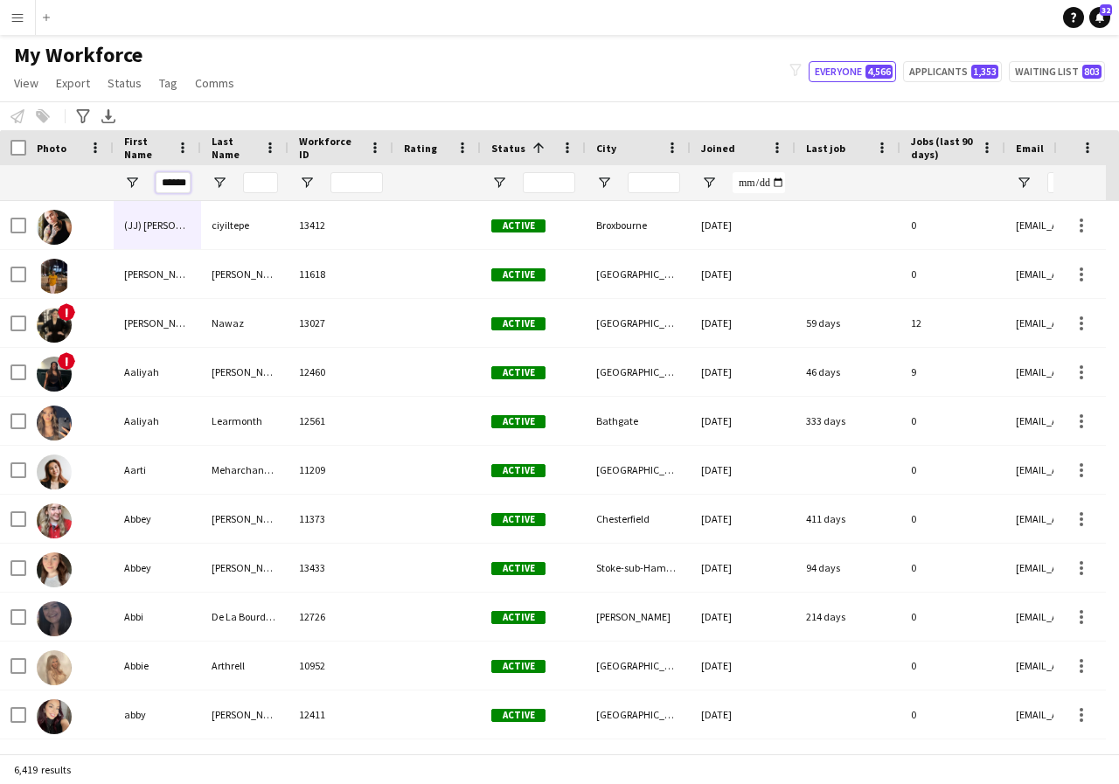
scroll to position [0, 9]
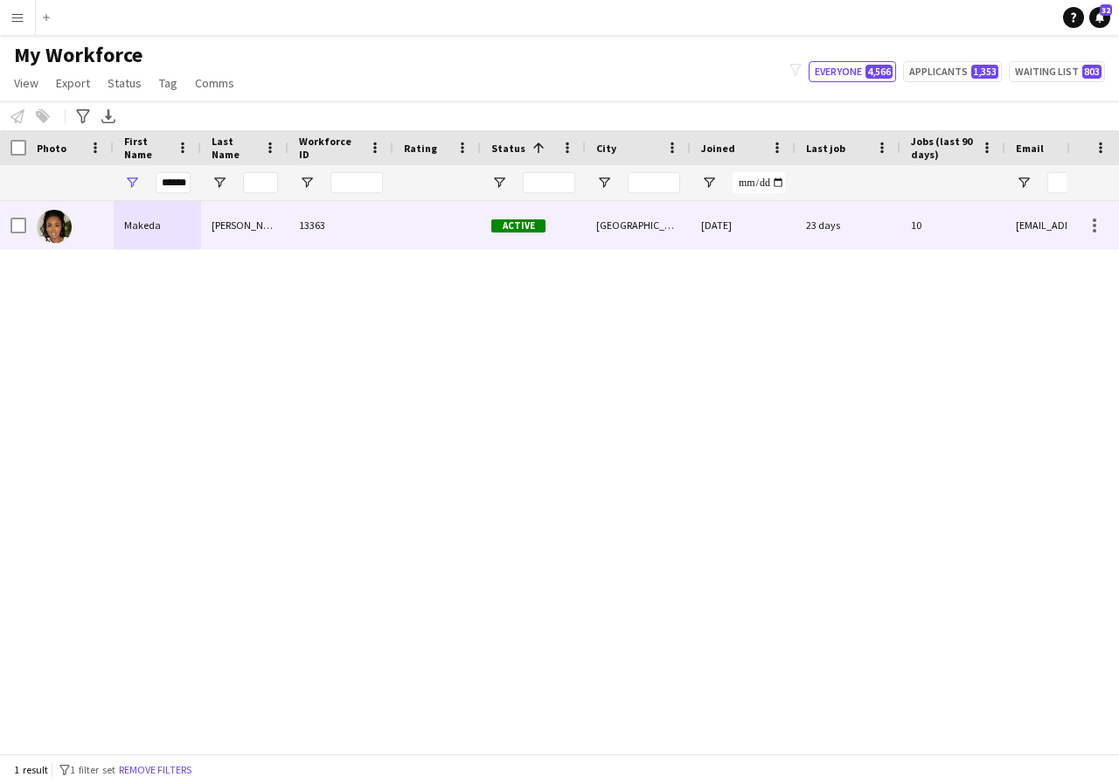
click at [180, 225] on div "Makeda" at bounding box center [157, 225] width 87 height 48
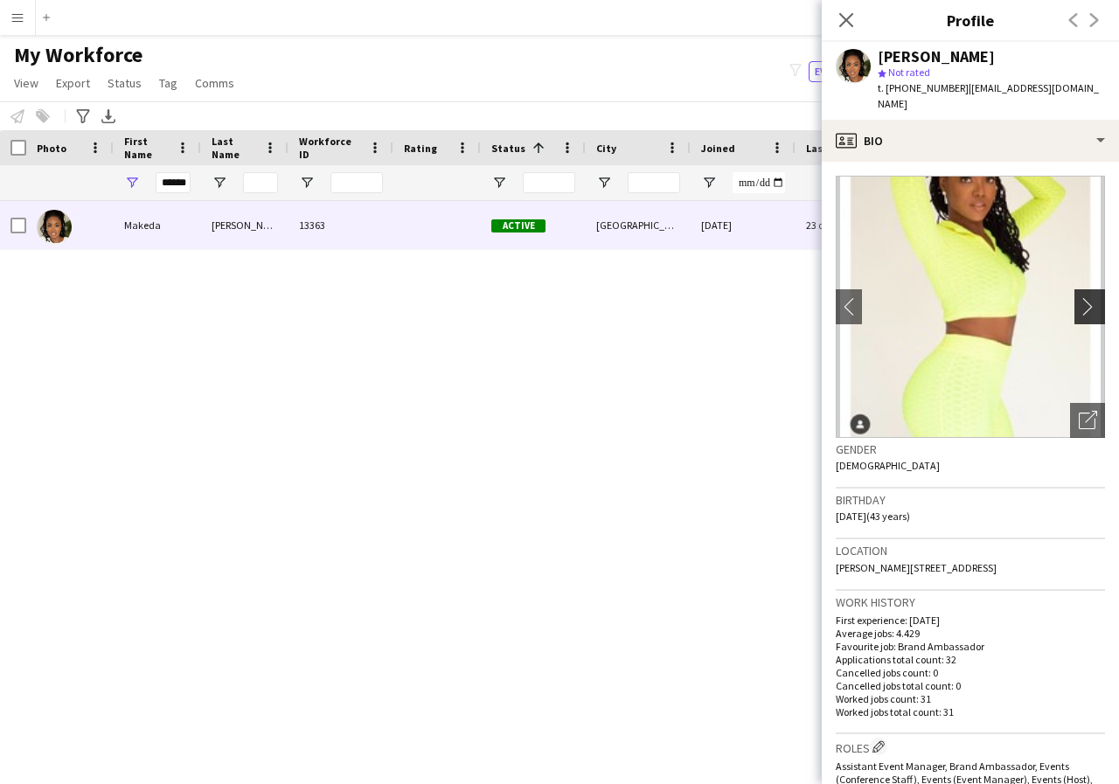
click at [1079, 306] on app-icon "chevron-right" at bounding box center [1092, 306] width 27 height 18
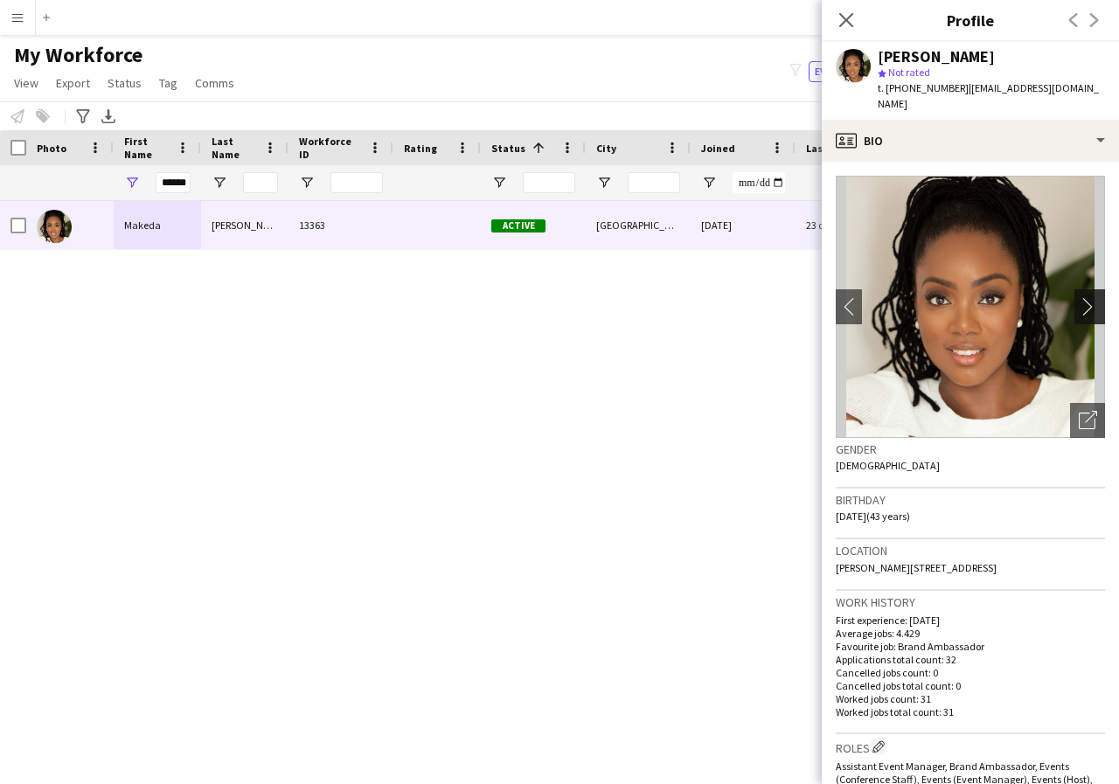
click at [1079, 306] on app-icon "chevron-right" at bounding box center [1092, 306] width 27 height 18
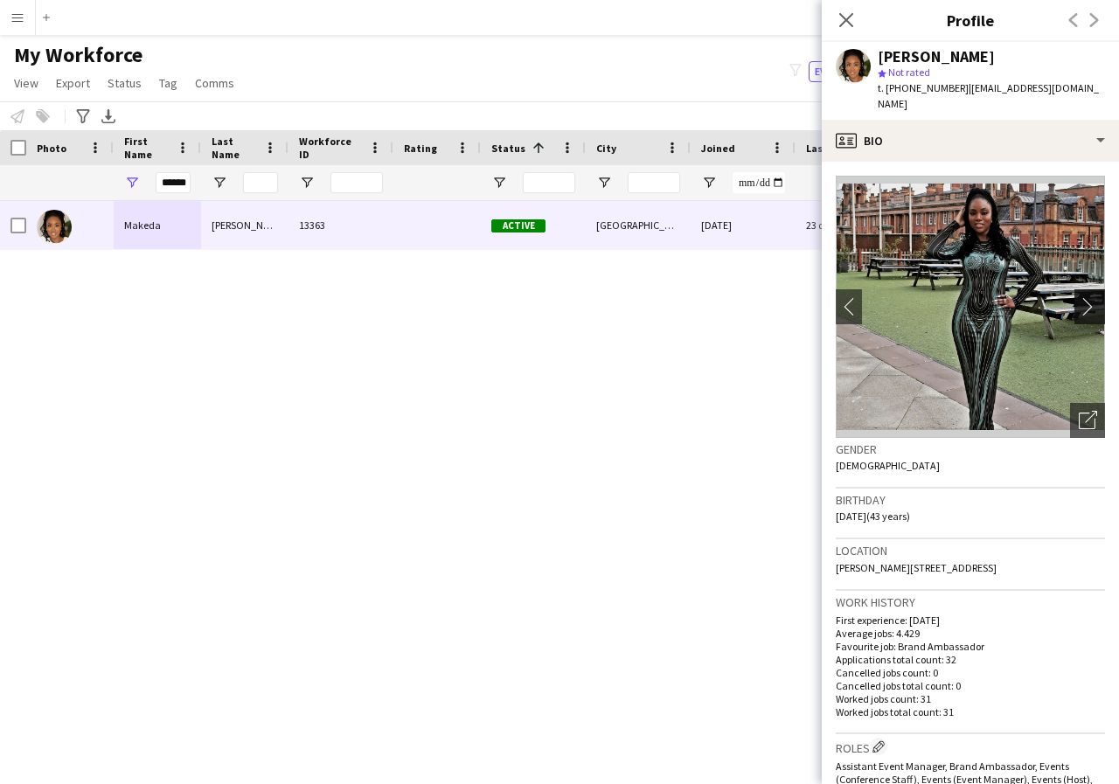
click at [1079, 306] on app-icon "chevron-right" at bounding box center [1092, 306] width 27 height 18
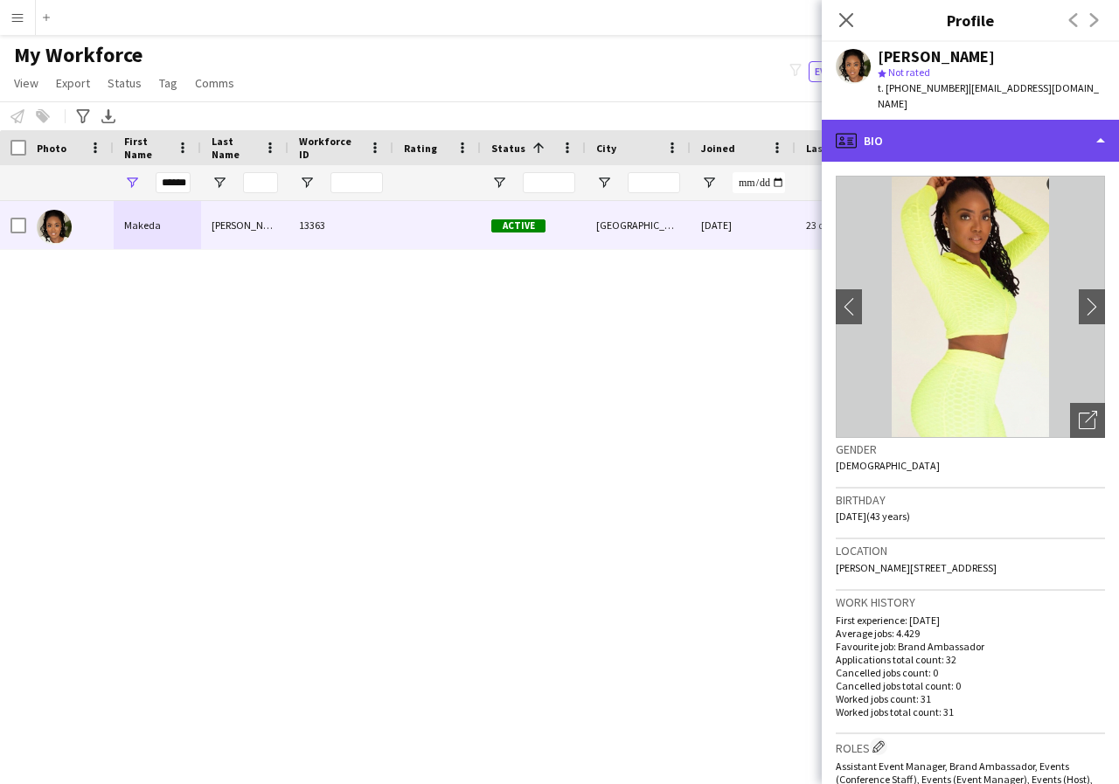
click at [1100, 141] on div "profile Bio" at bounding box center [970, 141] width 297 height 42
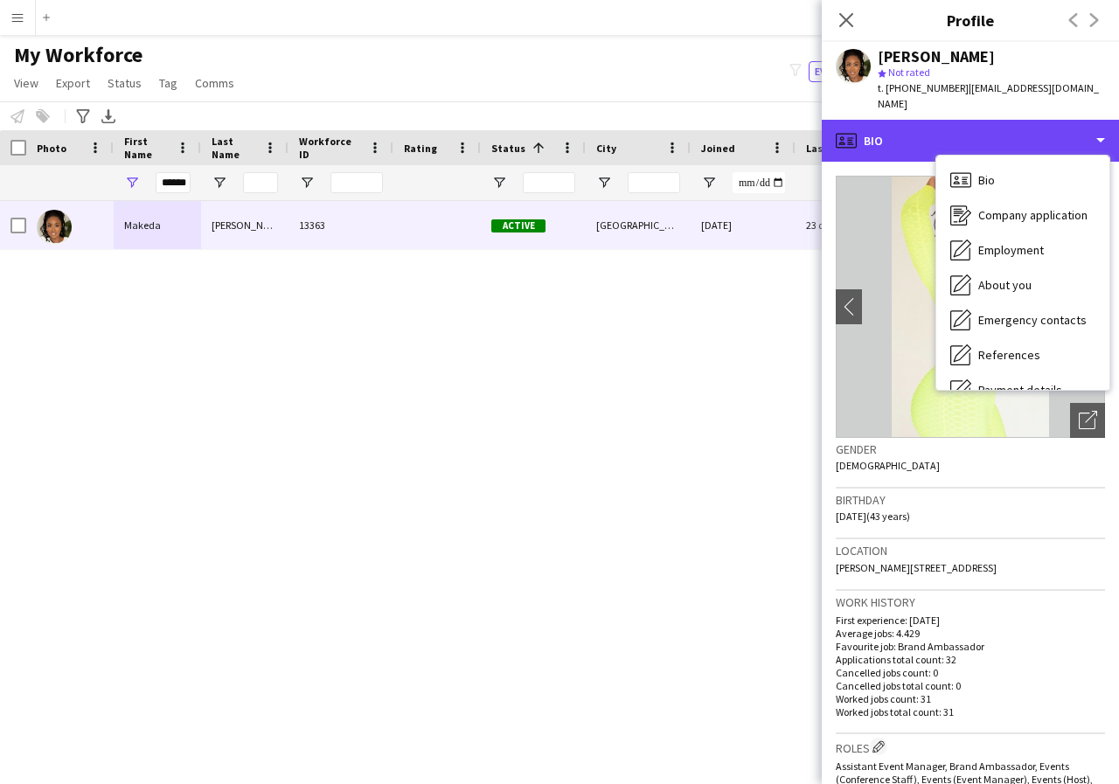
scroll to position [35, 0]
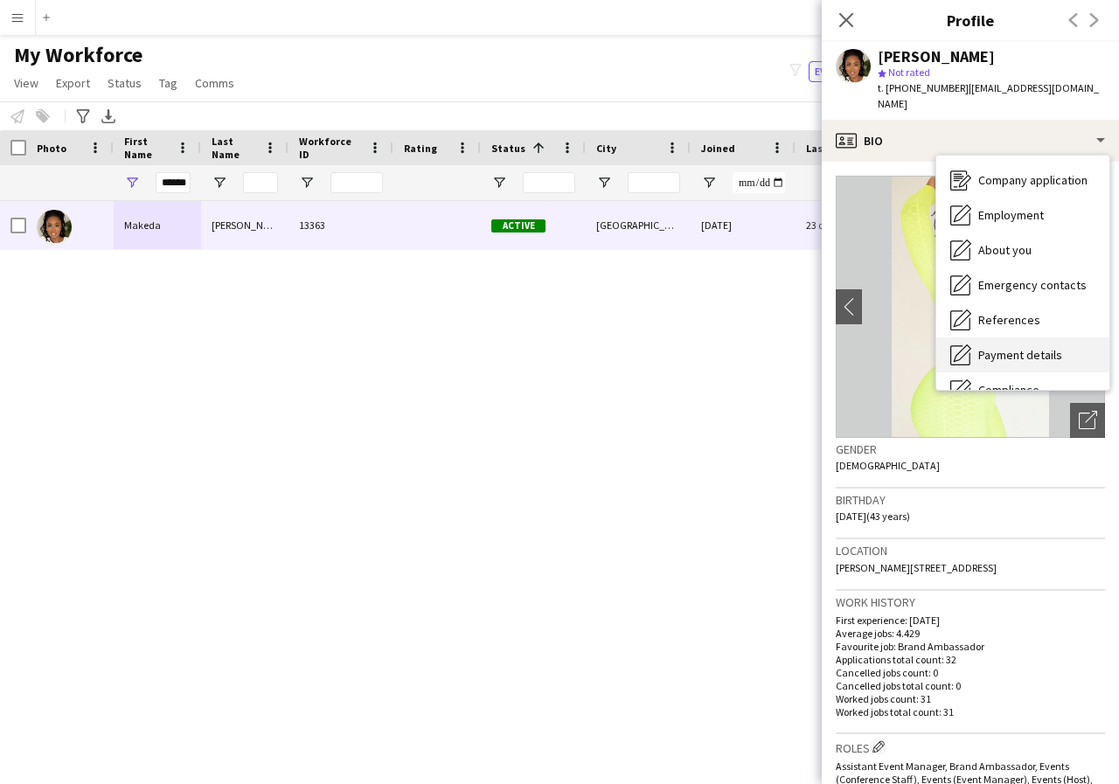
click at [1047, 350] on span "Payment details" at bounding box center [1020, 355] width 84 height 16
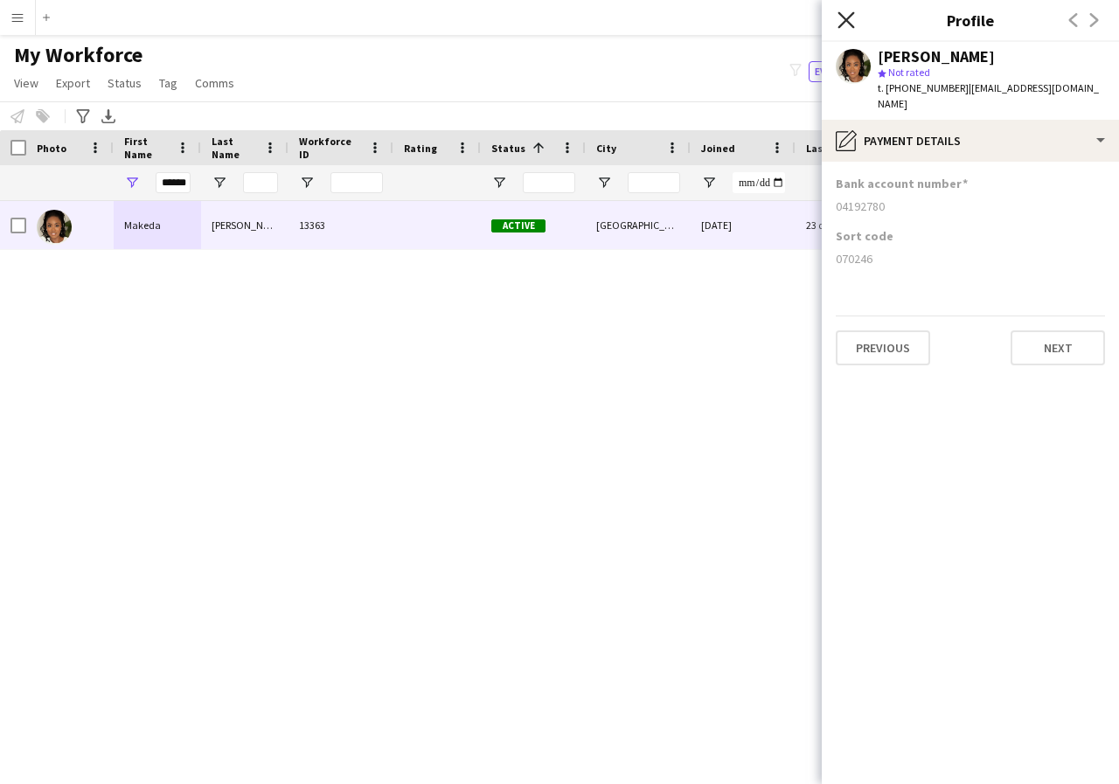
click at [844, 16] on icon "Close pop-in" at bounding box center [845, 19] width 17 height 17
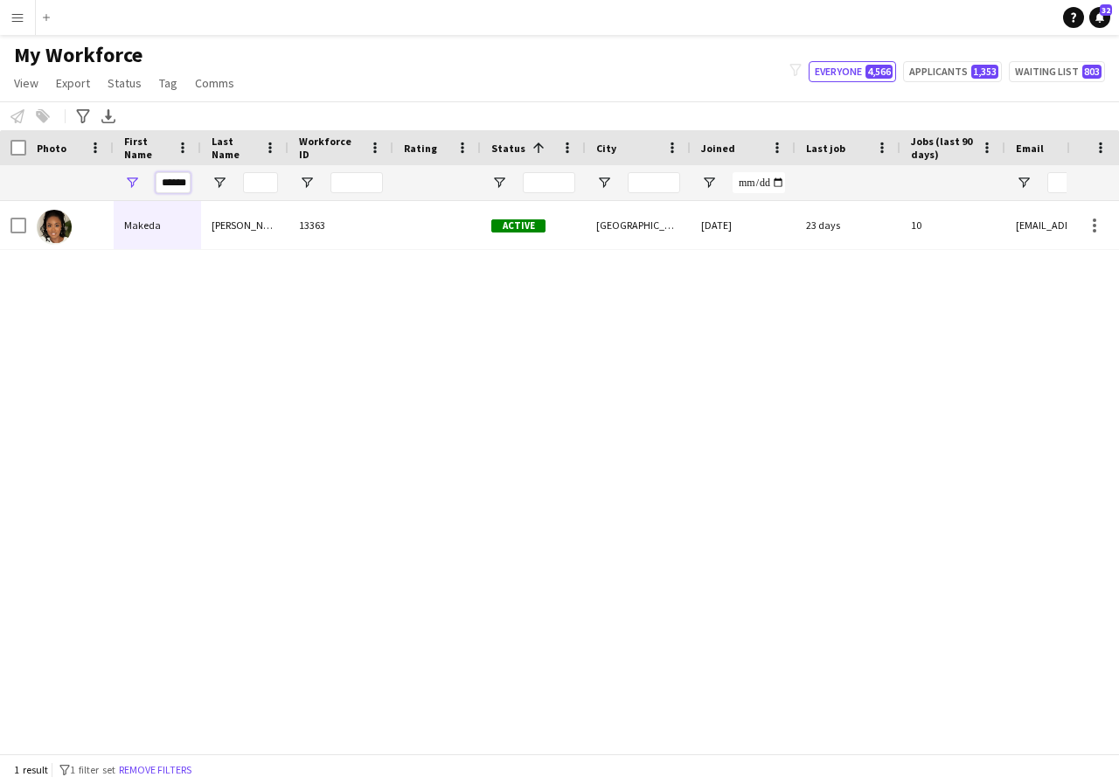
click at [181, 186] on input "******" at bounding box center [173, 182] width 35 height 21
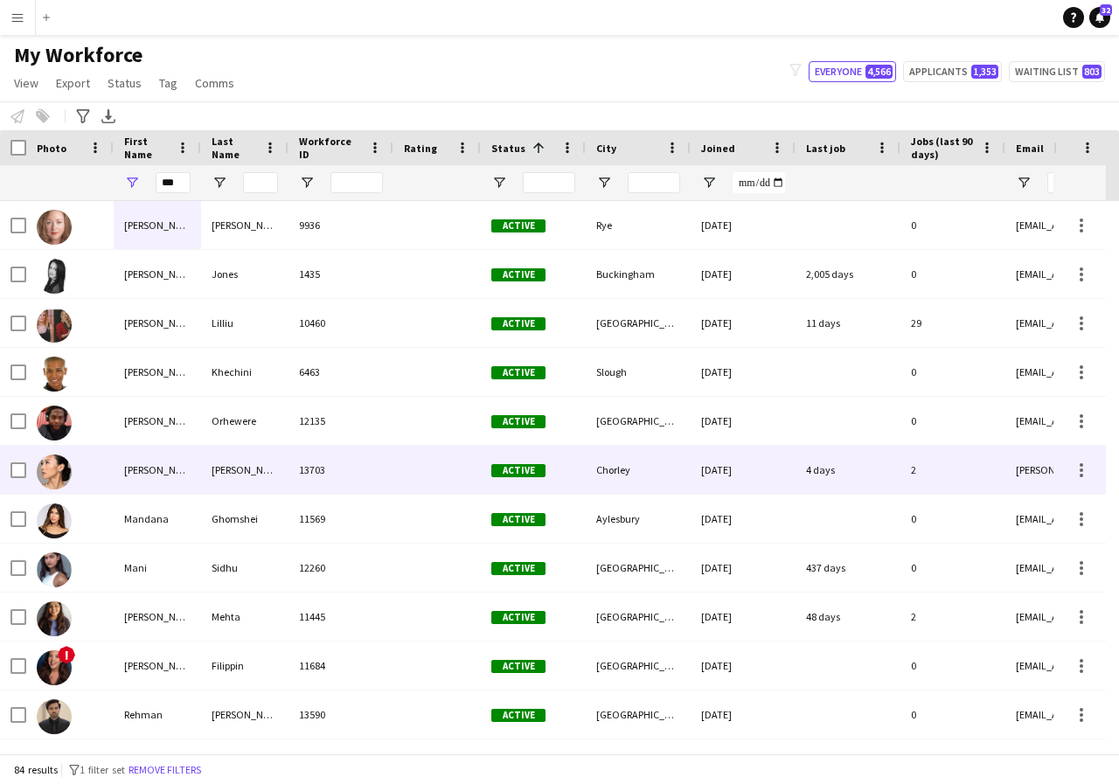
click at [173, 466] on div "Man Ying" at bounding box center [157, 470] width 87 height 48
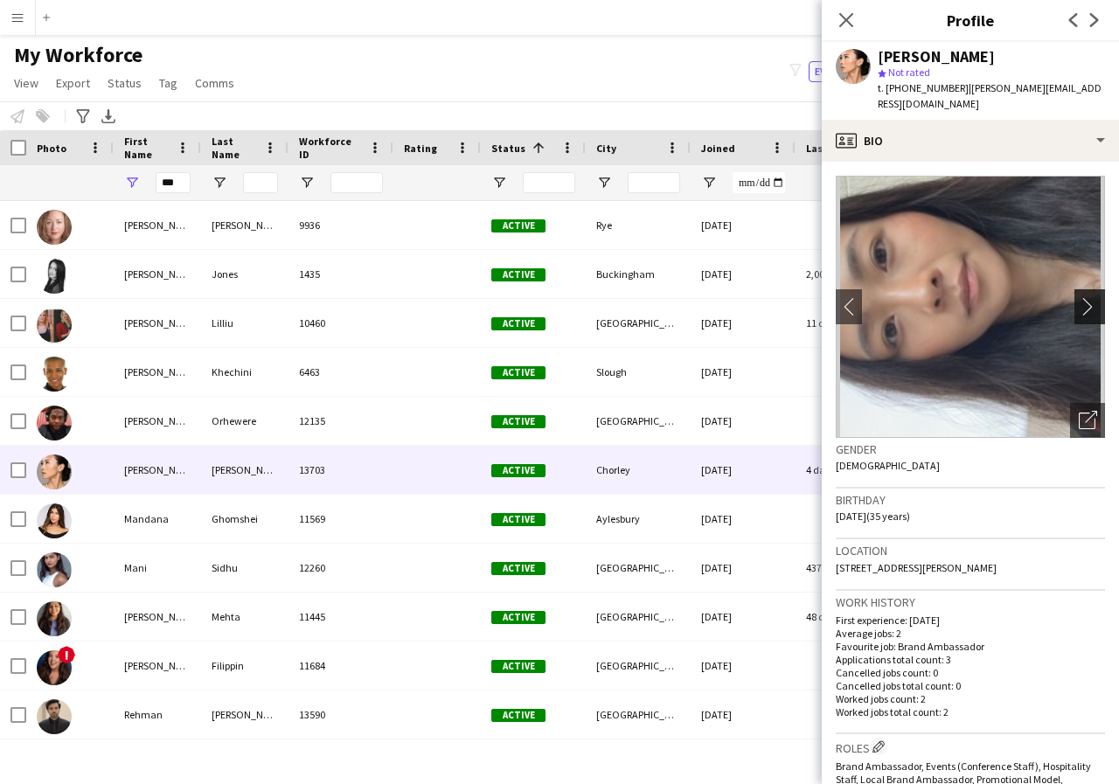
click at [1079, 297] on app-icon "chevron-right" at bounding box center [1092, 306] width 27 height 18
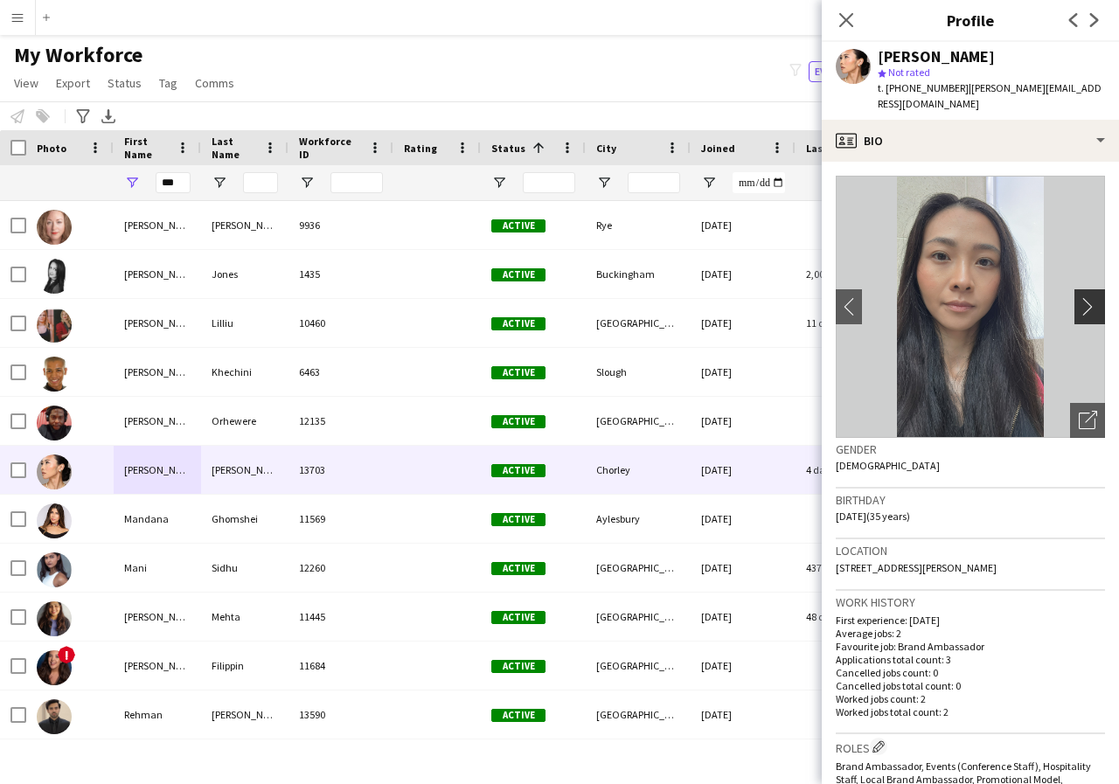
click at [1079, 297] on app-icon "chevron-right" at bounding box center [1092, 306] width 27 height 18
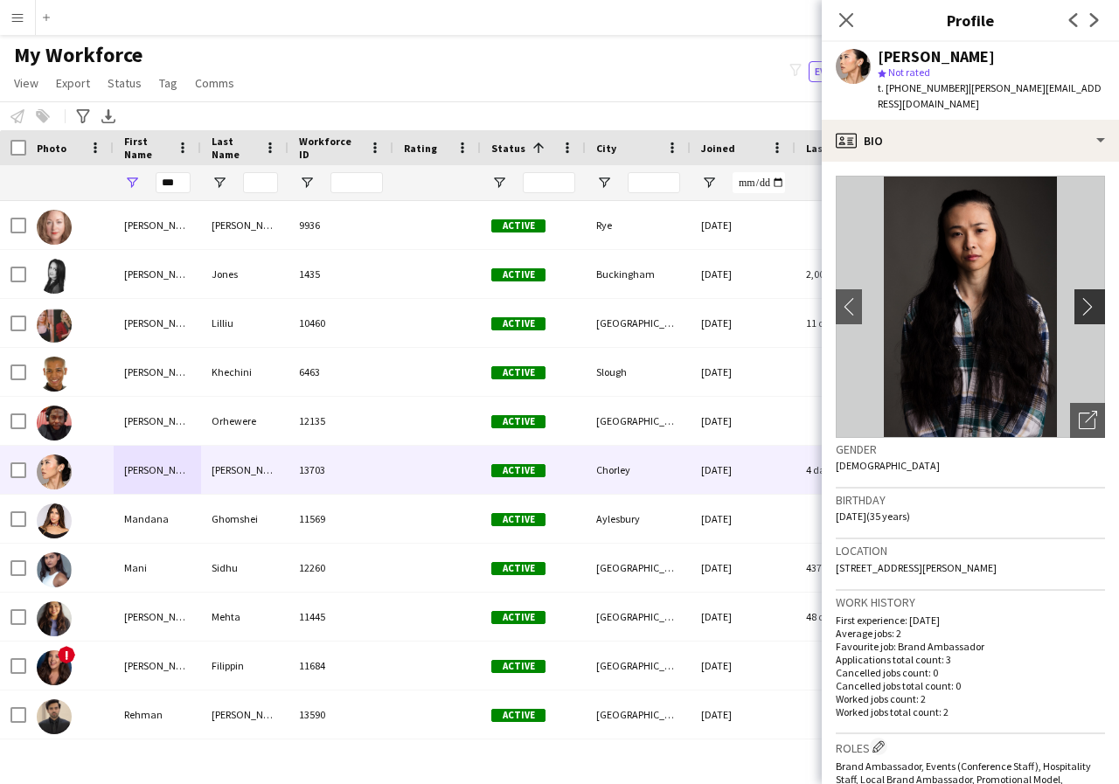
click at [1079, 297] on app-icon "chevron-right" at bounding box center [1092, 306] width 27 height 18
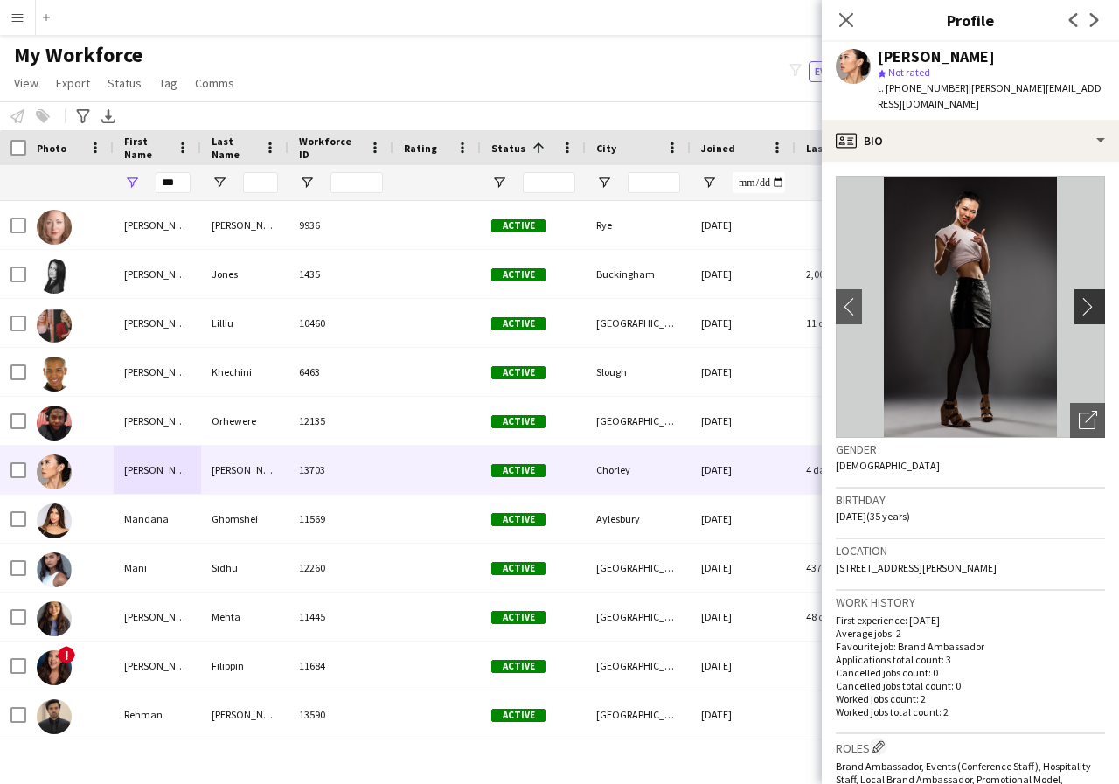
click at [1079, 297] on app-icon "chevron-right" at bounding box center [1092, 306] width 27 height 18
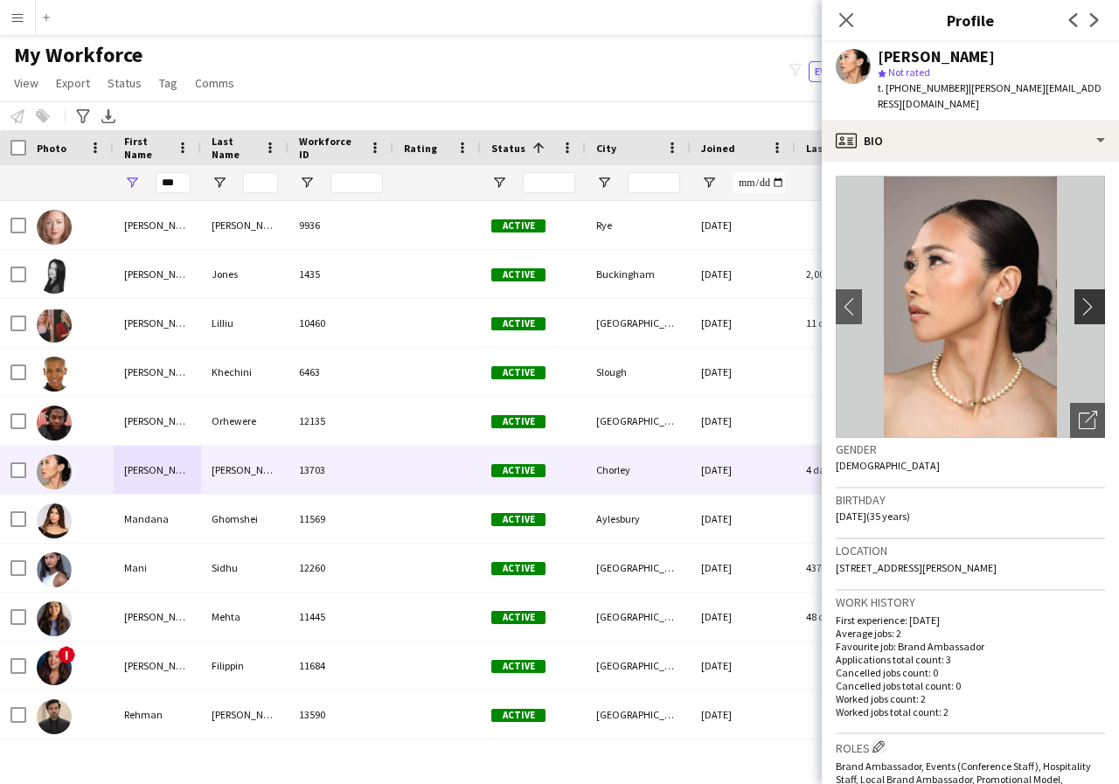
click at [1079, 297] on app-icon "chevron-right" at bounding box center [1092, 306] width 27 height 18
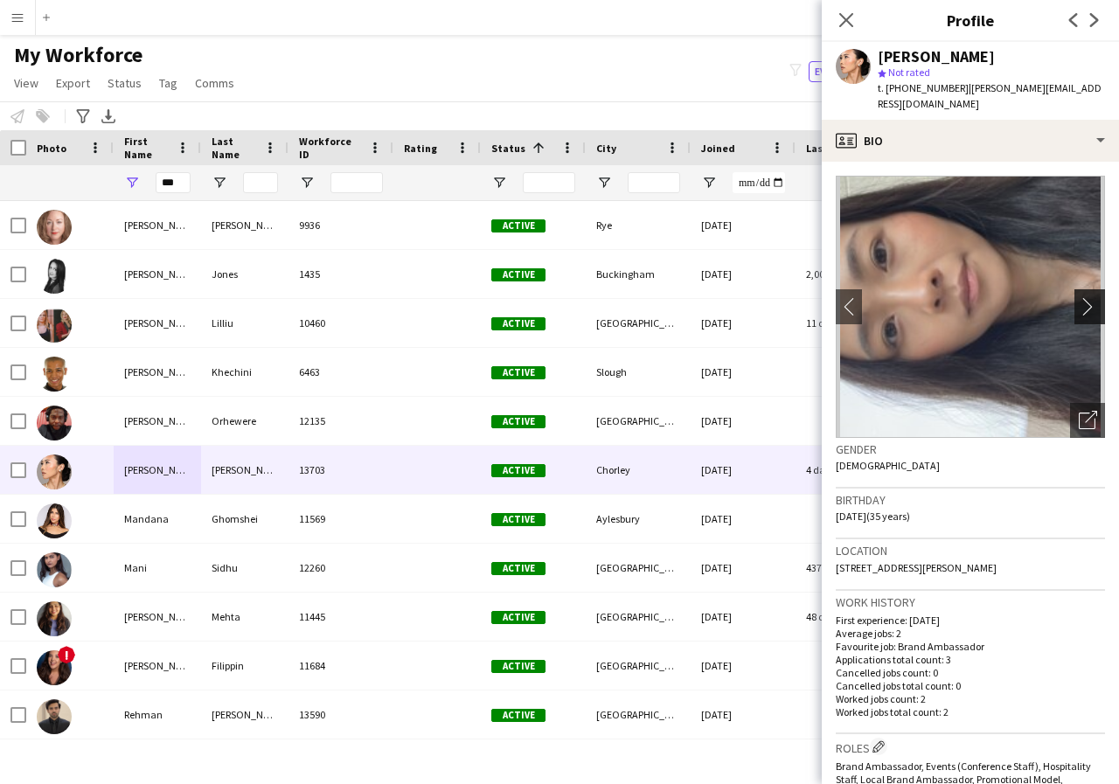
click at [1079, 297] on app-icon "chevron-right" at bounding box center [1092, 306] width 27 height 18
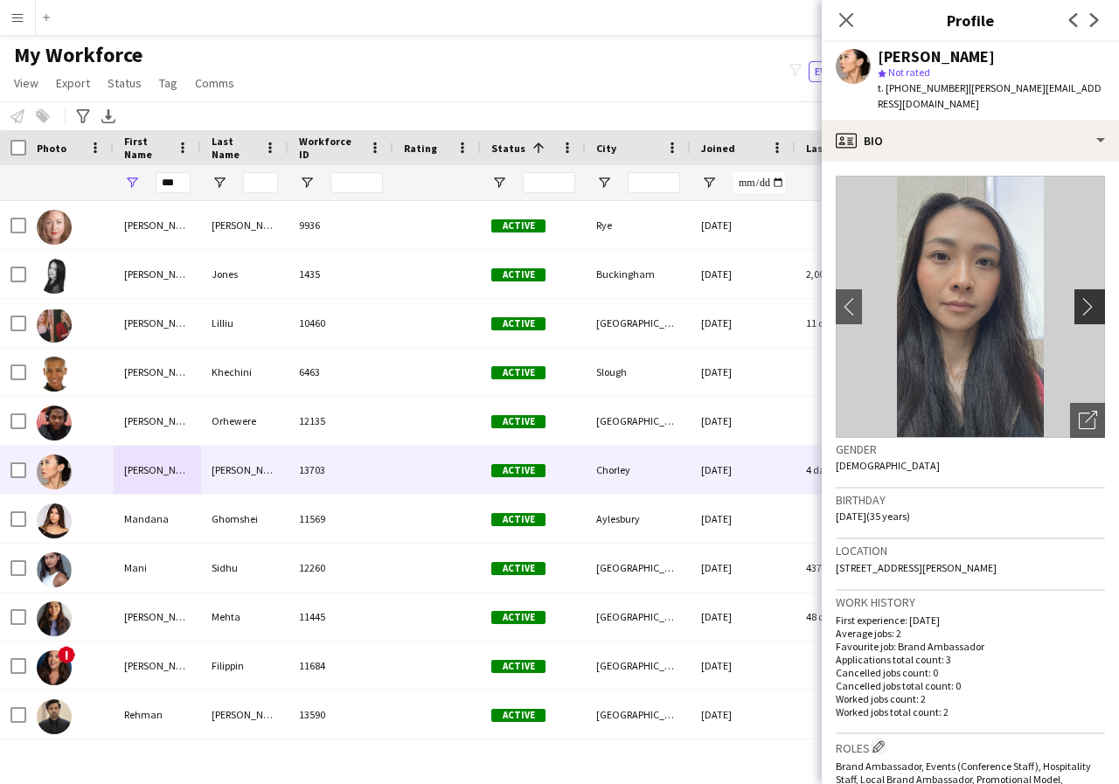
click at [1079, 297] on app-icon "chevron-right" at bounding box center [1092, 306] width 27 height 18
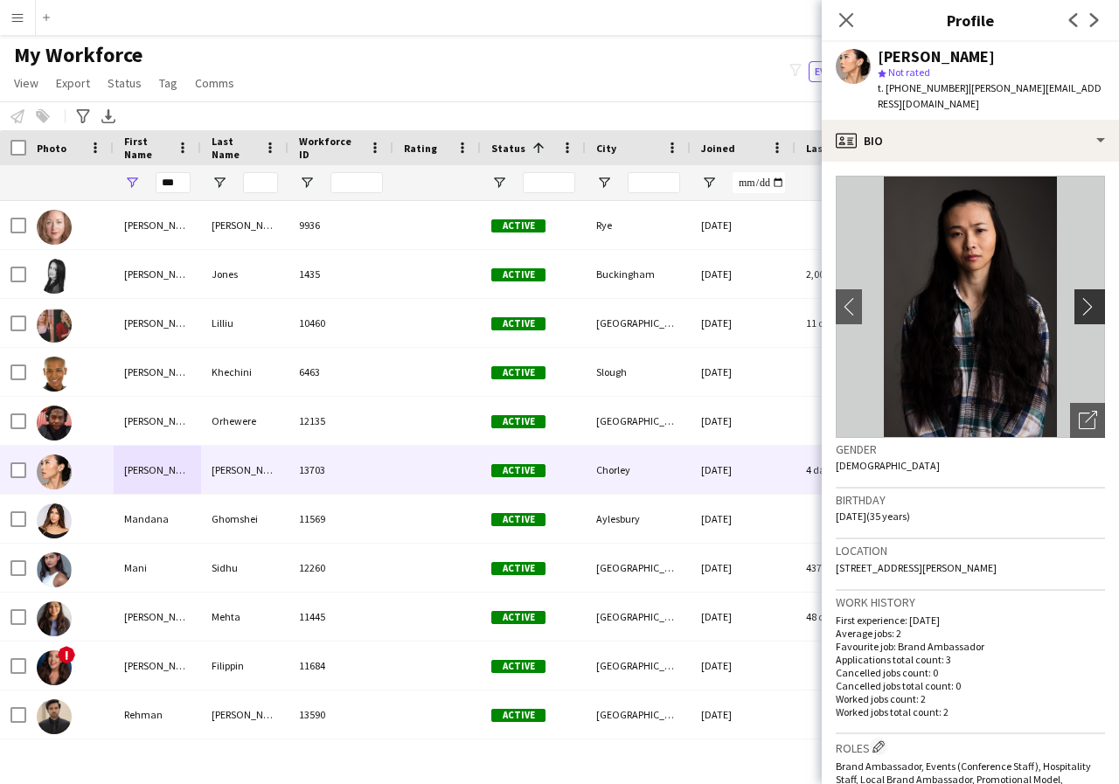
click at [1079, 297] on app-icon "chevron-right" at bounding box center [1092, 306] width 27 height 18
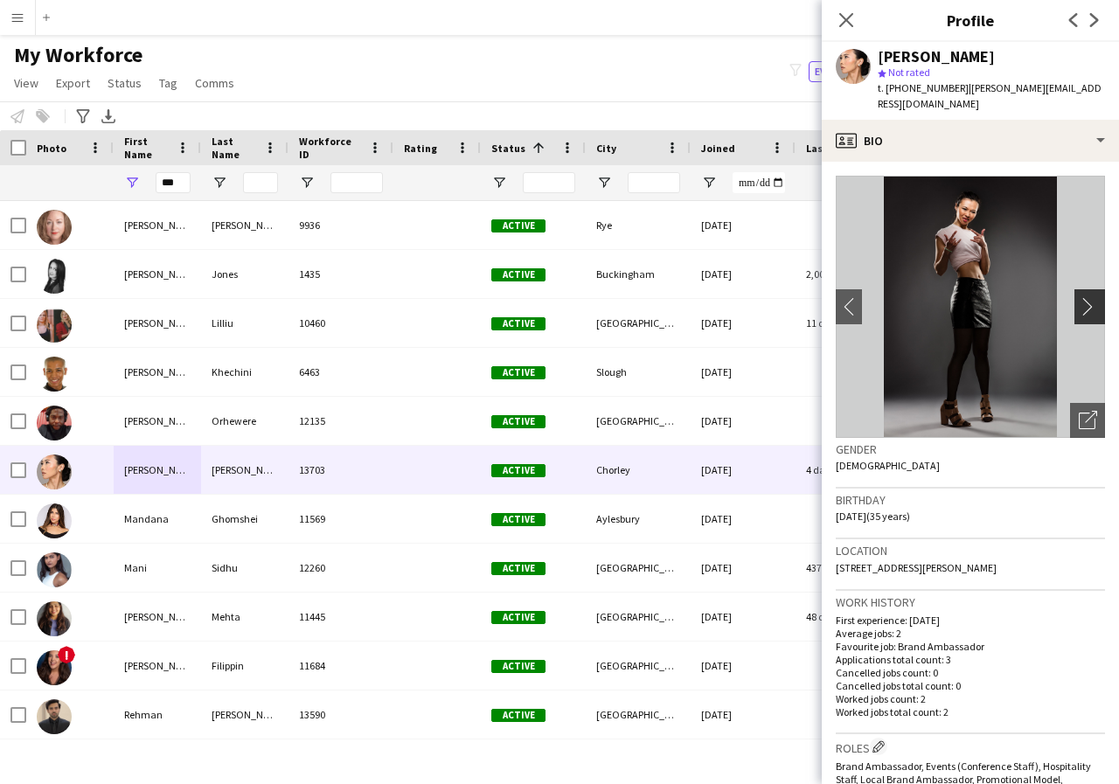
click at [1079, 297] on app-icon "chevron-right" at bounding box center [1092, 306] width 27 height 18
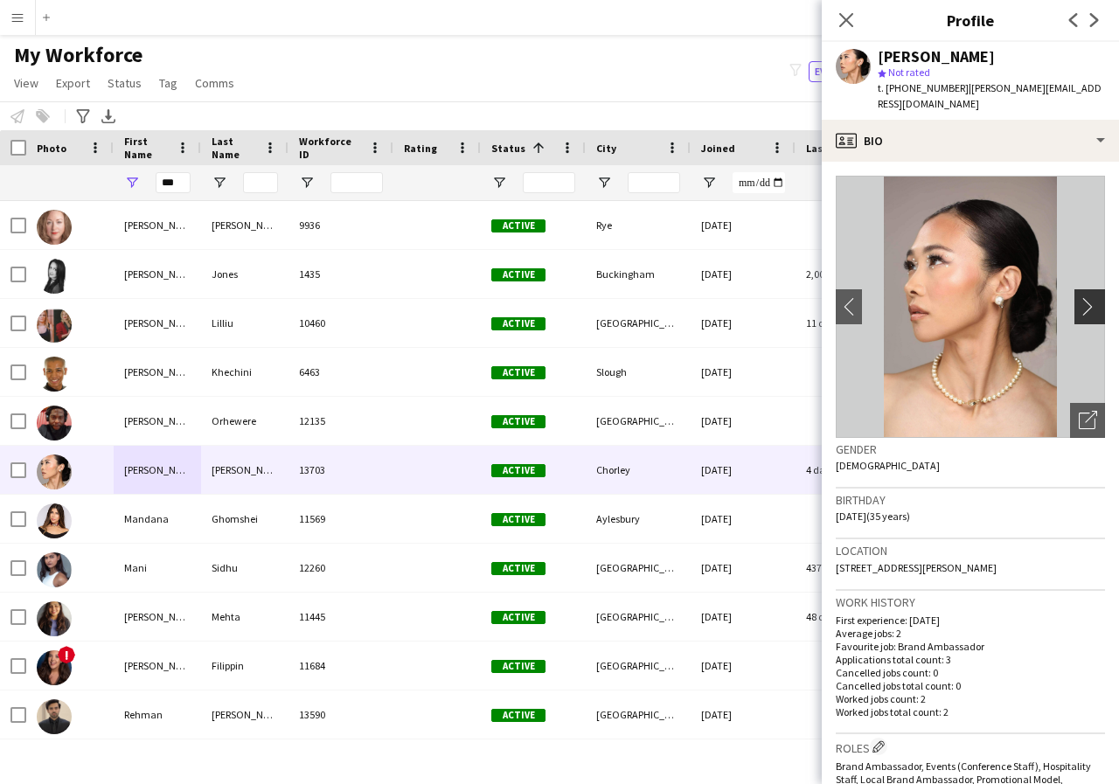
click at [1079, 297] on app-icon "chevron-right" at bounding box center [1092, 306] width 27 height 18
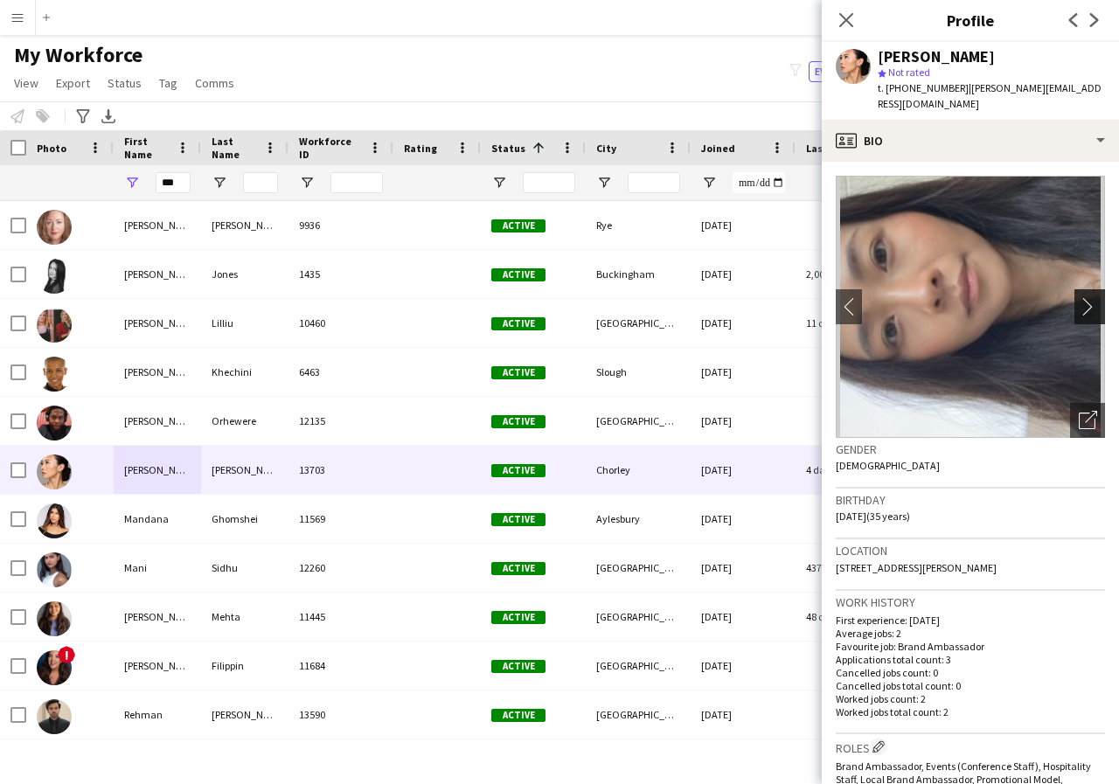
click at [1079, 297] on app-icon "chevron-right" at bounding box center [1092, 306] width 27 height 18
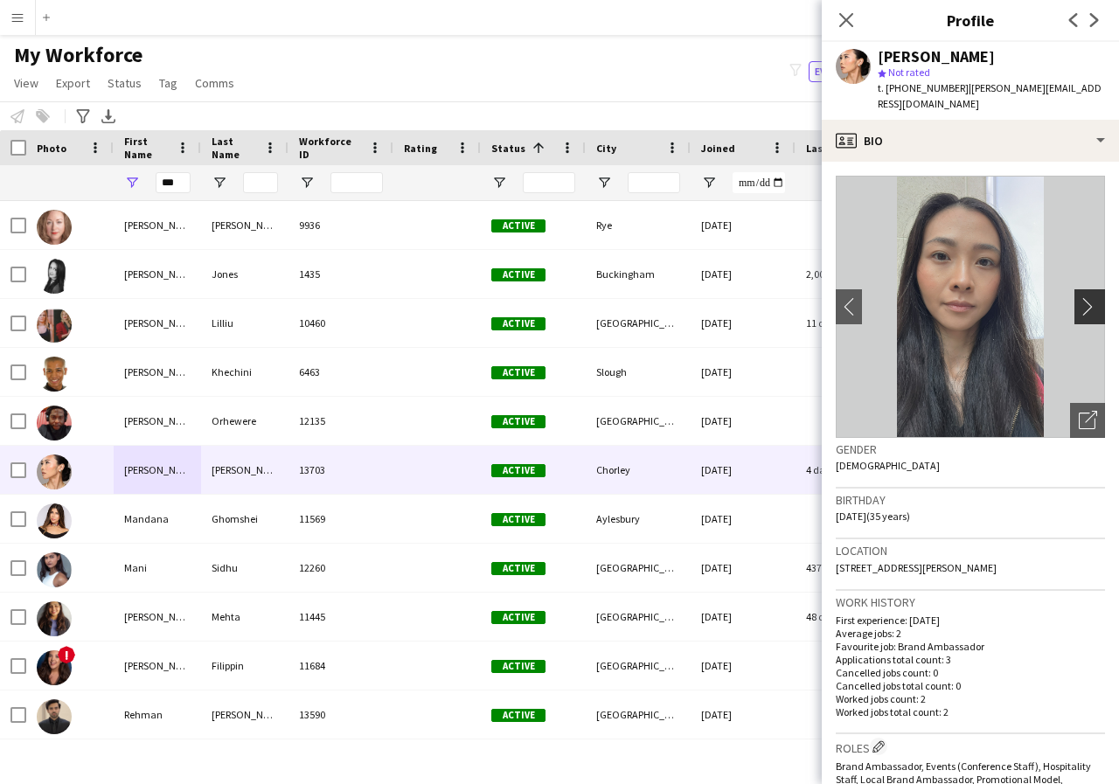
click at [1079, 297] on app-icon "chevron-right" at bounding box center [1092, 306] width 27 height 18
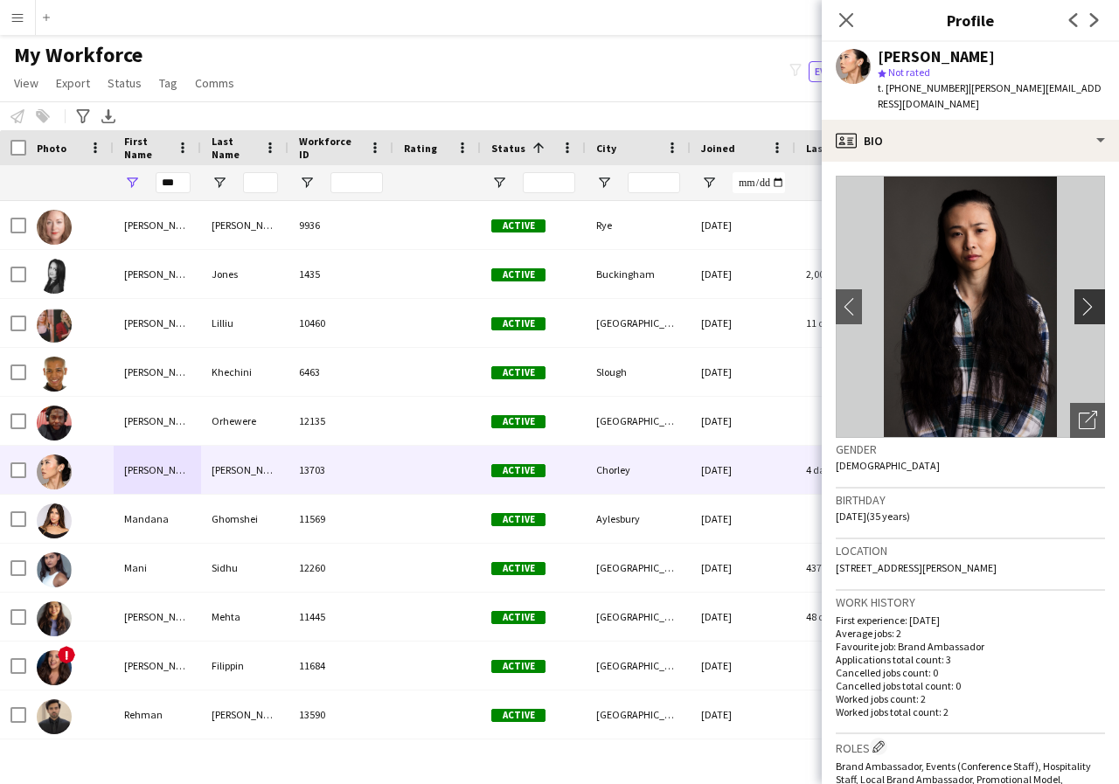
click at [1079, 297] on app-icon "chevron-right" at bounding box center [1092, 306] width 27 height 18
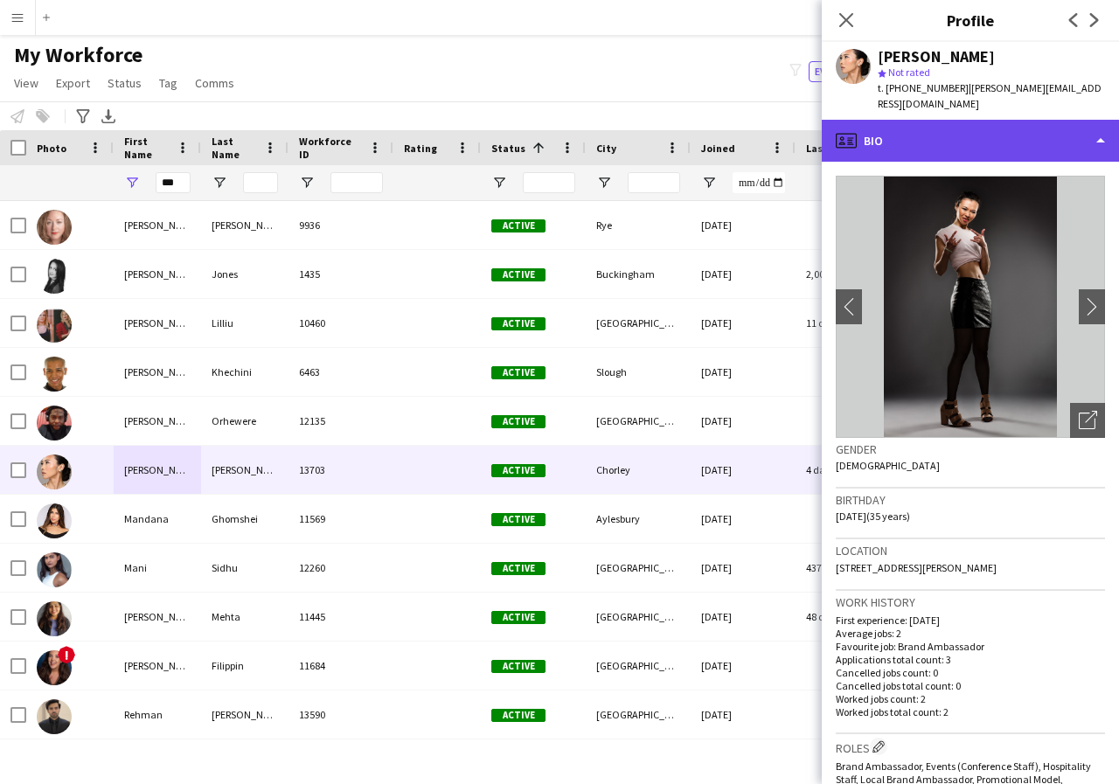
click at [1097, 127] on div "profile Bio" at bounding box center [970, 141] width 297 height 42
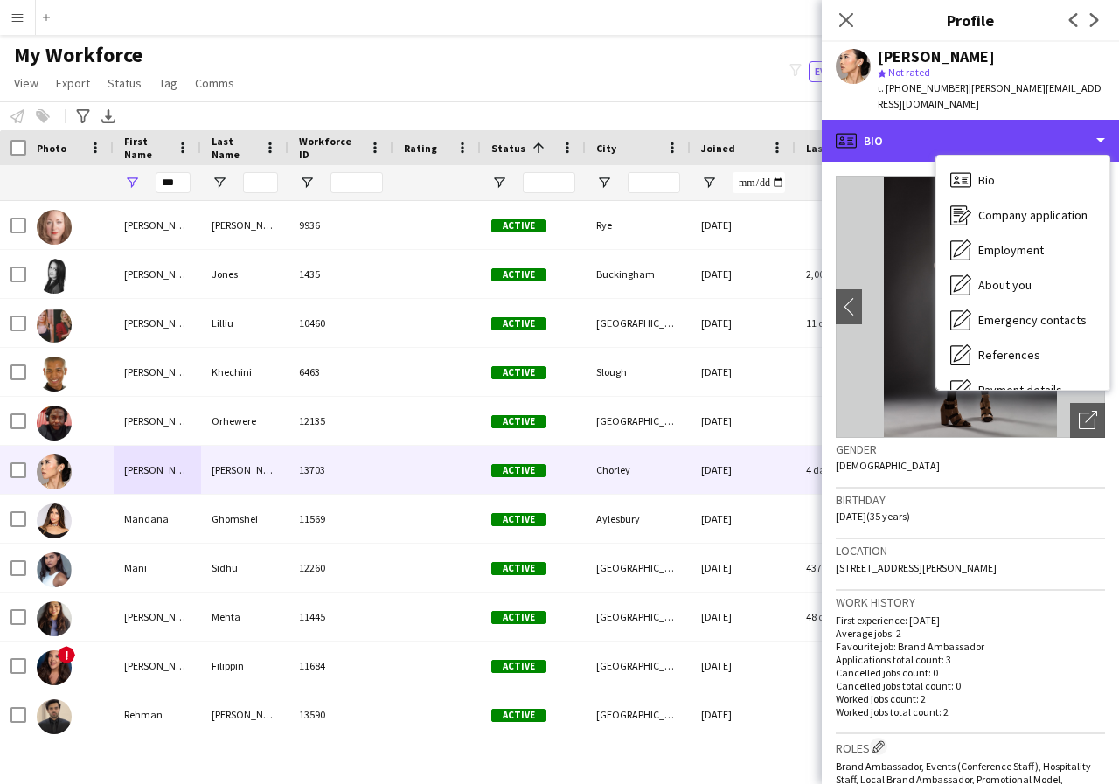
scroll to position [35, 0]
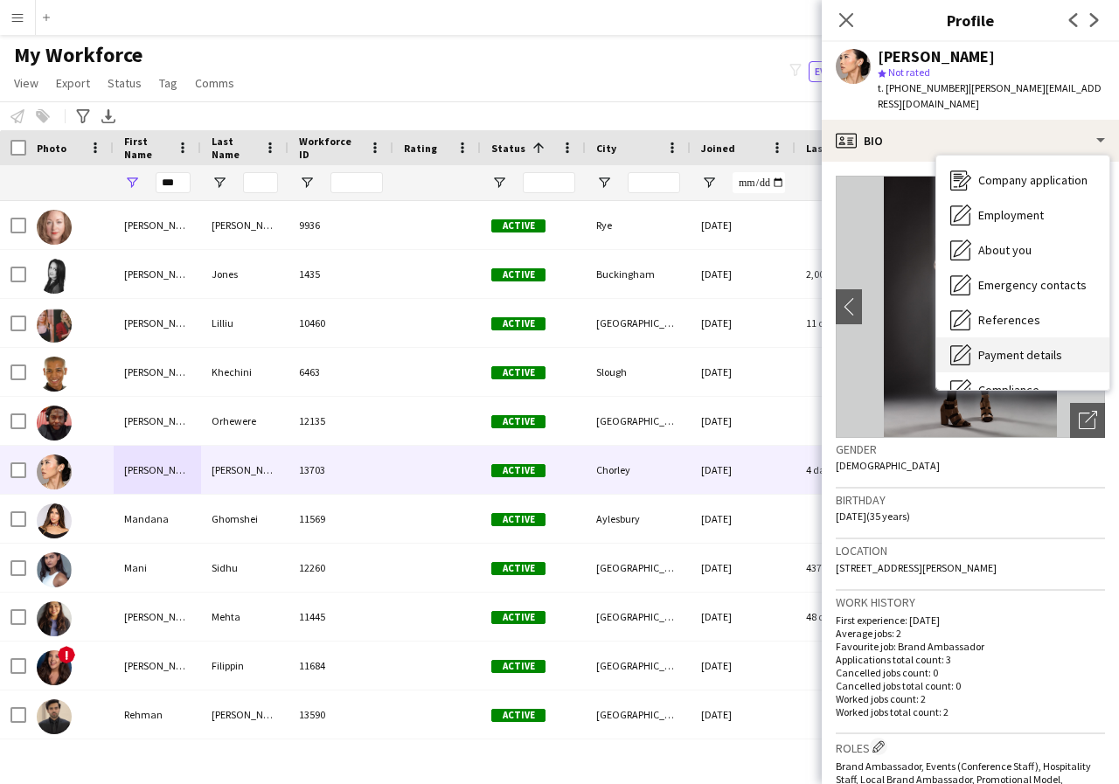
click at [1029, 347] on span "Payment details" at bounding box center [1020, 355] width 84 height 16
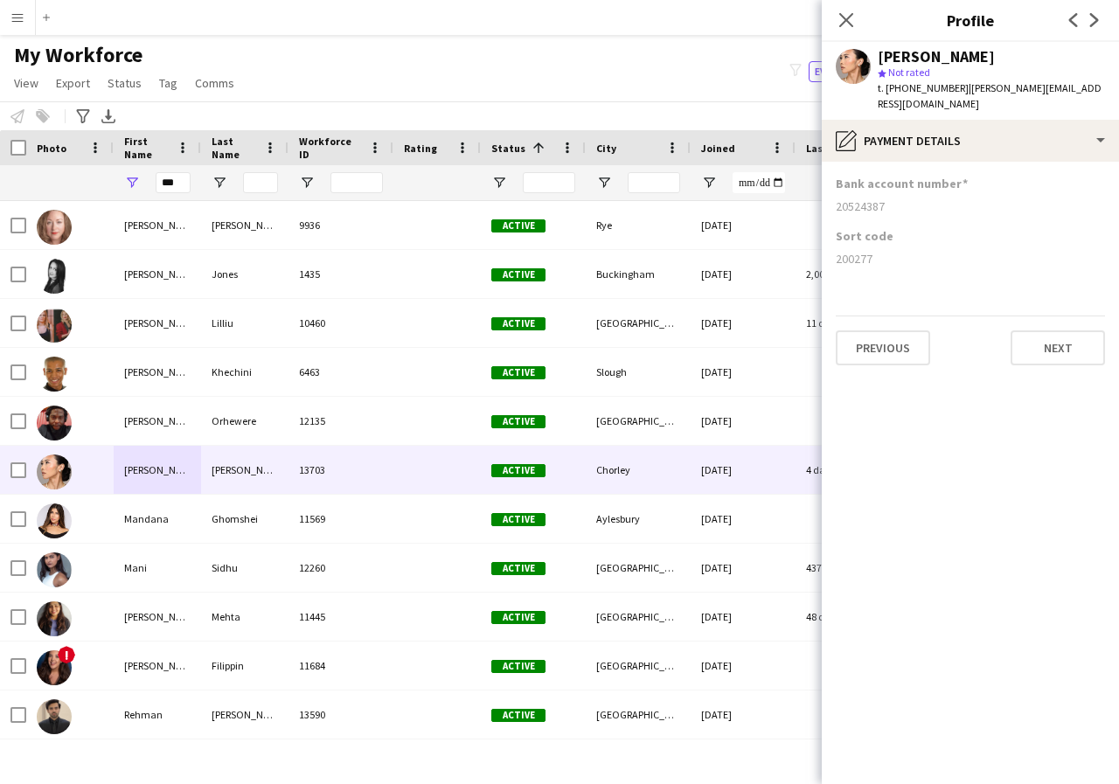
drag, startPoint x: 829, startPoint y: 191, endPoint x: 899, endPoint y: 191, distance: 69.9
click at [899, 191] on app-section-data-types "Bank account number 20524387 Sort code 200277 Previous Next" at bounding box center [970, 473] width 297 height 622
copy div "20524387"
drag, startPoint x: 832, startPoint y: 243, endPoint x: 920, endPoint y: 245, distance: 88.3
click at [920, 245] on app-section-data-types "Bank account number 20524387 Sort code 200277 Previous Next" at bounding box center [970, 473] width 297 height 622
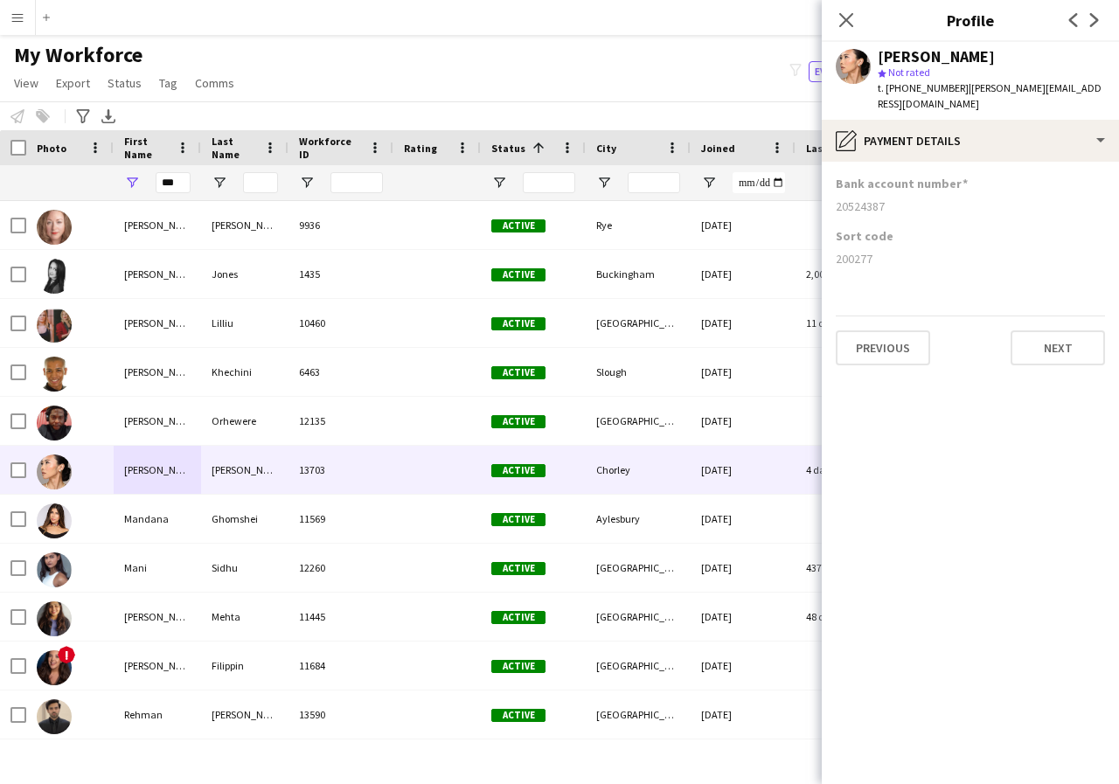
copy div "200277"
click at [844, 20] on icon "Close pop-in" at bounding box center [845, 19] width 17 height 17
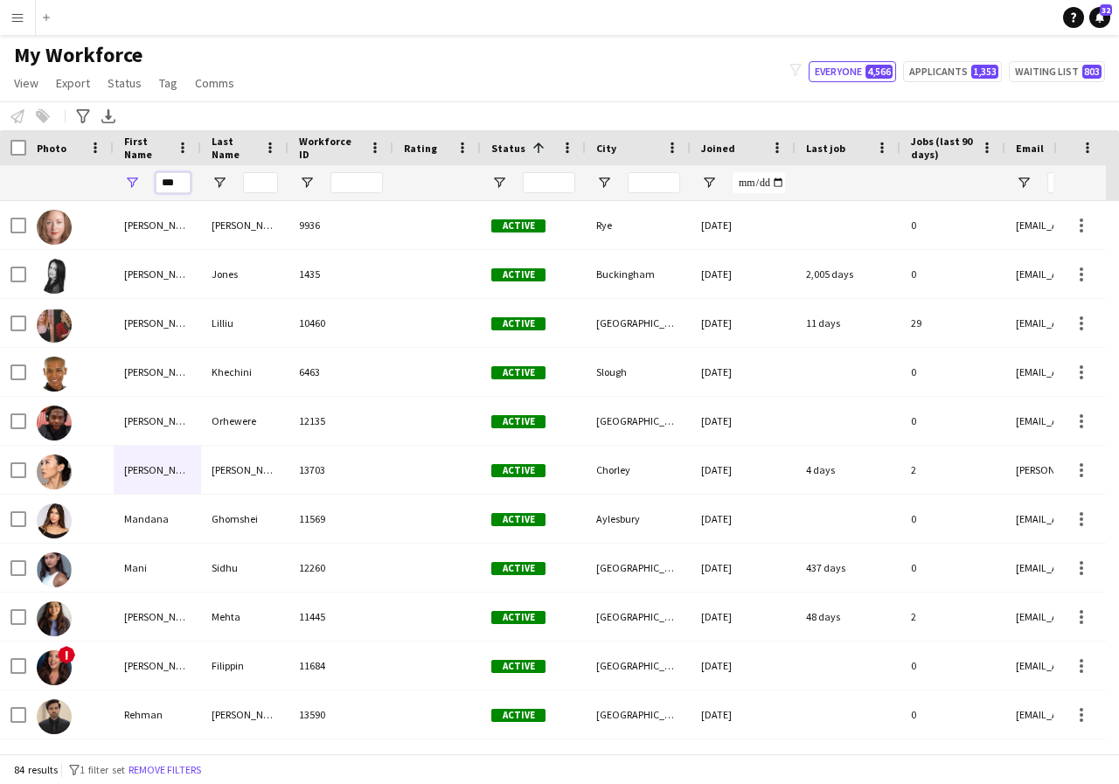
click at [183, 186] on input "***" at bounding box center [173, 182] width 35 height 21
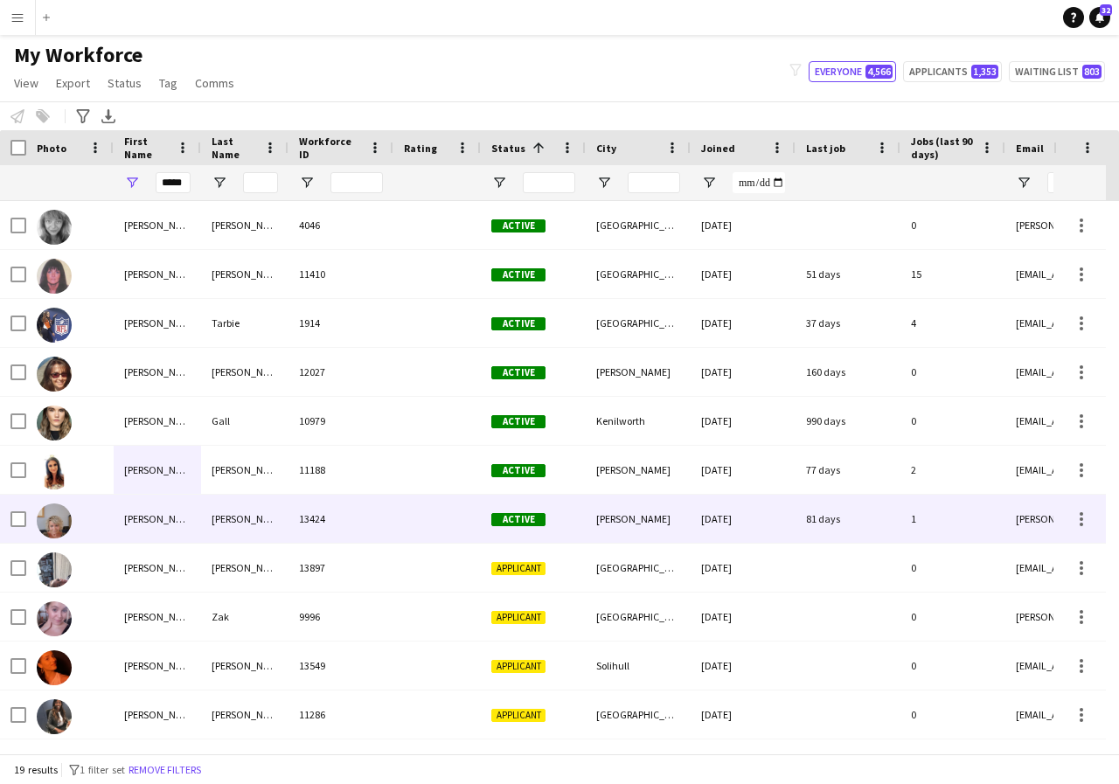
click at [170, 516] on div "MARIE" at bounding box center [157, 519] width 87 height 48
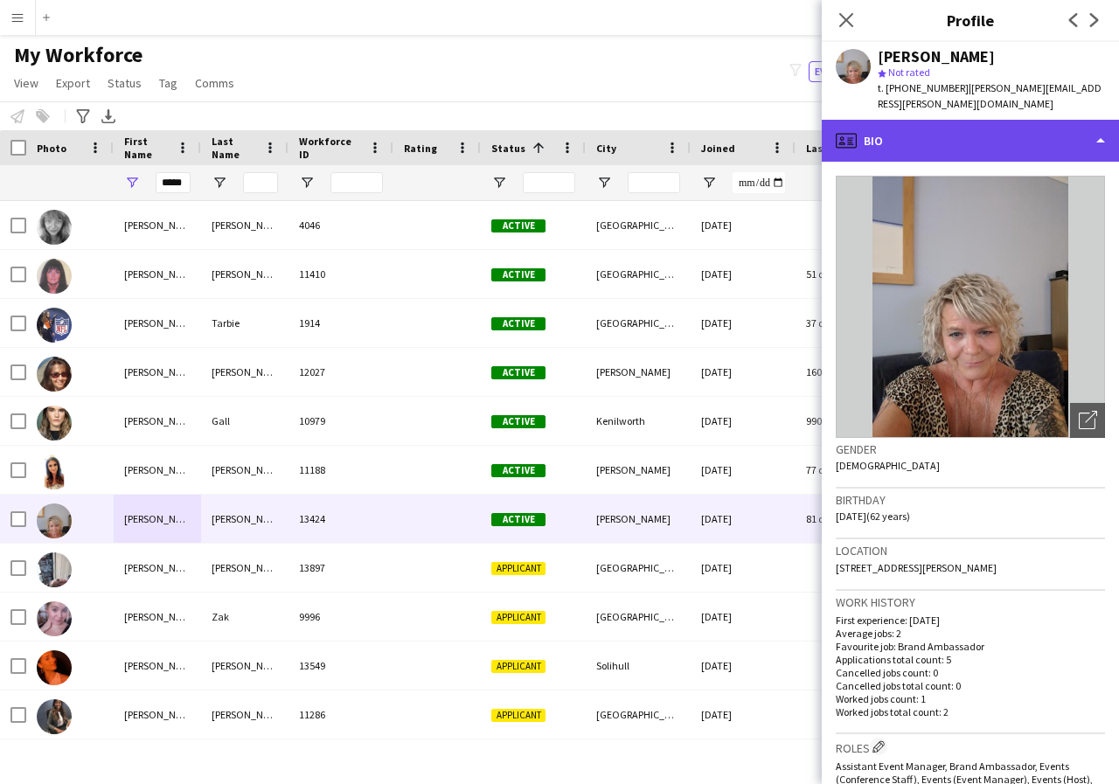
click at [1096, 128] on div "profile Bio" at bounding box center [970, 141] width 297 height 42
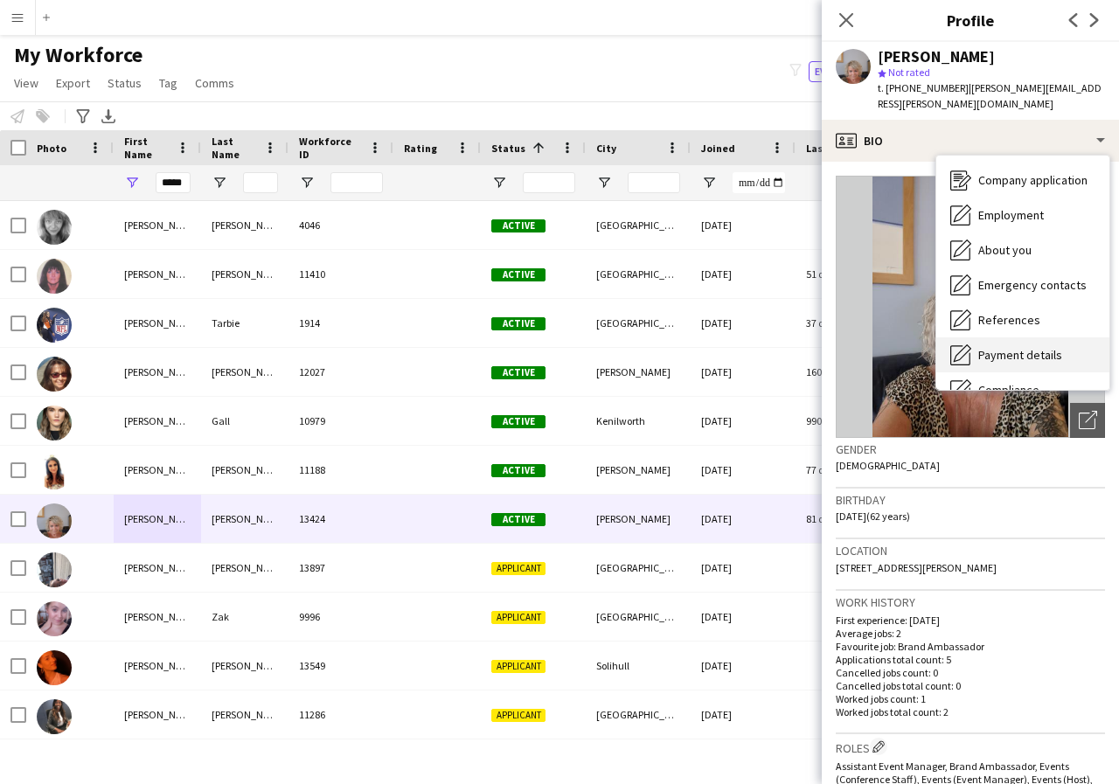
click at [1055, 347] on span "Payment details" at bounding box center [1020, 355] width 84 height 16
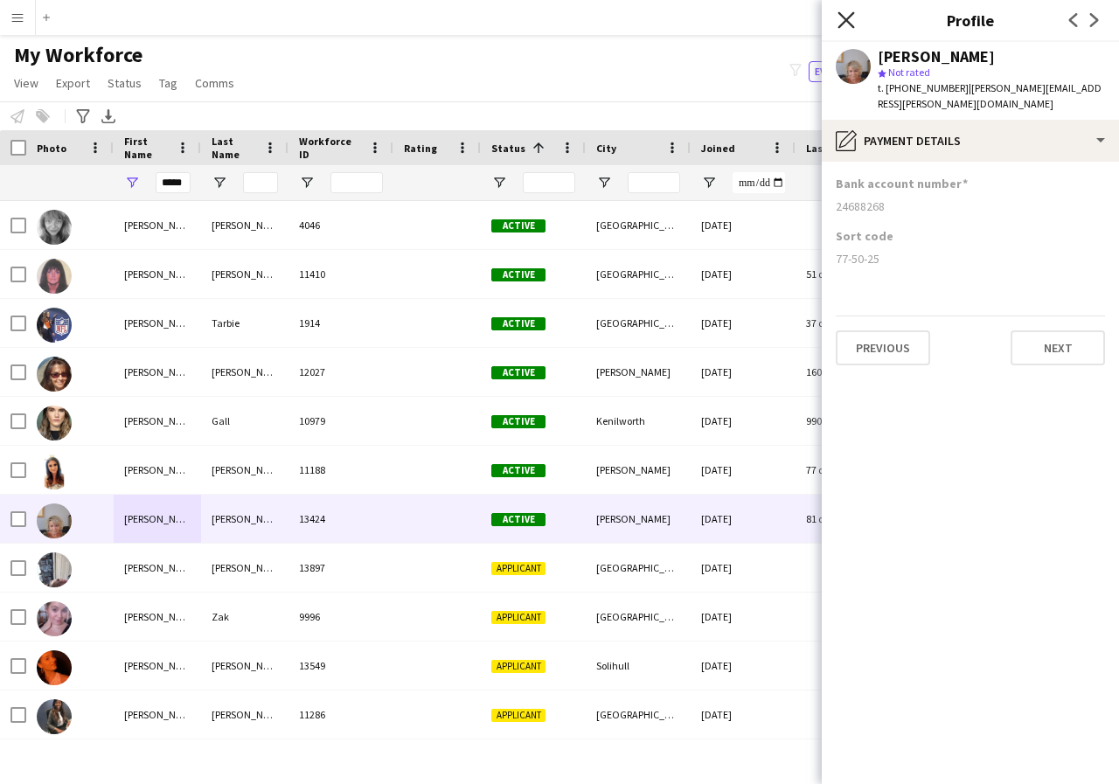
click at [849, 27] on icon "Close pop-in" at bounding box center [845, 19] width 17 height 17
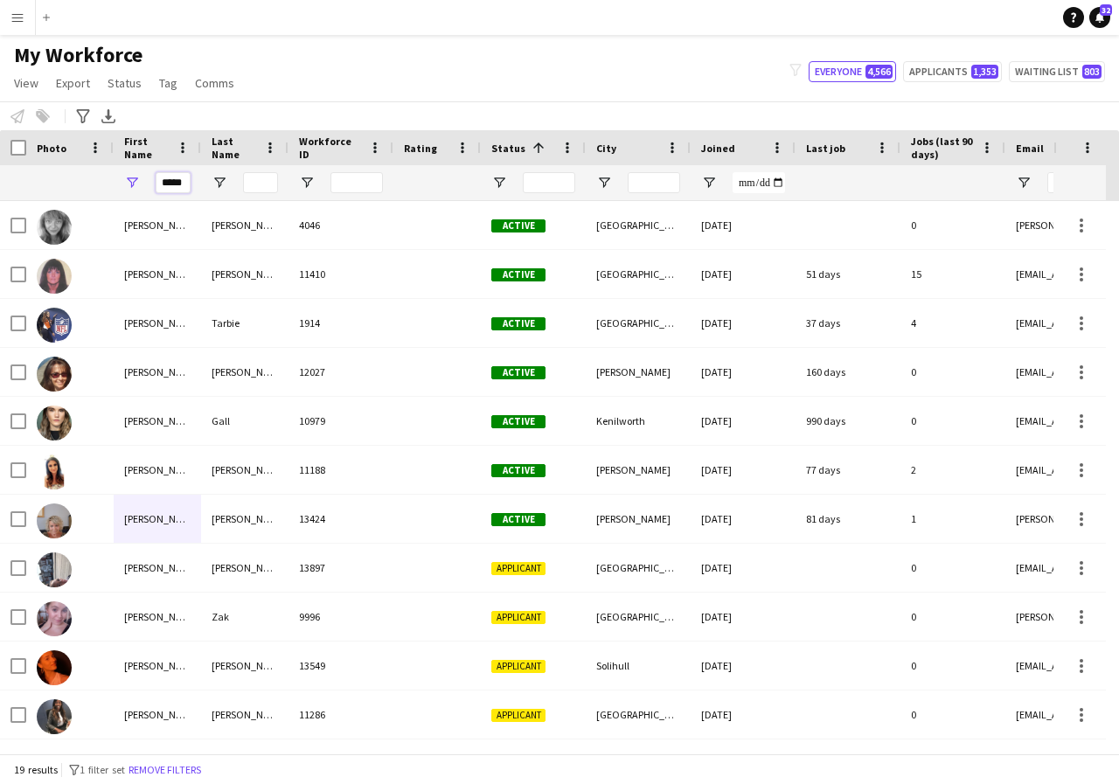
click at [187, 185] on input "*****" at bounding box center [173, 182] width 35 height 21
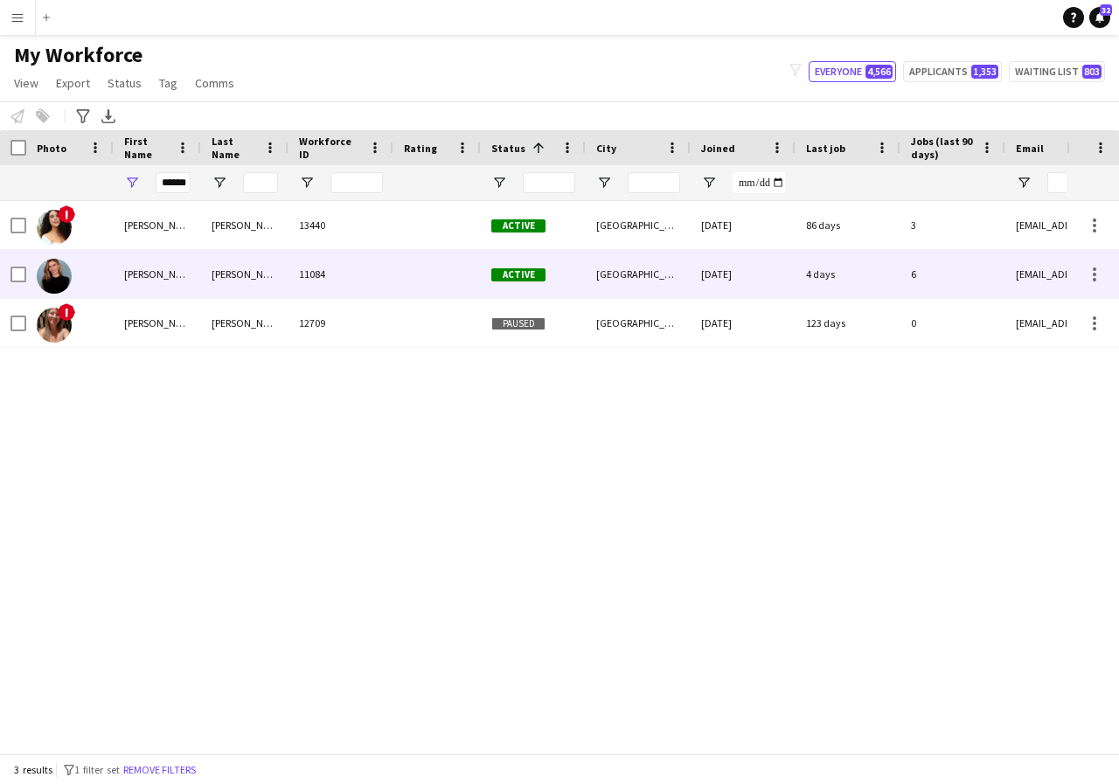
scroll to position [0, 0]
click at [177, 268] on div "Marisa" at bounding box center [157, 274] width 87 height 48
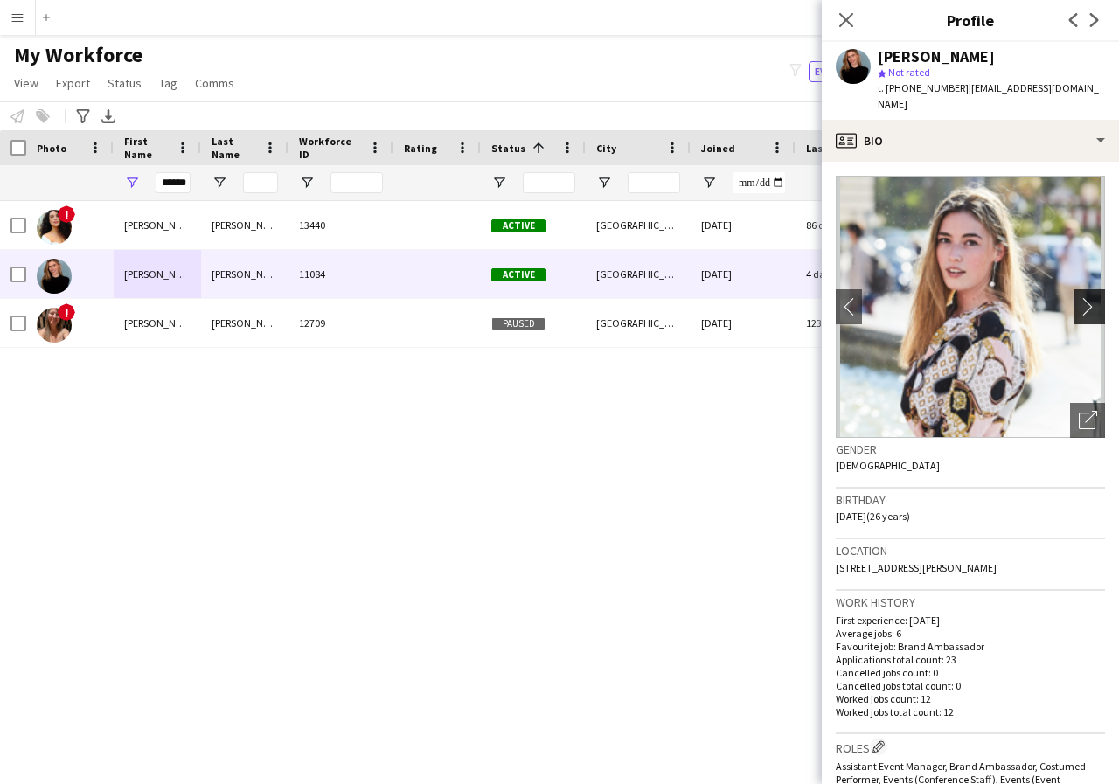
click at [1079, 297] on app-icon "chevron-right" at bounding box center [1092, 306] width 27 height 18
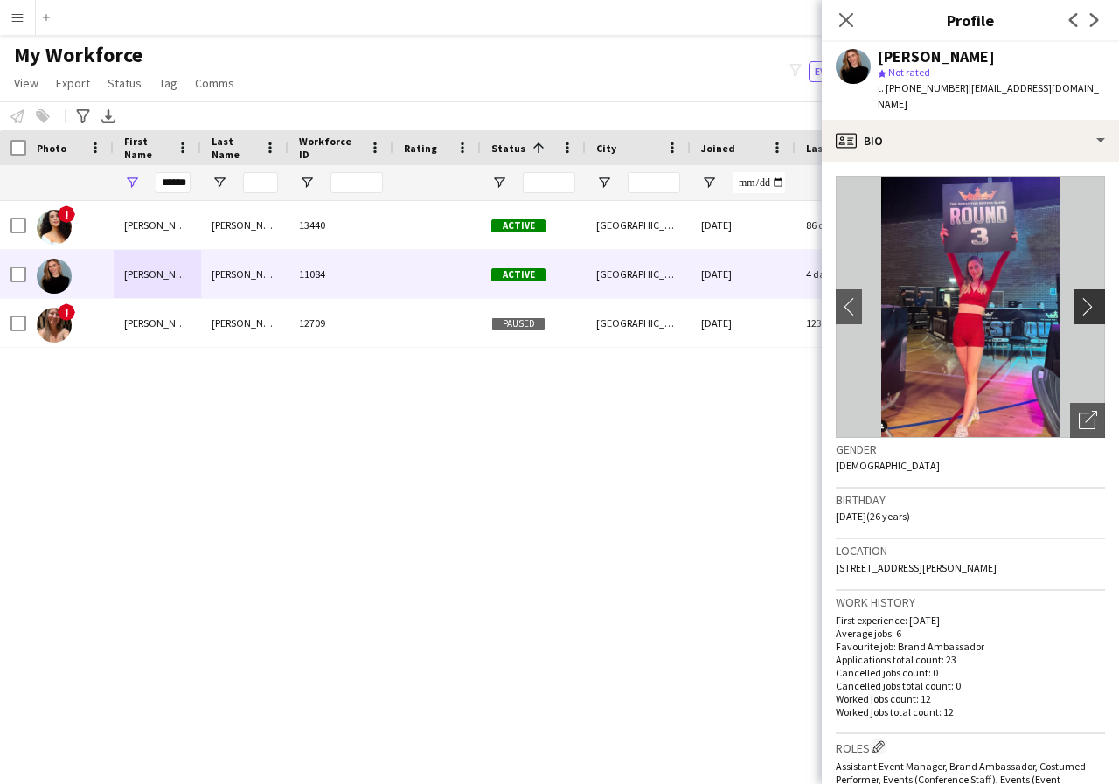
click at [1079, 297] on app-icon "chevron-right" at bounding box center [1092, 306] width 27 height 18
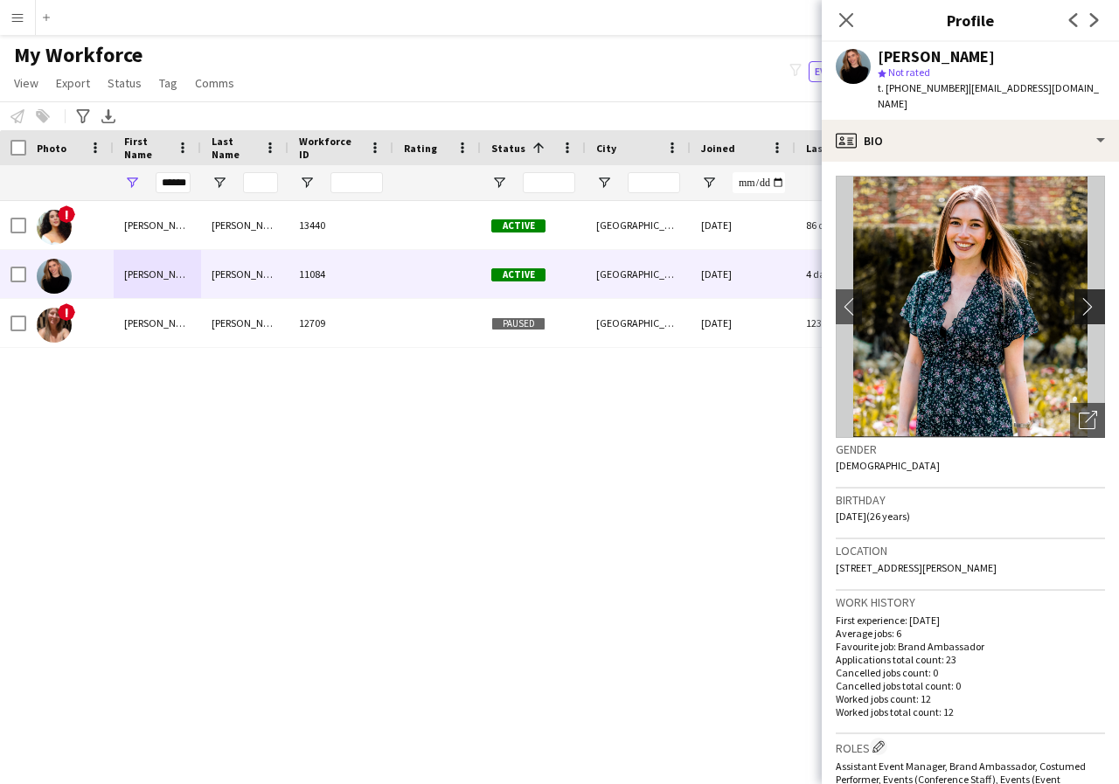
click at [1079, 297] on app-icon "chevron-right" at bounding box center [1092, 306] width 27 height 18
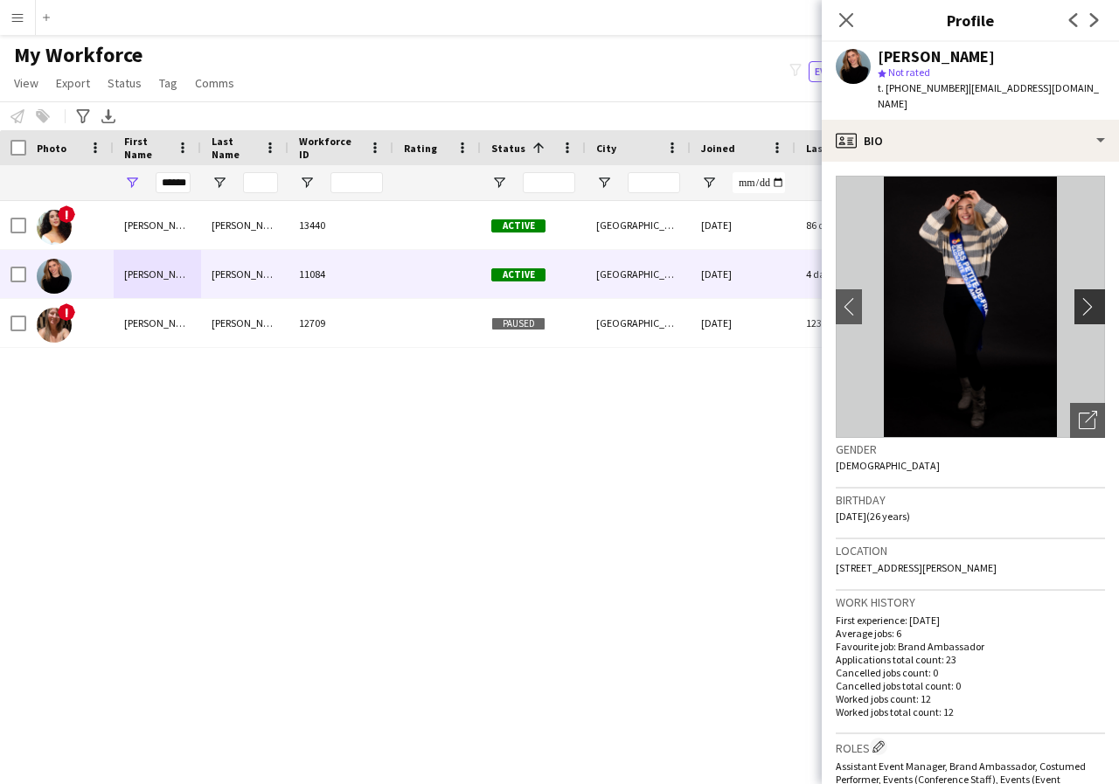
click at [1079, 297] on app-icon "chevron-right" at bounding box center [1092, 306] width 27 height 18
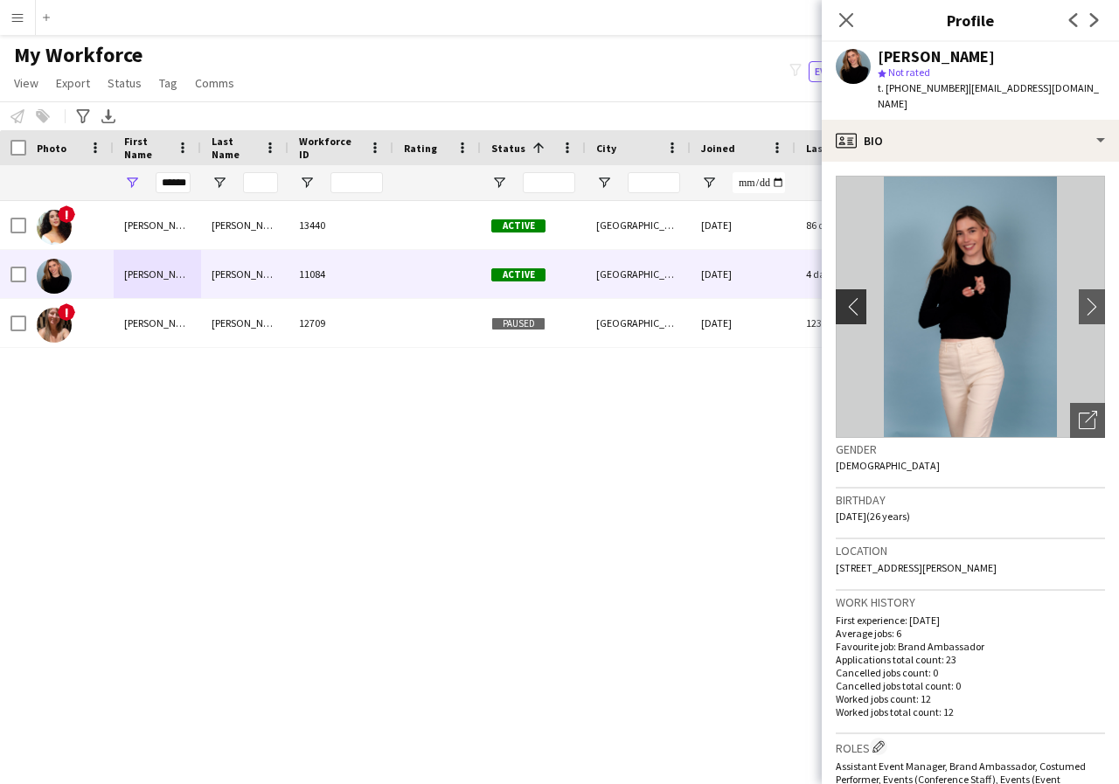
click at [855, 297] on app-icon "chevron-left" at bounding box center [849, 306] width 27 height 18
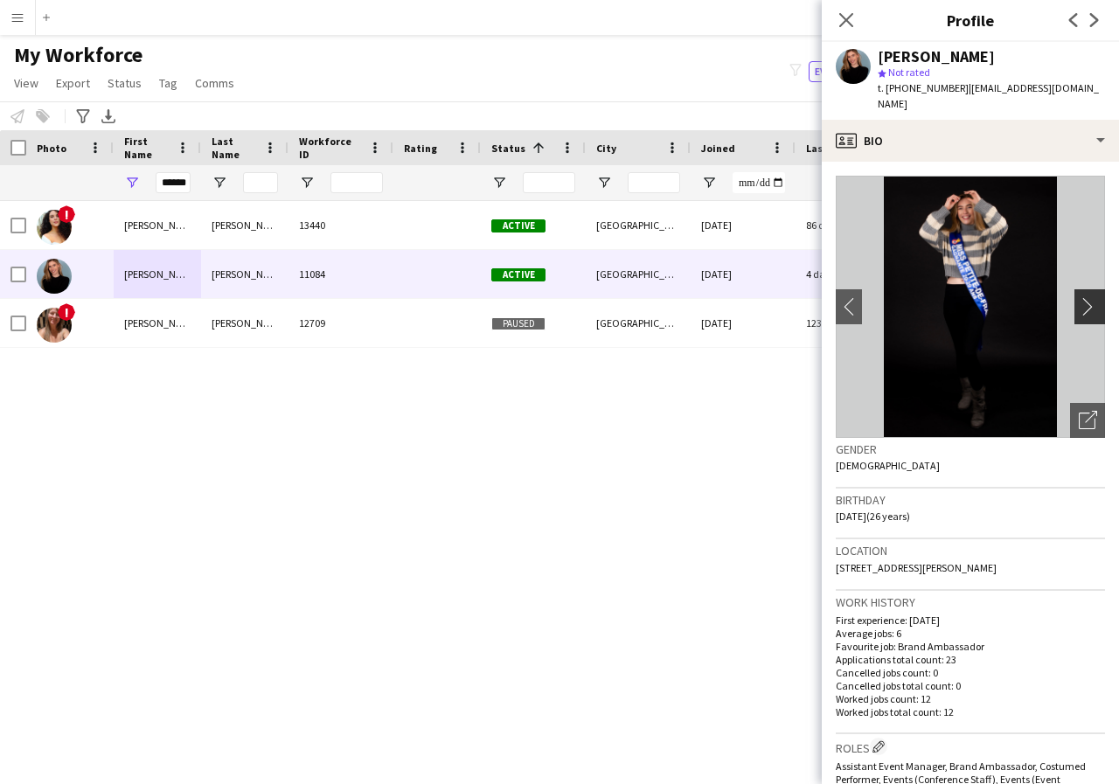
click at [1079, 297] on app-icon "chevron-right" at bounding box center [1092, 306] width 27 height 18
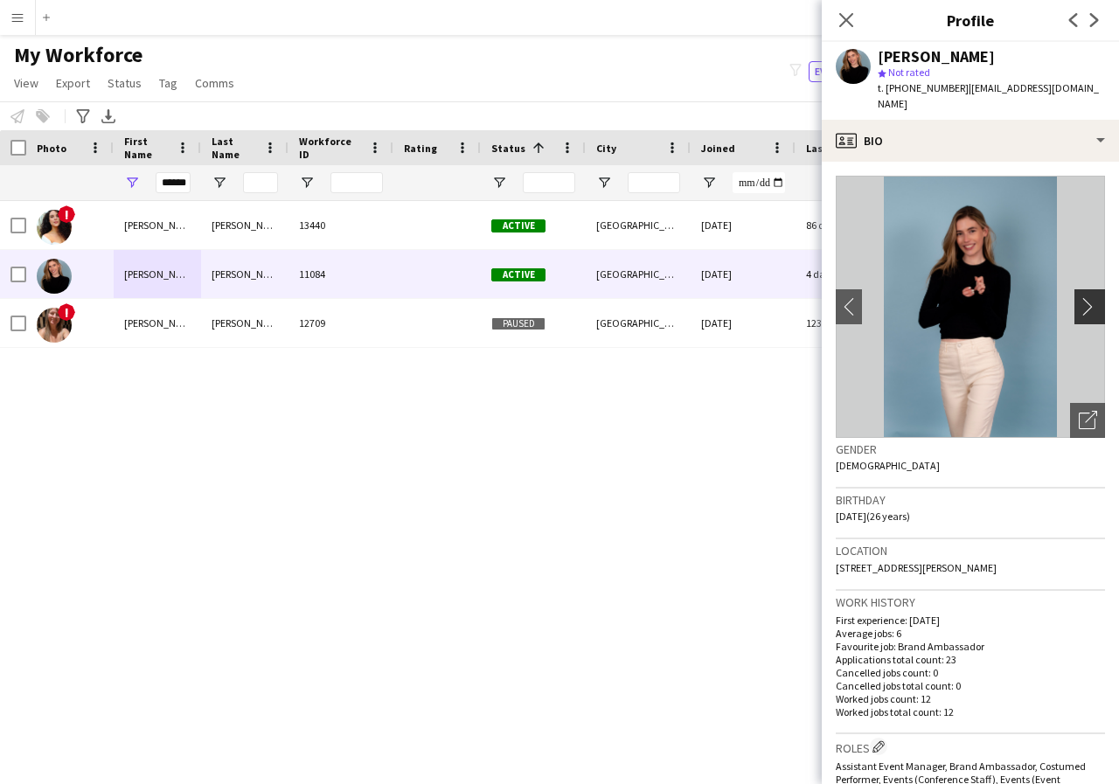
click at [1079, 297] on app-icon "chevron-right" at bounding box center [1092, 306] width 27 height 18
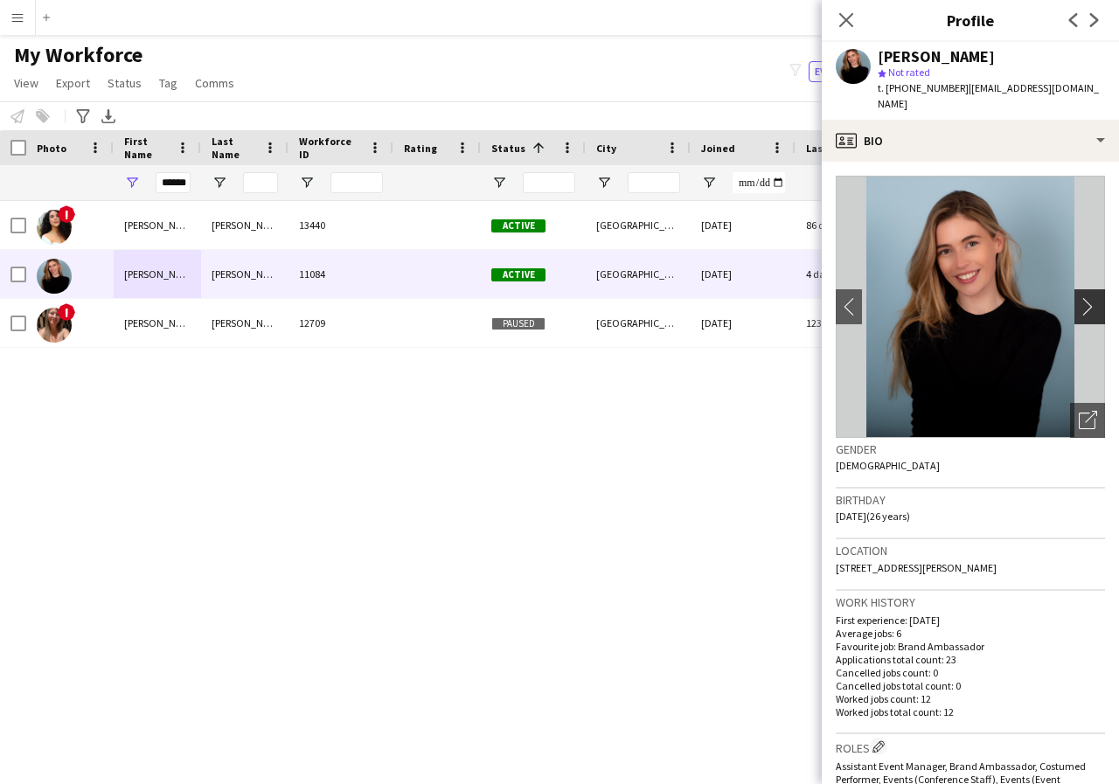
click at [1079, 297] on app-icon "chevron-right" at bounding box center [1092, 306] width 27 height 18
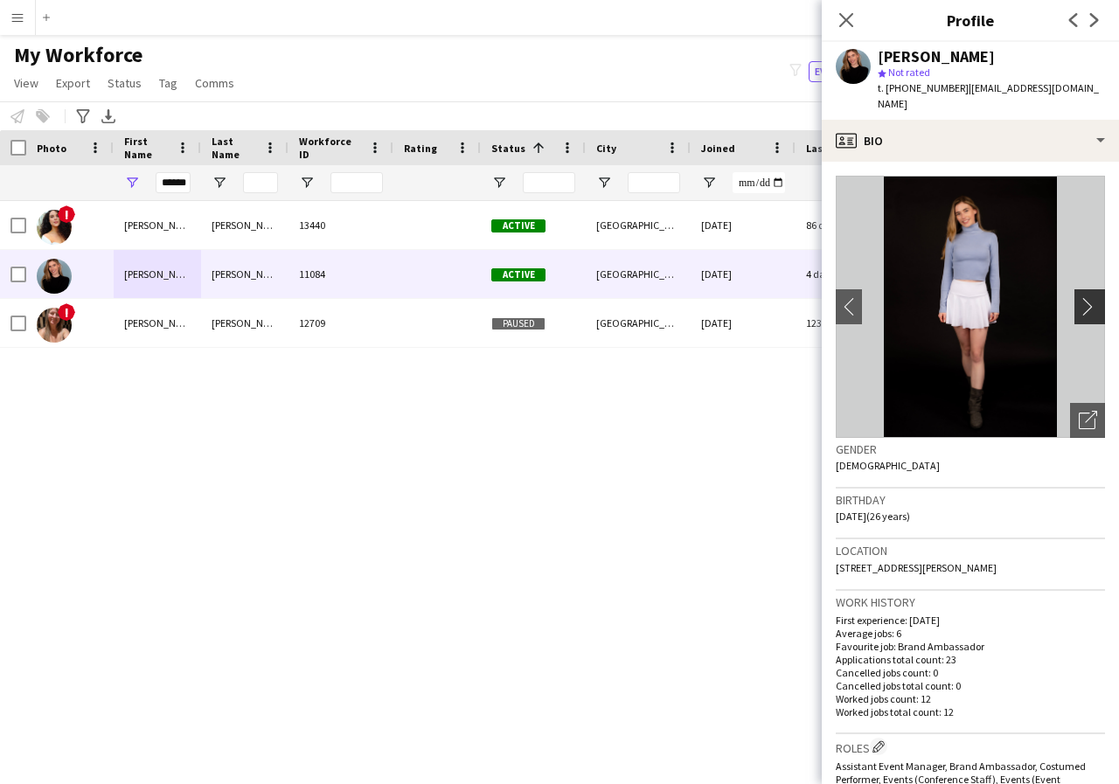
click at [1079, 297] on app-icon "chevron-right" at bounding box center [1092, 306] width 27 height 18
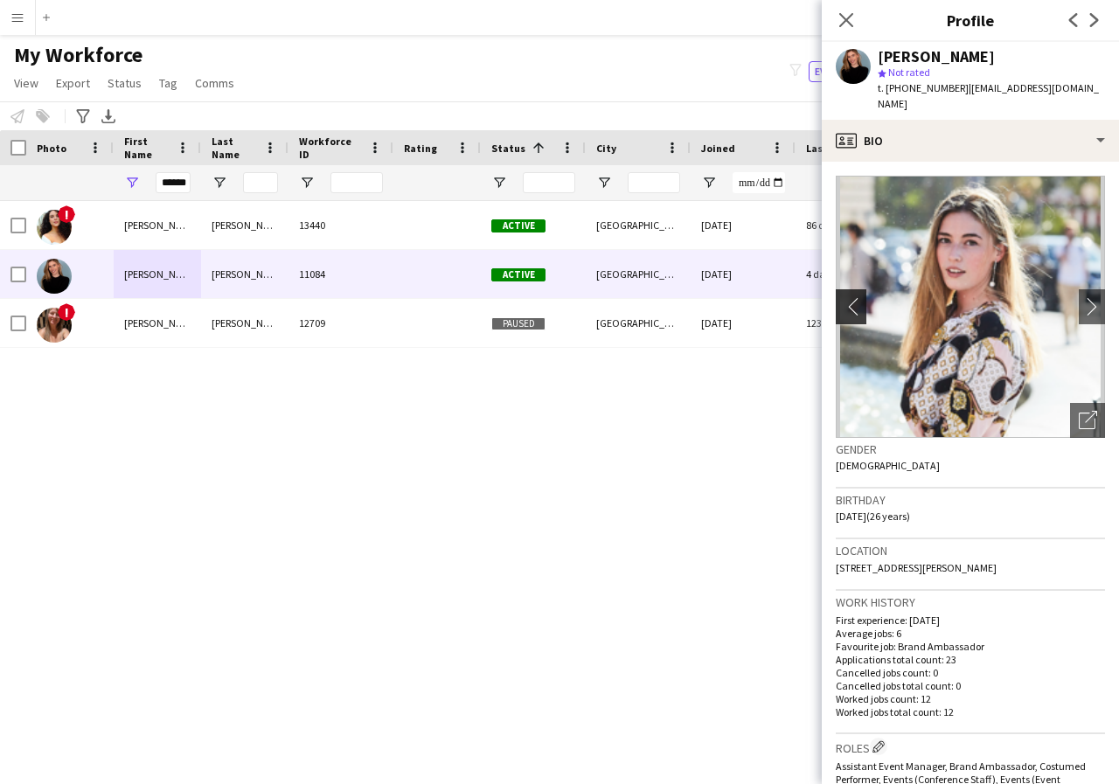
click at [849, 297] on app-icon "chevron-left" at bounding box center [849, 306] width 27 height 18
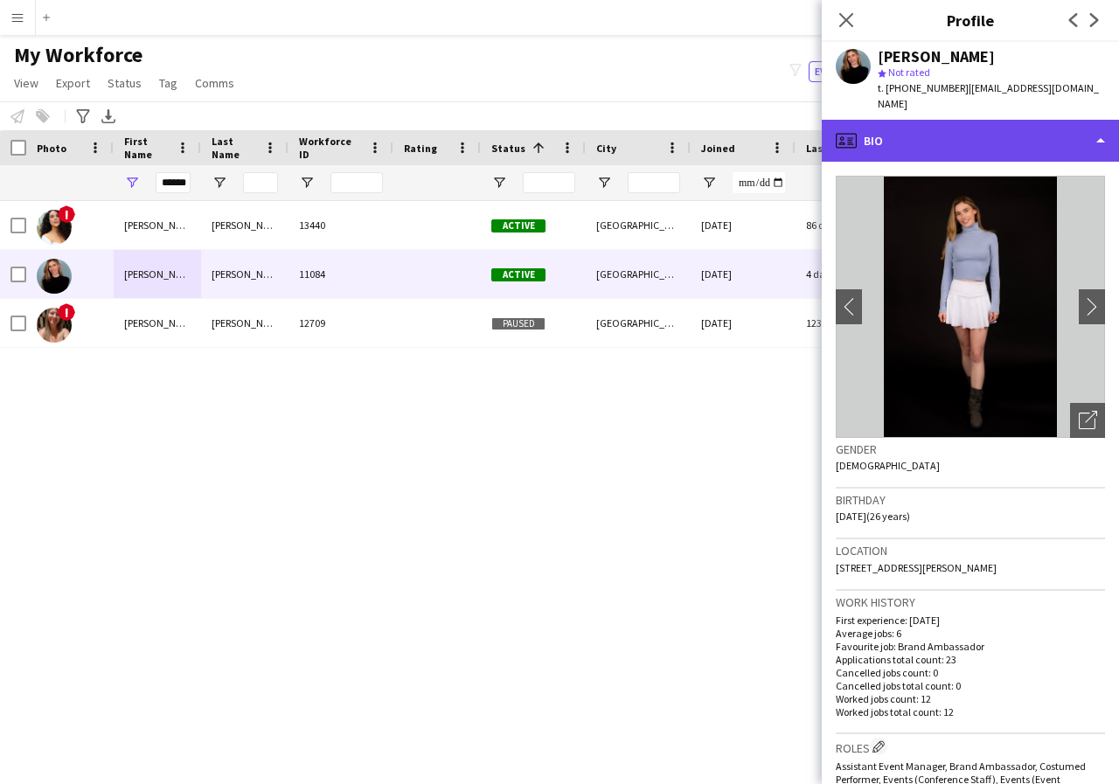
click at [1098, 122] on div "profile Bio" at bounding box center [970, 141] width 297 height 42
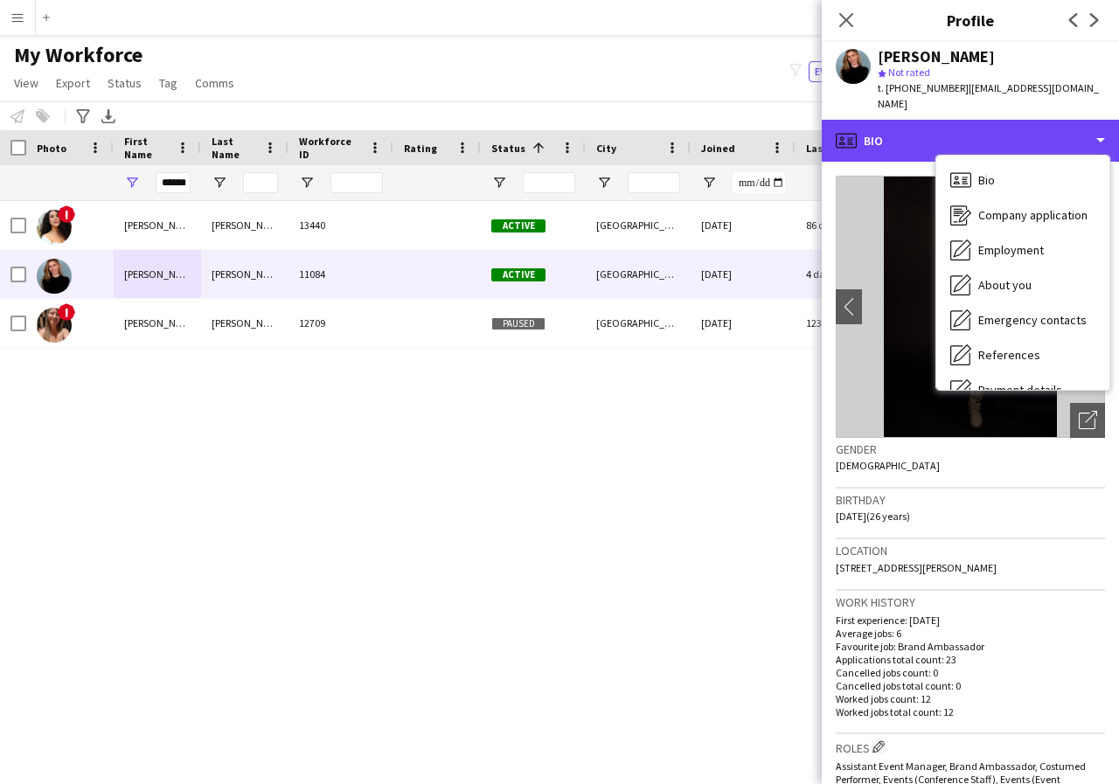
scroll to position [35, 0]
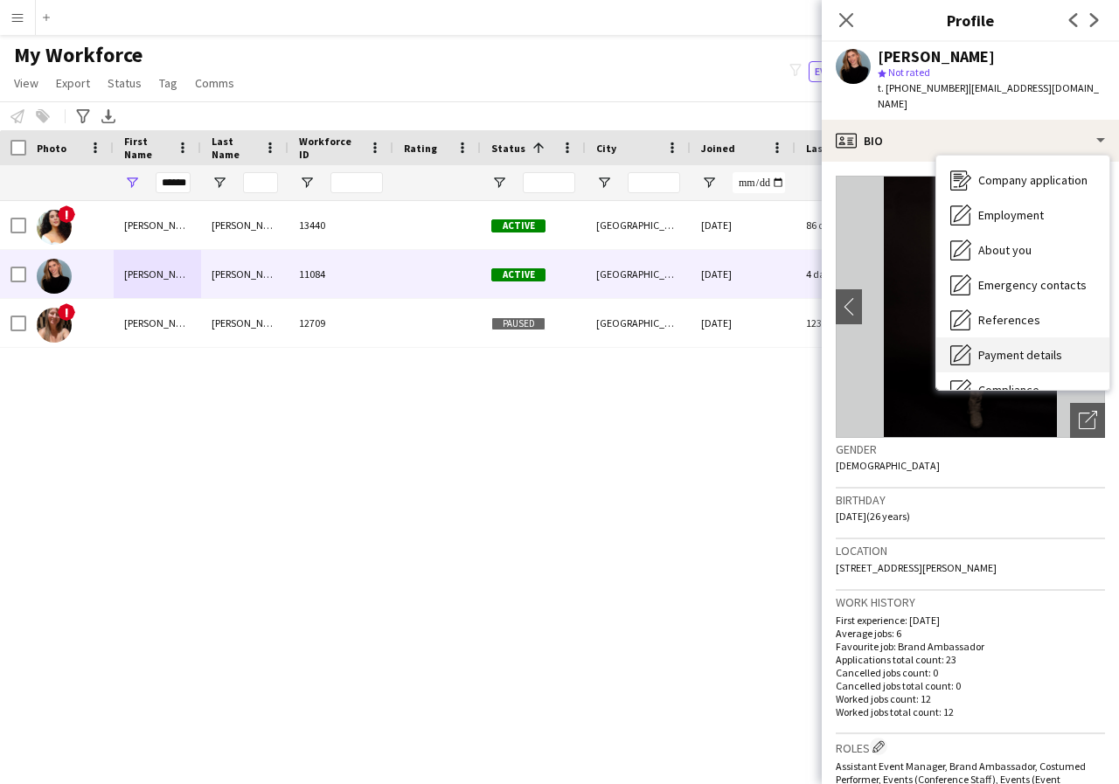
click at [1049, 347] on span "Payment details" at bounding box center [1020, 355] width 84 height 16
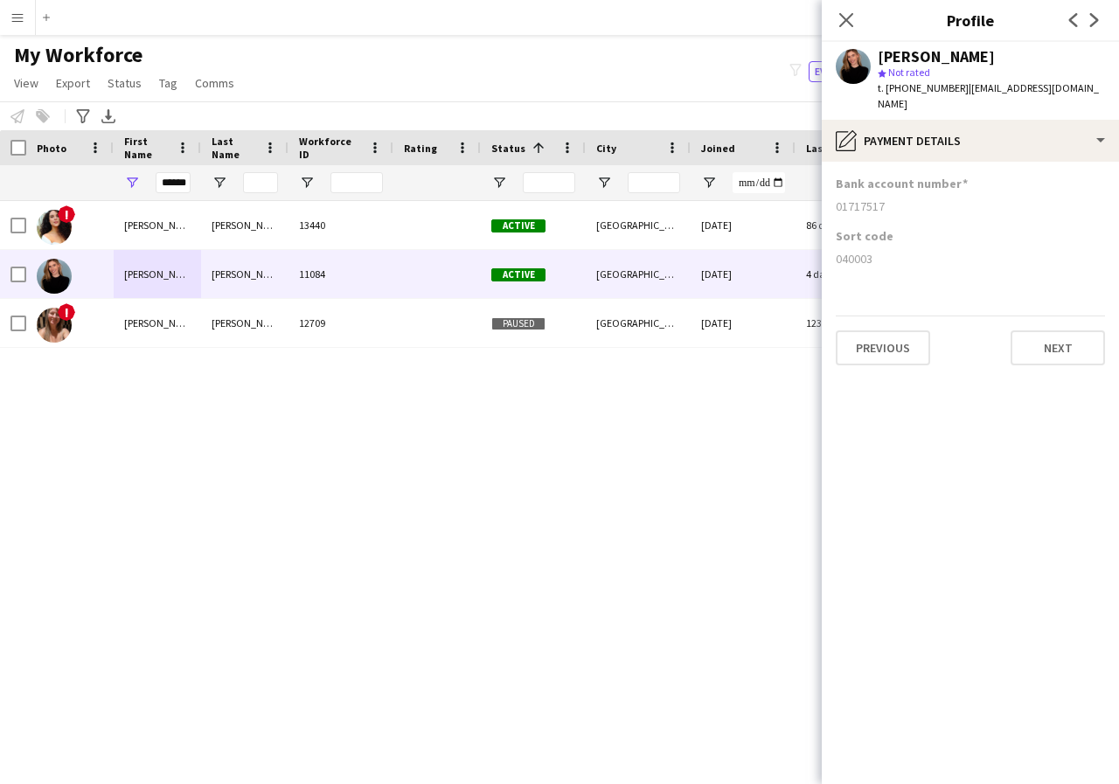
drag, startPoint x: 832, startPoint y: 191, endPoint x: 896, endPoint y: 194, distance: 63.9
click at [896, 194] on app-section-data-types "Bank account number 01717517 Sort code 040003 Previous Next" at bounding box center [970, 473] width 297 height 622
copy div "01717517"
drag, startPoint x: 830, startPoint y: 239, endPoint x: 893, endPoint y: 247, distance: 63.4
click at [893, 247] on app-section-data-types "Bank account number 01717517 Sort code 040003 Previous Next" at bounding box center [970, 473] width 297 height 622
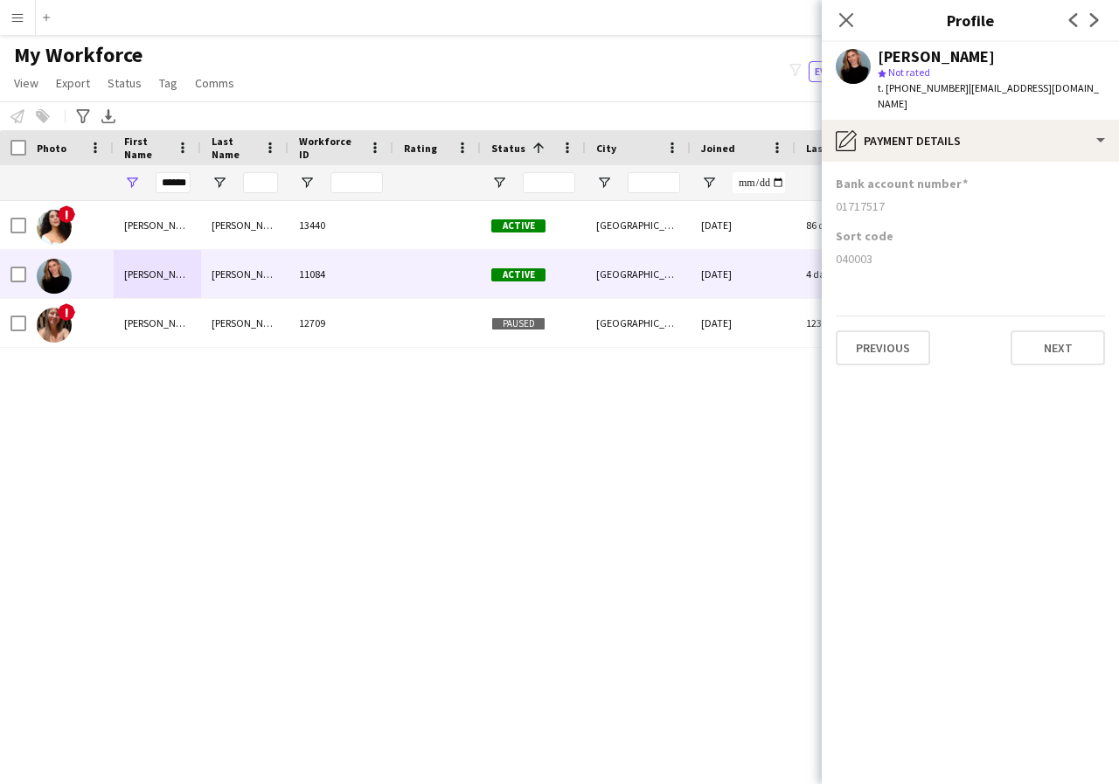
copy div "040003"
click at [838, 22] on icon "Close pop-in" at bounding box center [845, 19] width 17 height 17
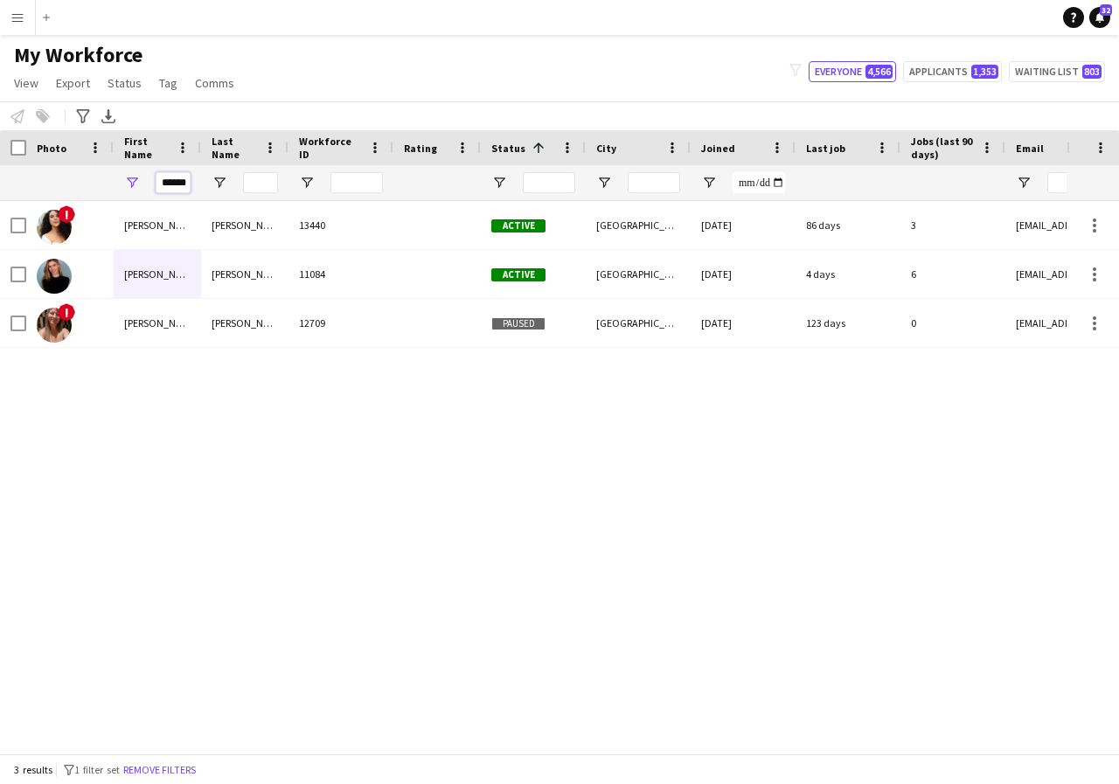
click at [185, 181] on input "******" at bounding box center [173, 182] width 35 height 21
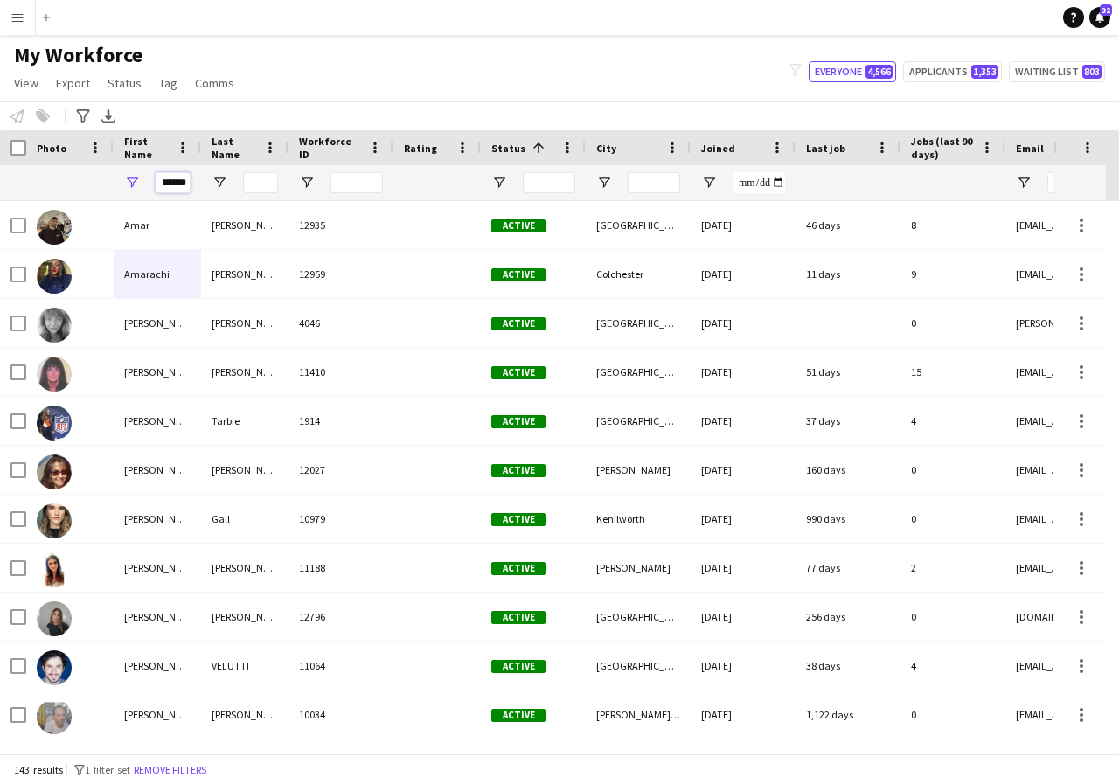
scroll to position [0, 3]
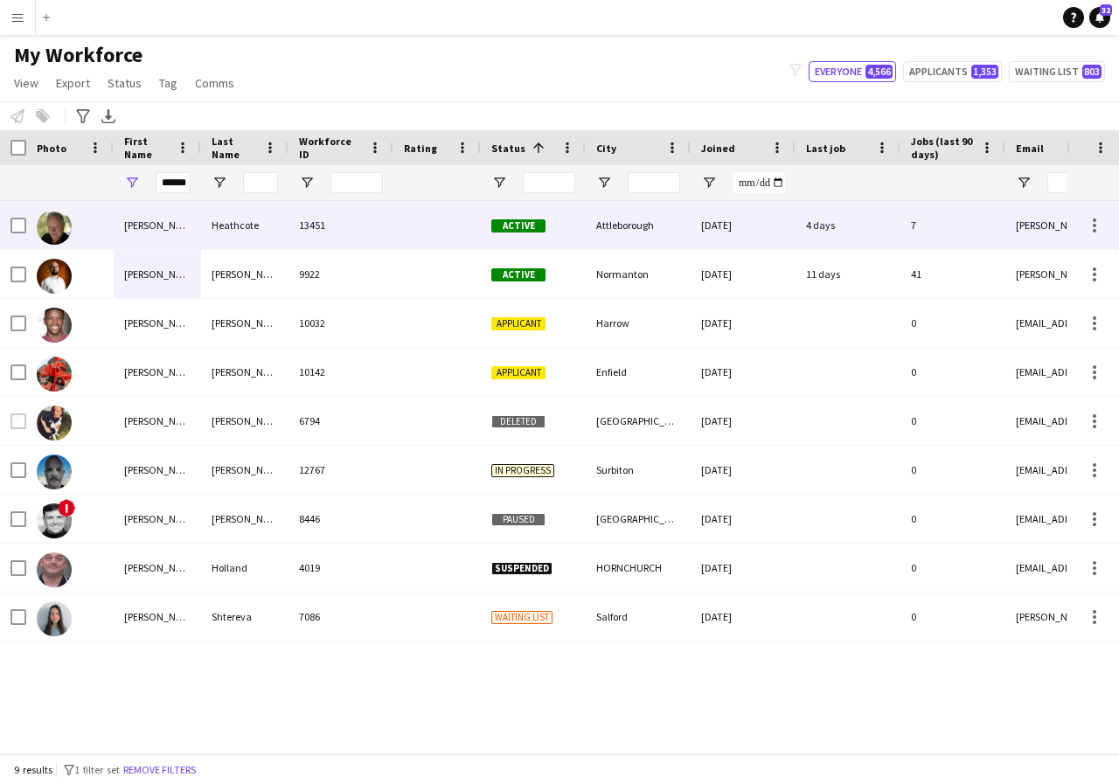
click at [177, 228] on div "Martin" at bounding box center [157, 225] width 87 height 48
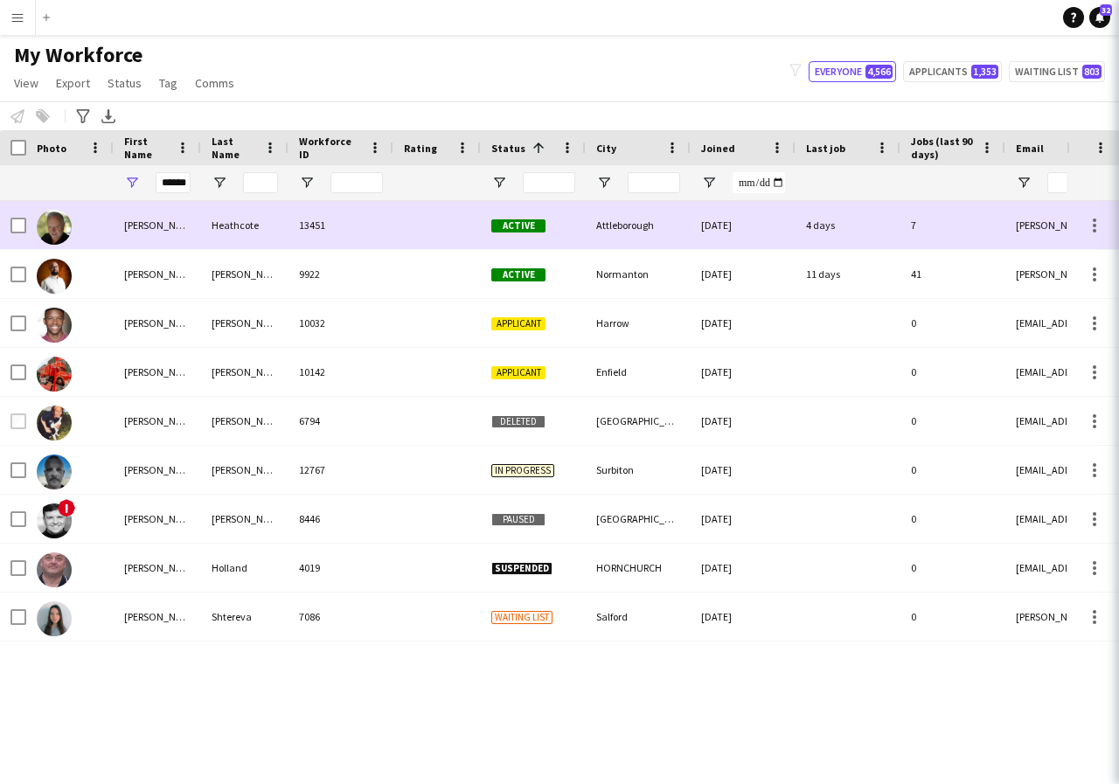
scroll to position [0, 0]
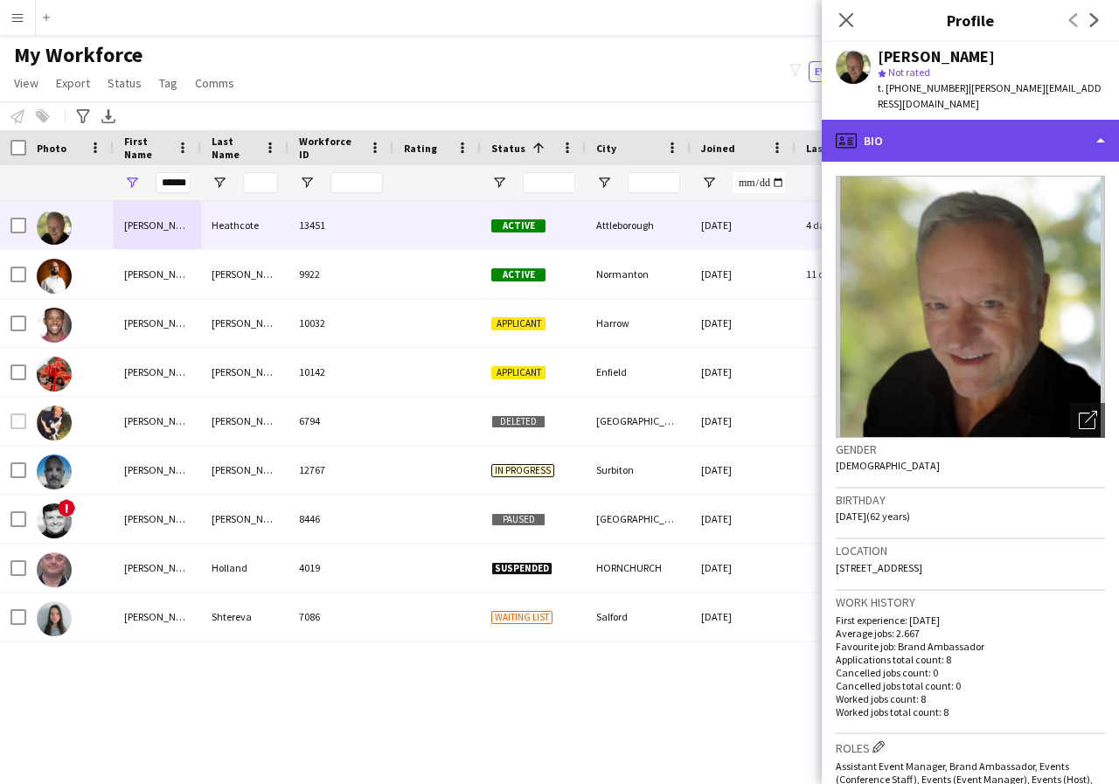
click at [1100, 129] on div "profile Bio" at bounding box center [970, 141] width 297 height 42
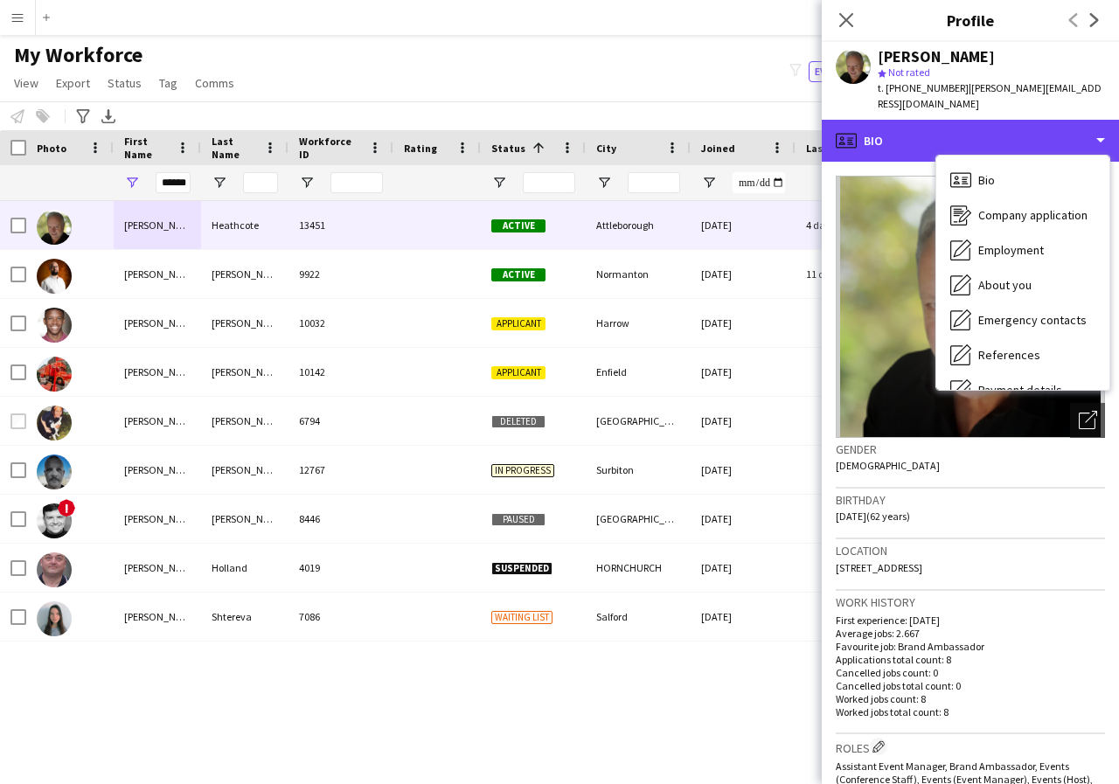
scroll to position [35, 0]
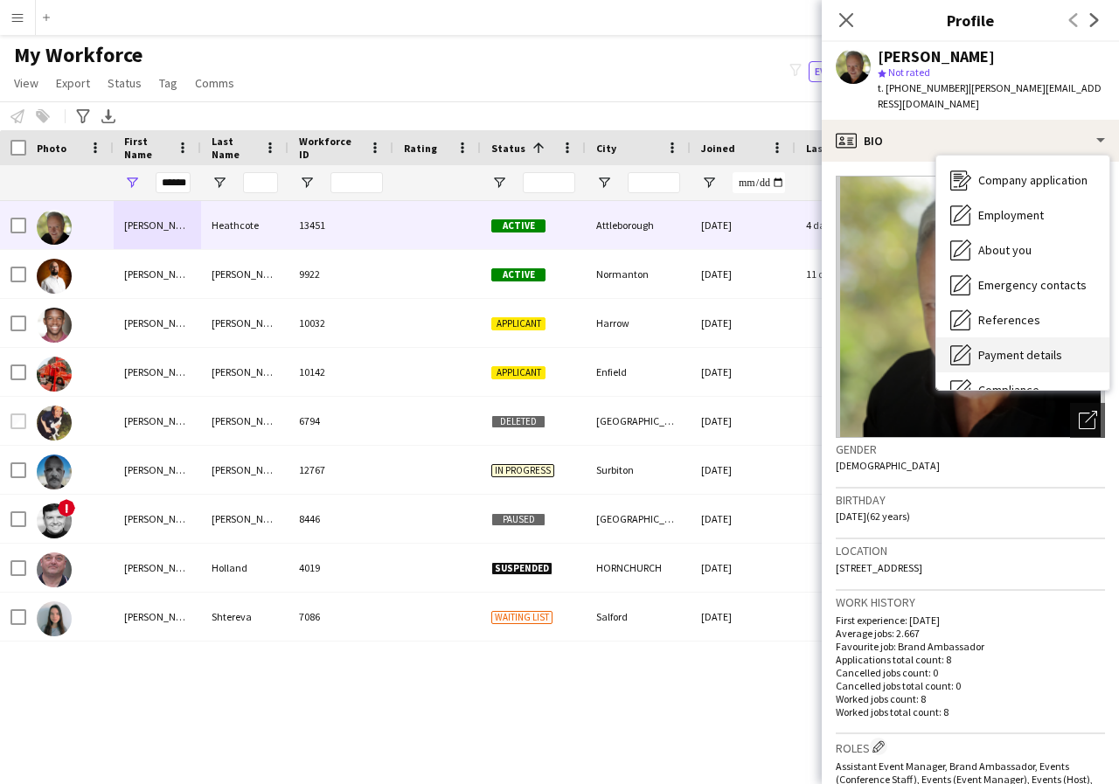
click at [1030, 347] on span "Payment details" at bounding box center [1020, 355] width 84 height 16
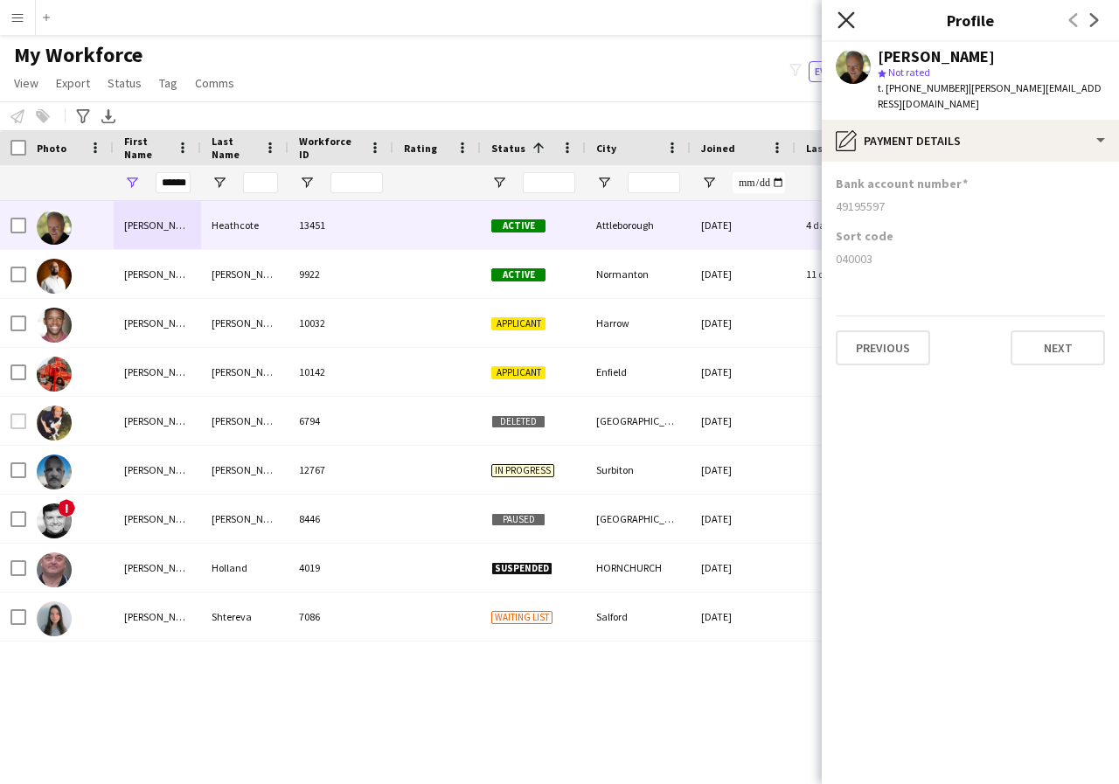
click at [841, 25] on icon at bounding box center [845, 19] width 17 height 17
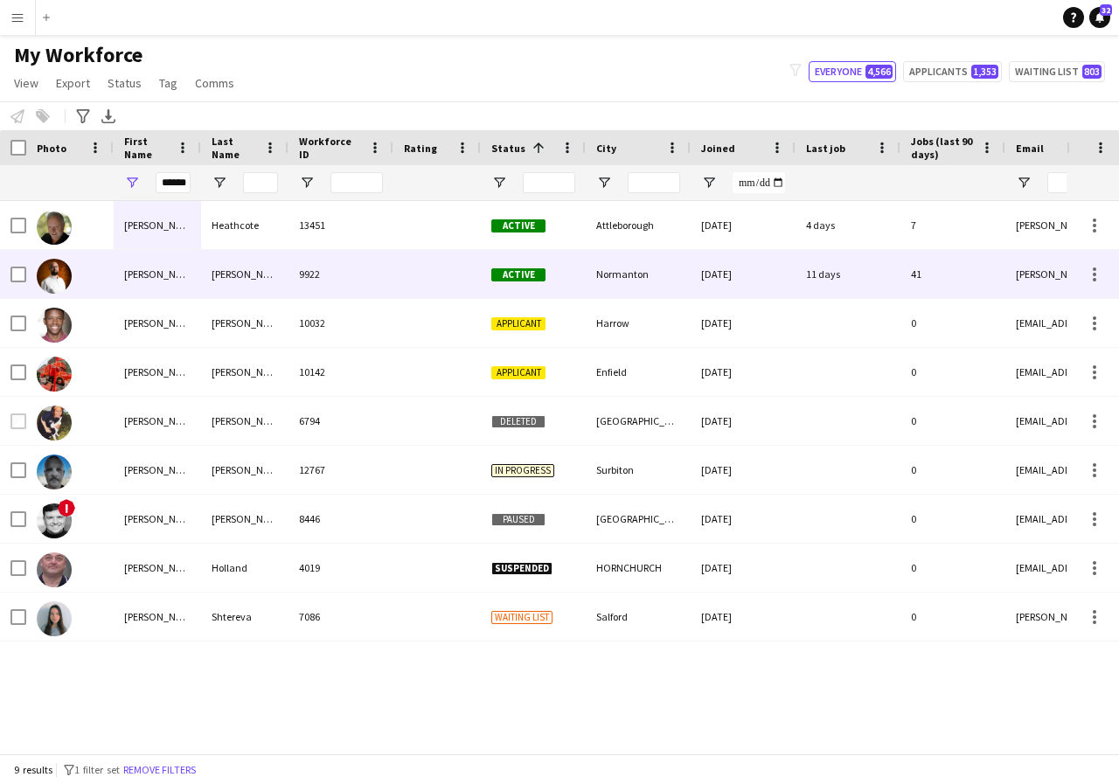
click at [184, 272] on div "Martin" at bounding box center [157, 274] width 87 height 48
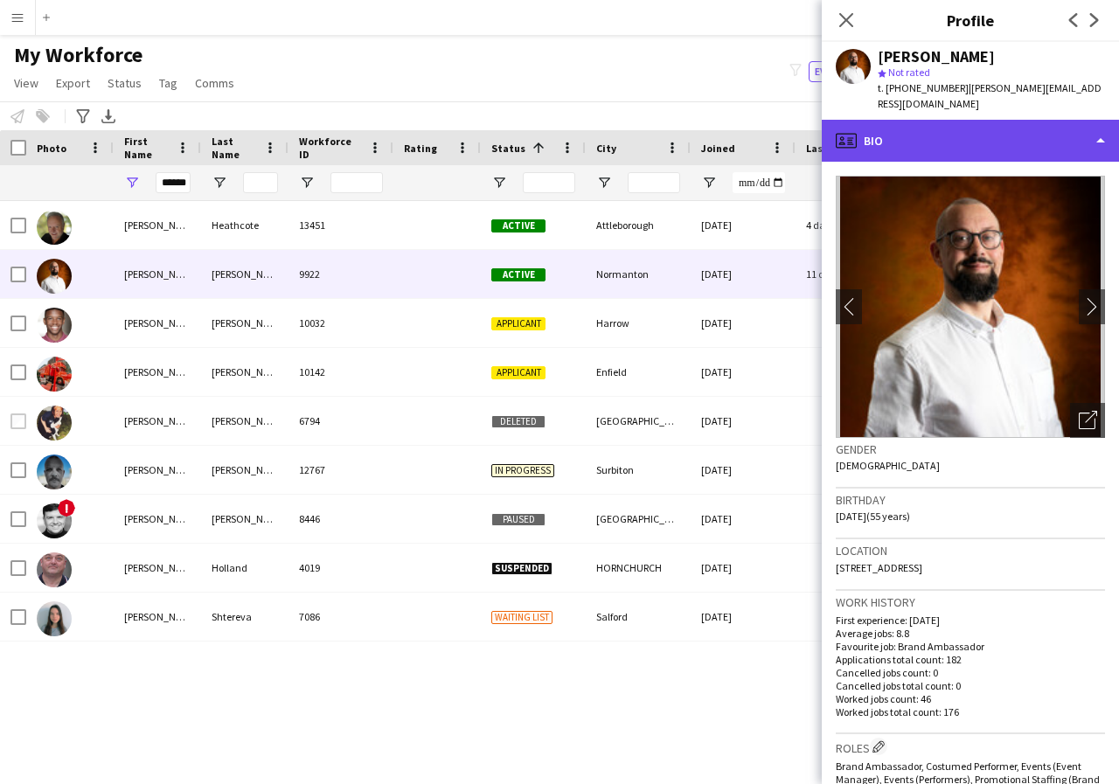
click at [1098, 128] on div "profile Bio" at bounding box center [970, 141] width 297 height 42
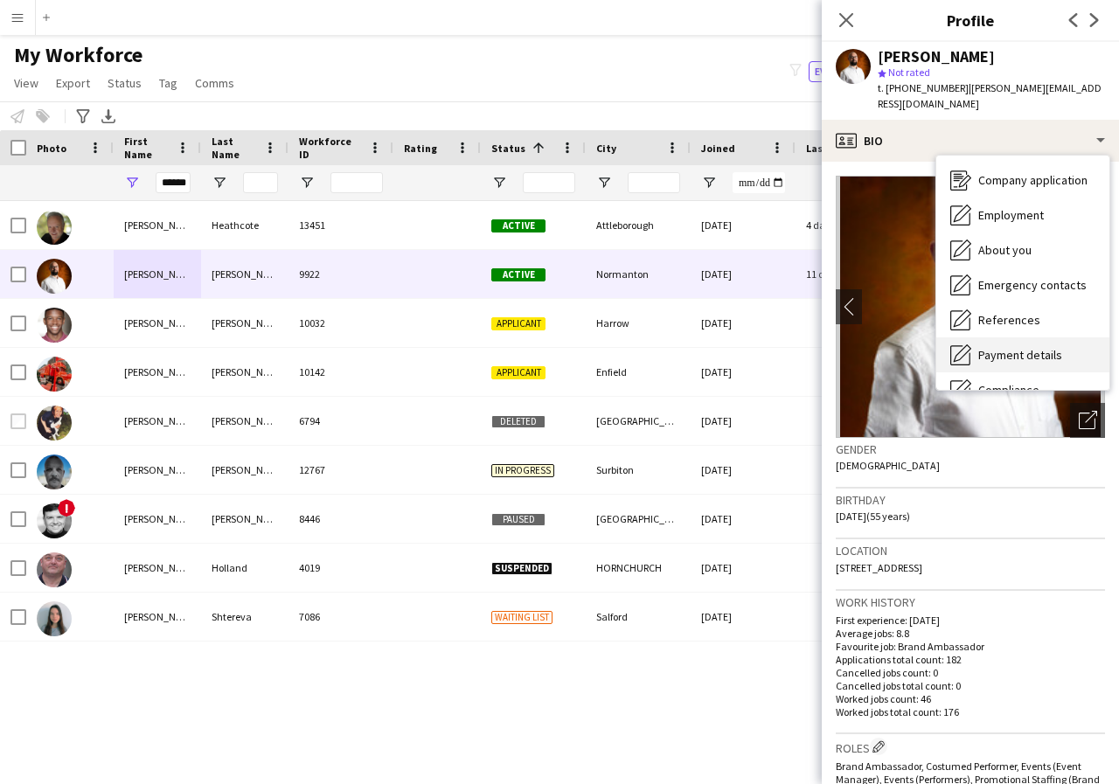
click at [1052, 347] on span "Payment details" at bounding box center [1020, 355] width 84 height 16
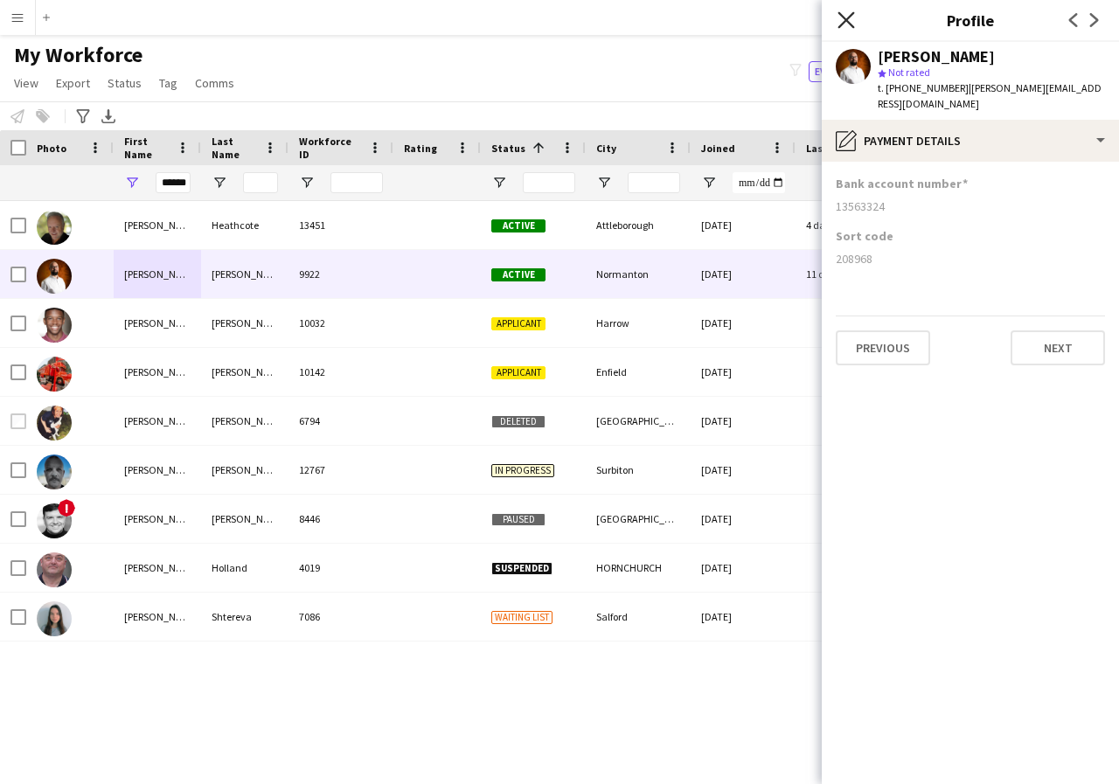
click at [842, 19] on icon "Close pop-in" at bounding box center [845, 19] width 17 height 17
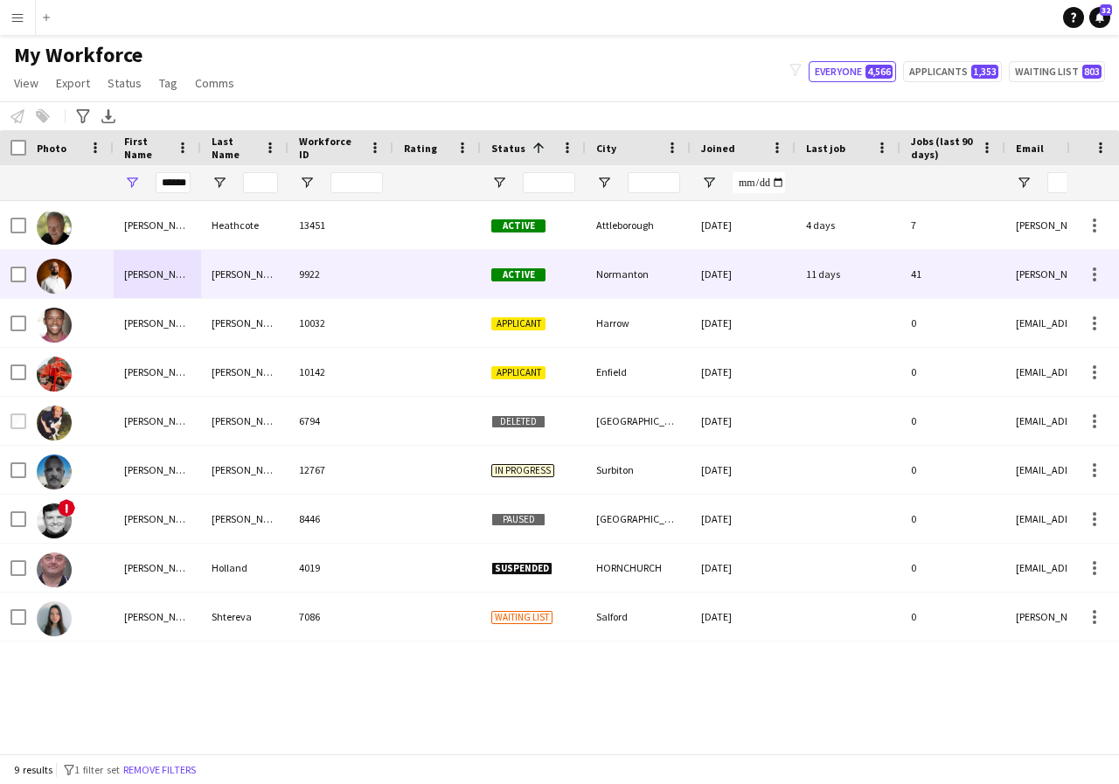
click at [368, 287] on div "9922" at bounding box center [340, 274] width 105 height 48
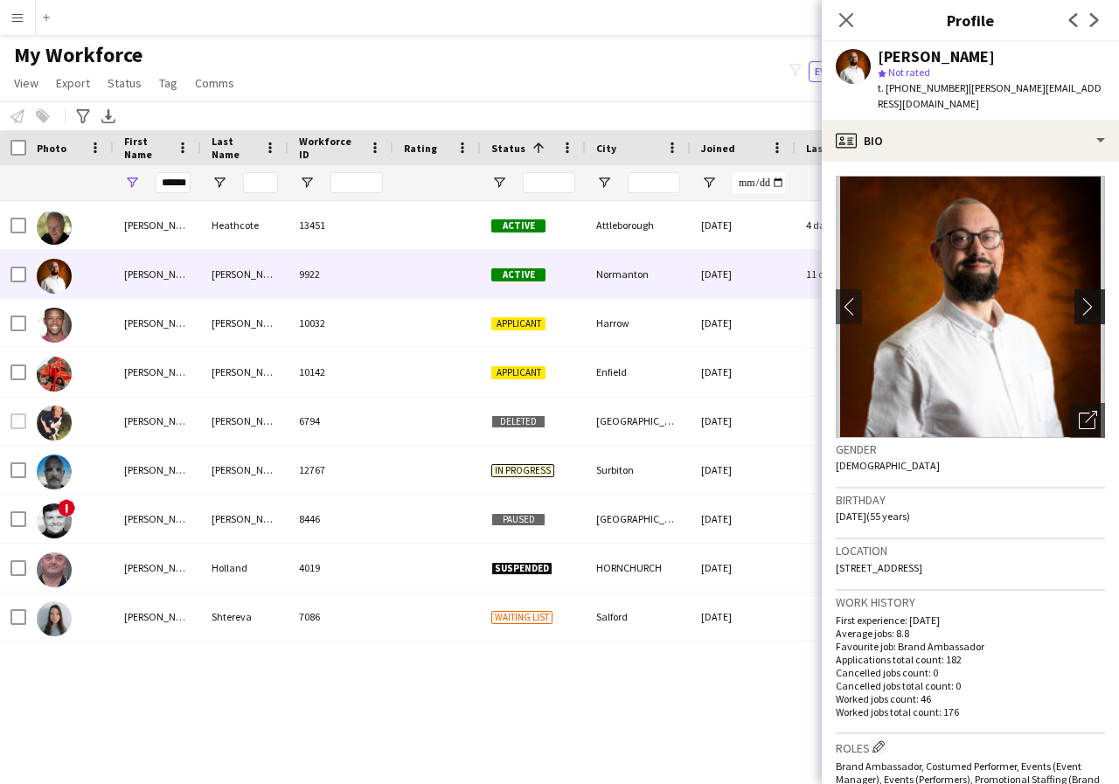
click at [1079, 297] on app-icon "chevron-right" at bounding box center [1092, 306] width 27 height 18
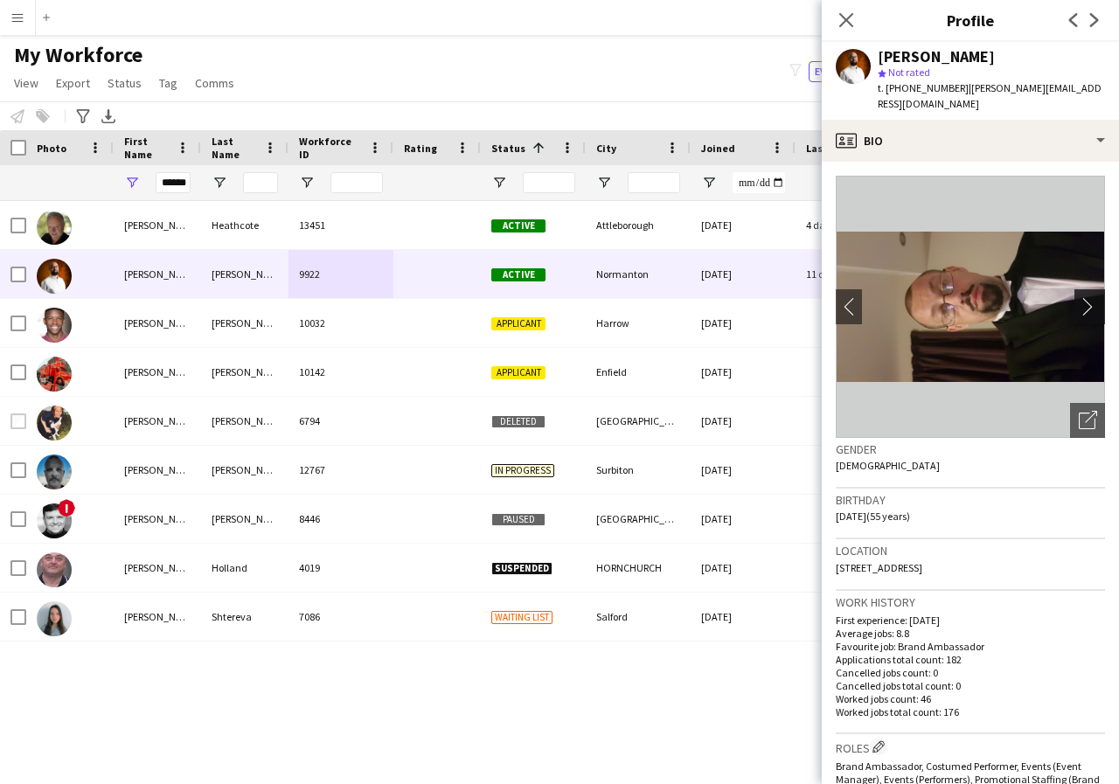
click at [1079, 297] on app-icon "chevron-right" at bounding box center [1092, 306] width 27 height 18
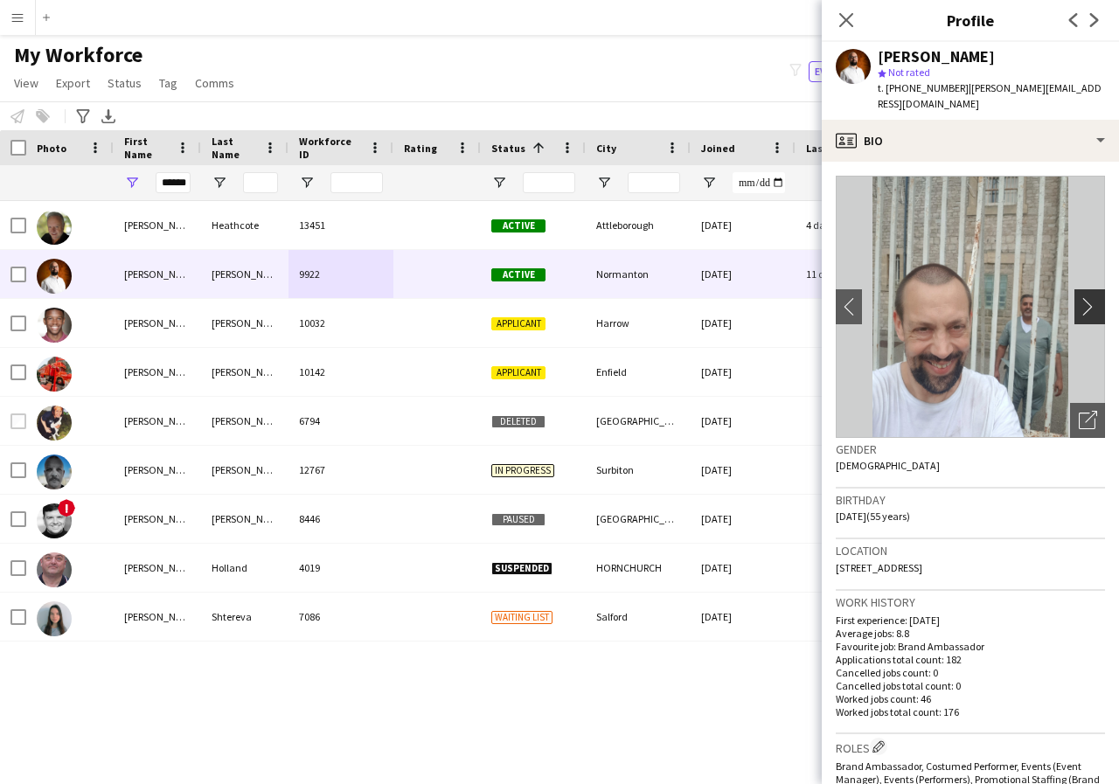
click at [1079, 297] on app-icon "chevron-right" at bounding box center [1092, 306] width 27 height 18
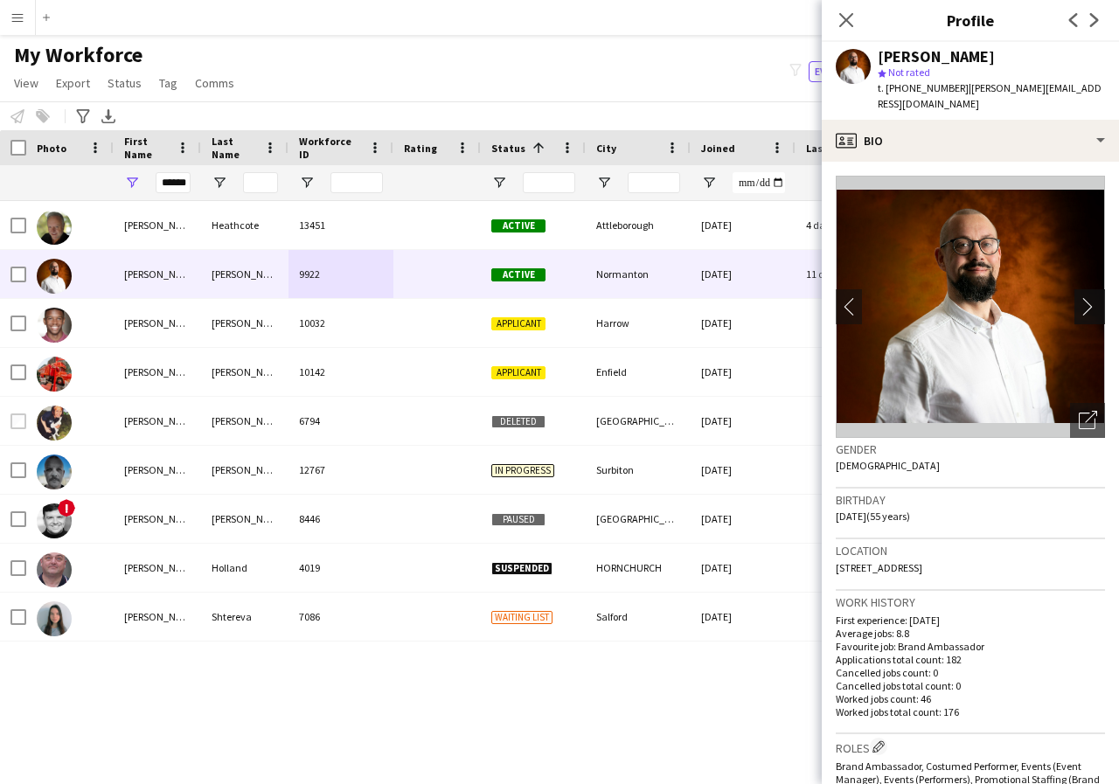
click at [1079, 297] on app-icon "chevron-right" at bounding box center [1092, 306] width 27 height 18
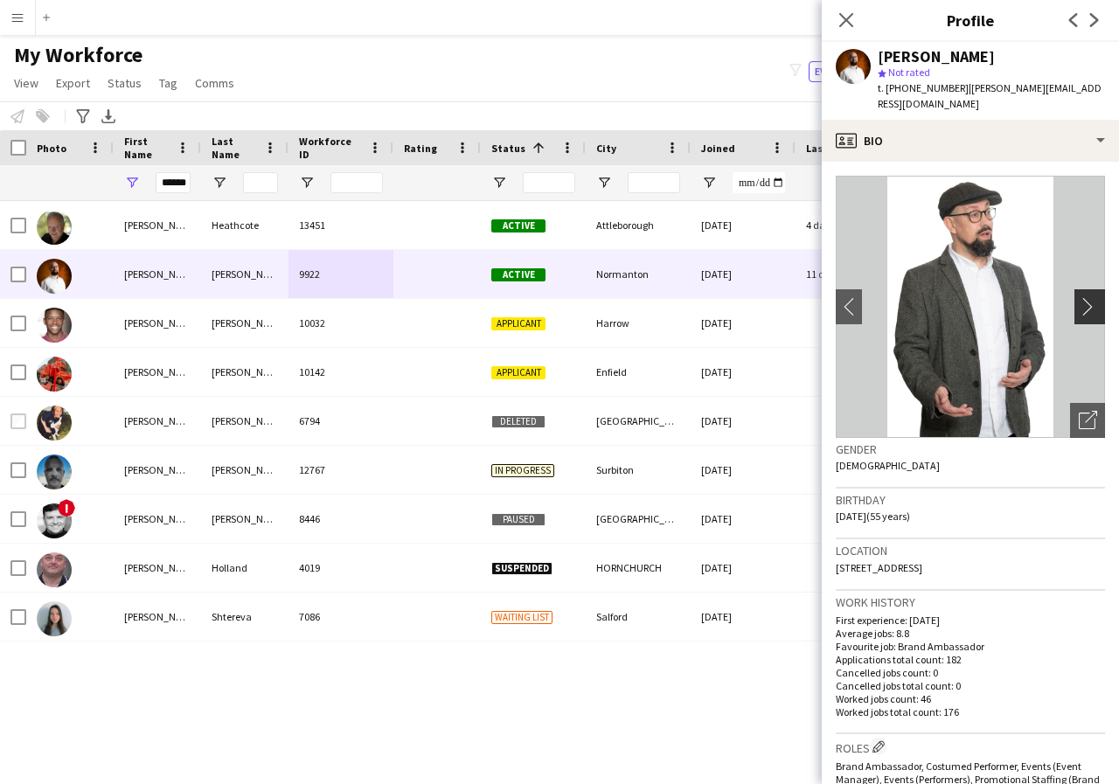
click at [1079, 297] on app-icon "chevron-right" at bounding box center [1092, 306] width 27 height 18
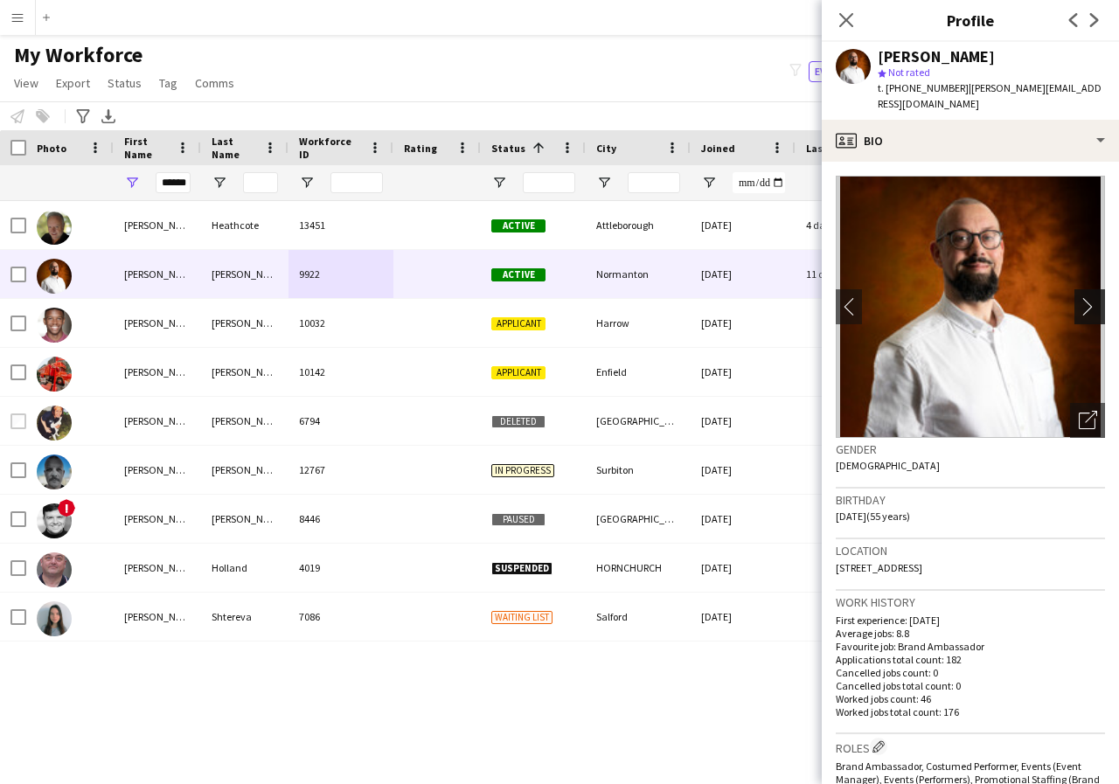
click at [1079, 297] on app-icon "chevron-right" at bounding box center [1092, 306] width 27 height 18
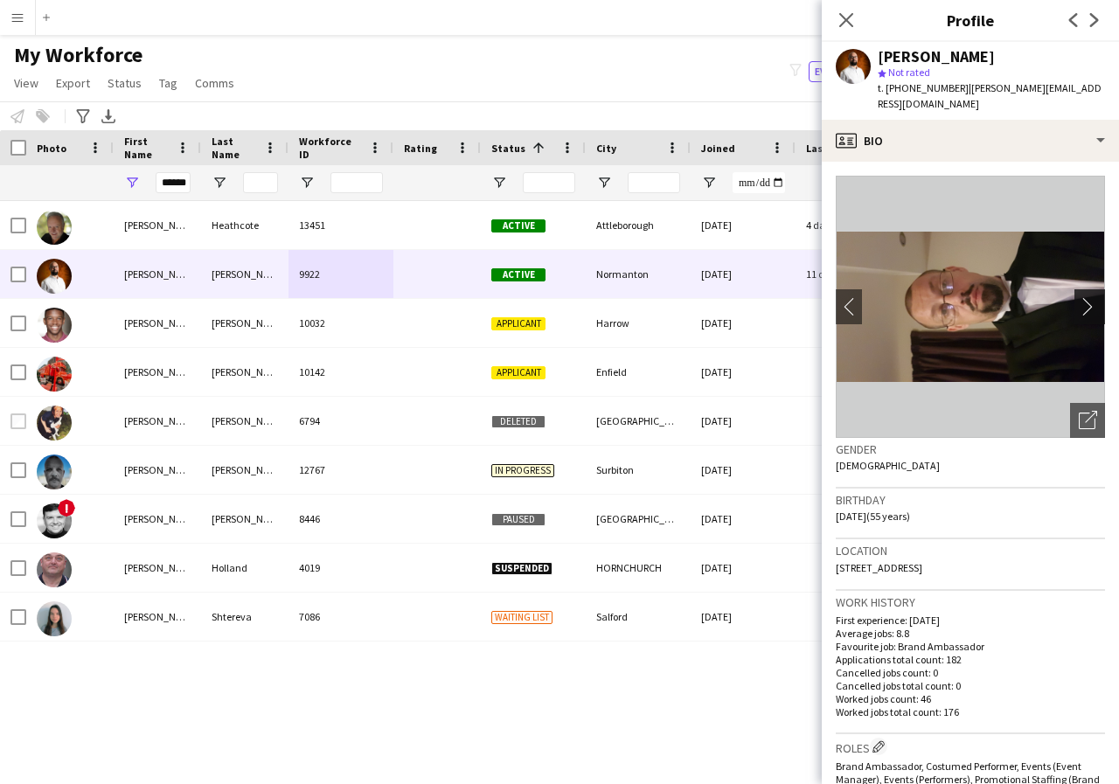
click at [1079, 297] on app-icon "chevron-right" at bounding box center [1092, 306] width 27 height 18
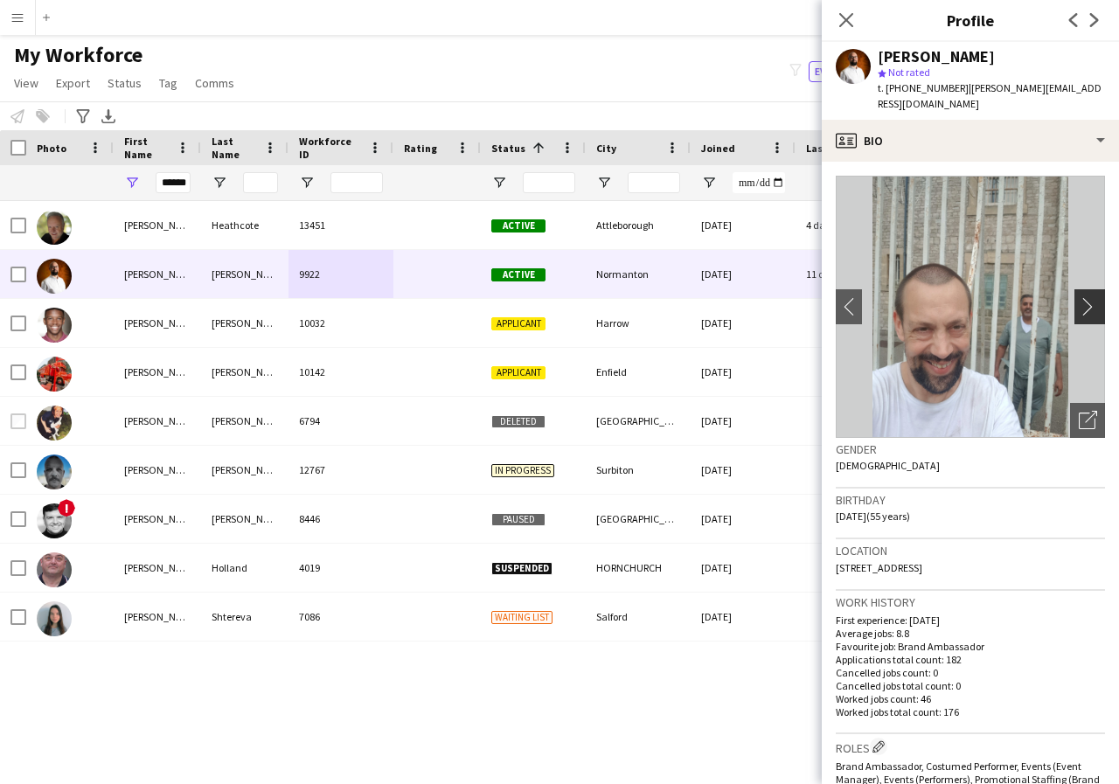
click at [1079, 297] on app-icon "chevron-right" at bounding box center [1092, 306] width 27 height 18
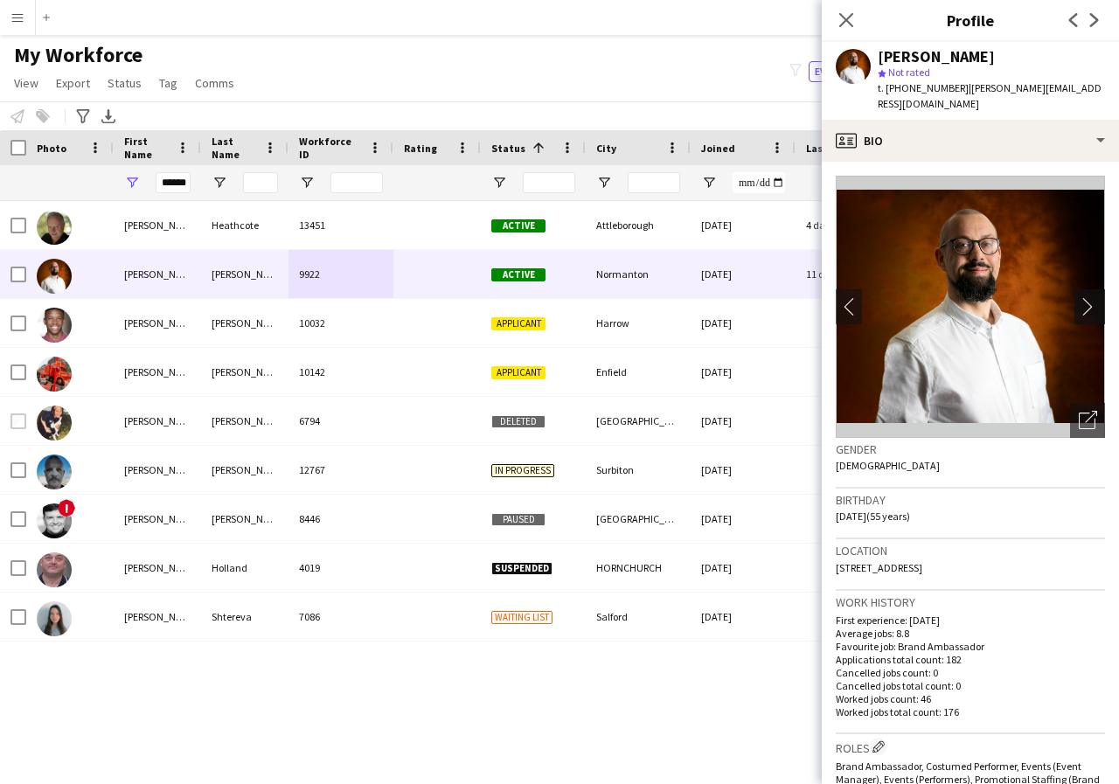
click at [1079, 297] on app-icon "chevron-right" at bounding box center [1092, 306] width 27 height 18
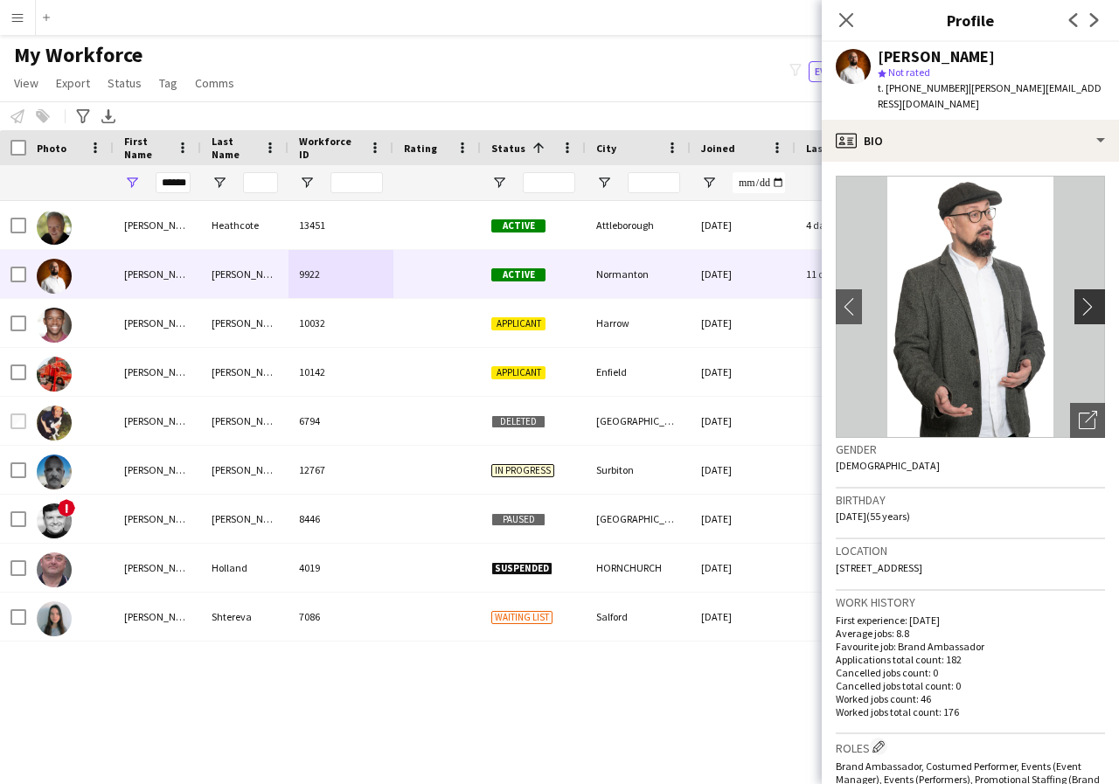
click at [1079, 297] on app-icon "chevron-right" at bounding box center [1092, 306] width 27 height 18
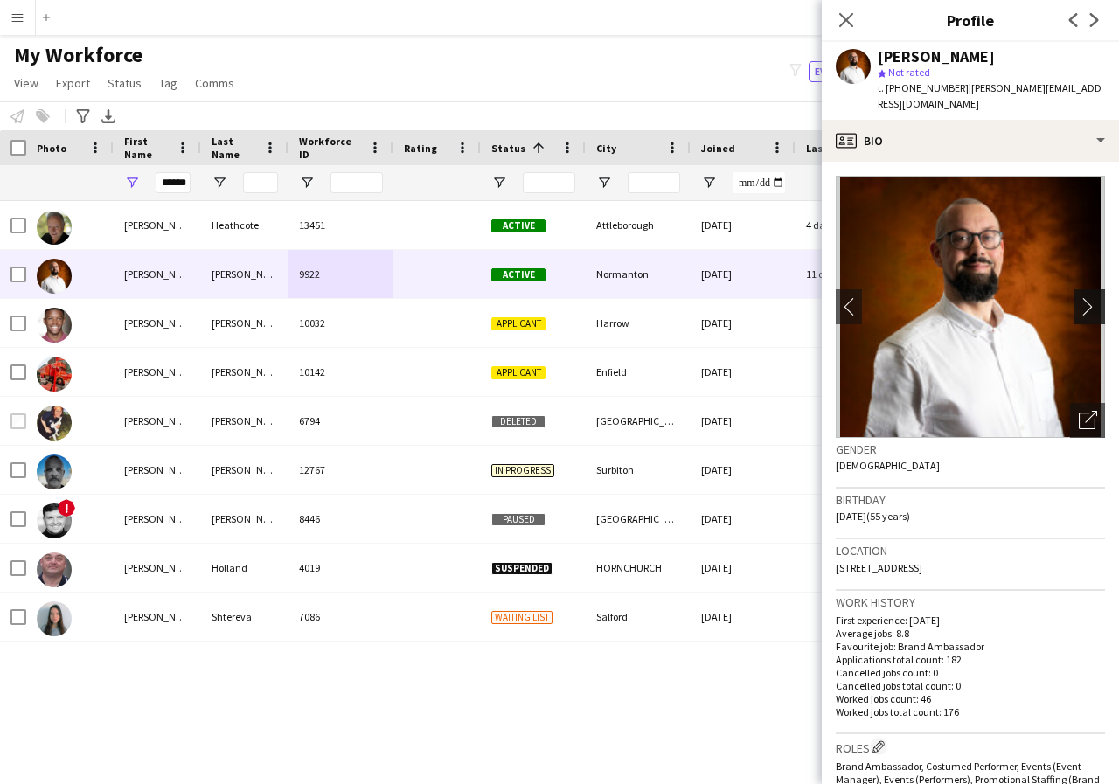
click at [1079, 297] on app-icon "chevron-right" at bounding box center [1092, 306] width 27 height 18
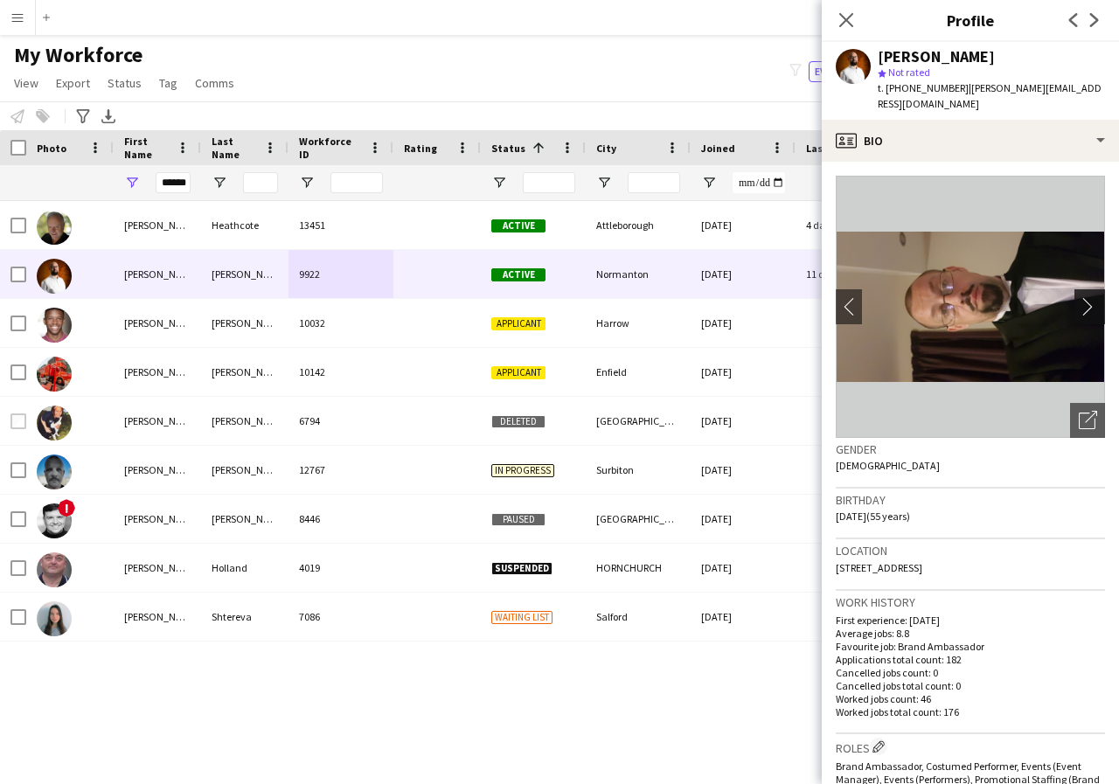
click at [1079, 297] on app-icon "chevron-right" at bounding box center [1092, 306] width 27 height 18
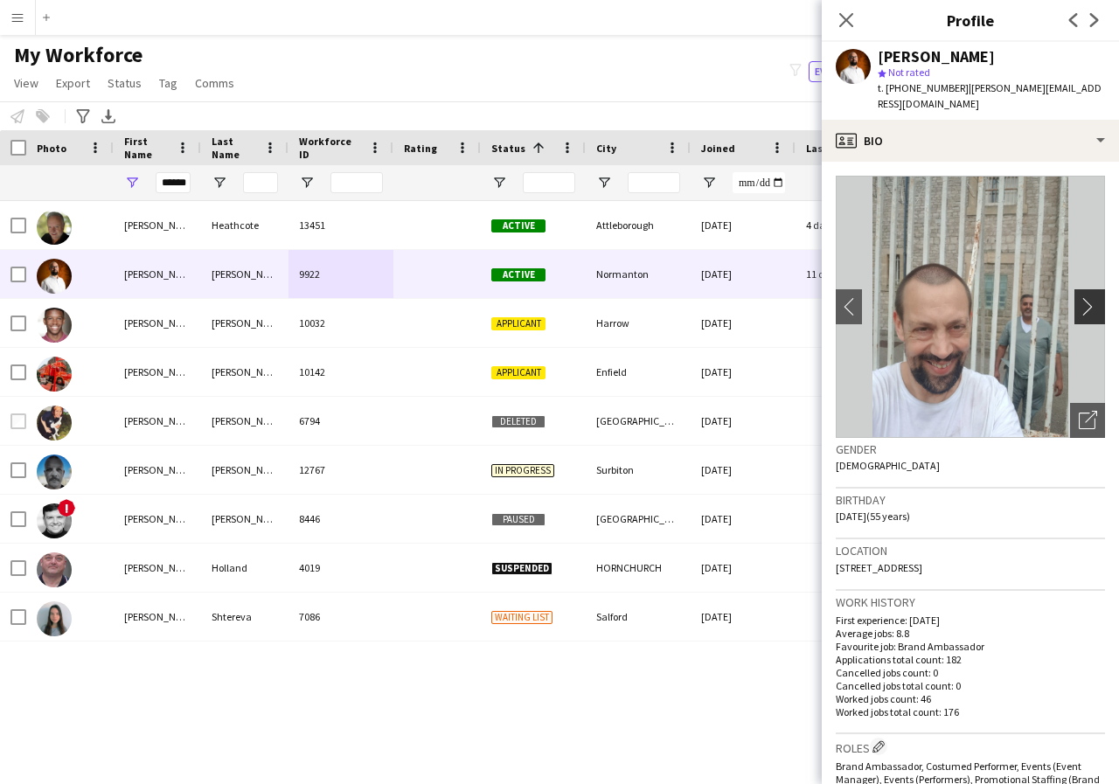
click at [1079, 297] on app-icon "chevron-right" at bounding box center [1092, 306] width 27 height 18
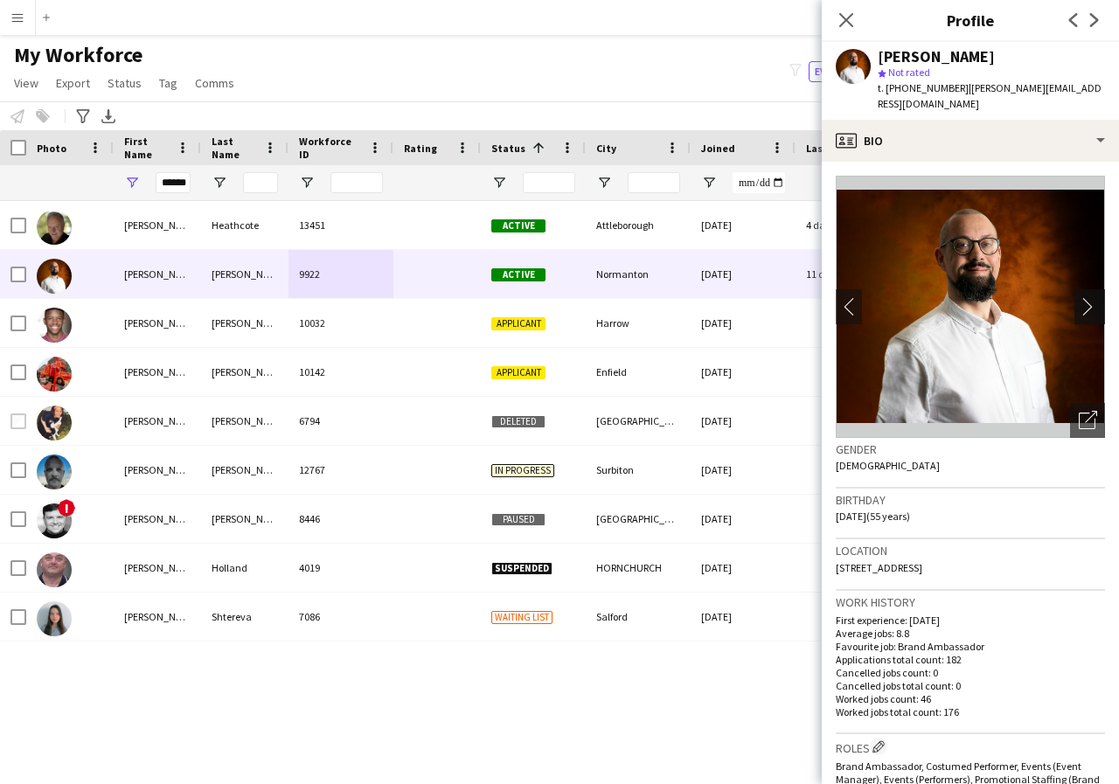
click at [1079, 297] on app-icon "chevron-right" at bounding box center [1092, 306] width 27 height 18
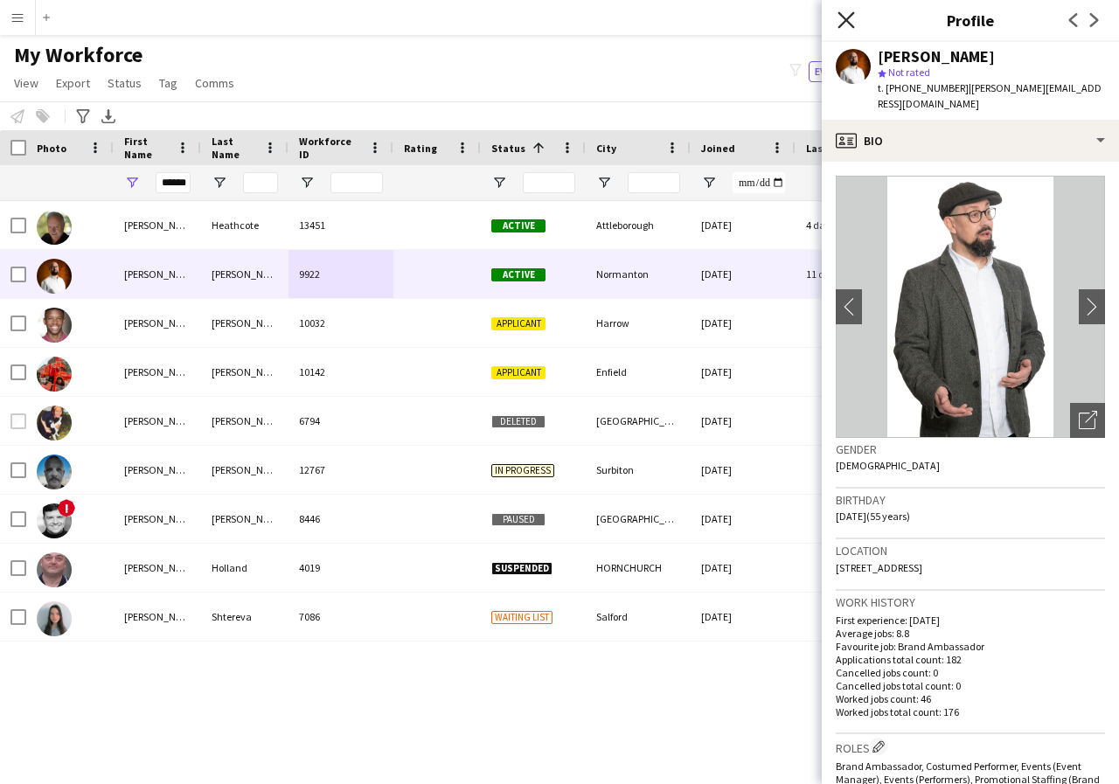
click at [848, 18] on icon at bounding box center [845, 19] width 17 height 17
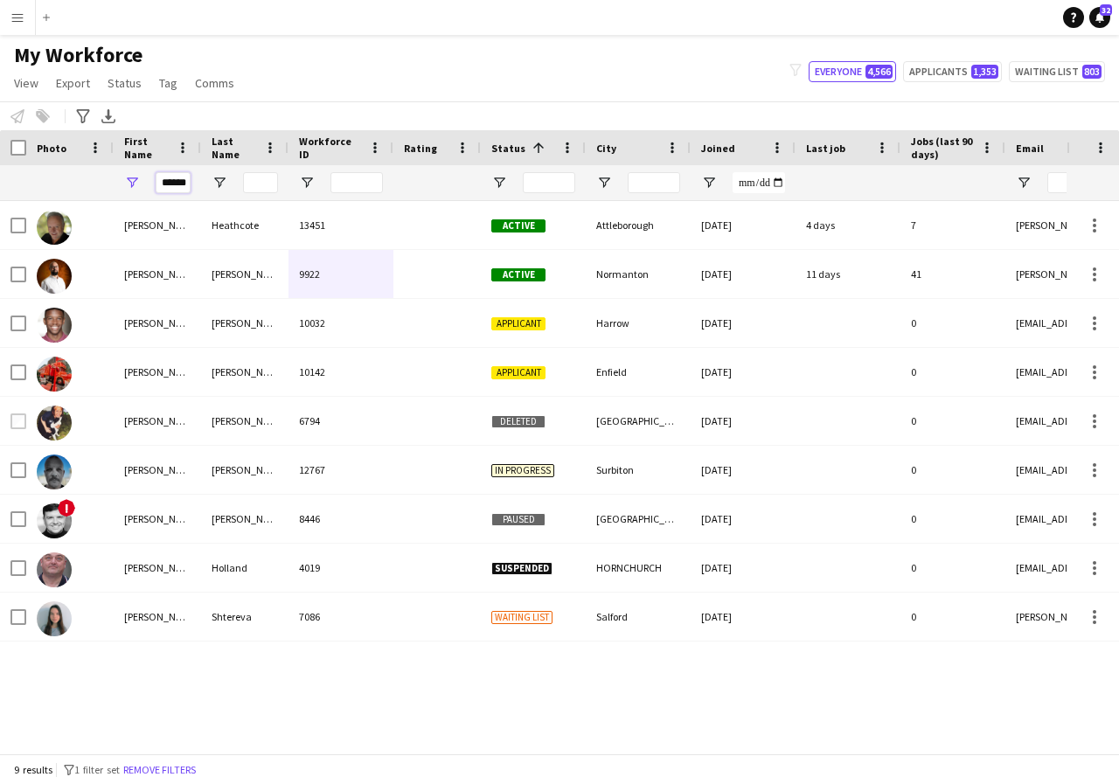
click at [184, 186] on input "******" at bounding box center [173, 182] width 35 height 21
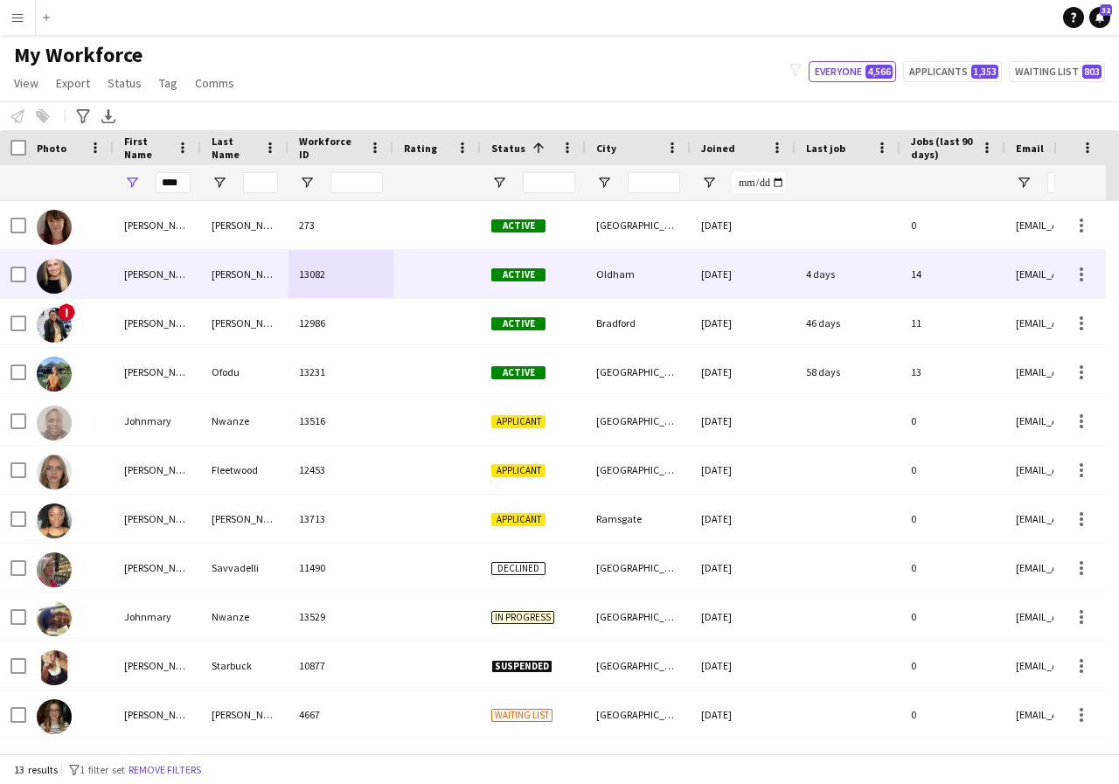
click at [170, 273] on div "Mary" at bounding box center [157, 274] width 87 height 48
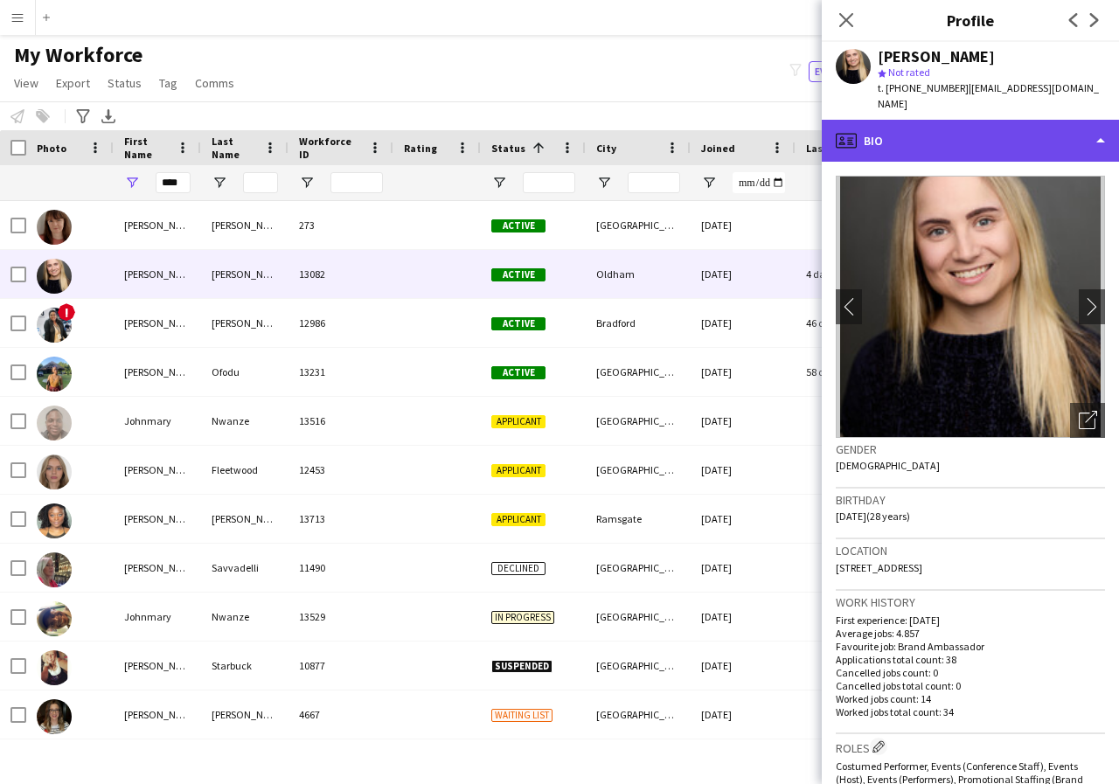
click at [1100, 138] on div "profile Bio" at bounding box center [970, 141] width 297 height 42
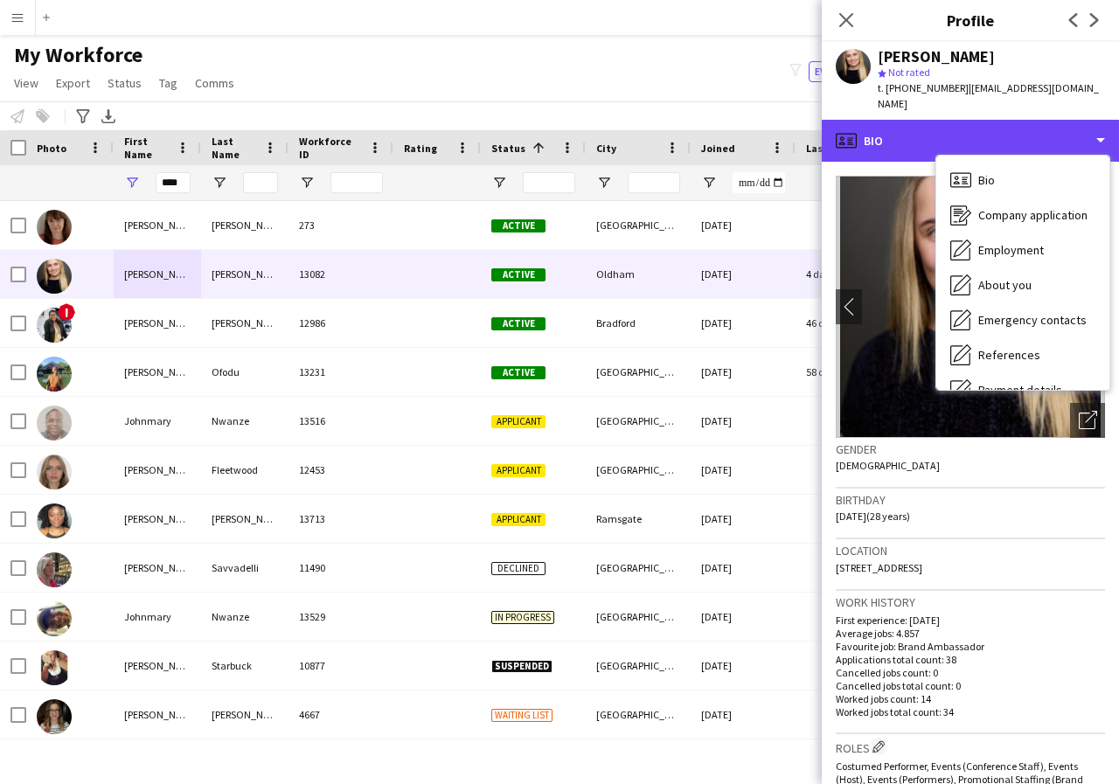
scroll to position [35, 0]
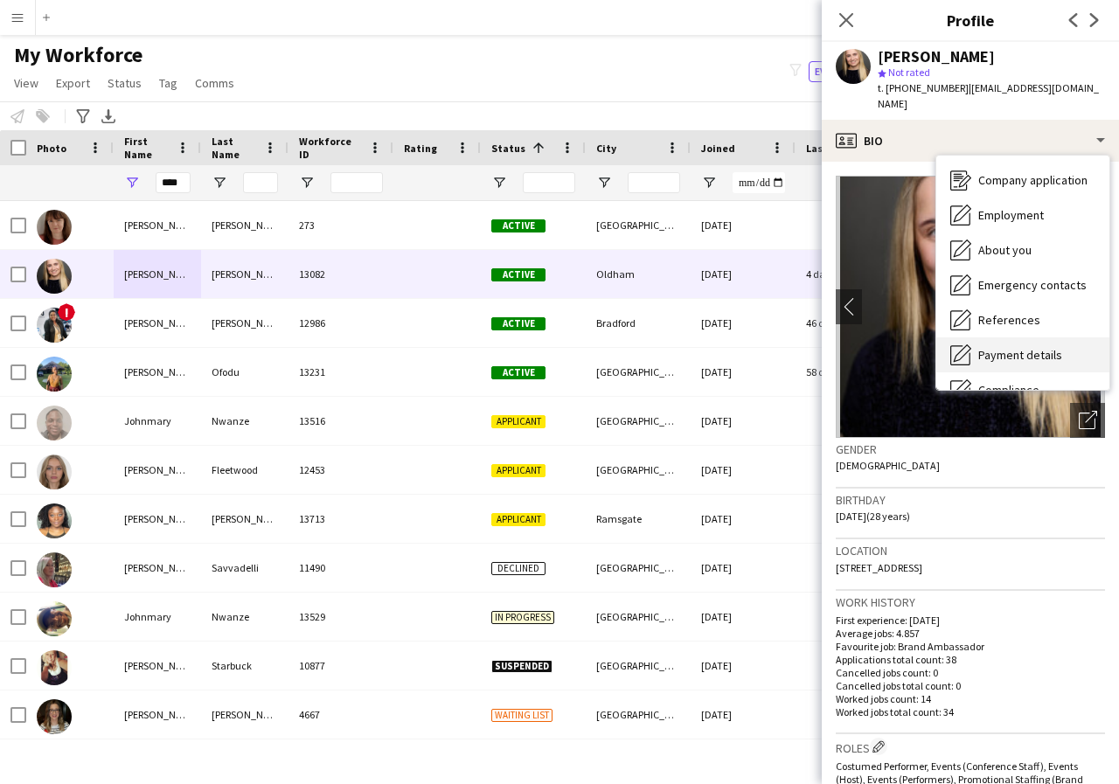
click at [1038, 357] on span "Payment details" at bounding box center [1020, 355] width 84 height 16
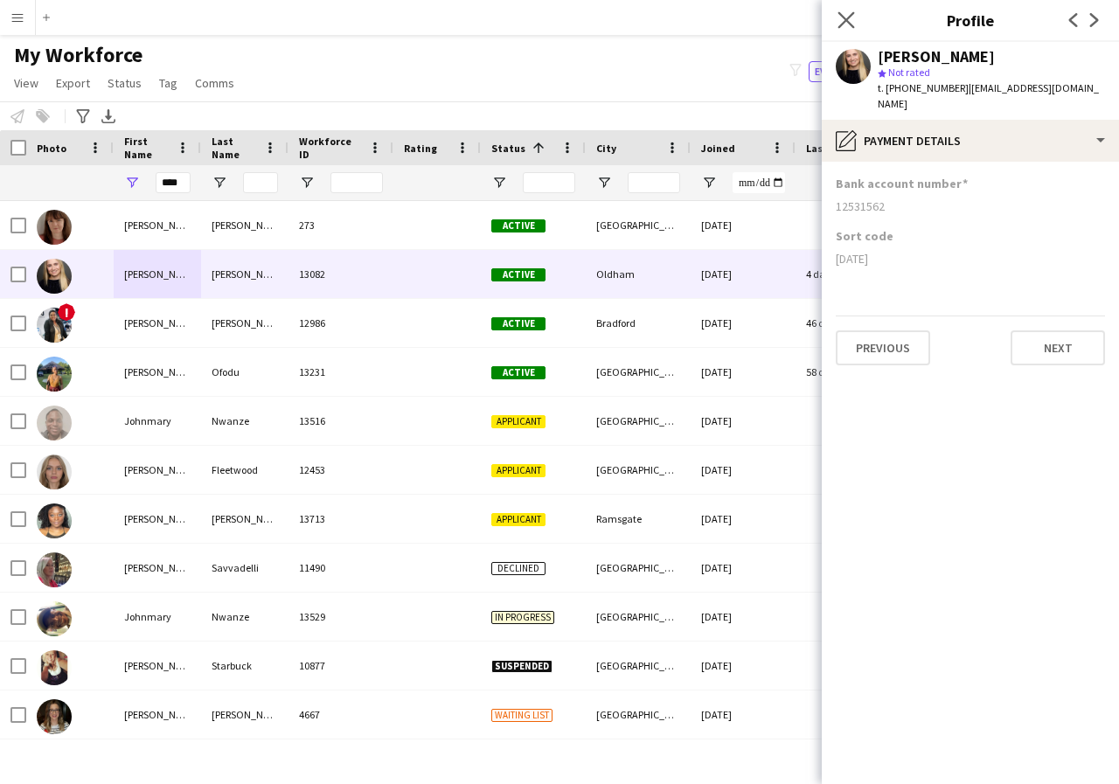
click at [845, 9] on app-icon "Close pop-in" at bounding box center [846, 20] width 25 height 25
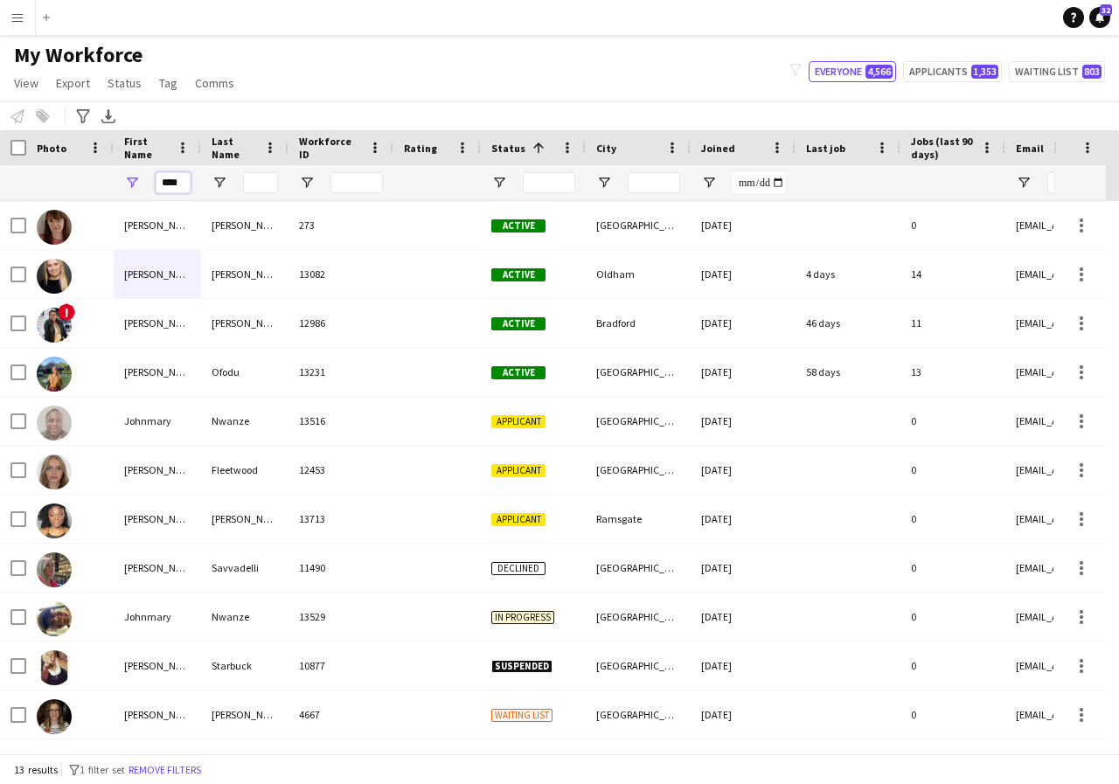
click at [186, 181] on input "****" at bounding box center [173, 182] width 35 height 21
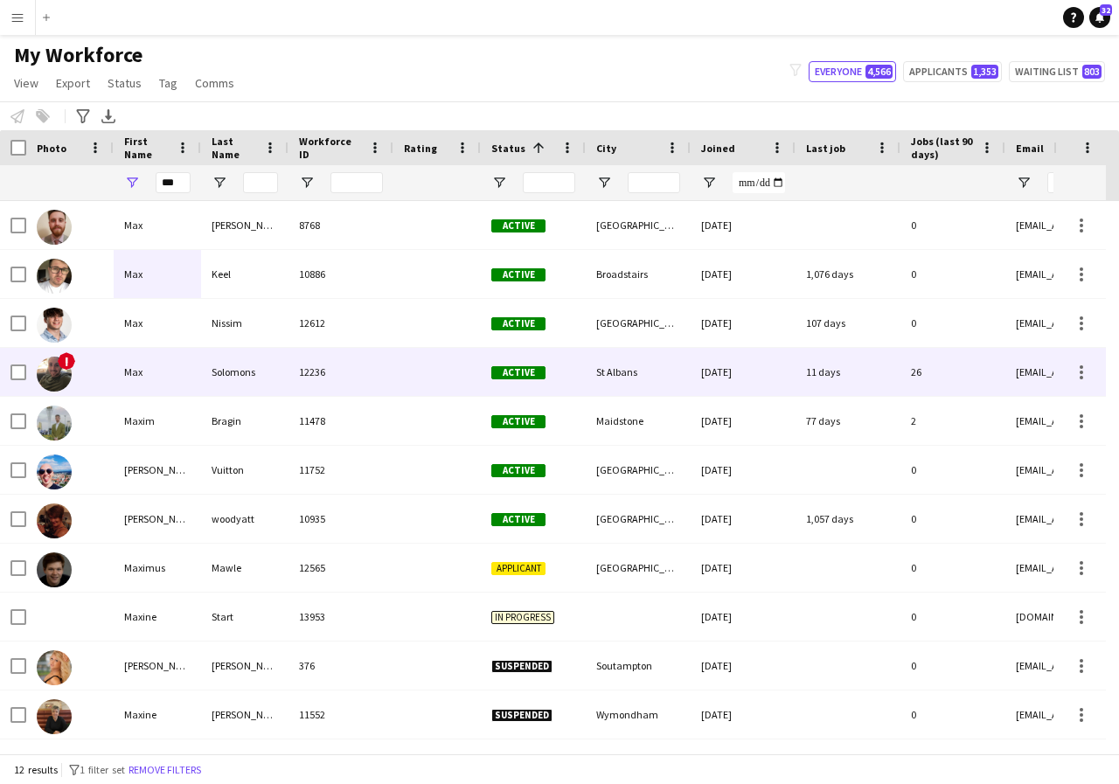
click at [162, 369] on div "Max" at bounding box center [157, 372] width 87 height 48
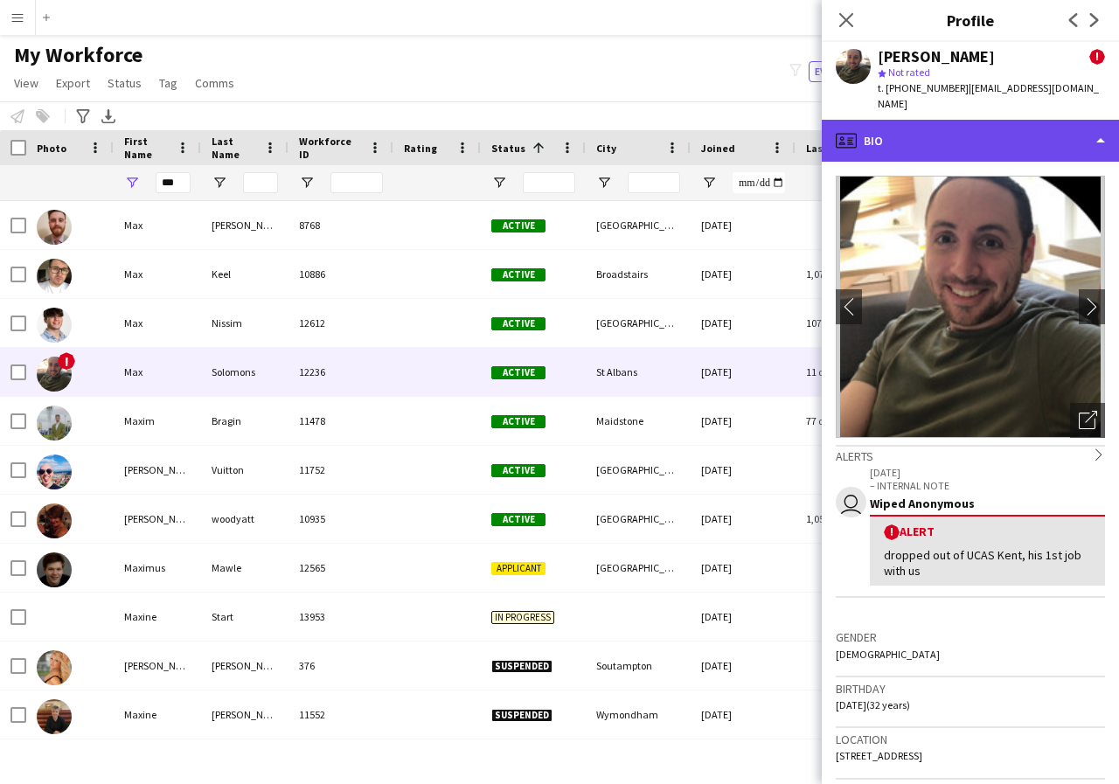
click at [1095, 127] on div "profile Bio" at bounding box center [970, 141] width 297 height 42
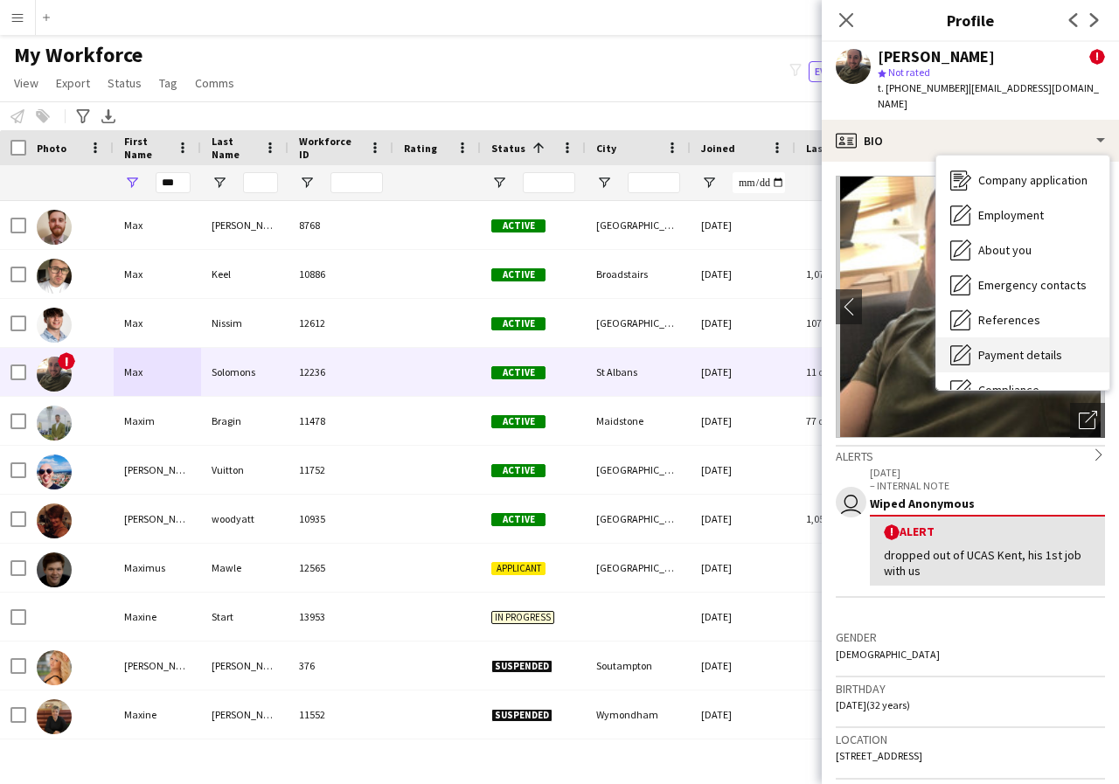
click at [1036, 347] on span "Payment details" at bounding box center [1020, 355] width 84 height 16
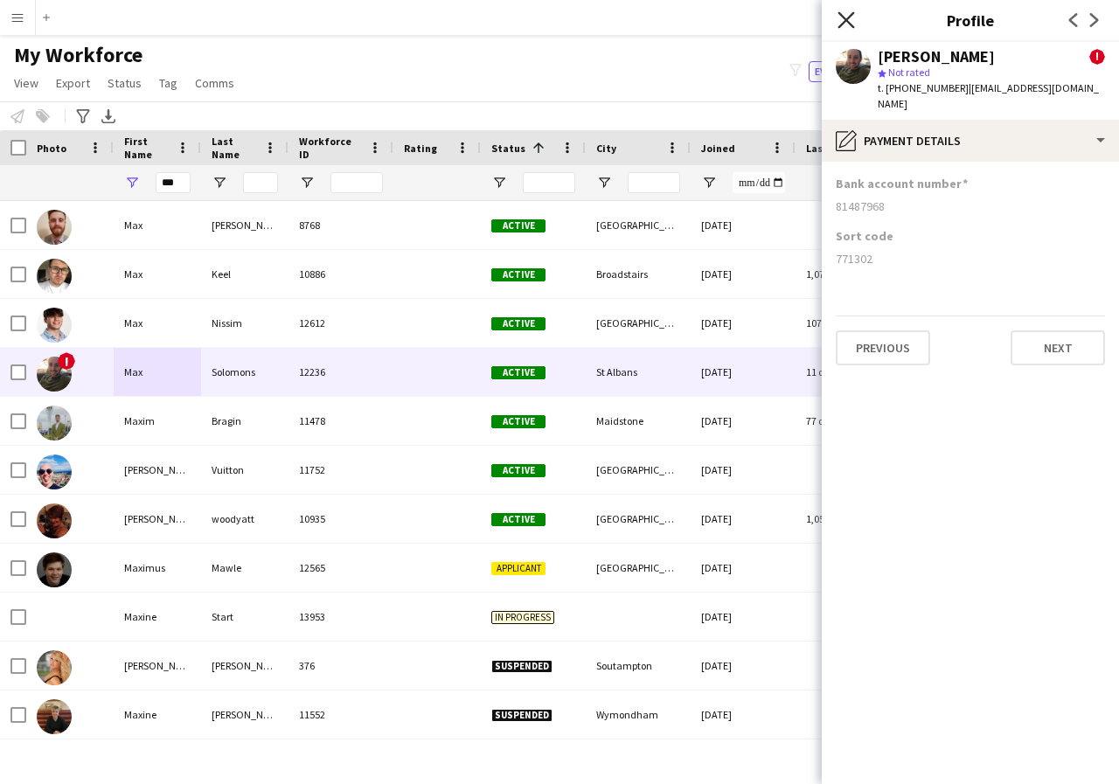
click at [849, 21] on icon "Close pop-in" at bounding box center [845, 19] width 17 height 17
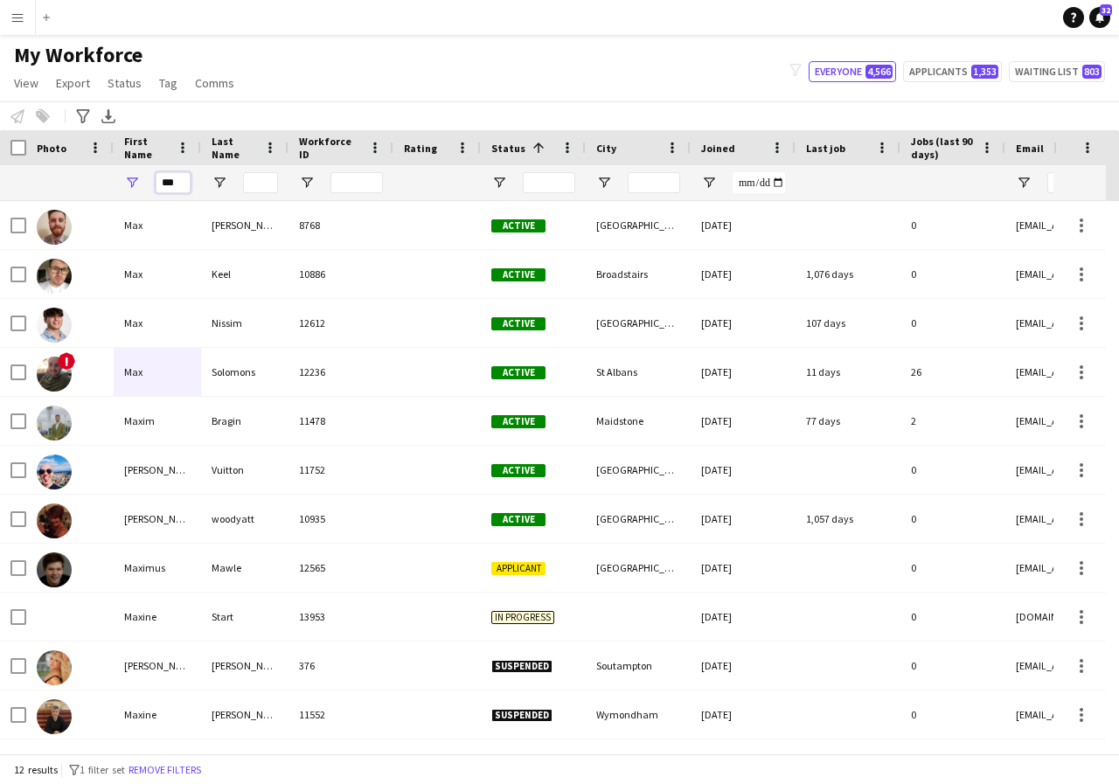
click at [183, 184] on input "***" at bounding box center [173, 182] width 35 height 21
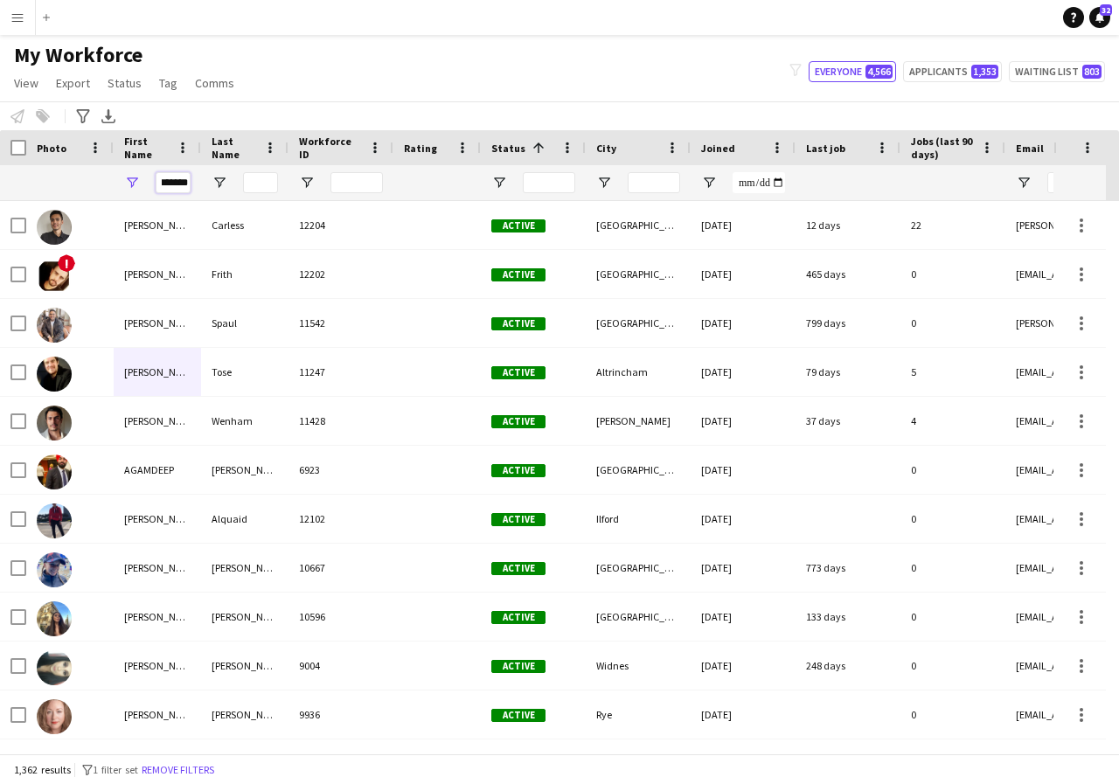
scroll to position [0, 8]
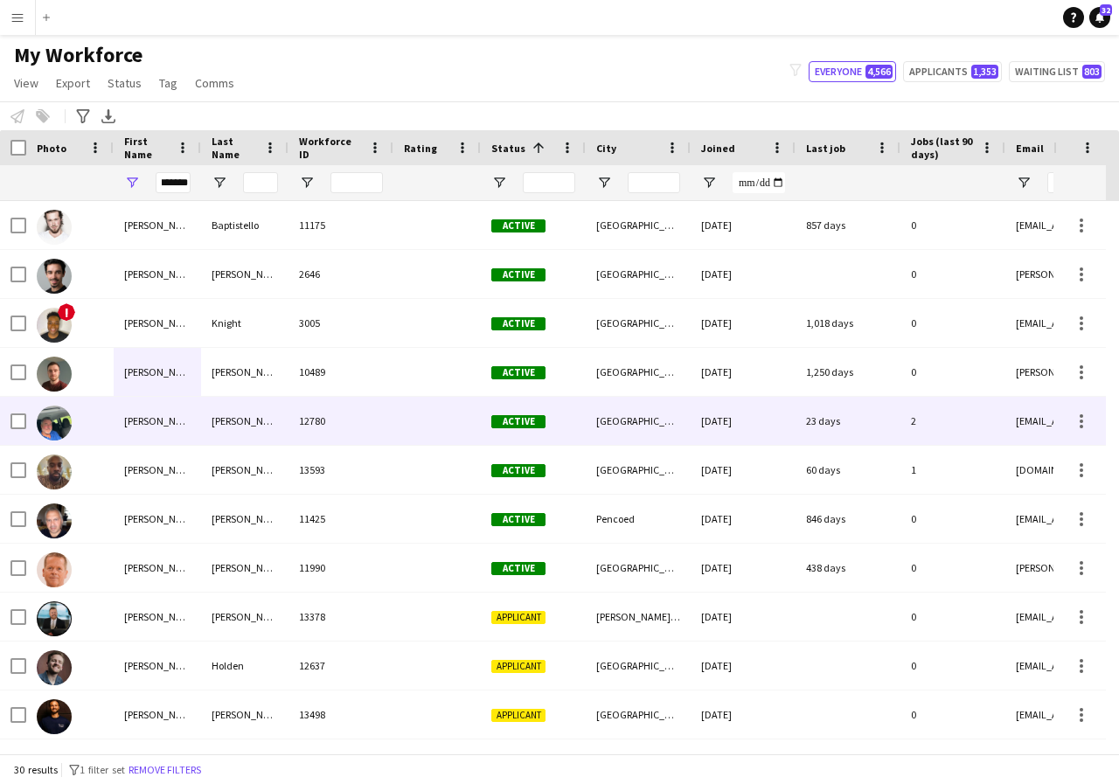
click at [156, 422] on div "Michael" at bounding box center [157, 421] width 87 height 48
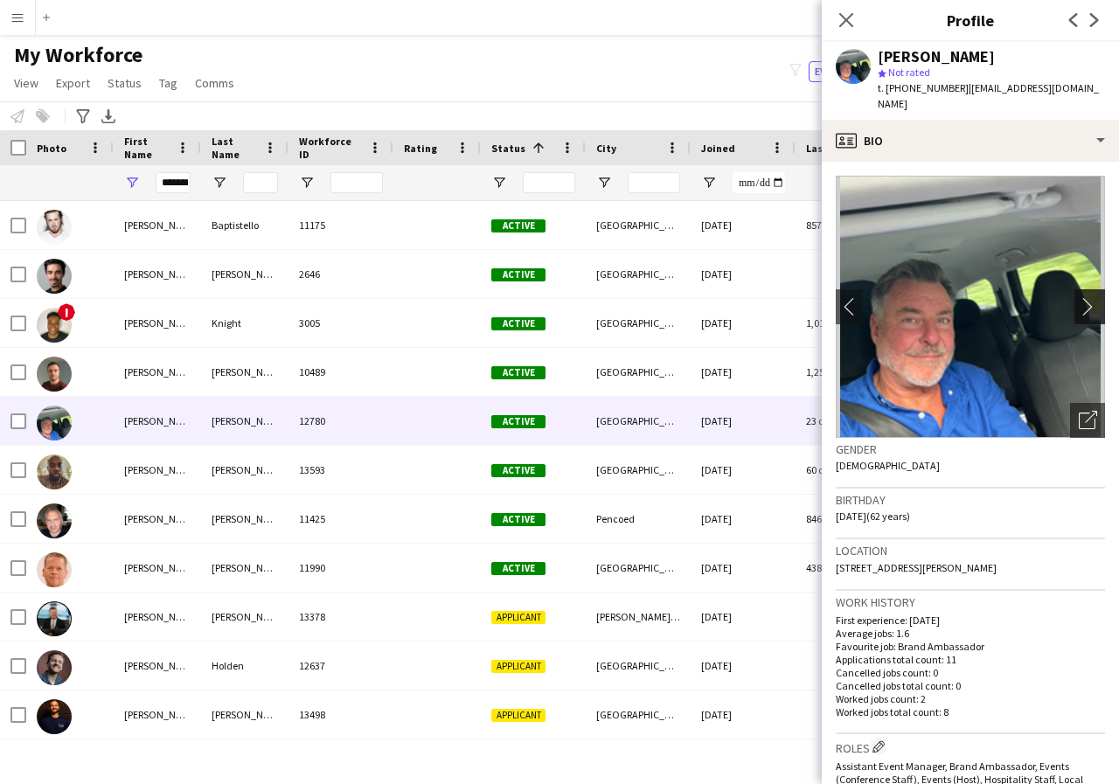
click at [1079, 310] on app-icon "chevron-right" at bounding box center [1092, 306] width 27 height 18
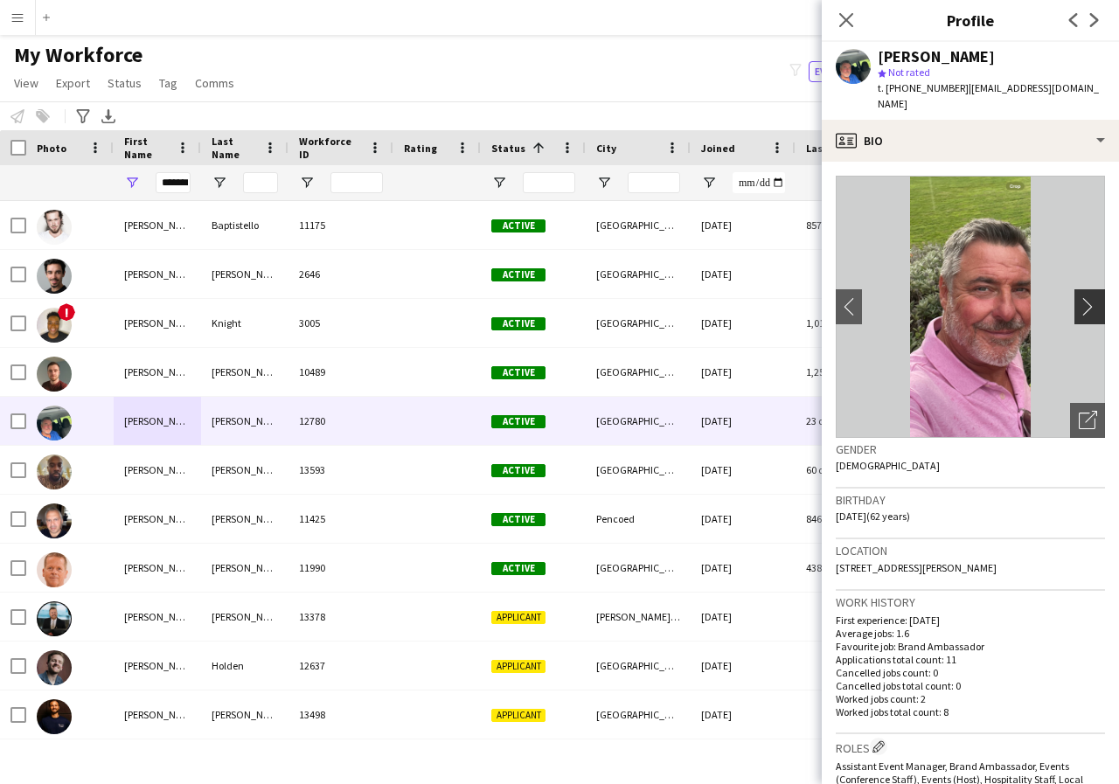
click at [1079, 310] on app-icon "chevron-right" at bounding box center [1092, 306] width 27 height 18
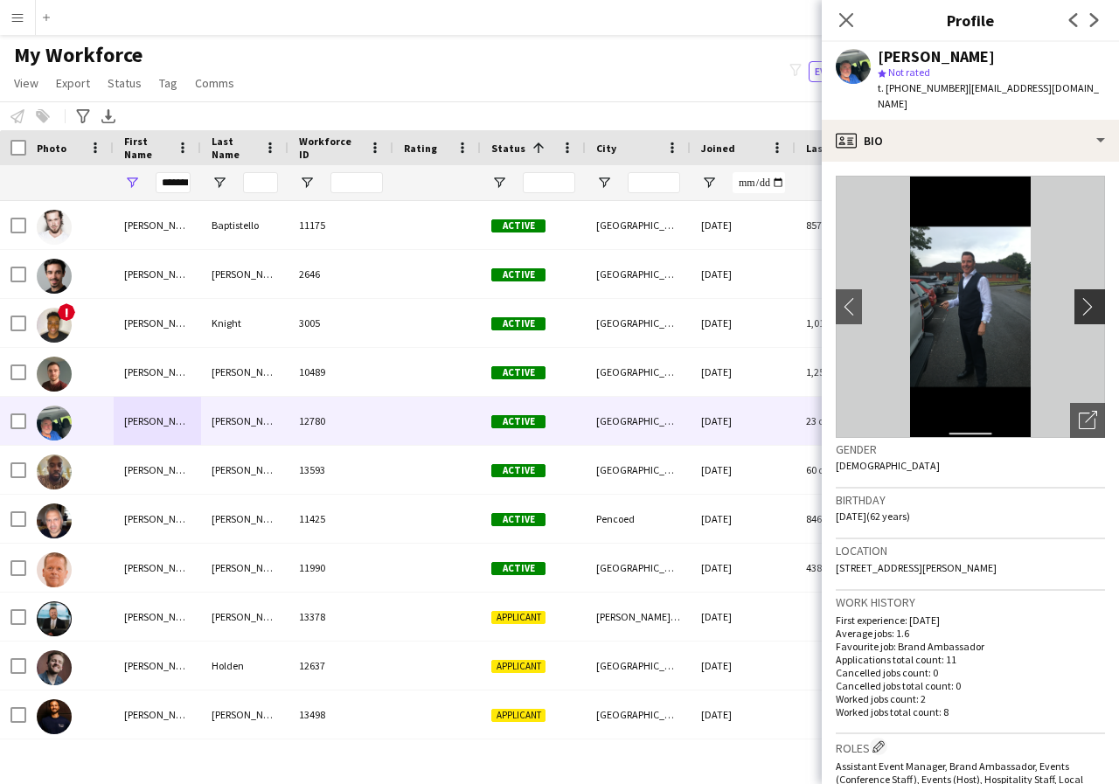
click at [1079, 310] on app-icon "chevron-right" at bounding box center [1092, 306] width 27 height 18
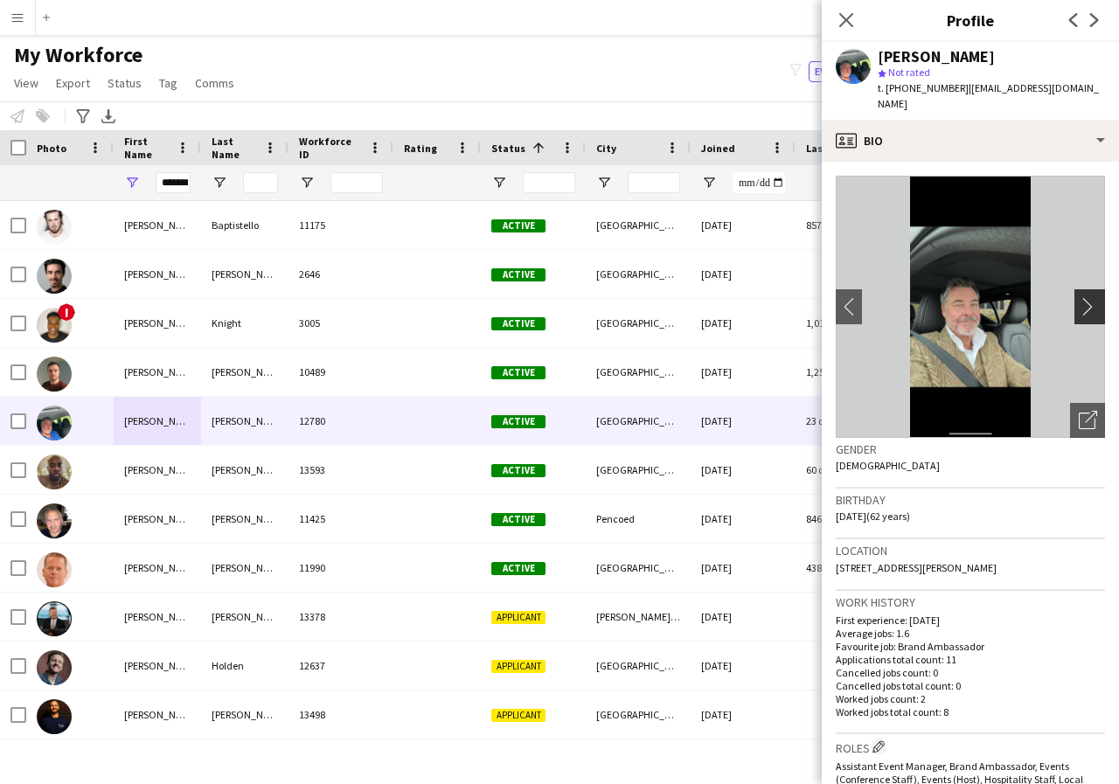
click at [1079, 310] on app-icon "chevron-right" at bounding box center [1092, 306] width 27 height 18
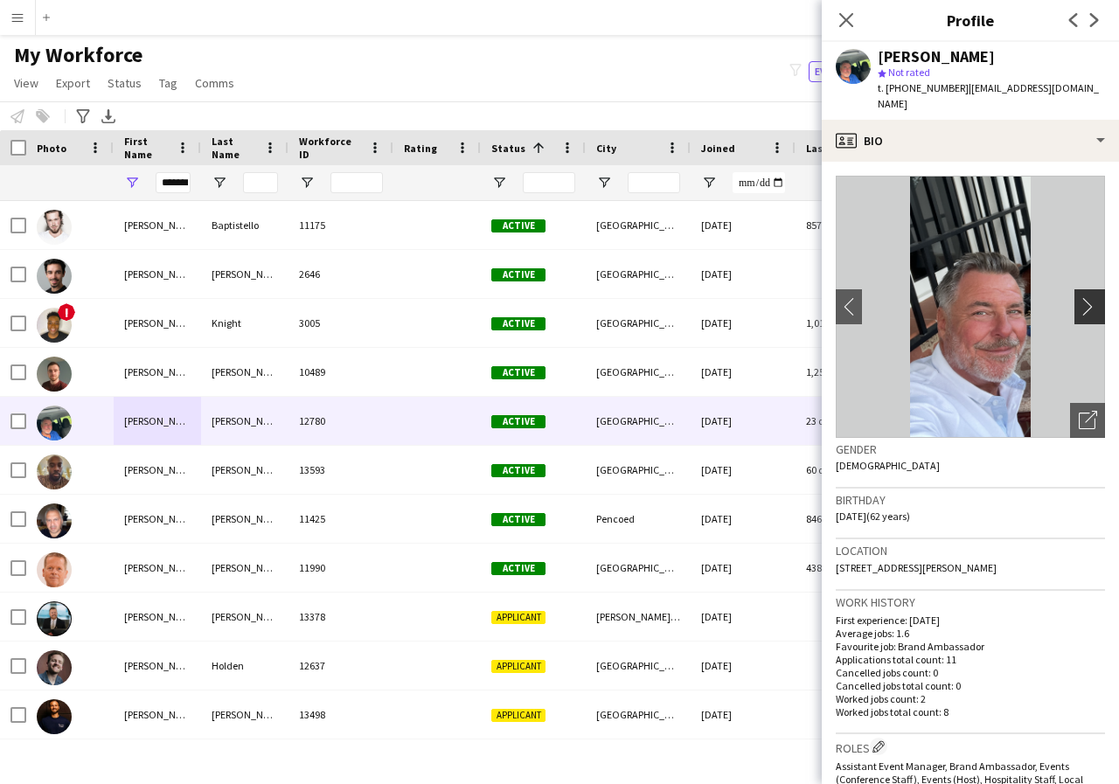
click at [1079, 310] on app-icon "chevron-right" at bounding box center [1092, 306] width 27 height 18
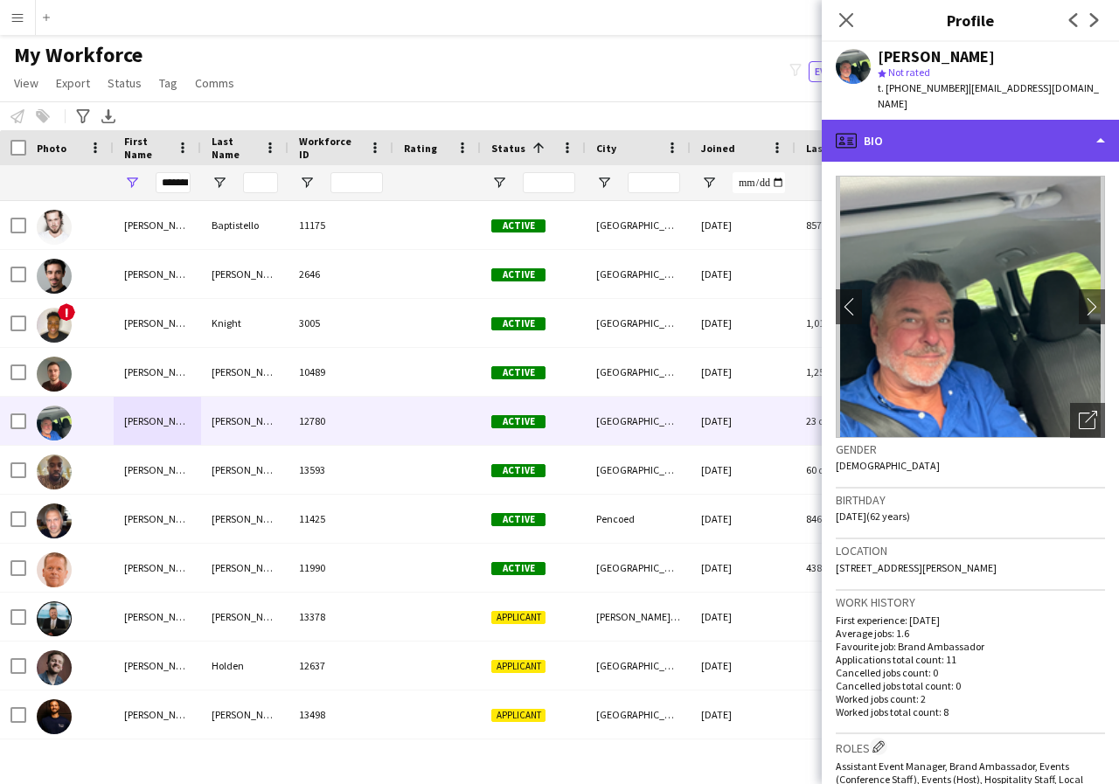
click at [1101, 139] on div "profile Bio" at bounding box center [970, 141] width 297 height 42
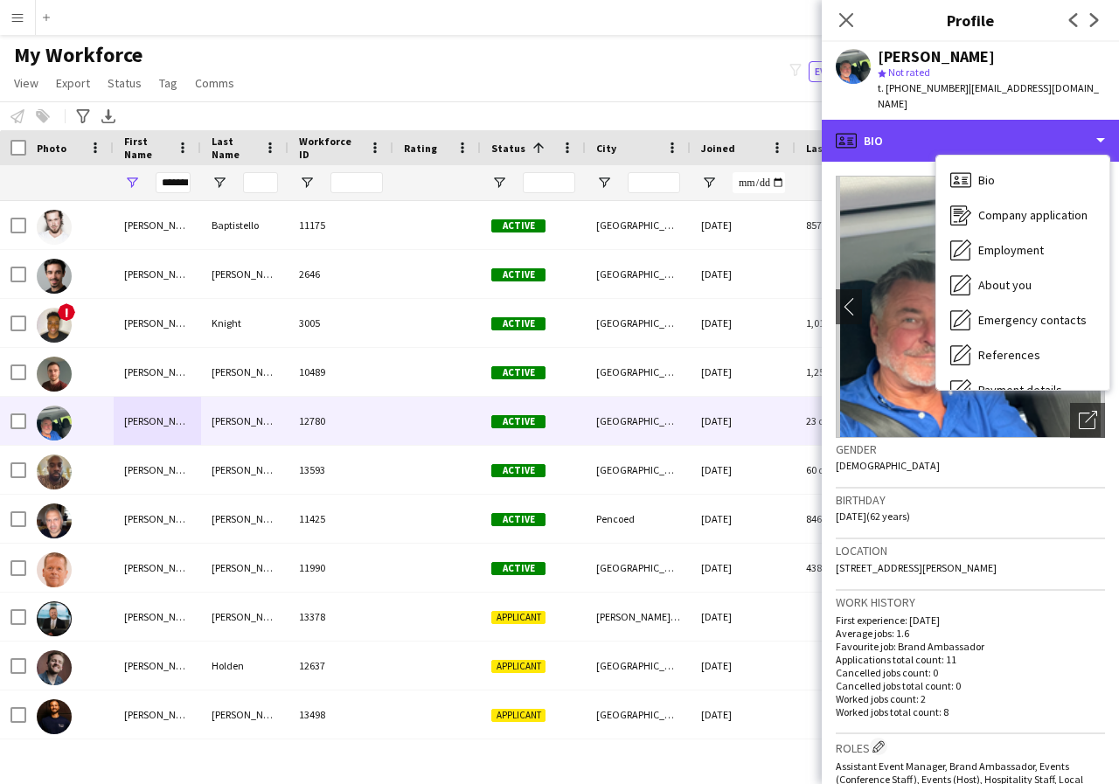
scroll to position [35, 0]
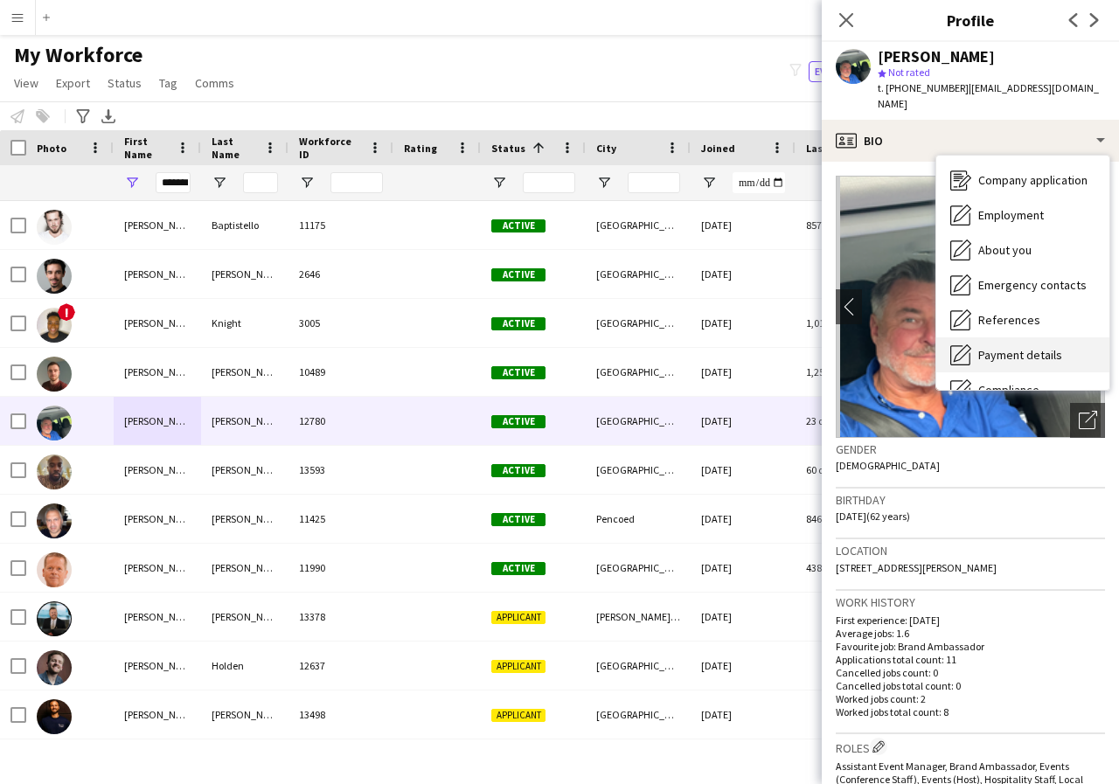
click at [1022, 354] on span "Payment details" at bounding box center [1020, 355] width 84 height 16
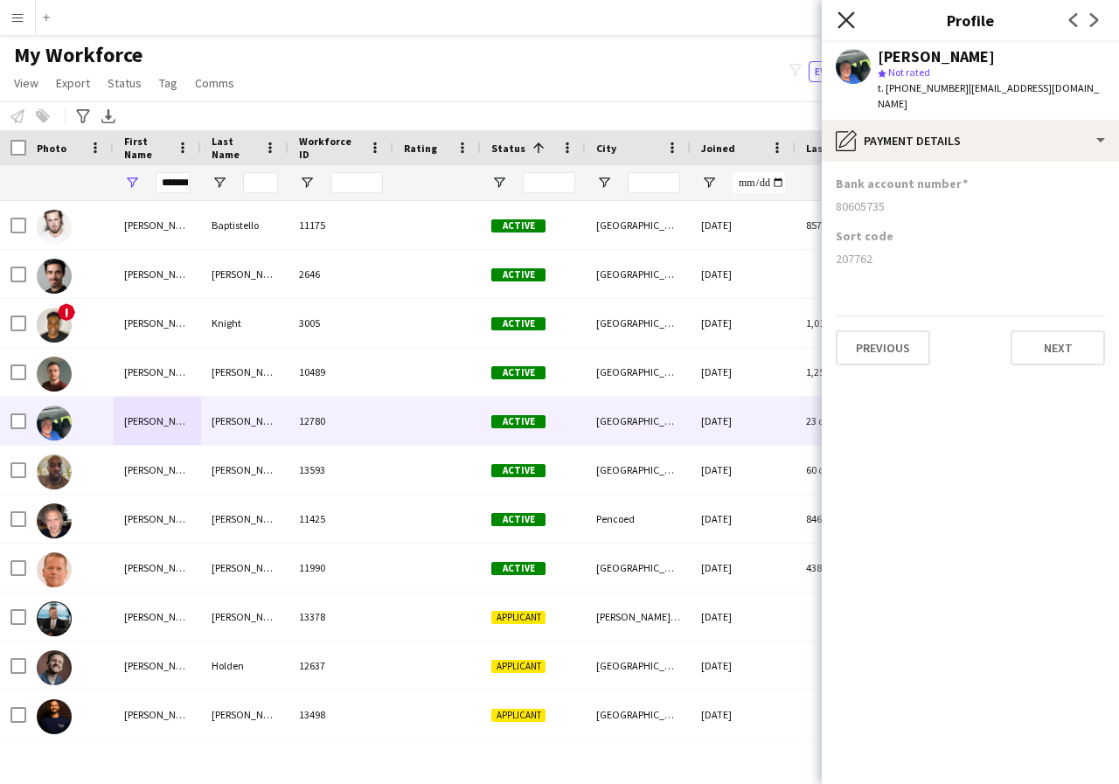
click at [844, 20] on icon "Close pop-in" at bounding box center [845, 19] width 17 height 17
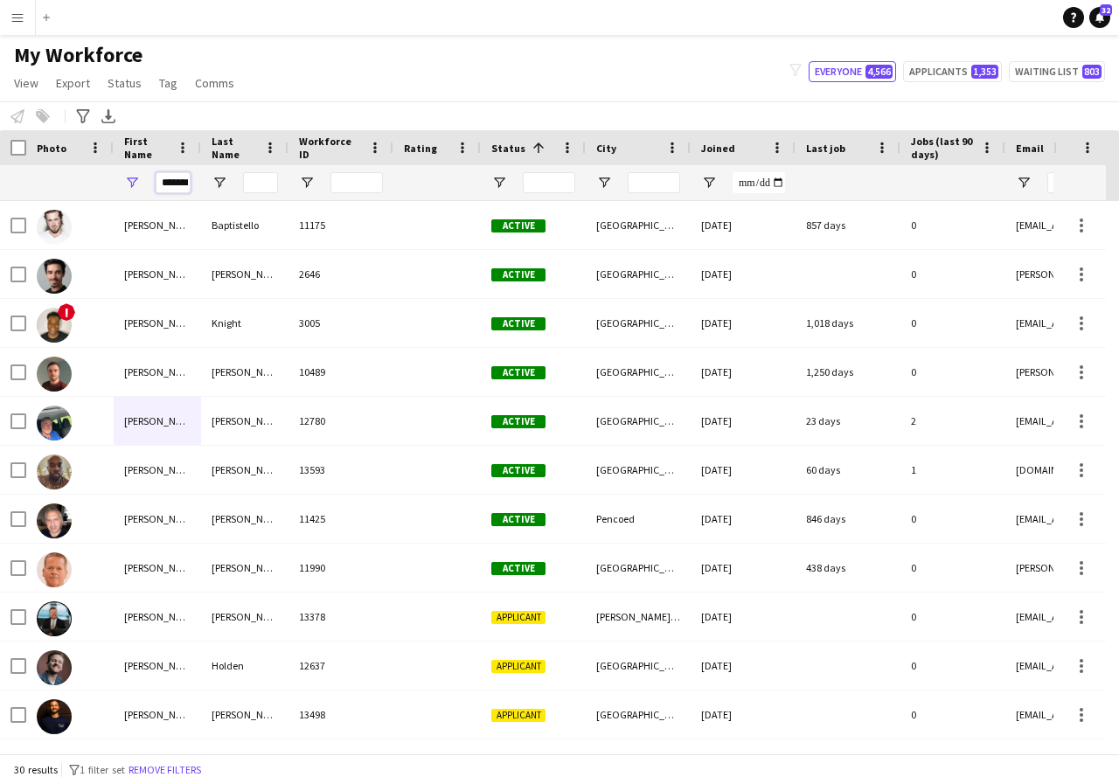
click at [184, 184] on input "*******" at bounding box center [173, 182] width 35 height 21
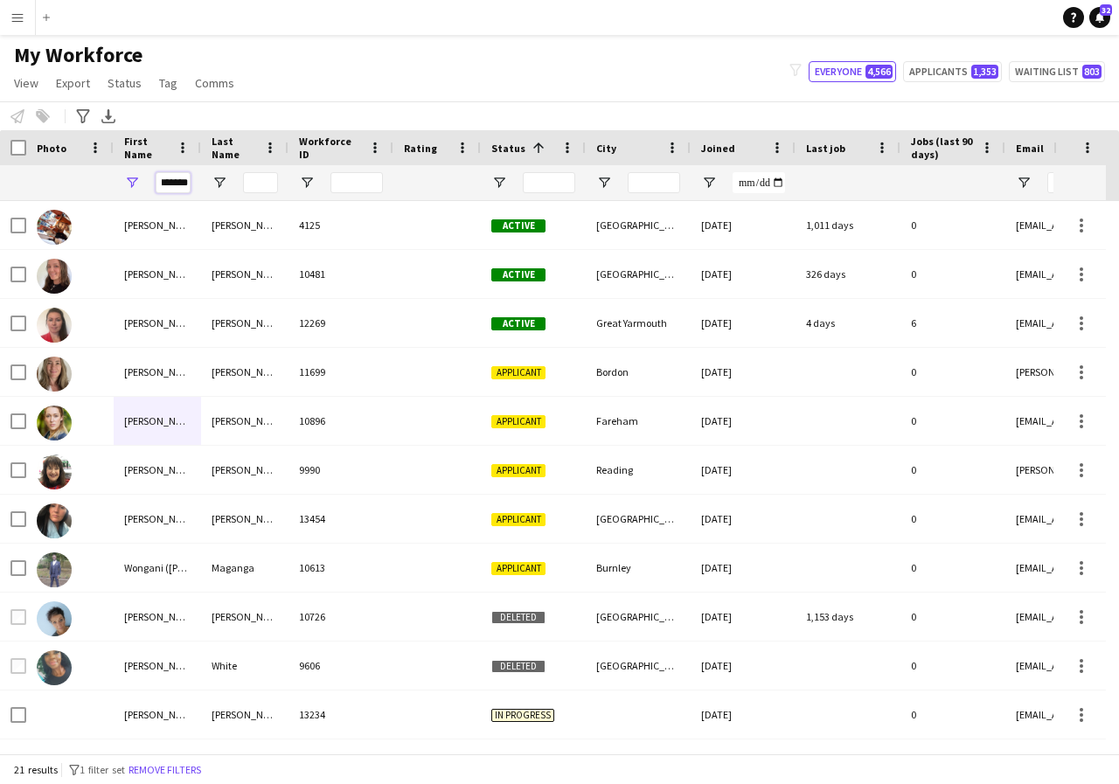
scroll to position [0, 10]
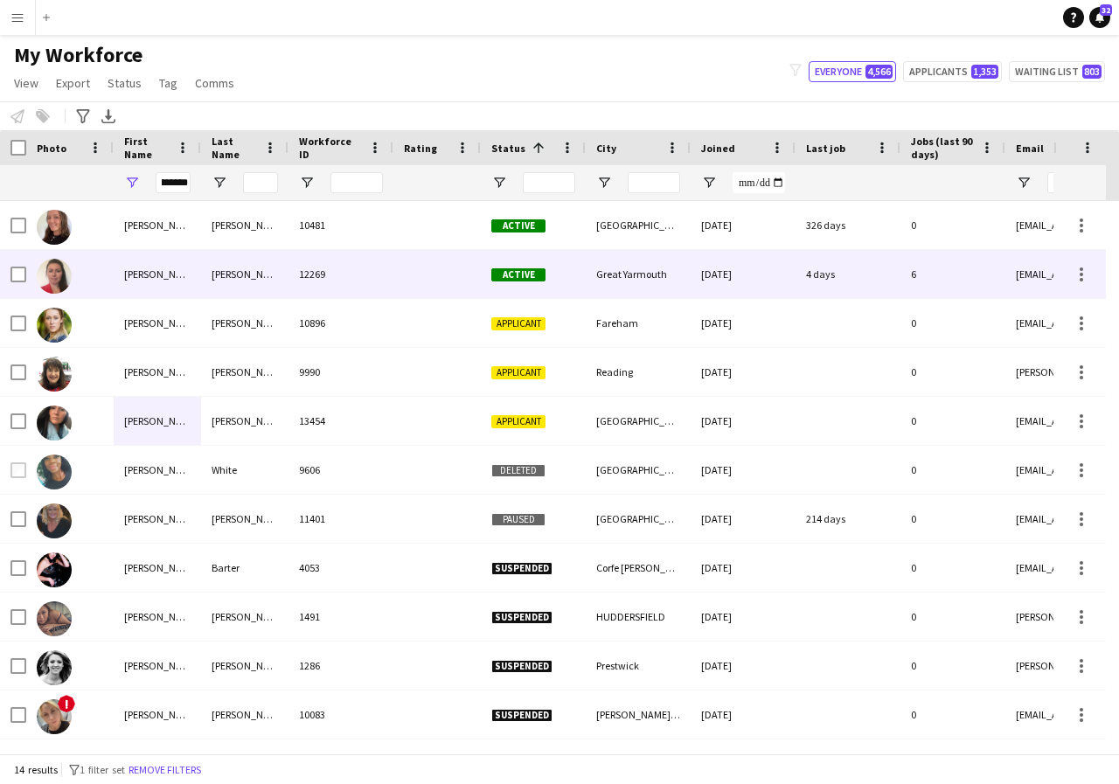
click at [178, 267] on div "Michelle" at bounding box center [157, 274] width 87 height 48
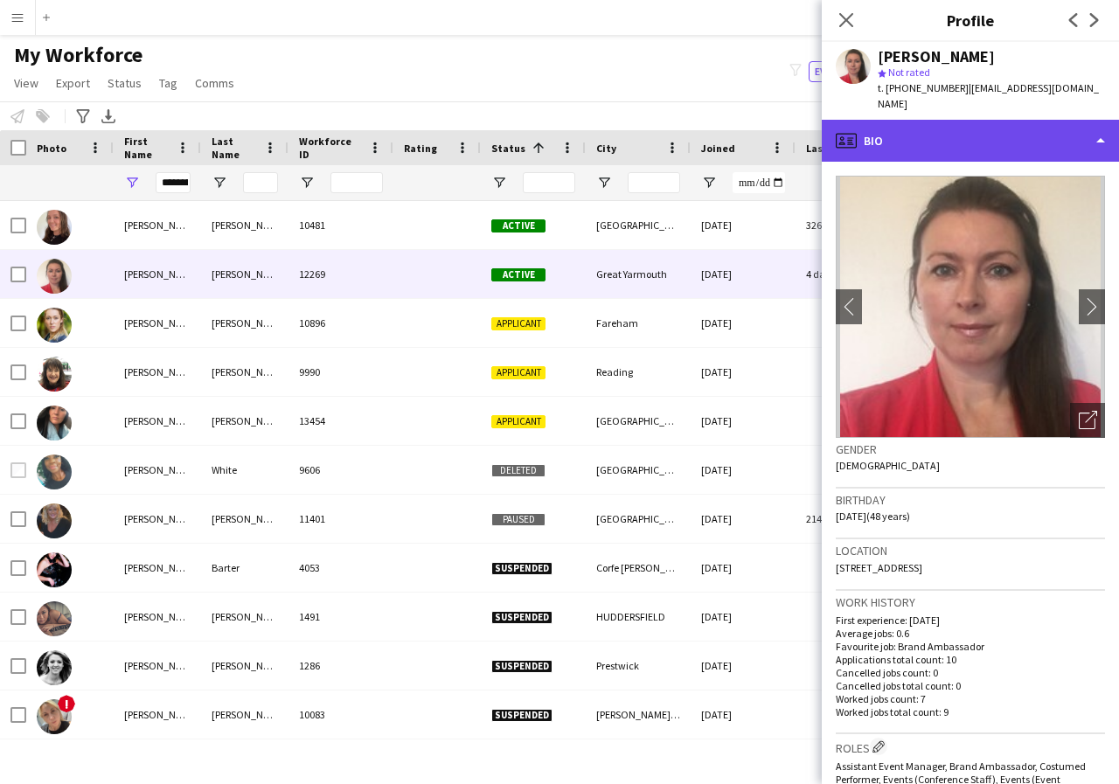
click at [1099, 127] on div "profile Bio" at bounding box center [970, 141] width 297 height 42
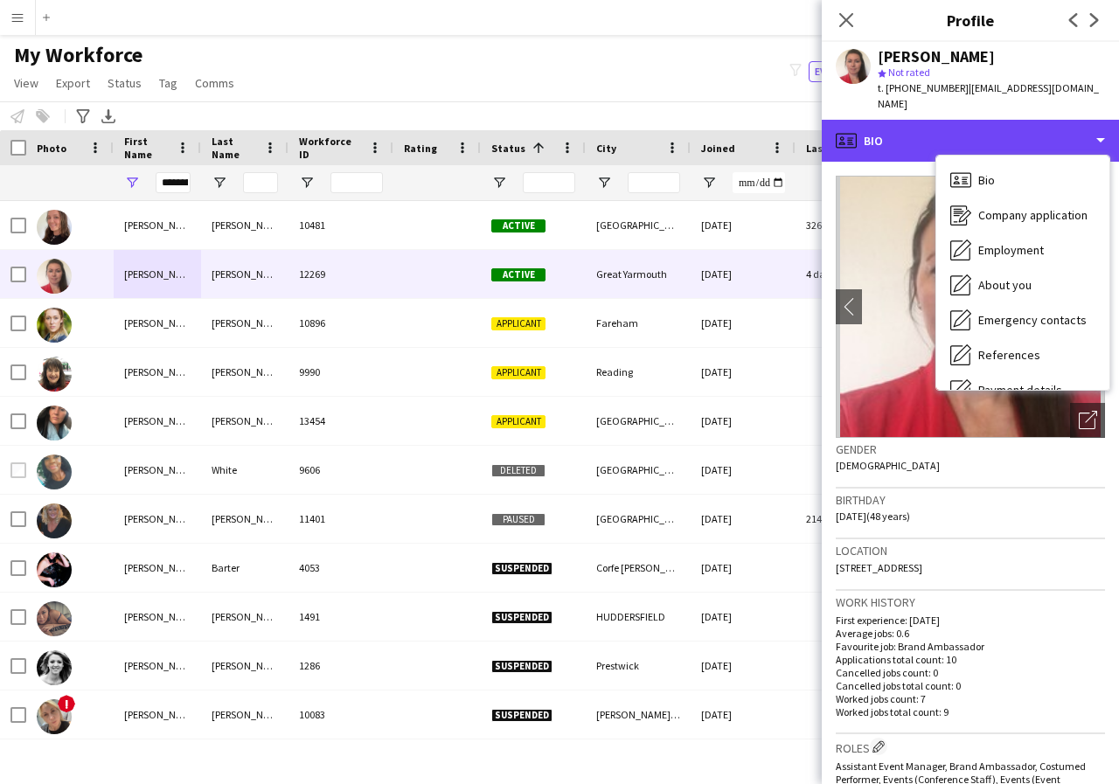
scroll to position [35, 0]
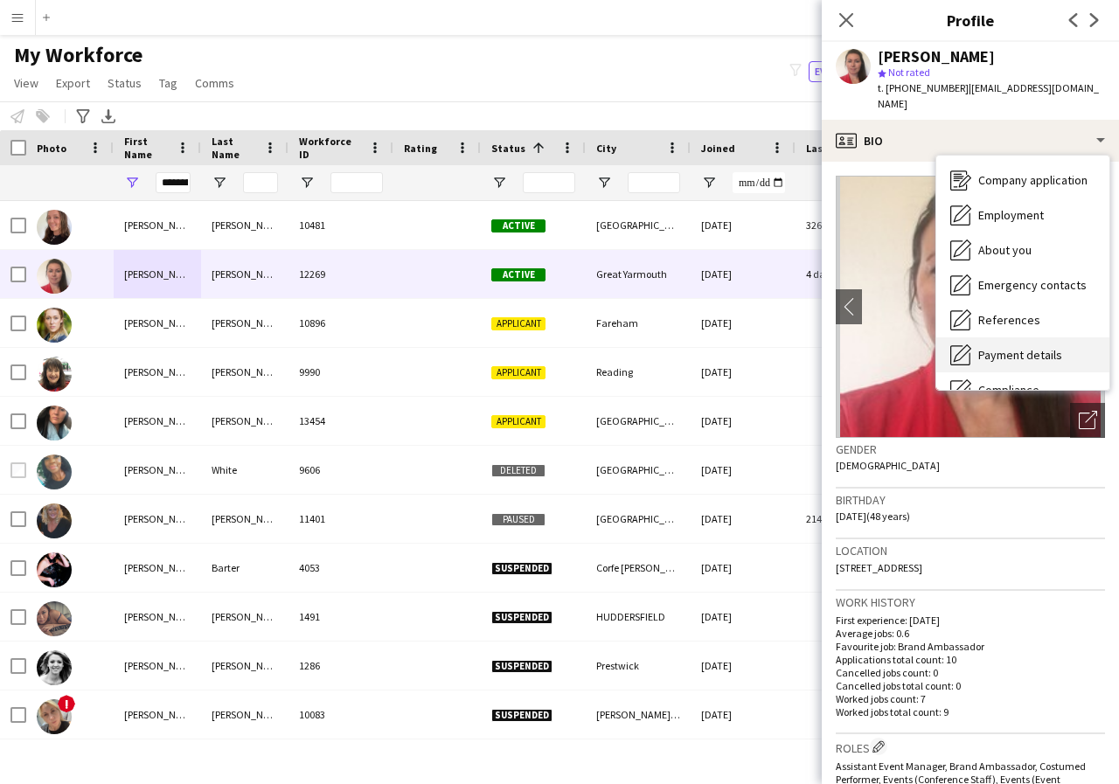
click at [1044, 347] on span "Payment details" at bounding box center [1020, 355] width 84 height 16
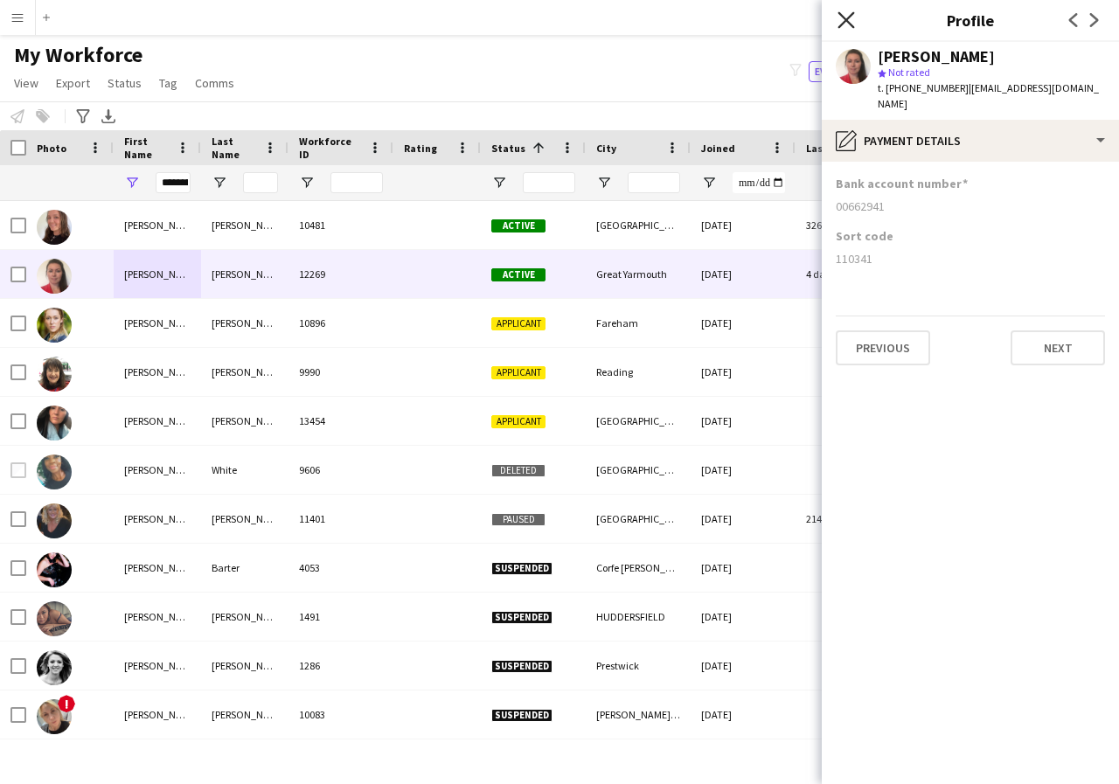
click at [847, 23] on icon "Close pop-in" at bounding box center [845, 19] width 17 height 17
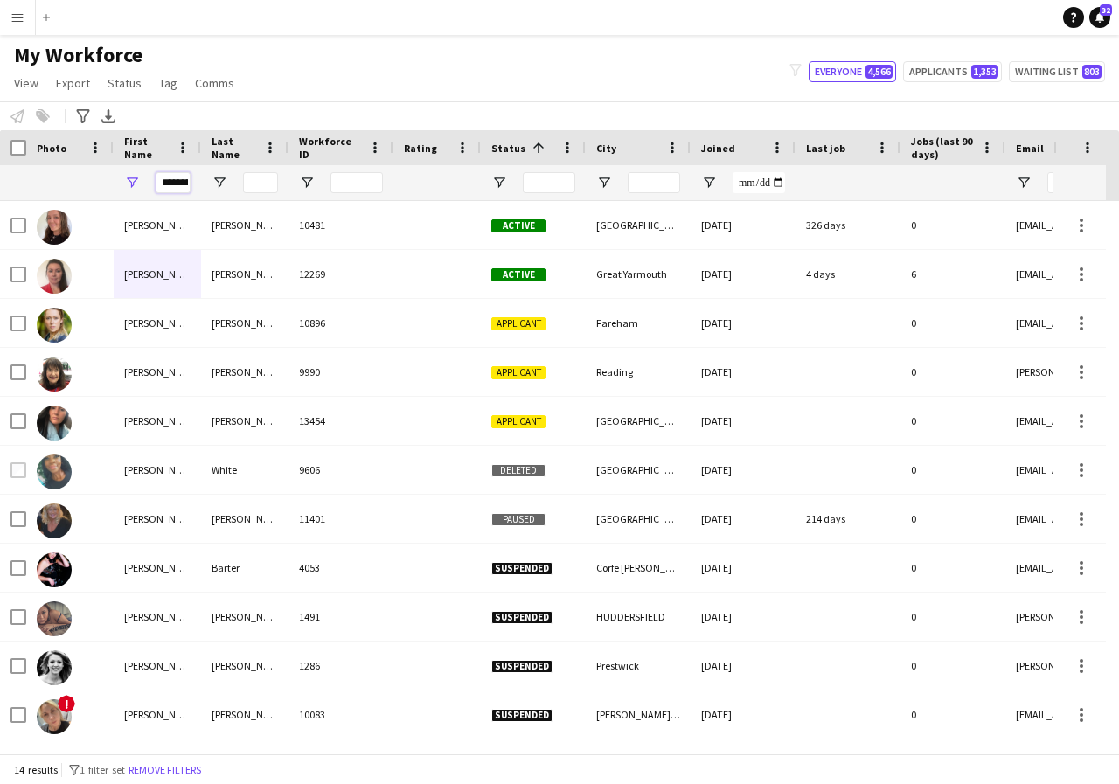
click at [184, 184] on input "********" at bounding box center [173, 182] width 35 height 21
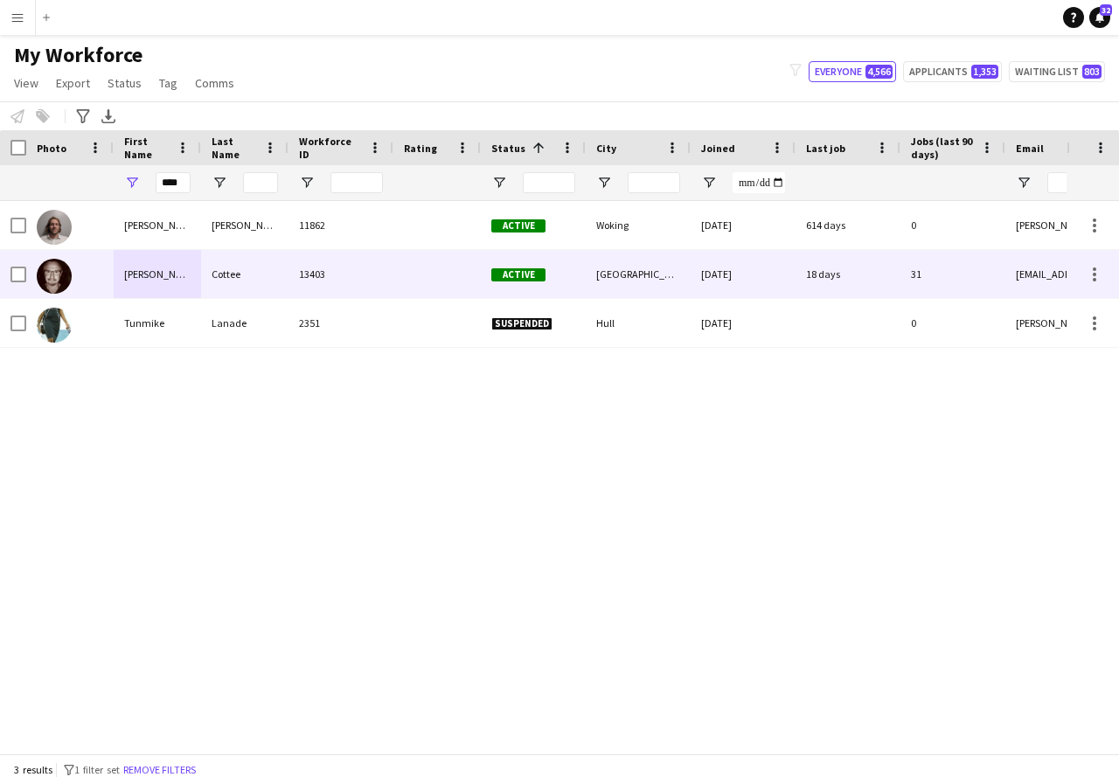
click at [184, 277] on div "Mike" at bounding box center [157, 274] width 87 height 48
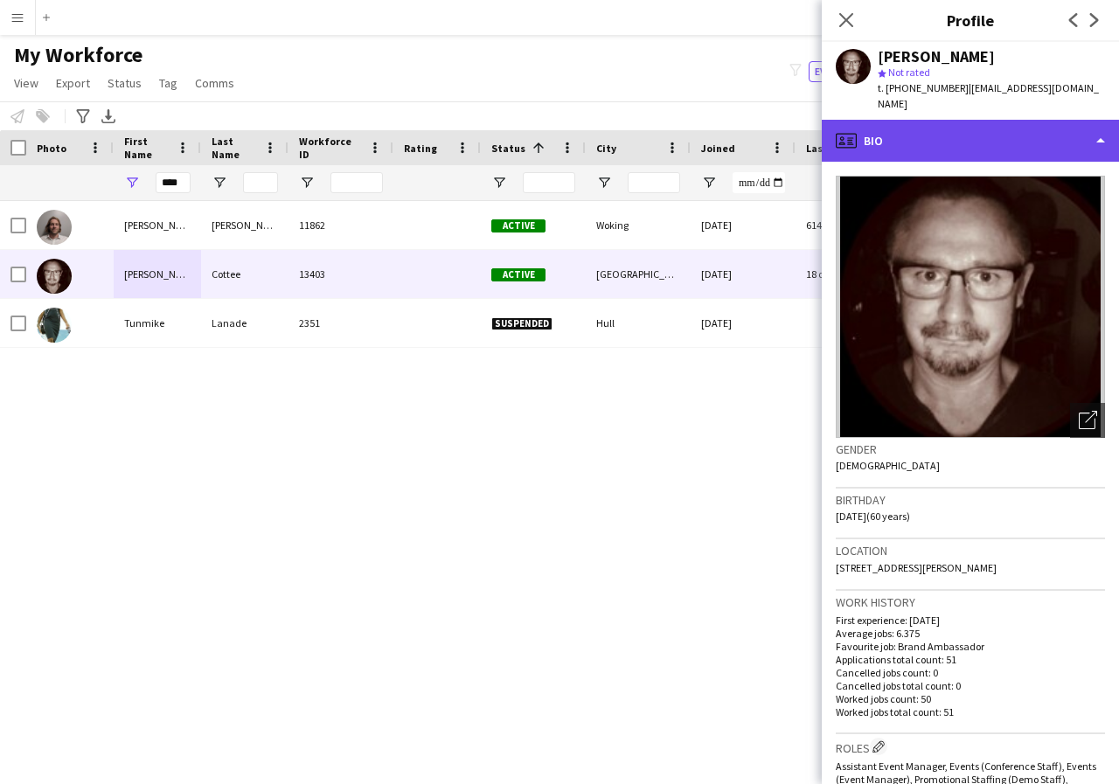
click at [1100, 123] on div "profile Bio" at bounding box center [970, 141] width 297 height 42
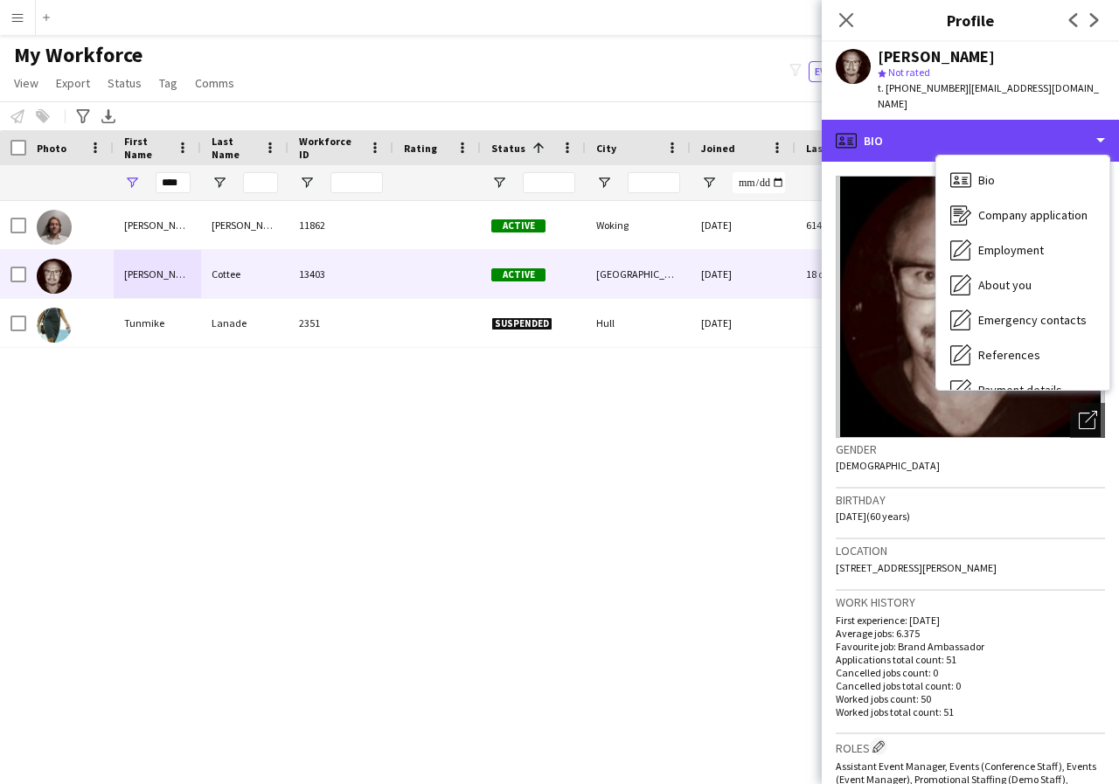
scroll to position [35, 0]
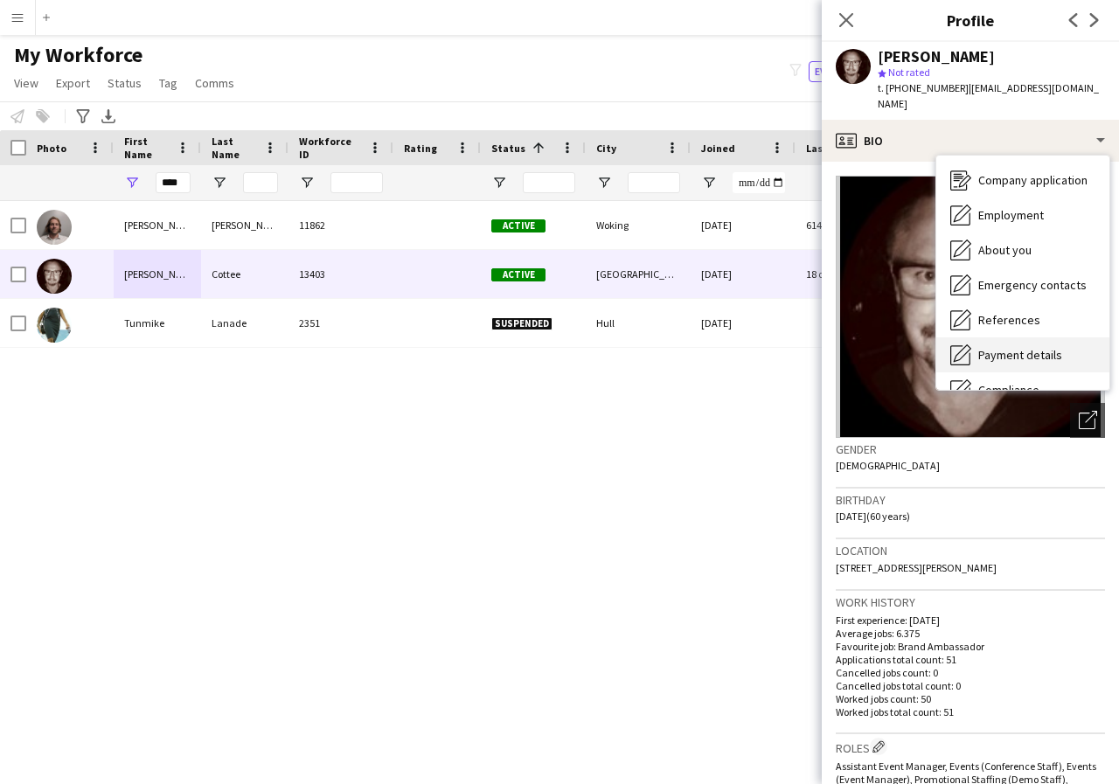
click at [1054, 347] on span "Payment details" at bounding box center [1020, 355] width 84 height 16
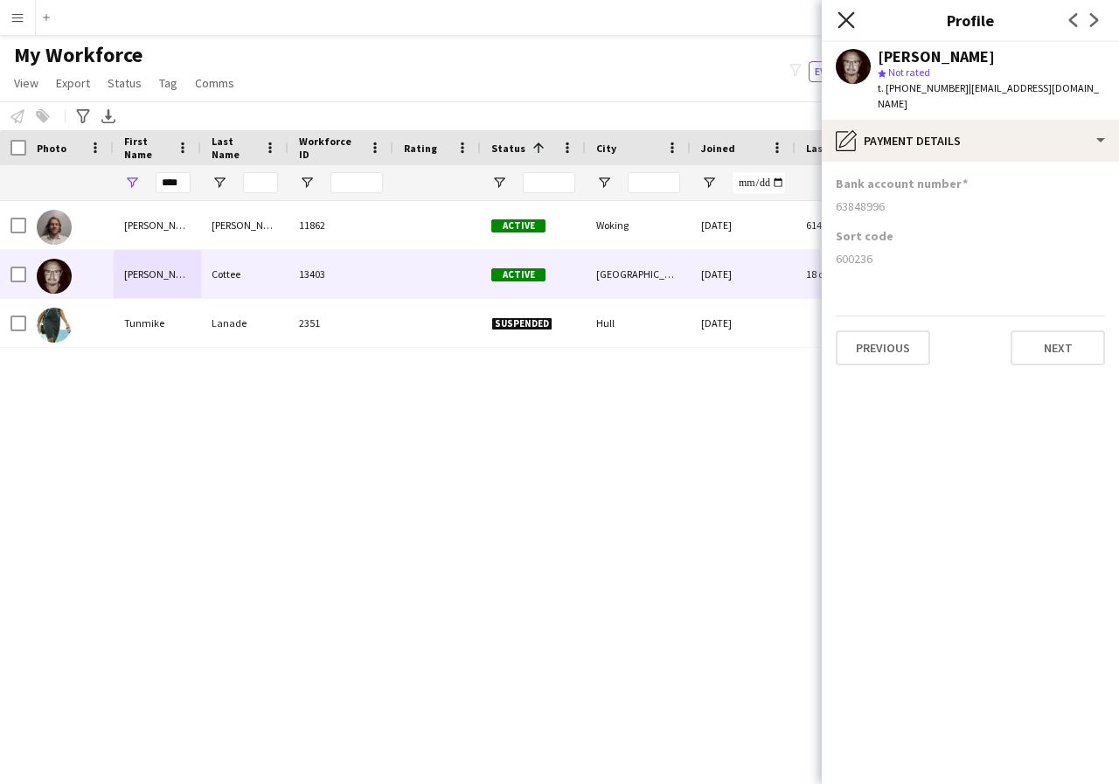
click at [839, 18] on icon "Close pop-in" at bounding box center [845, 19] width 17 height 17
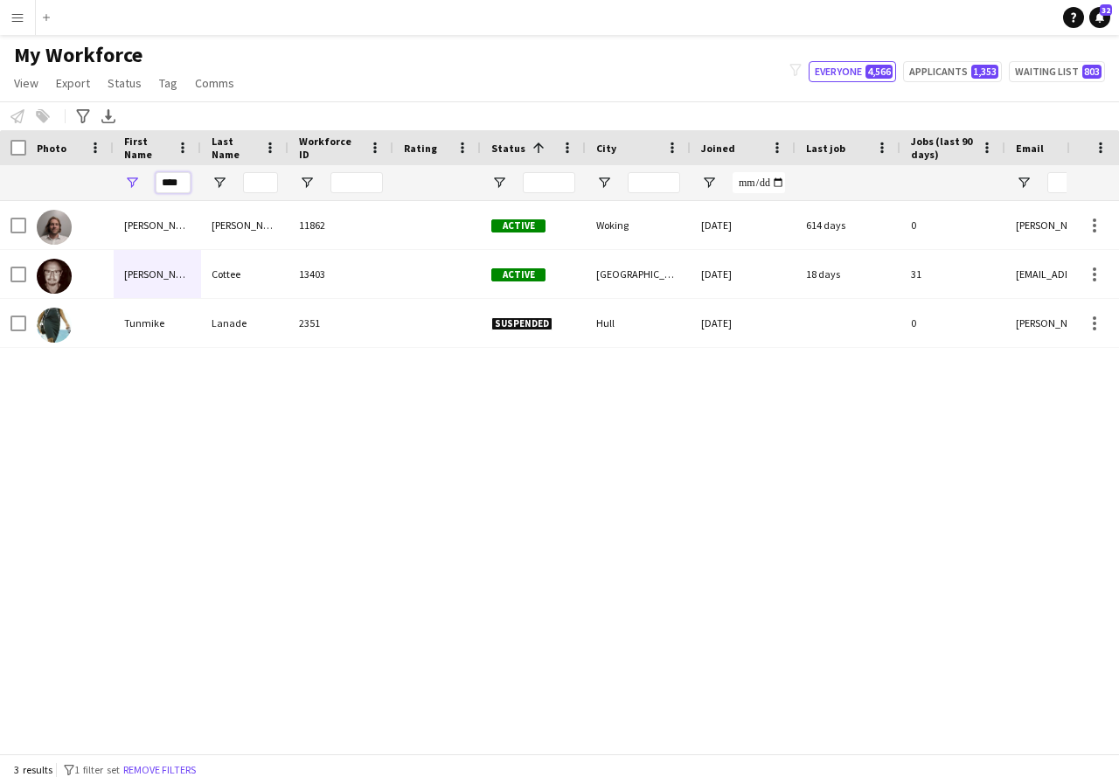
click at [186, 185] on input "****" at bounding box center [173, 182] width 35 height 21
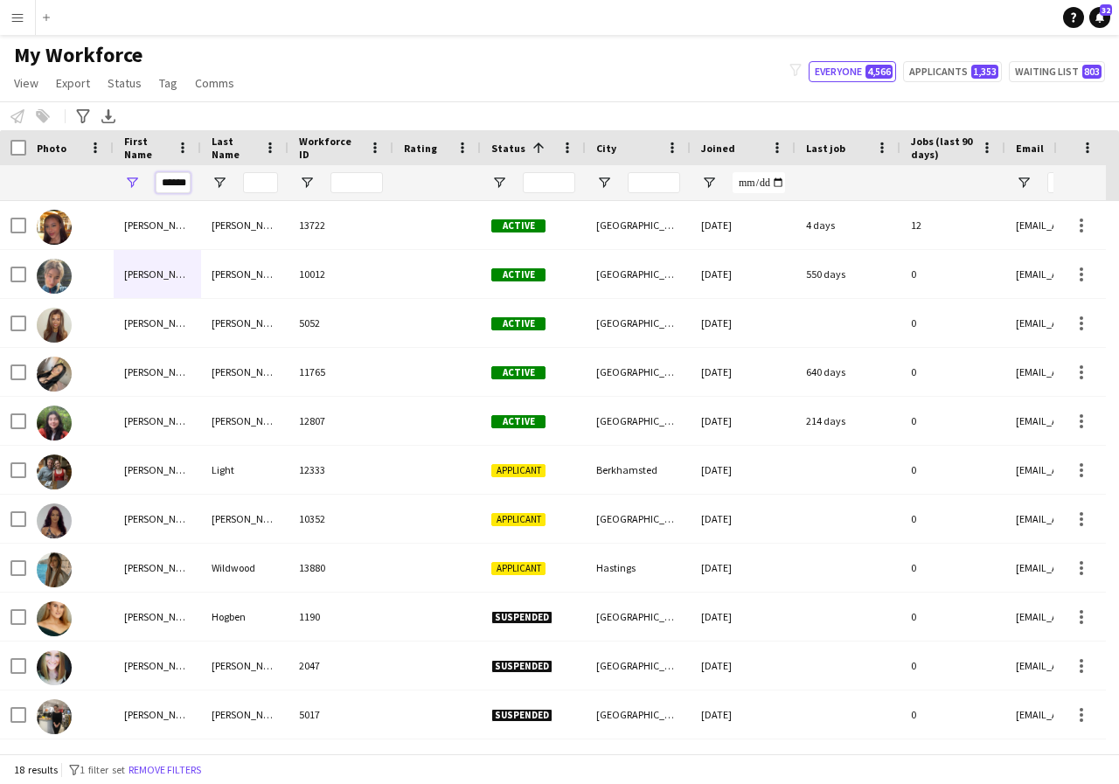
scroll to position [0, 1]
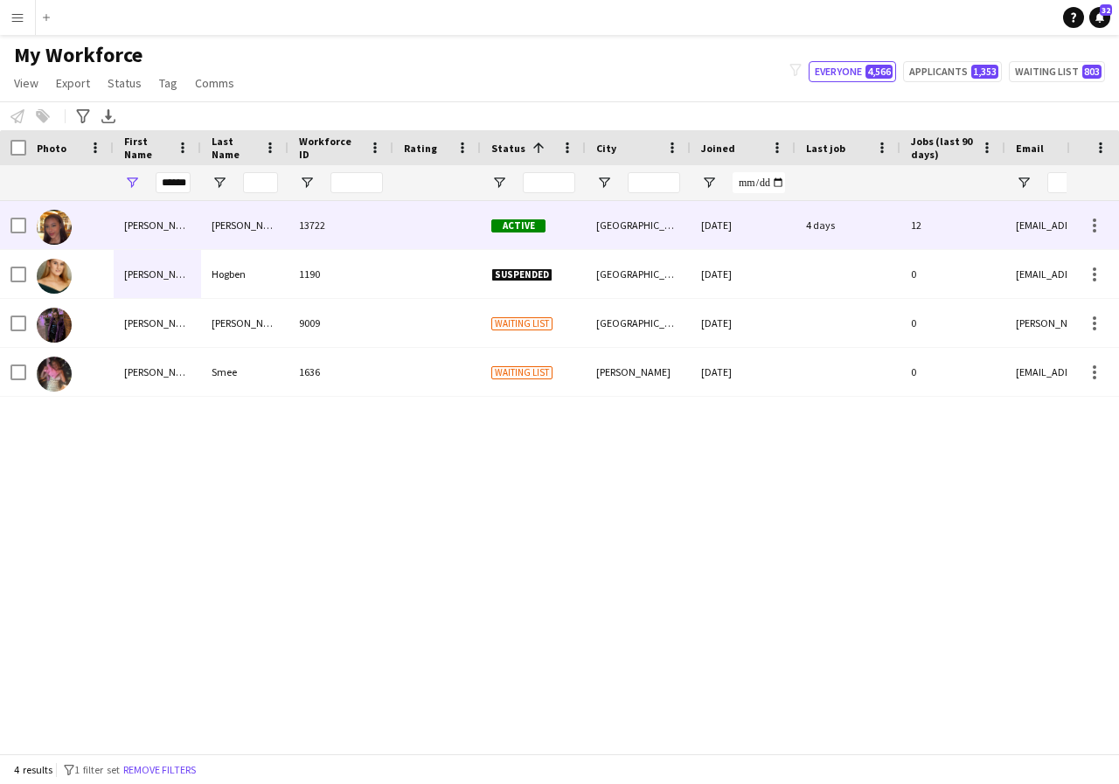
click at [176, 224] on div "Mollie" at bounding box center [157, 225] width 87 height 48
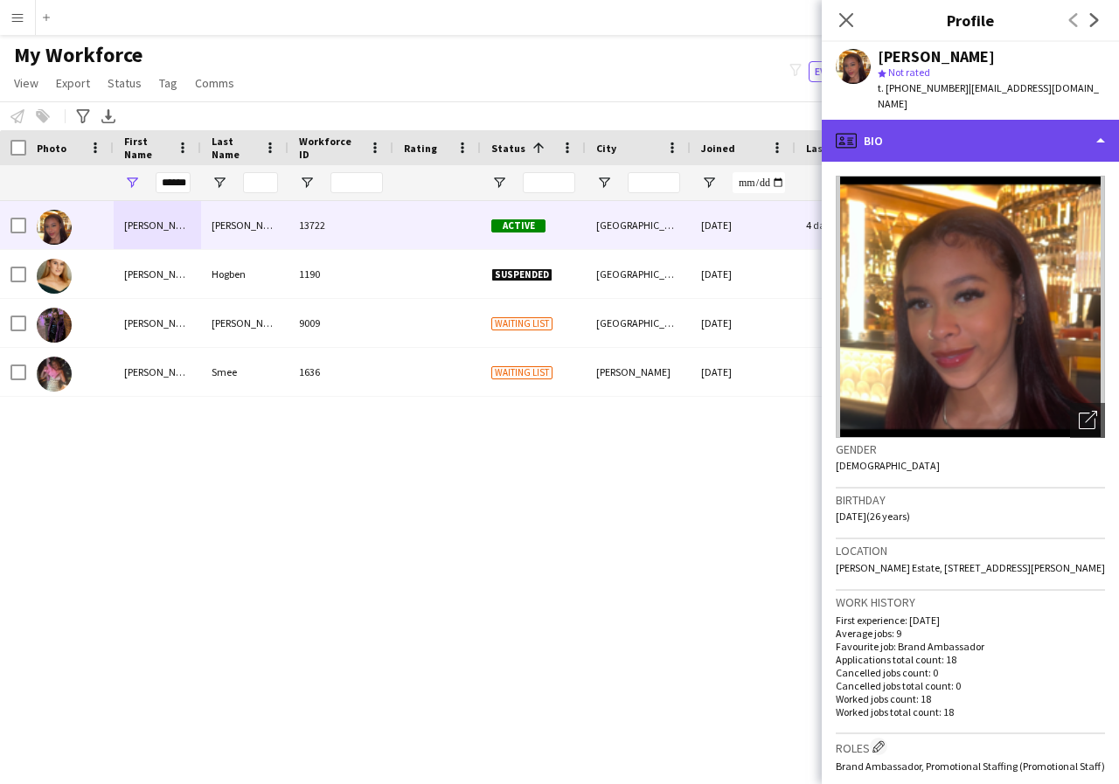
click at [1095, 124] on div "profile Bio" at bounding box center [970, 141] width 297 height 42
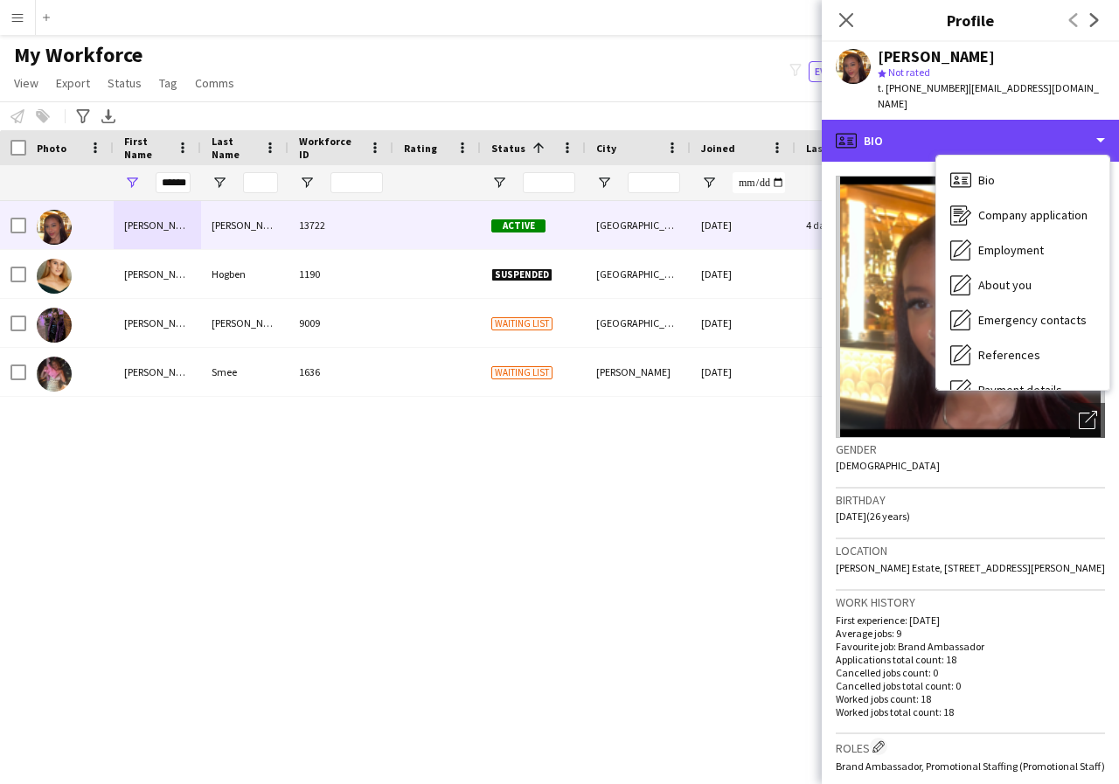
scroll to position [35, 0]
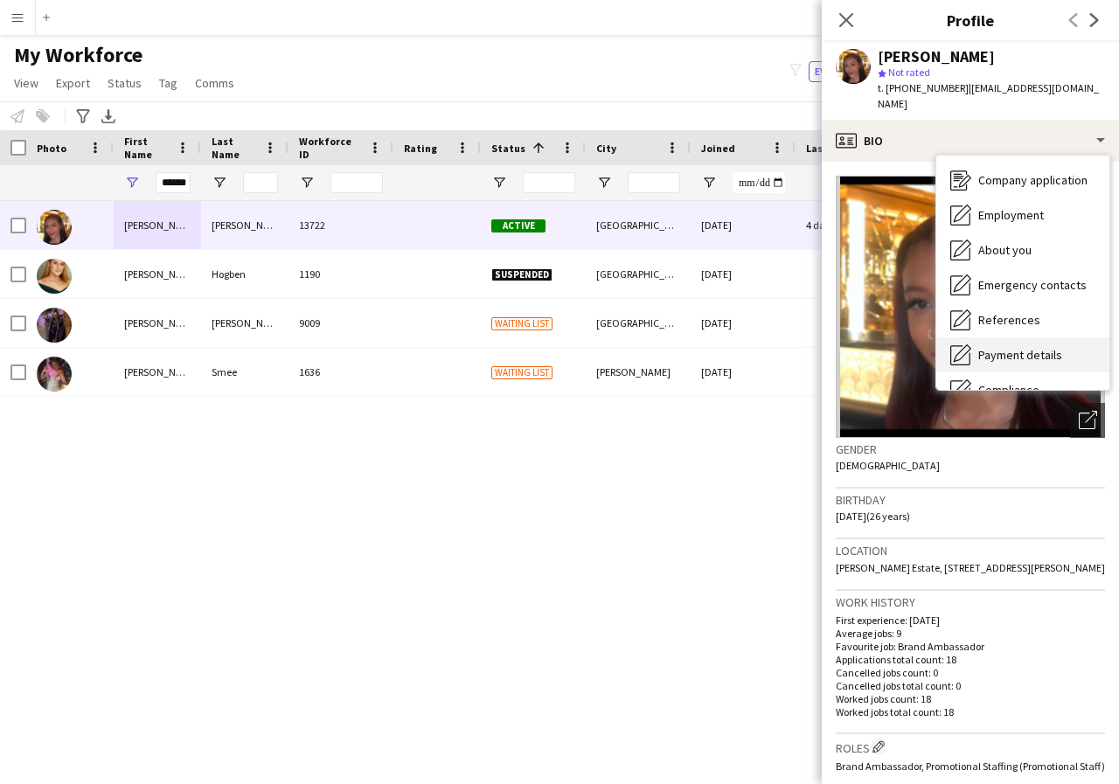
click at [1054, 347] on span "Payment details" at bounding box center [1020, 355] width 84 height 16
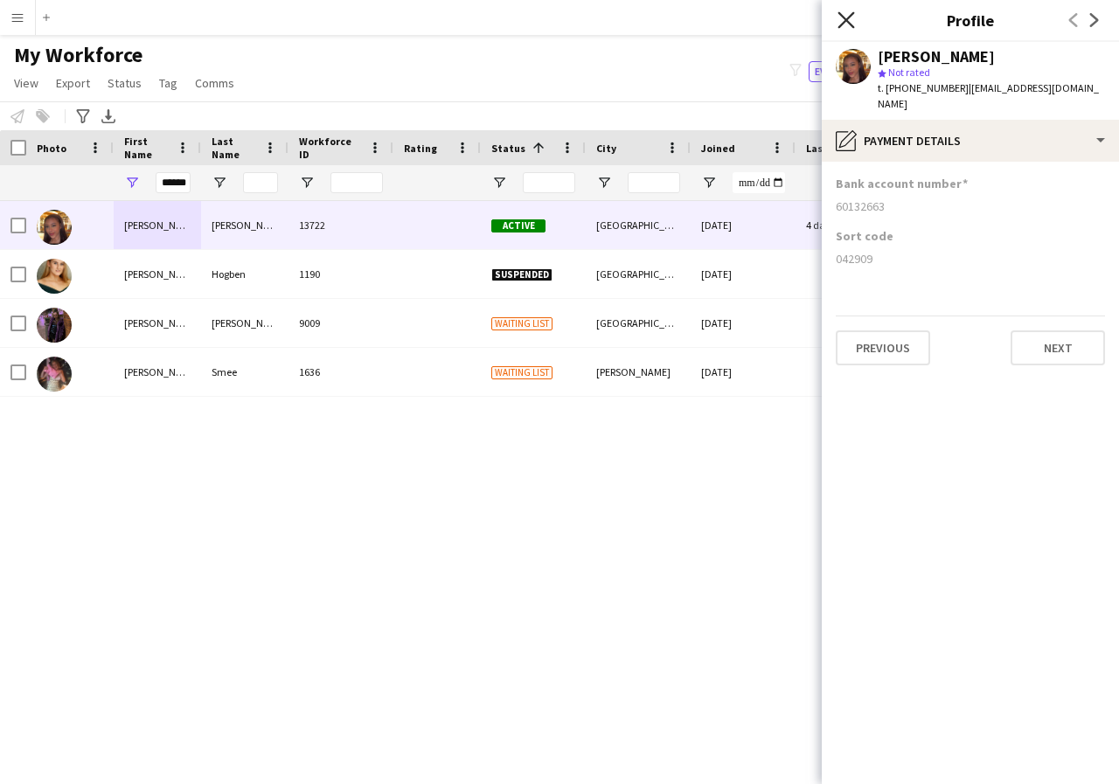
click at [844, 17] on icon at bounding box center [845, 19] width 17 height 17
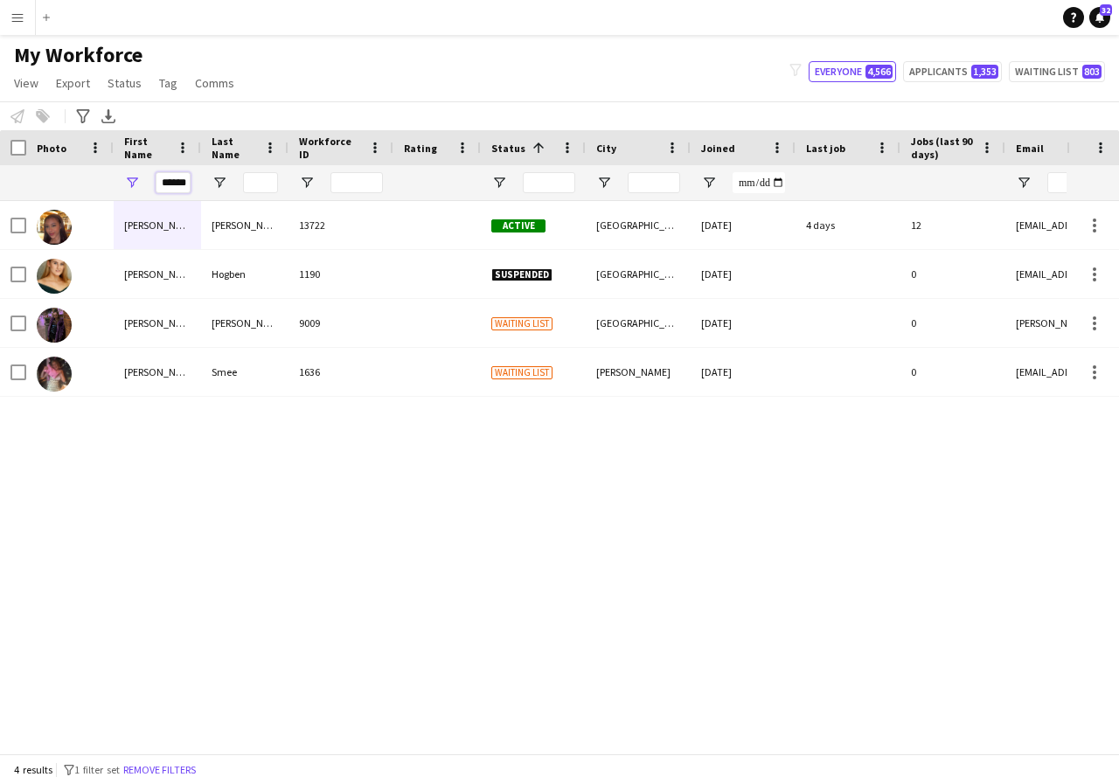
click at [187, 187] on input "******" at bounding box center [173, 182] width 35 height 21
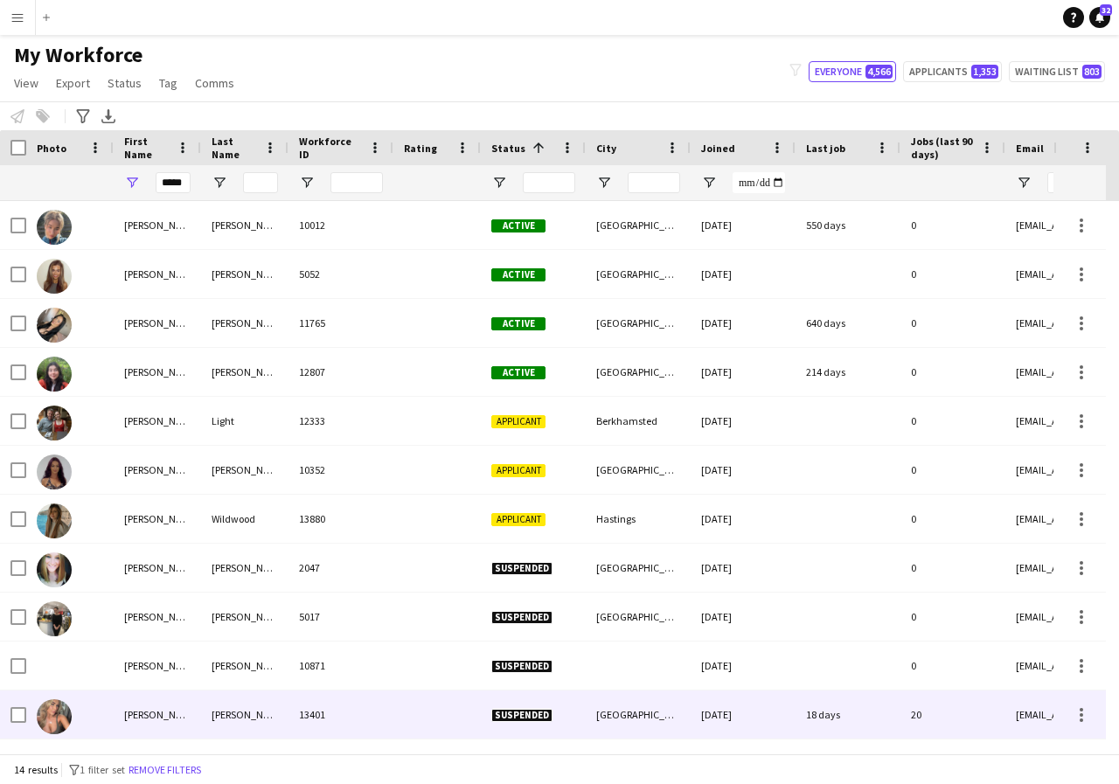
click at [164, 712] on div "Molly-Anna" at bounding box center [157, 714] width 87 height 48
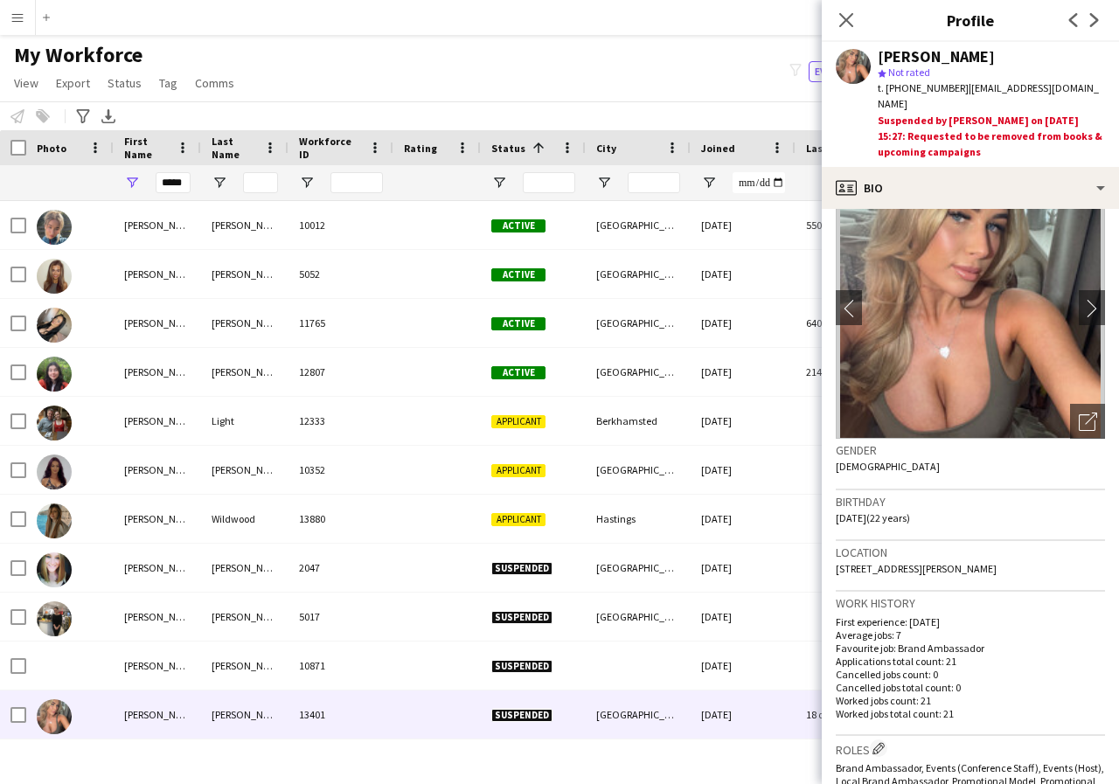
scroll to position [0, 0]
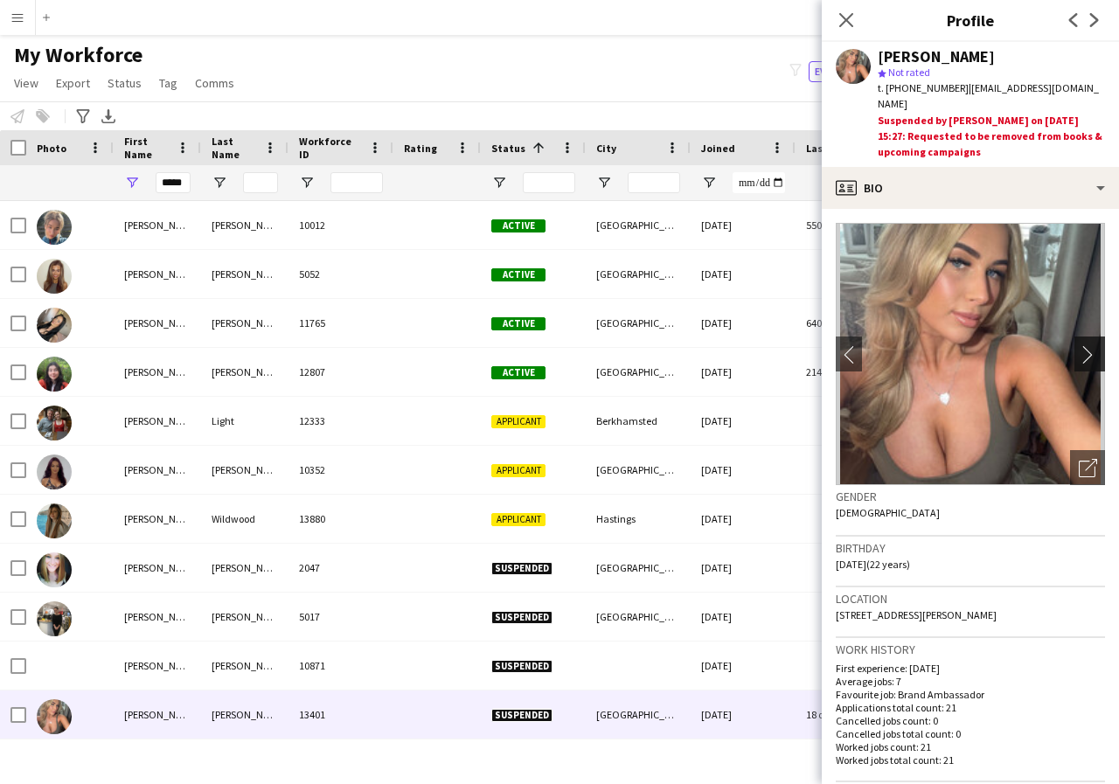
click at [1079, 345] on app-icon "chevron-right" at bounding box center [1092, 354] width 27 height 18
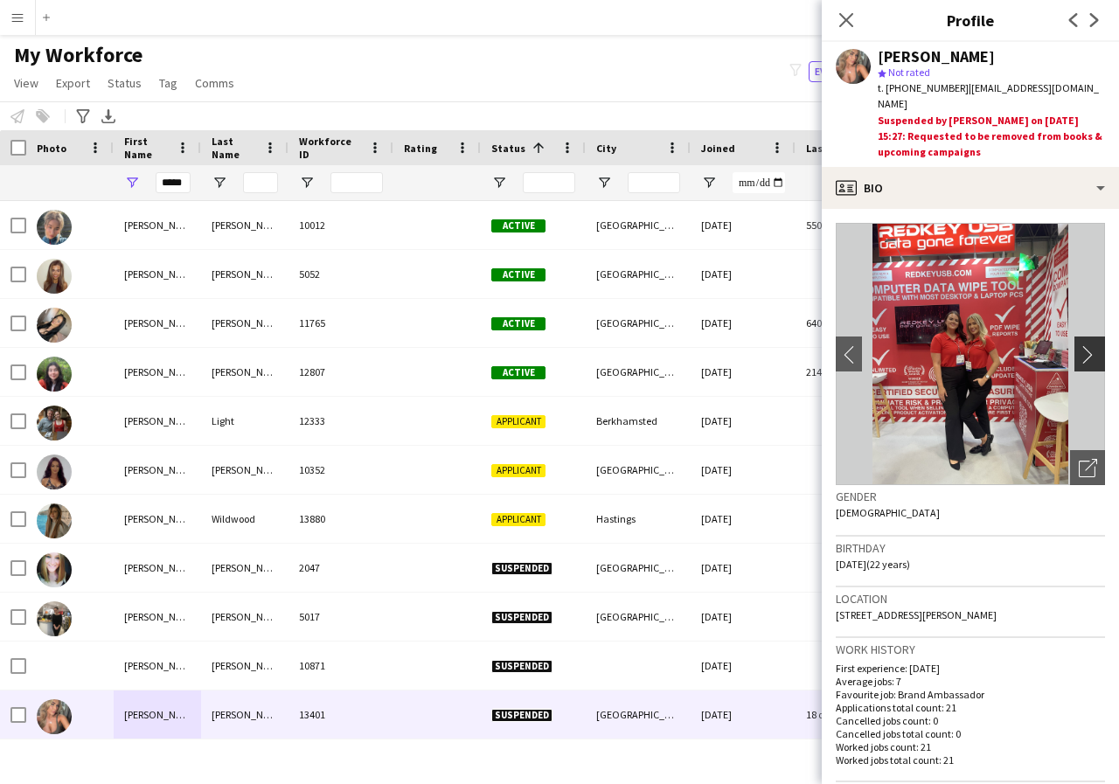
click at [1079, 345] on app-icon "chevron-right" at bounding box center [1092, 354] width 27 height 18
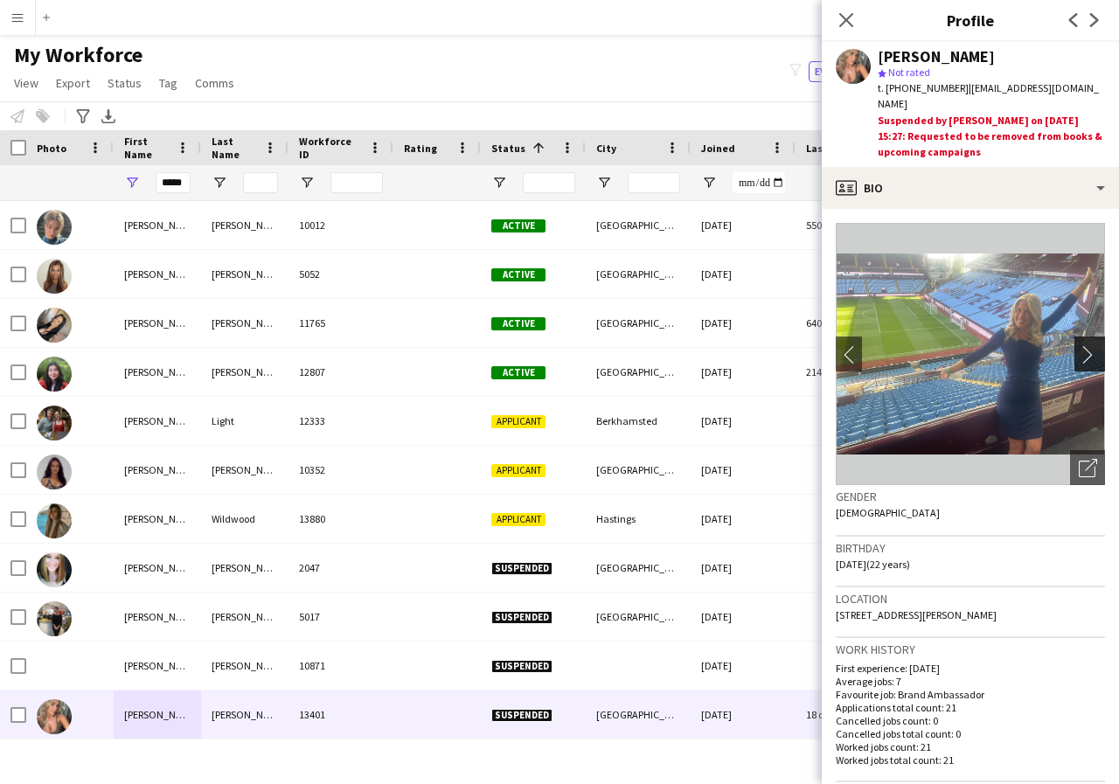
click at [1079, 345] on app-icon "chevron-right" at bounding box center [1092, 354] width 27 height 18
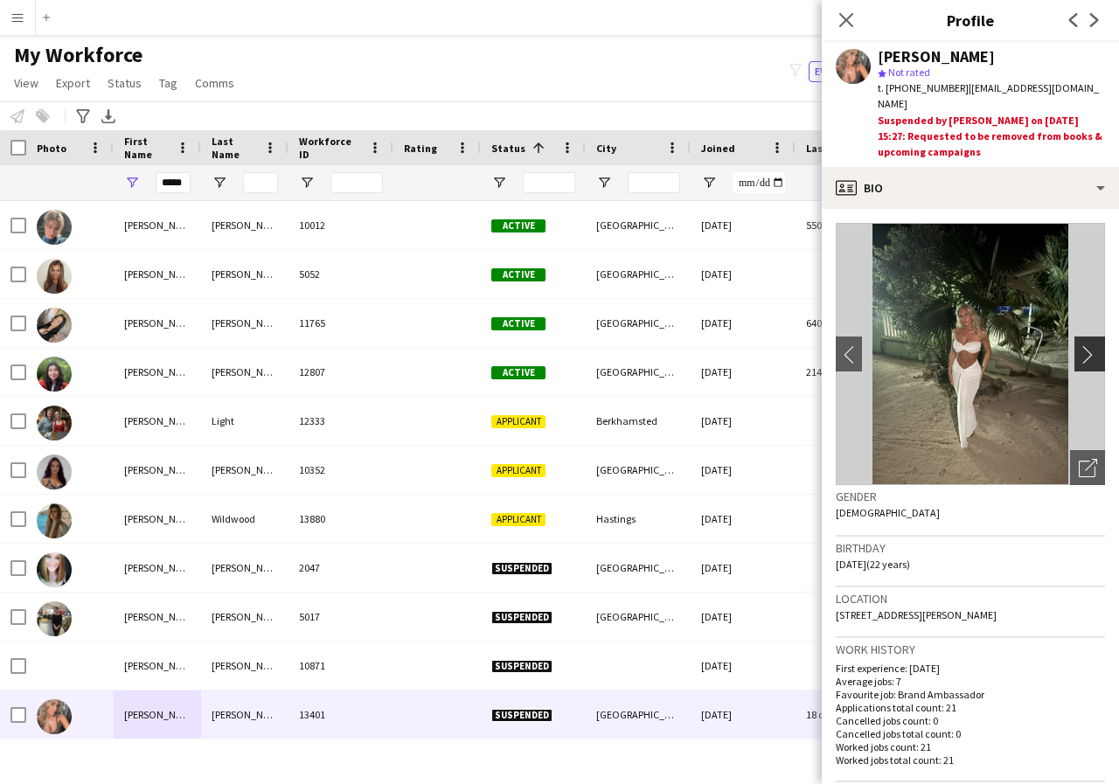
click at [1079, 345] on app-icon "chevron-right" at bounding box center [1092, 354] width 27 height 18
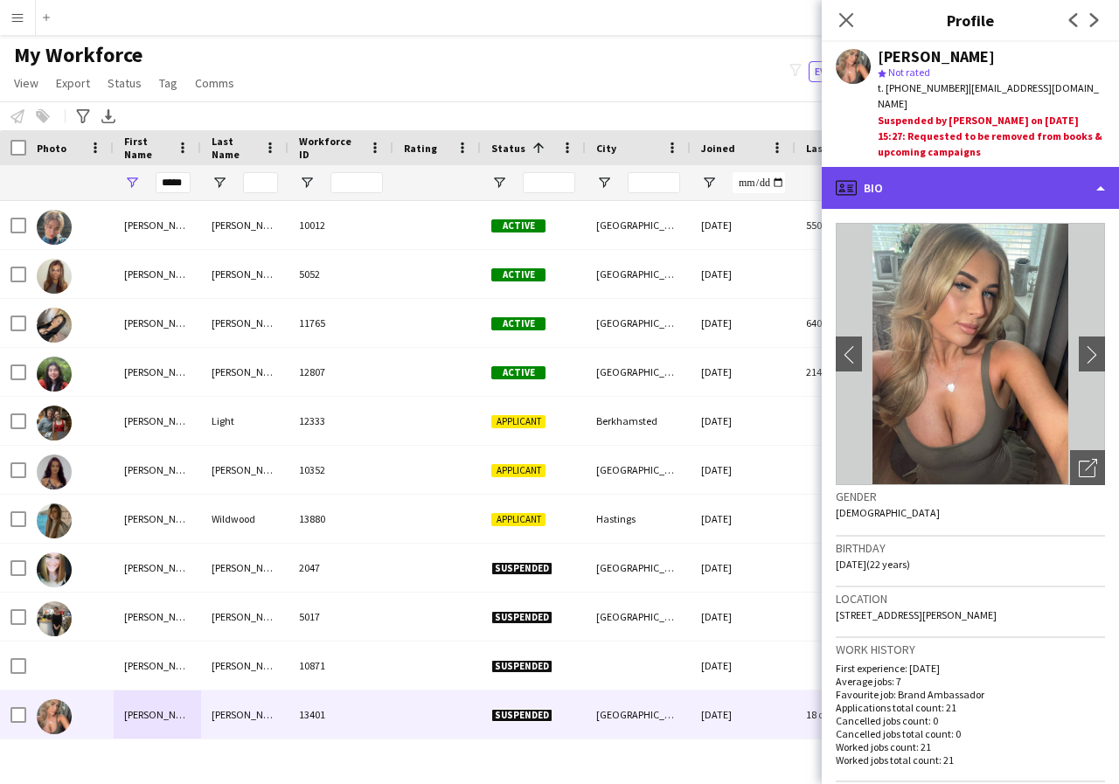
click at [1100, 173] on div "profile Bio" at bounding box center [970, 188] width 297 height 42
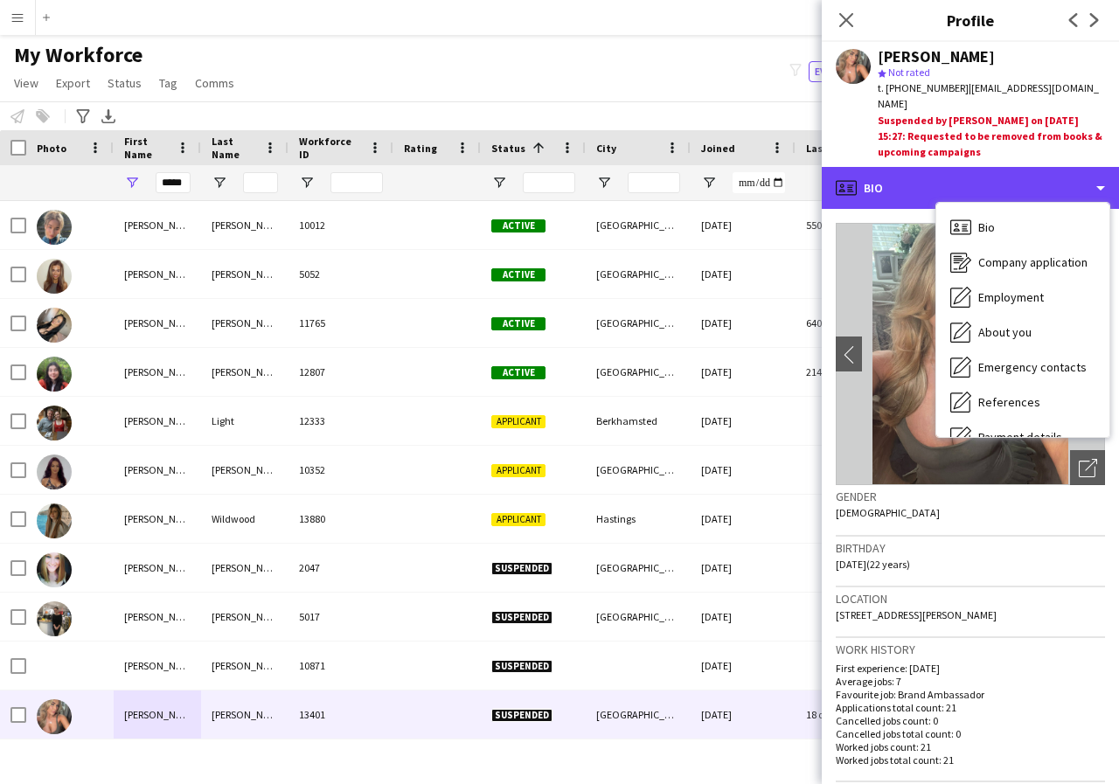
scroll to position [35, 0]
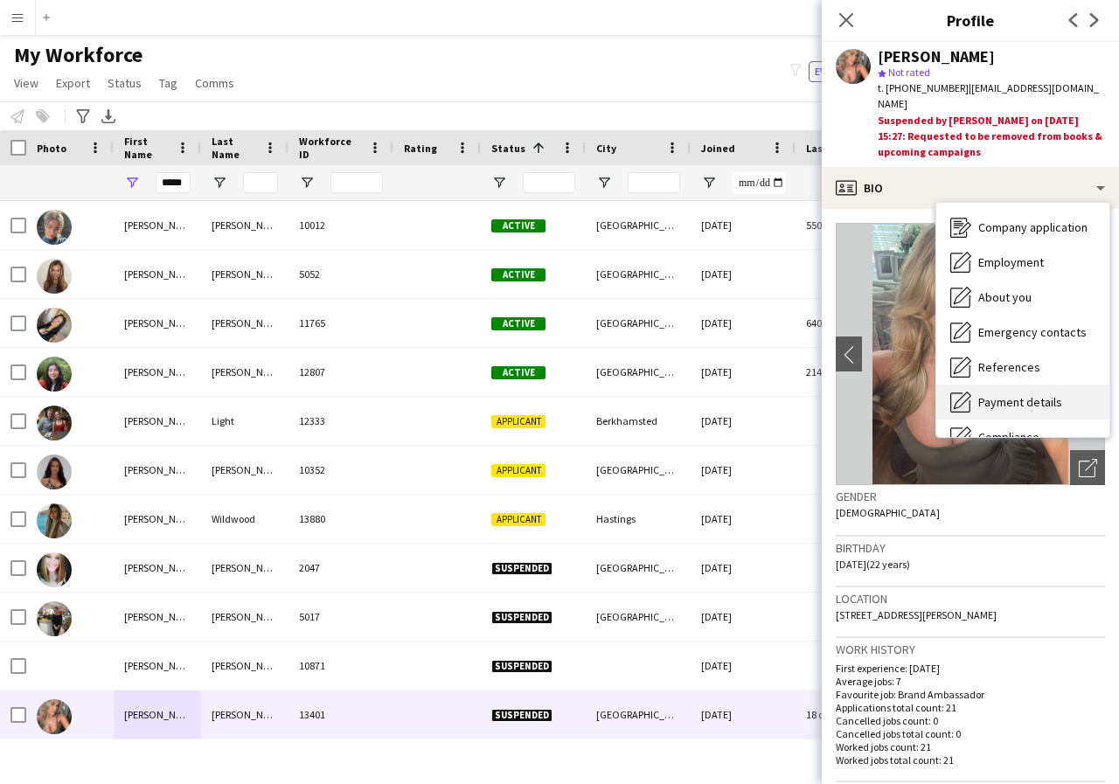
click at [1027, 394] on span "Payment details" at bounding box center [1020, 402] width 84 height 16
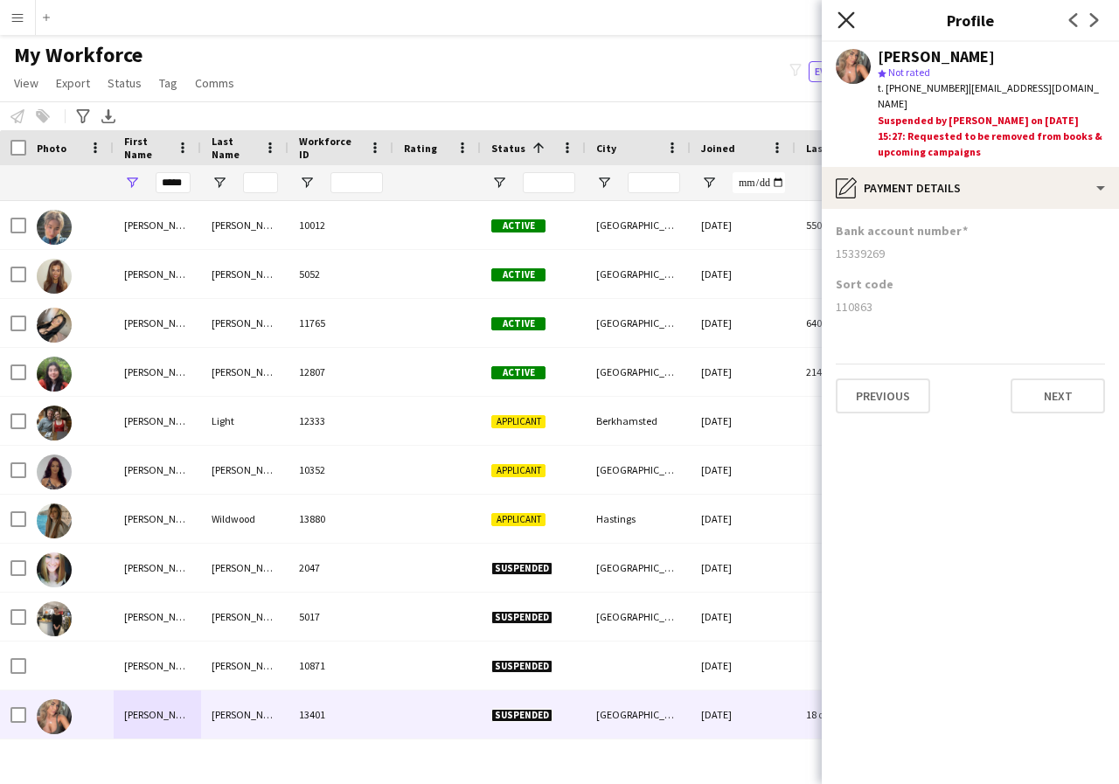
click at [850, 22] on icon "Close pop-in" at bounding box center [845, 19] width 17 height 17
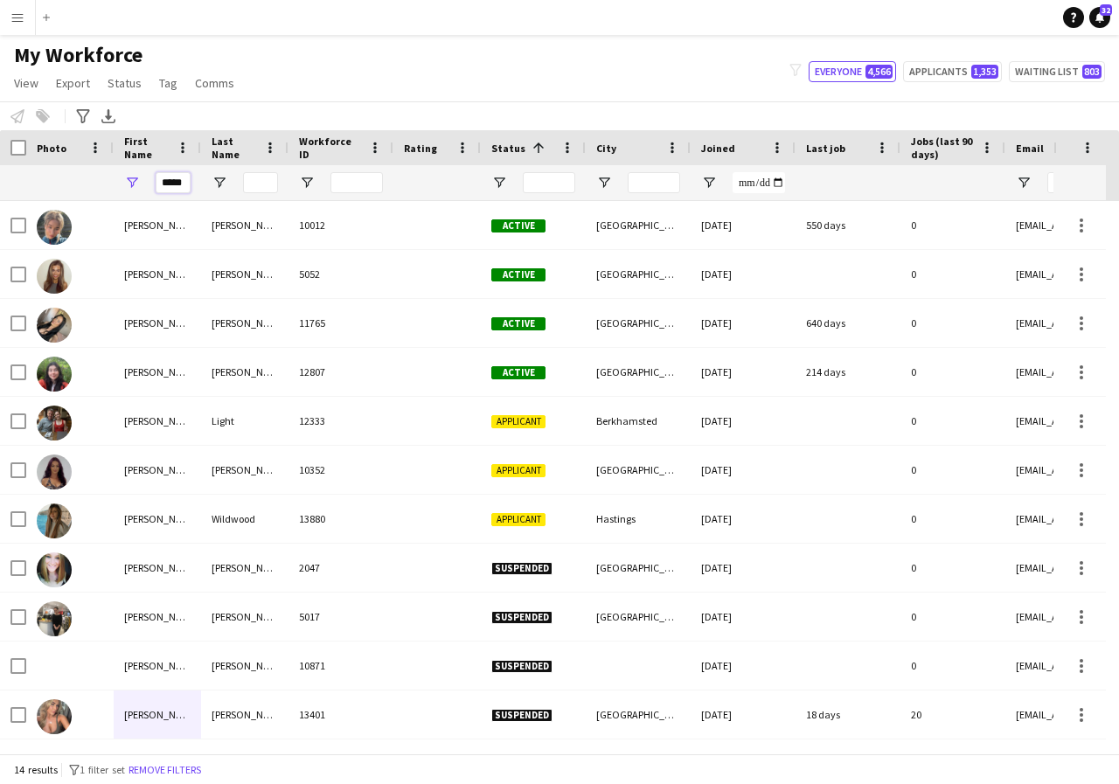
click at [185, 184] on input "*****" at bounding box center [173, 182] width 35 height 21
type input "*"
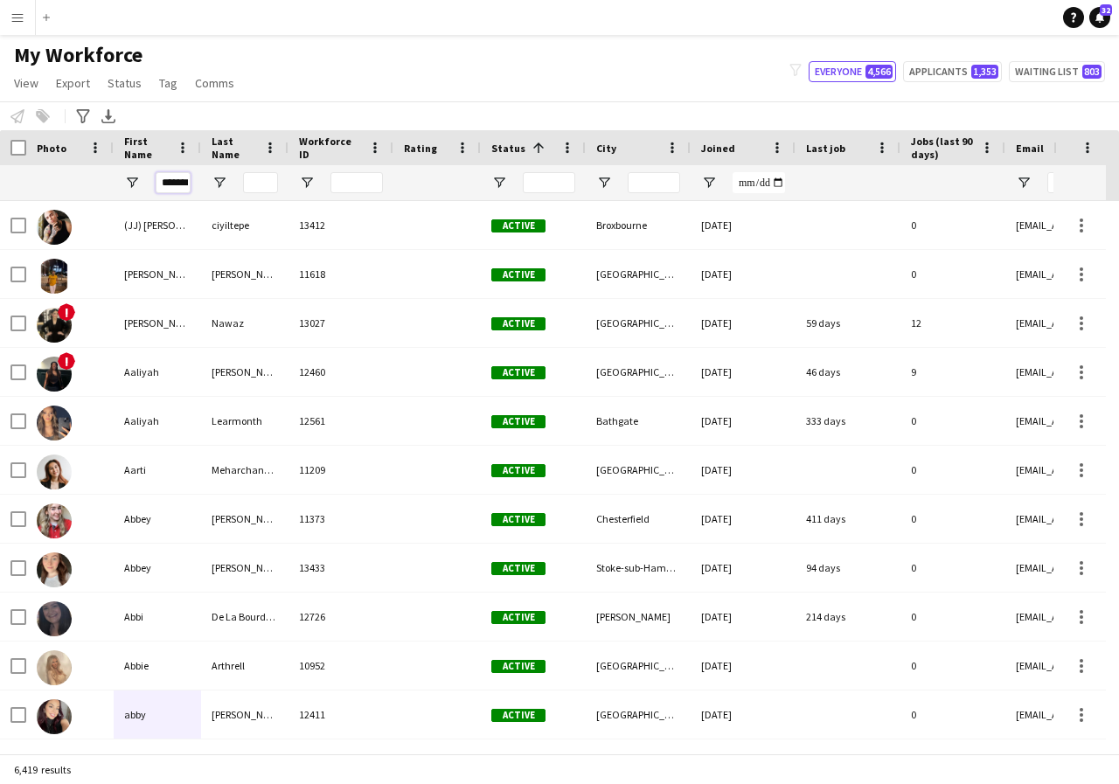
scroll to position [0, 3]
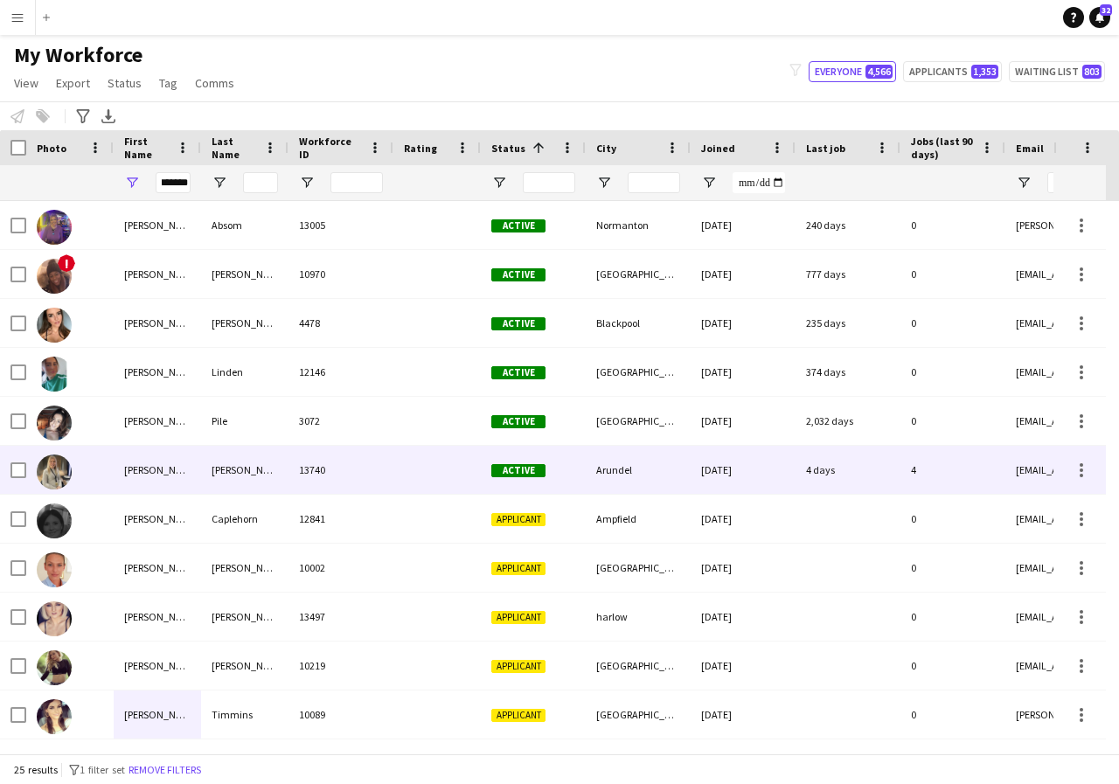
click at [160, 473] on div "Natalie" at bounding box center [157, 470] width 87 height 48
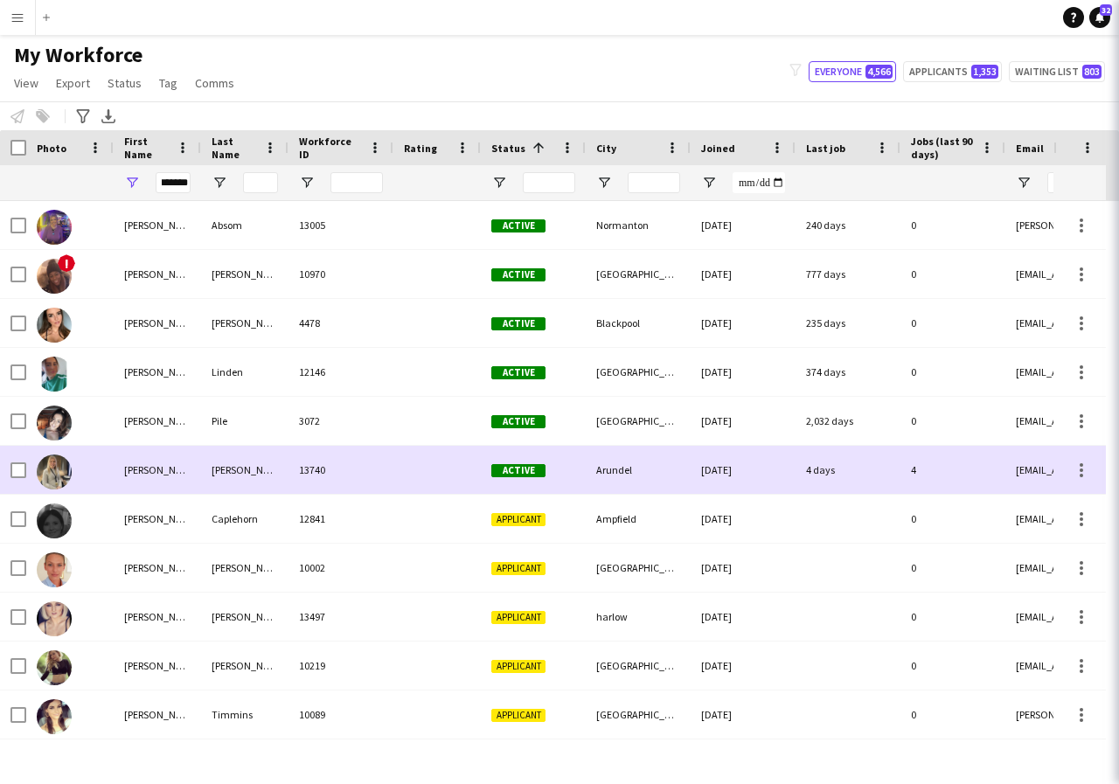
scroll to position [0, 0]
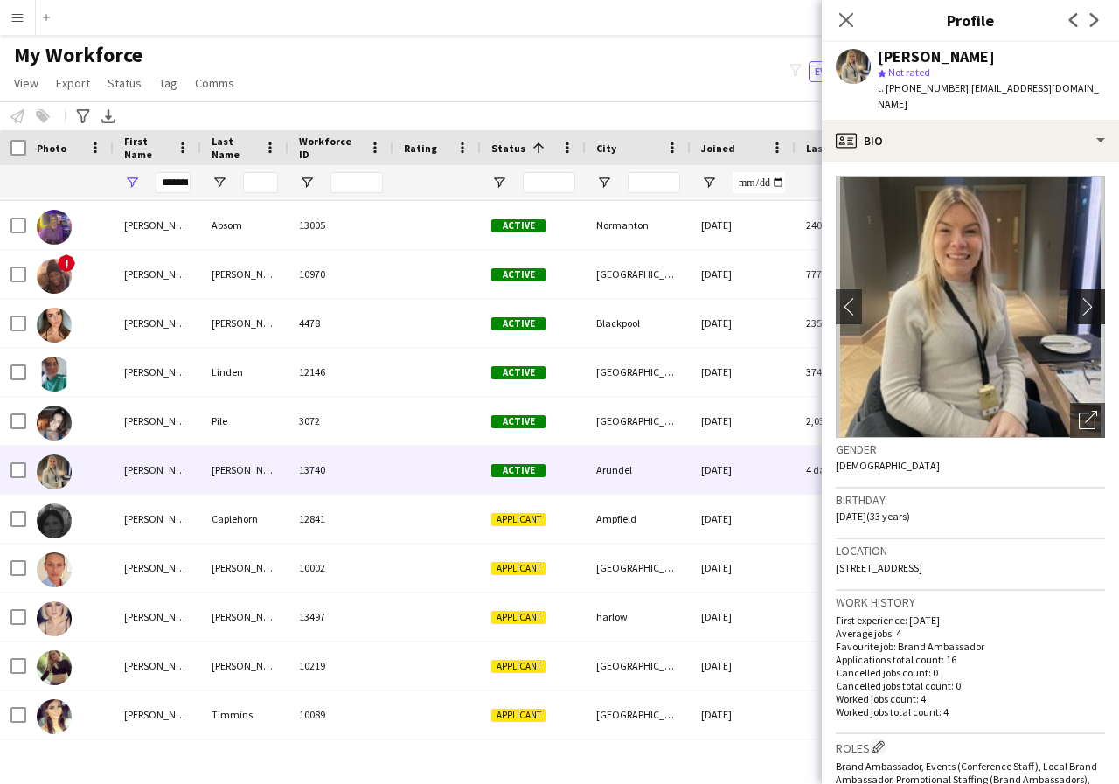
click at [1079, 297] on app-icon "chevron-right" at bounding box center [1092, 306] width 27 height 18
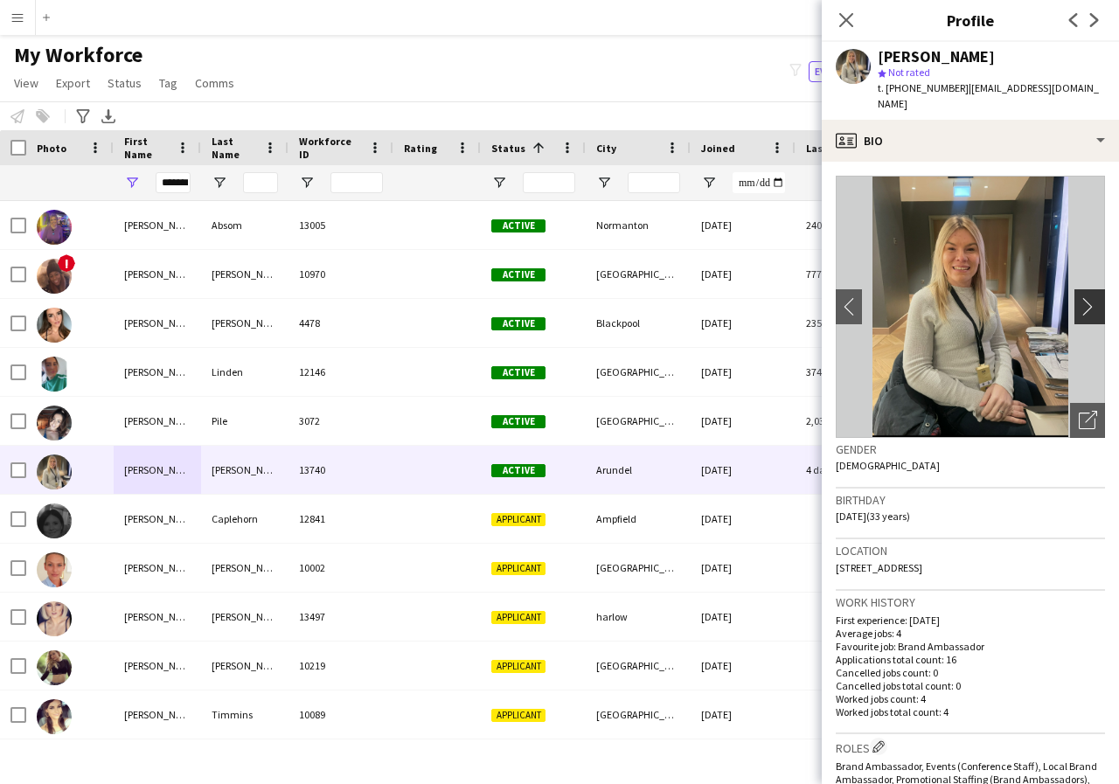
click at [1079, 297] on app-icon "chevron-right" at bounding box center [1092, 306] width 27 height 18
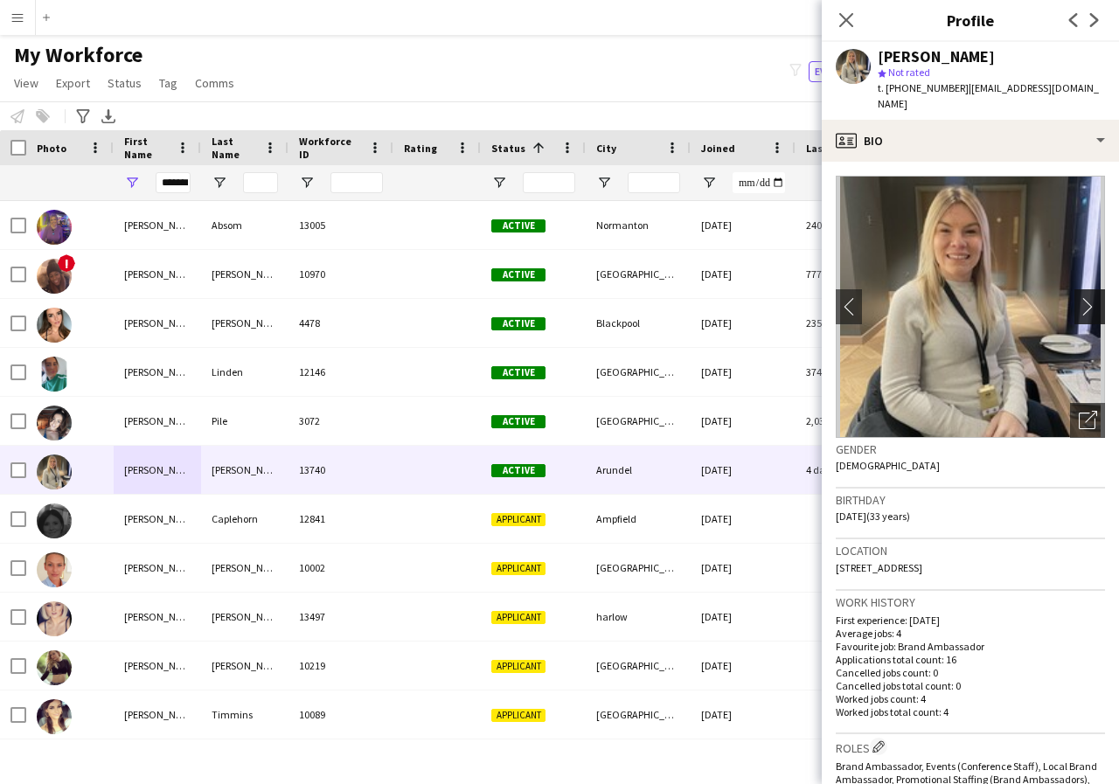
click at [1079, 297] on app-icon "chevron-right" at bounding box center [1092, 306] width 27 height 18
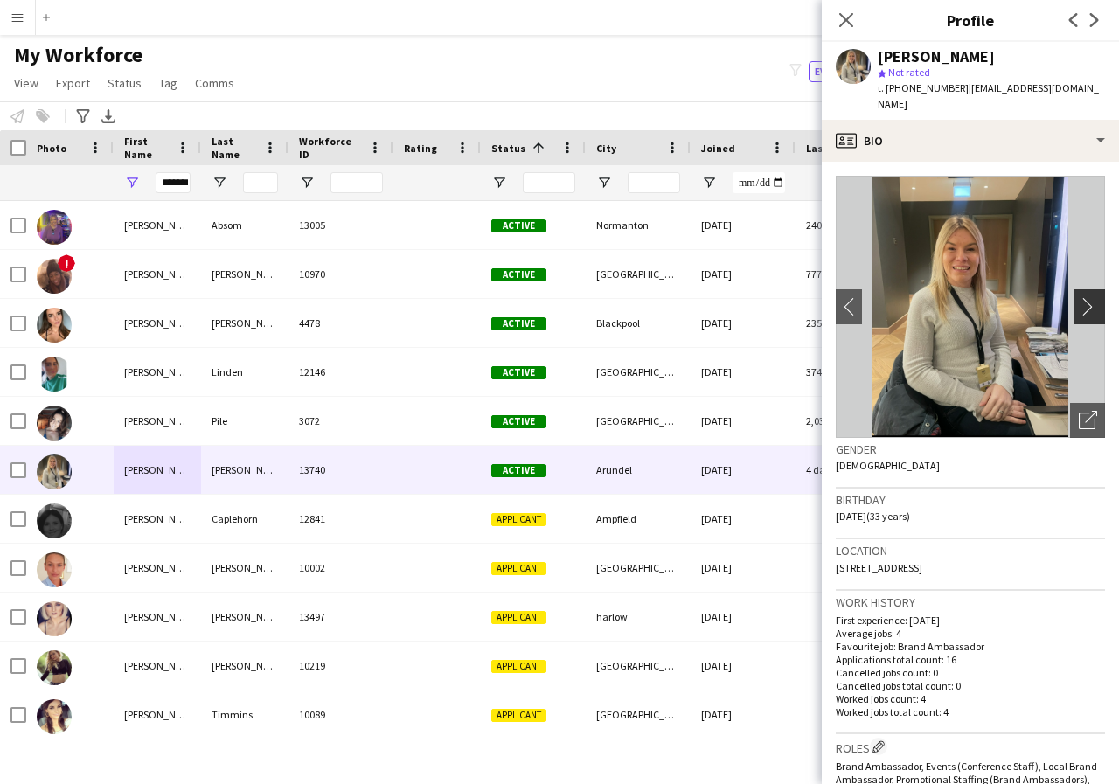
click at [1079, 297] on app-icon "chevron-right" at bounding box center [1092, 306] width 27 height 18
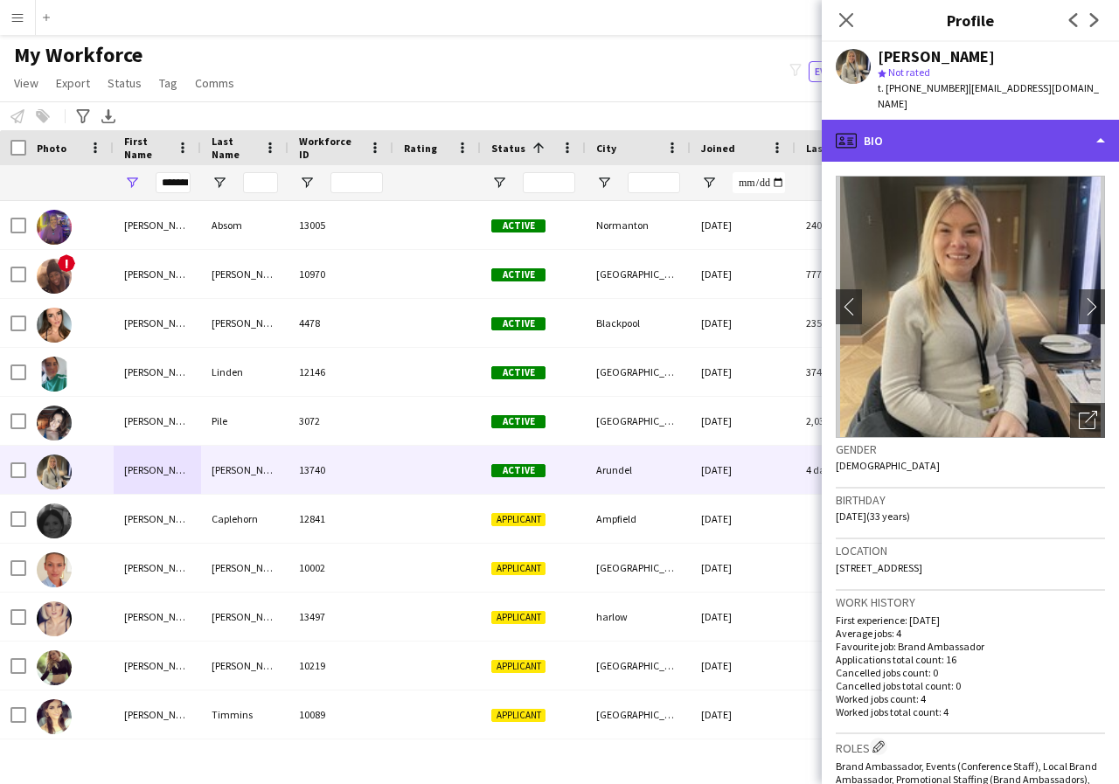
click at [1097, 129] on div "profile Bio" at bounding box center [970, 141] width 297 height 42
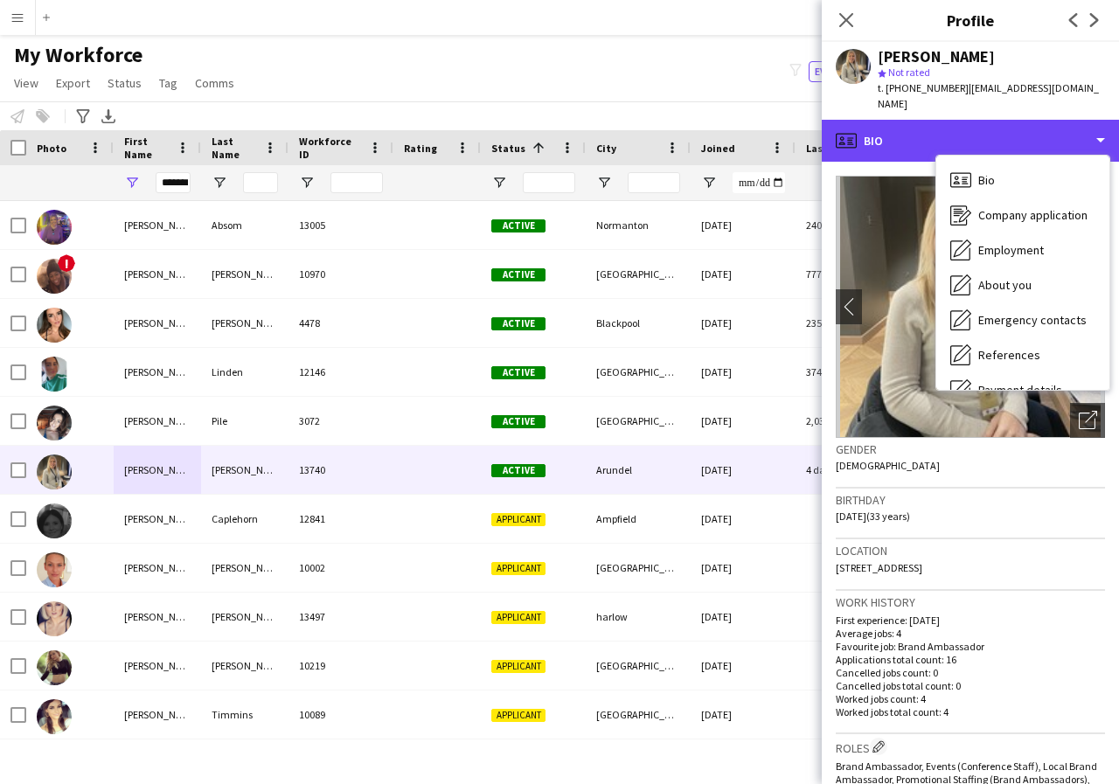
scroll to position [35, 0]
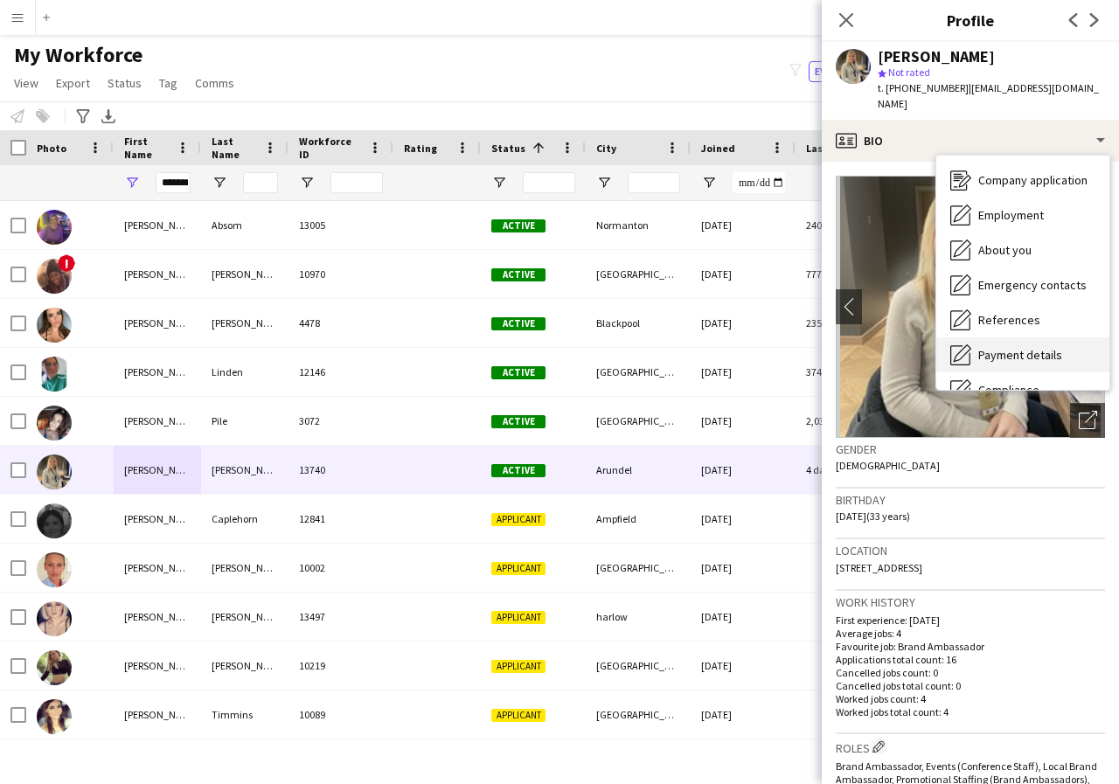
click at [1045, 347] on span "Payment details" at bounding box center [1020, 355] width 84 height 16
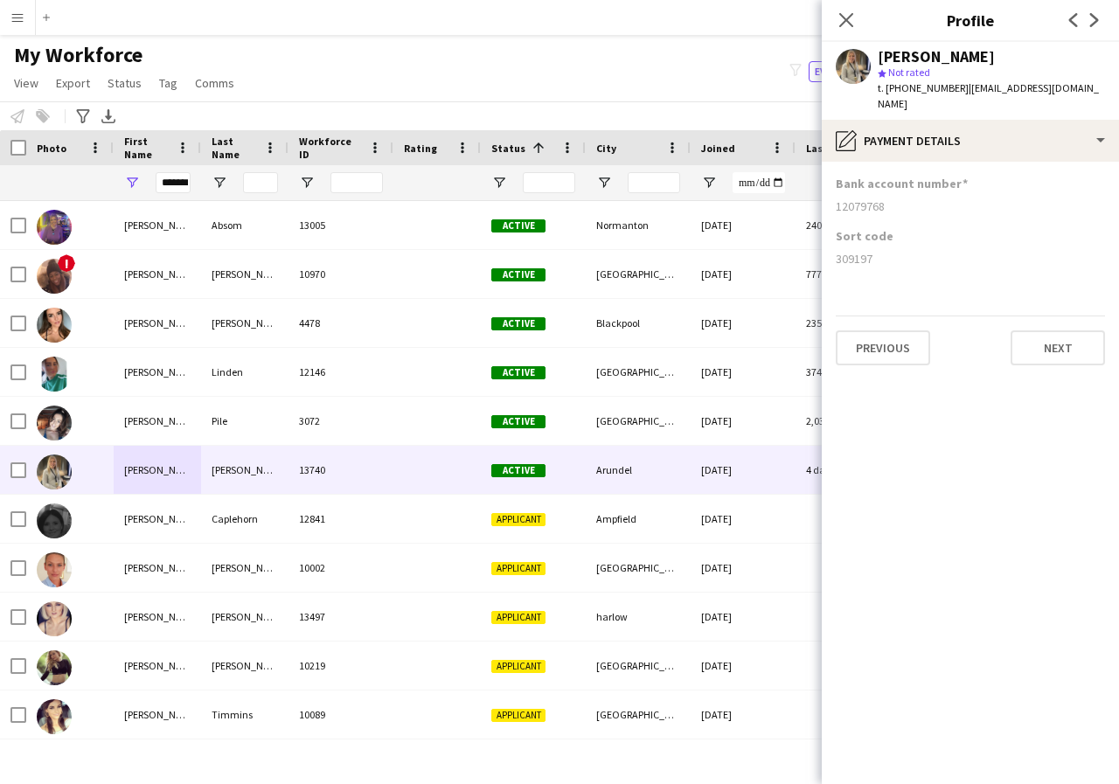
drag, startPoint x: 836, startPoint y: 191, endPoint x: 893, endPoint y: 191, distance: 57.7
click at [893, 198] on div "12079768" at bounding box center [970, 206] width 269 height 16
copy div "12079768"
drag, startPoint x: 834, startPoint y: 242, endPoint x: 898, endPoint y: 243, distance: 64.7
click at [898, 243] on app-section-data-types "Bank account number 12079768 Sort code 309197 Previous Next" at bounding box center [970, 473] width 297 height 622
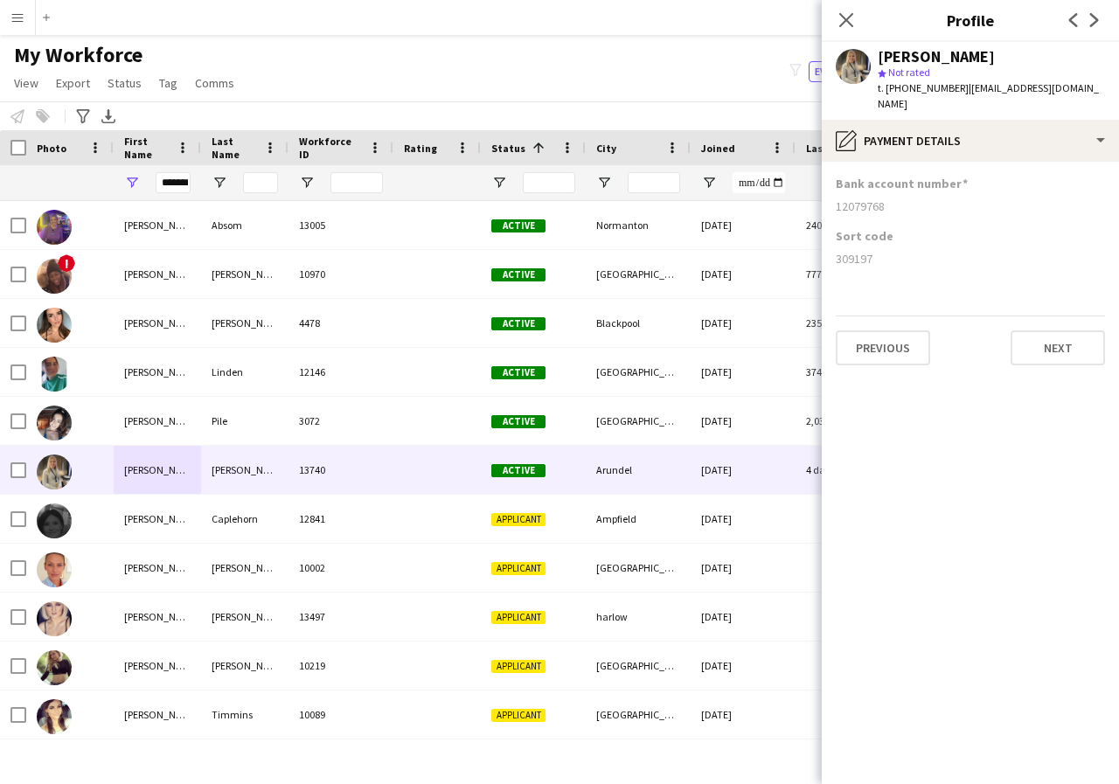
copy div "309197"
click at [188, 183] on input "*******" at bounding box center [173, 182] width 35 height 21
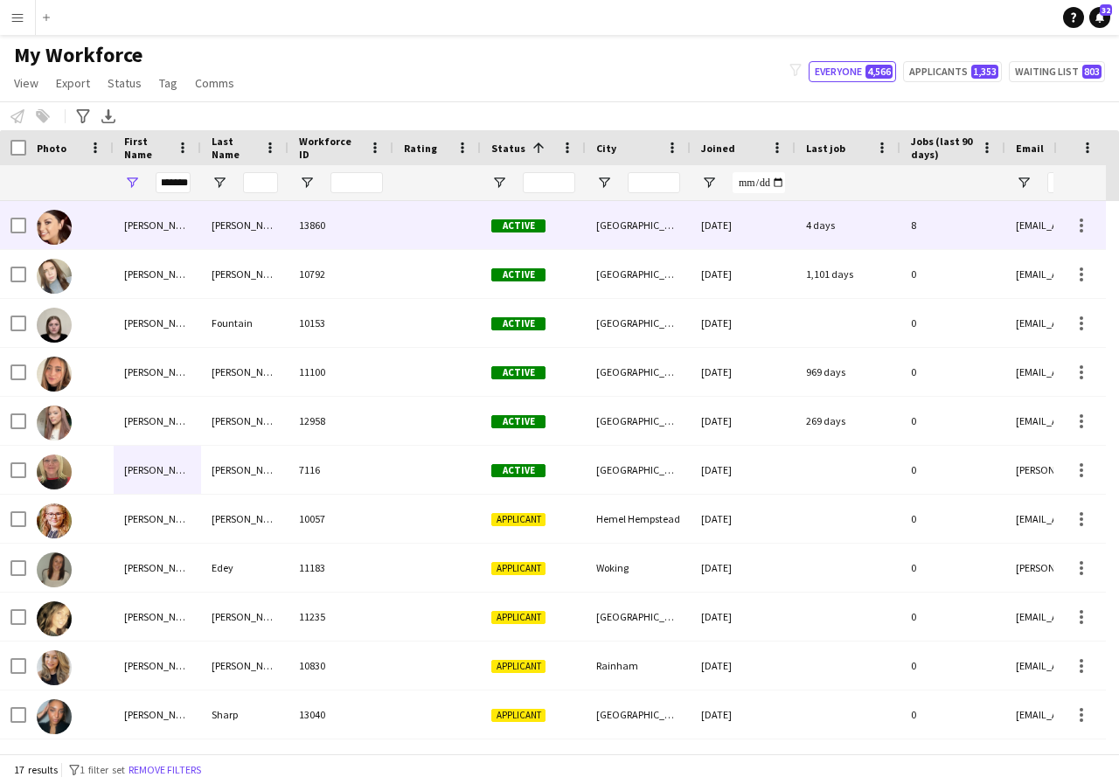
scroll to position [0, 0]
click at [178, 230] on div "Natasha" at bounding box center [157, 225] width 87 height 48
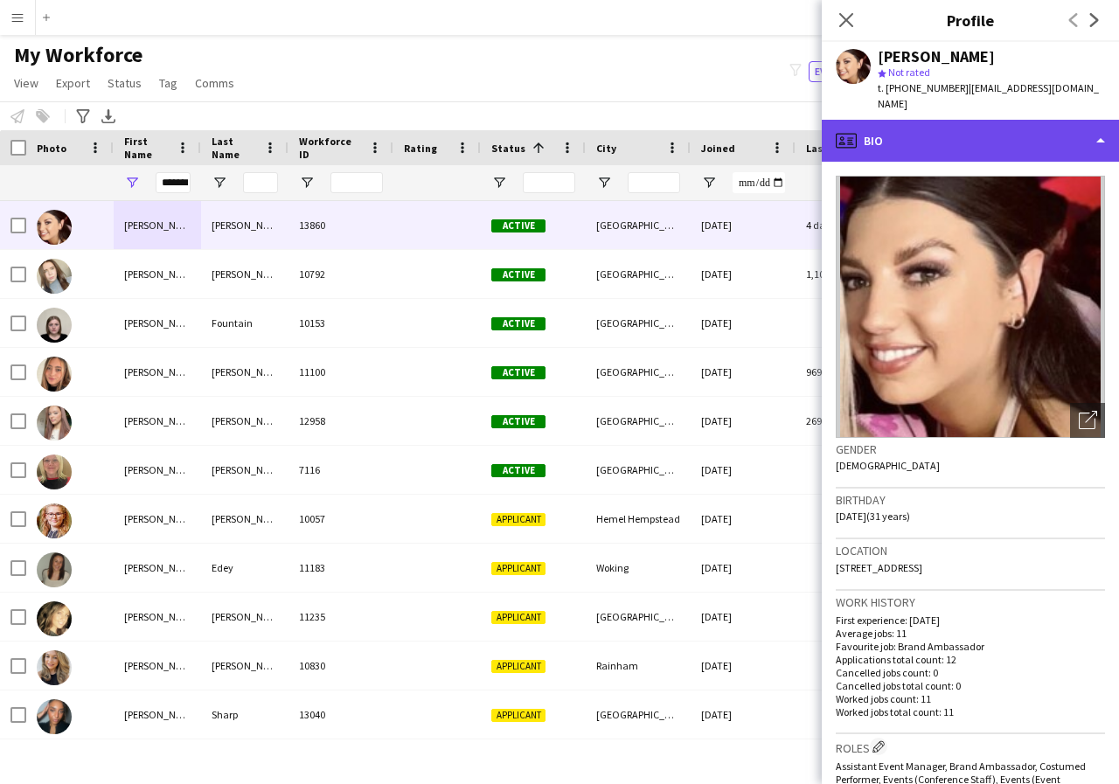
click at [1102, 128] on div "profile Bio" at bounding box center [970, 141] width 297 height 42
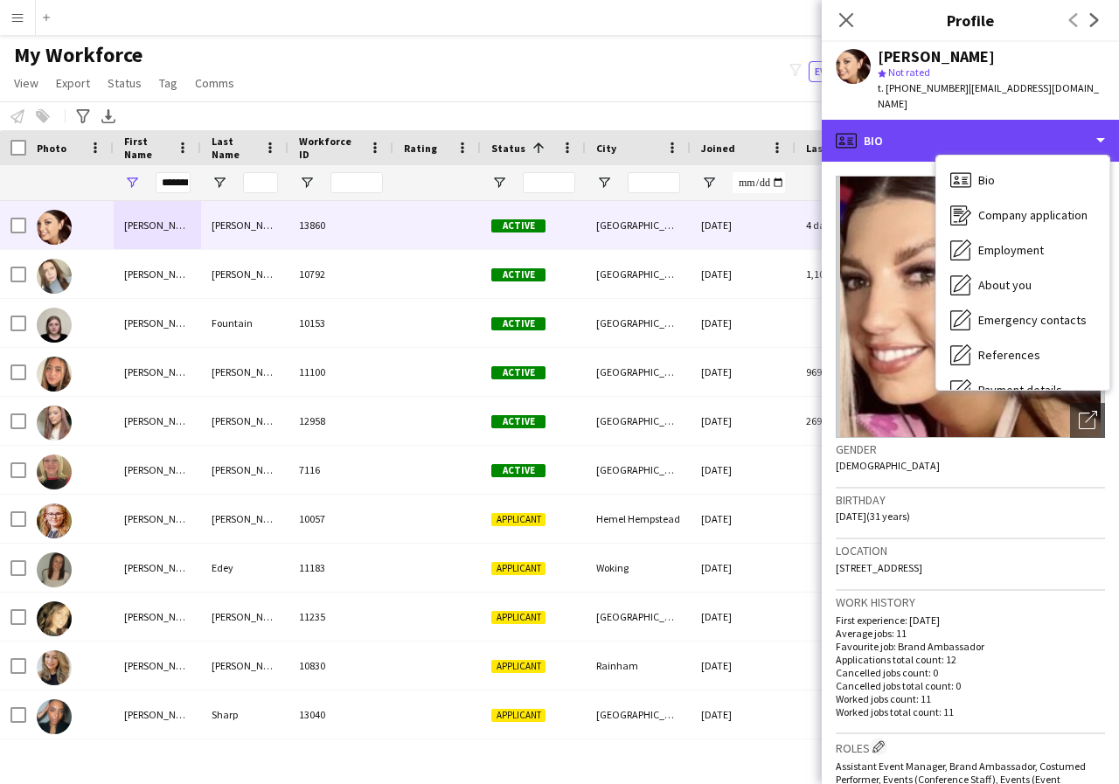
scroll to position [35, 0]
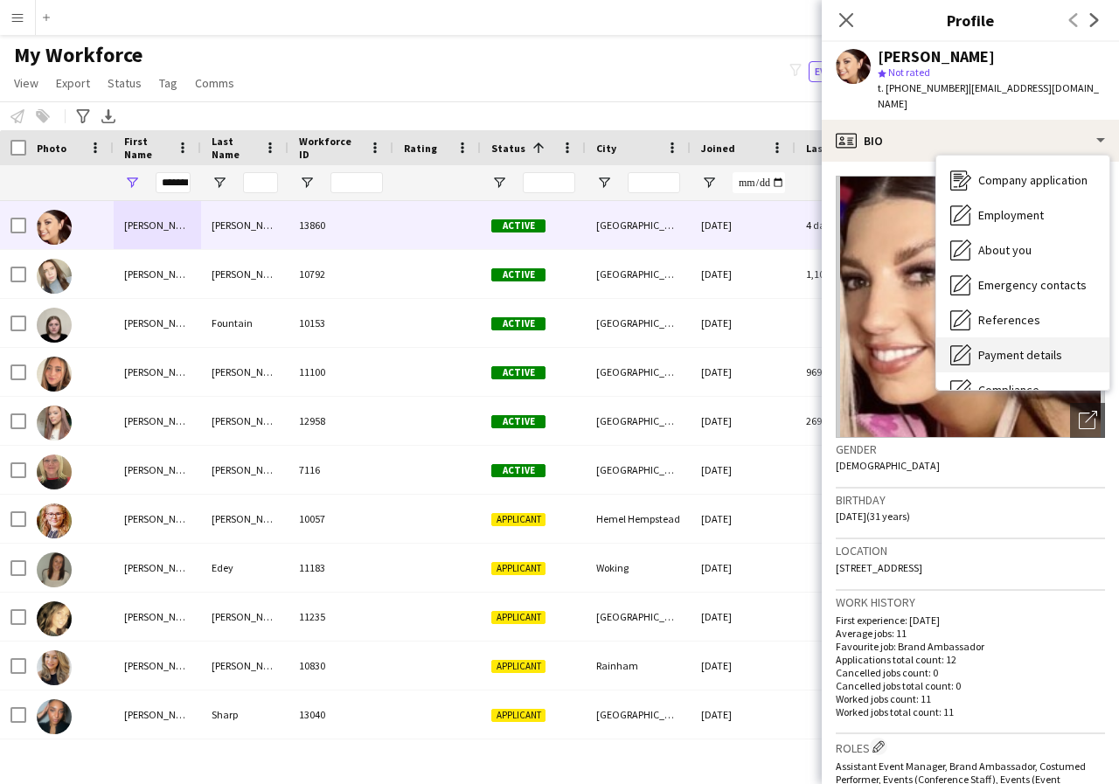
click at [1044, 347] on span "Payment details" at bounding box center [1020, 355] width 84 height 16
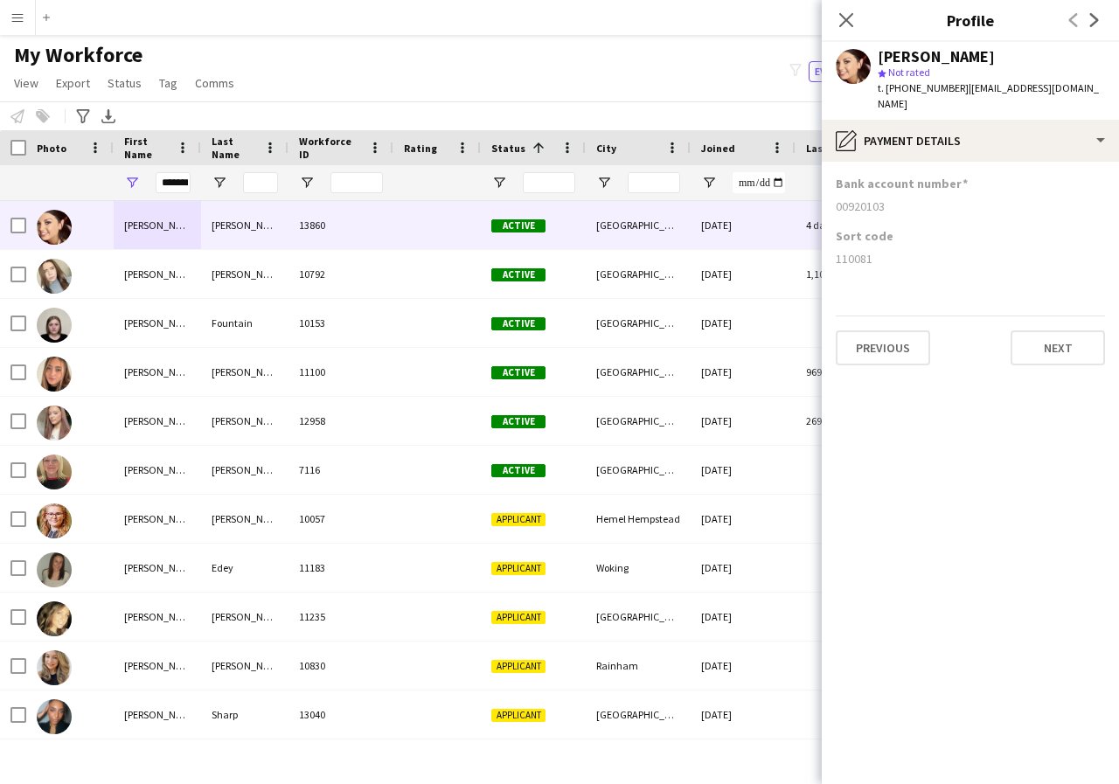
drag, startPoint x: 835, startPoint y: 187, endPoint x: 903, endPoint y: 193, distance: 68.4
click at [903, 193] on app-section-data-types "Bank account number 00920103 Sort code 110081 Previous Next" at bounding box center [970, 473] width 297 height 622
copy div "00920103"
drag, startPoint x: 833, startPoint y: 239, endPoint x: 885, endPoint y: 243, distance: 52.6
click at [885, 243] on app-section-data-types "Bank account number 00920103 Sort code 110081 Previous Next" at bounding box center [970, 473] width 297 height 622
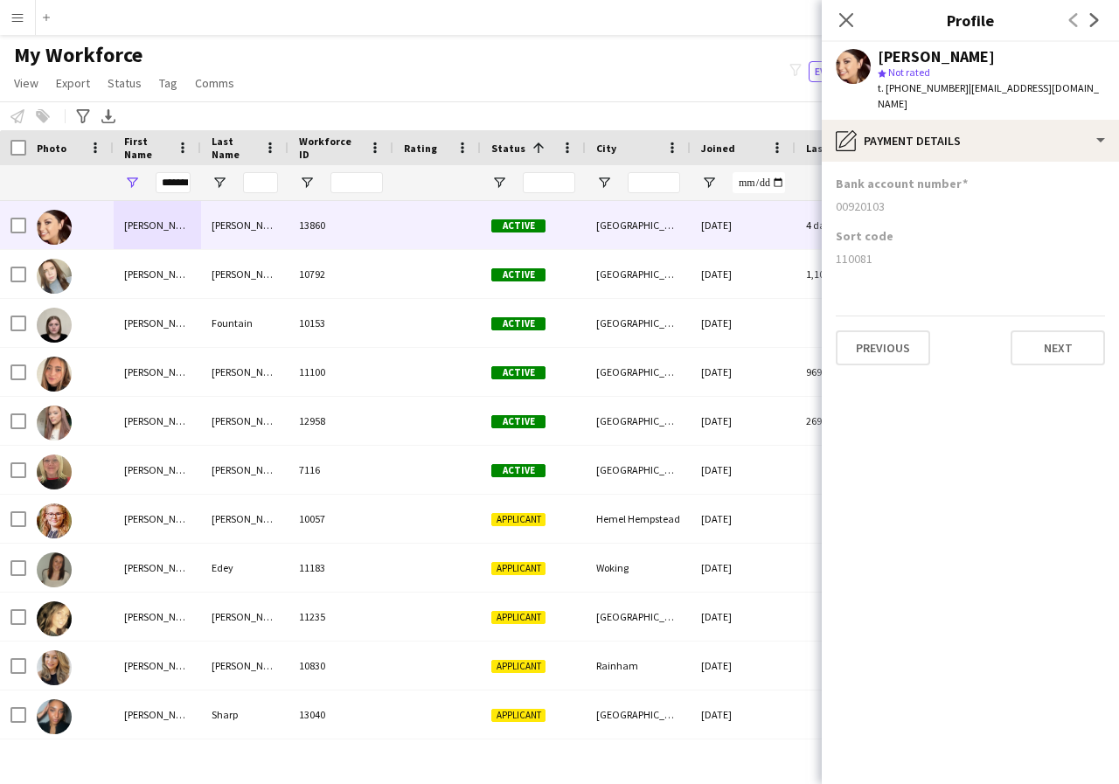
copy div "110081"
click at [847, 19] on icon at bounding box center [845, 19] width 17 height 17
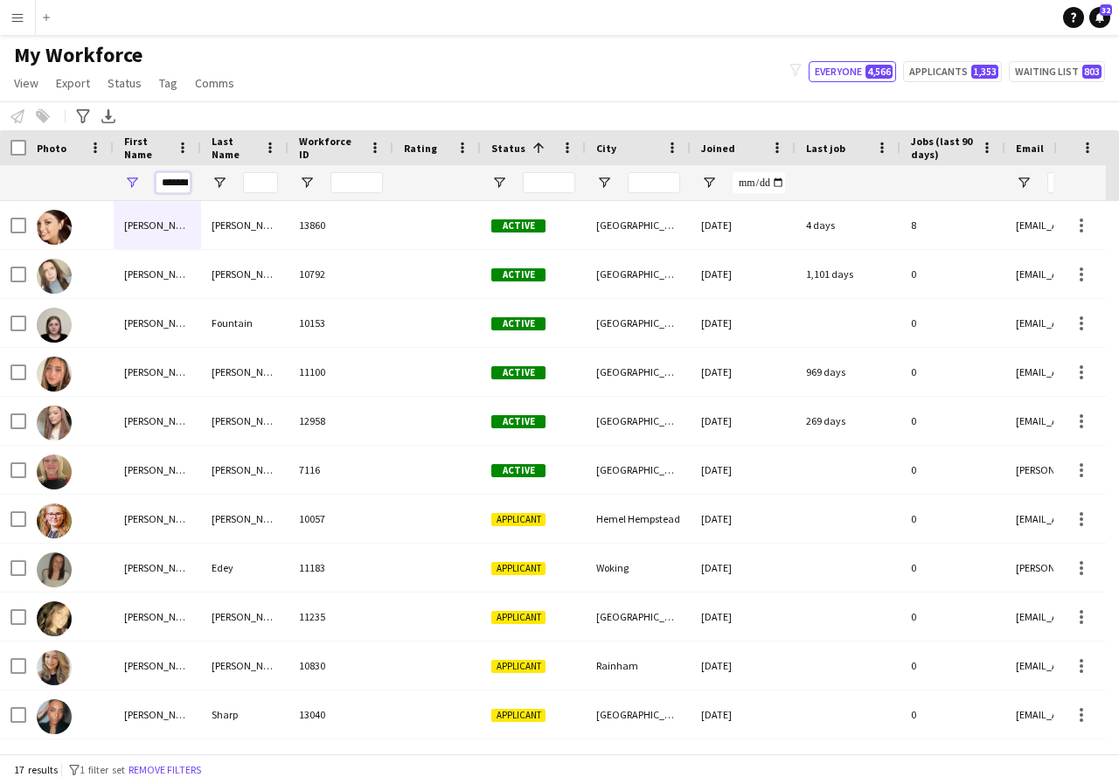
click at [185, 181] on input "*******" at bounding box center [173, 182] width 35 height 21
type input "*"
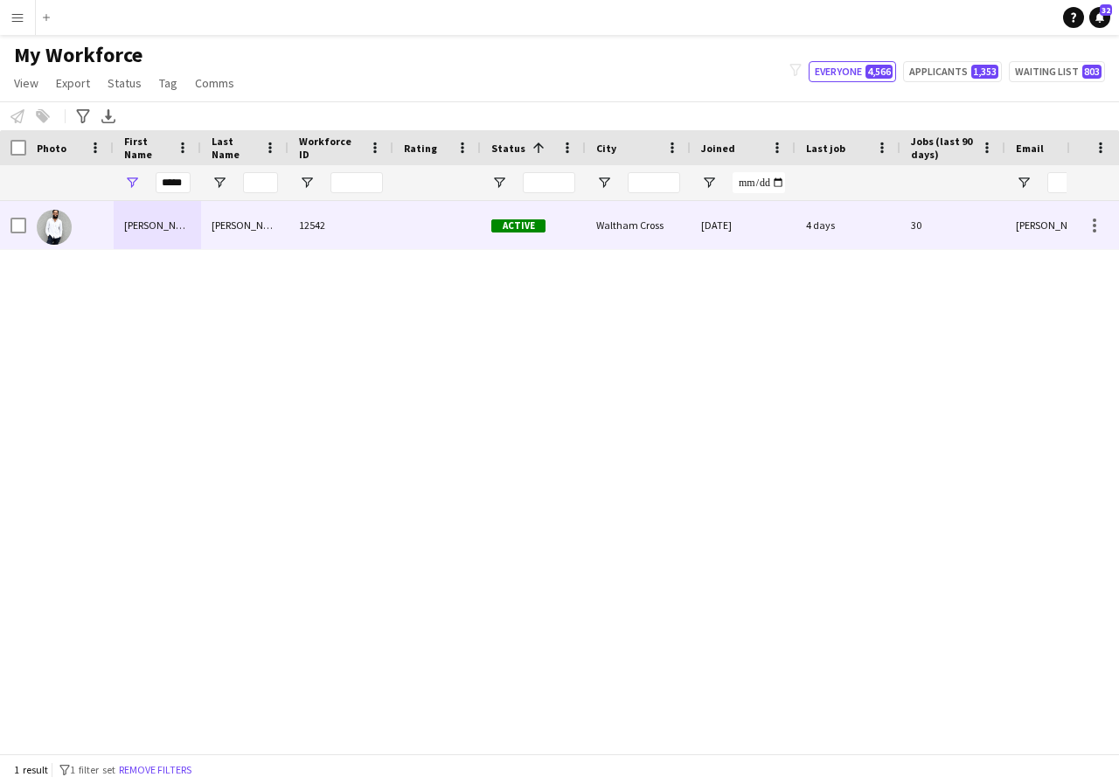
click at [165, 224] on div "Pedro" at bounding box center [157, 225] width 87 height 48
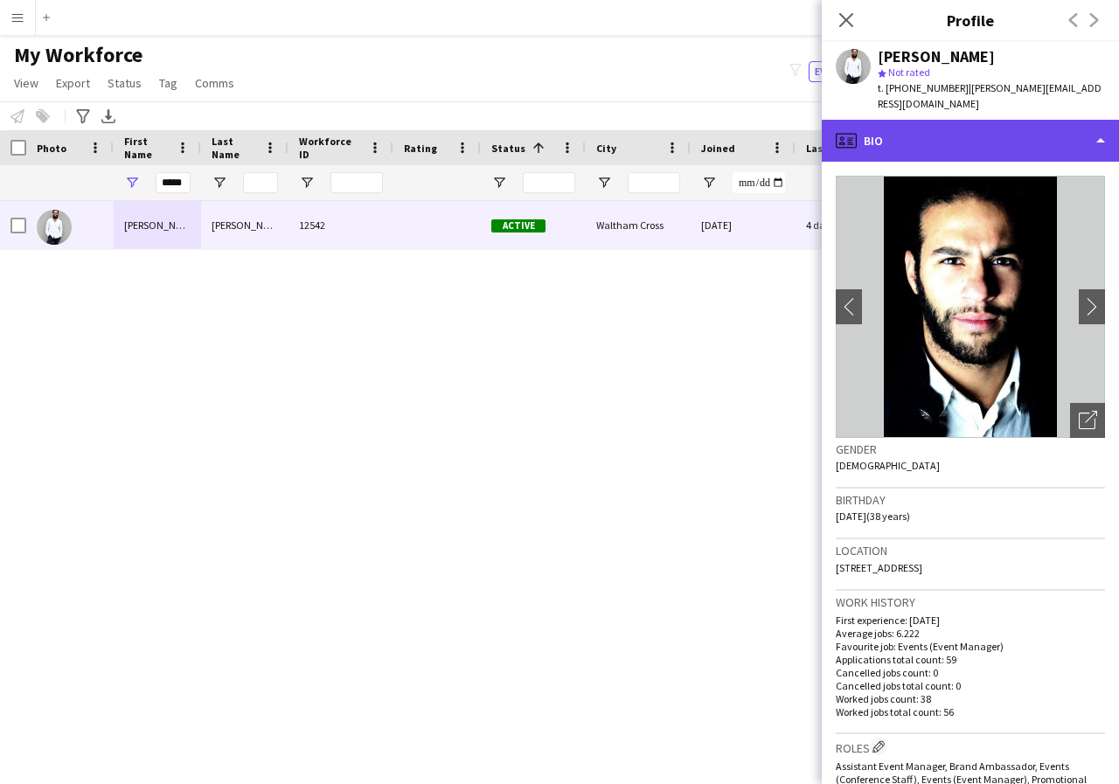
click at [1100, 127] on div "profile Bio" at bounding box center [970, 141] width 297 height 42
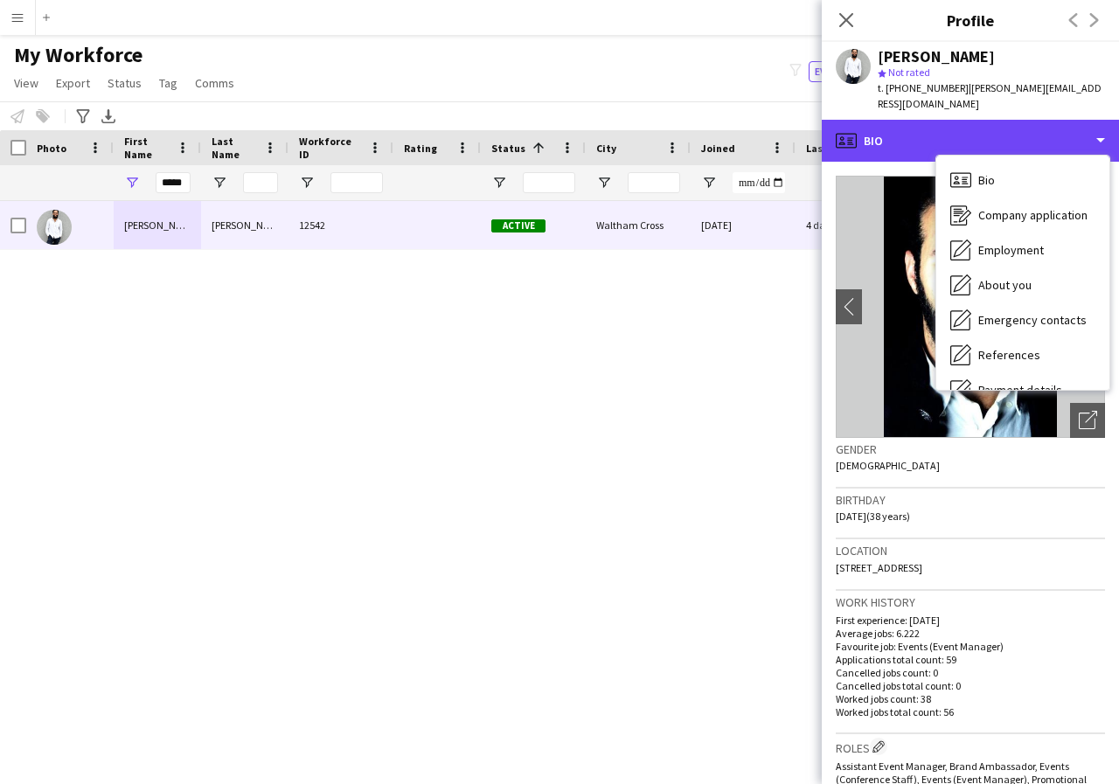
scroll to position [35, 0]
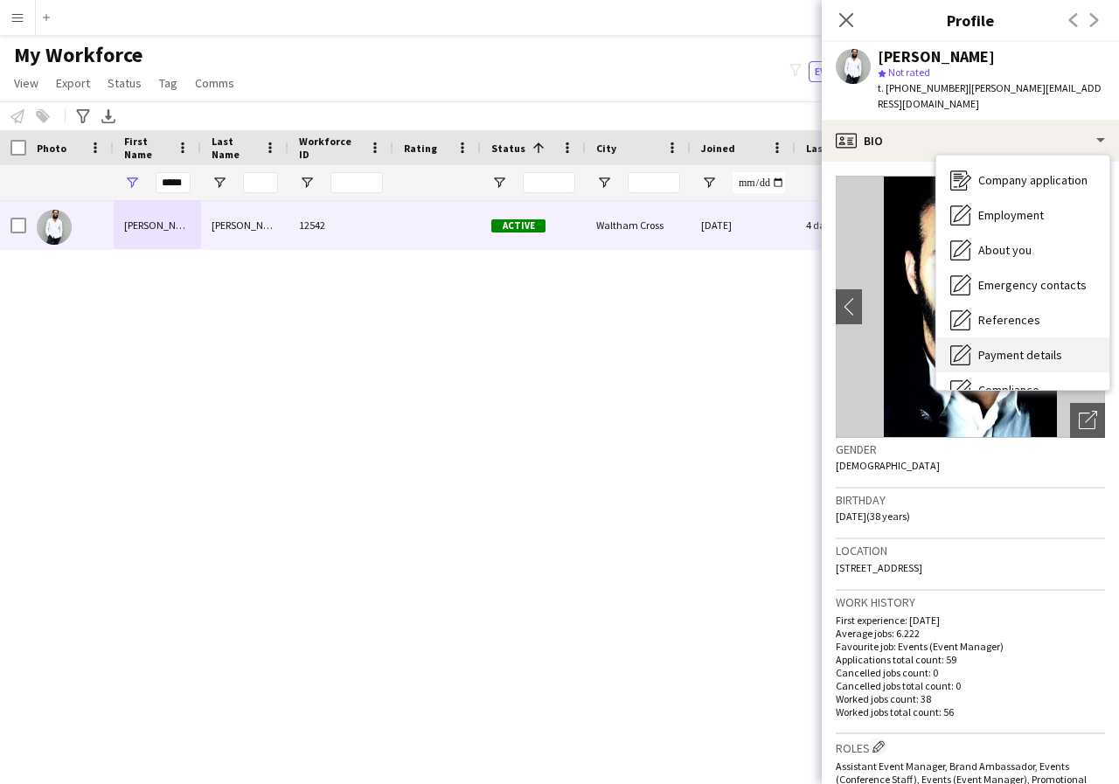
click at [1034, 347] on span "Payment details" at bounding box center [1020, 355] width 84 height 16
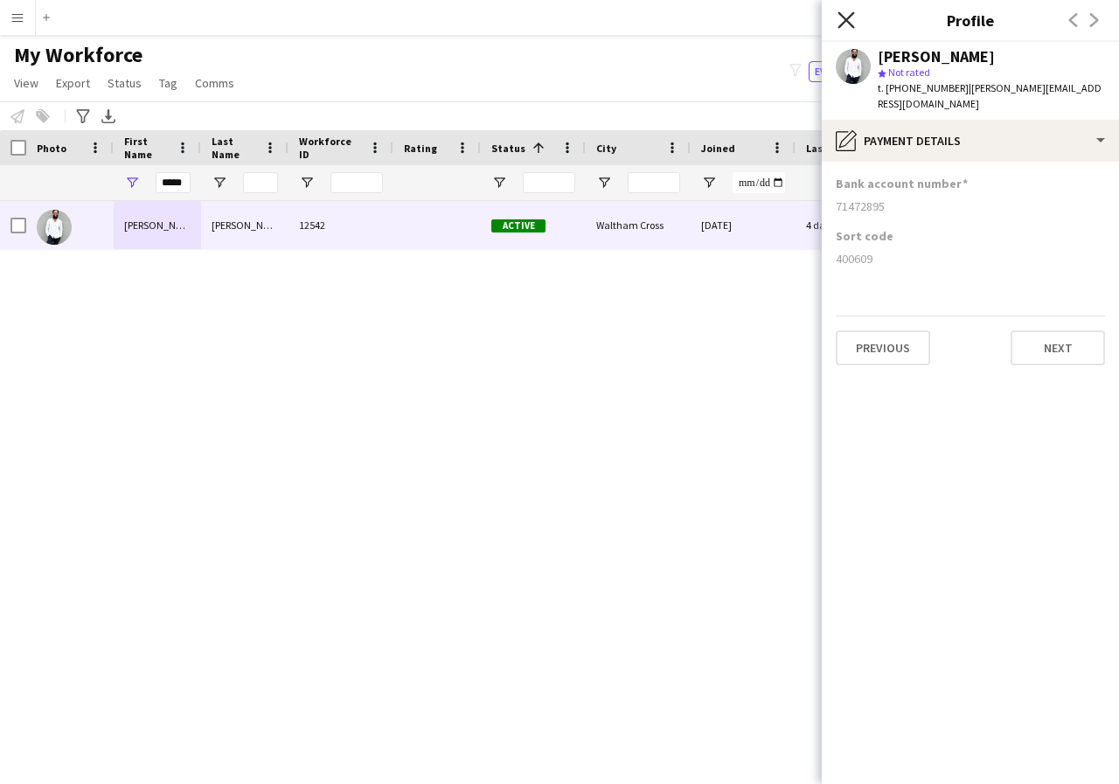
click at [843, 21] on icon "Close pop-in" at bounding box center [845, 19] width 17 height 17
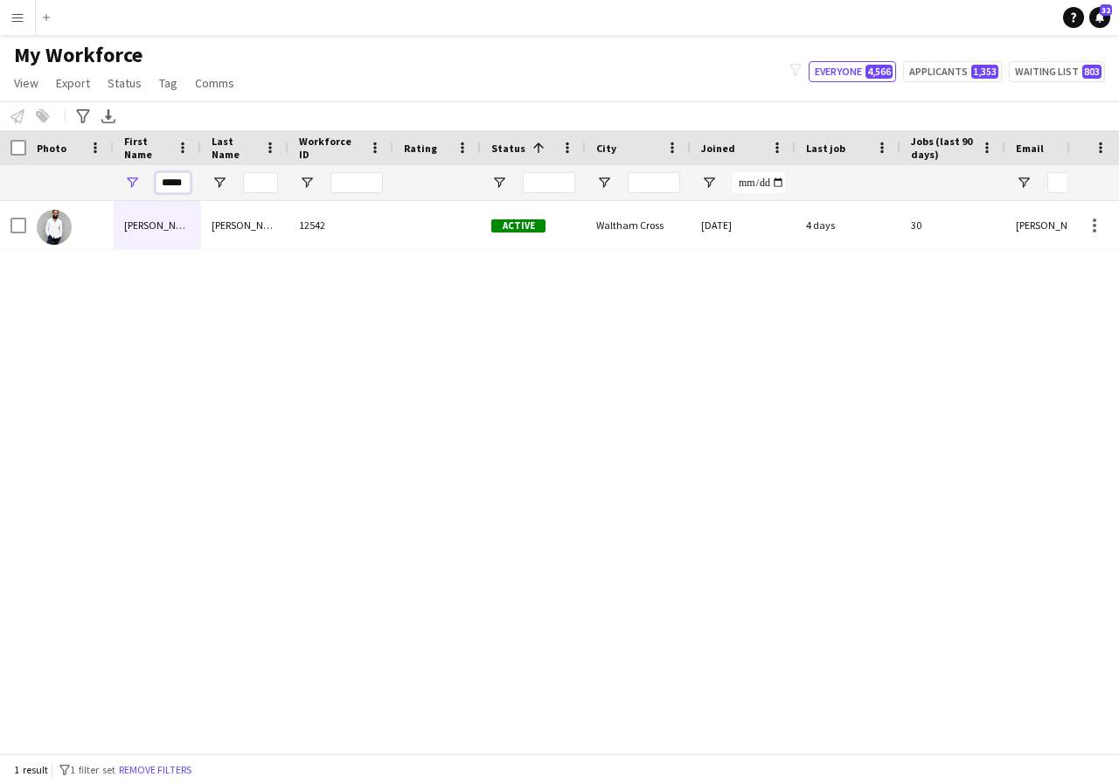
click at [187, 179] on input "*****" at bounding box center [173, 182] width 35 height 21
type input "*"
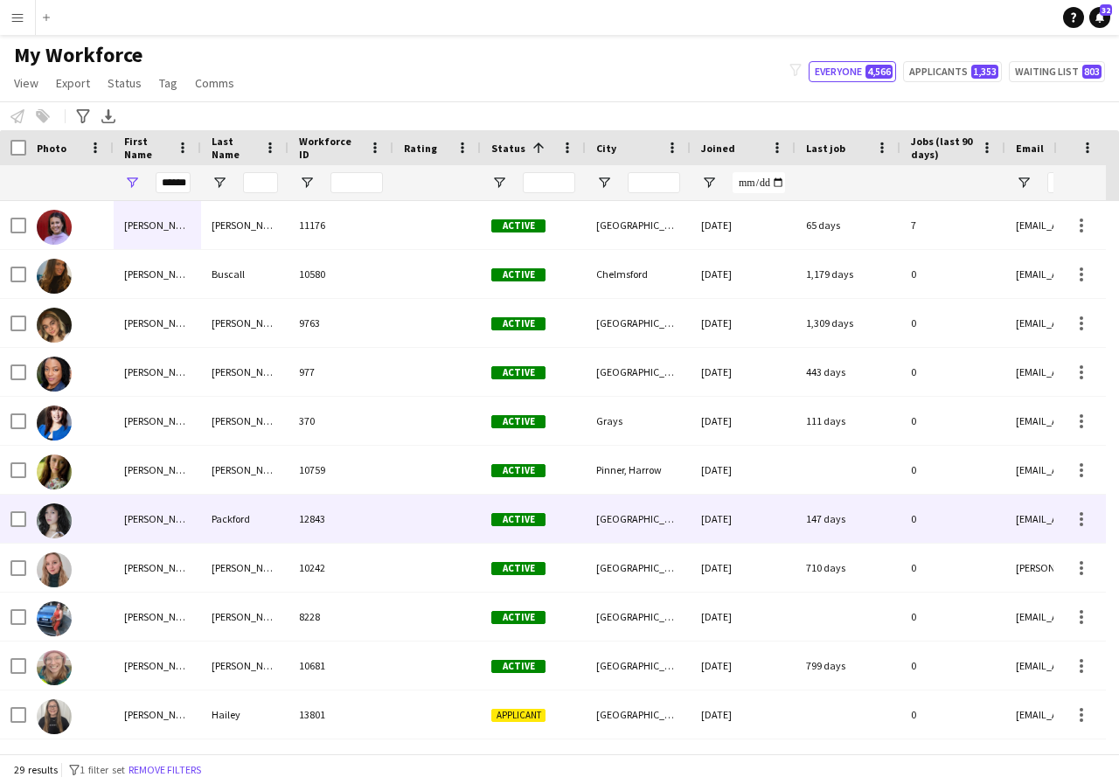
click at [183, 518] on div "Rachel" at bounding box center [157, 519] width 87 height 48
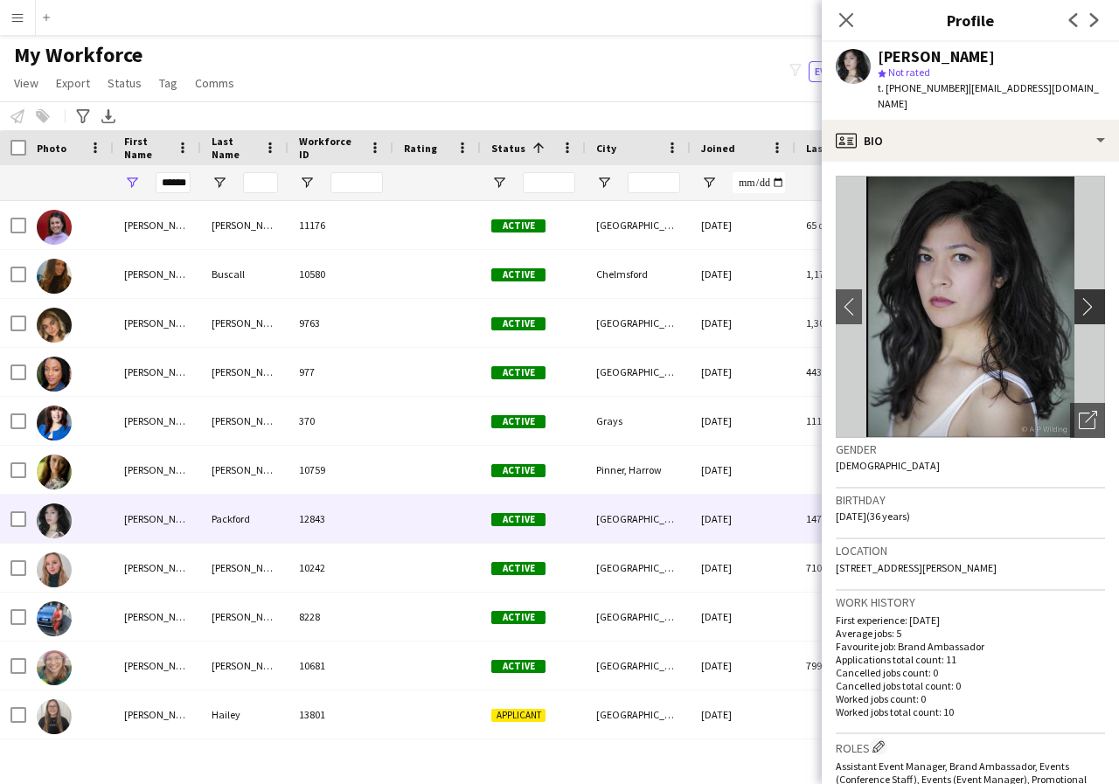
click at [1079, 297] on app-icon "chevron-right" at bounding box center [1092, 306] width 27 height 18
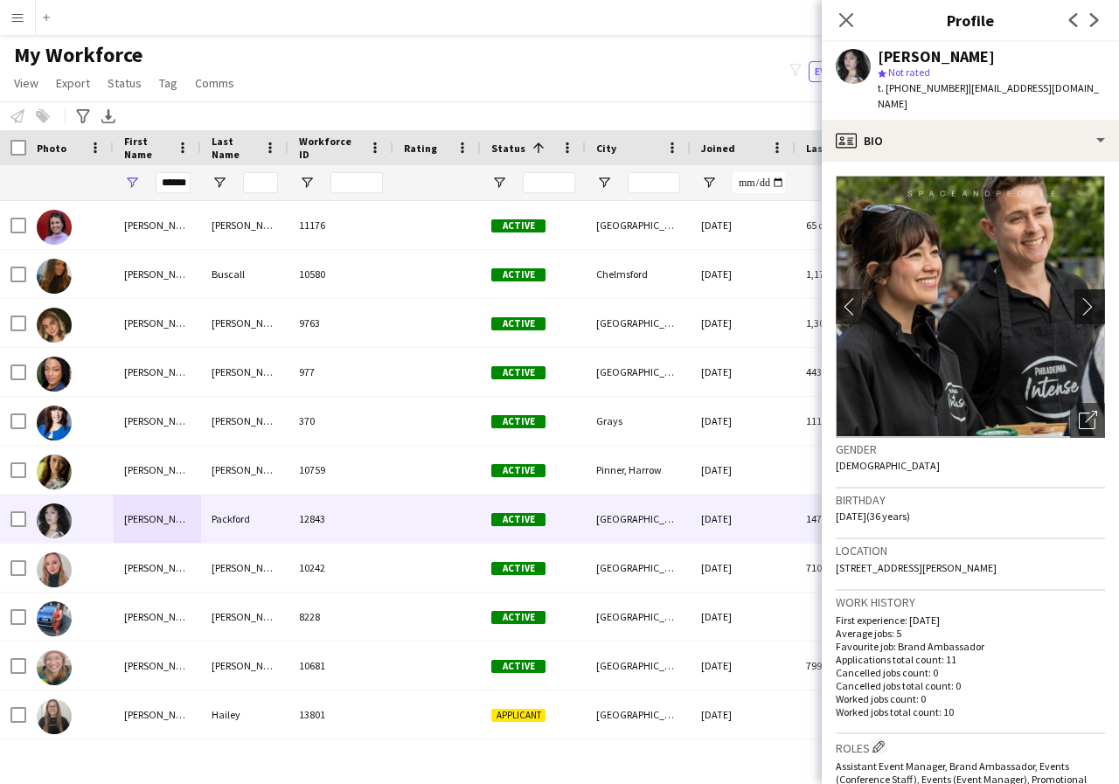
click at [1079, 297] on app-icon "chevron-right" at bounding box center [1092, 306] width 27 height 18
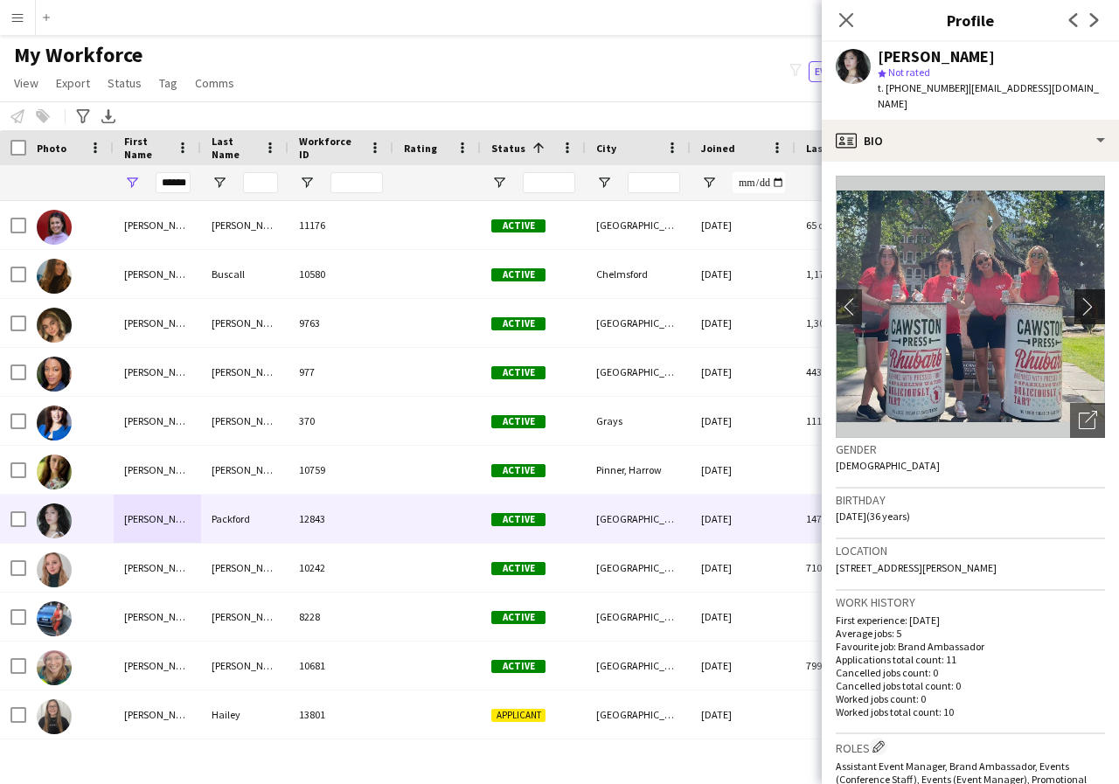
click at [1079, 297] on app-icon "chevron-right" at bounding box center [1092, 306] width 27 height 18
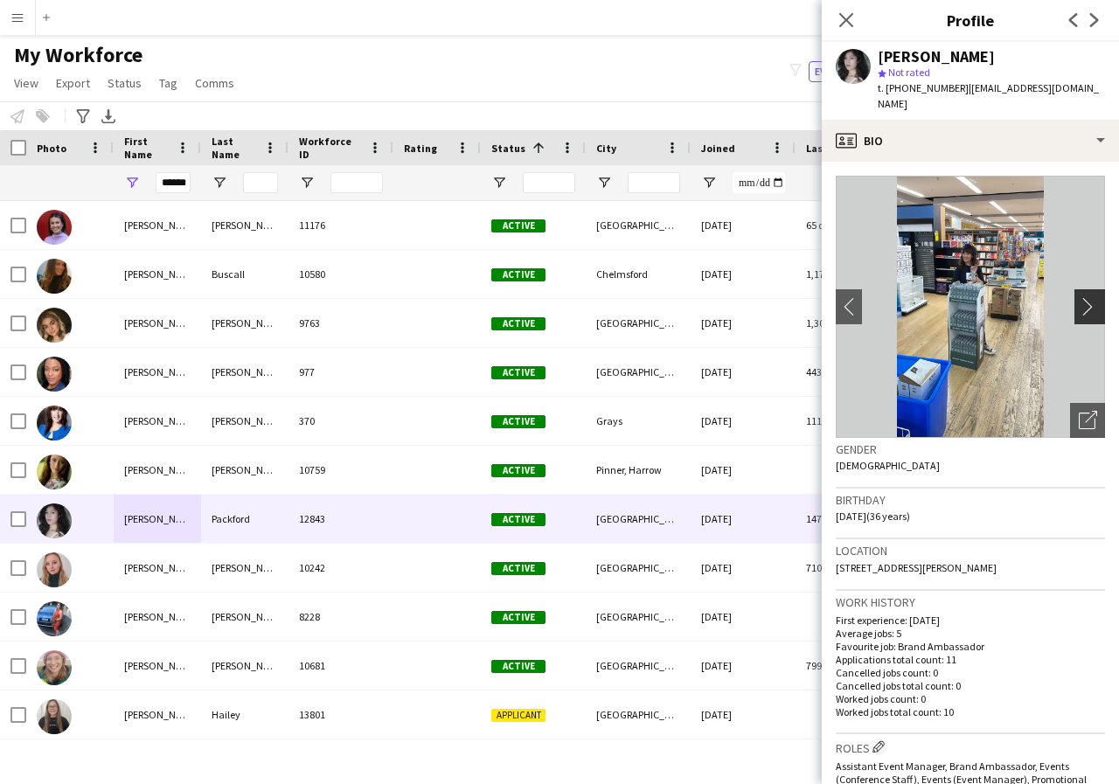
click at [1079, 297] on app-icon "chevron-right" at bounding box center [1092, 306] width 27 height 18
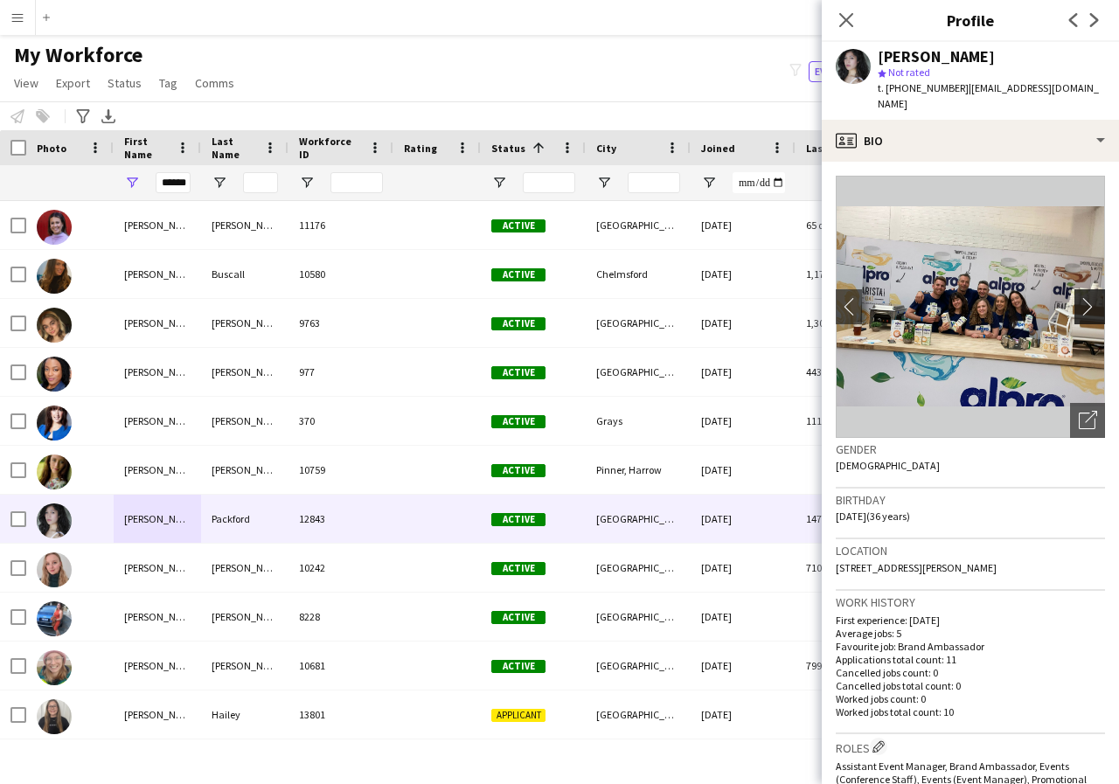
click at [1079, 297] on app-icon "chevron-right" at bounding box center [1092, 306] width 27 height 18
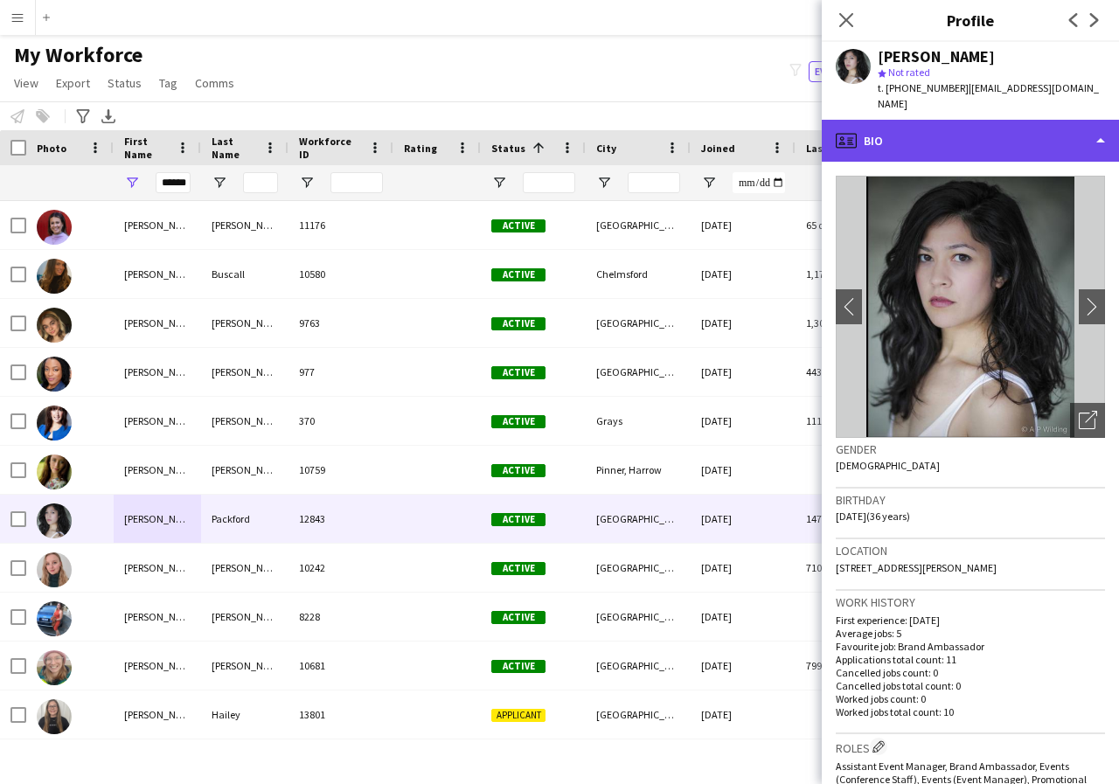
click at [1096, 128] on div "profile Bio" at bounding box center [970, 141] width 297 height 42
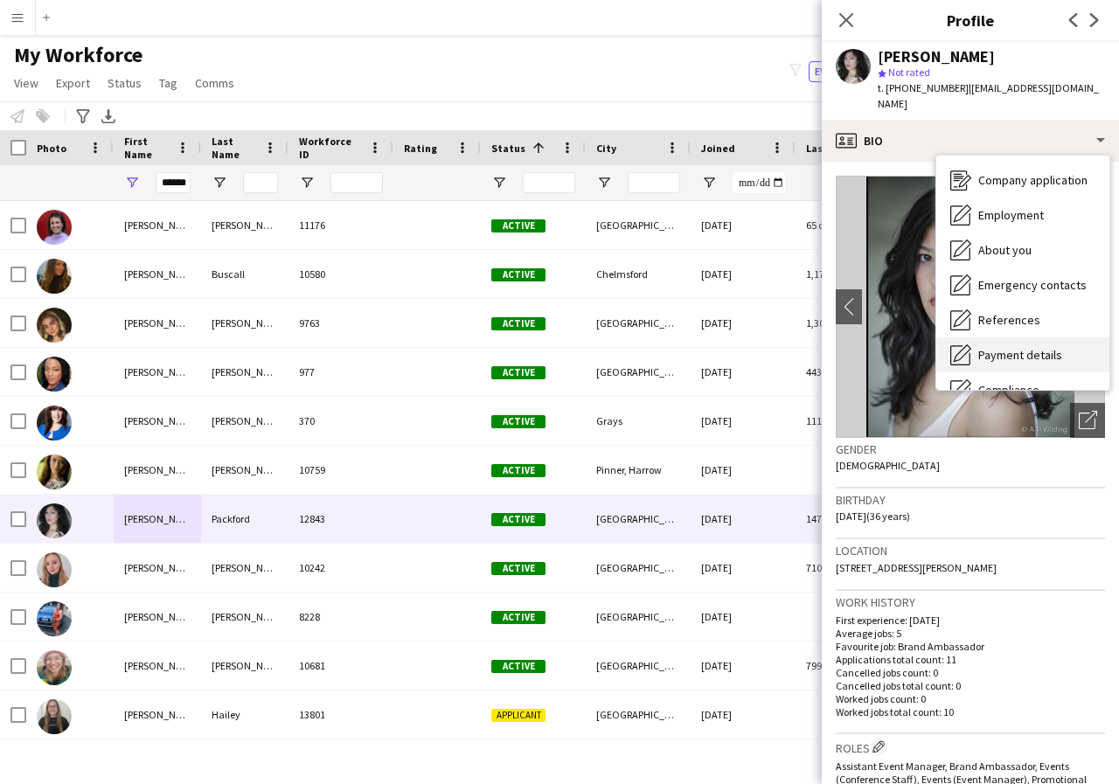
click at [1025, 347] on span "Payment details" at bounding box center [1020, 355] width 84 height 16
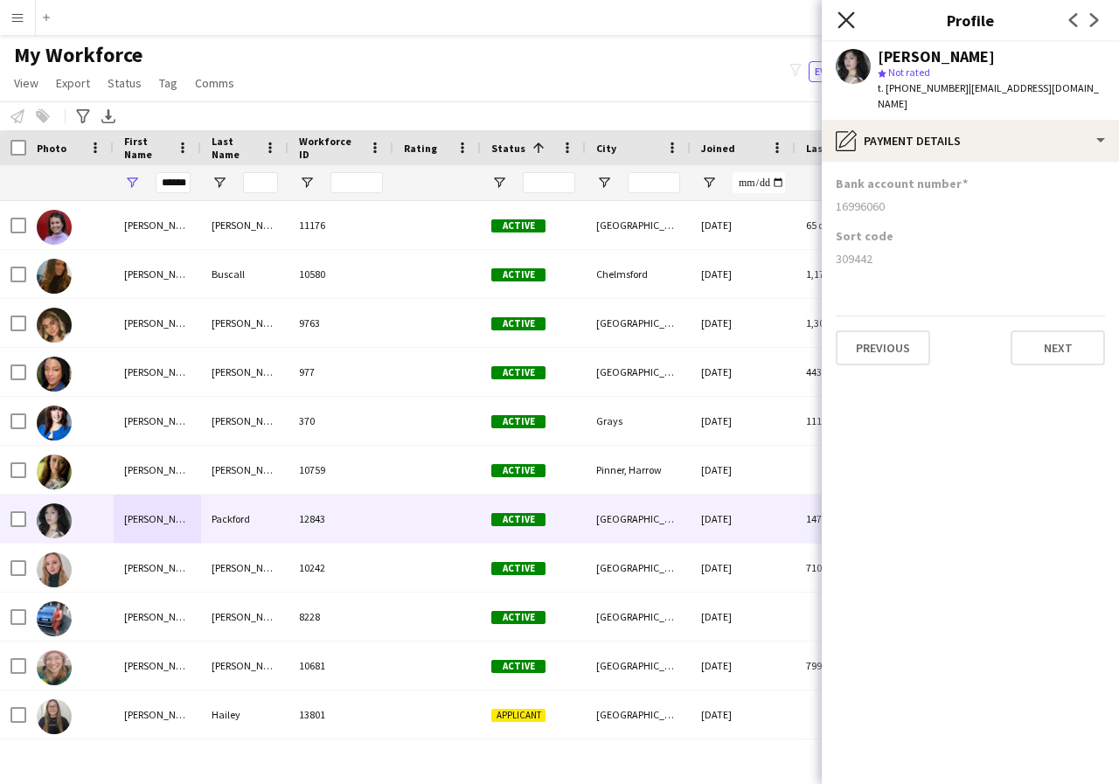
click at [843, 23] on icon at bounding box center [845, 19] width 17 height 17
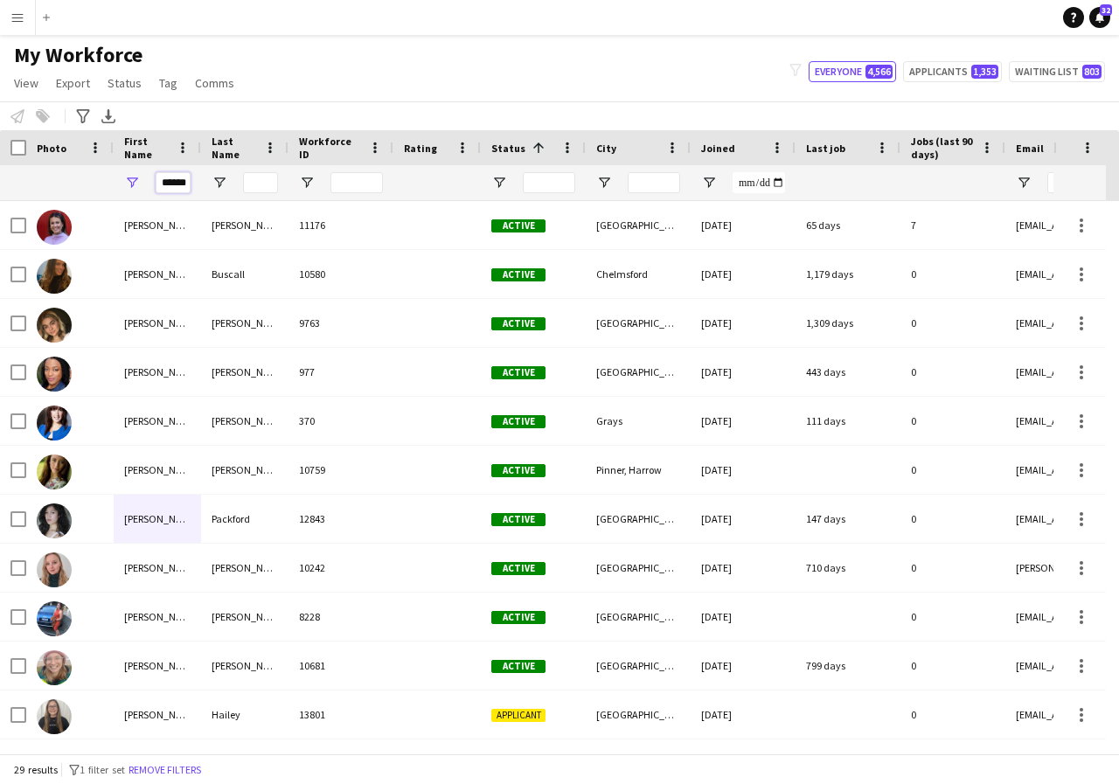
click at [185, 184] on input "******" at bounding box center [173, 182] width 35 height 21
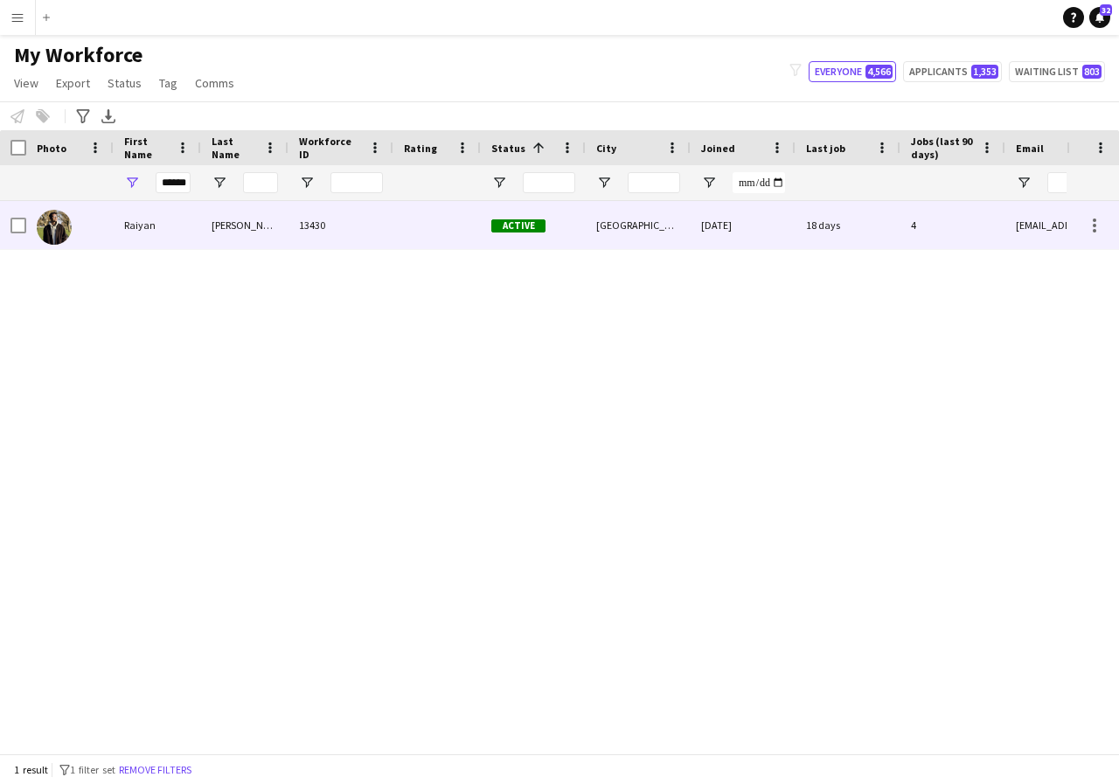
click at [169, 237] on div "Raiyan" at bounding box center [157, 225] width 87 height 48
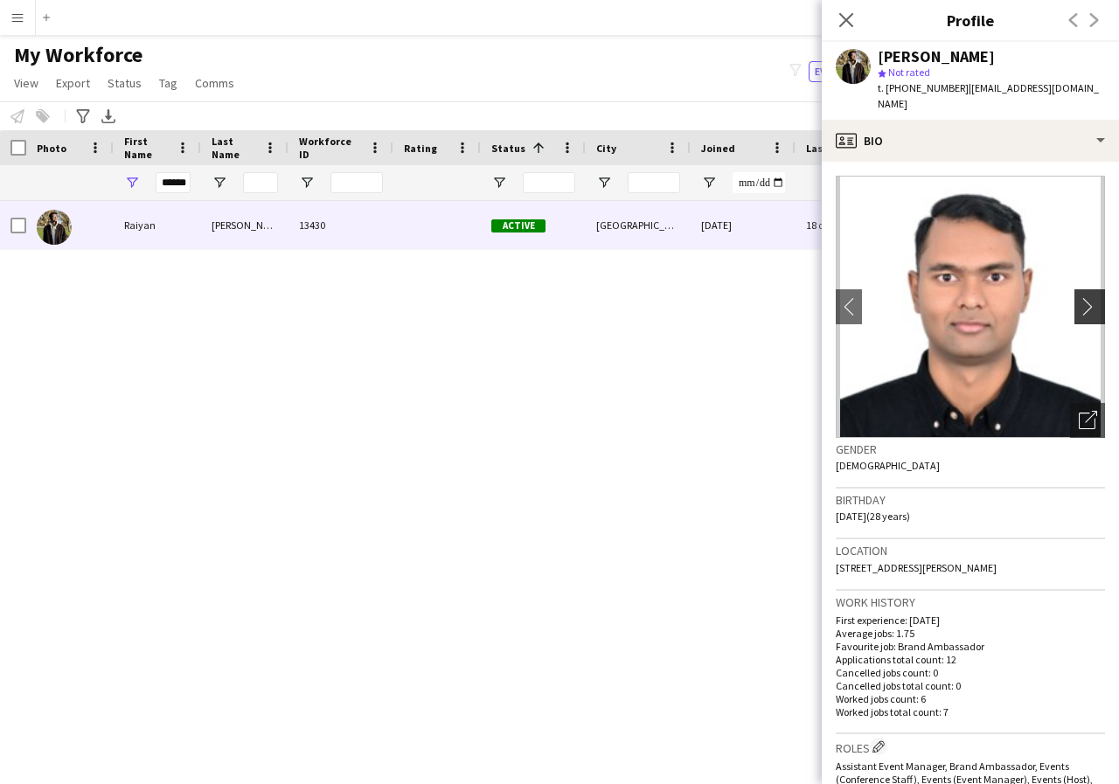
click at [1079, 297] on app-icon "chevron-right" at bounding box center [1092, 306] width 27 height 18
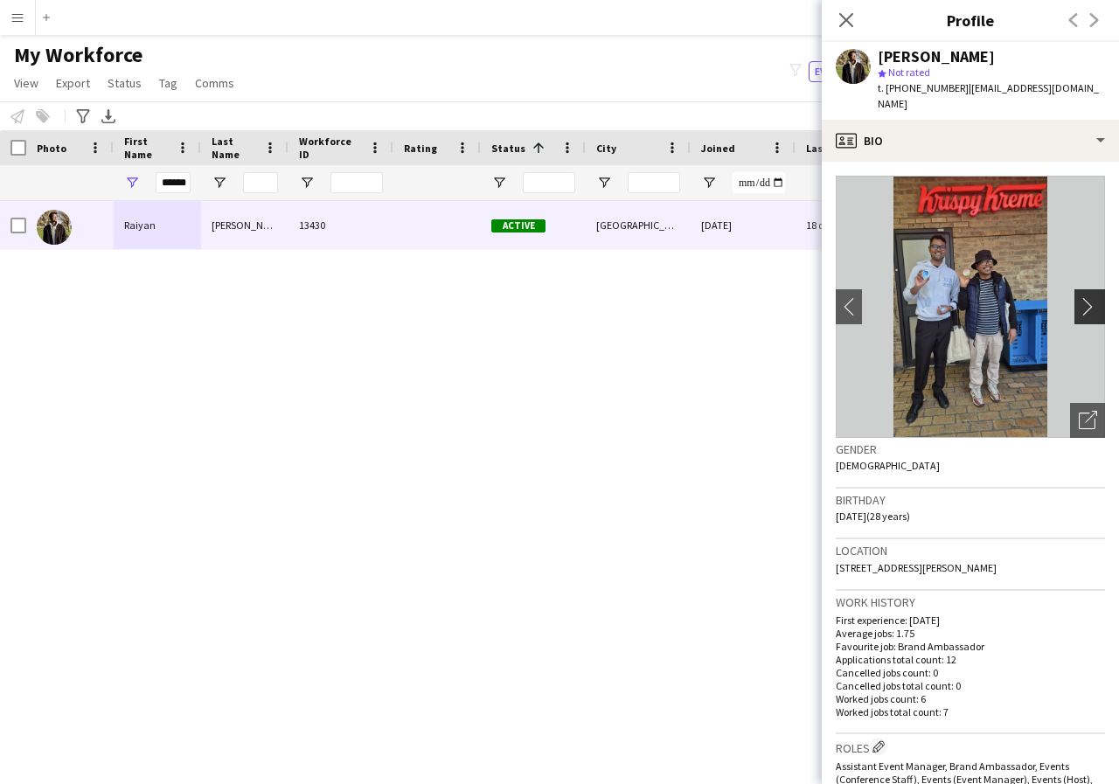
click at [1079, 297] on app-icon "chevron-right" at bounding box center [1092, 306] width 27 height 18
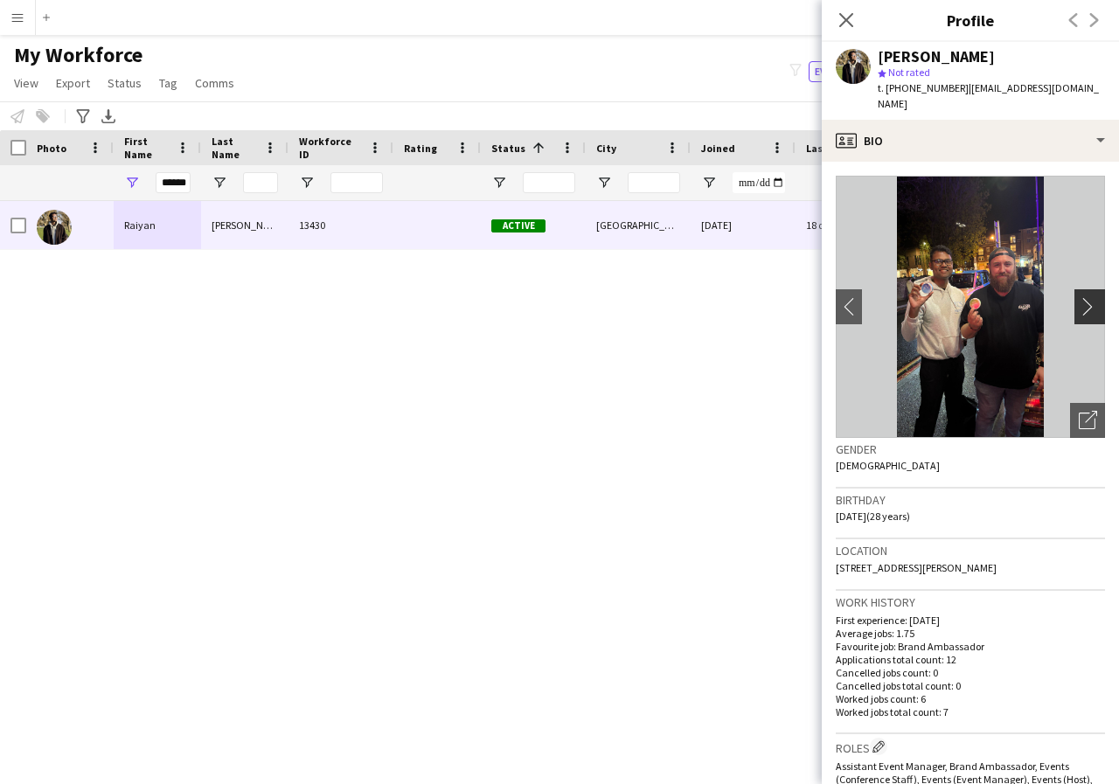
click at [1079, 297] on app-icon "chevron-right" at bounding box center [1092, 306] width 27 height 18
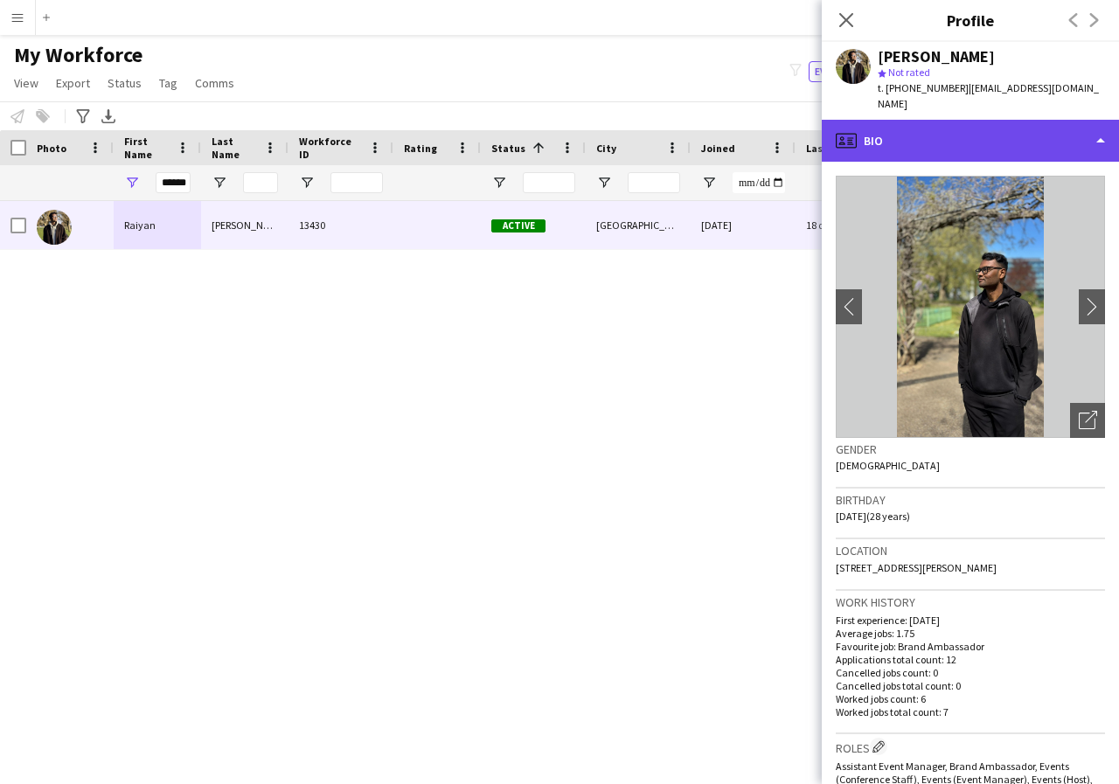
click at [1100, 125] on div "profile Bio" at bounding box center [970, 141] width 297 height 42
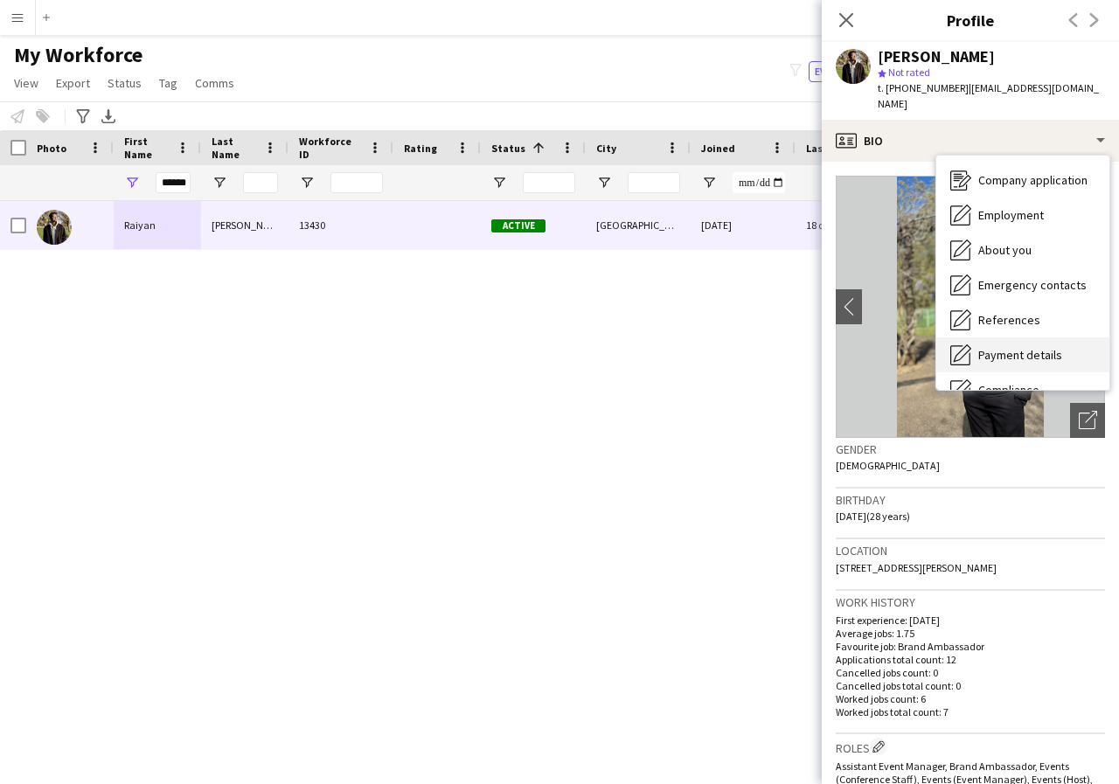
click at [1029, 347] on span "Payment details" at bounding box center [1020, 355] width 84 height 16
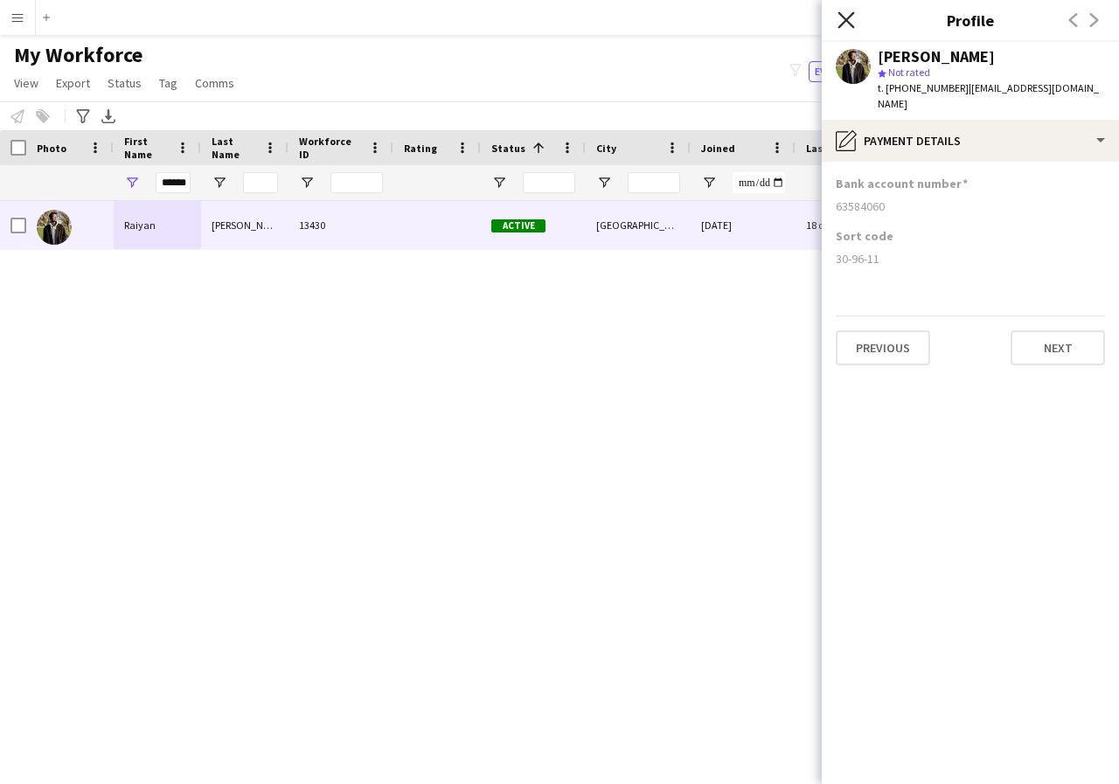
click at [846, 25] on icon "Close pop-in" at bounding box center [845, 19] width 17 height 17
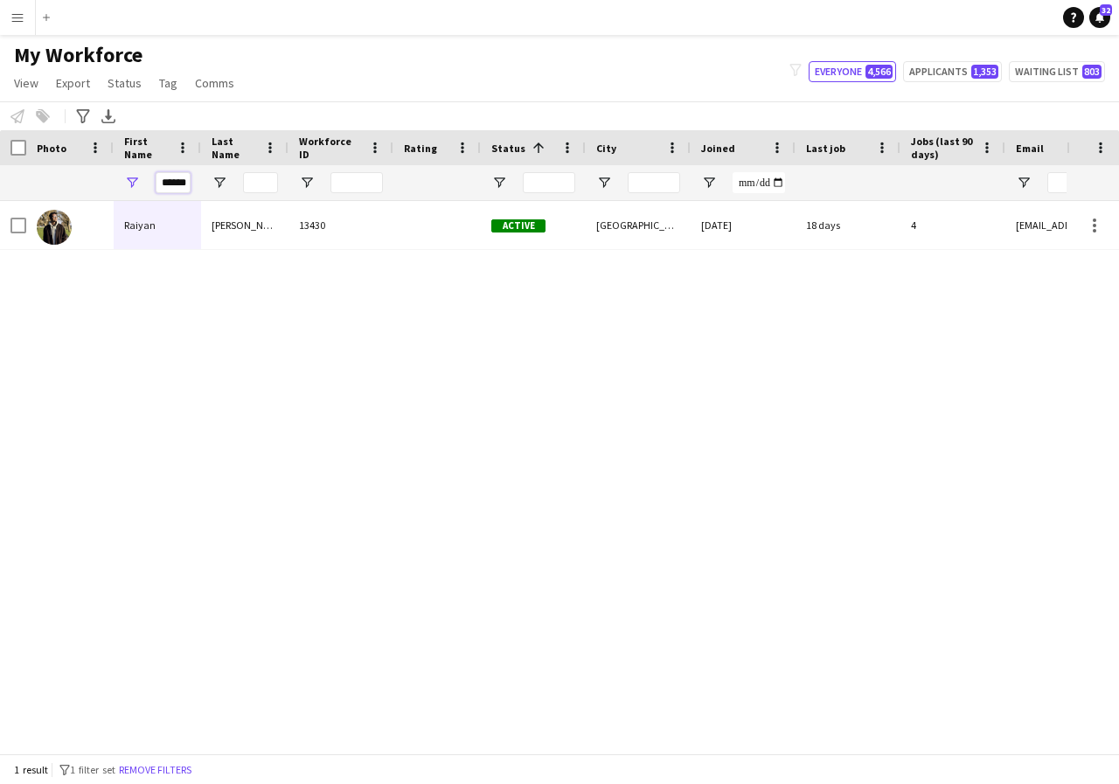
click at [187, 185] on input "******" at bounding box center [173, 182] width 35 height 21
type input "*"
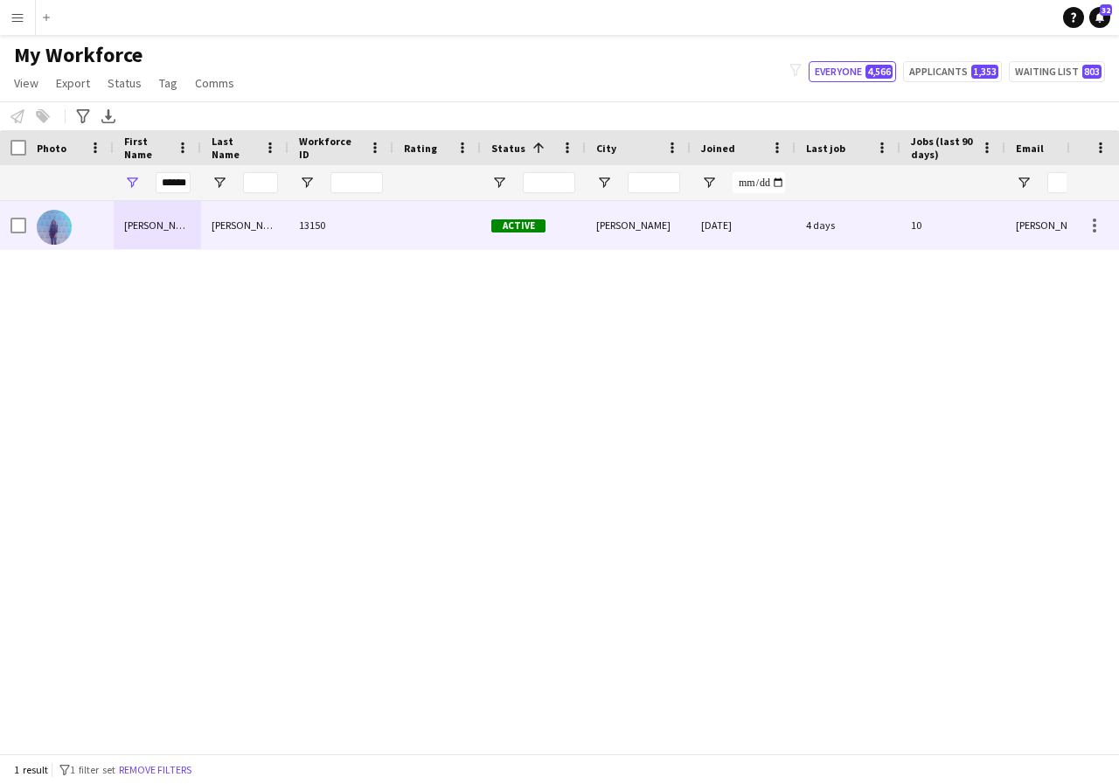
click at [176, 225] on div "Raquel" at bounding box center [157, 225] width 87 height 48
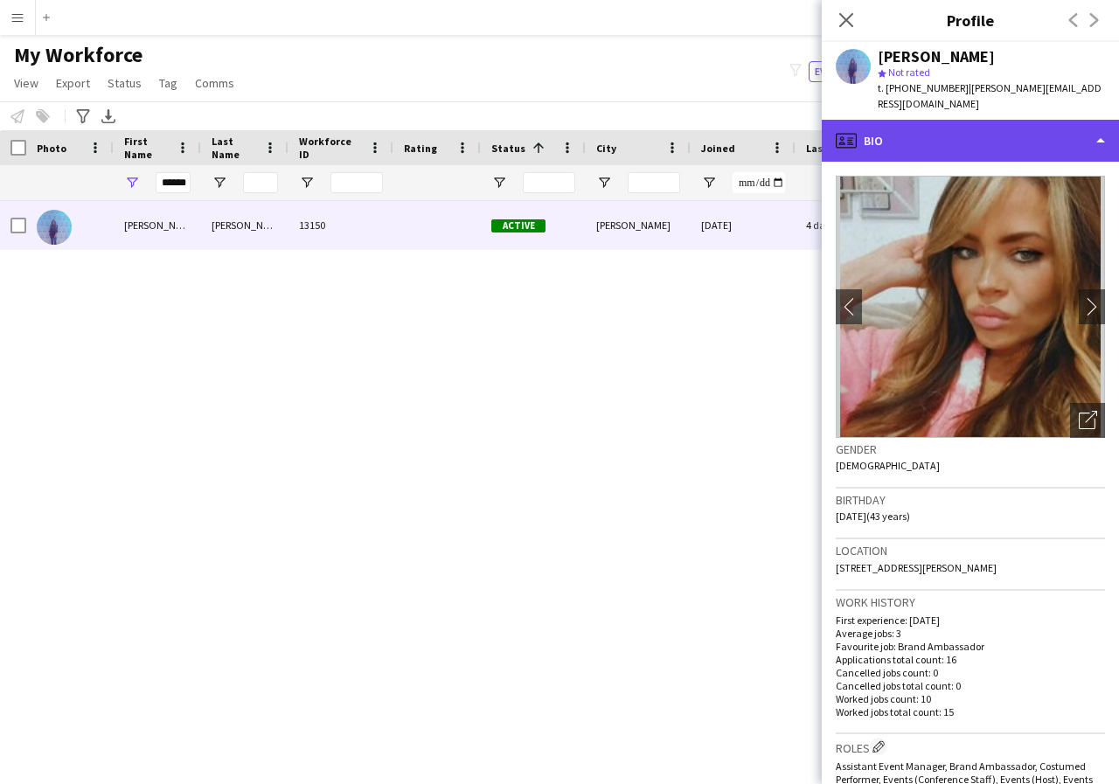
click at [1097, 124] on div "profile Bio" at bounding box center [970, 141] width 297 height 42
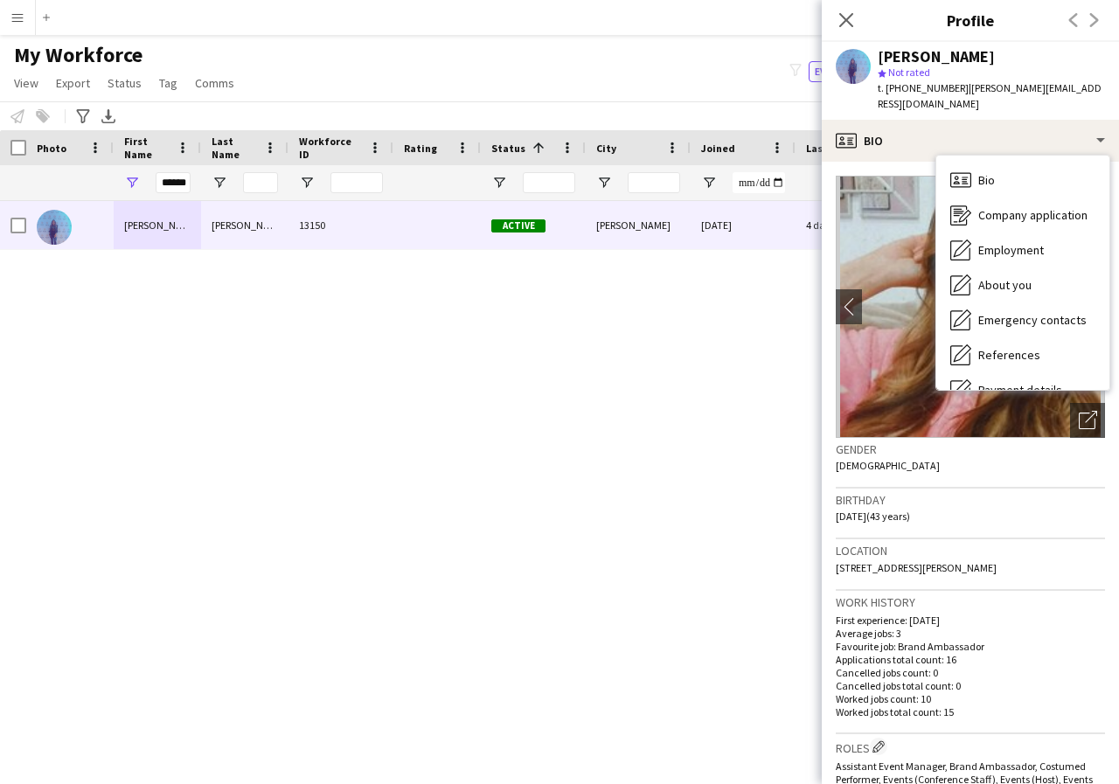
click at [760, 431] on div "Raquel Lee 13150 Active Chester 21-02-2025 4 days 10 raquellee@rocketmail.com" at bounding box center [533, 470] width 1066 height 539
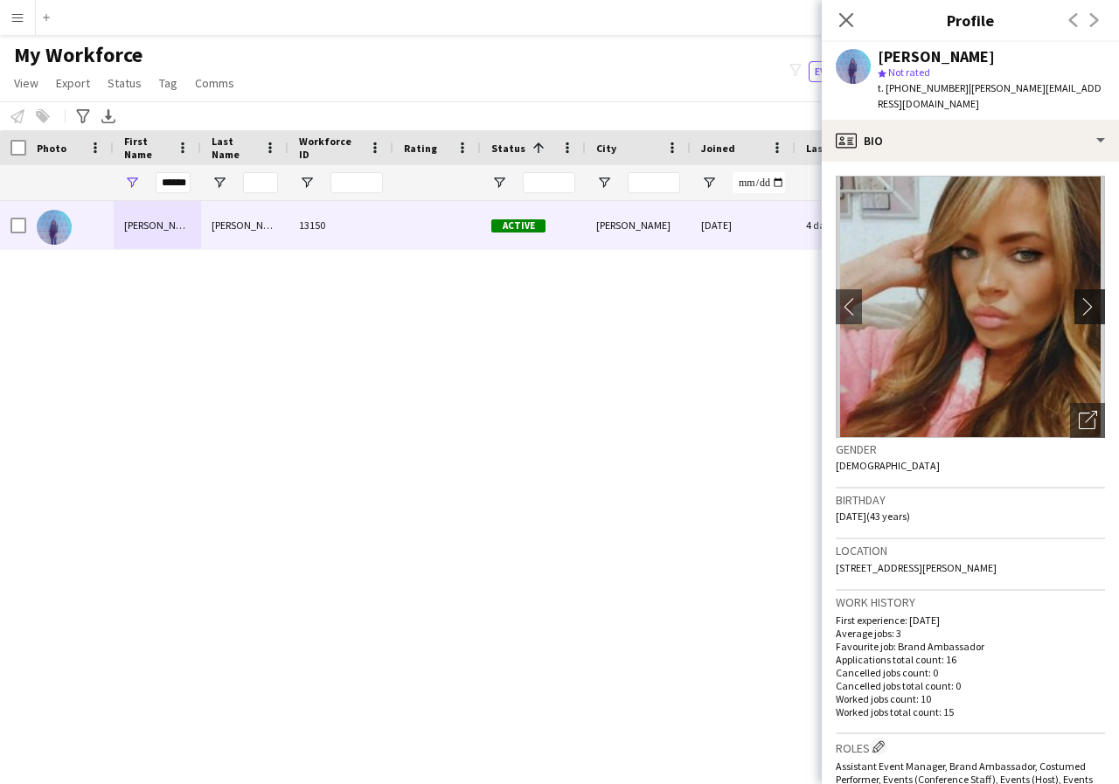
click at [1079, 297] on app-icon "chevron-right" at bounding box center [1092, 306] width 27 height 18
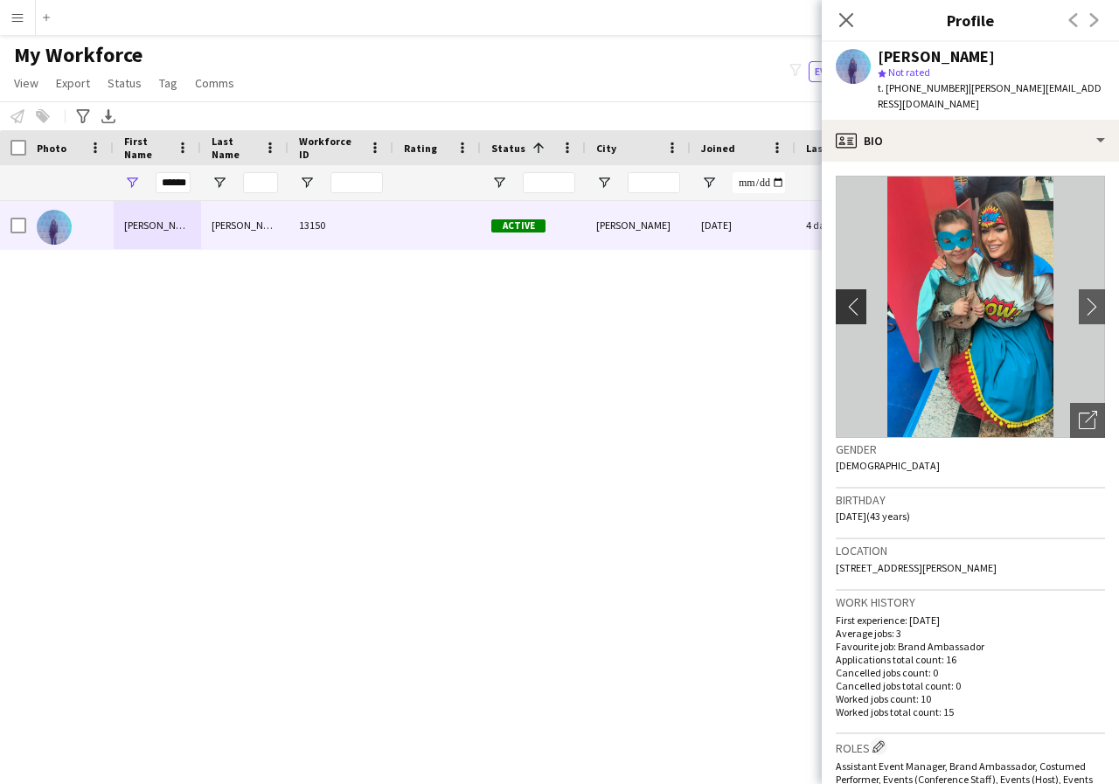
click at [843, 301] on button "chevron-left" at bounding box center [848, 306] width 35 height 35
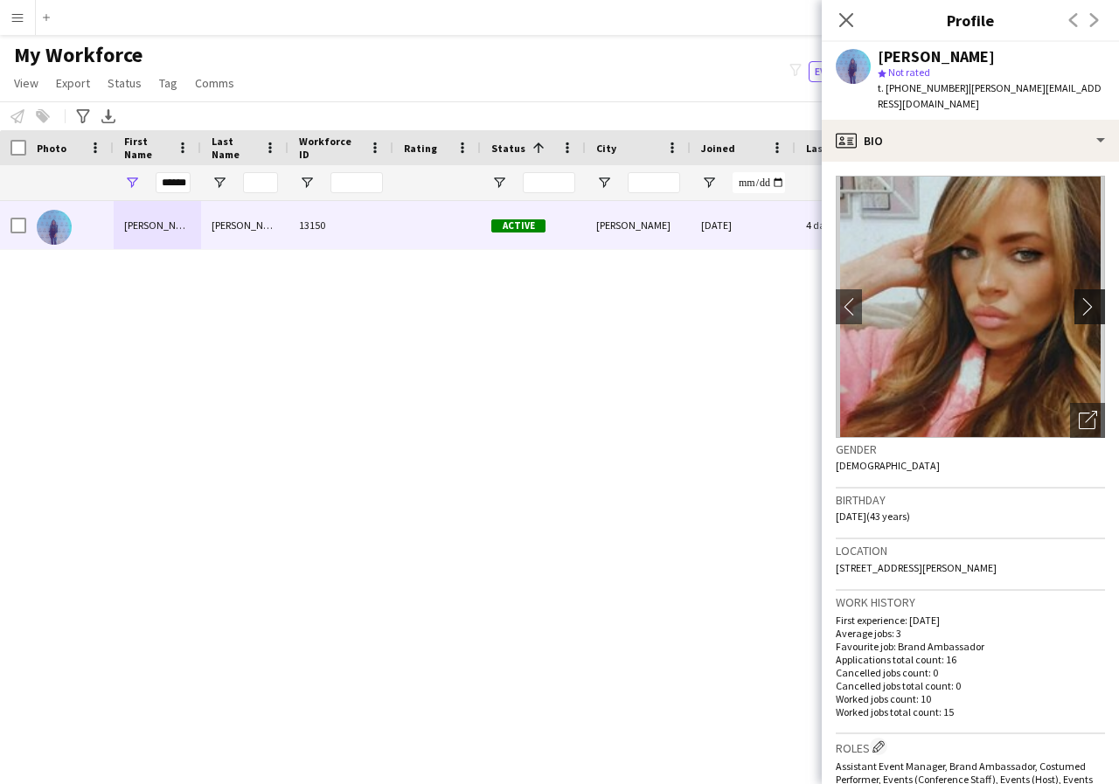
click at [1079, 297] on app-icon "chevron-right" at bounding box center [1092, 306] width 27 height 18
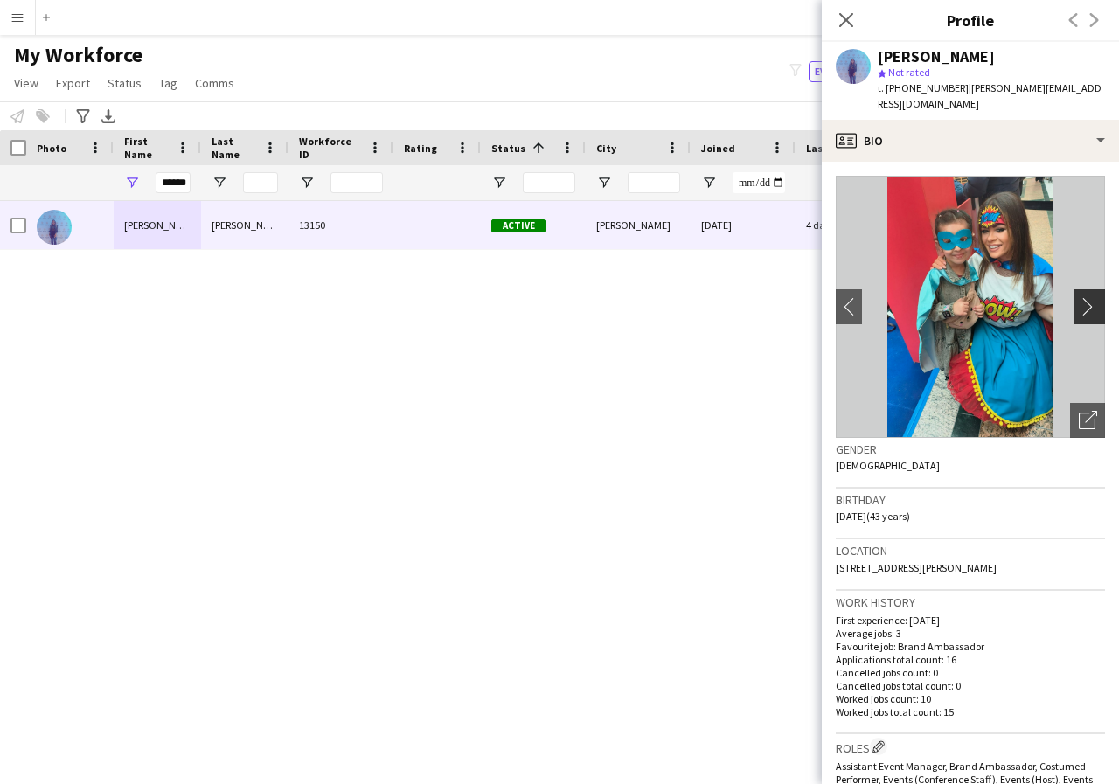
click at [1079, 297] on app-icon "chevron-right" at bounding box center [1092, 306] width 27 height 18
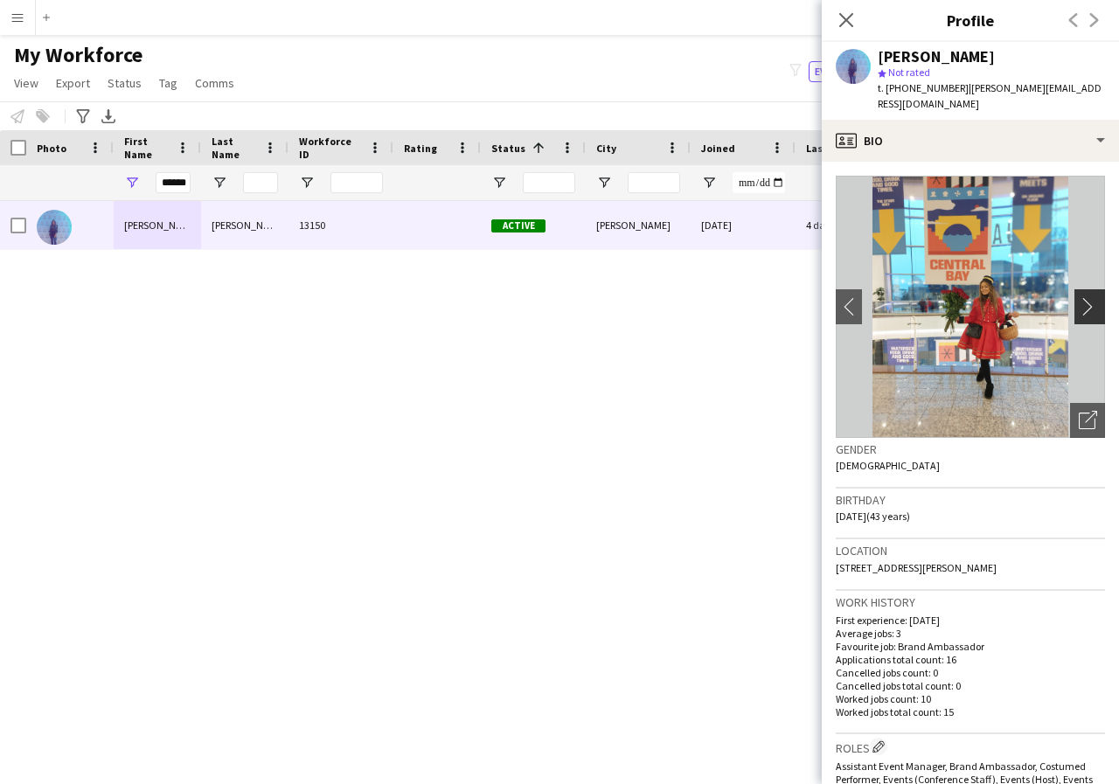
click at [1079, 297] on app-icon "chevron-right" at bounding box center [1092, 306] width 27 height 18
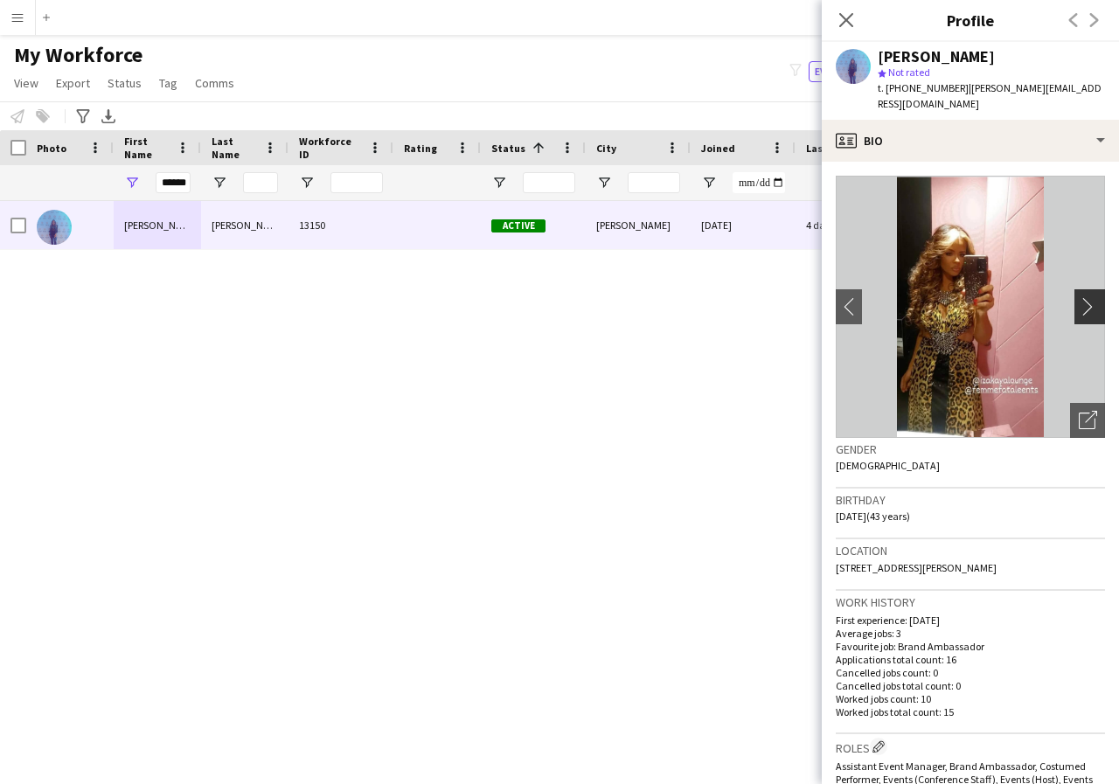
click at [1079, 297] on app-icon "chevron-right" at bounding box center [1092, 306] width 27 height 18
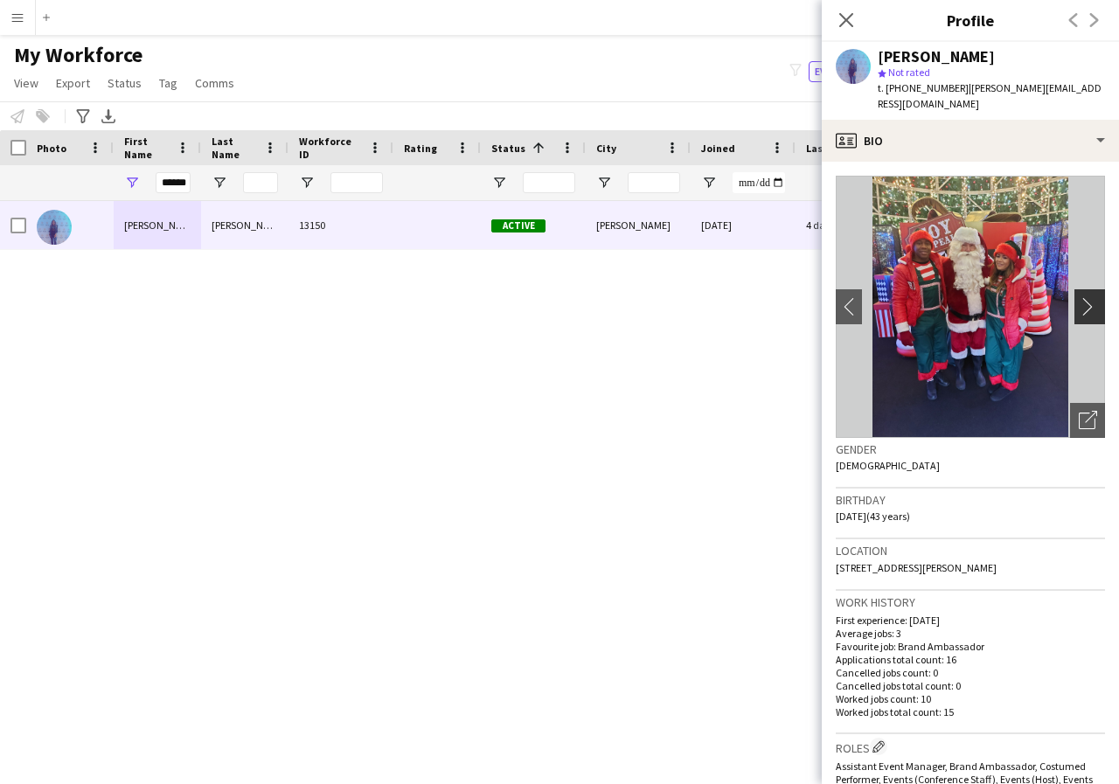
click at [1079, 297] on app-icon "chevron-right" at bounding box center [1092, 306] width 27 height 18
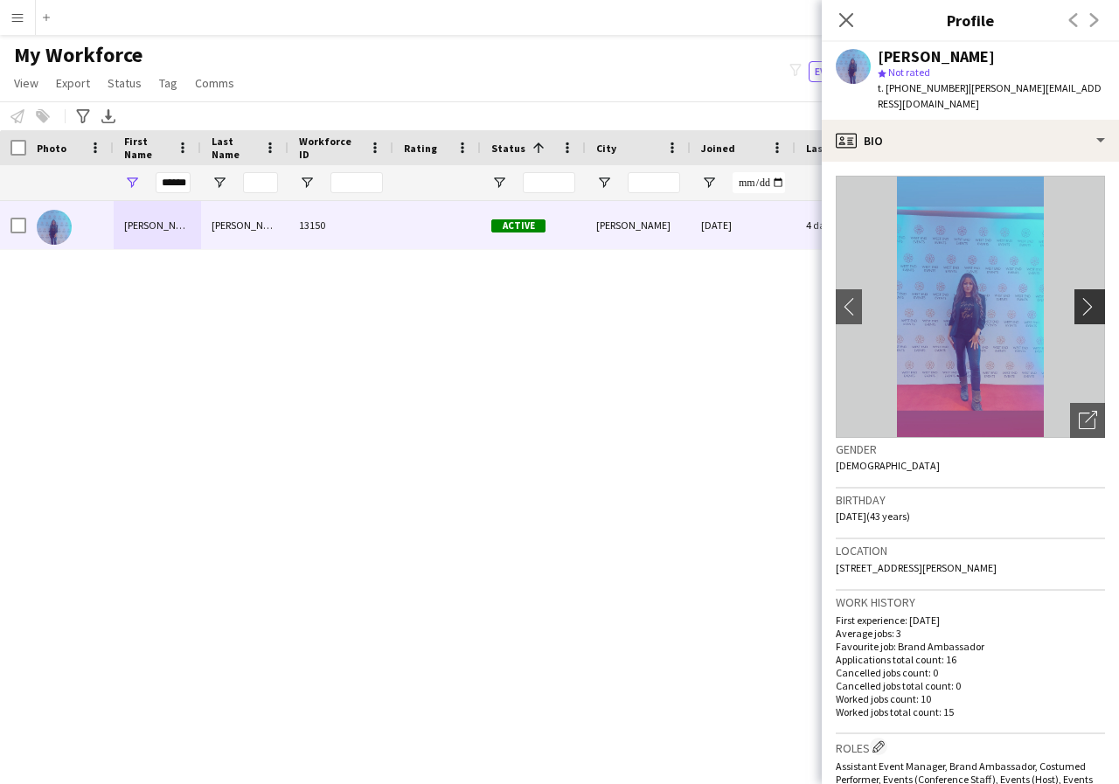
click at [1079, 297] on app-icon "chevron-right" at bounding box center [1092, 306] width 27 height 18
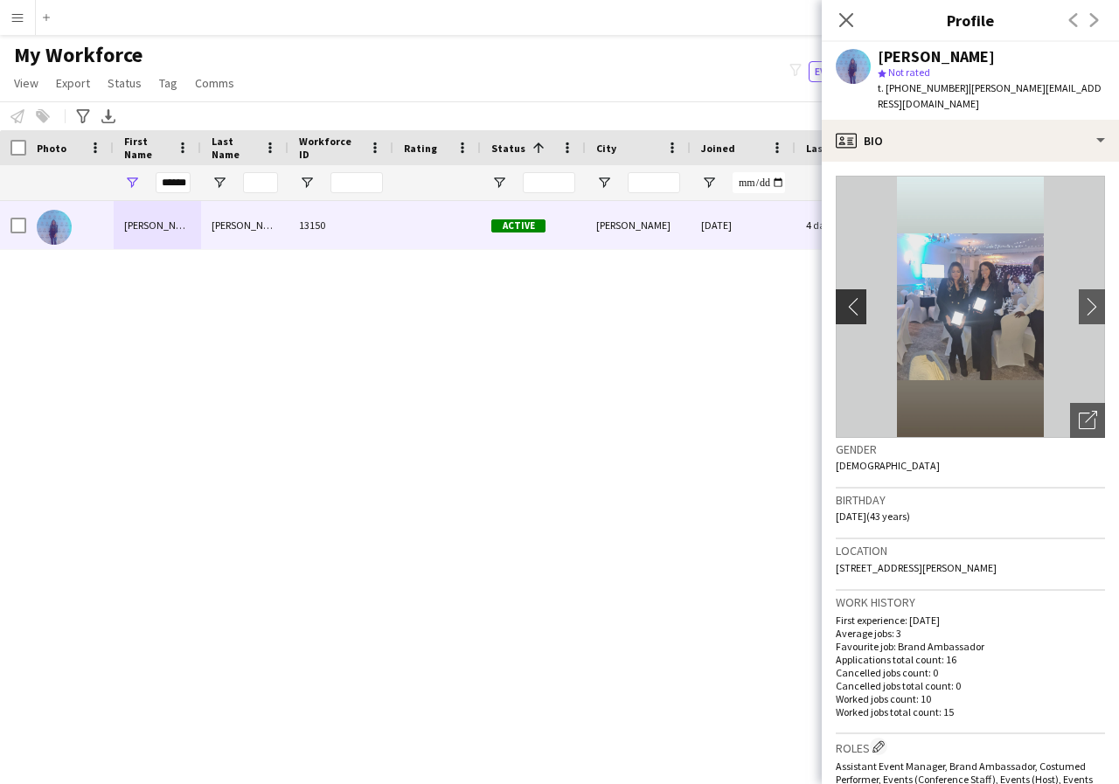
click at [845, 297] on app-icon "chevron-left" at bounding box center [849, 306] width 27 height 18
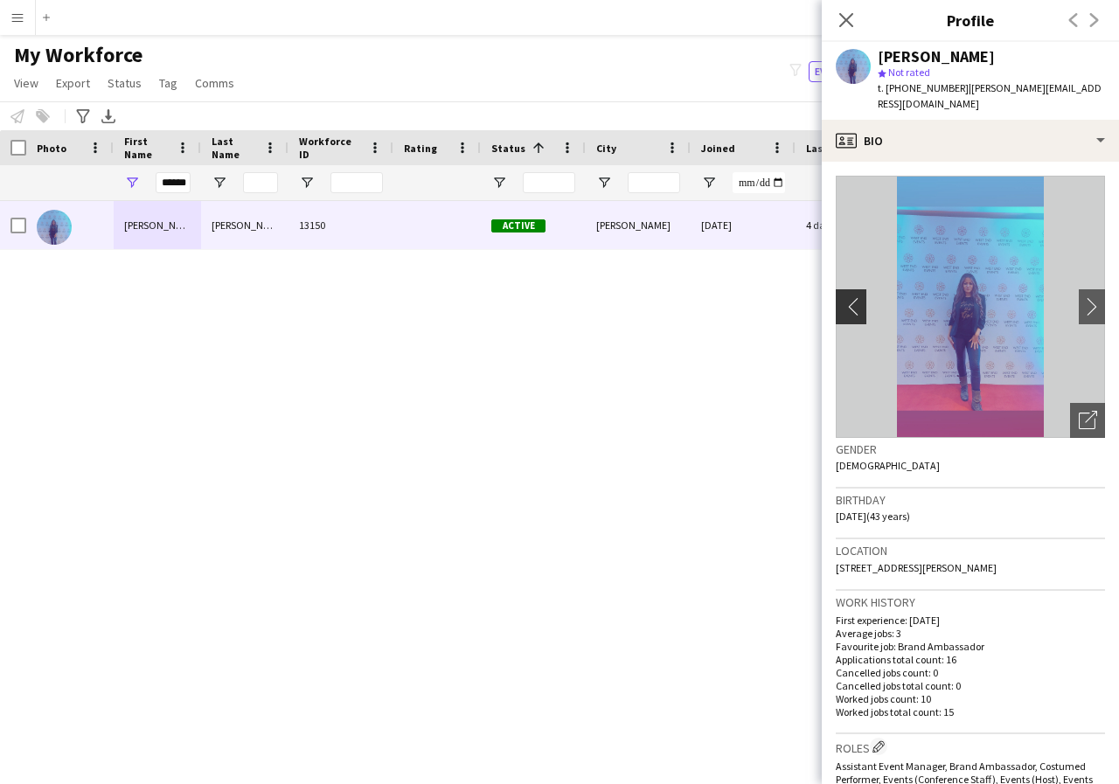
click at [845, 297] on app-icon "chevron-left" at bounding box center [849, 306] width 27 height 18
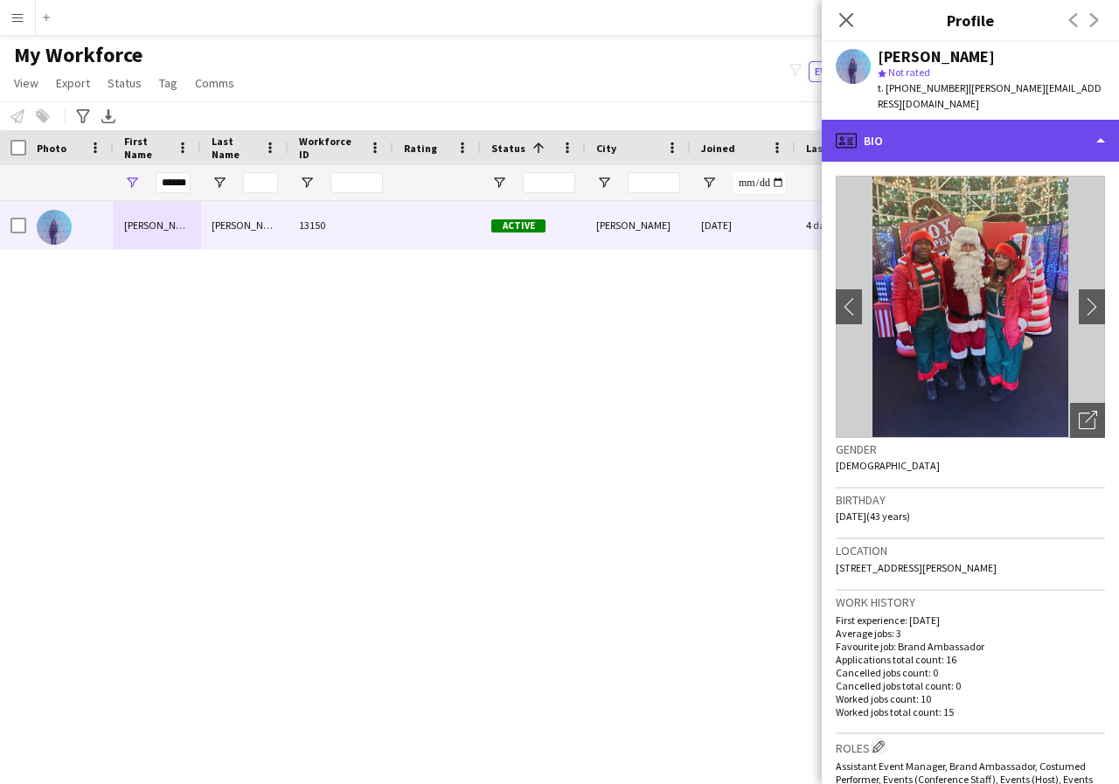
click at [1098, 129] on div "profile Bio" at bounding box center [970, 141] width 297 height 42
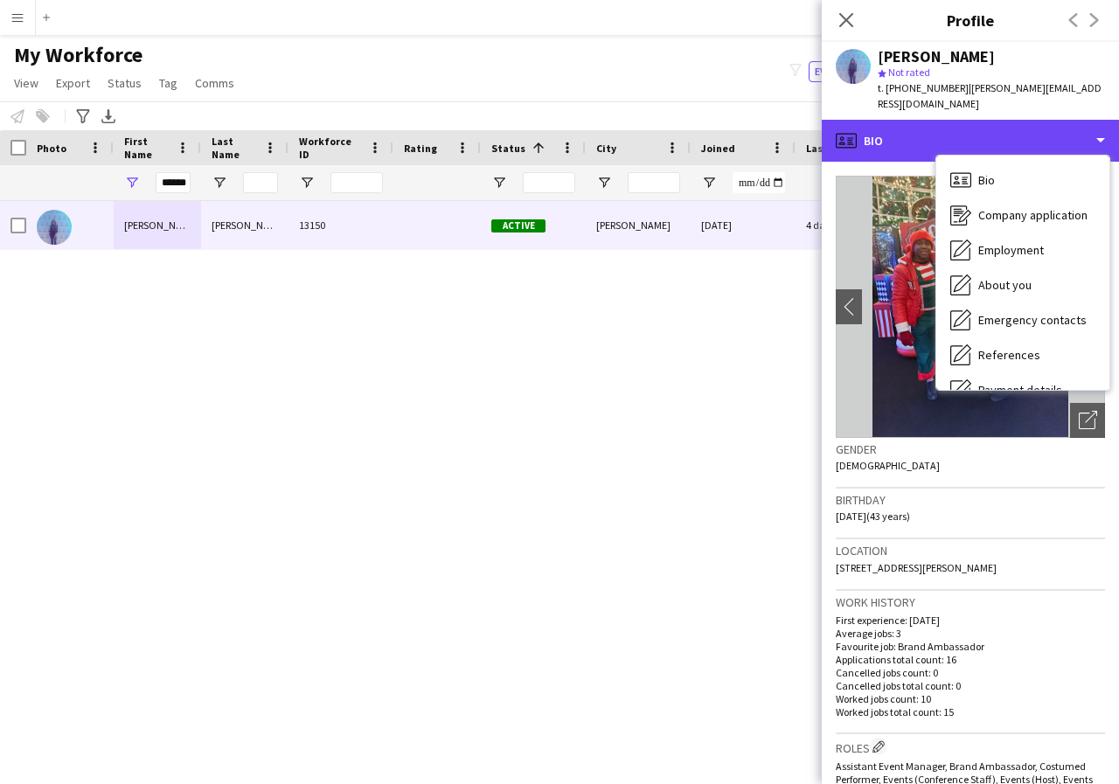
scroll to position [35, 0]
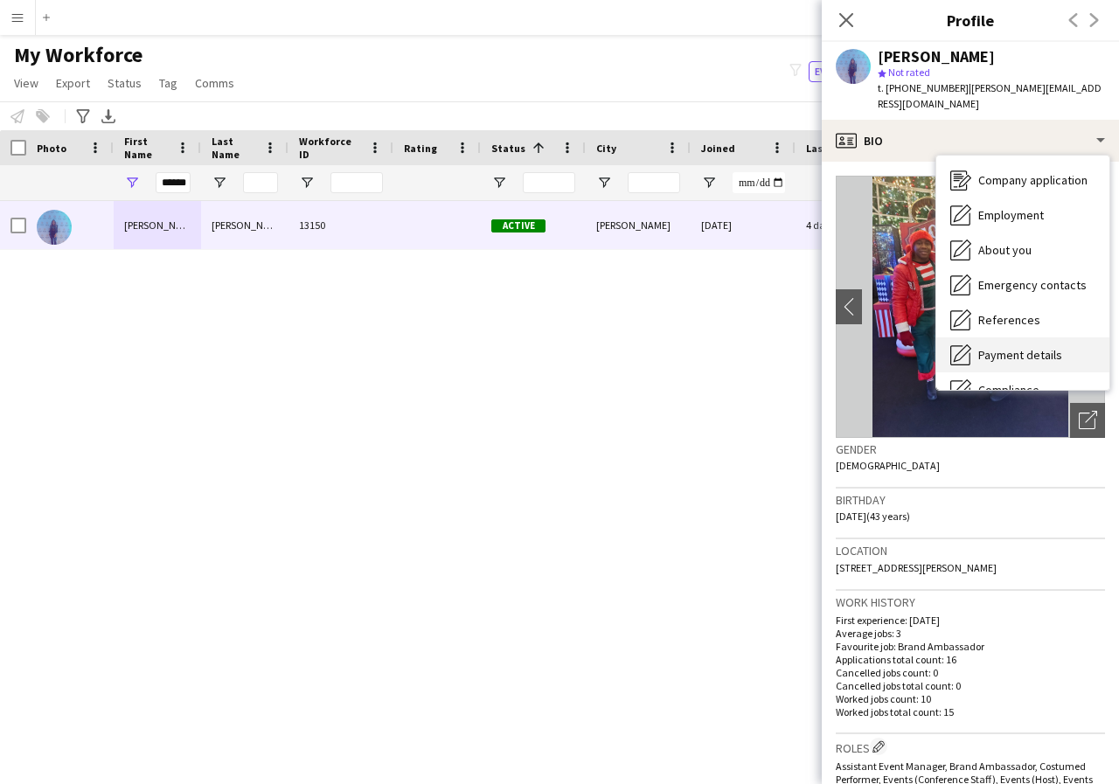
click at [1052, 347] on span "Payment details" at bounding box center [1020, 355] width 84 height 16
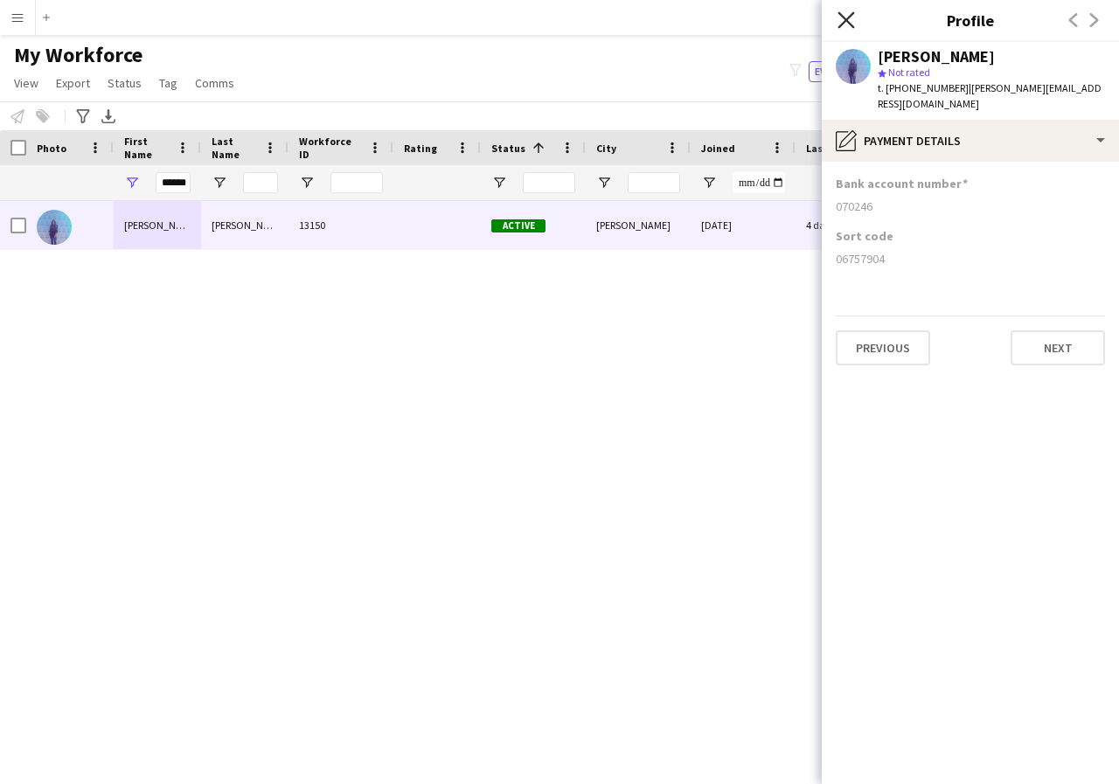
click at [844, 24] on icon "Close pop-in" at bounding box center [845, 19] width 17 height 17
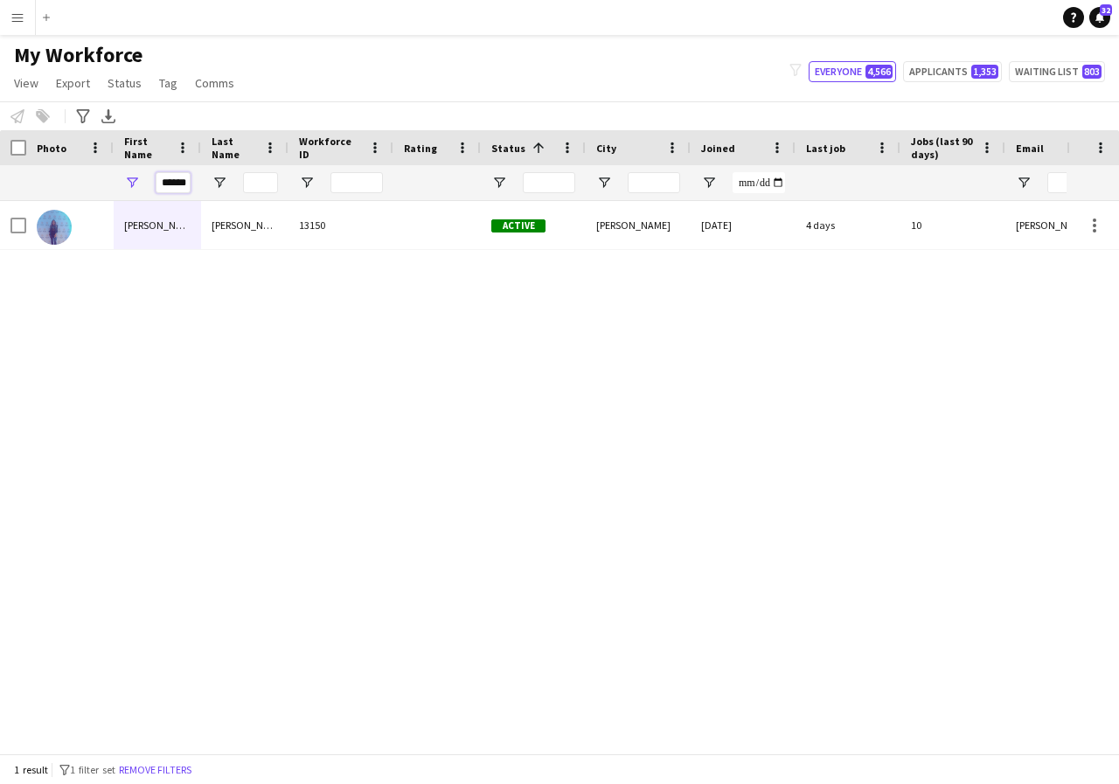
click at [184, 182] on input "******" at bounding box center [173, 182] width 35 height 21
type input "*"
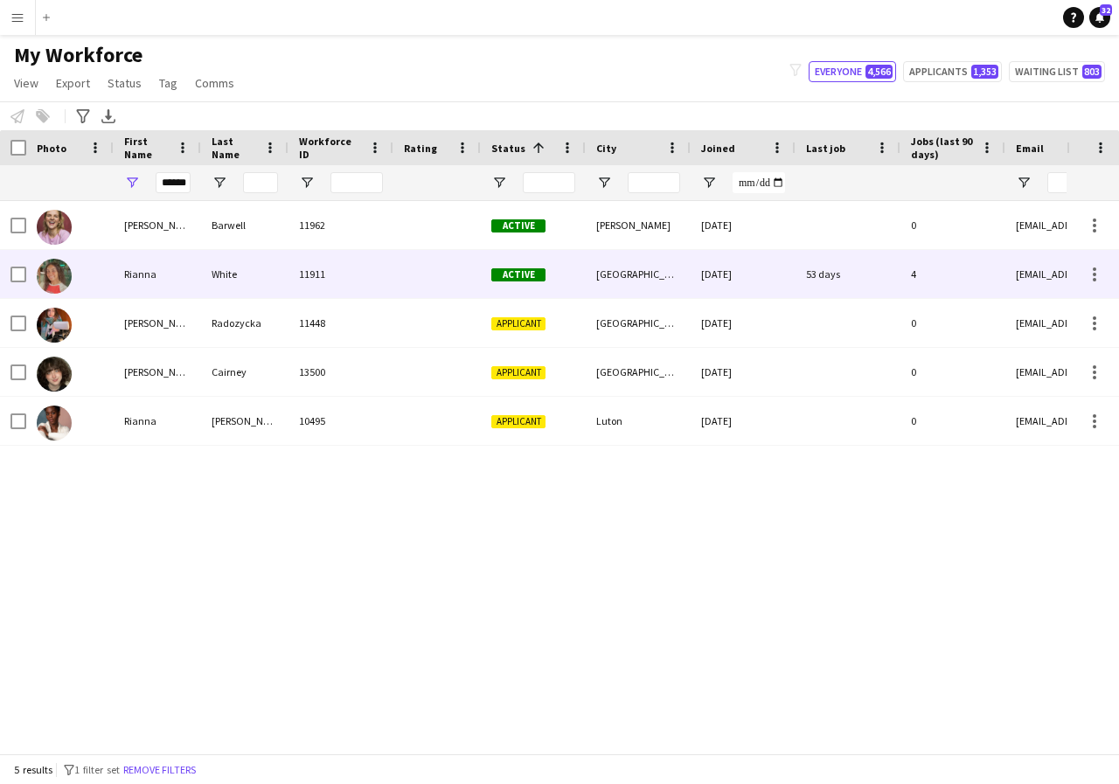
click at [171, 268] on div "Rianna" at bounding box center [157, 274] width 87 height 48
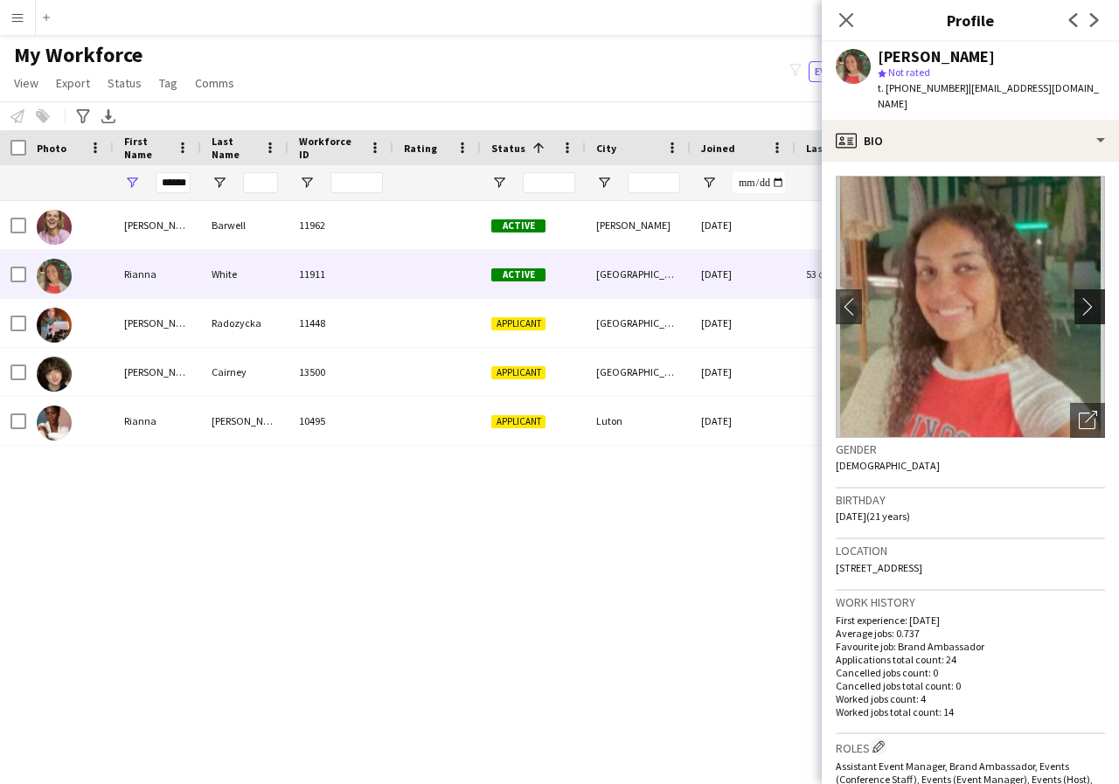
click at [1079, 297] on app-icon "chevron-right" at bounding box center [1092, 306] width 27 height 18
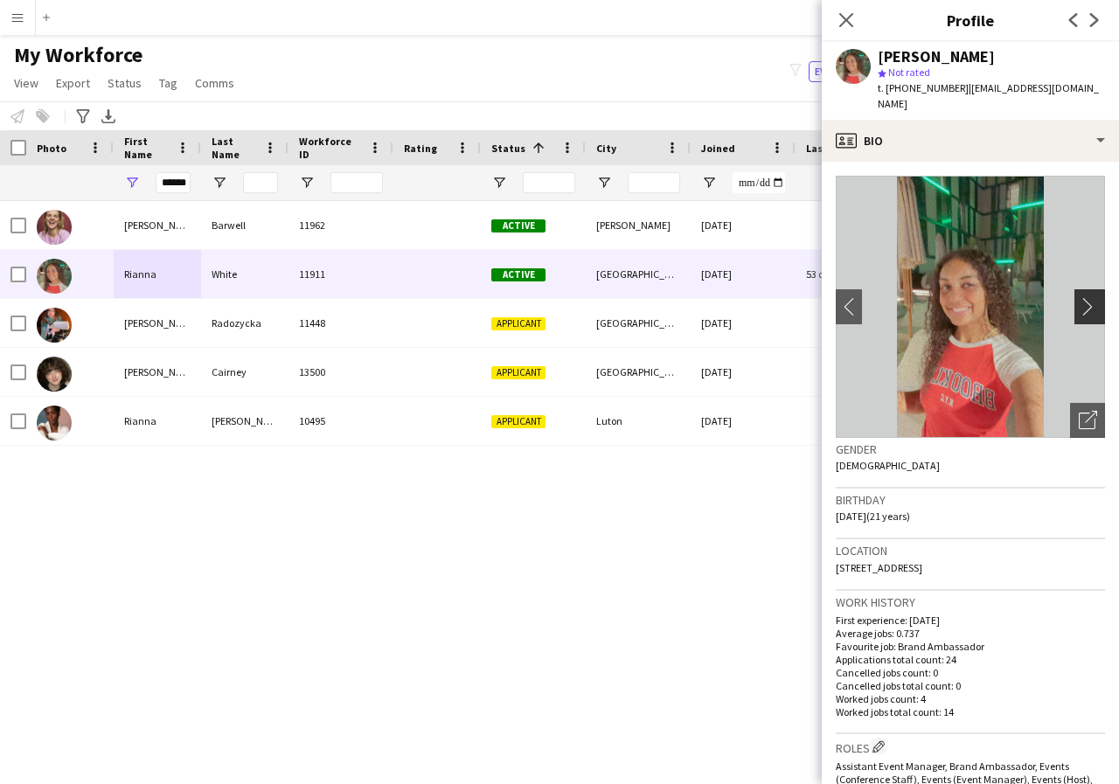
click at [1079, 297] on app-icon "chevron-right" at bounding box center [1092, 306] width 27 height 18
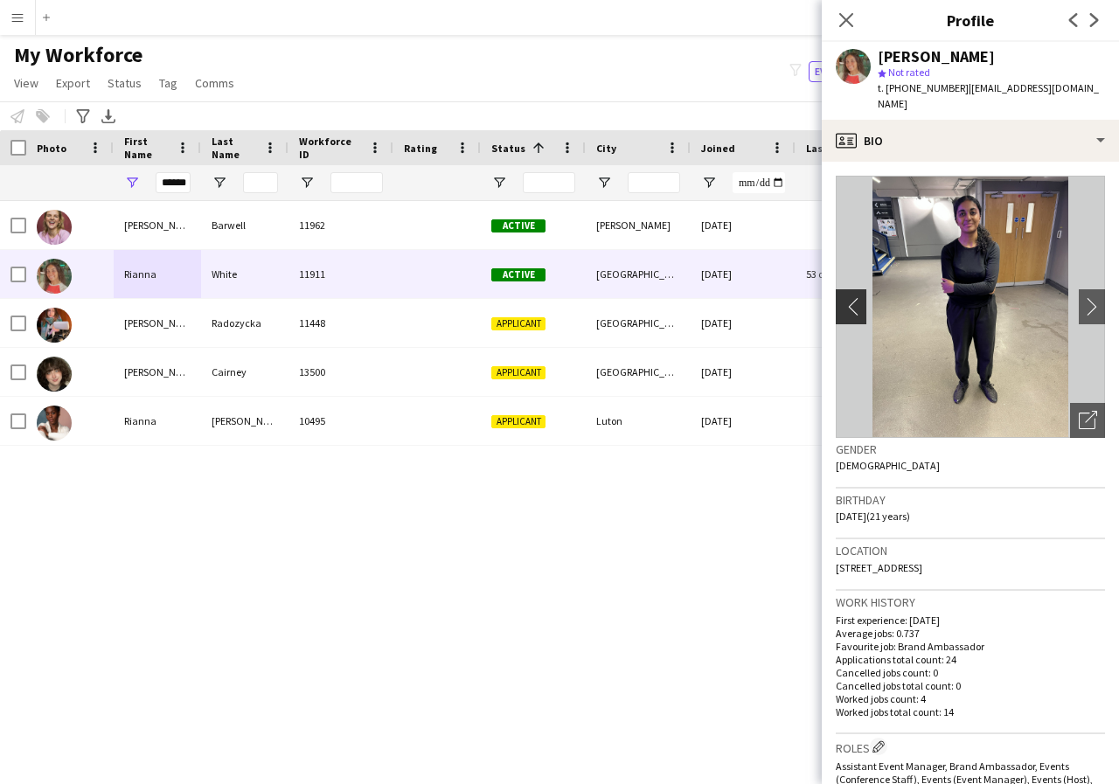
click at [850, 297] on app-icon "chevron-left" at bounding box center [849, 306] width 27 height 18
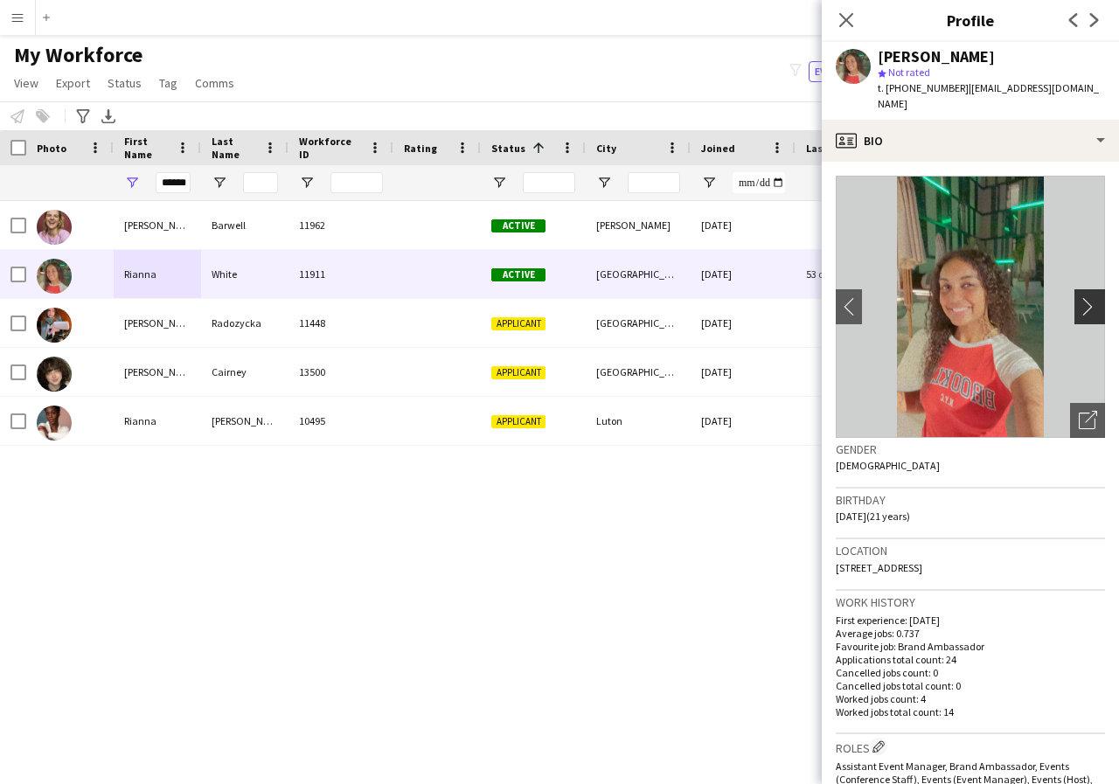
click at [1079, 297] on app-icon "chevron-right" at bounding box center [1092, 306] width 27 height 18
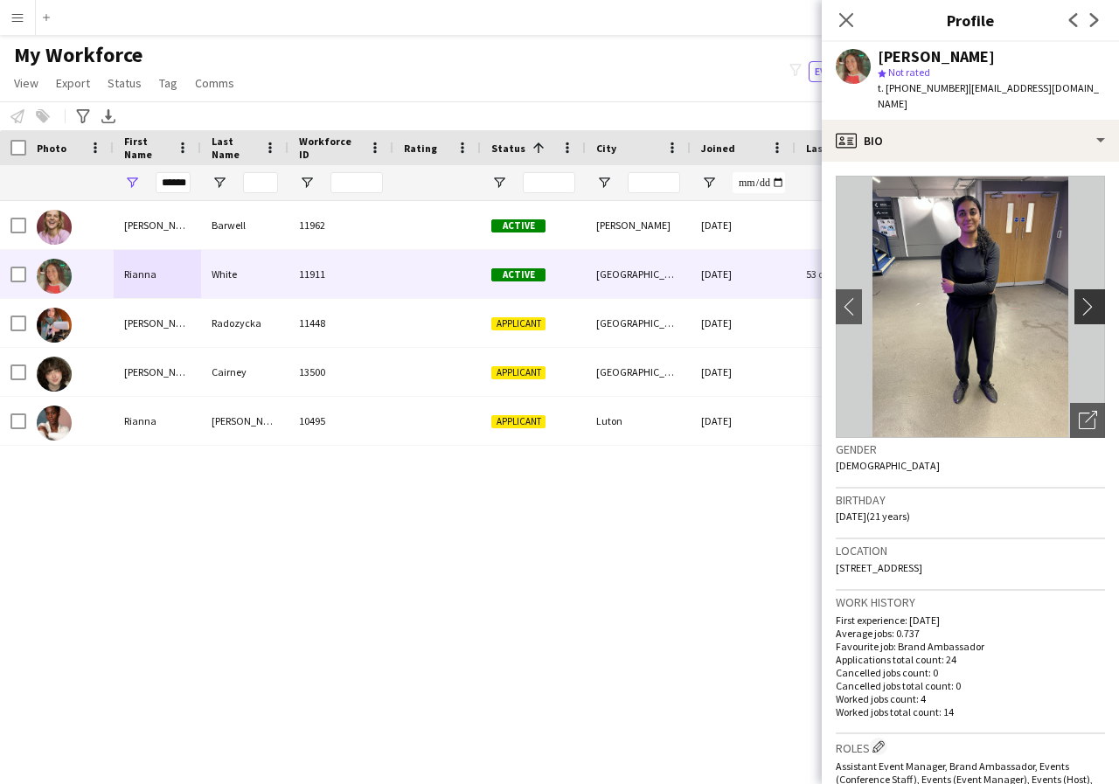
click at [1079, 297] on app-icon "chevron-right" at bounding box center [1092, 306] width 27 height 18
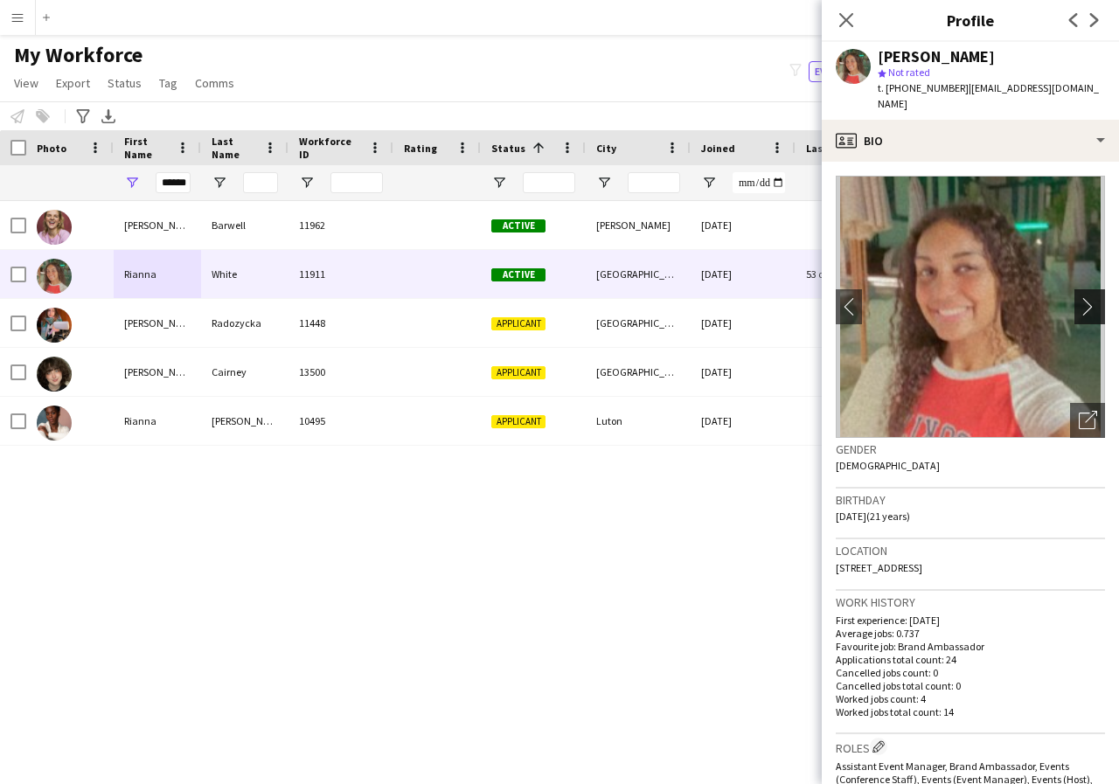
click at [1079, 297] on app-icon "chevron-right" at bounding box center [1092, 306] width 27 height 18
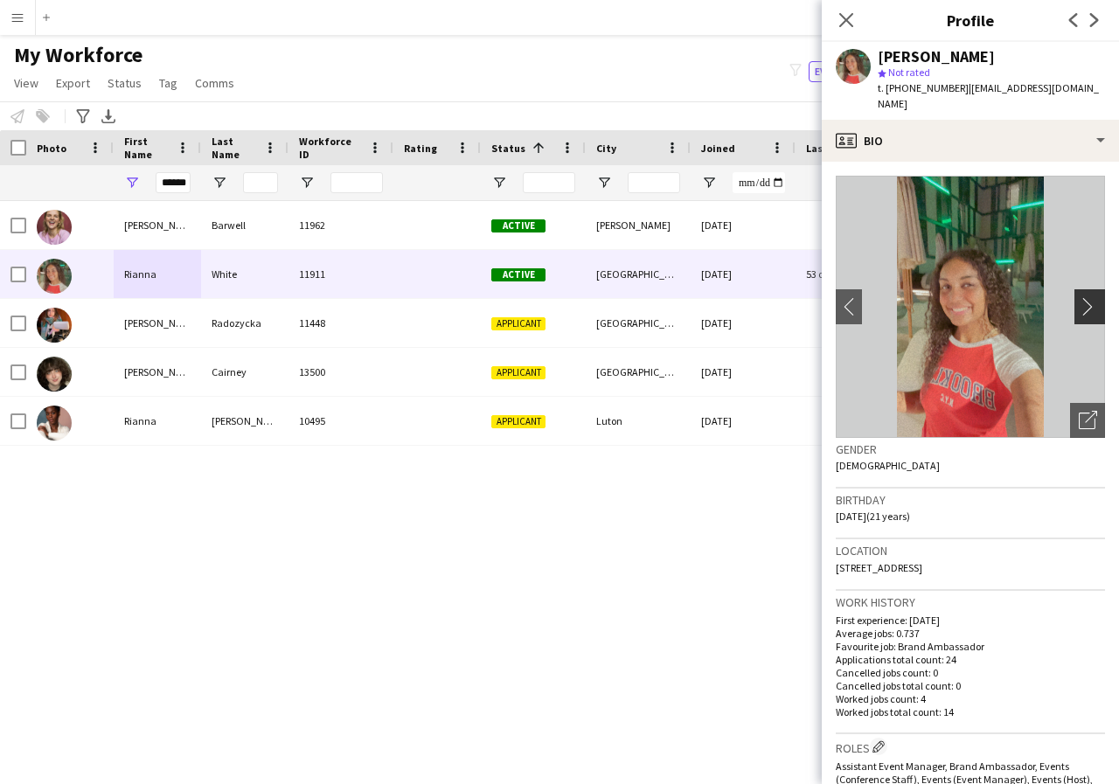
click at [1079, 297] on app-icon "chevron-right" at bounding box center [1092, 306] width 27 height 18
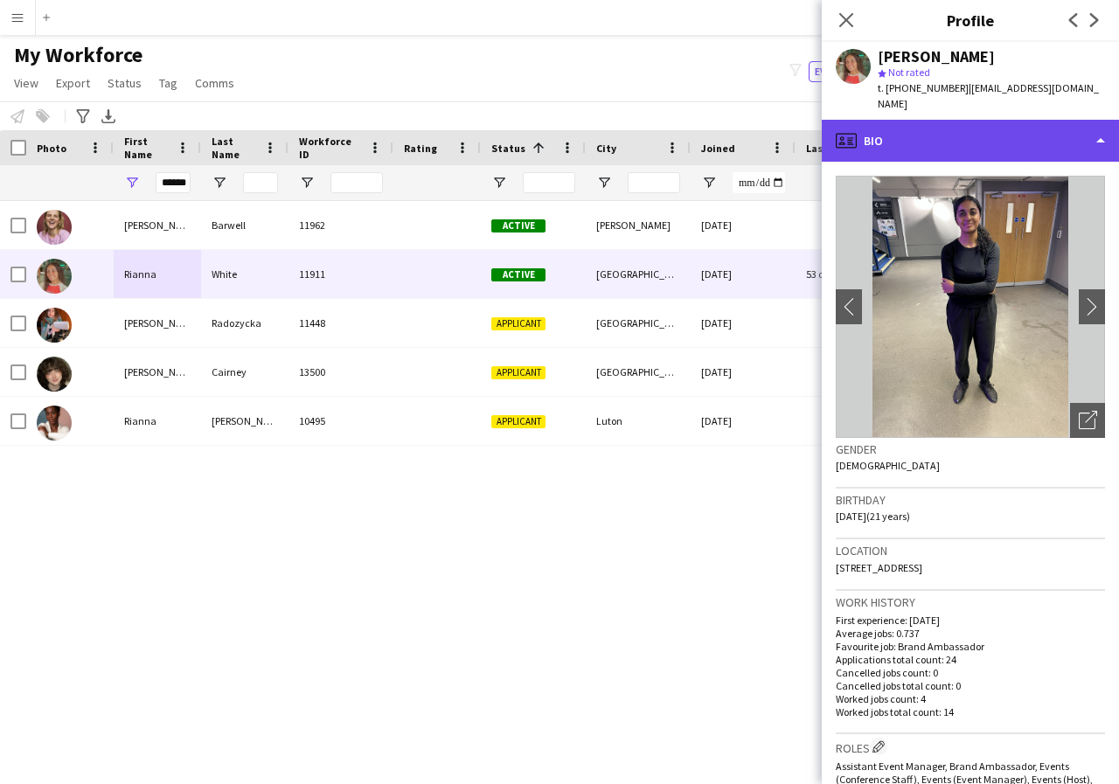
click at [1095, 127] on div "profile Bio" at bounding box center [970, 141] width 297 height 42
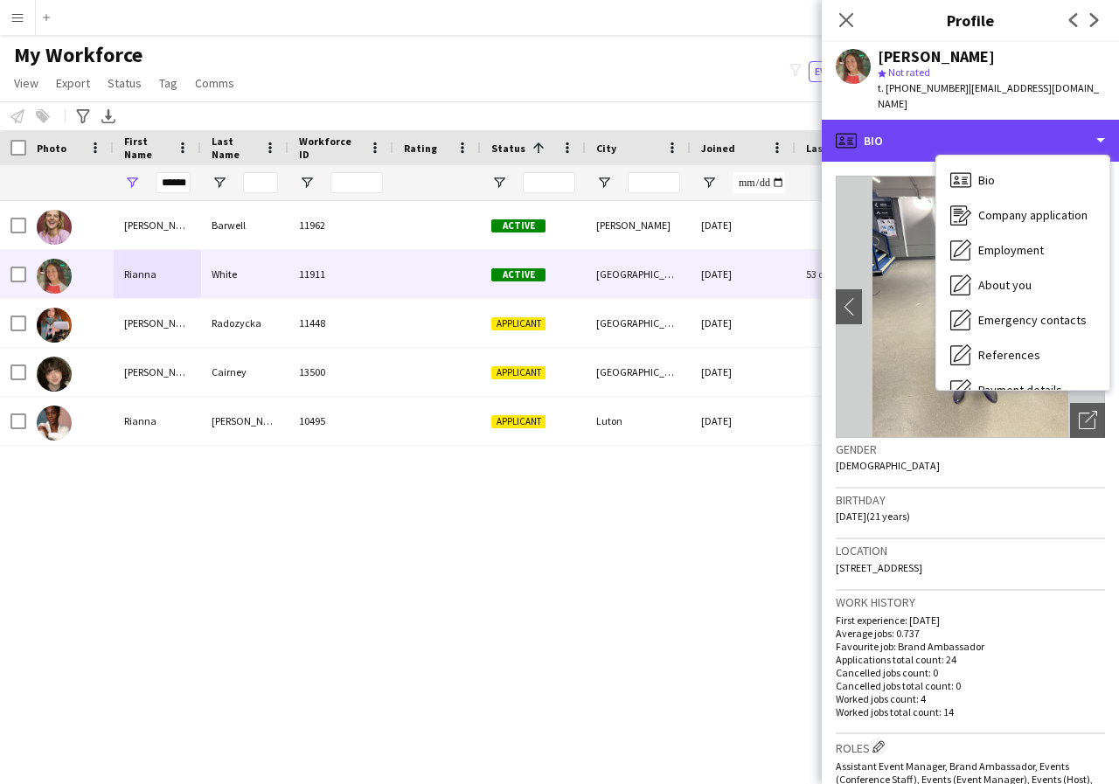
scroll to position [35, 0]
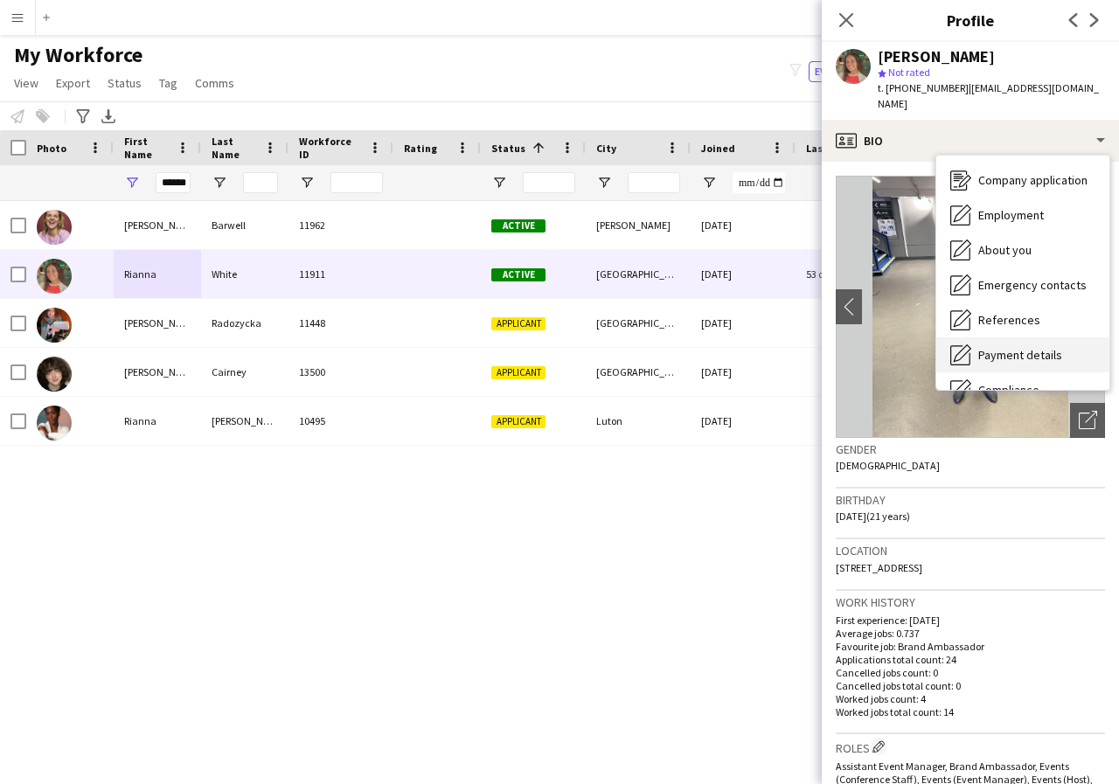
click at [1037, 347] on span "Payment details" at bounding box center [1020, 355] width 84 height 16
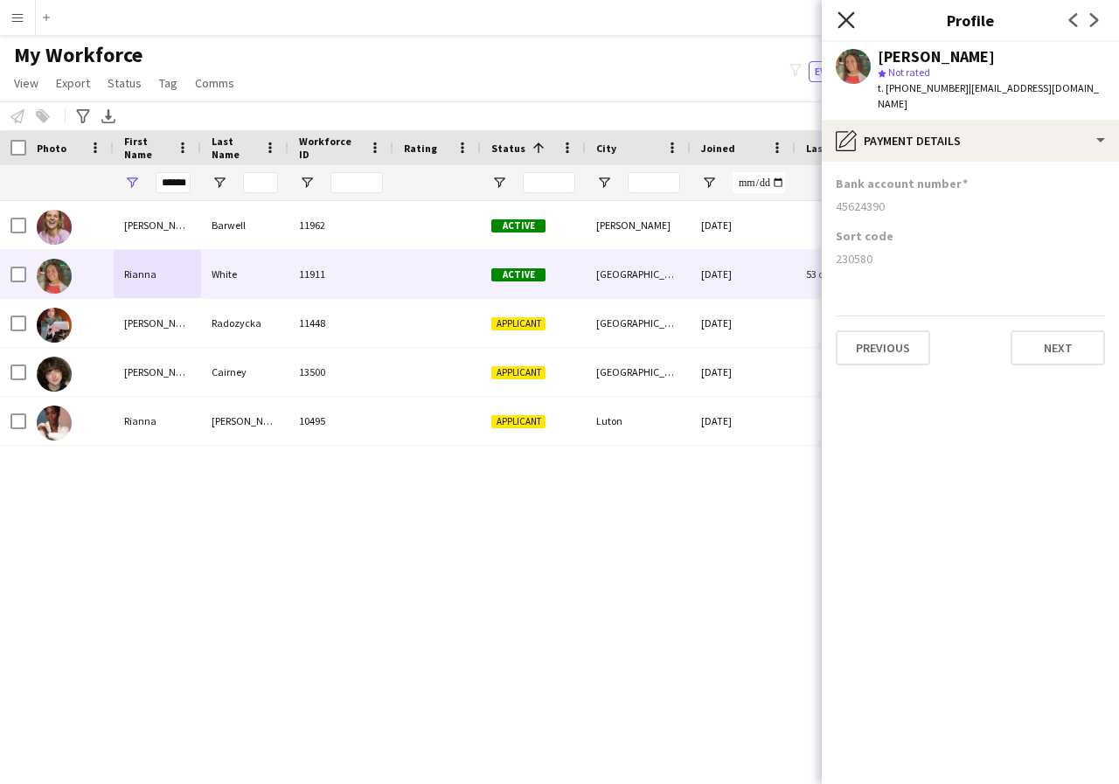
click at [841, 21] on icon "Close pop-in" at bounding box center [845, 19] width 17 height 17
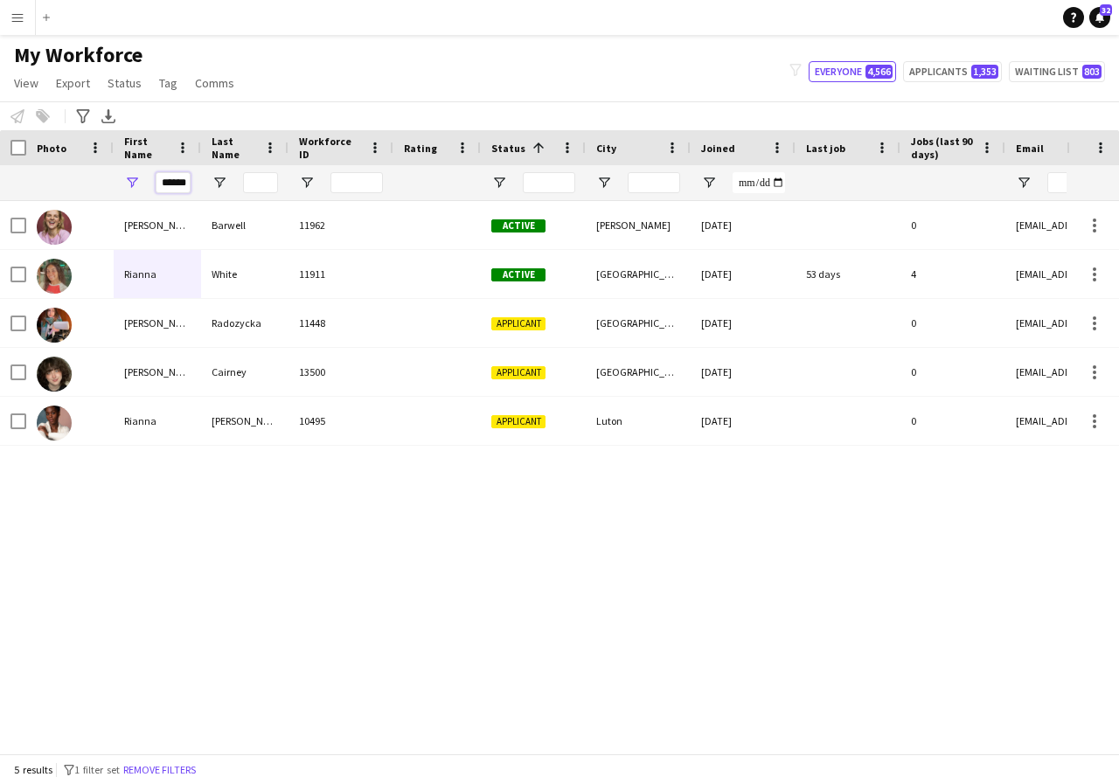
click at [183, 181] on input "******" at bounding box center [173, 182] width 35 height 21
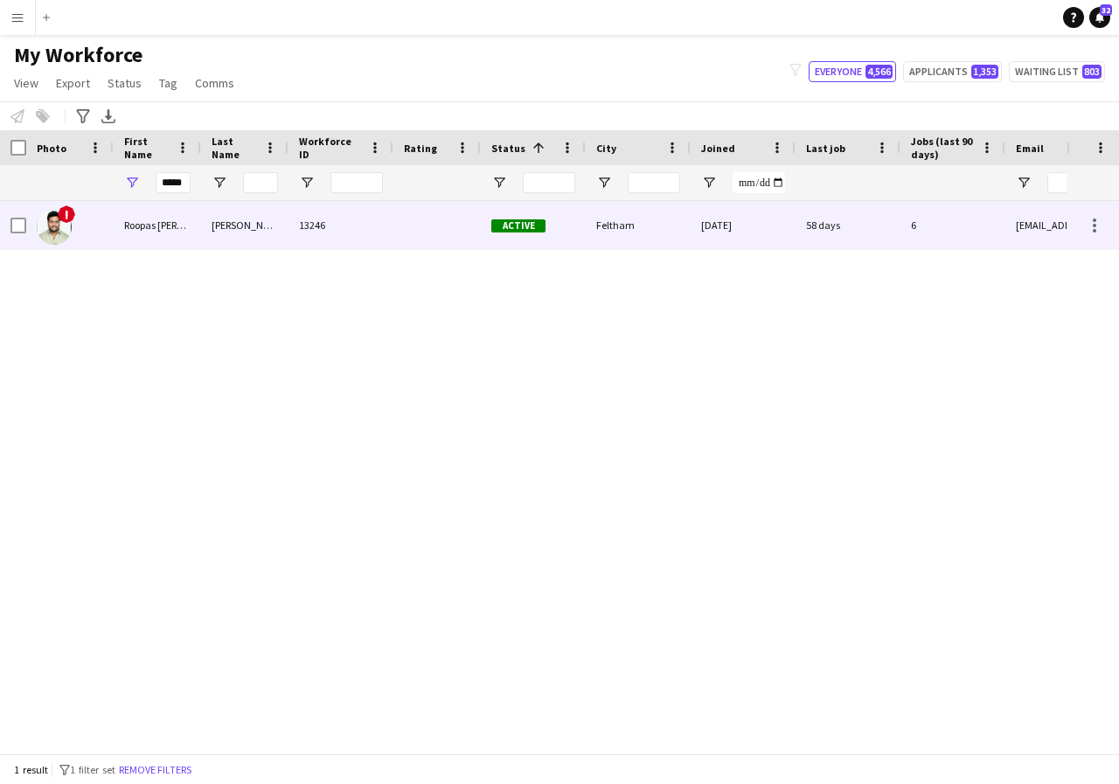
click at [184, 227] on div "Roopas Paul Reddy" at bounding box center [157, 225] width 87 height 48
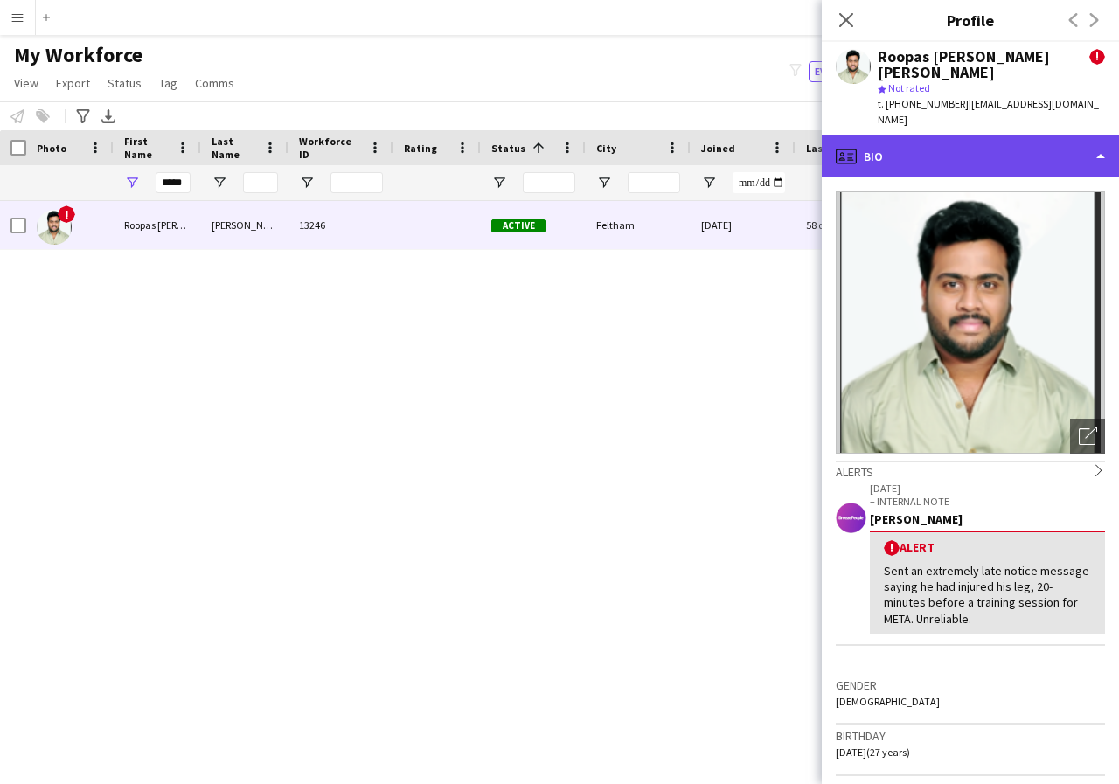
click at [1099, 138] on div "profile Bio" at bounding box center [970, 156] width 297 height 42
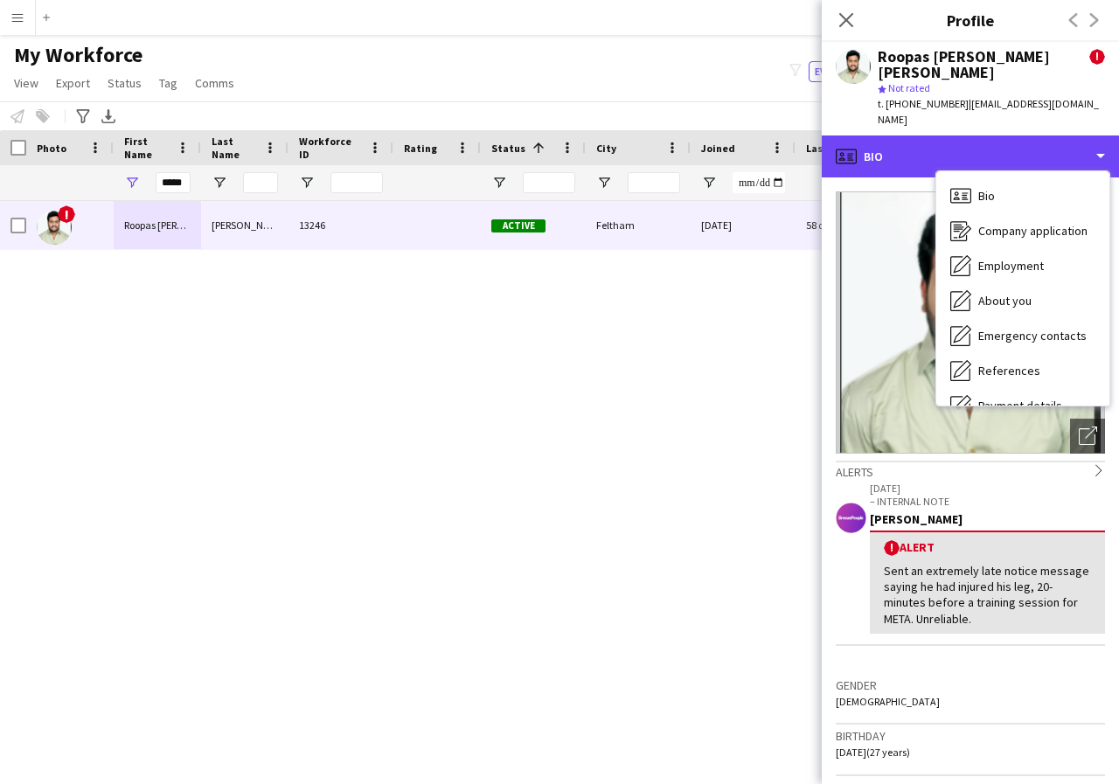
scroll to position [35, 0]
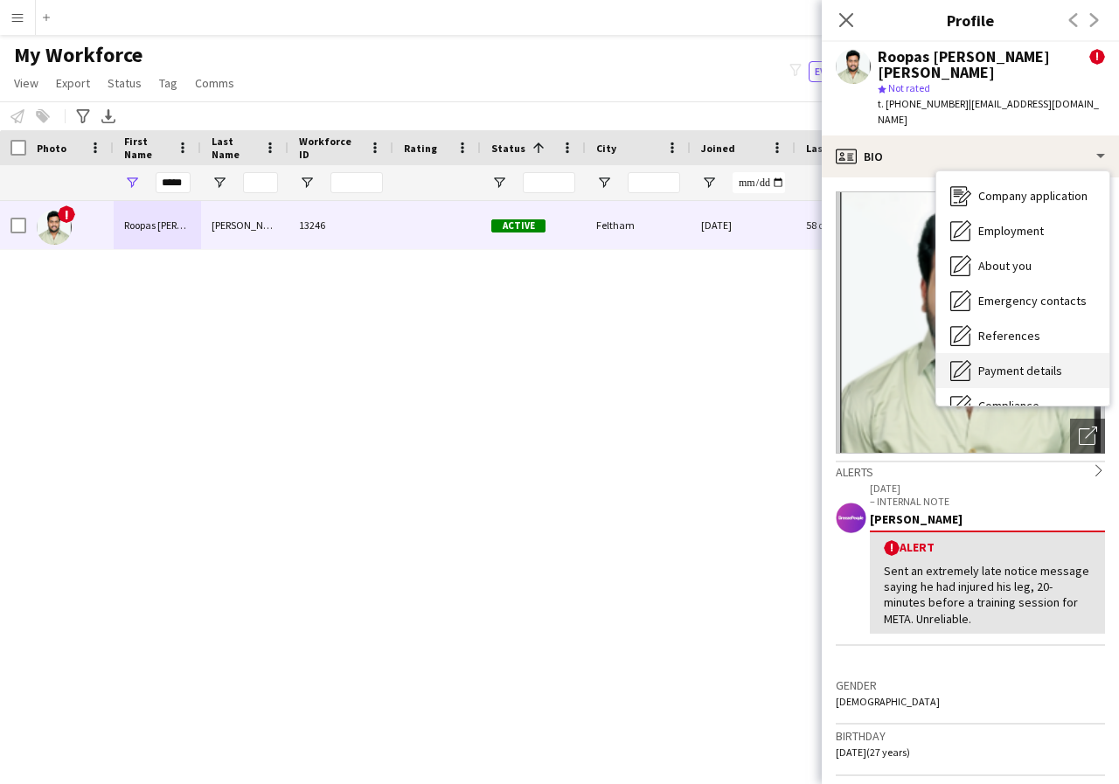
click at [1048, 363] on span "Payment details" at bounding box center [1020, 371] width 84 height 16
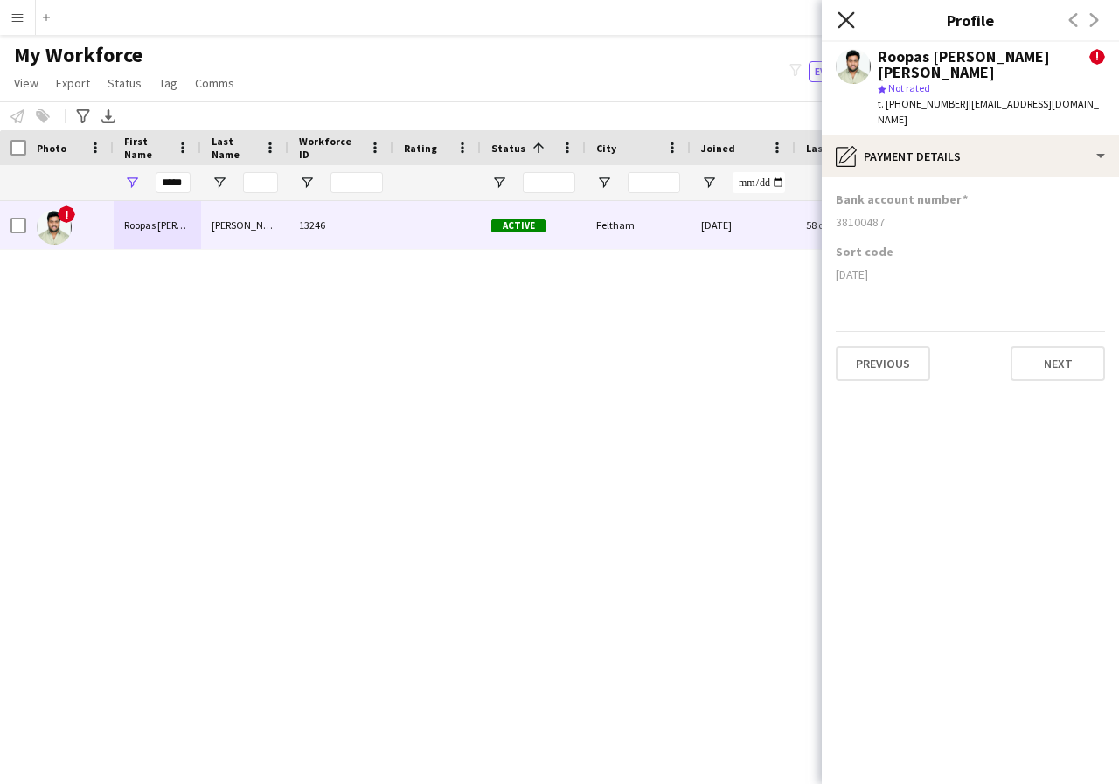
click at [843, 23] on icon at bounding box center [845, 19] width 17 height 17
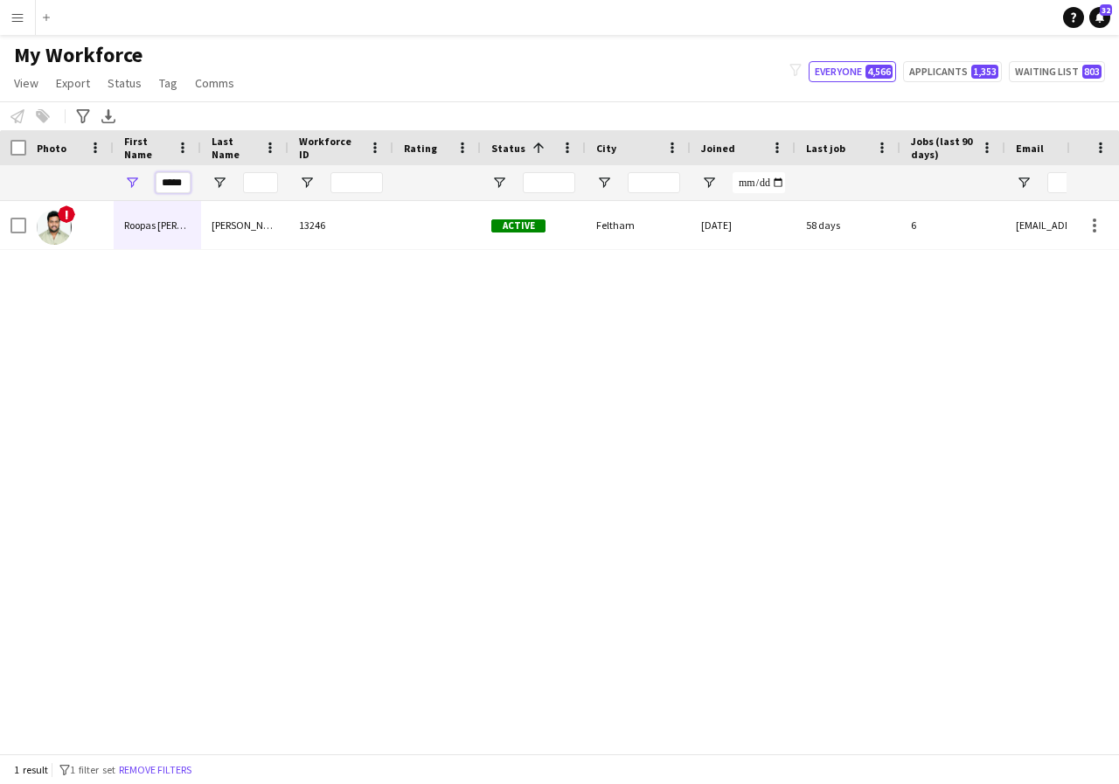
click at [185, 184] on input "*****" at bounding box center [173, 182] width 35 height 21
type input "*"
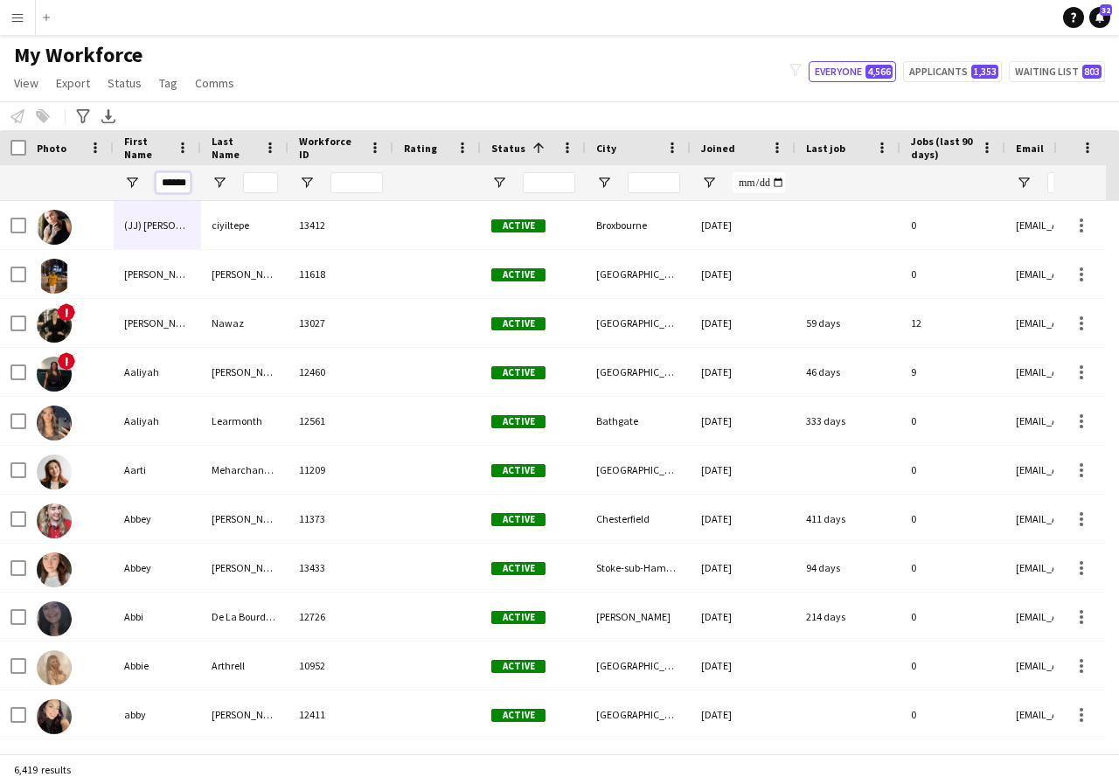
scroll to position [0, 3]
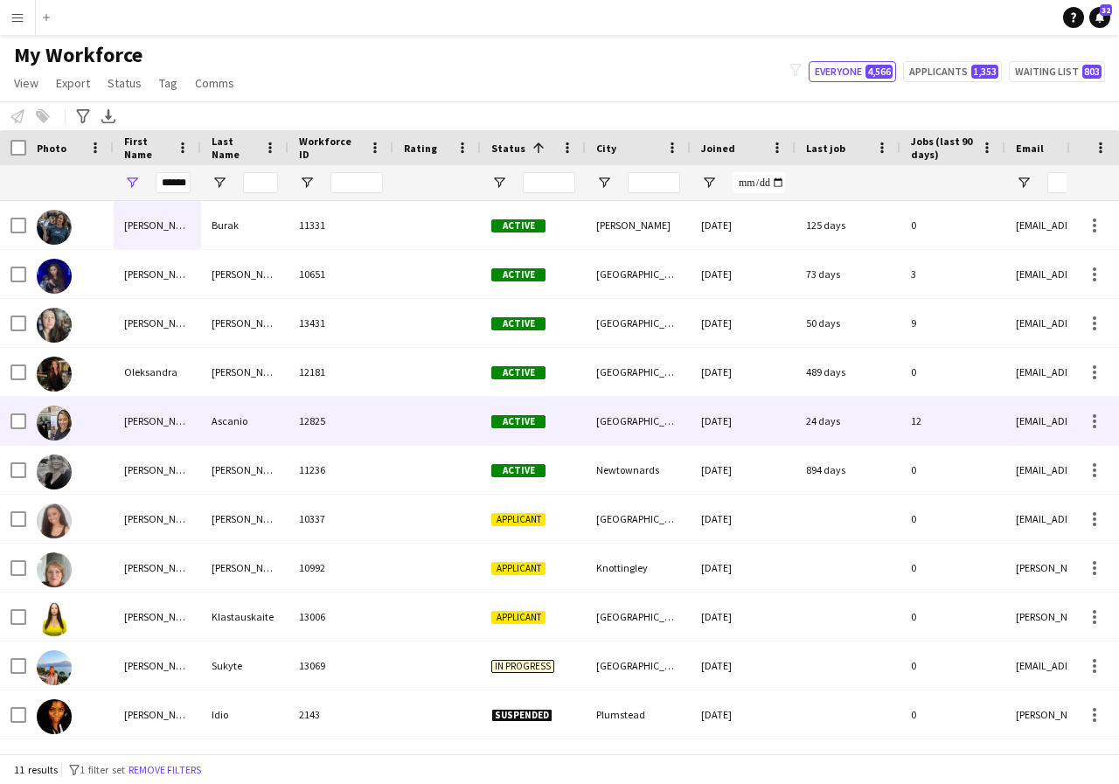
click at [186, 422] on div "Sandra" at bounding box center [157, 421] width 87 height 48
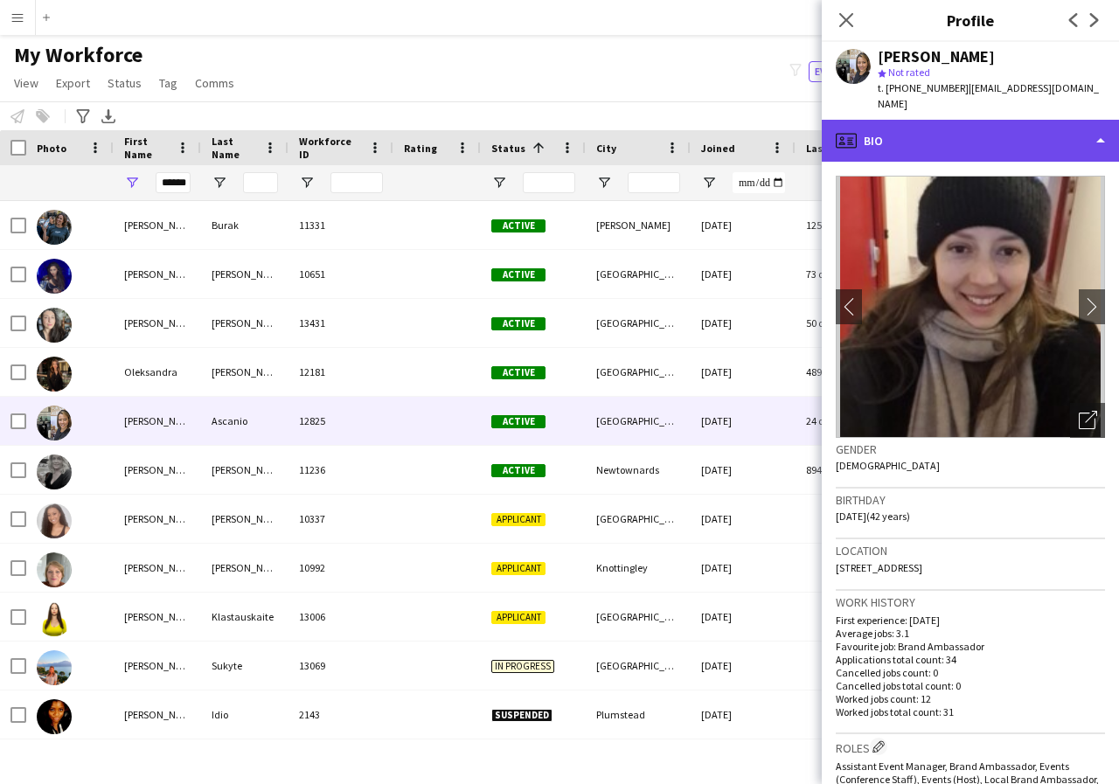
click at [1099, 124] on div "profile Bio" at bounding box center [970, 141] width 297 height 42
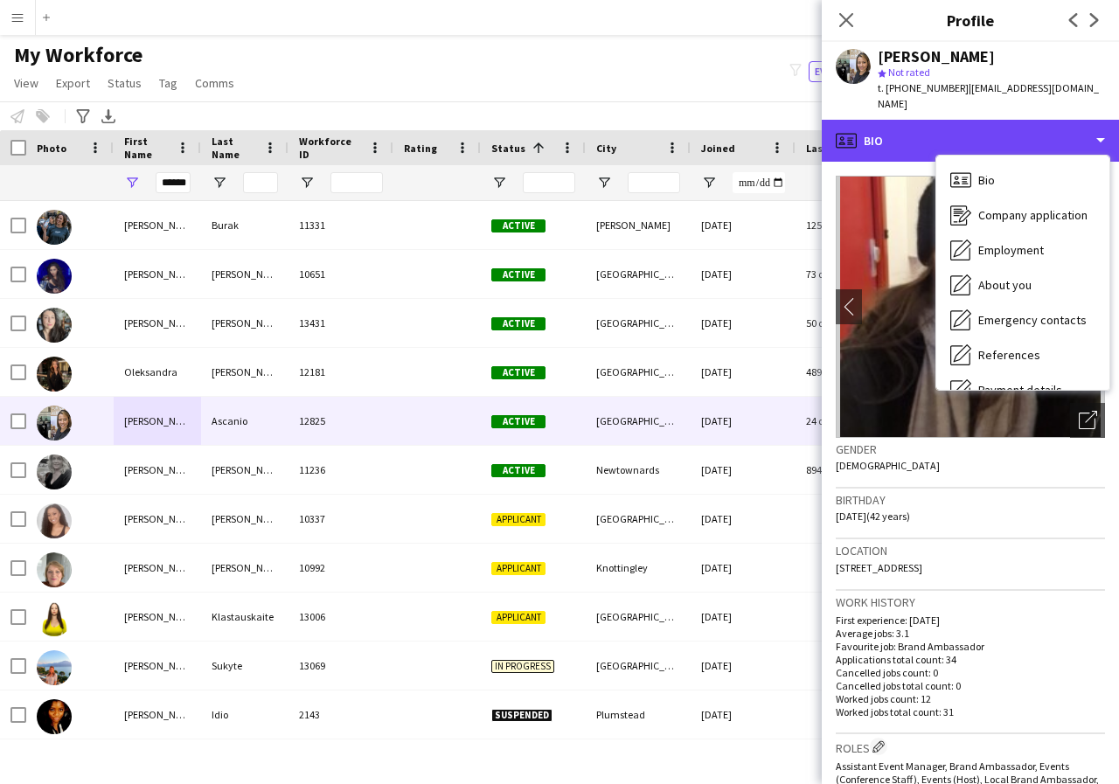
scroll to position [35, 0]
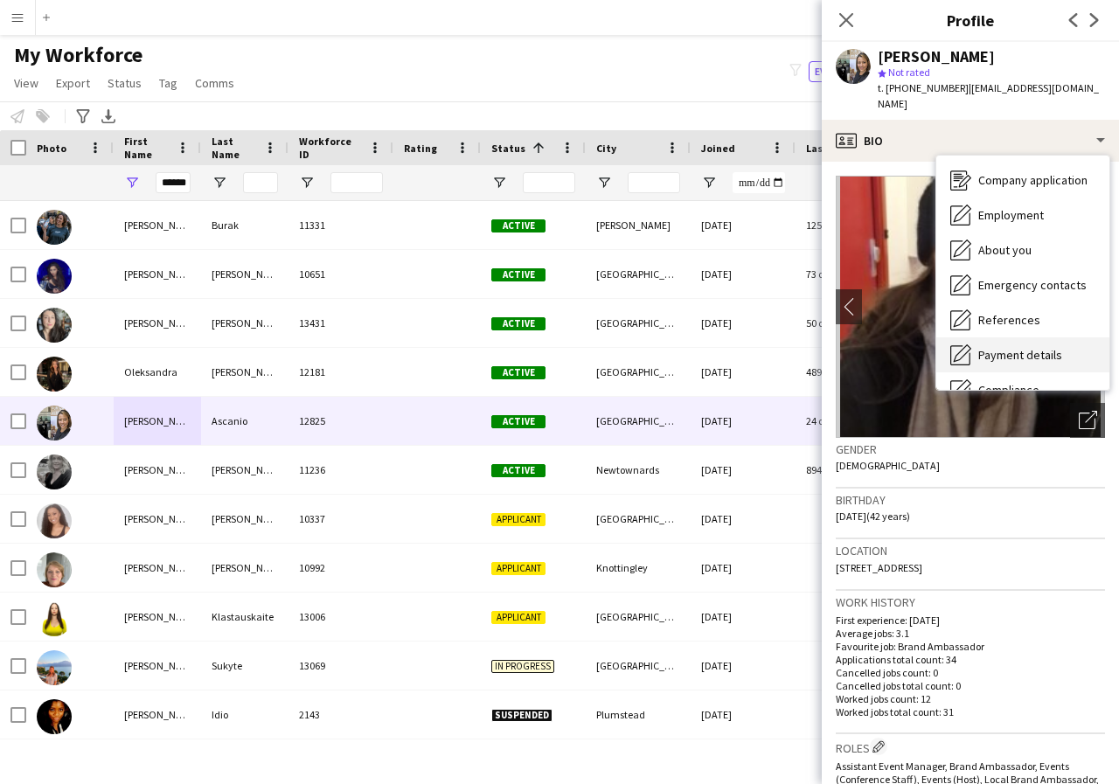
click at [1059, 347] on span "Payment details" at bounding box center [1020, 355] width 84 height 16
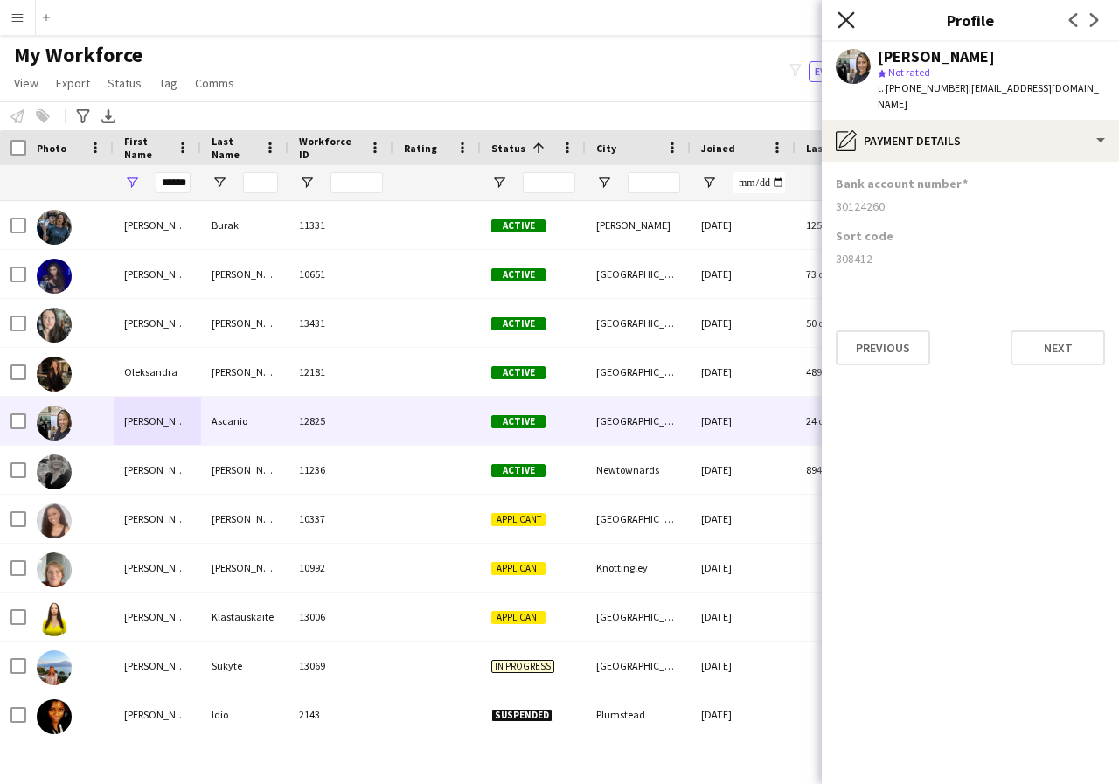
click at [843, 23] on icon at bounding box center [845, 19] width 17 height 17
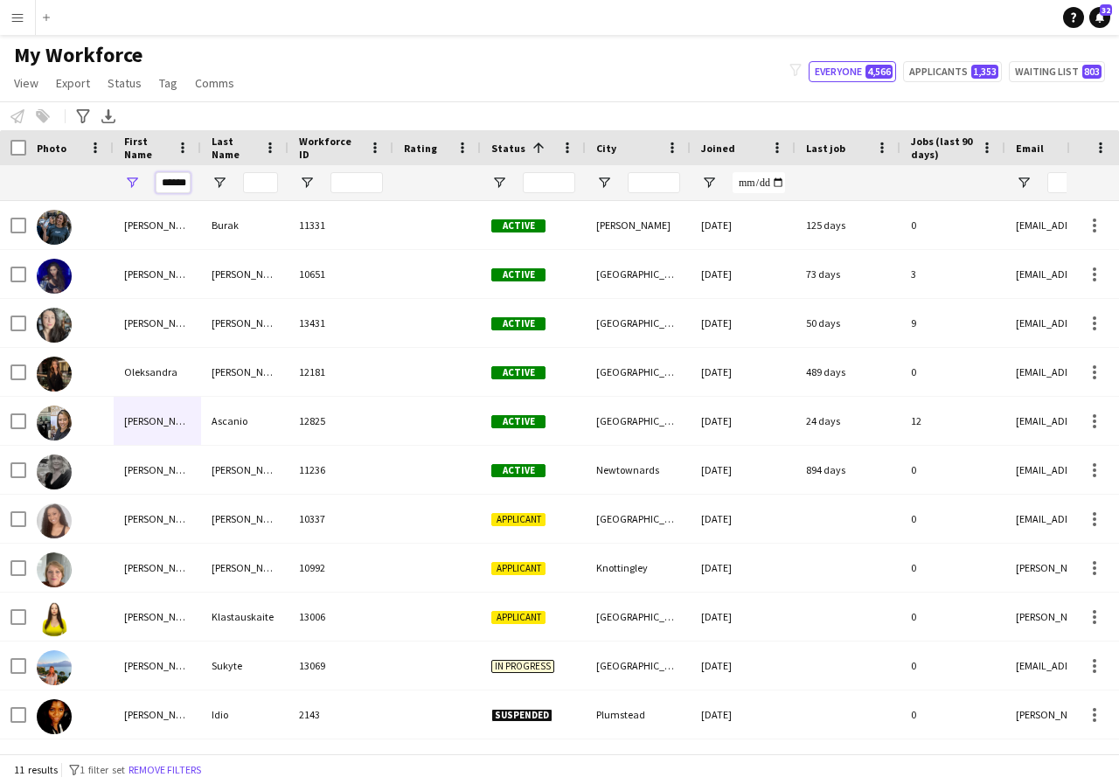
click at [185, 185] on input "******" at bounding box center [173, 182] width 35 height 21
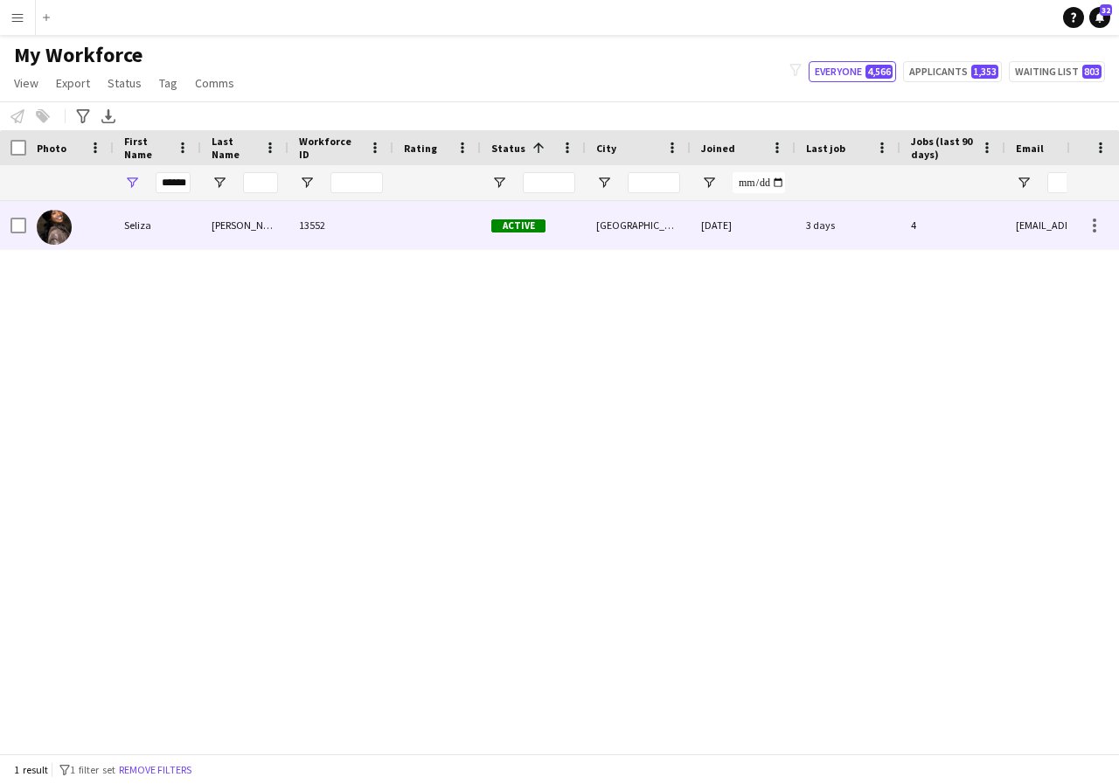
click at [174, 225] on div "Seliza" at bounding box center [157, 225] width 87 height 48
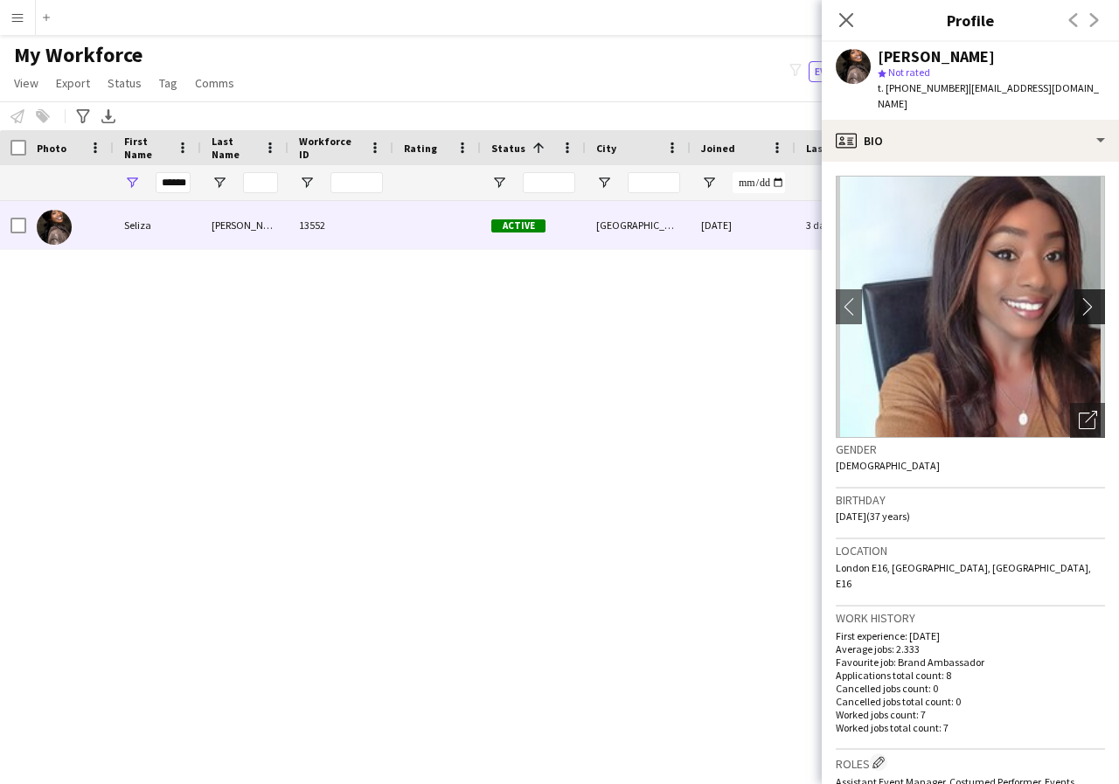
click at [1079, 297] on app-icon "chevron-right" at bounding box center [1092, 306] width 27 height 18
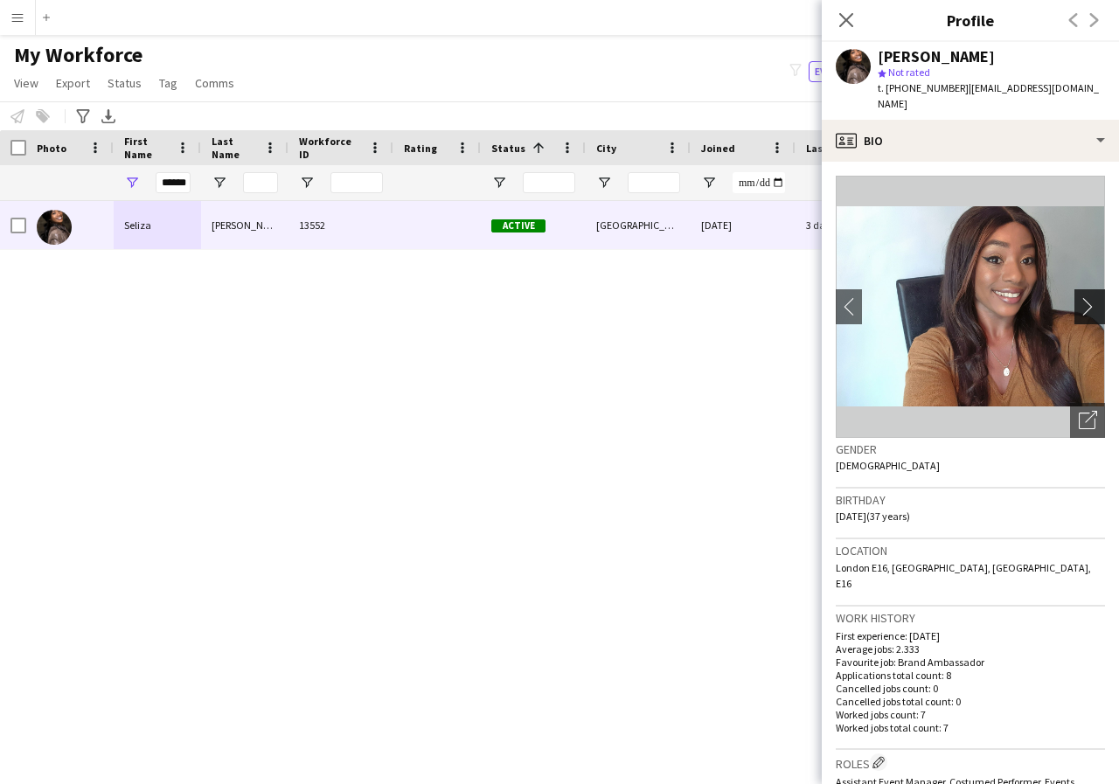
click at [1079, 297] on app-icon "chevron-right" at bounding box center [1092, 306] width 27 height 18
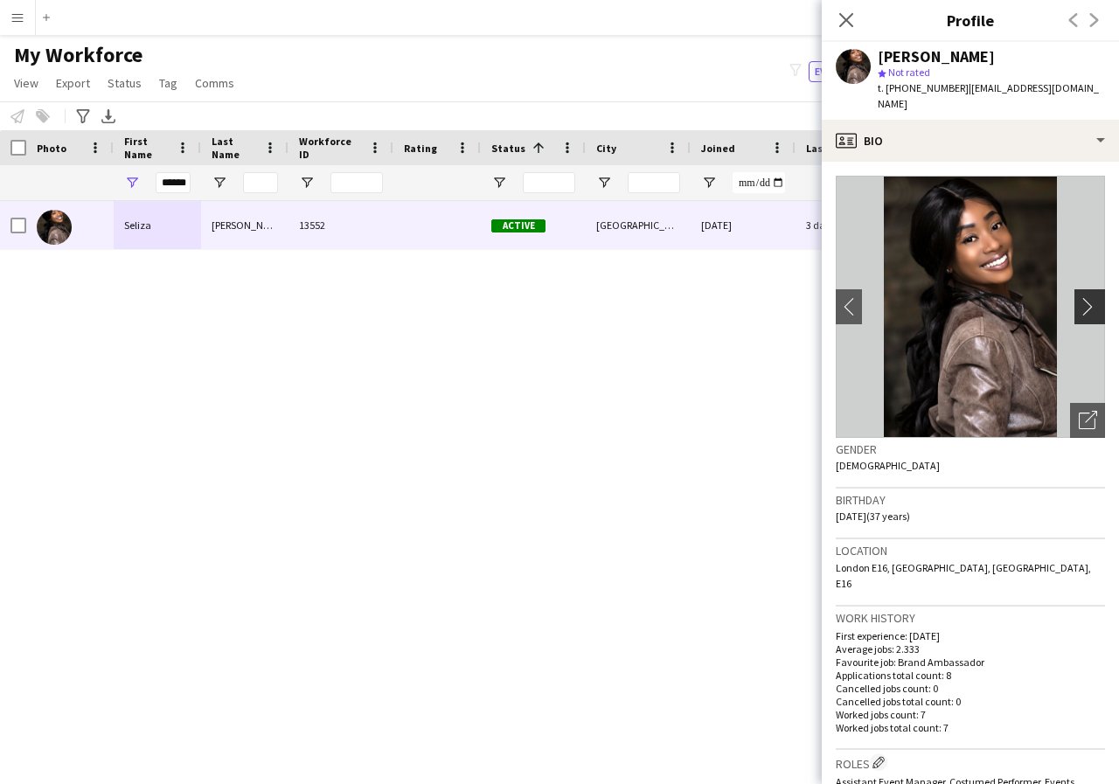
click at [1079, 297] on app-icon "chevron-right" at bounding box center [1092, 306] width 27 height 18
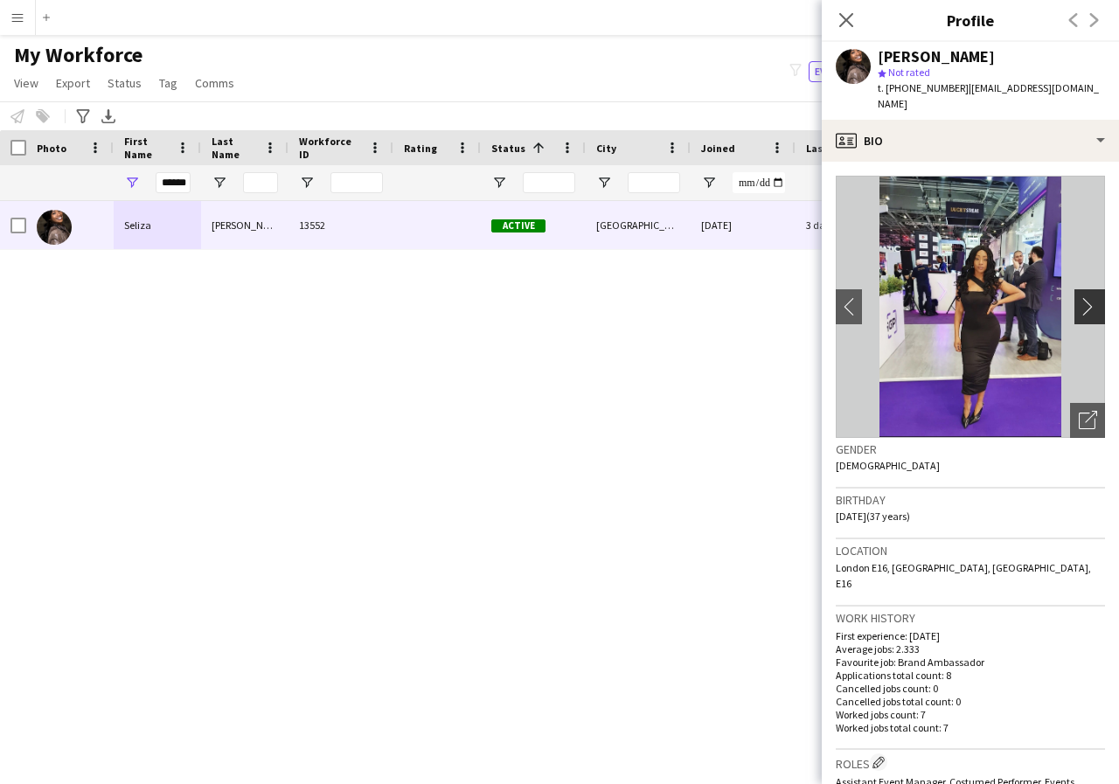
click at [1079, 297] on app-icon "chevron-right" at bounding box center [1092, 306] width 27 height 18
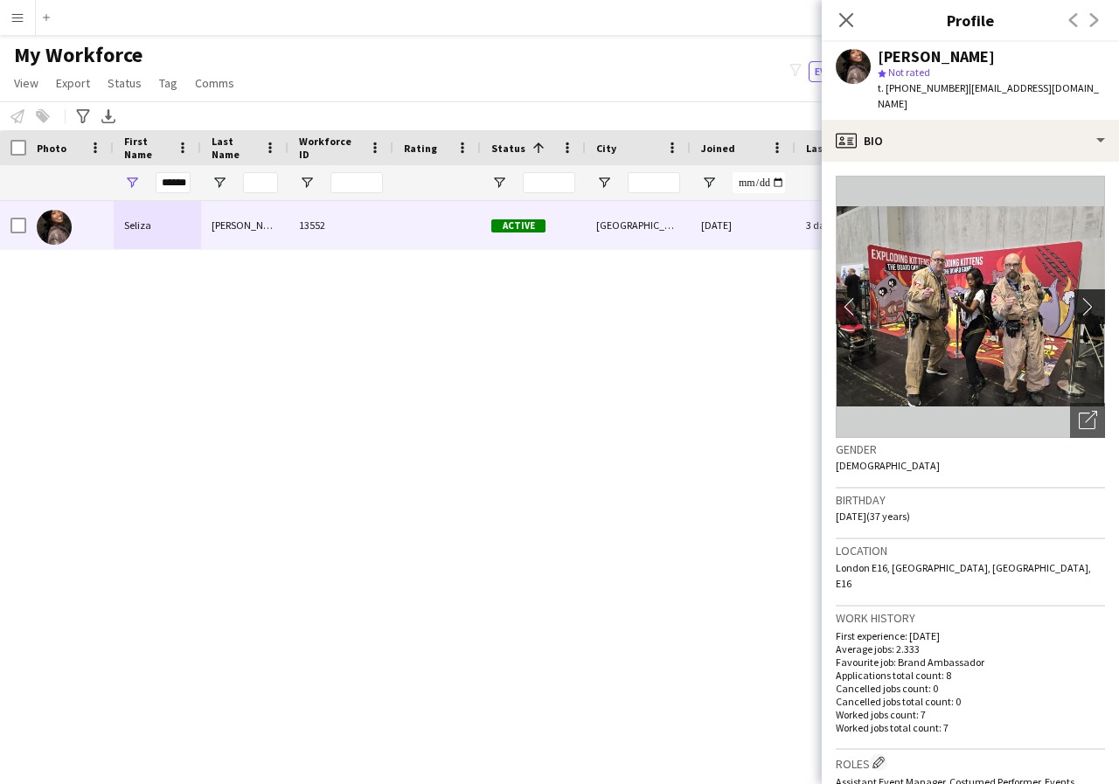
click at [1079, 297] on app-icon "chevron-right" at bounding box center [1092, 306] width 27 height 18
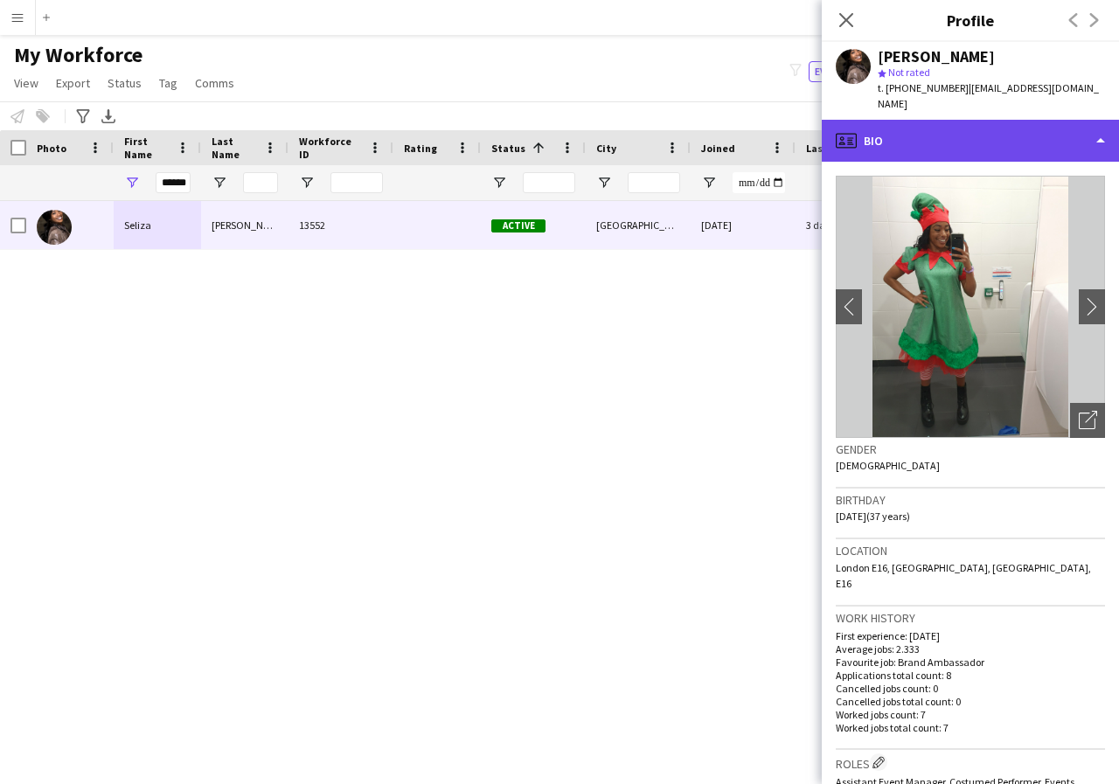
click at [1097, 125] on div "profile Bio" at bounding box center [970, 141] width 297 height 42
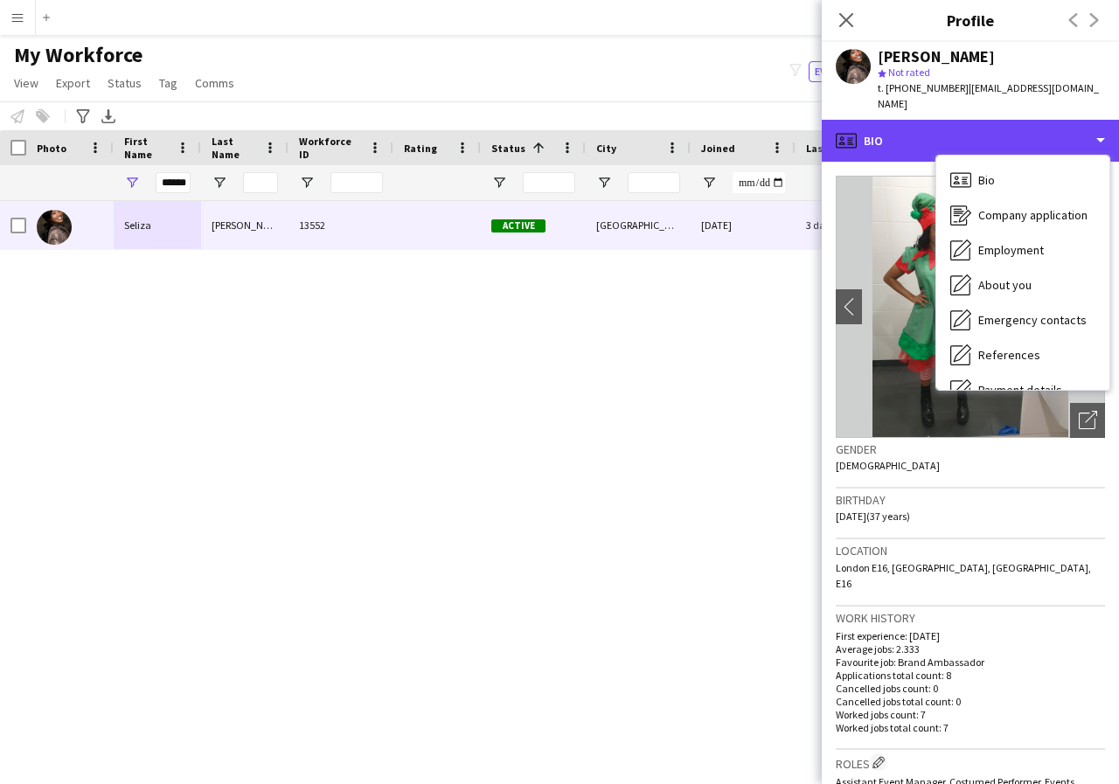
scroll to position [35, 0]
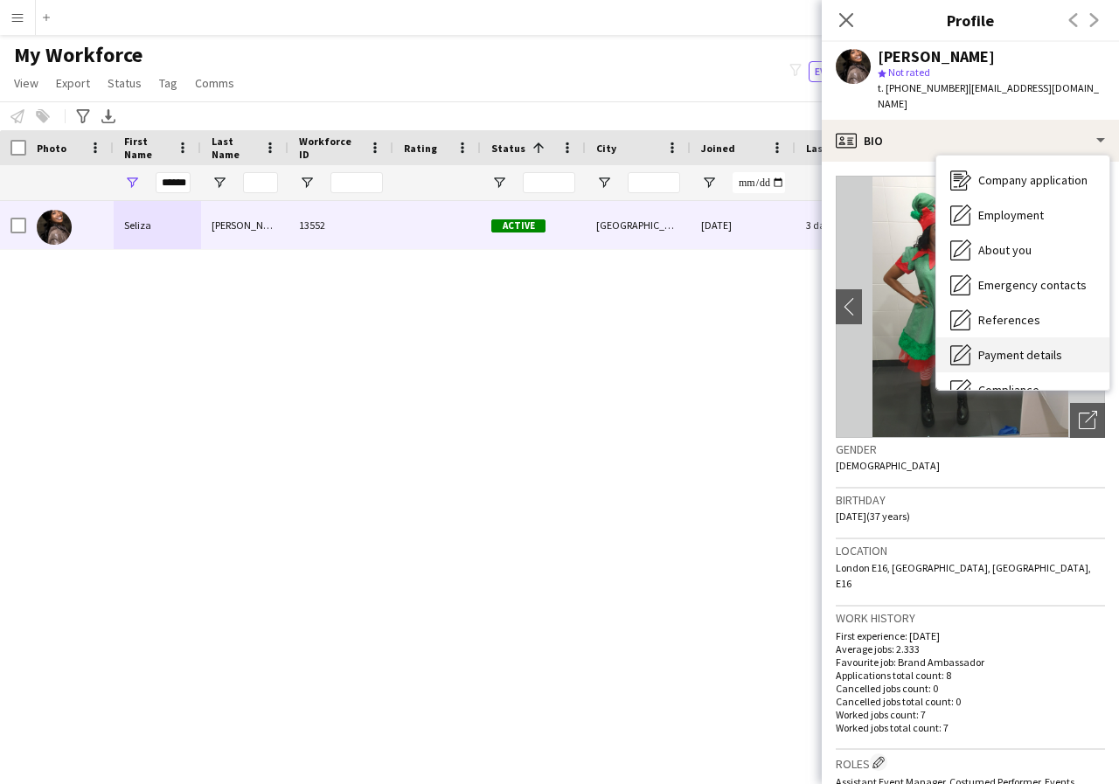
click at [1045, 347] on span "Payment details" at bounding box center [1020, 355] width 84 height 16
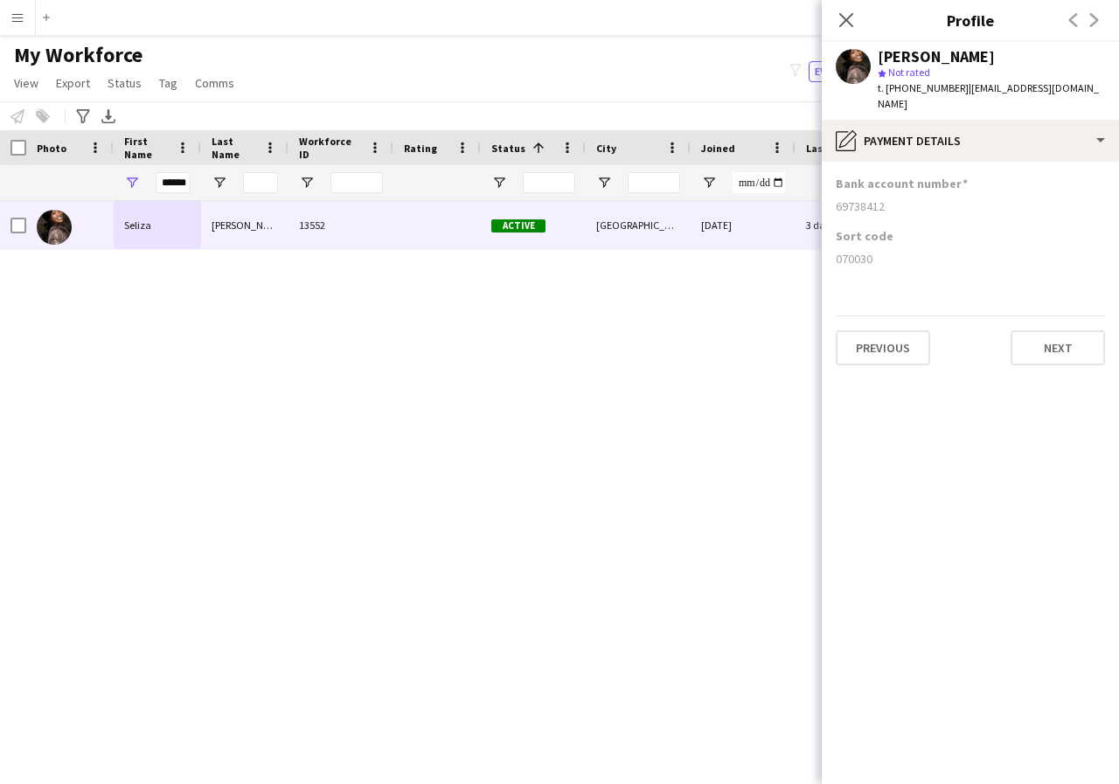
drag, startPoint x: 835, startPoint y: 192, endPoint x: 899, endPoint y: 187, distance: 64.9
click at [899, 187] on app-section-data-types "Bank account number 69738412 Sort code 070030 Previous Next" at bounding box center [970, 473] width 297 height 622
drag, startPoint x: 833, startPoint y: 241, endPoint x: 910, endPoint y: 248, distance: 77.2
click at [910, 248] on app-section-data-types "Bank account number 69738412 Sort code 070030 Previous Next" at bounding box center [970, 473] width 297 height 622
drag, startPoint x: 910, startPoint y: 248, endPoint x: 771, endPoint y: 258, distance: 139.3
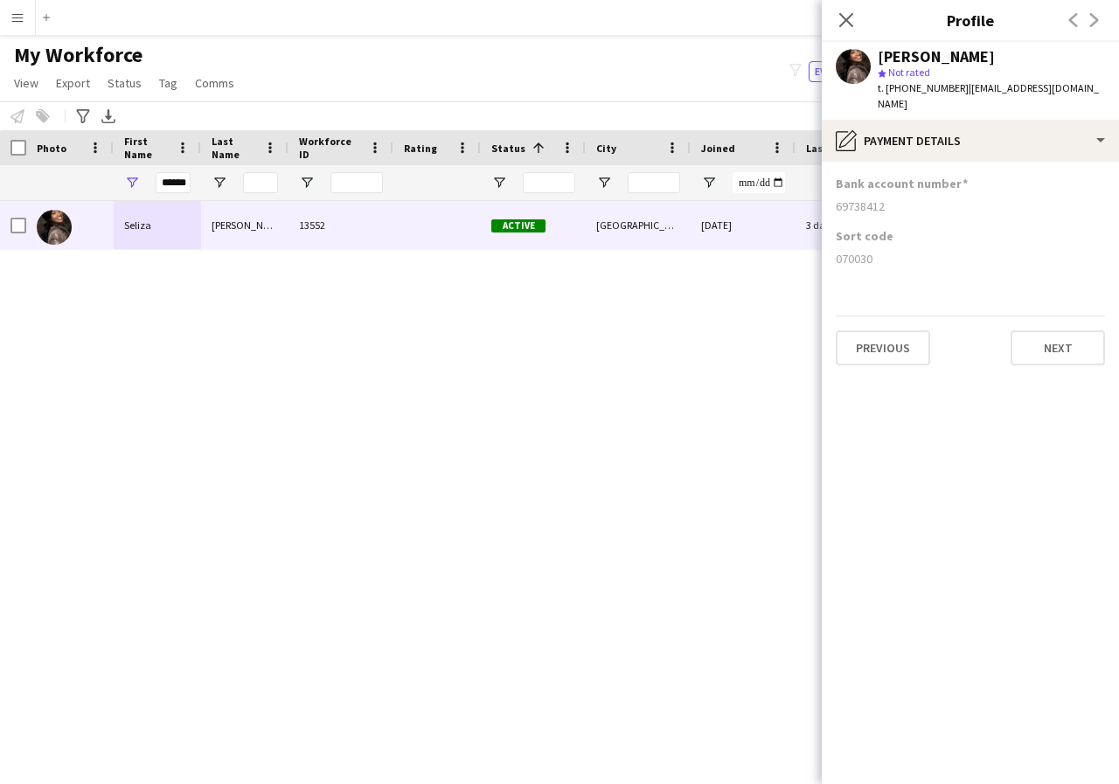
click at [771, 258] on div "Seliza Sebastian 13552 Active London 03-06-2025 3 days 4 seliza.sebastian@hotma…" at bounding box center [533, 470] width 1066 height 539
click at [846, 19] on icon at bounding box center [845, 19] width 17 height 17
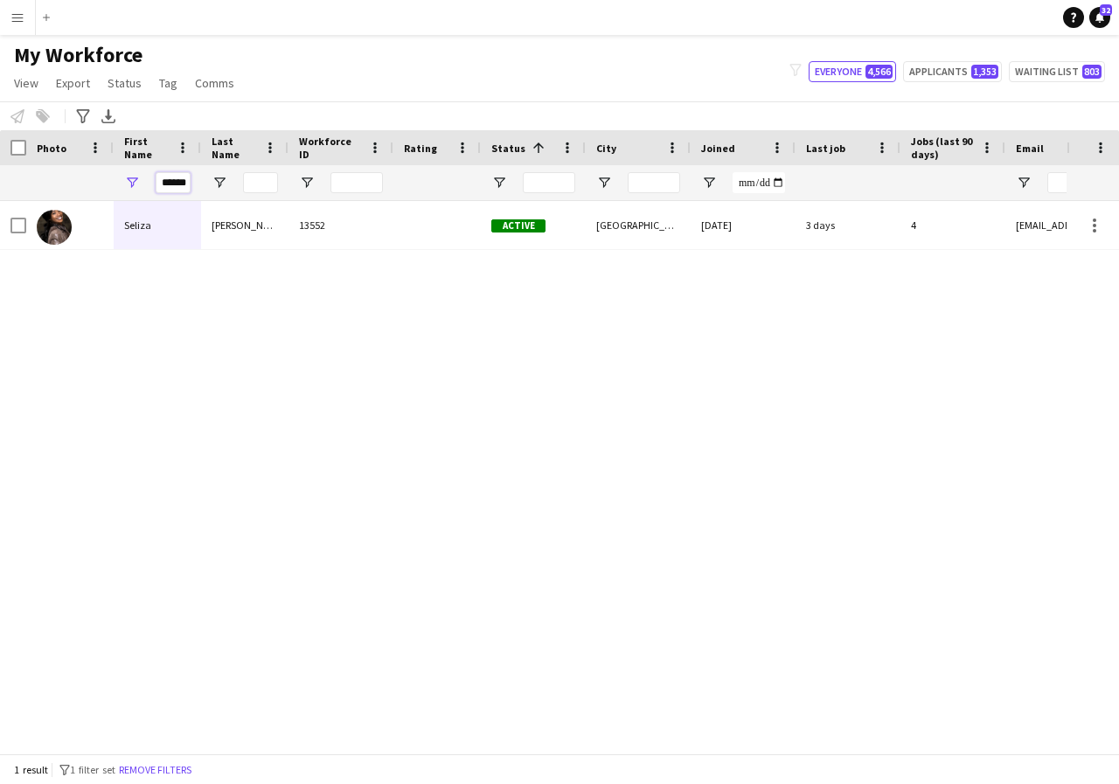
click at [184, 185] on input "******" at bounding box center [173, 182] width 35 height 21
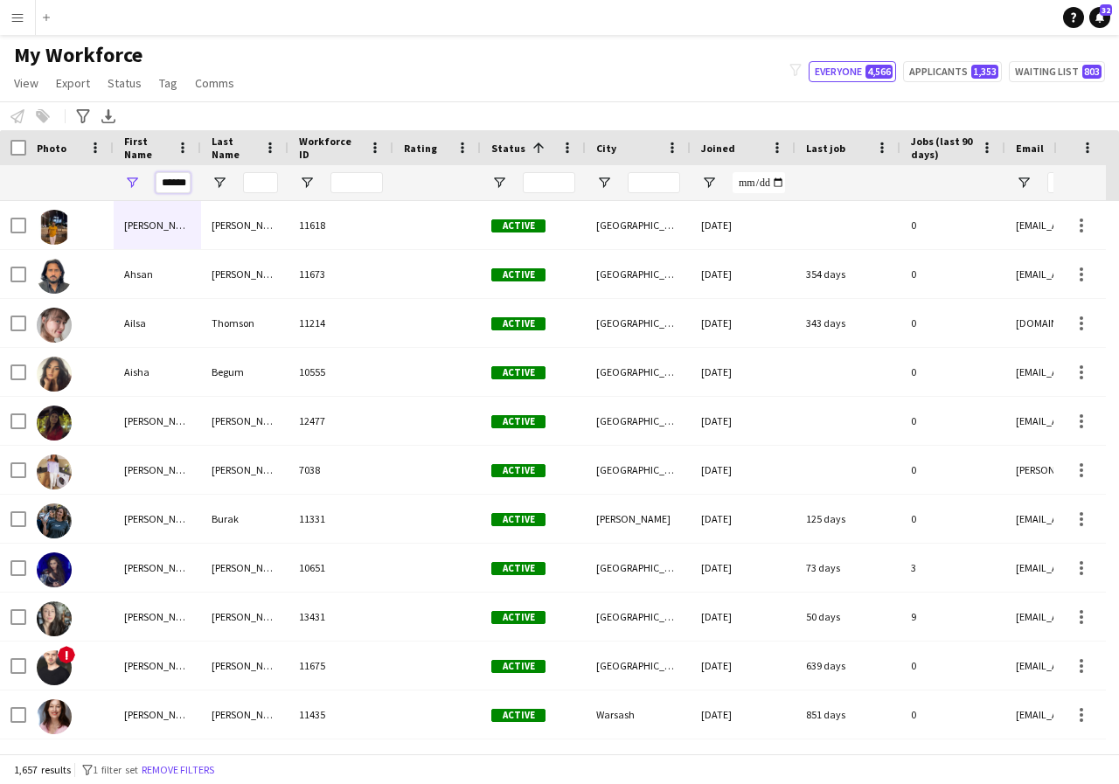
scroll to position [0, 3]
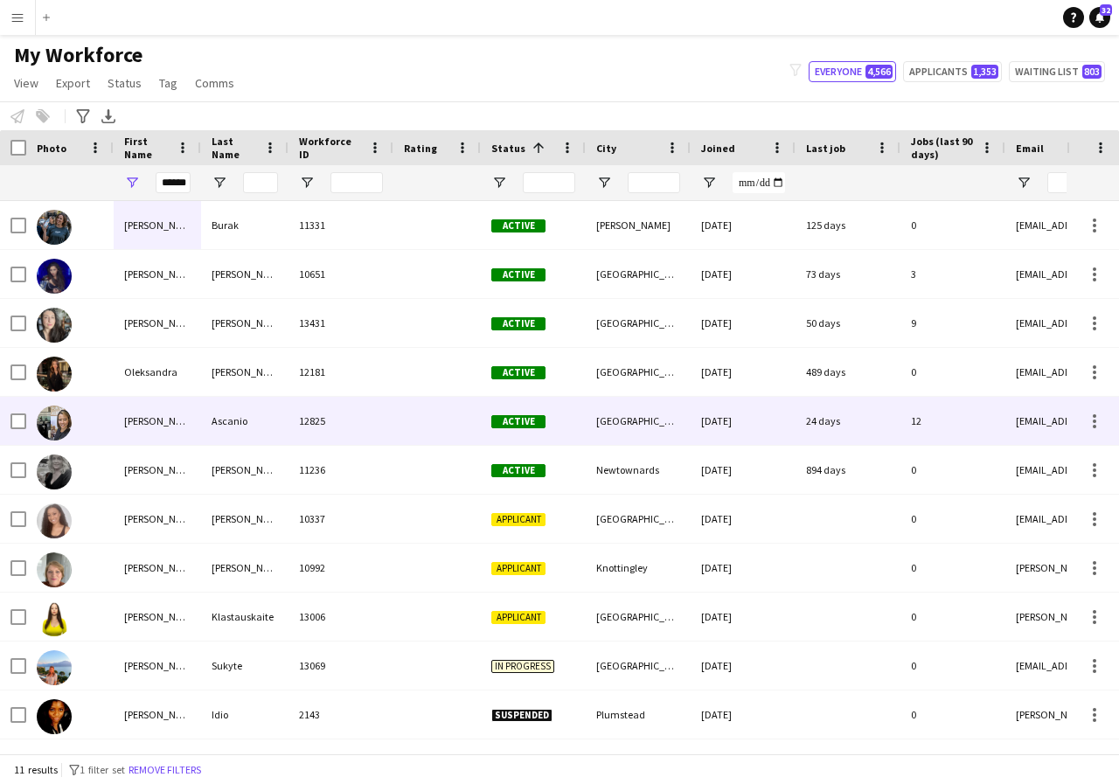
click at [157, 420] on div "Sandra" at bounding box center [157, 421] width 87 height 48
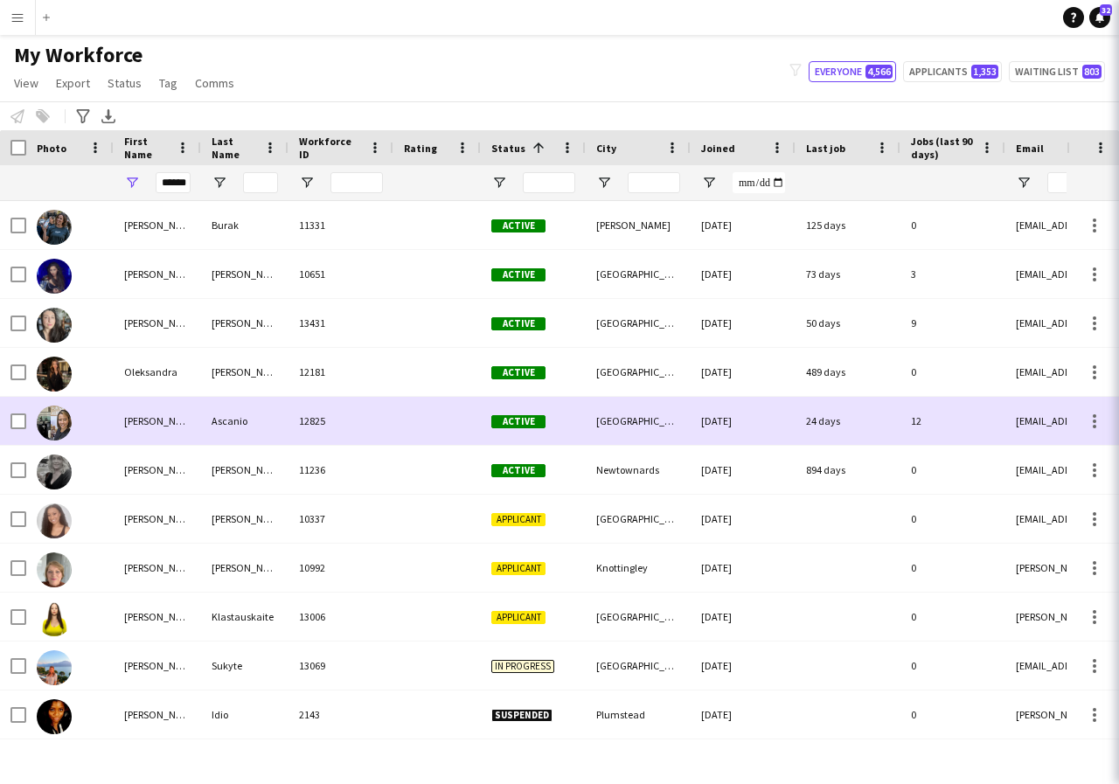
scroll to position [0, 0]
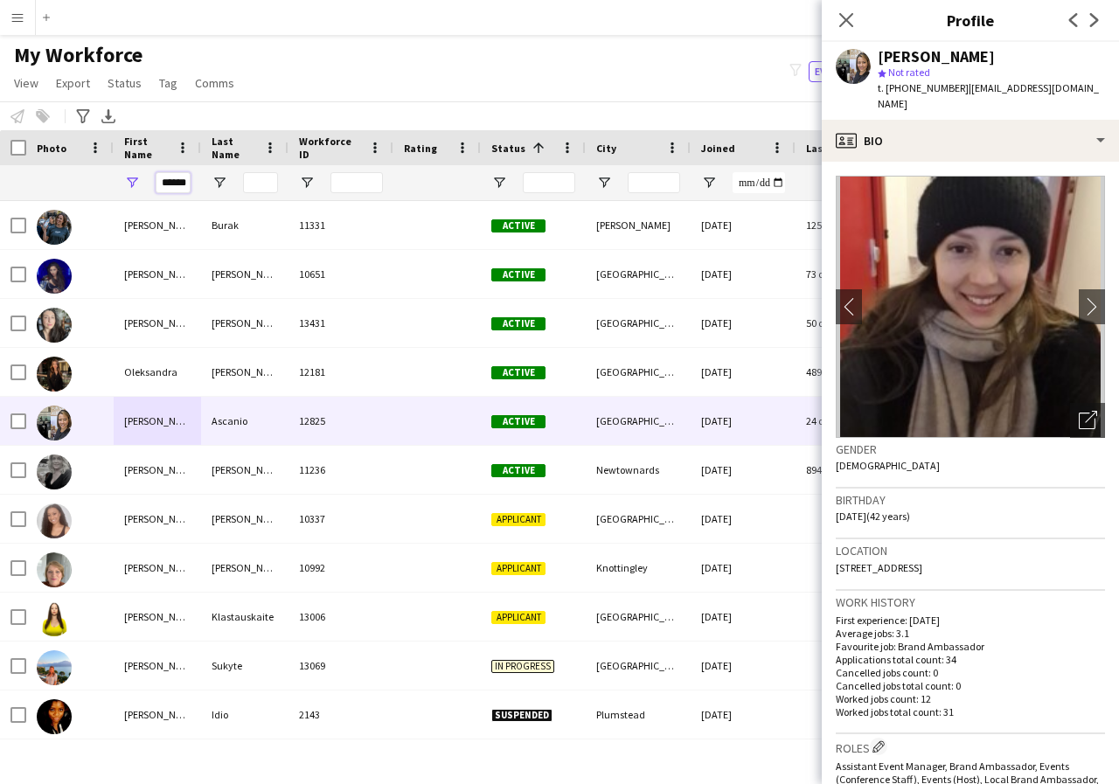
click at [183, 184] on input "******" at bounding box center [173, 182] width 35 height 21
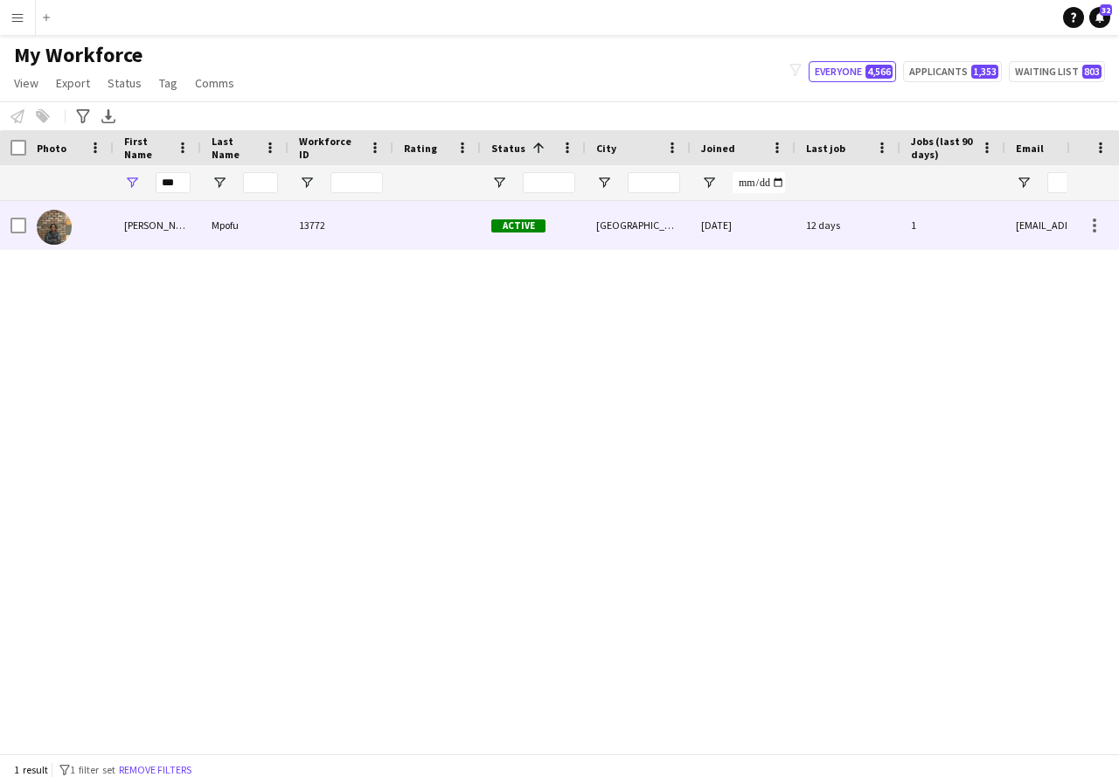
click at [173, 236] on div "Sijabuliso Paul" at bounding box center [157, 225] width 87 height 48
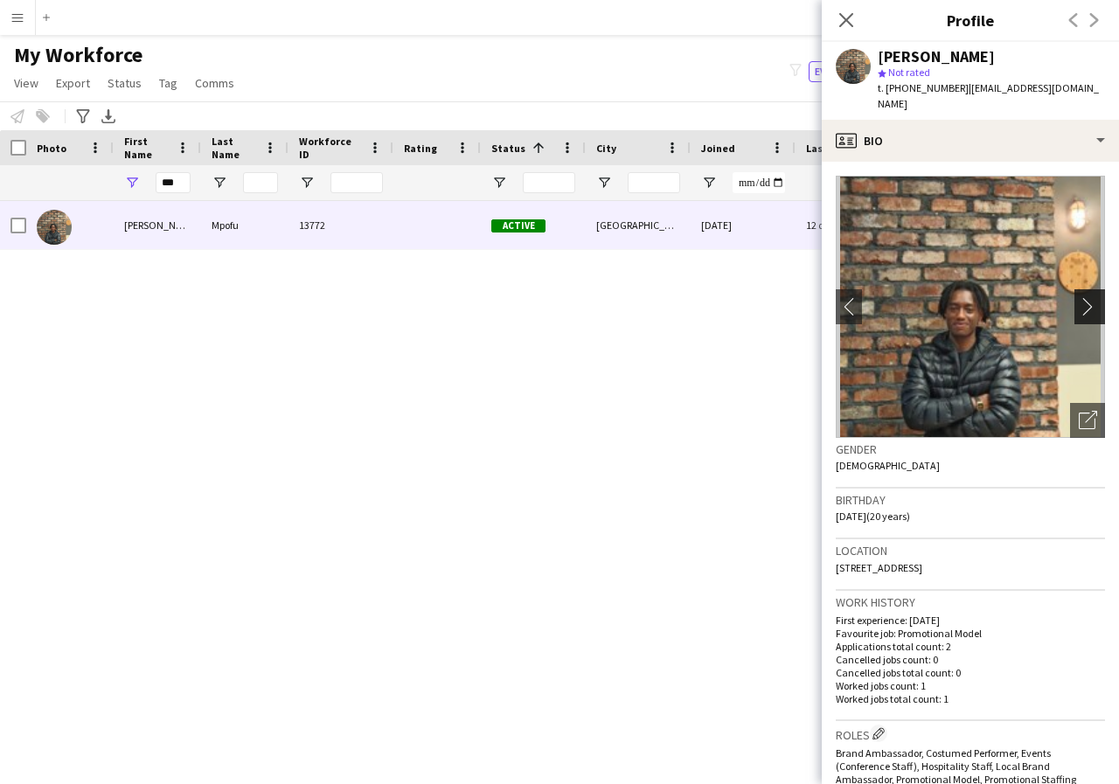
click at [1079, 297] on app-icon "chevron-right" at bounding box center [1092, 306] width 27 height 18
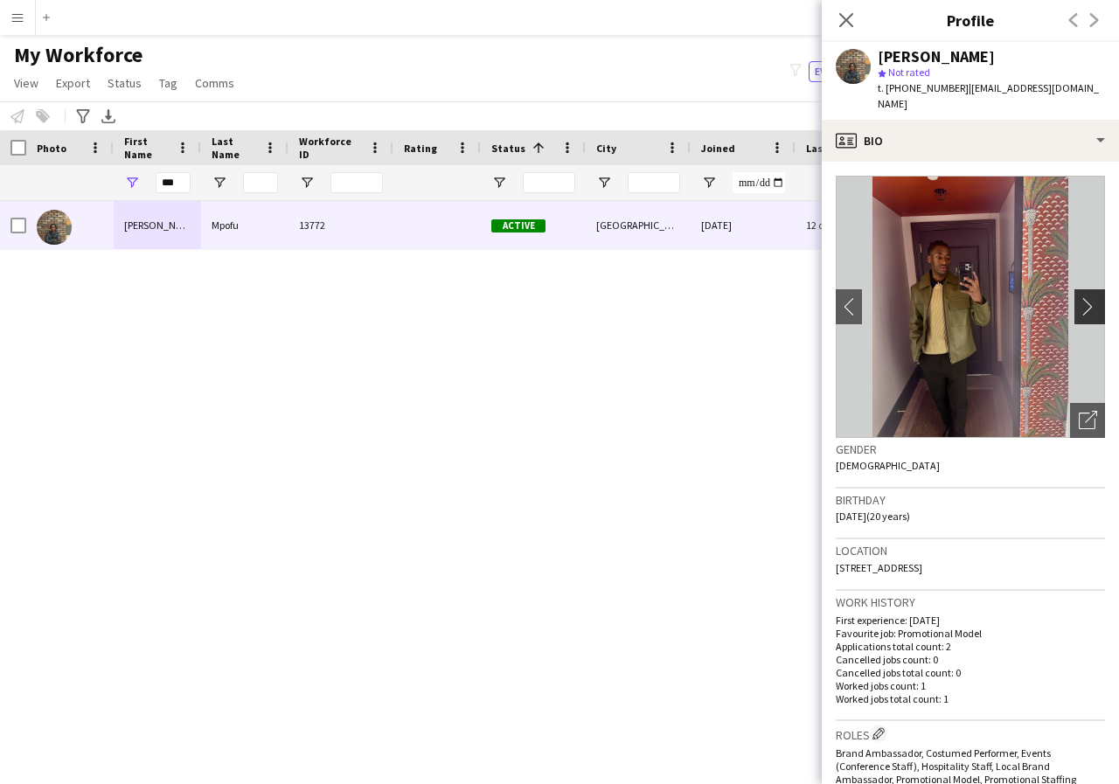
click at [1079, 297] on app-icon "chevron-right" at bounding box center [1092, 306] width 27 height 18
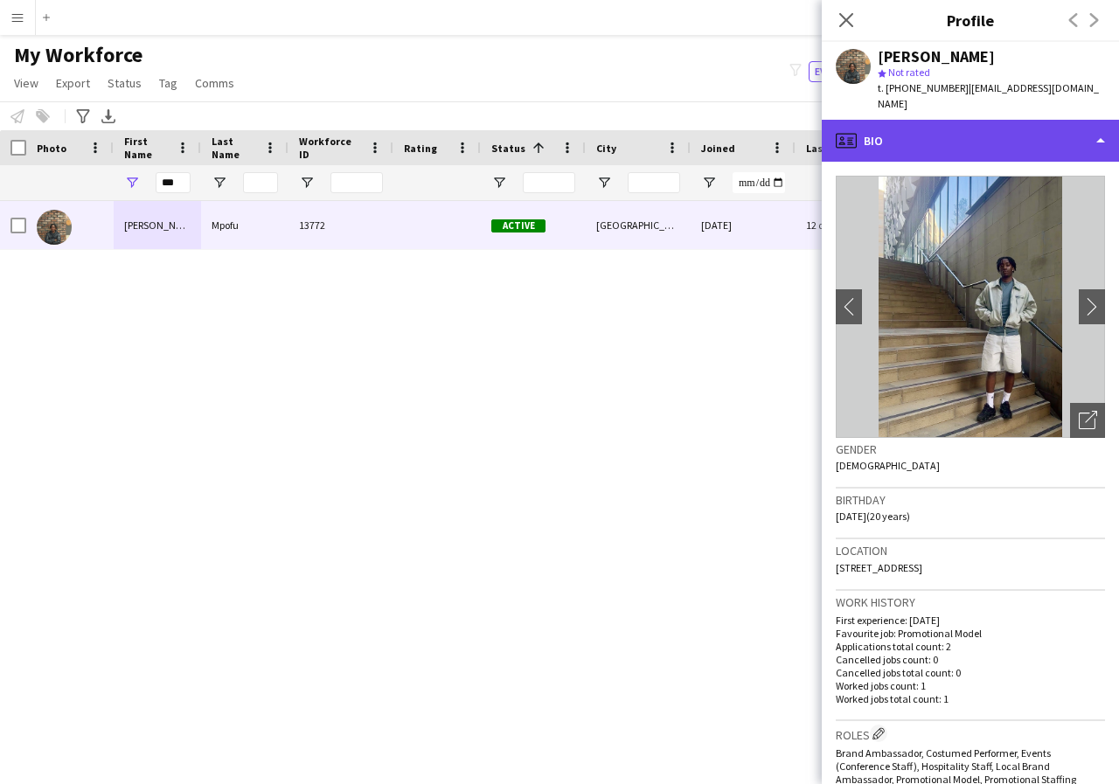
click at [1094, 128] on div "profile Bio" at bounding box center [970, 141] width 297 height 42
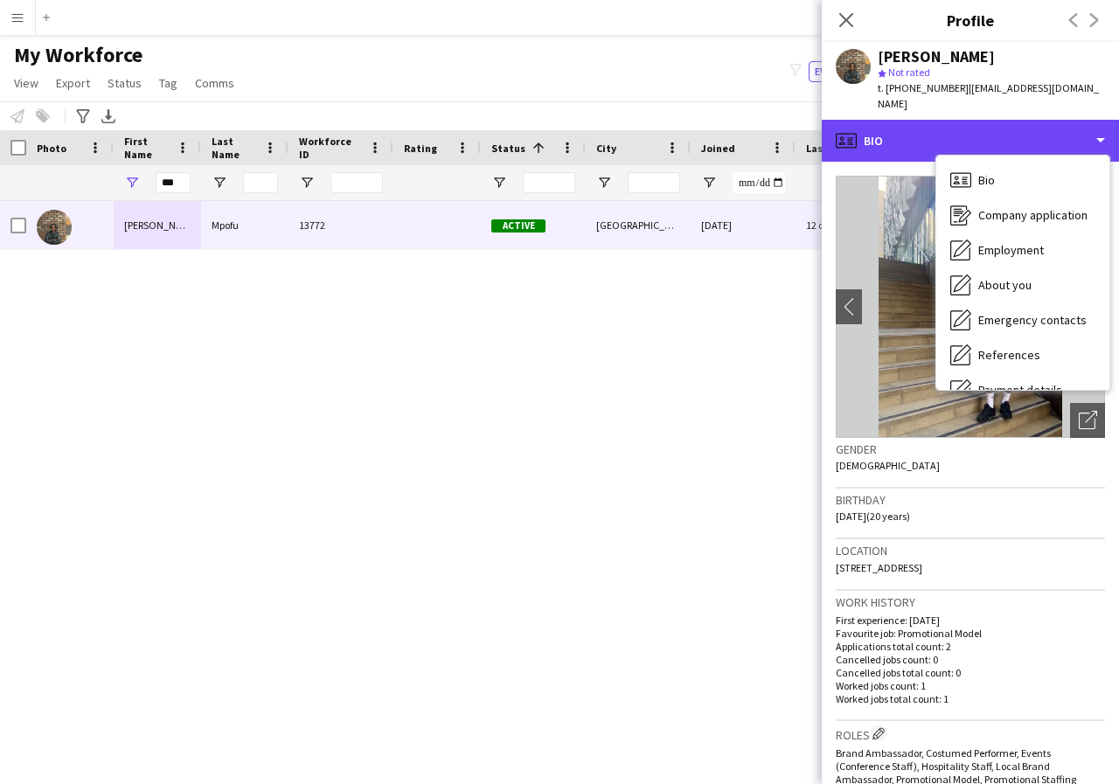
scroll to position [35, 0]
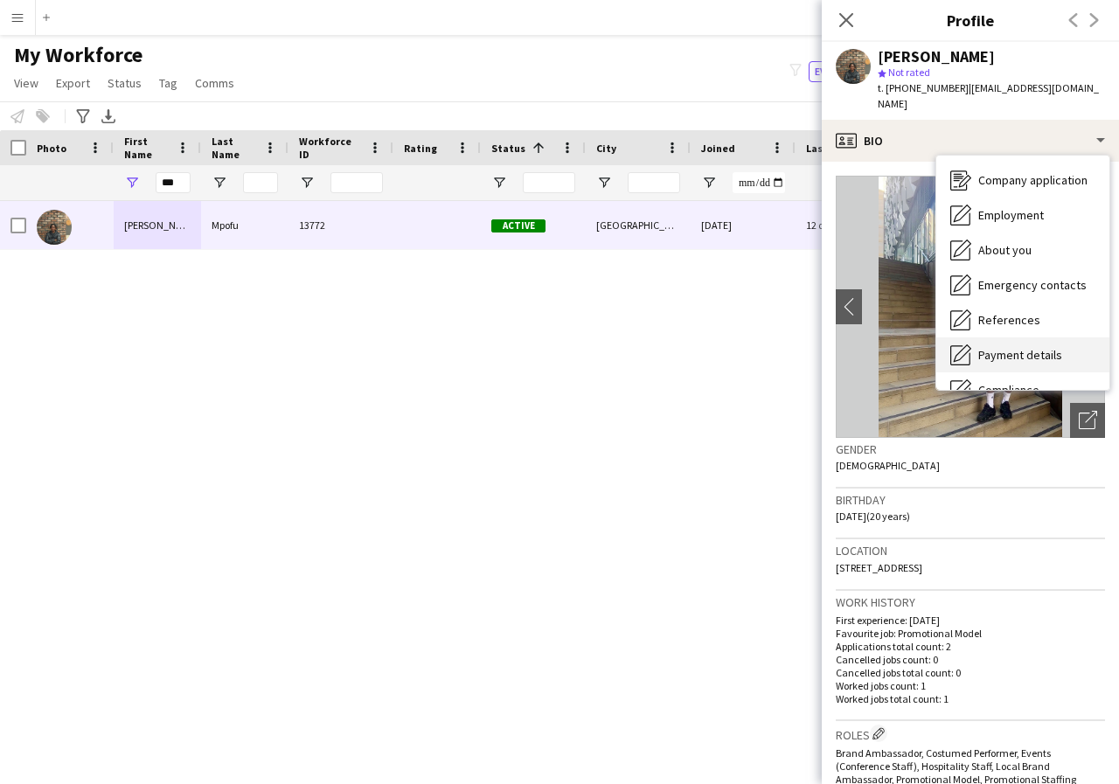
click at [1036, 347] on span "Payment details" at bounding box center [1020, 355] width 84 height 16
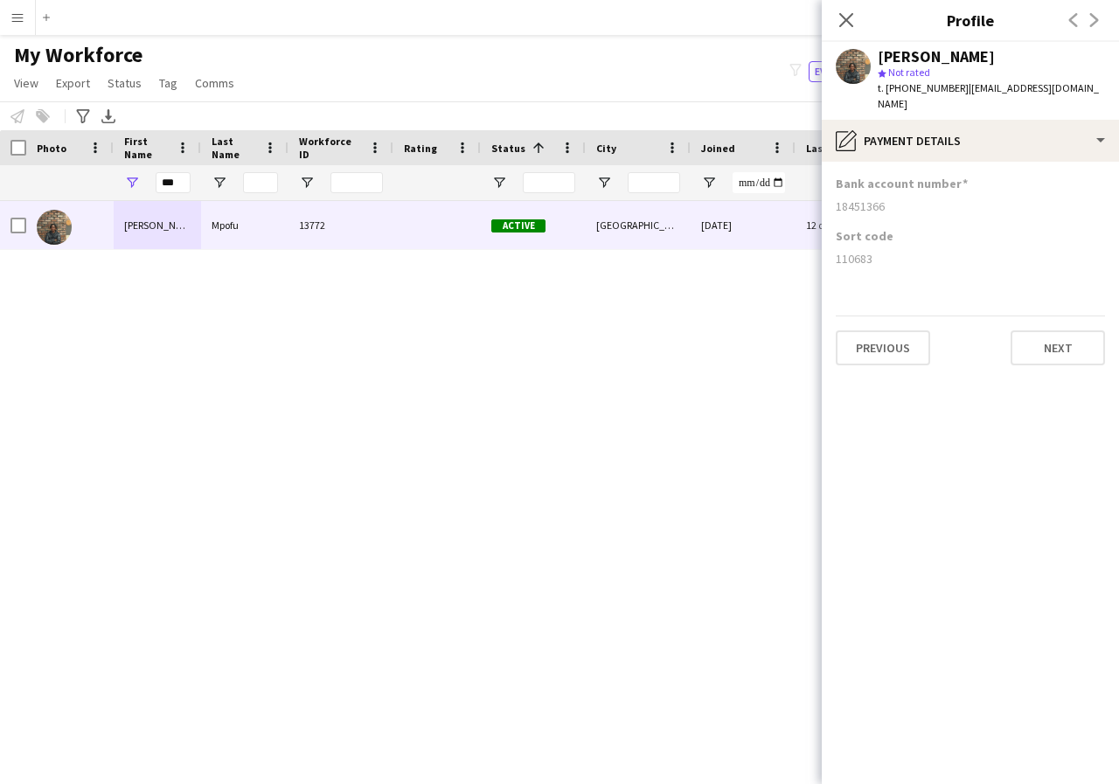
drag, startPoint x: 836, startPoint y: 188, endPoint x: 919, endPoint y: 194, distance: 83.3
click at [919, 198] on div "18451366" at bounding box center [970, 206] width 269 height 16
drag, startPoint x: 835, startPoint y: 241, endPoint x: 896, endPoint y: 239, distance: 61.2
click at [896, 239] on app-section-data-types "Bank account number 18451366 Sort code 110683 Previous Next" at bounding box center [970, 473] width 297 height 622
click at [847, 25] on icon "Close pop-in" at bounding box center [845, 19] width 17 height 17
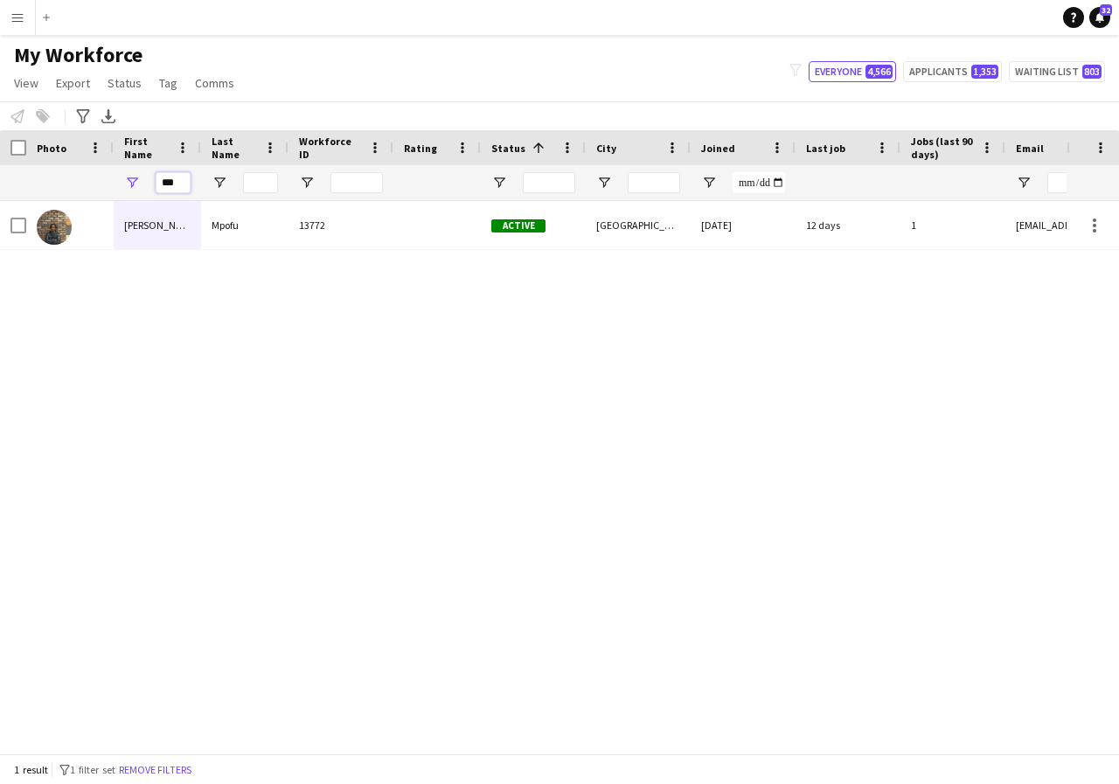
click at [184, 184] on input "***" at bounding box center [173, 182] width 35 height 21
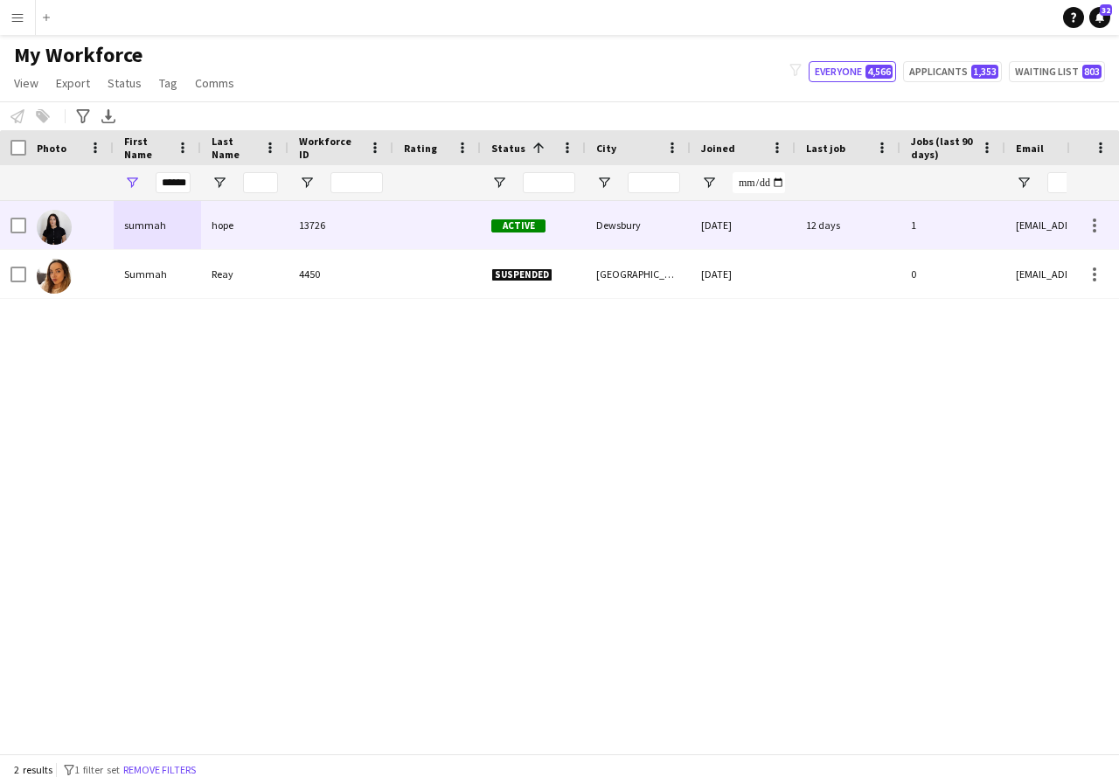
click at [179, 228] on div "summah" at bounding box center [157, 225] width 87 height 48
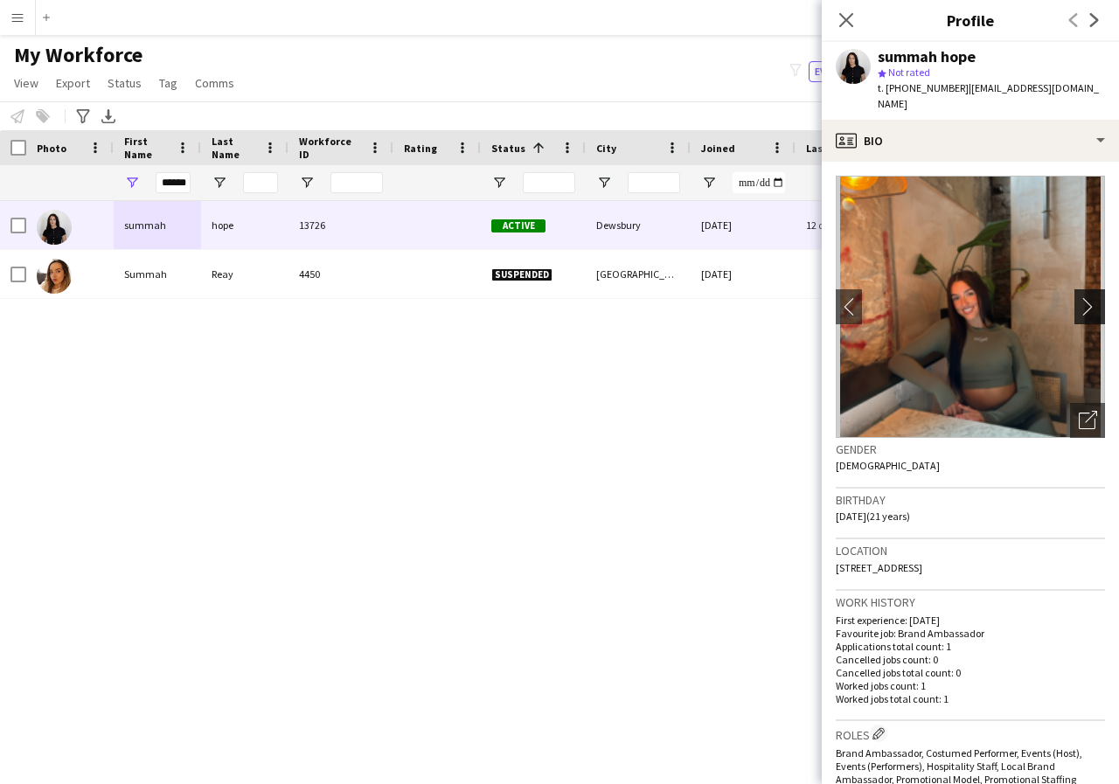
click at [1080, 297] on app-icon "chevron-right" at bounding box center [1092, 306] width 27 height 18
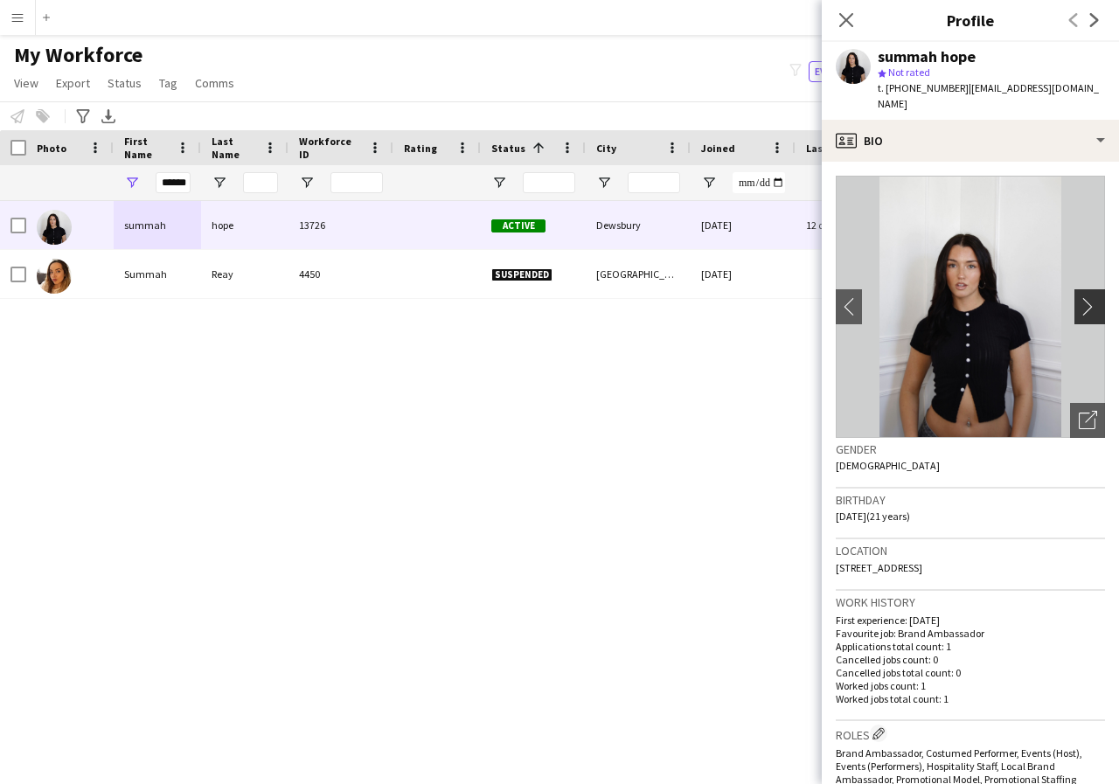
click at [1080, 297] on app-icon "chevron-right" at bounding box center [1092, 306] width 27 height 18
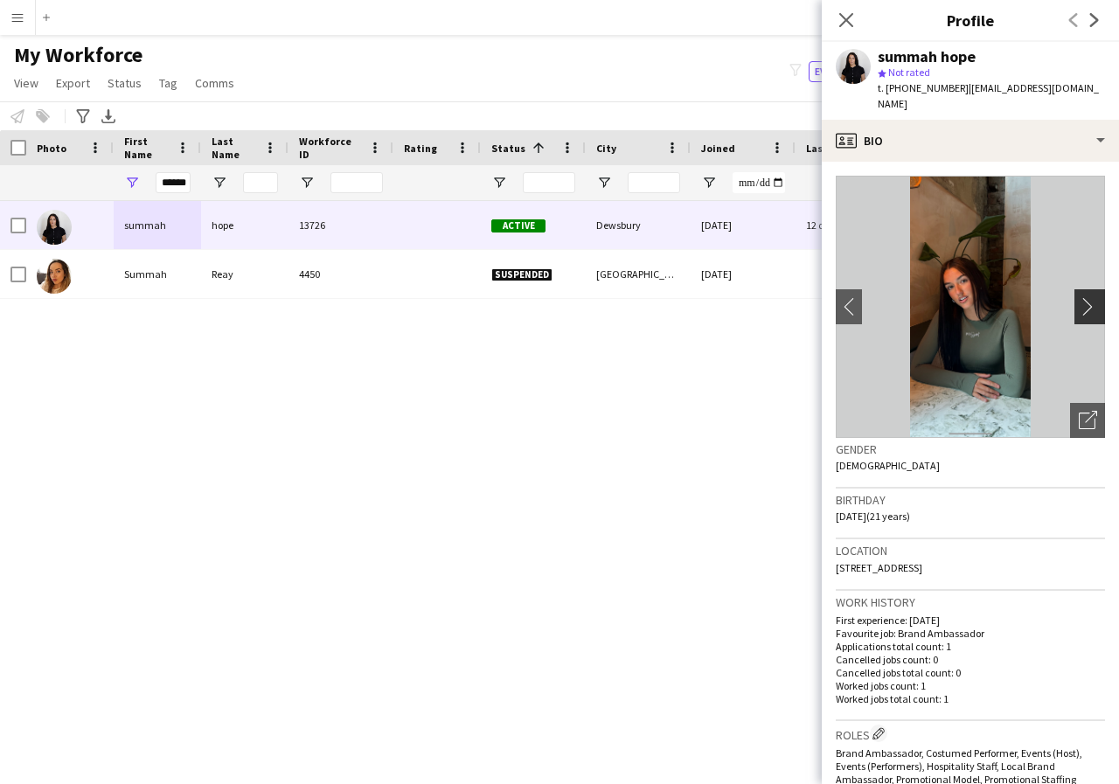
click at [1080, 297] on app-icon "chevron-right" at bounding box center [1092, 306] width 27 height 18
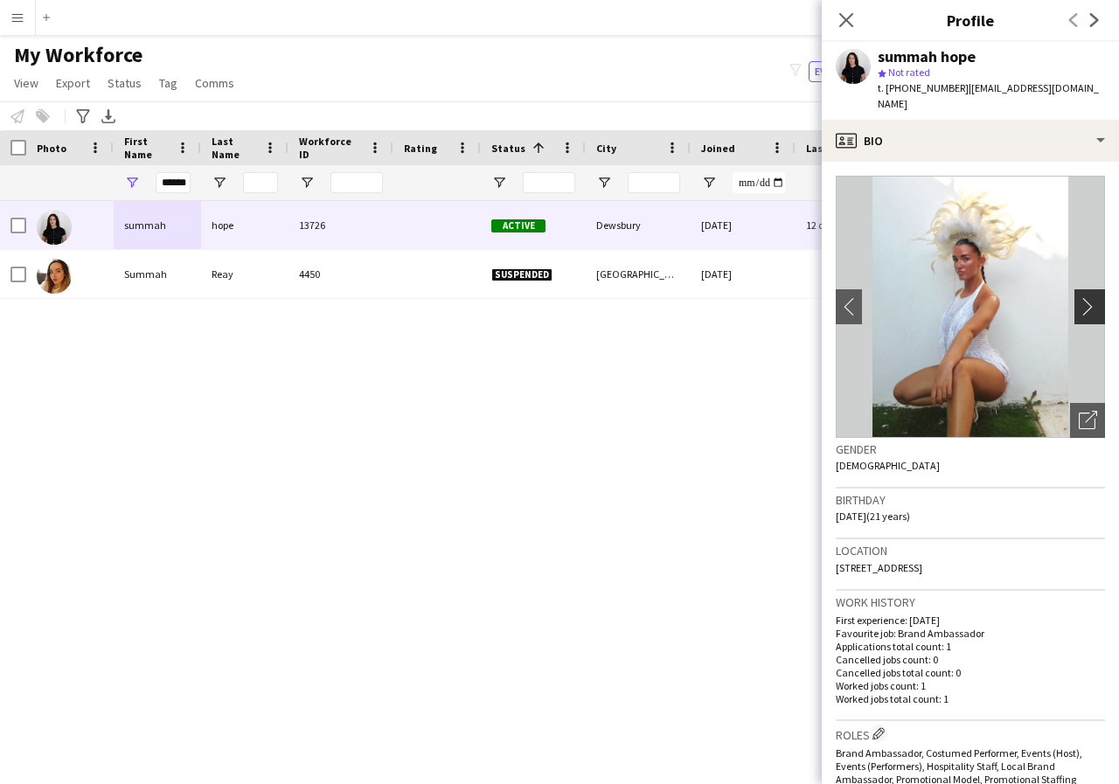
click at [1080, 297] on app-icon "chevron-right" at bounding box center [1092, 306] width 27 height 18
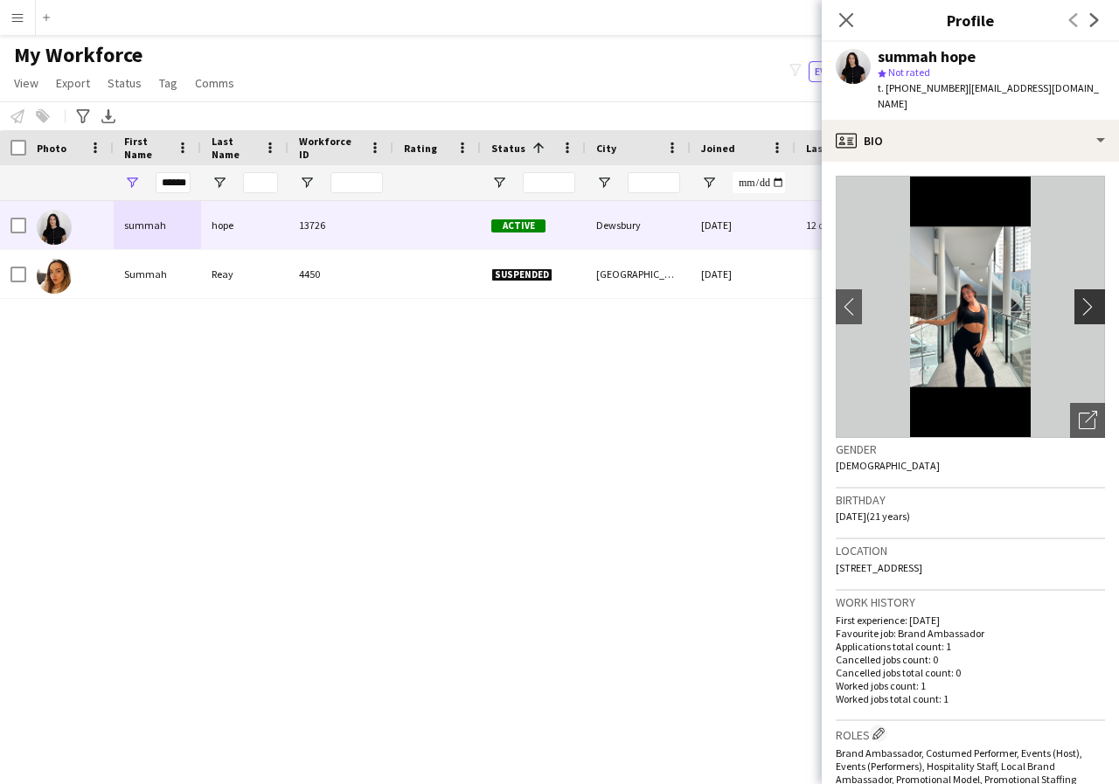
click at [1080, 297] on app-icon "chevron-right" at bounding box center [1092, 306] width 27 height 18
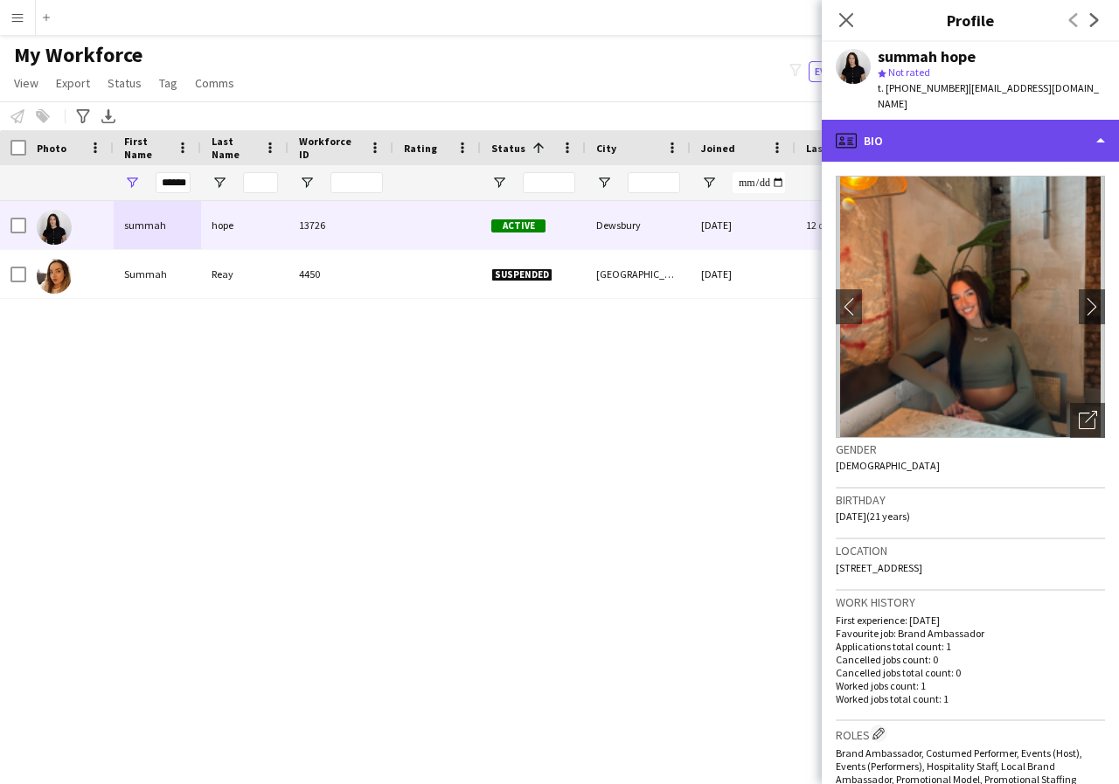
click at [1097, 128] on div "profile Bio" at bounding box center [970, 141] width 297 height 42
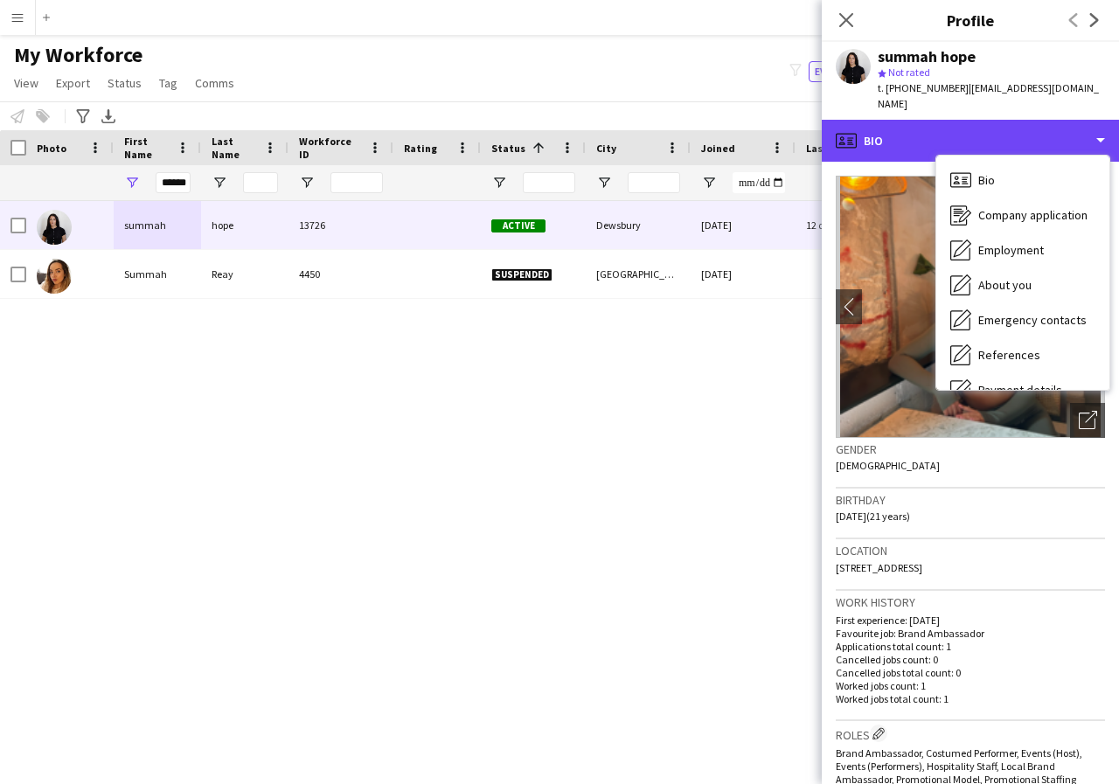
scroll to position [35, 0]
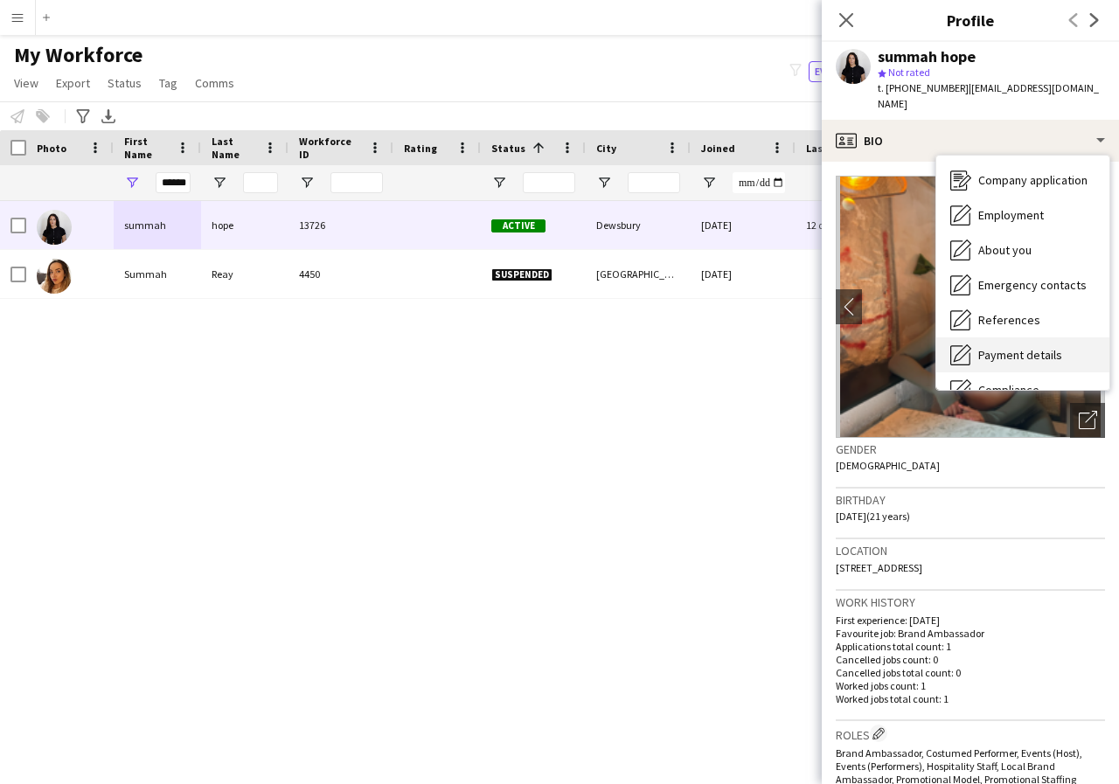
click at [1046, 347] on span "Payment details" at bounding box center [1020, 355] width 84 height 16
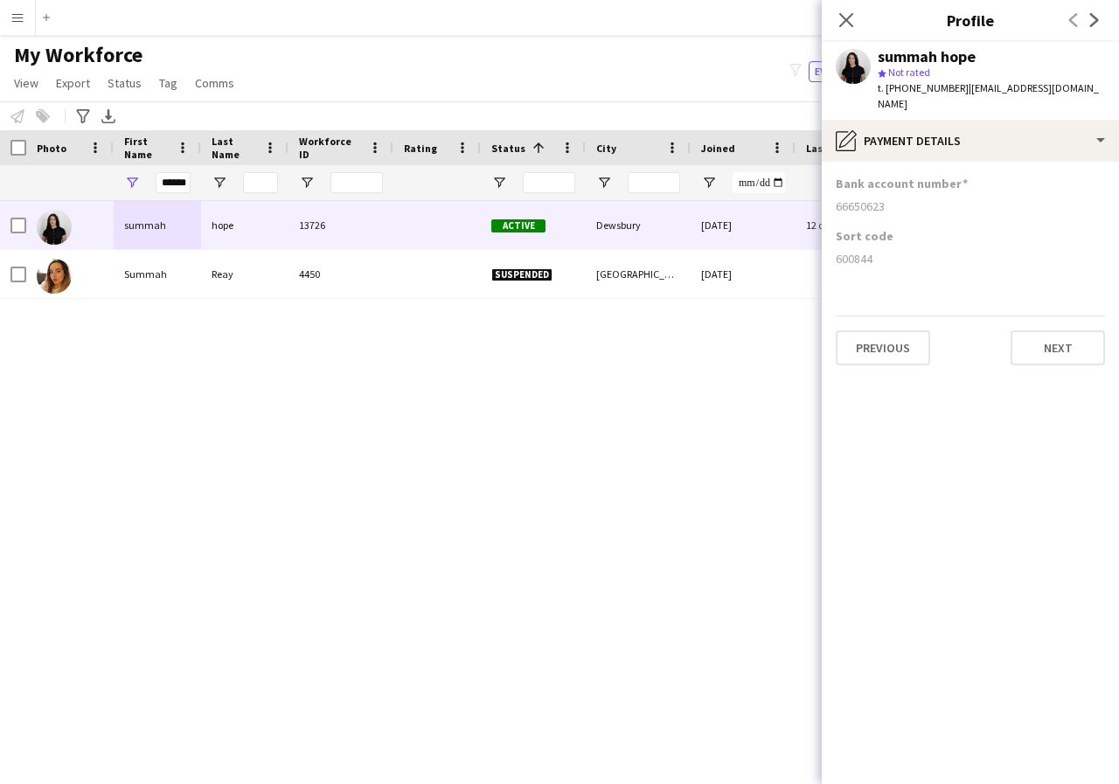
drag, startPoint x: 834, startPoint y: 191, endPoint x: 892, endPoint y: 204, distance: 59.0
click at [892, 204] on app-section-data-types "Bank account number 66650623 Sort code 600844 Previous Next" at bounding box center [970, 473] width 297 height 622
drag, startPoint x: 833, startPoint y: 238, endPoint x: 886, endPoint y: 242, distance: 53.5
click at [886, 242] on app-section-data-types "Bank account number 66650623 Sort code 600844 Previous Next" at bounding box center [970, 473] width 297 height 622
click at [841, 14] on icon at bounding box center [845, 19] width 17 height 17
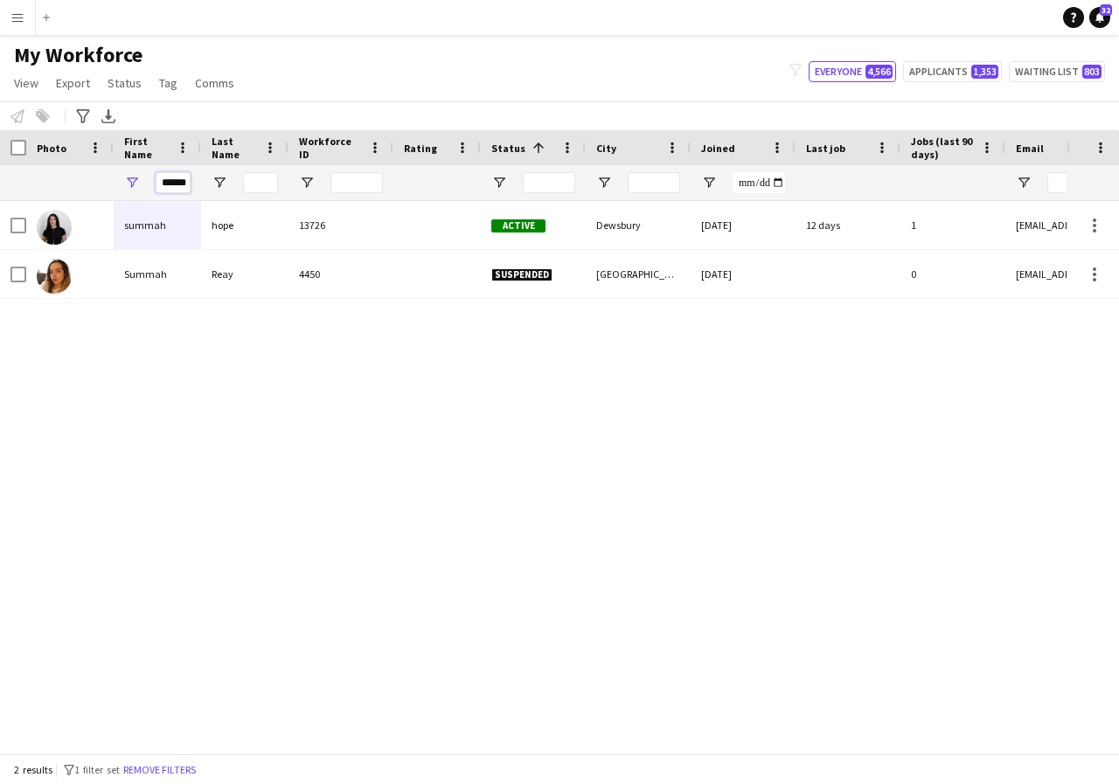
click at [181, 179] on input "******" at bounding box center [173, 182] width 35 height 21
type input "*"
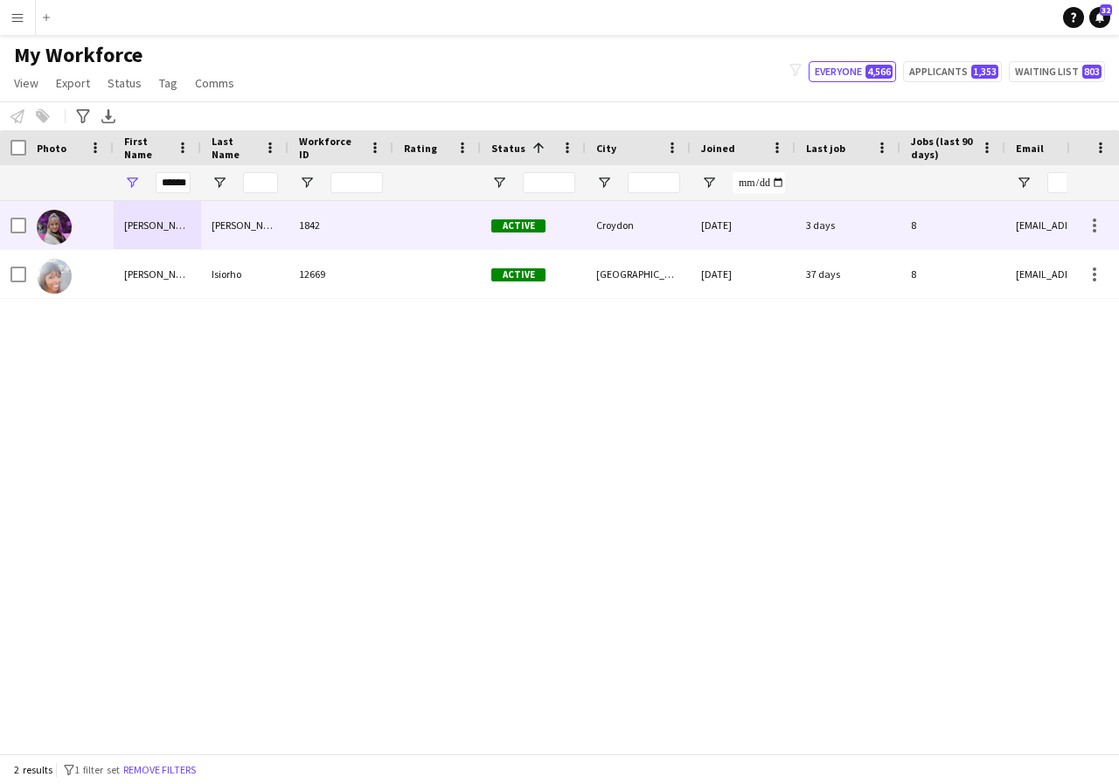
click at [179, 226] on div "Tracey" at bounding box center [157, 225] width 87 height 48
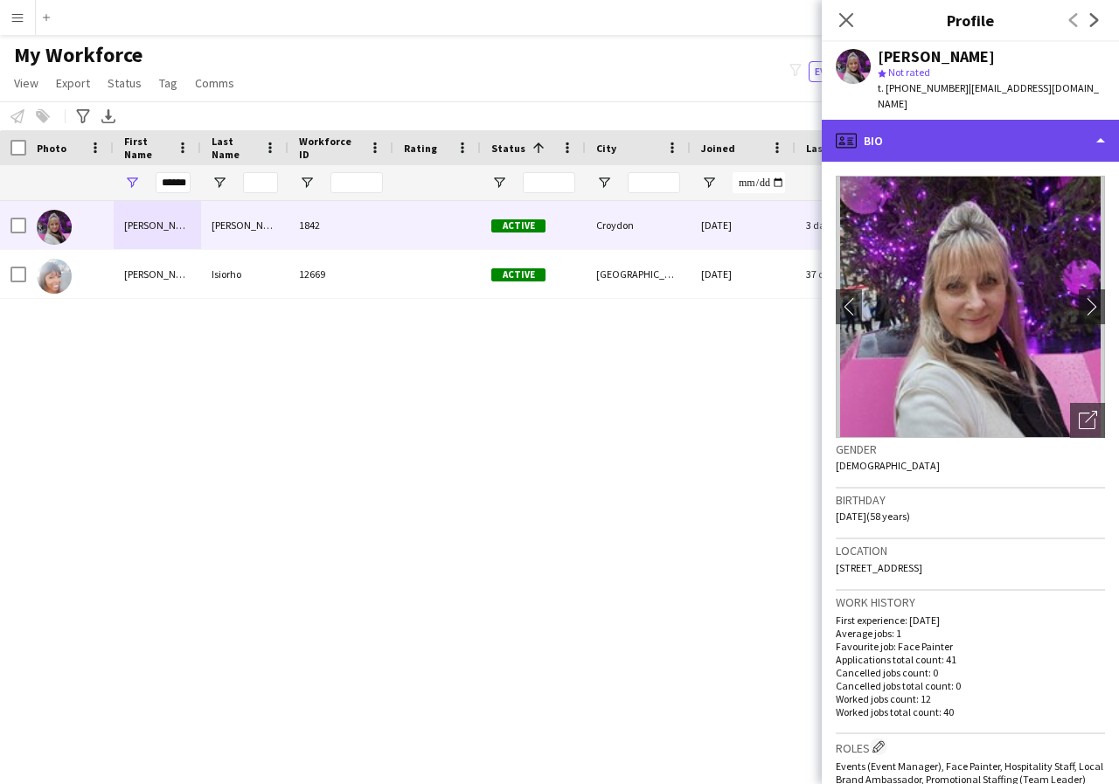
click at [1098, 122] on div "profile Bio" at bounding box center [970, 141] width 297 height 42
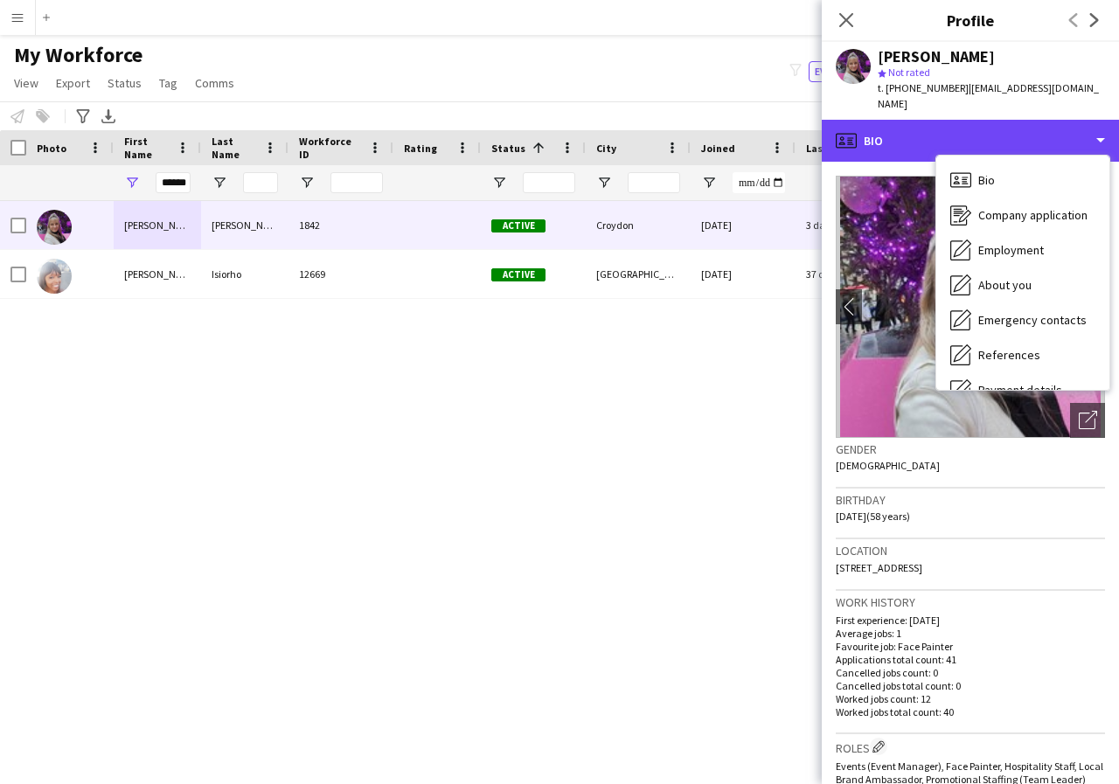
scroll to position [35, 0]
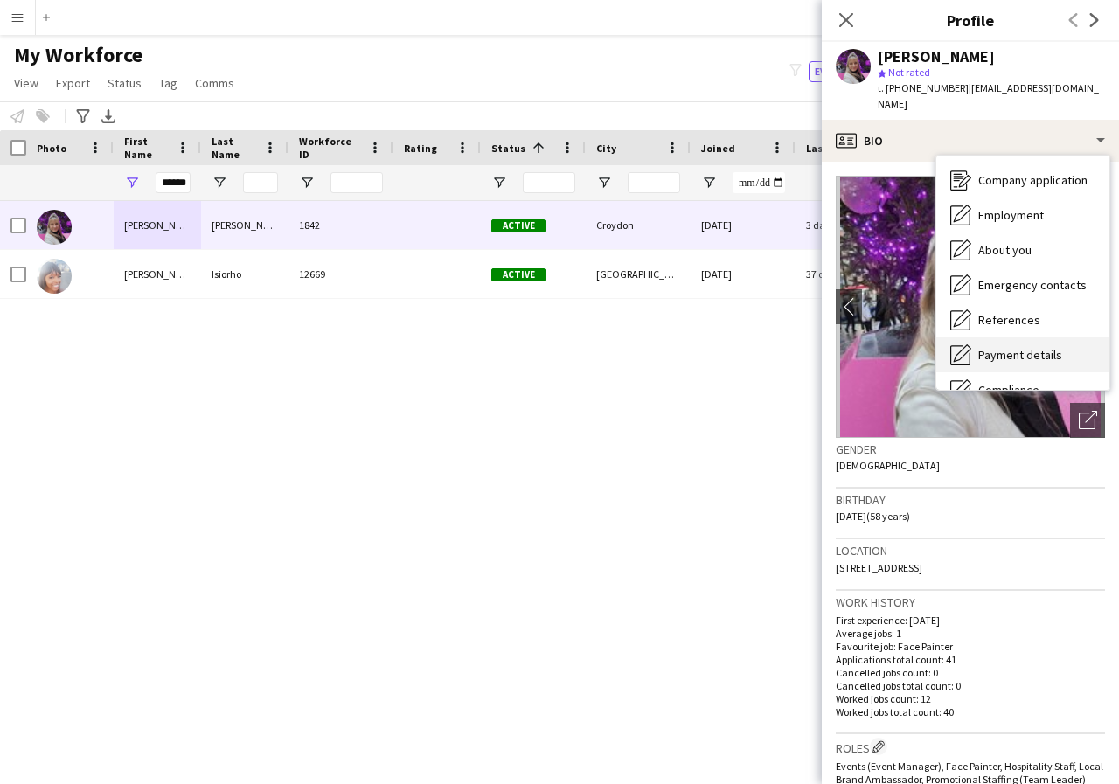
click at [1049, 347] on span "Payment details" at bounding box center [1020, 355] width 84 height 16
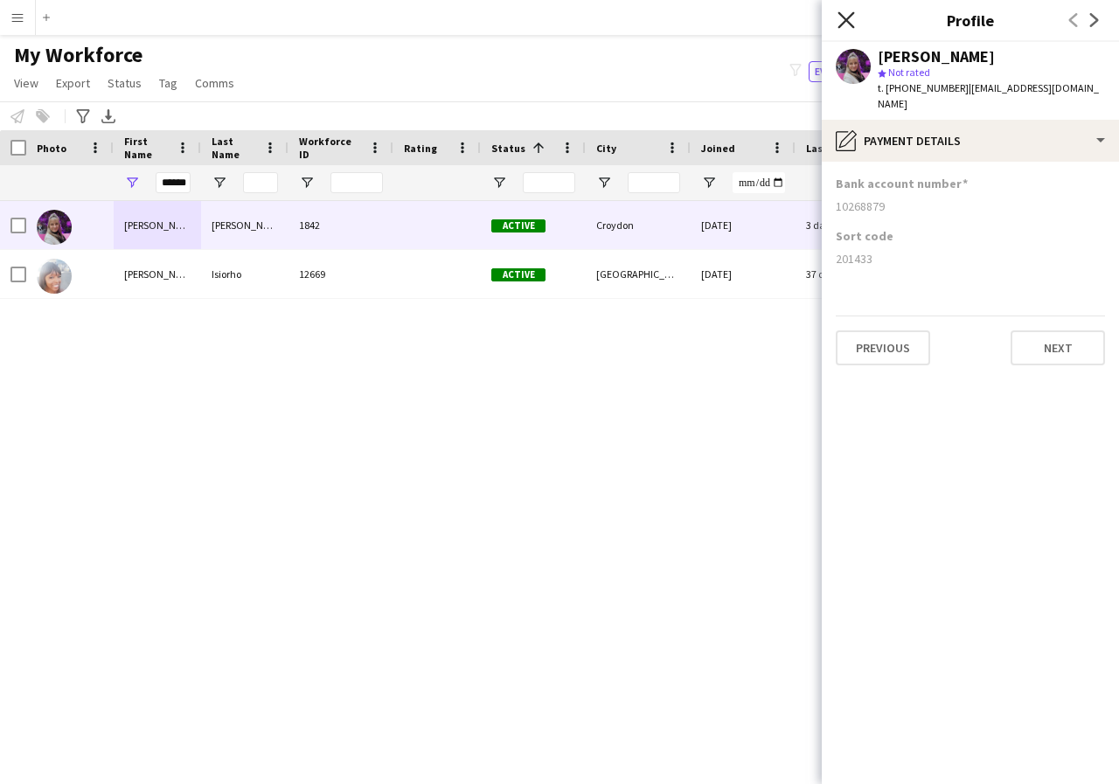
click at [843, 22] on icon "Close pop-in" at bounding box center [845, 19] width 17 height 17
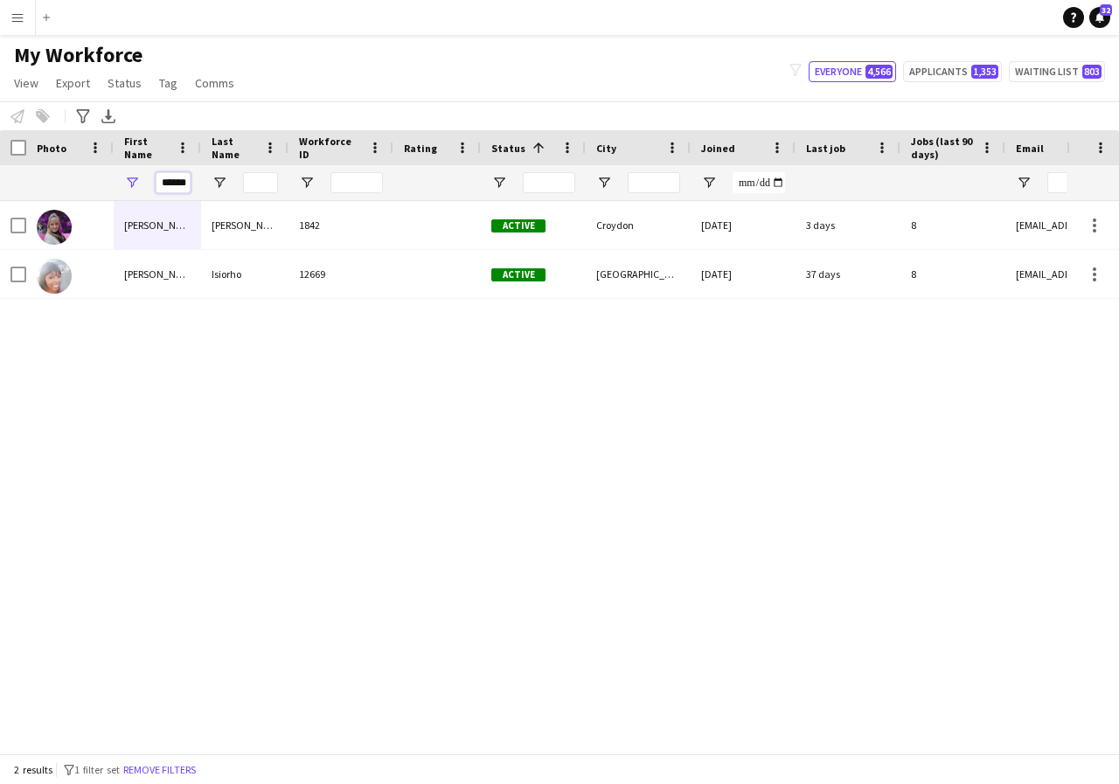
click at [186, 185] on input "******" at bounding box center [173, 182] width 35 height 21
type input "*"
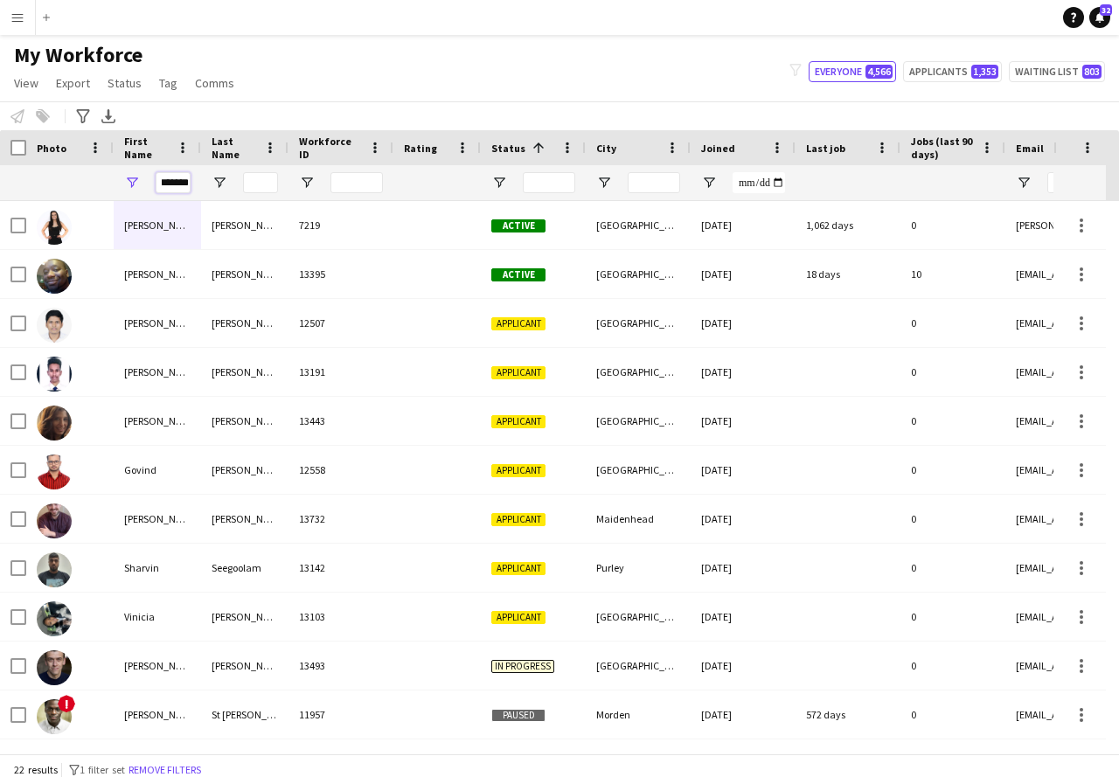
scroll to position [0, 5]
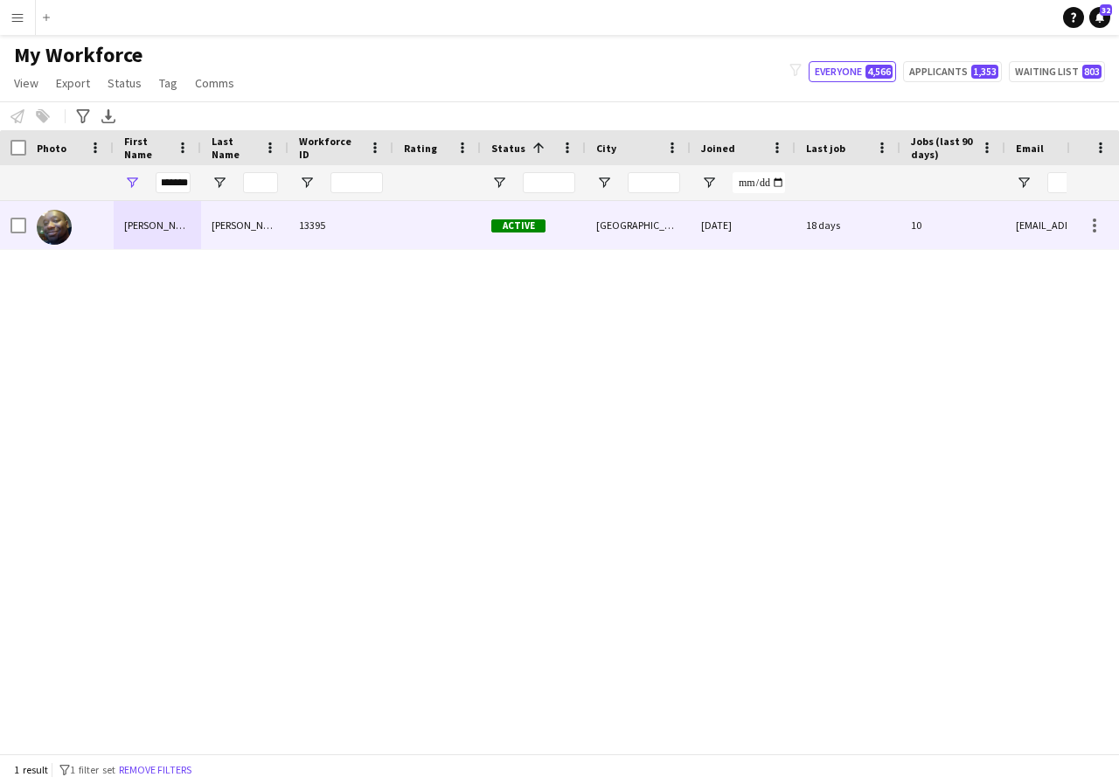
click at [176, 222] on div "Vincent" at bounding box center [157, 225] width 87 height 48
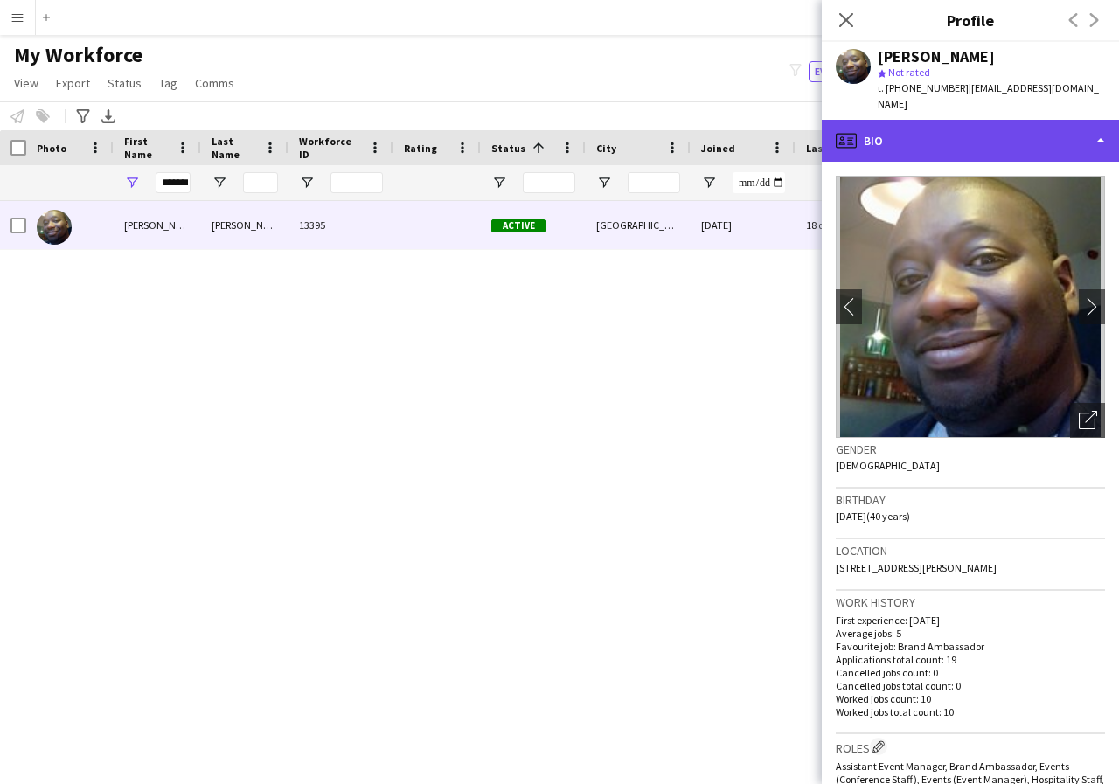
click at [1094, 124] on div "profile Bio" at bounding box center [970, 141] width 297 height 42
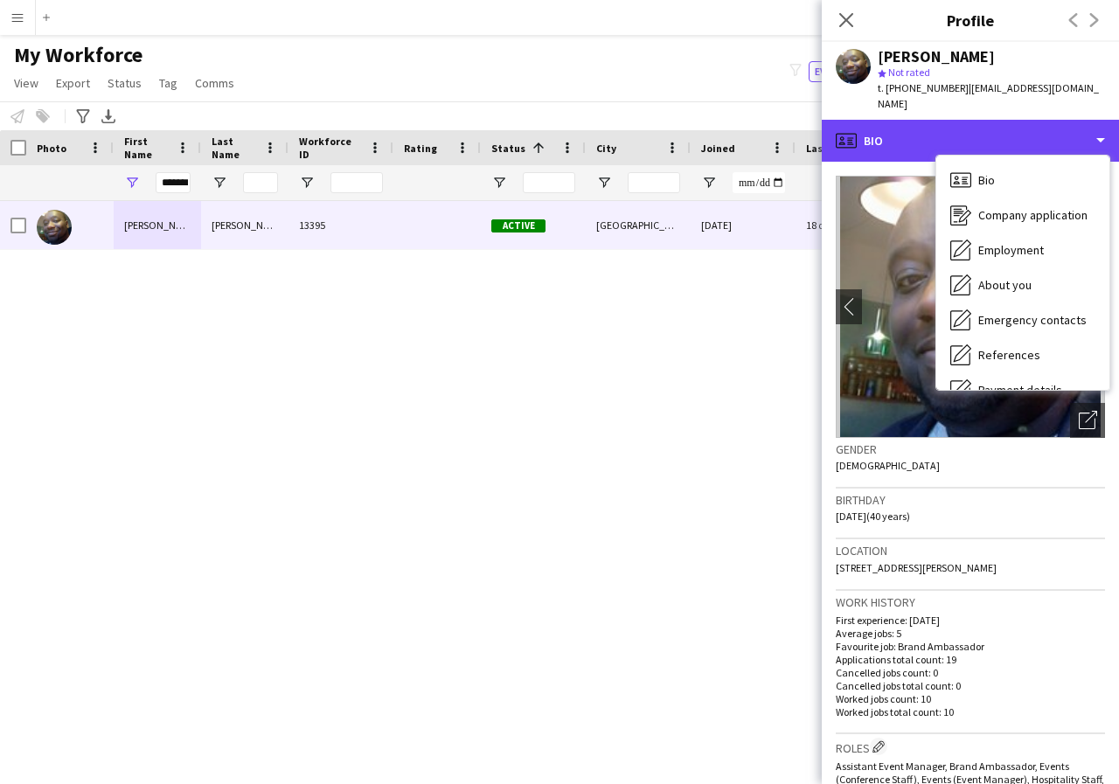
scroll to position [35, 0]
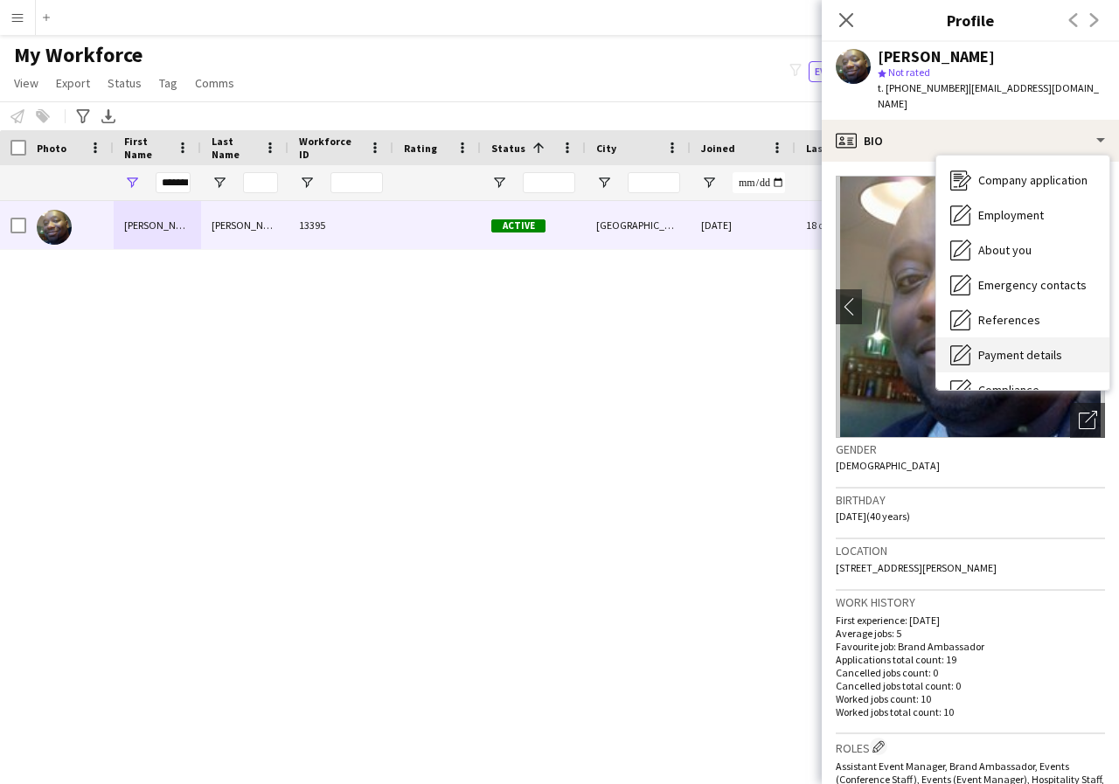
click at [1048, 347] on span "Payment details" at bounding box center [1020, 355] width 84 height 16
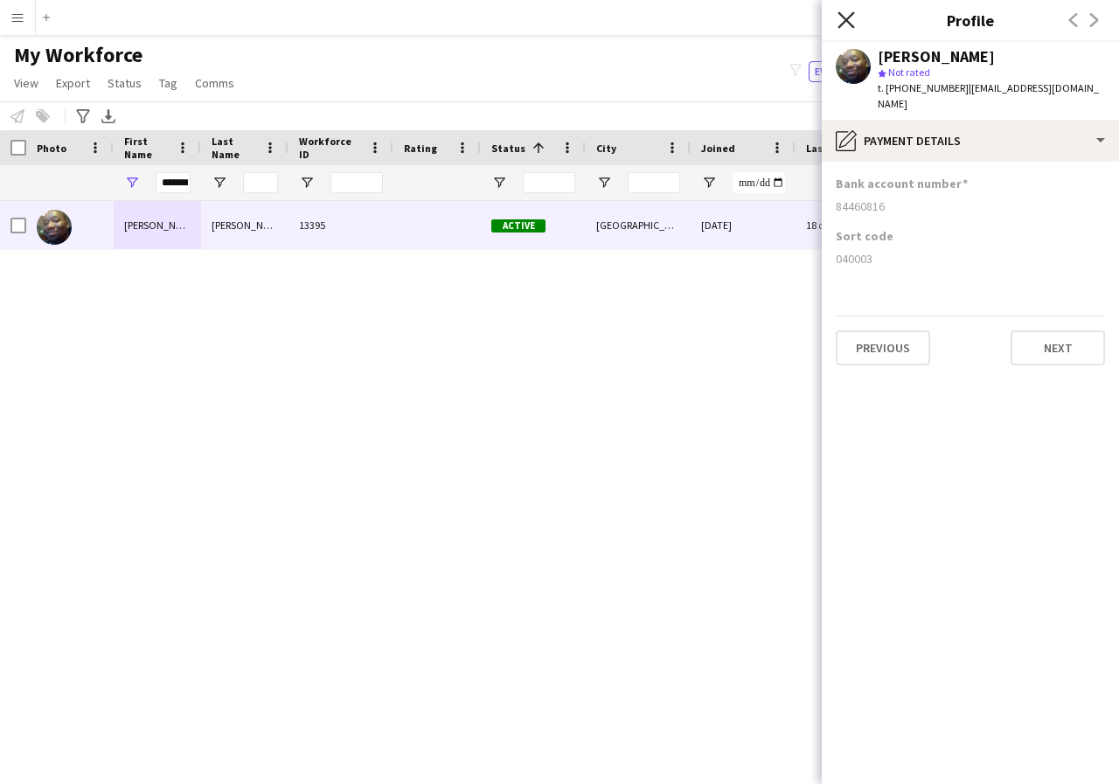
click at [851, 17] on icon "Close pop-in" at bounding box center [845, 19] width 17 height 17
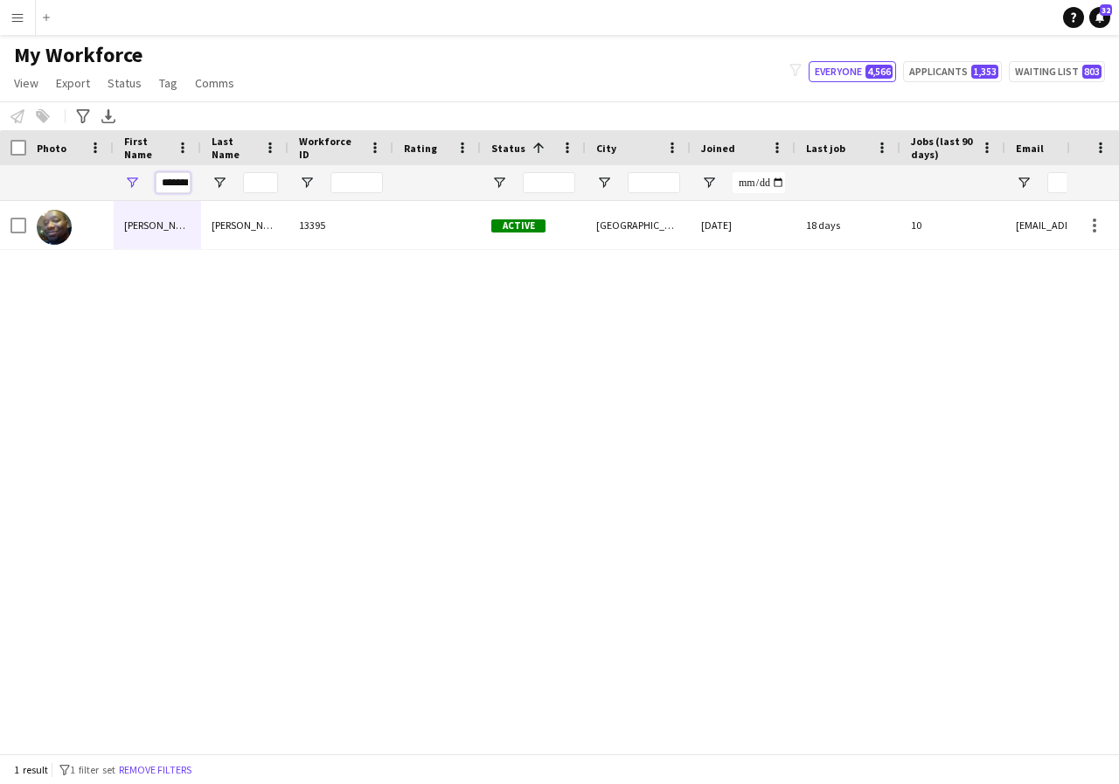
click at [187, 180] on input "*******" at bounding box center [173, 182] width 35 height 21
type input "*"
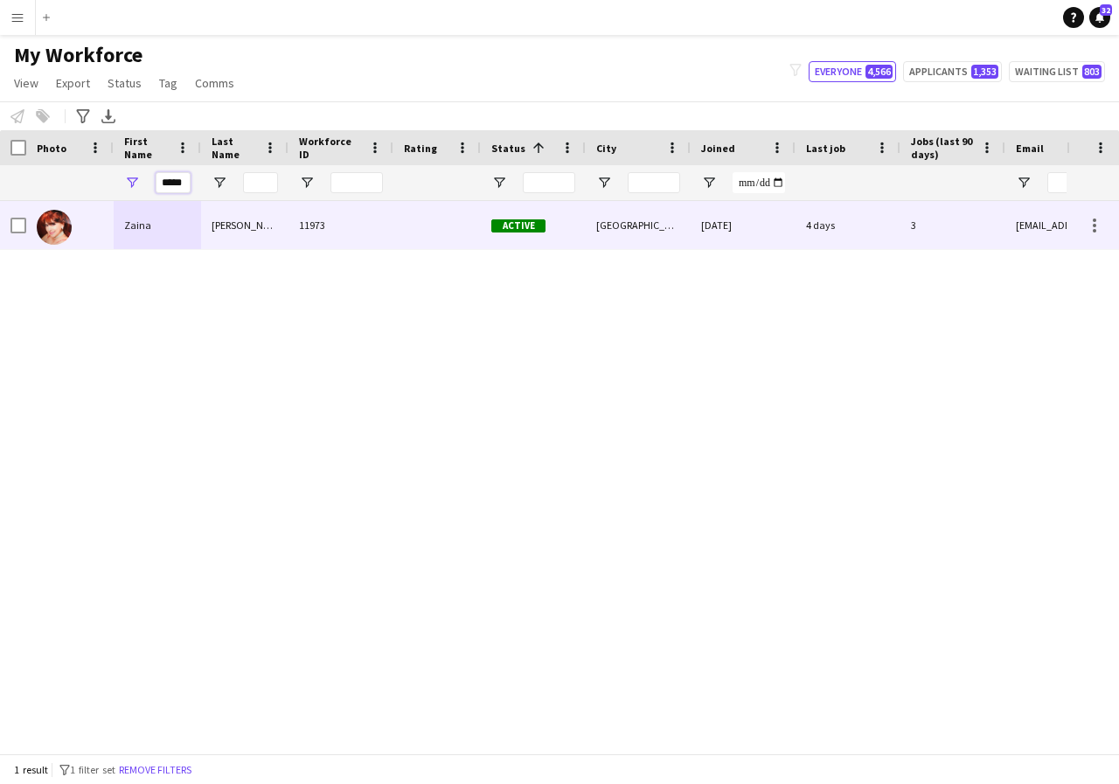
type input "*****"
click at [168, 219] on div "Zaina" at bounding box center [157, 225] width 87 height 48
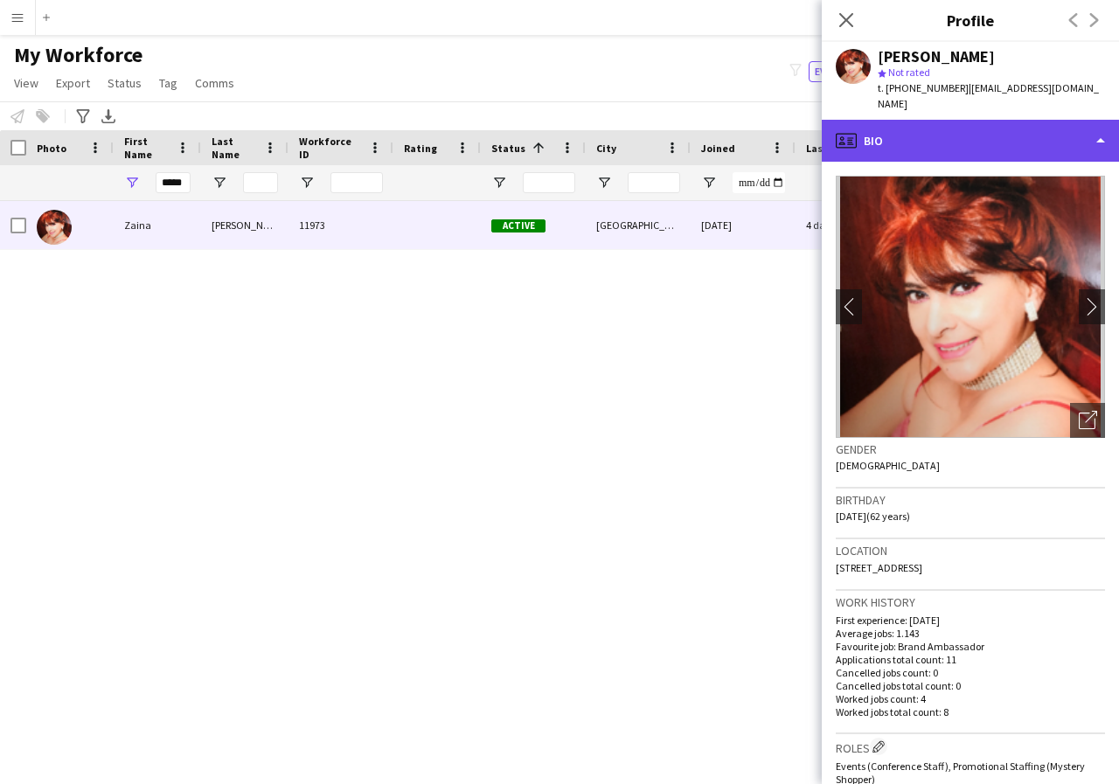
click at [1095, 127] on div "profile Bio" at bounding box center [970, 141] width 297 height 42
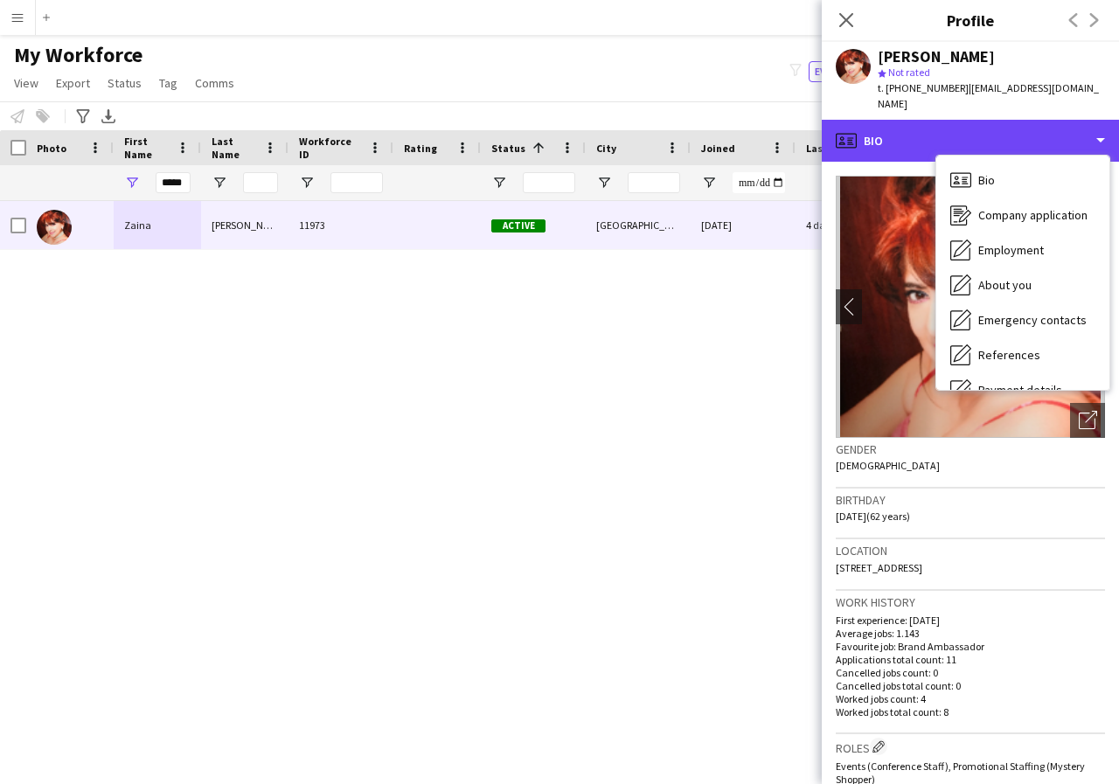
scroll to position [35, 0]
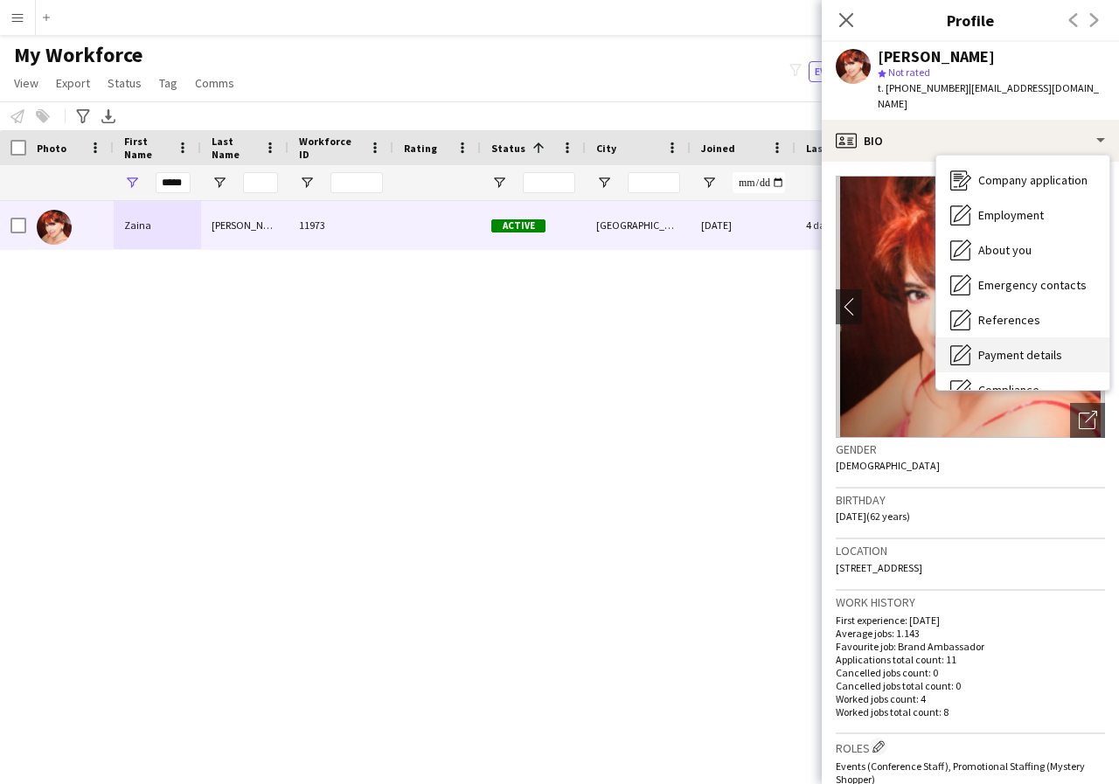
click at [1067, 343] on div "Payment details Payment details" at bounding box center [1022, 354] width 173 height 35
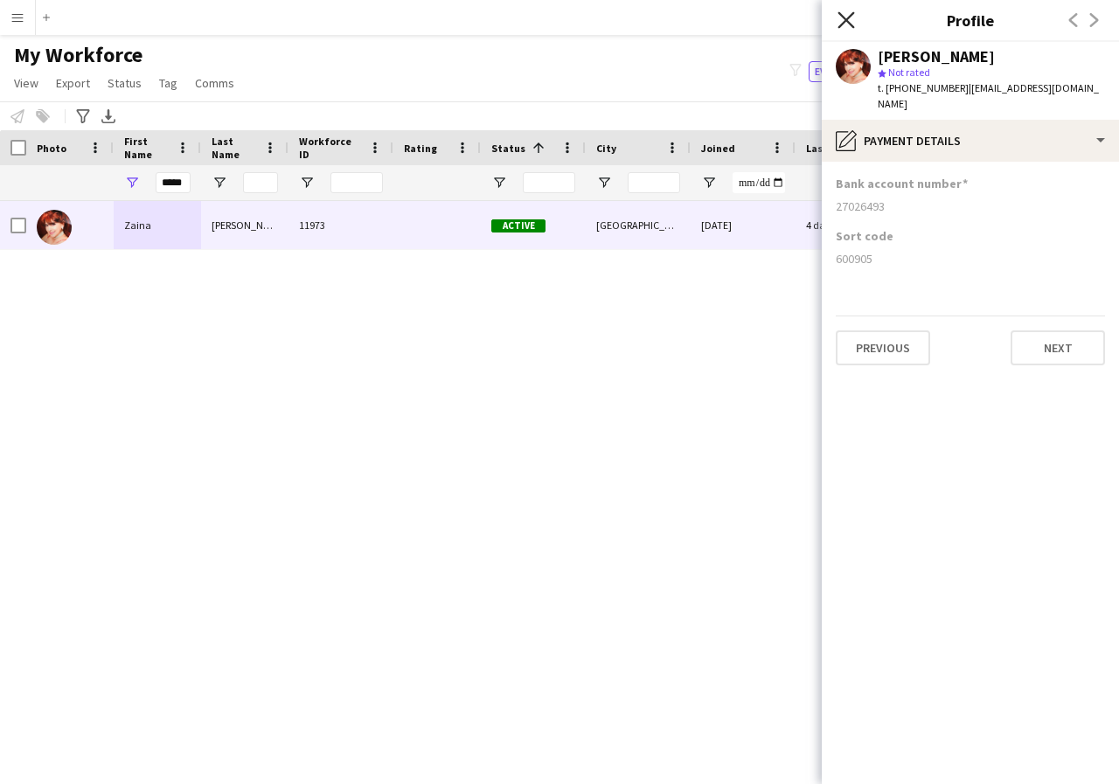
click at [846, 20] on icon at bounding box center [845, 19] width 17 height 17
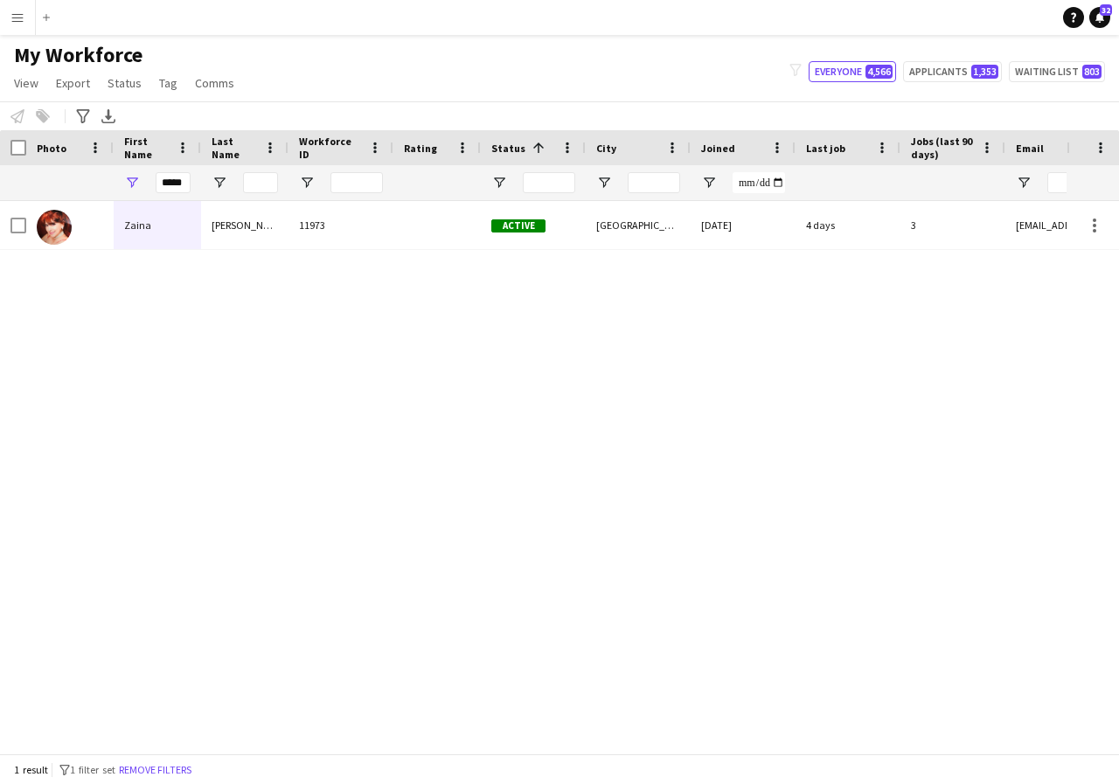
click at [17, 19] on app-icon "Menu" at bounding box center [17, 17] width 14 height 14
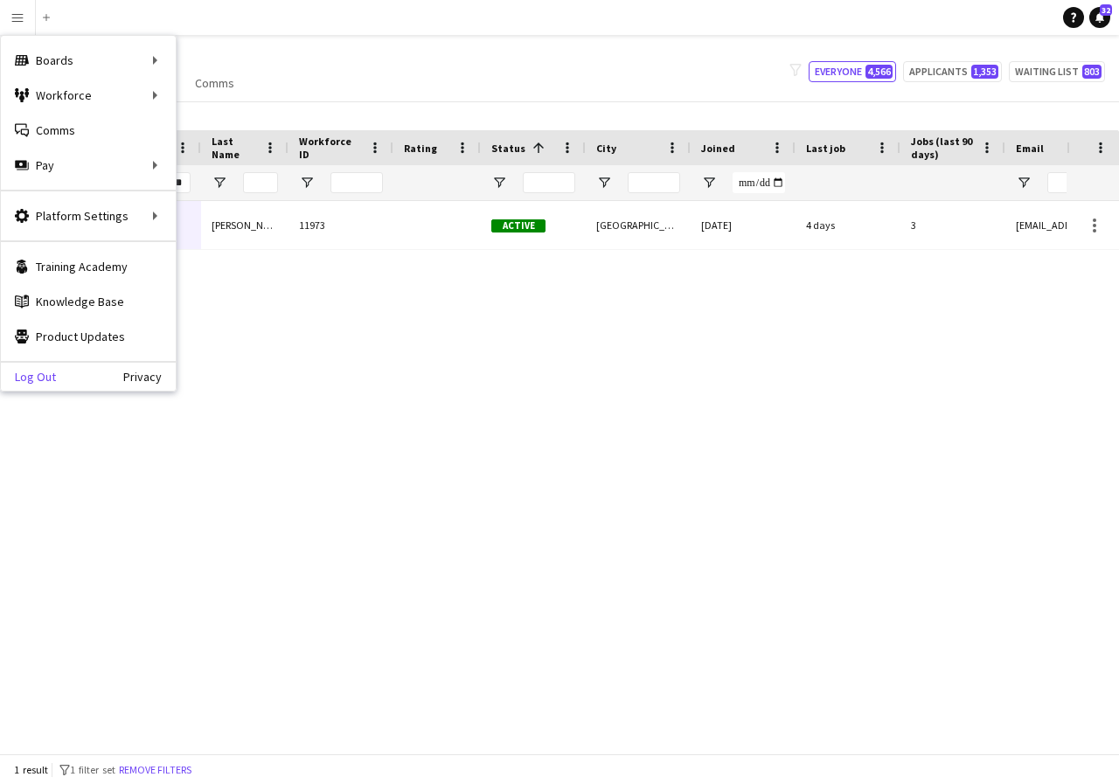
click at [53, 371] on link "Log Out" at bounding box center [28, 377] width 55 height 14
